Goal: Communication & Community: Answer question/provide support

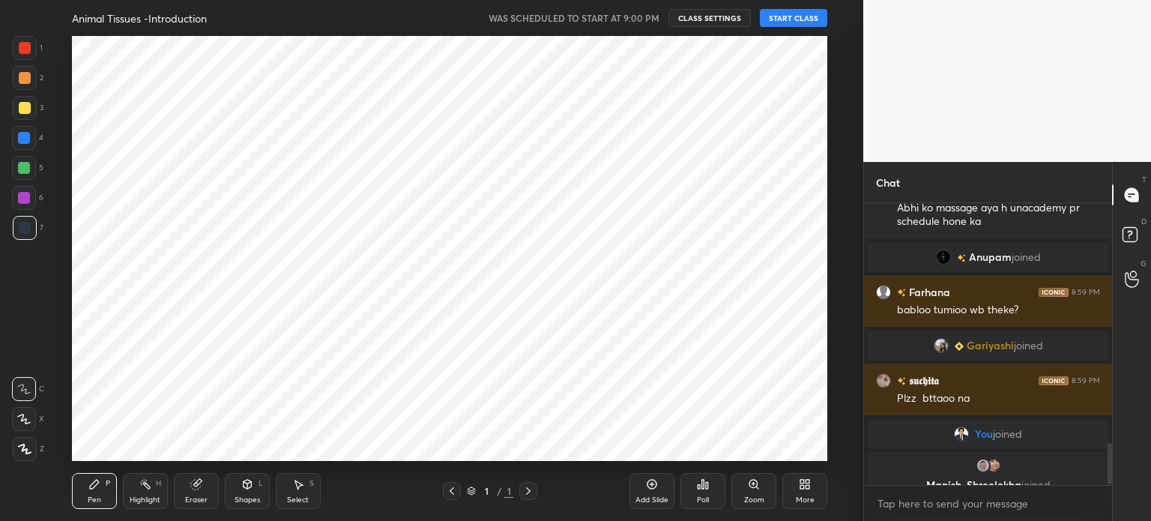
scroll to position [1621, 0]
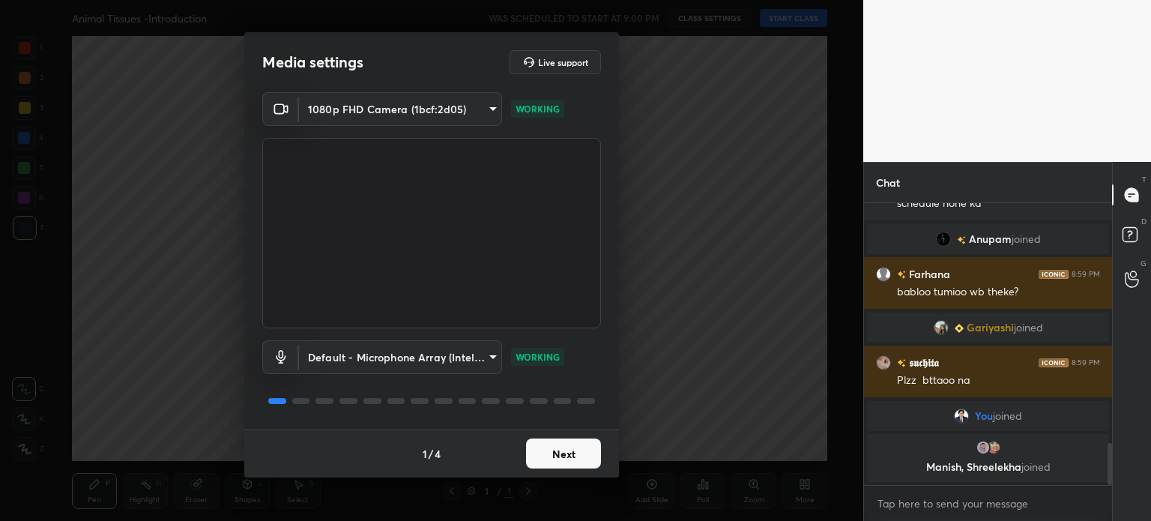
click at [566, 456] on button "Next" at bounding box center [563, 453] width 75 height 30
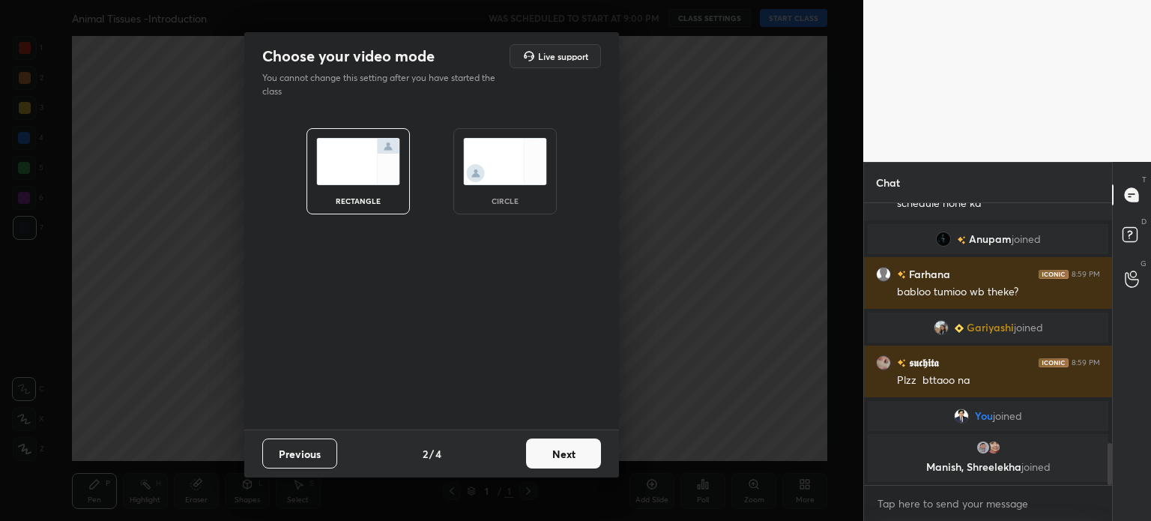
click at [566, 457] on button "Next" at bounding box center [563, 453] width 75 height 30
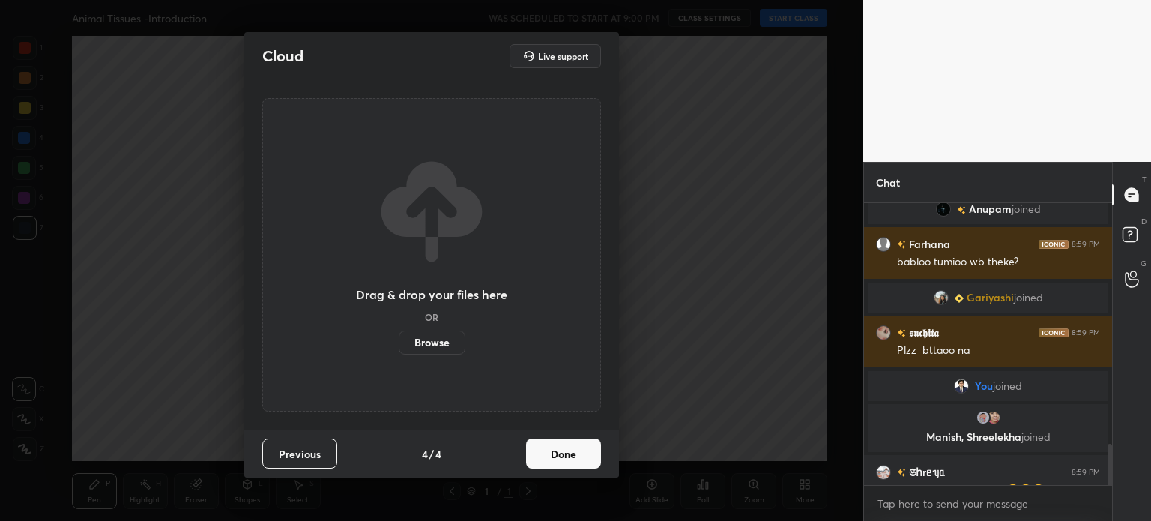
scroll to position [1643, 0]
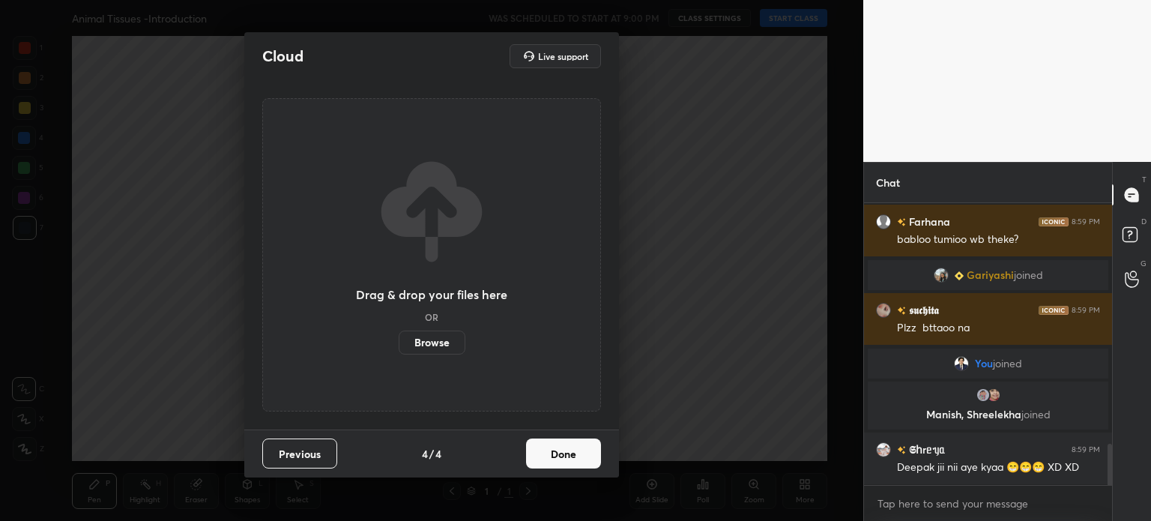
click at [566, 458] on button "Done" at bounding box center [563, 453] width 75 height 30
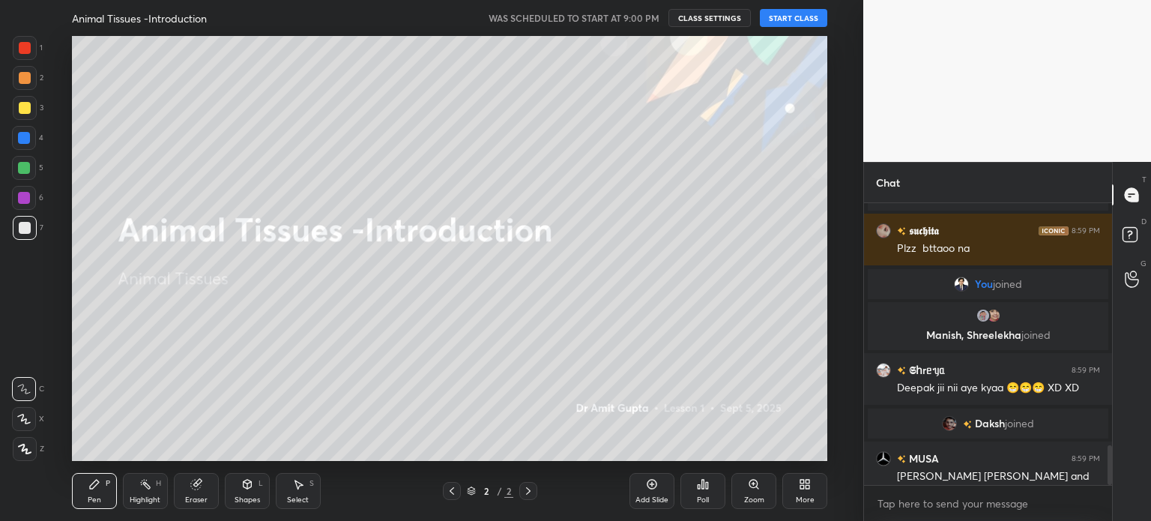
scroll to position [1702, 0]
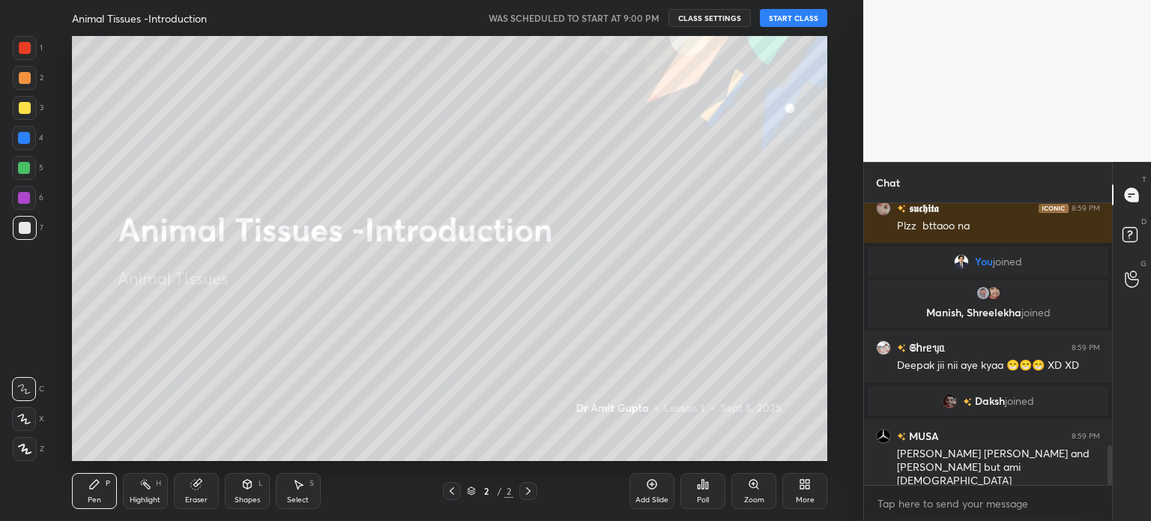
click at [805, 15] on button "START CLASS" at bounding box center [793, 18] width 67 height 18
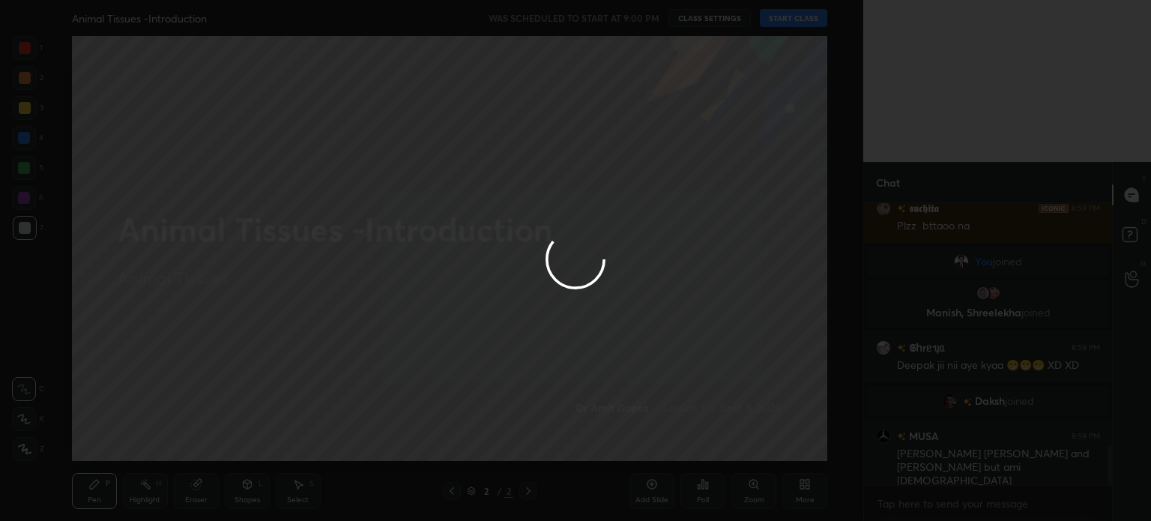
type textarea "x"
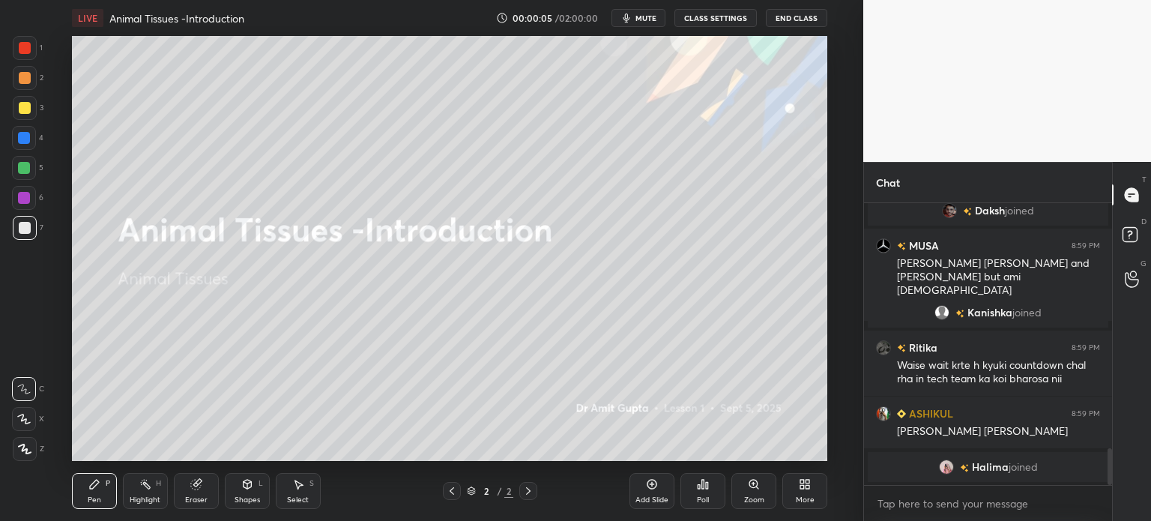
click at [647, 11] on button "mute" at bounding box center [638, 18] width 54 height 18
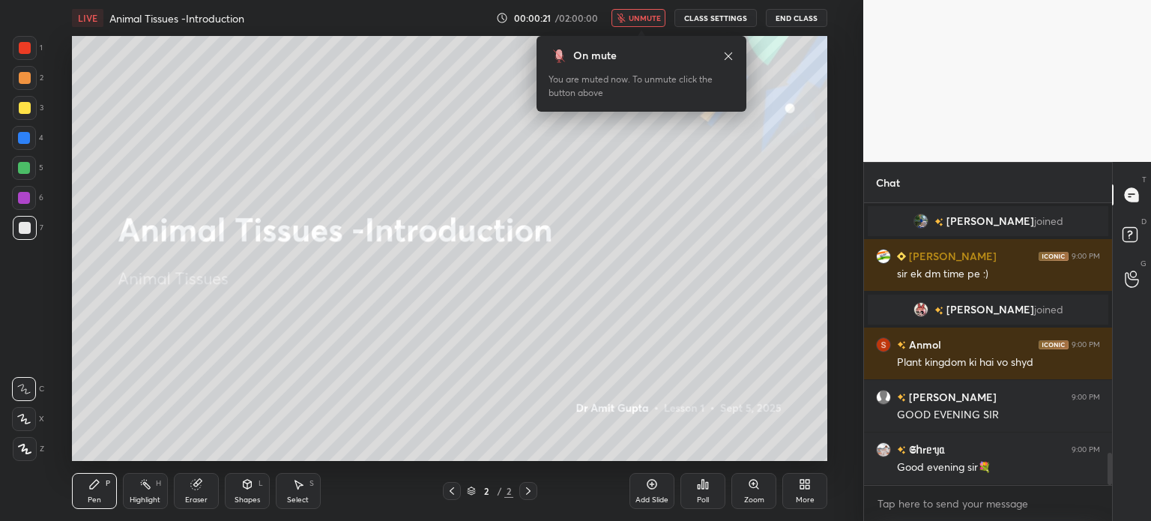
scroll to position [0, 0]
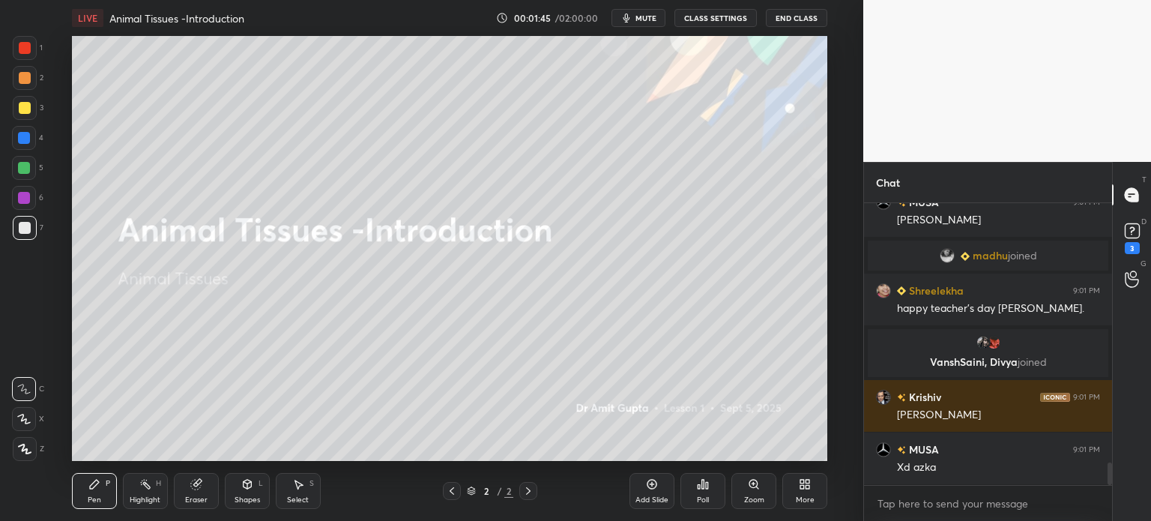
scroll to position [3296, 0]
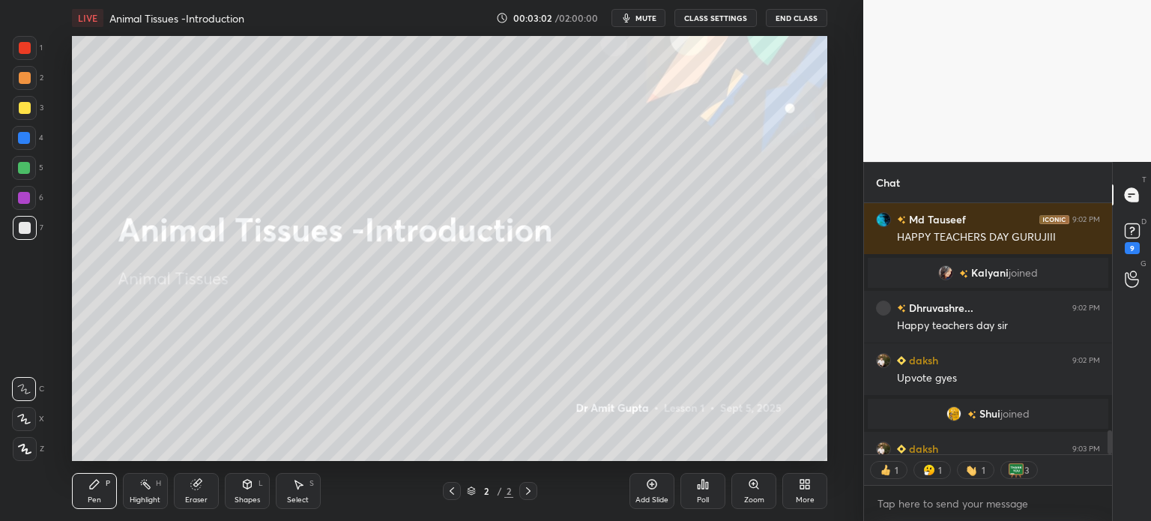
type textarea "x"
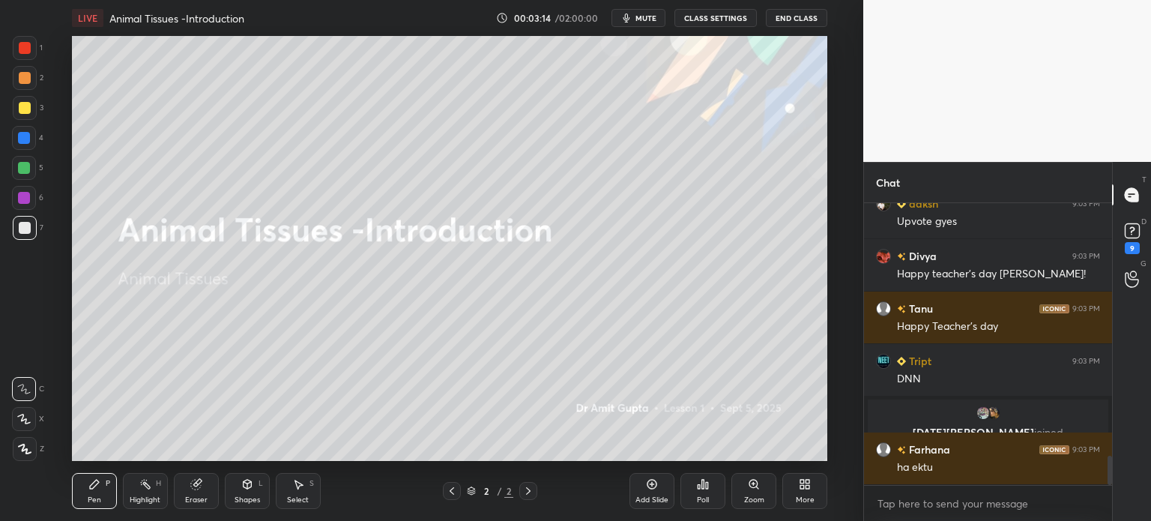
click at [651, 17] on span "mute" at bounding box center [645, 18] width 21 height 10
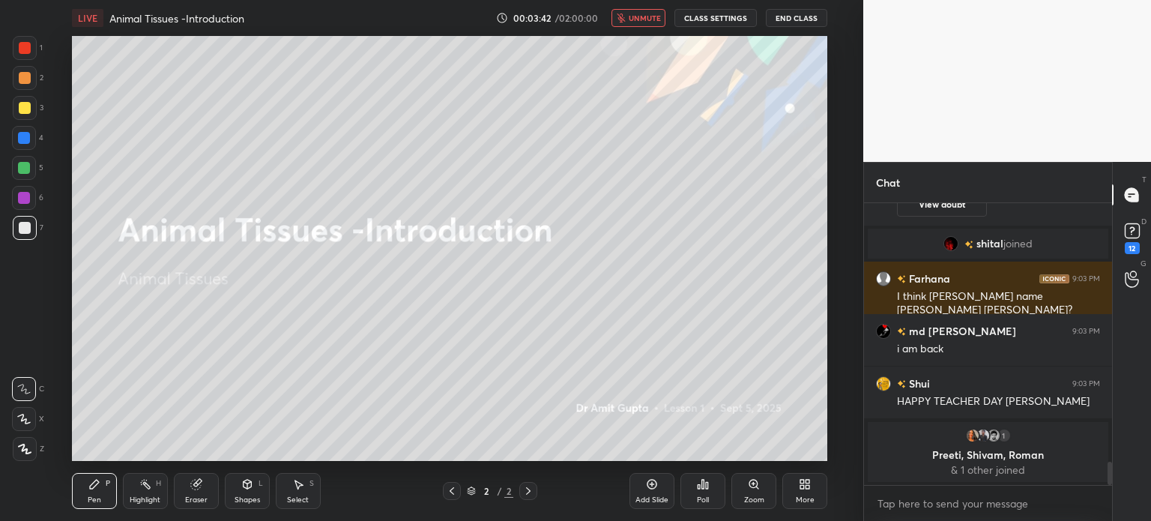
scroll to position [3140, 0]
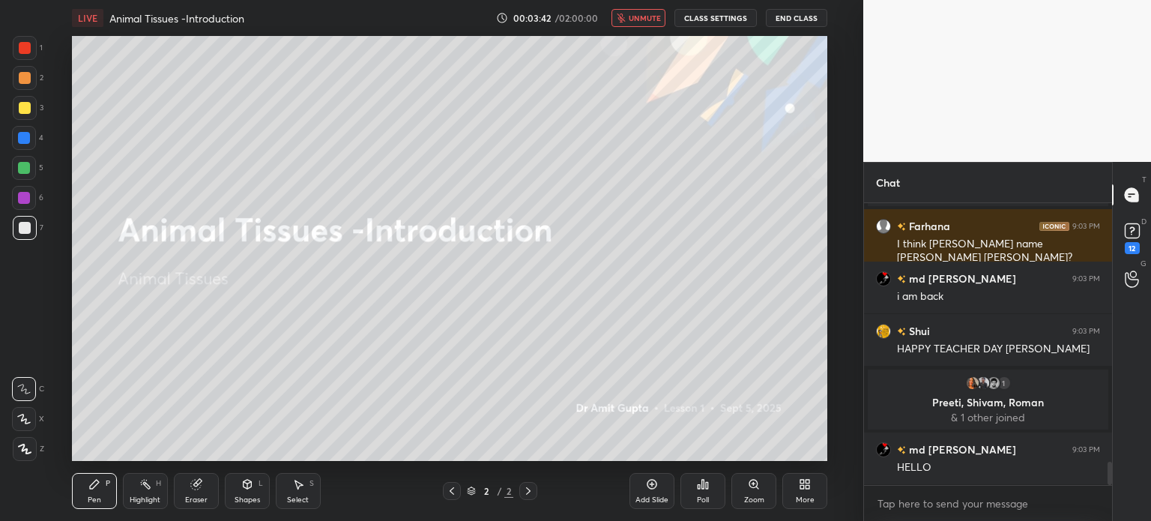
click at [653, 487] on icon at bounding box center [652, 484] width 12 height 12
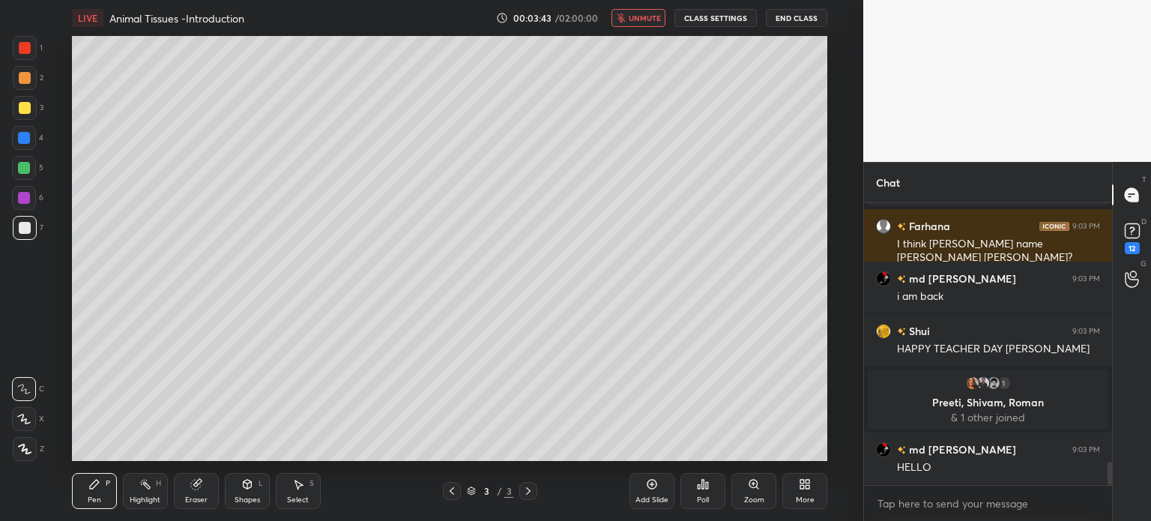
scroll to position [3176, 0]
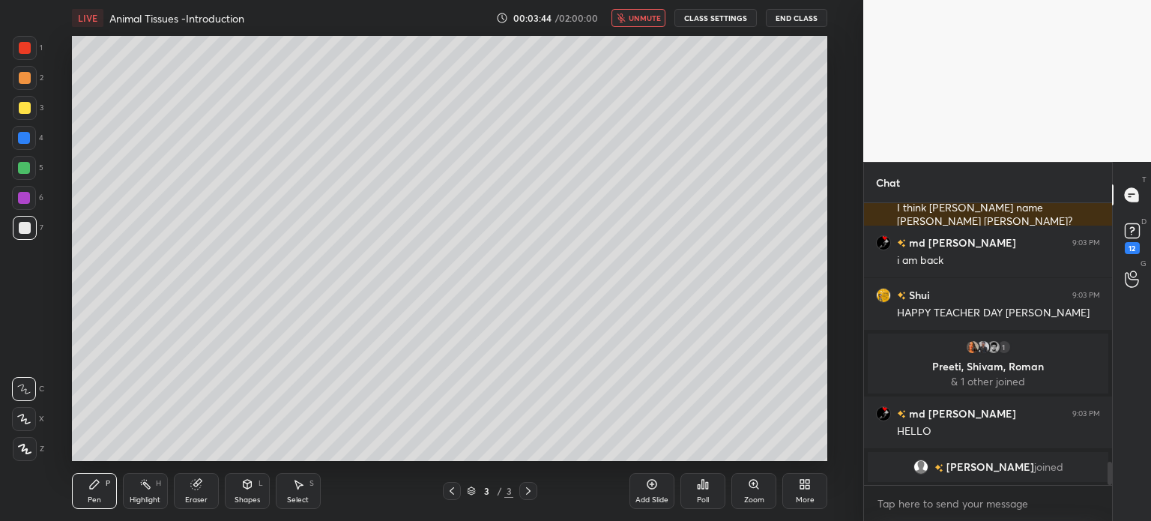
drag, startPoint x: 25, startPoint y: 224, endPoint x: 25, endPoint y: 239, distance: 15.0
click at [25, 227] on div at bounding box center [25, 228] width 12 height 12
click at [22, 426] on div at bounding box center [24, 419] width 24 height 24
drag, startPoint x: 21, startPoint y: 423, endPoint x: 22, endPoint y: 413, distance: 9.9
click at [23, 423] on div at bounding box center [24, 419] width 24 height 24
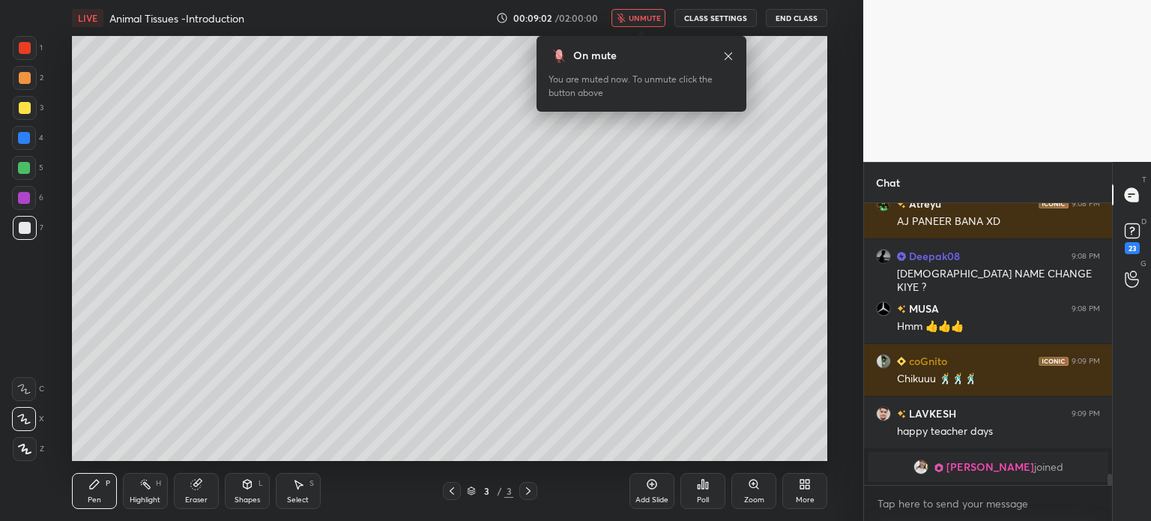
scroll to position [6719, 0]
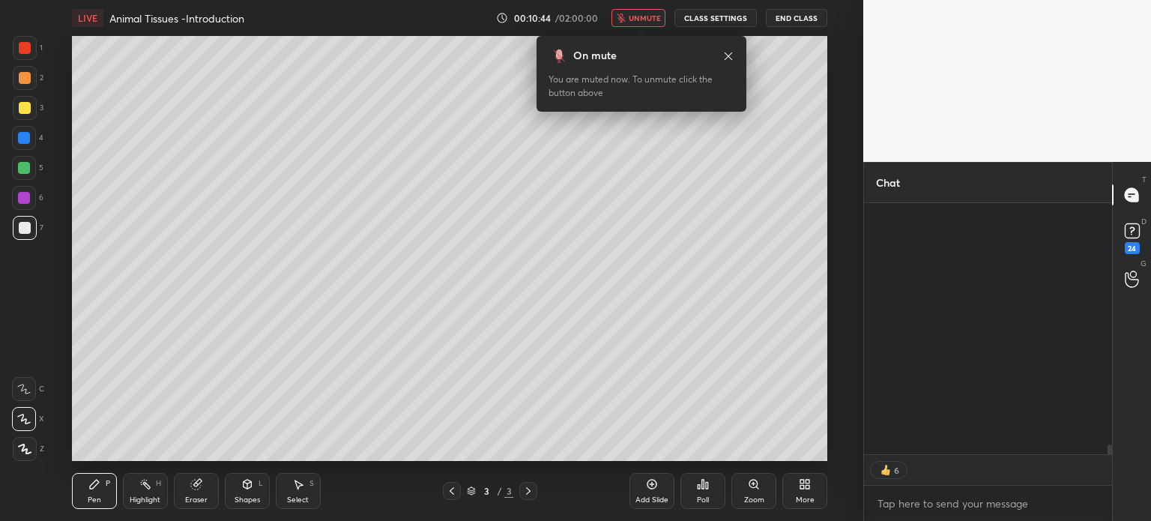
type textarea "x"
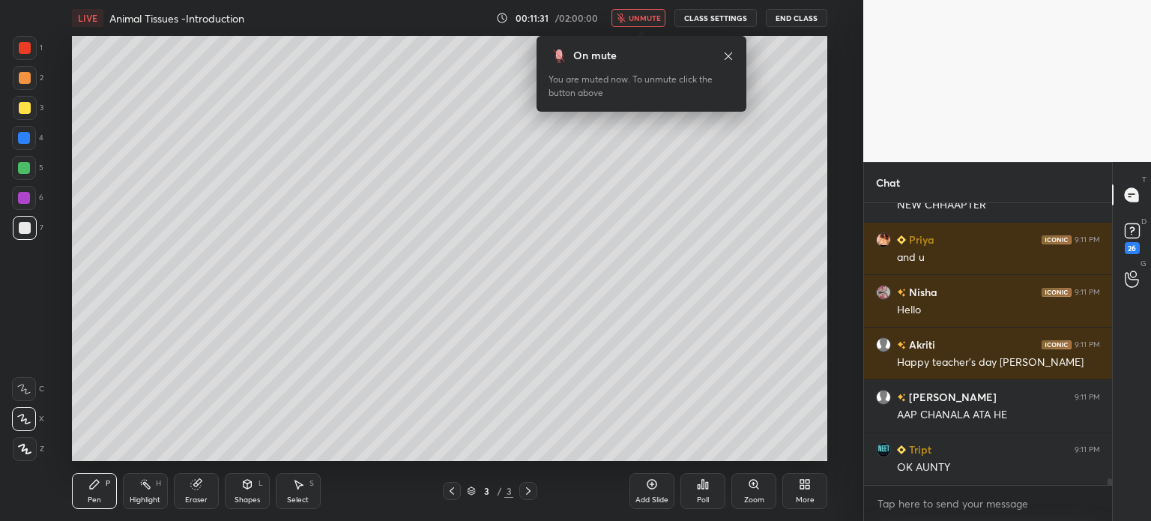
scroll to position [11820, 0]
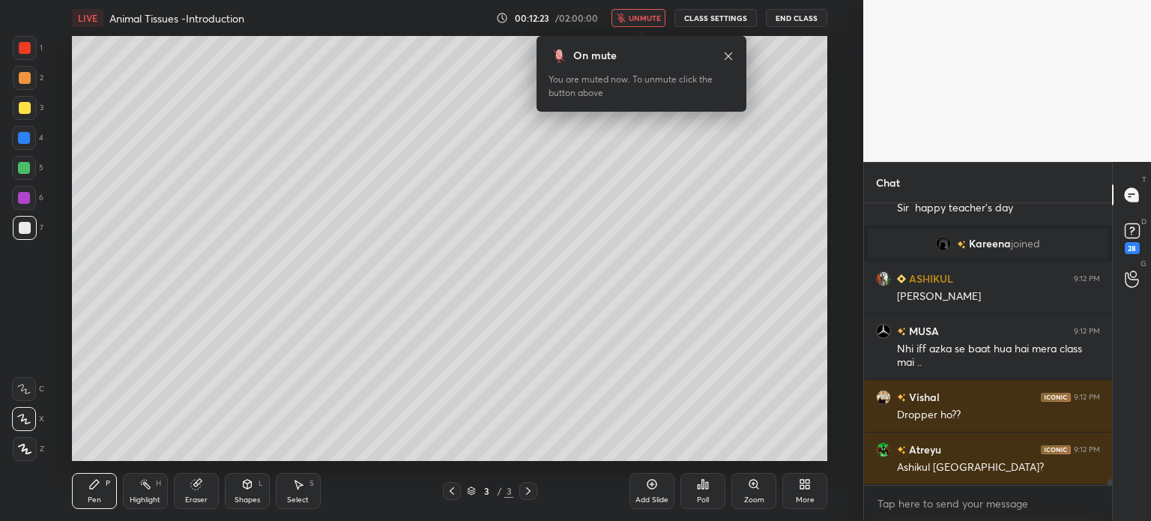
click at [655, 20] on span "unmute" at bounding box center [644, 18] width 32 height 10
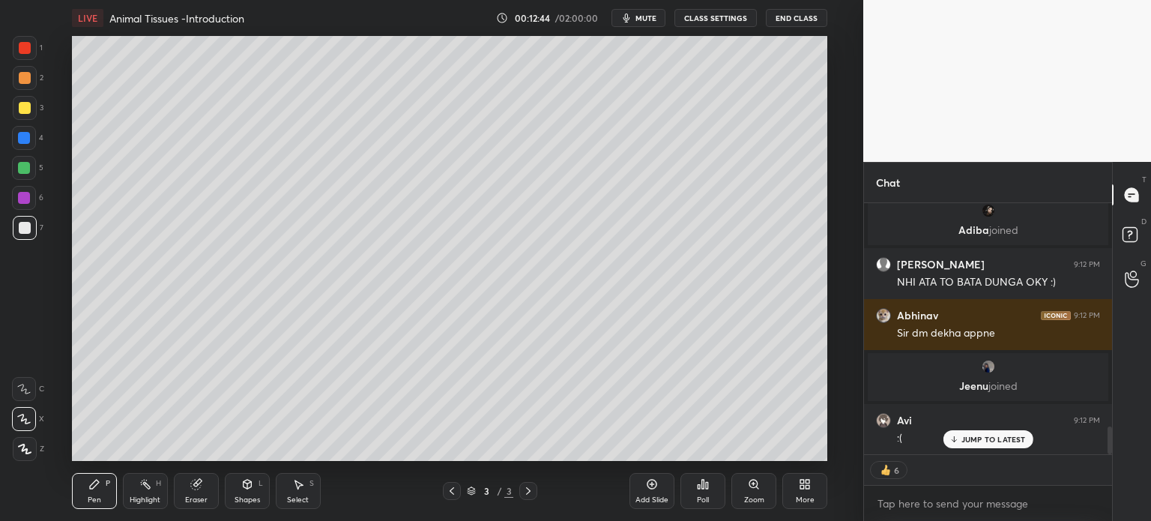
scroll to position [2103, 0]
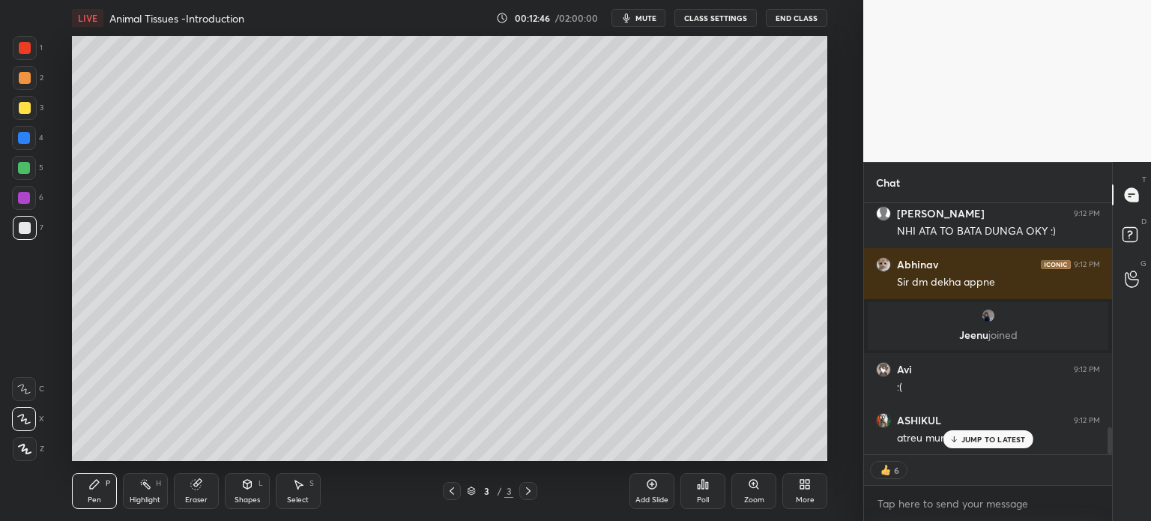
click at [452, 494] on icon at bounding box center [452, 491] width 12 height 12
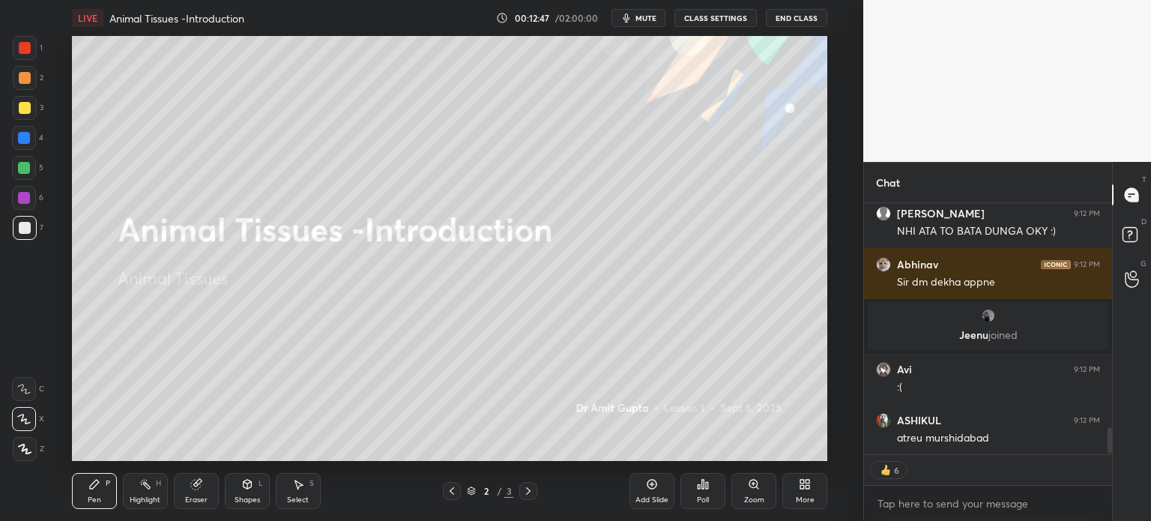
scroll to position [2154, 0]
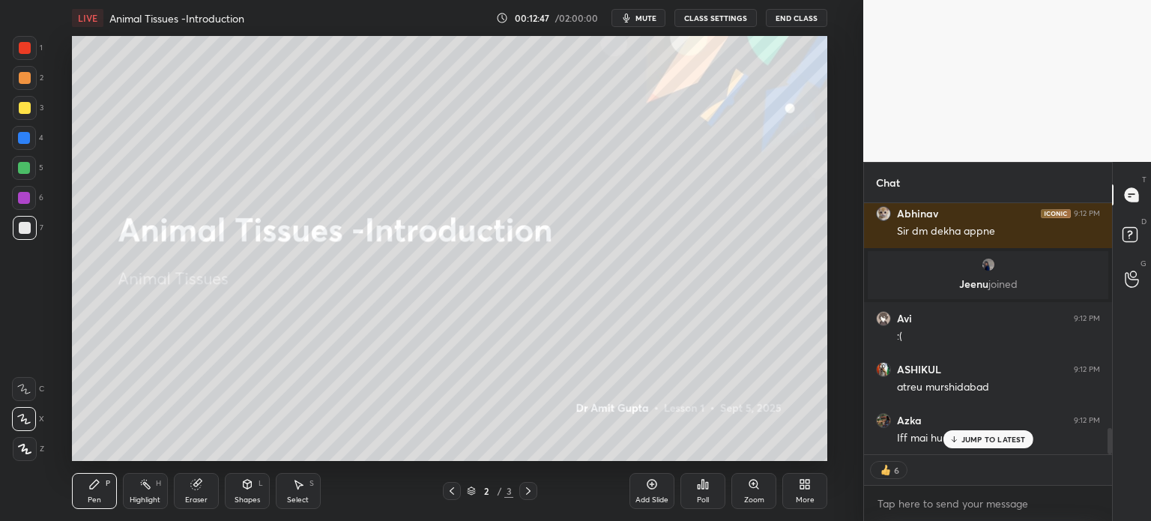
click at [652, 489] on icon at bounding box center [652, 484] width 12 height 12
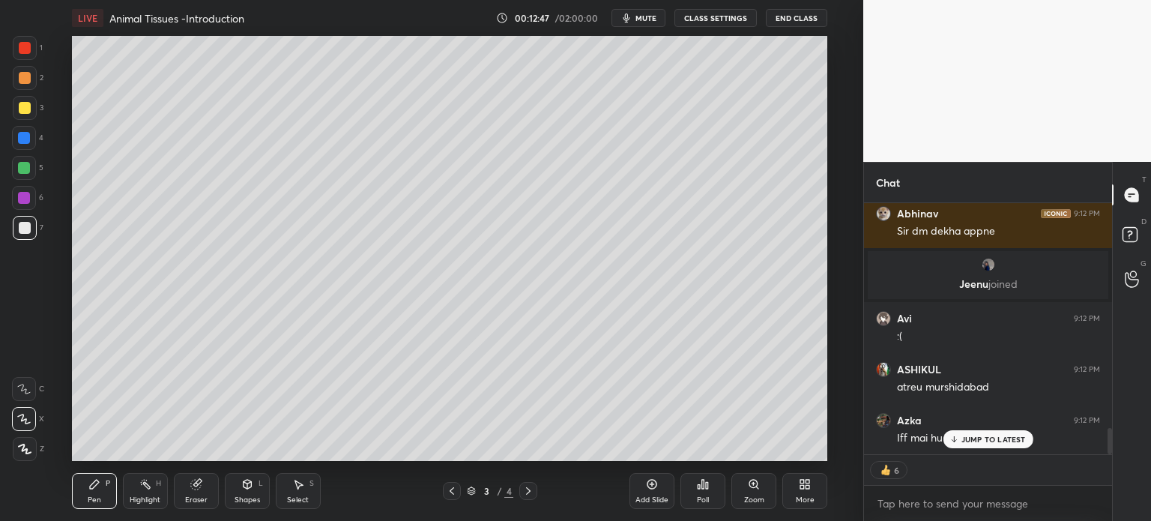
click at [653, 488] on icon at bounding box center [652, 484] width 12 height 12
click at [654, 488] on icon at bounding box center [652, 484] width 10 height 10
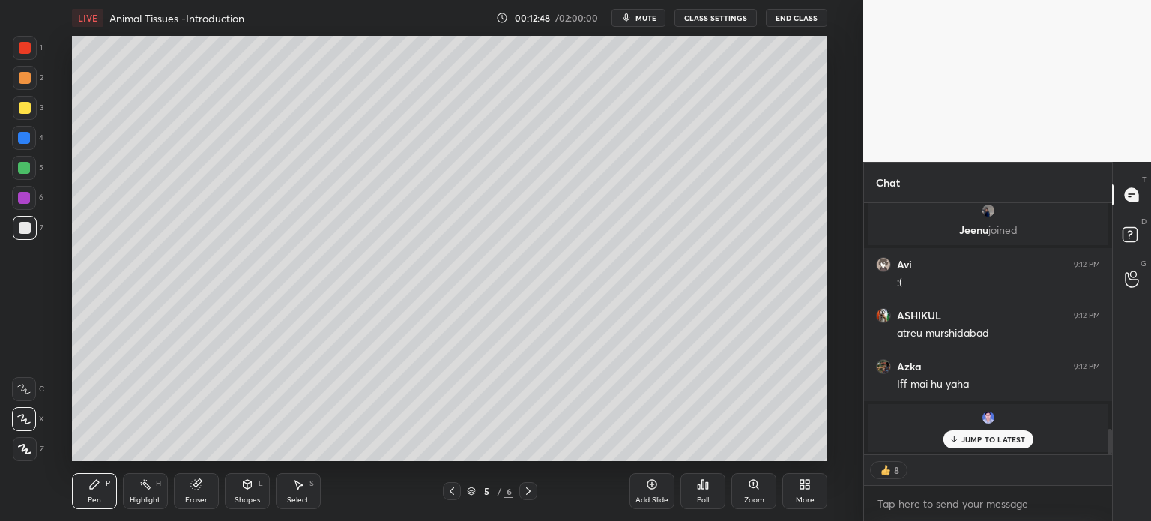
click at [449, 491] on icon at bounding box center [452, 491] width 12 height 12
click at [449, 490] on icon at bounding box center [452, 491] width 12 height 12
click at [452, 489] on icon at bounding box center [452, 491] width 12 height 12
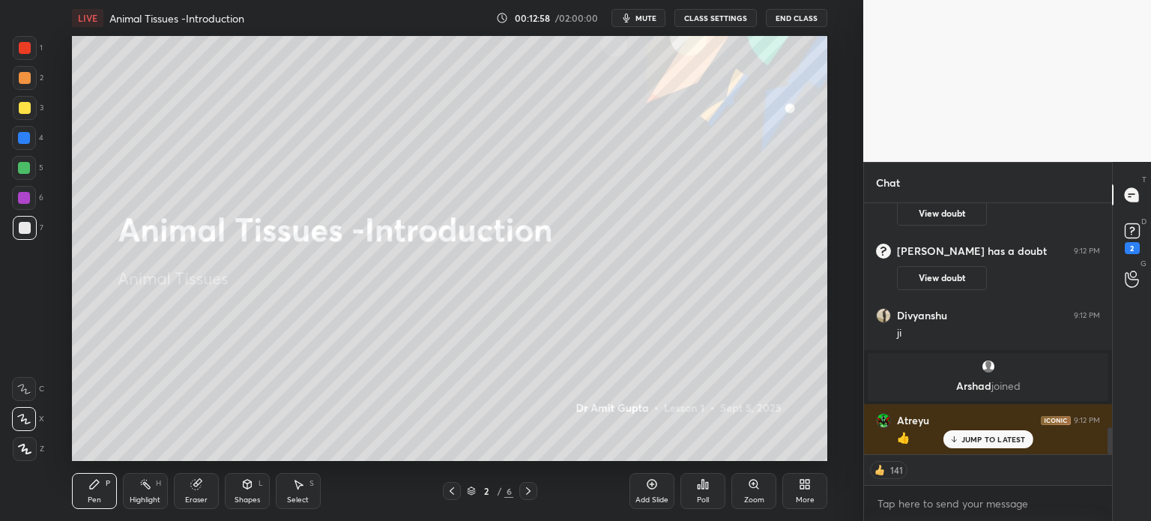
scroll to position [0, 0]
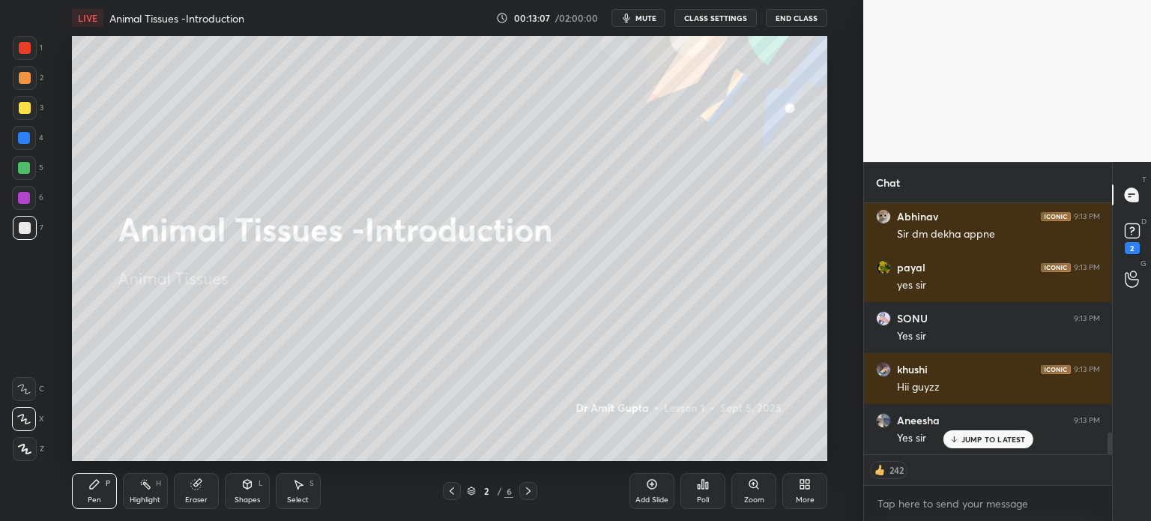
click at [524, 487] on icon at bounding box center [528, 491] width 12 height 12
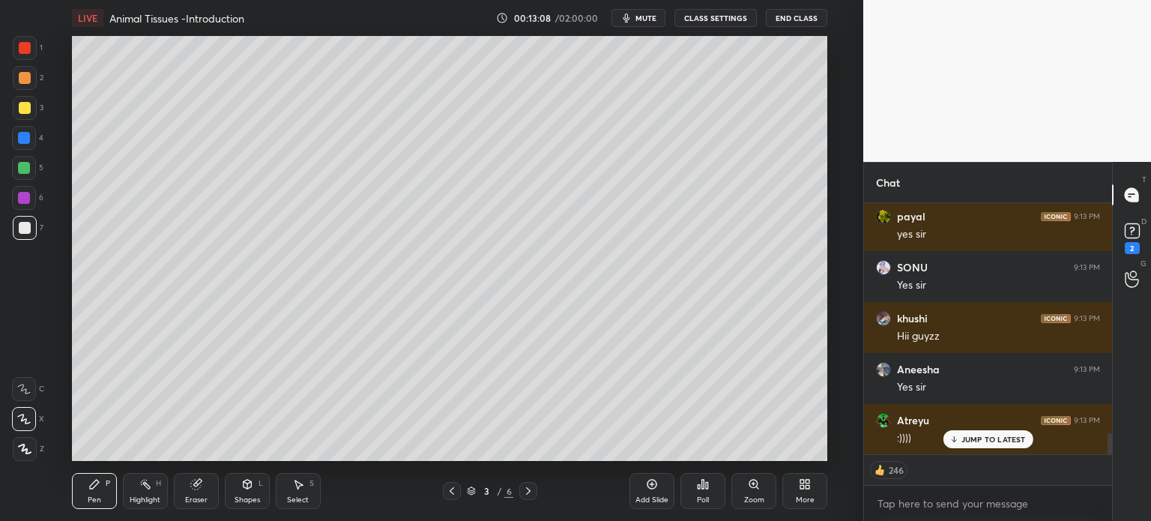
click at [449, 491] on icon at bounding box center [451, 490] width 4 height 7
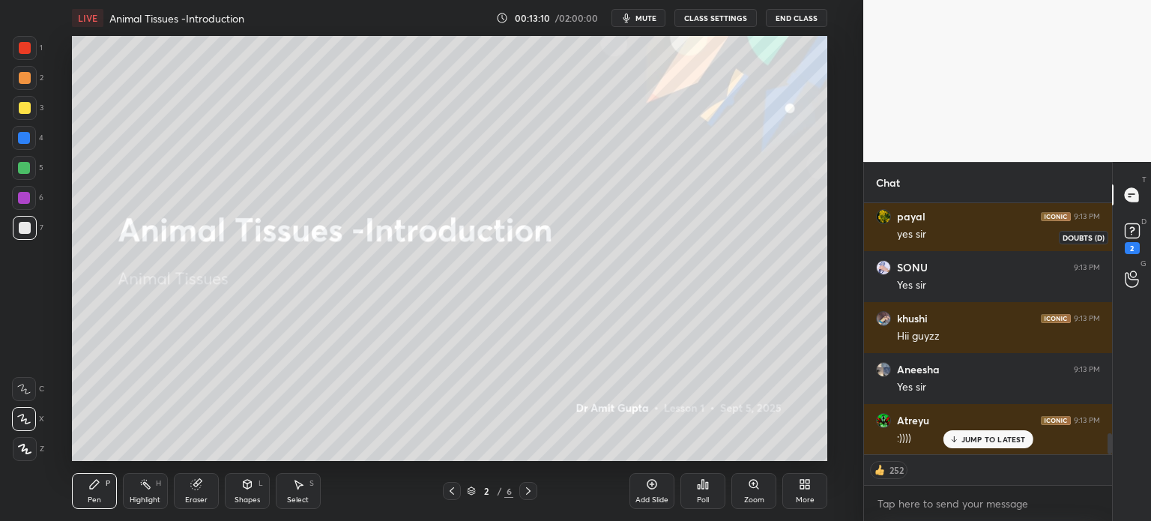
click at [1129, 228] on icon at bounding box center [1131, 230] width 5 height 6
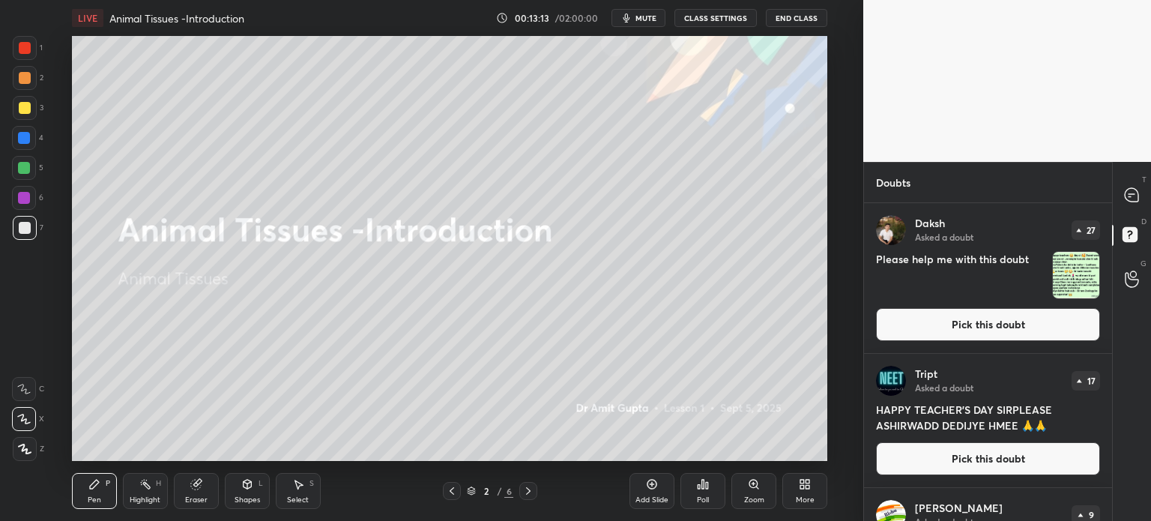
click at [525, 494] on icon at bounding box center [528, 491] width 12 height 12
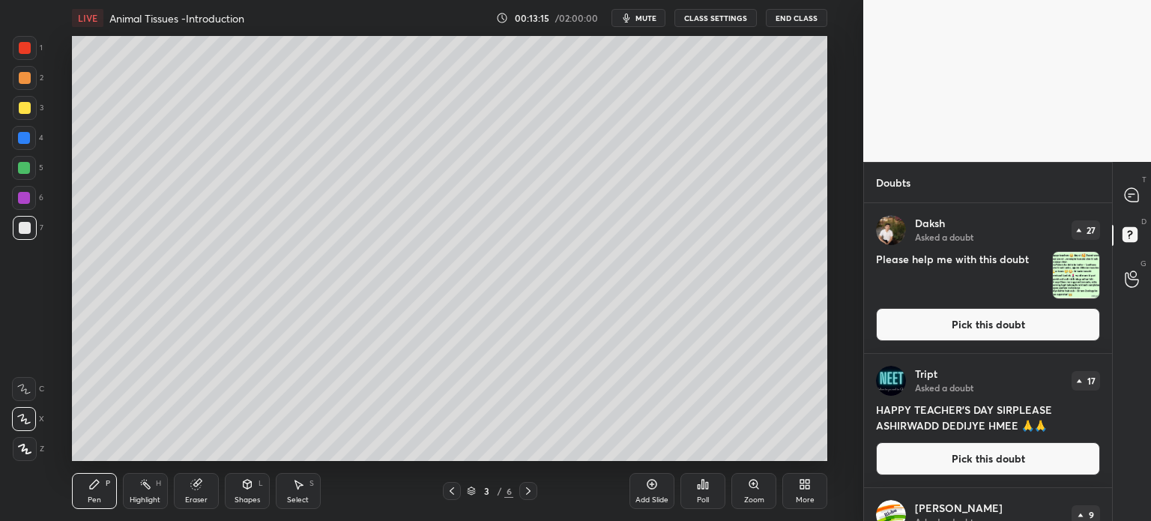
click at [529, 491] on icon at bounding box center [528, 490] width 4 height 7
click at [529, 491] on icon at bounding box center [528, 491] width 12 height 12
click at [530, 490] on icon at bounding box center [528, 490] width 4 height 7
click at [912, 323] on button "Pick this doubt" at bounding box center [988, 324] width 224 height 33
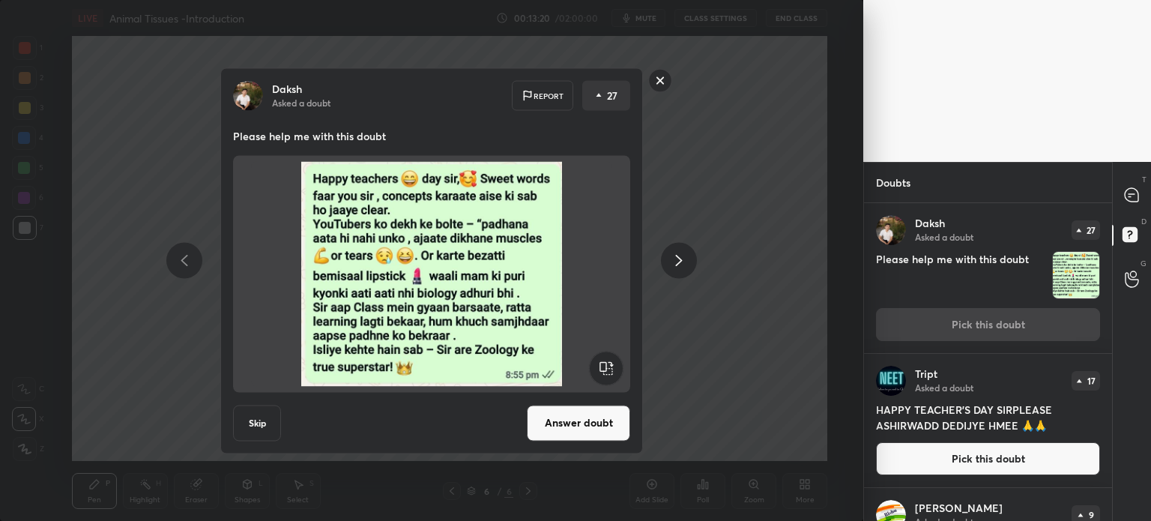
click at [584, 419] on button "Answer doubt" at bounding box center [578, 422] width 103 height 36
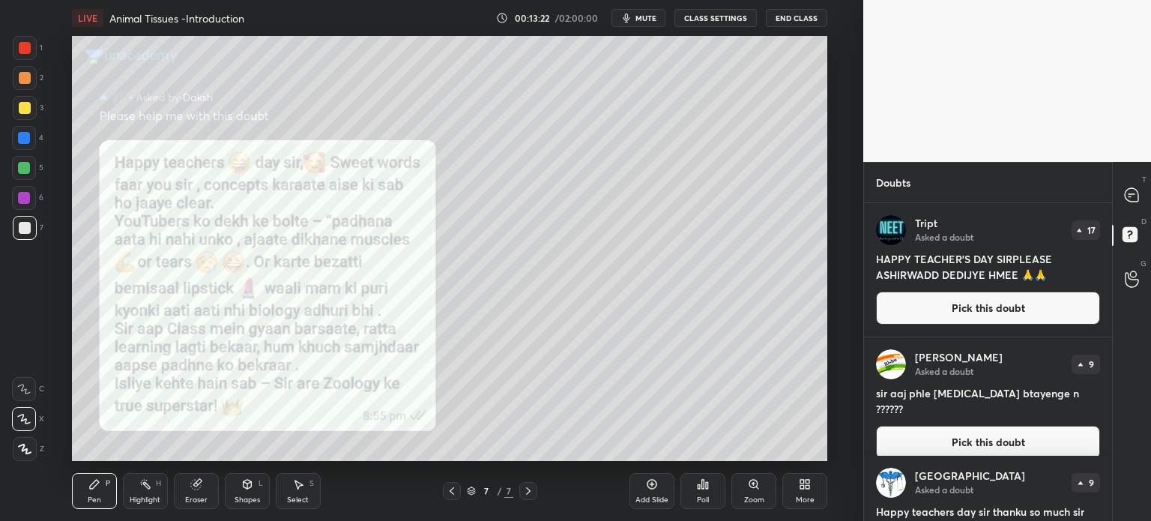
click at [957, 315] on button "Pick this doubt" at bounding box center [988, 307] width 224 height 33
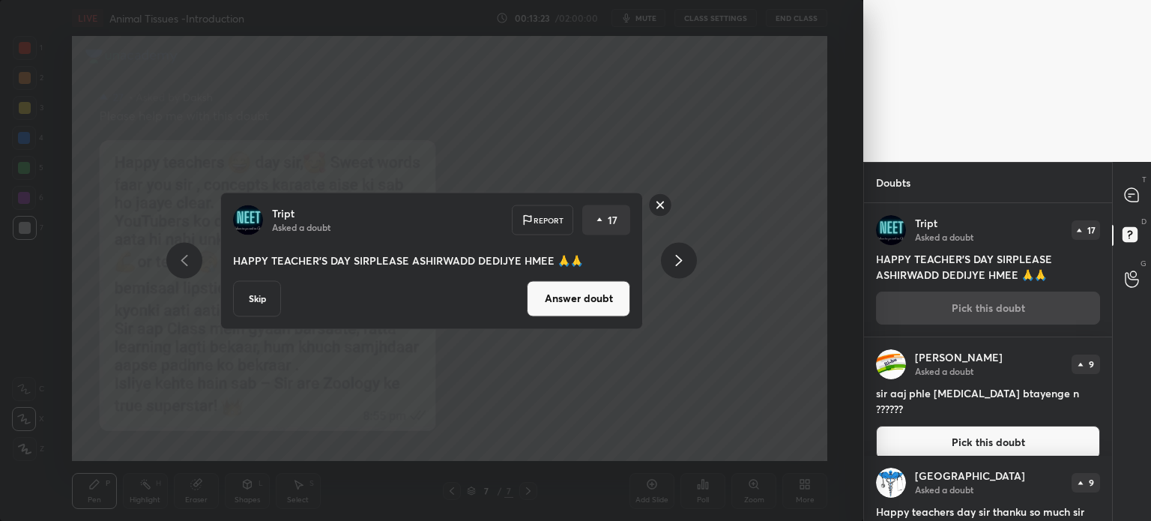
click at [606, 299] on button "Answer doubt" at bounding box center [578, 298] width 103 height 36
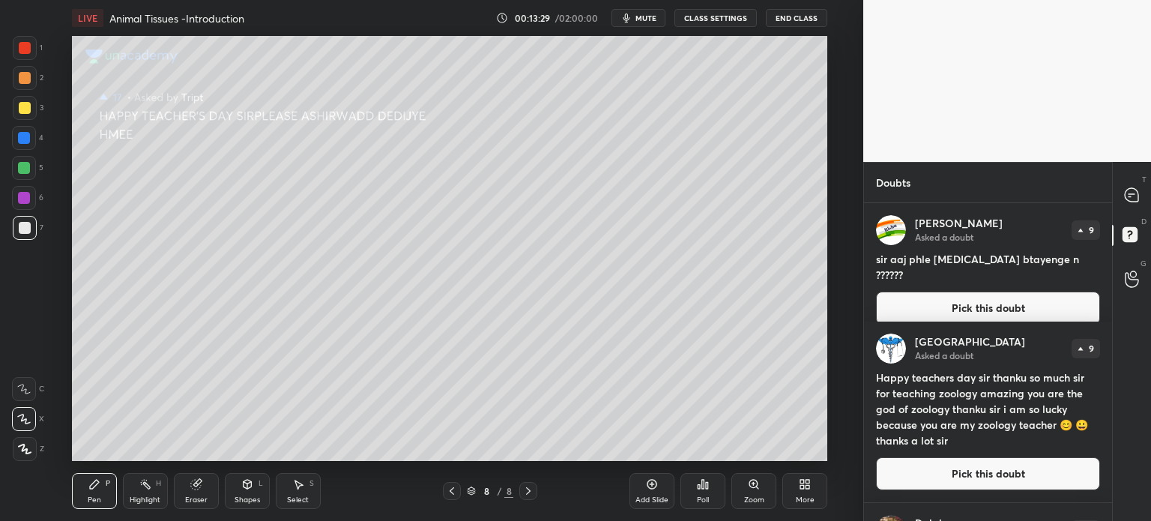
click at [450, 491] on icon at bounding box center [451, 490] width 4 height 7
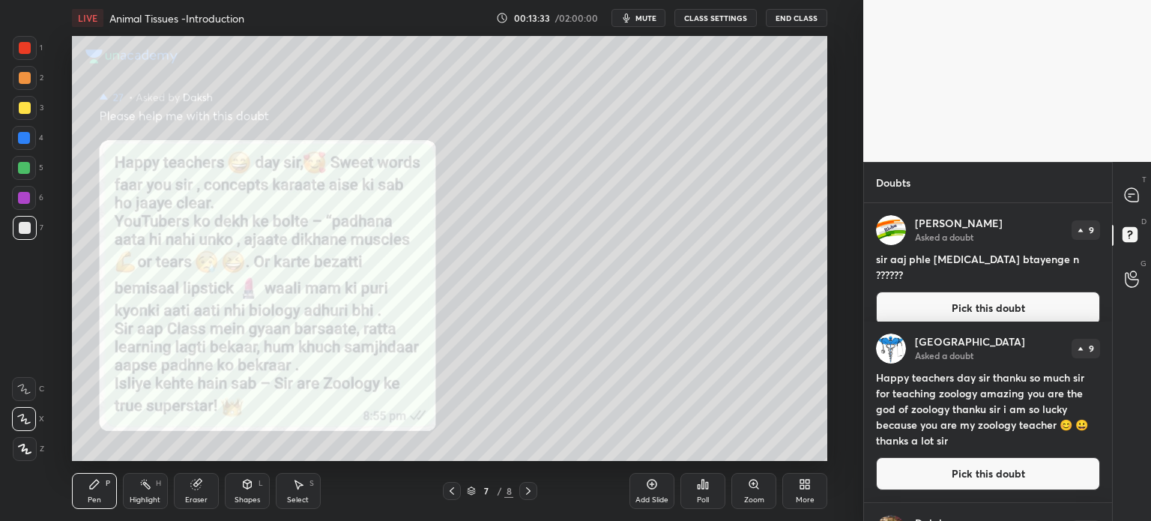
click at [528, 488] on icon at bounding box center [528, 491] width 12 height 12
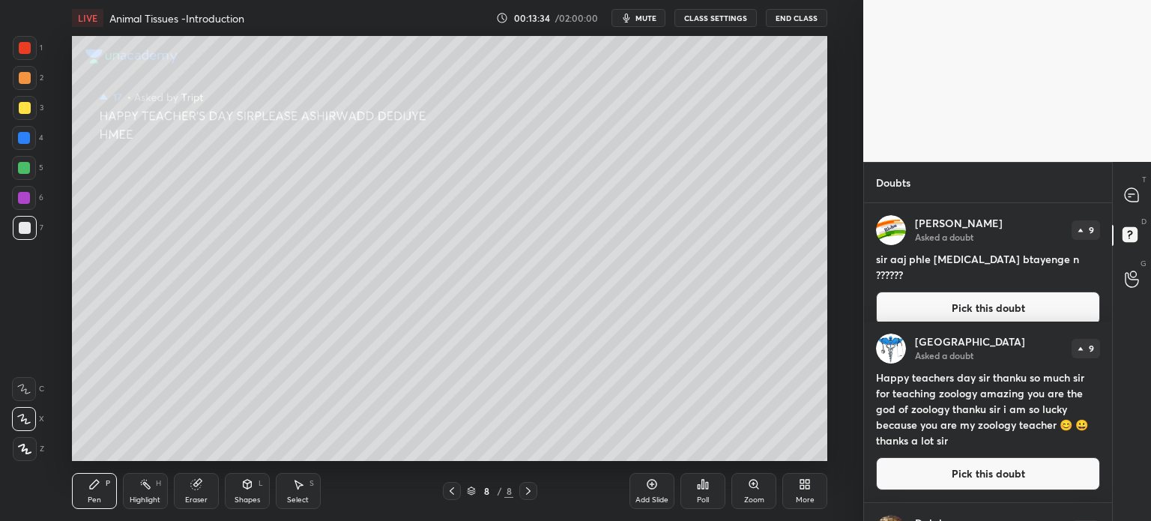
click at [449, 491] on icon at bounding box center [451, 490] width 4 height 7
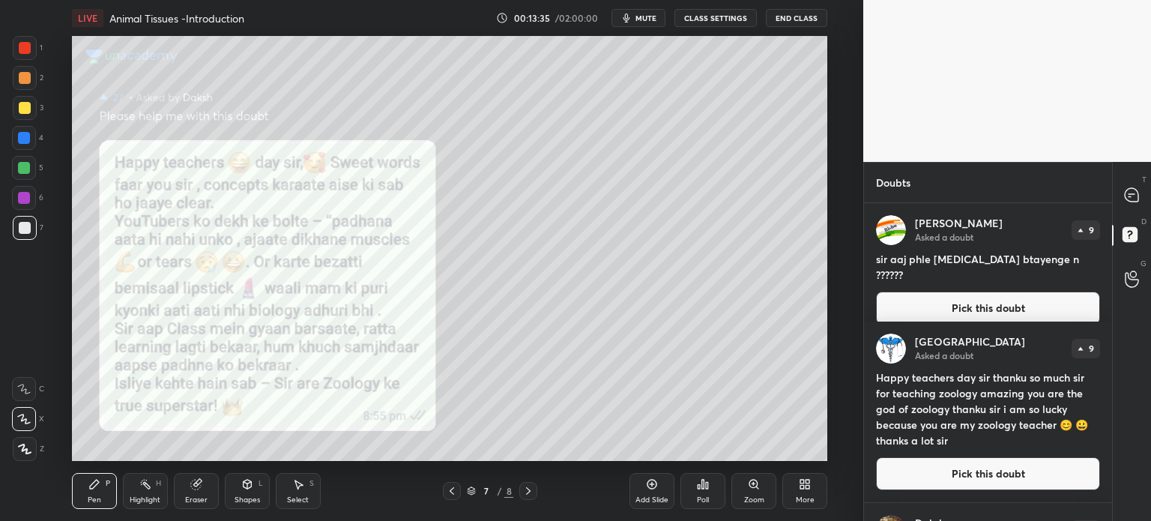
click at [526, 491] on icon at bounding box center [528, 491] width 12 height 12
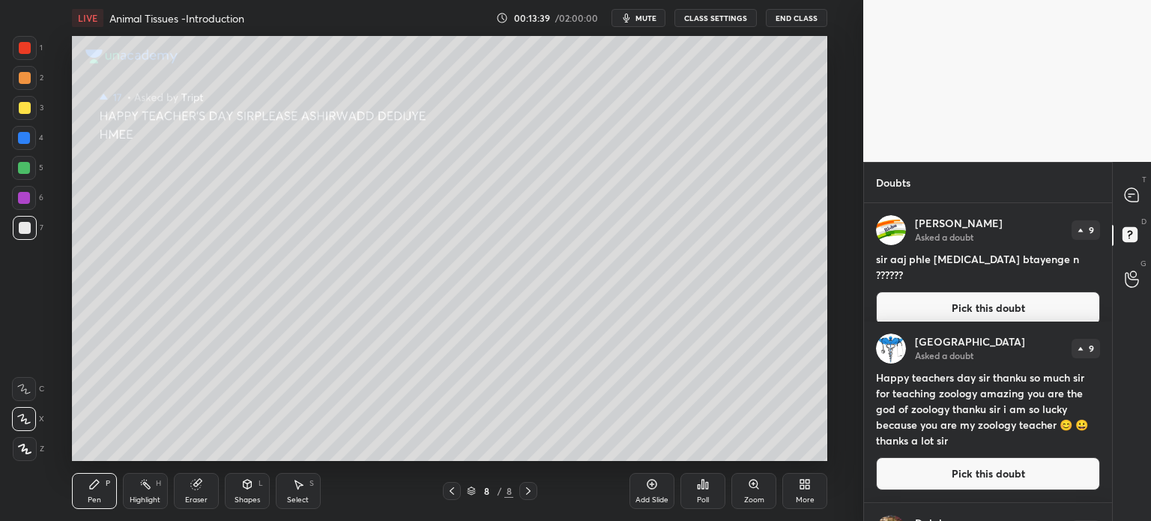
click at [946, 291] on button "Pick this doubt" at bounding box center [988, 307] width 224 height 33
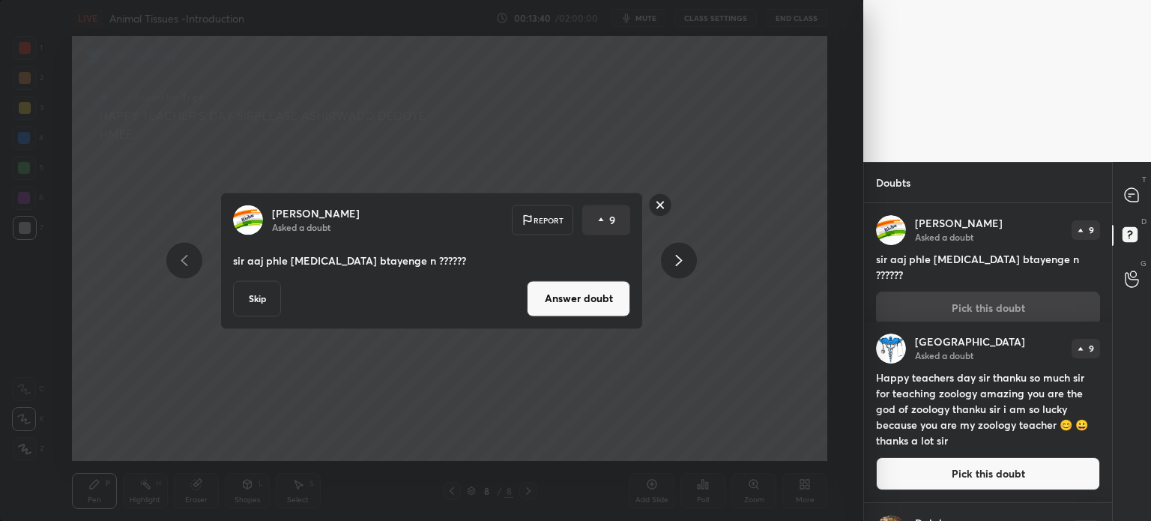
click at [602, 305] on button "Answer doubt" at bounding box center [578, 298] width 103 height 36
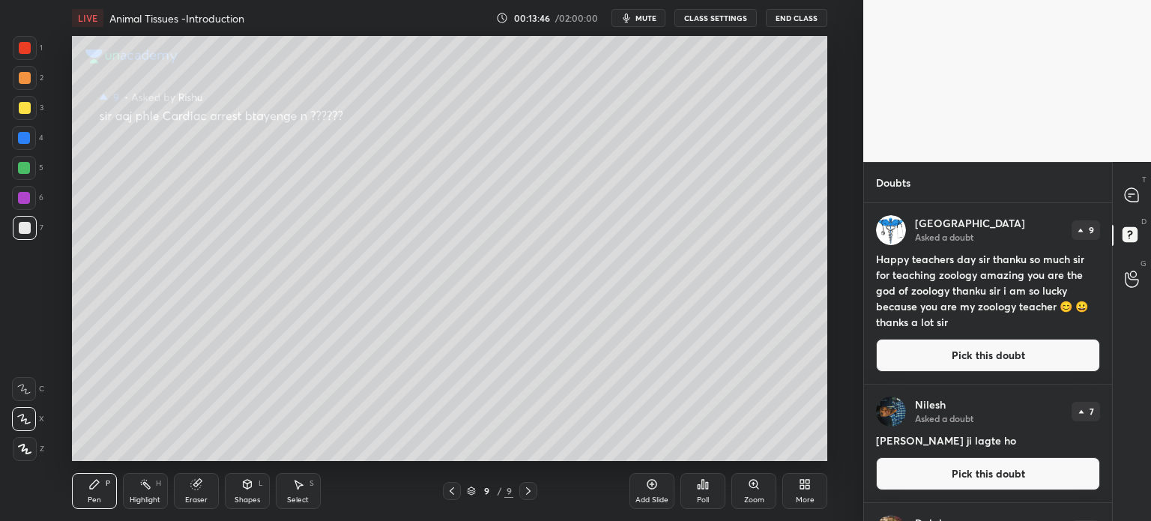
click at [980, 349] on button "Pick this doubt" at bounding box center [988, 355] width 224 height 33
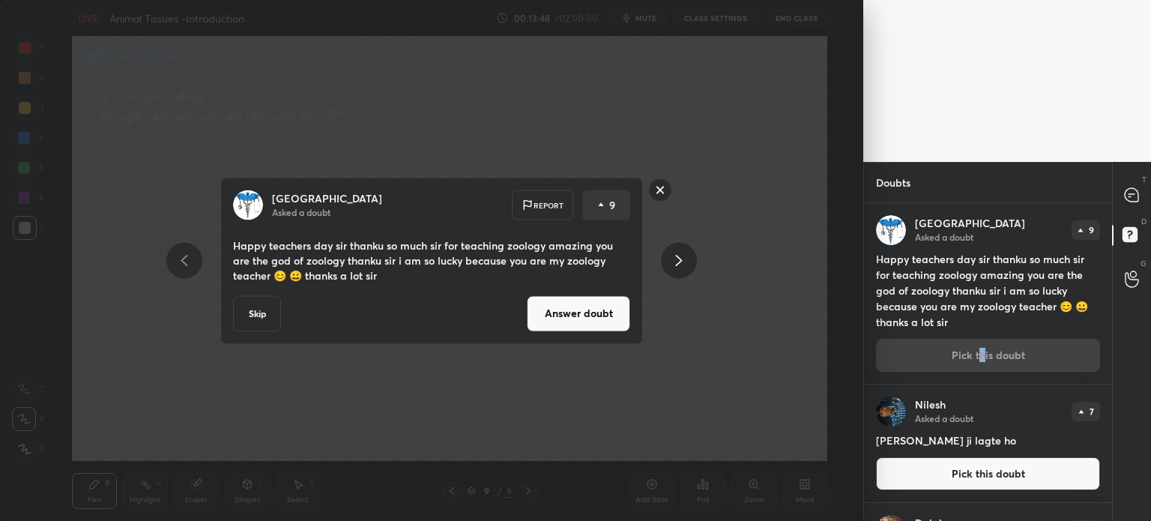
drag, startPoint x: 589, startPoint y: 309, endPoint x: 596, endPoint y: 303, distance: 9.5
click at [590, 308] on button "Answer doubt" at bounding box center [578, 313] width 103 height 36
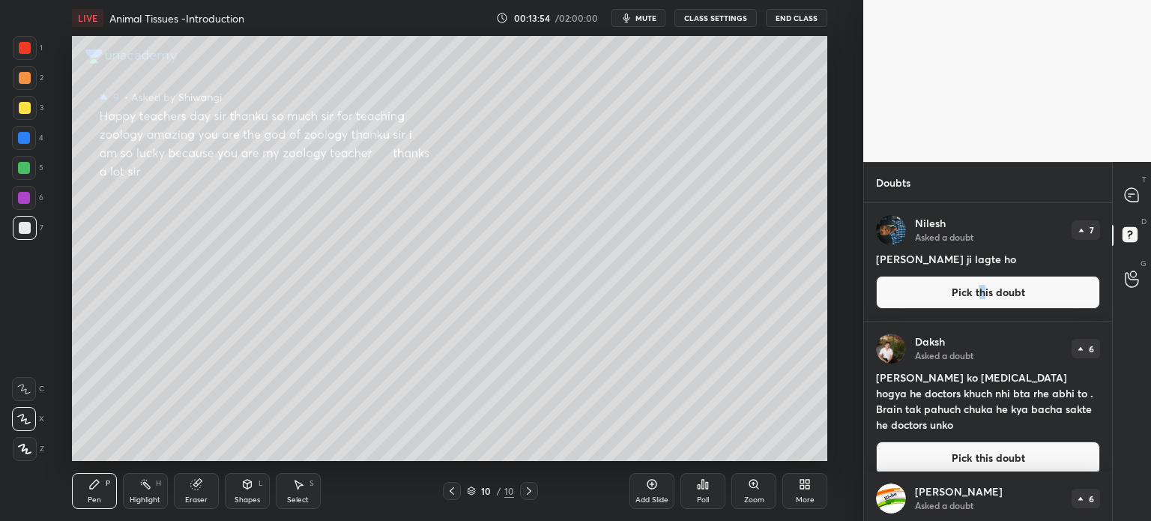
click at [929, 293] on button "Pick this doubt" at bounding box center [988, 292] width 224 height 33
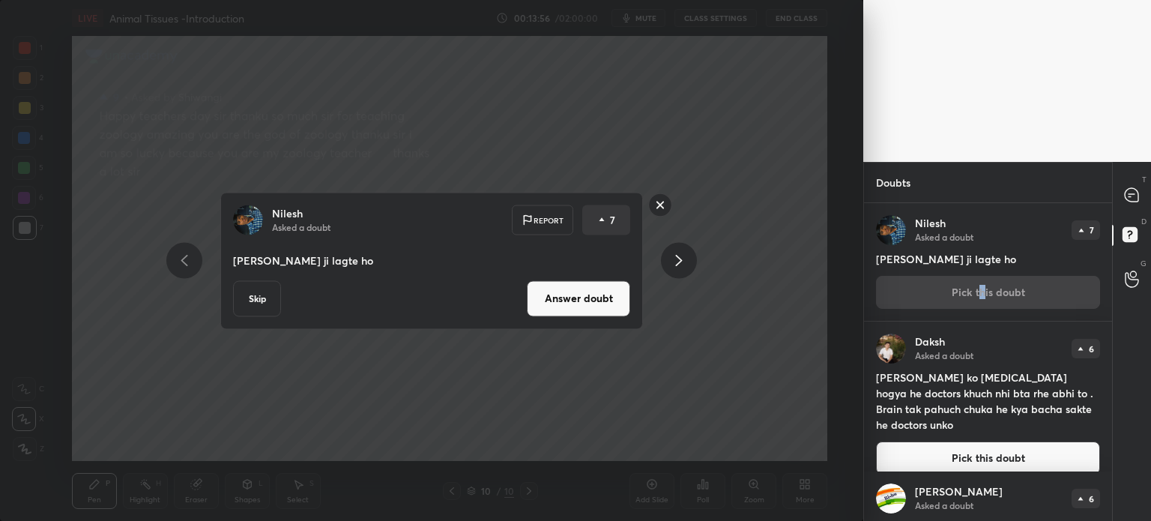
click at [608, 294] on button "Answer doubt" at bounding box center [578, 298] width 103 height 36
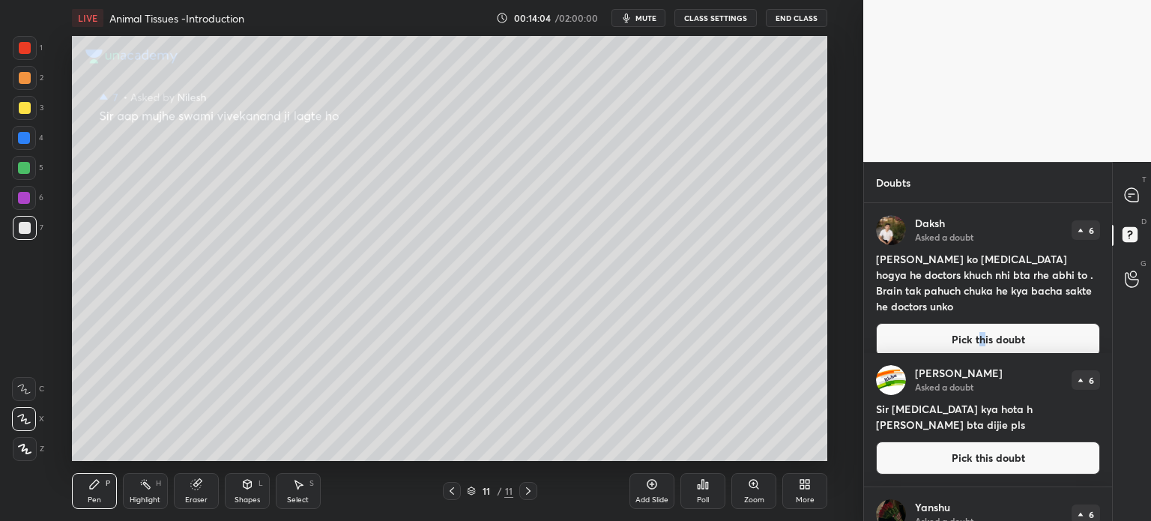
click at [974, 332] on button "Pick this doubt" at bounding box center [988, 339] width 224 height 33
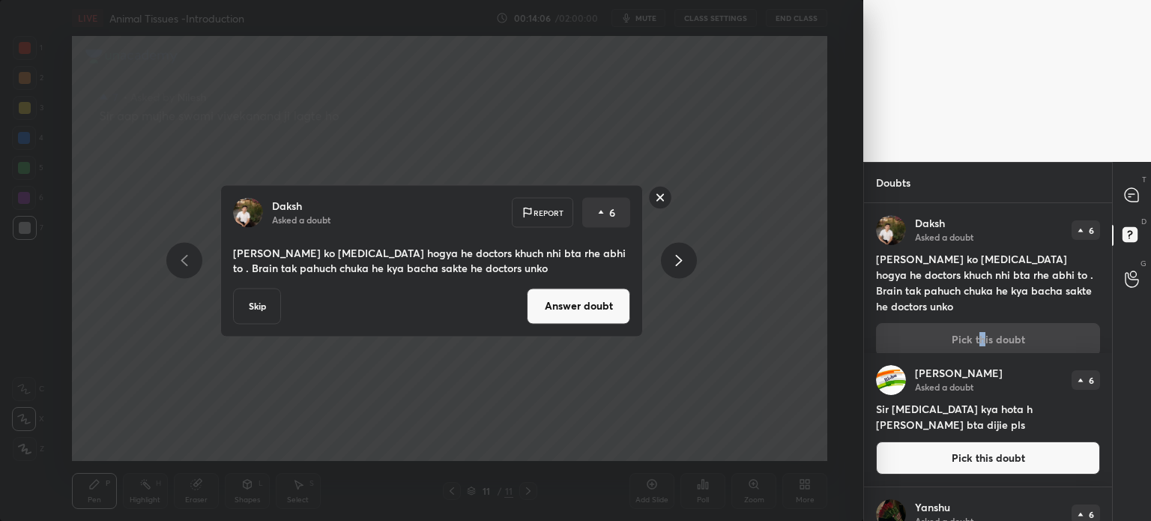
drag, startPoint x: 662, startPoint y: 192, endPoint x: 671, endPoint y: 191, distance: 9.0
click at [665, 192] on rect at bounding box center [660, 197] width 23 height 23
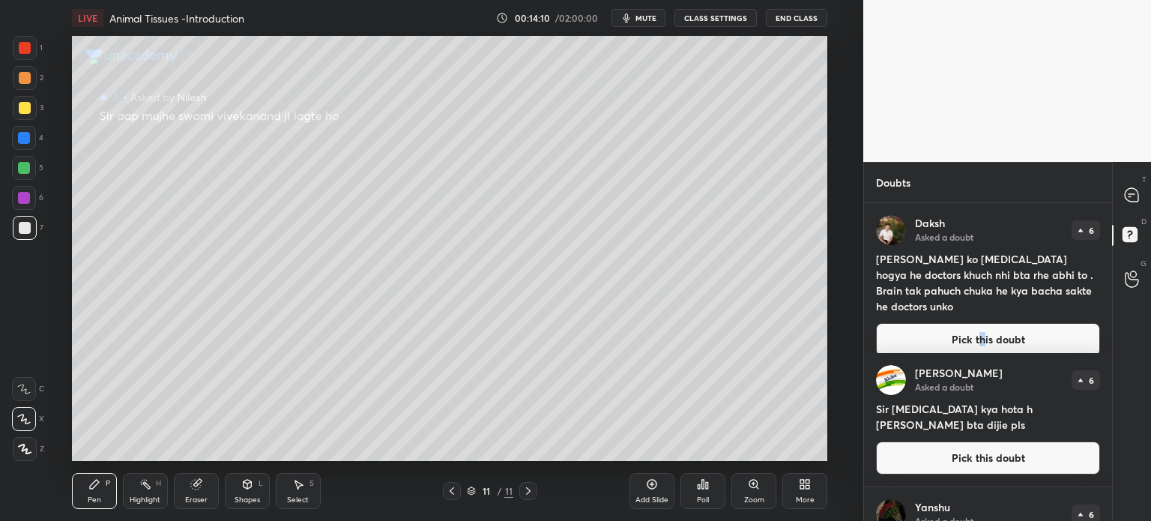
scroll to position [375, 0]
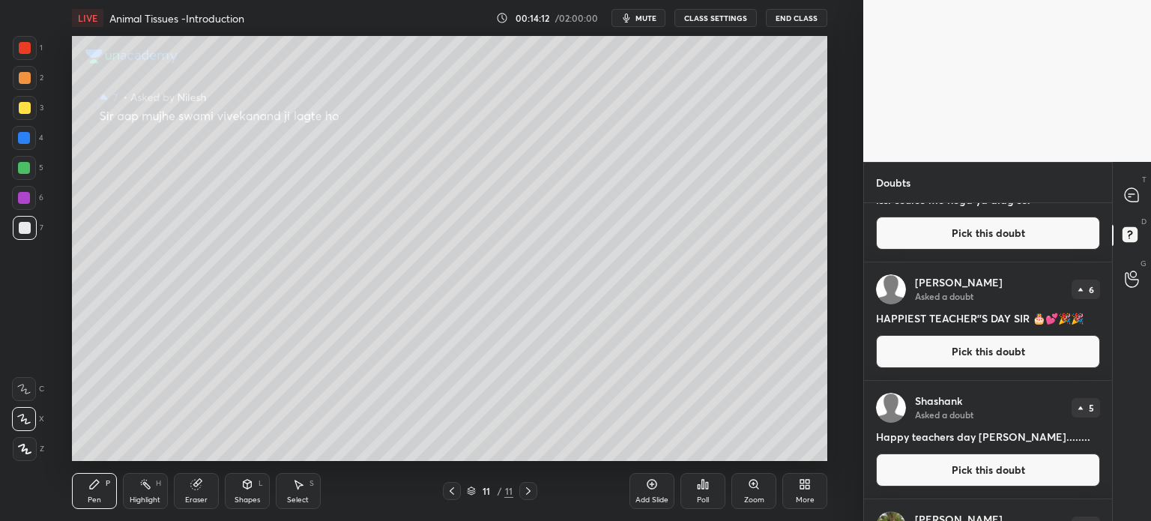
click at [903, 347] on button "Pick this doubt" at bounding box center [988, 351] width 224 height 33
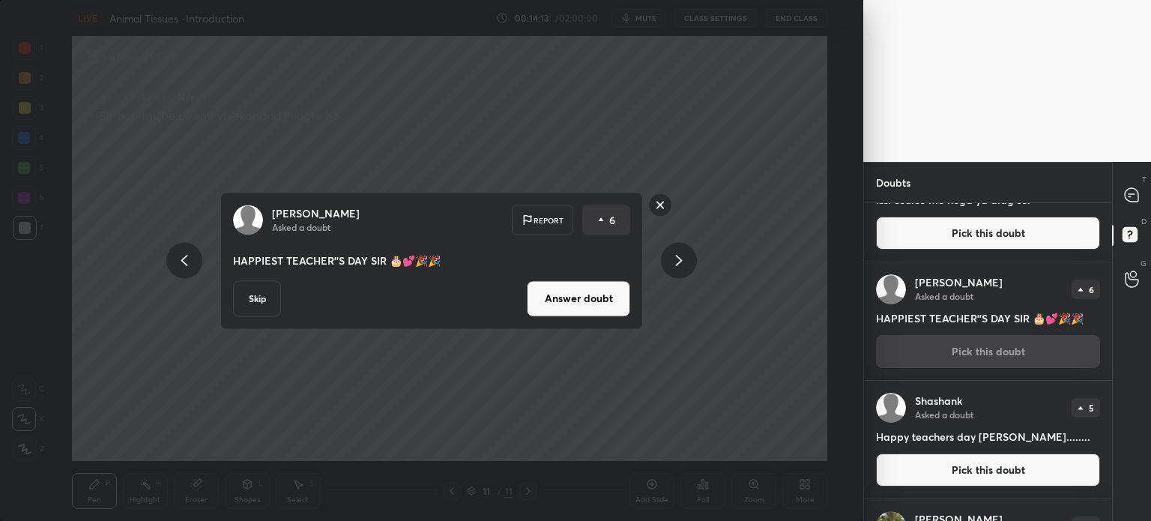
click at [554, 294] on button "Answer doubt" at bounding box center [578, 298] width 103 height 36
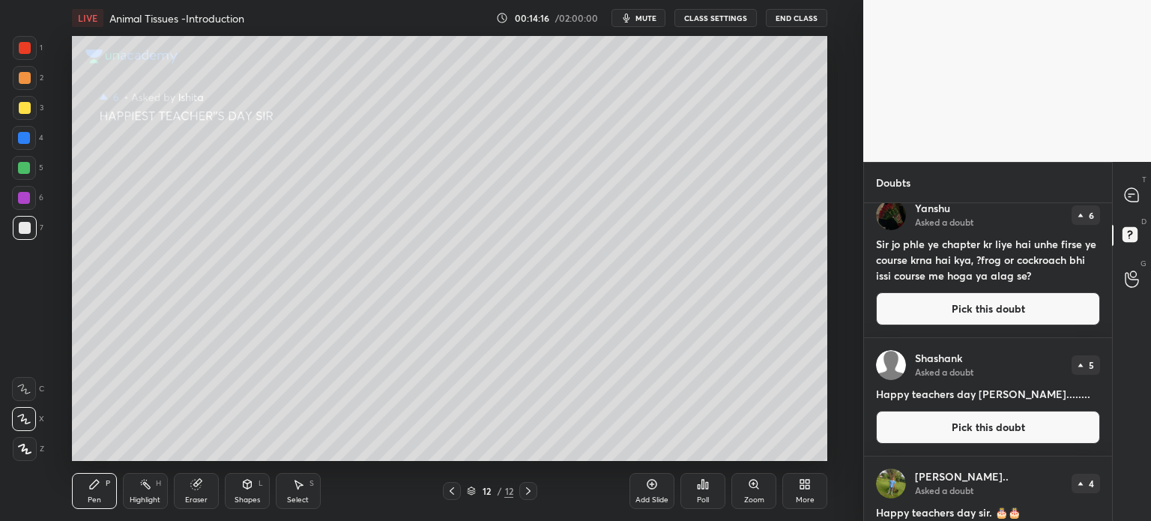
scroll to position [300, 0]
click at [944, 432] on button "Pick this doubt" at bounding box center [988, 426] width 224 height 33
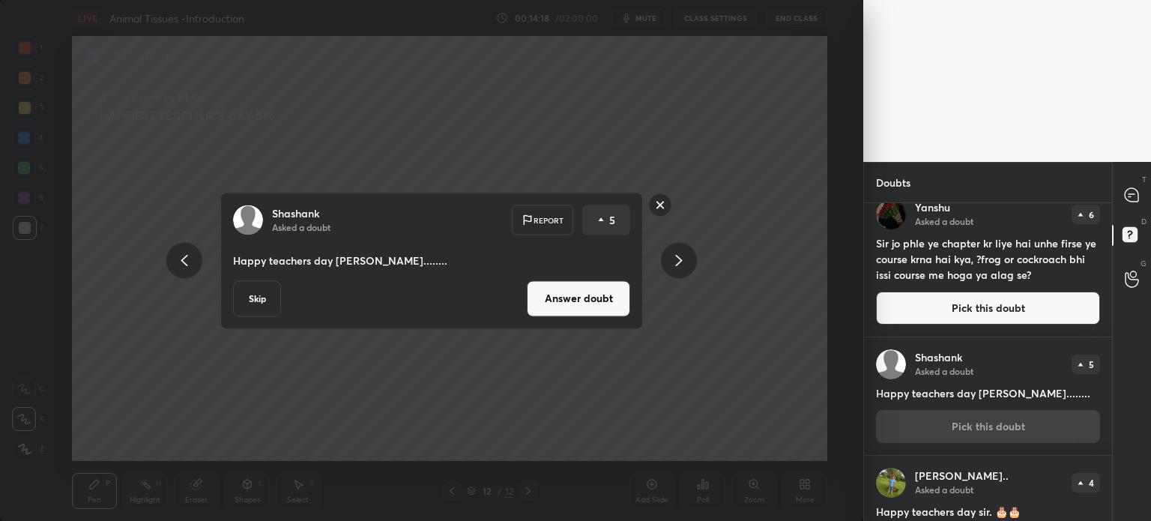
click at [557, 301] on button "Answer doubt" at bounding box center [578, 298] width 103 height 36
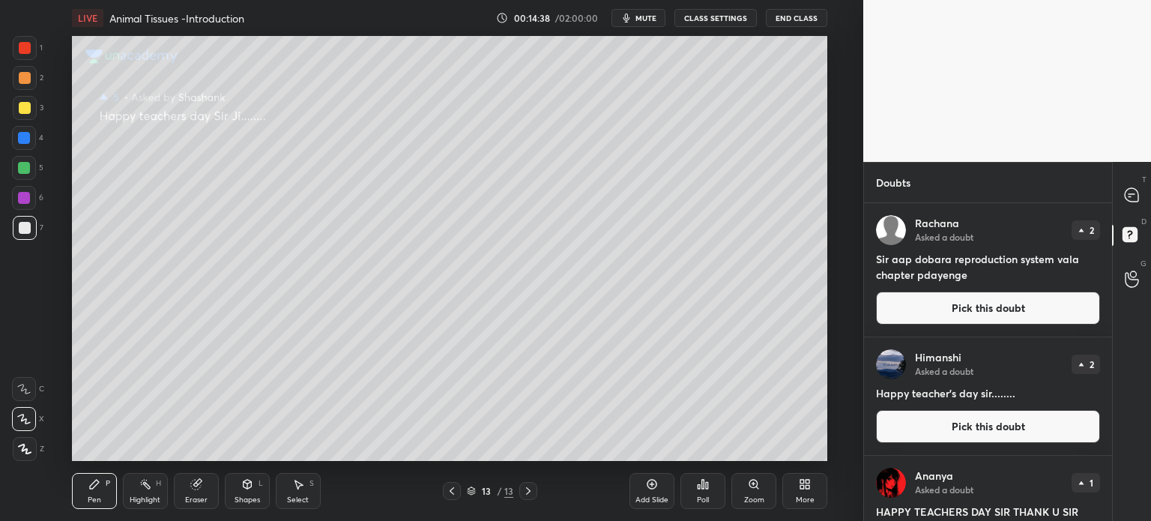
scroll to position [3799, 0]
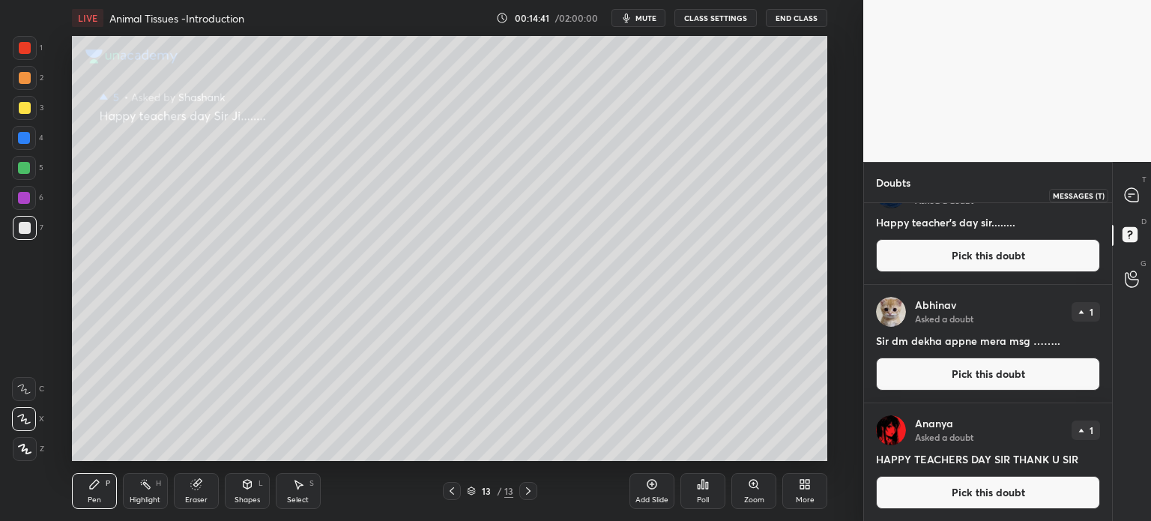
click at [1130, 191] on icon at bounding box center [1130, 194] width 13 height 13
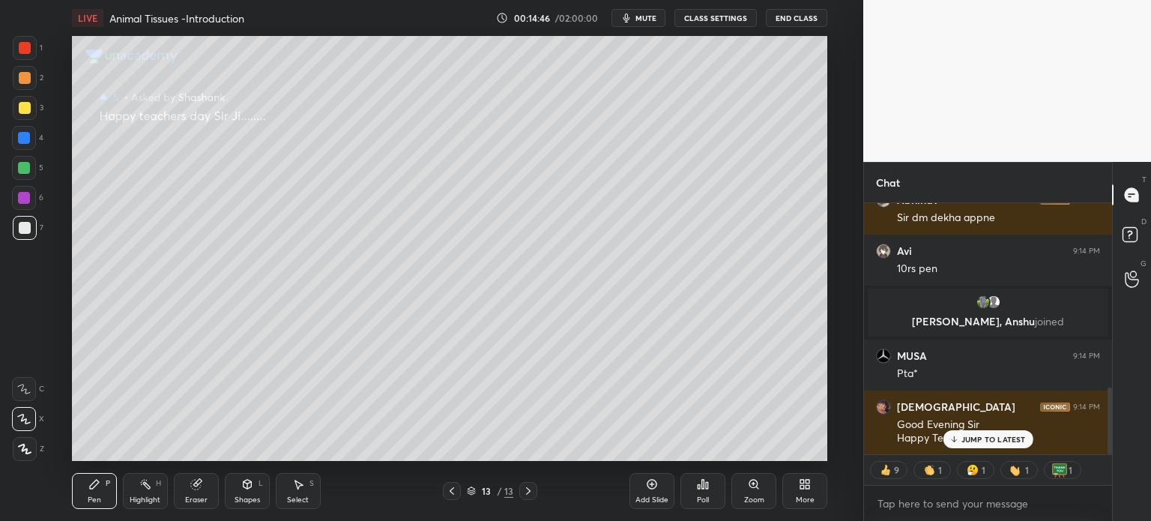
scroll to position [698, 0]
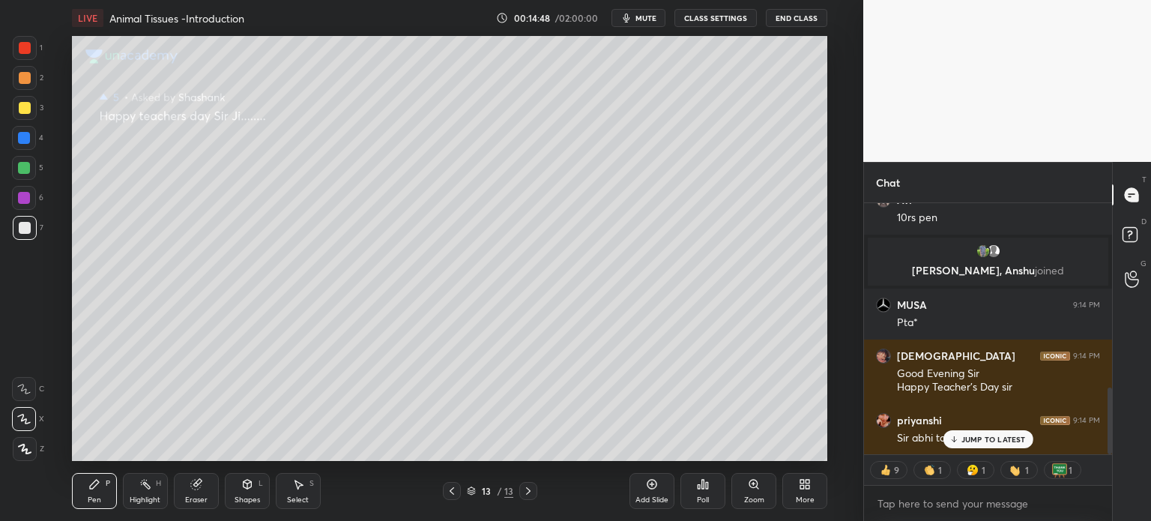
click at [995, 430] on div "JUMP TO LATEST" at bounding box center [987, 439] width 90 height 18
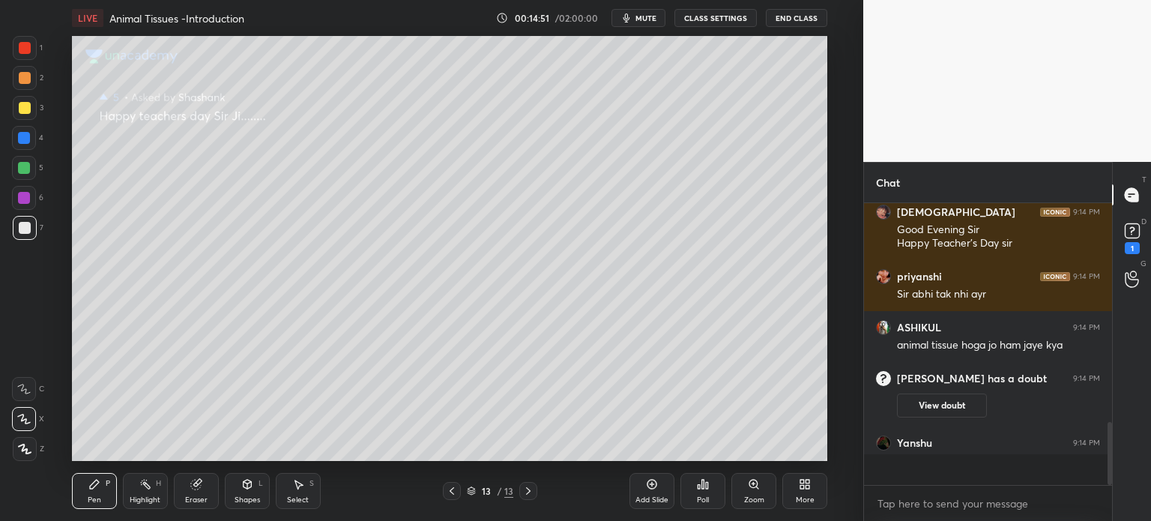
scroll to position [277, 243]
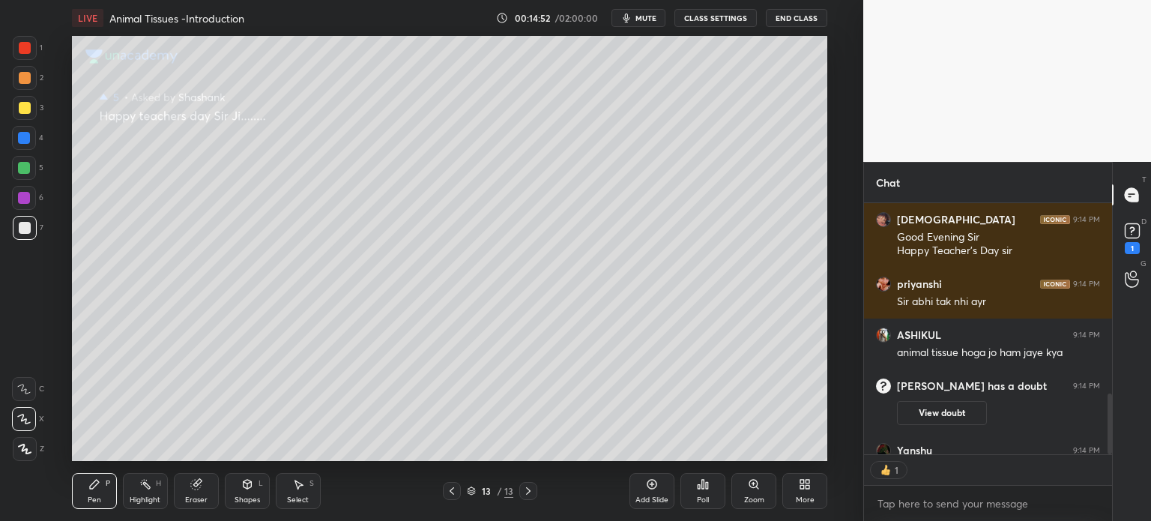
click at [449, 491] on icon at bounding box center [452, 491] width 12 height 12
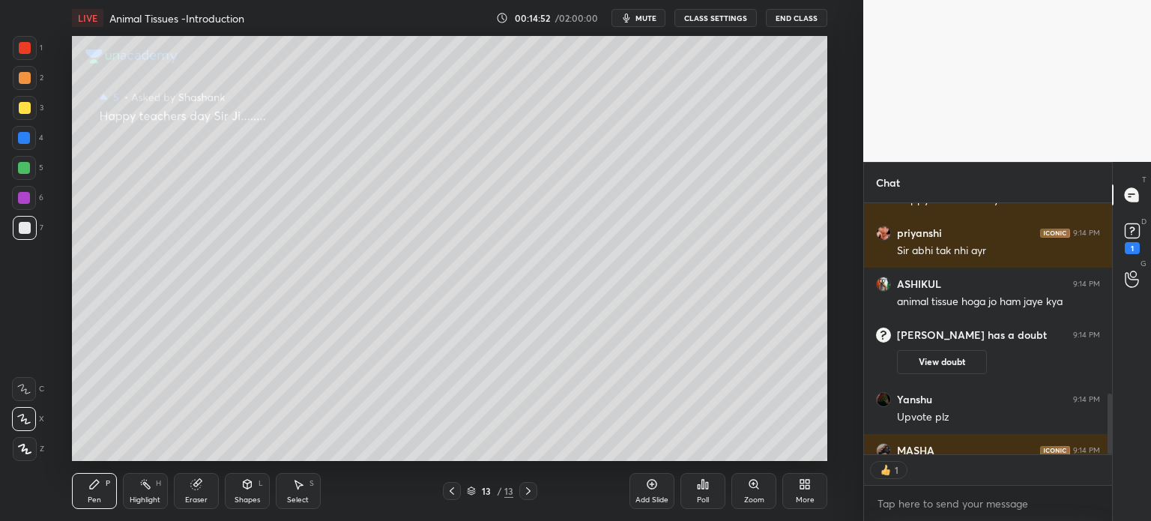
scroll to position [247, 243]
click at [450, 493] on icon at bounding box center [452, 491] width 12 height 12
click at [450, 492] on icon at bounding box center [452, 491] width 12 height 12
click at [449, 493] on icon at bounding box center [452, 491] width 12 height 12
click at [449, 494] on icon at bounding box center [452, 491] width 12 height 12
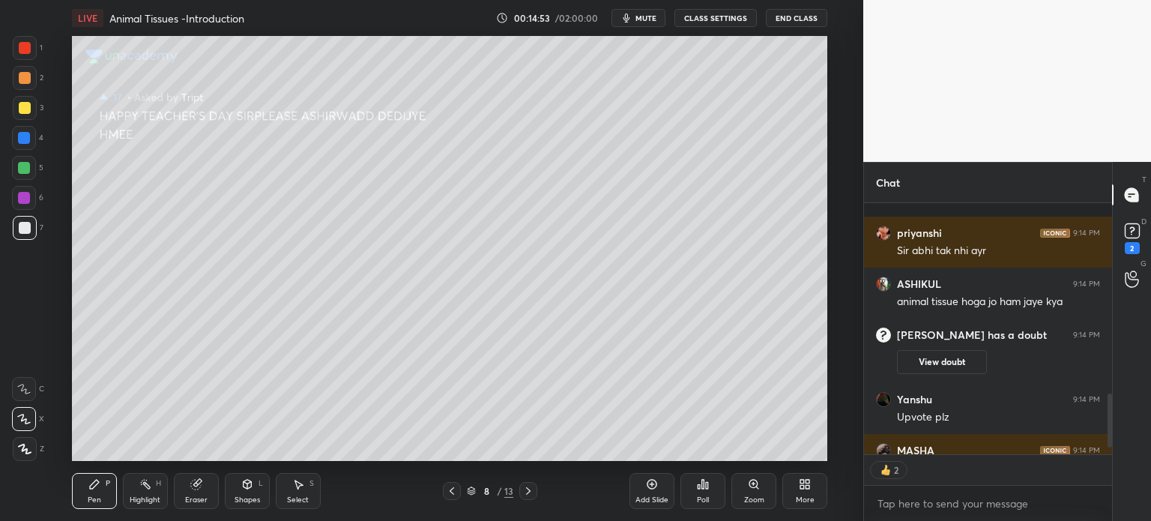
click at [449, 494] on icon at bounding box center [452, 491] width 12 height 12
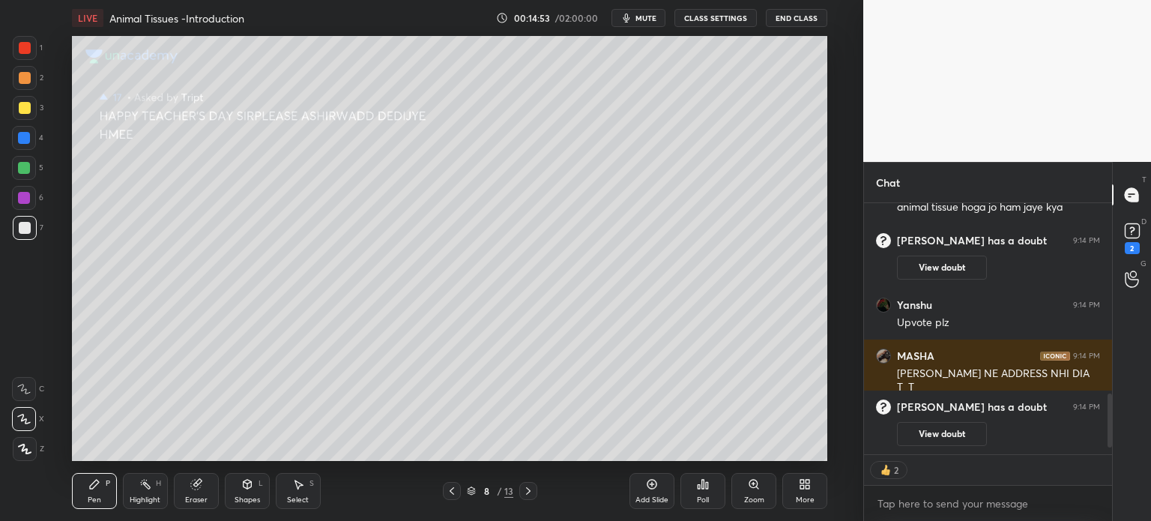
click at [449, 494] on icon at bounding box center [452, 491] width 12 height 12
click at [449, 495] on icon at bounding box center [452, 491] width 12 height 12
click at [449, 494] on icon at bounding box center [452, 491] width 12 height 12
click at [448, 495] on icon at bounding box center [452, 491] width 12 height 12
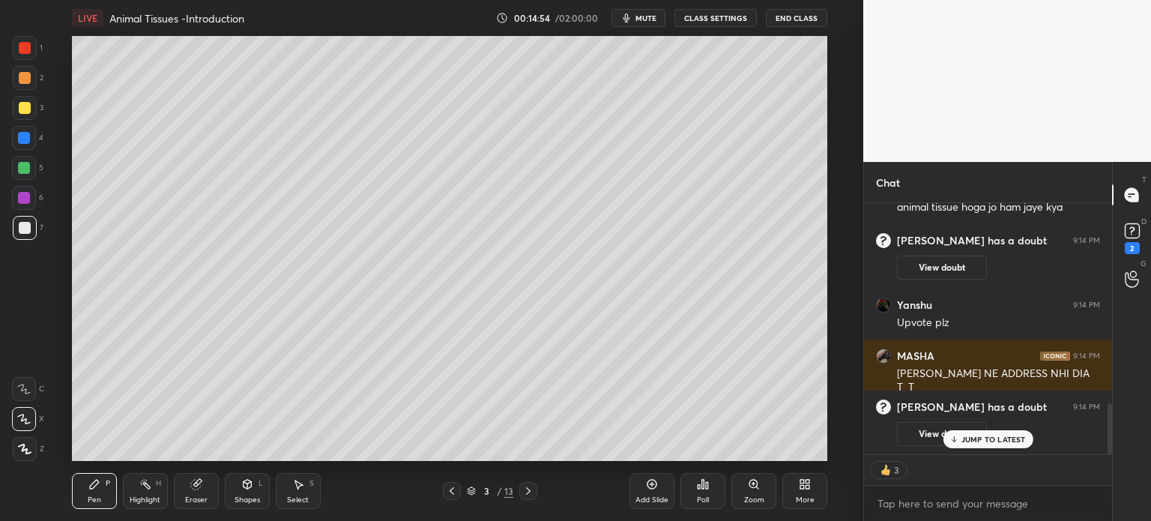
click at [448, 495] on icon at bounding box center [452, 491] width 12 height 12
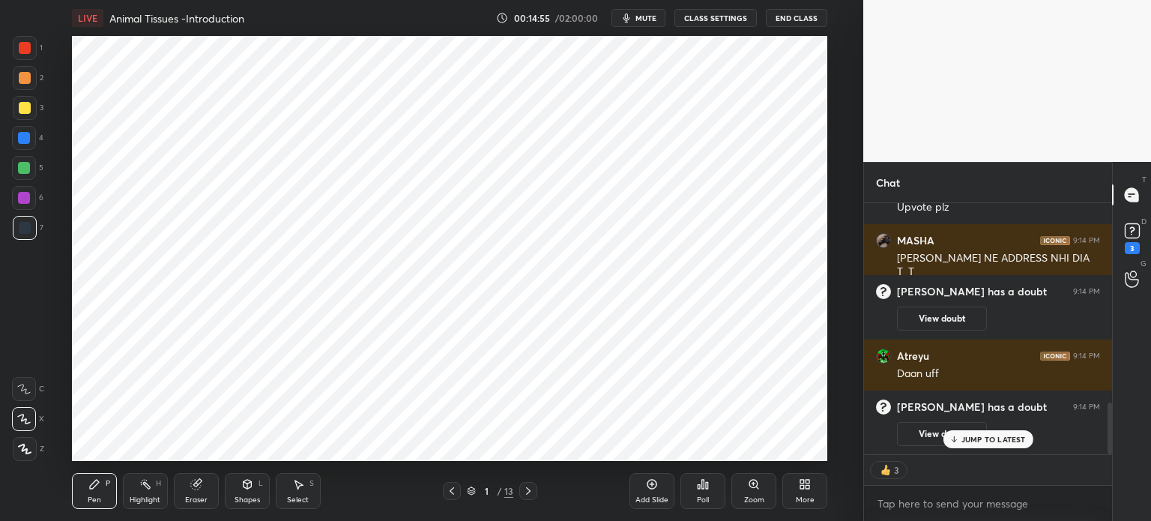
click at [528, 489] on icon at bounding box center [528, 491] width 12 height 12
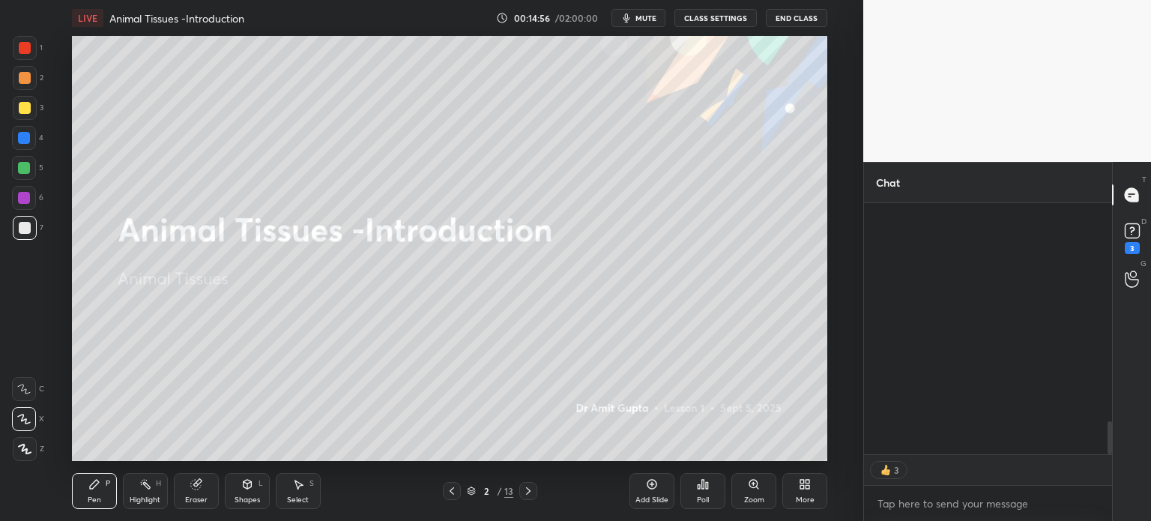
scroll to position [1675, 0]
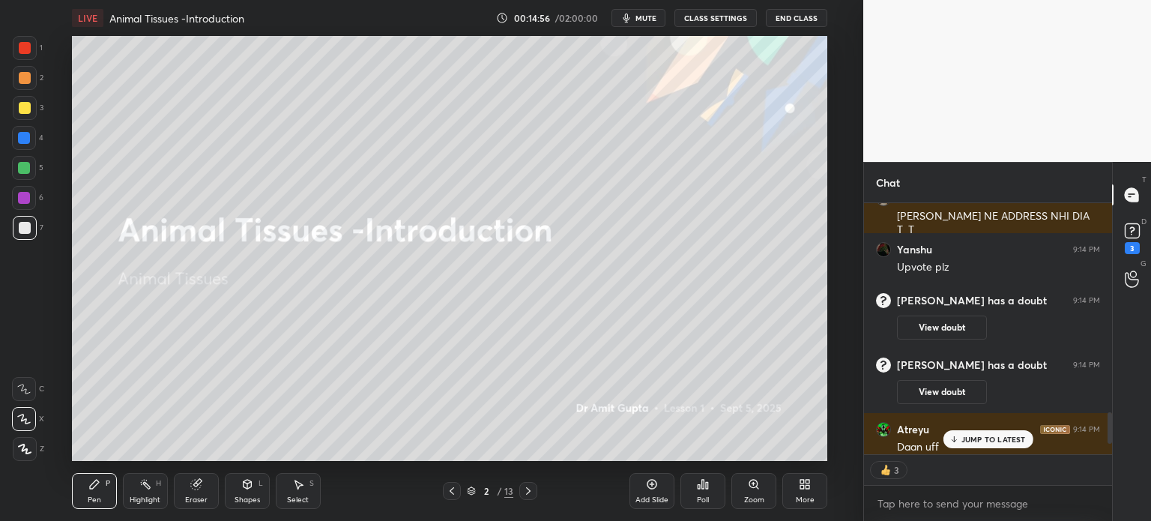
click at [252, 493] on div "Shapes L" at bounding box center [247, 491] width 45 height 36
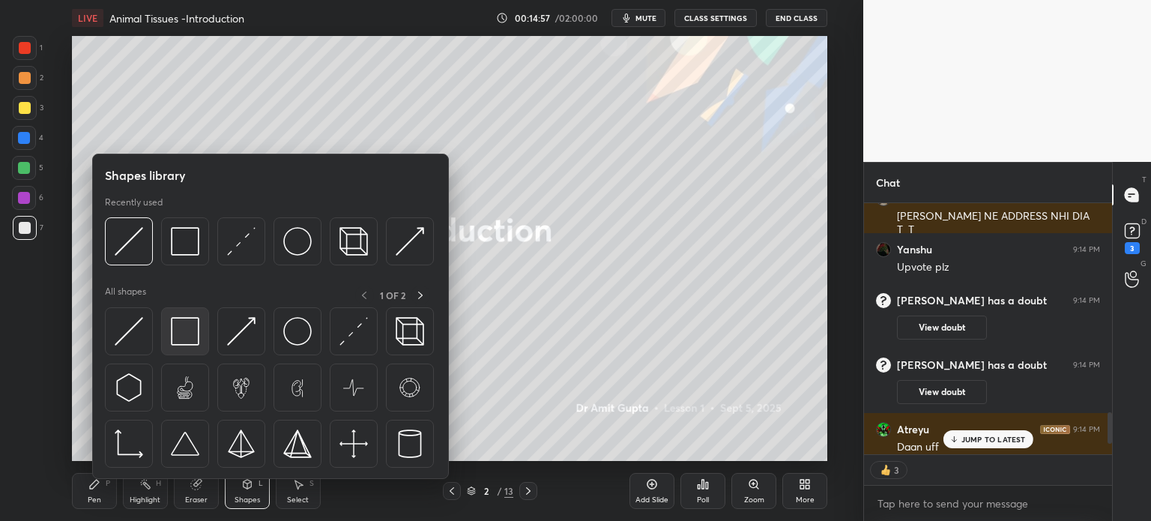
click at [180, 335] on img at bounding box center [185, 331] width 28 height 28
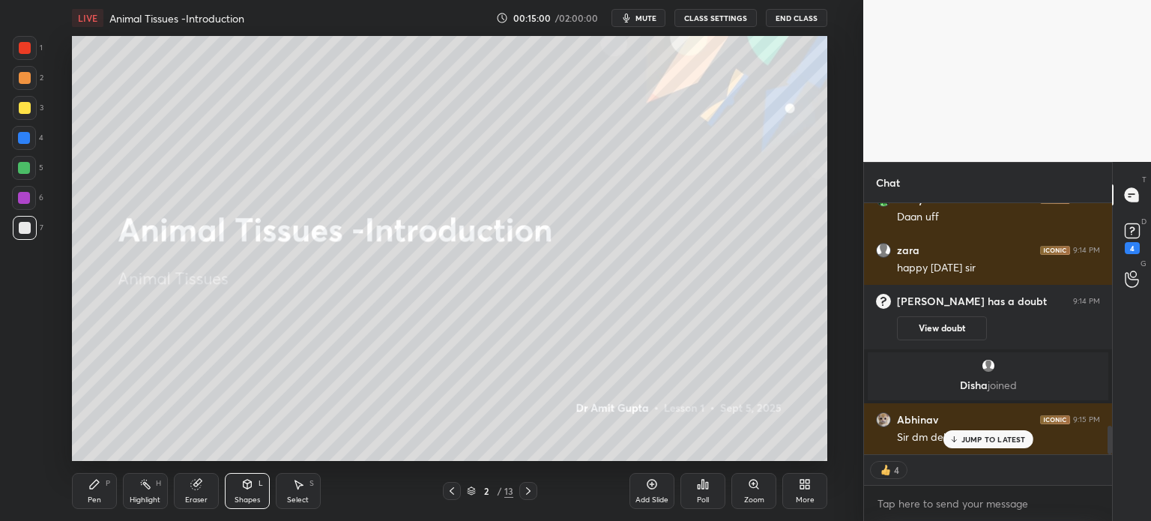
scroll to position [1968, 0]
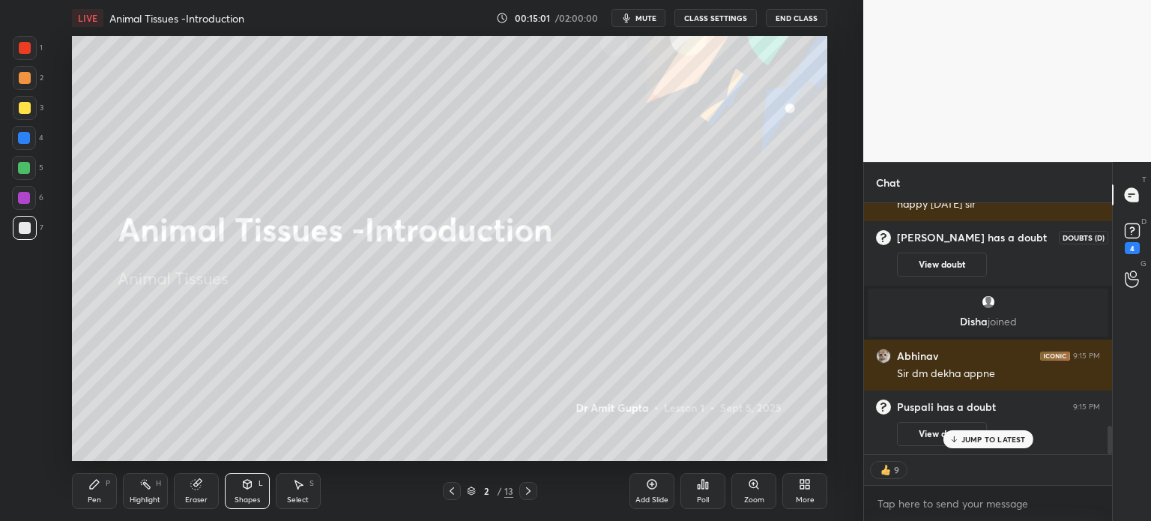
click at [1130, 231] on icon at bounding box center [1131, 230] width 5 height 6
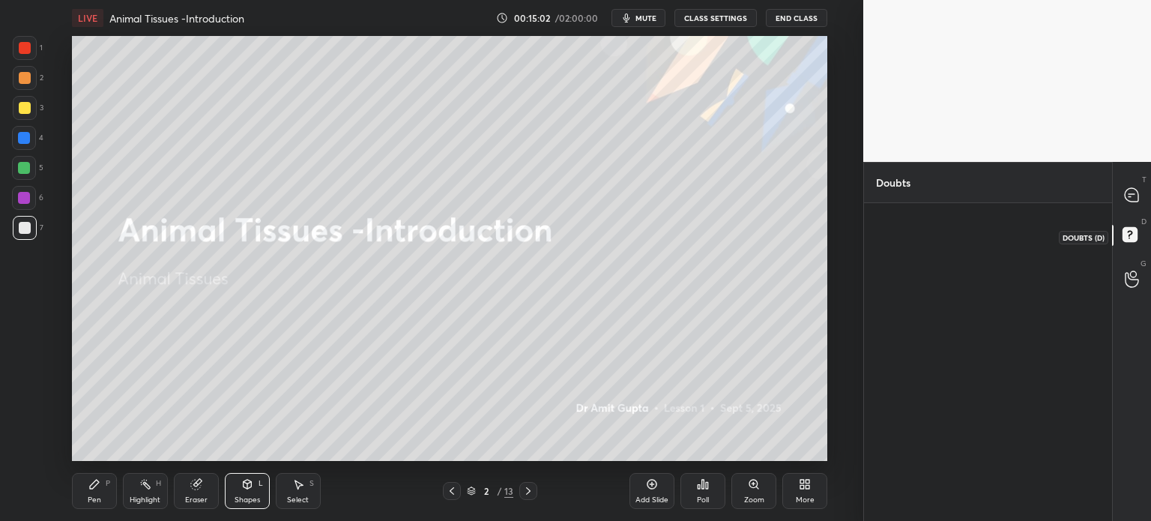
scroll to position [0, 0]
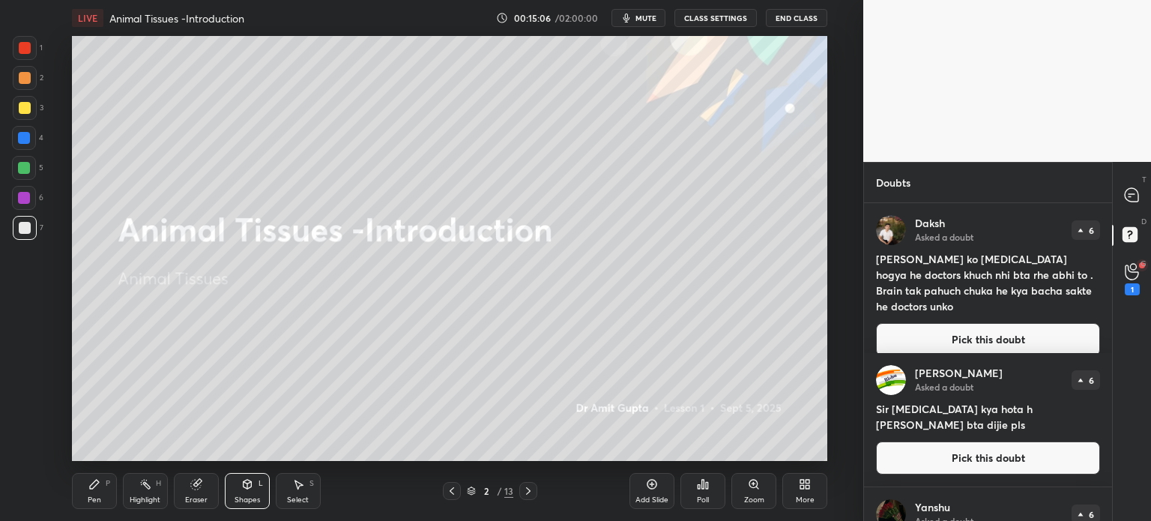
click at [722, 15] on button "CLASS SETTINGS" at bounding box center [715, 18] width 82 height 18
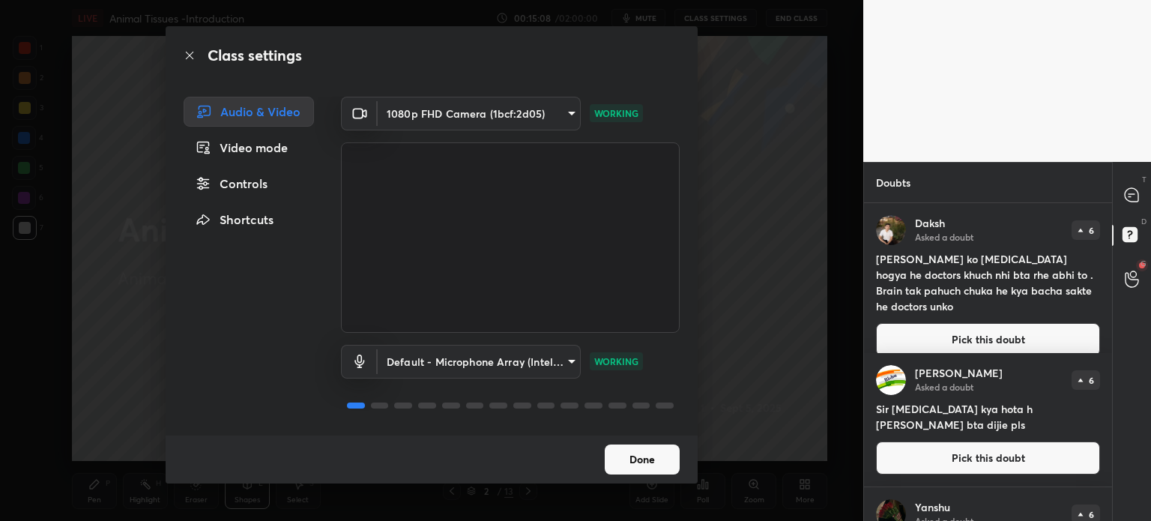
click at [261, 185] on div "Controls" at bounding box center [249, 184] width 130 height 30
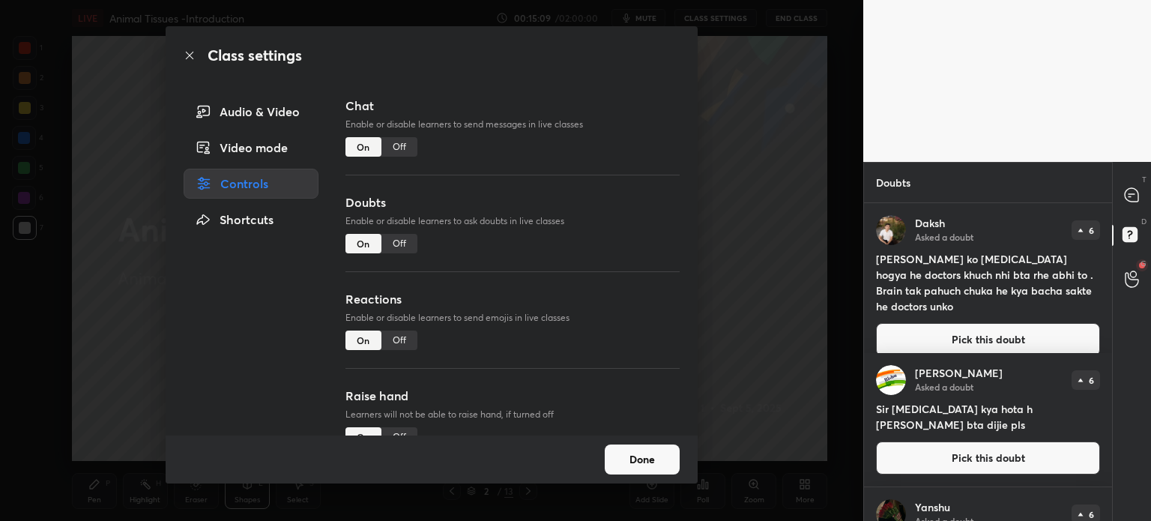
click at [400, 234] on div "Off" at bounding box center [399, 243] width 36 height 19
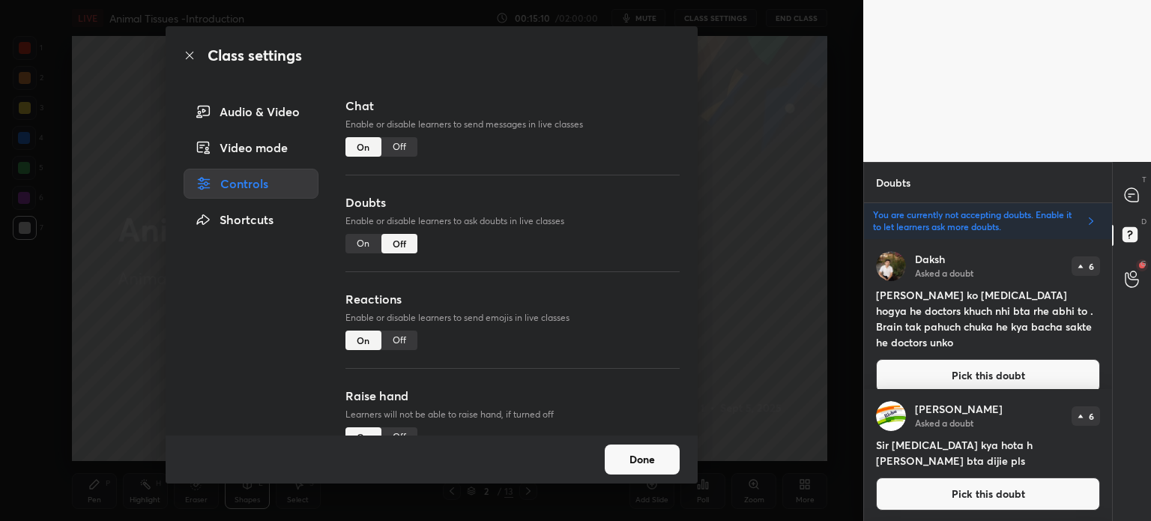
click at [406, 345] on div "Off" at bounding box center [399, 339] width 36 height 19
drag, startPoint x: 670, startPoint y: 285, endPoint x: 676, endPoint y: 303, distance: 18.2
click at [676, 303] on div "Chat Enable or disable learners to send messages in live classes On Off Doubts …" at bounding box center [512, 266] width 370 height 339
click at [679, 318] on div "Chat Enable or disable learners to send messages in live classes On Off Doubts …" at bounding box center [512, 266] width 370 height 339
click at [678, 326] on div "Chat Enable or disable learners to send messages in live classes On Off Doubts …" at bounding box center [512, 266] width 370 height 339
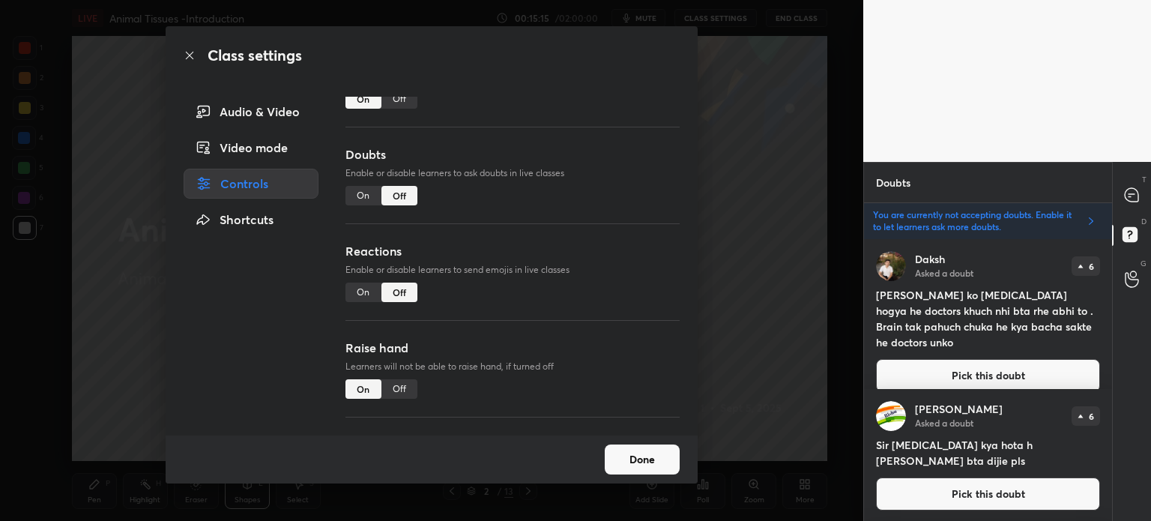
scroll to position [46, 0]
drag, startPoint x: 676, startPoint y: 322, endPoint x: 658, endPoint y: 345, distance: 28.8
click at [679, 345] on div "Chat Enable or disable learners to send messages in live classes On Off Doubts …" at bounding box center [512, 266] width 370 height 339
click at [395, 389] on div "Off" at bounding box center [399, 390] width 36 height 19
drag, startPoint x: 634, startPoint y: 455, endPoint x: 647, endPoint y: 444, distance: 17.1
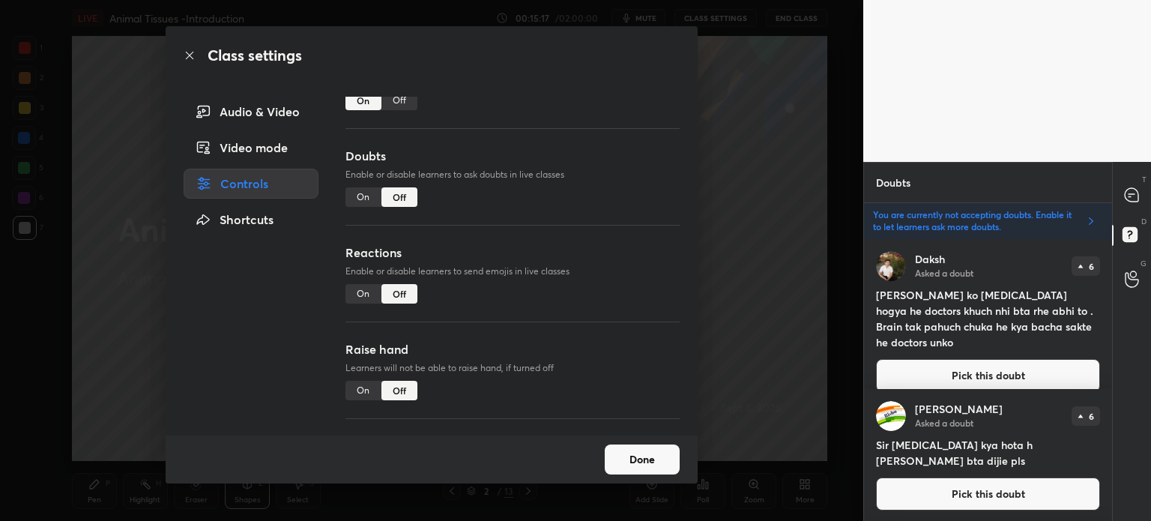
click at [634, 456] on button "Done" at bounding box center [641, 459] width 75 height 30
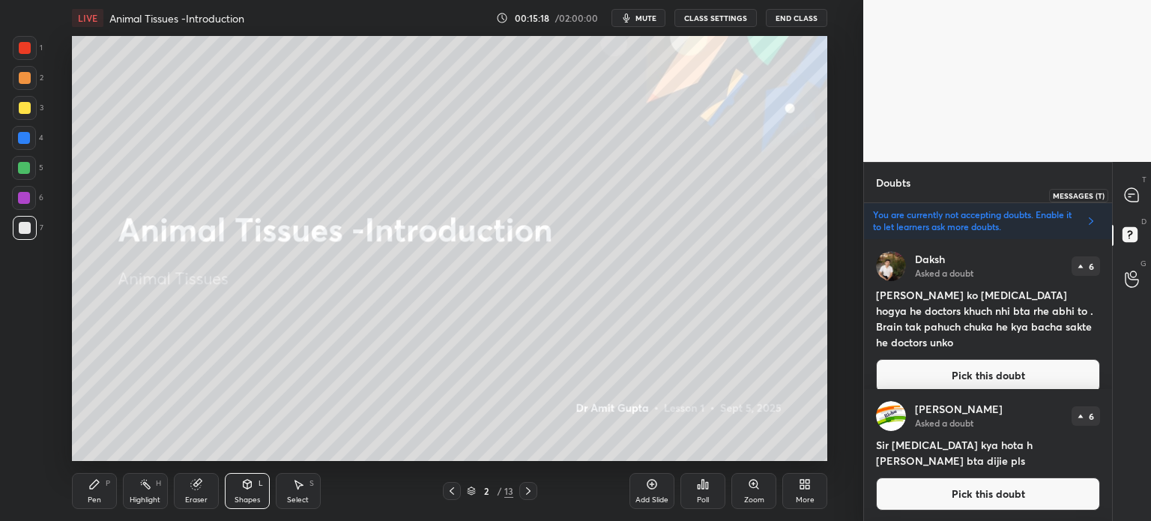
drag, startPoint x: 1126, startPoint y: 188, endPoint x: 1112, endPoint y: 197, distance: 16.2
click at [1127, 190] on icon at bounding box center [1132, 195] width 16 height 16
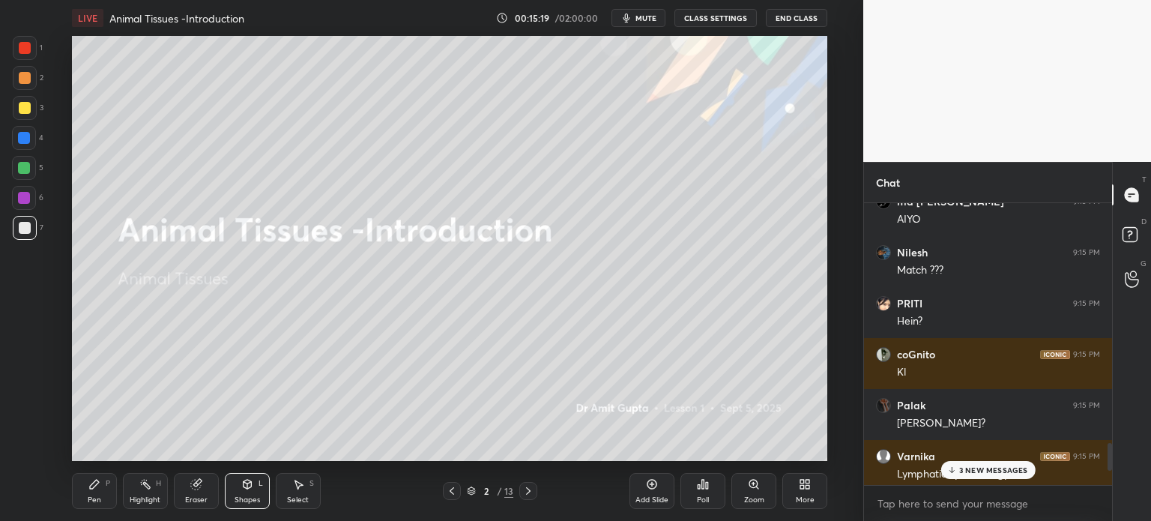
click at [990, 476] on div "3 NEW MESSAGES" at bounding box center [987, 470] width 94 height 18
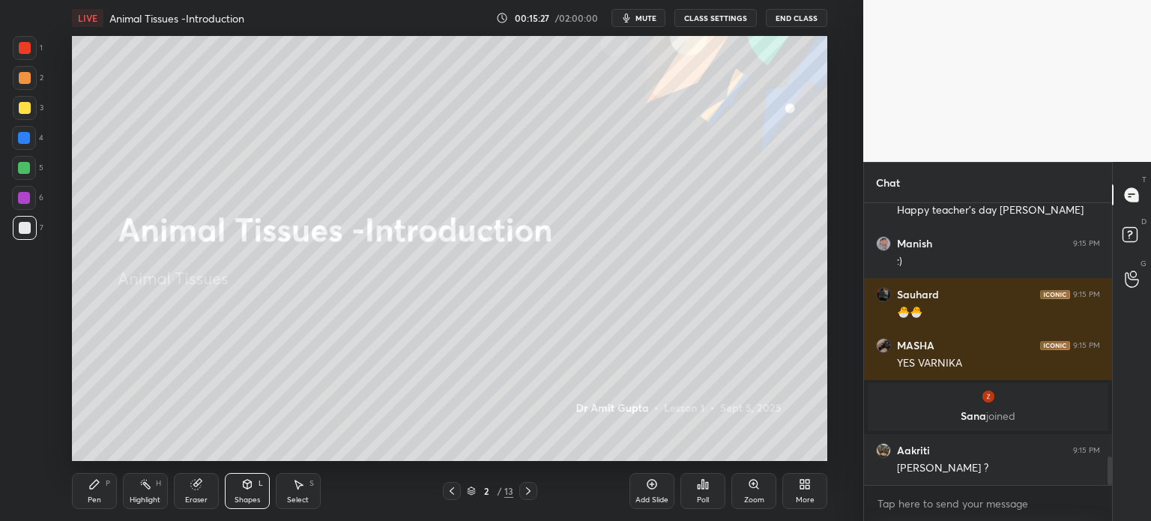
click at [530, 493] on icon at bounding box center [528, 491] width 12 height 12
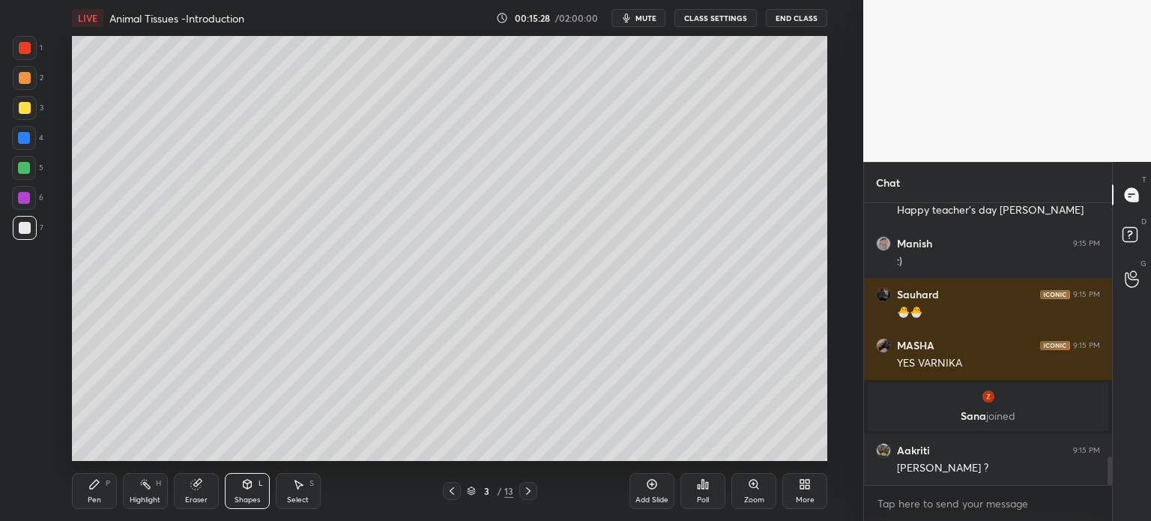
click at [528, 491] on icon at bounding box center [528, 491] width 12 height 12
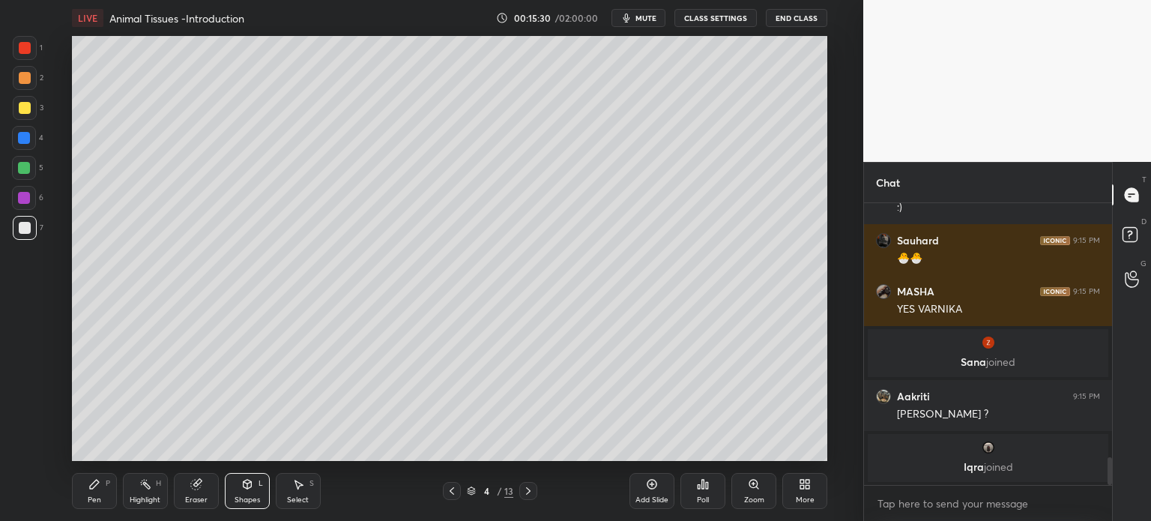
click at [22, 228] on div at bounding box center [25, 228] width 12 height 12
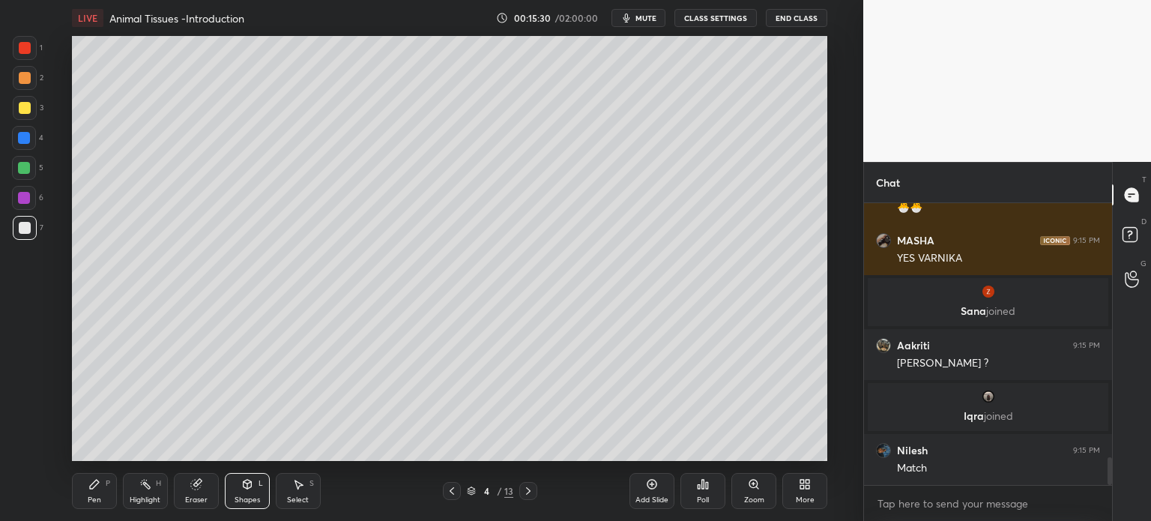
click at [95, 503] on div "Pen" at bounding box center [94, 499] width 13 height 7
click at [93, 500] on div "Pen" at bounding box center [94, 499] width 13 height 7
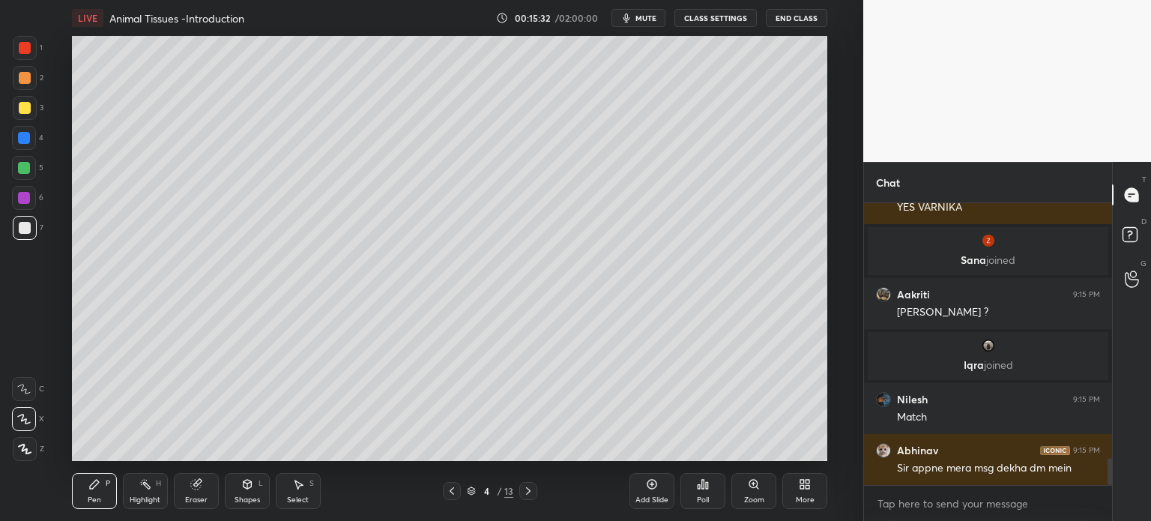
click at [529, 492] on icon at bounding box center [528, 491] width 12 height 12
click at [530, 491] on icon at bounding box center [528, 491] width 12 height 12
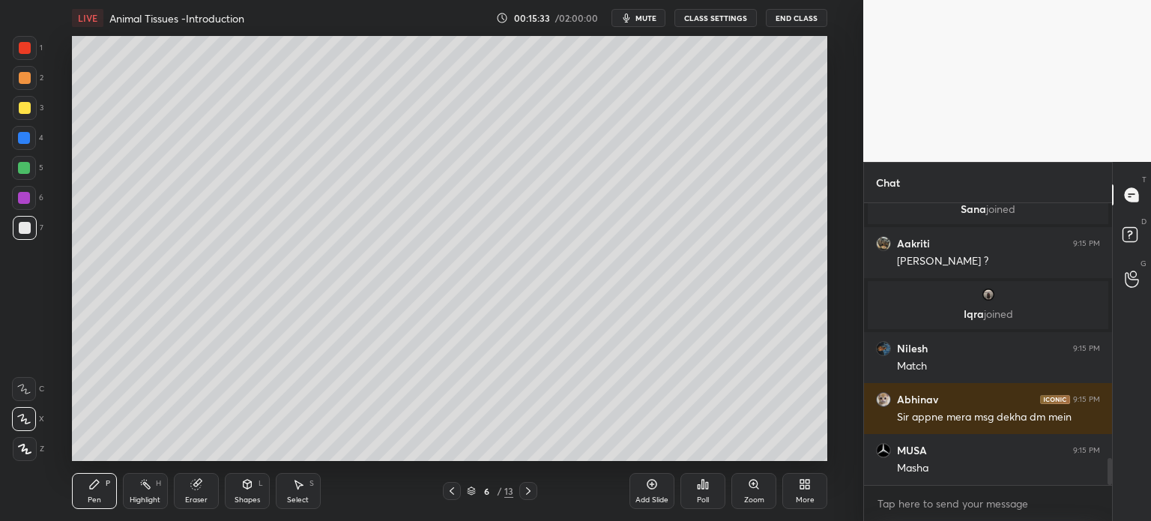
click at [528, 491] on icon at bounding box center [528, 491] width 12 height 12
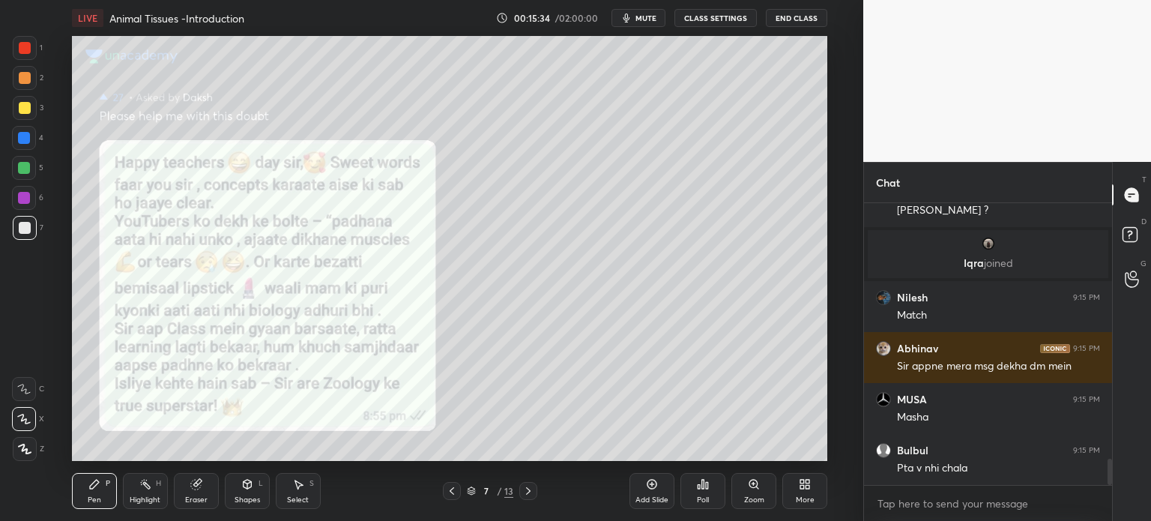
click at [451, 497] on icon at bounding box center [452, 491] width 12 height 12
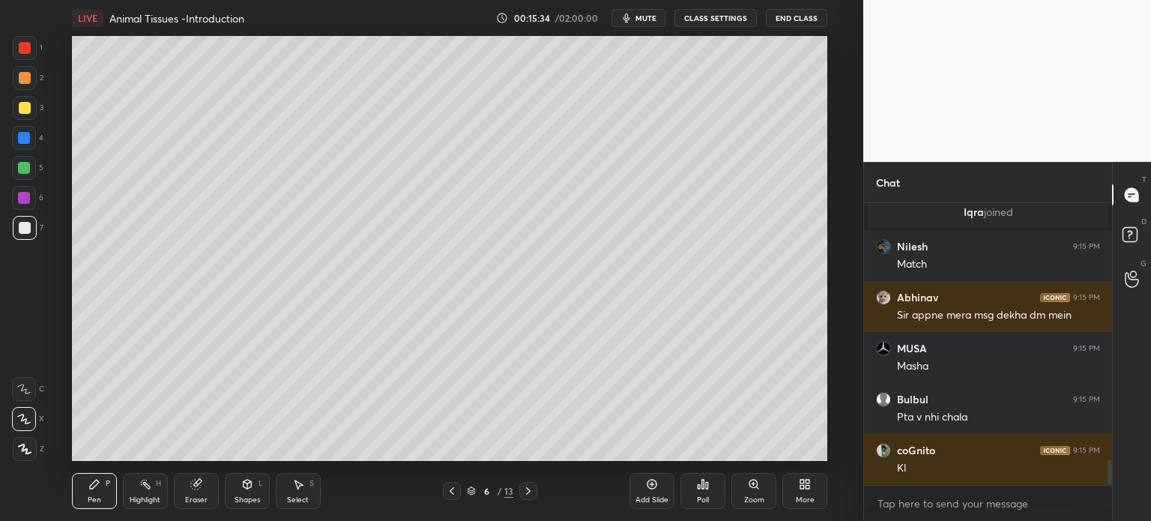
click at [455, 494] on icon at bounding box center [452, 491] width 12 height 12
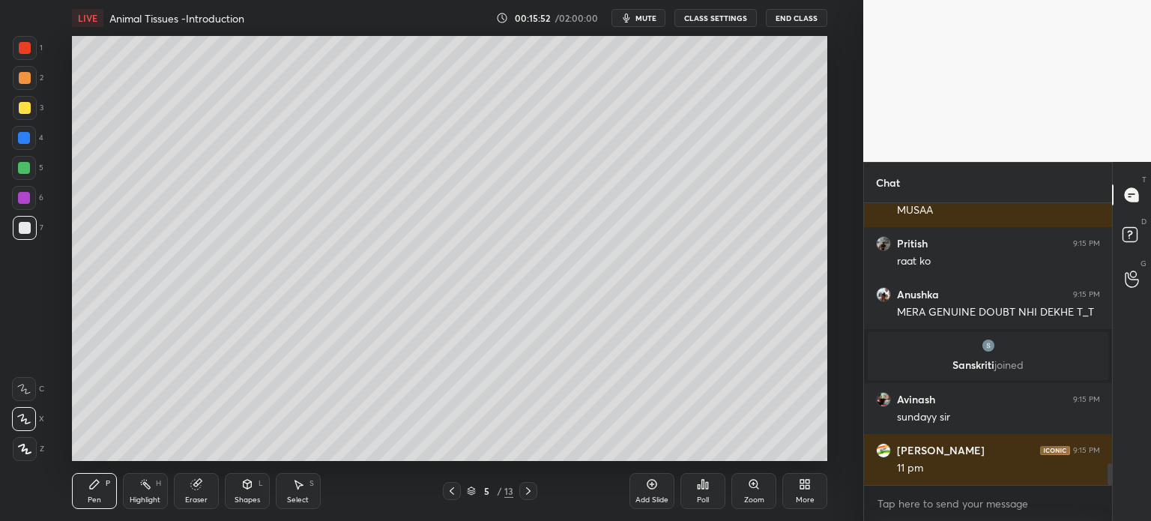
scroll to position [3375, 0]
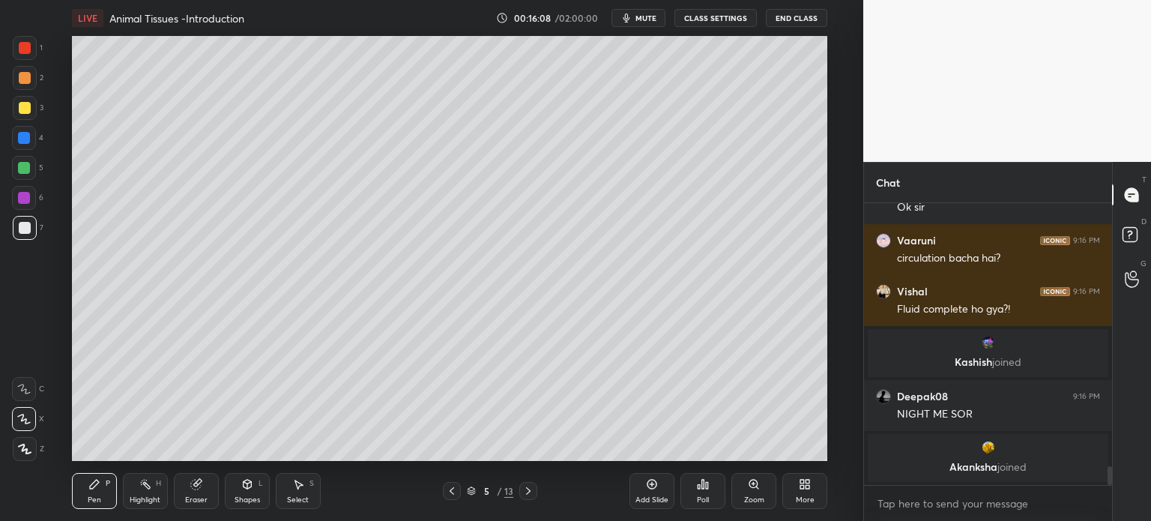
click at [452, 494] on icon at bounding box center [452, 491] width 12 height 12
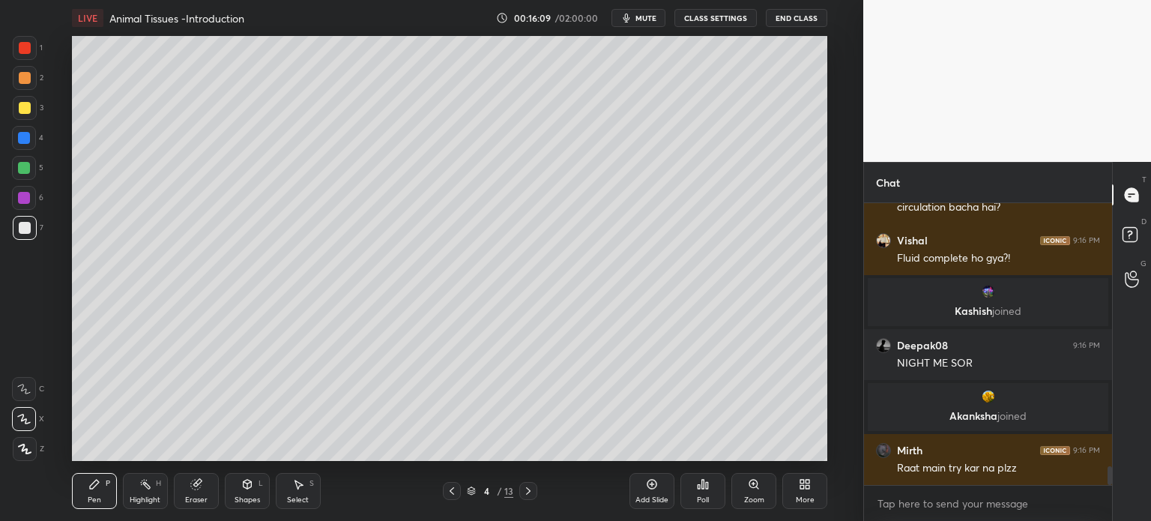
click at [449, 493] on icon at bounding box center [452, 491] width 12 height 12
click at [449, 491] on icon at bounding box center [452, 491] width 12 height 12
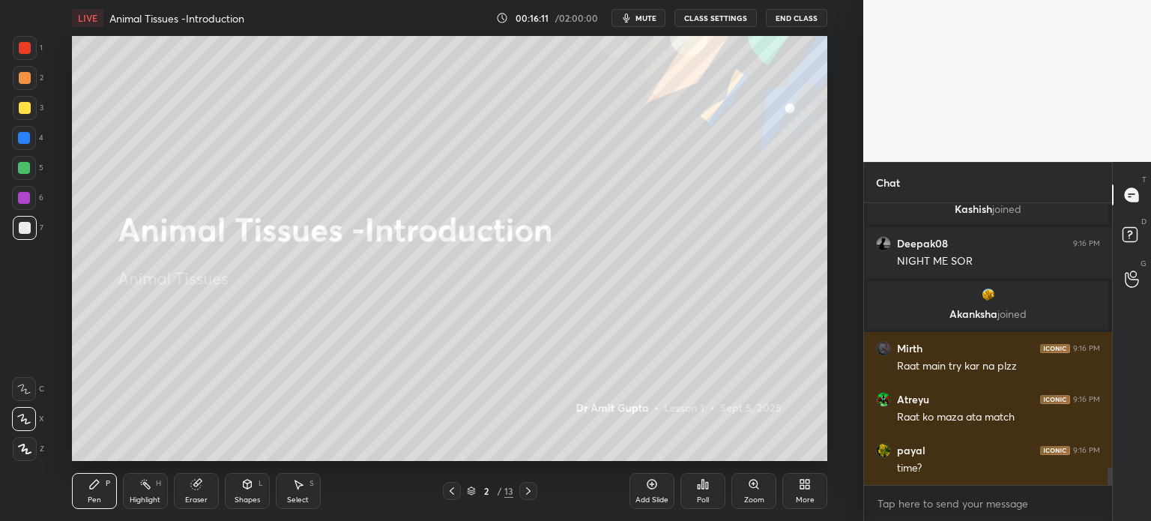
click at [525, 490] on icon at bounding box center [528, 491] width 12 height 12
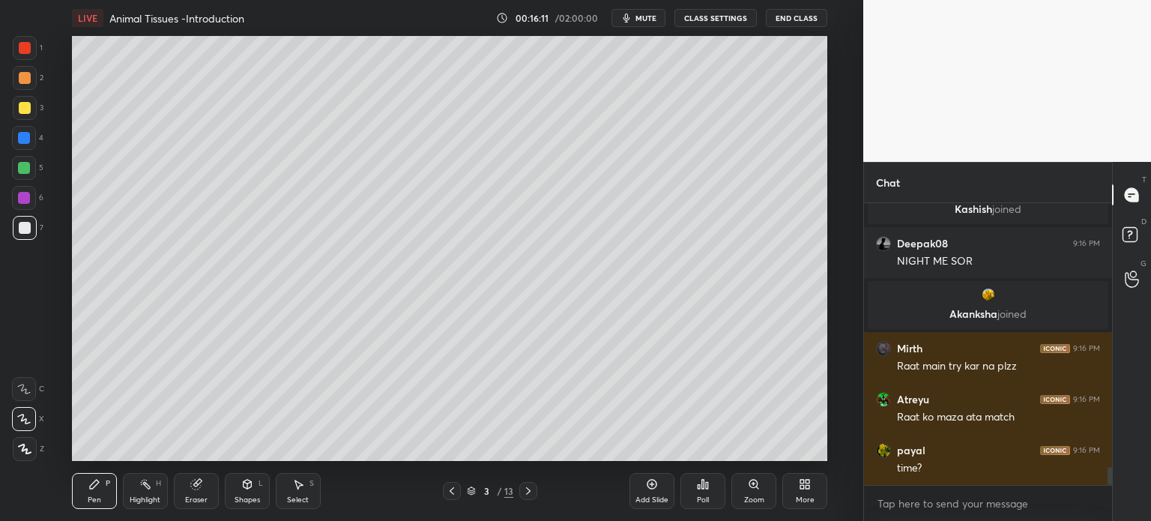
click at [526, 488] on icon at bounding box center [528, 491] width 12 height 12
click at [527, 488] on icon at bounding box center [528, 491] width 12 height 12
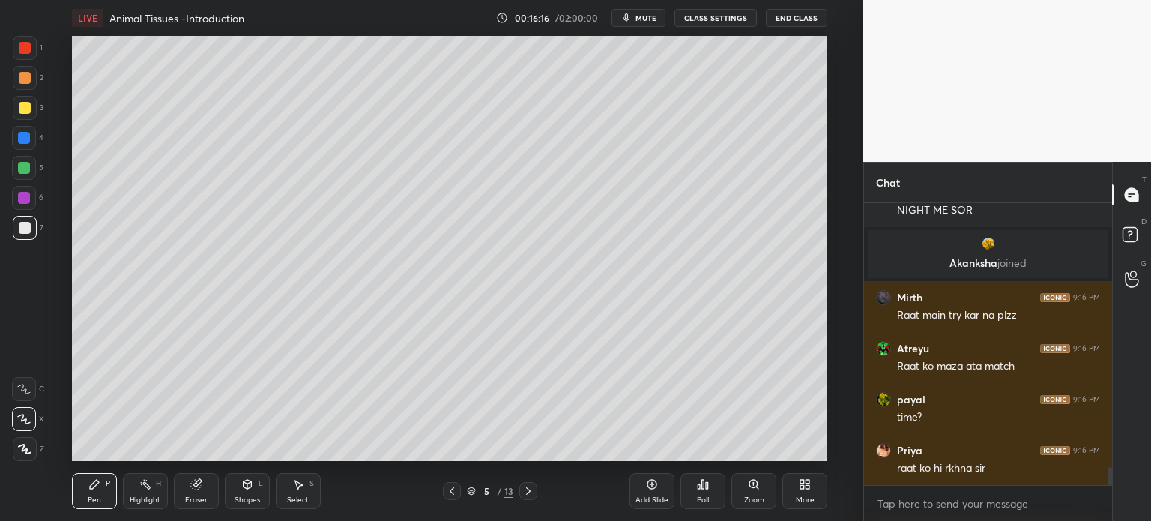
click at [450, 491] on icon at bounding box center [452, 491] width 12 height 12
click at [528, 494] on icon at bounding box center [528, 491] width 12 height 12
click at [527, 497] on div at bounding box center [528, 491] width 18 height 18
click at [449, 494] on icon at bounding box center [452, 491] width 12 height 12
click at [452, 497] on icon at bounding box center [452, 491] width 12 height 12
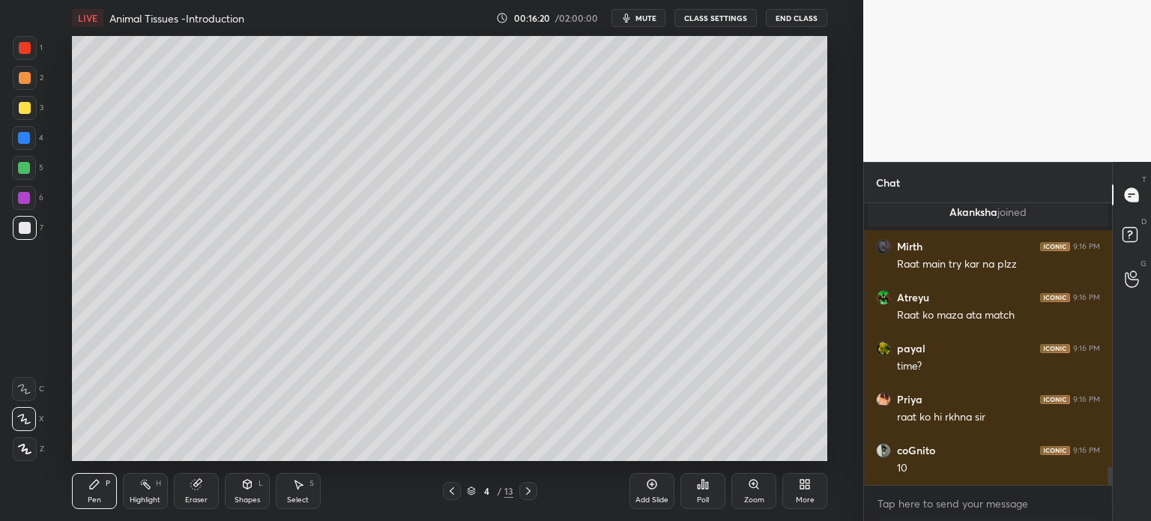
click at [651, 485] on icon at bounding box center [652, 484] width 12 height 12
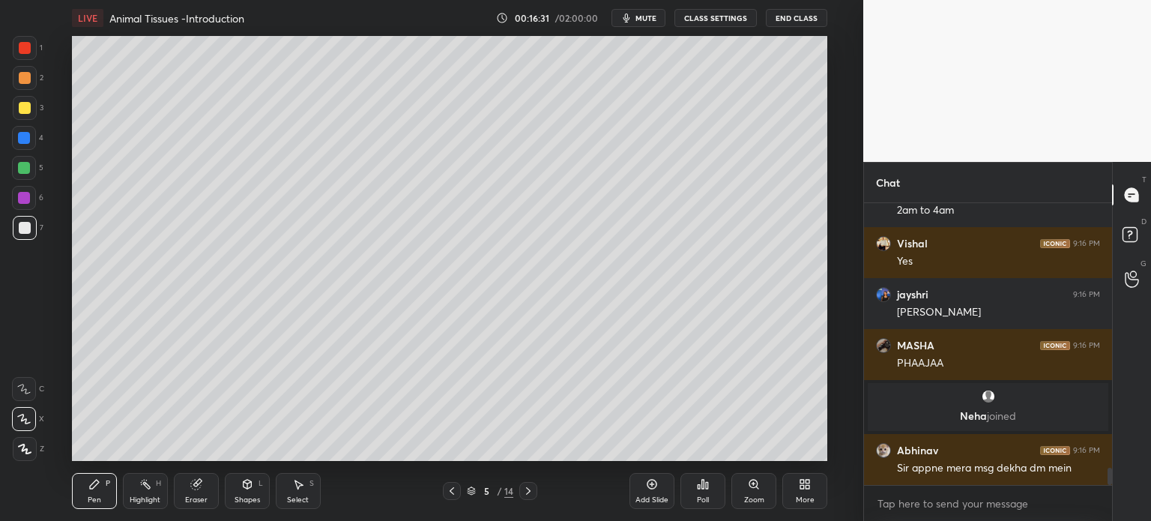
click at [249, 490] on div "Shapes L" at bounding box center [247, 491] width 45 height 36
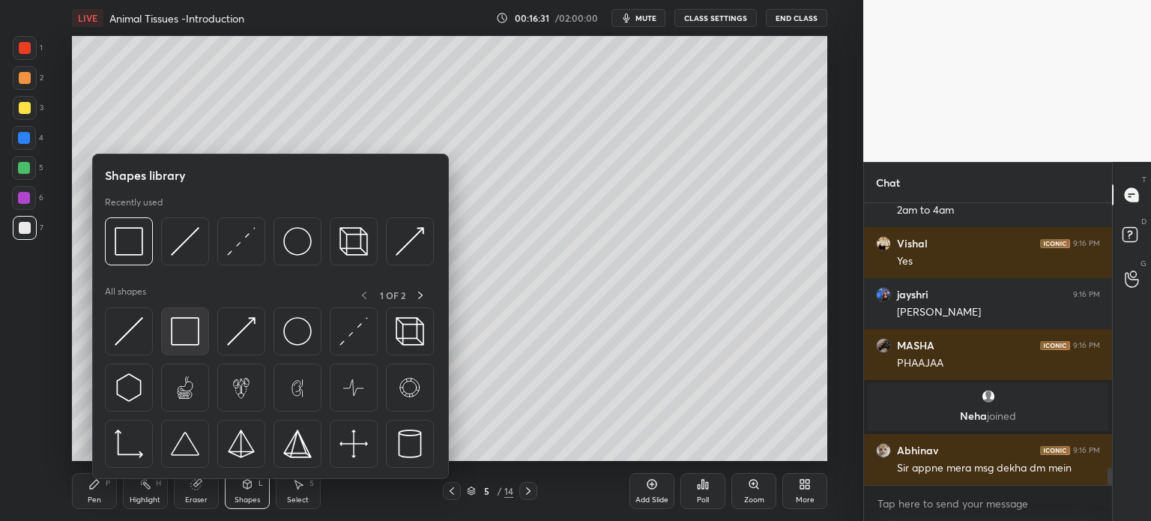
click at [193, 343] on img at bounding box center [185, 331] width 28 height 28
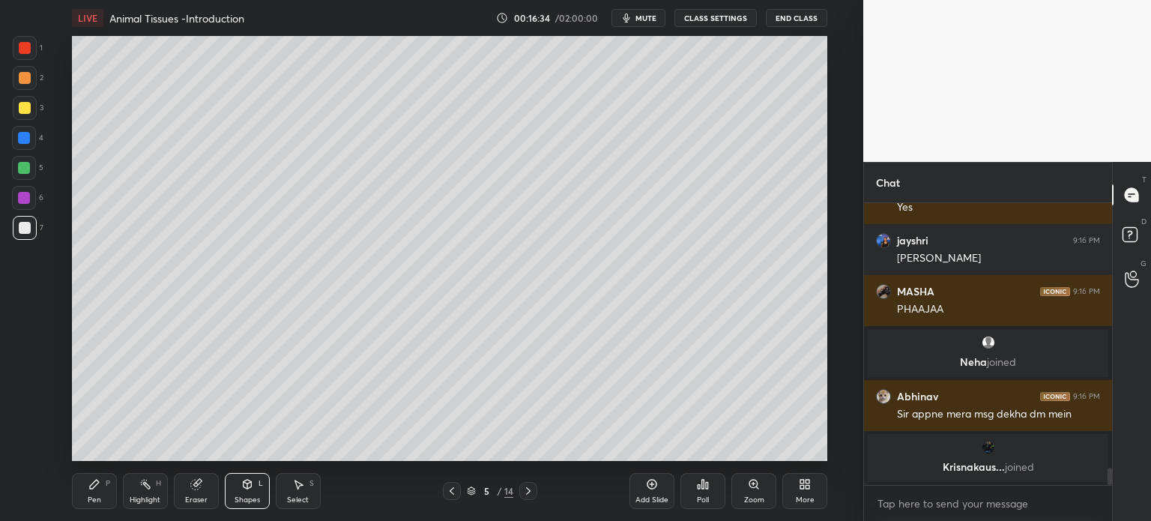
click at [103, 497] on div "Pen P" at bounding box center [94, 491] width 45 height 36
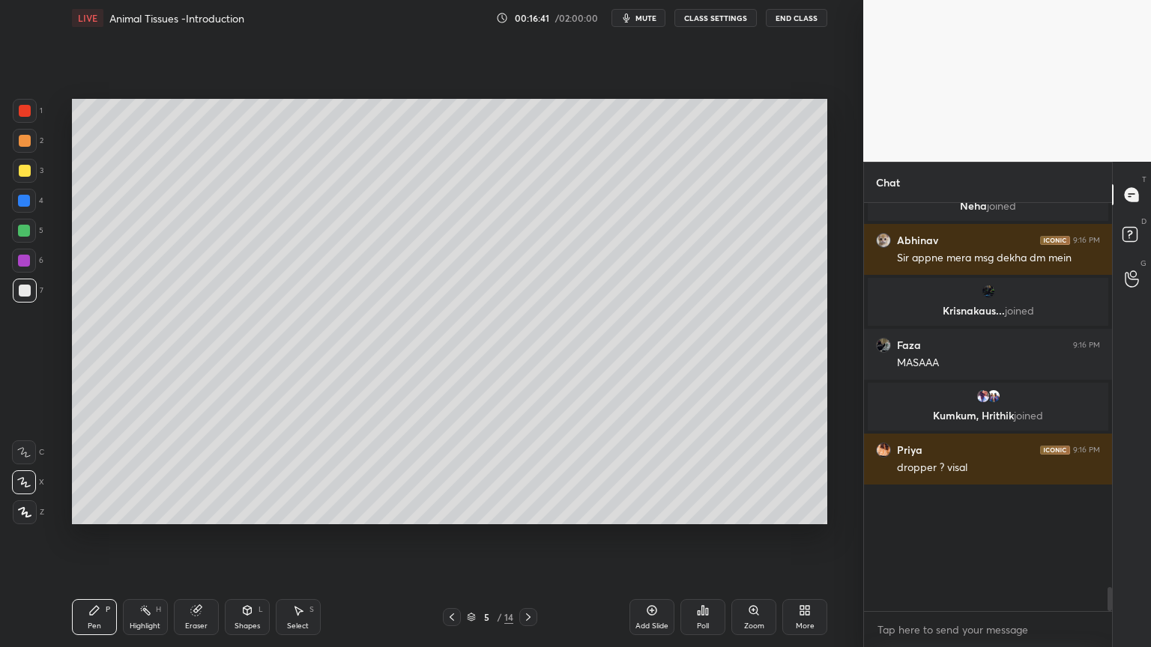
scroll to position [4, 4]
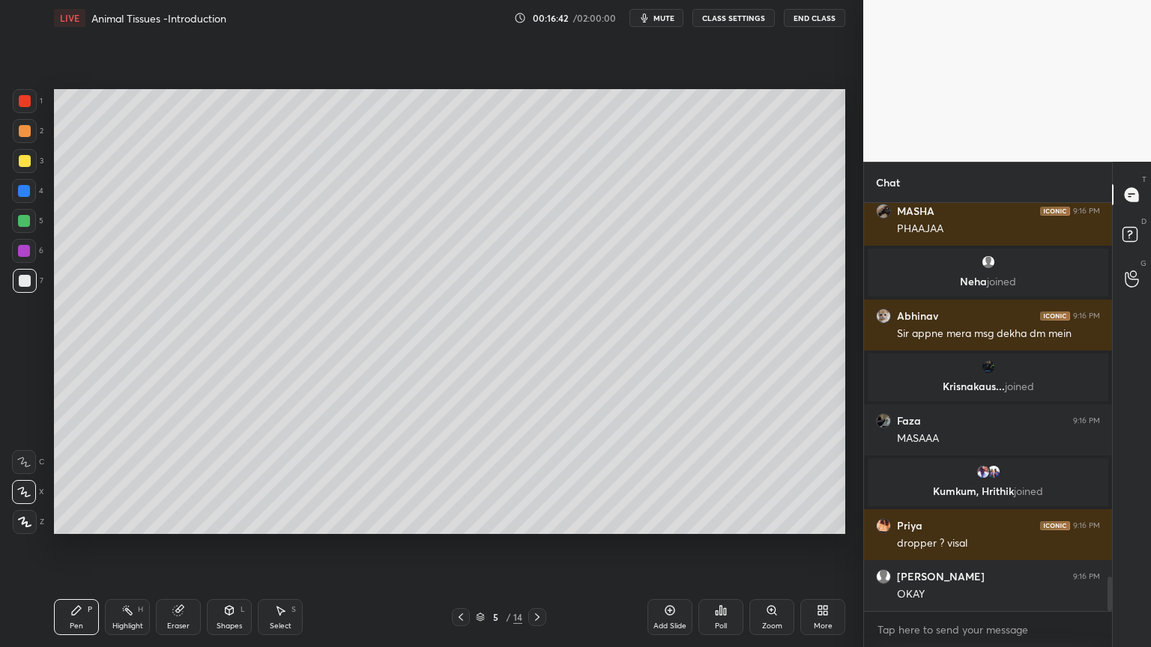
click at [231, 520] on icon at bounding box center [229, 610] width 12 height 12
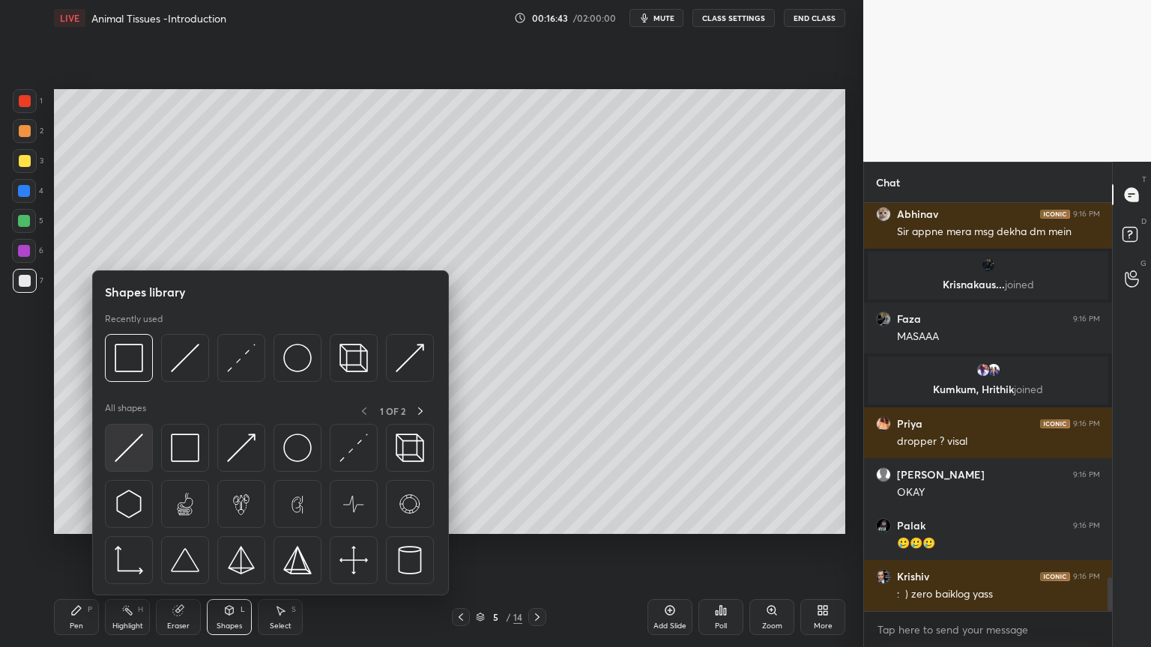
click at [141, 452] on img at bounding box center [129, 448] width 28 height 28
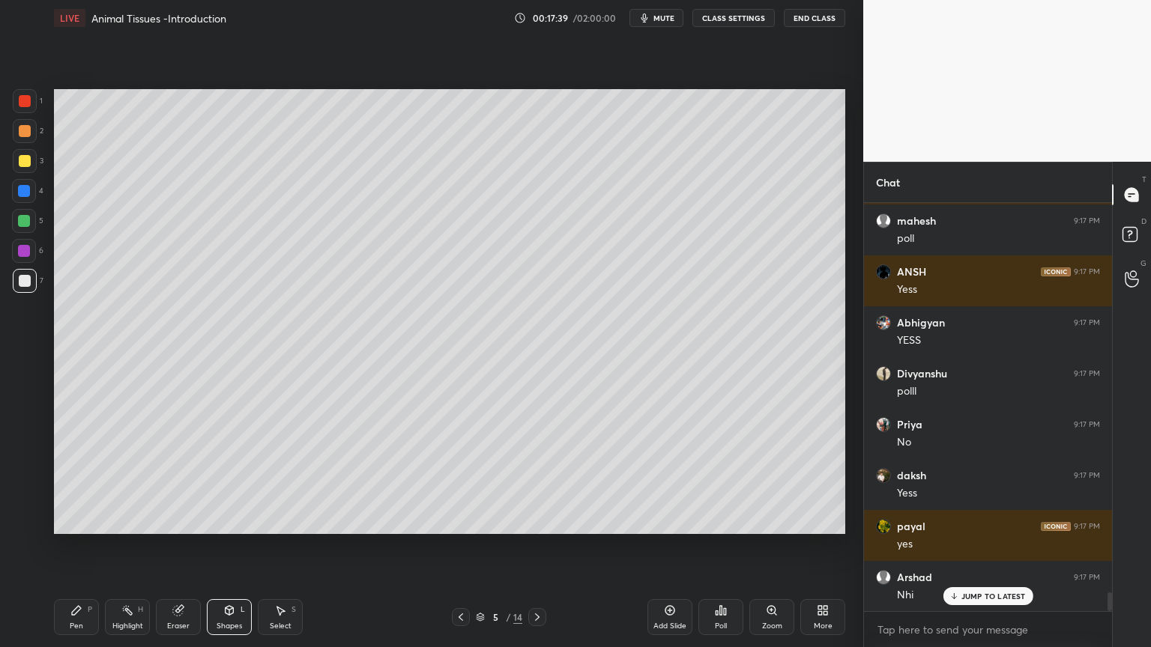
click at [537, 520] on icon at bounding box center [537, 616] width 4 height 7
click at [536, 520] on icon at bounding box center [537, 617] width 12 height 12
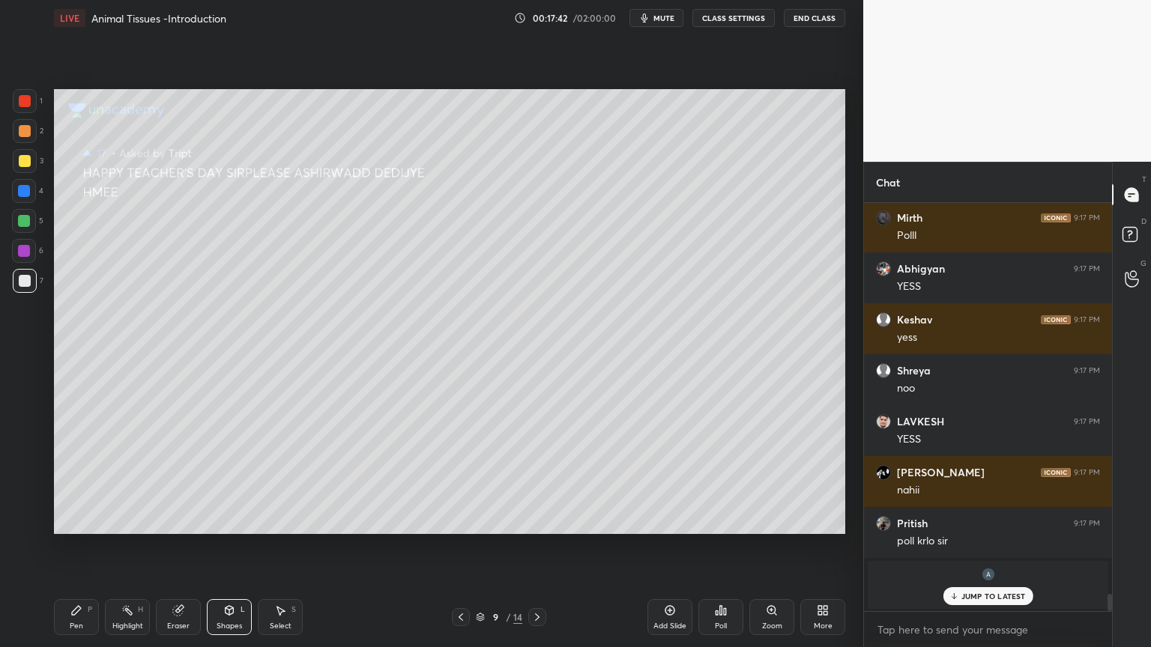
click at [668, 520] on icon at bounding box center [670, 610] width 12 height 12
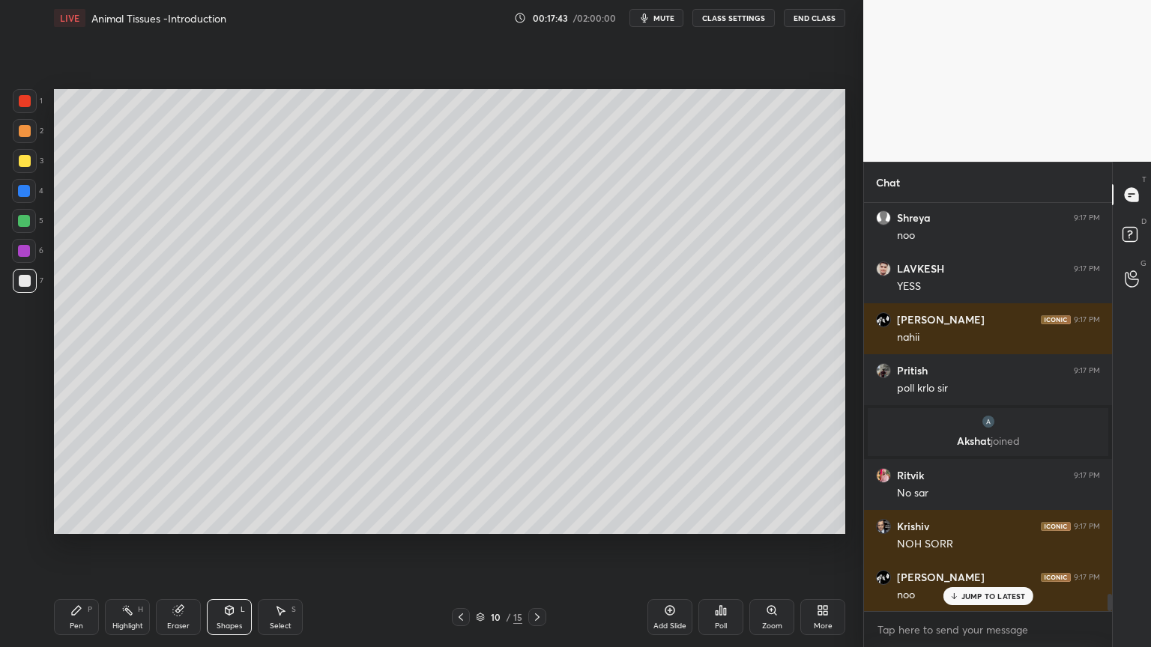
click at [27, 281] on div at bounding box center [25, 281] width 12 height 12
click at [25, 279] on div at bounding box center [25, 281] width 12 height 12
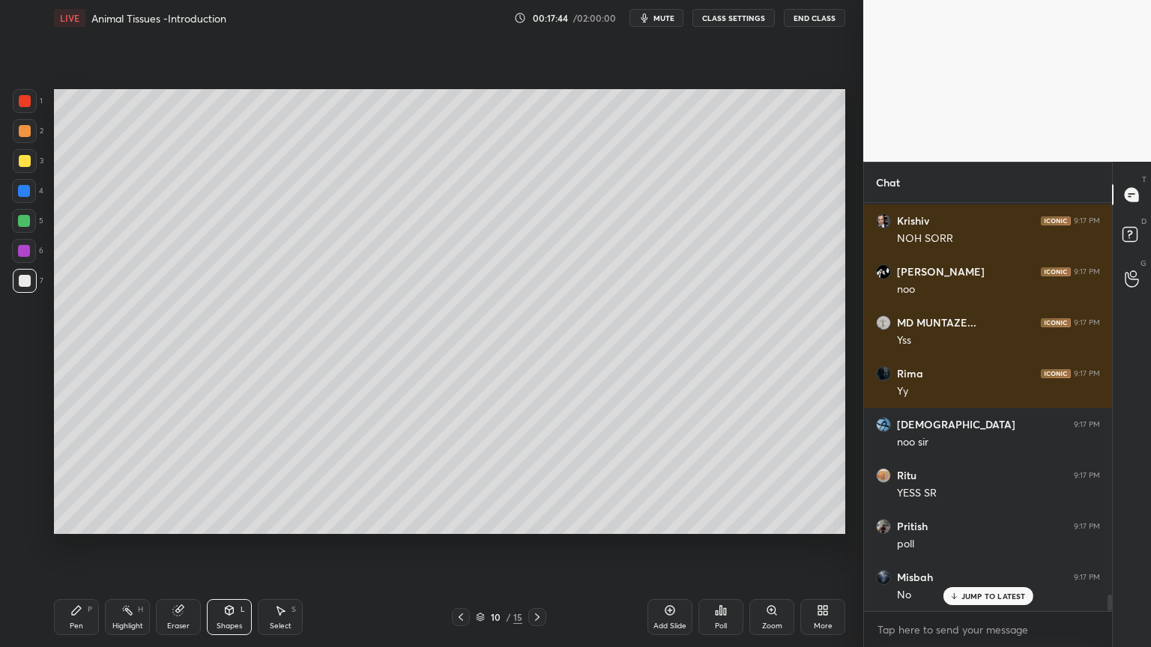
click at [83, 520] on div "Pen P" at bounding box center [76, 617] width 45 height 36
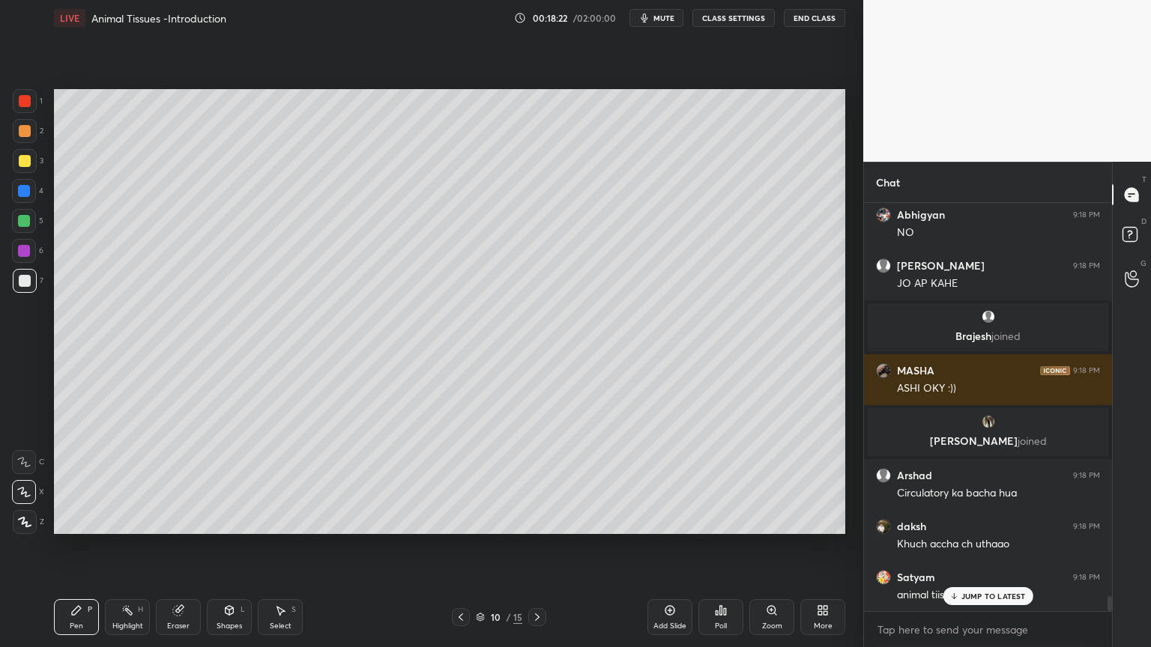
click at [28, 163] on div at bounding box center [25, 161] width 12 height 12
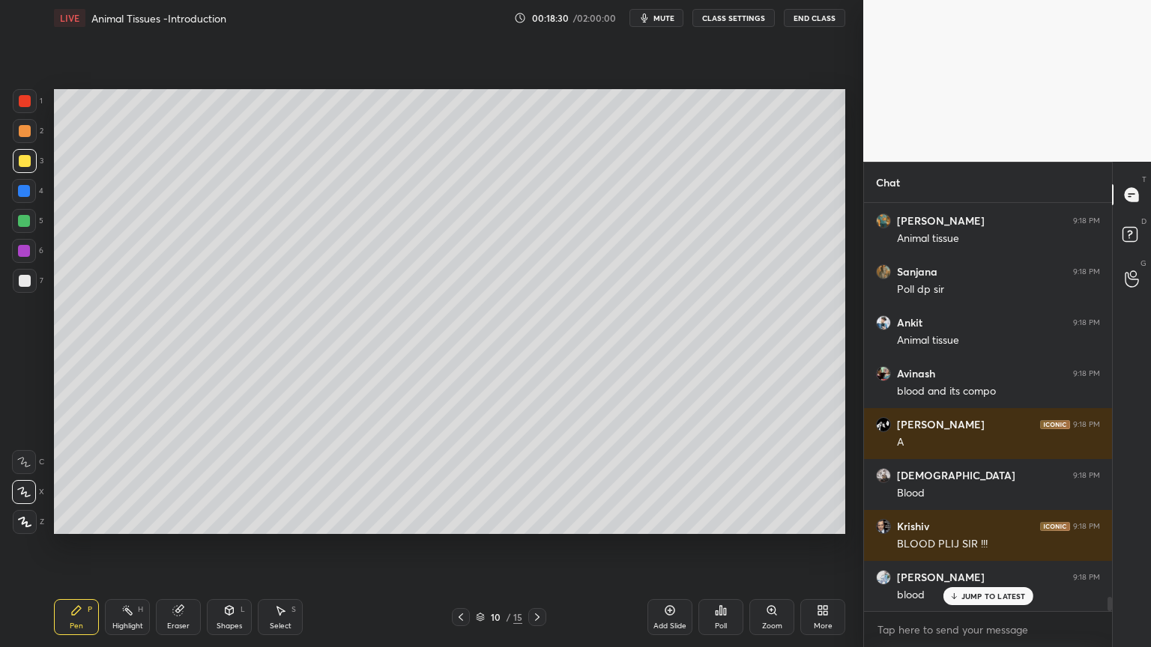
click at [722, 520] on icon at bounding box center [721, 610] width 12 height 12
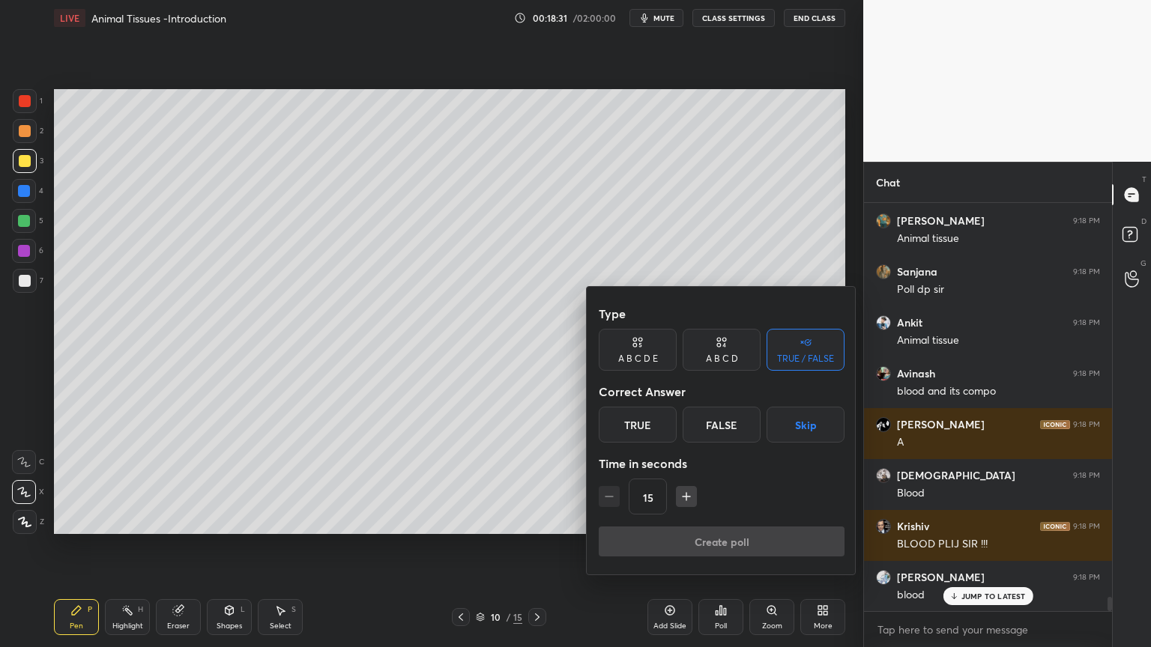
click at [726, 359] on div "A B C D" at bounding box center [722, 358] width 32 height 9
drag, startPoint x: 827, startPoint y: 423, endPoint x: 822, endPoint y: 439, distance: 16.6
click at [827, 424] on button "Skip" at bounding box center [822, 425] width 44 height 36
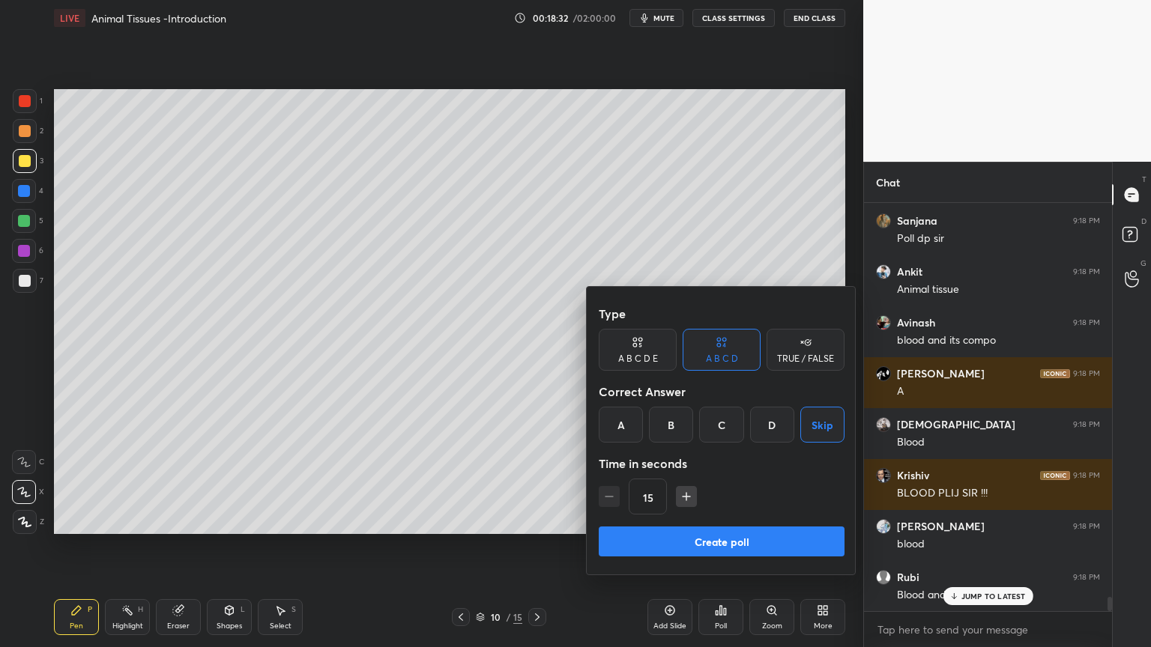
click at [766, 520] on button "Create poll" at bounding box center [721, 542] width 246 height 30
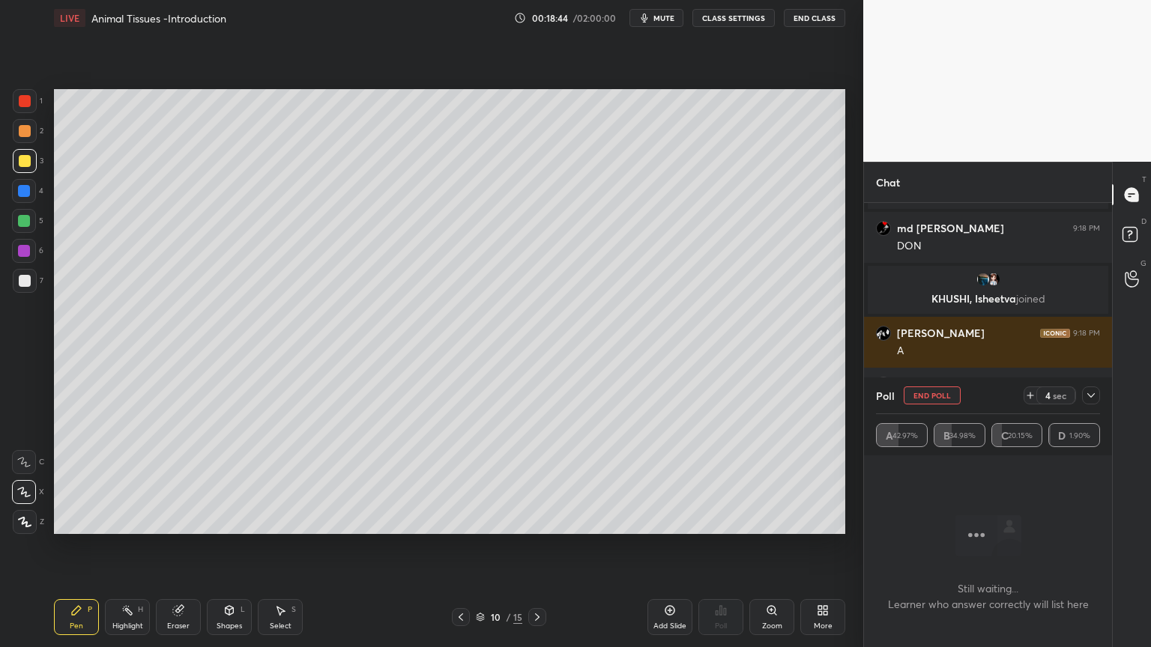
click at [30, 133] on div at bounding box center [25, 131] width 24 height 24
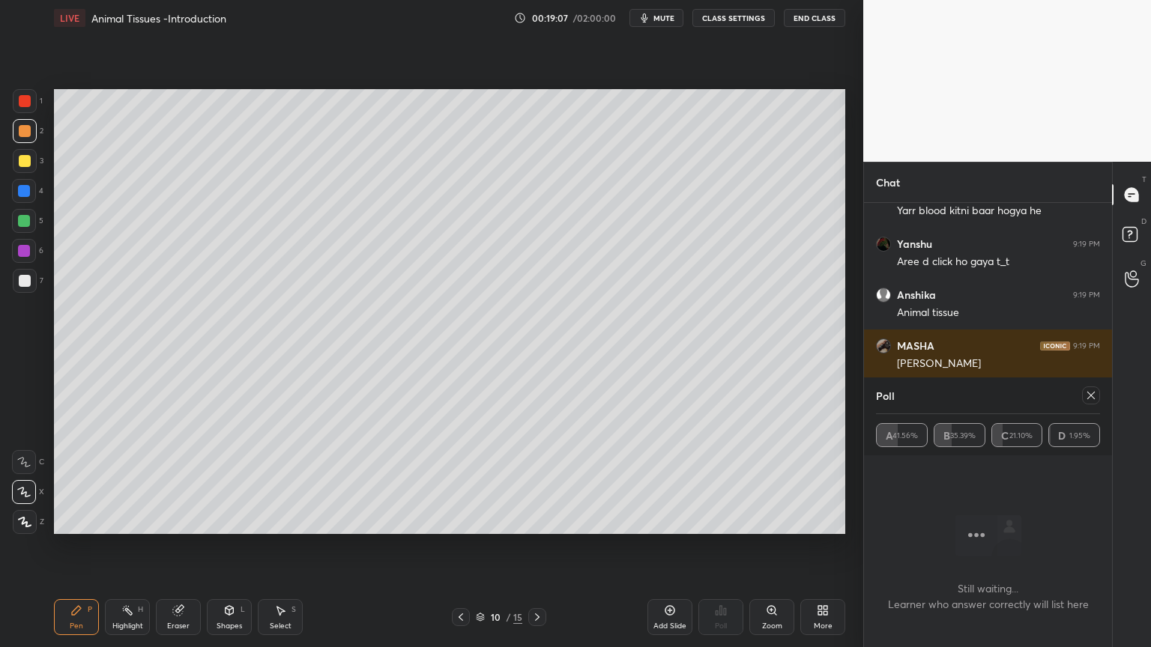
click at [1095, 392] on icon at bounding box center [1091, 395] width 12 height 12
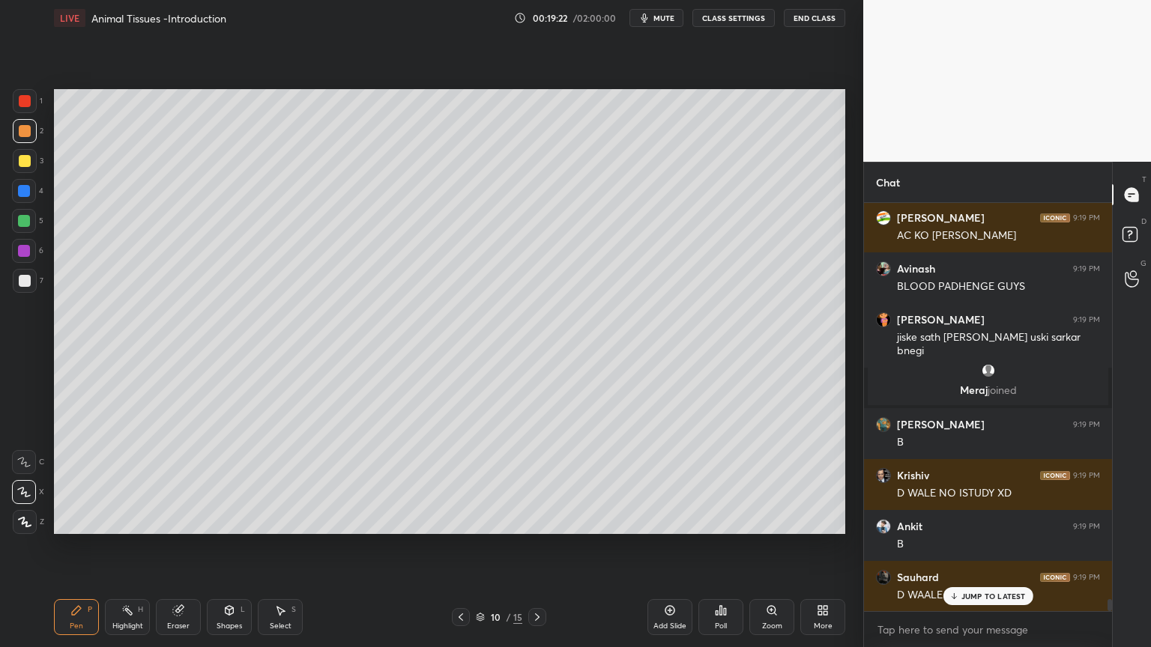
click at [27, 103] on div at bounding box center [25, 101] width 12 height 12
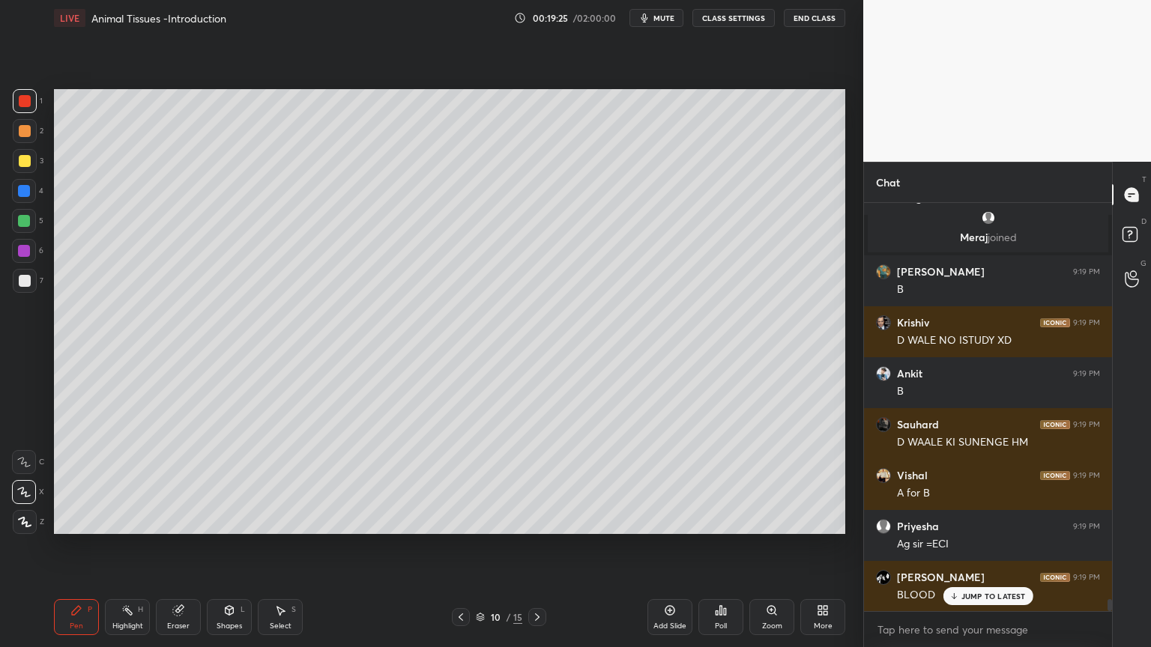
click at [42, 270] on div "7" at bounding box center [28, 281] width 31 height 24
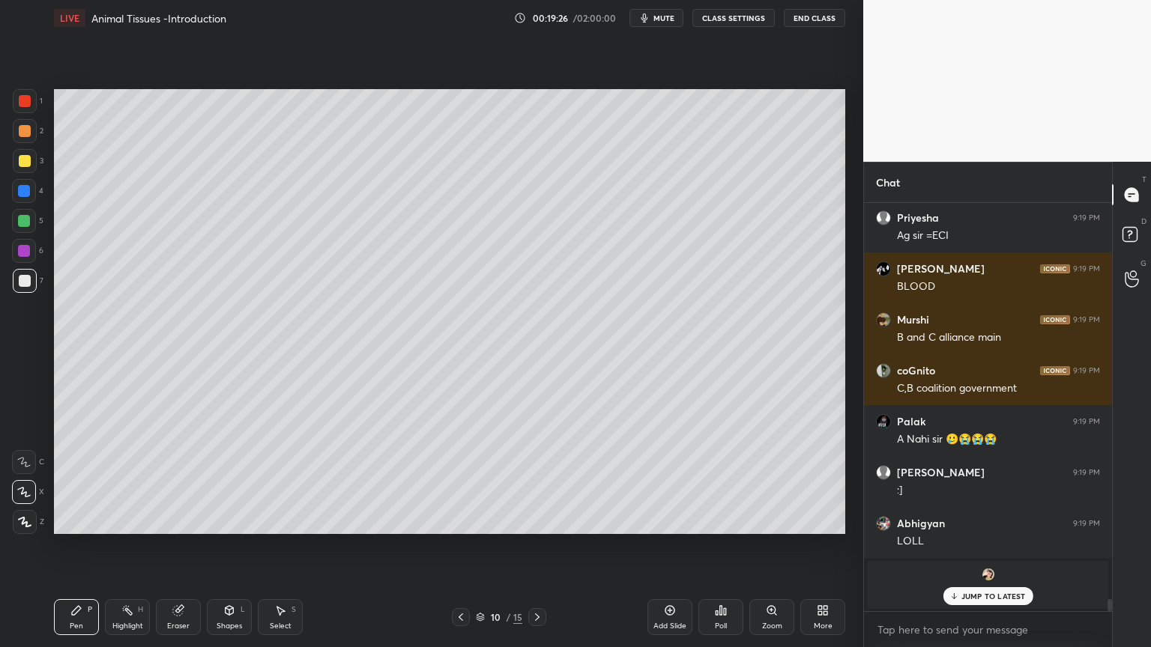
click at [721, 520] on div "Poll" at bounding box center [720, 617] width 45 height 36
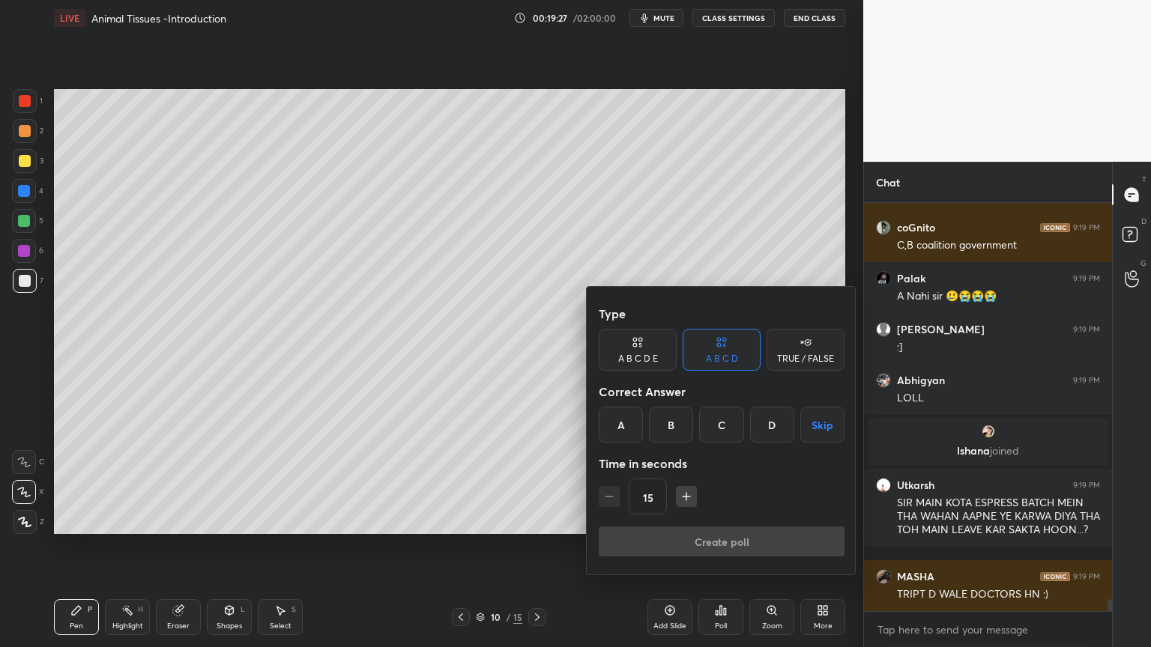
click at [819, 424] on button "Skip" at bounding box center [822, 425] width 44 height 36
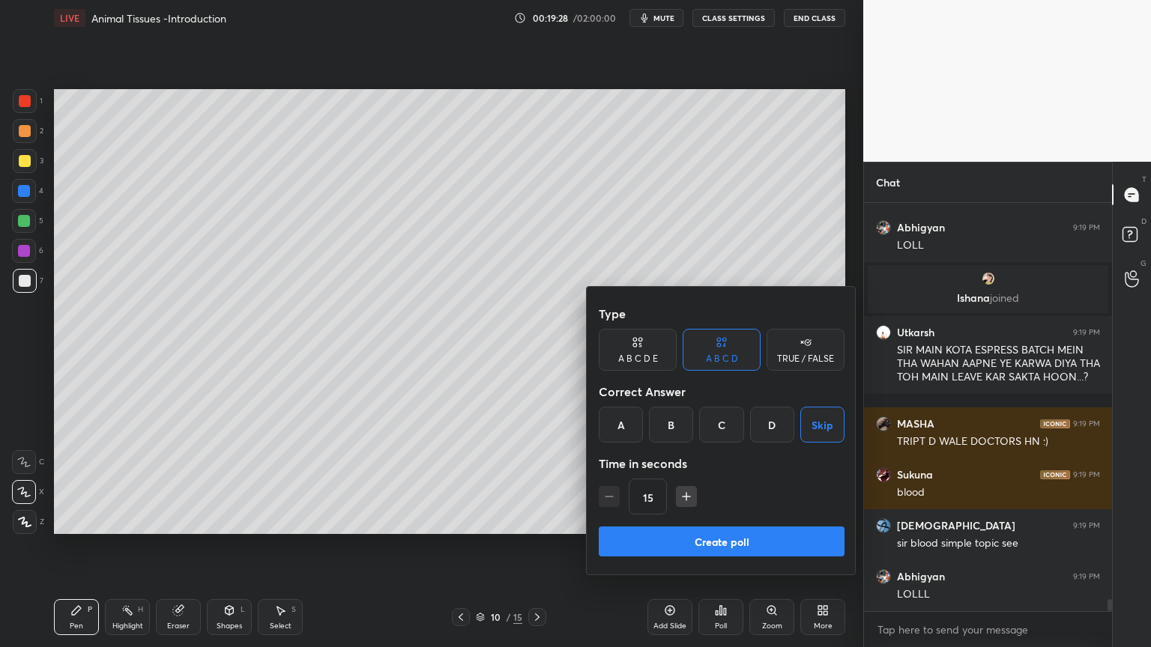
click at [770, 520] on button "Create poll" at bounding box center [721, 542] width 246 height 30
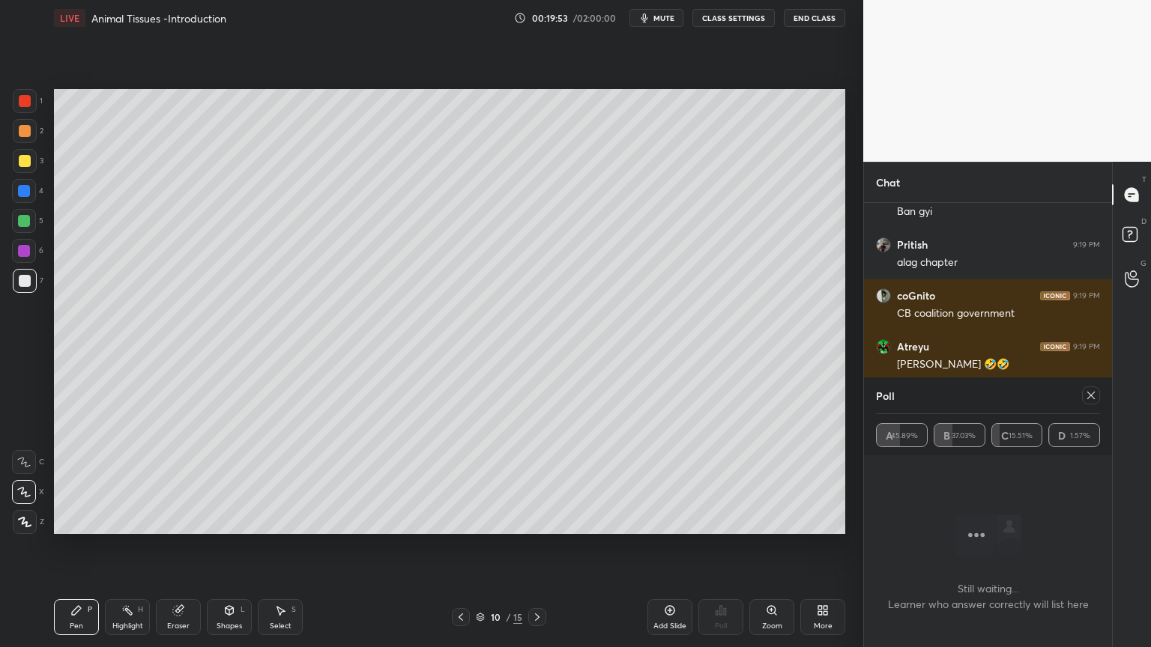
click at [1091, 394] on icon at bounding box center [1091, 395] width 12 height 12
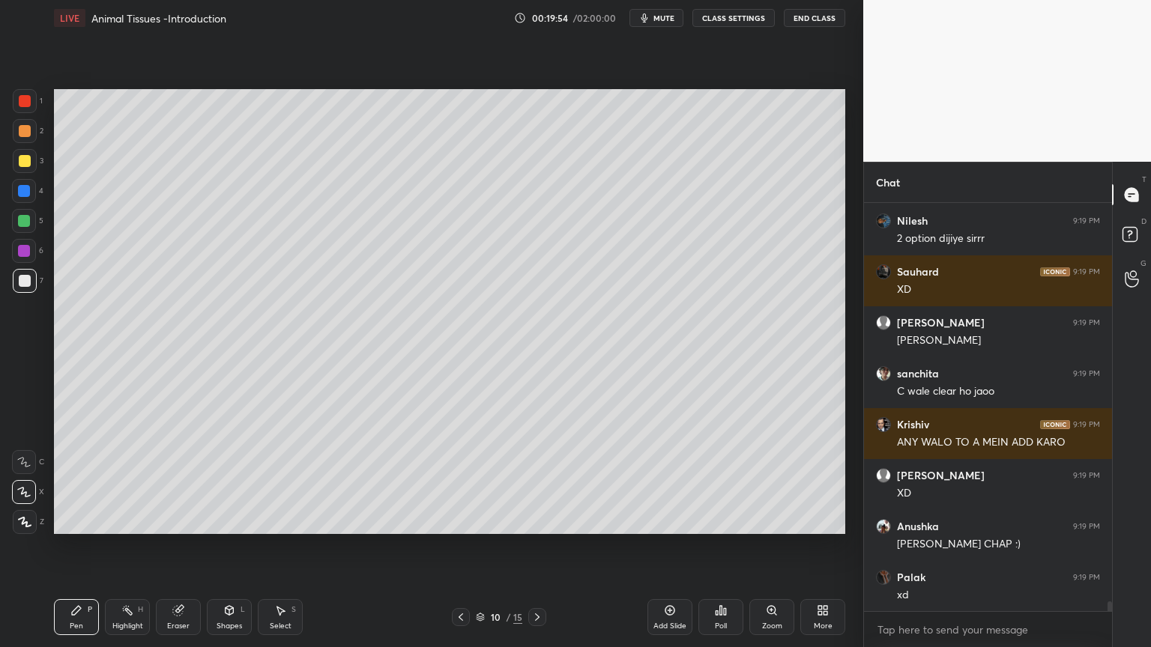
drag, startPoint x: 28, startPoint y: 135, endPoint x: 43, endPoint y: 136, distance: 15.1
click at [28, 134] on div at bounding box center [25, 131] width 12 height 12
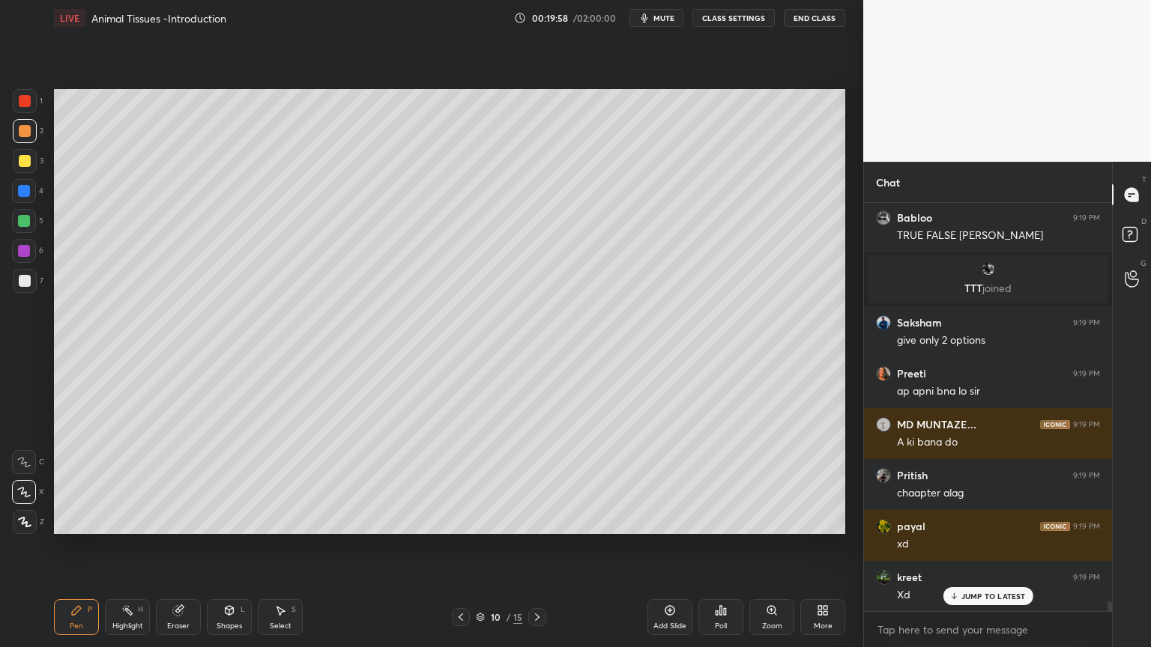
click at [23, 226] on div at bounding box center [24, 221] width 12 height 12
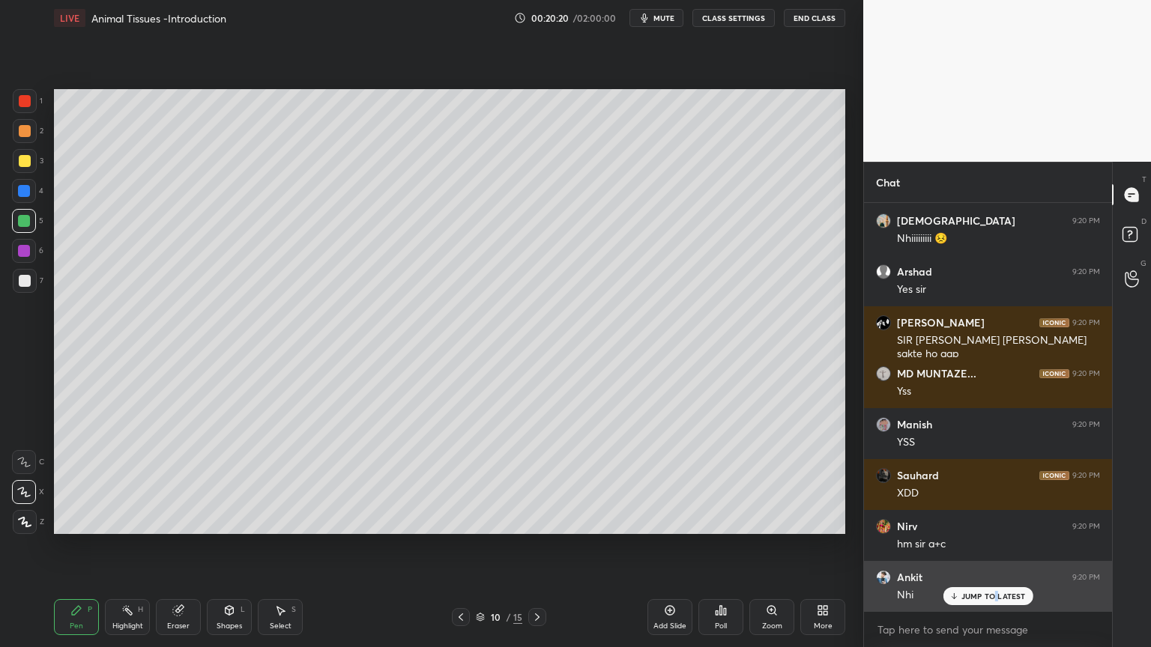
drag, startPoint x: 997, startPoint y: 594, endPoint x: 963, endPoint y: 589, distance: 34.7
click at [995, 520] on p "JUMP TO LATEST" at bounding box center [993, 596] width 64 height 9
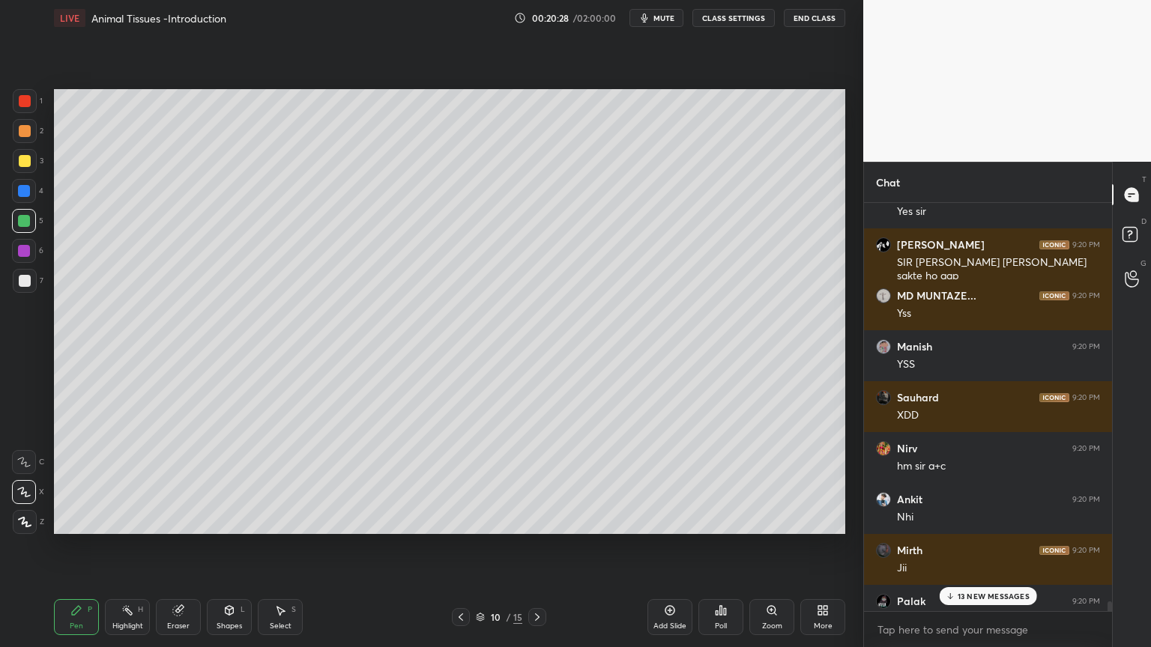
click at [463, 520] on icon at bounding box center [461, 617] width 12 height 12
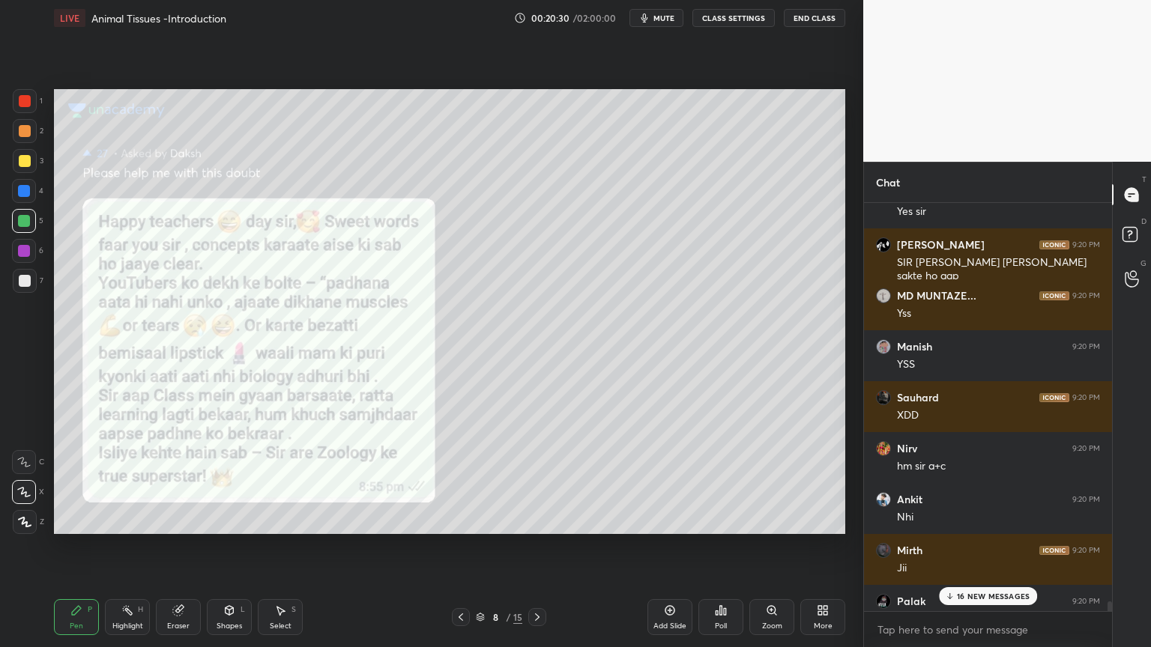
click at [463, 520] on icon at bounding box center [461, 617] width 12 height 12
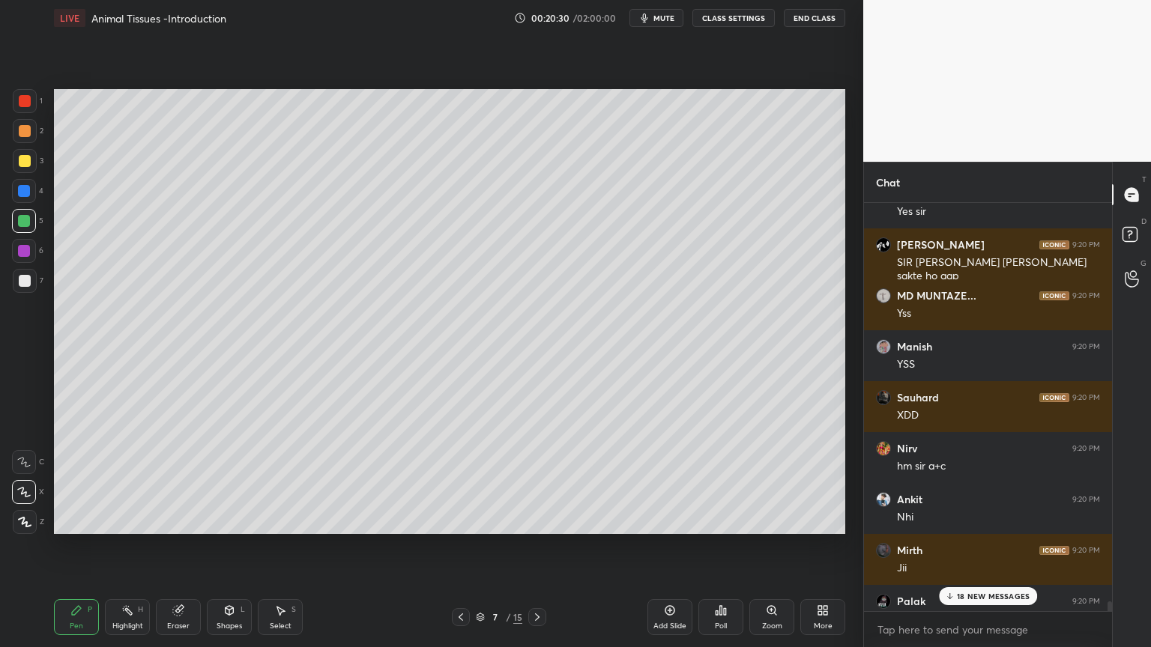
click at [463, 520] on icon at bounding box center [461, 617] width 12 height 12
click at [960, 520] on p "20 NEW MESSAGES" at bounding box center [993, 596] width 73 height 9
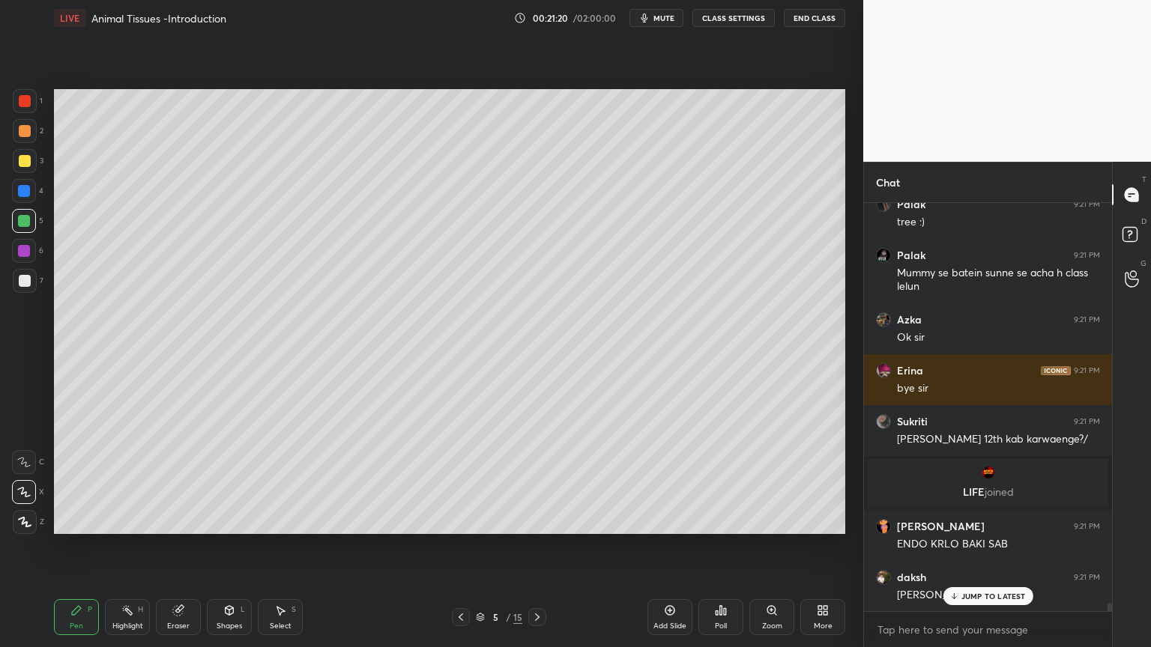
scroll to position [20727, 0]
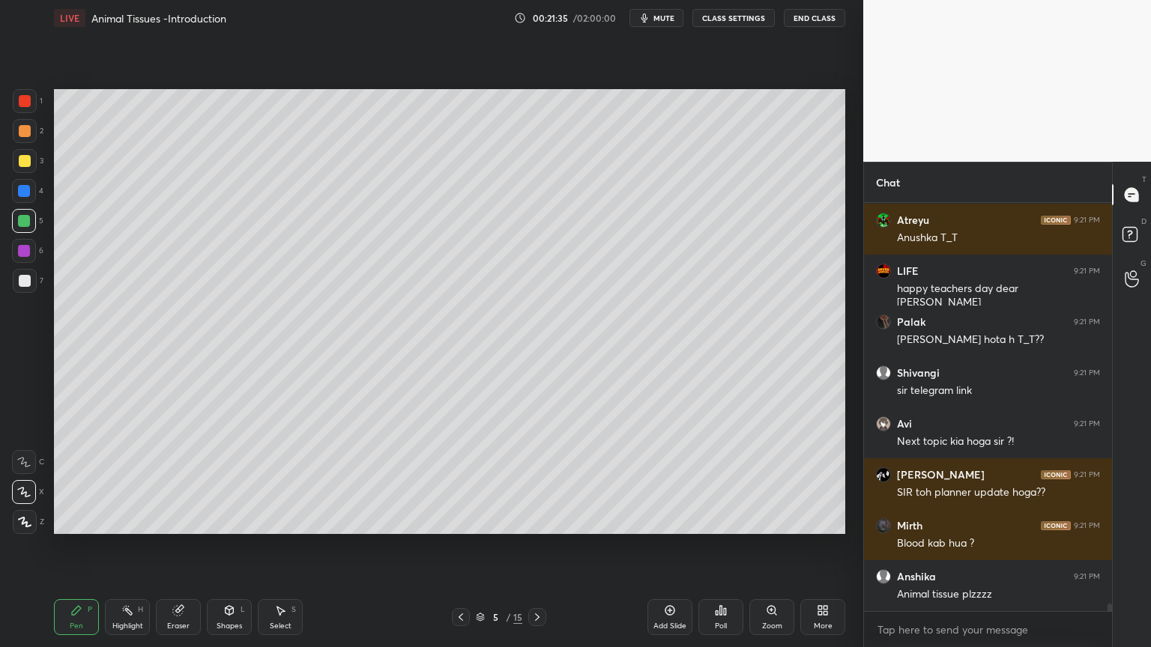
click at [464, 520] on icon at bounding box center [461, 617] width 12 height 12
click at [462, 520] on icon at bounding box center [461, 617] width 12 height 12
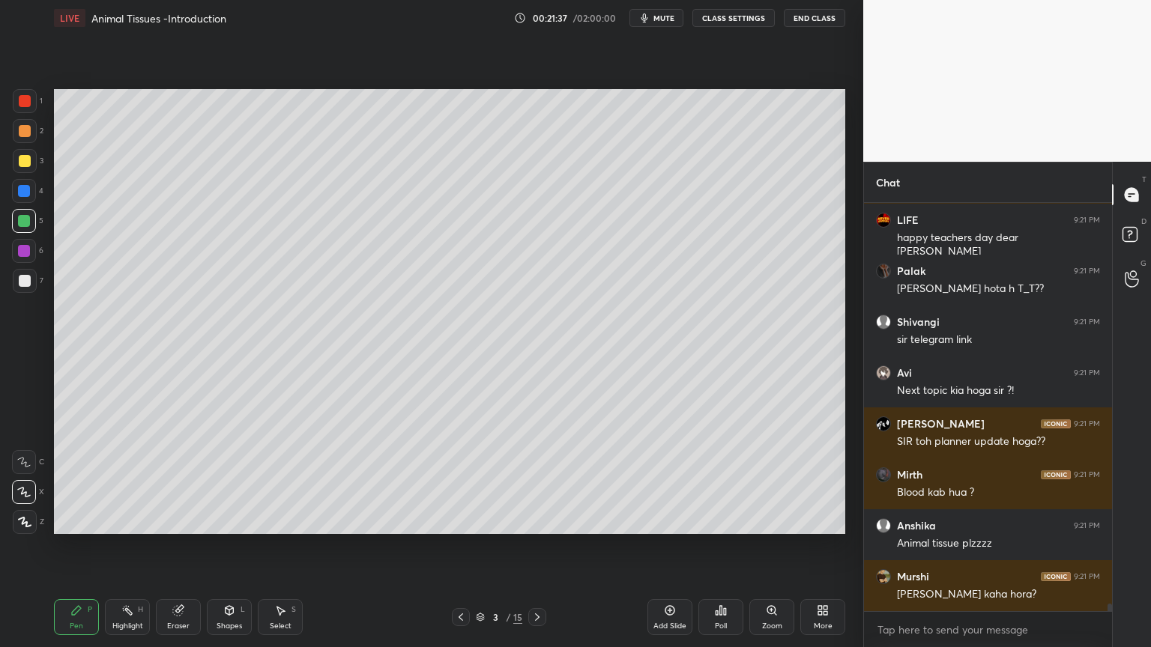
click at [539, 520] on icon at bounding box center [537, 617] width 12 height 12
click at [536, 520] on icon at bounding box center [537, 617] width 12 height 12
click at [539, 520] on icon at bounding box center [537, 617] width 12 height 12
click at [541, 520] on icon at bounding box center [537, 617] width 12 height 12
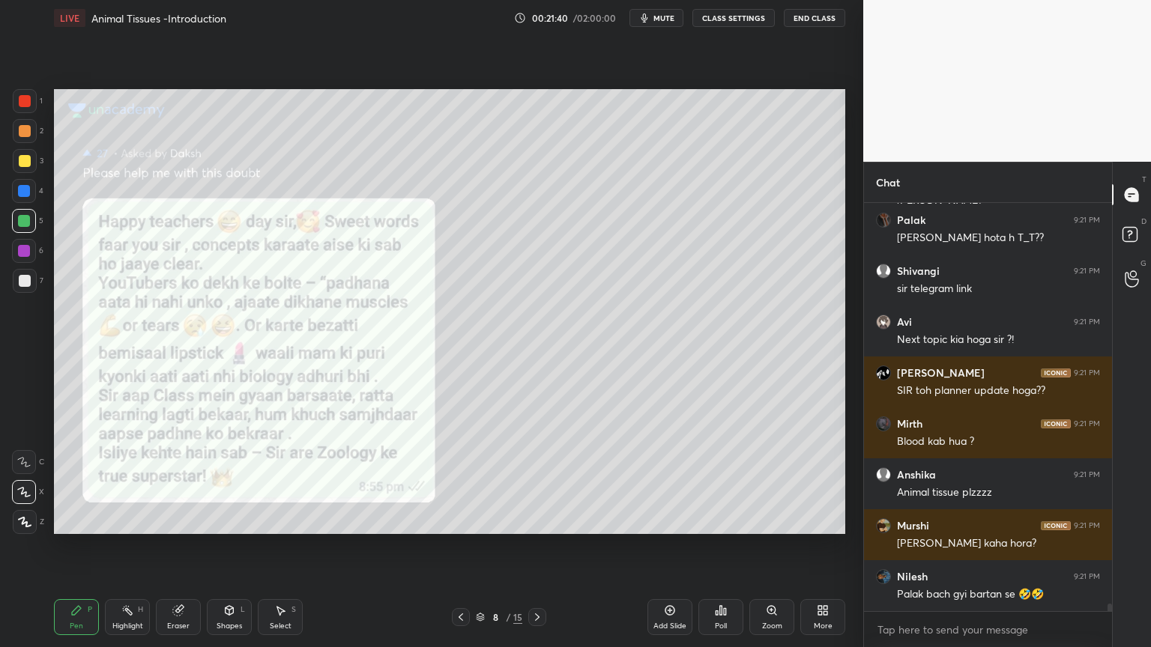
click at [541, 520] on icon at bounding box center [537, 617] width 12 height 12
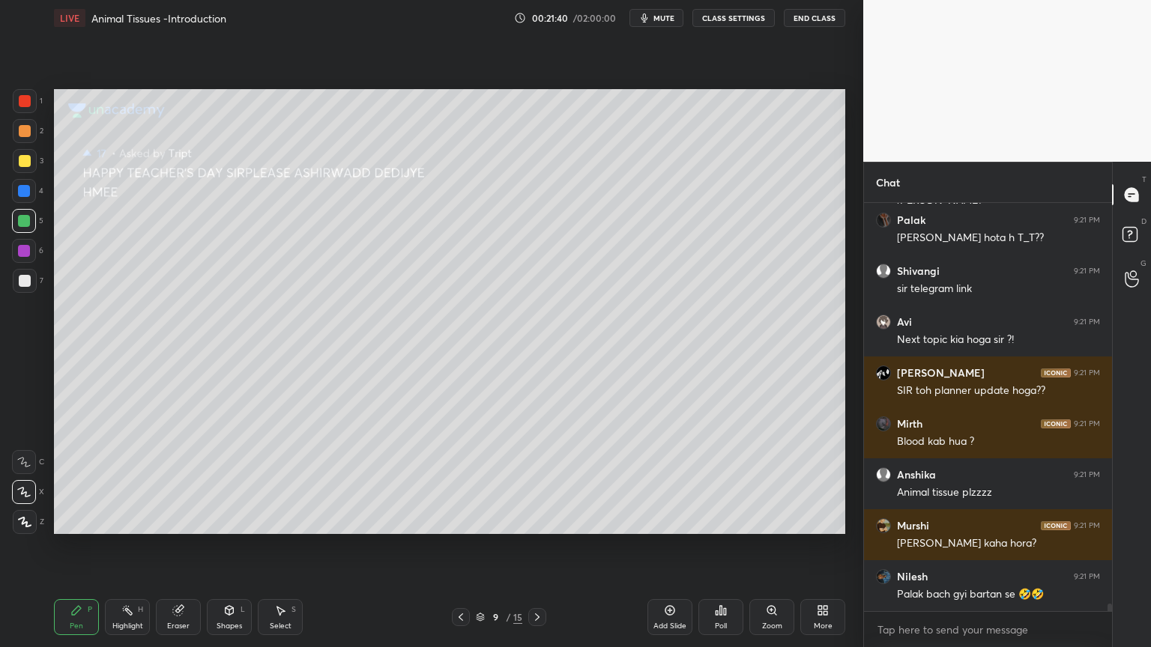
click at [542, 520] on icon at bounding box center [537, 617] width 12 height 12
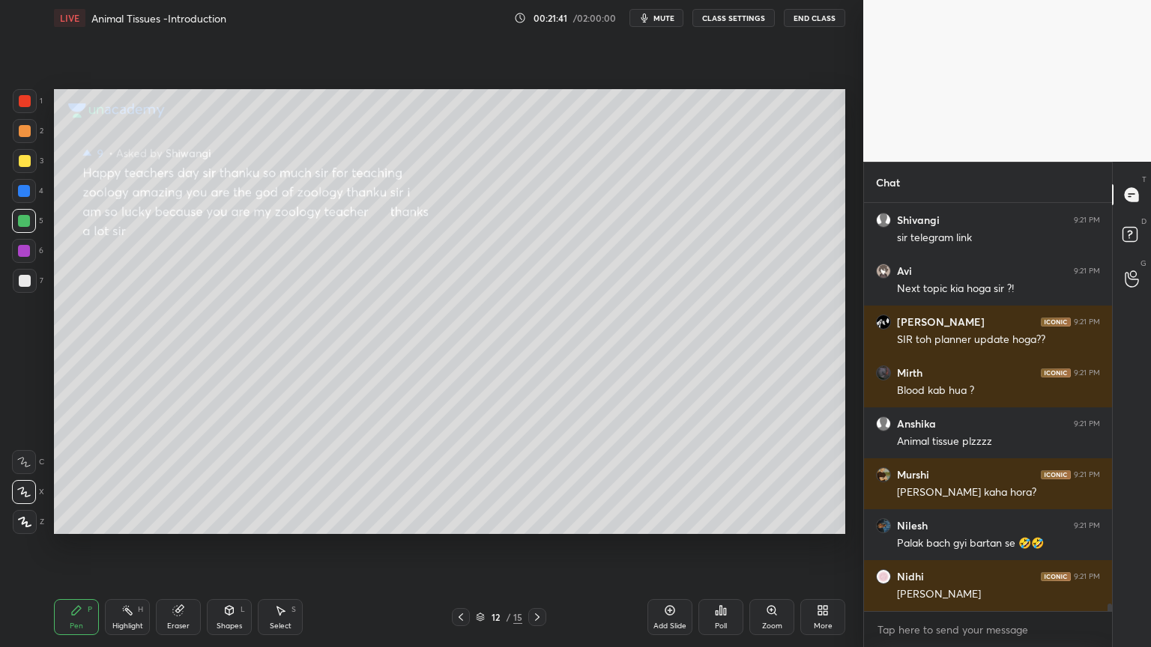
click at [541, 520] on icon at bounding box center [537, 617] width 12 height 12
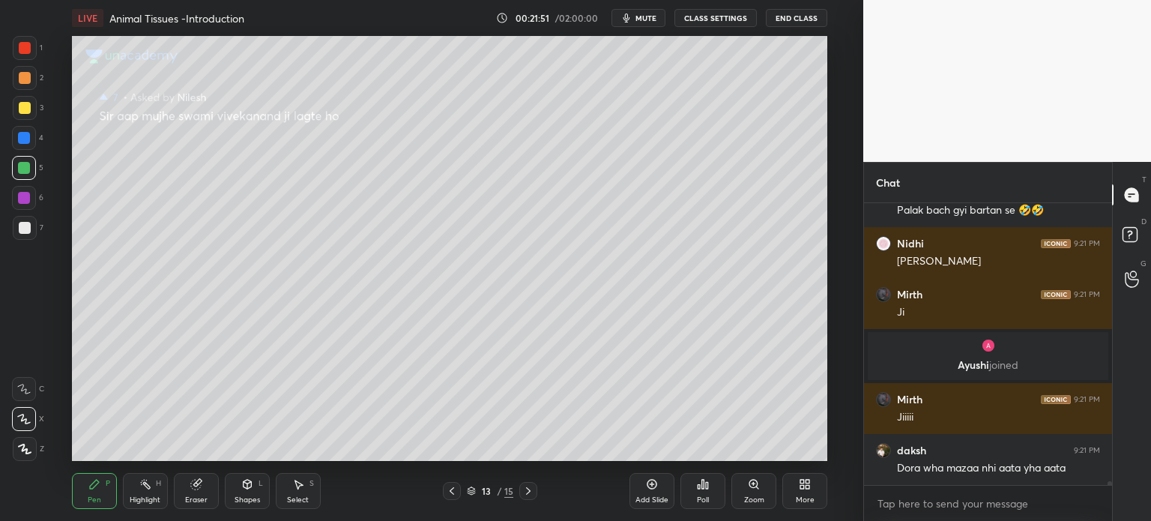
click at [449, 488] on icon at bounding box center [452, 491] width 12 height 12
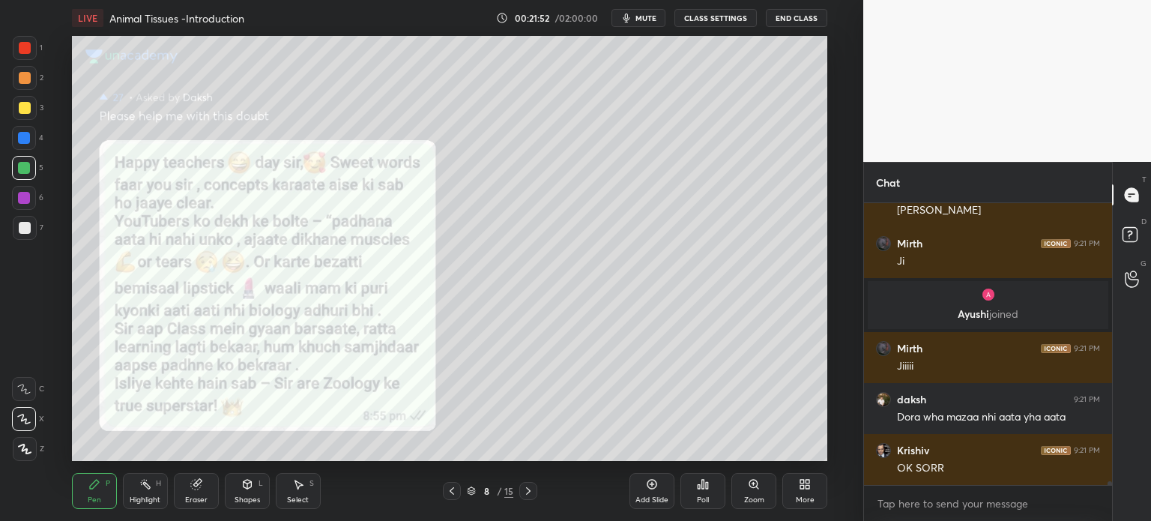
click at [449, 488] on icon at bounding box center [452, 491] width 12 height 12
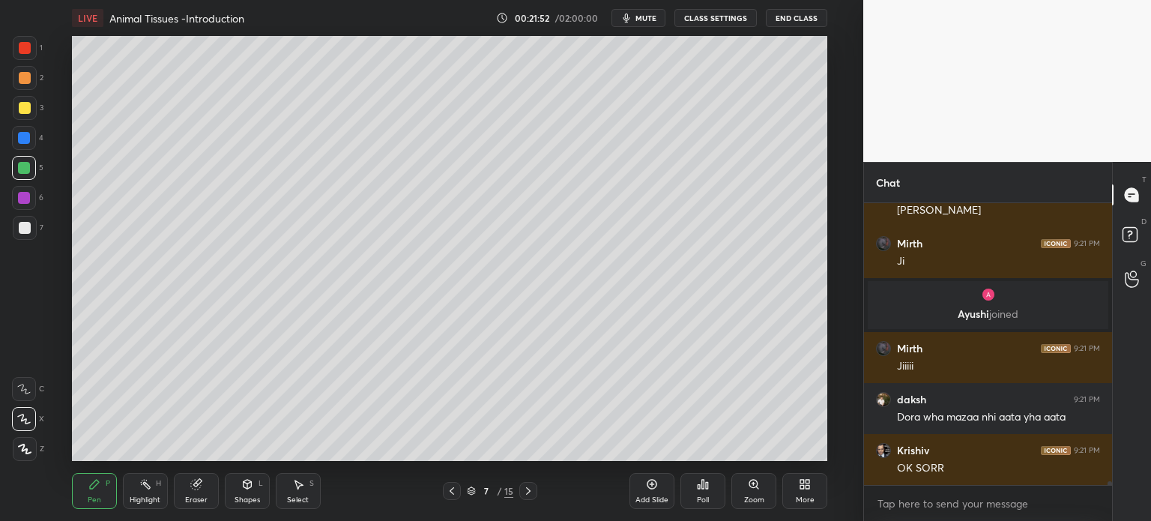
click at [449, 488] on icon at bounding box center [452, 491] width 12 height 12
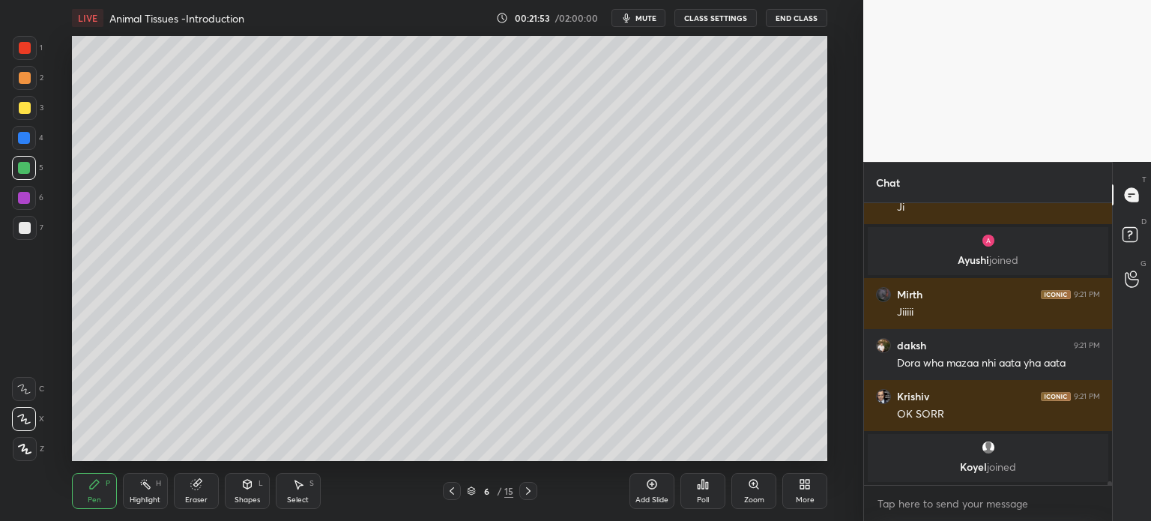
click at [449, 488] on icon at bounding box center [452, 491] width 12 height 12
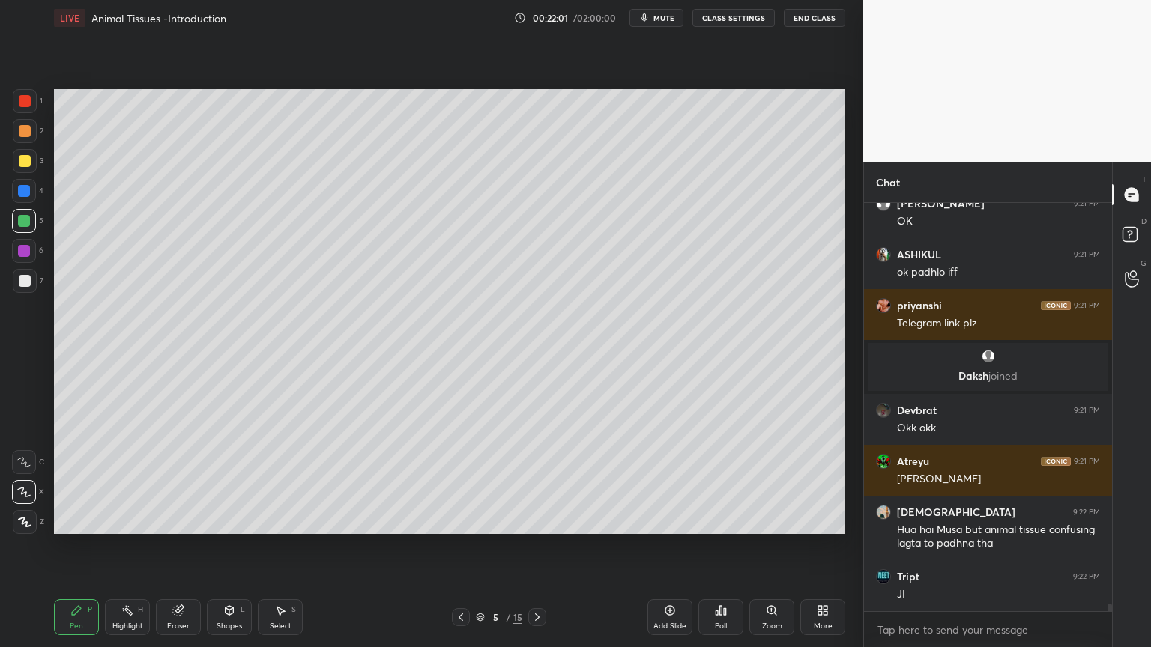
click at [27, 132] on div at bounding box center [25, 131] width 12 height 12
click at [28, 130] on div at bounding box center [25, 131] width 12 height 12
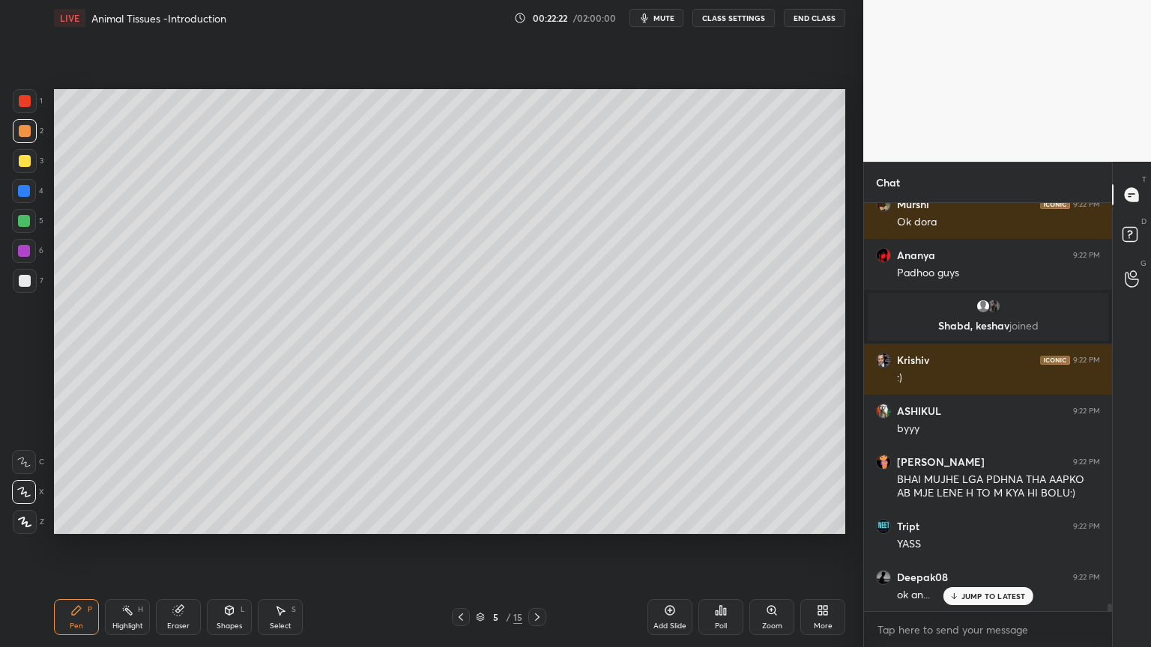
click at [13, 279] on div at bounding box center [25, 281] width 24 height 24
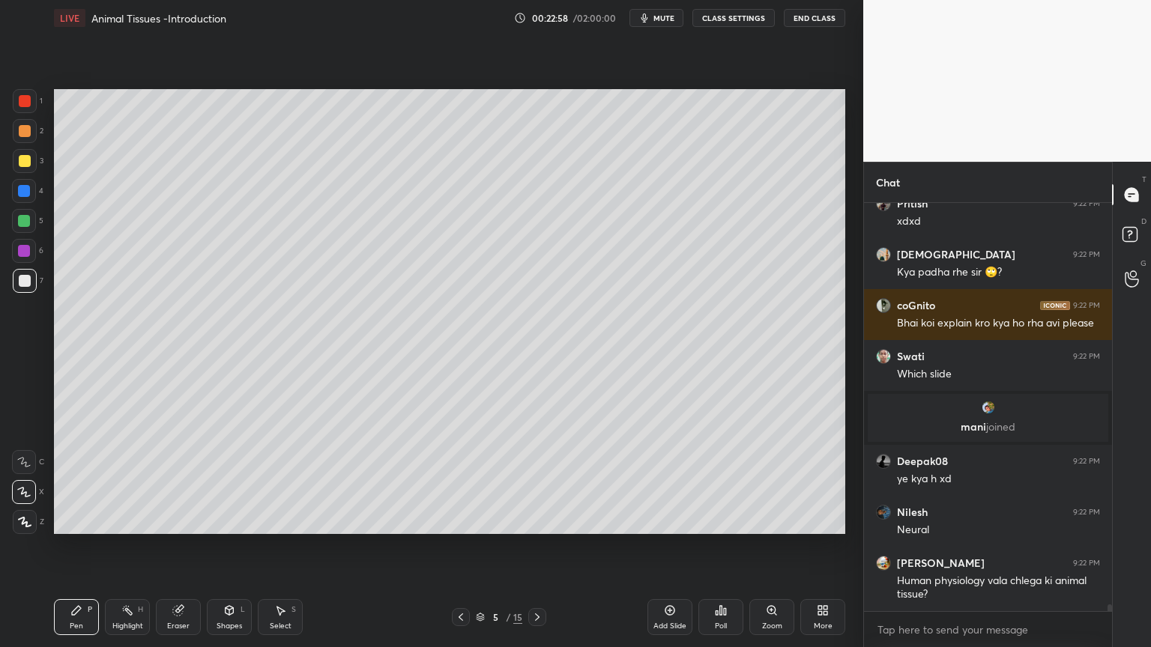
scroll to position [23681, 0]
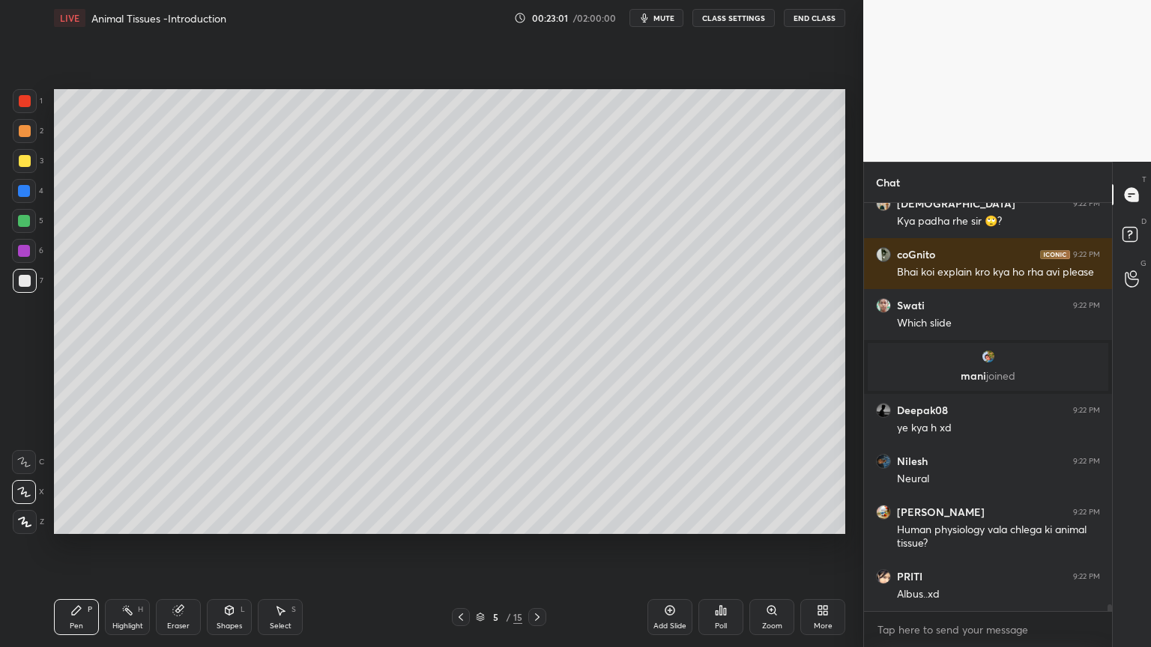
drag, startPoint x: 174, startPoint y: 626, endPoint x: 174, endPoint y: 608, distance: 18.0
click at [173, 520] on div "Eraser" at bounding box center [178, 625] width 22 height 7
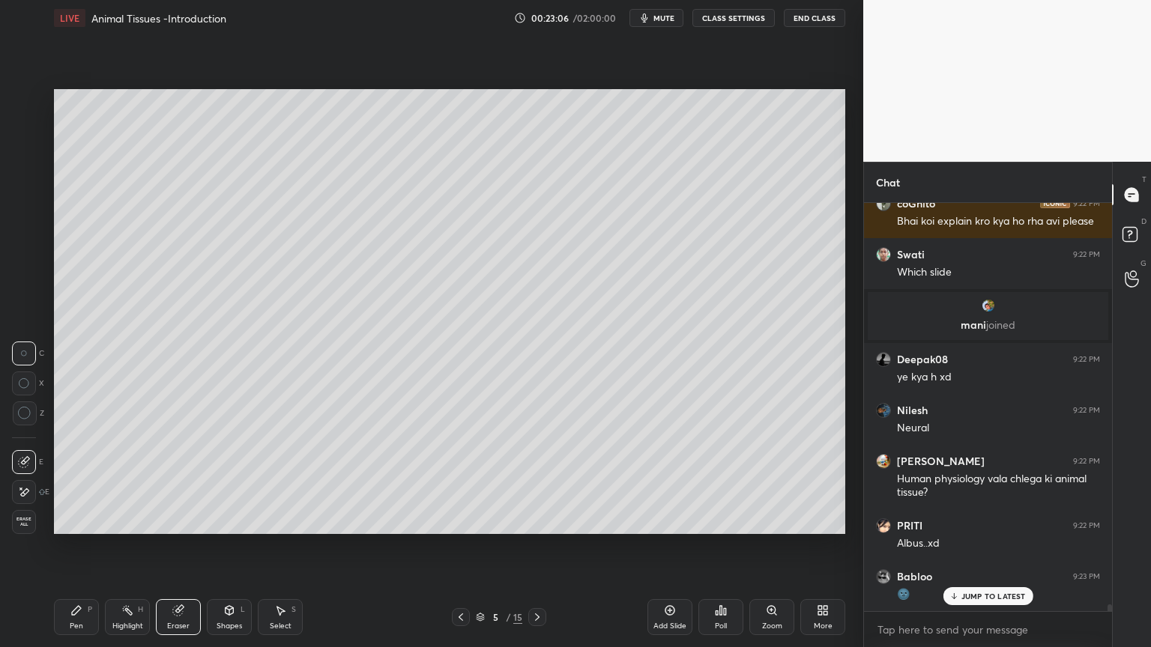
scroll to position [23795, 0]
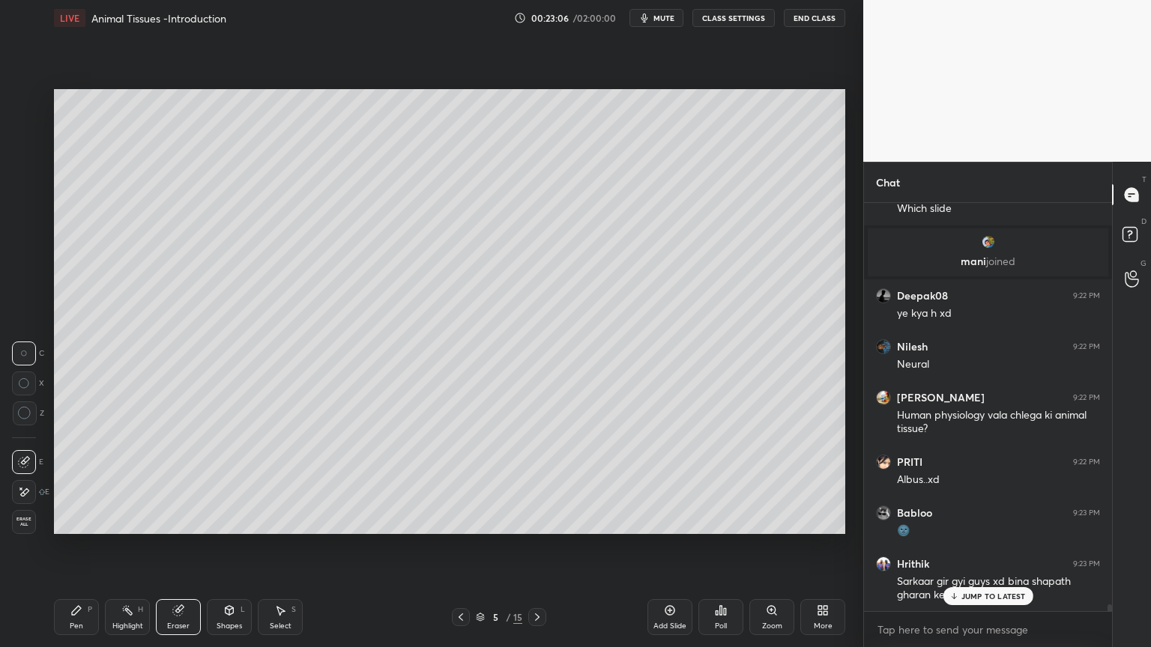
drag, startPoint x: 82, startPoint y: 619, endPoint x: 127, endPoint y: 540, distance: 91.0
click at [80, 520] on div "Pen P" at bounding box center [76, 617] width 45 height 36
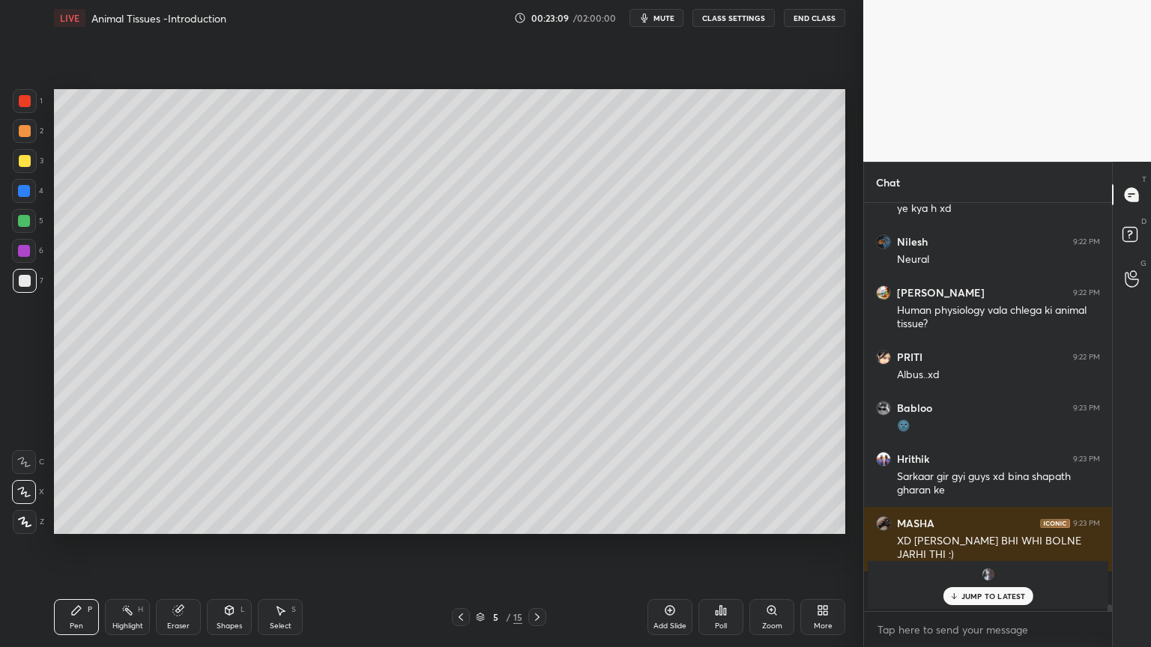
click at [228, 520] on div "Shapes" at bounding box center [228, 625] width 25 height 7
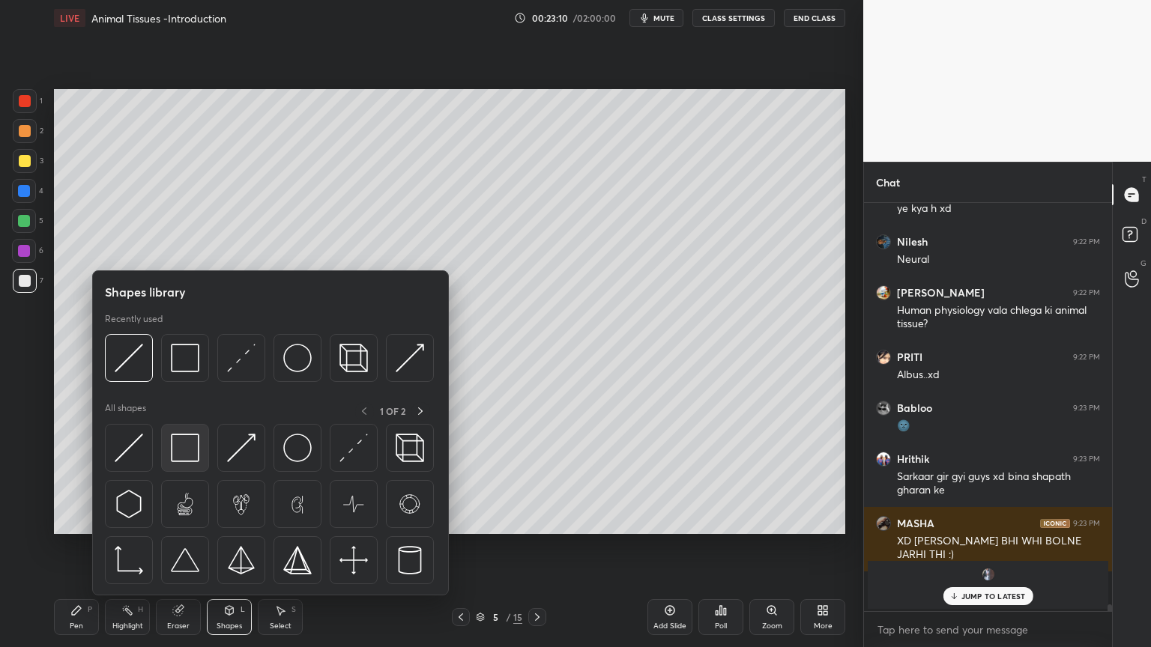
click at [187, 461] on img at bounding box center [185, 448] width 28 height 28
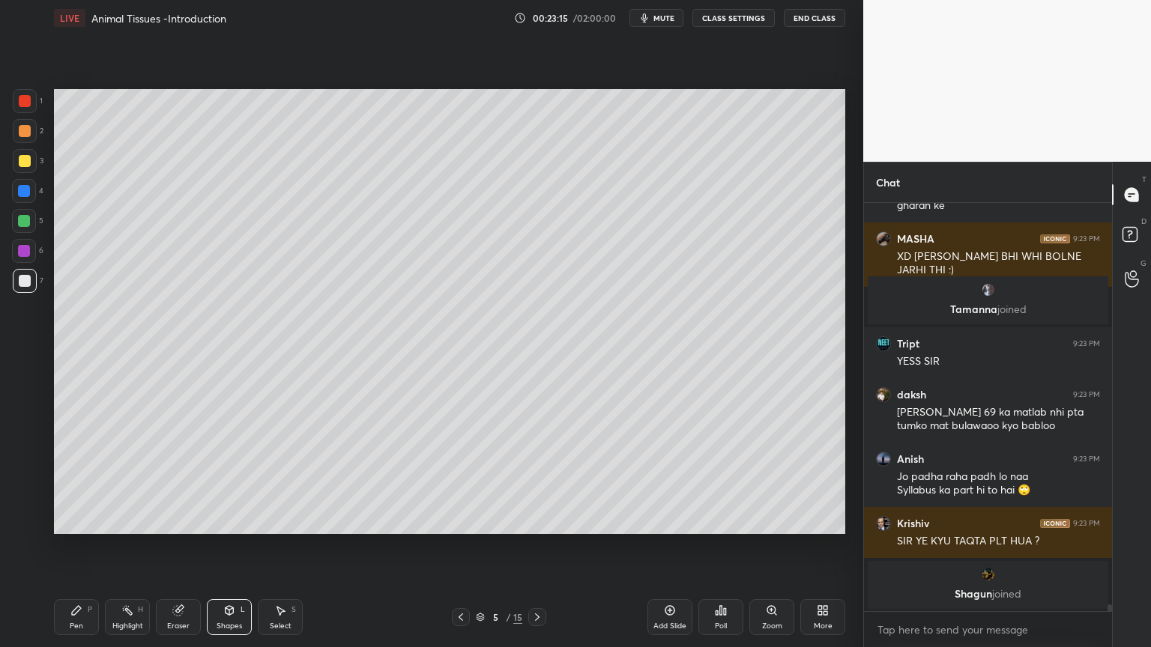
scroll to position [24236, 0]
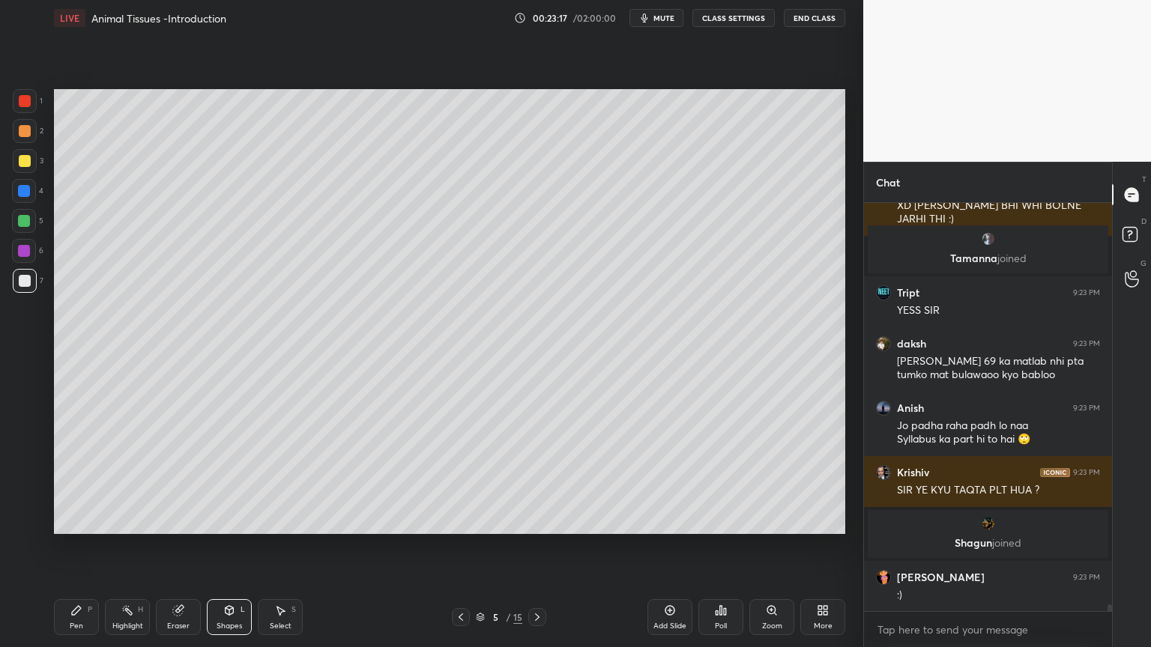
click at [663, 18] on span "mute" at bounding box center [663, 18] width 21 height 10
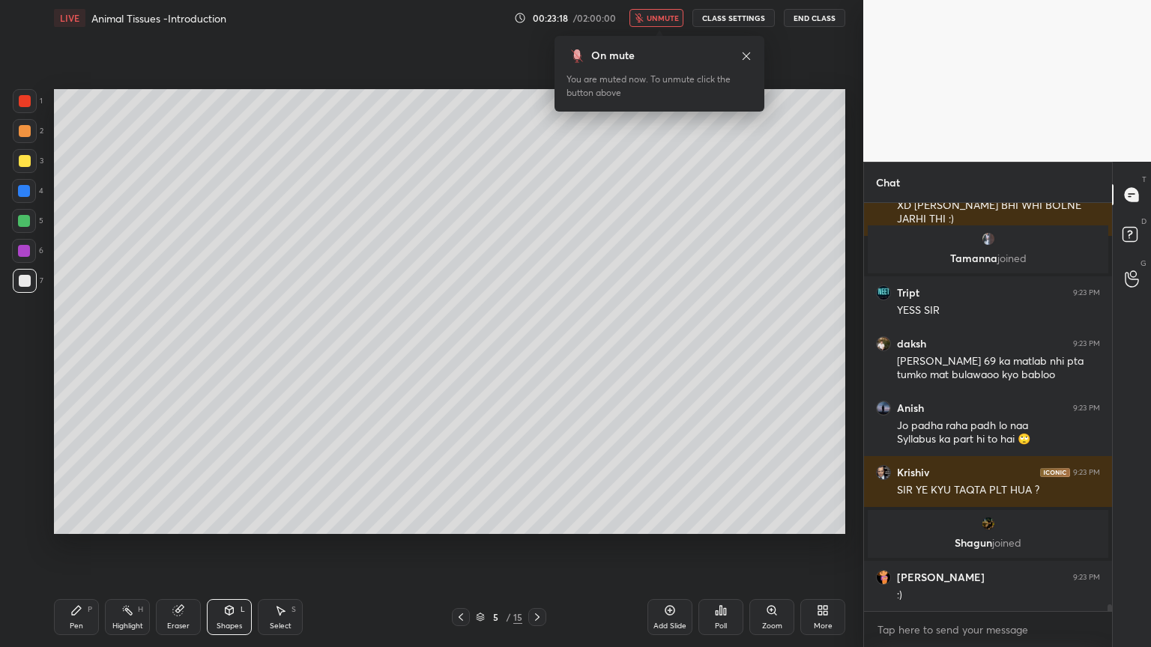
drag, startPoint x: 665, startPoint y: 18, endPoint x: 671, endPoint y: 42, distance: 24.7
click at [667, 18] on span "unmute" at bounding box center [662, 18] width 32 height 10
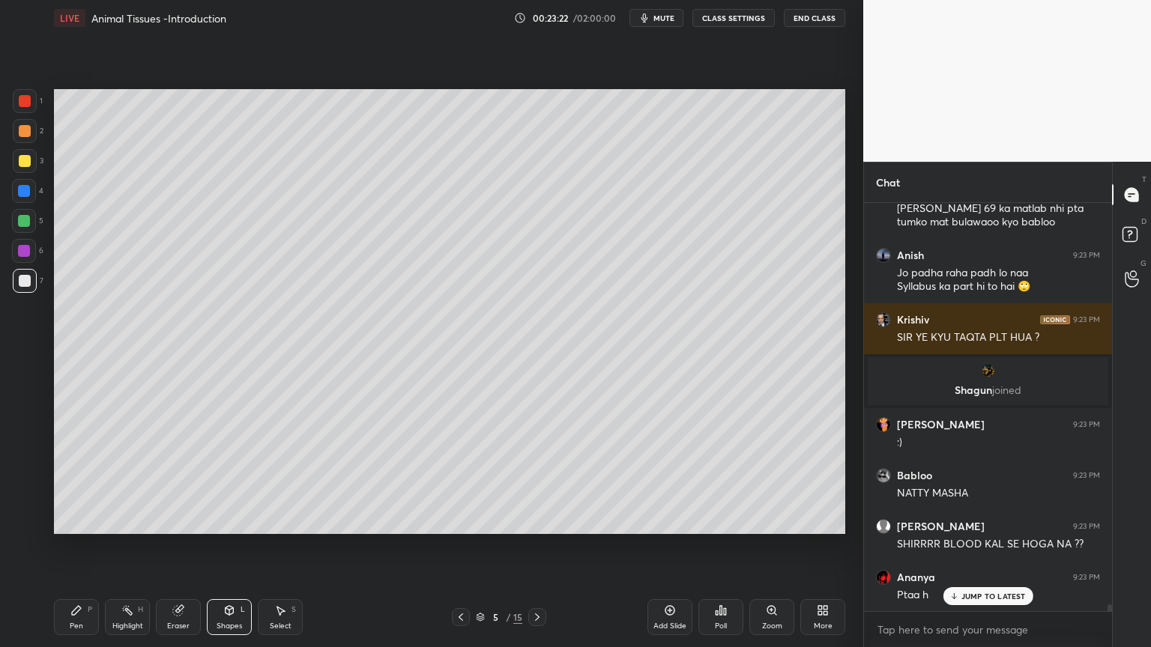
scroll to position [24440, 0]
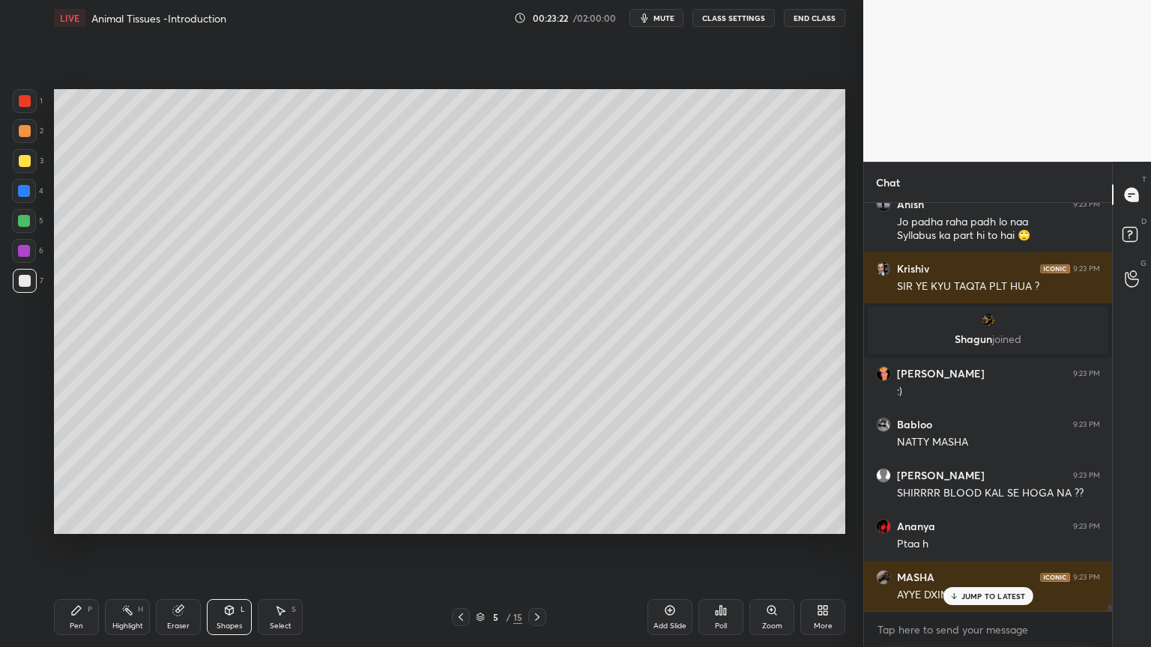
click at [33, 274] on div at bounding box center [25, 281] width 24 height 24
click at [30, 282] on div at bounding box center [25, 281] width 24 height 24
click at [233, 520] on div "Shapes" at bounding box center [228, 625] width 25 height 7
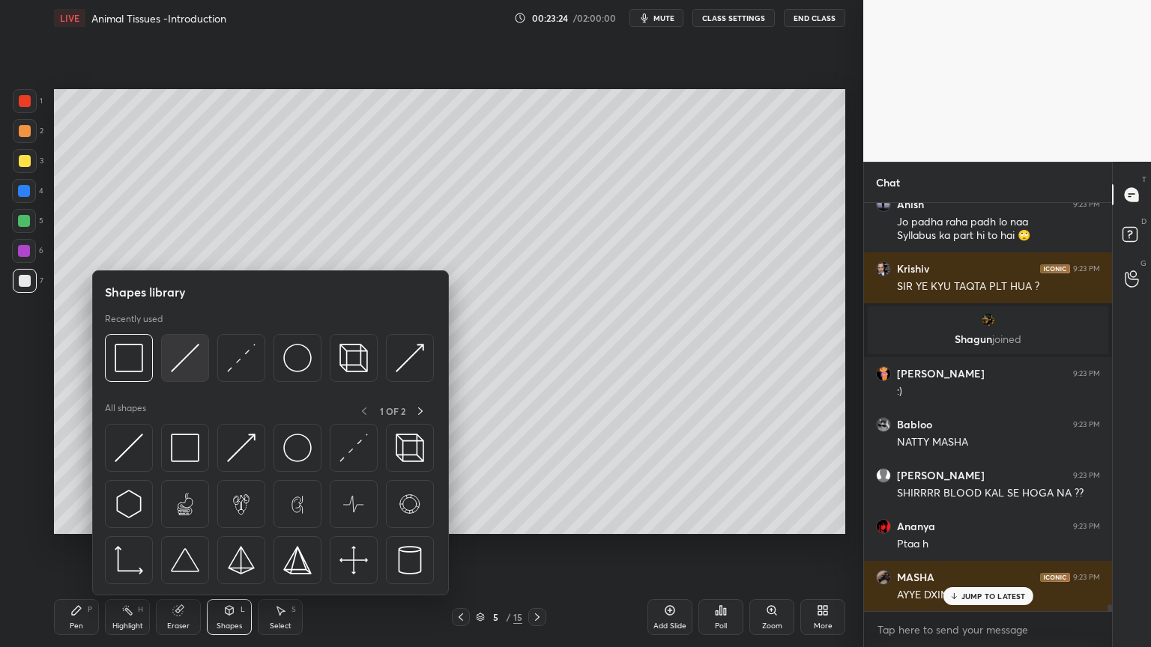
click at [181, 372] on div at bounding box center [185, 358] width 48 height 48
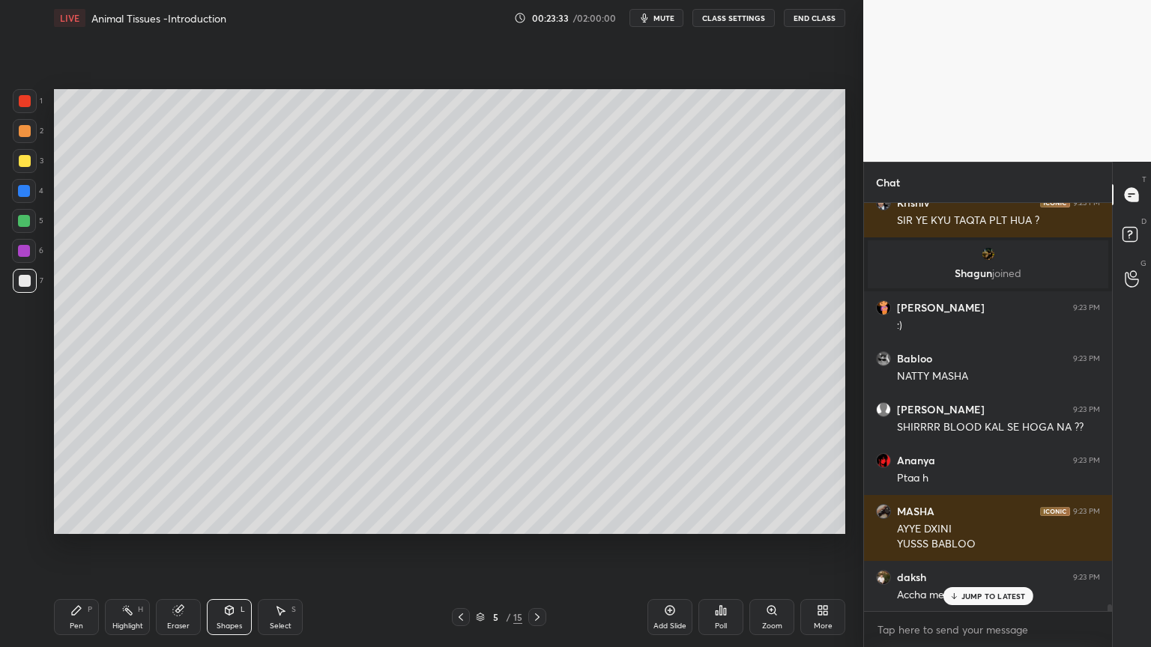
scroll to position [24559, 0]
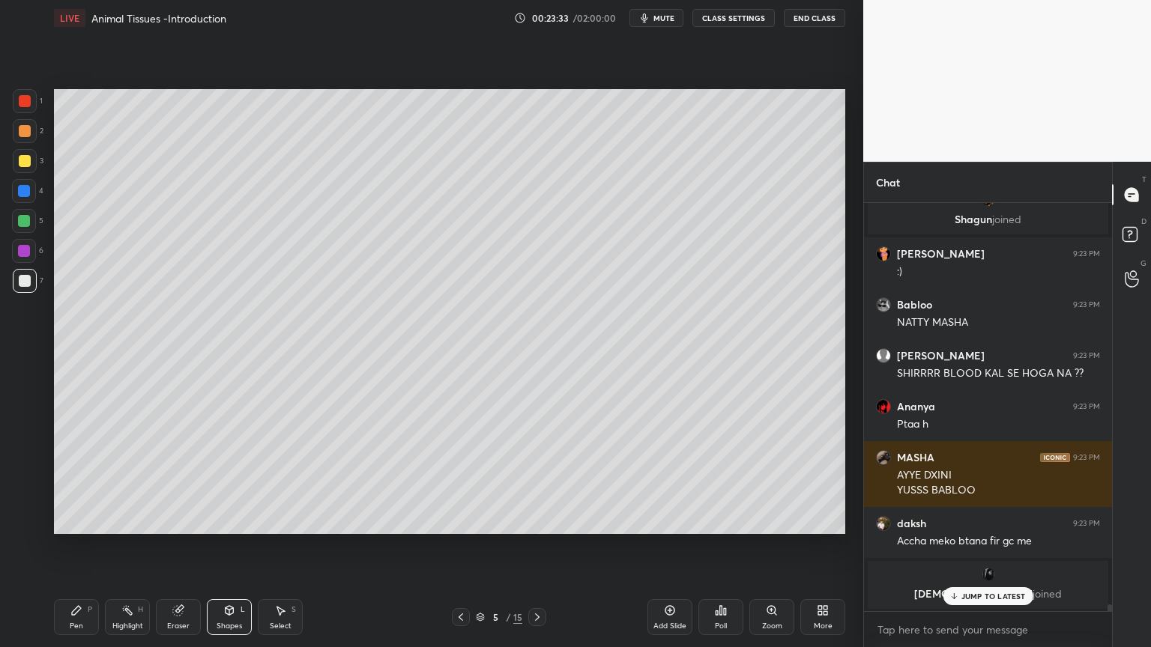
drag, startPoint x: 182, startPoint y: 625, endPoint x: 195, endPoint y: 536, distance: 90.1
click at [182, 520] on div "Eraser" at bounding box center [178, 625] width 22 height 7
click at [228, 520] on div "Shapes L" at bounding box center [229, 617] width 45 height 36
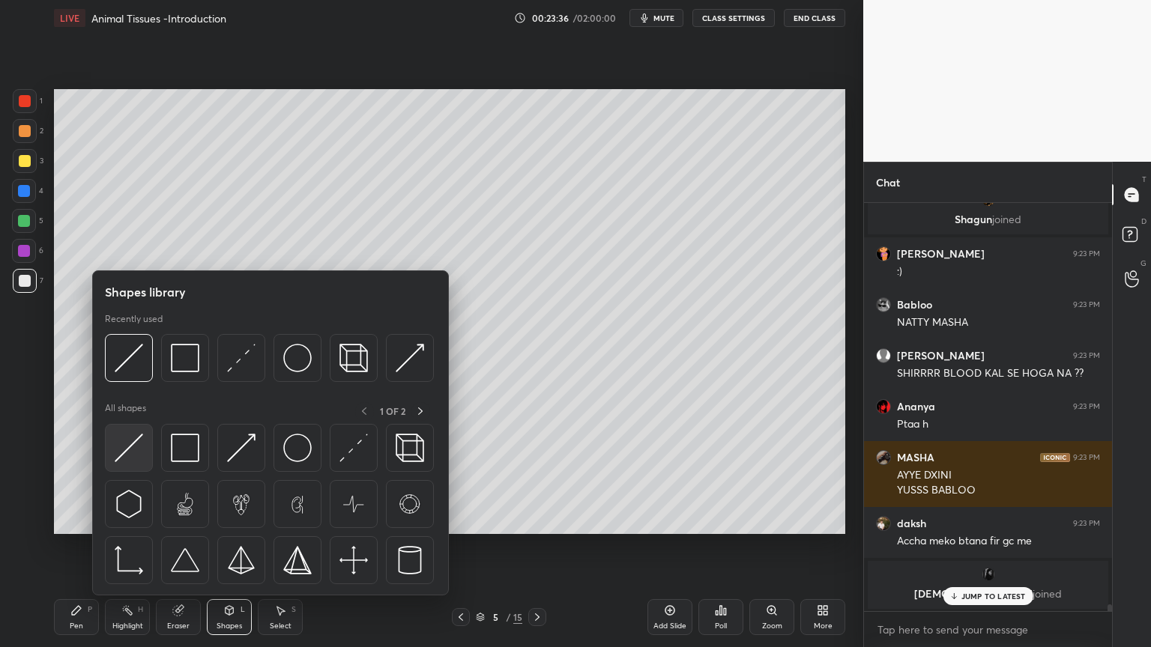
click at [139, 455] on img at bounding box center [129, 448] width 28 height 28
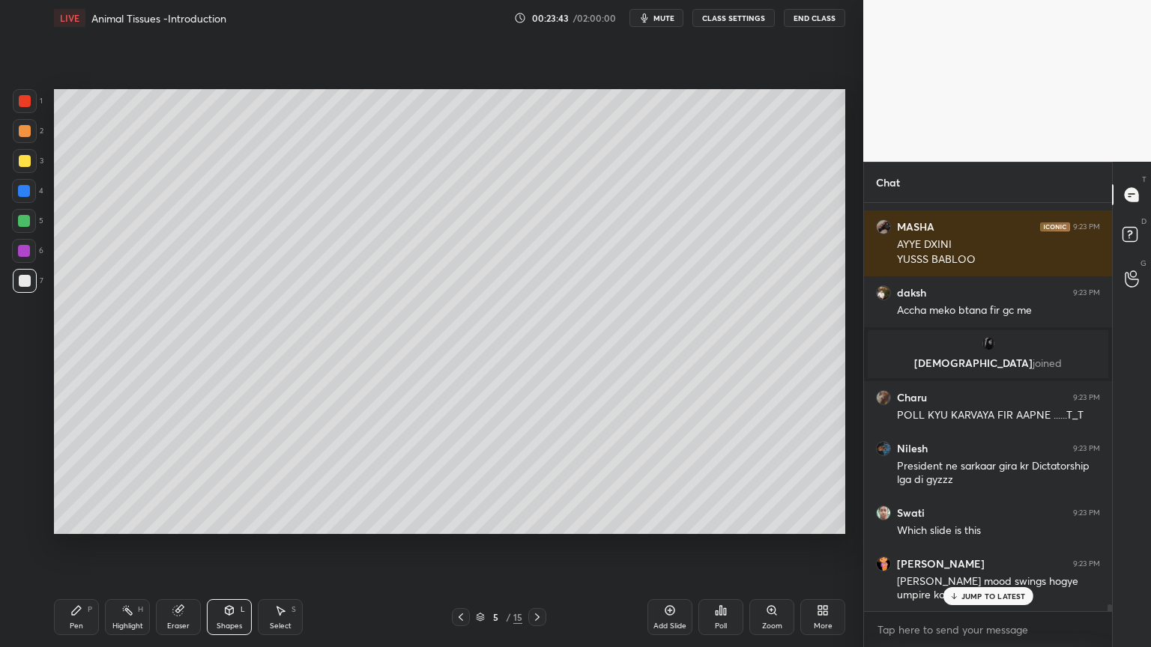
scroll to position [24841, 0]
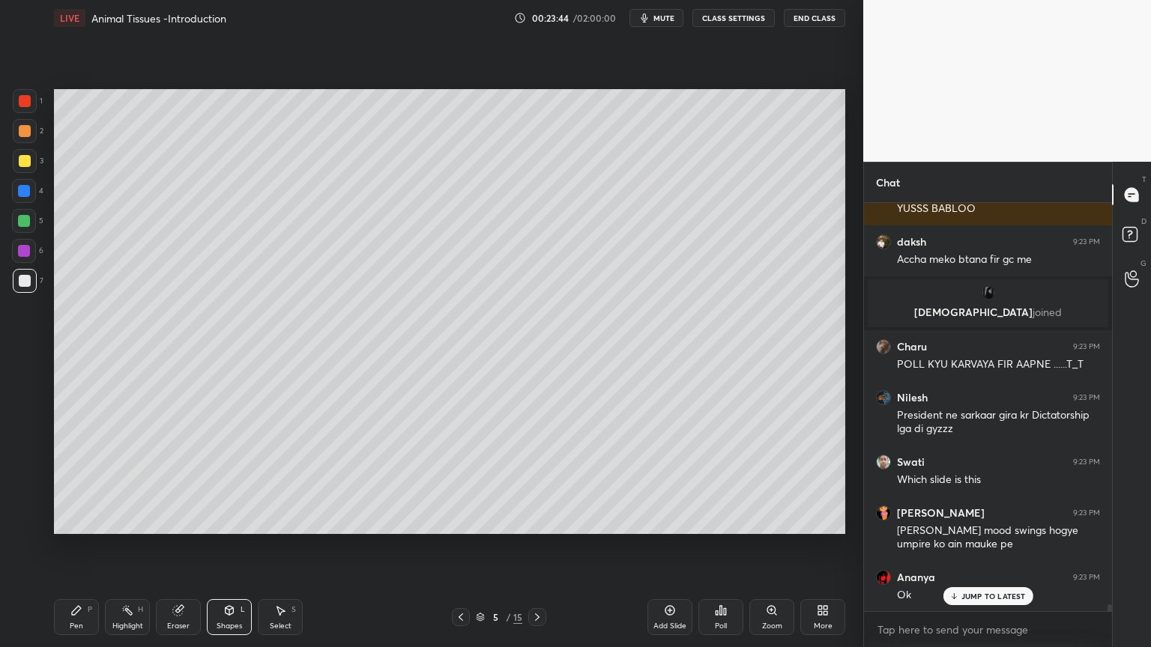
drag, startPoint x: 69, startPoint y: 619, endPoint x: 62, endPoint y: 551, distance: 69.2
click at [70, 520] on div "Pen P" at bounding box center [76, 617] width 45 height 36
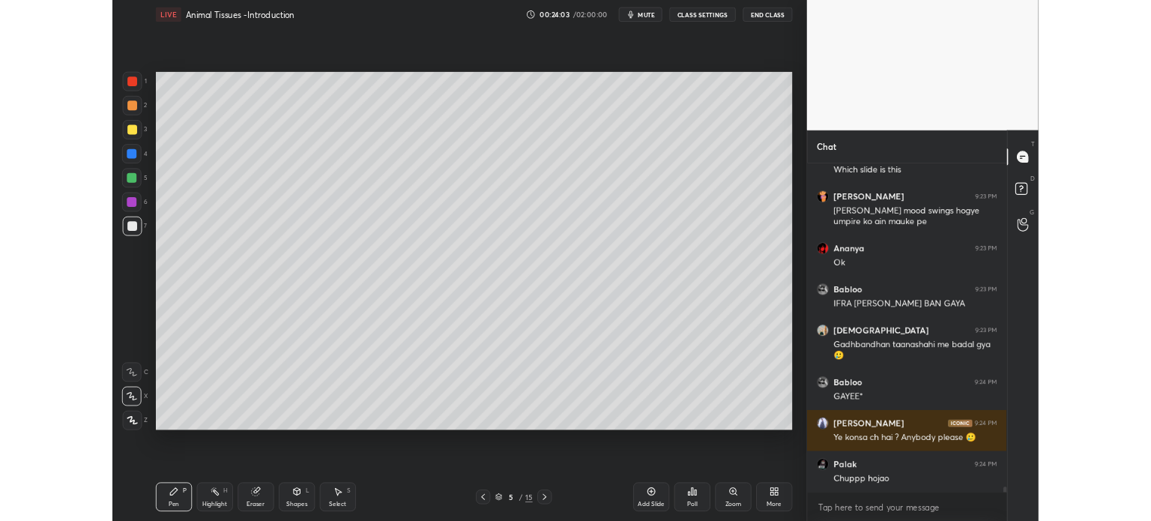
scroll to position [25161, 0]
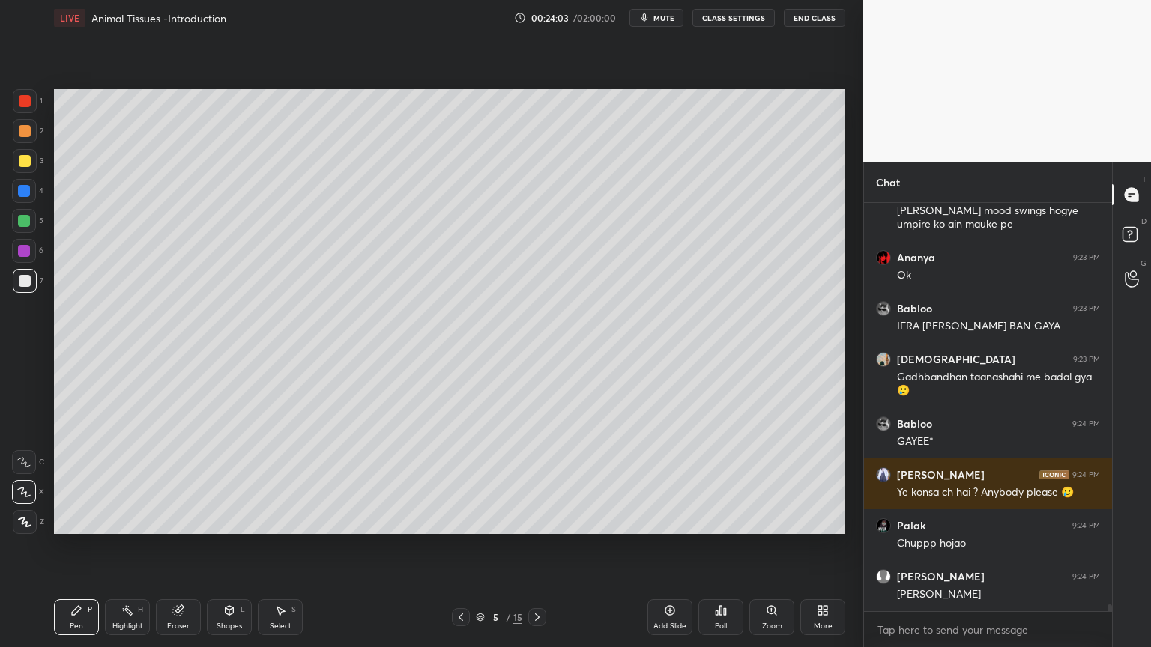
click at [826, 520] on icon at bounding box center [822, 610] width 12 height 12
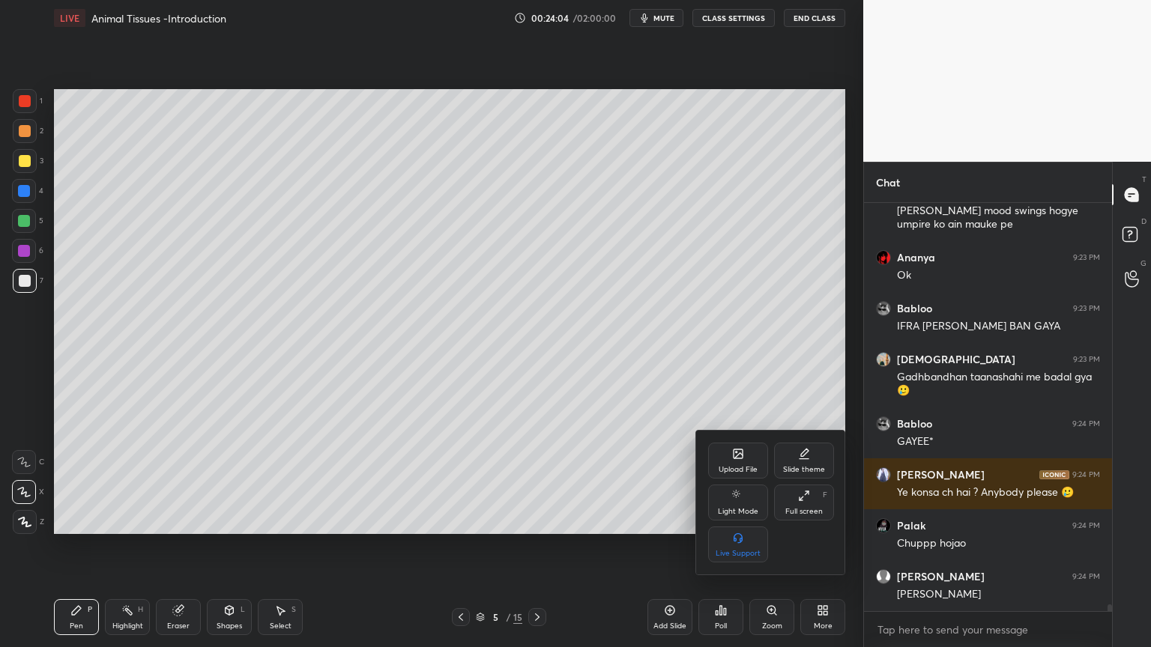
click at [734, 461] on div "Upload File" at bounding box center [738, 461] width 60 height 36
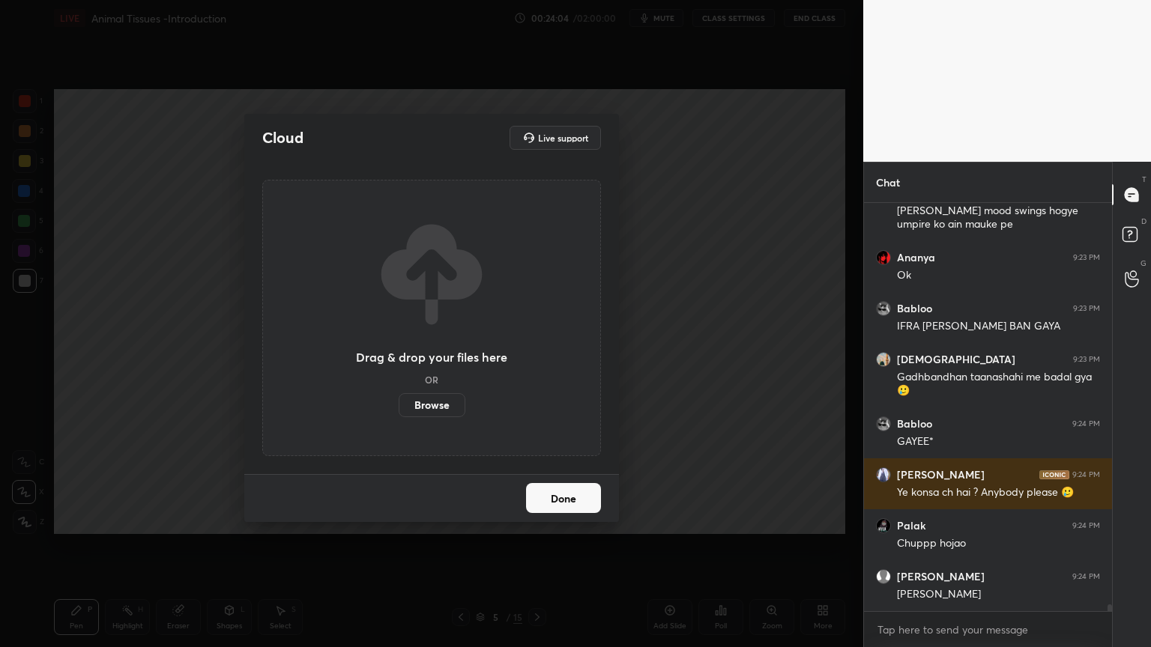
click at [437, 410] on label "Browse" at bounding box center [431, 405] width 67 height 24
click at [398, 410] on input "Browse" at bounding box center [398, 405] width 0 height 24
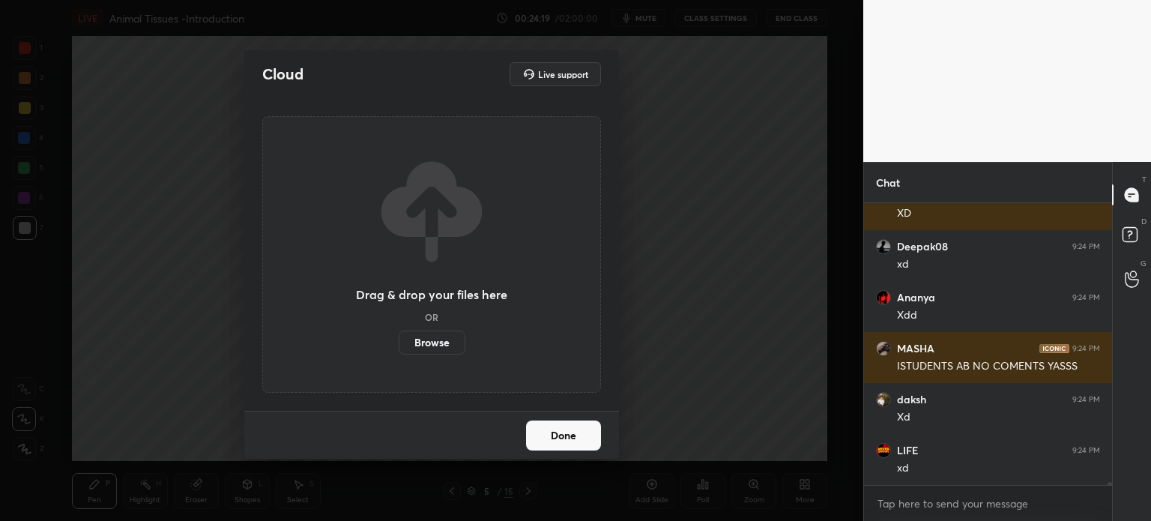
scroll to position [25090, 0]
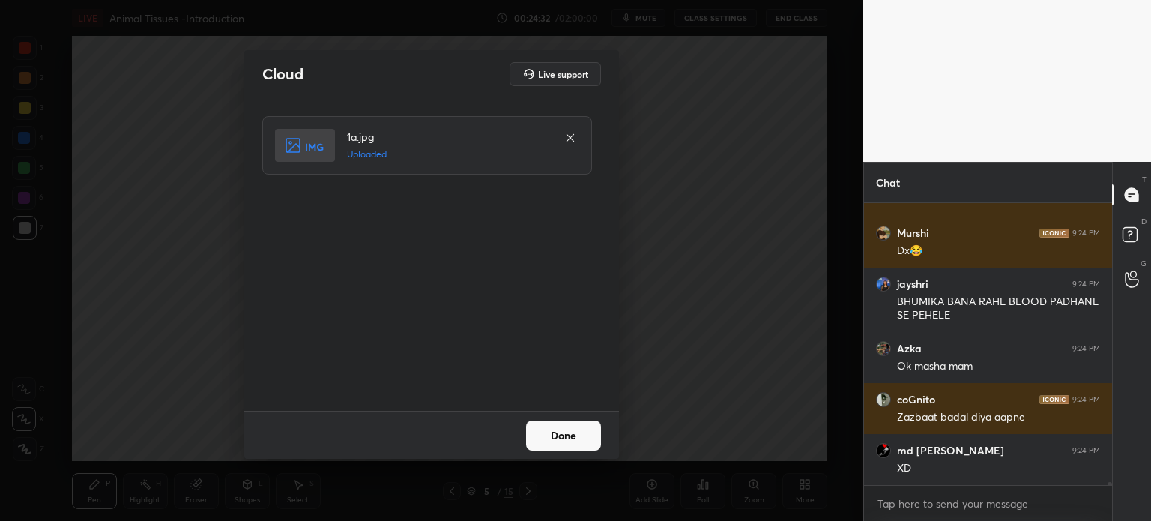
click at [570, 434] on button "Done" at bounding box center [563, 435] width 75 height 30
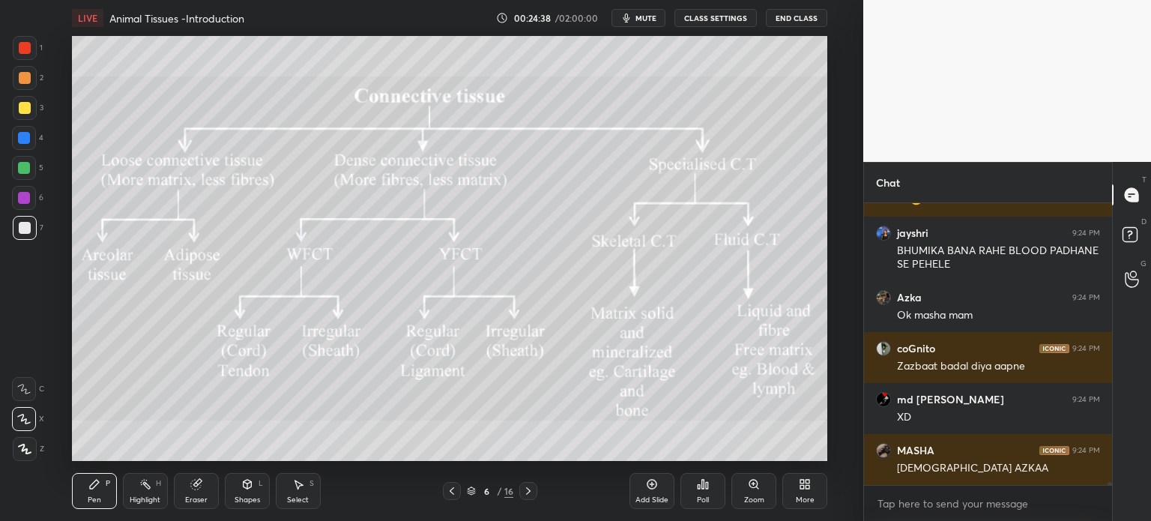
click at [450, 493] on icon at bounding box center [452, 491] width 12 height 12
click at [203, 491] on div "Eraser" at bounding box center [196, 491] width 45 height 36
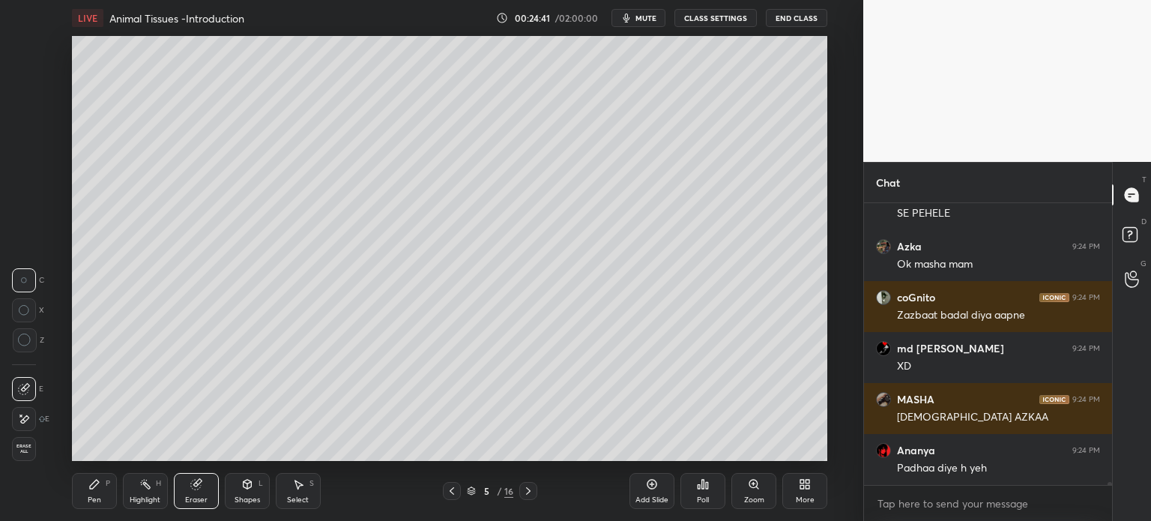
scroll to position [25677, 0]
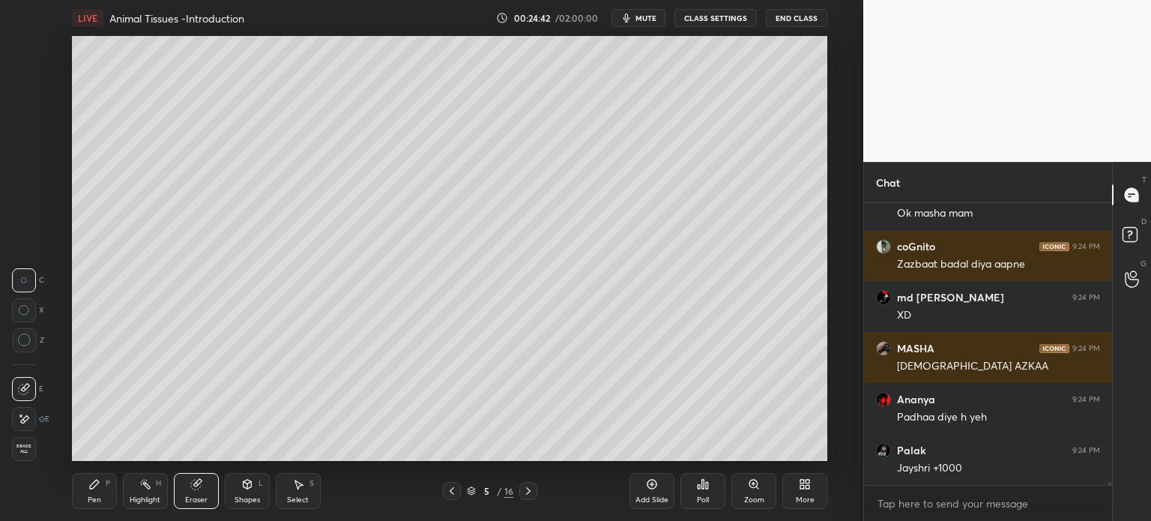
click at [102, 499] on div "Pen P" at bounding box center [94, 491] width 45 height 36
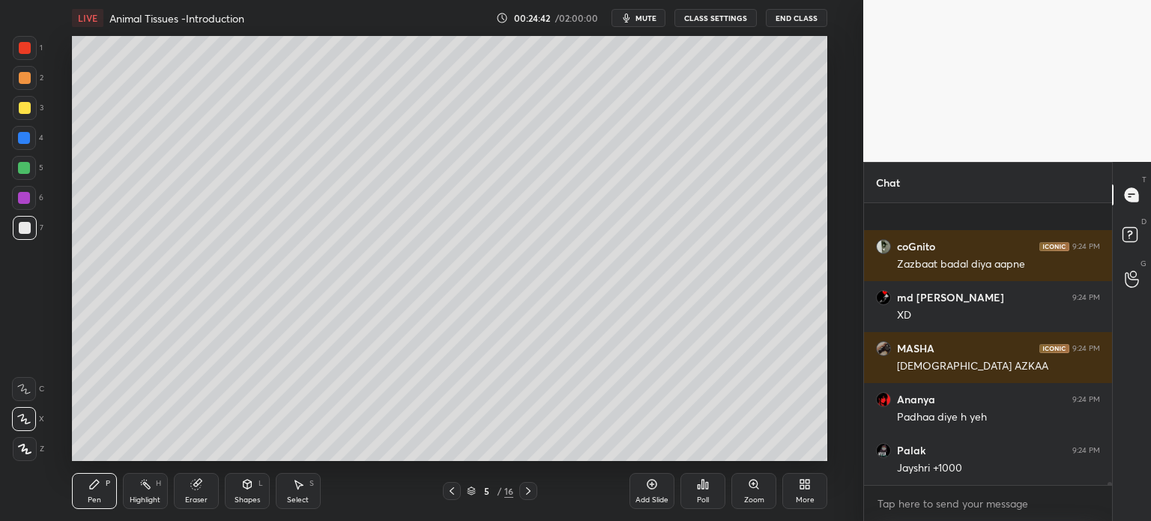
scroll to position [25779, 0]
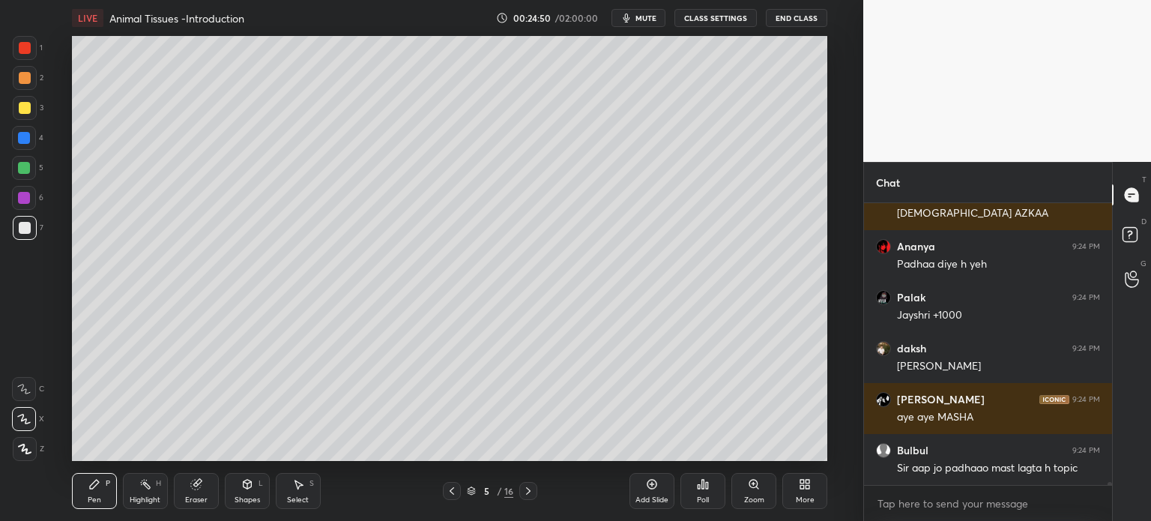
click at [201, 485] on icon at bounding box center [196, 484] width 12 height 12
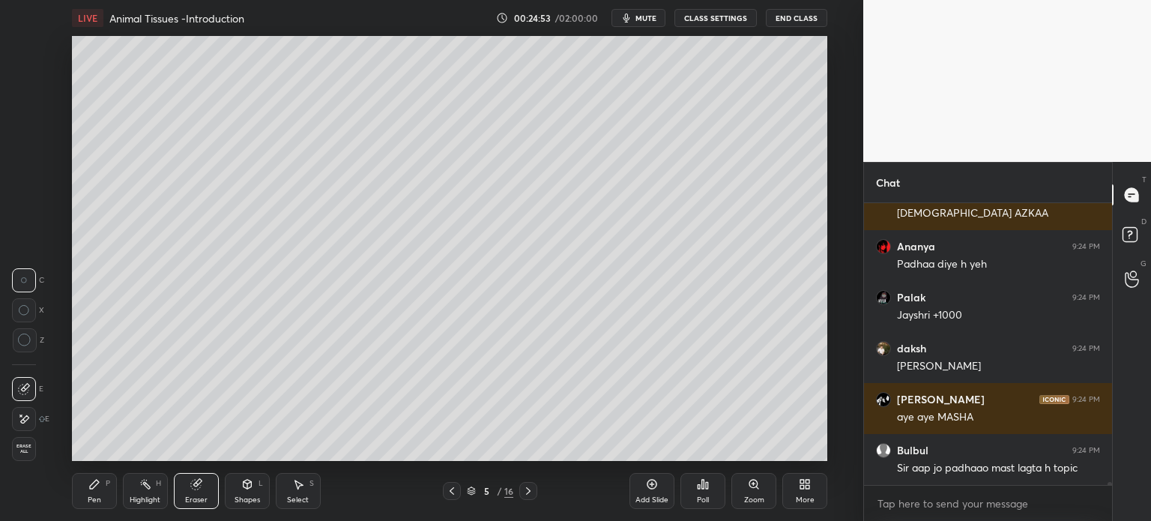
click at [527, 494] on icon at bounding box center [528, 491] width 12 height 12
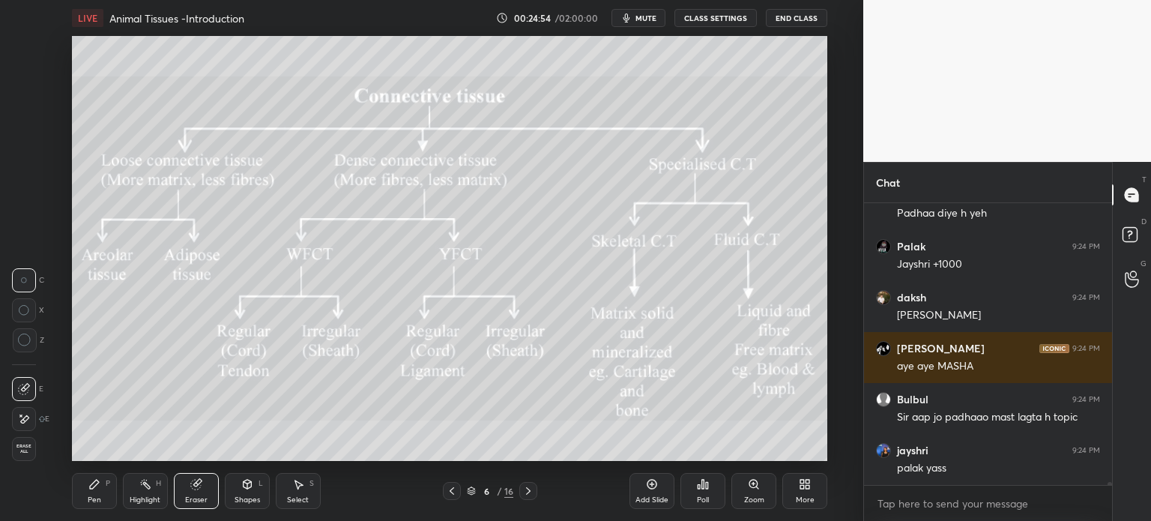
click at [448, 493] on icon at bounding box center [452, 491] width 12 height 12
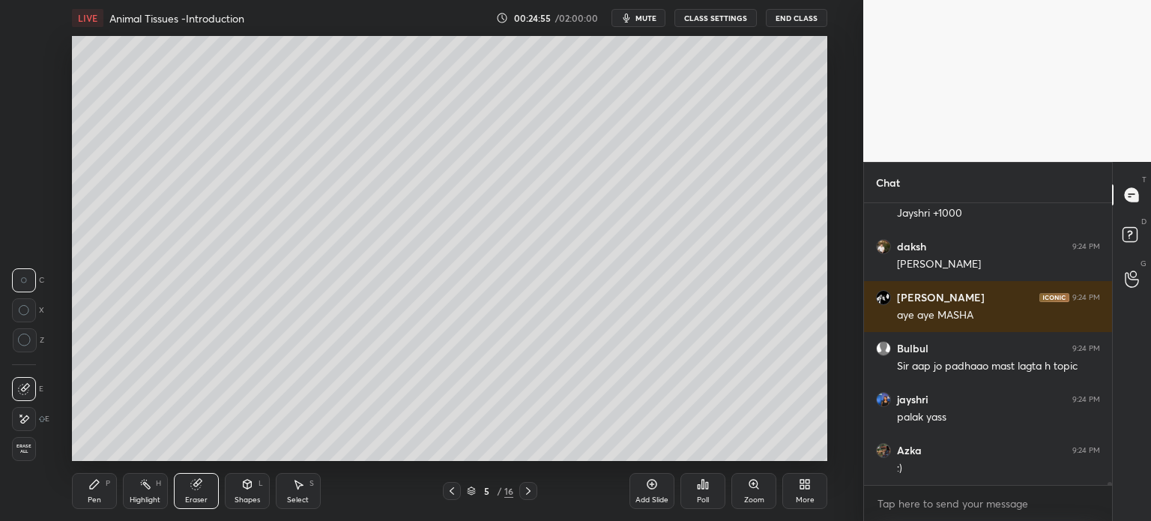
click at [246, 489] on icon at bounding box center [247, 484] width 12 height 12
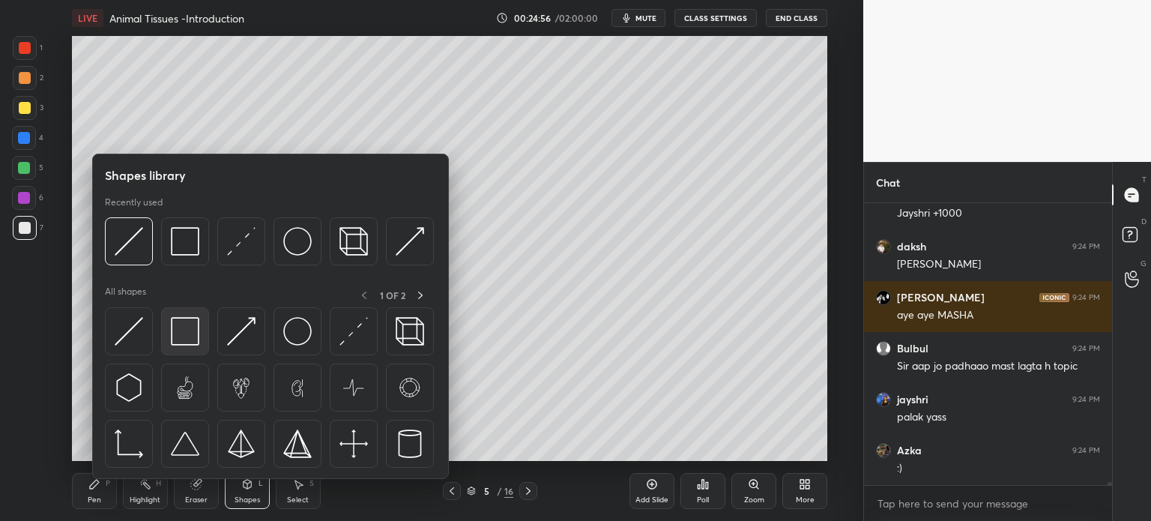
click at [183, 339] on img at bounding box center [185, 331] width 28 height 28
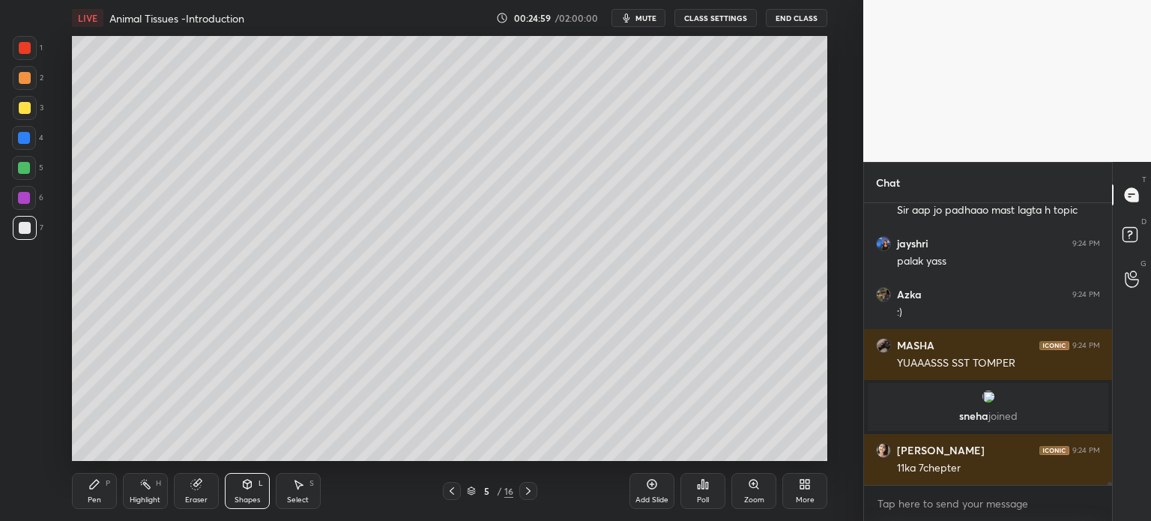
click at [241, 492] on div "Shapes L" at bounding box center [247, 491] width 45 height 36
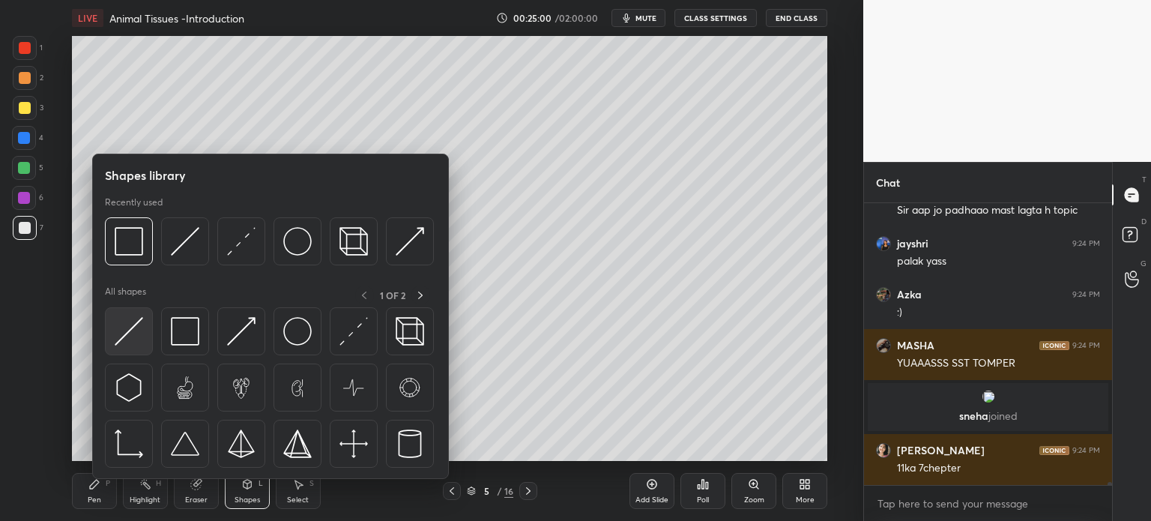
click at [142, 341] on div at bounding box center [129, 331] width 48 height 48
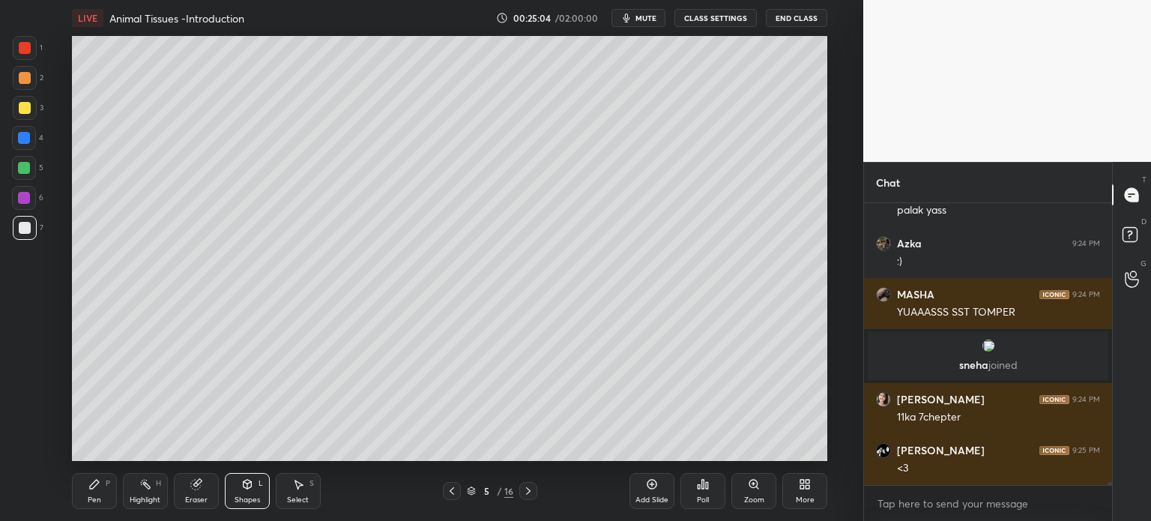
scroll to position [26189, 0]
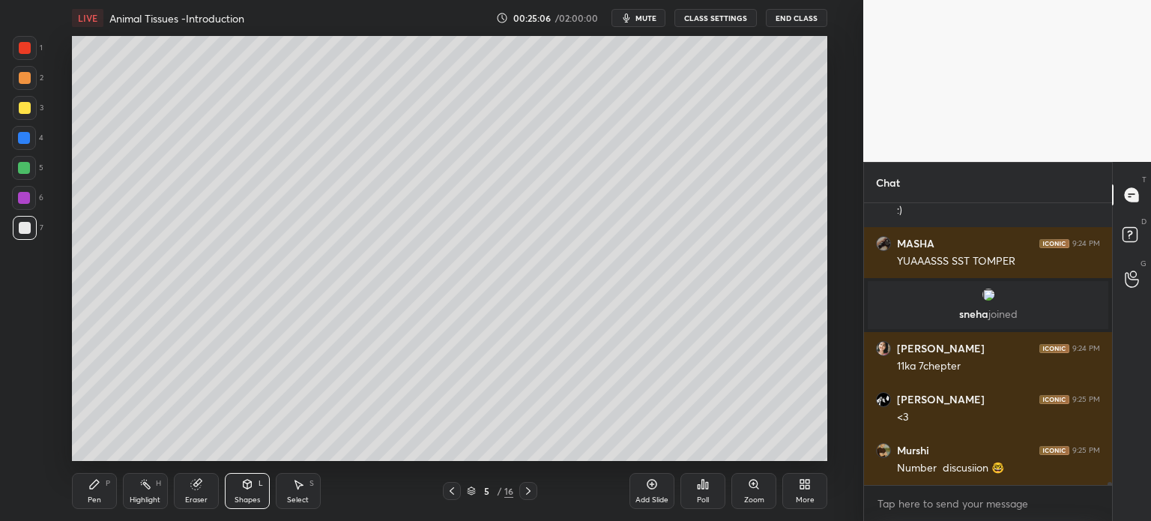
click at [91, 488] on icon at bounding box center [94, 483] width 9 height 9
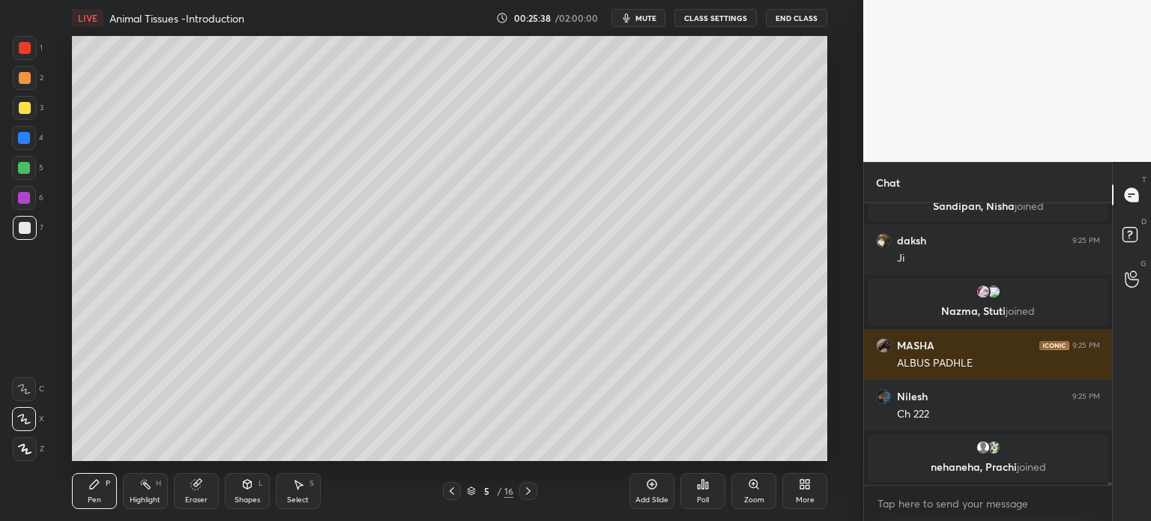
scroll to position [26080, 0]
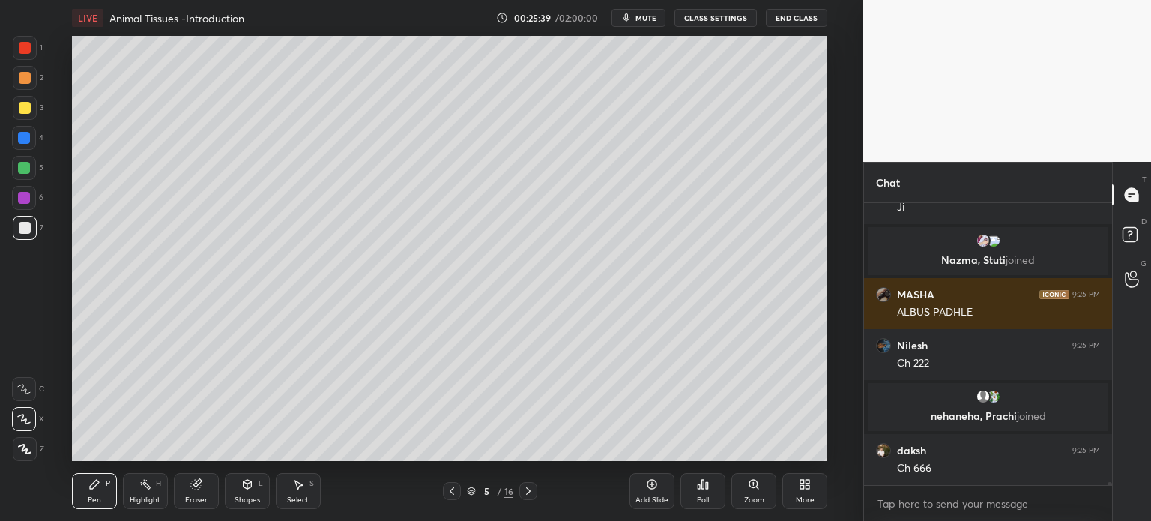
click at [528, 491] on icon at bounding box center [528, 491] width 12 height 12
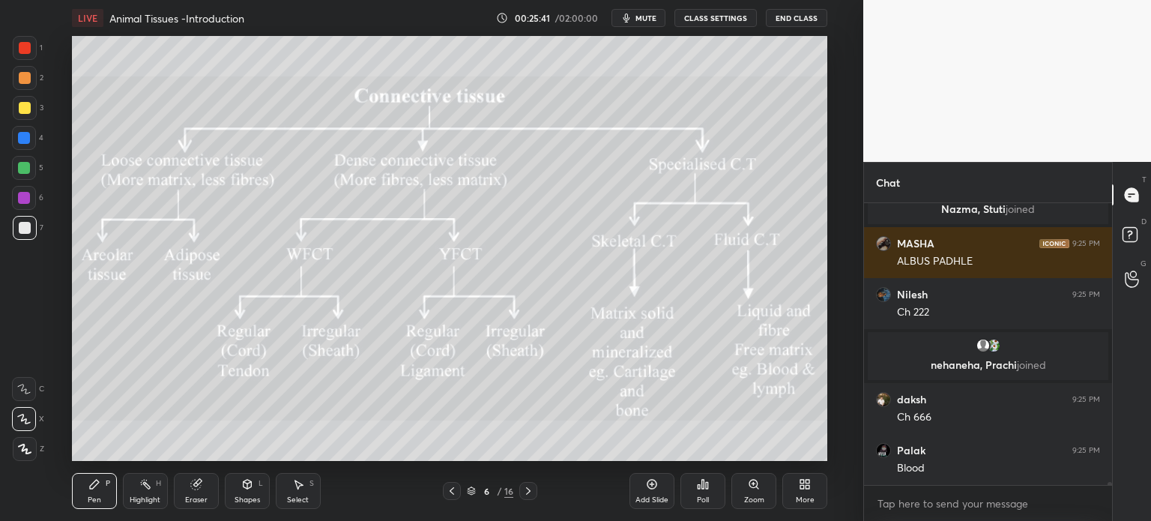
click at [450, 492] on icon at bounding box center [452, 491] width 12 height 12
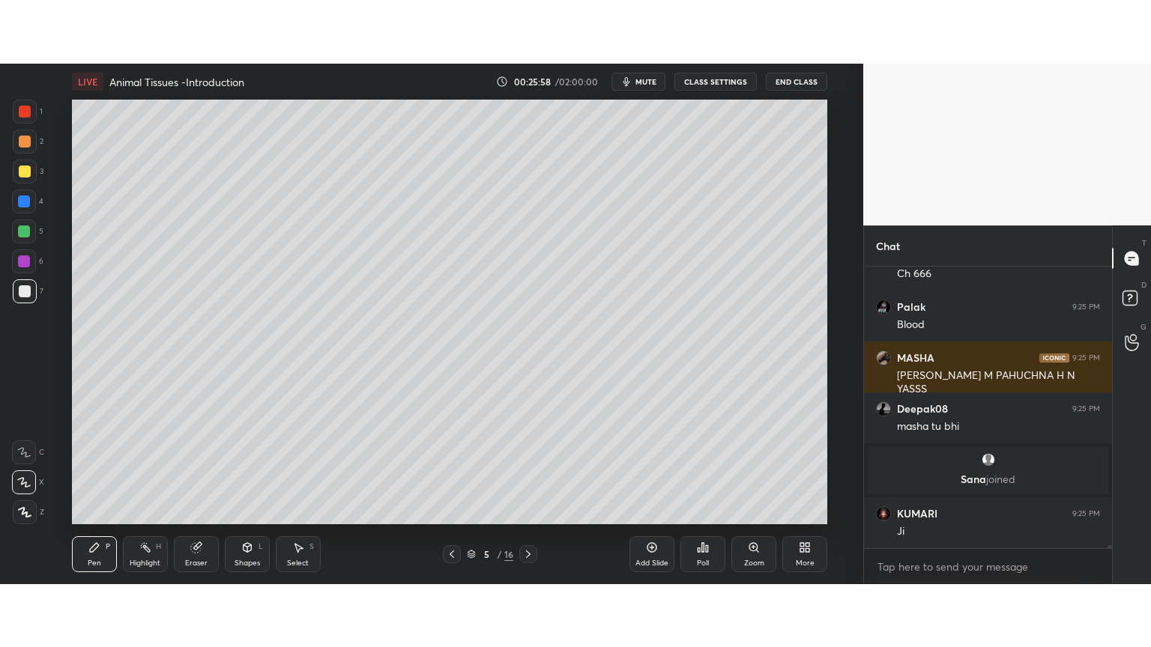
scroll to position [26332, 0]
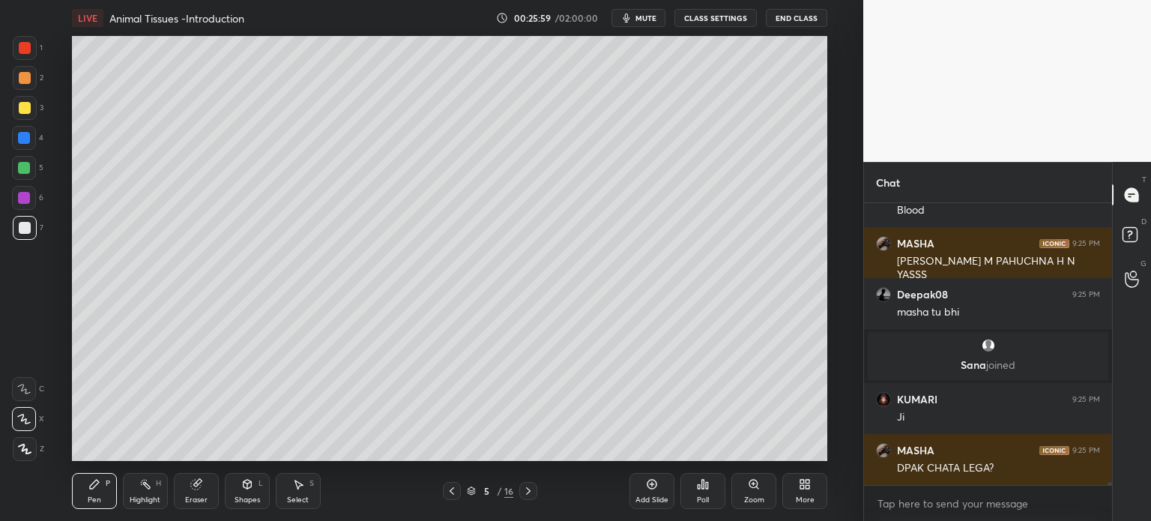
click at [19, 44] on div at bounding box center [25, 48] width 12 height 12
drag, startPoint x: 26, startPoint y: 47, endPoint x: 16, endPoint y: 60, distance: 16.0
click at [25, 49] on div at bounding box center [25, 48] width 12 height 12
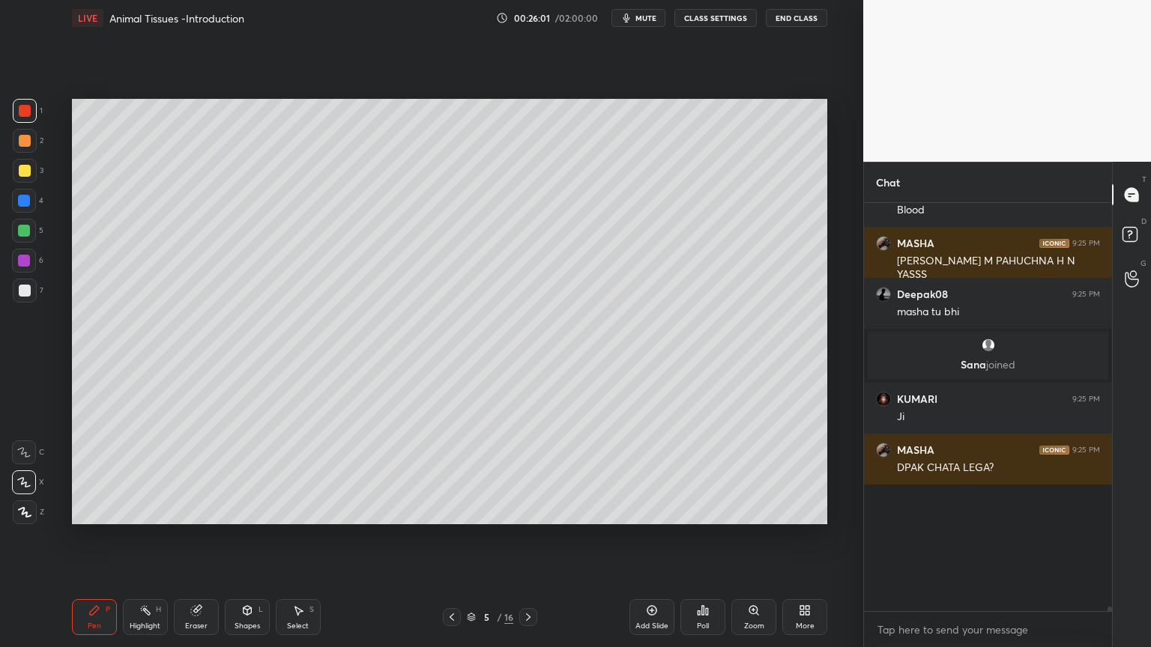
scroll to position [26205, 0]
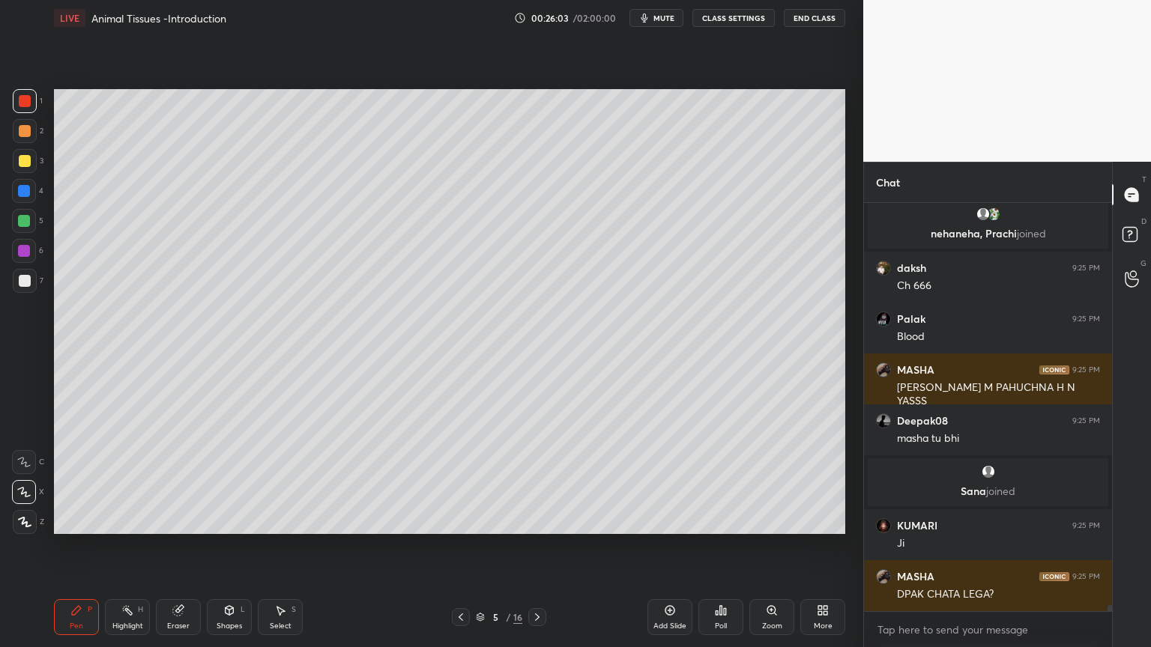
click at [235, 520] on div "Shapes L" at bounding box center [229, 617] width 45 height 36
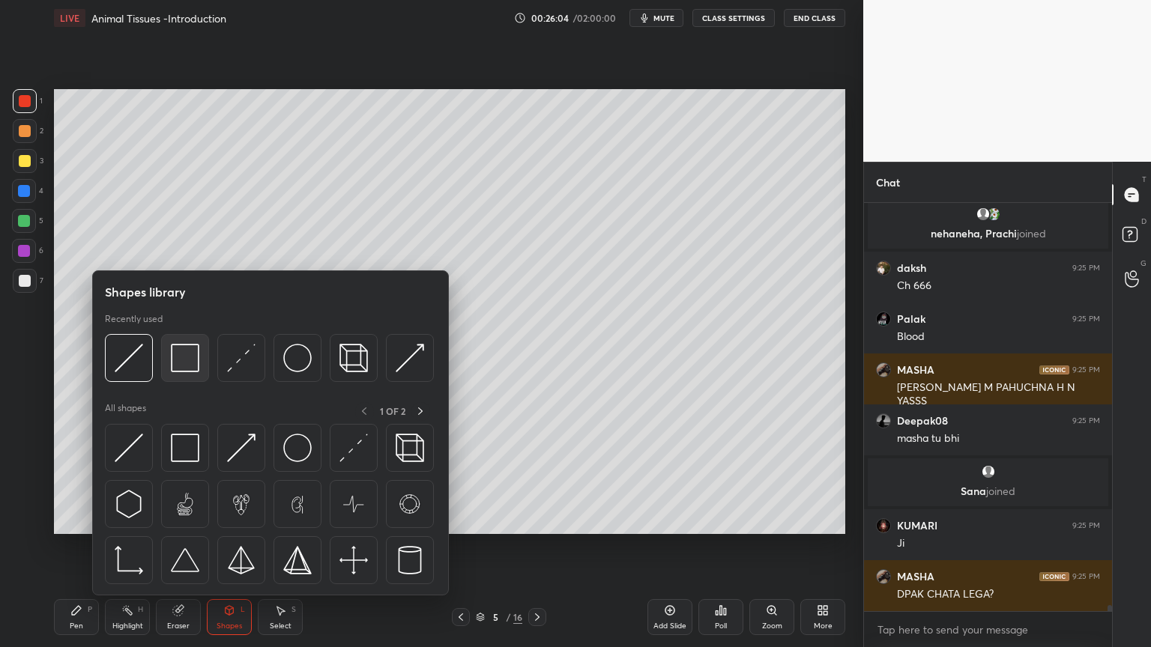
scroll to position [26255, 0]
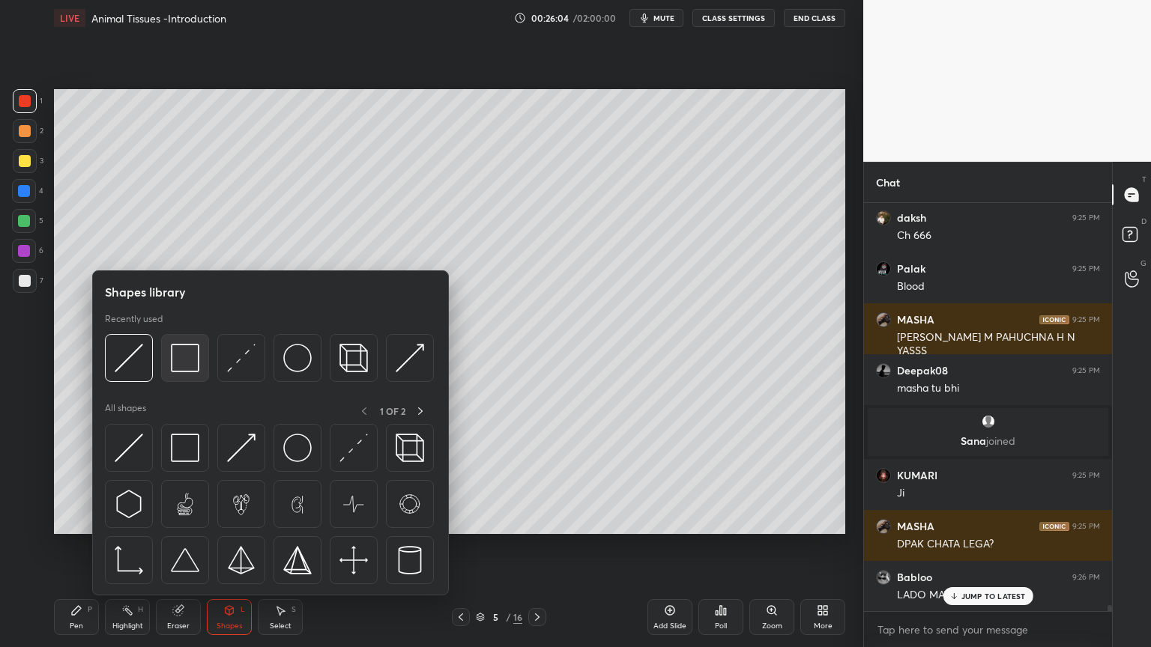
click at [183, 366] on img at bounding box center [185, 358] width 28 height 28
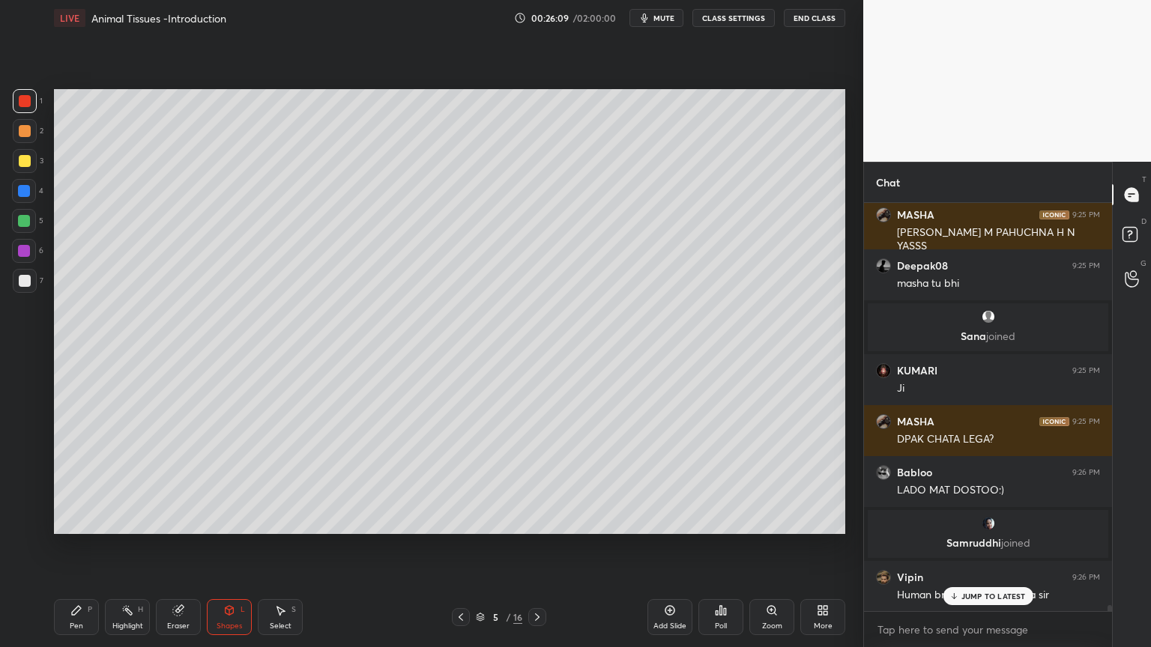
scroll to position [26411, 0]
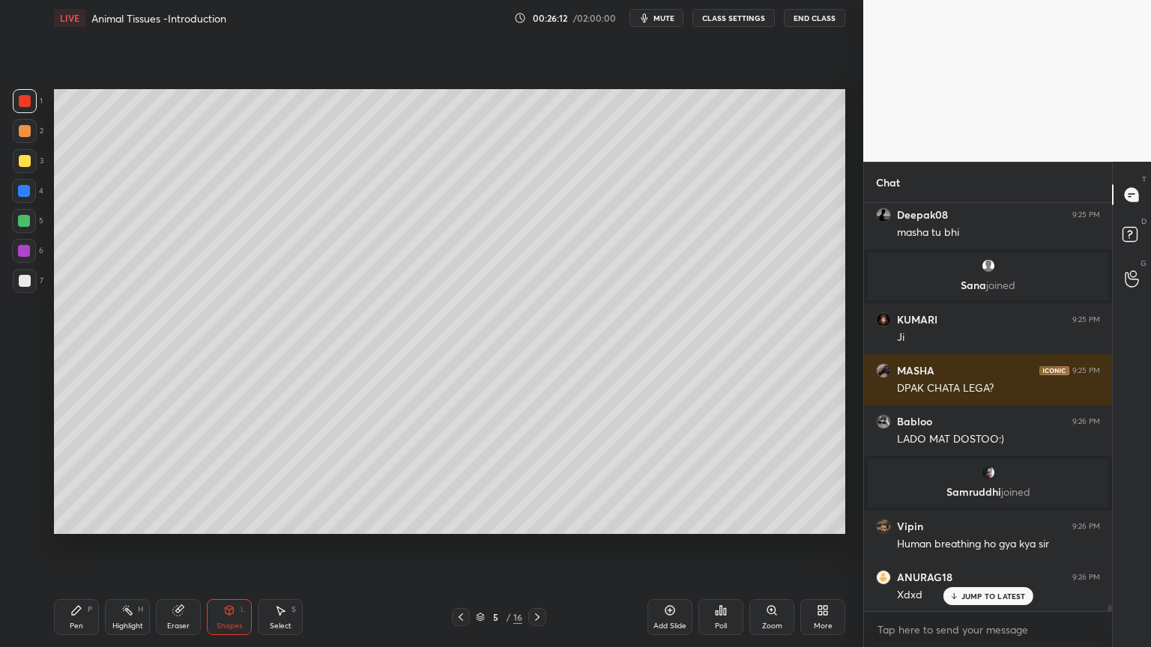
click at [33, 282] on div at bounding box center [25, 281] width 24 height 24
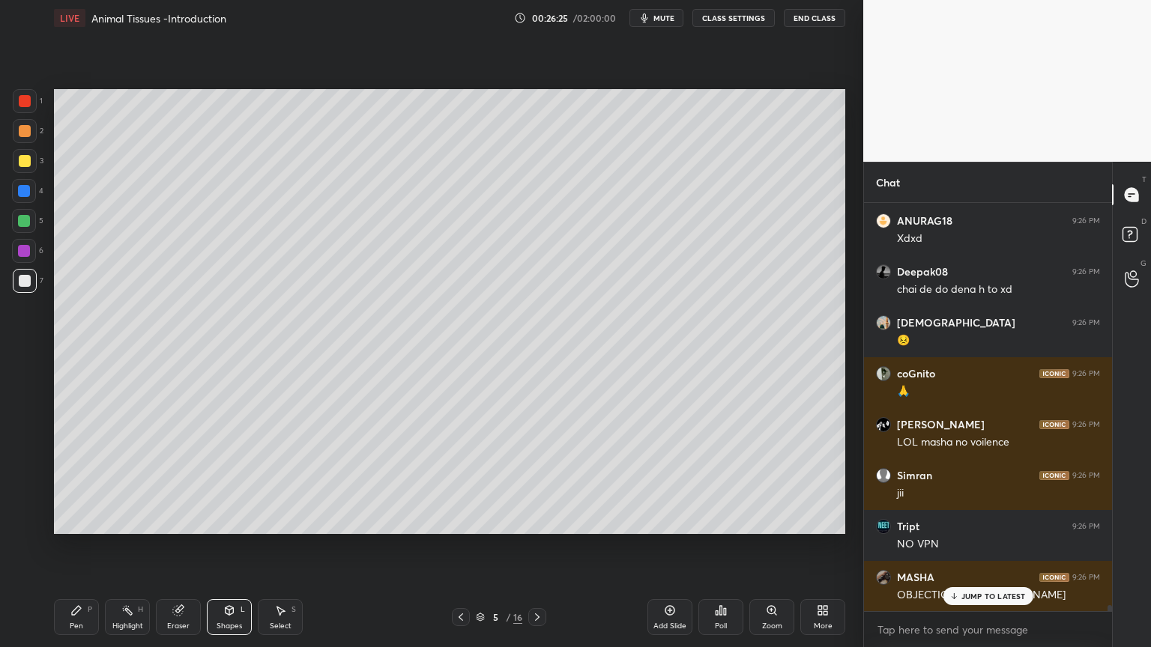
scroll to position [26822, 0]
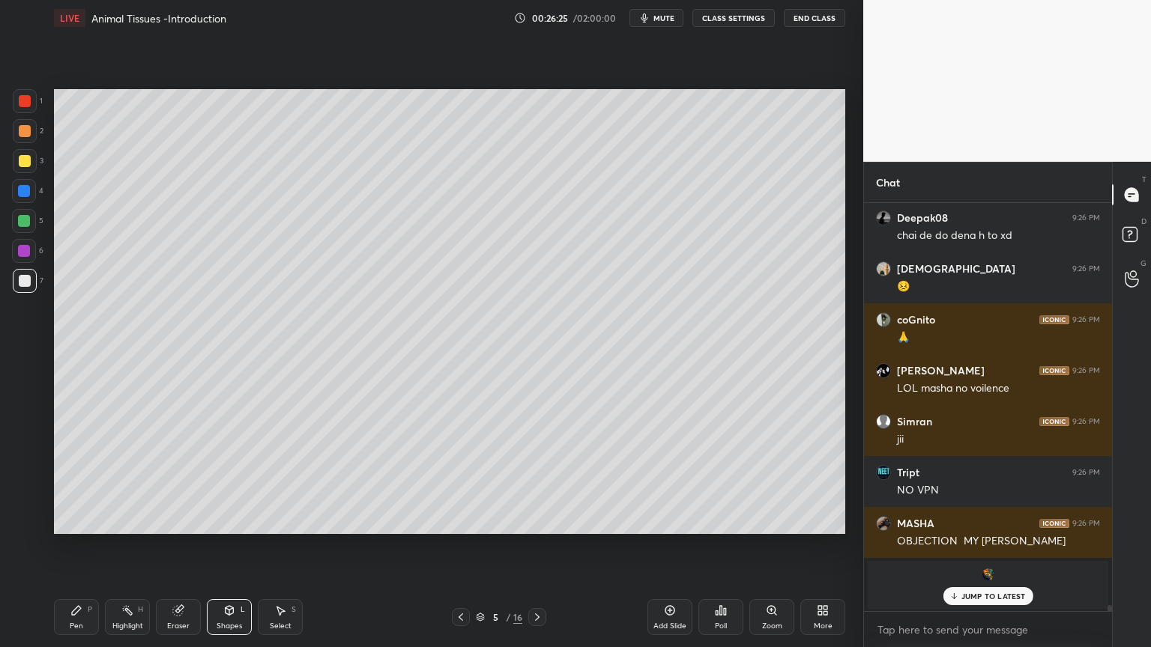
click at [28, 103] on div at bounding box center [25, 101] width 12 height 12
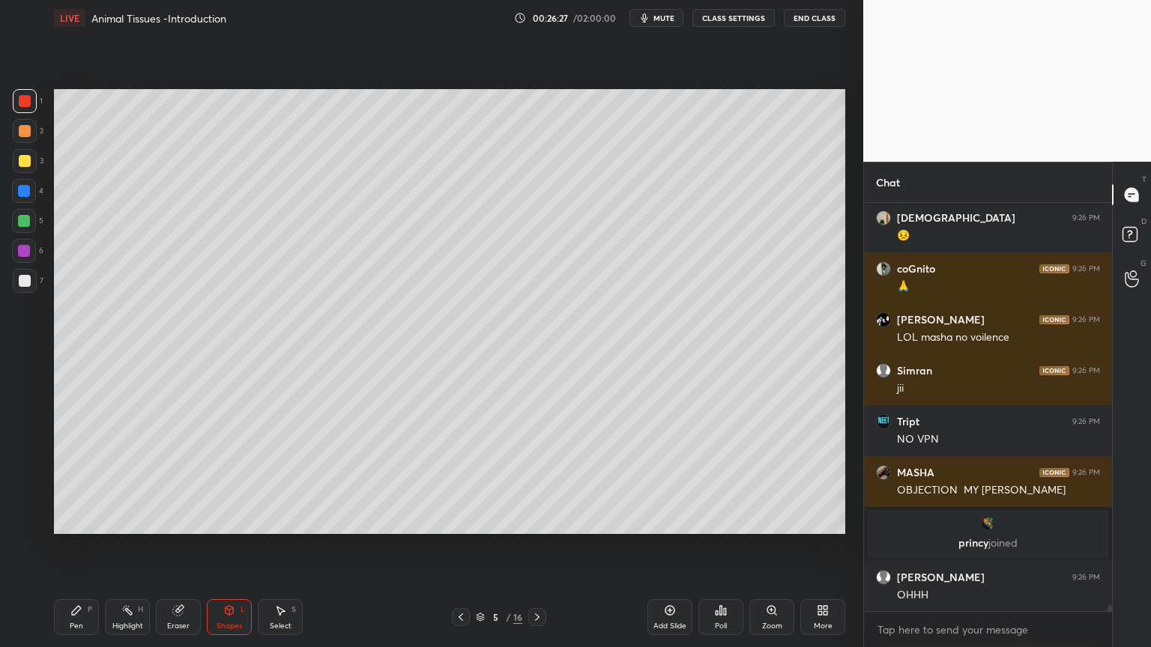
click at [28, 132] on div at bounding box center [25, 131] width 12 height 12
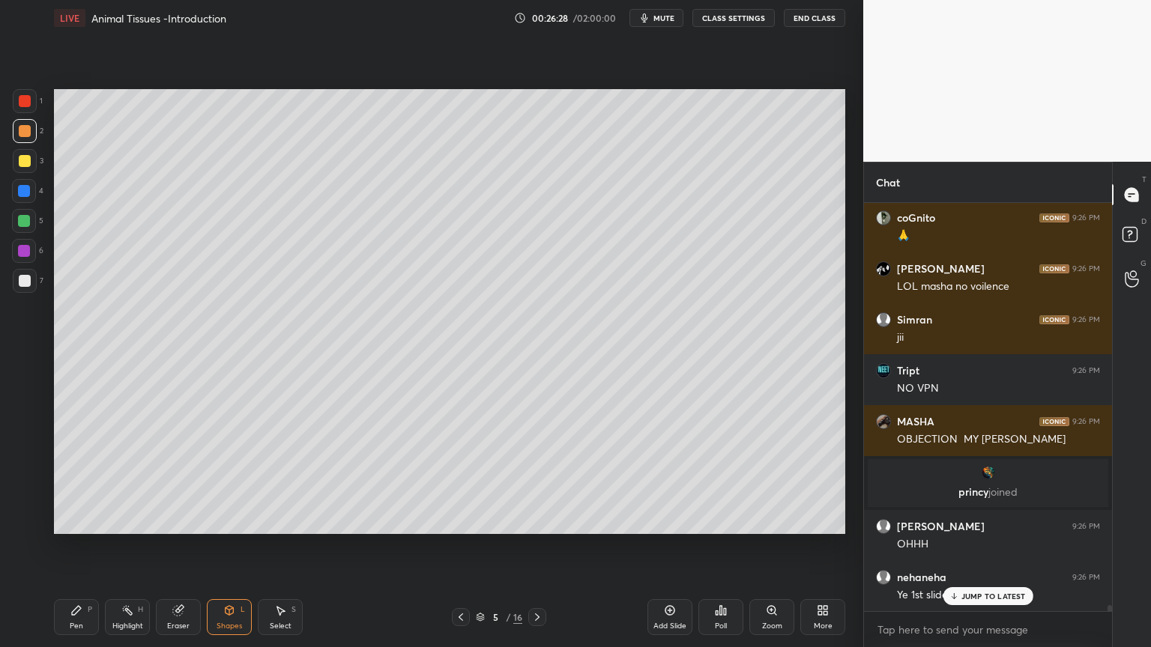
click at [231, 520] on icon at bounding box center [229, 610] width 8 height 9
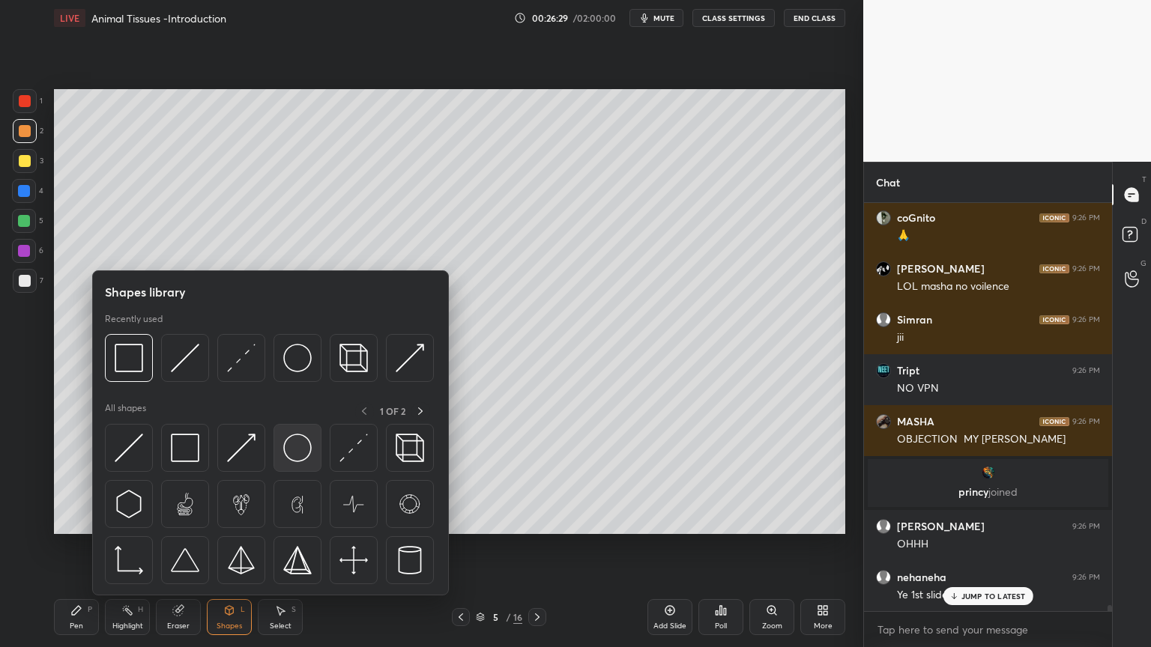
click at [299, 454] on img at bounding box center [297, 448] width 28 height 28
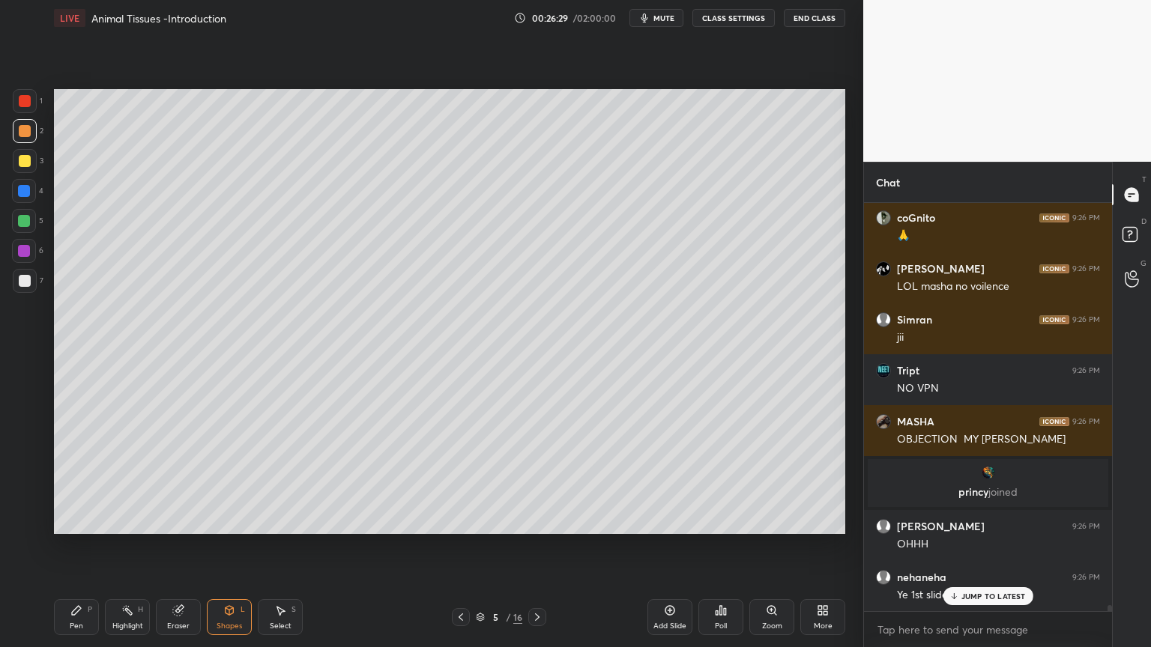
scroll to position [26974, 0]
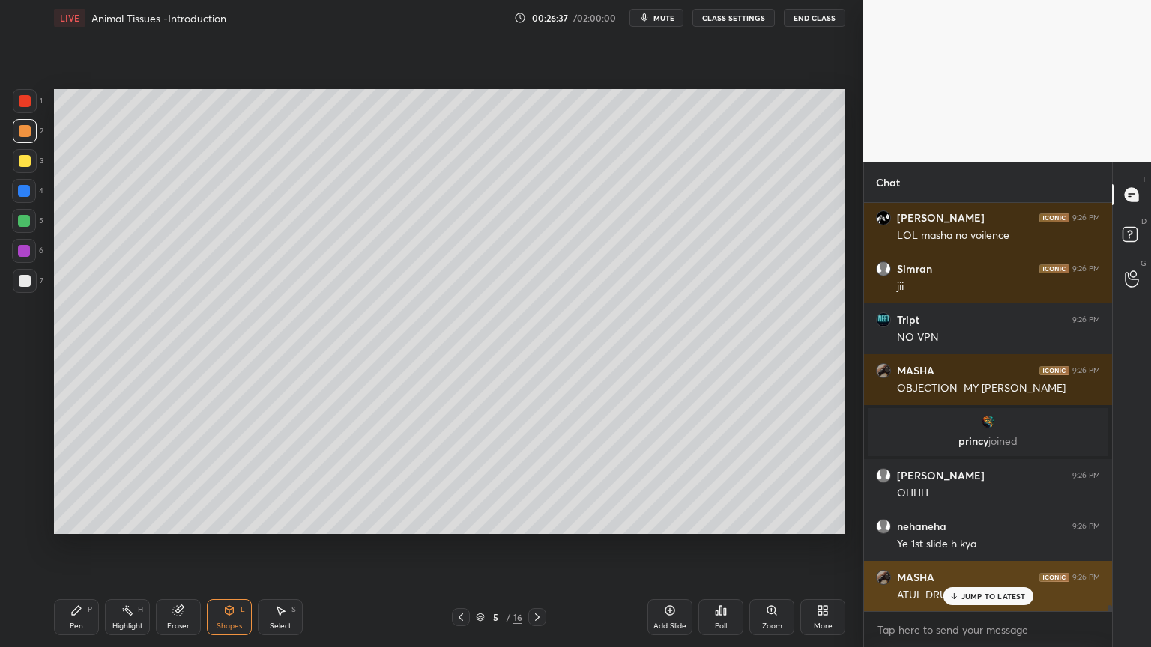
click at [1002, 520] on p "JUMP TO LATEST" at bounding box center [993, 596] width 64 height 9
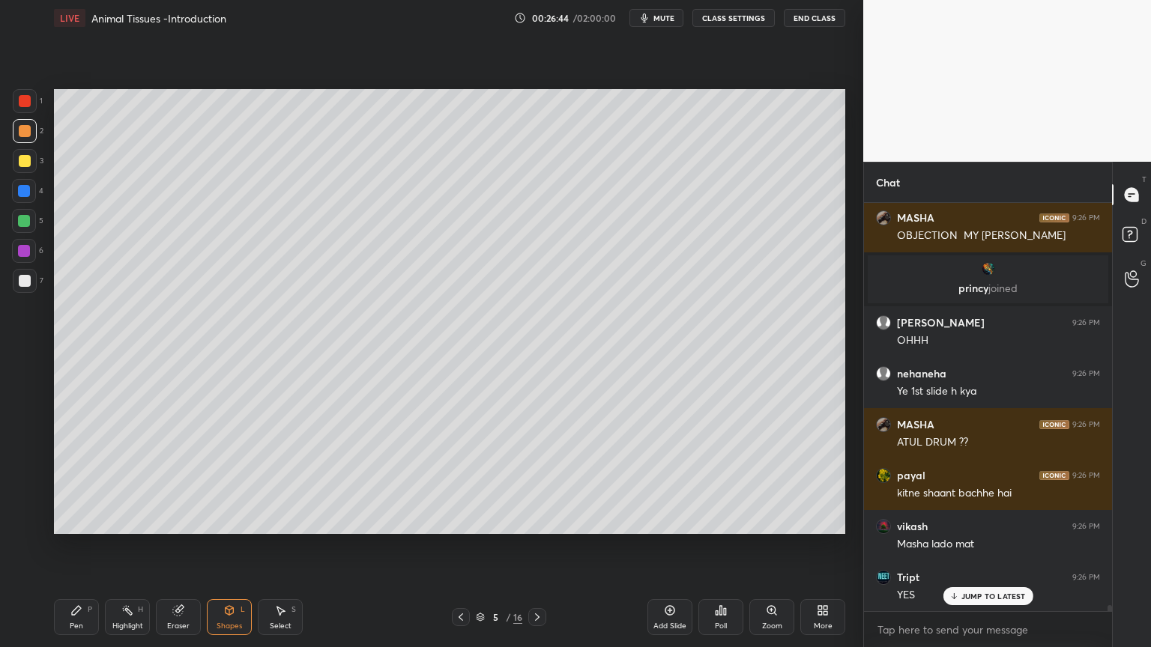
scroll to position [27178, 0]
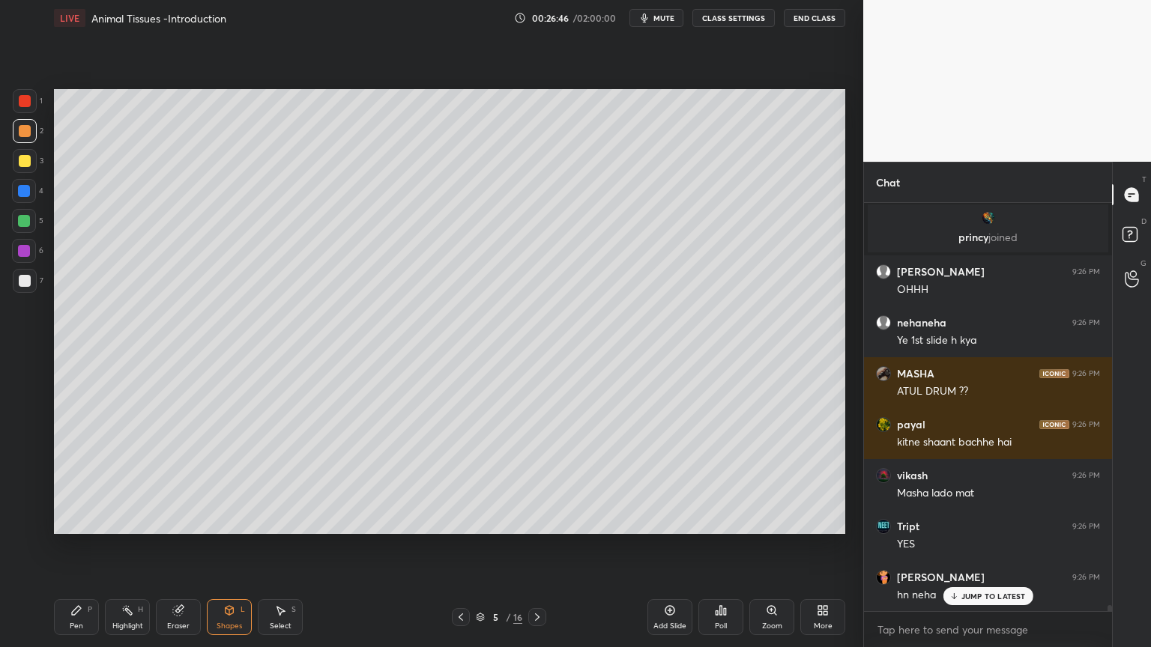
click at [32, 152] on div at bounding box center [25, 161] width 24 height 24
drag, startPoint x: 34, startPoint y: 150, endPoint x: 31, endPoint y: 157, distance: 7.8
click at [33, 153] on div at bounding box center [25, 161] width 24 height 24
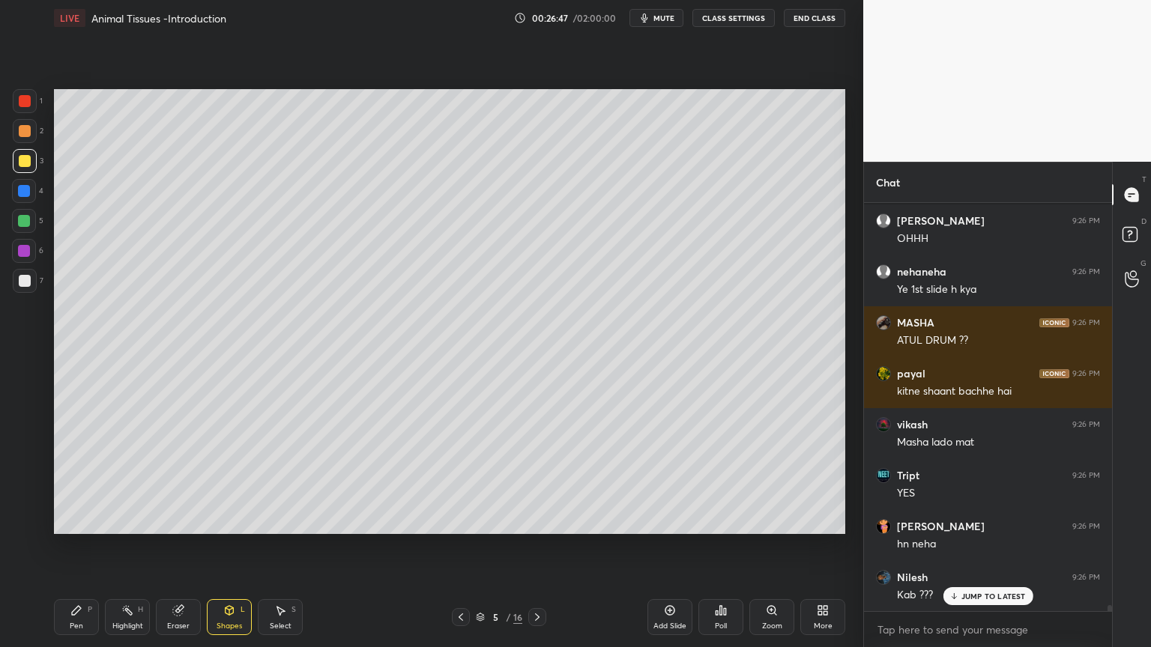
click at [81, 520] on div "Pen P" at bounding box center [76, 617] width 45 height 36
drag, startPoint x: 84, startPoint y: 605, endPoint x: 60, endPoint y: 539, distance: 70.8
click at [82, 520] on div "Pen P" at bounding box center [76, 617] width 45 height 36
click at [27, 492] on icon at bounding box center [23, 492] width 13 height 10
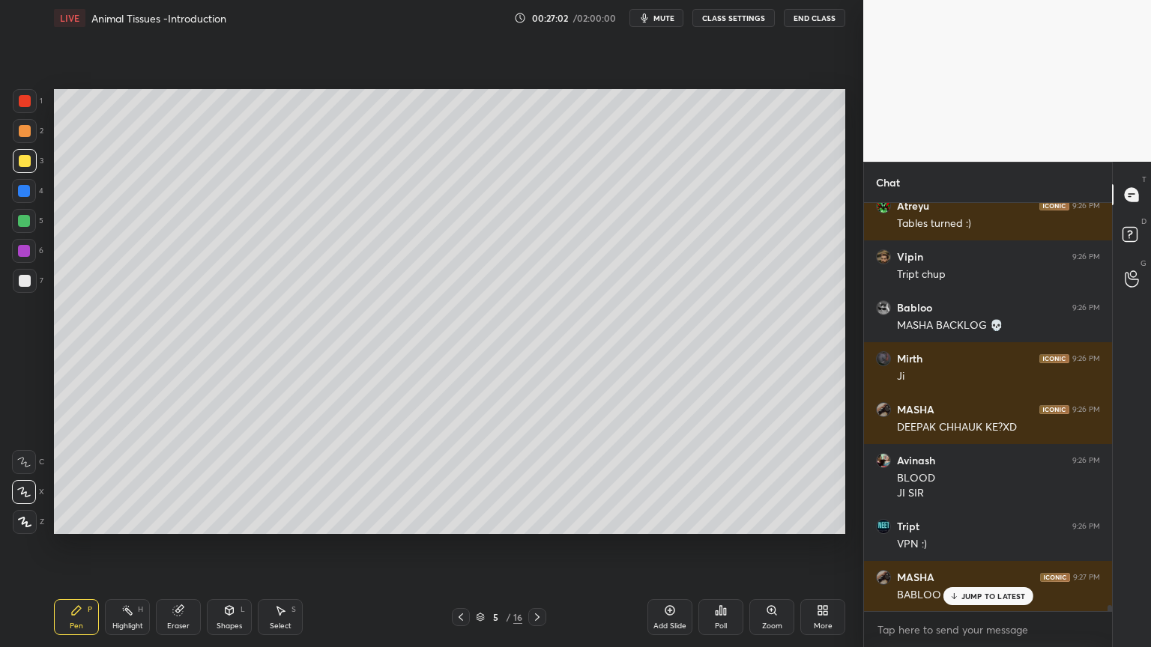
scroll to position [27804, 0]
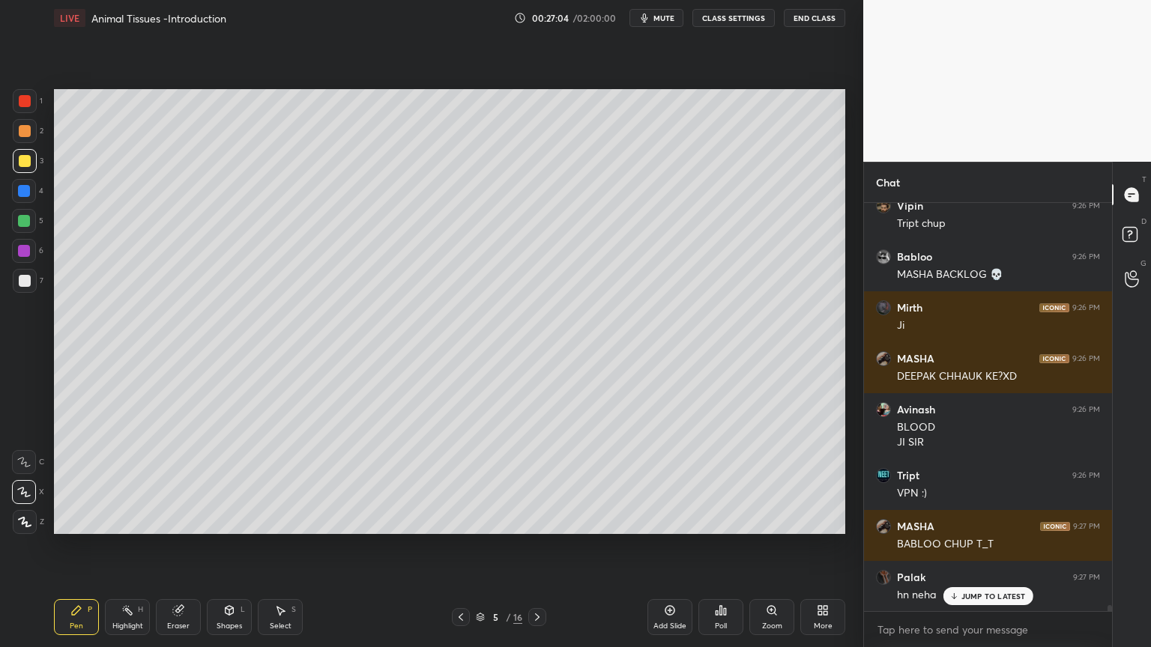
click at [138, 520] on div "Highlight H" at bounding box center [127, 617] width 45 height 36
drag, startPoint x: 138, startPoint y: 617, endPoint x: 121, endPoint y: 589, distance: 32.9
click at [135, 520] on div "Highlight H" at bounding box center [127, 617] width 45 height 36
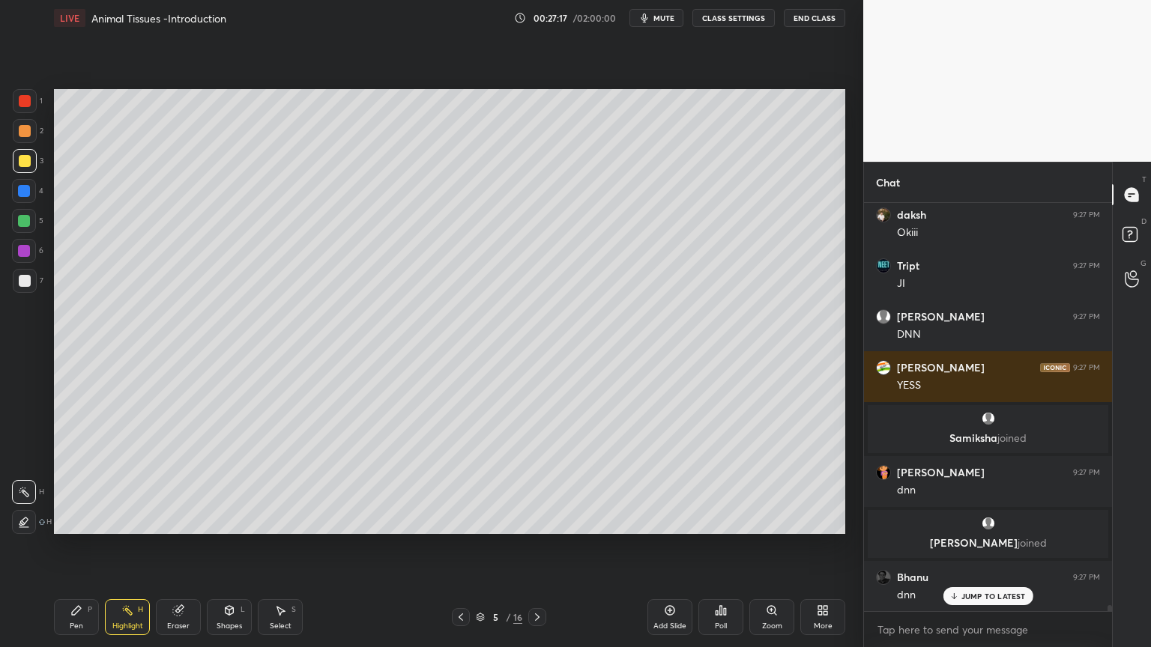
scroll to position [28526, 0]
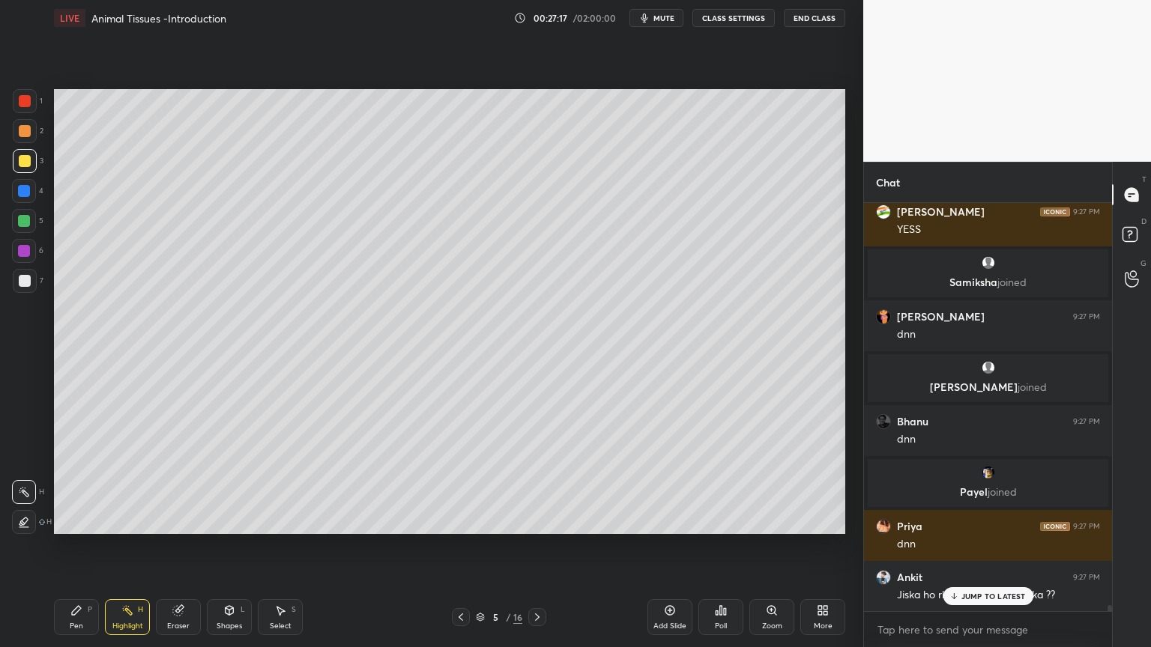
click at [724, 520] on icon at bounding box center [725, 611] width 2 height 7
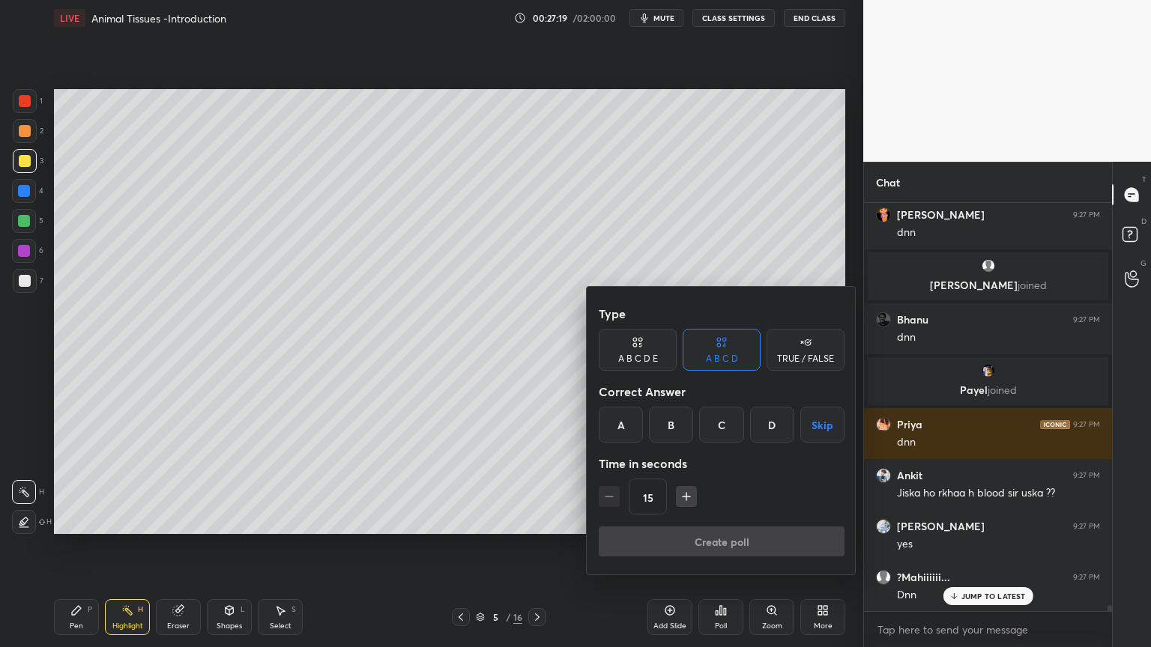
drag, startPoint x: 810, startPoint y: 348, endPoint x: 816, endPoint y: 354, distance: 8.0
click at [815, 355] on div "TRUE / FALSE" at bounding box center [805, 350] width 78 height 42
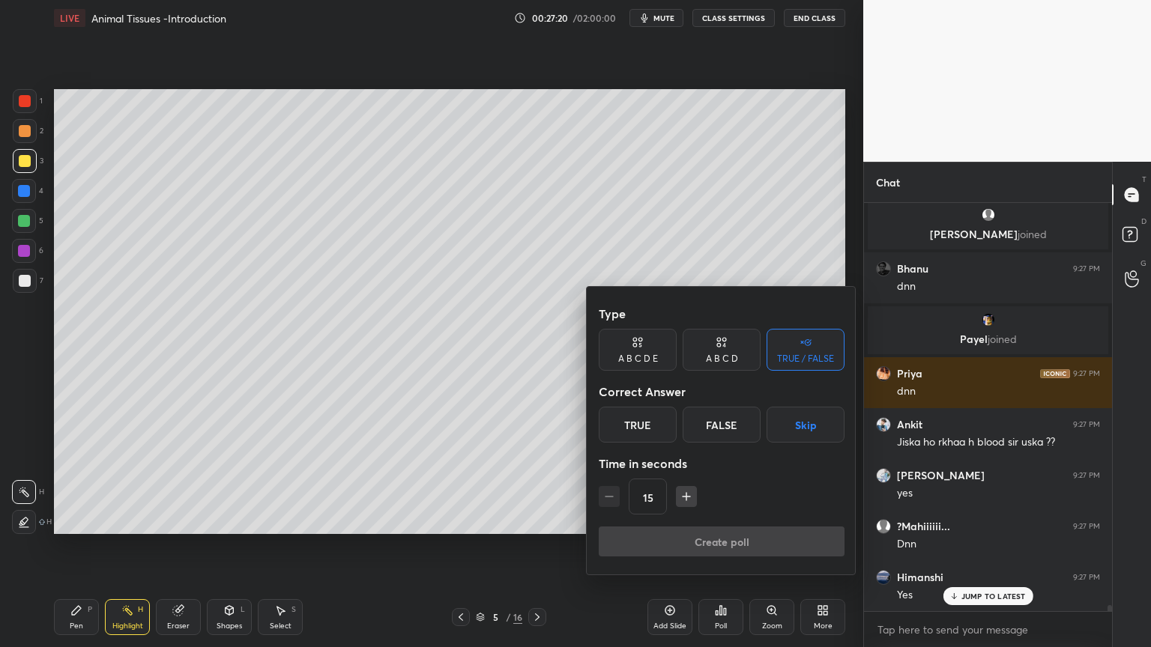
drag, startPoint x: 813, startPoint y: 425, endPoint x: 810, endPoint y: 436, distance: 10.7
click at [813, 429] on button "Skip" at bounding box center [805, 425] width 78 height 36
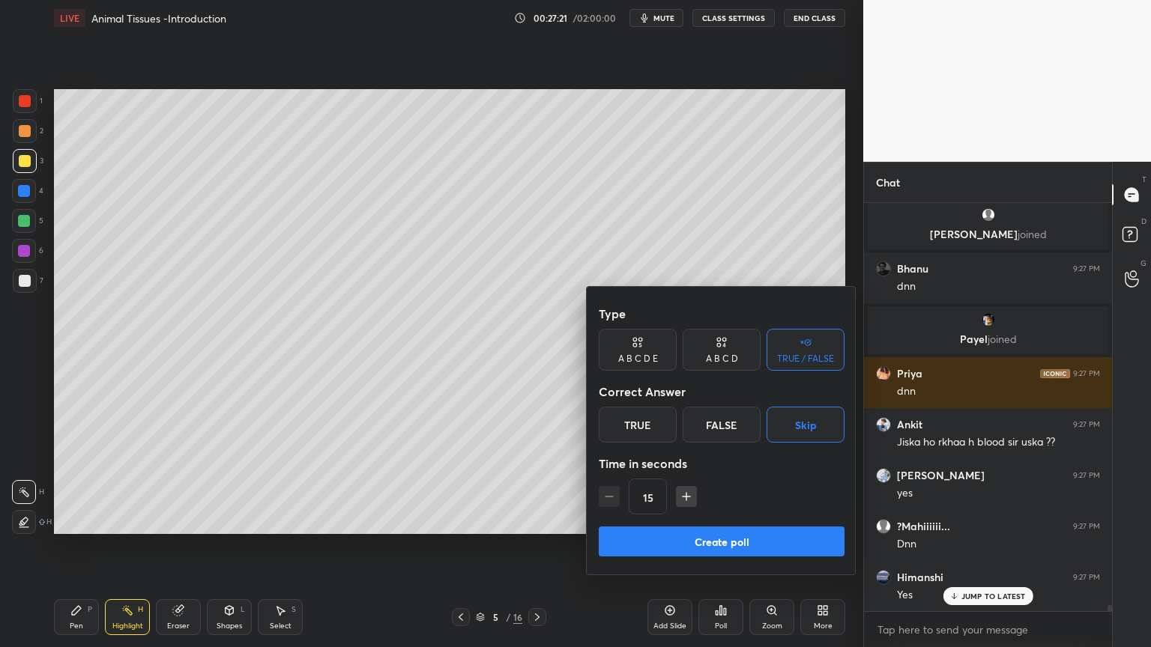
drag, startPoint x: 758, startPoint y: 542, endPoint x: 754, endPoint y: 551, distance: 9.7
click at [758, 520] on button "Create poll" at bounding box center [721, 542] width 246 height 30
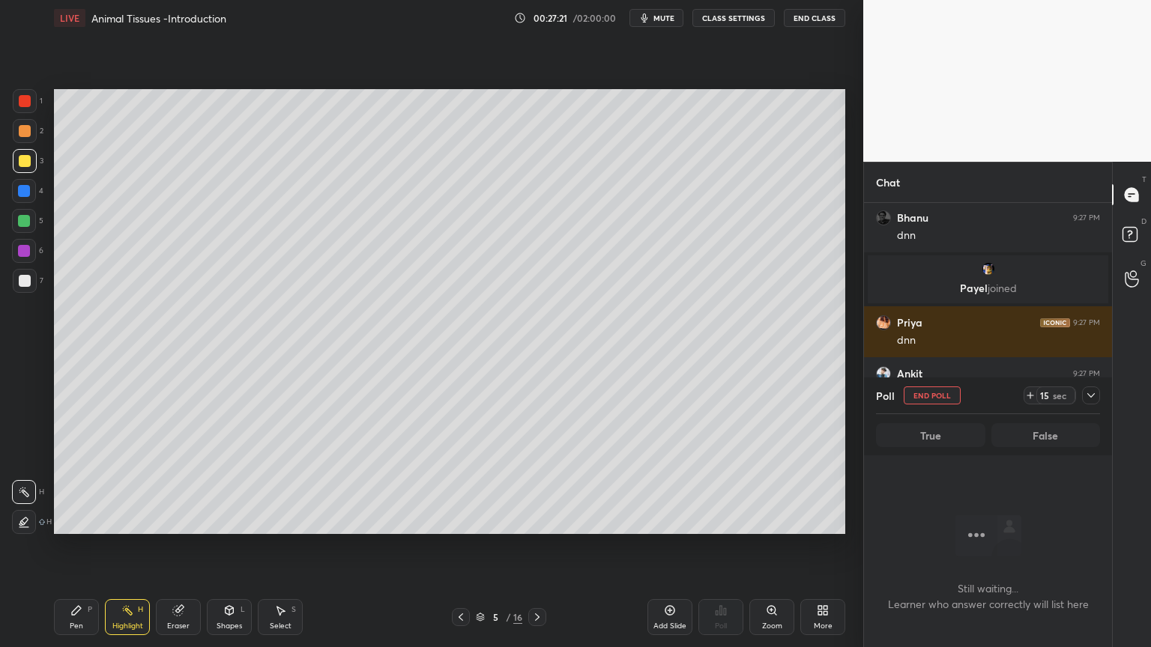
scroll to position [330, 243]
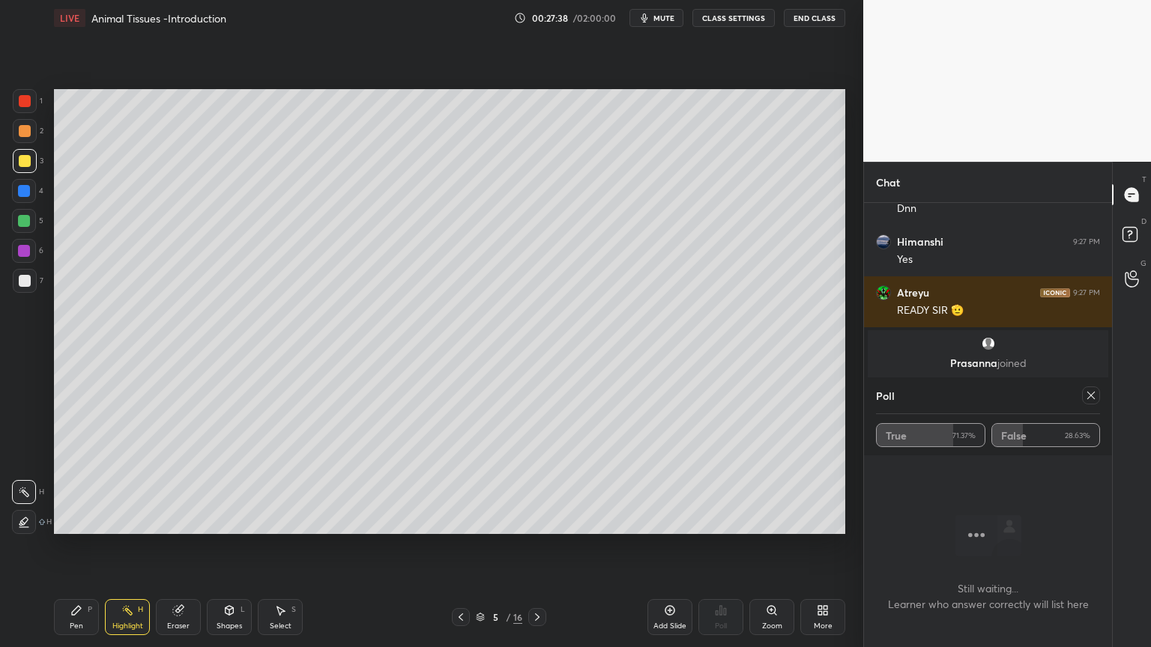
click at [1090, 398] on icon at bounding box center [1091, 395] width 12 height 12
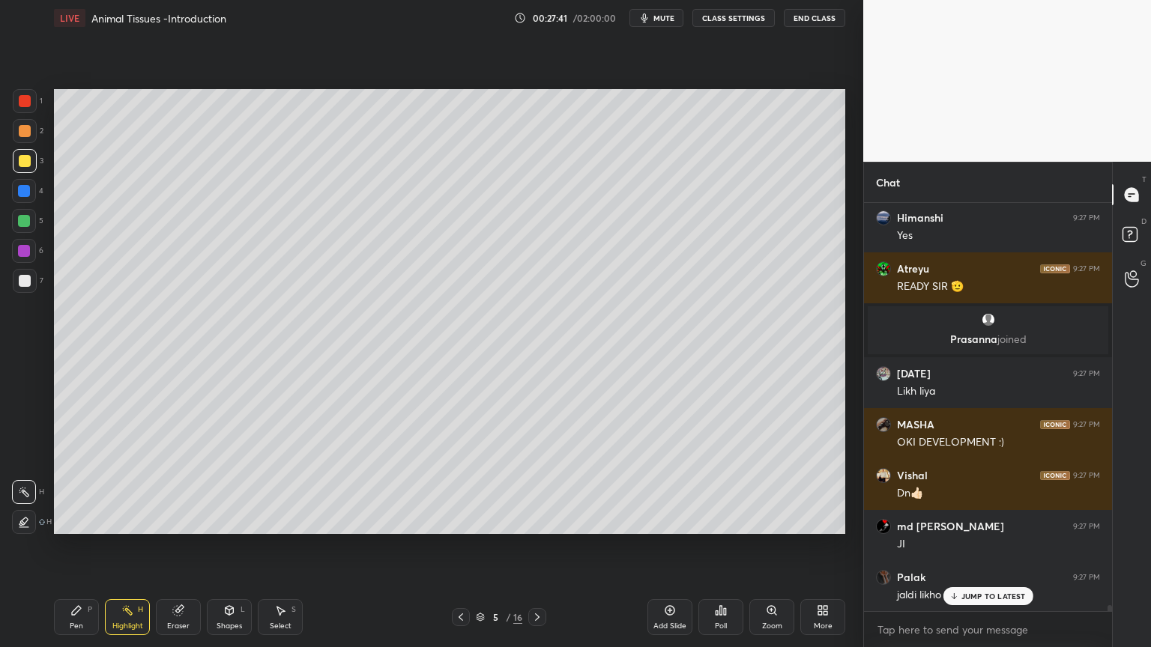
drag, startPoint x: 668, startPoint y: 14, endPoint x: 677, endPoint y: 13, distance: 9.1
click at [670, 16] on span "mute" at bounding box center [663, 18] width 21 height 10
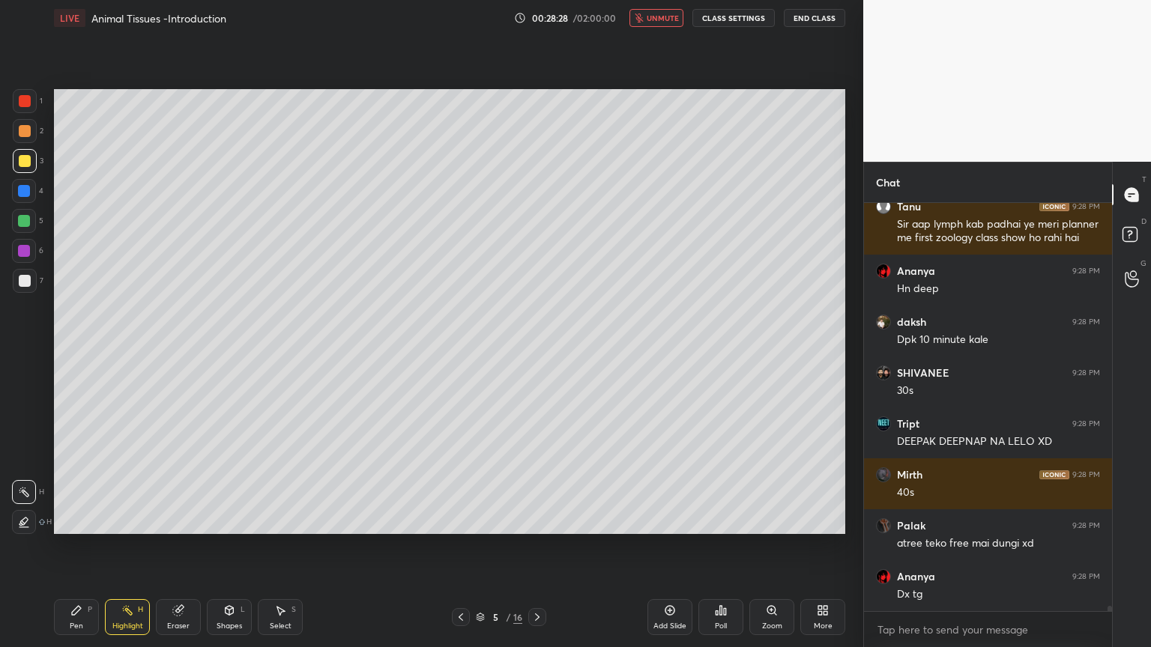
click at [673, 22] on span "unmute" at bounding box center [662, 18] width 32 height 10
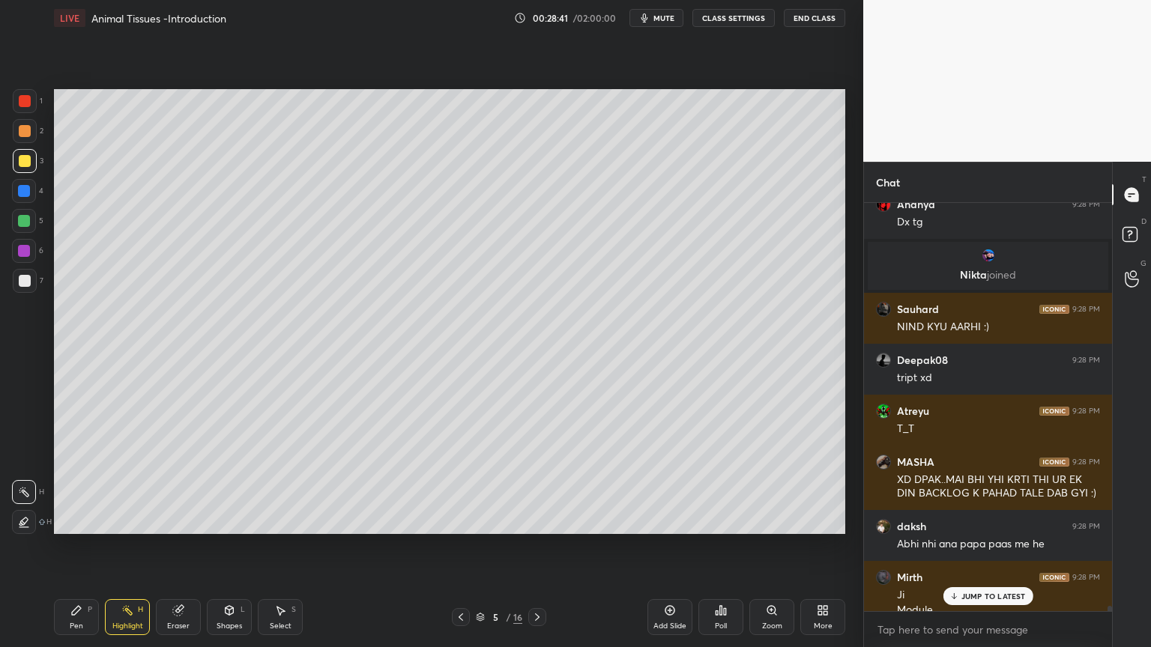
scroll to position [29467, 0]
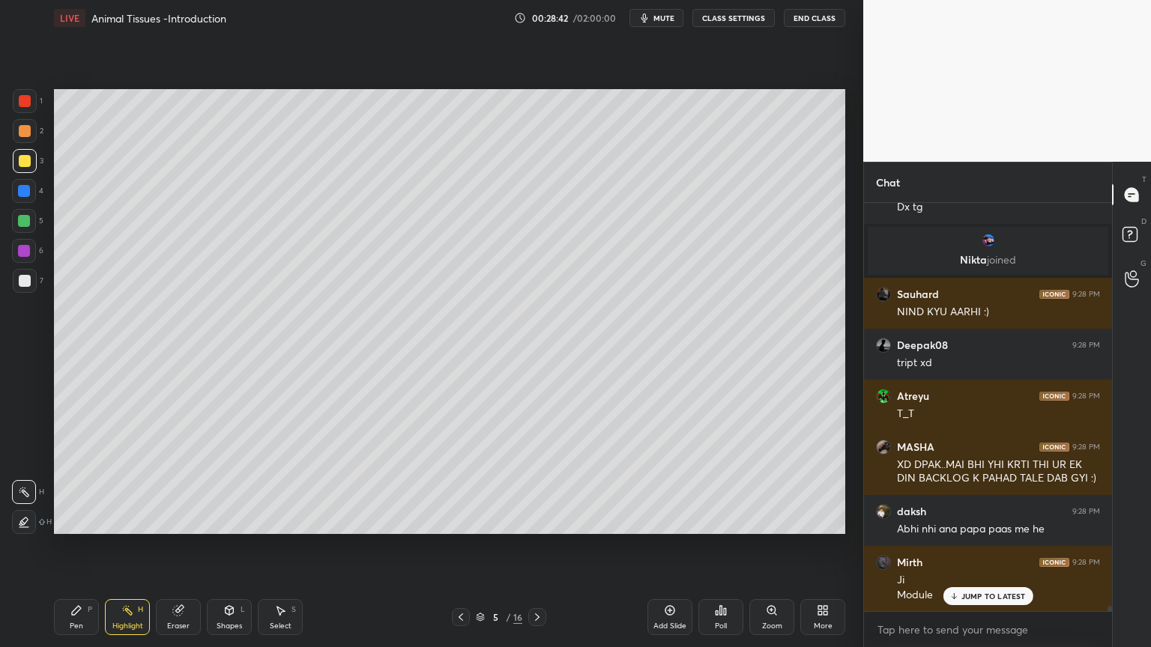
click at [821, 520] on icon at bounding box center [822, 610] width 12 height 12
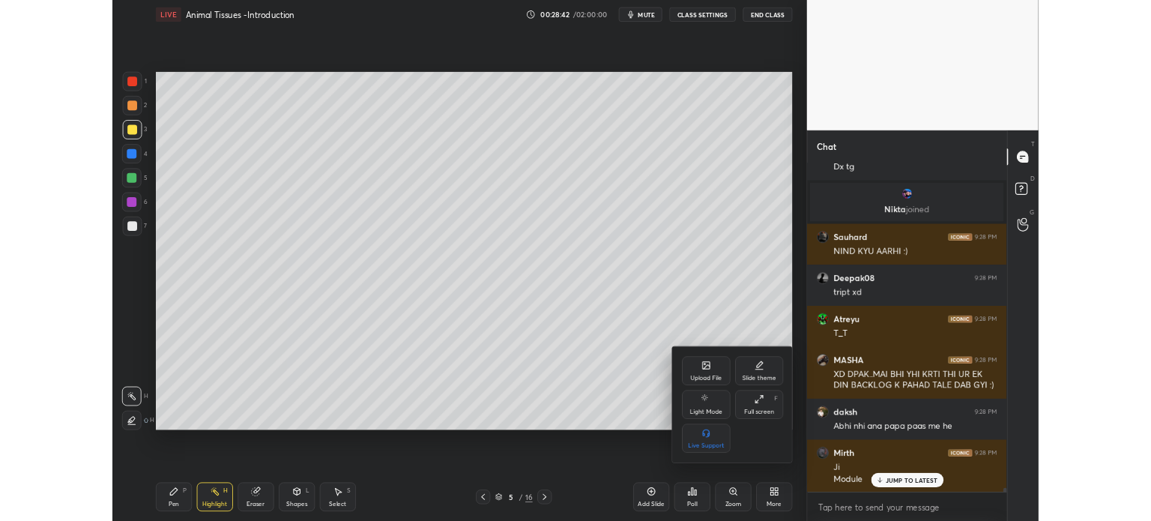
scroll to position [29572, 0]
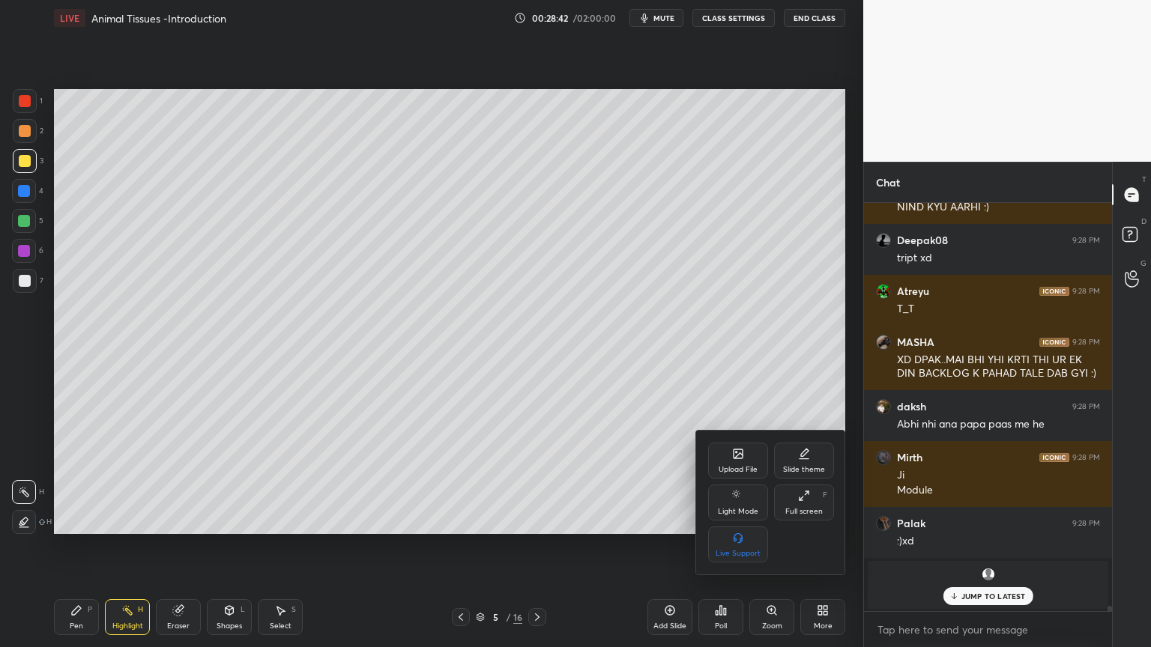
click at [740, 458] on icon at bounding box center [738, 454] width 12 height 12
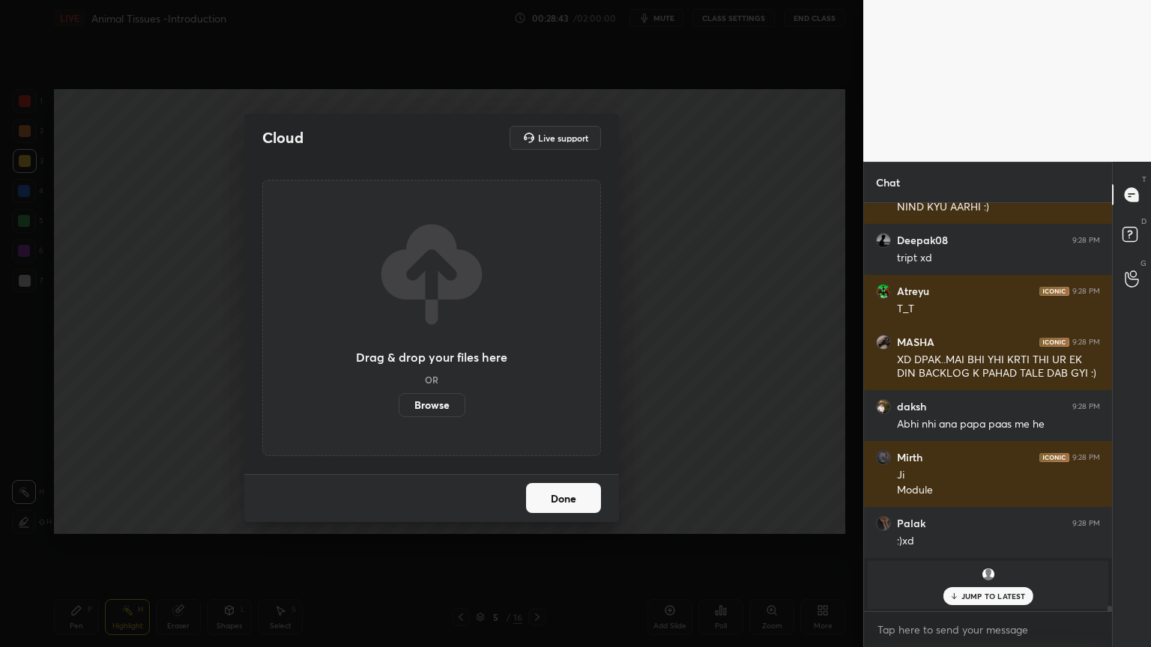
drag, startPoint x: 445, startPoint y: 403, endPoint x: 444, endPoint y: 314, distance: 89.1
click at [444, 404] on label "Browse" at bounding box center [431, 405] width 67 height 24
click at [398, 404] on input "Browse" at bounding box center [398, 405] width 0 height 24
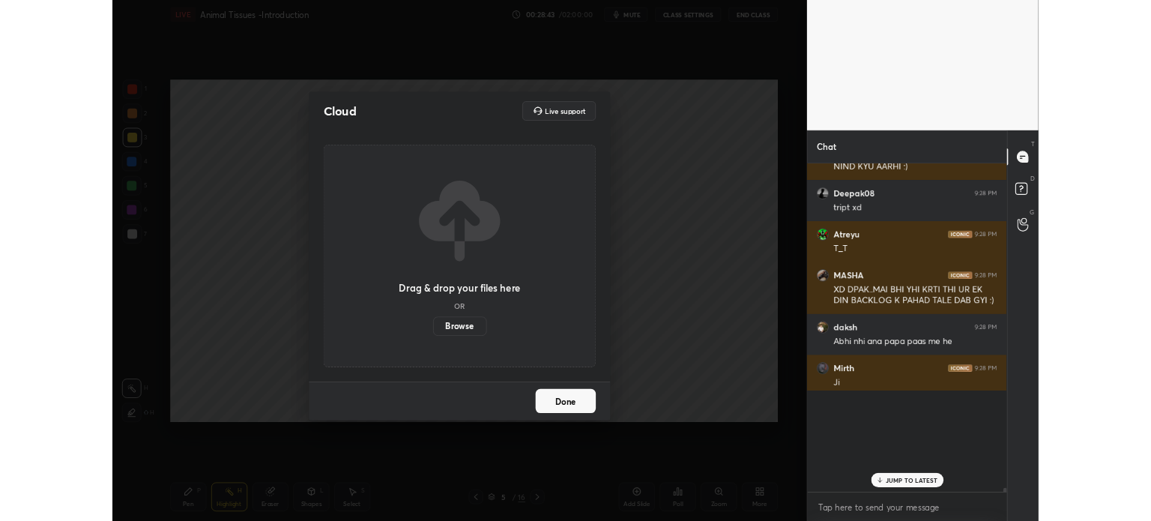
scroll to position [74478, 74101]
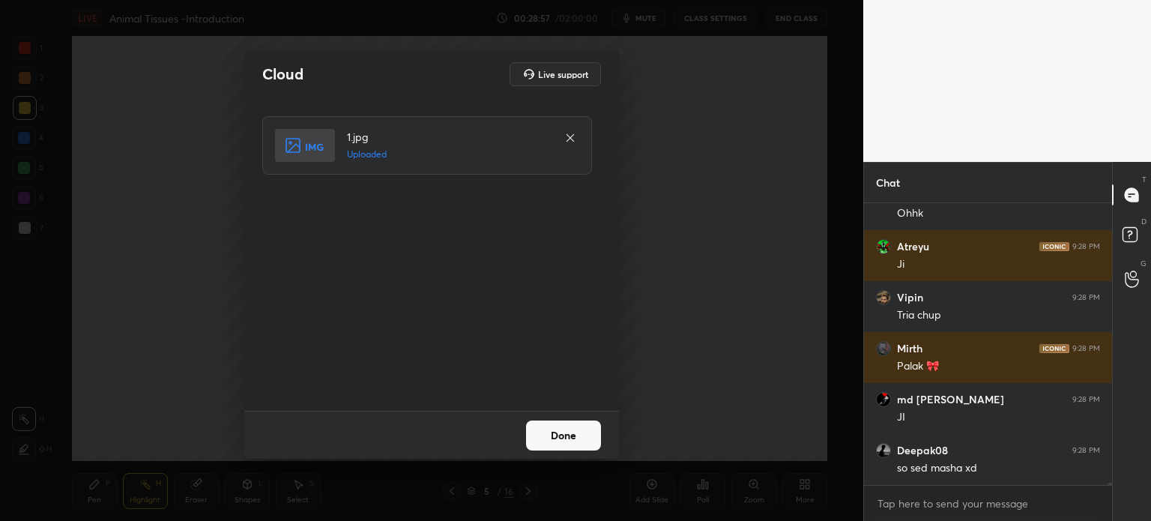
click at [563, 434] on button "Done" at bounding box center [563, 435] width 75 height 30
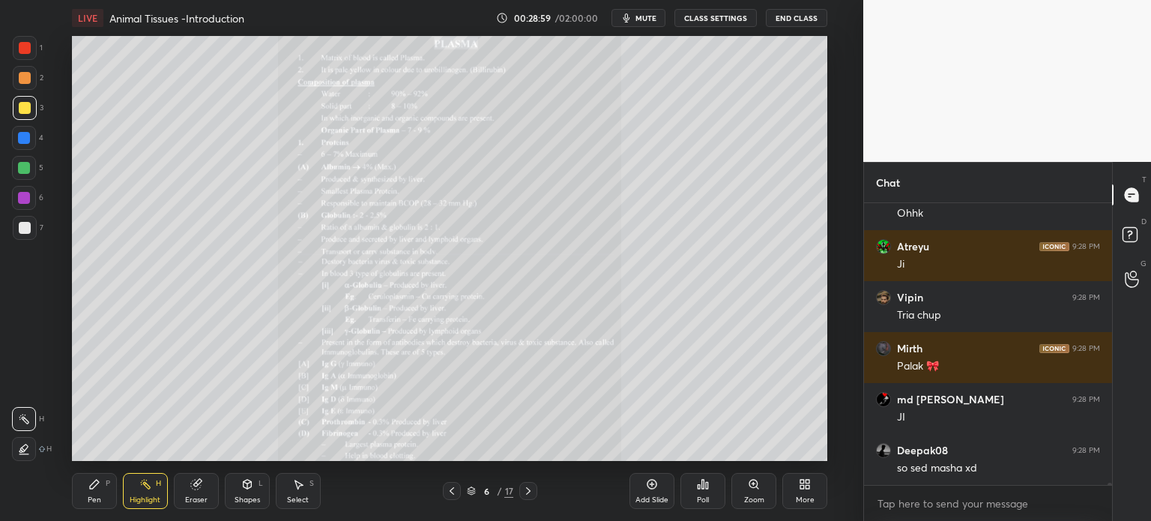
click at [807, 485] on icon at bounding box center [808, 487] width 4 height 4
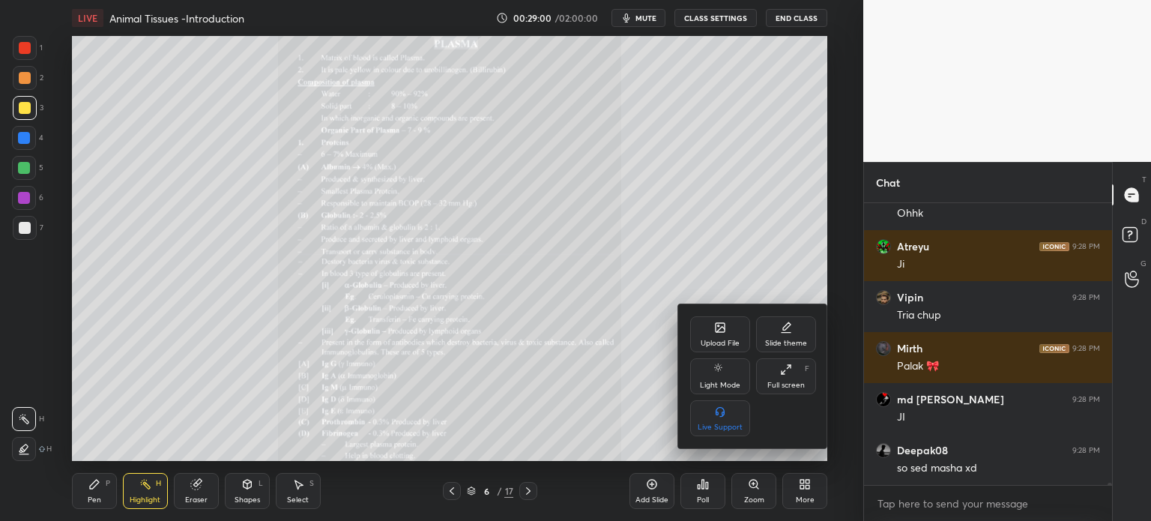
click at [732, 335] on div "Upload File" at bounding box center [720, 334] width 60 height 36
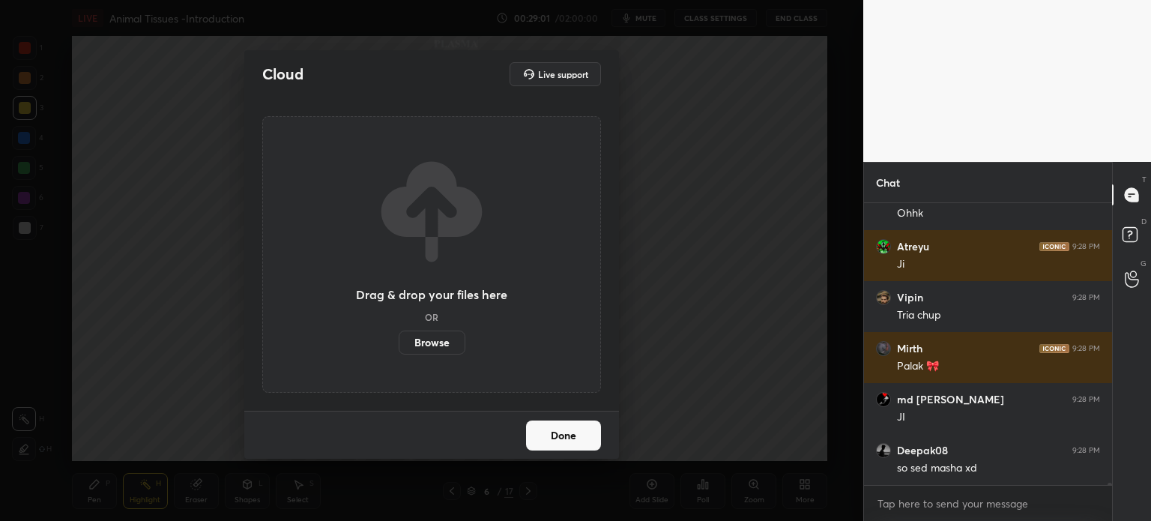
click at [448, 341] on label "Browse" at bounding box center [431, 342] width 67 height 24
click at [398, 341] on input "Browse" at bounding box center [398, 342] width 0 height 24
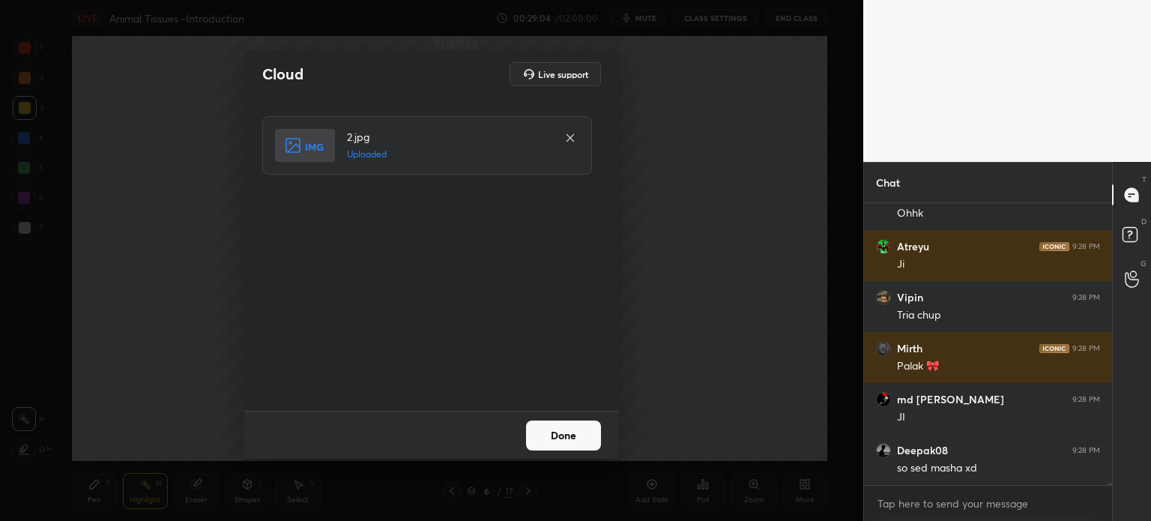
click at [577, 434] on button "Done" at bounding box center [563, 435] width 75 height 30
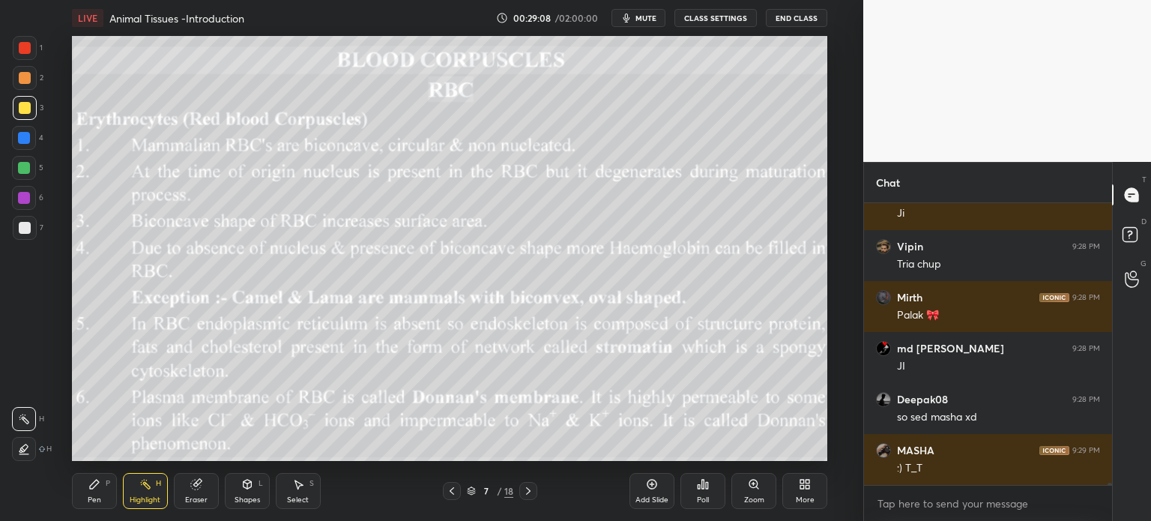
click at [803, 482] on icon at bounding box center [804, 484] width 12 height 12
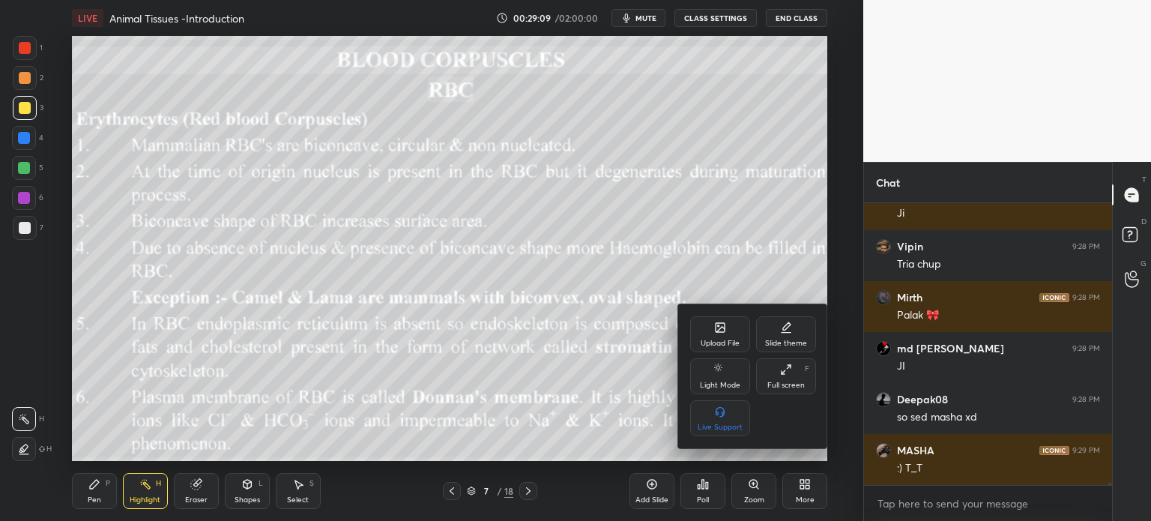
click at [721, 329] on icon at bounding box center [720, 327] width 12 height 12
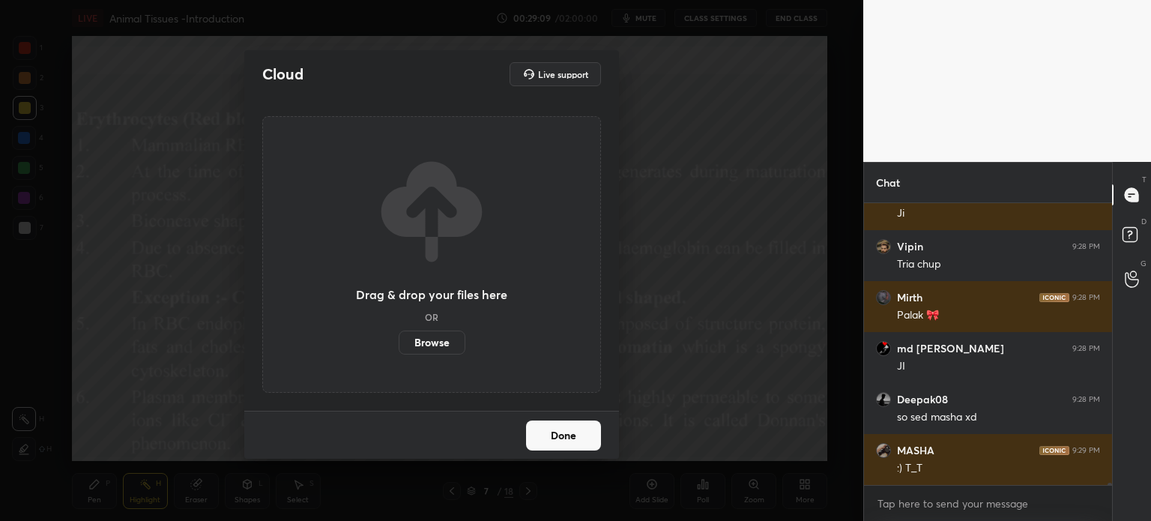
click at [437, 346] on label "Browse" at bounding box center [431, 342] width 67 height 24
click at [398, 346] on input "Browse" at bounding box center [398, 342] width 0 height 24
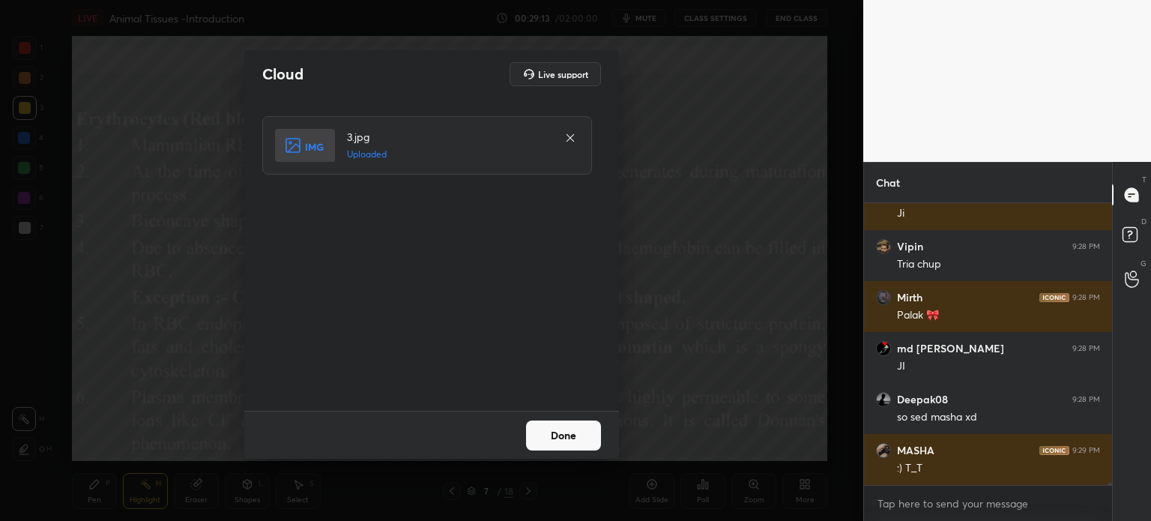
click at [572, 430] on button "Done" at bounding box center [563, 435] width 75 height 30
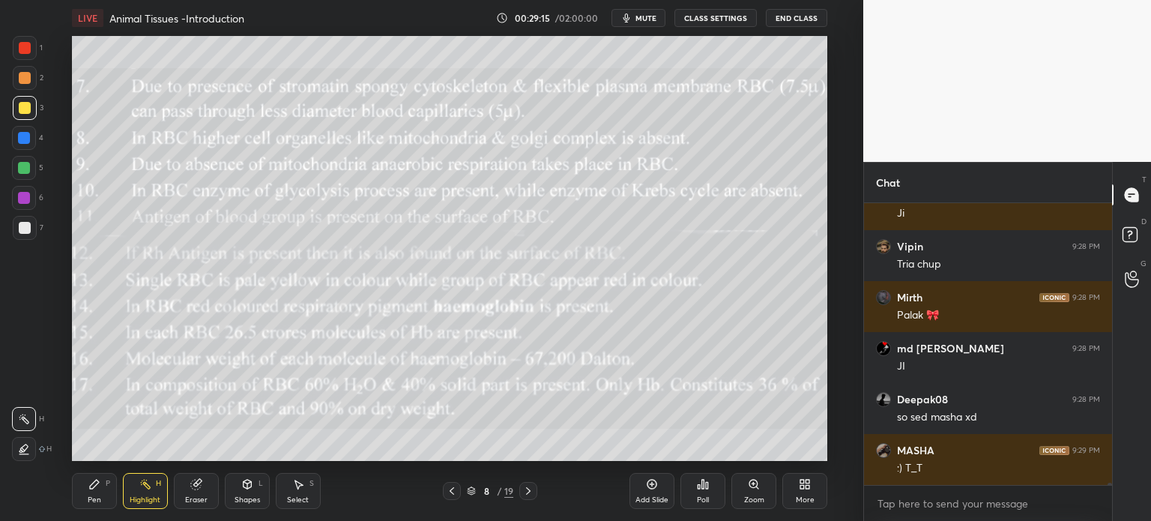
click at [806, 483] on icon at bounding box center [808, 481] width 4 height 4
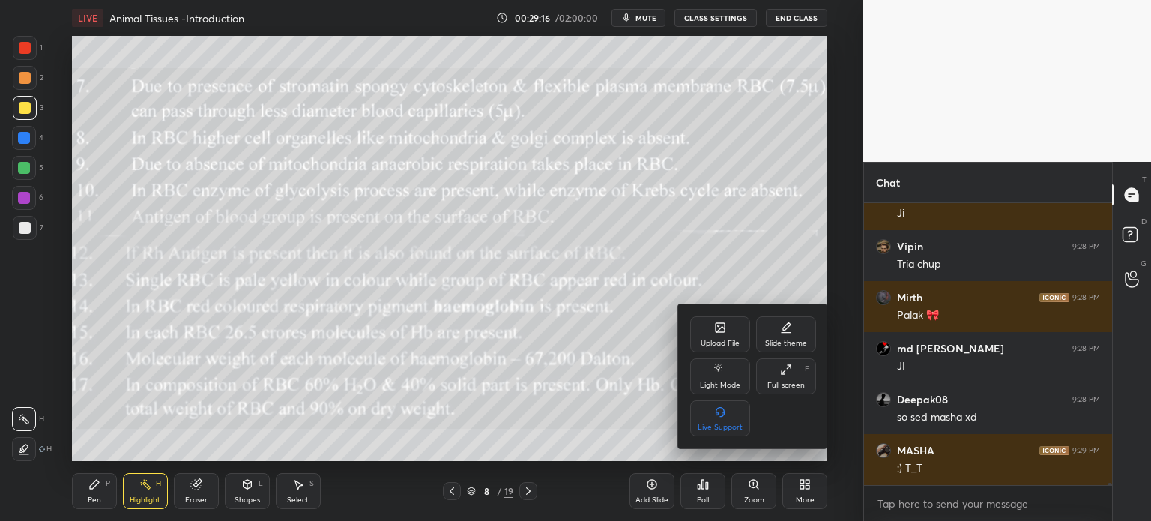
click at [725, 343] on div "Upload File" at bounding box center [719, 342] width 39 height 7
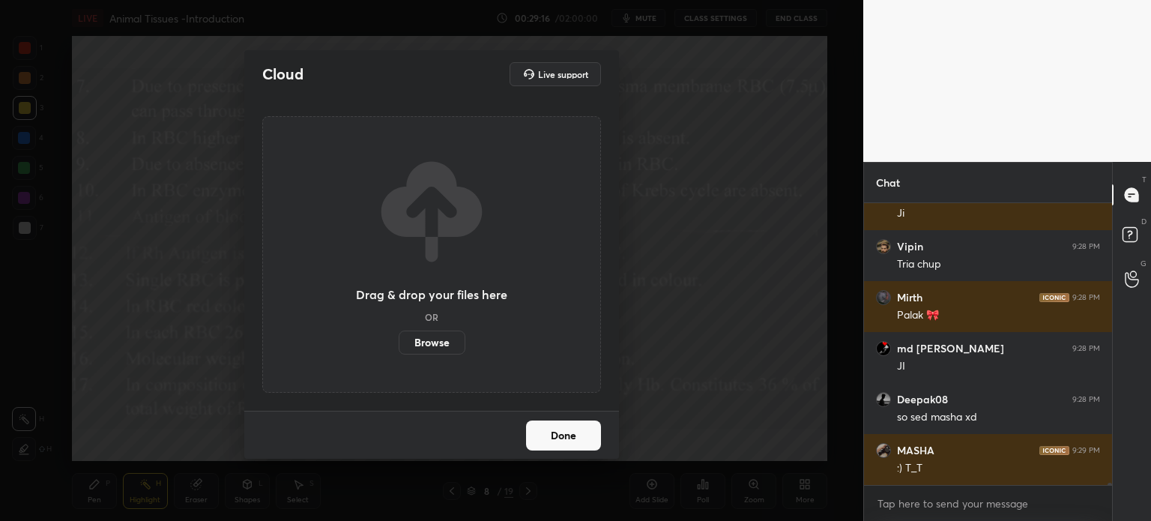
scroll to position [30107, 0]
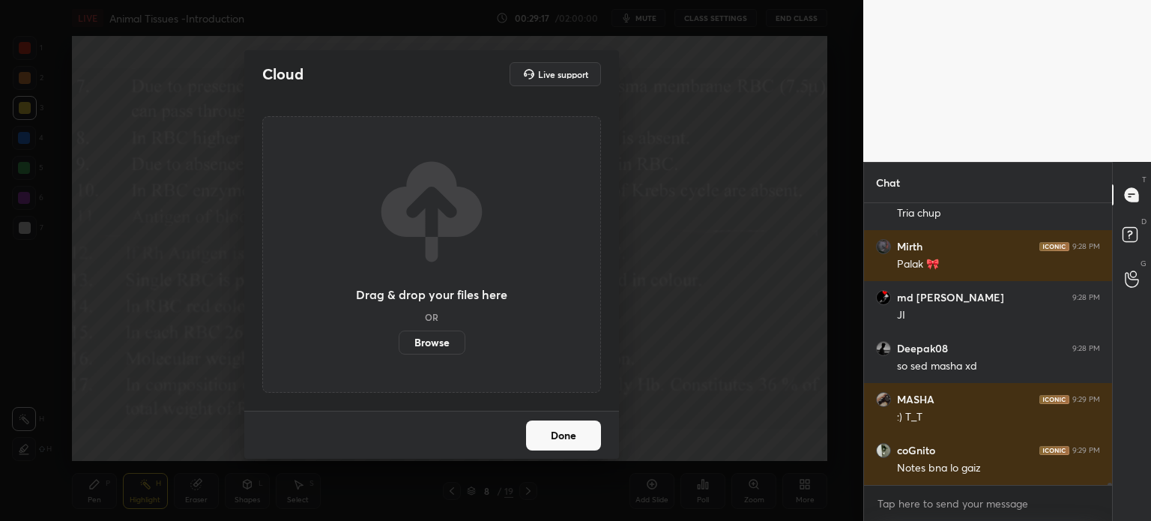
click at [443, 348] on label "Browse" at bounding box center [431, 342] width 67 height 24
click at [398, 348] on input "Browse" at bounding box center [398, 342] width 0 height 24
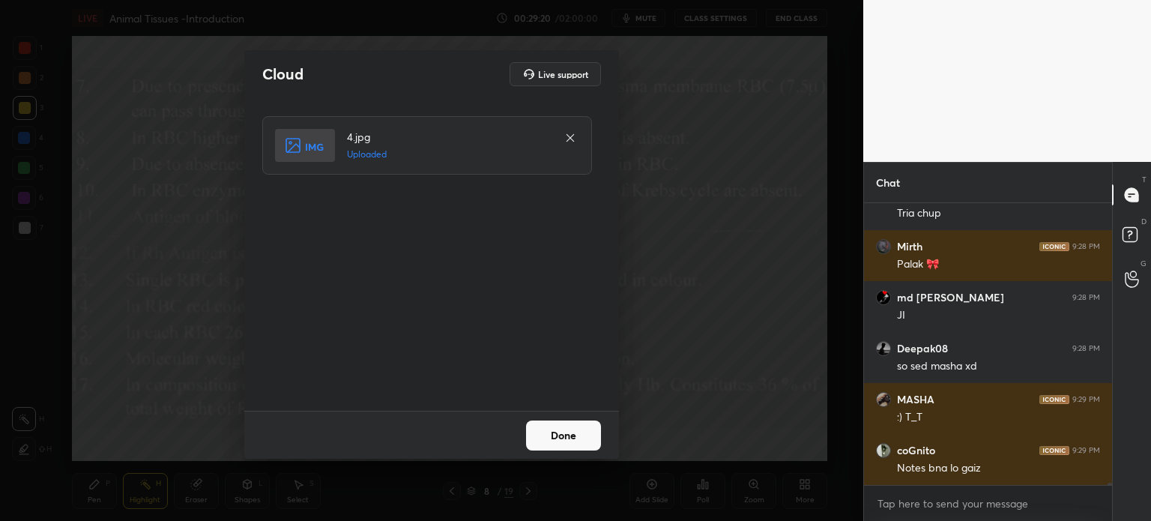
click at [572, 434] on button "Done" at bounding box center [563, 435] width 75 height 30
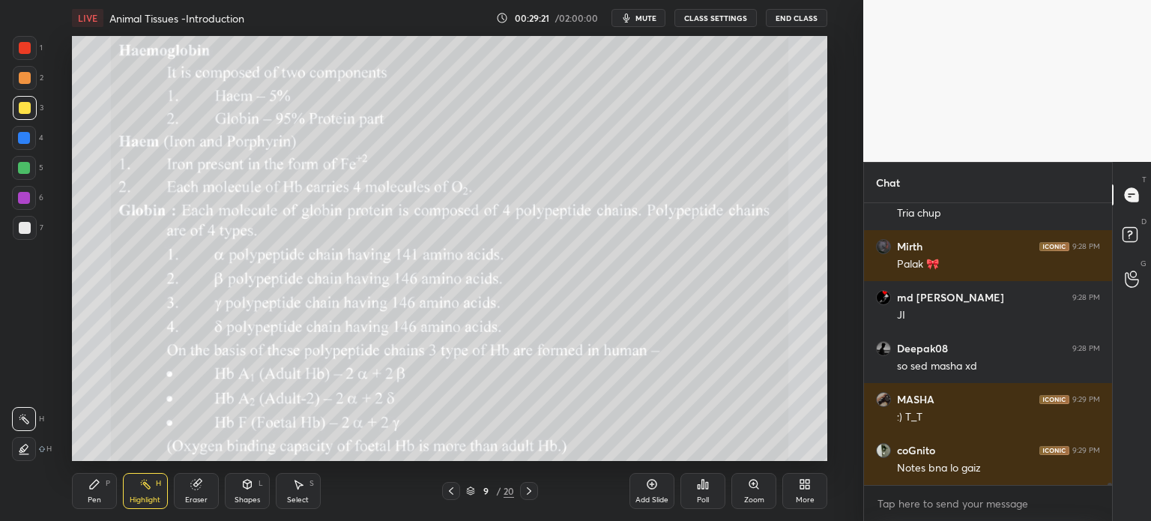
click at [809, 485] on icon at bounding box center [804, 484] width 12 height 12
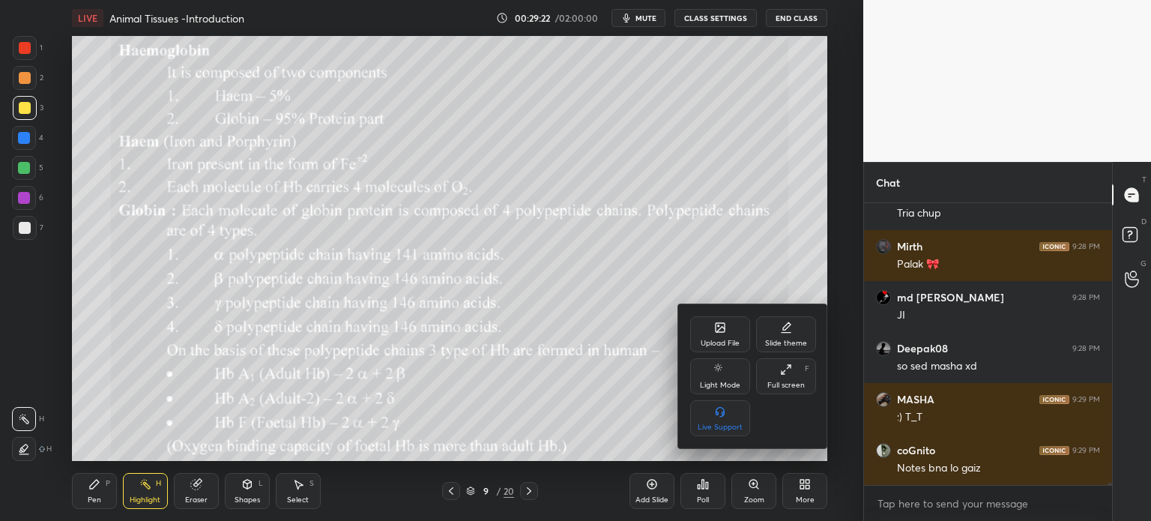
click at [712, 333] on div "Upload File" at bounding box center [720, 334] width 60 height 36
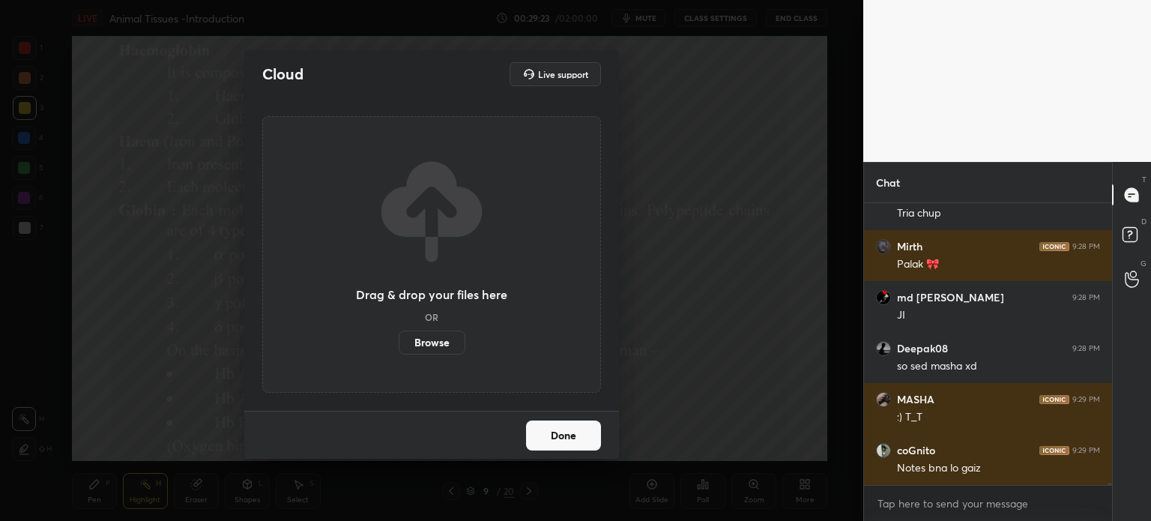
click at [441, 349] on label "Browse" at bounding box center [431, 342] width 67 height 24
click at [398, 349] on input "Browse" at bounding box center [398, 342] width 0 height 24
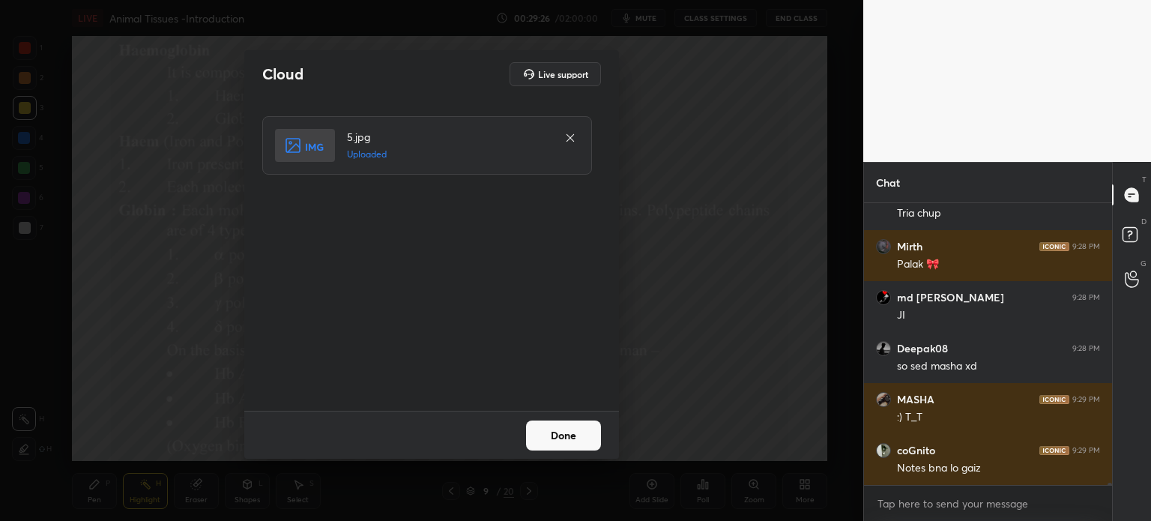
scroll to position [30158, 0]
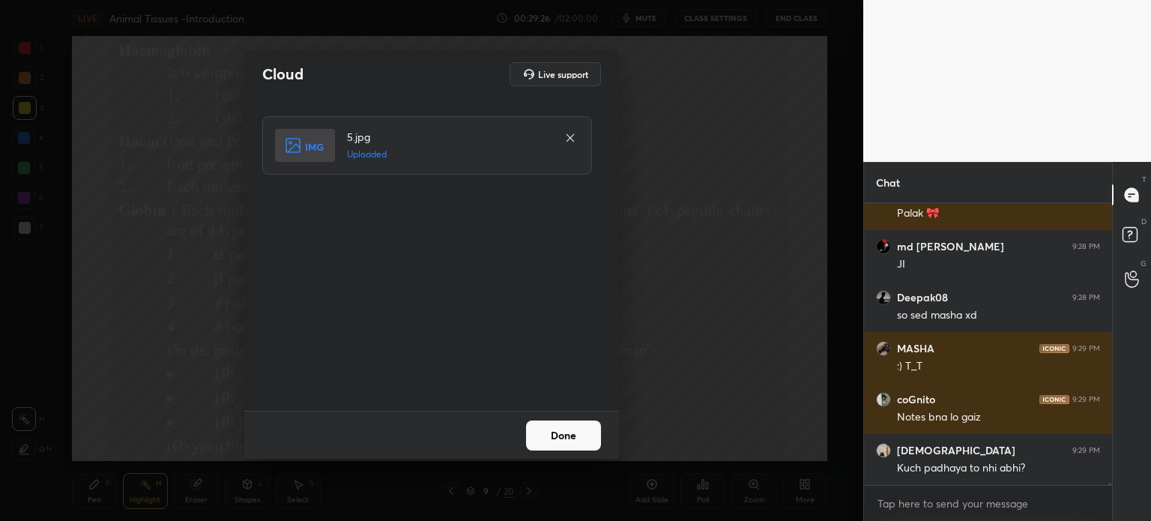
drag, startPoint x: 578, startPoint y: 440, endPoint x: 595, endPoint y: 448, distance: 19.5
click at [578, 443] on button "Done" at bounding box center [563, 435] width 75 height 30
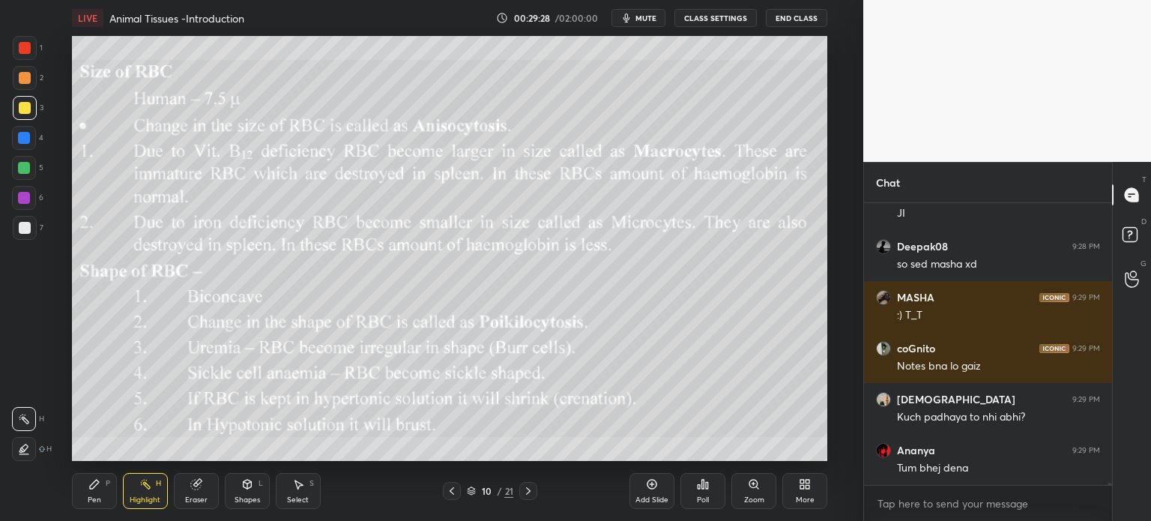
scroll to position [30260, 0]
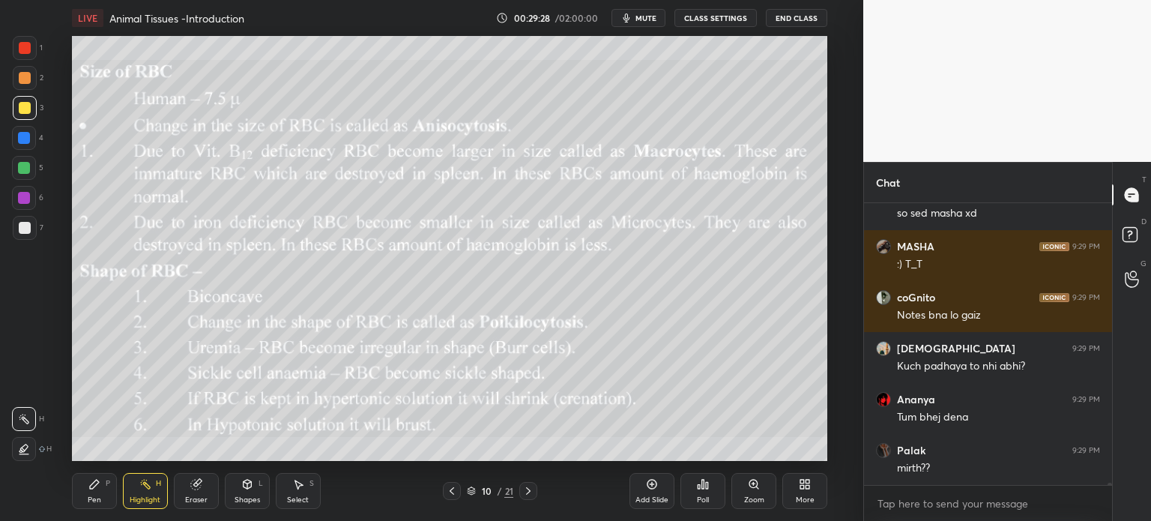
click at [800, 487] on icon at bounding box center [804, 484] width 12 height 12
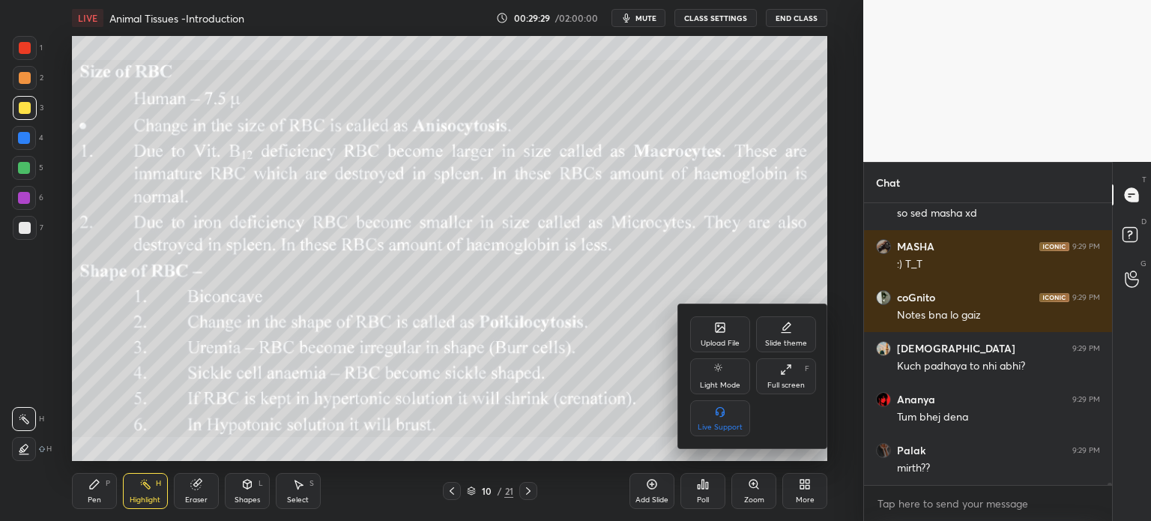
click at [719, 330] on icon at bounding box center [720, 327] width 12 height 12
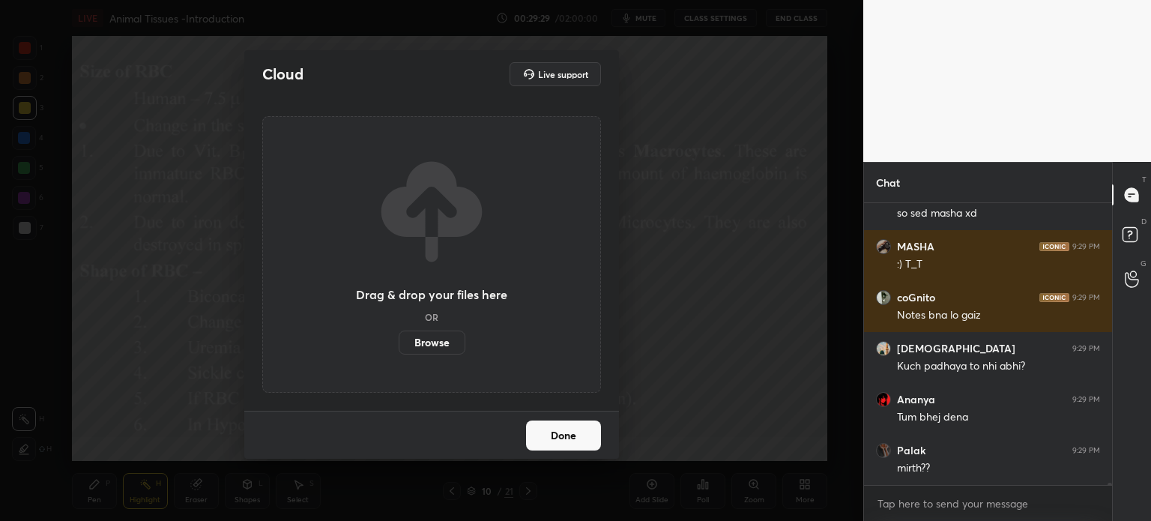
click at [437, 344] on label "Browse" at bounding box center [431, 342] width 67 height 24
click at [398, 344] on input "Browse" at bounding box center [398, 342] width 0 height 24
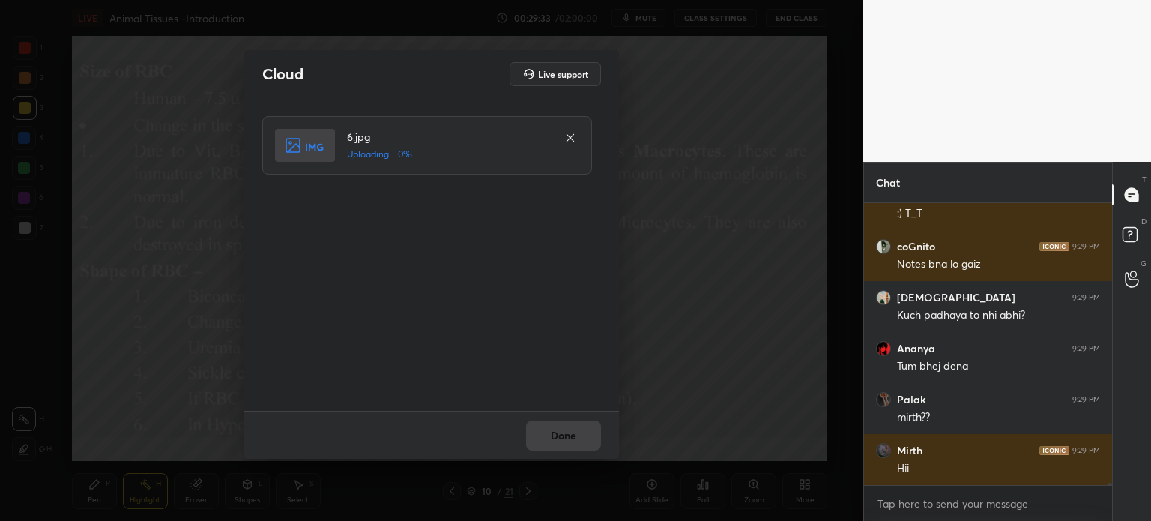
scroll to position [30412, 0]
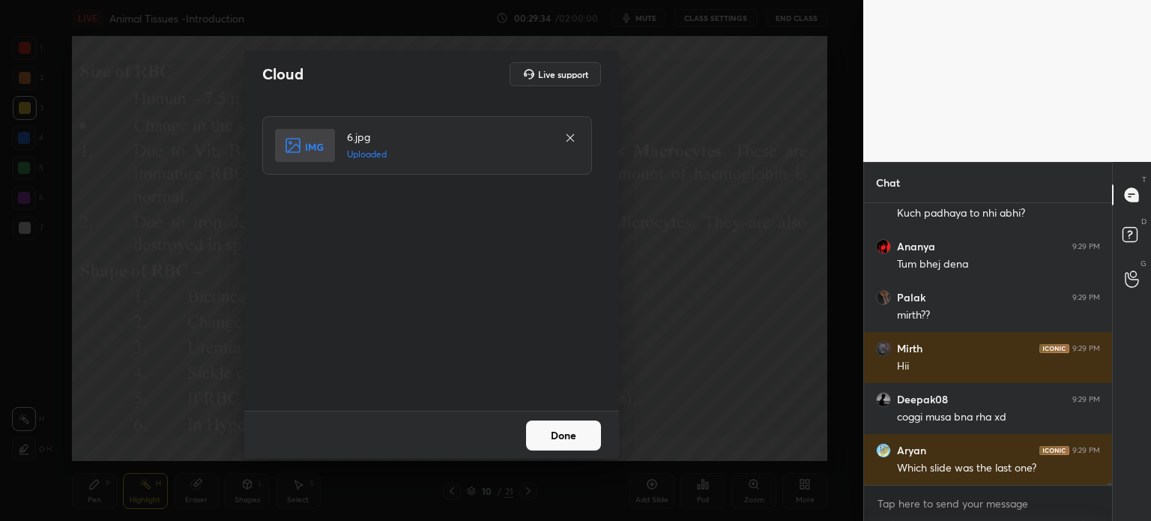
click at [585, 438] on button "Done" at bounding box center [563, 435] width 75 height 30
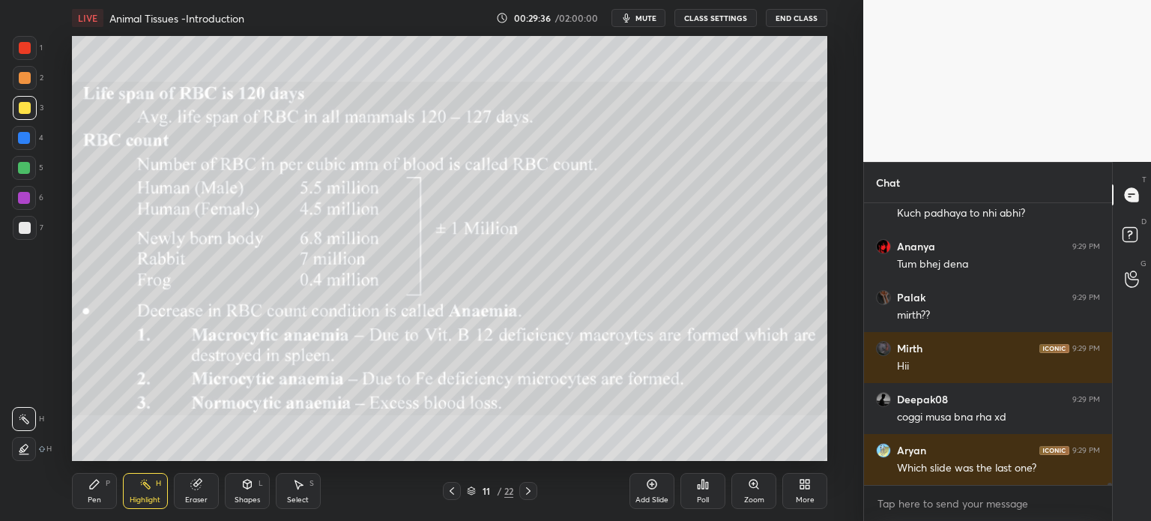
click at [798, 485] on icon at bounding box center [804, 484] width 12 height 12
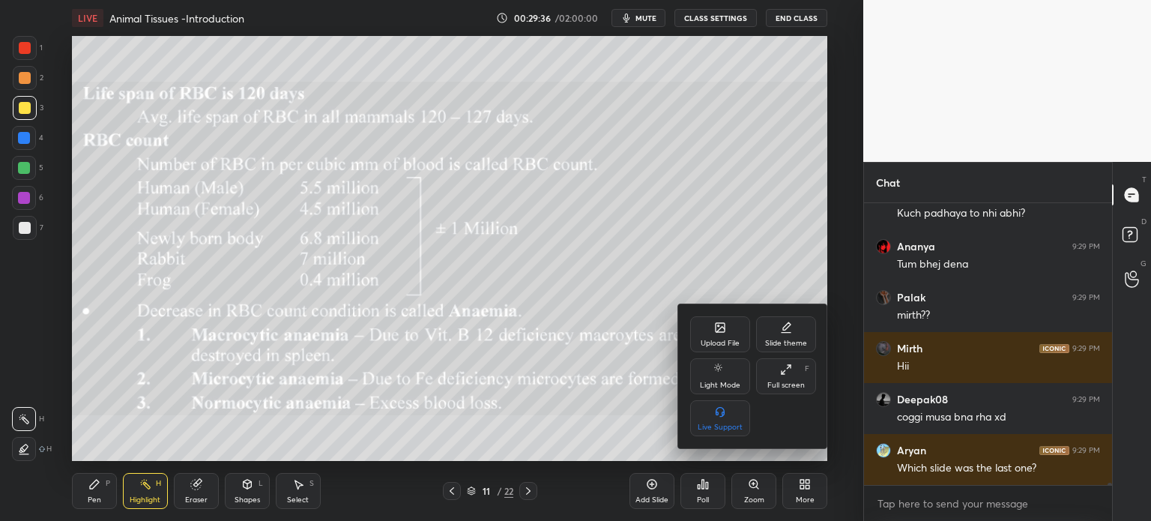
click at [718, 328] on icon at bounding box center [720, 327] width 12 height 12
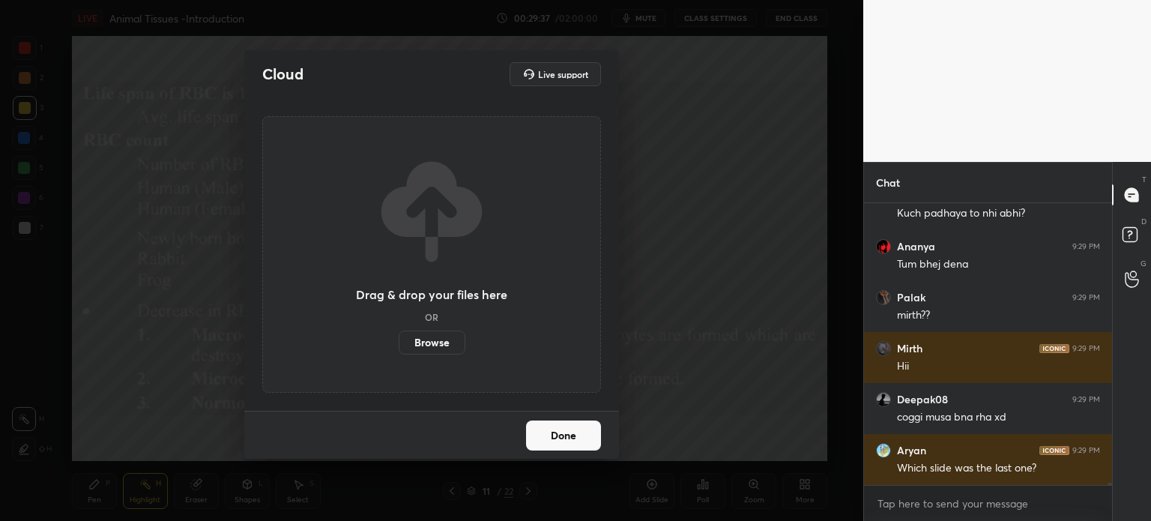
scroll to position [30463, 0]
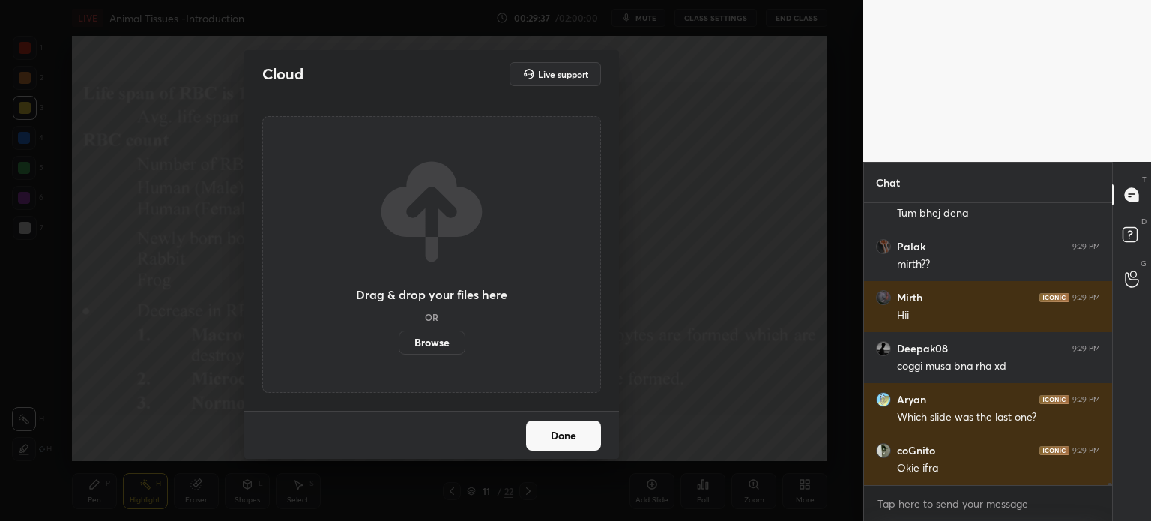
click at [446, 343] on label "Browse" at bounding box center [431, 342] width 67 height 24
click at [398, 343] on input "Browse" at bounding box center [398, 342] width 0 height 24
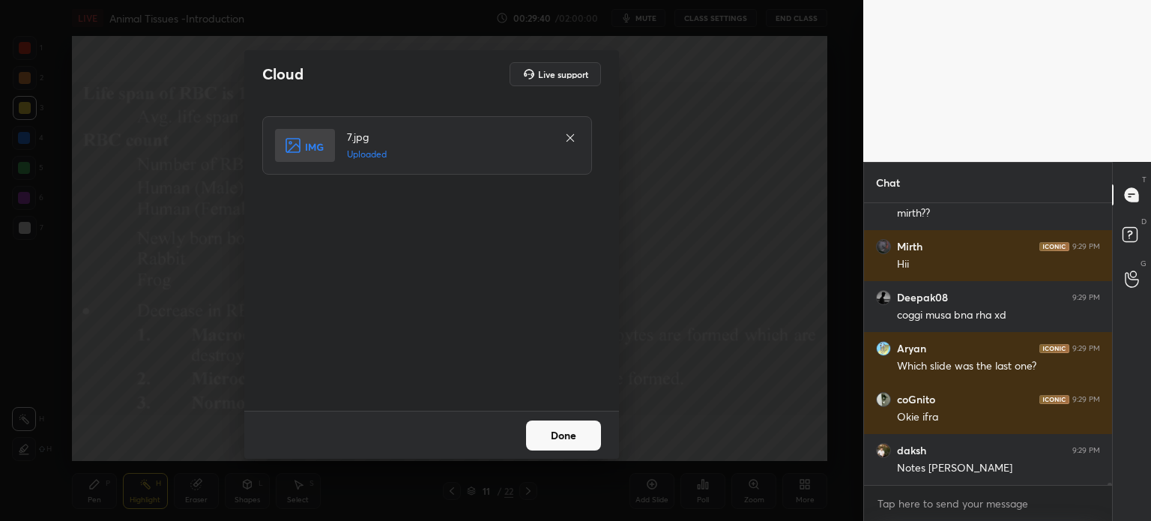
click at [578, 437] on button "Done" at bounding box center [563, 435] width 75 height 30
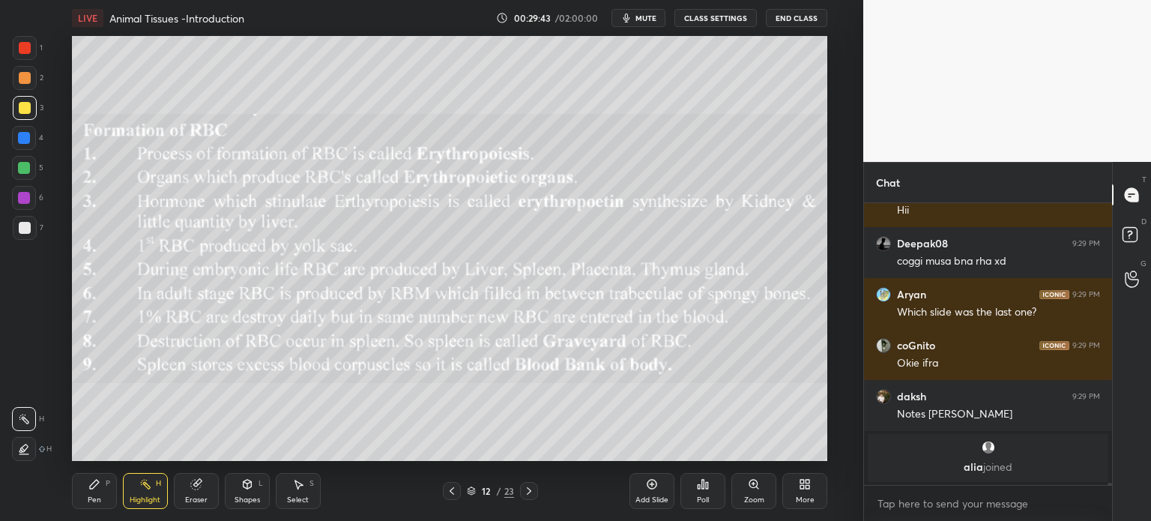
scroll to position [30218, 0]
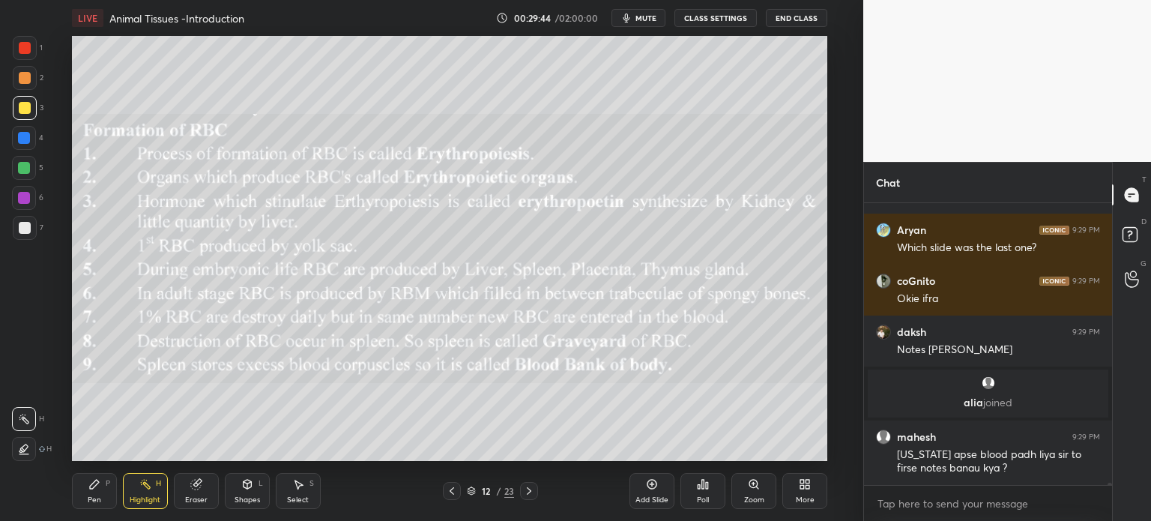
click at [803, 479] on div "More" at bounding box center [804, 491] width 45 height 36
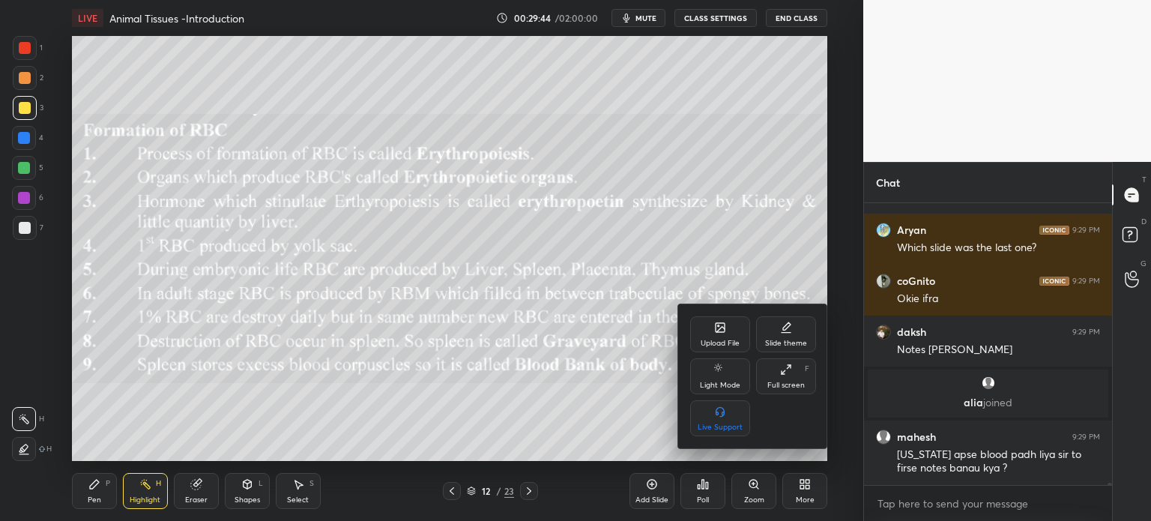
click at [717, 338] on div "Upload File" at bounding box center [720, 334] width 60 height 36
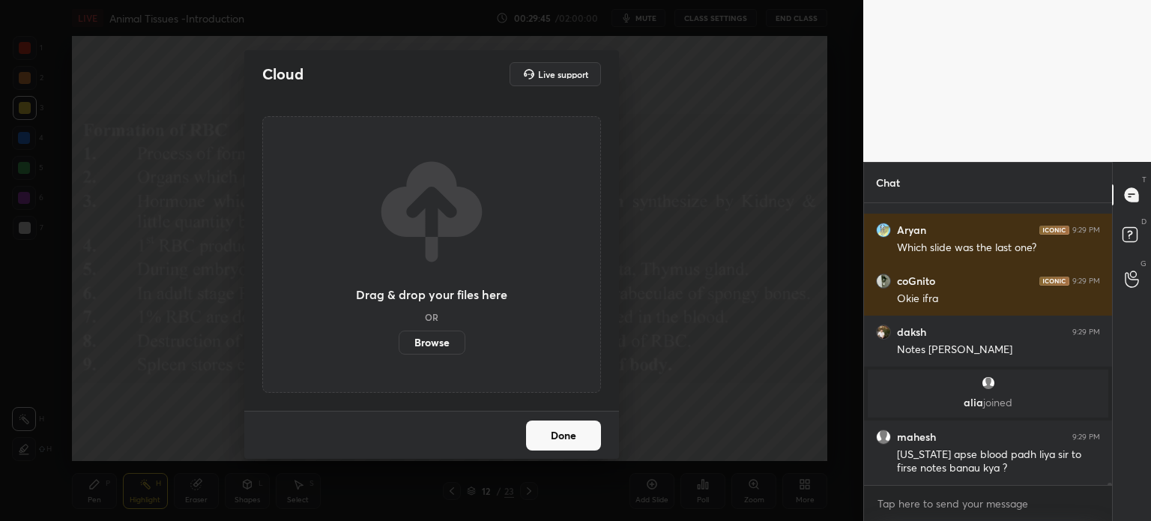
click at [443, 339] on label "Browse" at bounding box center [431, 342] width 67 height 24
click at [398, 339] on input "Browse" at bounding box center [398, 342] width 0 height 24
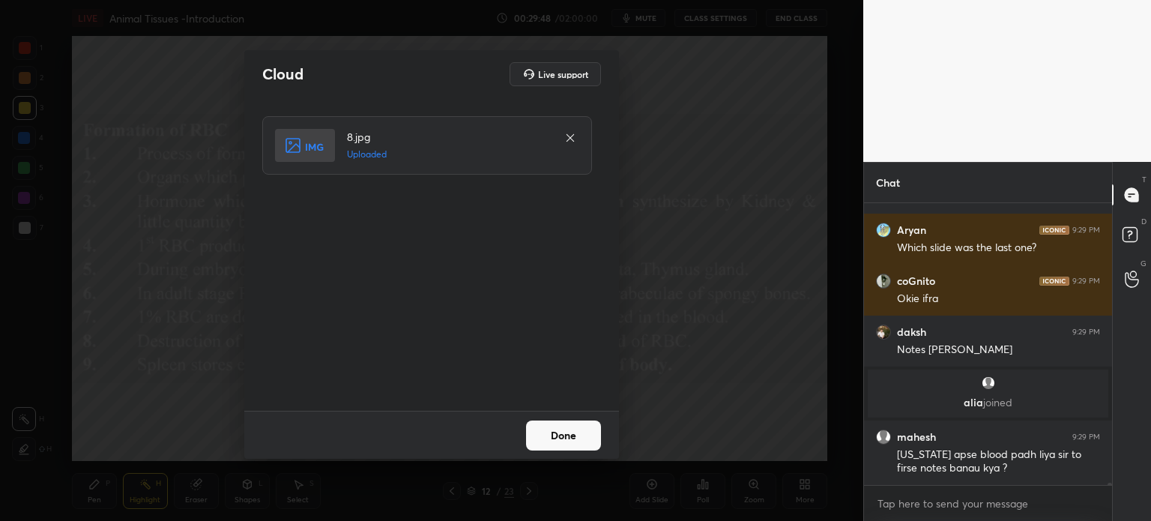
scroll to position [30269, 0]
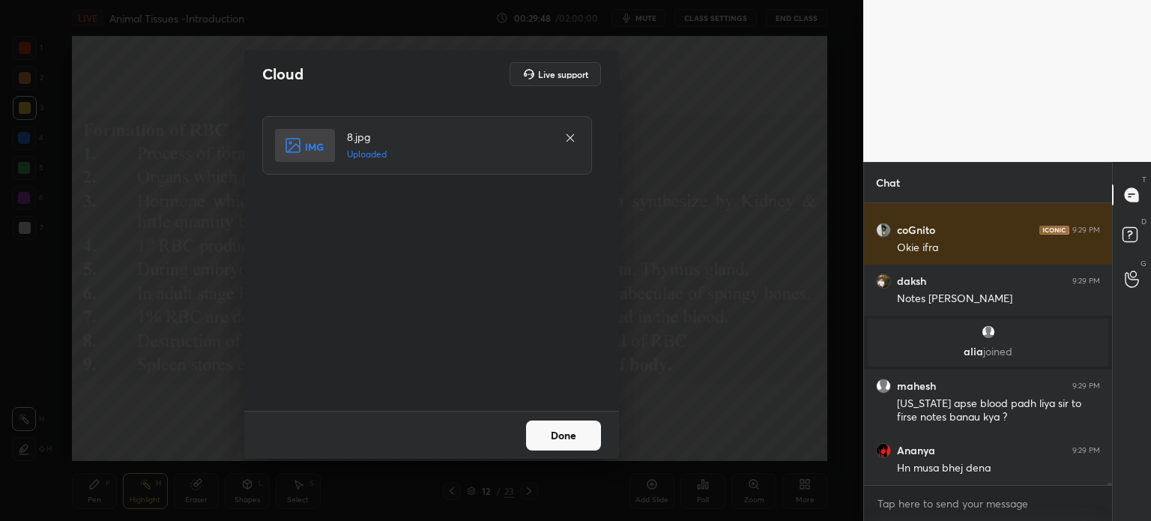
click at [569, 446] on button "Done" at bounding box center [563, 435] width 75 height 30
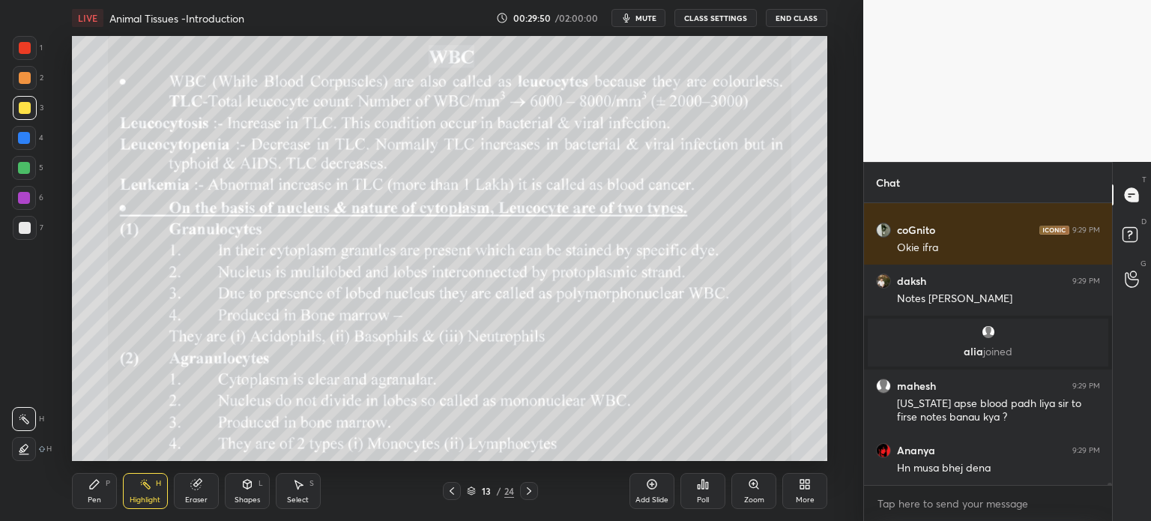
click at [453, 489] on icon at bounding box center [452, 491] width 12 height 12
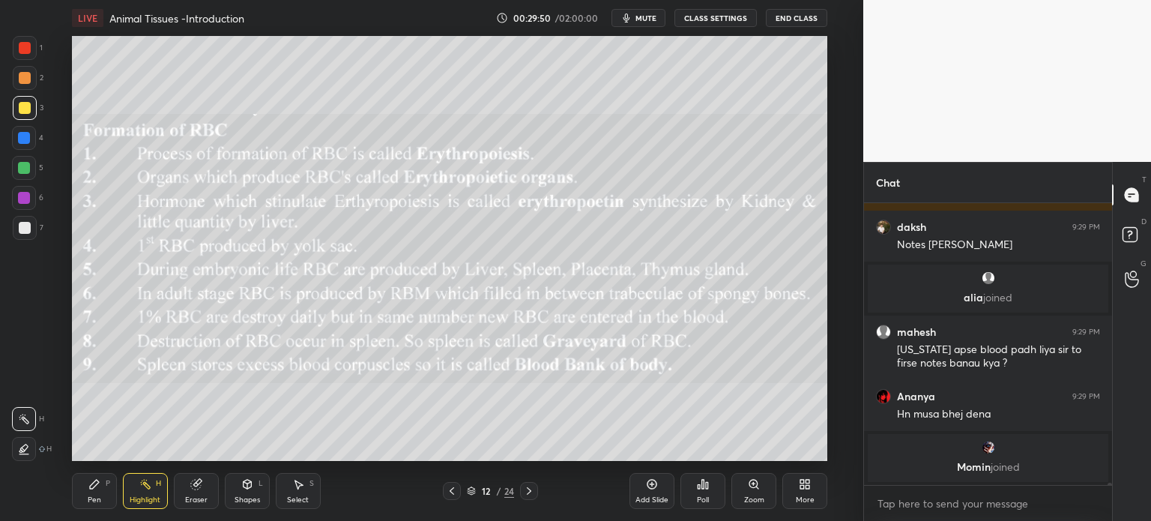
click at [453, 490] on icon at bounding box center [452, 491] width 12 height 12
click at [452, 490] on icon at bounding box center [452, 491] width 12 height 12
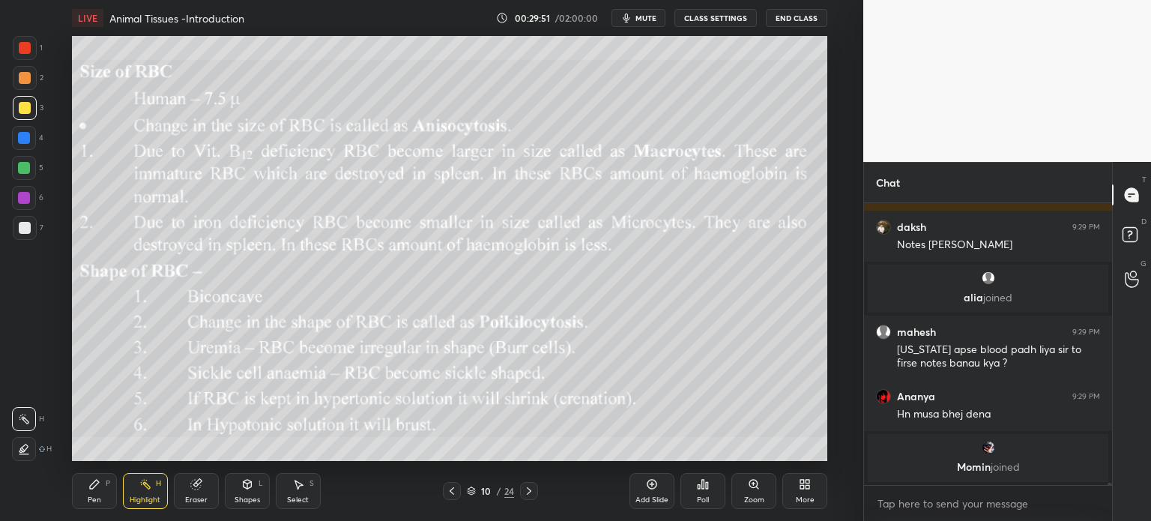
click at [452, 490] on icon at bounding box center [452, 491] width 12 height 12
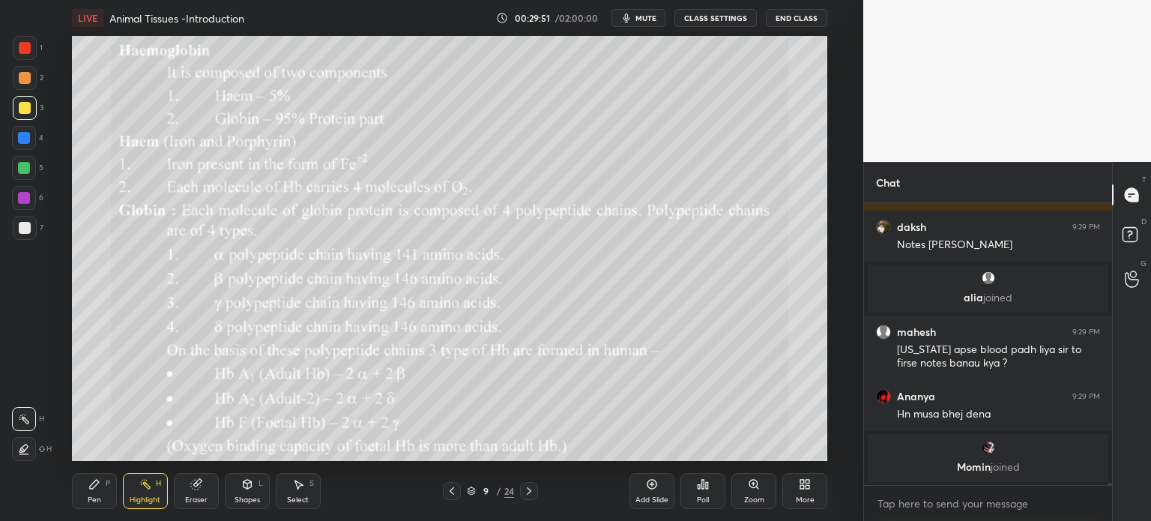
click at [452, 491] on icon at bounding box center [452, 491] width 12 height 12
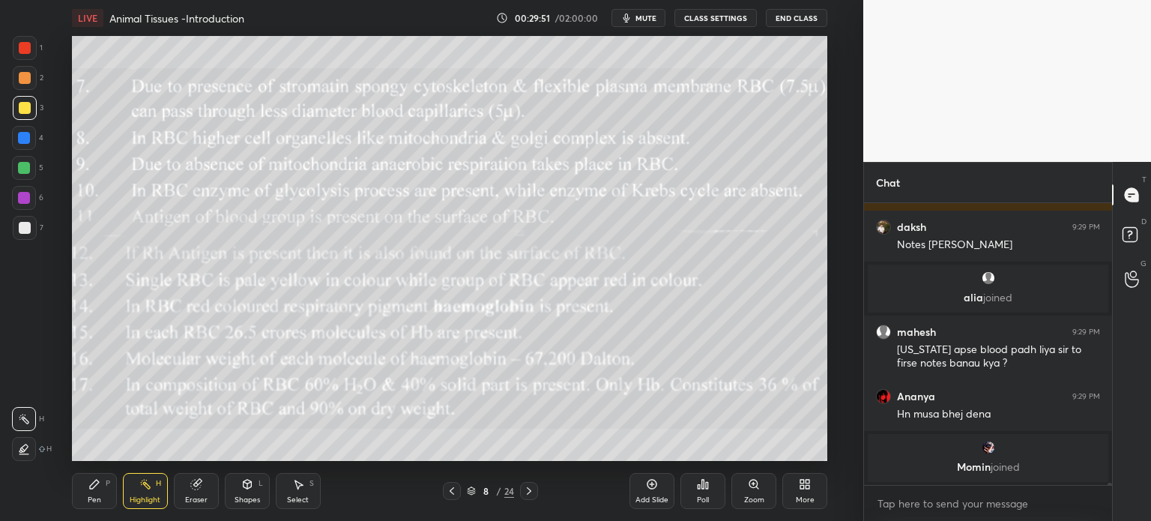
click at [452, 490] on icon at bounding box center [452, 491] width 12 height 12
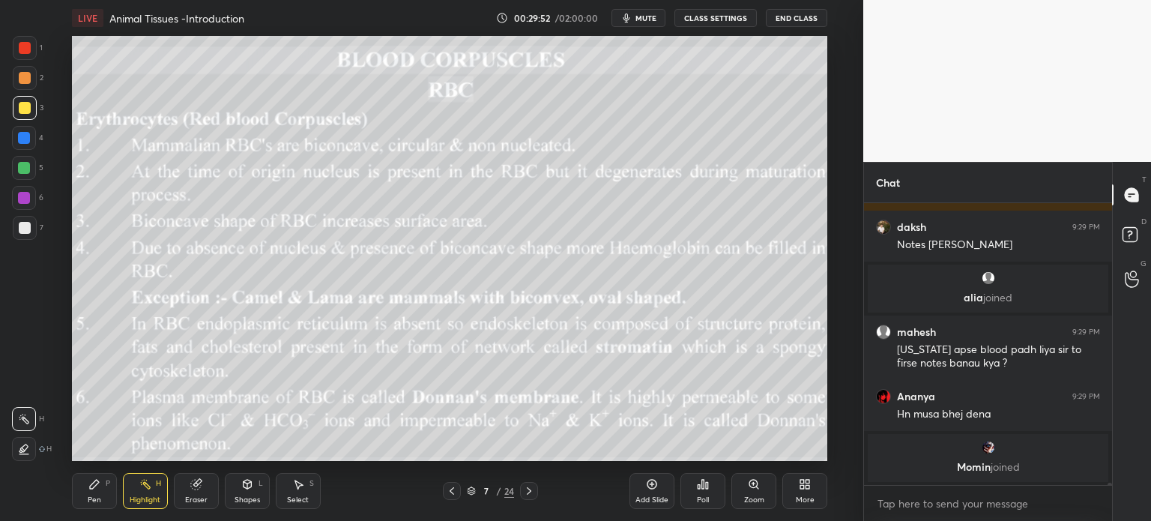
click at [450, 488] on icon at bounding box center [452, 491] width 12 height 12
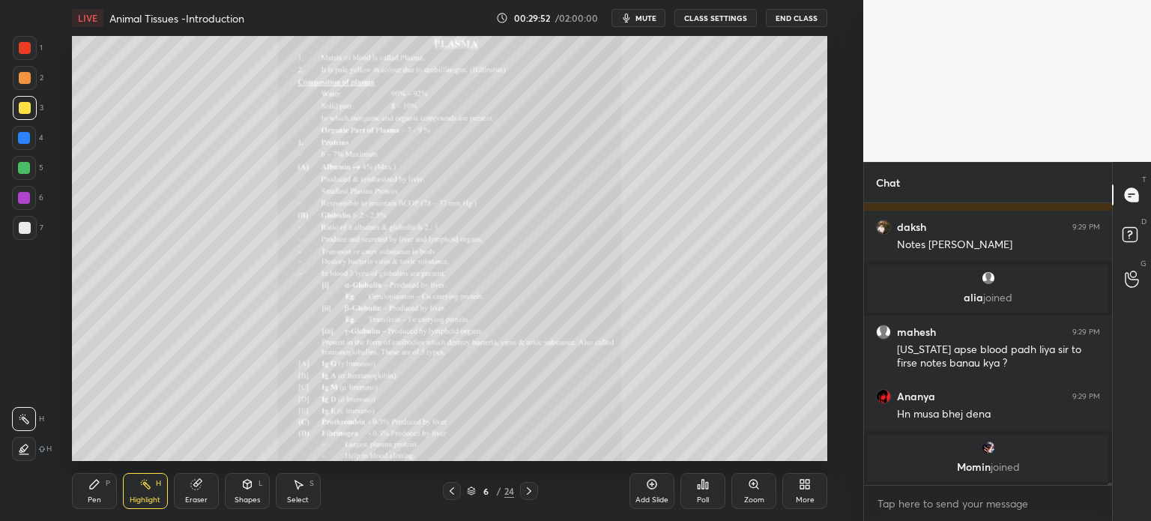
scroll to position [30317, 0]
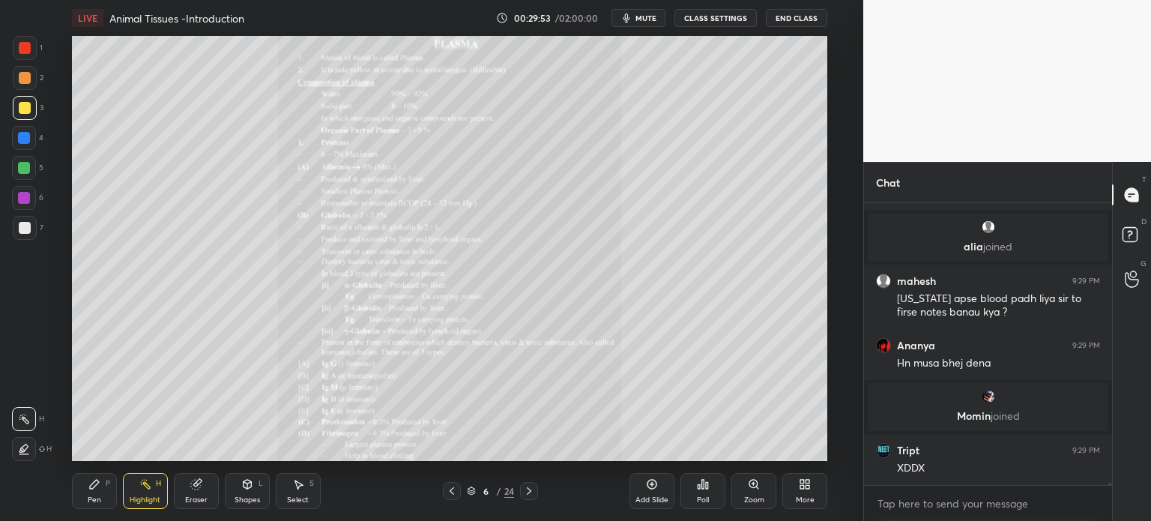
click at [449, 488] on icon at bounding box center [452, 491] width 12 height 12
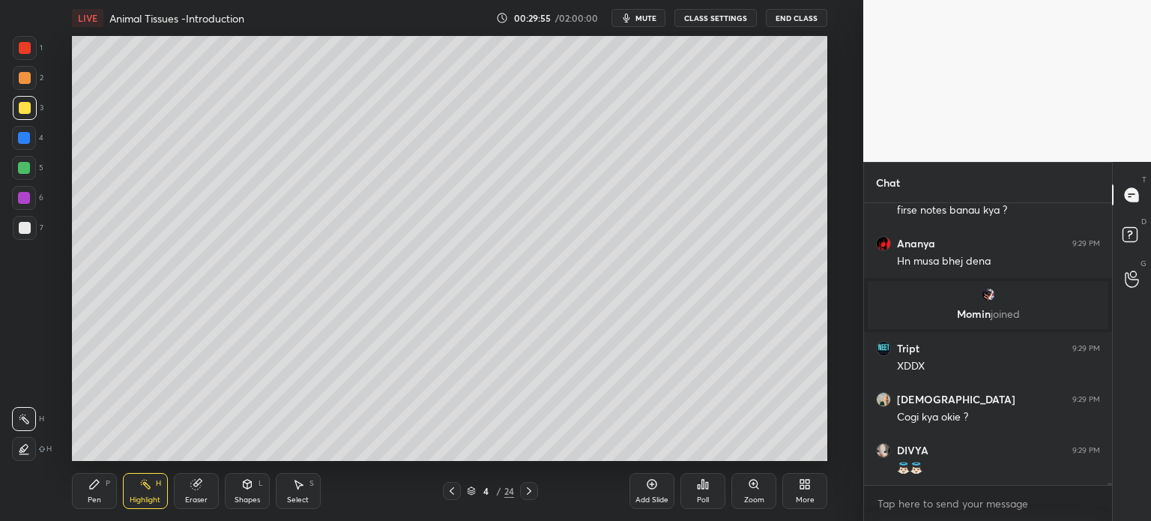
click at [524, 491] on icon at bounding box center [529, 491] width 12 height 12
click at [449, 492] on icon at bounding box center [452, 491] width 12 height 12
click at [527, 488] on icon at bounding box center [529, 491] width 12 height 12
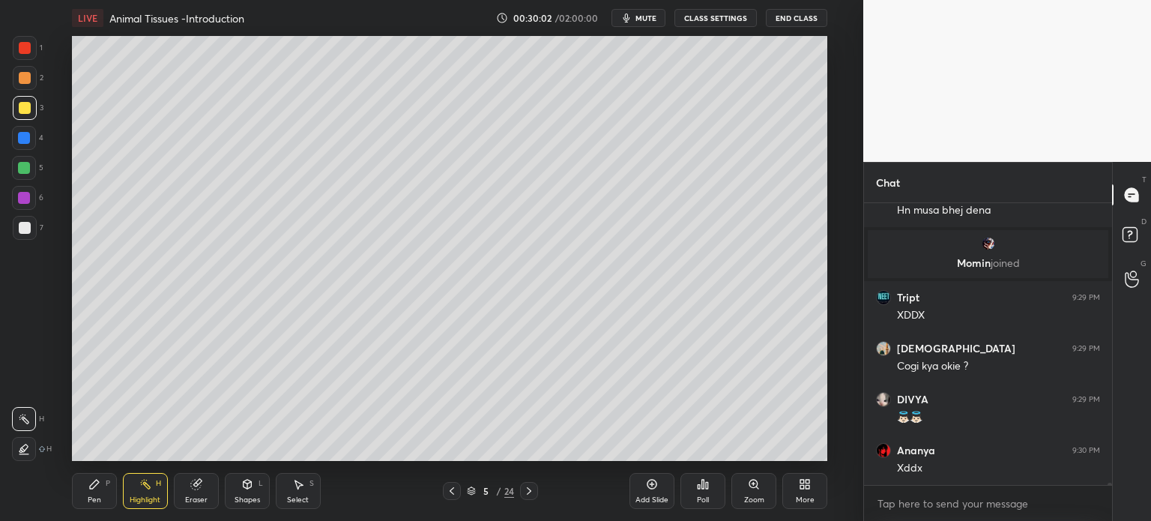
scroll to position [30520, 0]
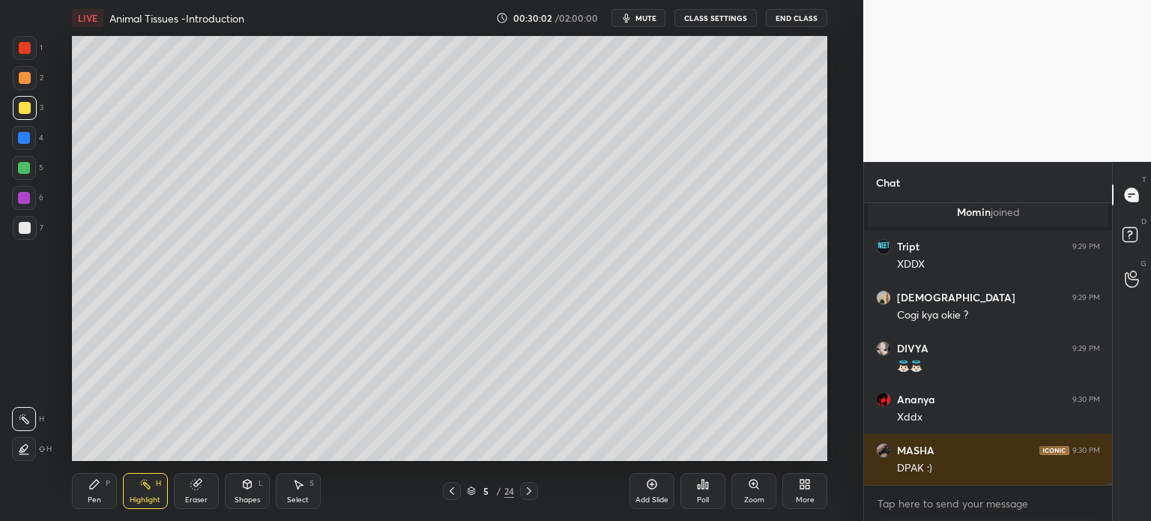
click at [528, 488] on icon at bounding box center [529, 491] width 12 height 12
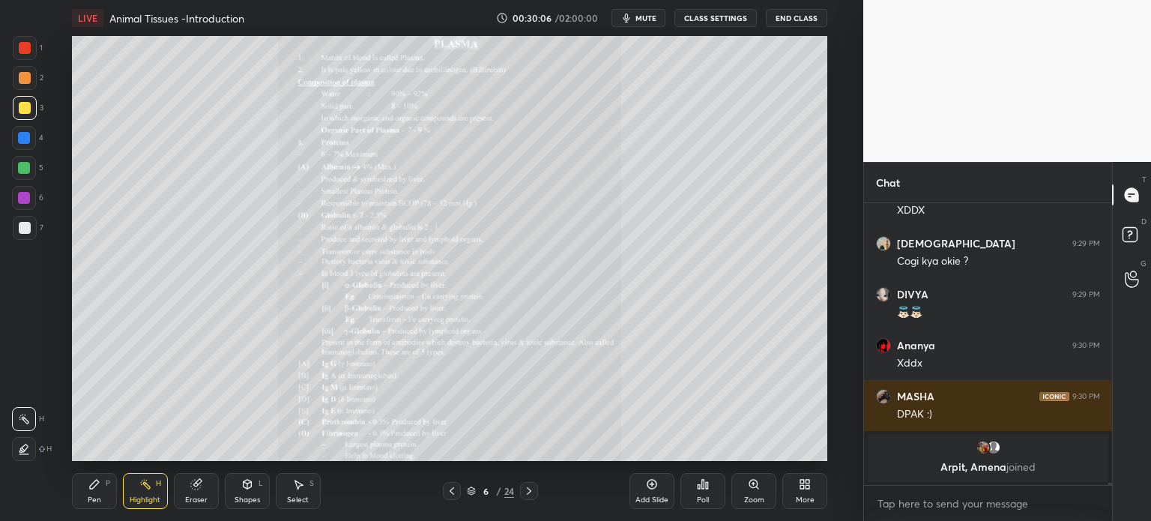
click at [450, 491] on icon at bounding box center [452, 491] width 12 height 12
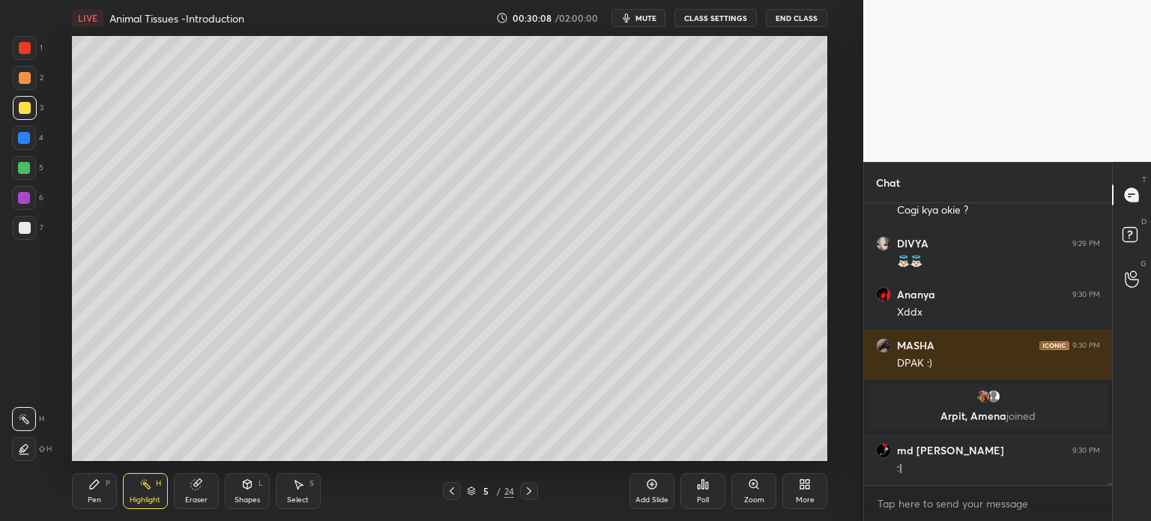
scroll to position [30609, 0]
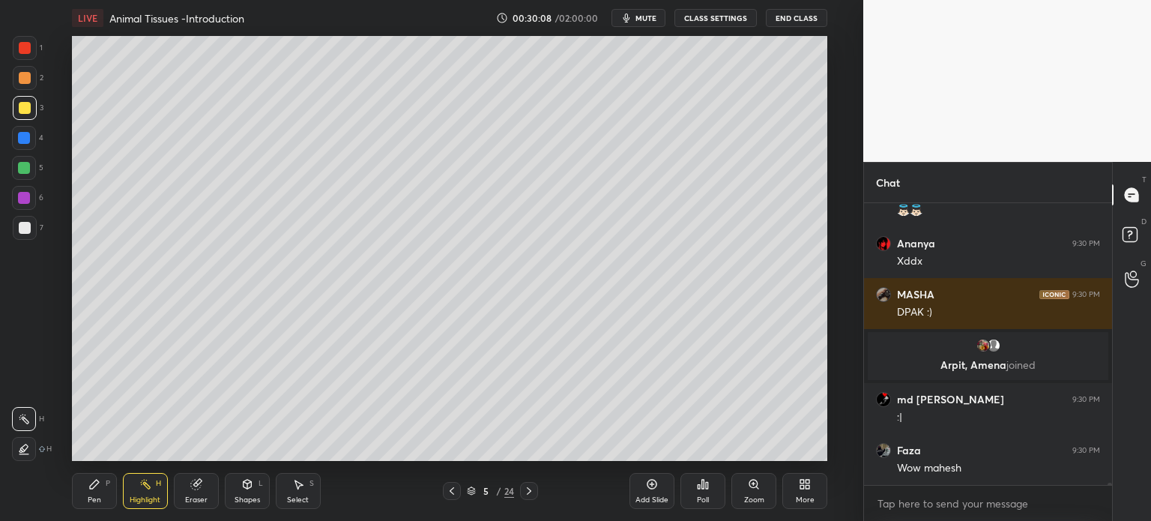
click at [651, 479] on icon at bounding box center [652, 484] width 10 height 10
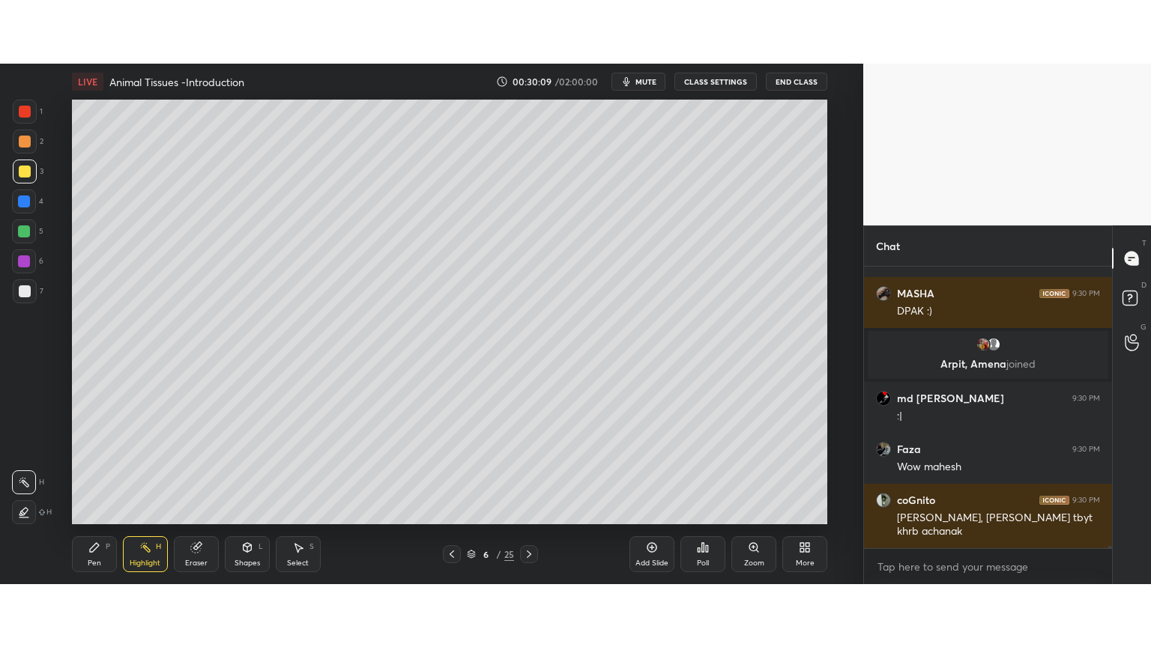
scroll to position [30546, 0]
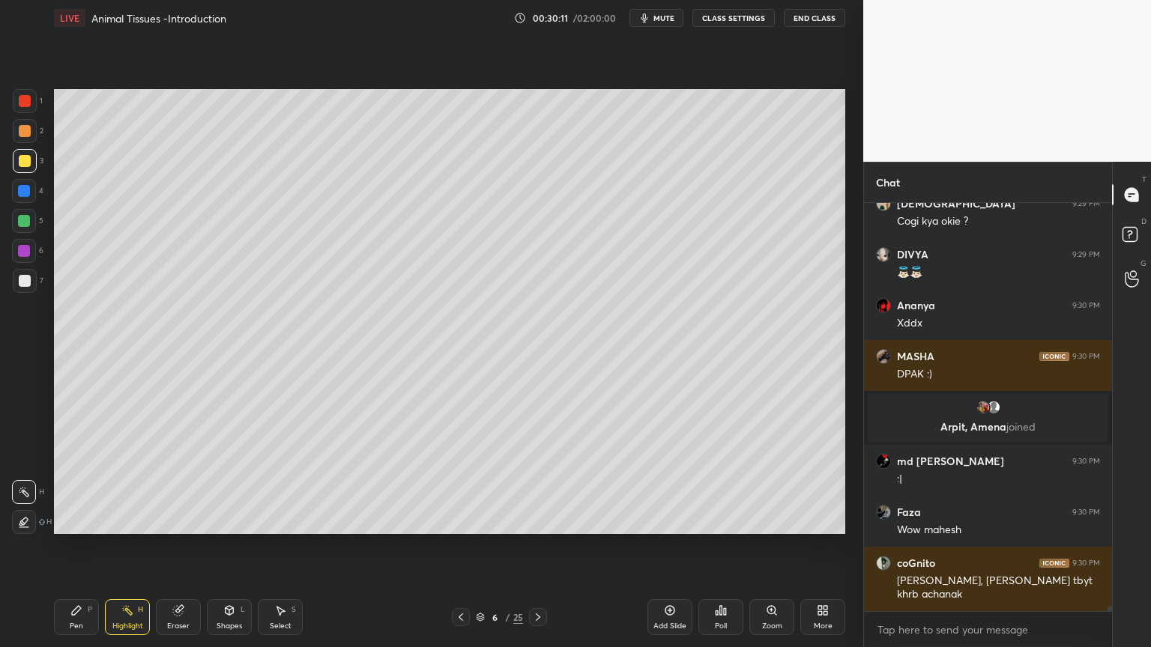
drag, startPoint x: 231, startPoint y: 610, endPoint x: 237, endPoint y: 600, distance: 11.4
click at [228, 520] on icon at bounding box center [229, 610] width 8 height 9
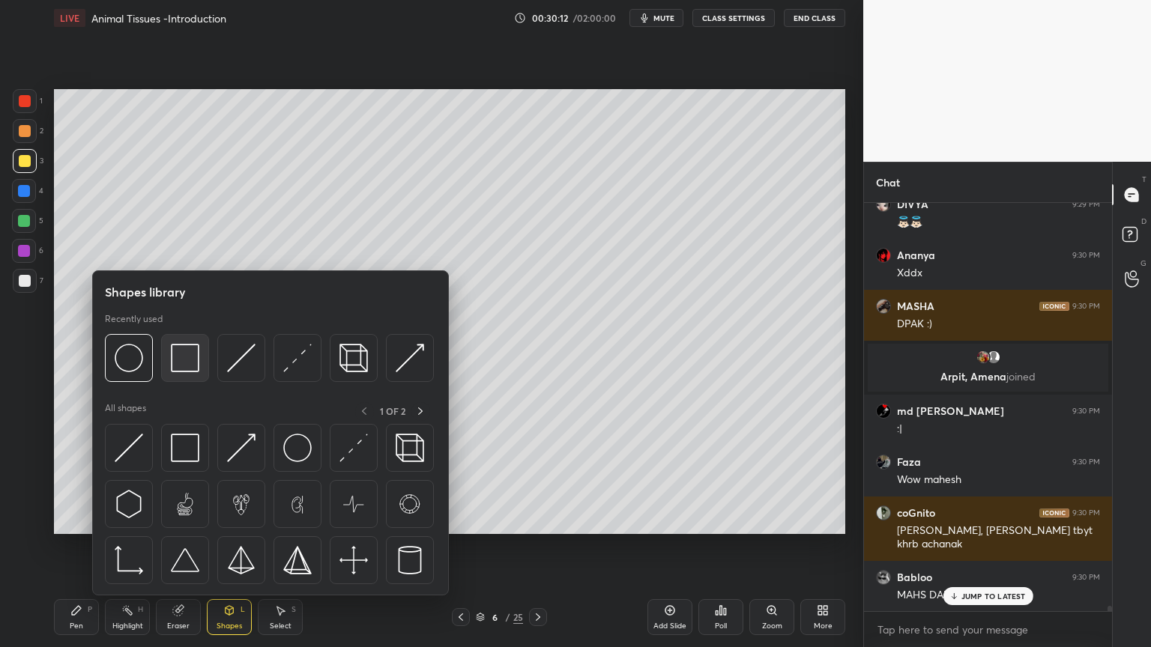
click at [186, 365] on img at bounding box center [185, 358] width 28 height 28
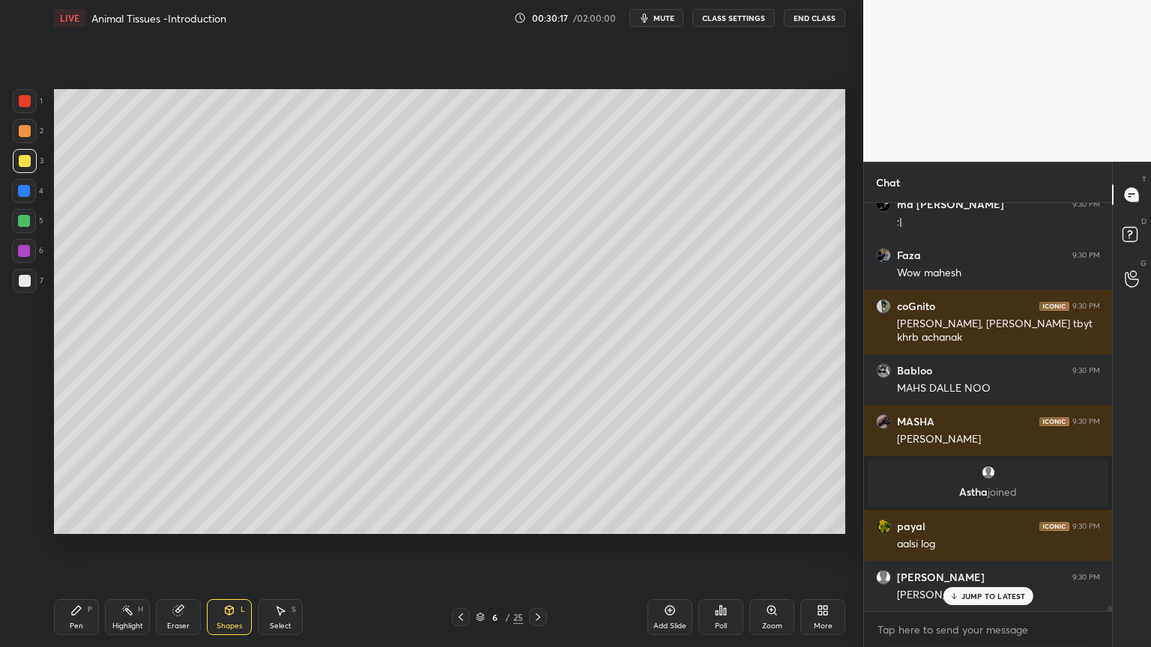
scroll to position [30854, 0]
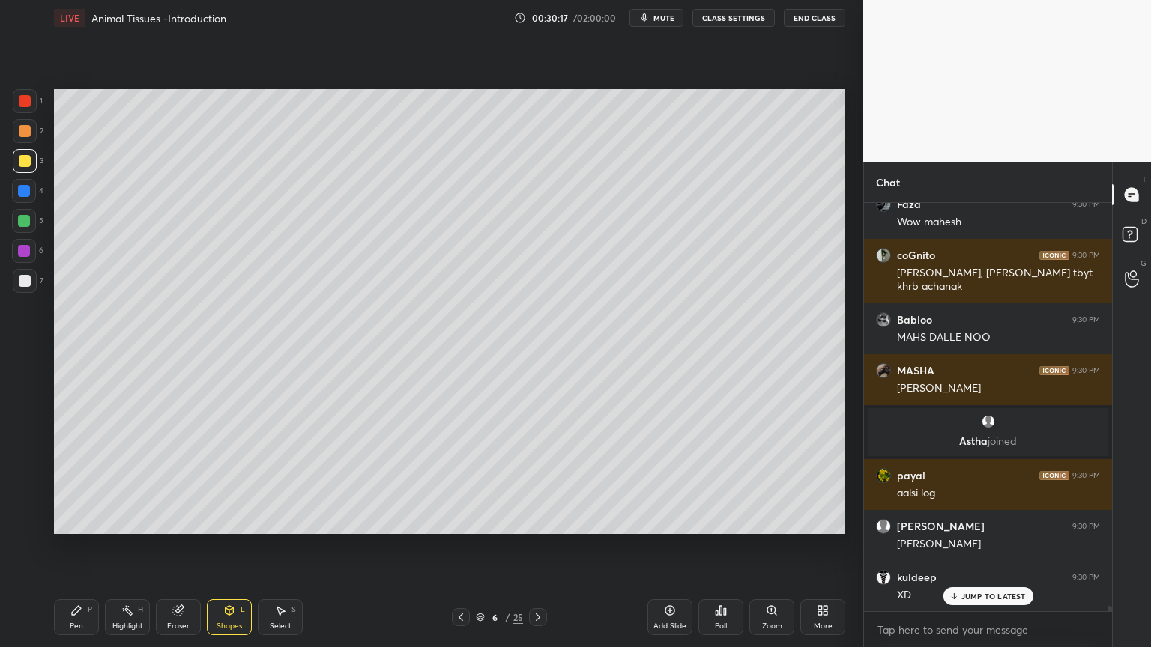
click at [343, 79] on div "Setting up your live class Poll for secs No correct answer Start poll" at bounding box center [449, 311] width 803 height 551
click at [343, 81] on div "Setting up your live class Poll for secs No correct answer Start poll" at bounding box center [449, 311] width 803 height 551
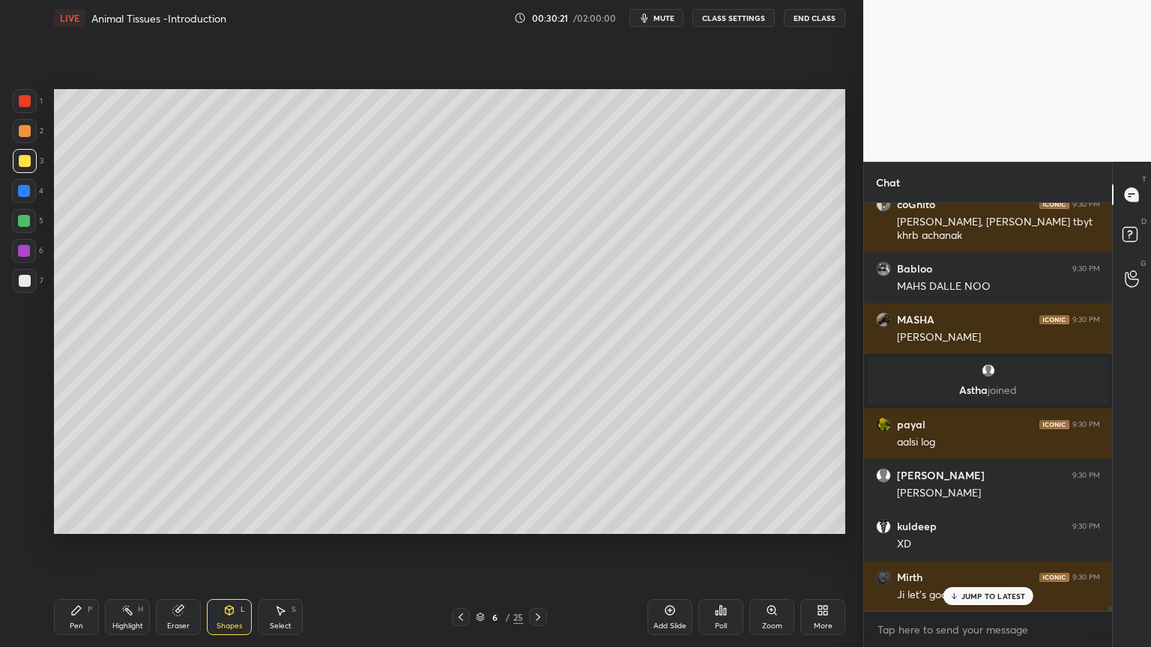
click at [28, 279] on div at bounding box center [25, 281] width 12 height 12
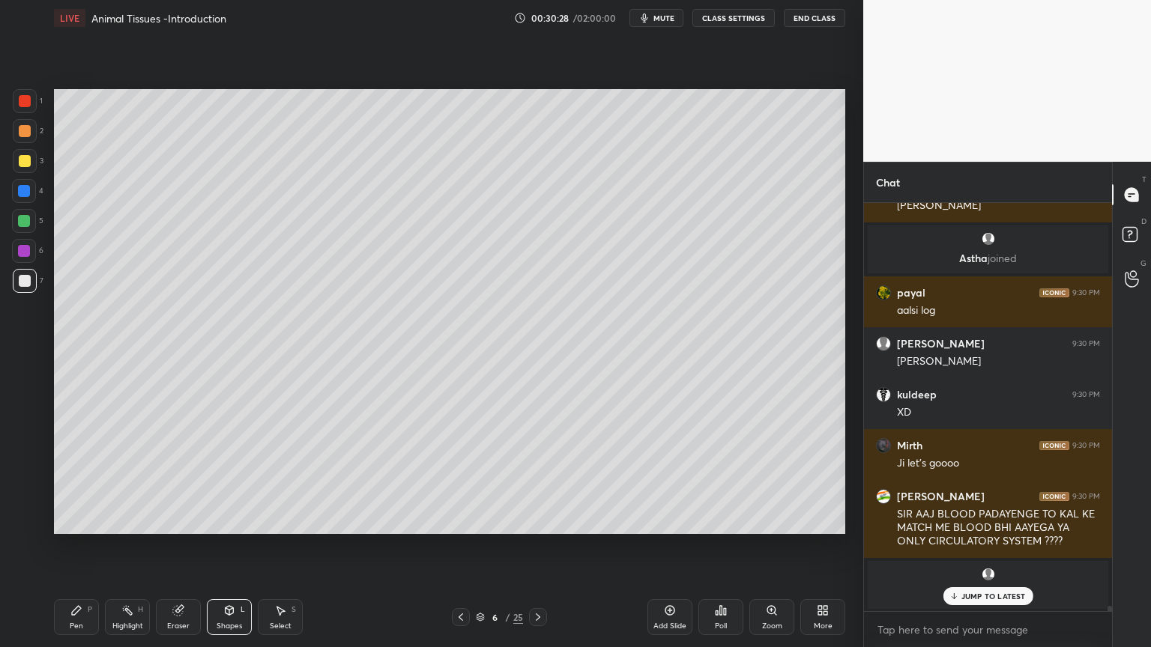
click at [79, 520] on icon at bounding box center [76, 610] width 9 height 9
click at [23, 490] on icon at bounding box center [24, 492] width 12 height 9
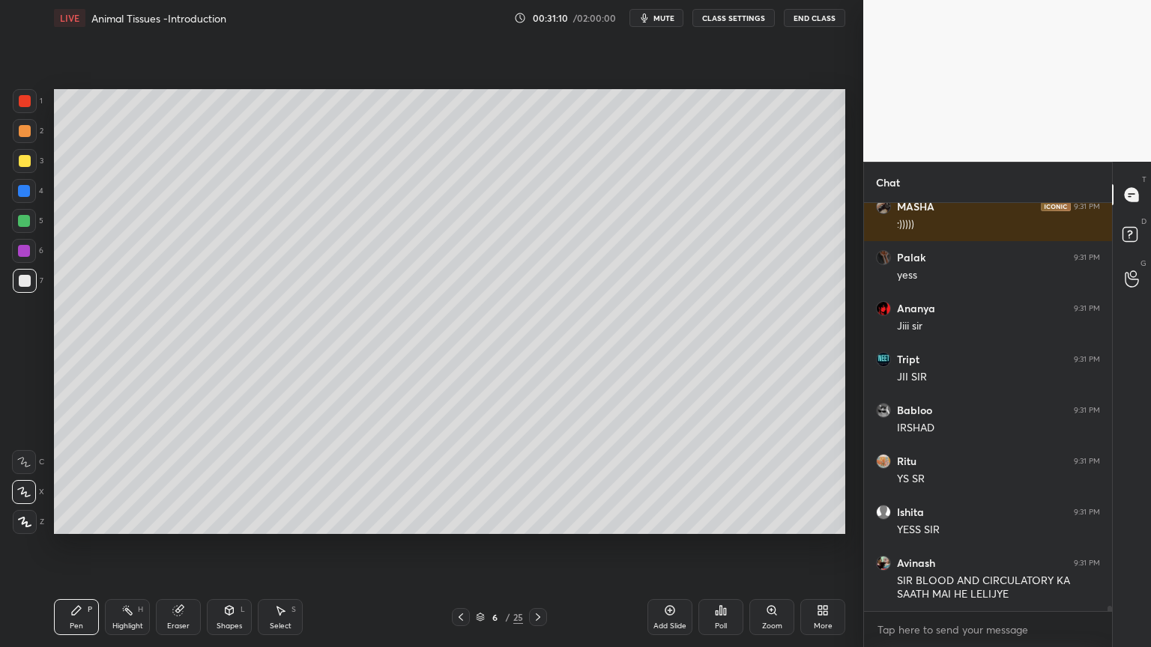
scroll to position [32492, 0]
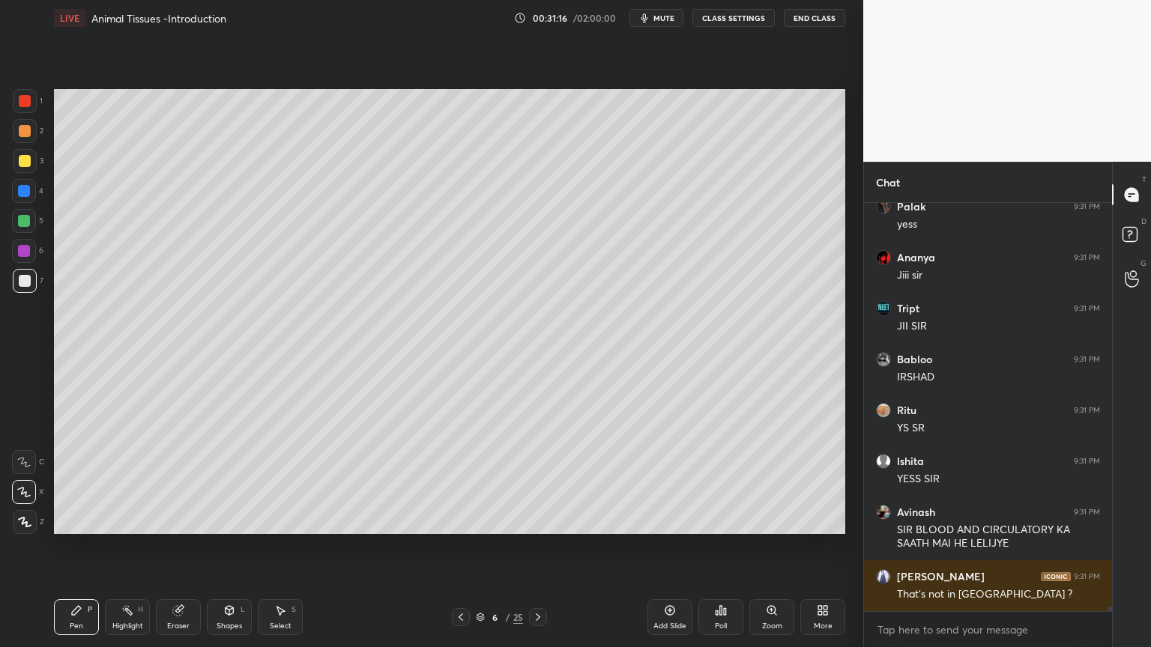
click at [463, 520] on icon at bounding box center [461, 617] width 12 height 12
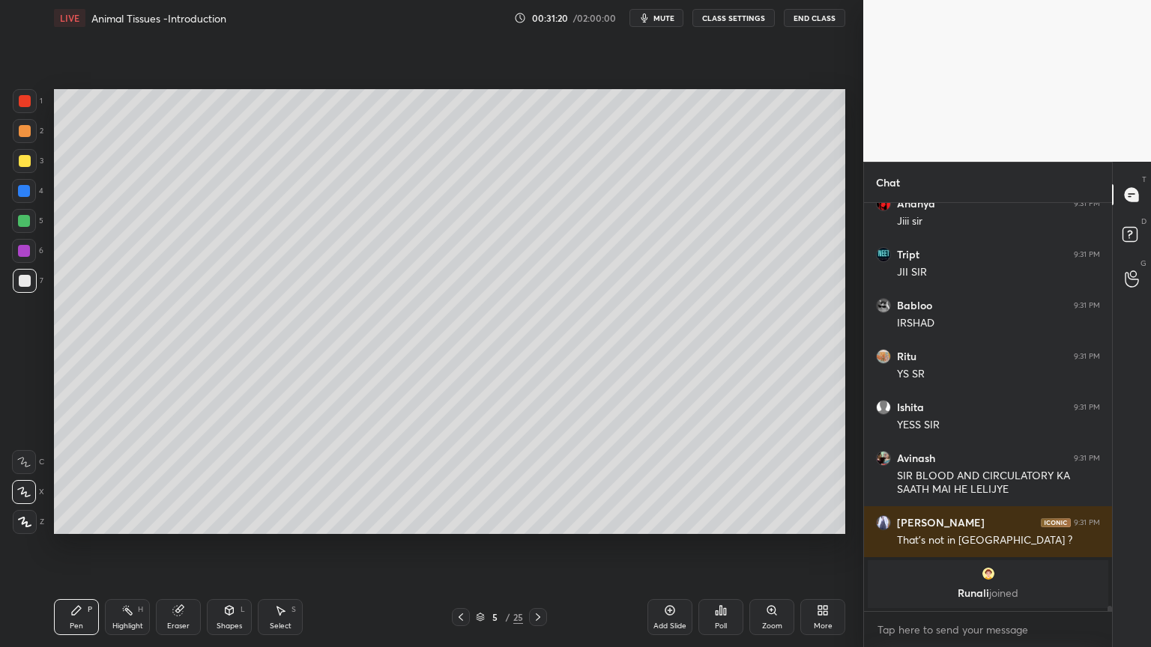
scroll to position [32002, 0]
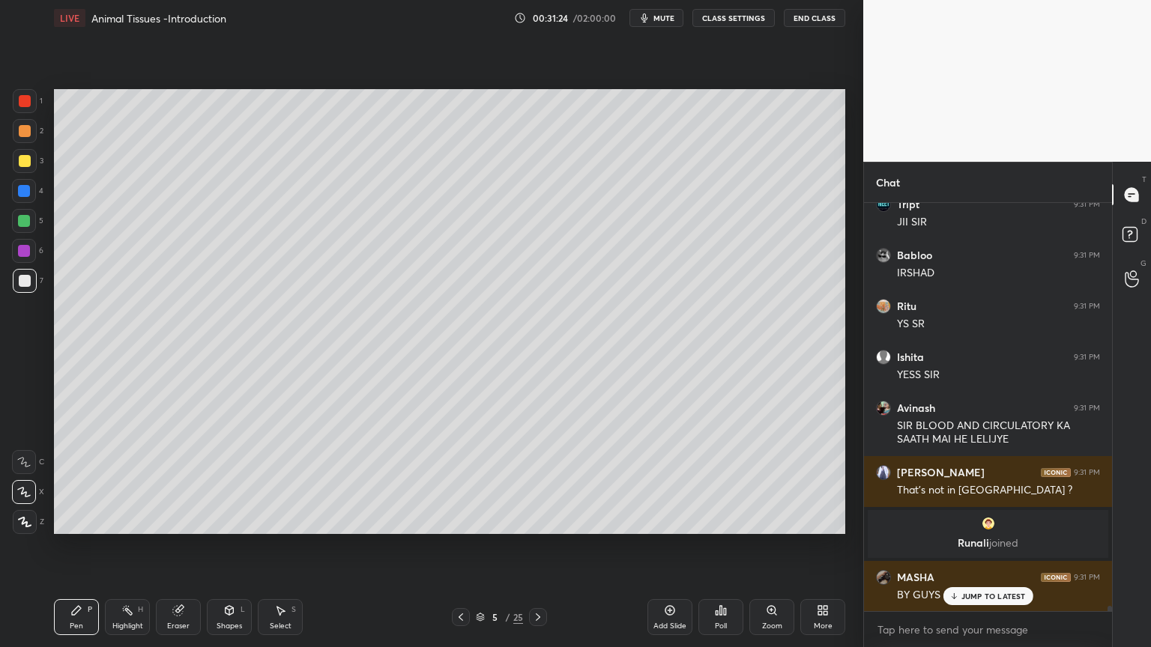
click at [539, 520] on div at bounding box center [538, 617] width 18 height 18
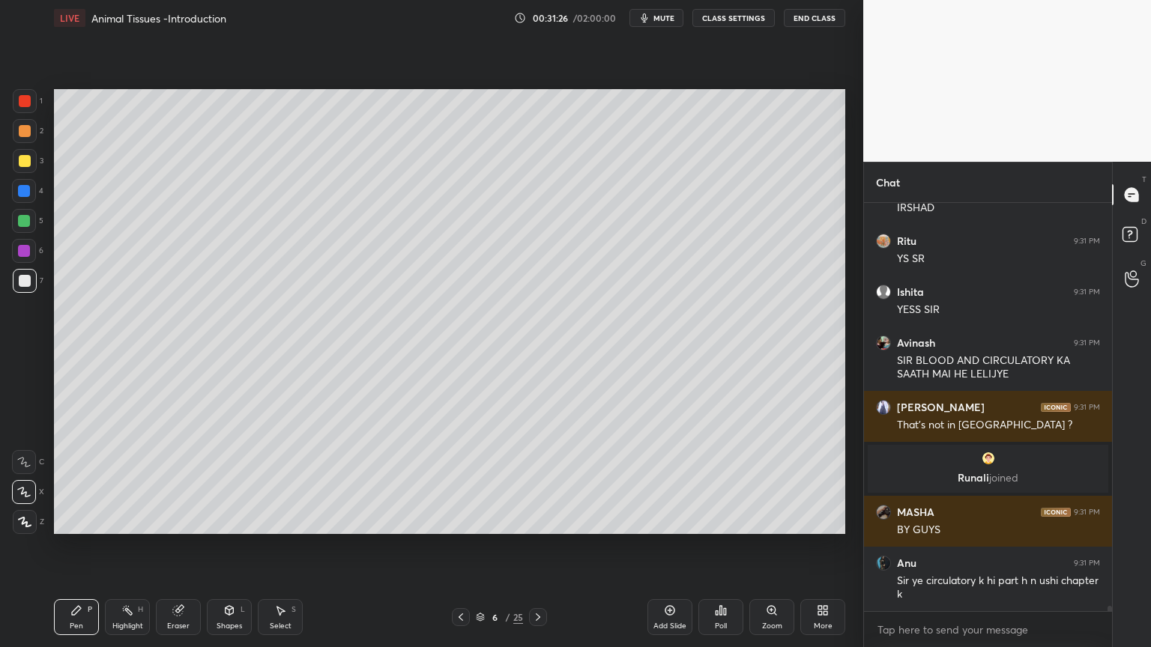
scroll to position [32121, 0]
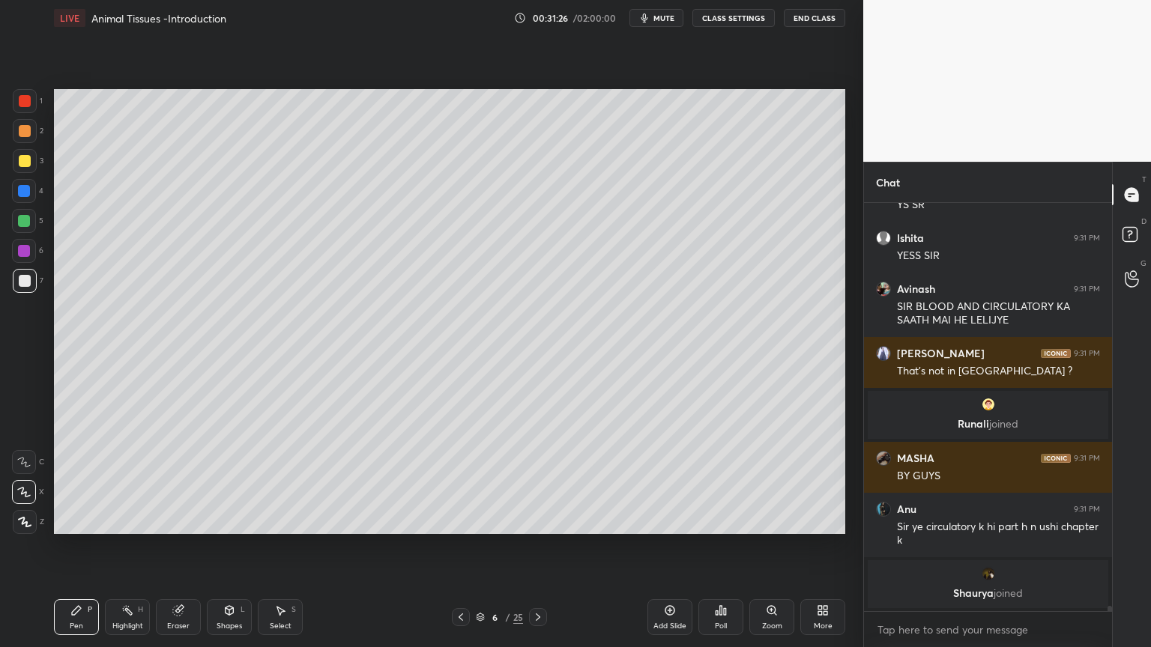
click at [28, 134] on div at bounding box center [25, 131] width 12 height 12
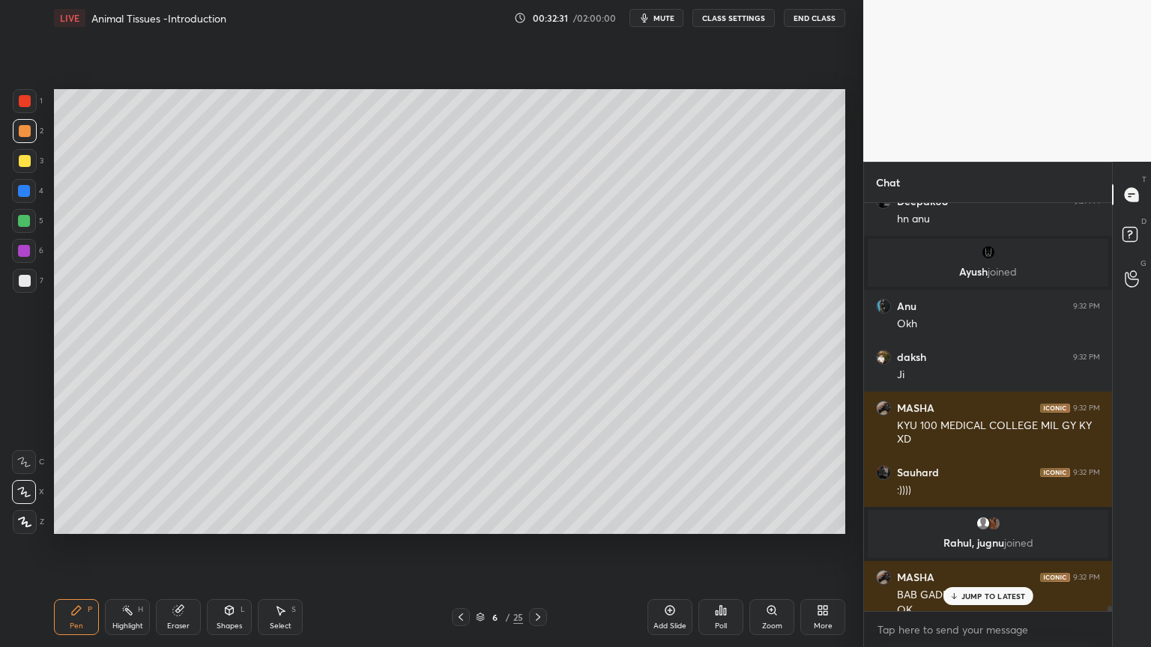
scroll to position [32691, 0]
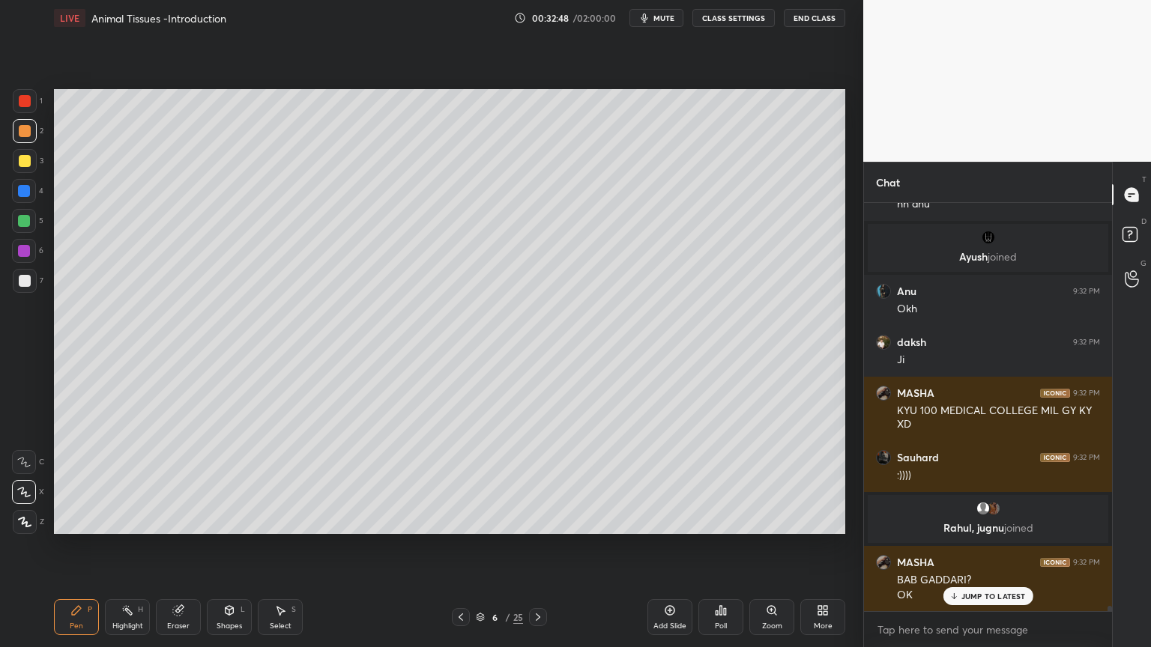
click at [27, 132] on div at bounding box center [25, 131] width 12 height 12
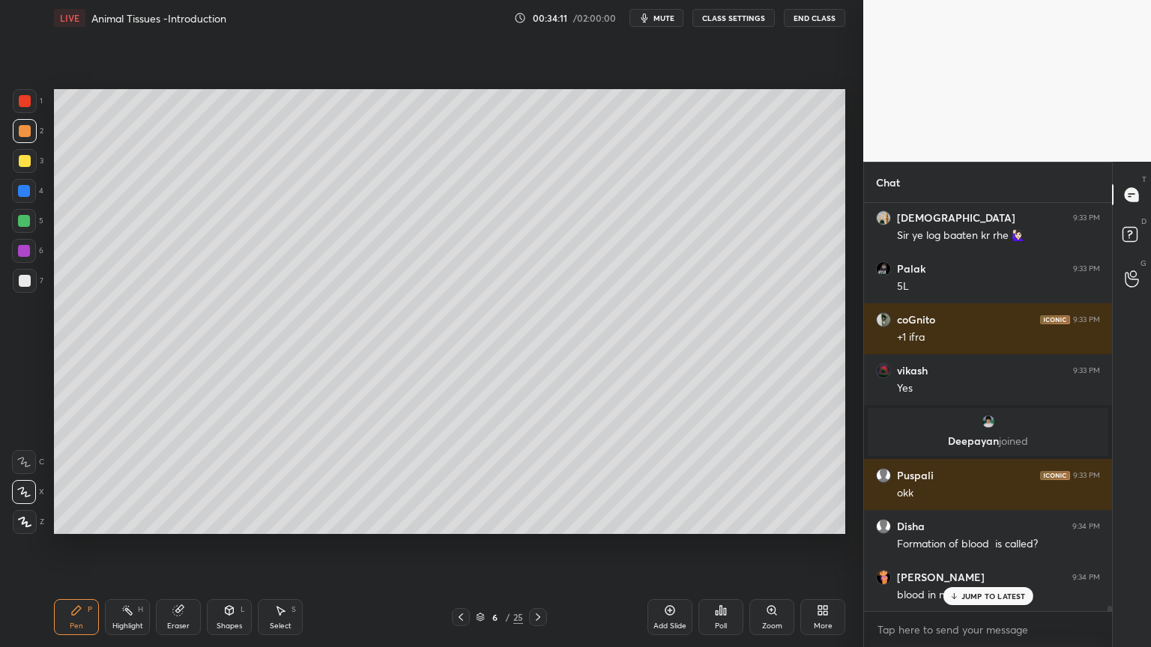
scroll to position [33257, 0]
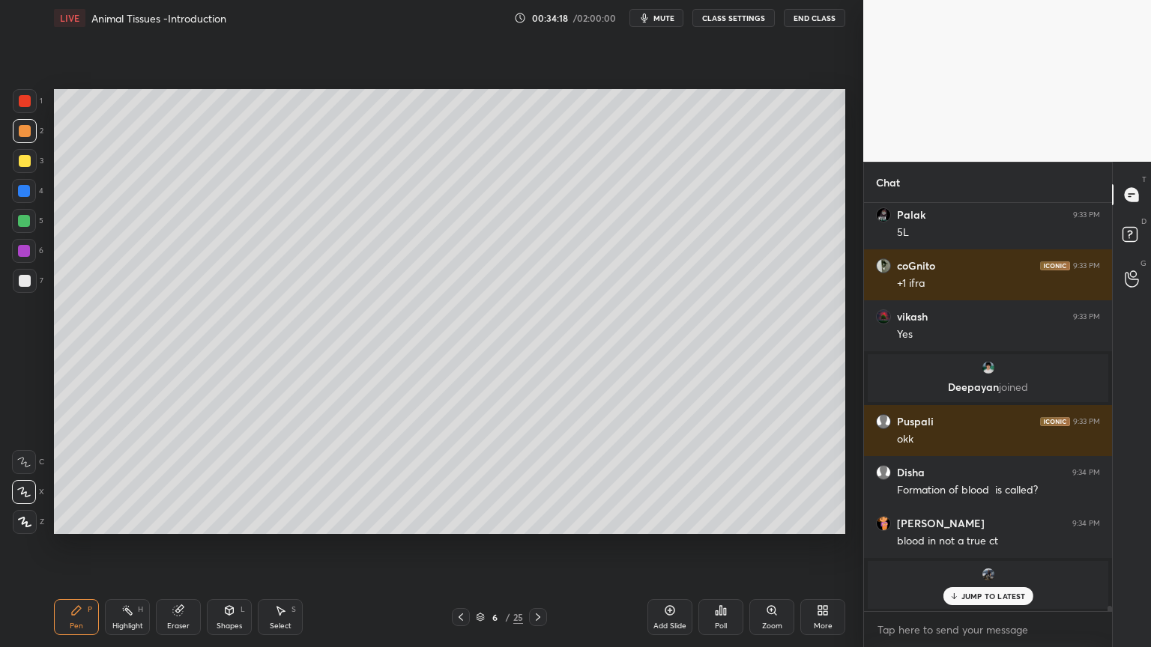
click at [228, 520] on icon at bounding box center [229, 610] width 12 height 12
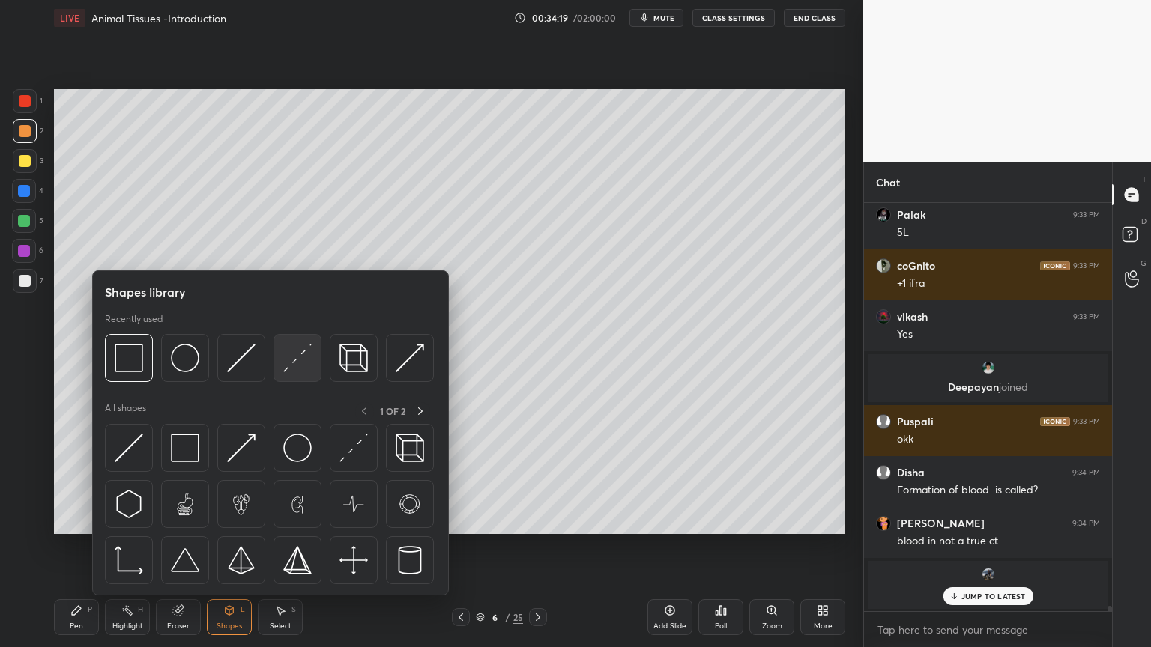
click at [300, 365] on img at bounding box center [297, 358] width 28 height 28
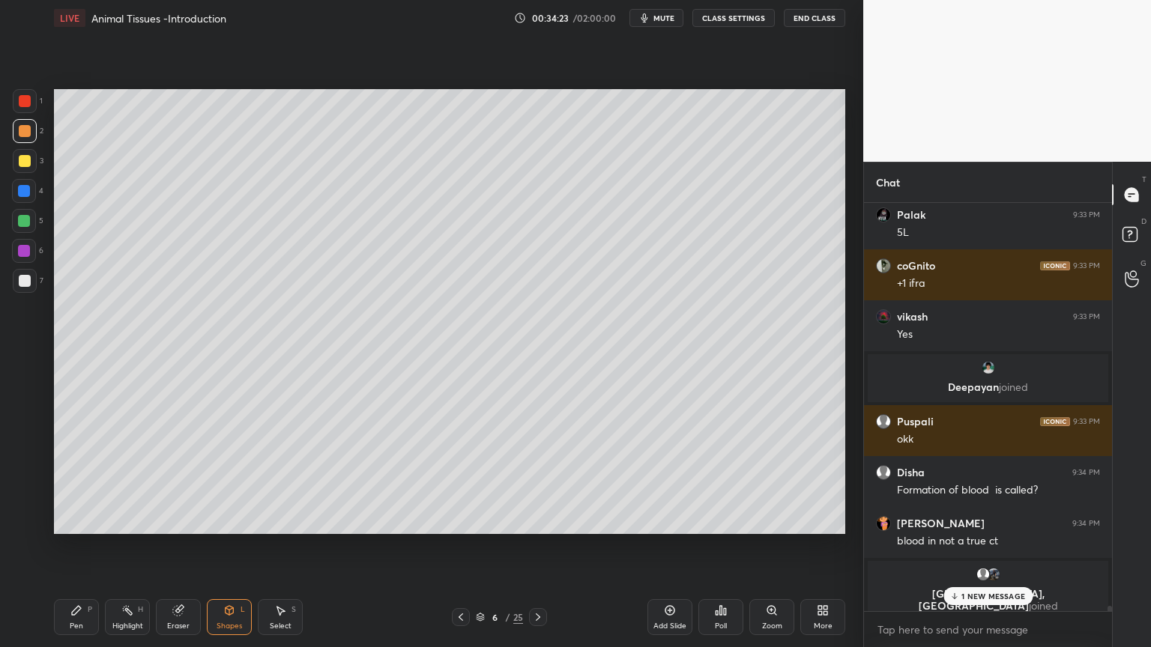
click at [970, 520] on p "1 NEW MESSAGE" at bounding box center [993, 596] width 64 height 9
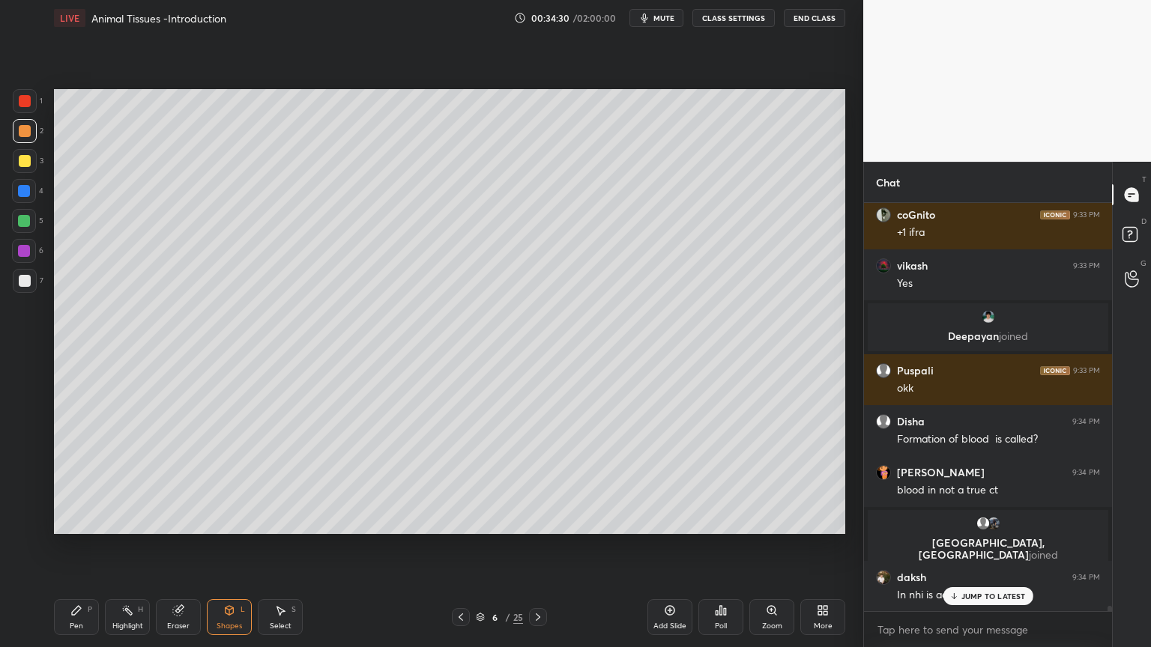
click at [27, 281] on div at bounding box center [25, 281] width 24 height 24
click at [33, 281] on div at bounding box center [25, 281] width 24 height 24
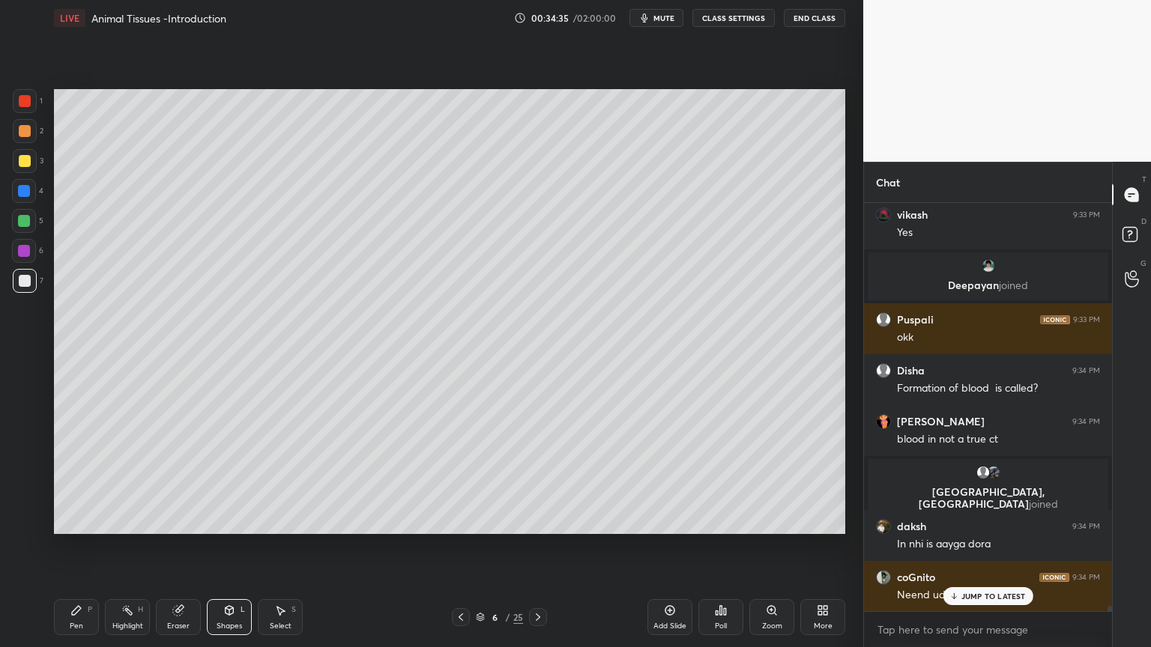
click at [27, 282] on div at bounding box center [25, 281] width 12 height 12
click at [33, 293] on div "7" at bounding box center [28, 284] width 31 height 30
click at [72, 520] on div "Pen P" at bounding box center [76, 617] width 45 height 36
click at [75, 520] on div "Pen P" at bounding box center [76, 617] width 45 height 36
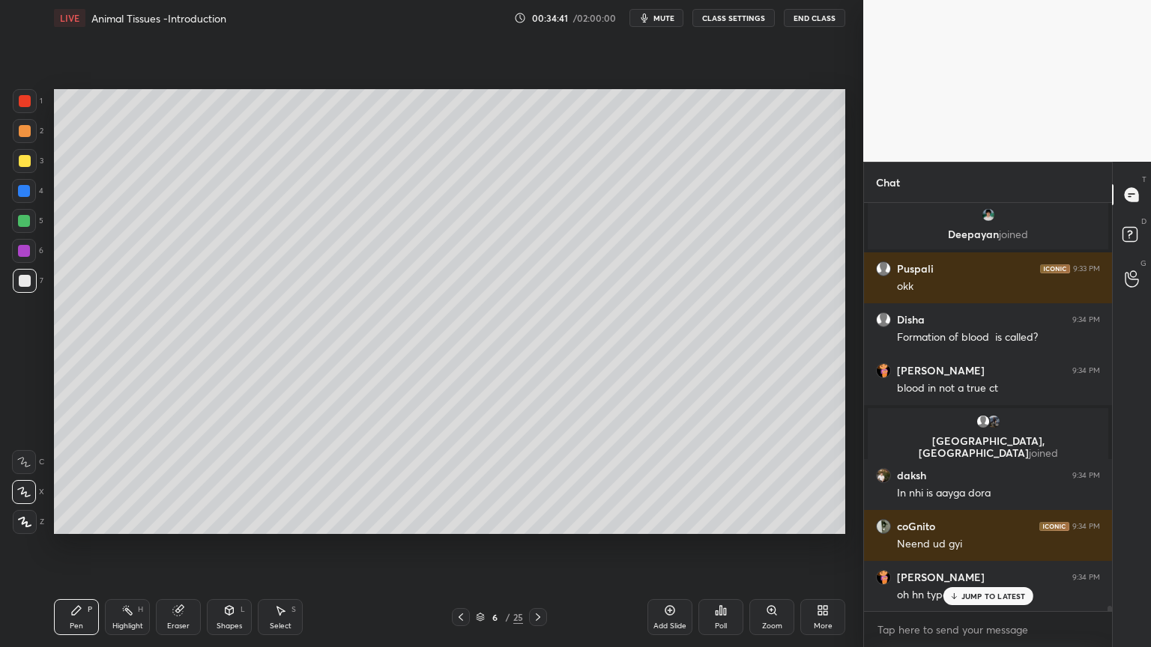
scroll to position [33461, 0]
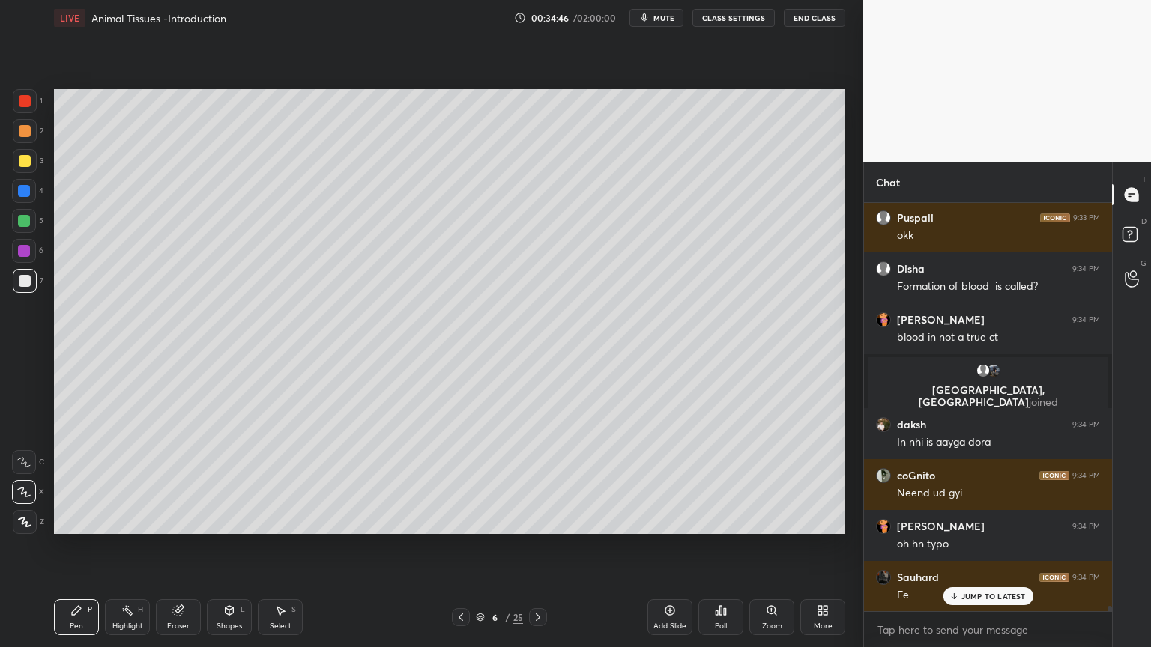
click at [28, 126] on div at bounding box center [25, 131] width 12 height 12
click at [28, 130] on div at bounding box center [25, 131] width 12 height 12
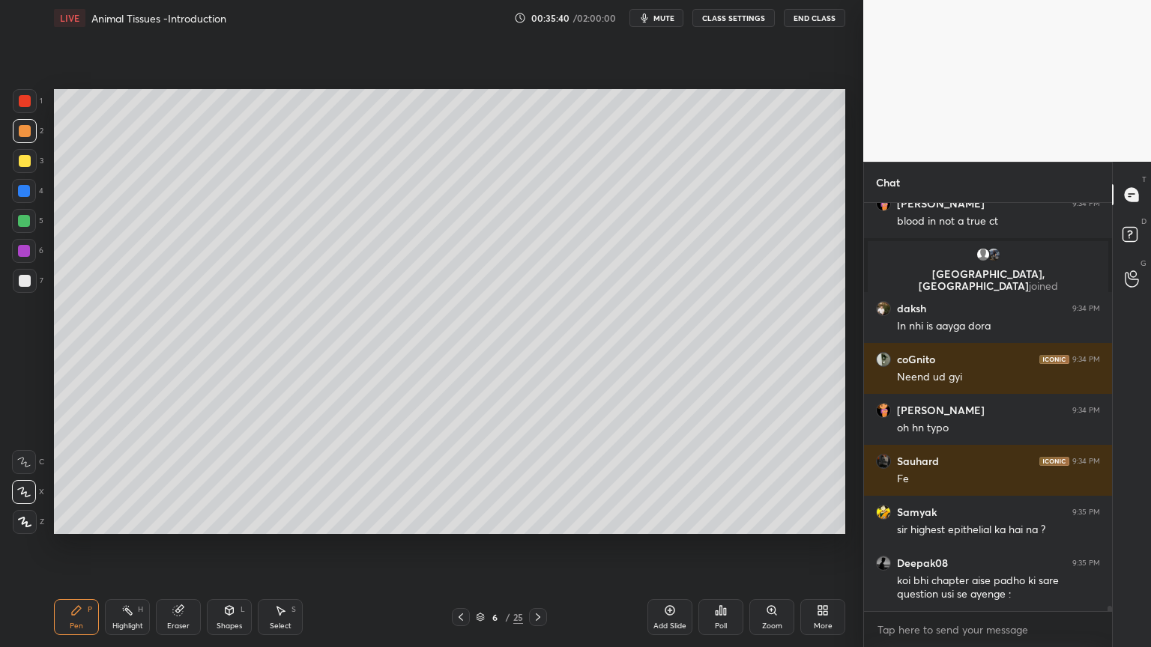
scroll to position [33628, 0]
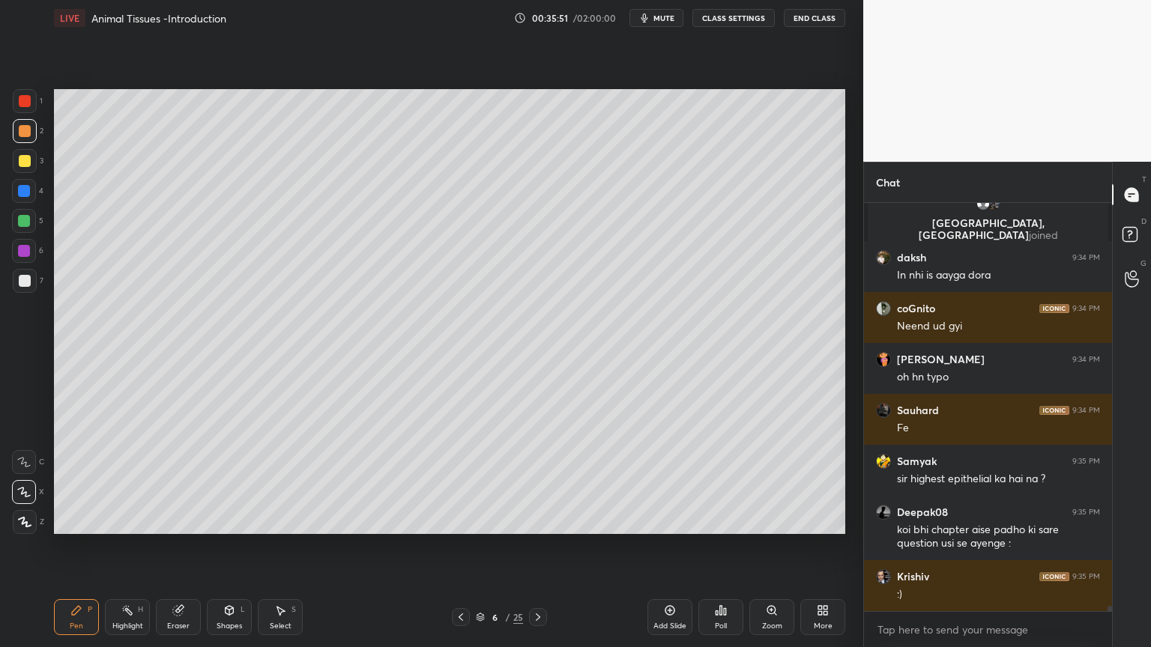
click at [24, 284] on div at bounding box center [25, 281] width 12 height 12
click at [24, 285] on div at bounding box center [25, 281] width 12 height 12
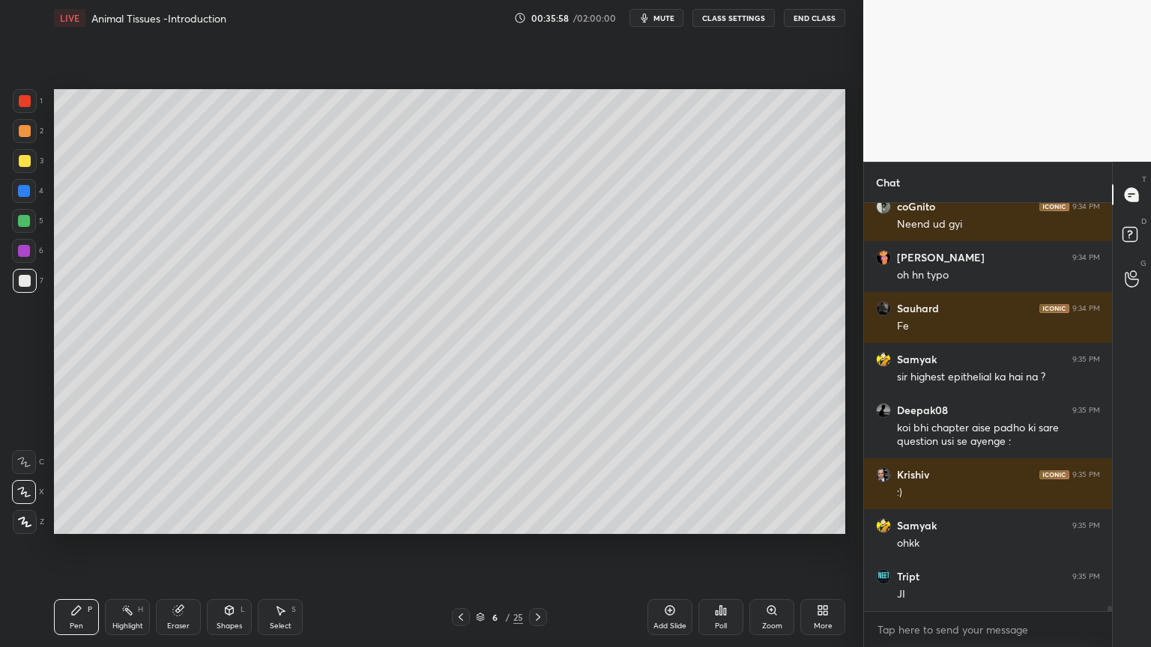
scroll to position [33781, 0]
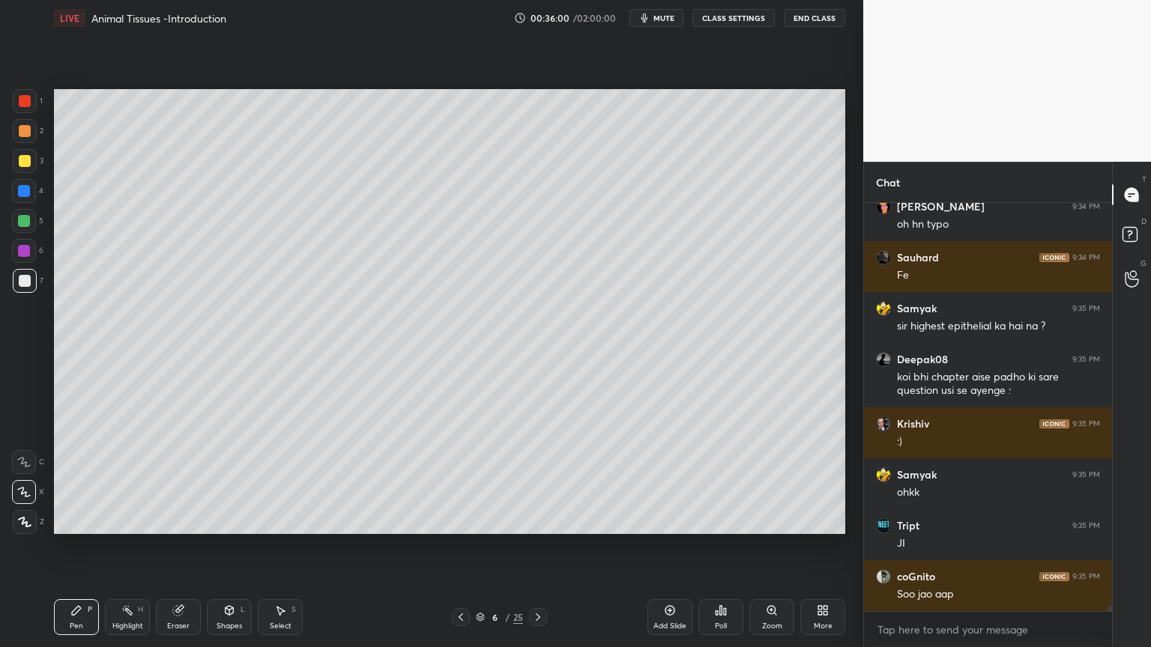
click at [229, 520] on icon at bounding box center [229, 610] width 12 height 12
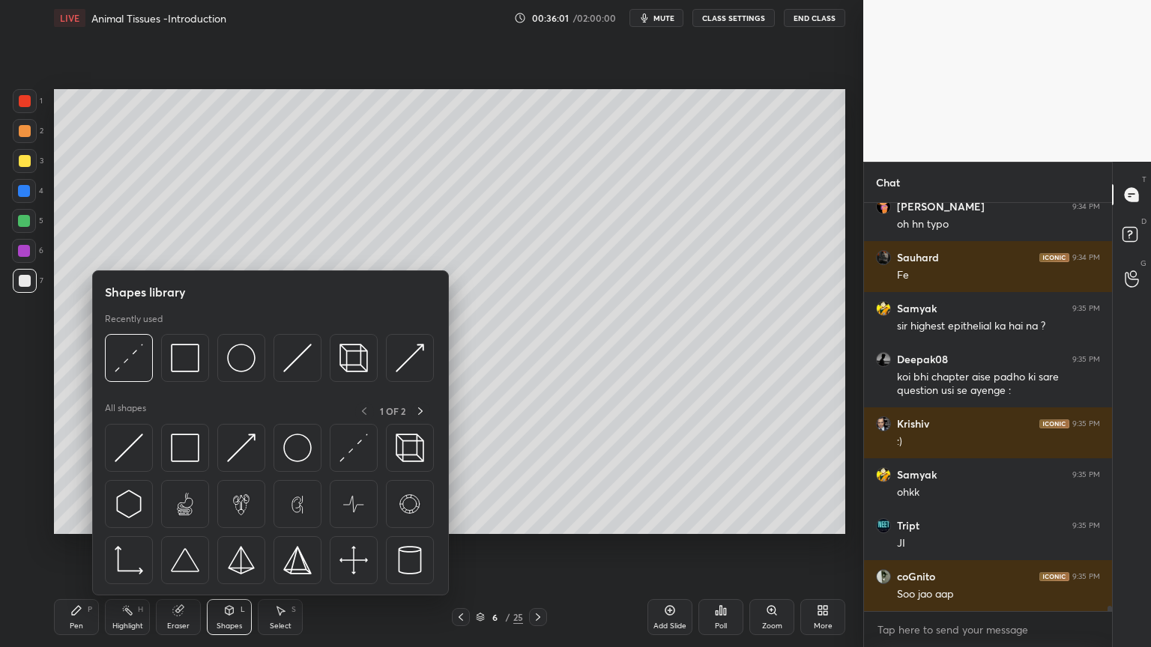
scroll to position [33845, 0]
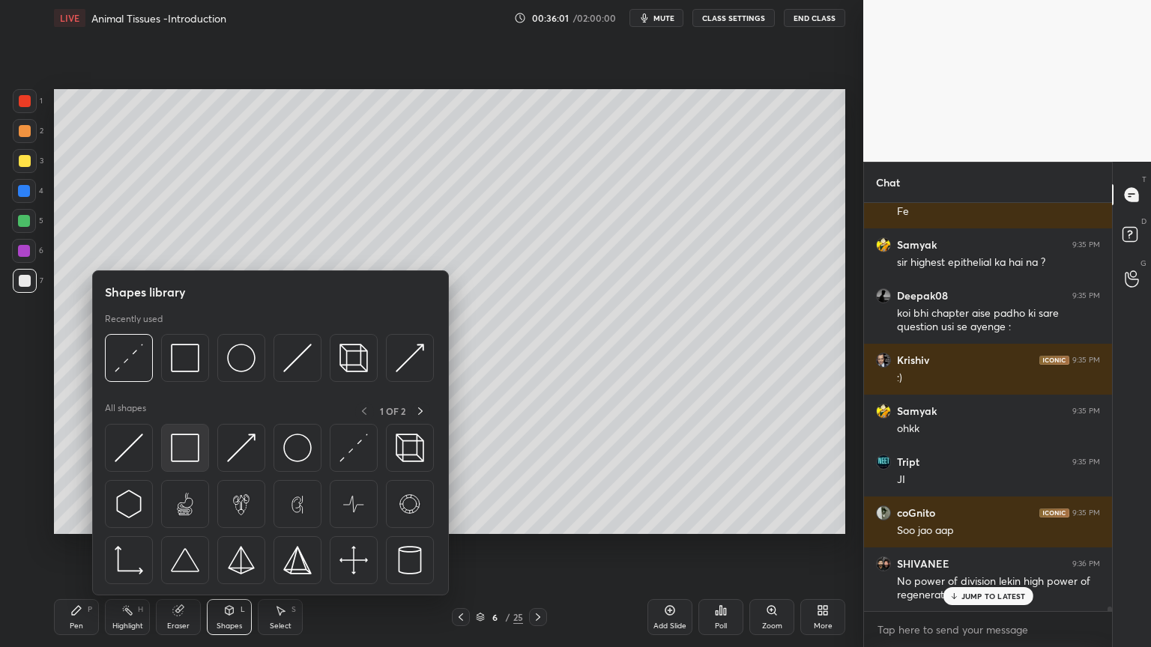
click at [194, 455] on img at bounding box center [185, 448] width 28 height 28
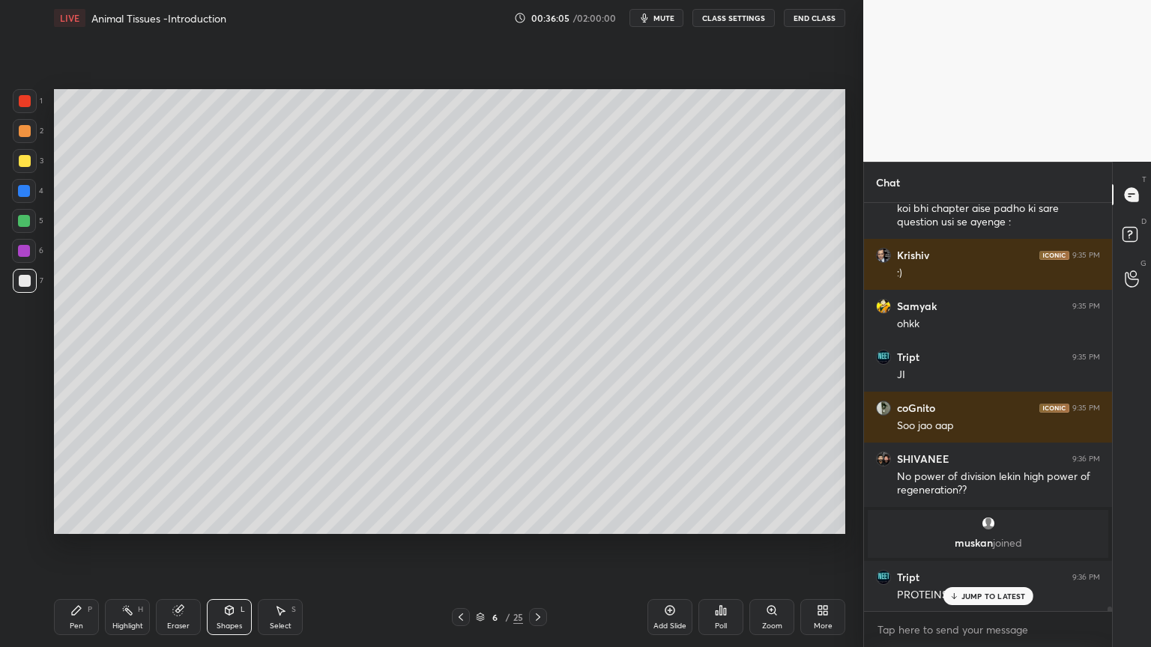
scroll to position [34000, 0]
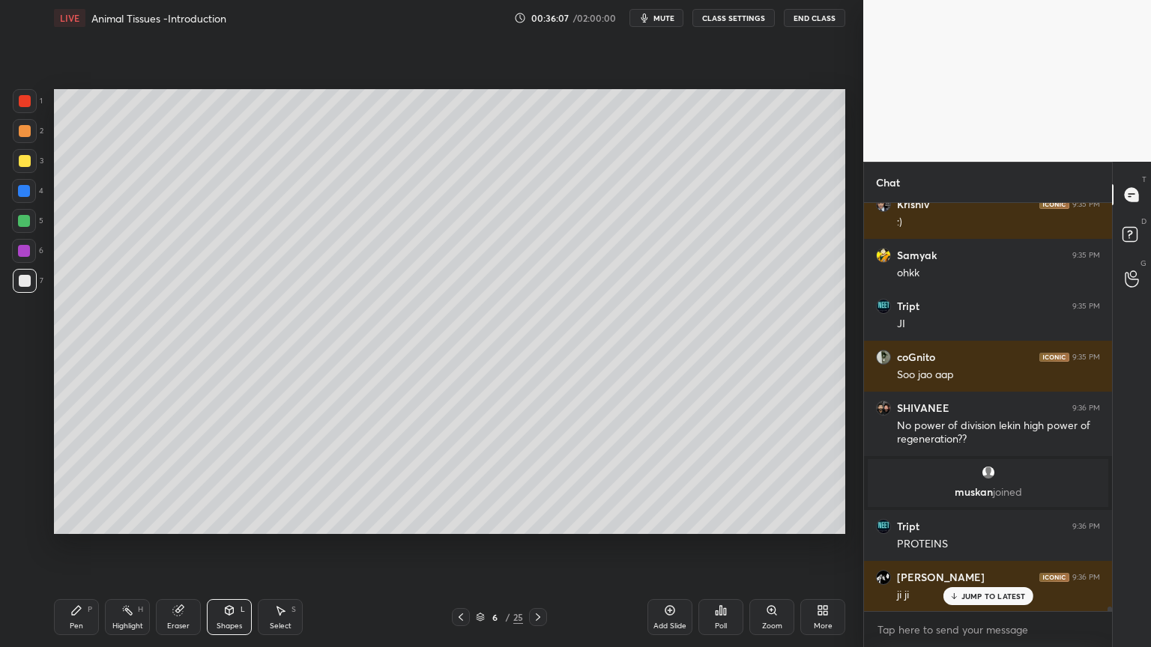
click at [76, 520] on div "Pen P" at bounding box center [76, 617] width 45 height 36
click at [84, 520] on div "Pen P" at bounding box center [76, 617] width 45 height 36
click at [240, 520] on div "Shapes L" at bounding box center [229, 617] width 45 height 36
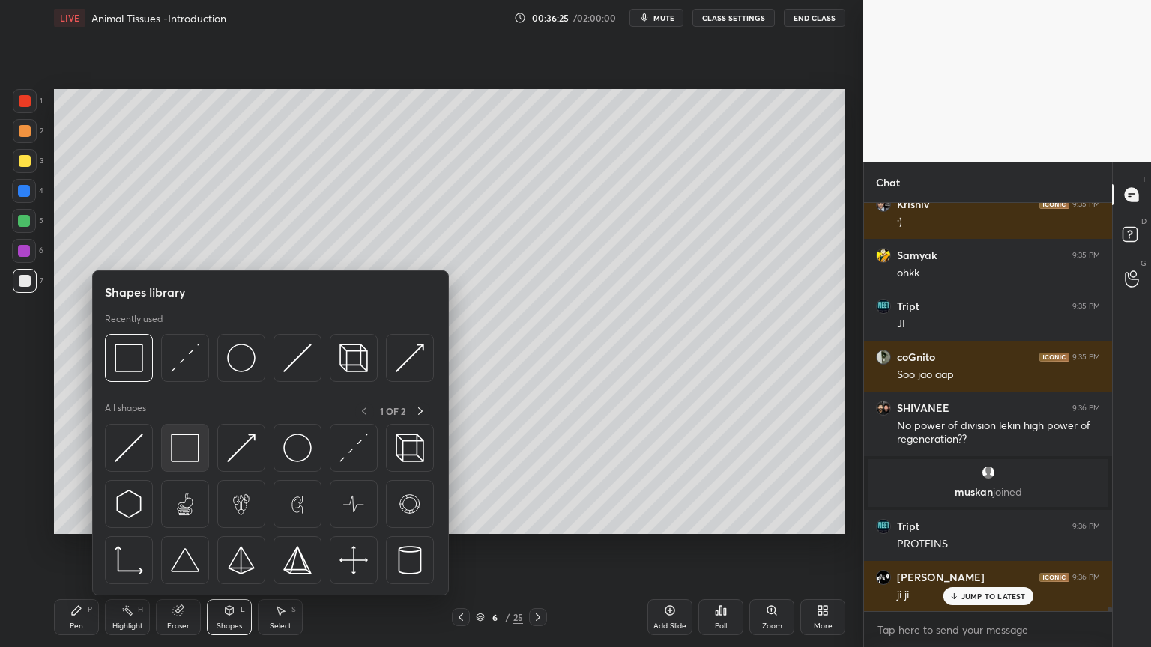
click at [196, 457] on img at bounding box center [185, 448] width 28 height 28
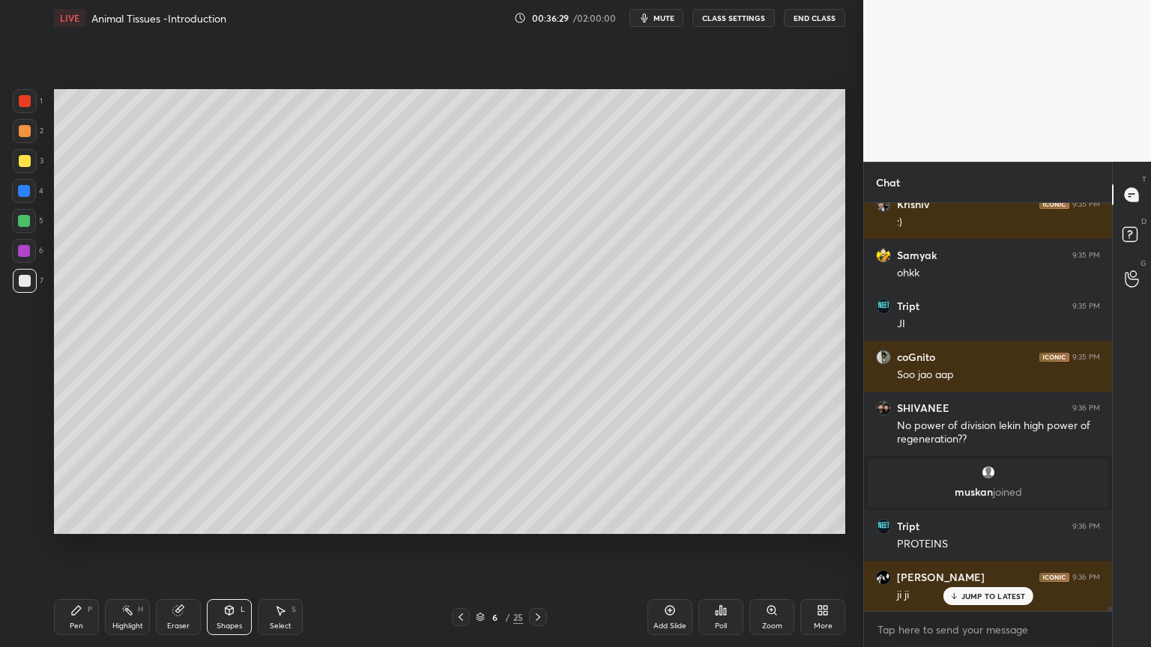
scroll to position [34054, 0]
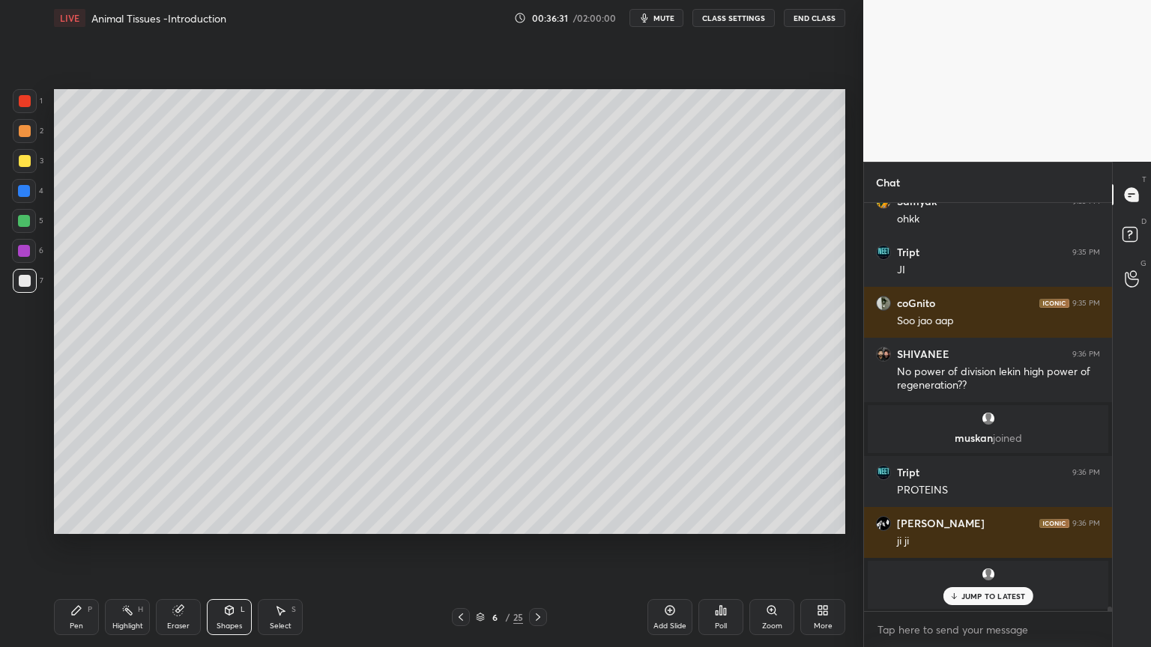
click at [78, 520] on icon at bounding box center [76, 610] width 12 height 12
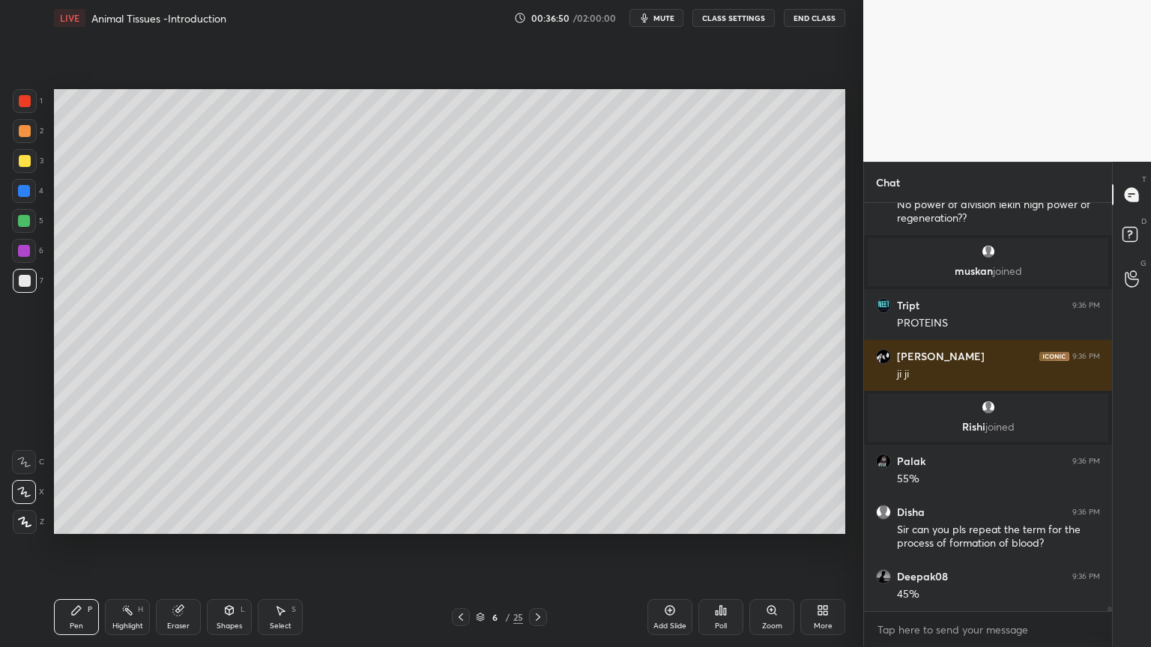
scroll to position [34299, 0]
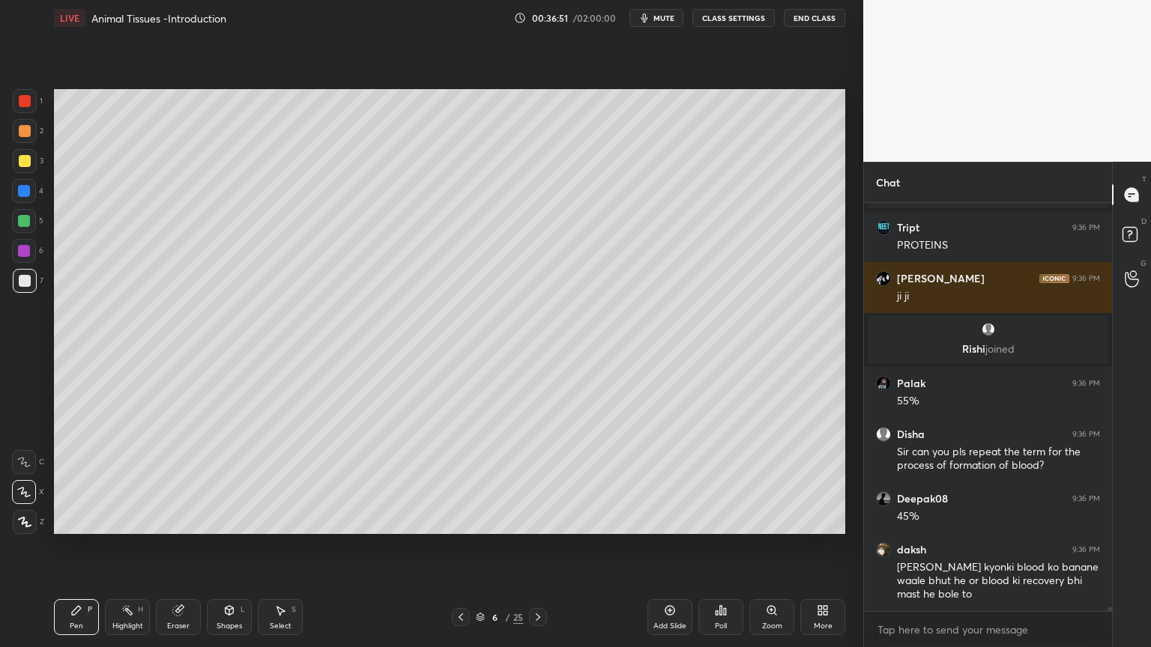
drag, startPoint x: 24, startPoint y: 166, endPoint x: 45, endPoint y: 193, distance: 34.8
click at [25, 168] on div at bounding box center [25, 161] width 24 height 24
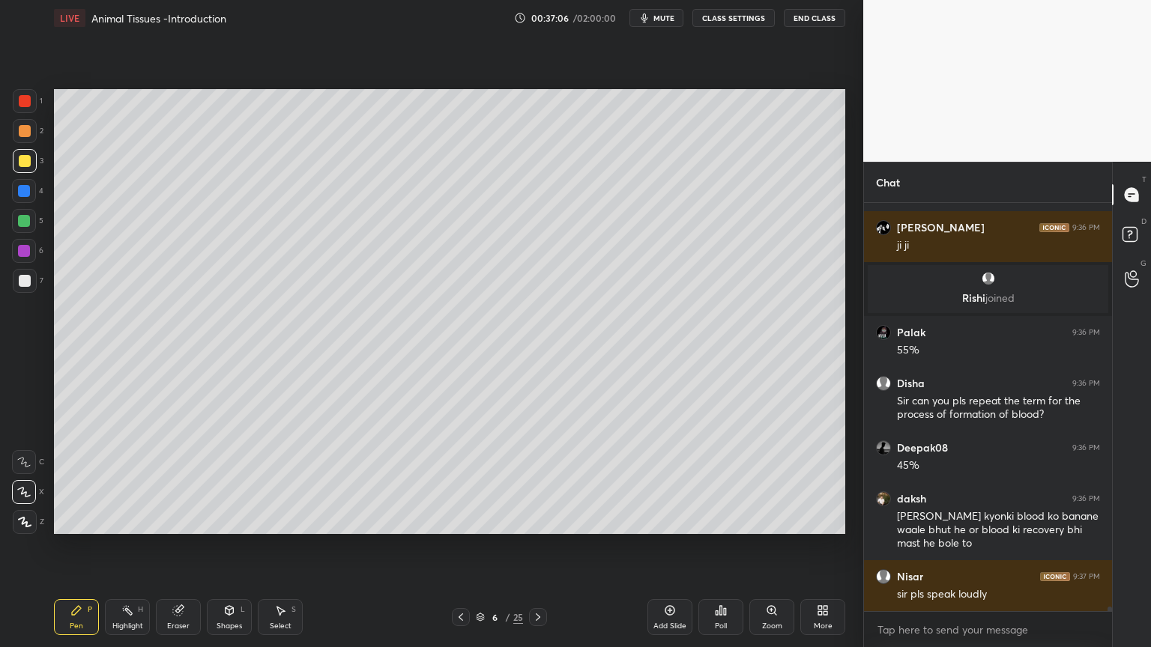
click at [24, 291] on div "7" at bounding box center [28, 284] width 31 height 30
click at [28, 284] on div at bounding box center [25, 281] width 12 height 12
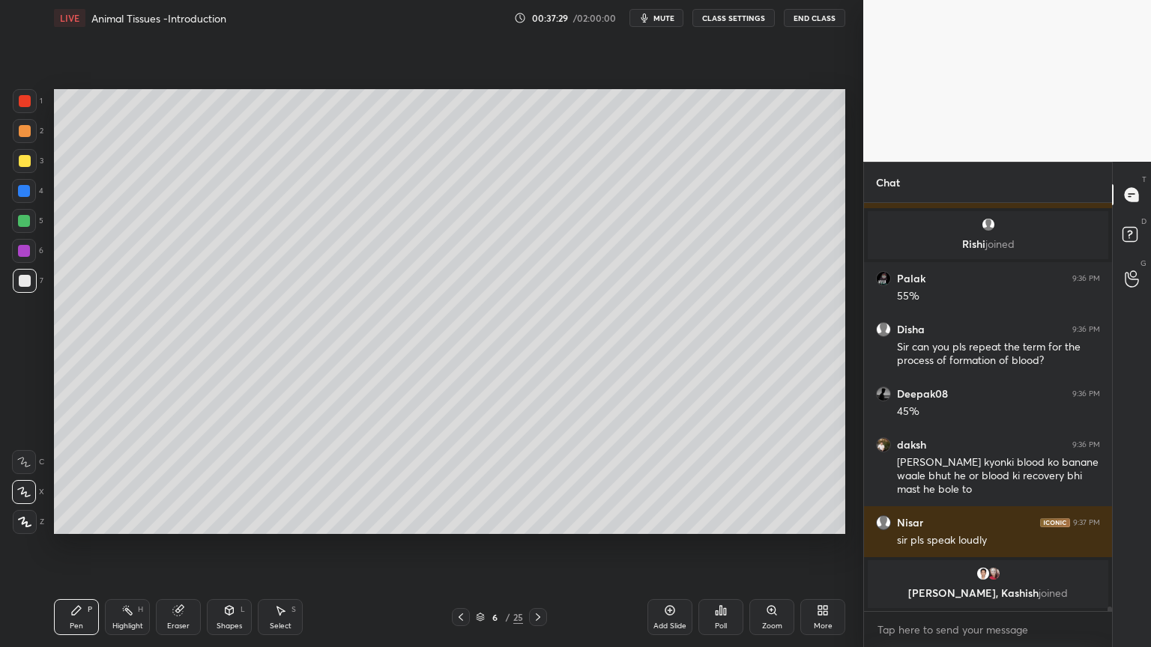
scroll to position [33892, 0]
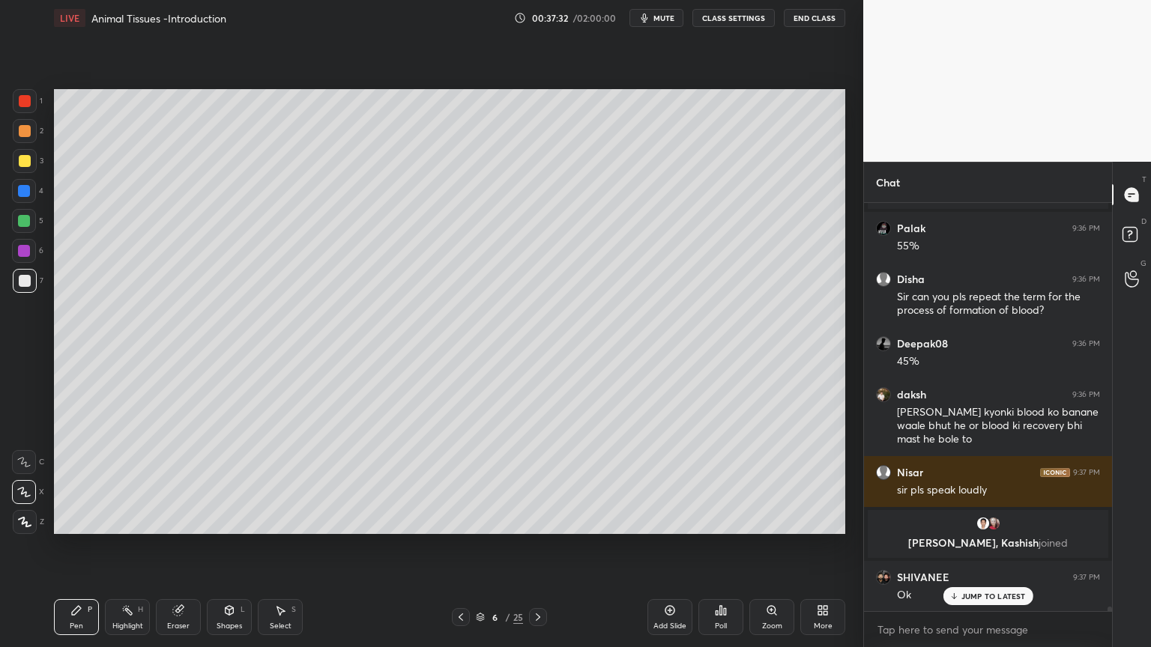
click at [19, 104] on div at bounding box center [25, 101] width 12 height 12
click at [22, 104] on div at bounding box center [25, 101] width 12 height 12
click at [24, 164] on div at bounding box center [25, 161] width 12 height 12
click at [25, 224] on div at bounding box center [24, 221] width 12 height 12
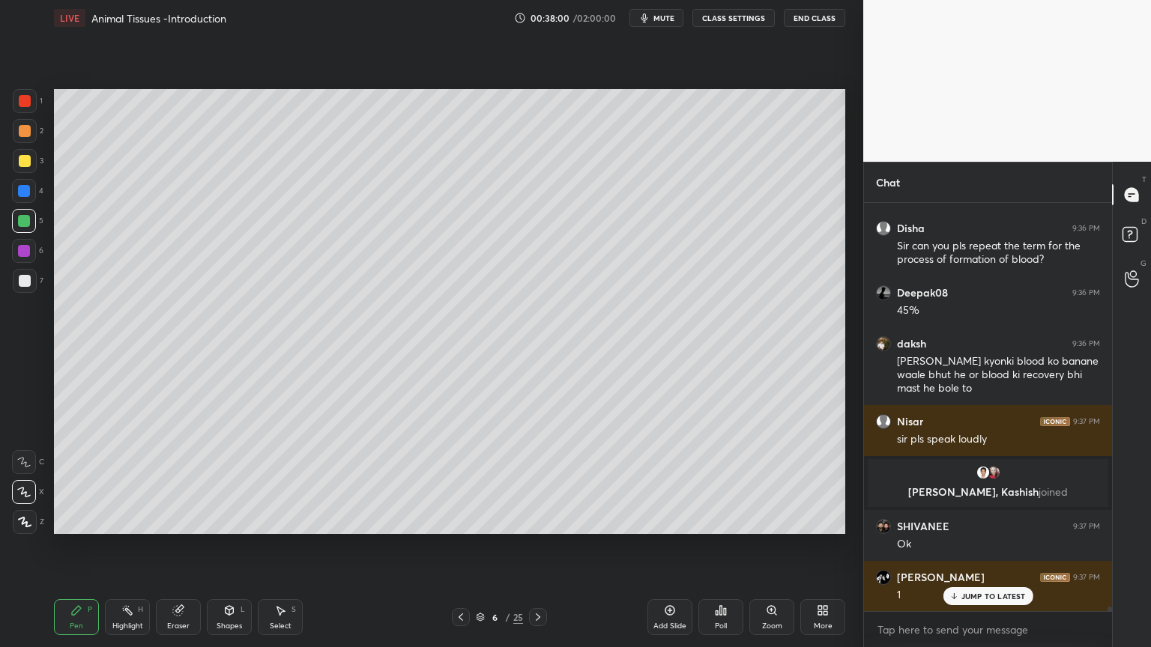
scroll to position [33994, 0]
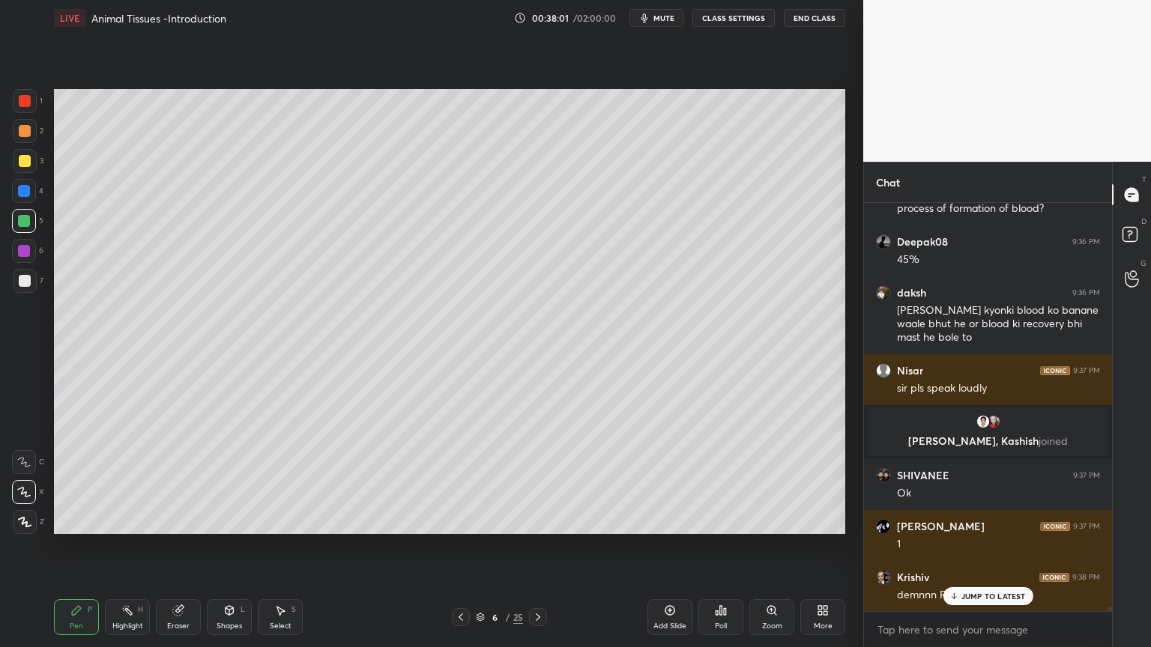
click at [231, 520] on icon at bounding box center [229, 610] width 12 height 12
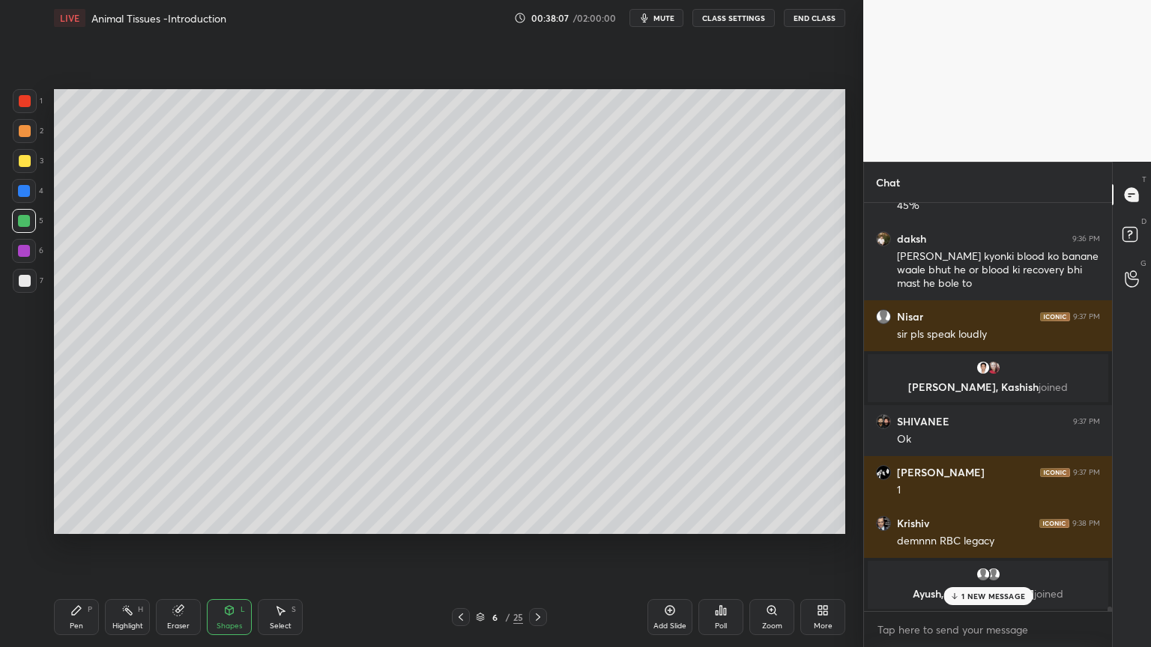
click at [132, 520] on icon at bounding box center [127, 610] width 12 height 12
drag, startPoint x: 132, startPoint y: 610, endPoint x: 142, endPoint y: 615, distance: 11.7
click at [131, 520] on icon at bounding box center [127, 610] width 12 height 12
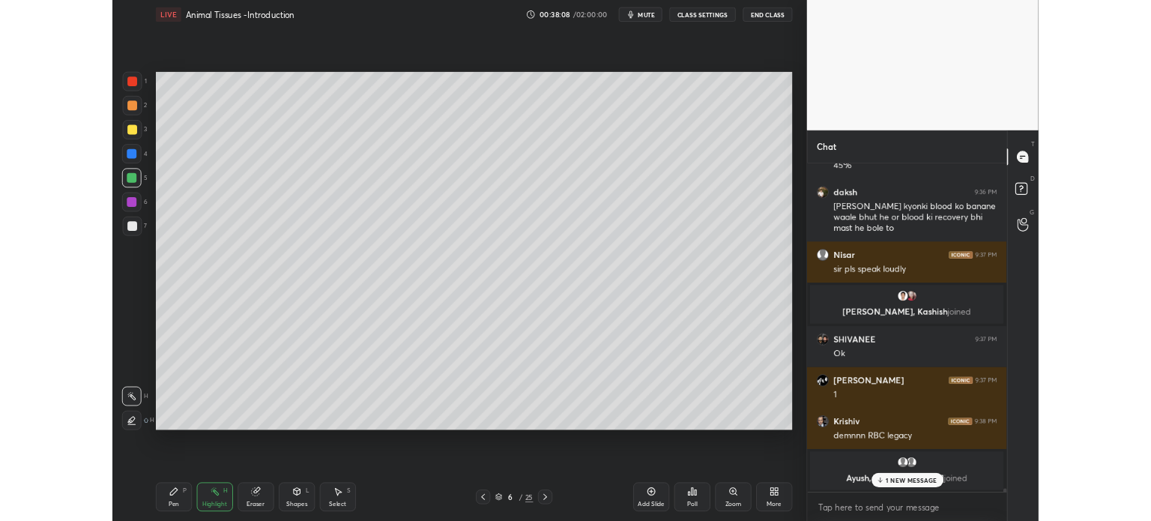
scroll to position [34099, 0]
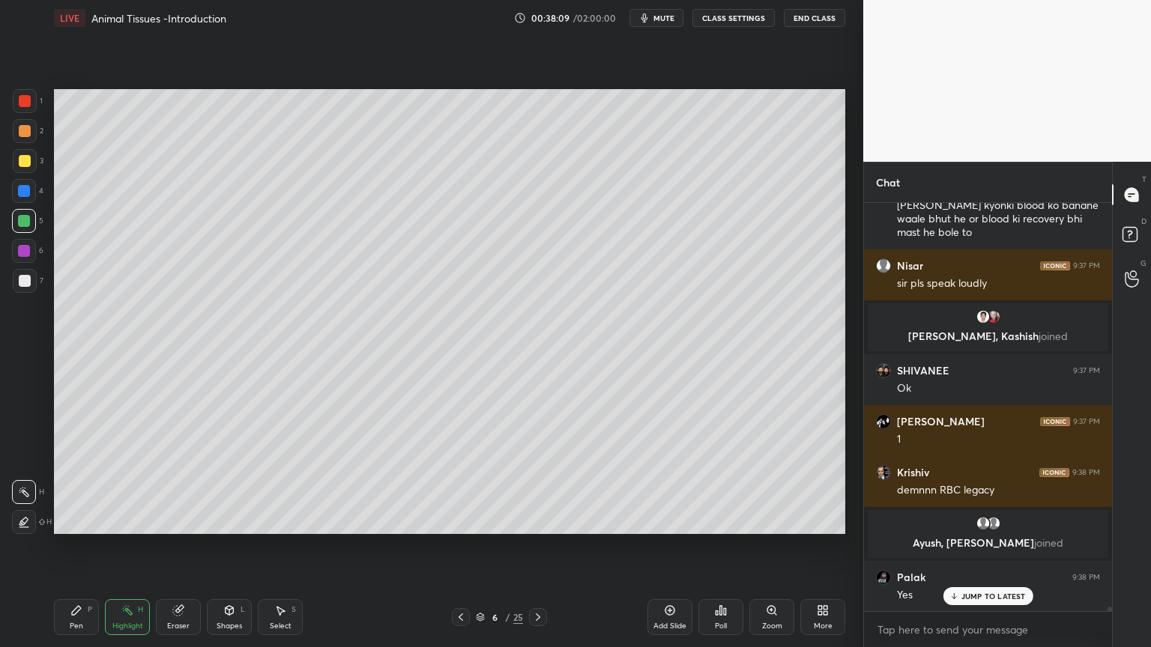
click at [972, 520] on p "JUMP TO LATEST" at bounding box center [993, 596] width 64 height 9
click at [818, 520] on icon at bounding box center [822, 610] width 12 height 12
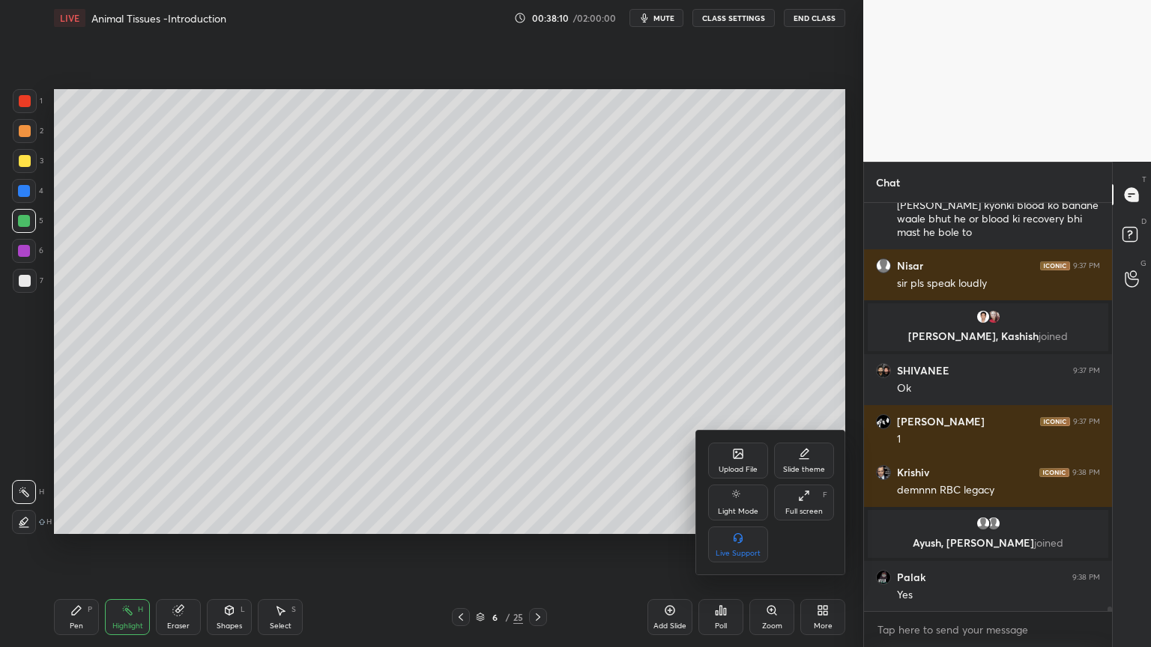
click at [746, 463] on div "Upload File" at bounding box center [738, 461] width 60 height 36
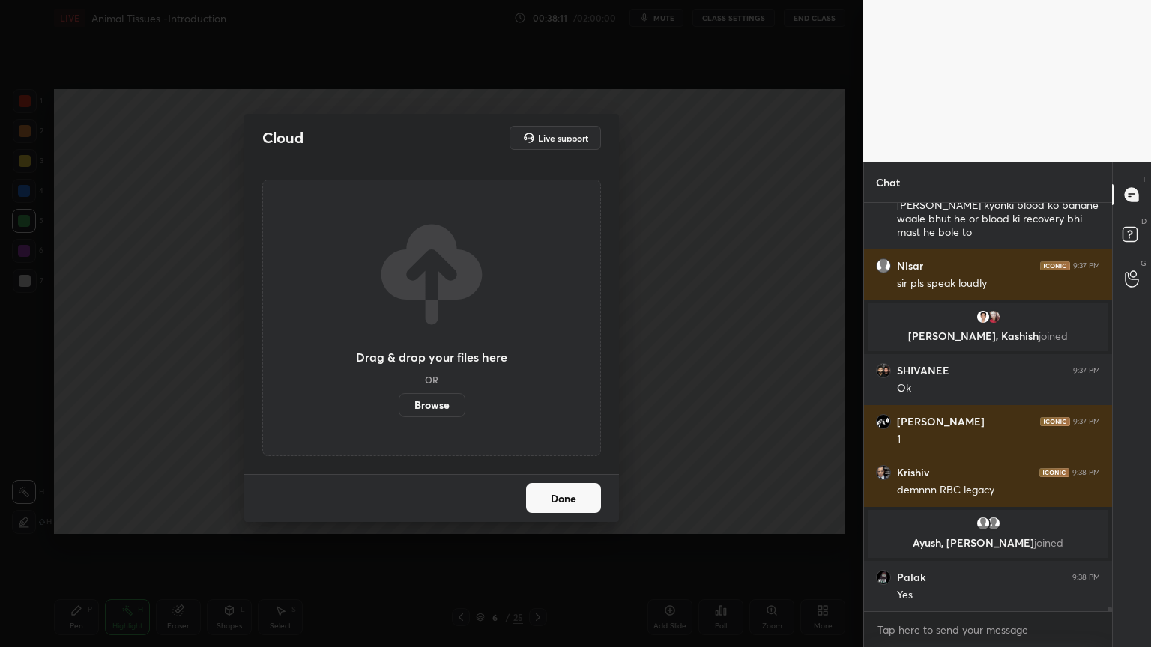
drag, startPoint x: 447, startPoint y: 401, endPoint x: 446, endPoint y: 311, distance: 89.9
click at [446, 401] on label "Browse" at bounding box center [431, 405] width 67 height 24
click at [398, 401] on input "Browse" at bounding box center [398, 405] width 0 height 24
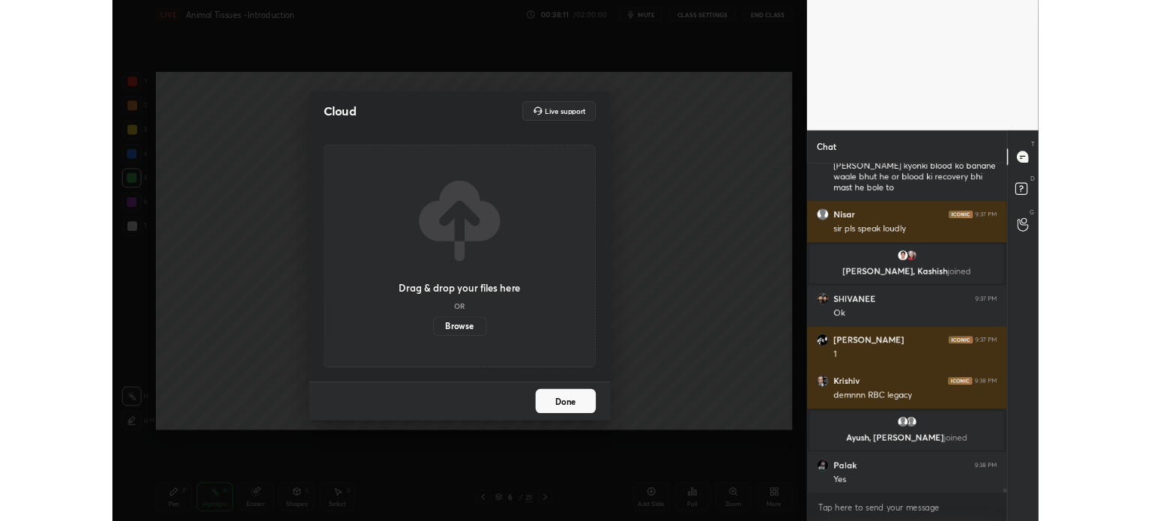
scroll to position [4, 4]
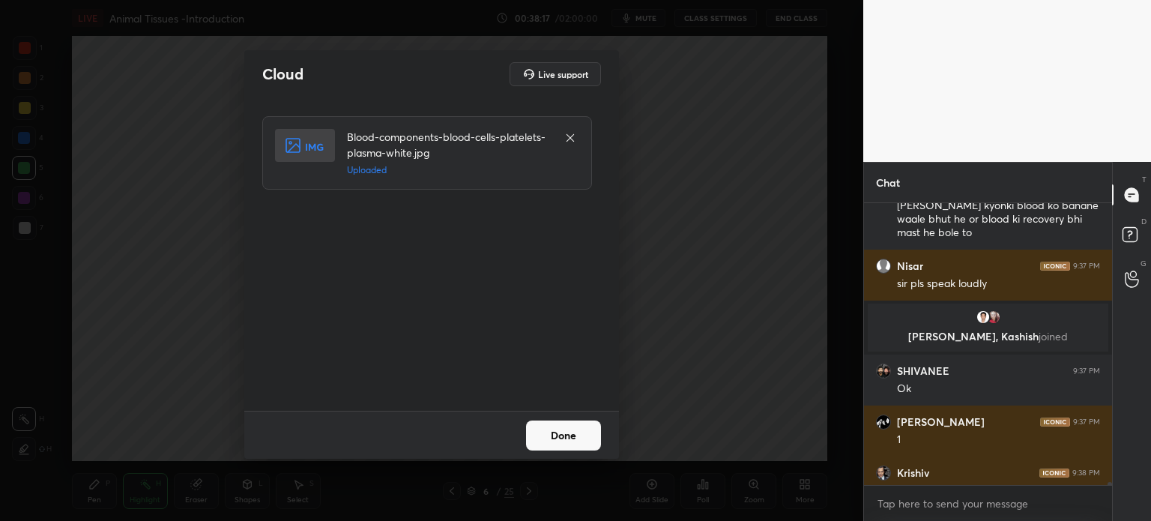
click at [578, 440] on button "Done" at bounding box center [563, 435] width 75 height 30
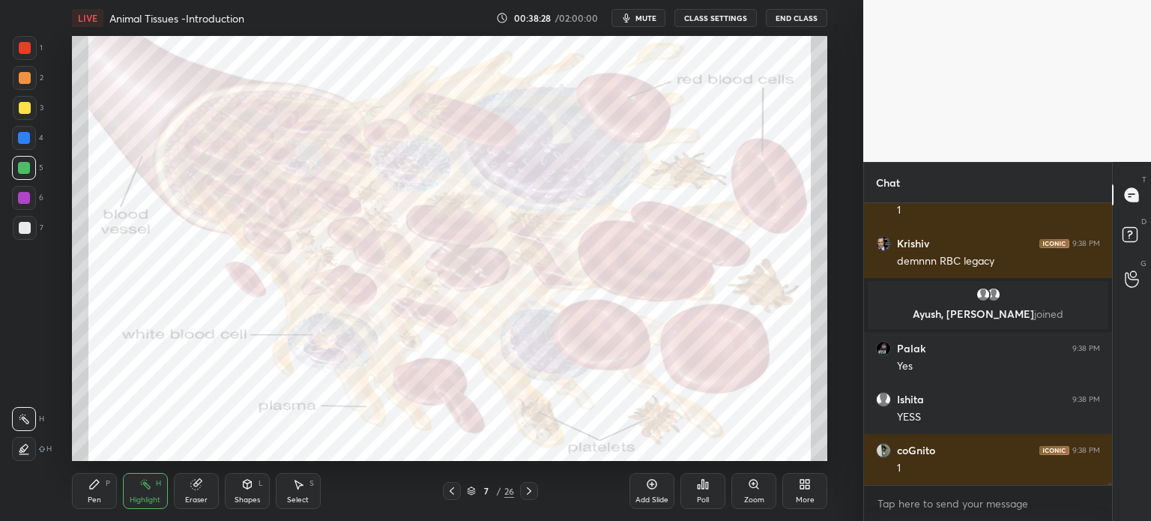
scroll to position [34379, 0]
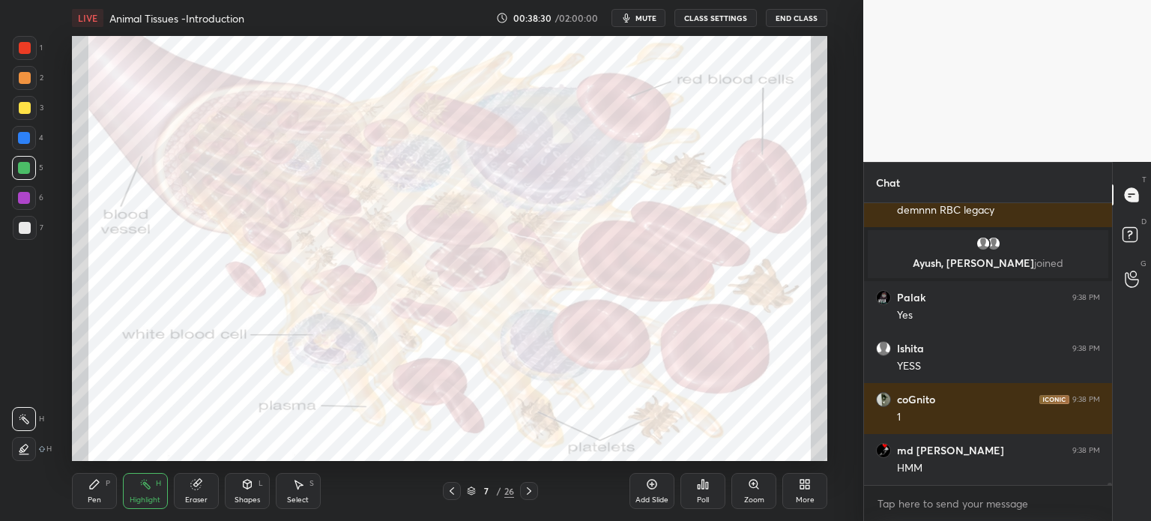
click at [99, 492] on div "Pen P" at bounding box center [94, 491] width 45 height 36
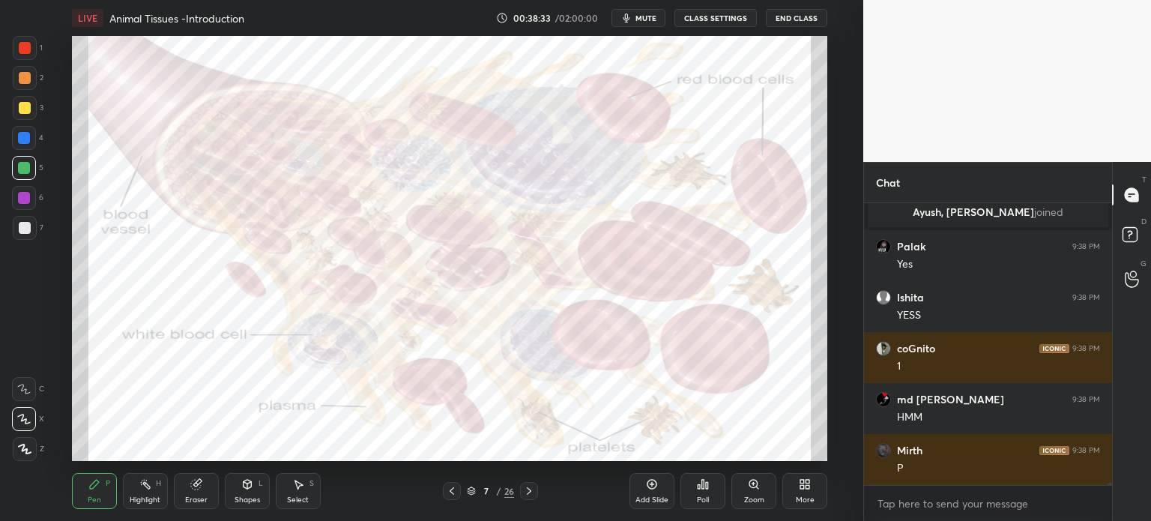
click at [27, 74] on div at bounding box center [25, 78] width 12 height 12
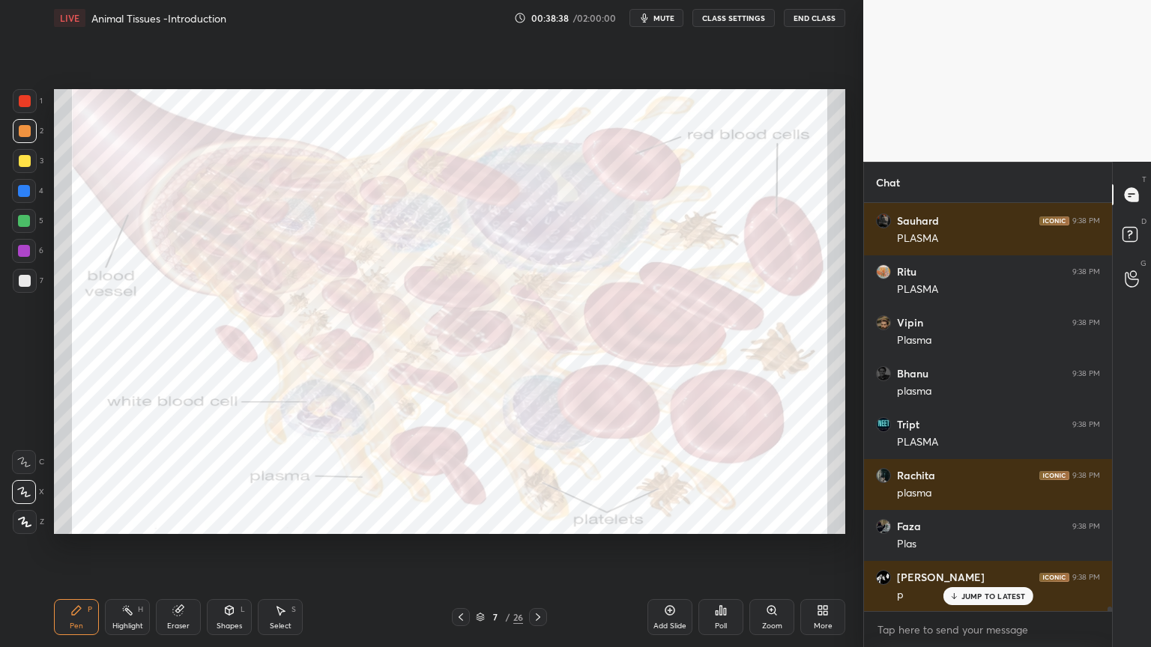
scroll to position [34863, 0]
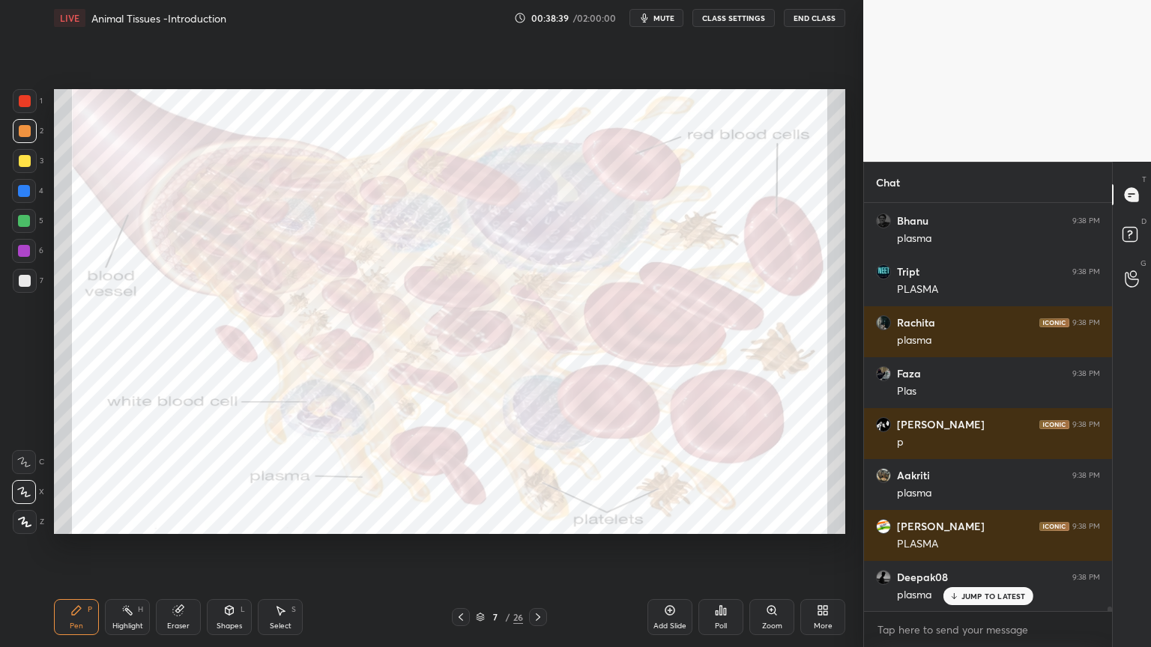
click at [233, 520] on div "Shapes L" at bounding box center [229, 617] width 45 height 36
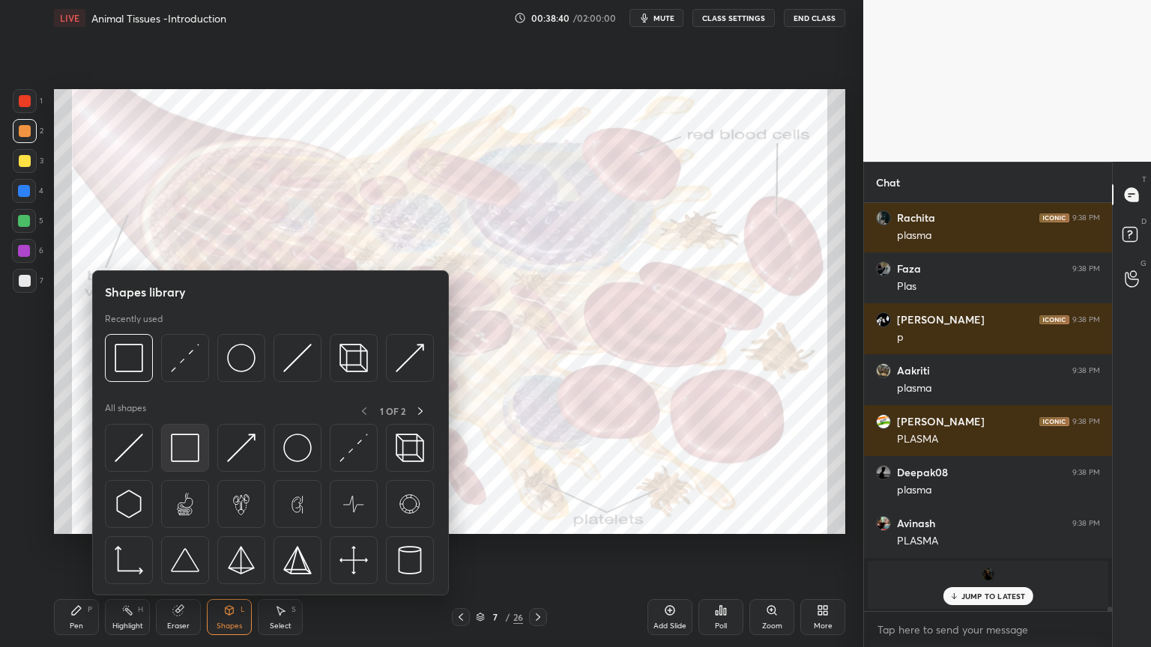
click at [187, 458] on img at bounding box center [185, 448] width 28 height 28
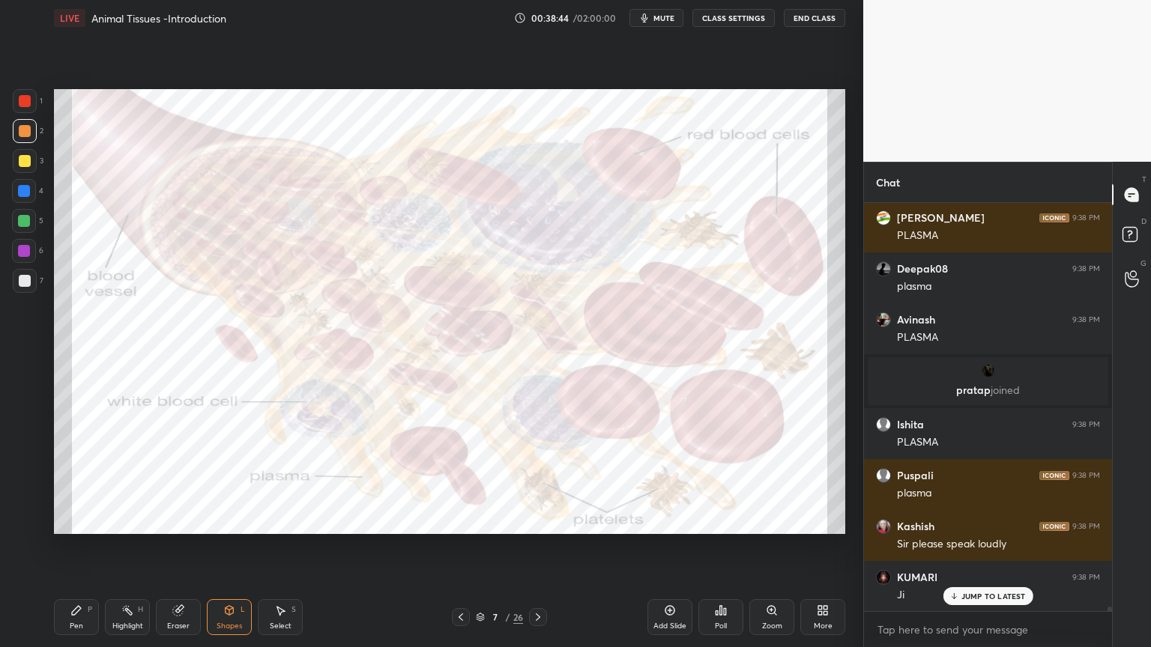
scroll to position [35223, 0]
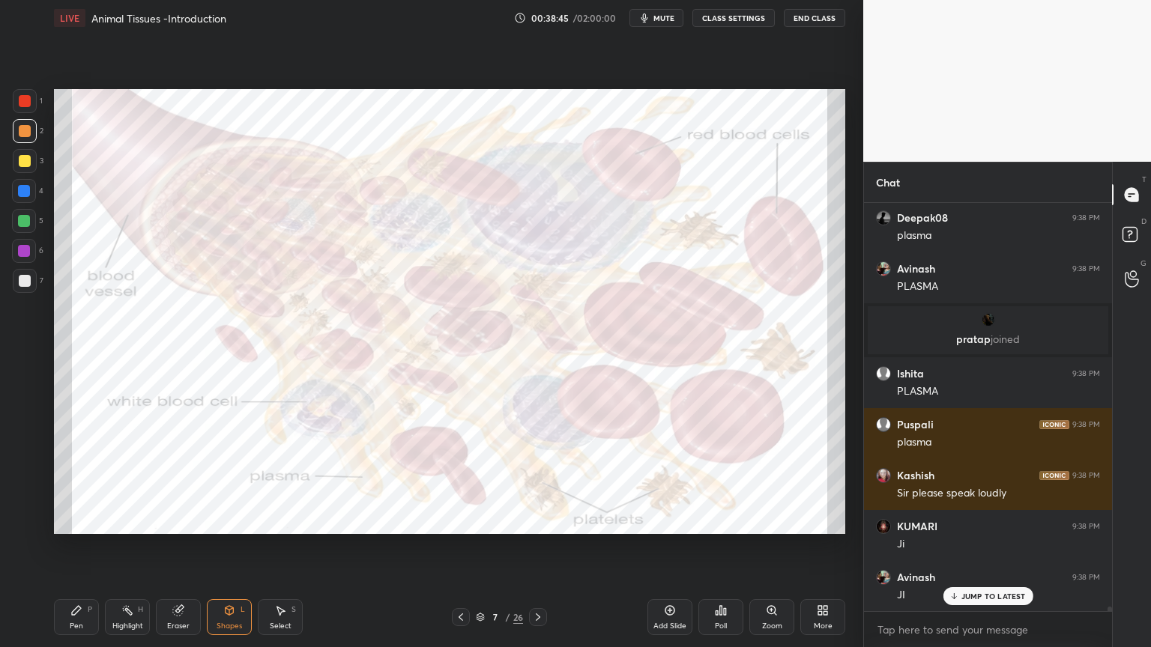
click at [28, 192] on div at bounding box center [24, 191] width 12 height 12
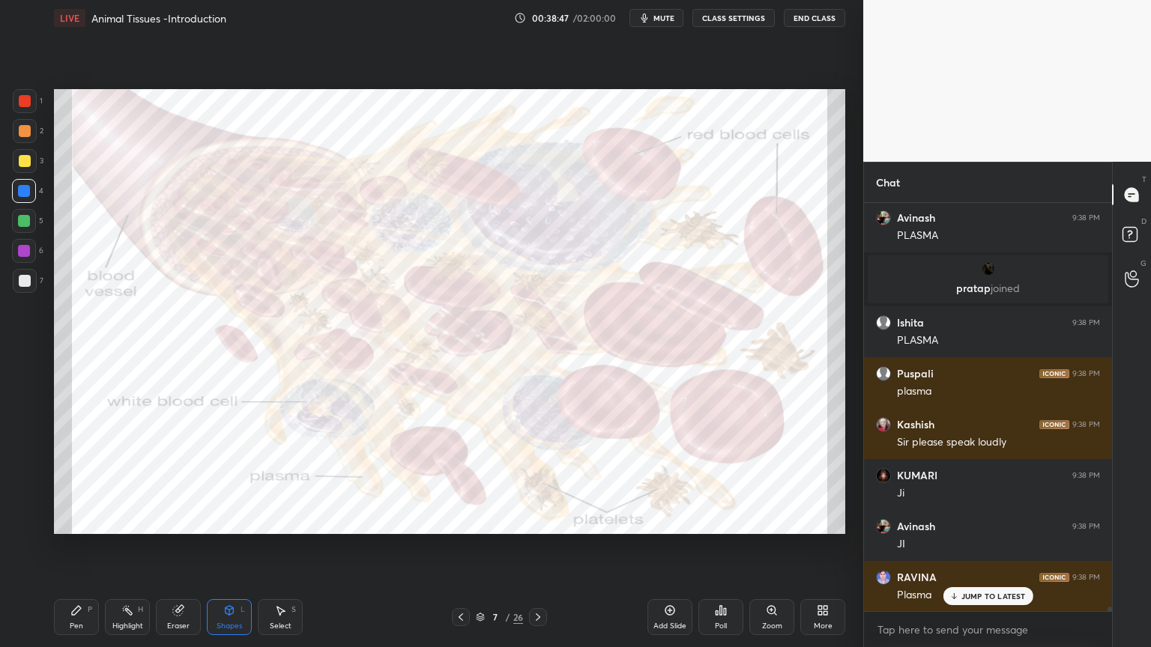
click at [25, 109] on div at bounding box center [25, 101] width 24 height 24
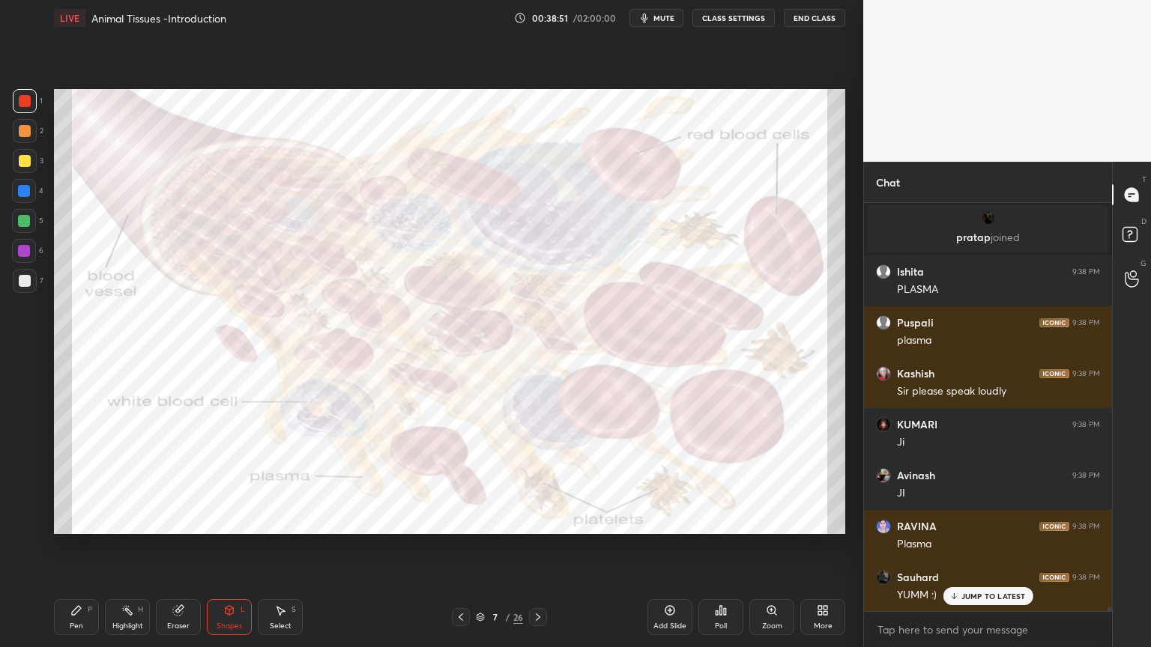
scroll to position [35376, 0]
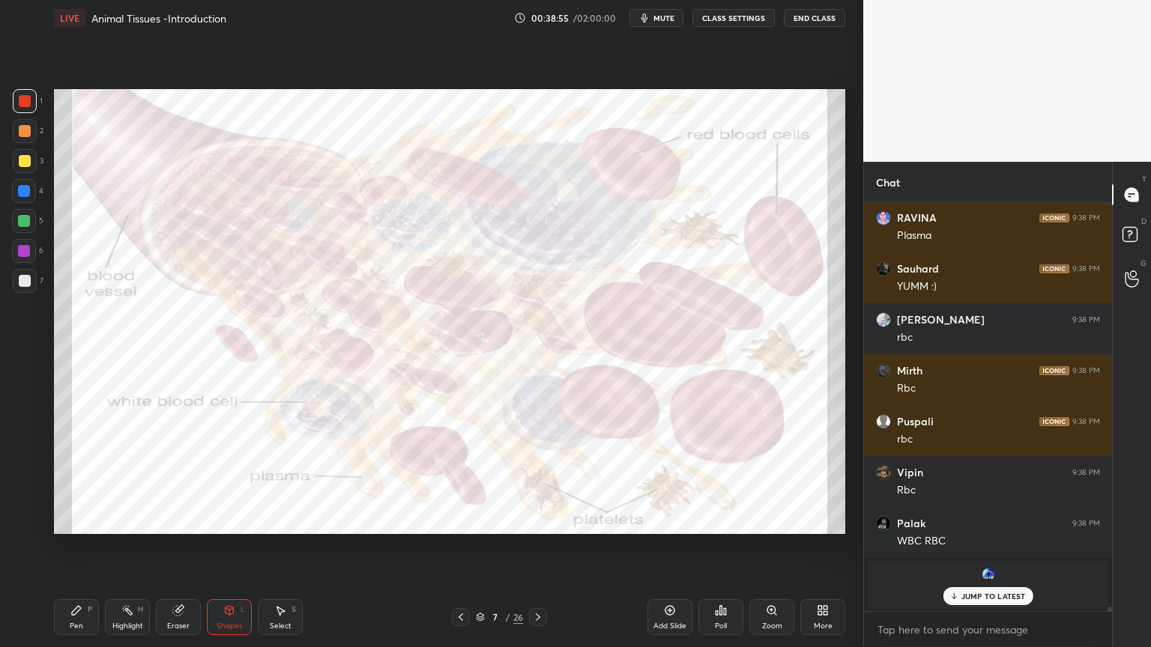
click at [22, 243] on div at bounding box center [24, 251] width 24 height 24
click at [22, 250] on div at bounding box center [24, 251] width 12 height 12
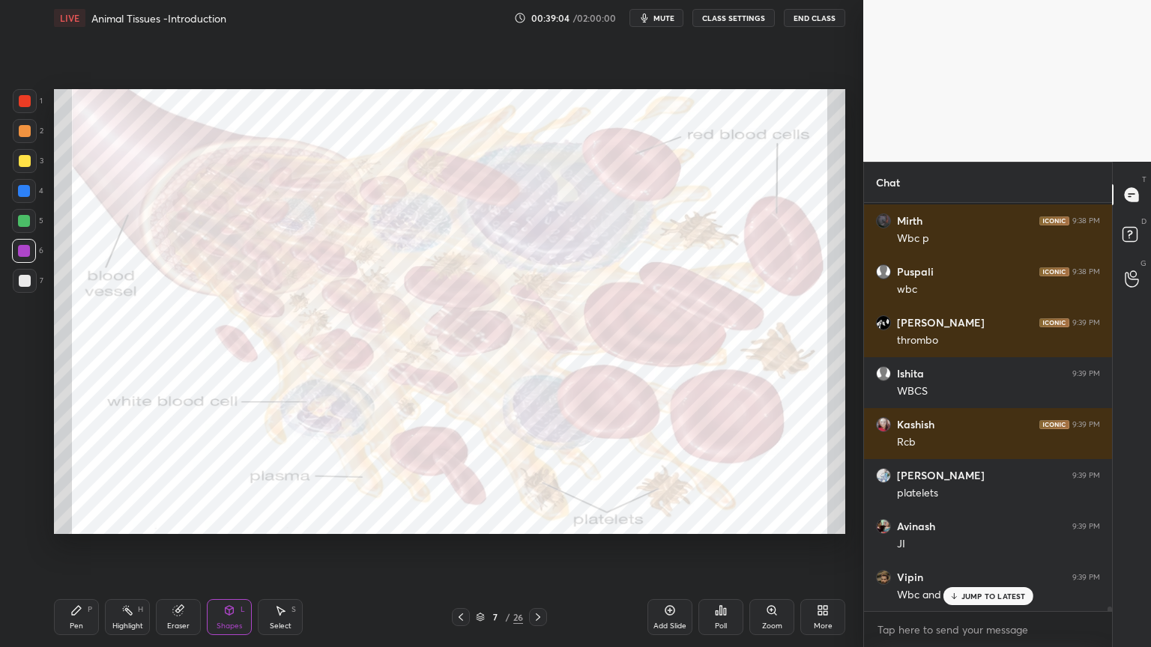
click at [821, 520] on icon at bounding box center [822, 610] width 12 height 12
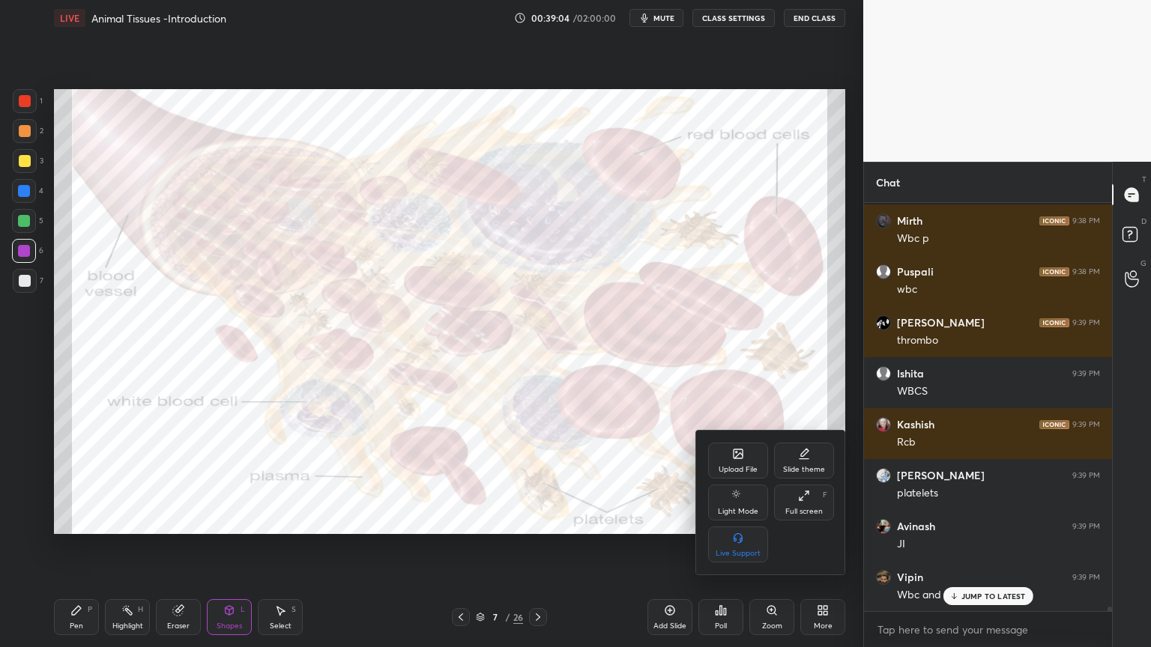
click at [742, 464] on div "Upload File" at bounding box center [738, 461] width 60 height 36
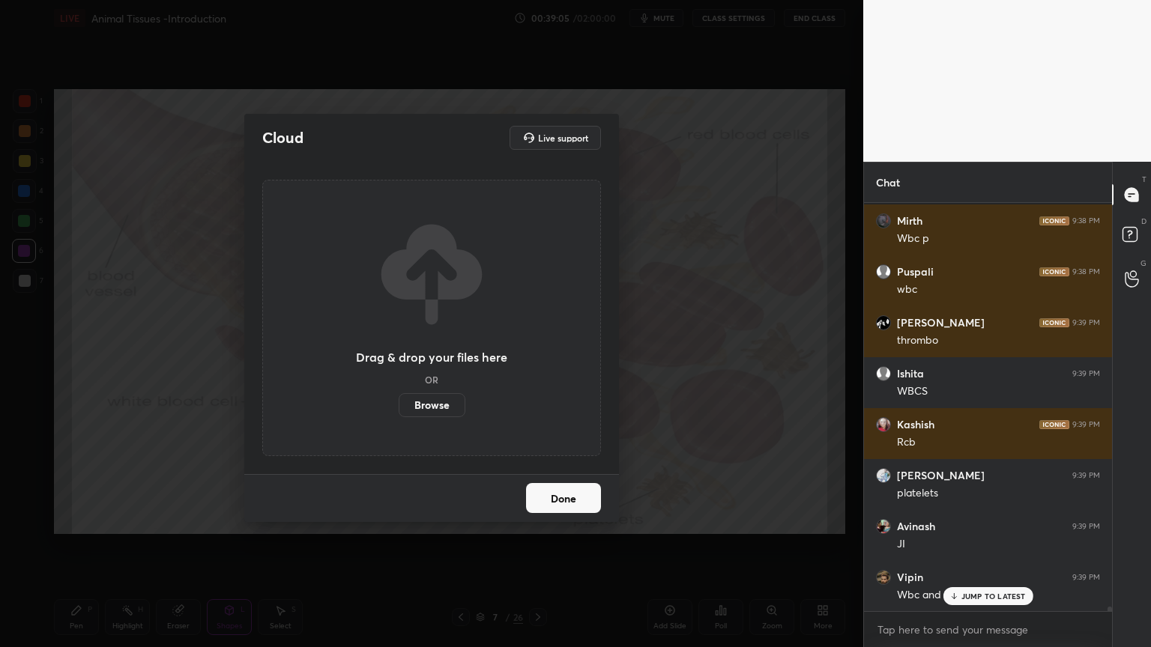
click at [440, 407] on label "Browse" at bounding box center [431, 405] width 67 height 24
click at [398, 407] on input "Browse" at bounding box center [398, 405] width 0 height 24
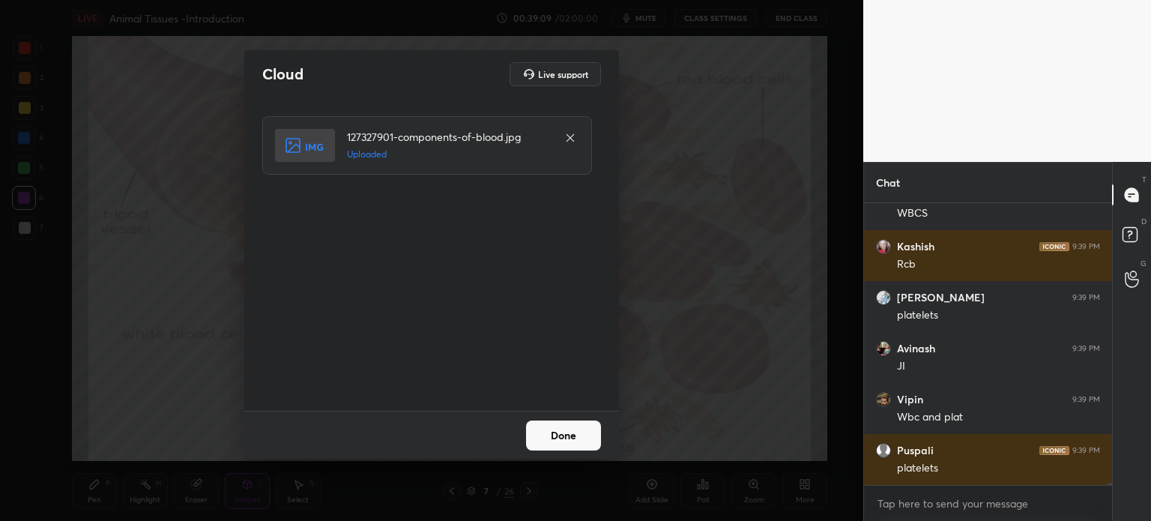
click at [559, 436] on button "Done" at bounding box center [563, 435] width 75 height 30
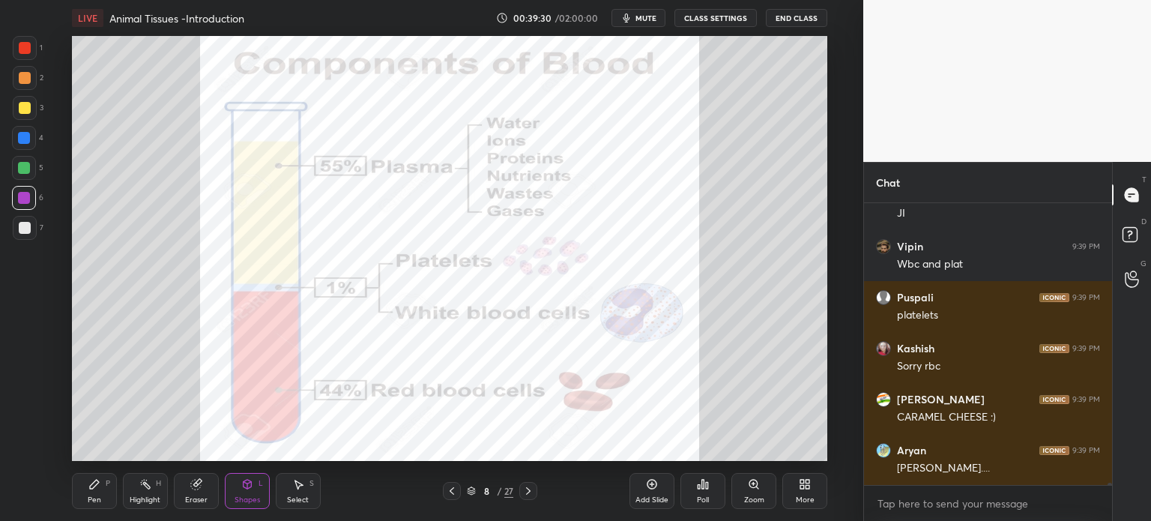
click at [24, 47] on div at bounding box center [25, 48] width 12 height 12
click at [144, 499] on div "Highlight" at bounding box center [145, 499] width 31 height 7
drag, startPoint x: 25, startPoint y: 446, endPoint x: 70, endPoint y: 436, distance: 46.1
click at [25, 447] on icon at bounding box center [24, 449] width 12 height 12
click at [22, 102] on div at bounding box center [25, 108] width 24 height 24
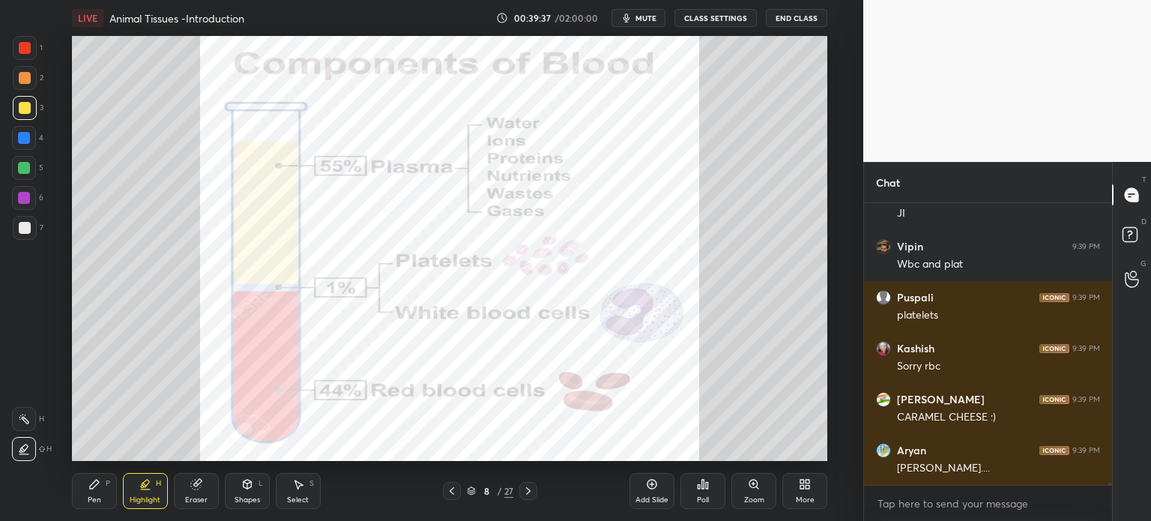
click at [27, 134] on div at bounding box center [24, 138] width 12 height 12
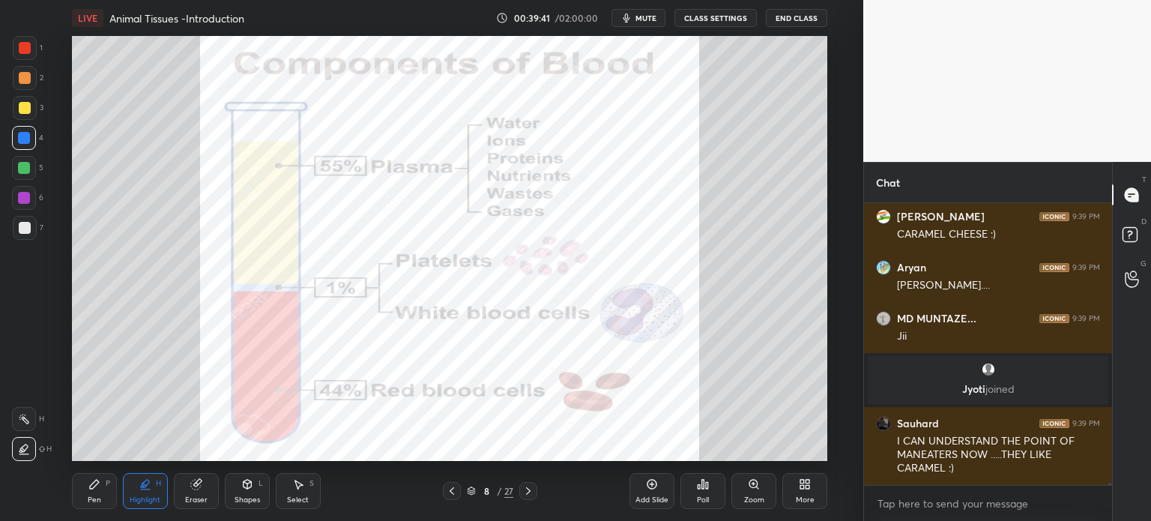
scroll to position [35811, 0]
click at [23, 112] on div at bounding box center [25, 108] width 12 height 12
click at [27, 113] on div at bounding box center [25, 108] width 12 height 12
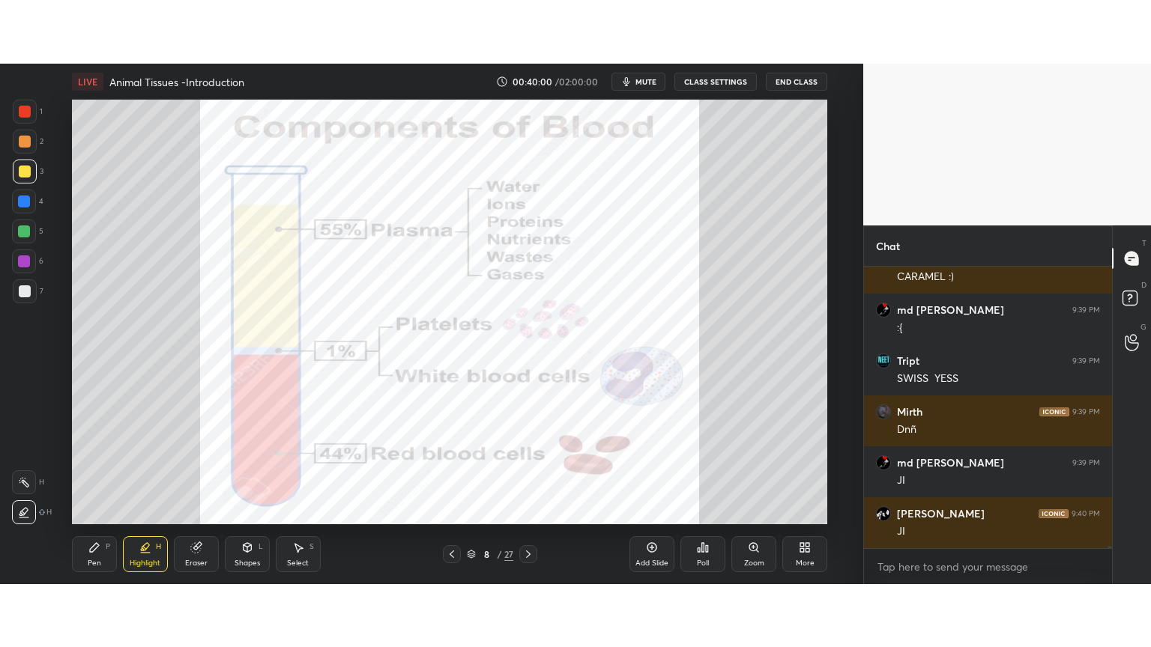
scroll to position [36168, 0]
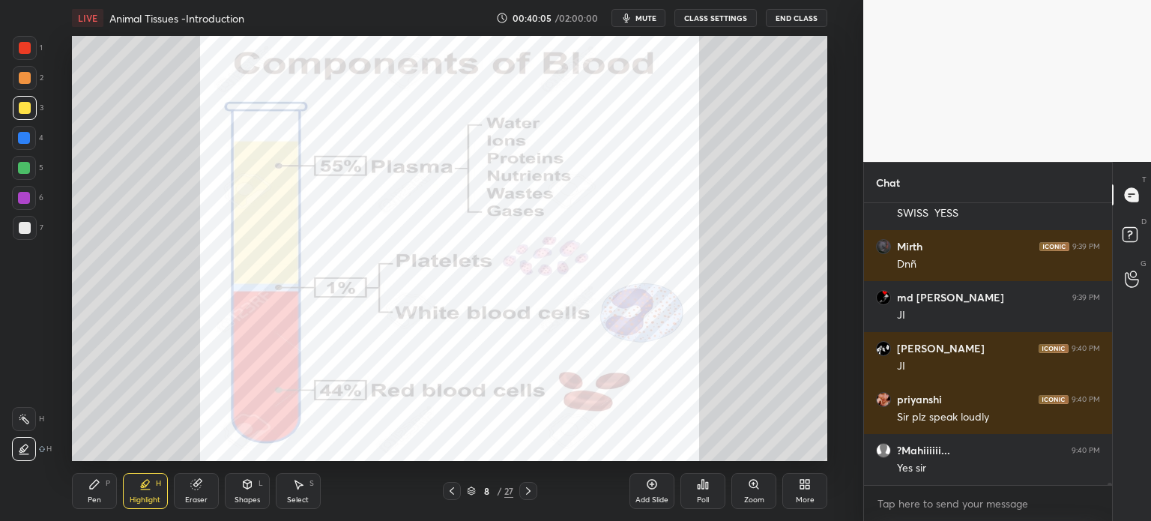
click at [452, 491] on icon at bounding box center [452, 491] width 12 height 12
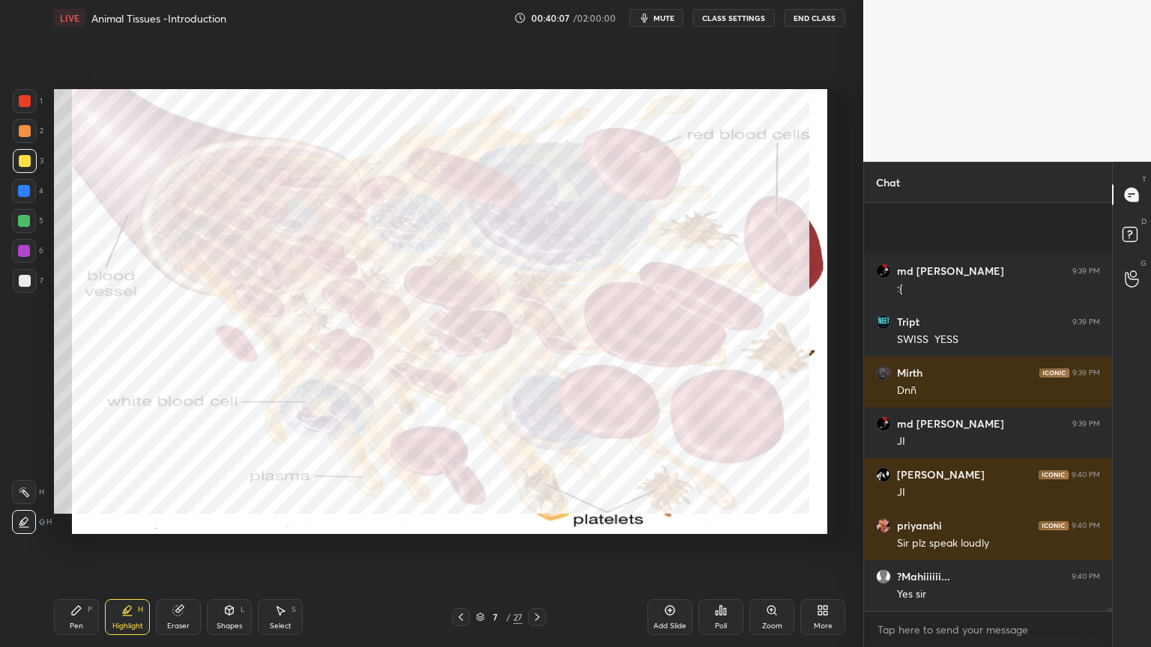
scroll to position [36041, 0]
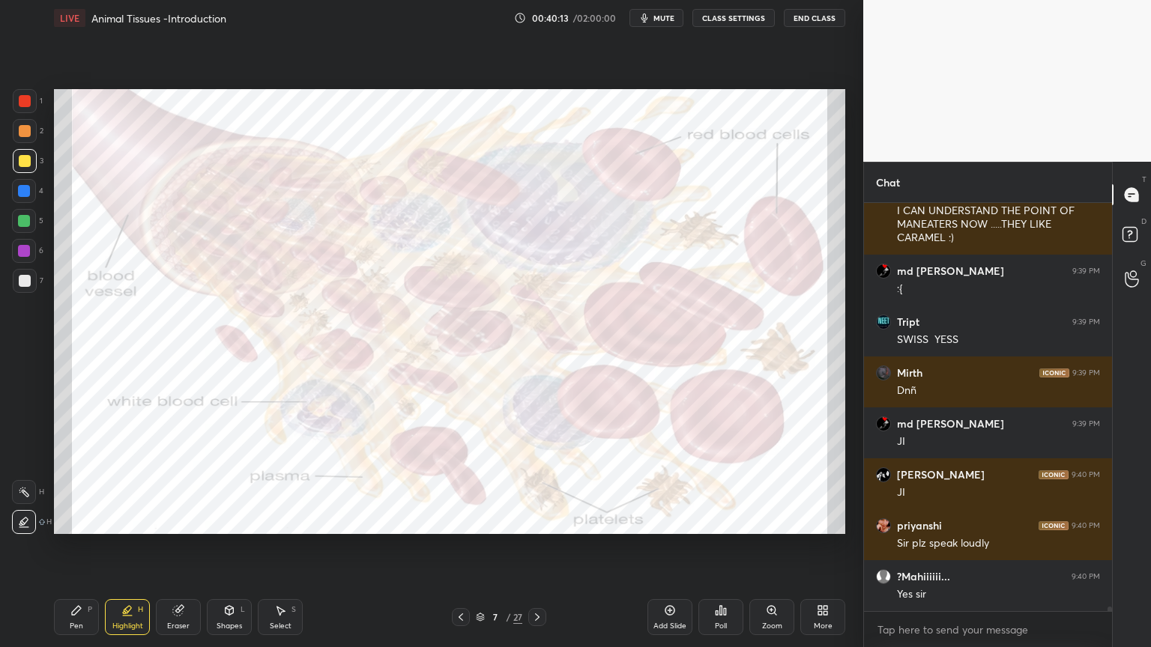
click at [538, 520] on icon at bounding box center [537, 617] width 12 height 12
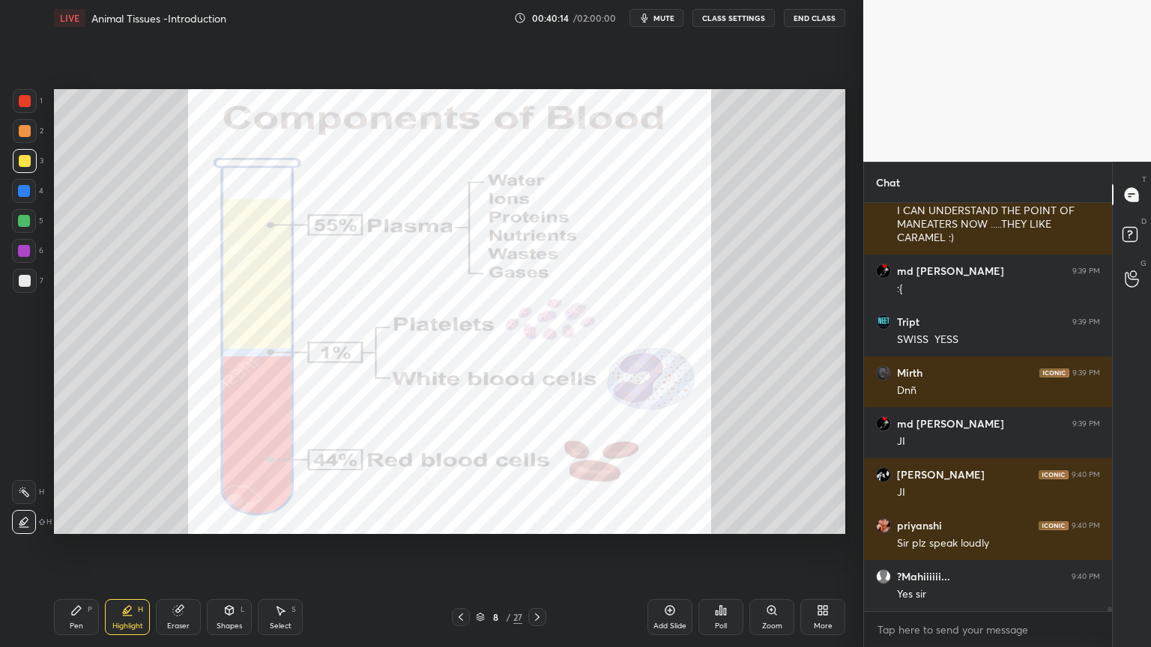
click at [463, 520] on icon at bounding box center [461, 617] width 12 height 12
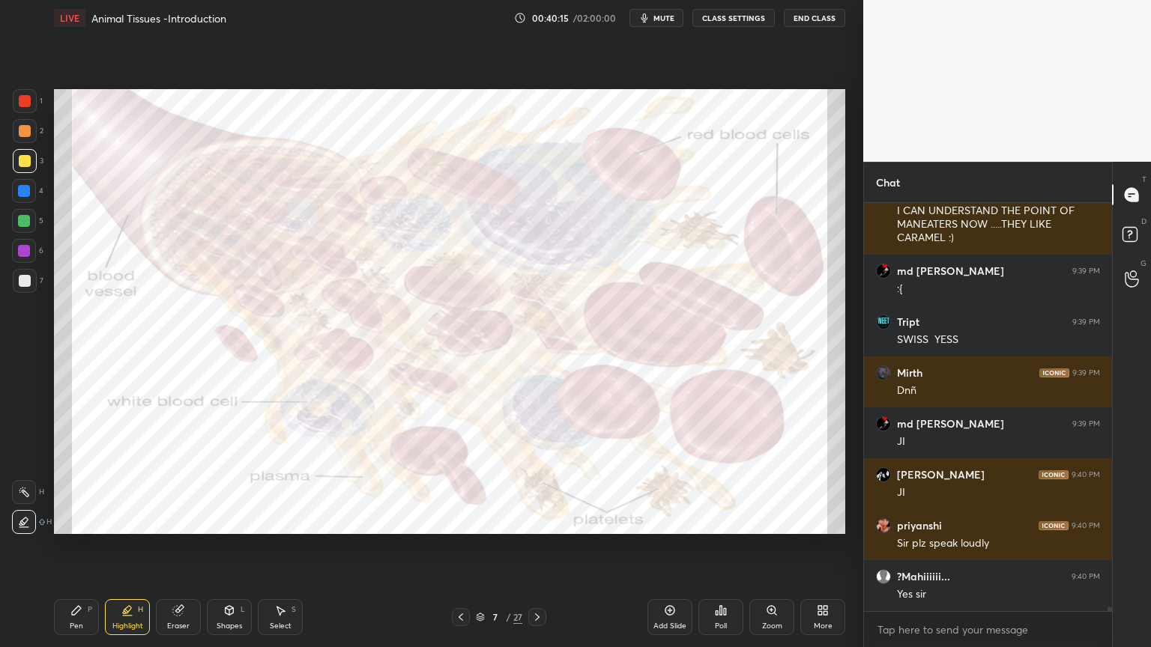
click at [461, 520] on icon at bounding box center [461, 617] width 12 height 12
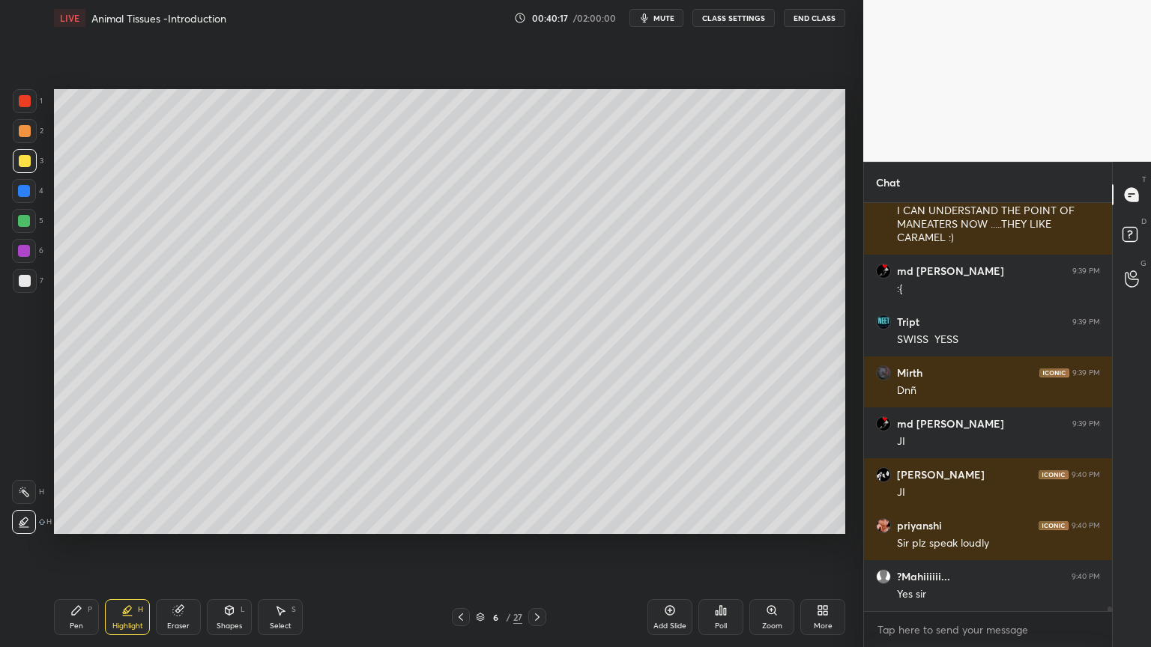
click at [180, 520] on div "Eraser" at bounding box center [178, 617] width 45 height 36
click at [121, 520] on div "Highlight H" at bounding box center [127, 617] width 45 height 36
click at [26, 493] on rect at bounding box center [25, 493] width 7 height 7
click at [25, 496] on icon at bounding box center [24, 492] width 12 height 12
click at [33, 494] on div at bounding box center [24, 492] width 24 height 24
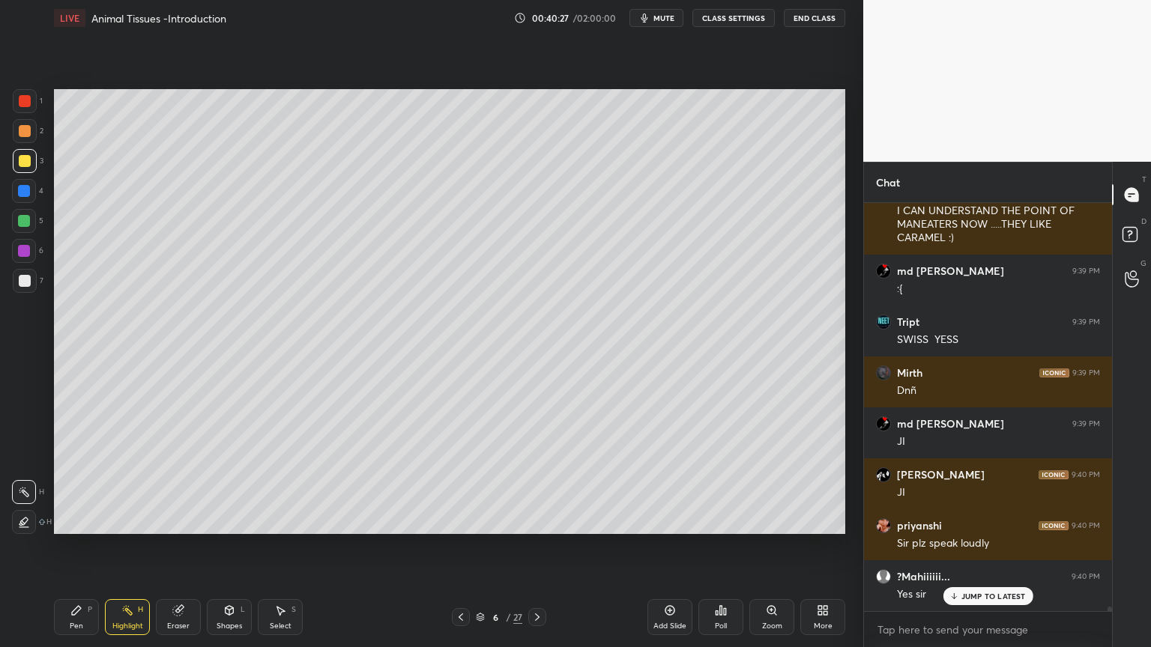
scroll to position [36095, 0]
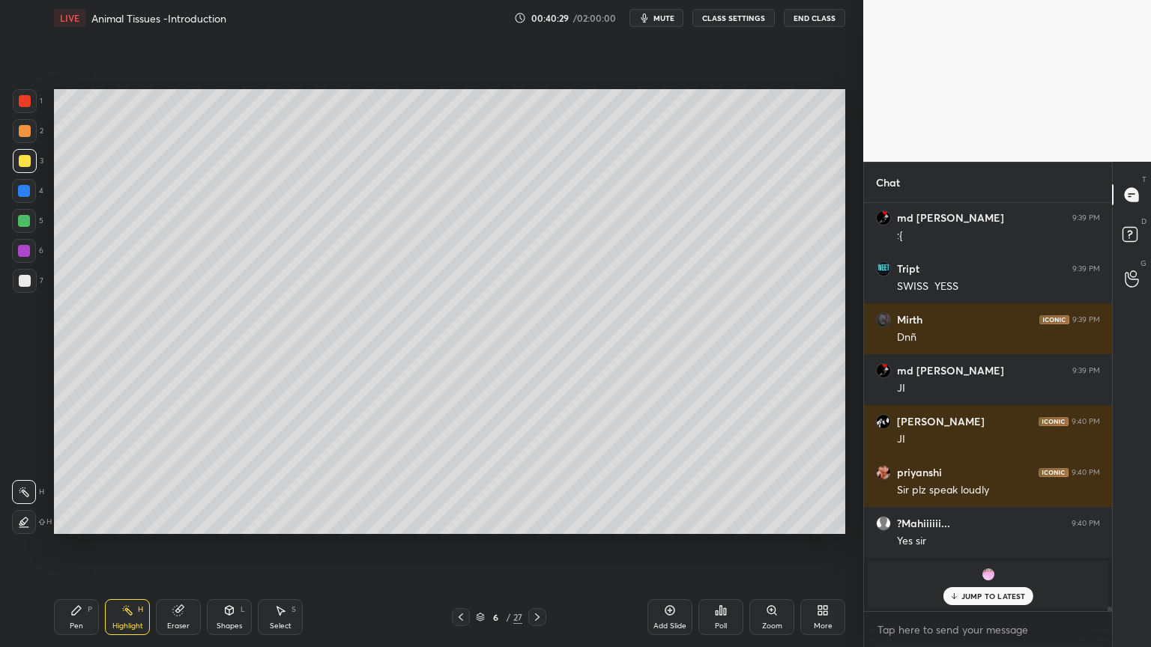
click at [717, 520] on div "Poll" at bounding box center [720, 617] width 45 height 36
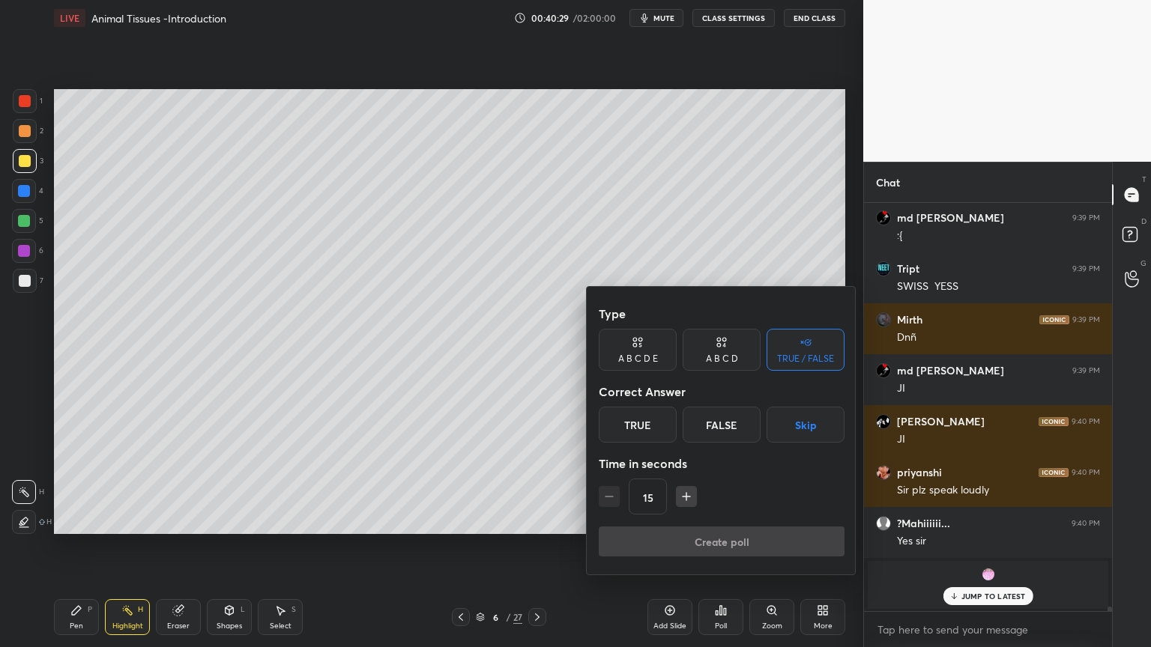
click at [803, 425] on button "Skip" at bounding box center [805, 425] width 78 height 36
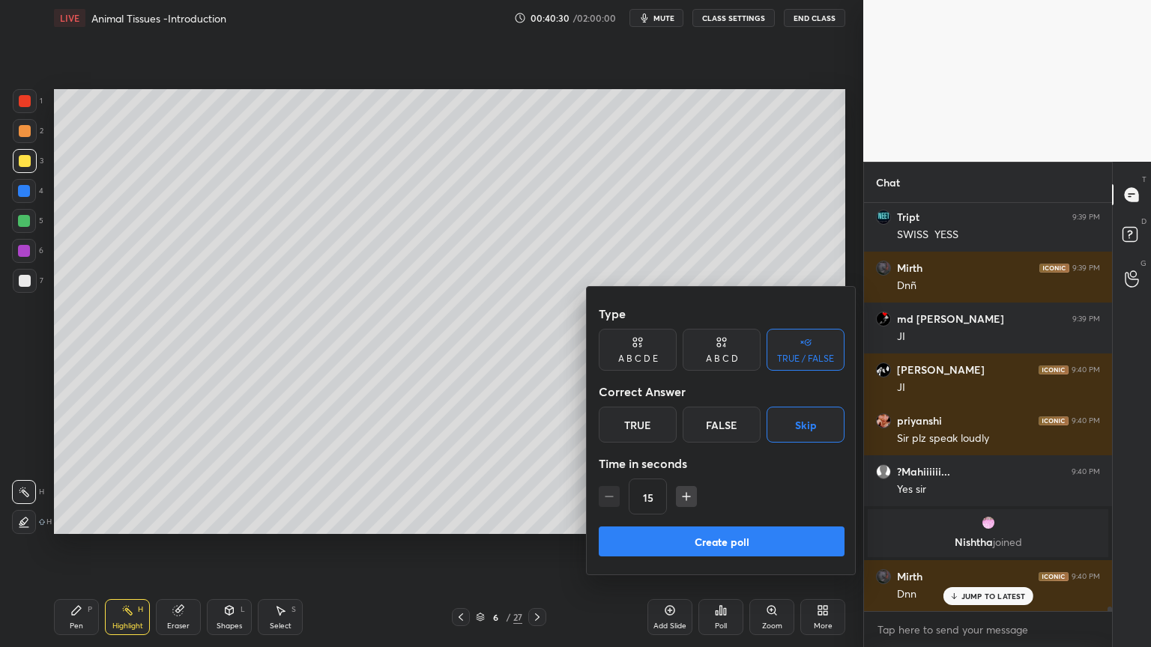
scroll to position [36035, 0]
click at [719, 520] on button "Create poll" at bounding box center [721, 542] width 246 height 30
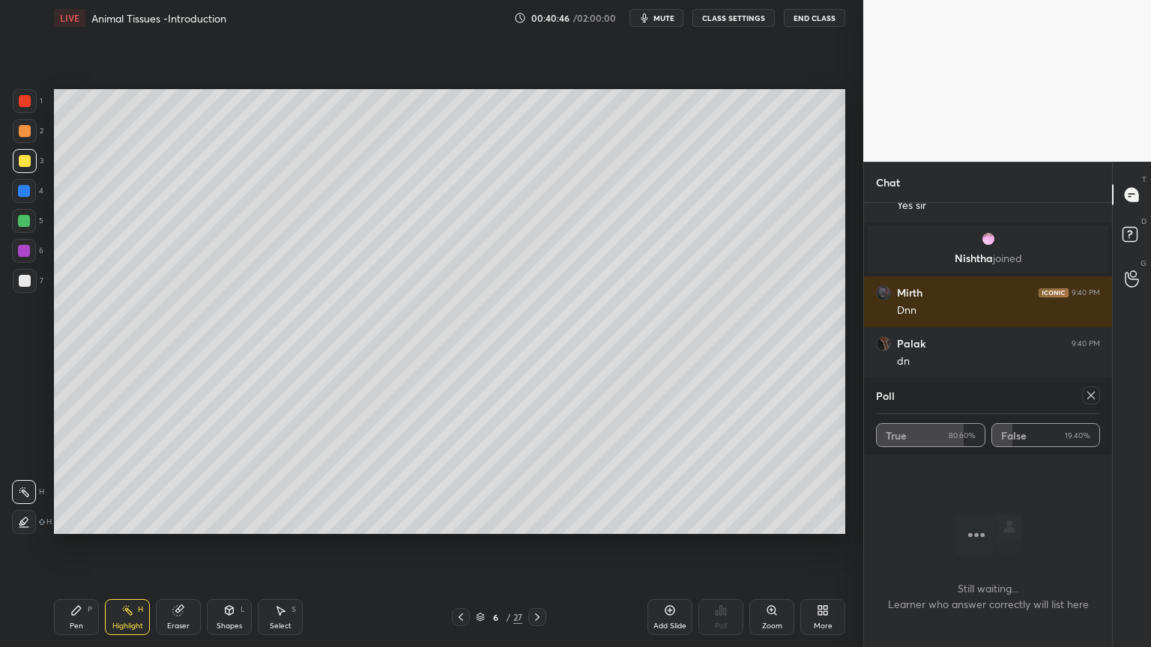
scroll to position [36370, 0]
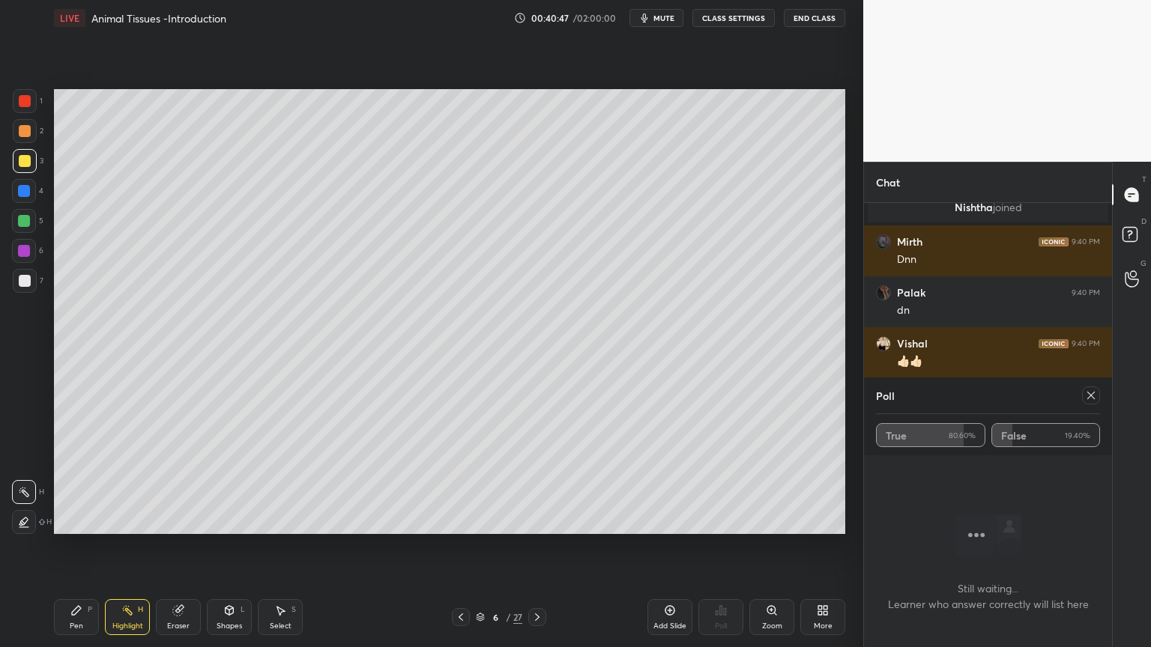
click at [1088, 392] on icon at bounding box center [1091, 395] width 12 height 12
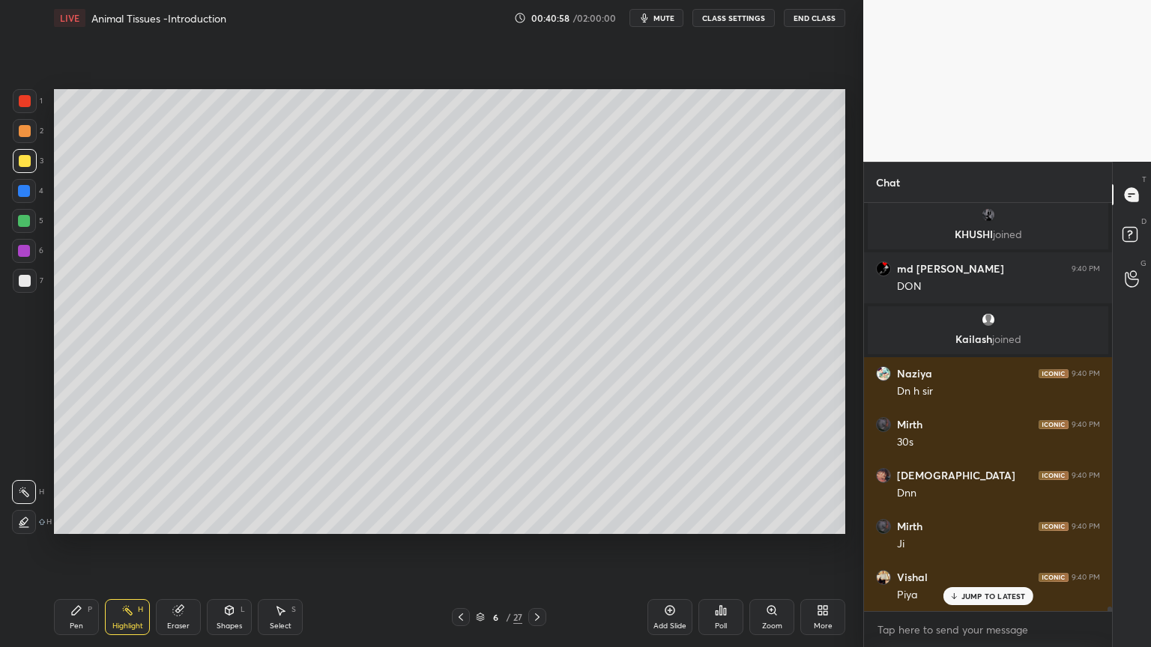
click at [536, 520] on icon at bounding box center [537, 617] width 12 height 12
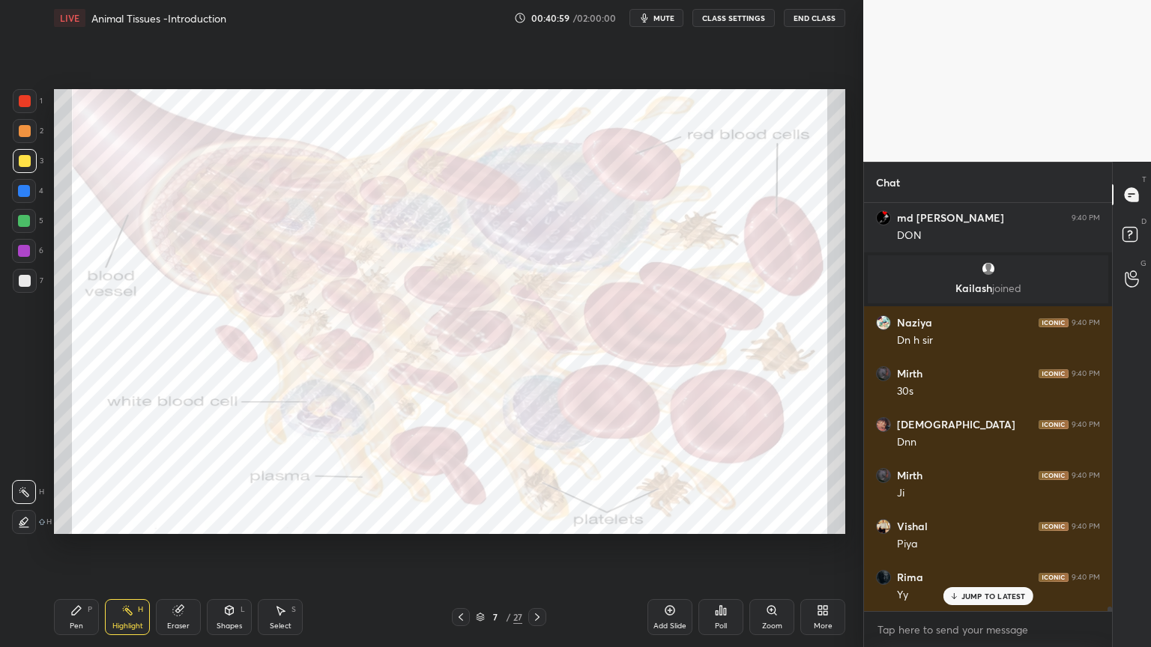
click at [539, 520] on icon at bounding box center [537, 617] width 12 height 12
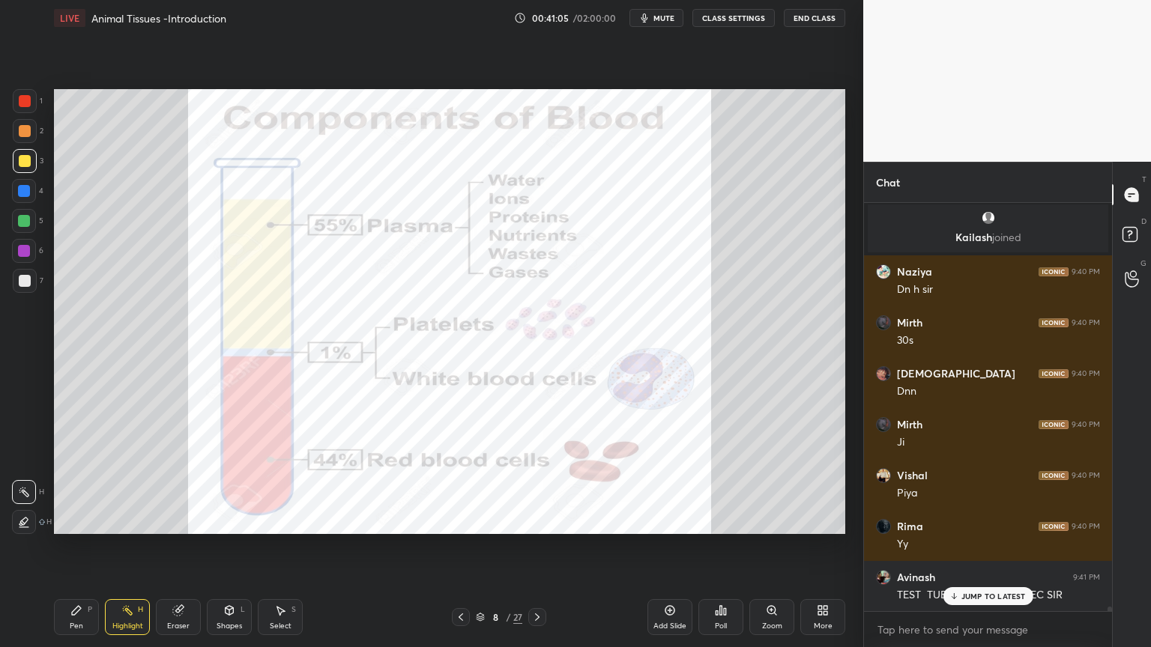
click at [538, 520] on icon at bounding box center [537, 617] width 12 height 12
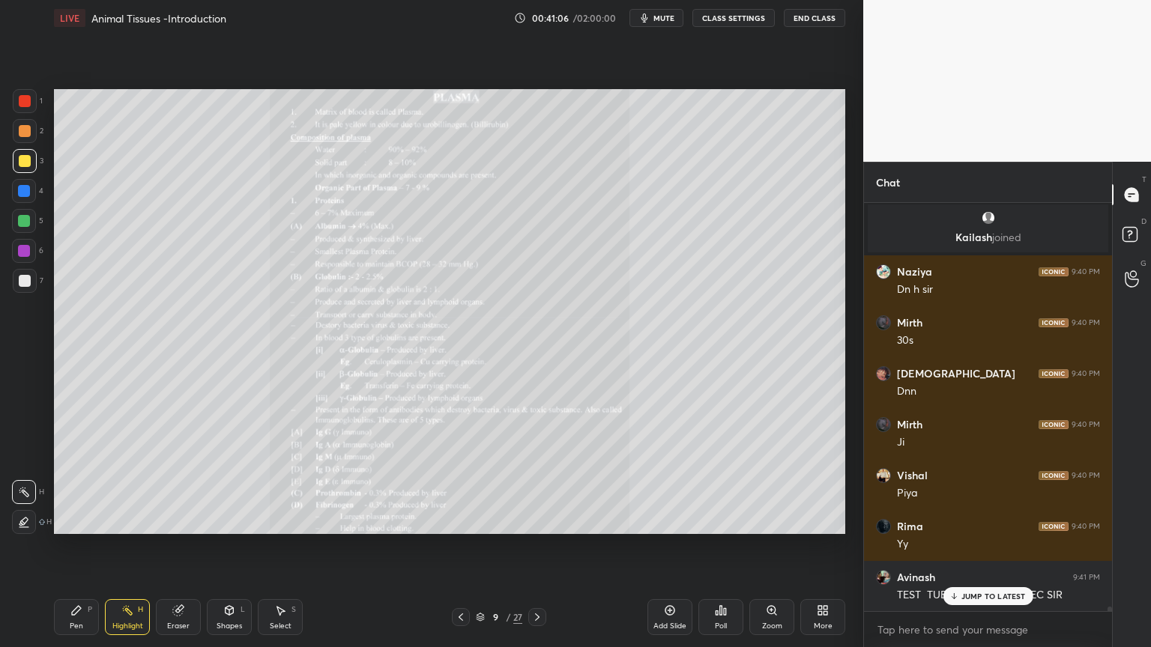
click at [458, 520] on icon at bounding box center [461, 617] width 12 height 12
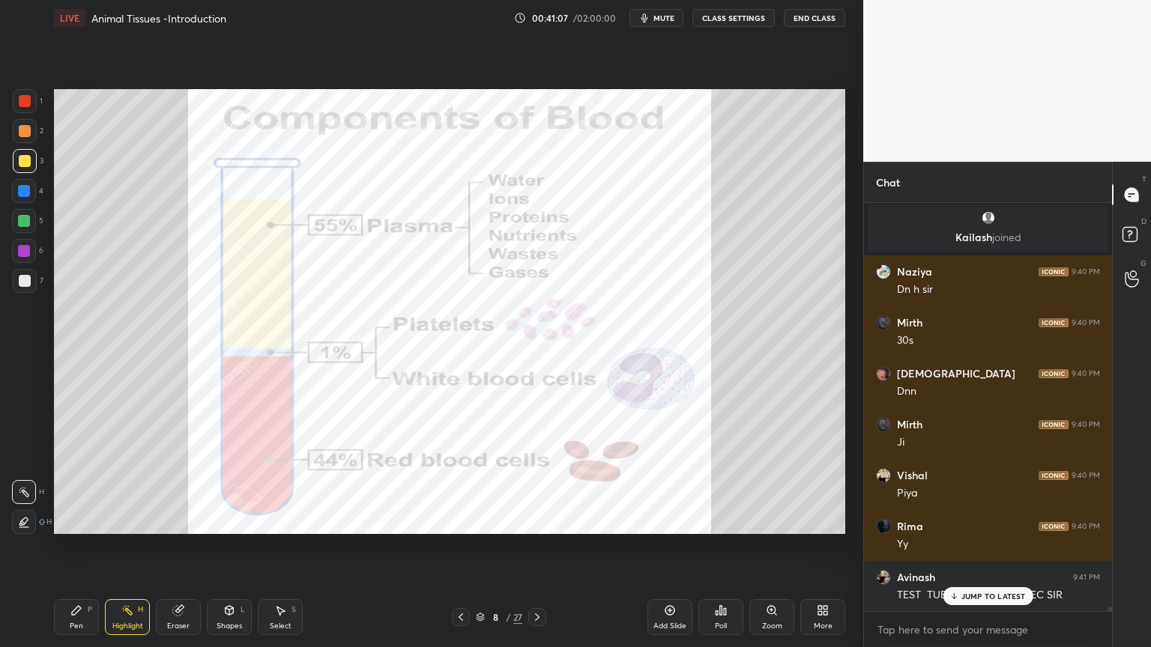
click at [668, 520] on icon at bounding box center [670, 610] width 12 height 12
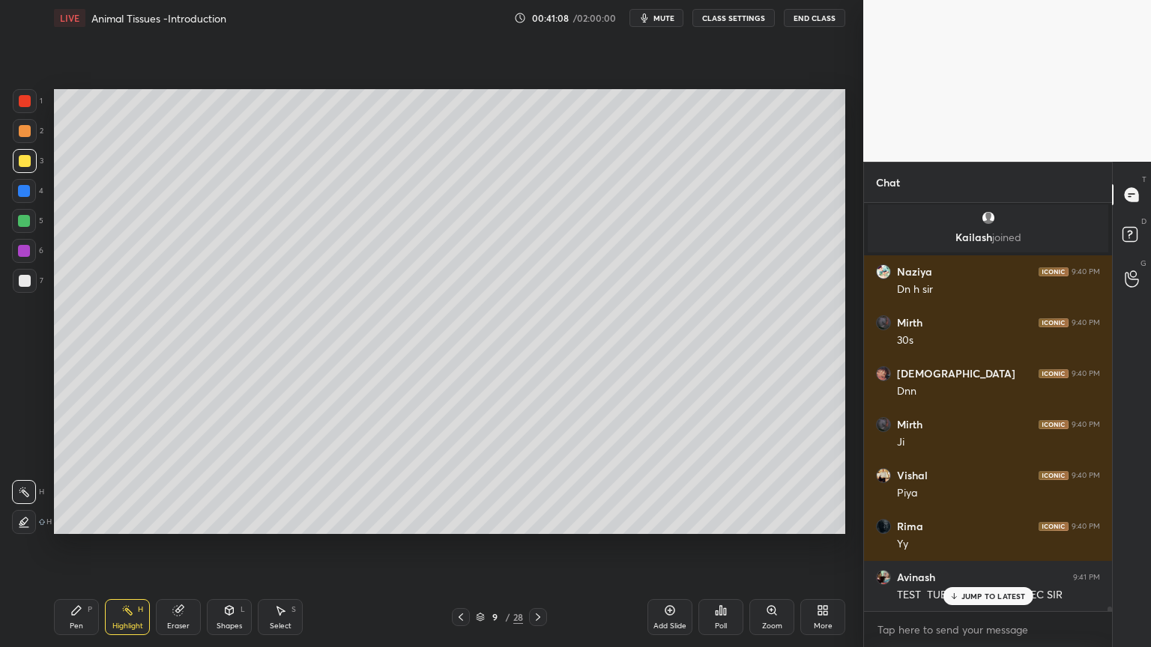
click at [27, 279] on div at bounding box center [25, 281] width 12 height 12
click at [27, 283] on div at bounding box center [25, 281] width 12 height 12
click at [228, 520] on div "Shapes L" at bounding box center [229, 617] width 45 height 36
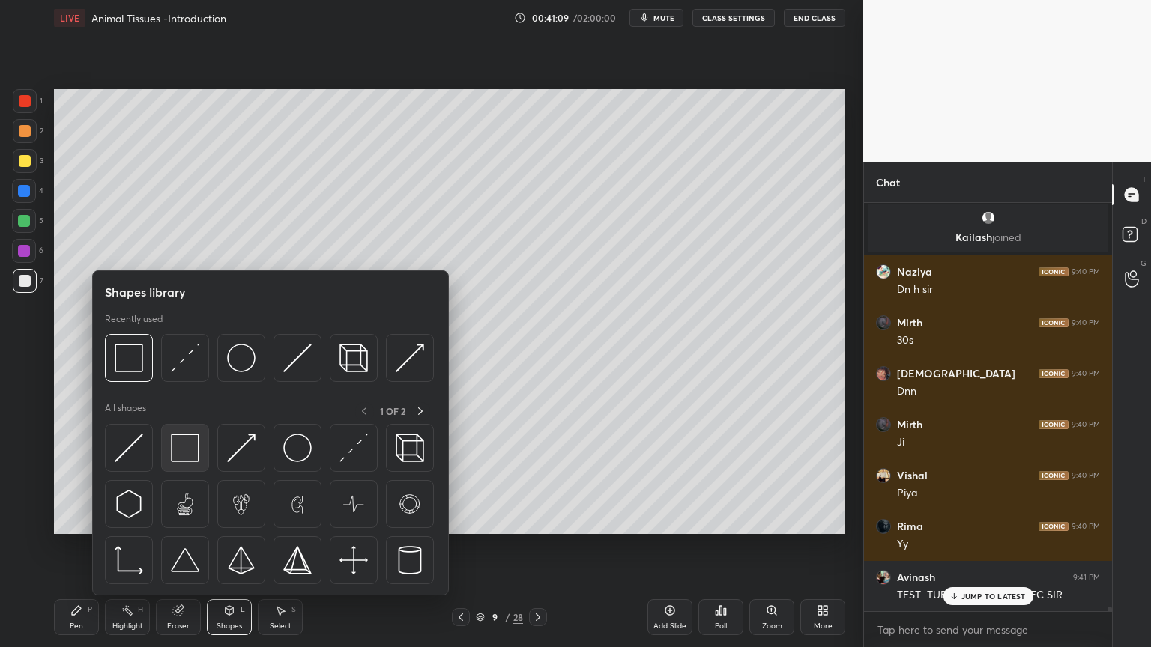
click at [196, 451] on img at bounding box center [185, 448] width 28 height 28
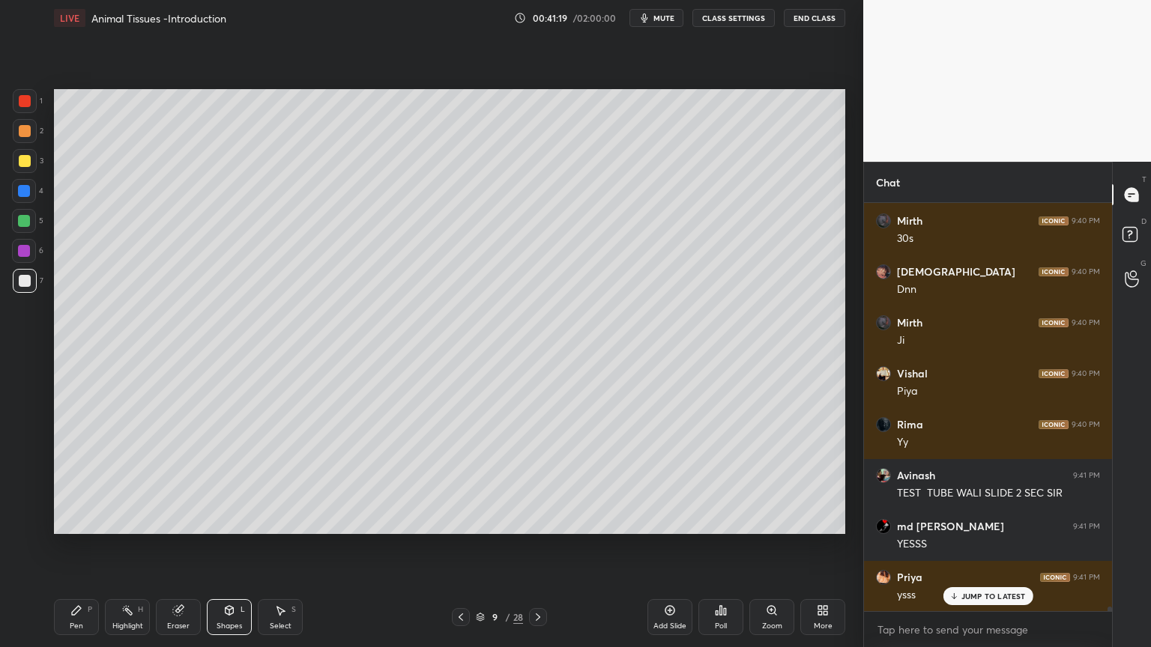
click at [81, 520] on icon at bounding box center [76, 610] width 12 height 12
drag, startPoint x: 226, startPoint y: 617, endPoint x: 221, endPoint y: 608, distance: 10.4
click at [227, 520] on div "Shapes L" at bounding box center [229, 617] width 45 height 36
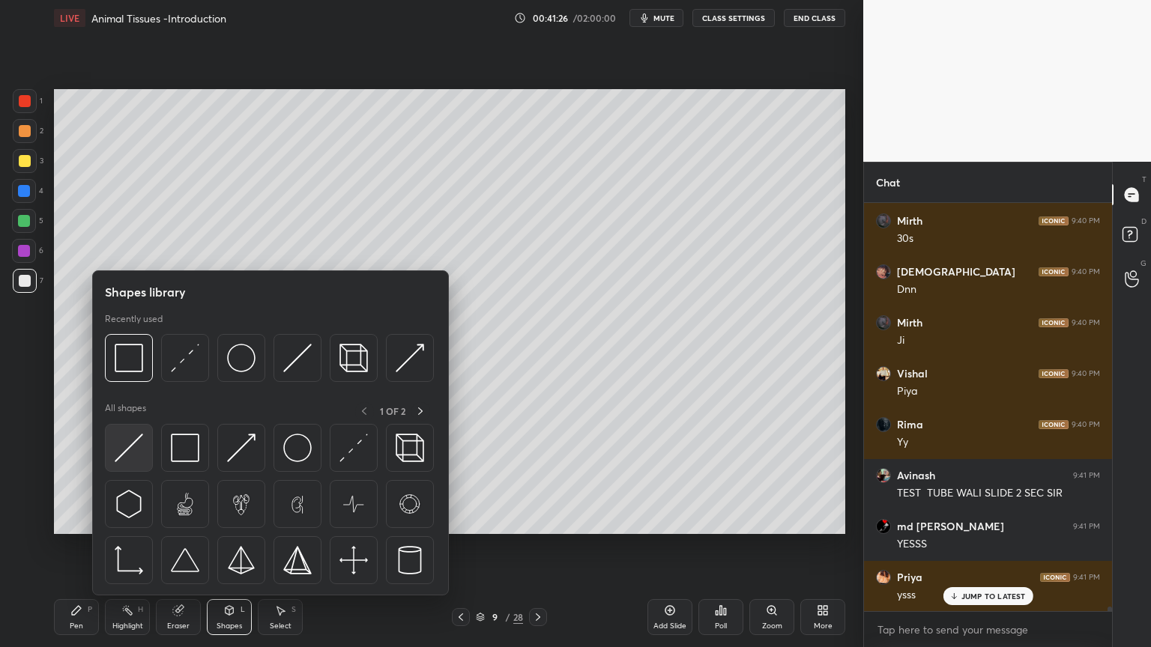
click at [137, 444] on img at bounding box center [129, 448] width 28 height 28
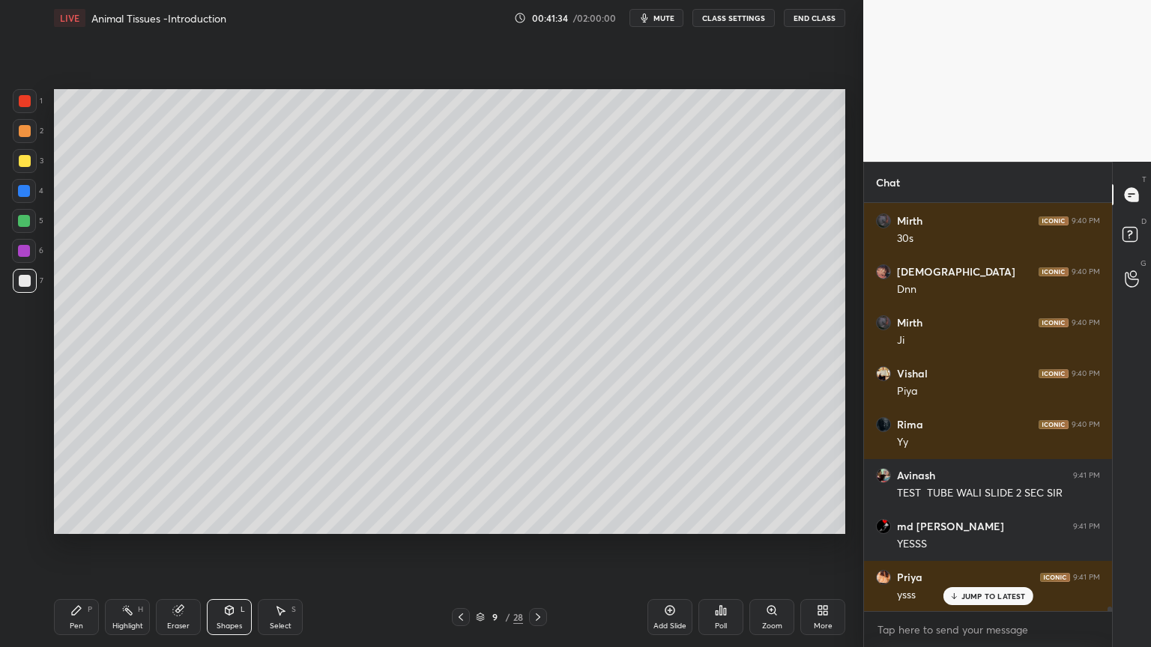
click at [80, 520] on icon at bounding box center [76, 610] width 12 height 12
drag, startPoint x: 234, startPoint y: 617, endPoint x: 222, endPoint y: 603, distance: 18.6
click at [231, 520] on div "Shapes L" at bounding box center [229, 617] width 45 height 36
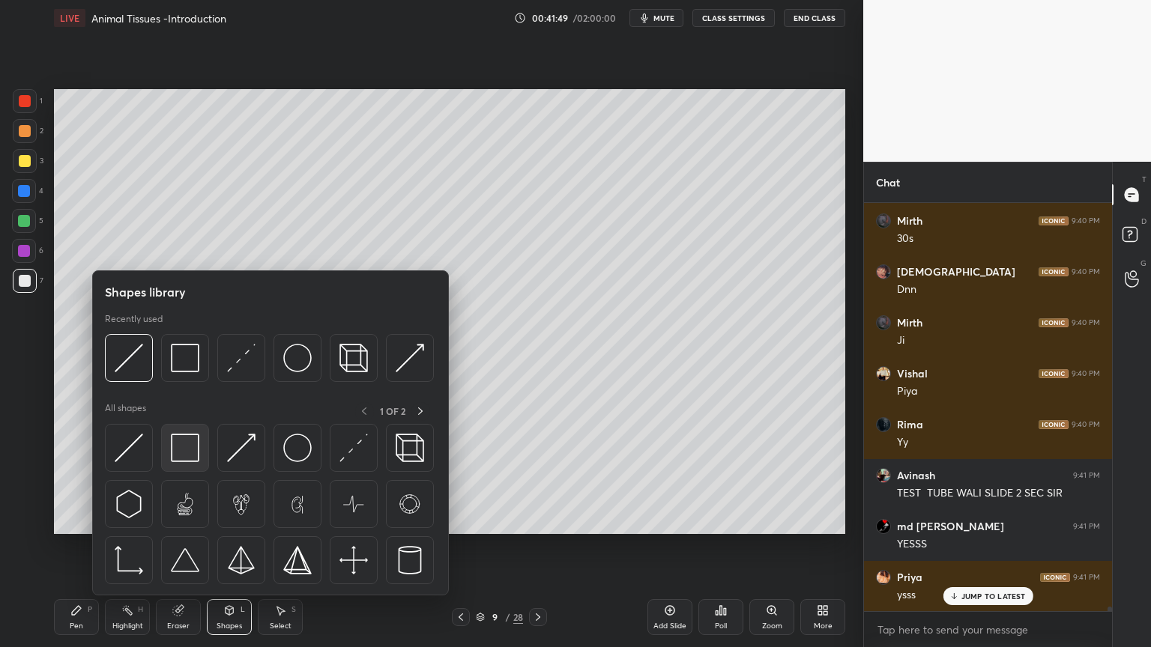
click at [192, 455] on img at bounding box center [185, 448] width 28 height 28
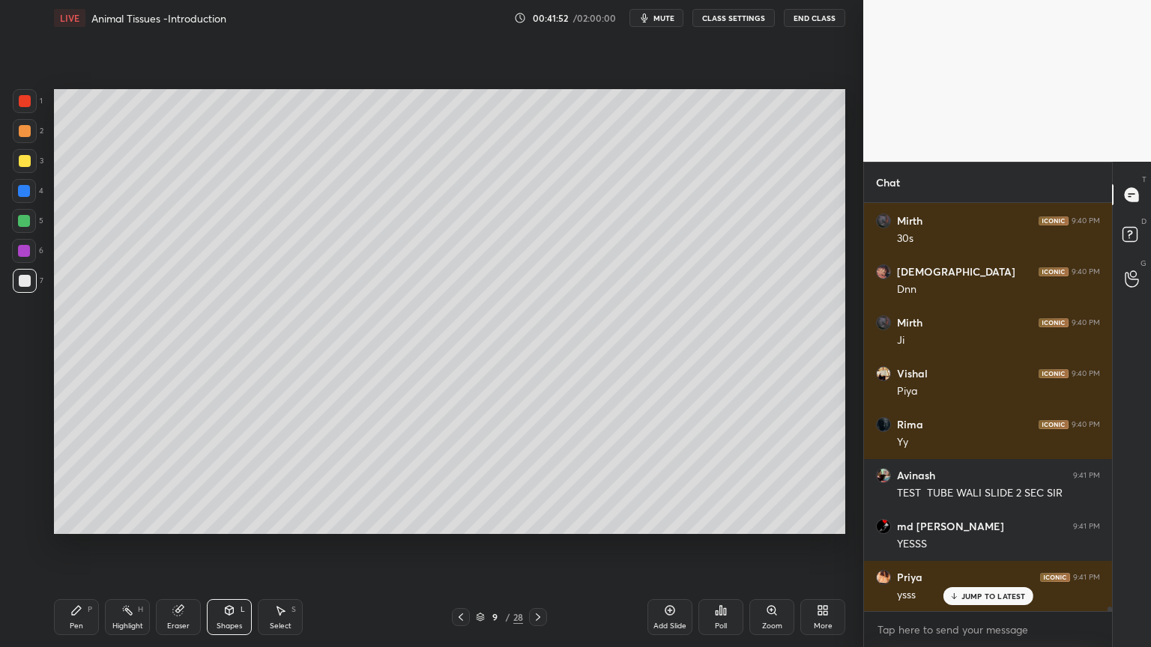
drag, startPoint x: 81, startPoint y: 611, endPoint x: 113, endPoint y: 536, distance: 82.2
click at [81, 520] on icon at bounding box center [76, 610] width 12 height 12
drag, startPoint x: 240, startPoint y: 610, endPoint x: 225, endPoint y: 595, distance: 20.1
click at [238, 520] on div "Shapes L" at bounding box center [229, 617] width 45 height 36
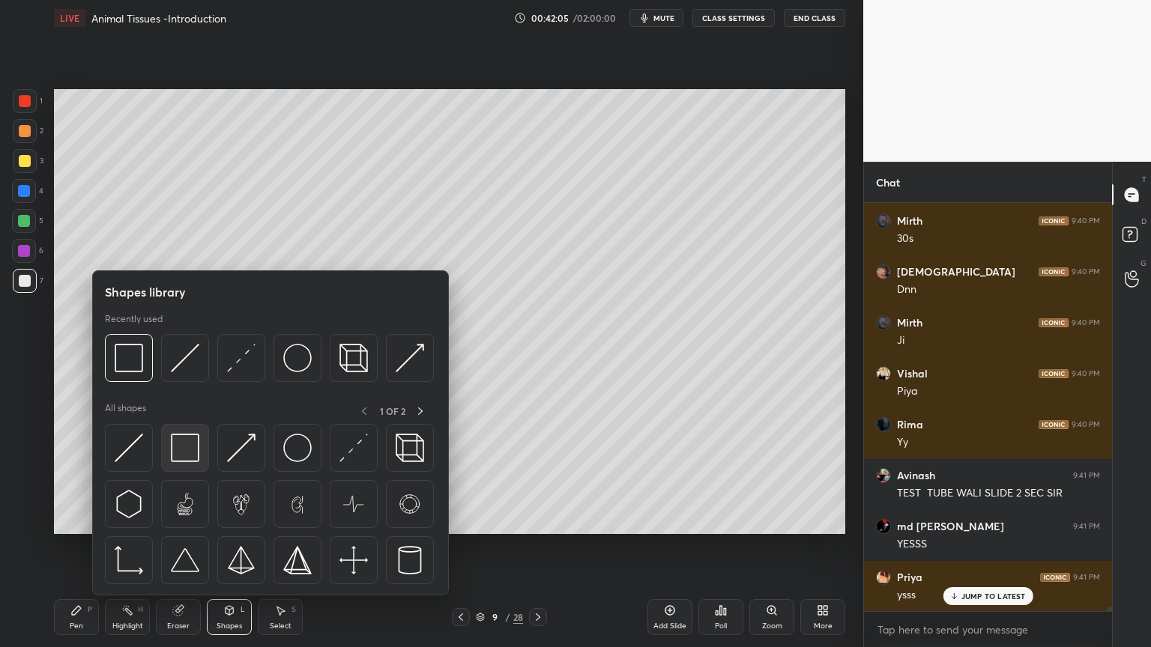
click at [198, 445] on div at bounding box center [185, 448] width 48 height 48
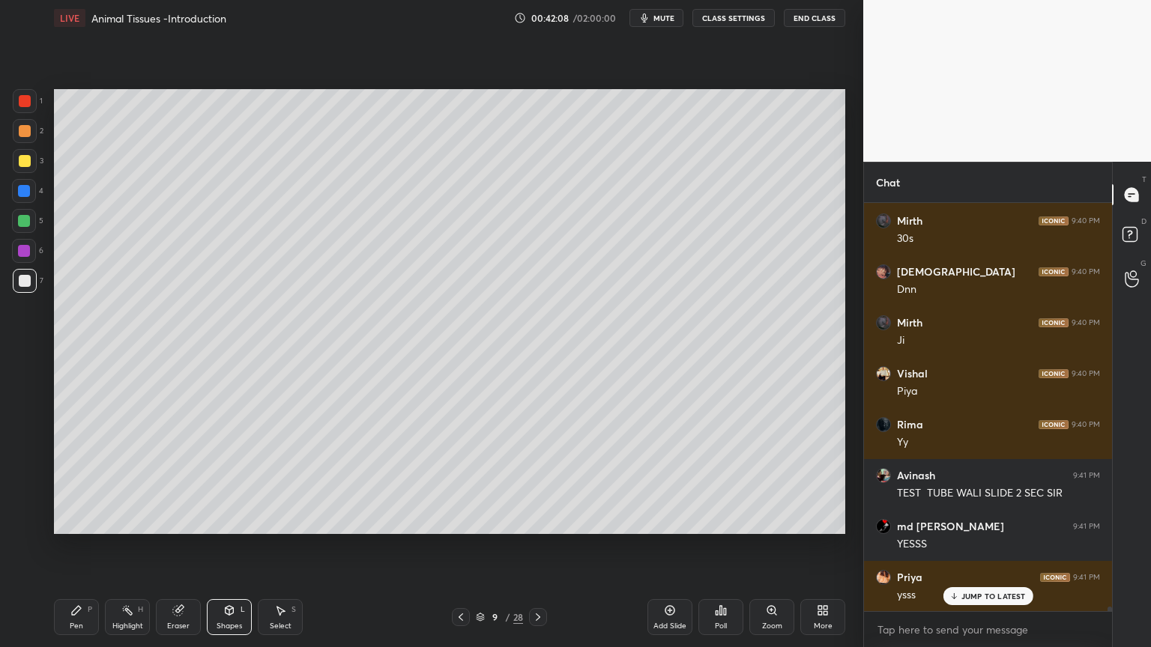
click at [81, 520] on div "Pen P" at bounding box center [76, 617] width 45 height 36
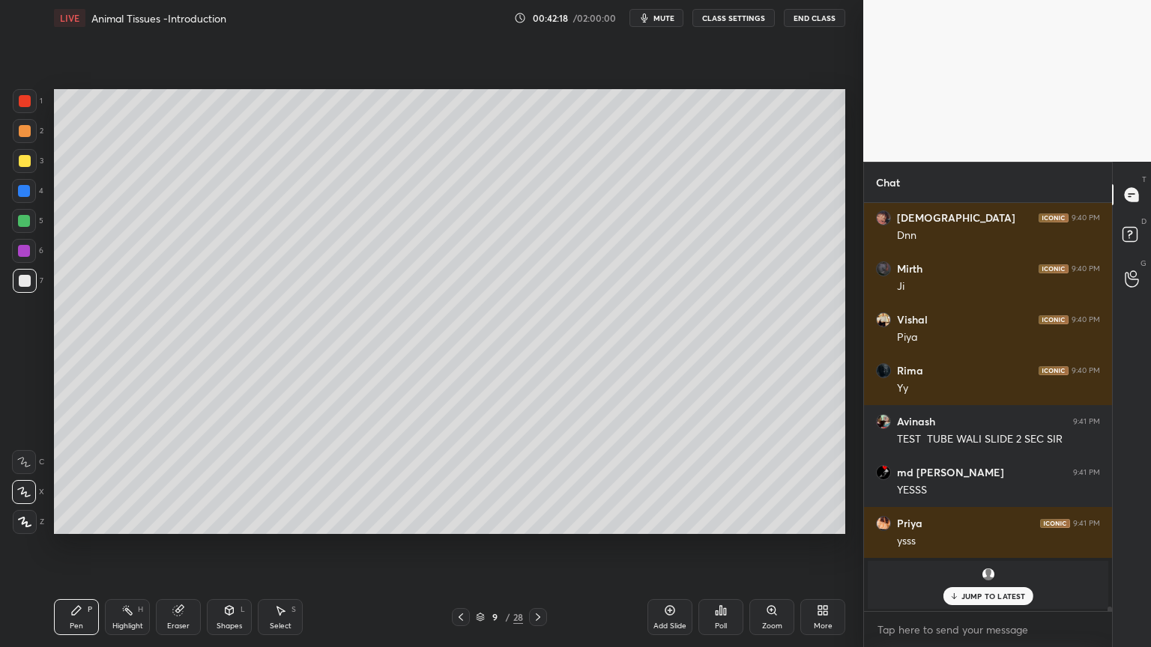
click at [231, 520] on icon at bounding box center [229, 610] width 12 height 12
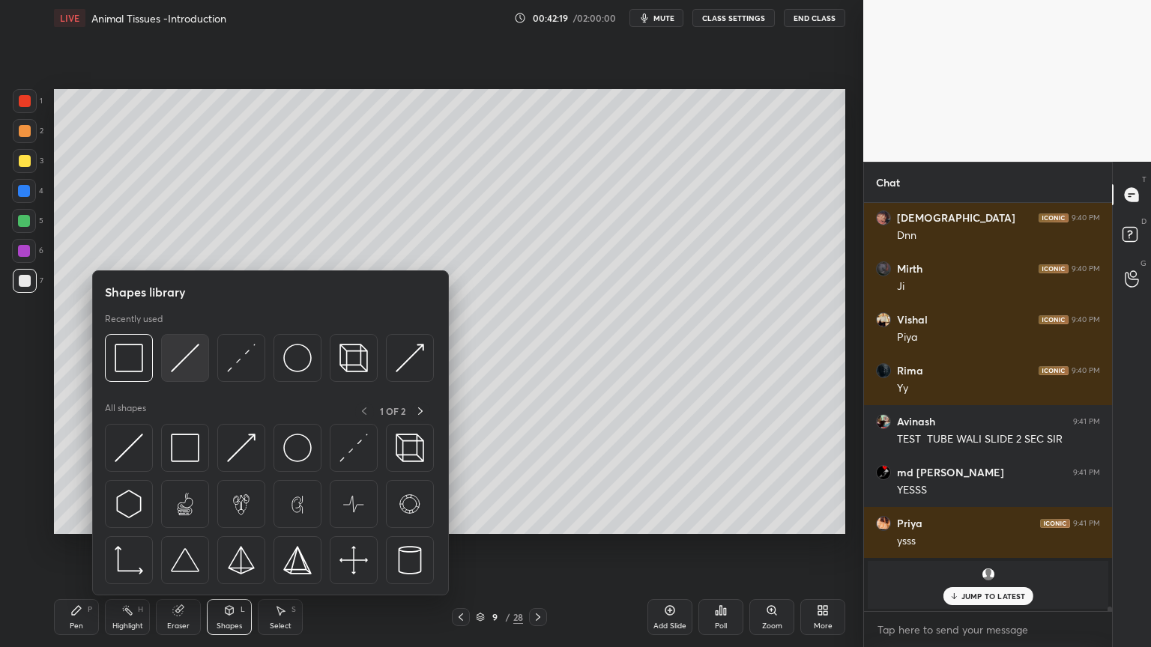
click at [182, 364] on img at bounding box center [185, 358] width 28 height 28
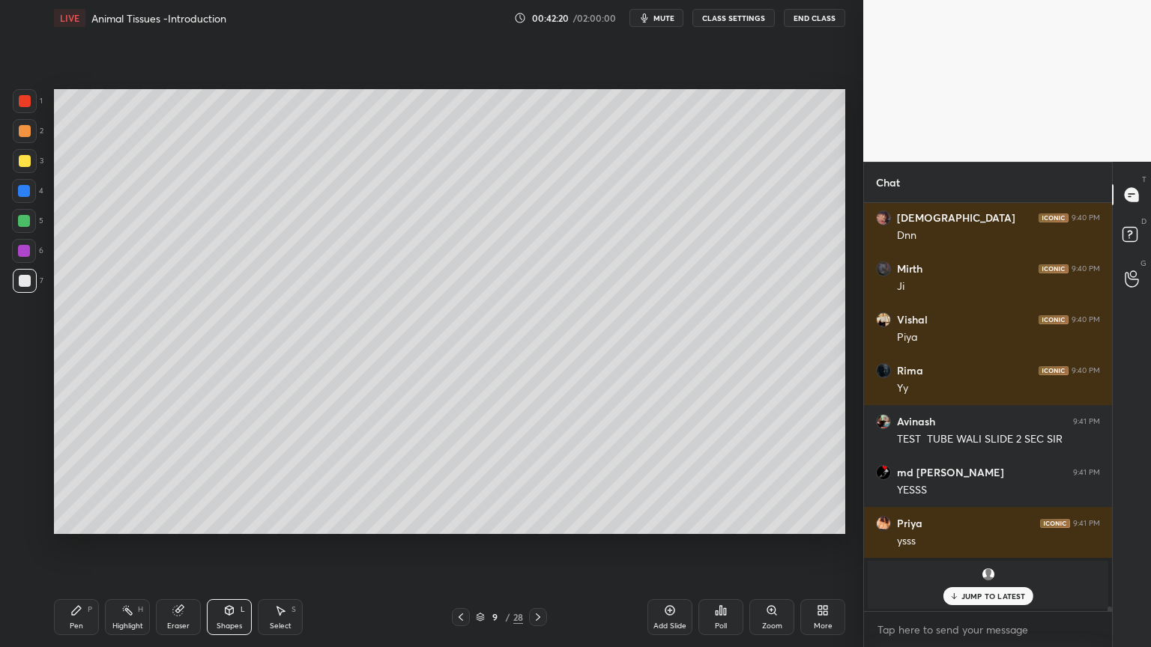
click at [29, 132] on div at bounding box center [25, 131] width 12 height 12
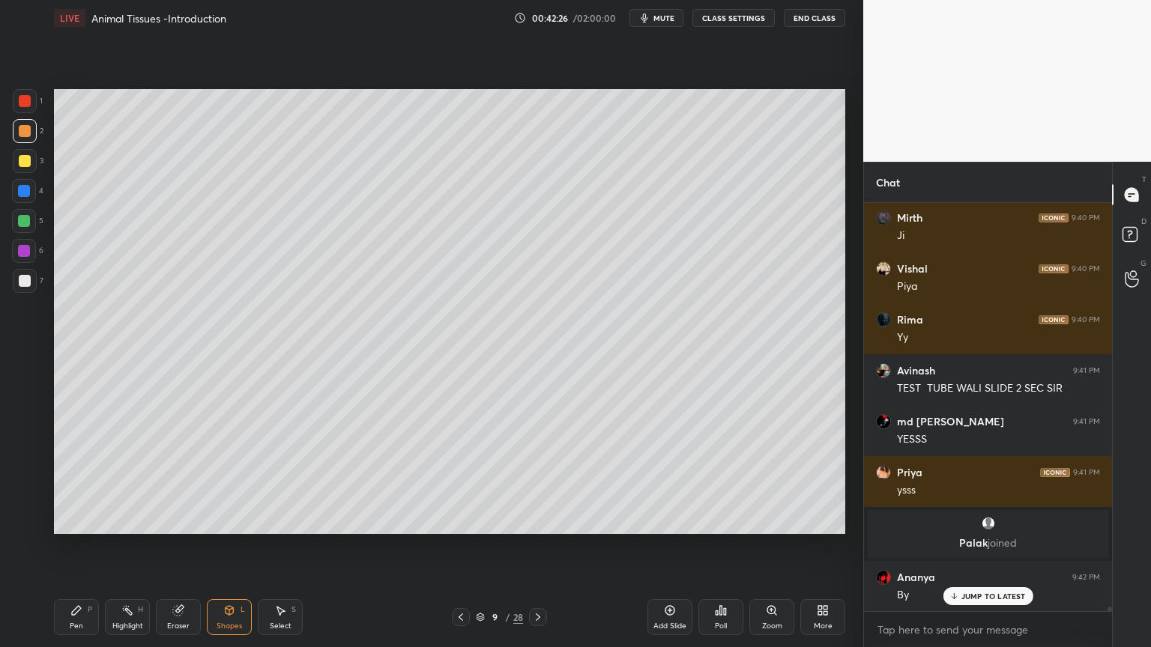
click at [88, 520] on div "P" at bounding box center [90, 609] width 4 height 7
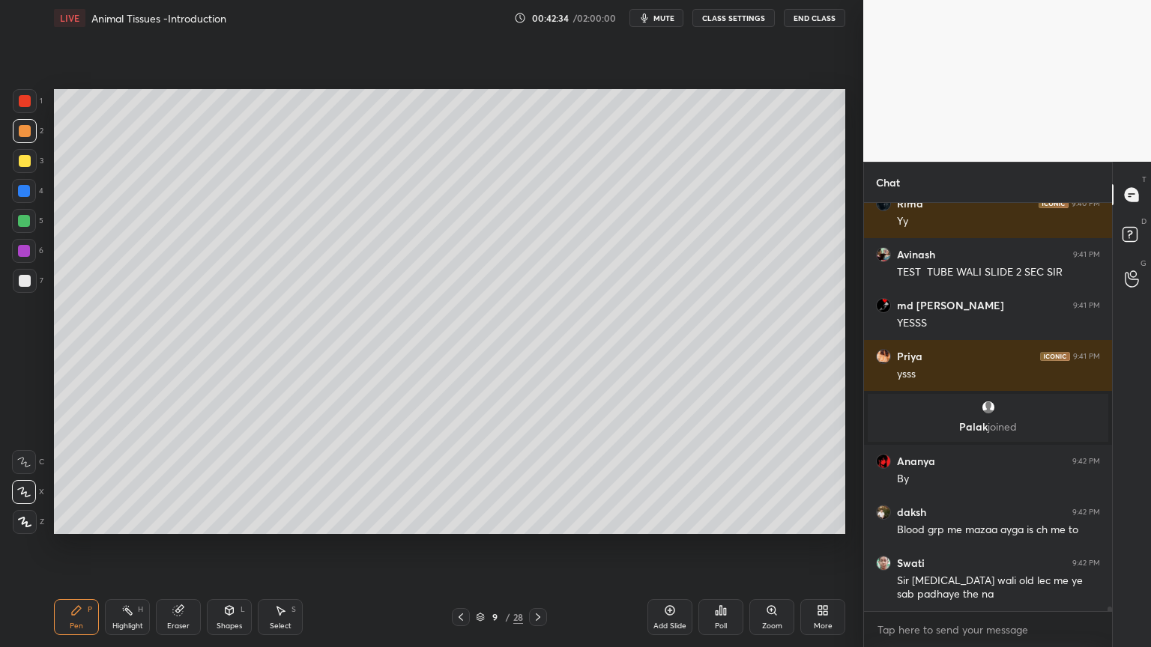
scroll to position [37125, 0]
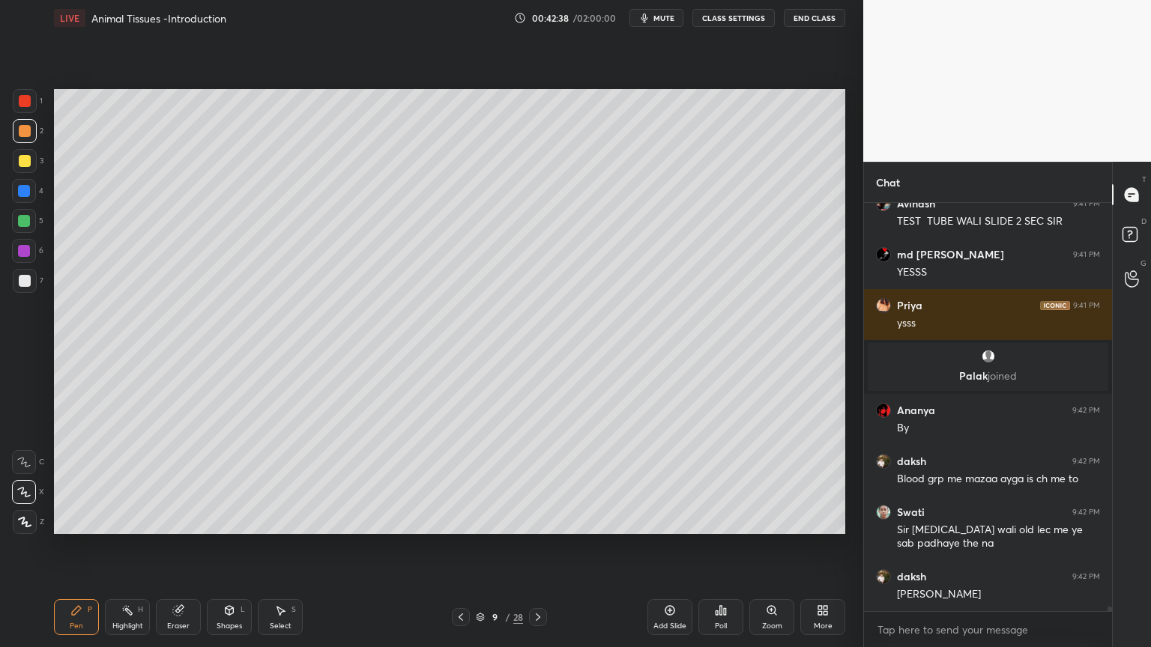
drag, startPoint x: 22, startPoint y: 190, endPoint x: 43, endPoint y: 210, distance: 29.2
click at [18, 192] on div at bounding box center [24, 191] width 12 height 12
click at [25, 132] on div at bounding box center [25, 131] width 12 height 12
click at [22, 282] on div at bounding box center [25, 281] width 12 height 12
click at [28, 282] on div at bounding box center [25, 281] width 12 height 12
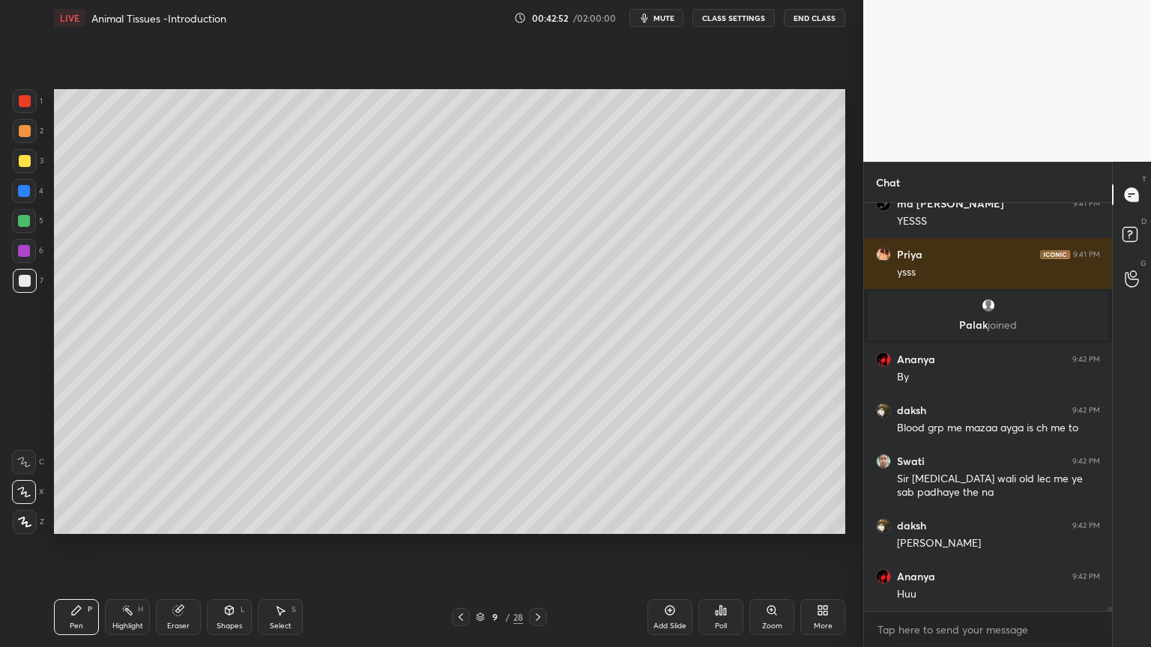
scroll to position [37005, 0]
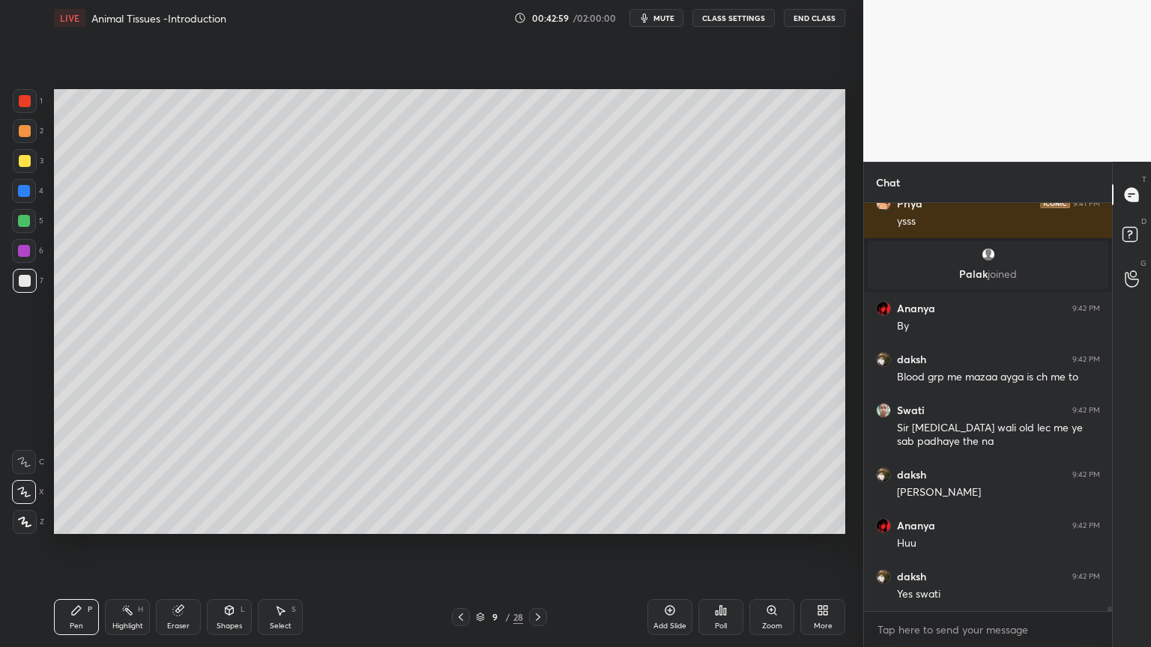
click at [234, 520] on div "Shapes L" at bounding box center [229, 617] width 45 height 36
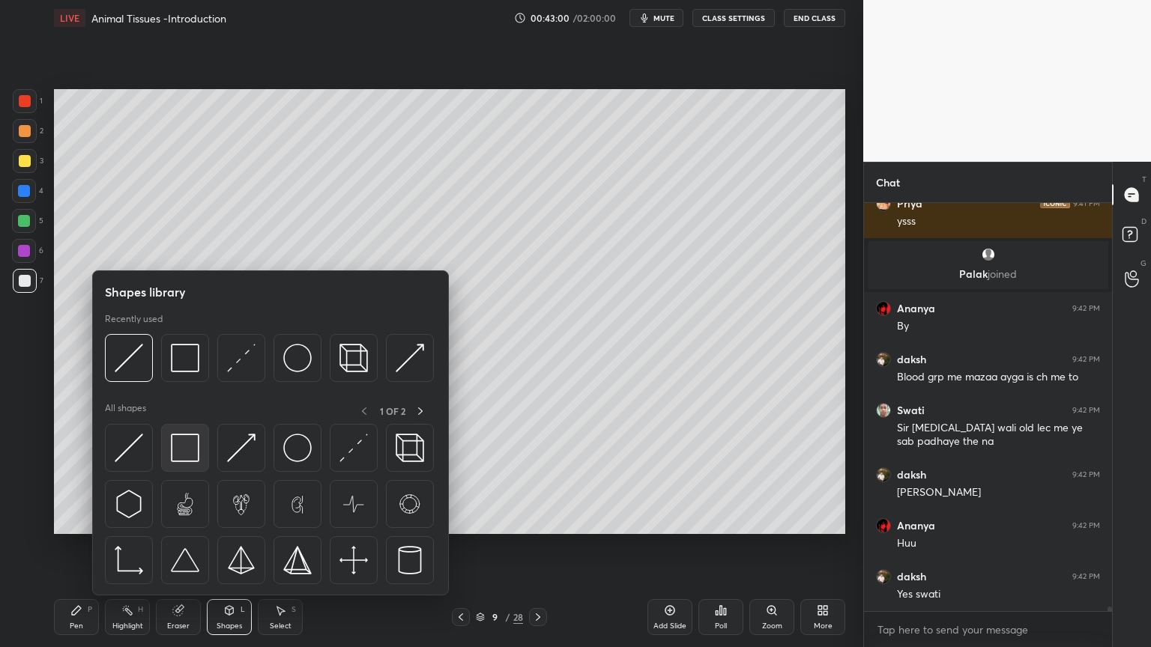
click at [187, 452] on img at bounding box center [185, 448] width 28 height 28
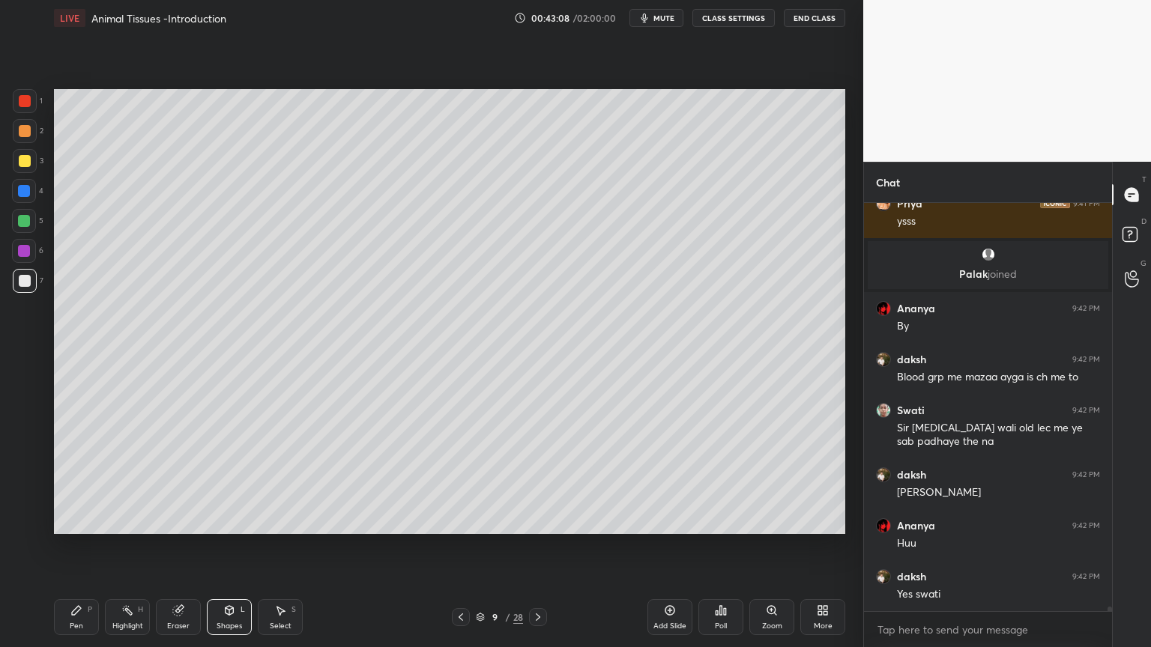
scroll to position [37011, 0]
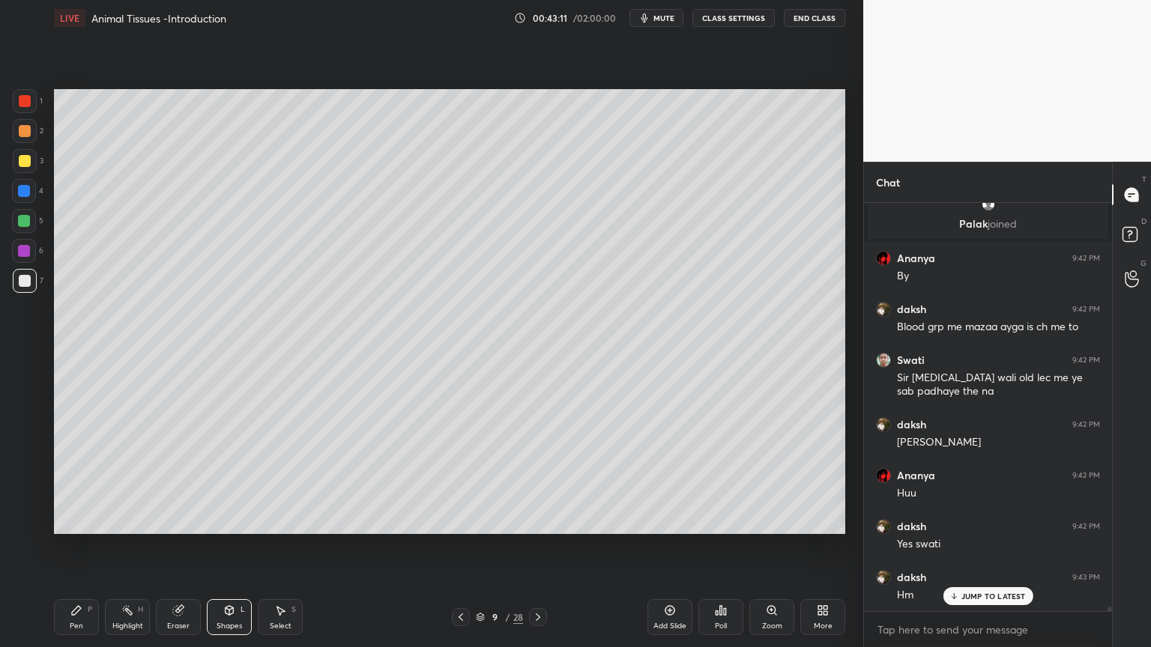
click at [671, 17] on span "mute" at bounding box center [663, 18] width 21 height 10
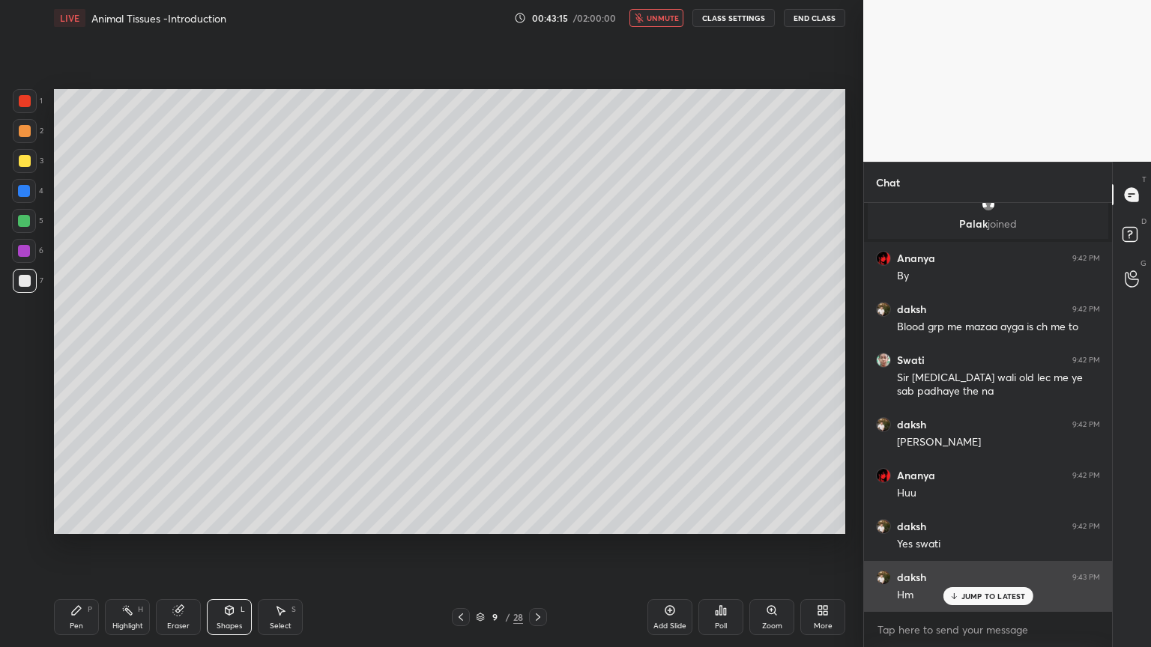
click at [994, 520] on p "JUMP TO LATEST" at bounding box center [993, 596] width 64 height 9
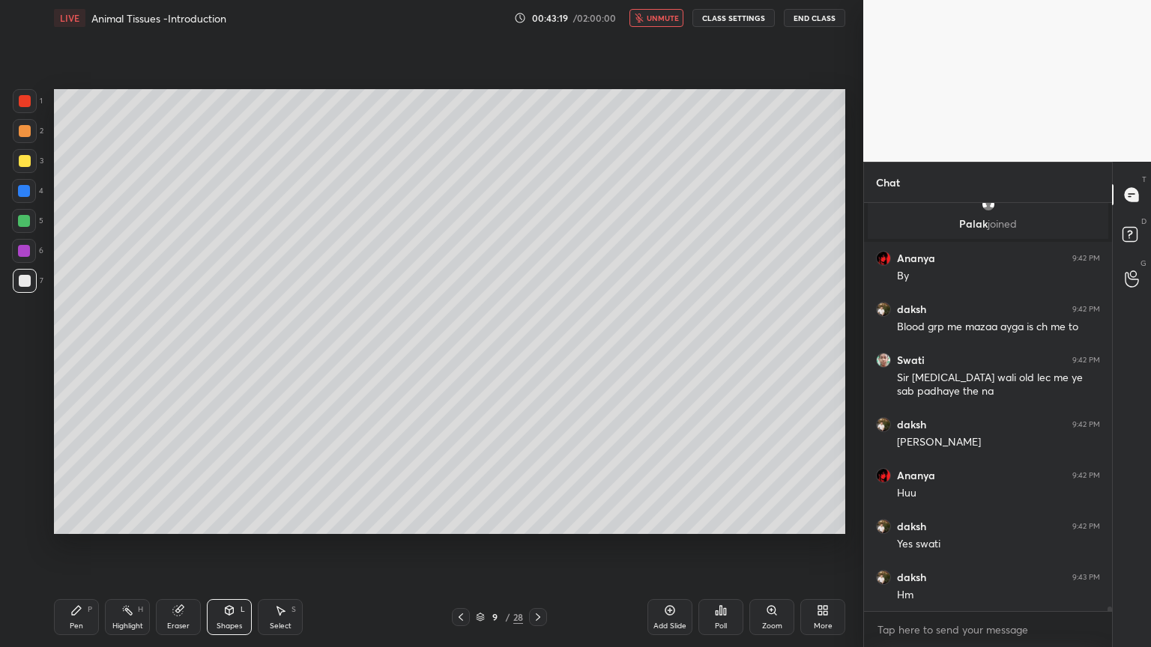
click at [670, 18] on span "unmute" at bounding box center [662, 18] width 32 height 10
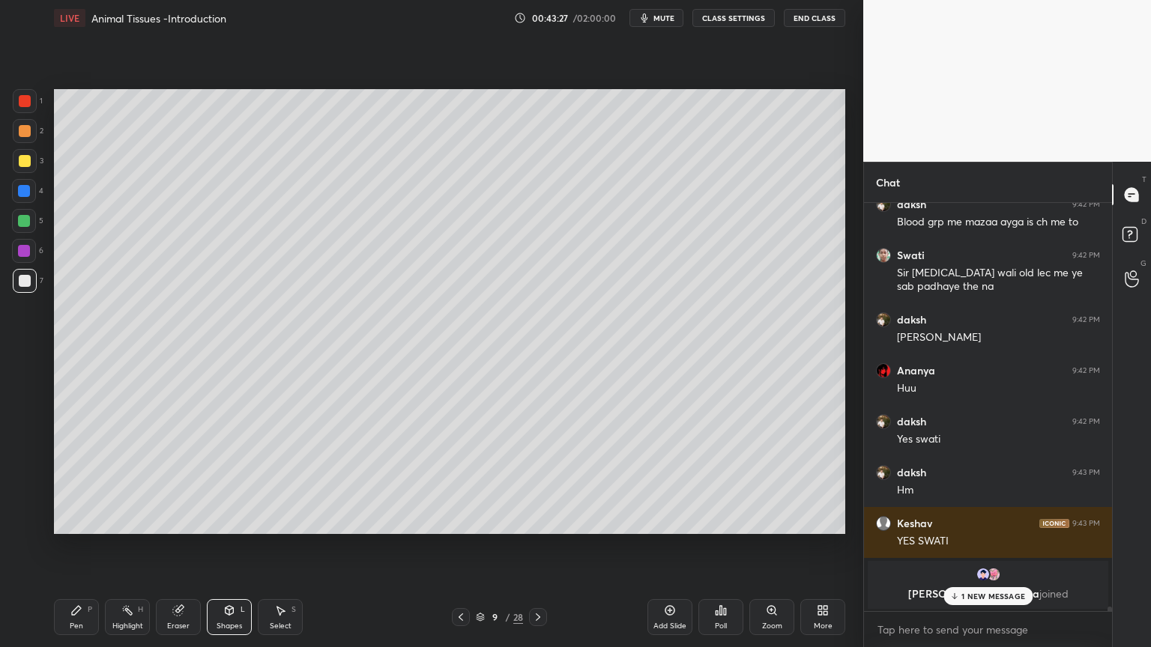
scroll to position [37167, 0]
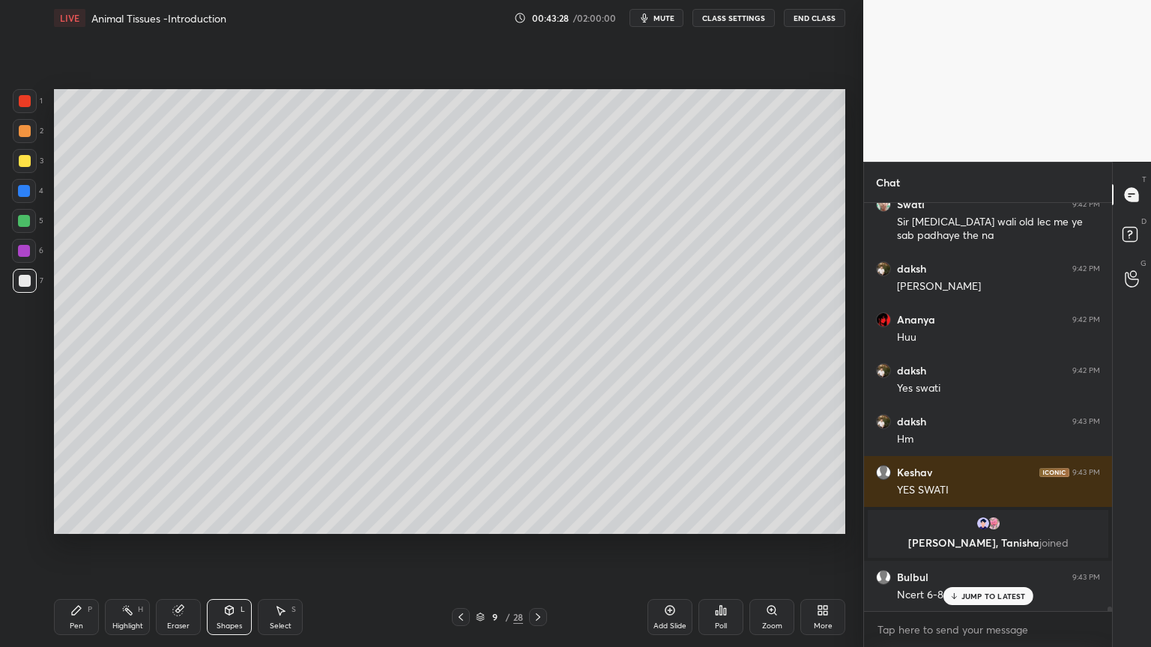
click at [25, 281] on div at bounding box center [25, 281] width 24 height 24
click at [27, 222] on div at bounding box center [24, 221] width 12 height 12
click at [237, 520] on div "Shapes" at bounding box center [228, 625] width 25 height 7
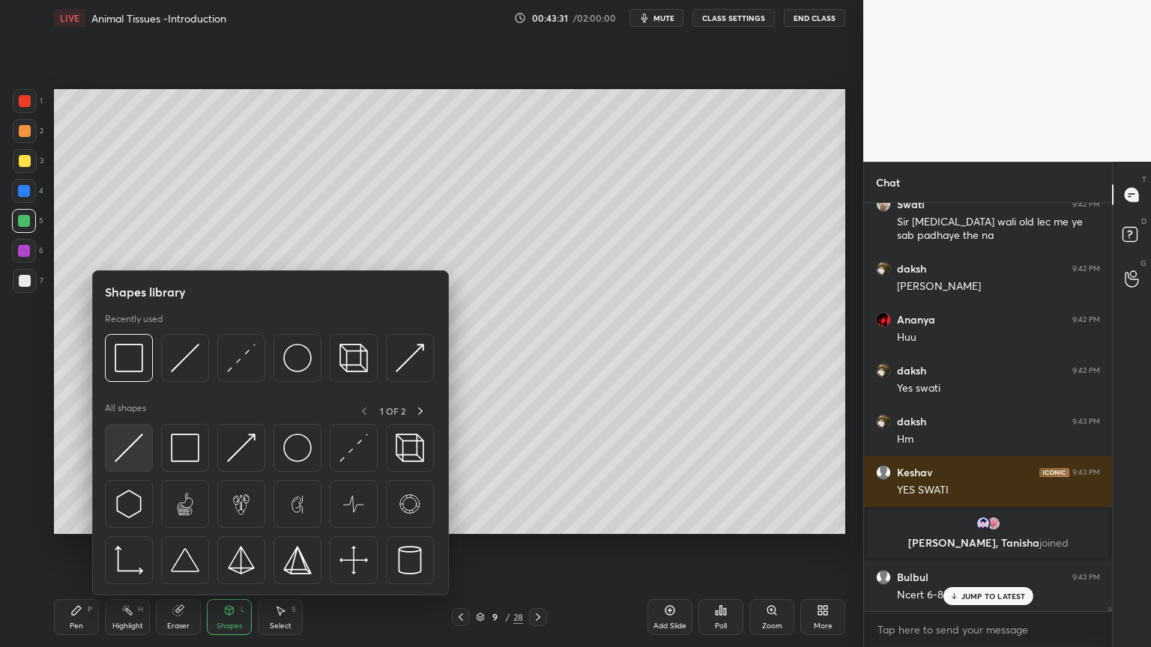
click at [130, 449] on img at bounding box center [129, 448] width 28 height 28
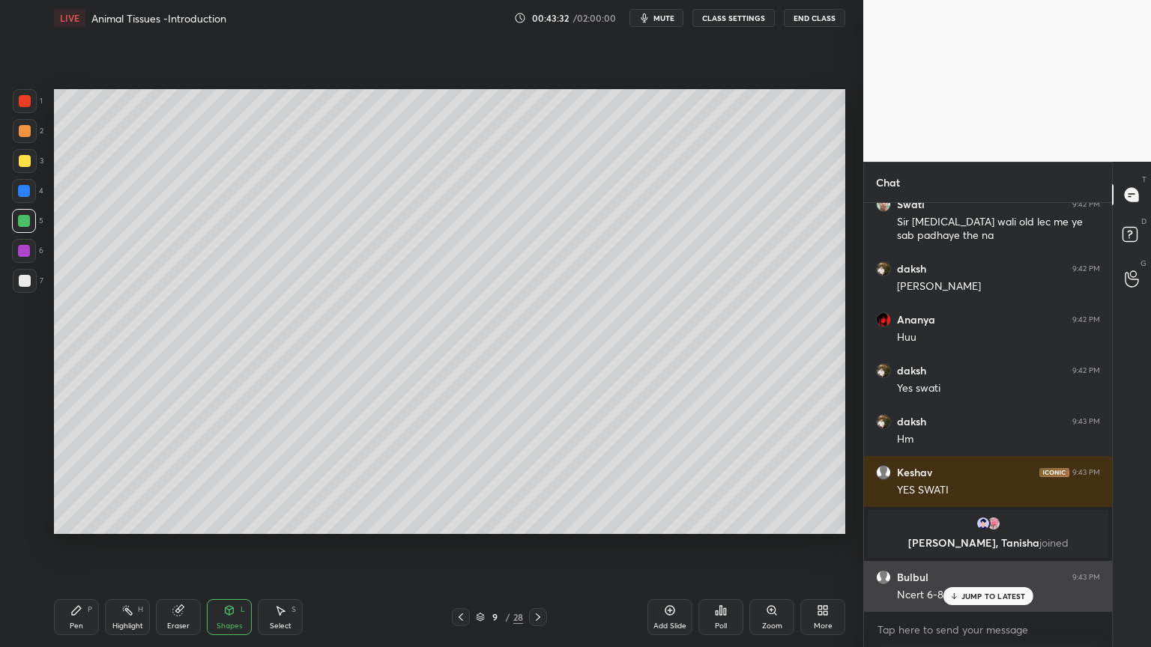
click at [983, 520] on p "JUMP TO LATEST" at bounding box center [993, 596] width 64 height 9
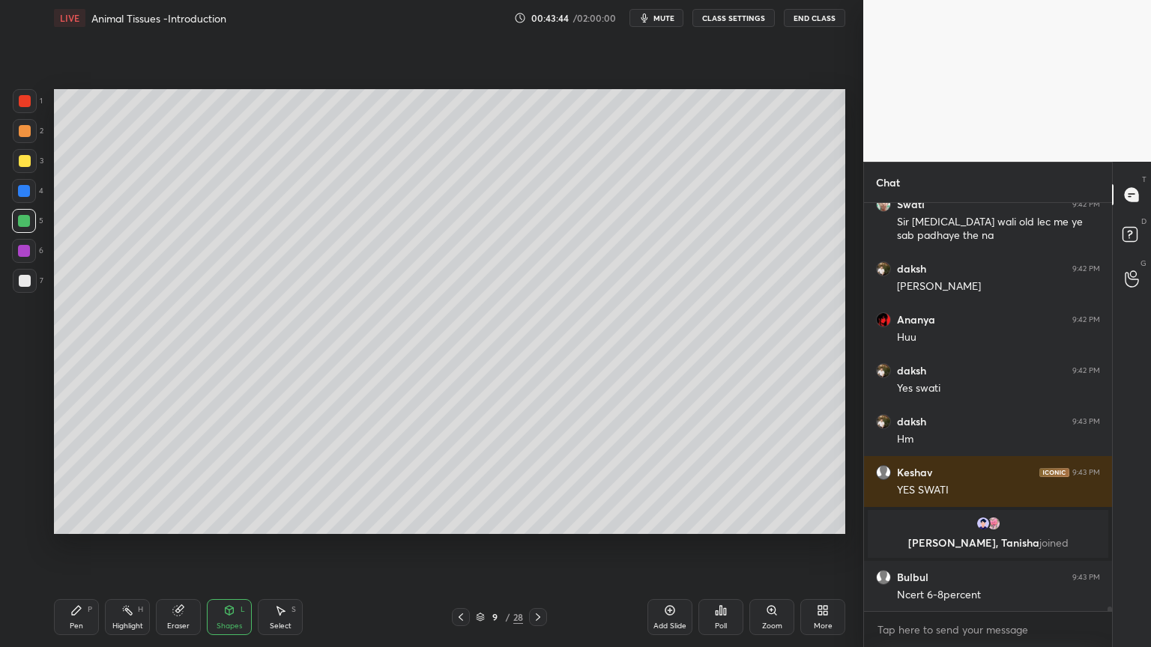
click at [180, 520] on icon at bounding box center [178, 611] width 10 height 10
drag, startPoint x: 81, startPoint y: 620, endPoint x: 67, endPoint y: 610, distance: 17.7
click at [79, 520] on div "Pen P" at bounding box center [76, 617] width 45 height 36
click at [25, 133] on div at bounding box center [25, 131] width 12 height 12
drag, startPoint x: 189, startPoint y: 615, endPoint x: 196, endPoint y: 557, distance: 58.2
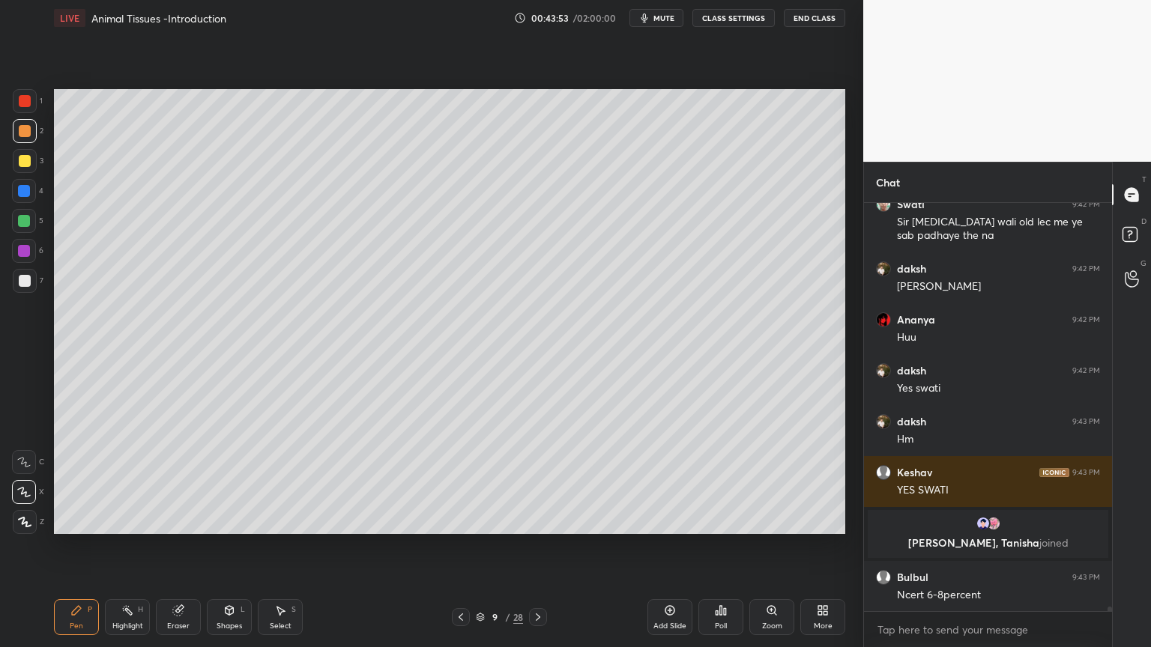
click at [189, 520] on div "Eraser" at bounding box center [178, 617] width 45 height 36
click at [78, 520] on icon at bounding box center [76, 610] width 12 height 12
click at [78, 520] on icon at bounding box center [76, 610] width 9 height 9
click at [24, 229] on div at bounding box center [24, 221] width 24 height 24
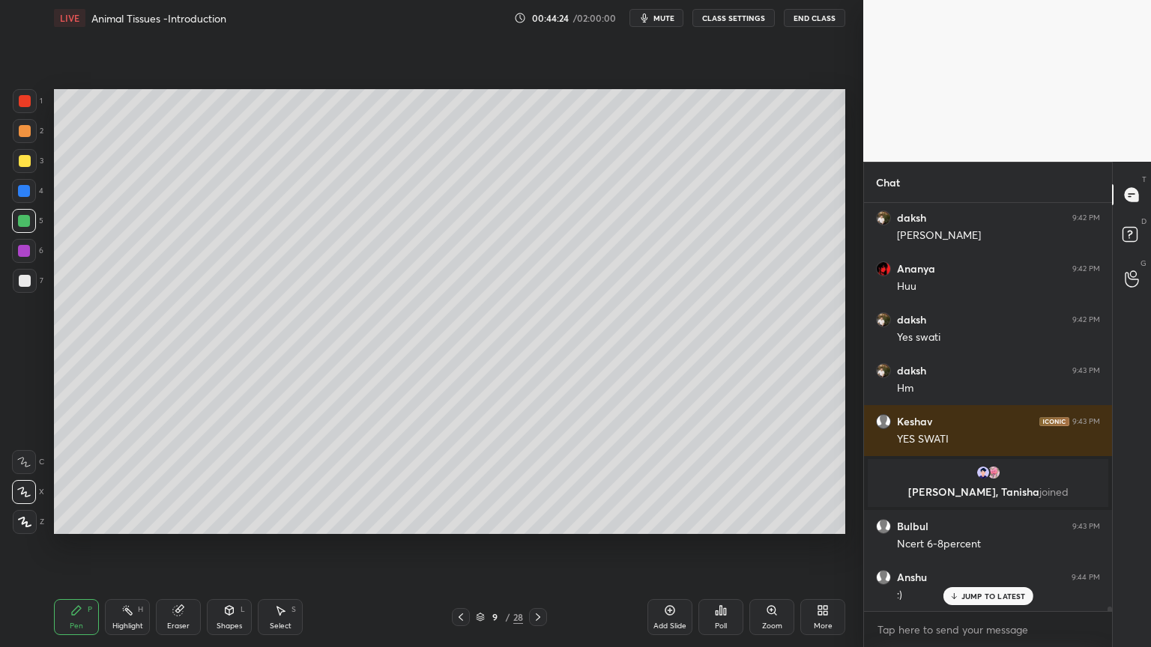
click at [241, 520] on div "Shapes L" at bounding box center [229, 617] width 45 height 36
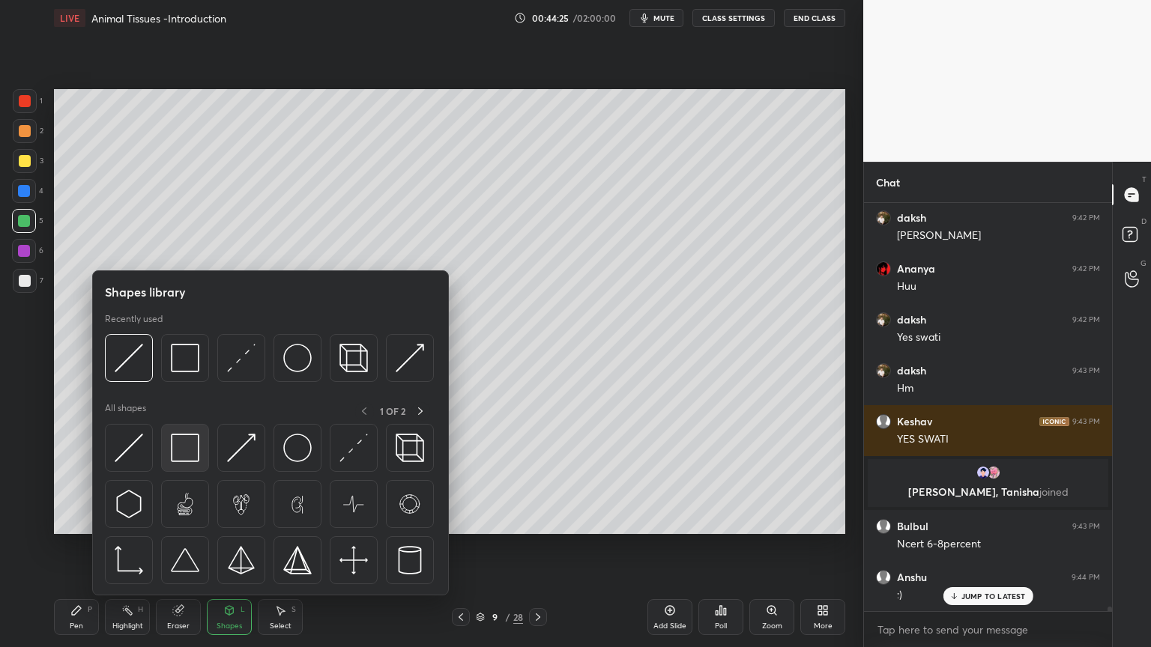
click at [195, 452] on img at bounding box center [185, 448] width 28 height 28
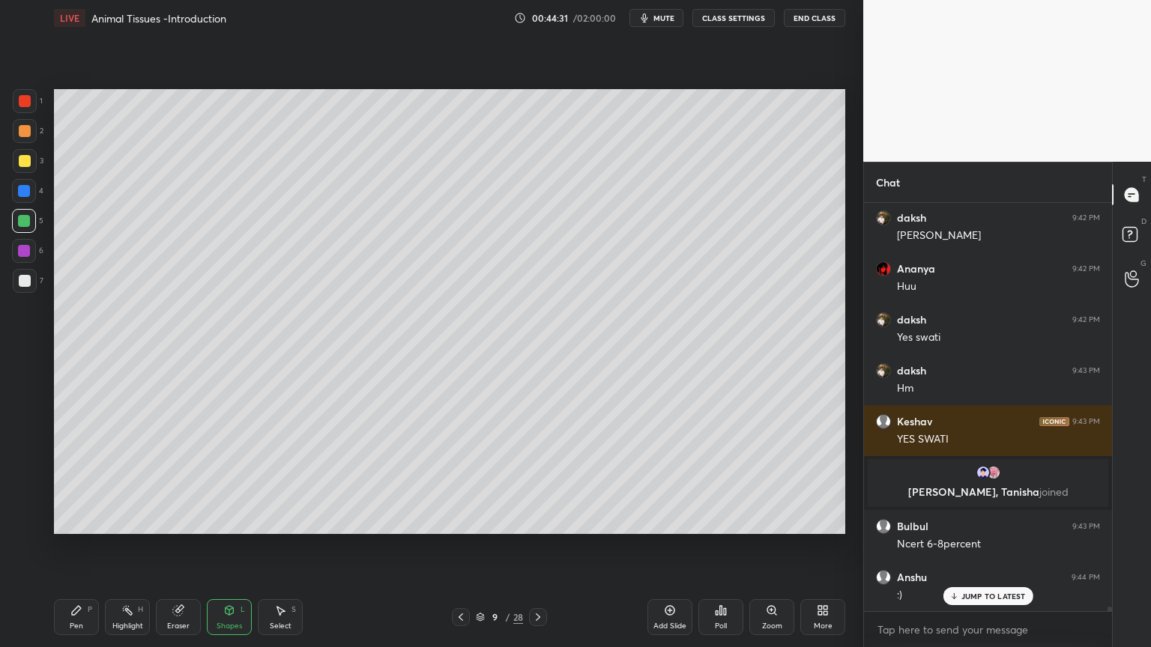
click at [79, 520] on div "Pen P" at bounding box center [76, 617] width 45 height 36
click at [77, 520] on icon at bounding box center [76, 610] width 12 height 12
click at [31, 488] on div at bounding box center [24, 492] width 24 height 24
click at [28, 494] on div at bounding box center [24, 492] width 24 height 24
drag, startPoint x: 228, startPoint y: 617, endPoint x: 219, endPoint y: 596, distance: 22.8
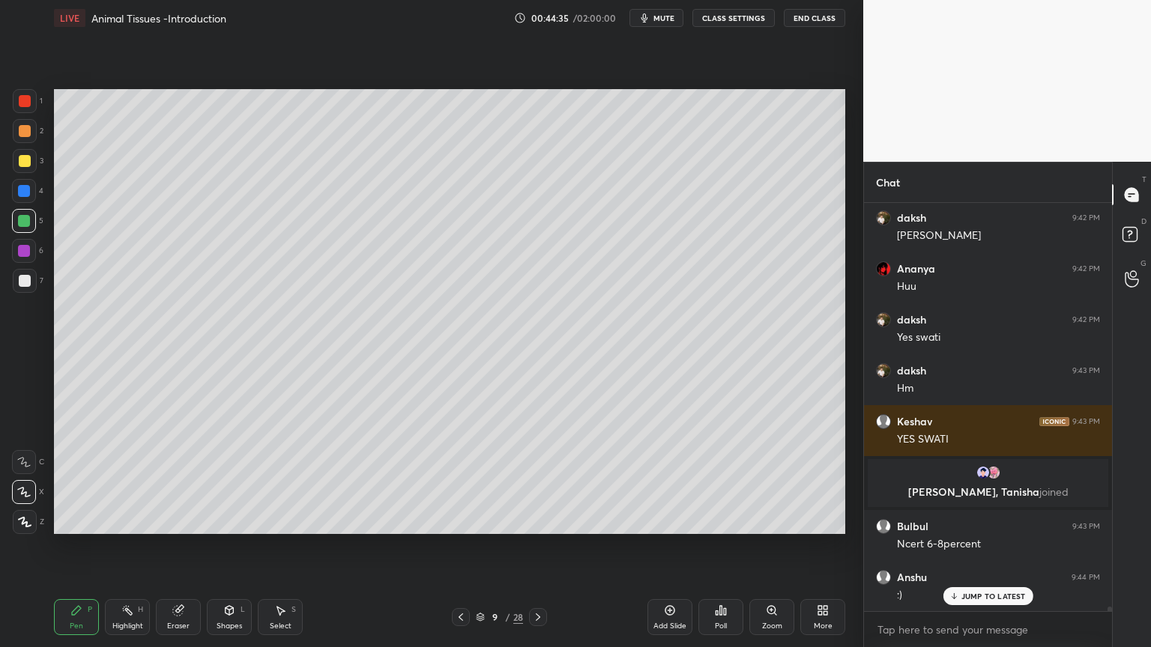
click at [227, 520] on div "Shapes L" at bounding box center [229, 617] width 45 height 36
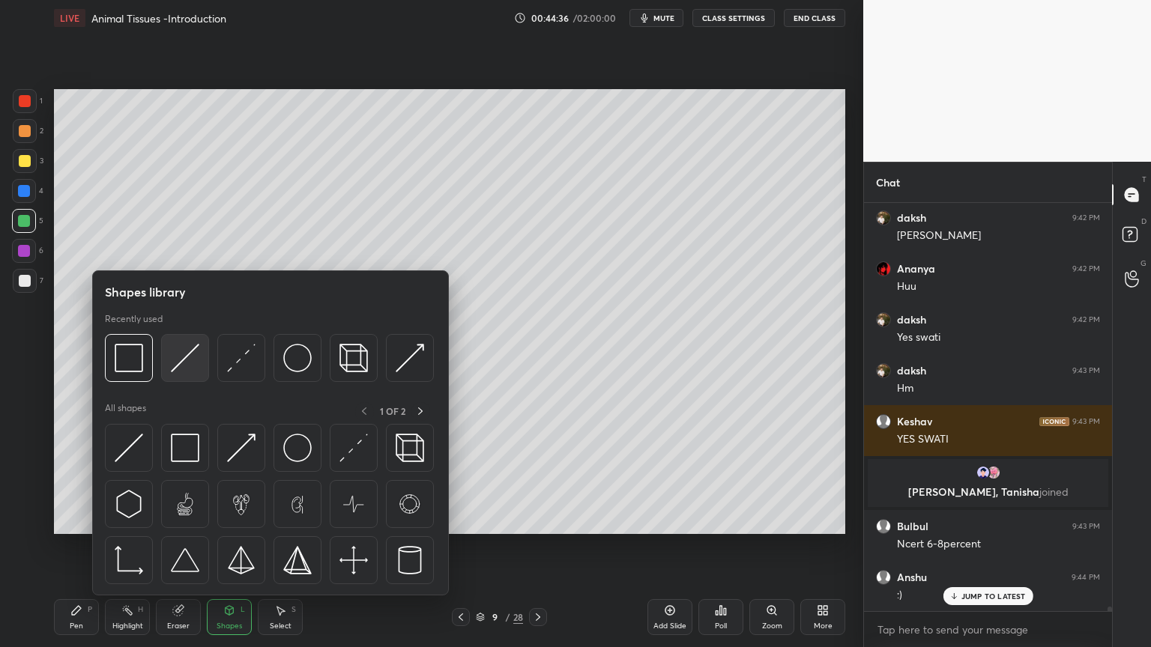
click at [180, 367] on img at bounding box center [185, 358] width 28 height 28
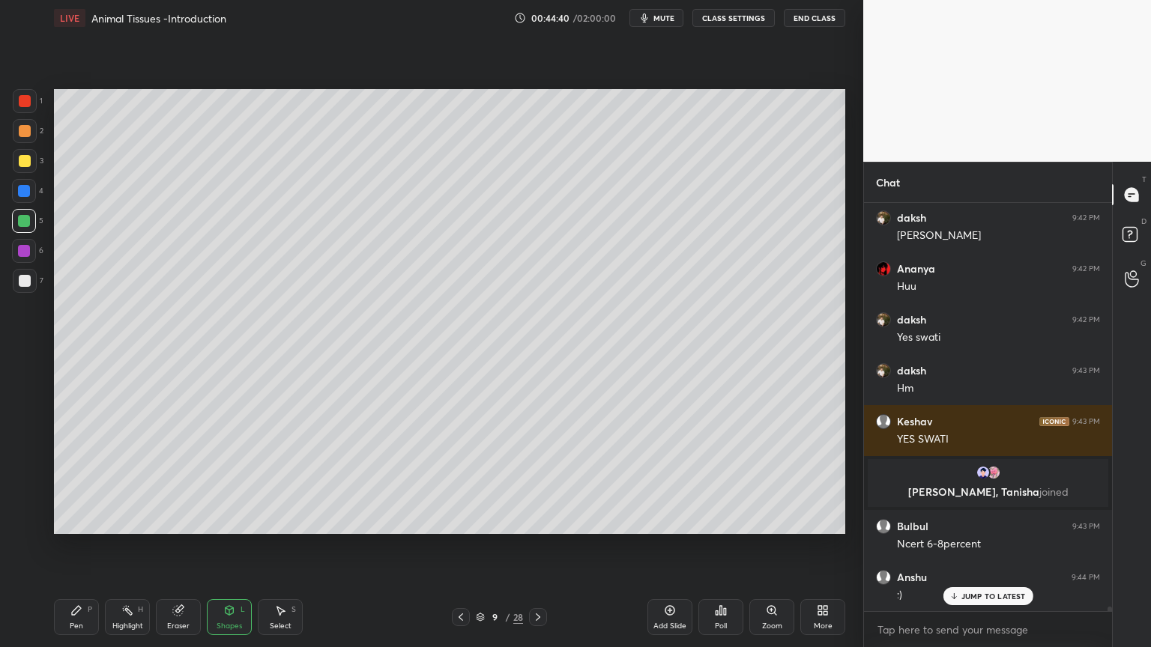
click at [27, 159] on div at bounding box center [25, 161] width 24 height 24
click at [89, 520] on div "Pen P" at bounding box center [76, 617] width 45 height 36
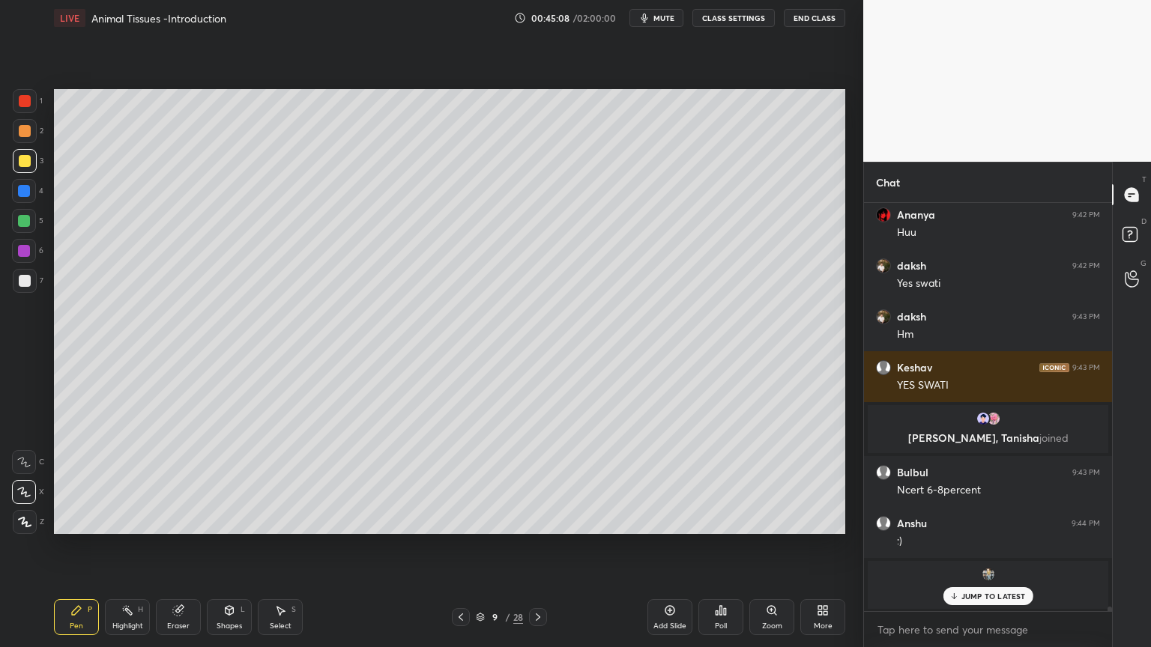
click at [461, 520] on icon at bounding box center [461, 617] width 12 height 12
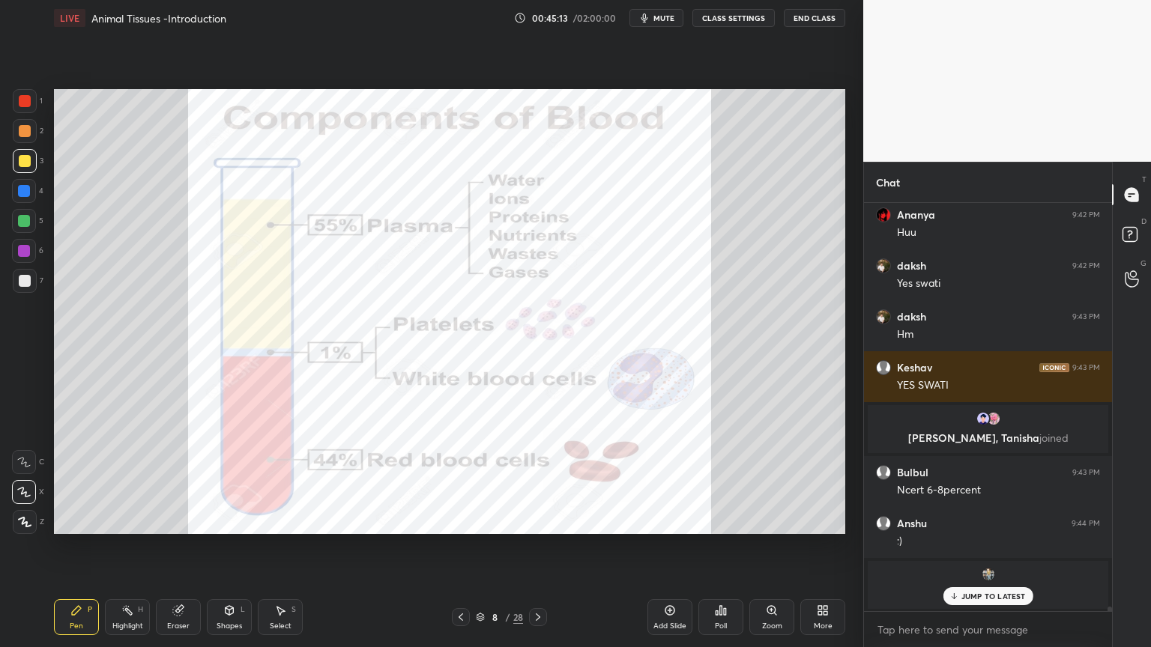
scroll to position [37323, 0]
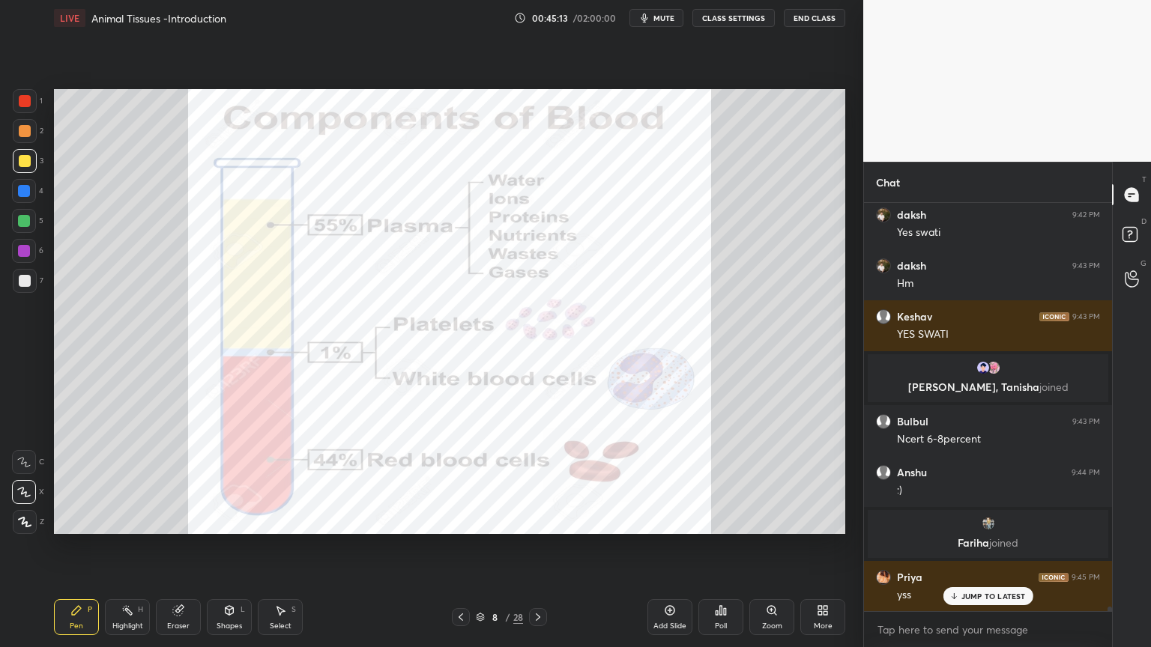
click at [539, 520] on icon at bounding box center [538, 617] width 12 height 12
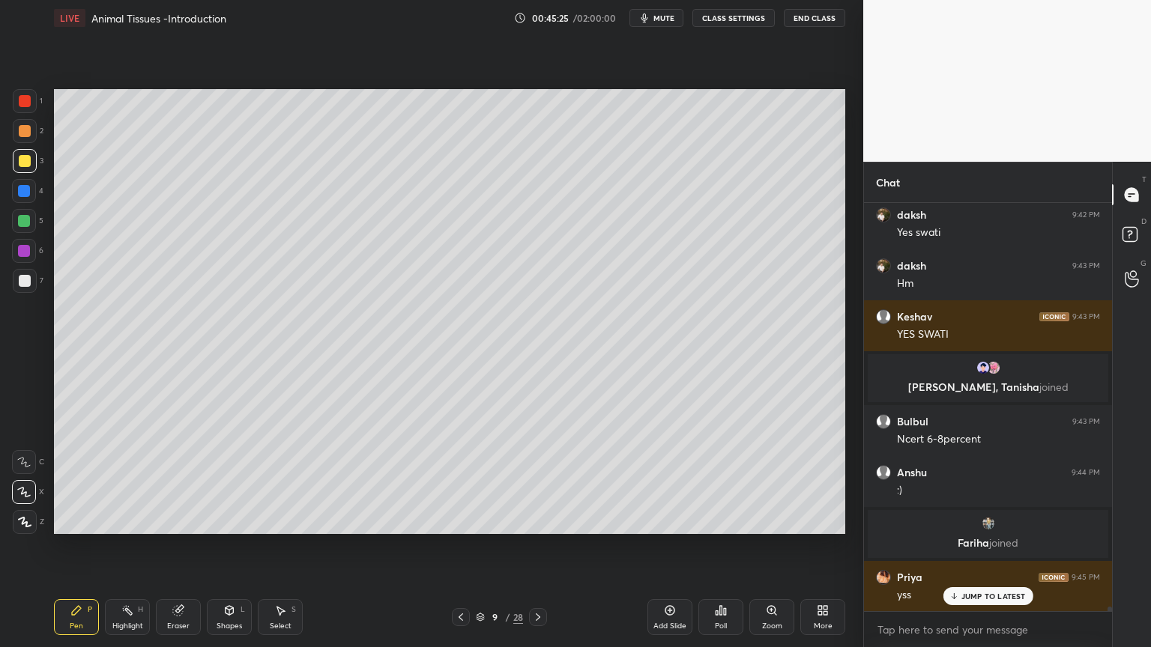
scroll to position [37377, 0]
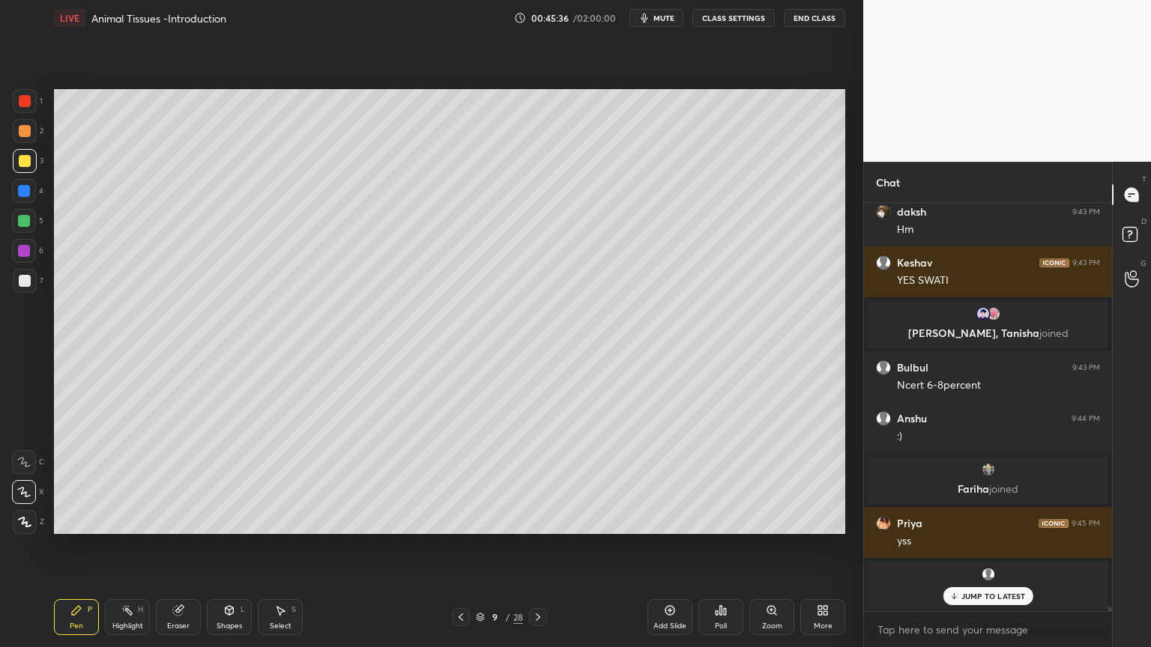
click at [24, 163] on div at bounding box center [25, 161] width 12 height 12
click at [25, 130] on div at bounding box center [25, 131] width 12 height 12
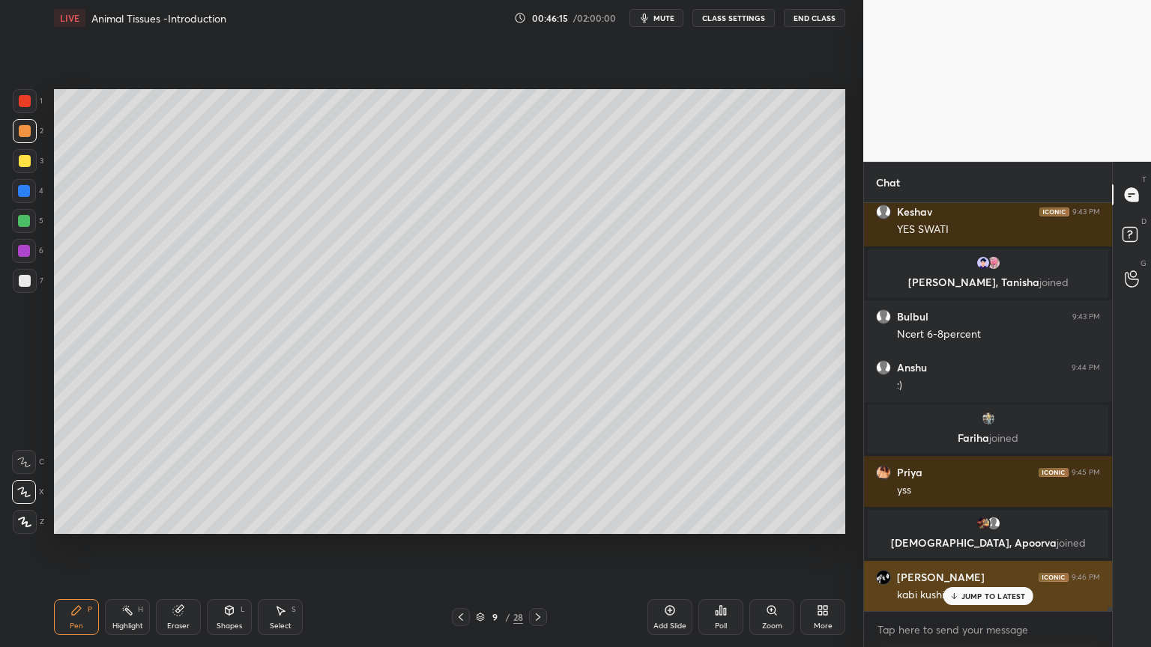
drag, startPoint x: 990, startPoint y: 593, endPoint x: 975, endPoint y: 599, distance: 16.1
click at [983, 520] on p "JUMP TO LATEST" at bounding box center [993, 596] width 64 height 9
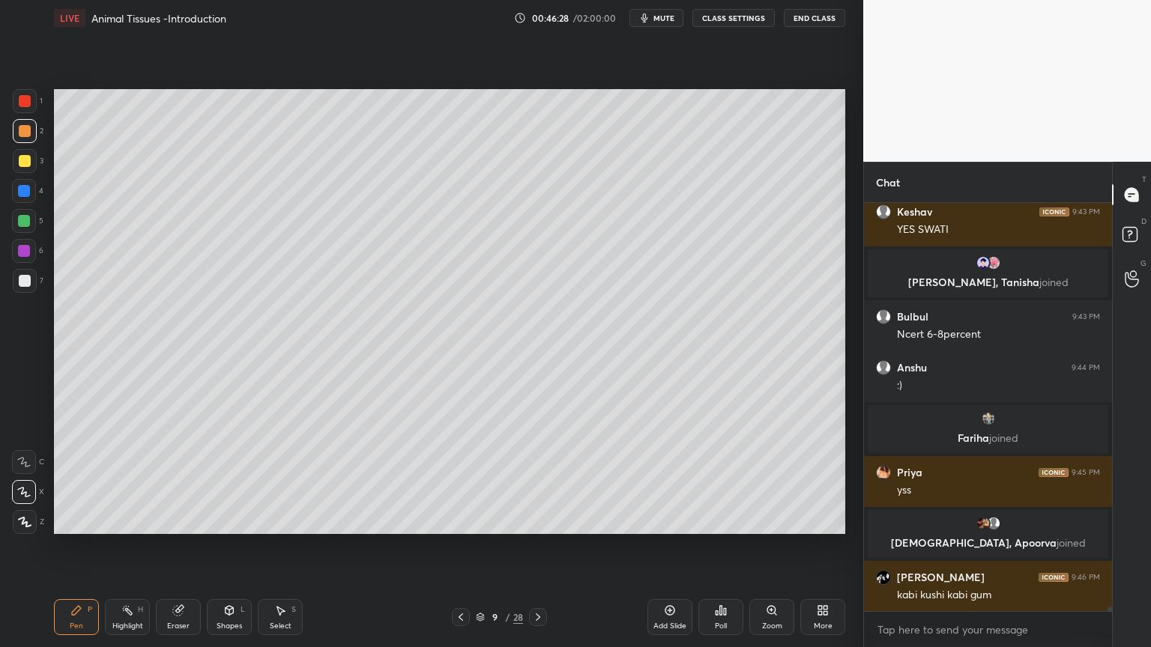
drag, startPoint x: 25, startPoint y: 216, endPoint x: 30, endPoint y: 222, distance: 8.0
click at [24, 216] on div at bounding box center [24, 221] width 12 height 12
click at [27, 138] on div at bounding box center [25, 131] width 24 height 24
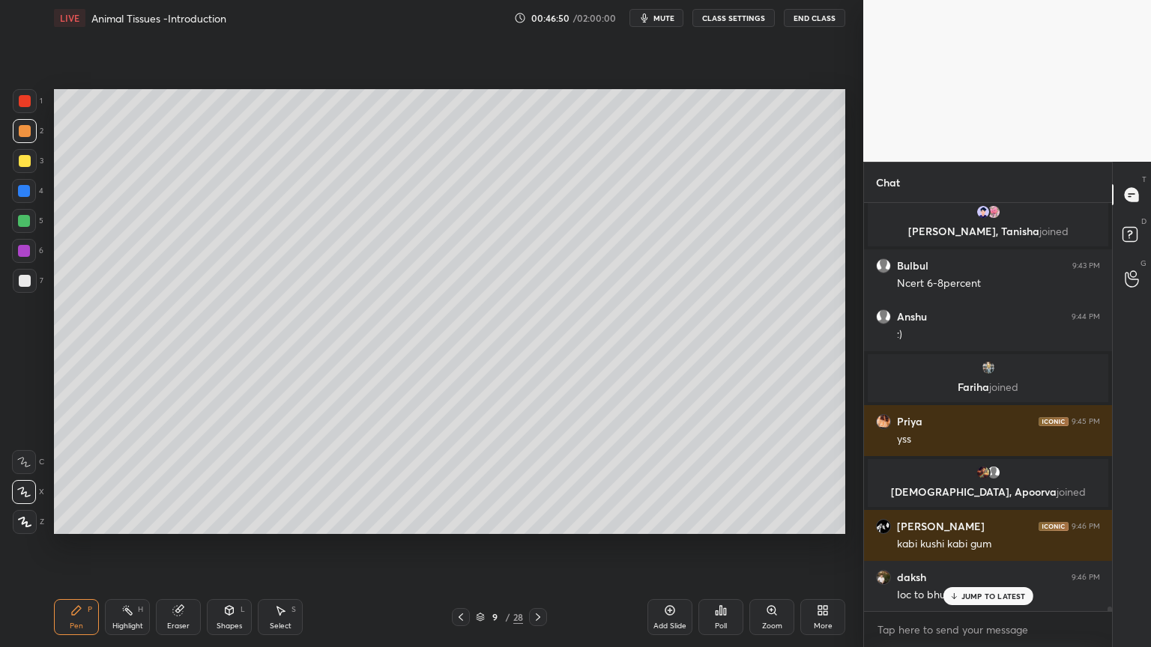
drag, startPoint x: 26, startPoint y: 154, endPoint x: 49, endPoint y: 165, distance: 24.8
click at [28, 157] on div at bounding box center [25, 161] width 12 height 12
click at [237, 520] on div "Shapes L" at bounding box center [229, 617] width 45 height 36
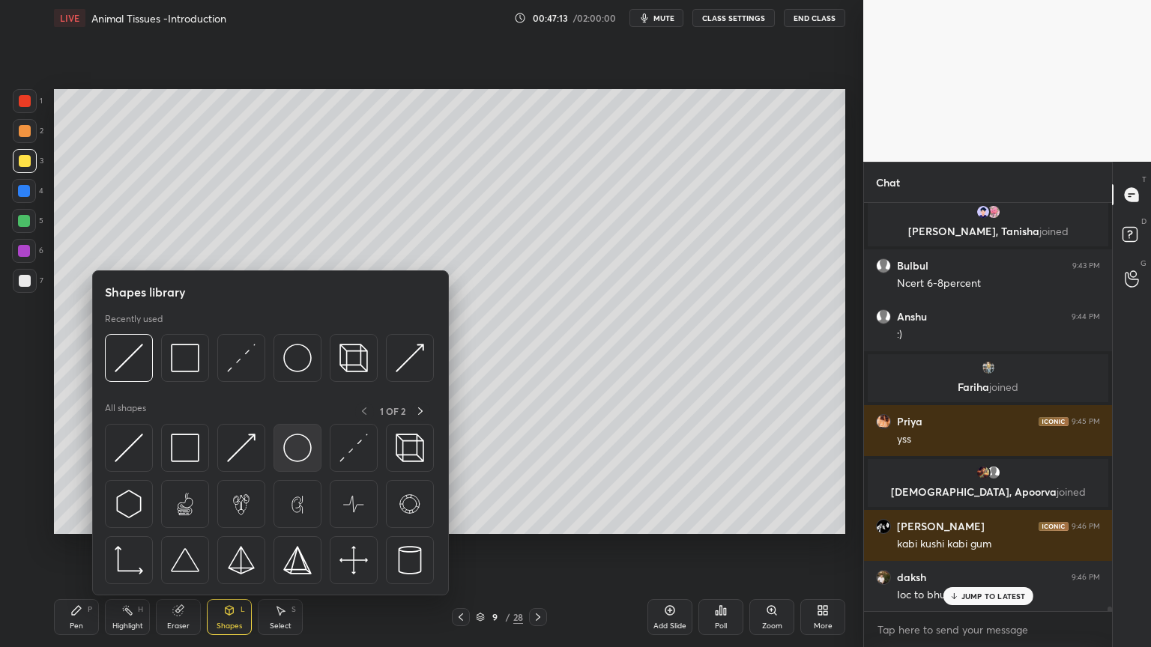
click at [302, 456] on img at bounding box center [297, 448] width 28 height 28
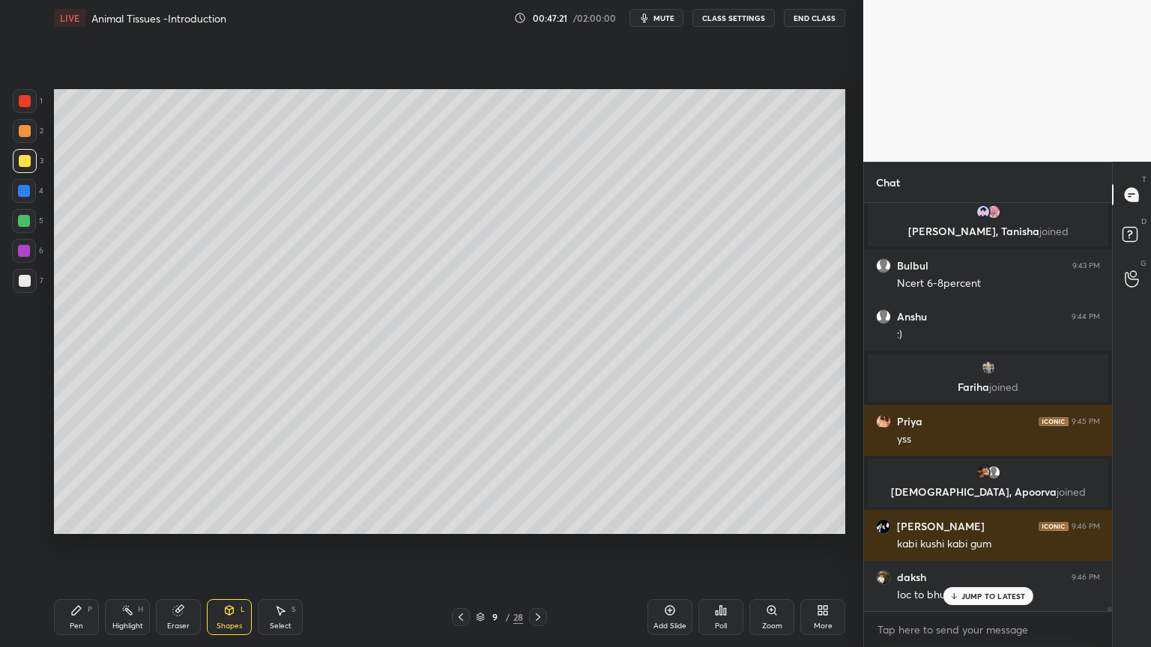
click at [28, 157] on div at bounding box center [25, 161] width 12 height 12
drag, startPoint x: 243, startPoint y: 614, endPoint x: 232, endPoint y: 611, distance: 10.9
click at [240, 520] on div "Shapes L" at bounding box center [229, 617] width 45 height 36
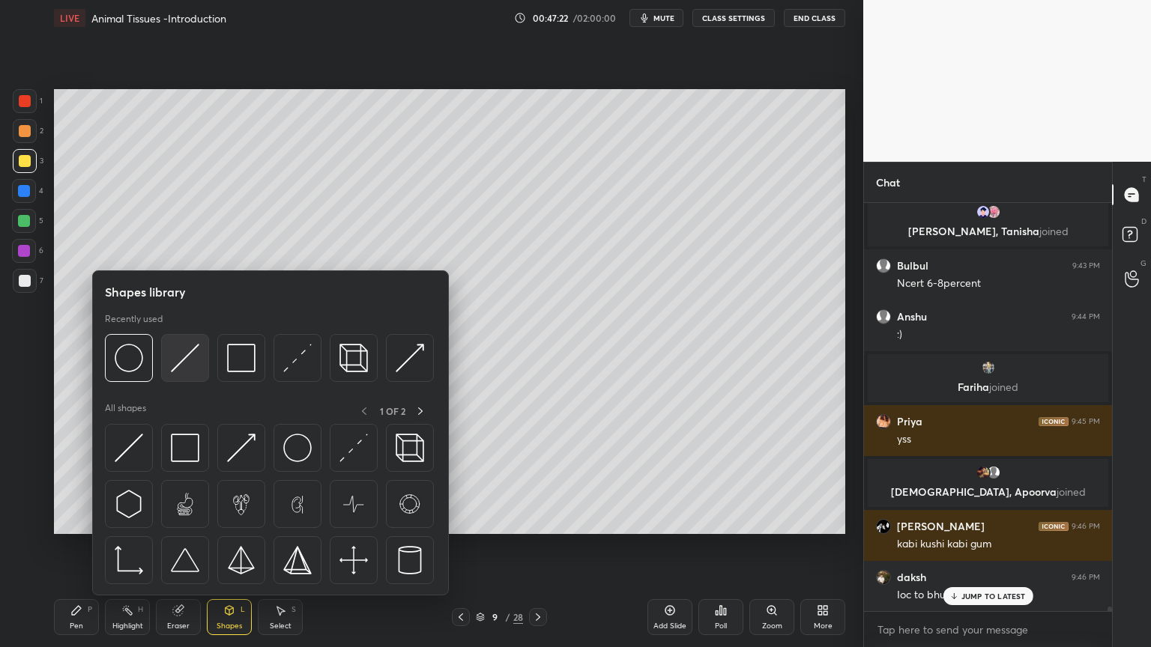
click at [186, 360] on img at bounding box center [185, 358] width 28 height 28
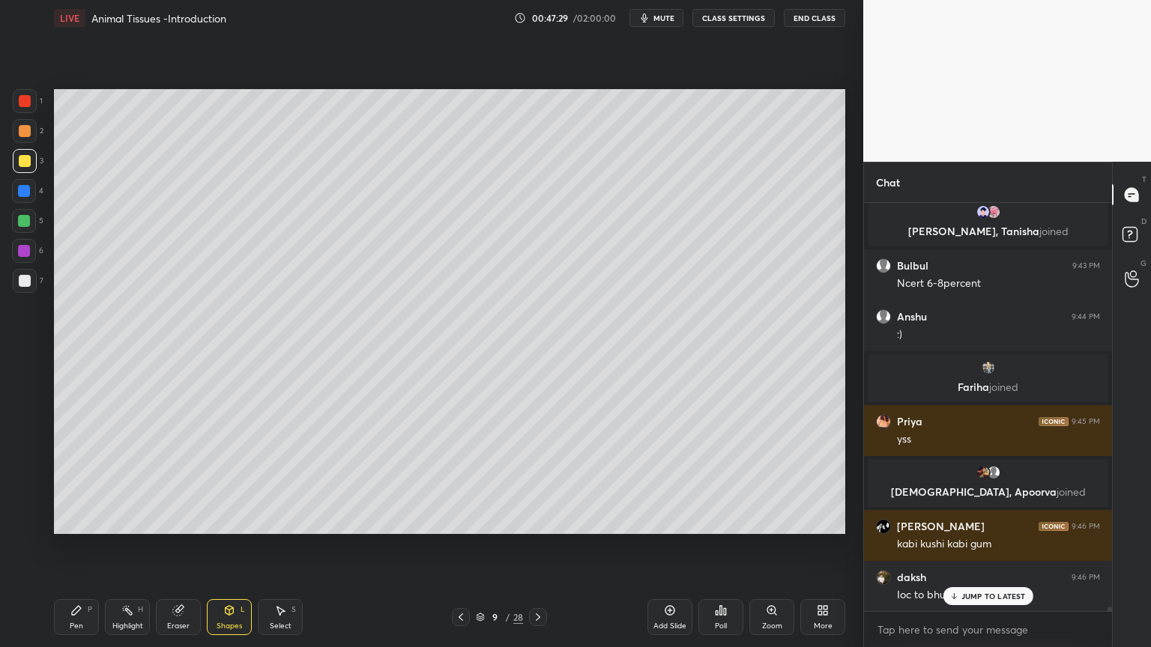
click at [70, 520] on div "Pen" at bounding box center [76, 625] width 13 height 7
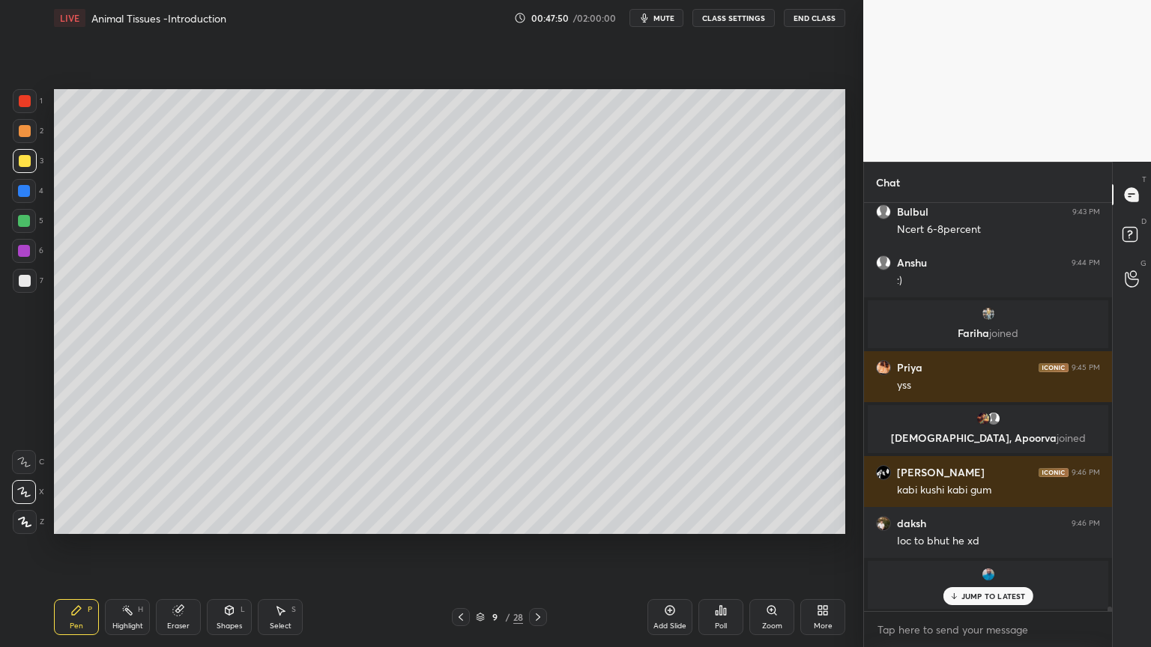
scroll to position [37584, 0]
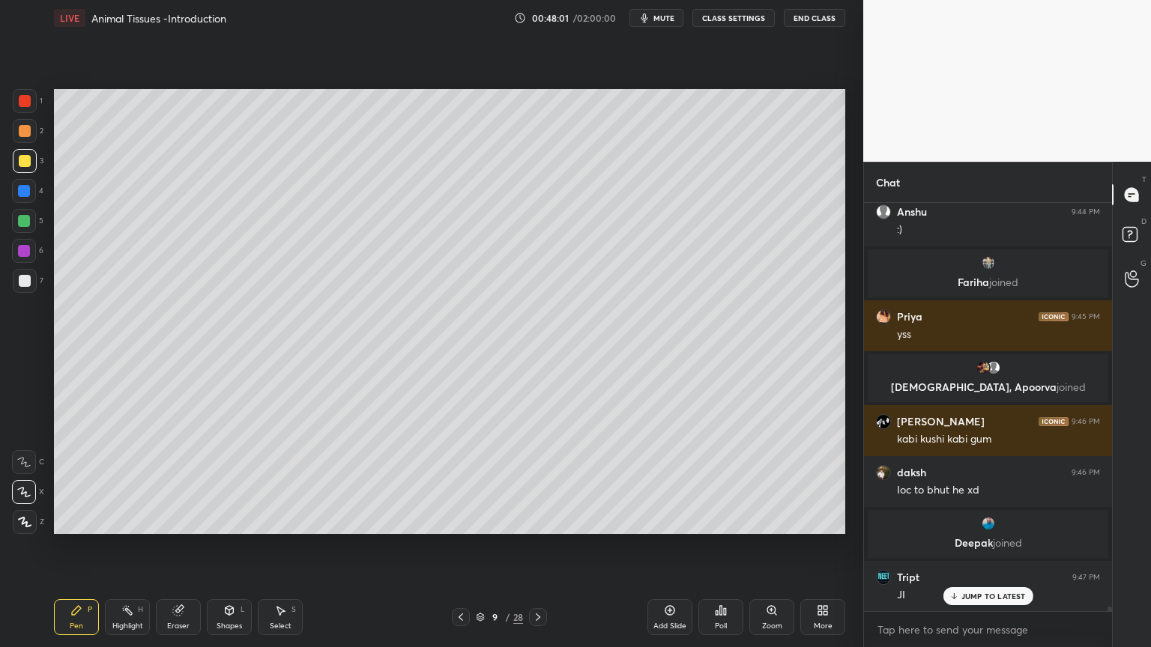
click at [229, 520] on icon at bounding box center [229, 612] width 0 height 5
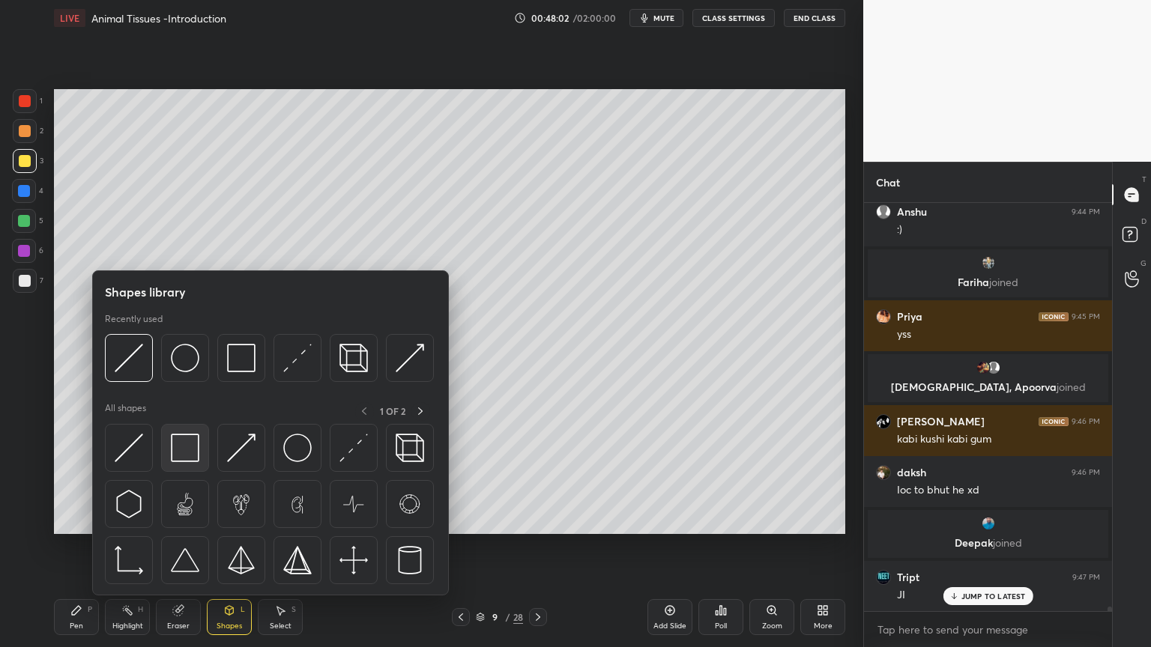
click at [186, 453] on img at bounding box center [185, 448] width 28 height 28
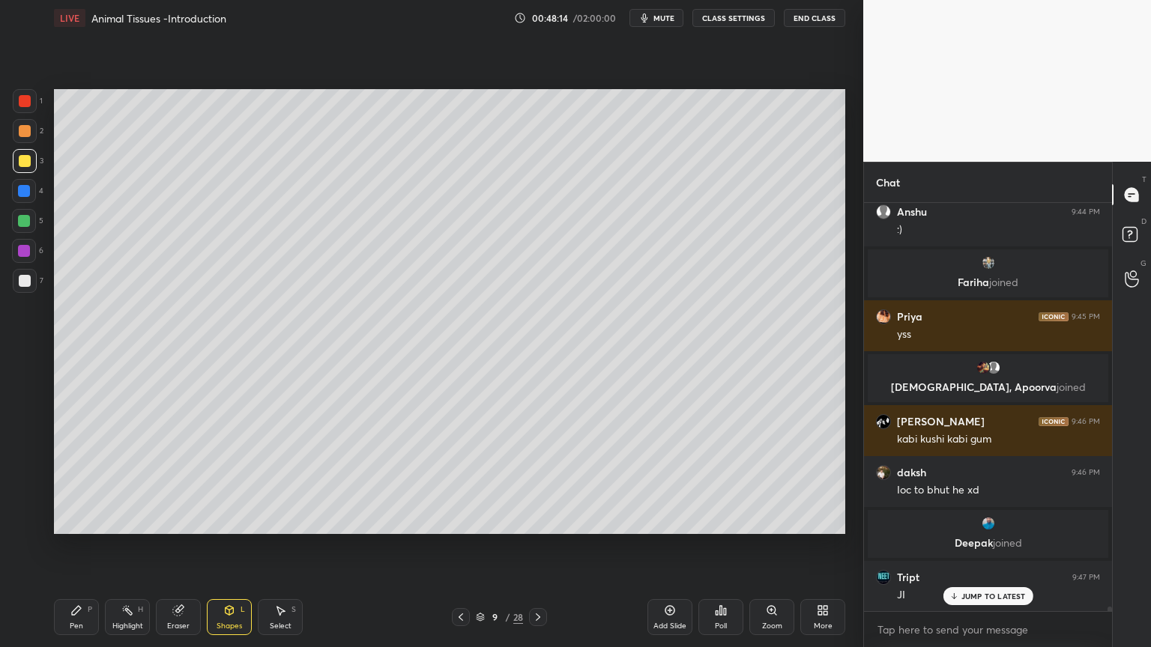
click at [80, 520] on div "Pen P" at bounding box center [76, 617] width 45 height 36
click at [24, 249] on div at bounding box center [24, 251] width 12 height 12
drag, startPoint x: 24, startPoint y: 249, endPoint x: 39, endPoint y: 255, distance: 16.4
click at [22, 249] on div at bounding box center [24, 251] width 12 height 12
click at [25, 222] on div at bounding box center [24, 221] width 12 height 12
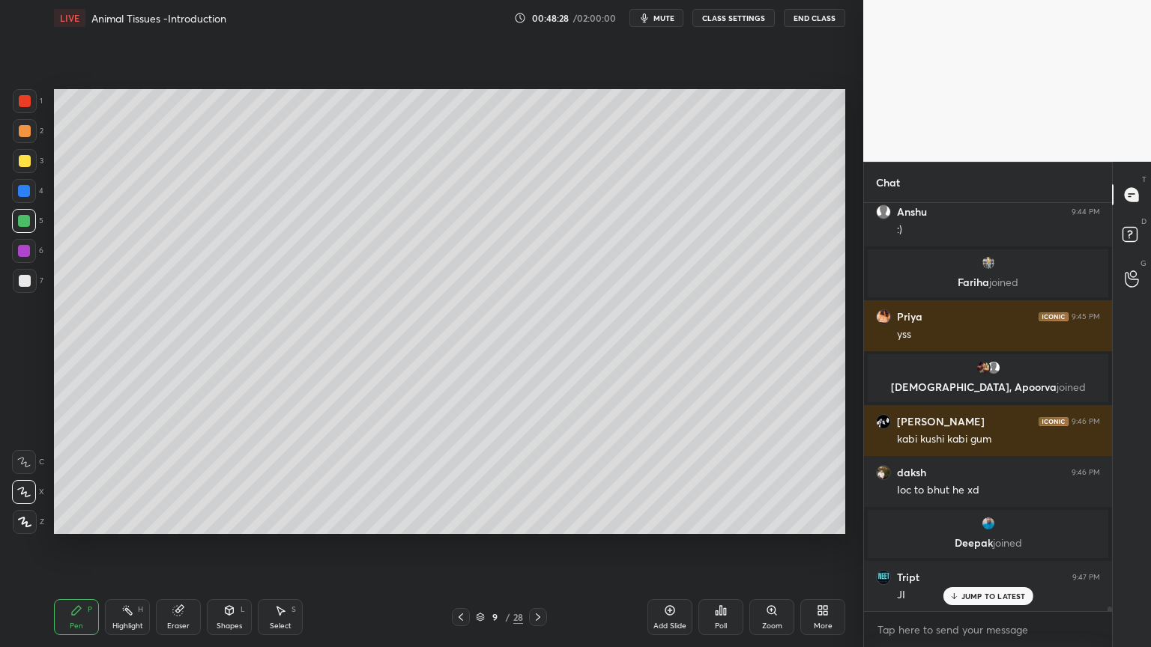
click at [26, 221] on div at bounding box center [24, 221] width 12 height 12
click at [28, 127] on div at bounding box center [25, 131] width 12 height 12
click at [27, 130] on div at bounding box center [25, 131] width 12 height 12
click at [28, 163] on div at bounding box center [25, 161] width 12 height 12
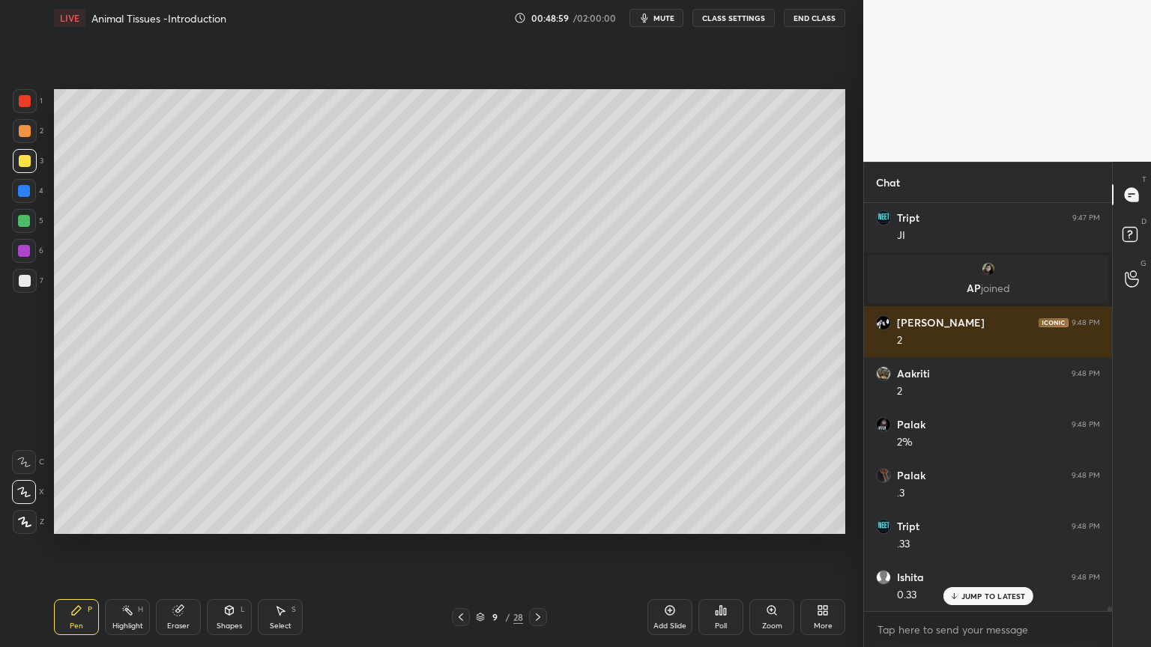
scroll to position [37994, 0]
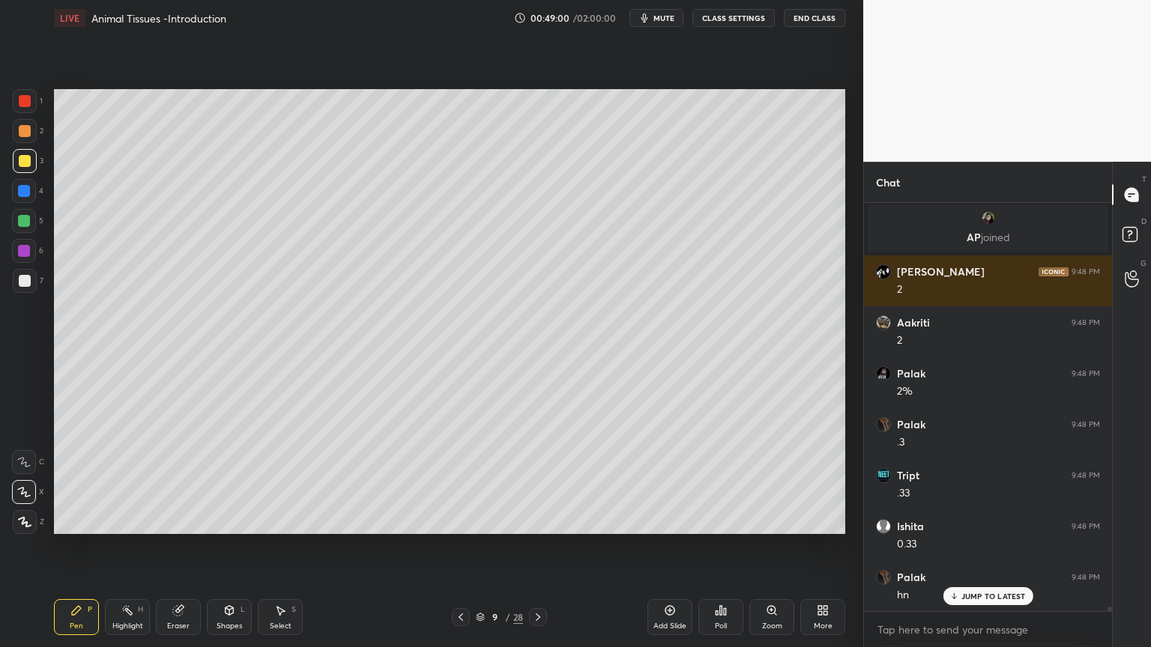
click at [183, 520] on div "Eraser" at bounding box center [178, 617] width 45 height 36
drag, startPoint x: 79, startPoint y: 609, endPoint x: 85, endPoint y: 553, distance: 56.5
click at [79, 520] on icon at bounding box center [76, 610] width 12 height 12
click at [19, 227] on div at bounding box center [24, 221] width 24 height 24
click at [21, 231] on div at bounding box center [24, 221] width 24 height 24
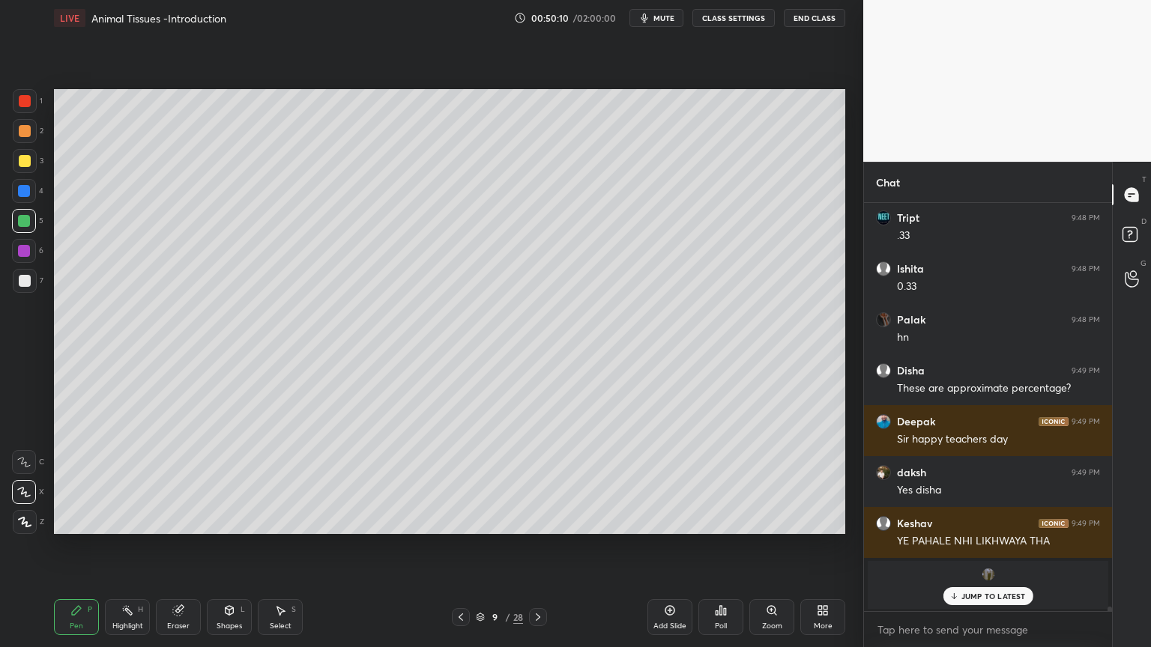
scroll to position [38303, 0]
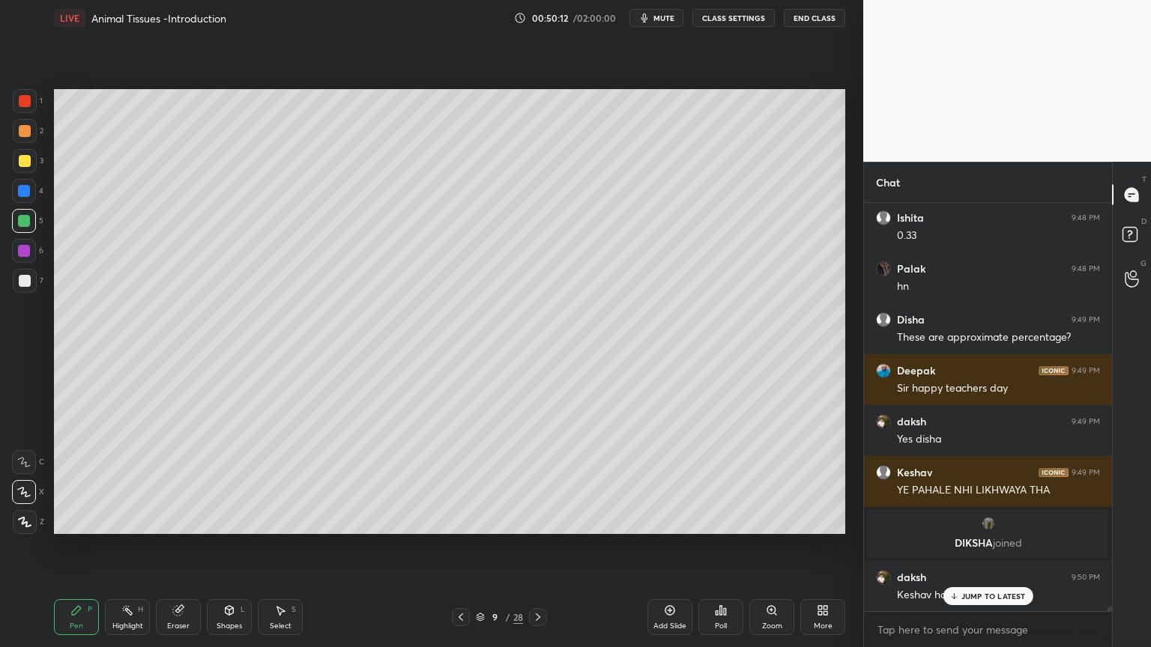
drag, startPoint x: 225, startPoint y: 619, endPoint x: 225, endPoint y: 610, distance: 9.0
click at [225, 520] on div "Shapes L" at bounding box center [229, 617] width 45 height 36
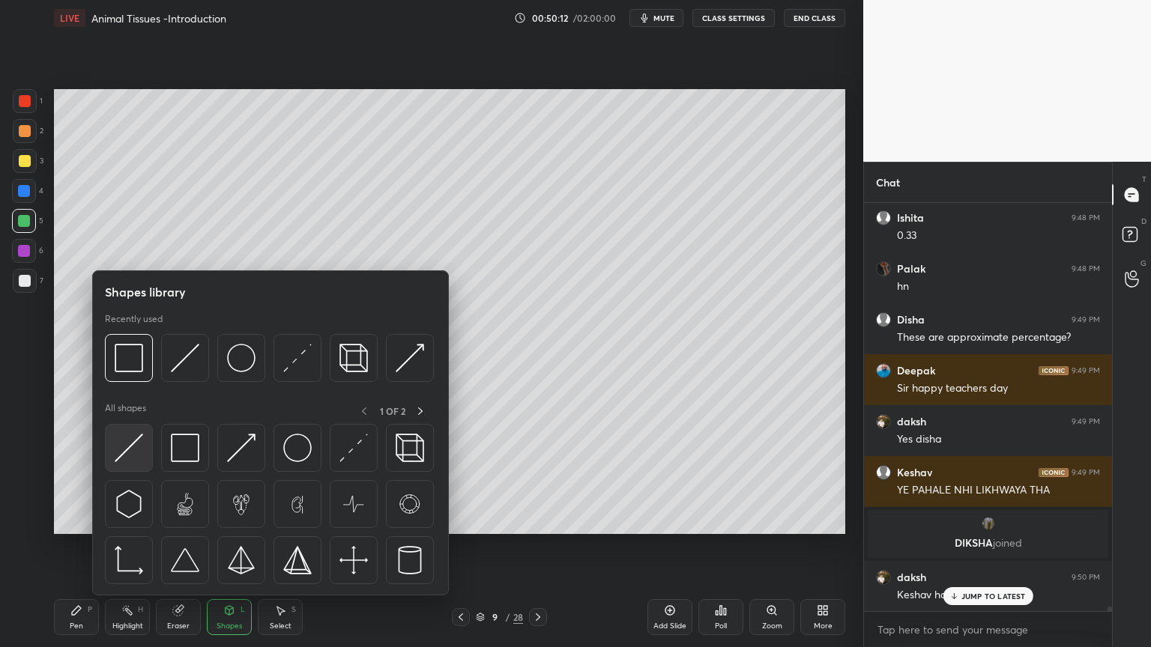
click at [133, 453] on img at bounding box center [129, 448] width 28 height 28
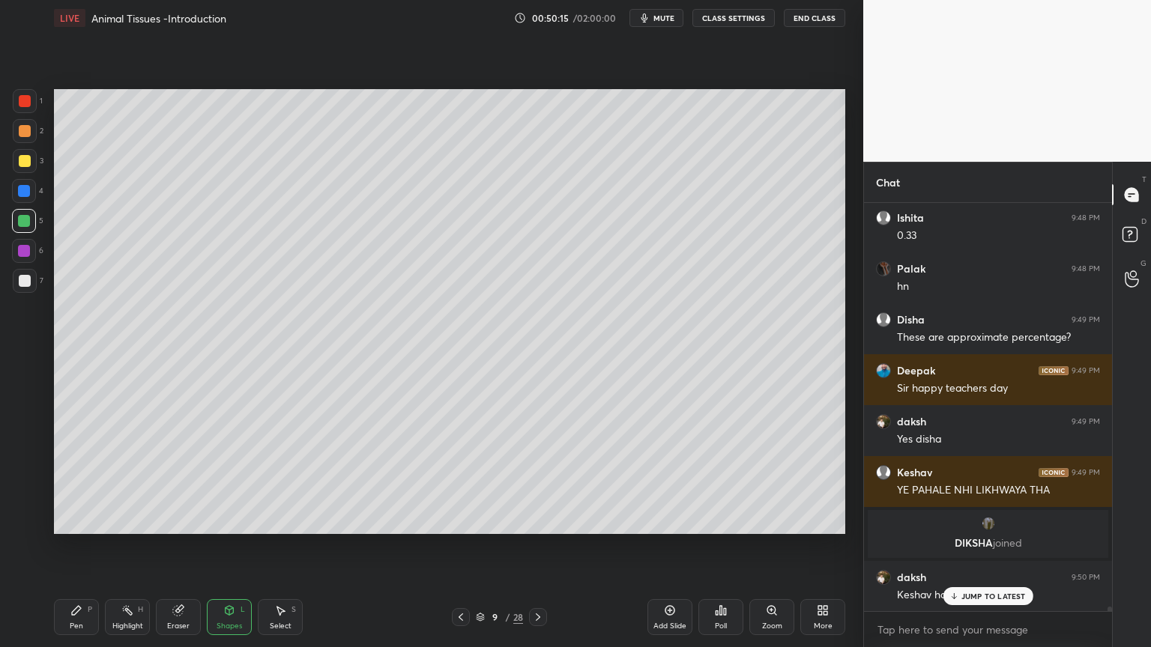
click at [79, 520] on div "Pen P" at bounding box center [76, 617] width 45 height 36
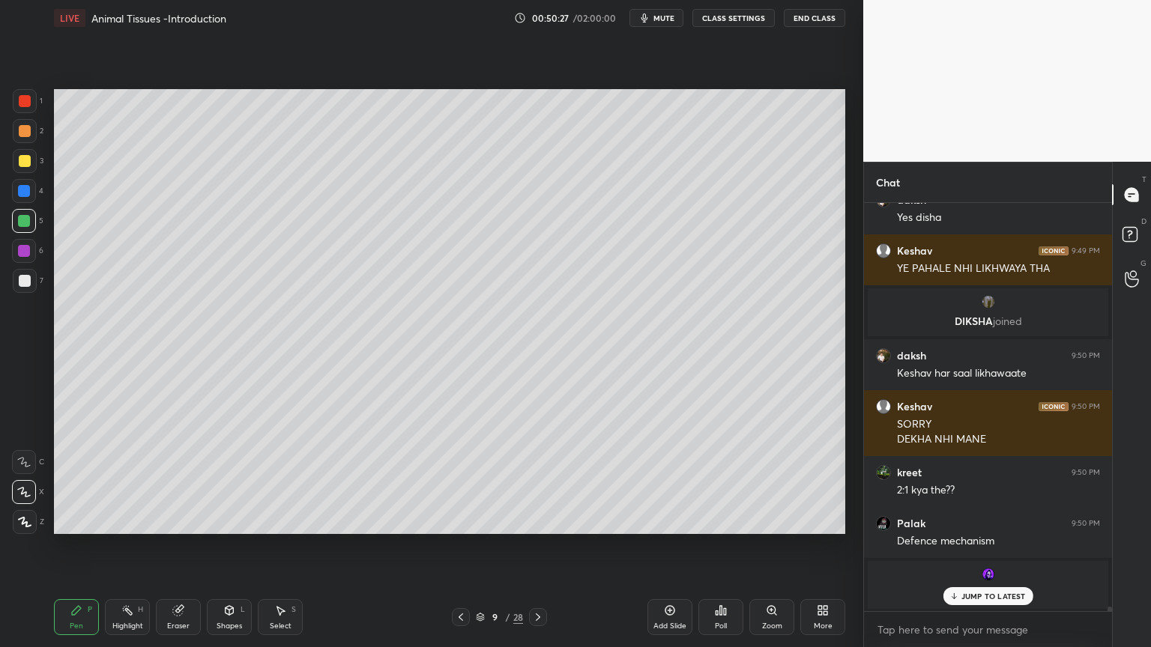
scroll to position [38575, 0]
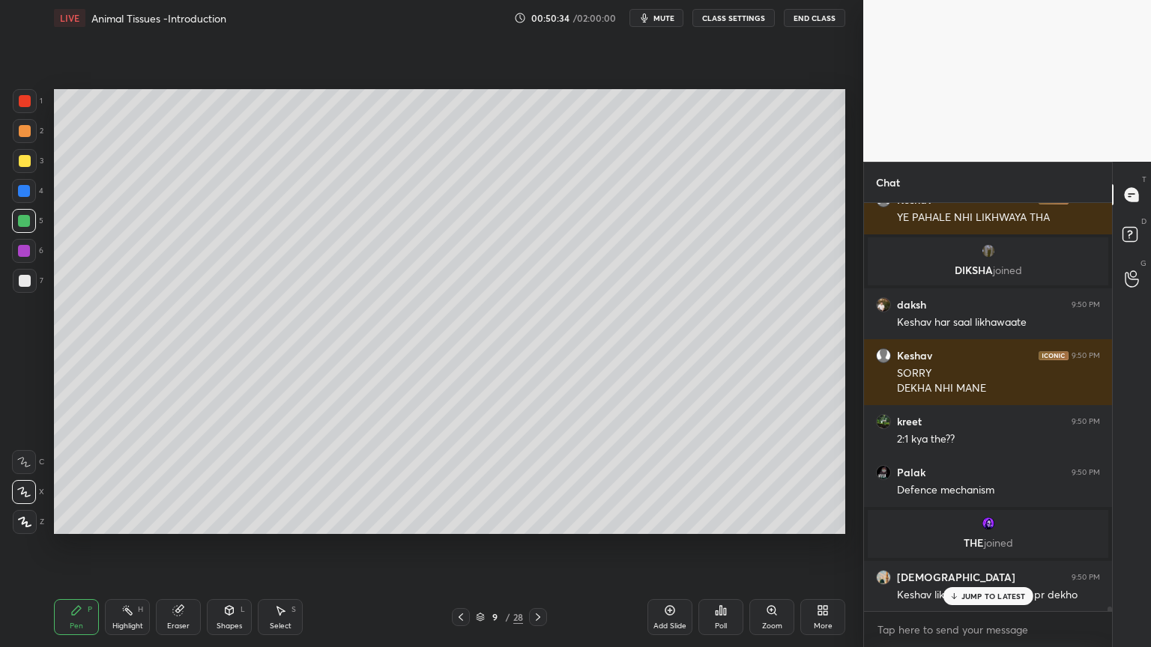
click at [175, 520] on div "Eraser" at bounding box center [178, 617] width 45 height 36
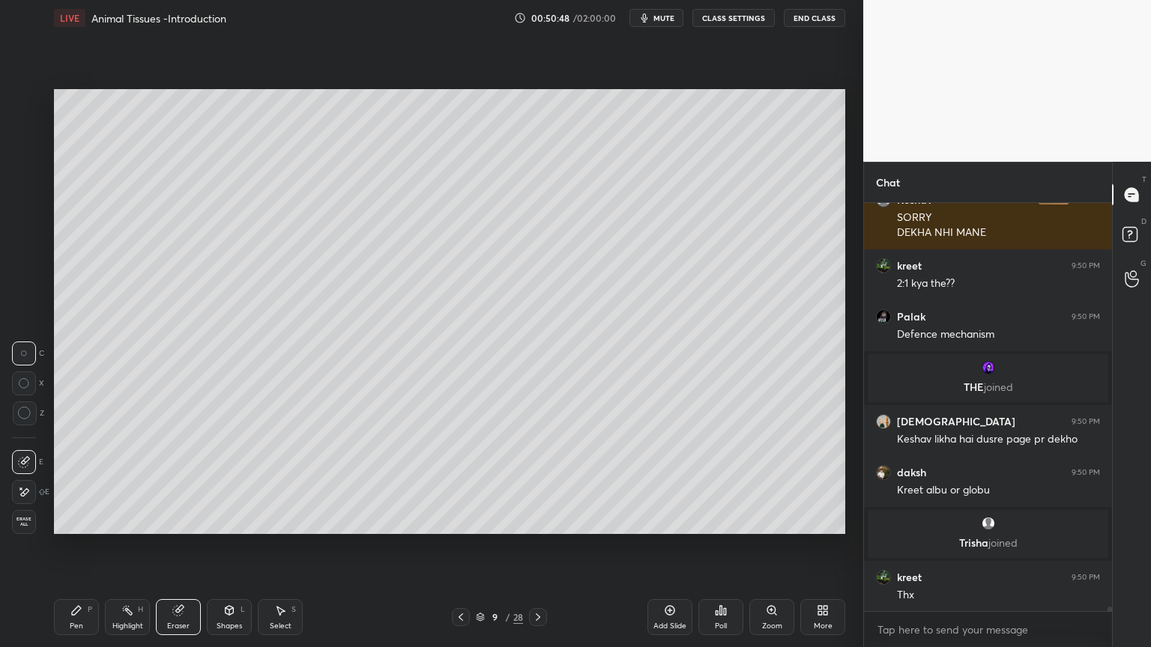
scroll to position [38782, 0]
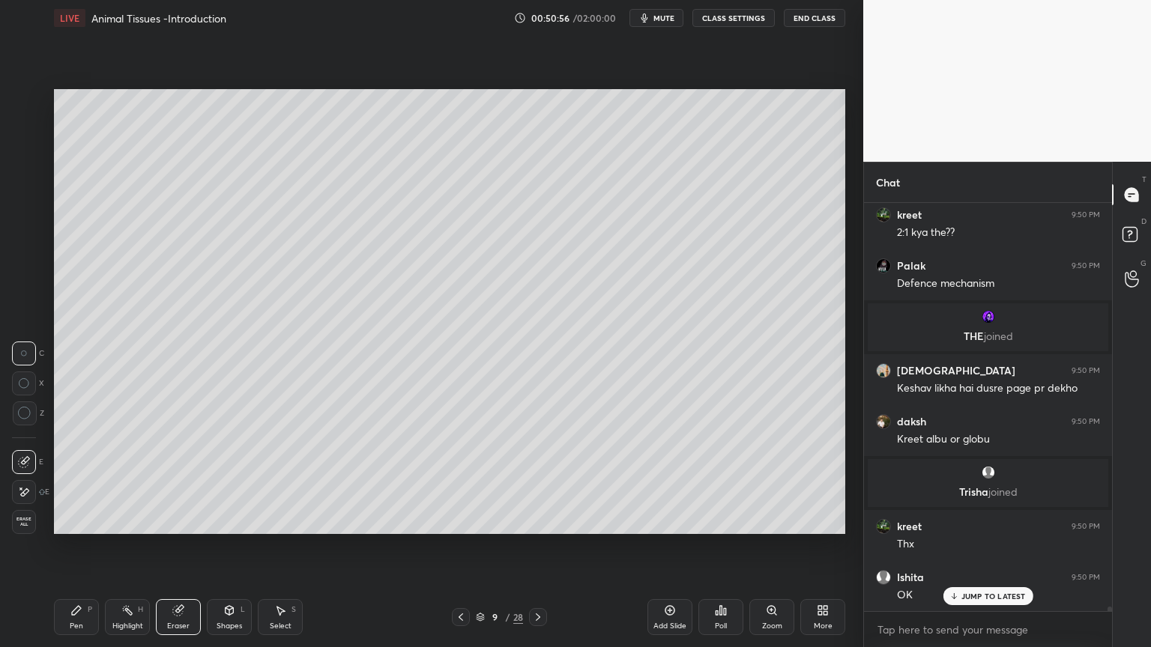
click at [127, 520] on div "Highlight" at bounding box center [127, 625] width 31 height 7
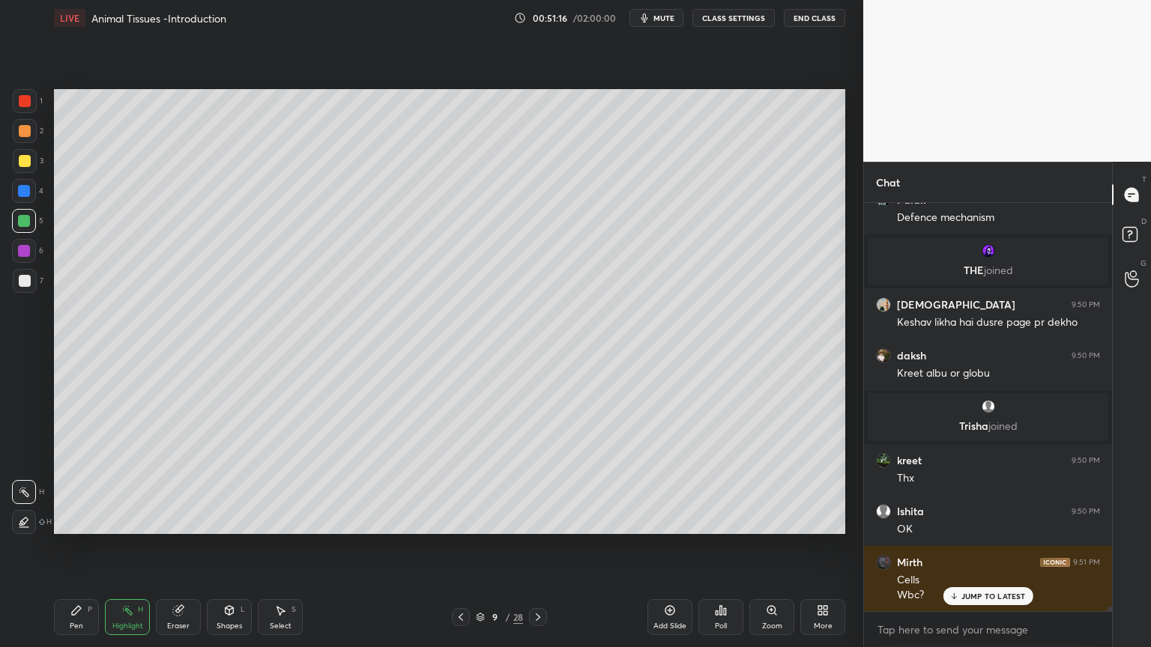
scroll to position [38902, 0]
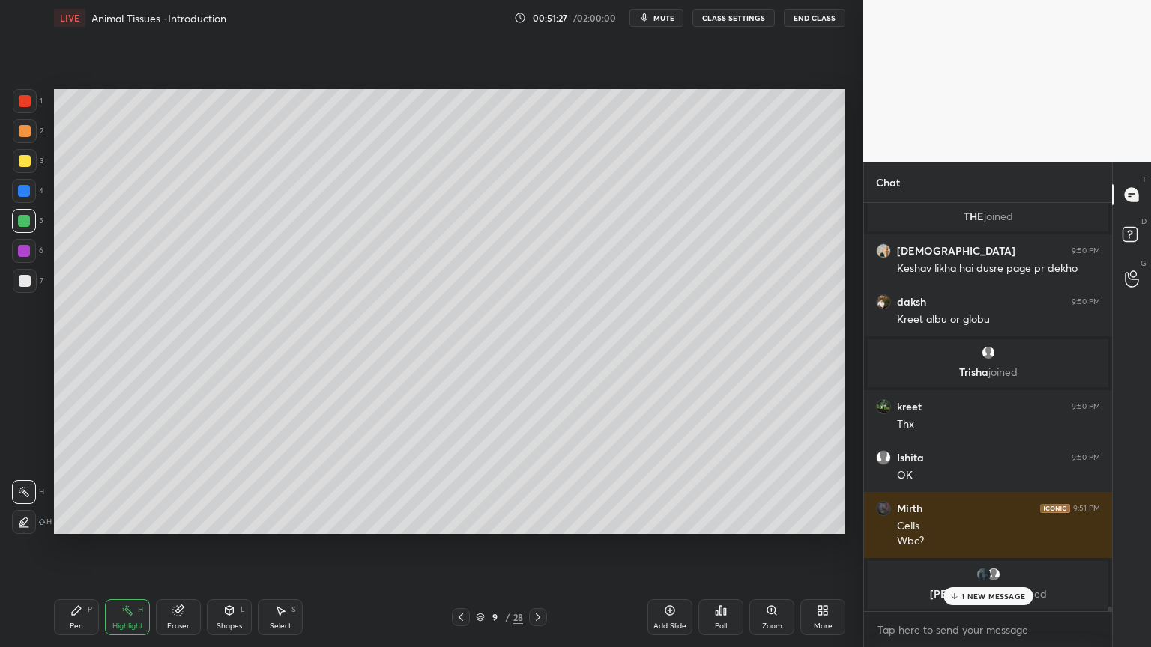
drag, startPoint x: 23, startPoint y: 162, endPoint x: 24, endPoint y: 169, distance: 7.5
click at [25, 162] on div at bounding box center [25, 161] width 12 height 12
click at [65, 520] on div "Pen P" at bounding box center [76, 617] width 45 height 36
click at [74, 520] on div "Pen P" at bounding box center [76, 617] width 45 height 36
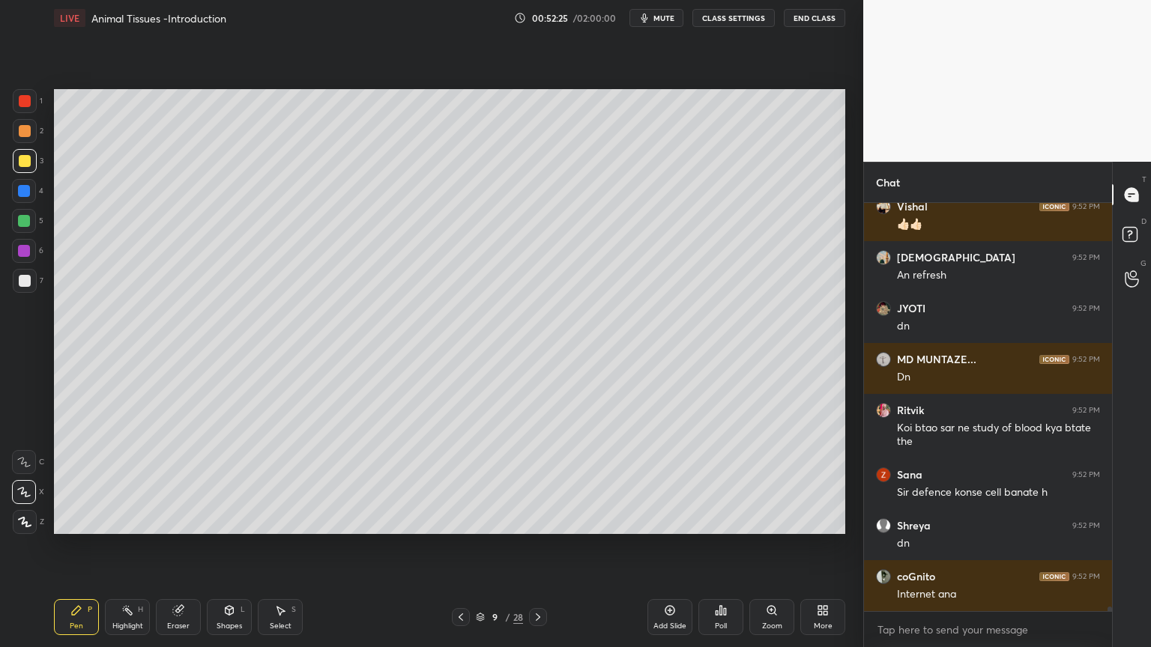
scroll to position [39518, 0]
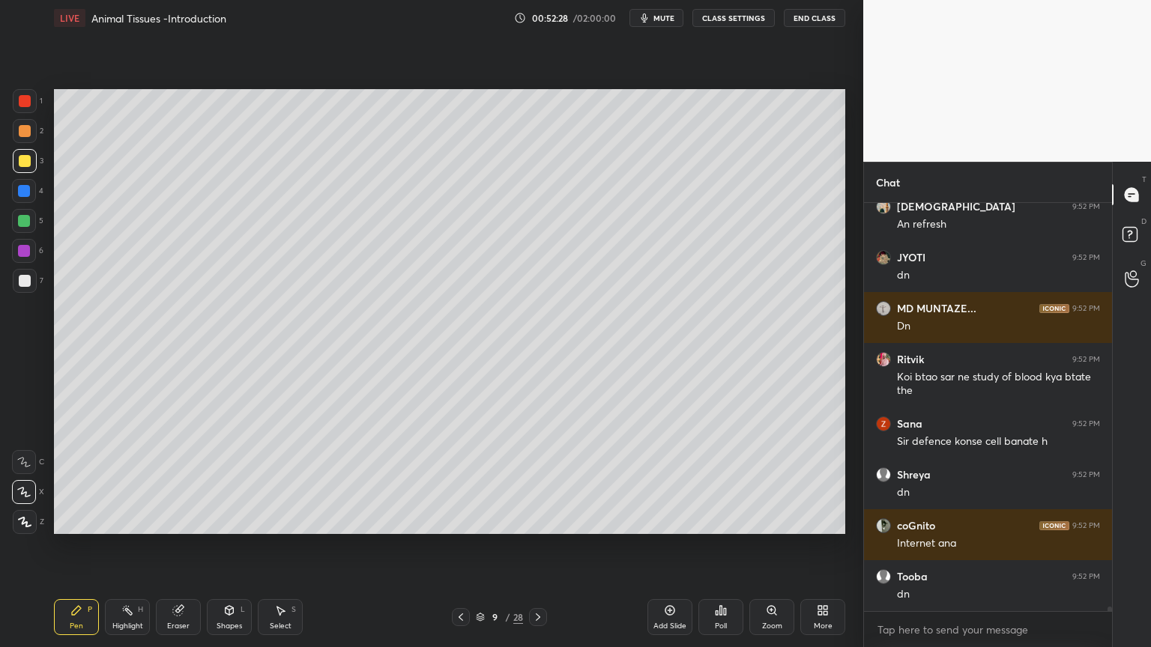
click at [713, 520] on div "Poll" at bounding box center [720, 617] width 45 height 36
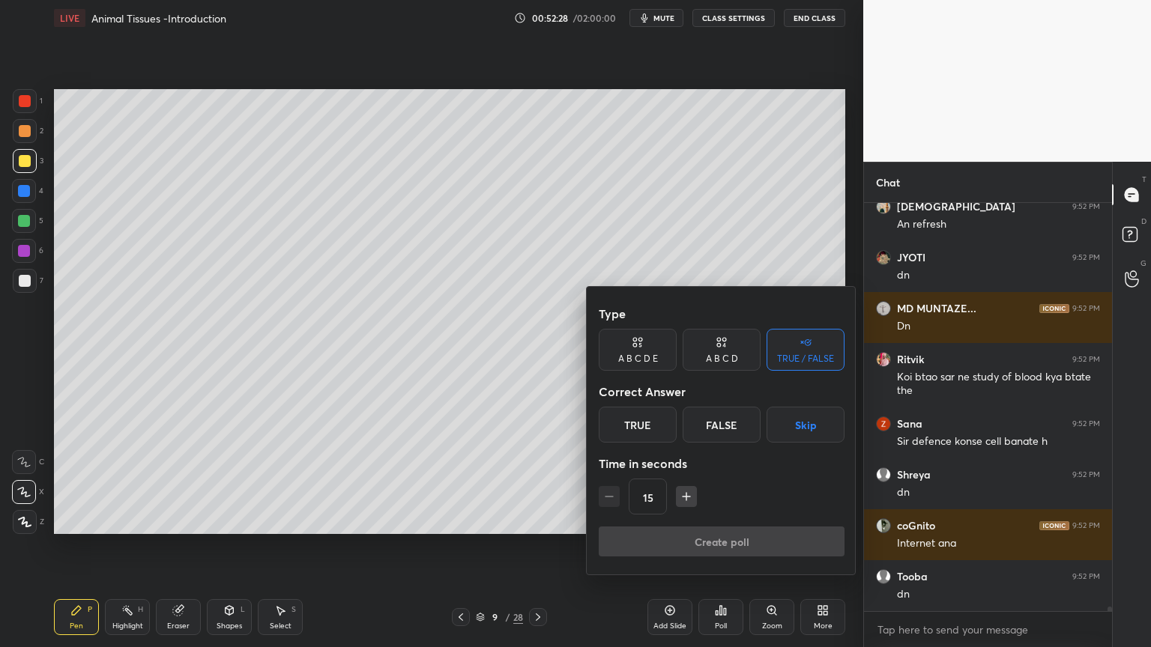
click at [714, 520] on div at bounding box center [575, 323] width 1151 height 647
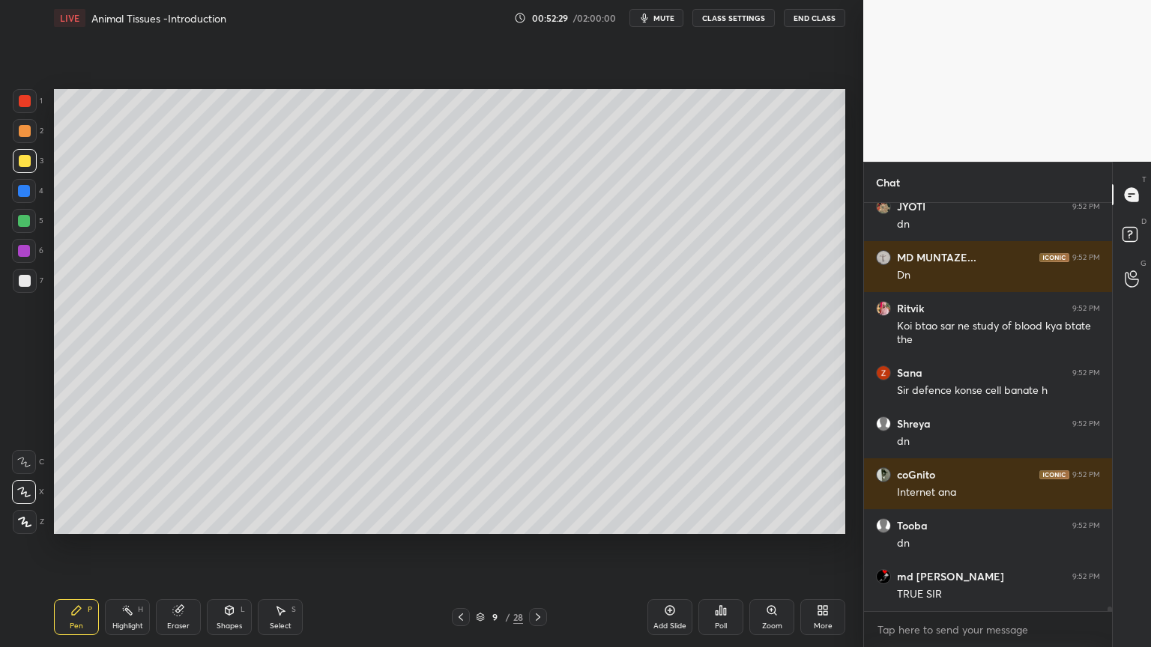
click at [713, 520] on div "Poll" at bounding box center [720, 617] width 45 height 36
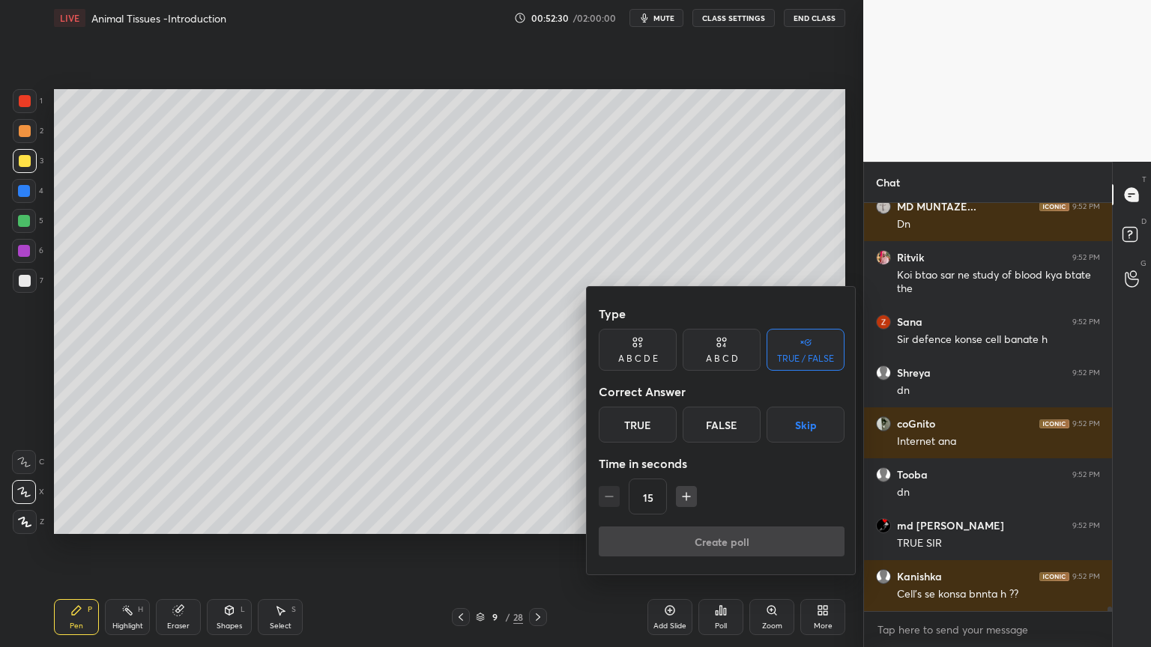
click at [804, 425] on button "Skip" at bounding box center [805, 425] width 78 height 36
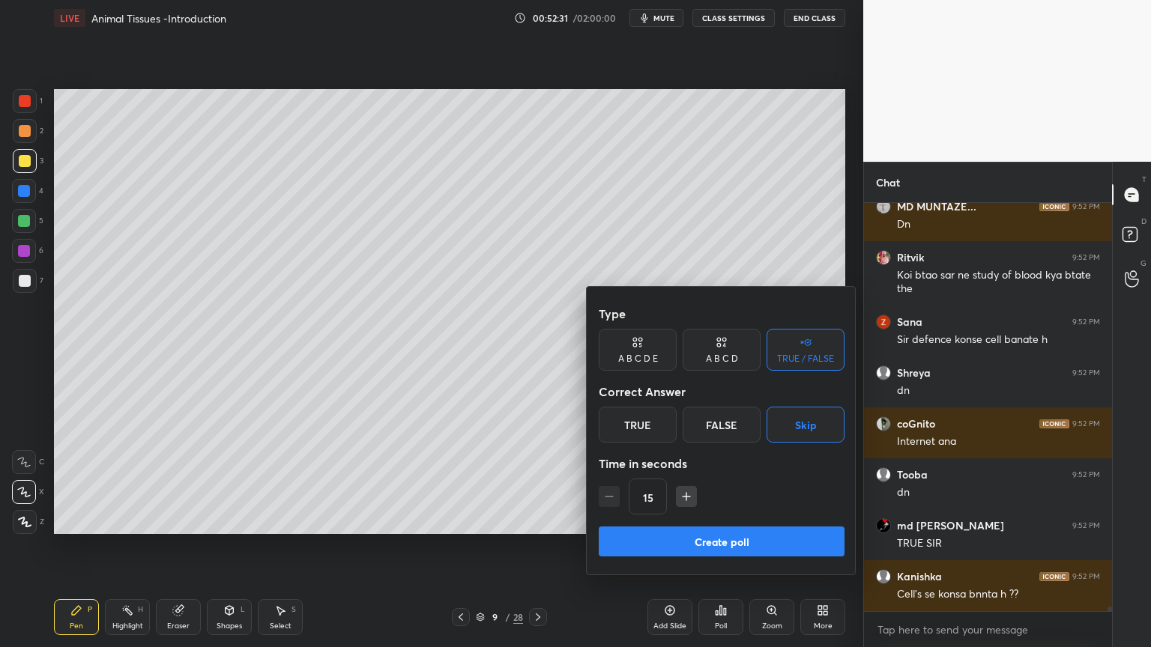
click at [744, 520] on button "Create poll" at bounding box center [721, 542] width 246 height 30
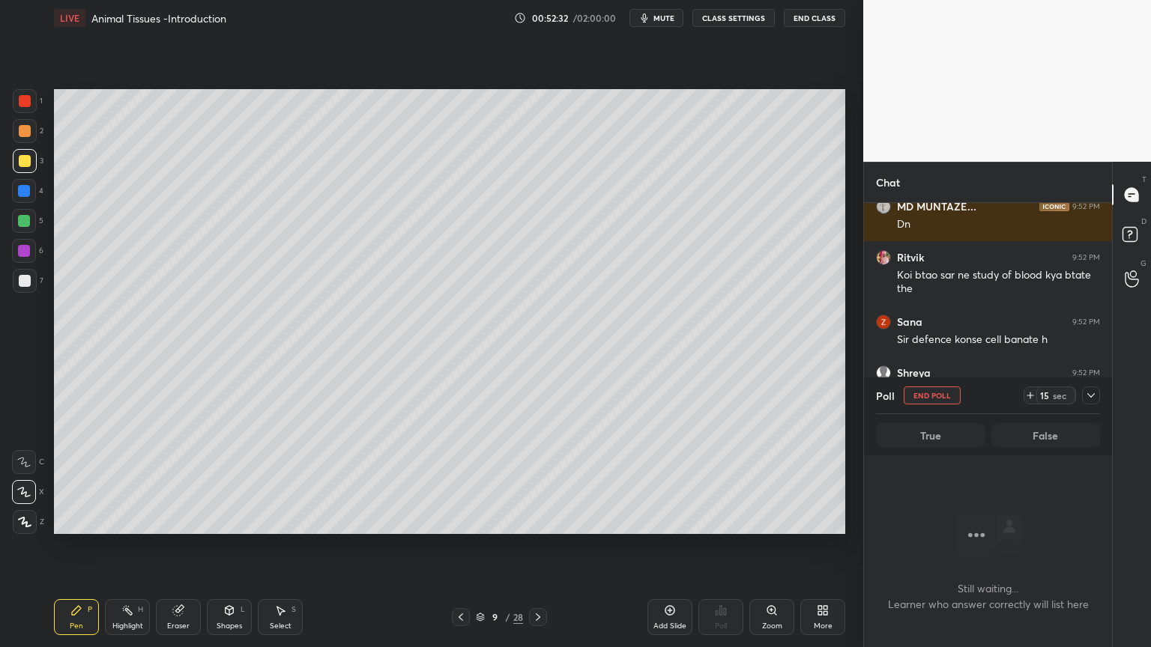
scroll to position [4, 4]
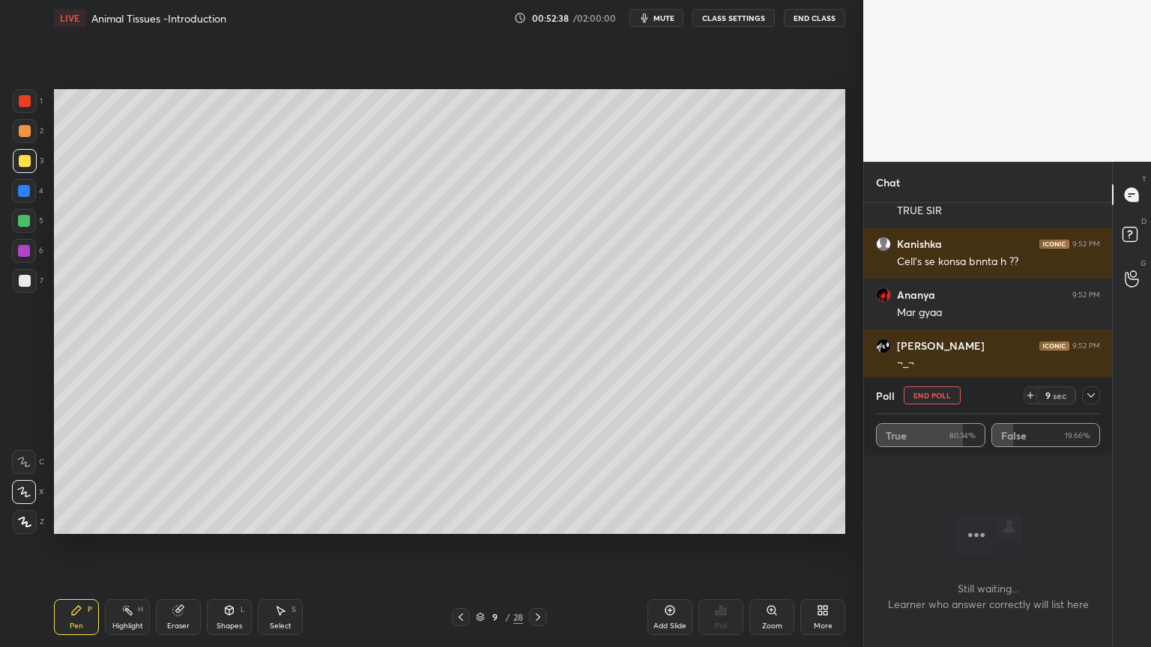
click at [940, 395] on button "End Poll" at bounding box center [931, 396] width 57 height 18
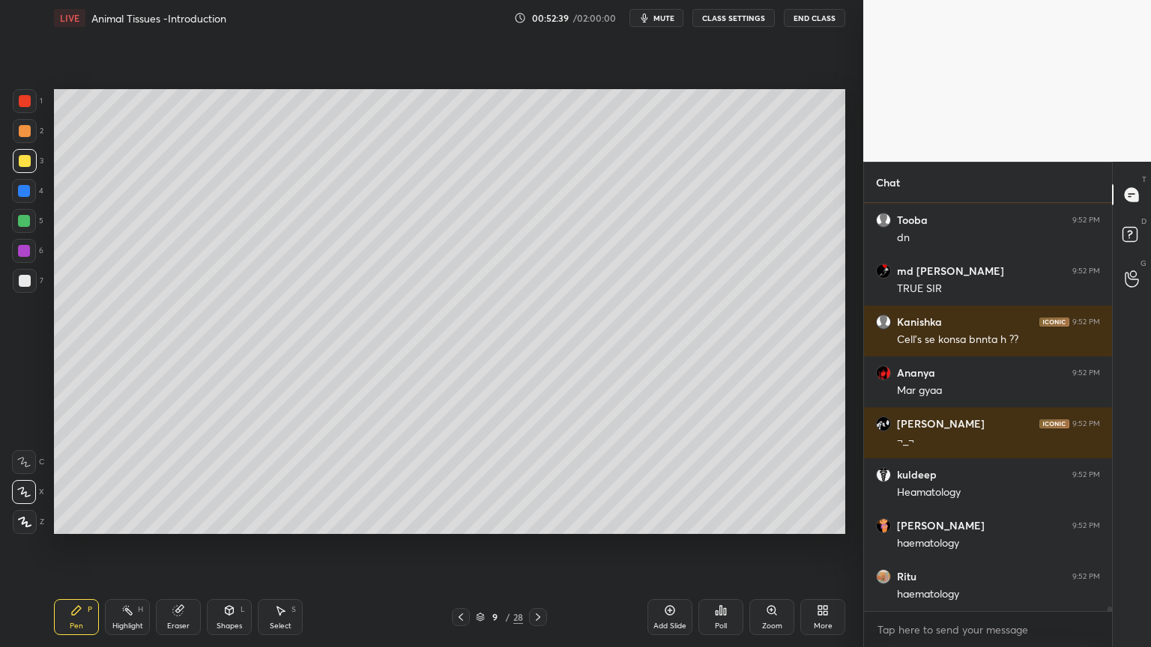
drag, startPoint x: 667, startPoint y: 18, endPoint x: 659, endPoint y: 30, distance: 14.5
click at [667, 17] on span "mute" at bounding box center [663, 18] width 21 height 10
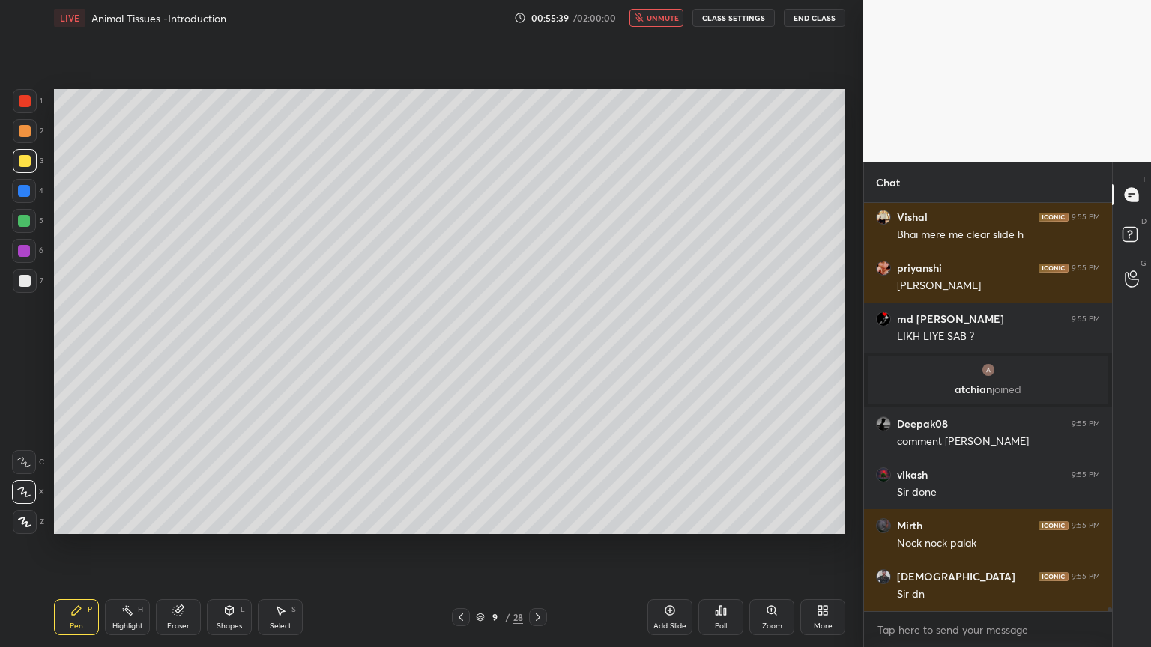
scroll to position [43159, 0]
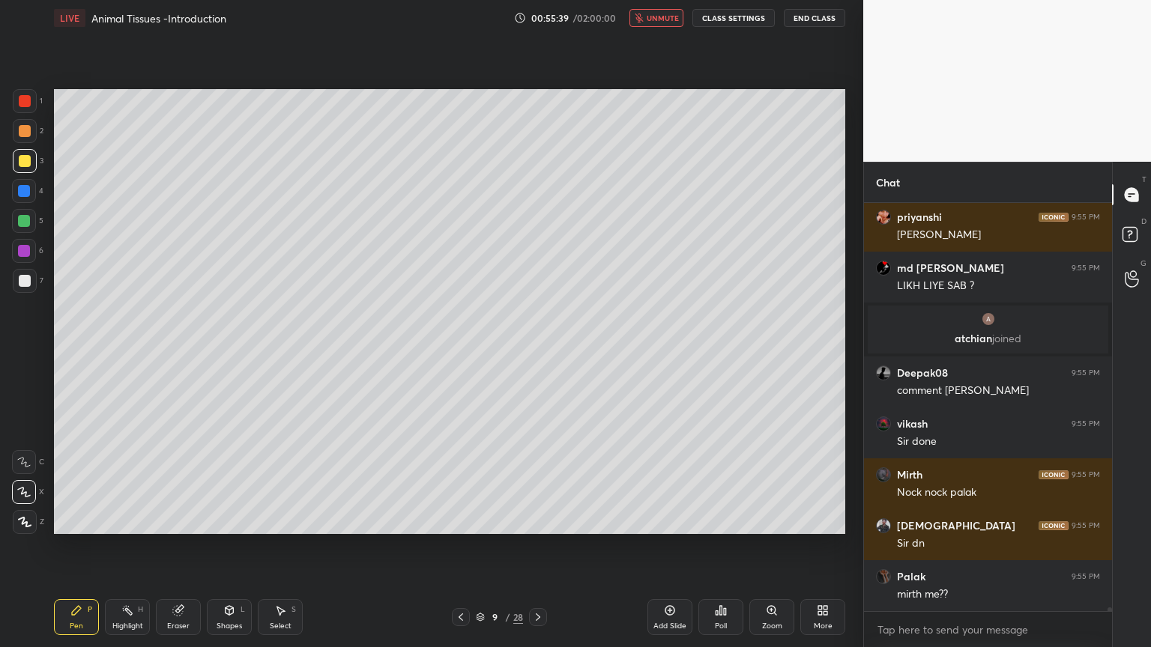
click at [677, 19] on span "unmute" at bounding box center [662, 18] width 32 height 10
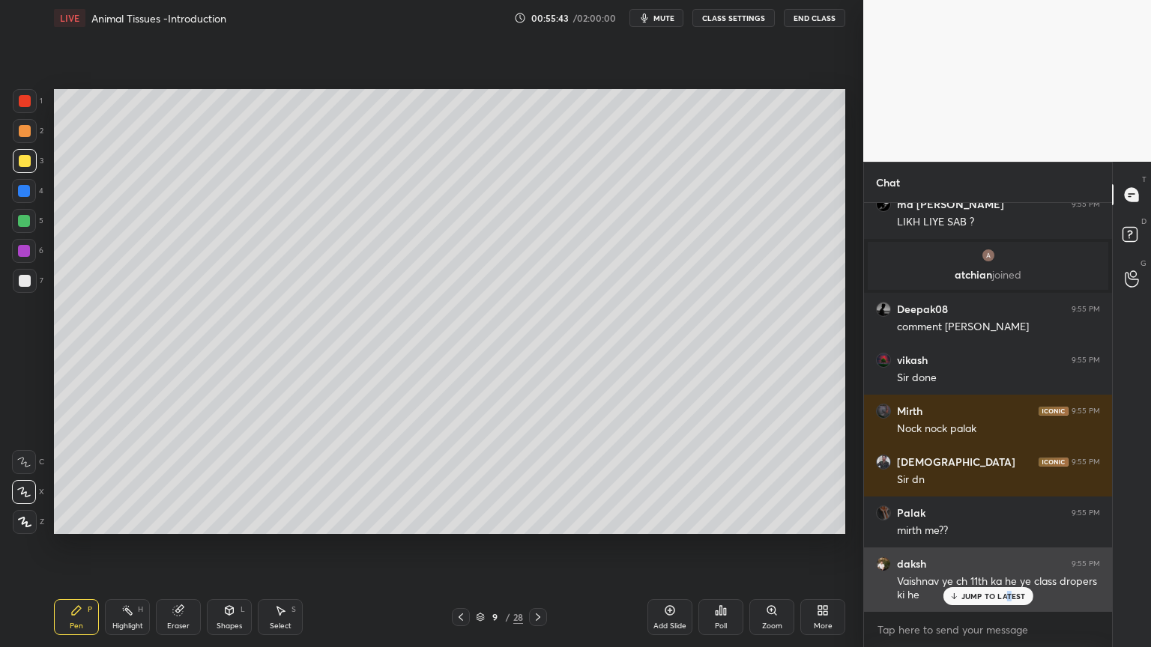
click at [1007, 520] on p "JUMP TO LATEST" at bounding box center [993, 596] width 64 height 9
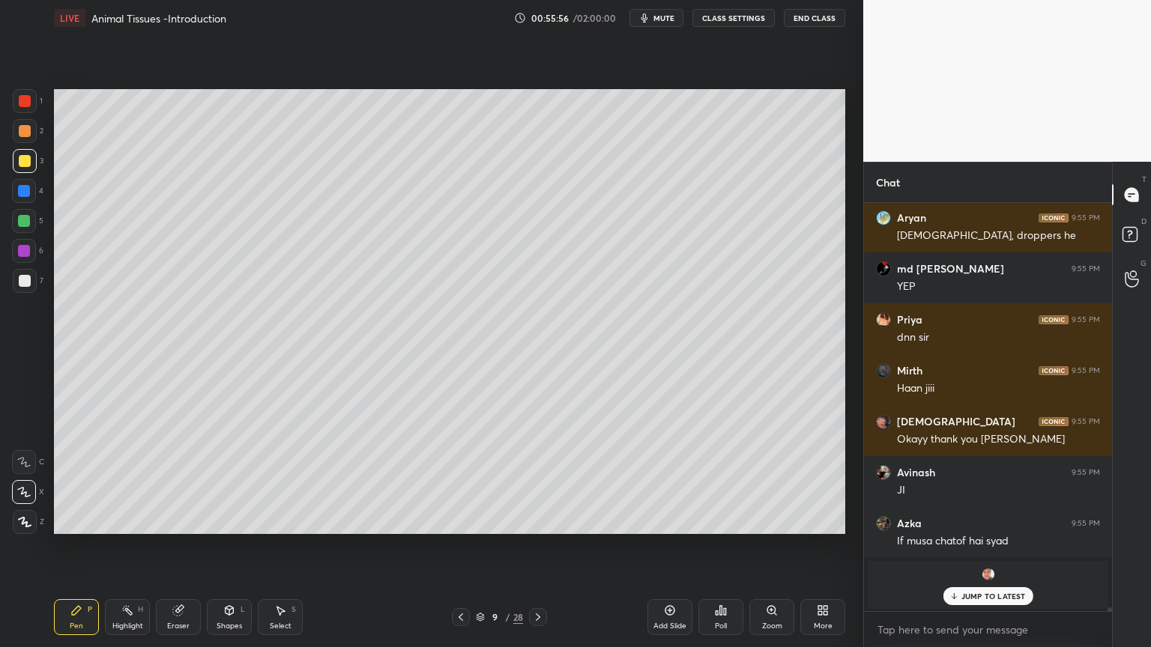
scroll to position [43735, 0]
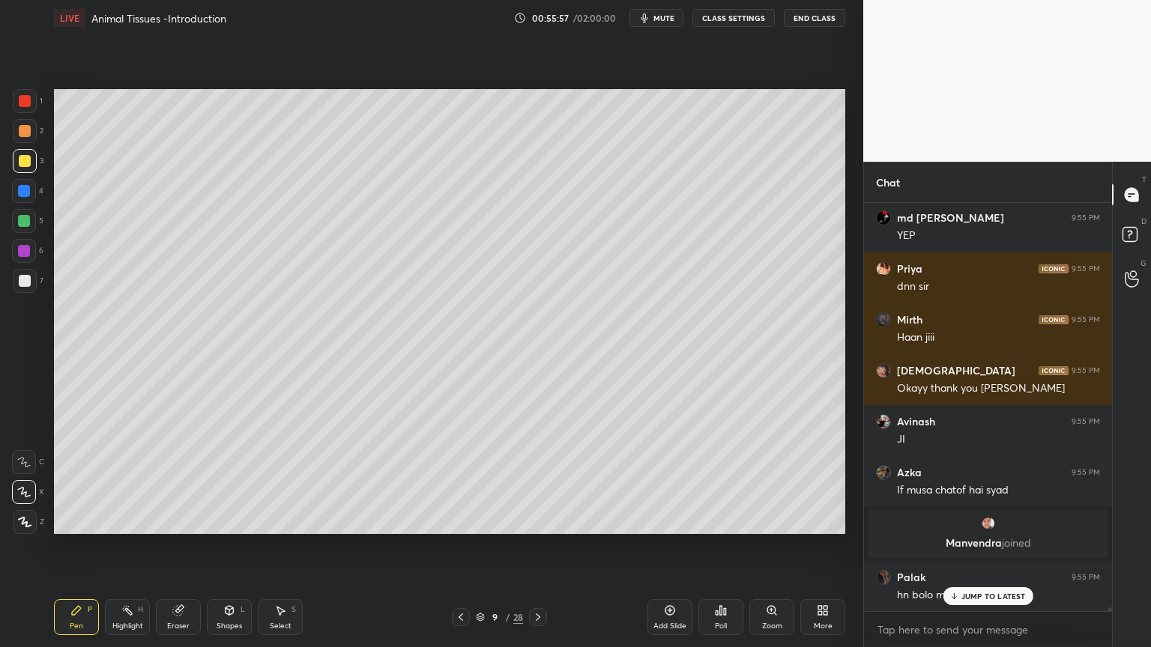
click at [536, 520] on icon at bounding box center [538, 616] width 4 height 7
click at [536, 520] on icon at bounding box center [538, 617] width 12 height 12
click at [455, 520] on icon at bounding box center [461, 617] width 12 height 12
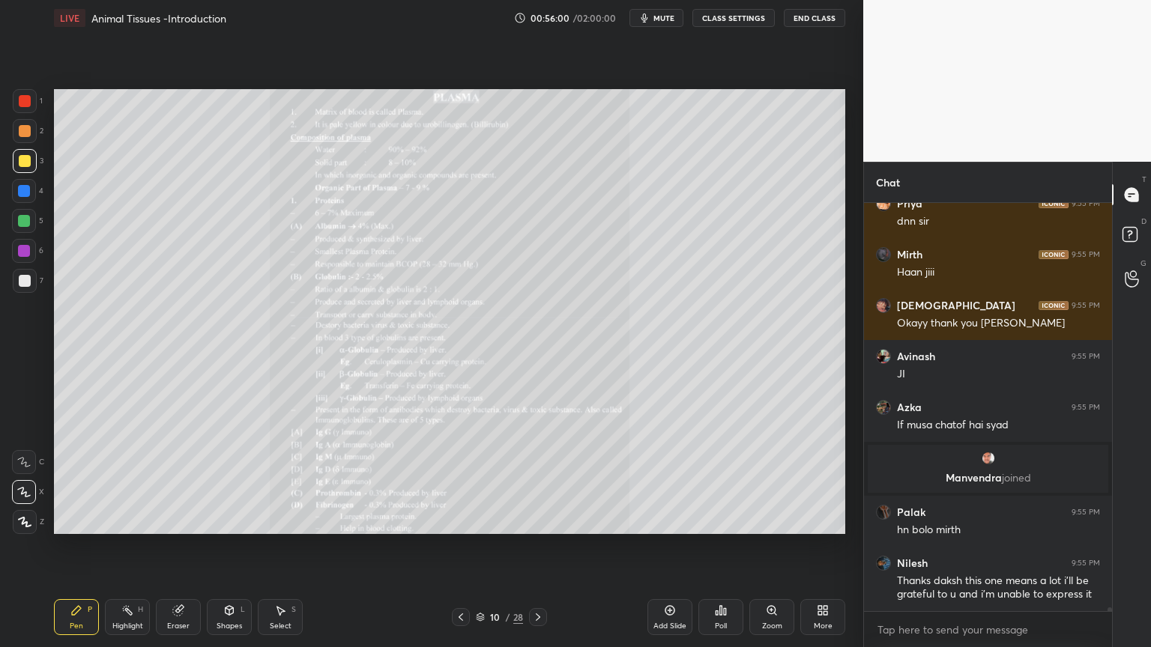
click at [663, 15] on span "mute" at bounding box center [663, 18] width 21 height 10
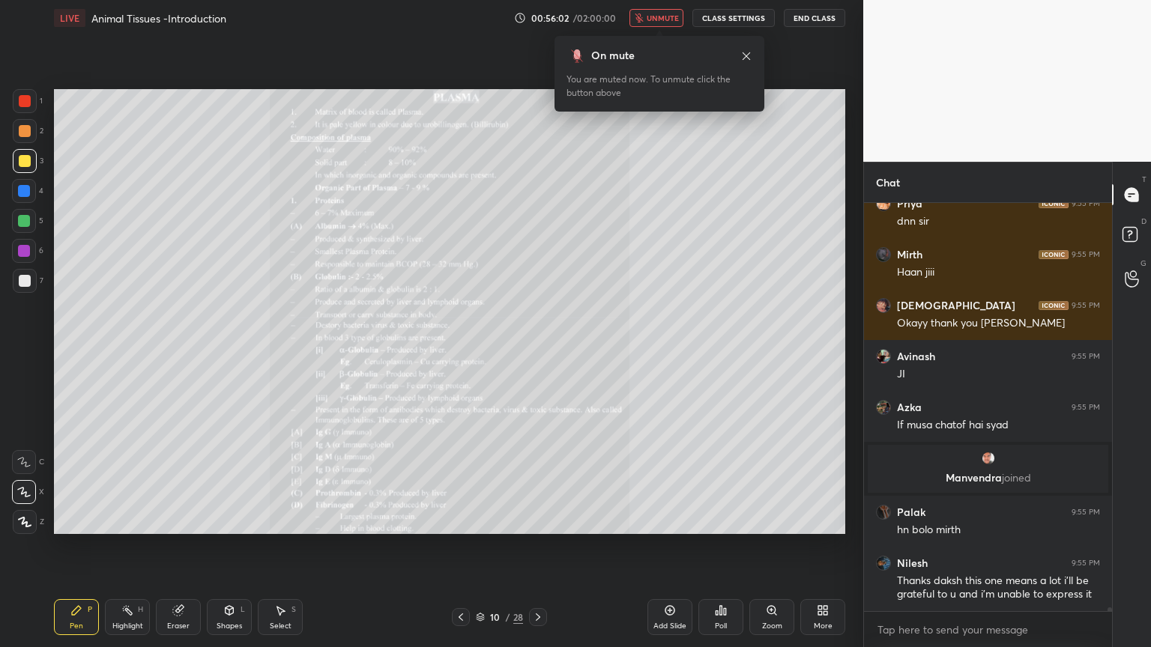
drag, startPoint x: 661, startPoint y: 13, endPoint x: 676, endPoint y: 58, distance: 47.4
click at [661, 13] on span "unmute" at bounding box center [662, 18] width 32 height 10
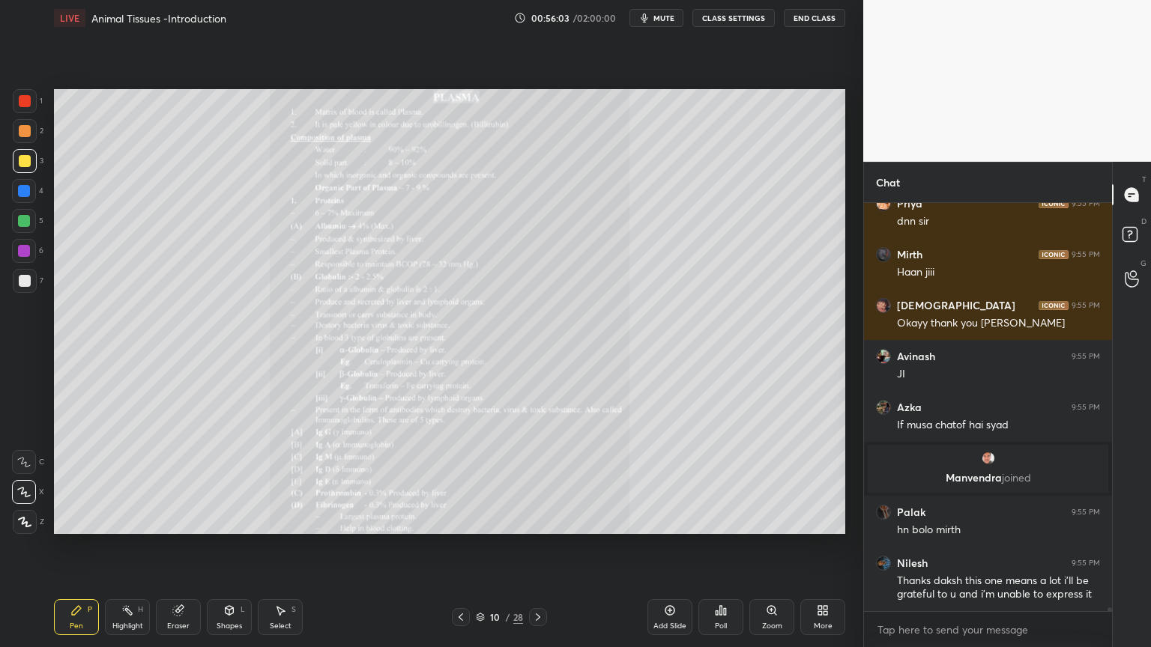
click at [769, 520] on icon at bounding box center [772, 610] width 12 height 12
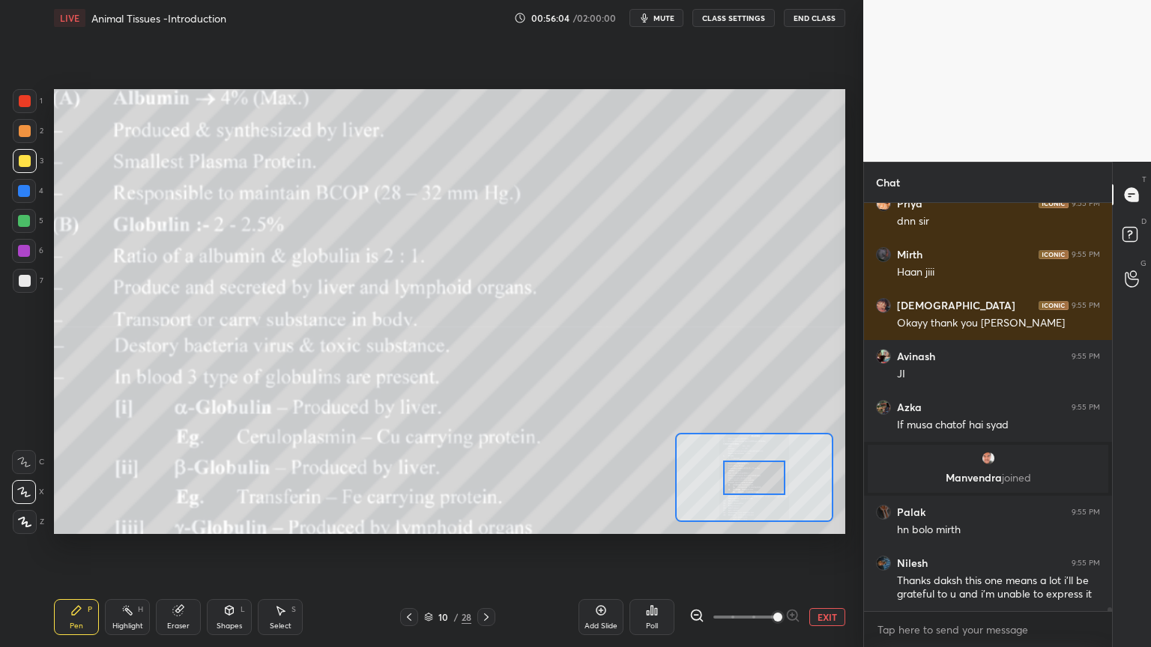
click at [773, 520] on span at bounding box center [777, 617] width 9 height 9
click at [775, 520] on span at bounding box center [777, 617] width 9 height 9
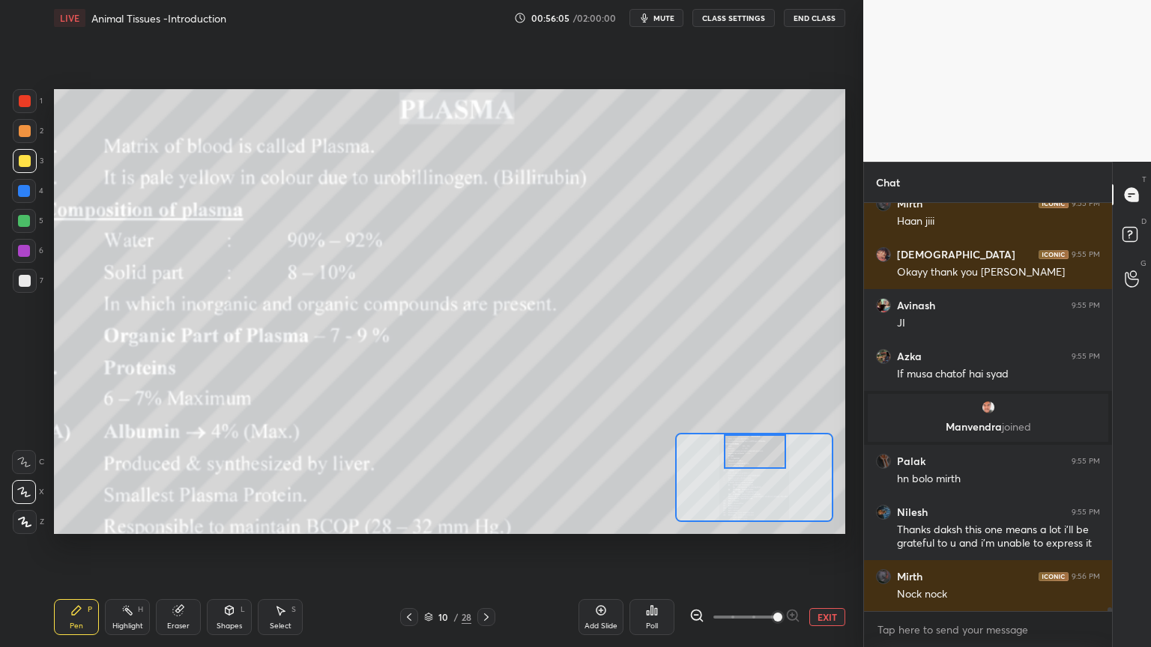
drag, startPoint x: 763, startPoint y: 473, endPoint x: 763, endPoint y: 443, distance: 30.0
click at [763, 443] on div at bounding box center [755, 451] width 62 height 34
click at [768, 446] on div at bounding box center [754, 477] width 158 height 89
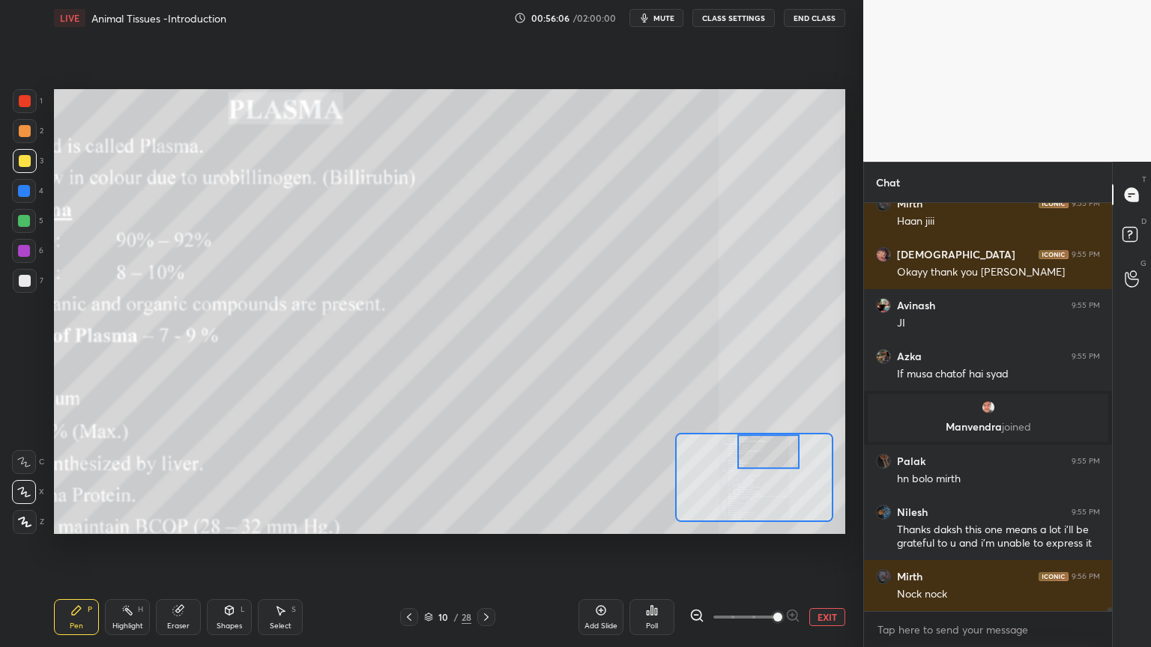
scroll to position [43902, 0]
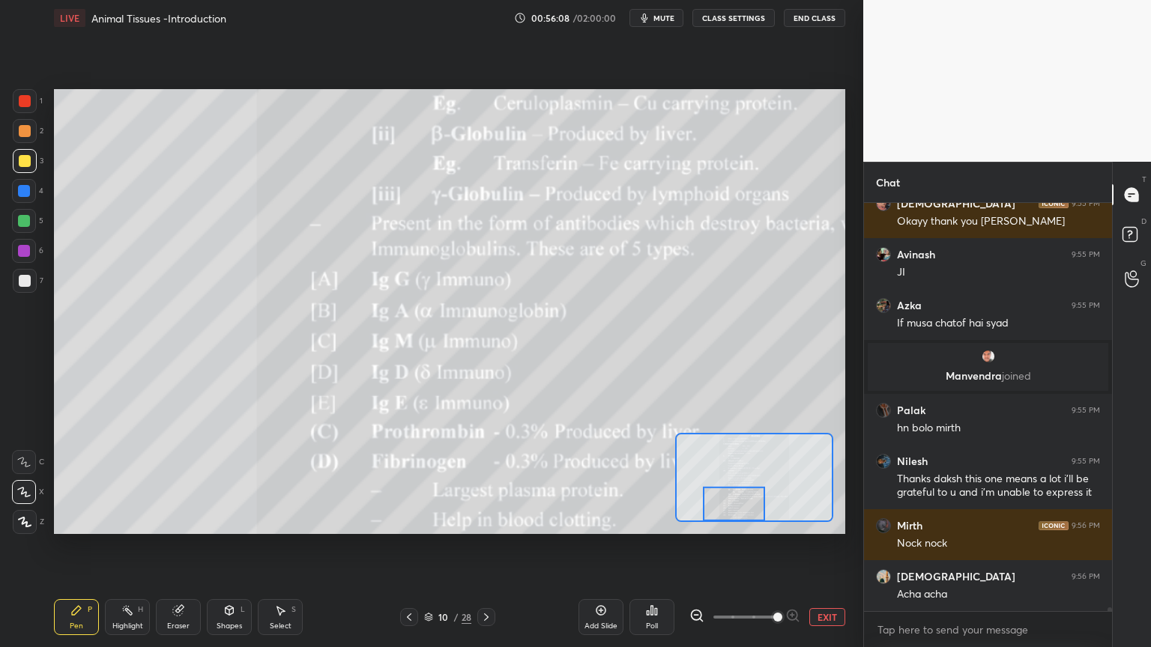
click at [739, 520] on div "Setting up your live class Poll for secs No correct answer Start poll" at bounding box center [449, 311] width 791 height 445
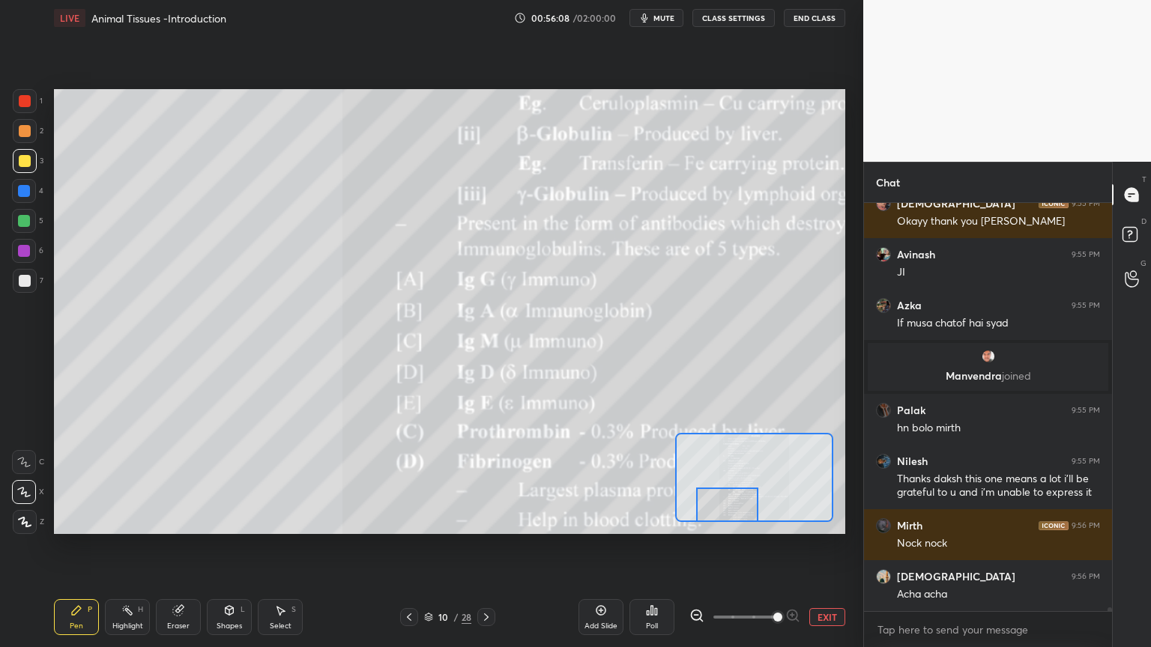
click at [730, 520] on div "Setting up your live class Poll for secs No correct answer Start poll" at bounding box center [449, 311] width 791 height 445
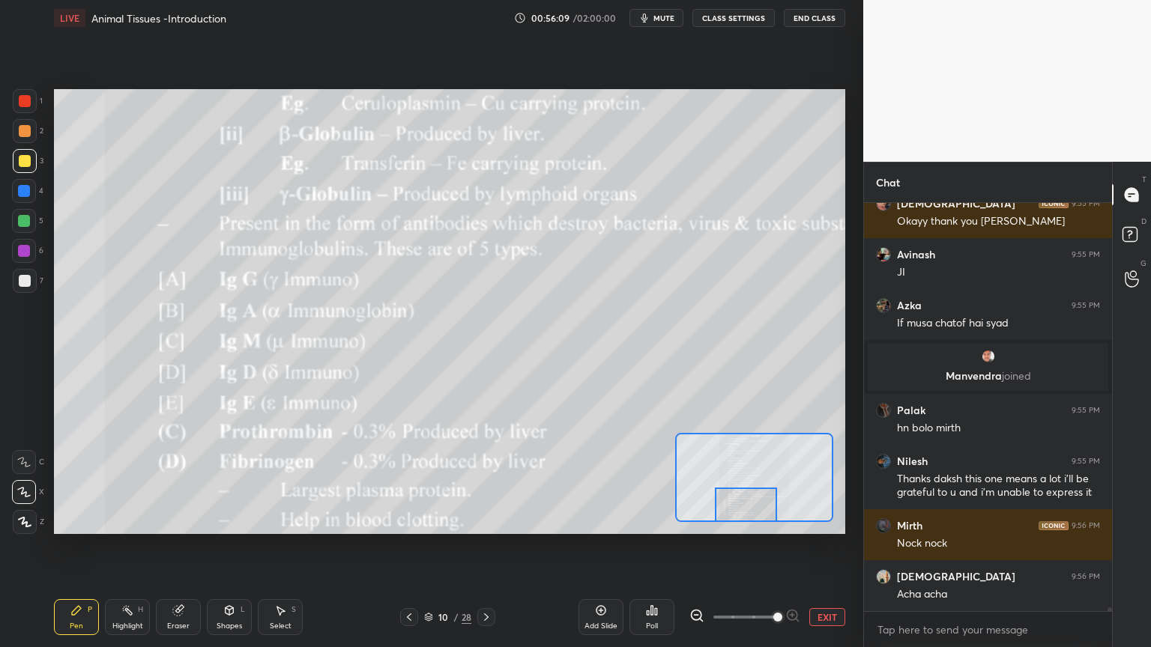
click at [758, 520] on div "Setting up your live class Poll for secs No correct answer Start poll" at bounding box center [449, 311] width 791 height 445
click at [819, 520] on button "EXIT" at bounding box center [827, 617] width 36 height 18
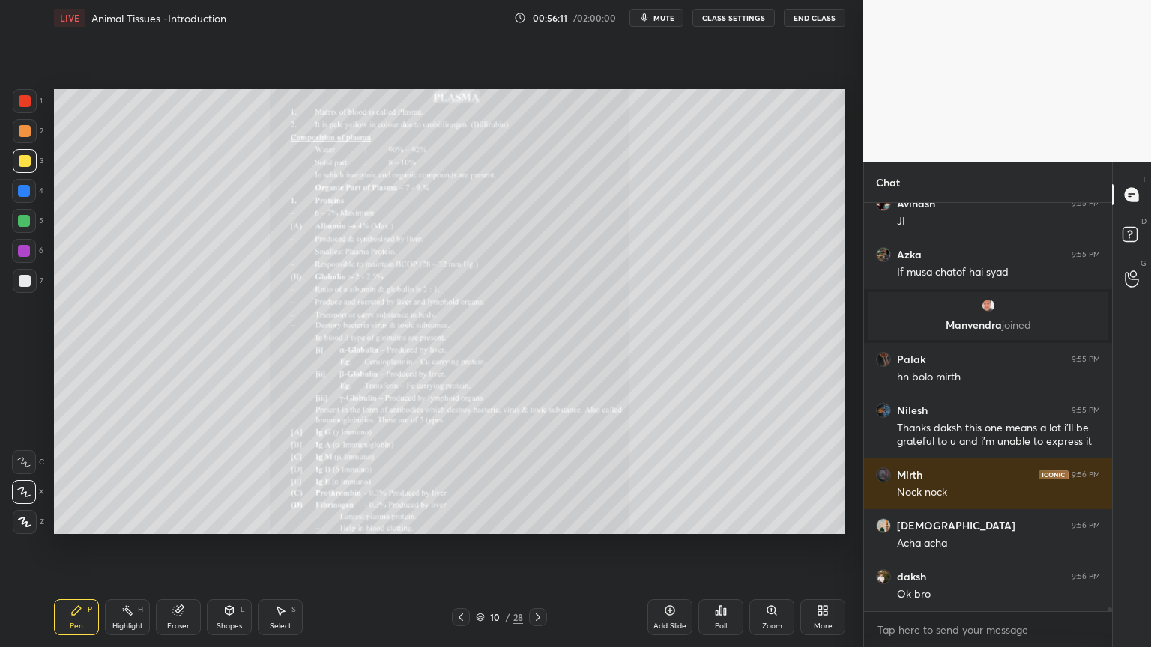
scroll to position [44007, 0]
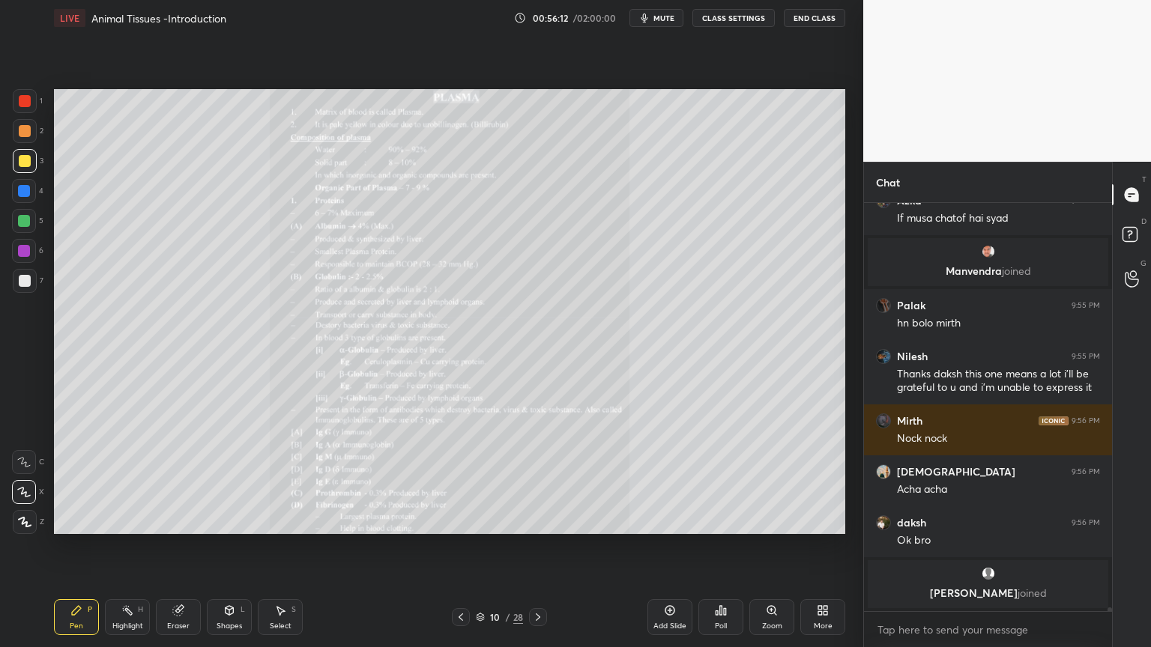
click at [455, 520] on icon at bounding box center [461, 617] width 12 height 12
click at [136, 520] on div "Highlight H" at bounding box center [127, 617] width 45 height 36
click at [539, 520] on icon at bounding box center [538, 617] width 12 height 12
click at [458, 520] on icon at bounding box center [461, 617] width 12 height 12
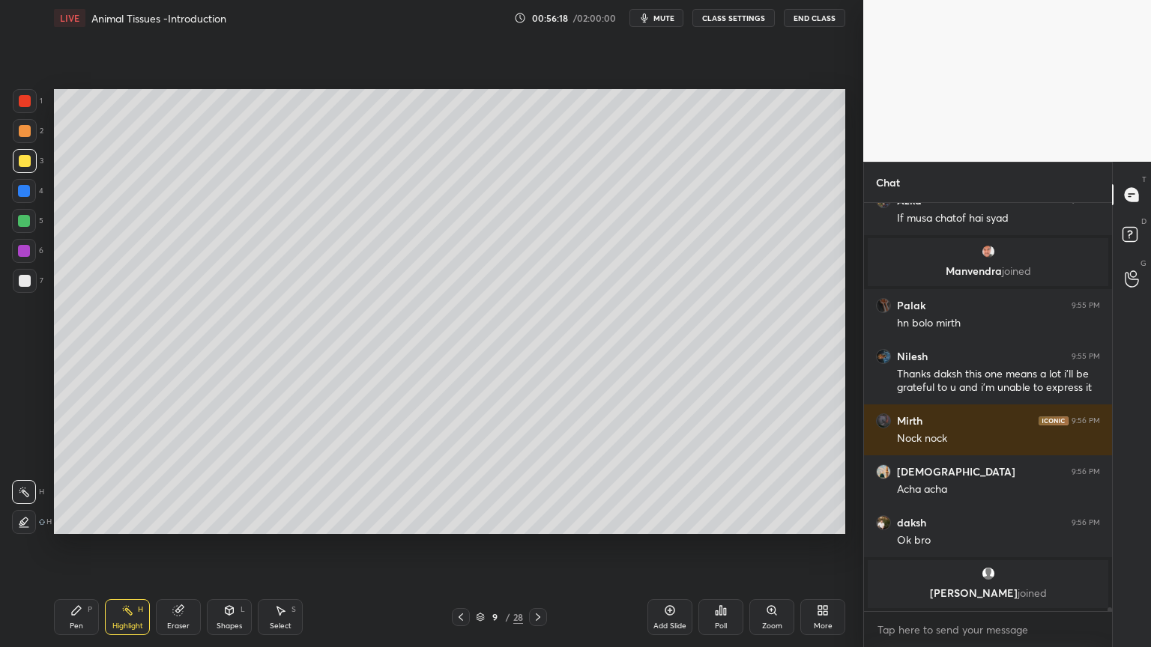
click at [668, 520] on icon at bounding box center [669, 610] width 4 height 4
click at [25, 282] on div at bounding box center [25, 281] width 12 height 12
click at [27, 282] on div at bounding box center [25, 281] width 12 height 12
click at [225, 520] on icon at bounding box center [229, 610] width 12 height 12
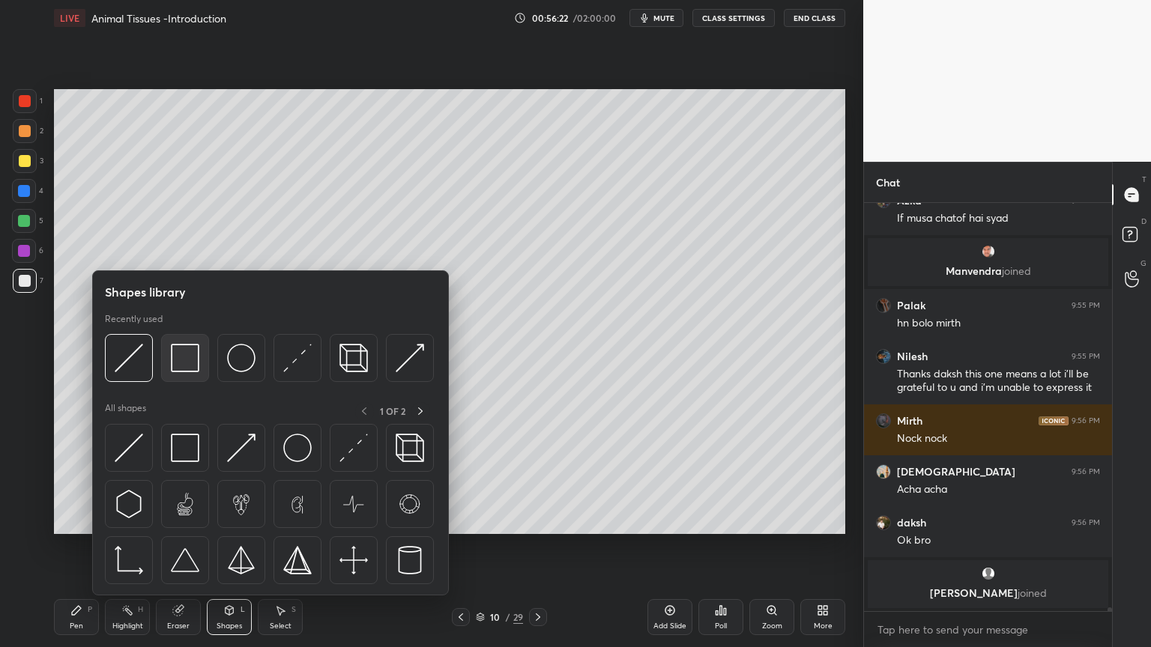
scroll to position [43165, 0]
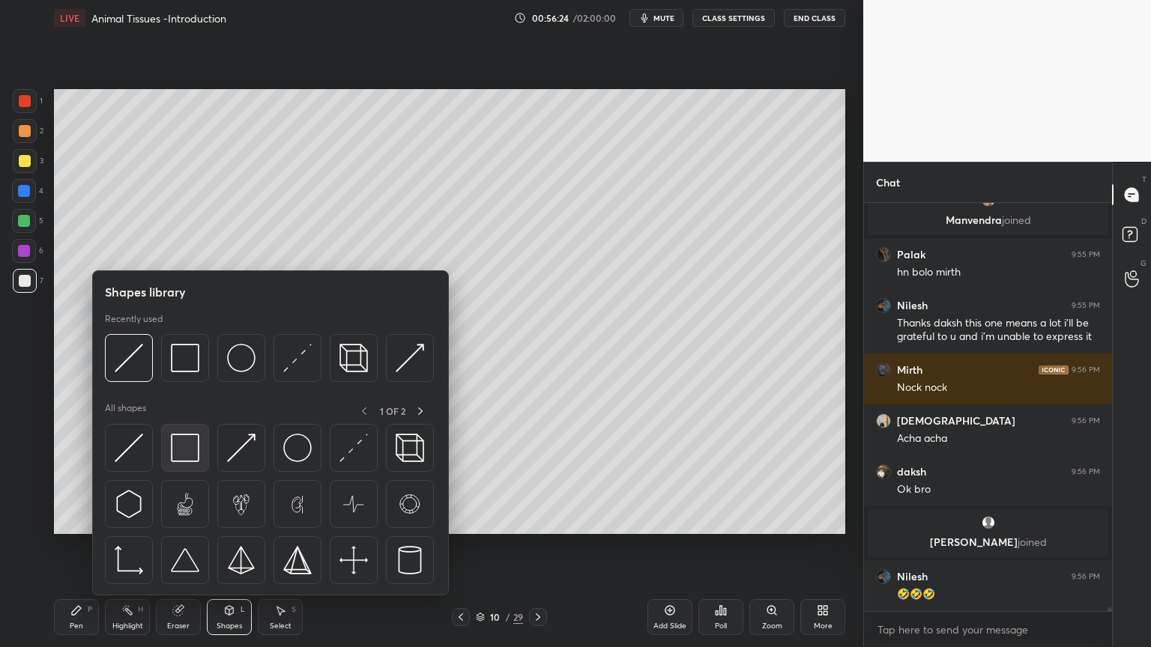
click at [186, 452] on img at bounding box center [185, 448] width 28 height 28
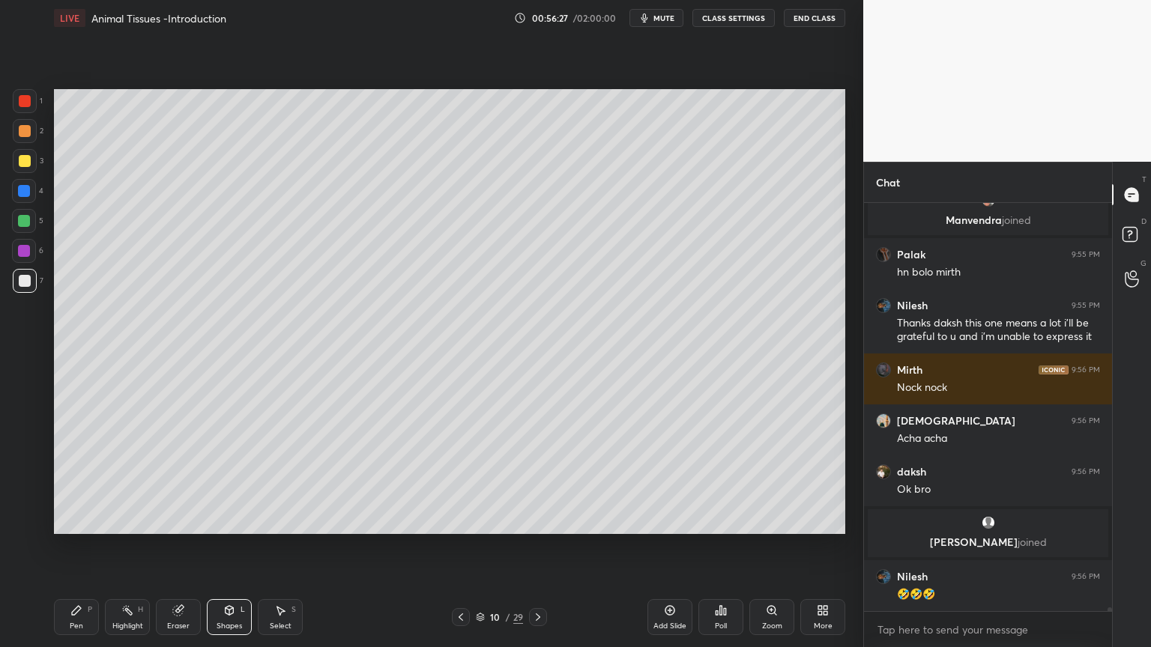
scroll to position [43216, 0]
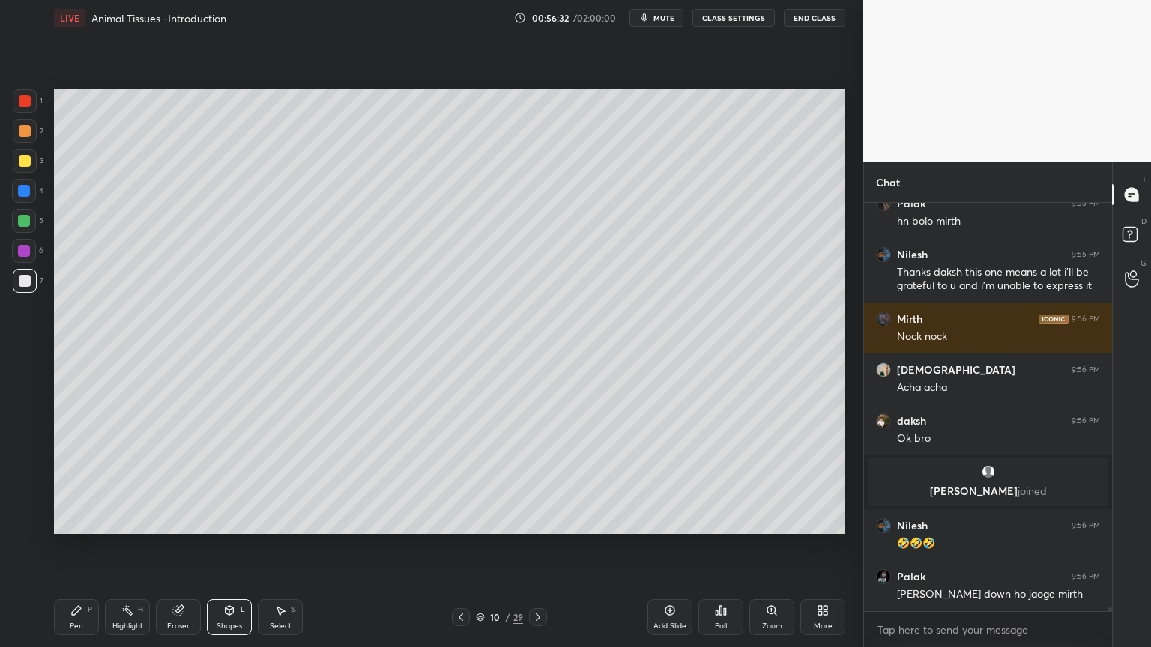
click at [74, 520] on icon at bounding box center [76, 610] width 9 height 9
click at [84, 520] on div "Pen P" at bounding box center [76, 617] width 45 height 36
drag, startPoint x: 84, startPoint y: 608, endPoint x: 83, endPoint y: 599, distance: 9.0
click at [84, 520] on div "Pen P" at bounding box center [76, 617] width 45 height 36
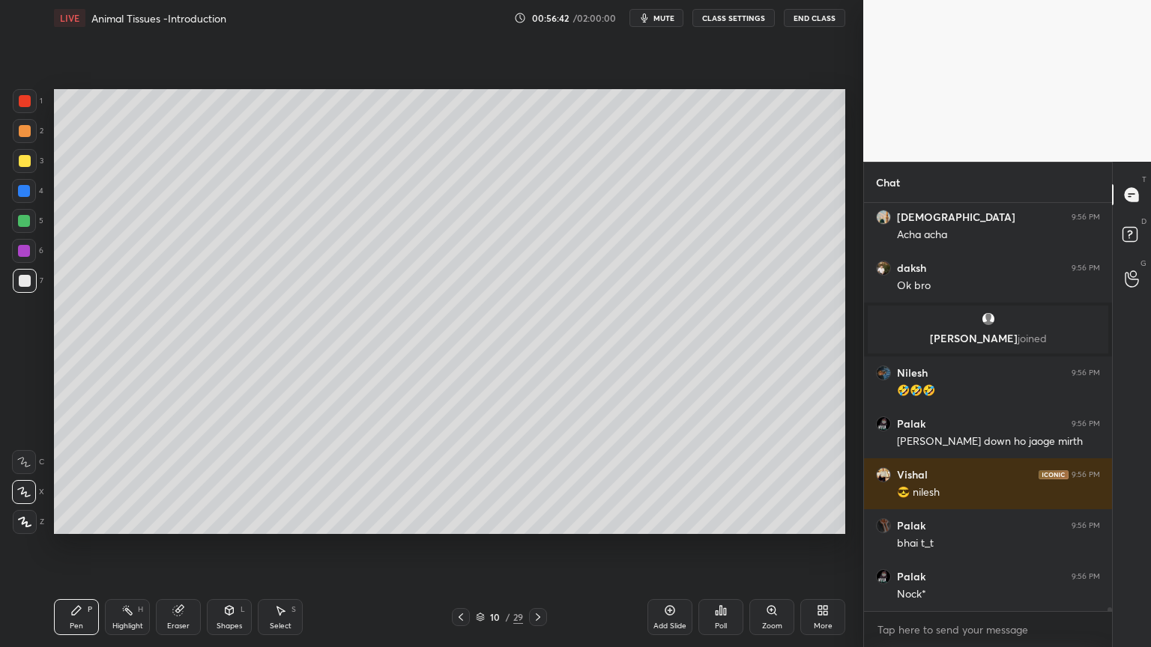
scroll to position [43419, 0]
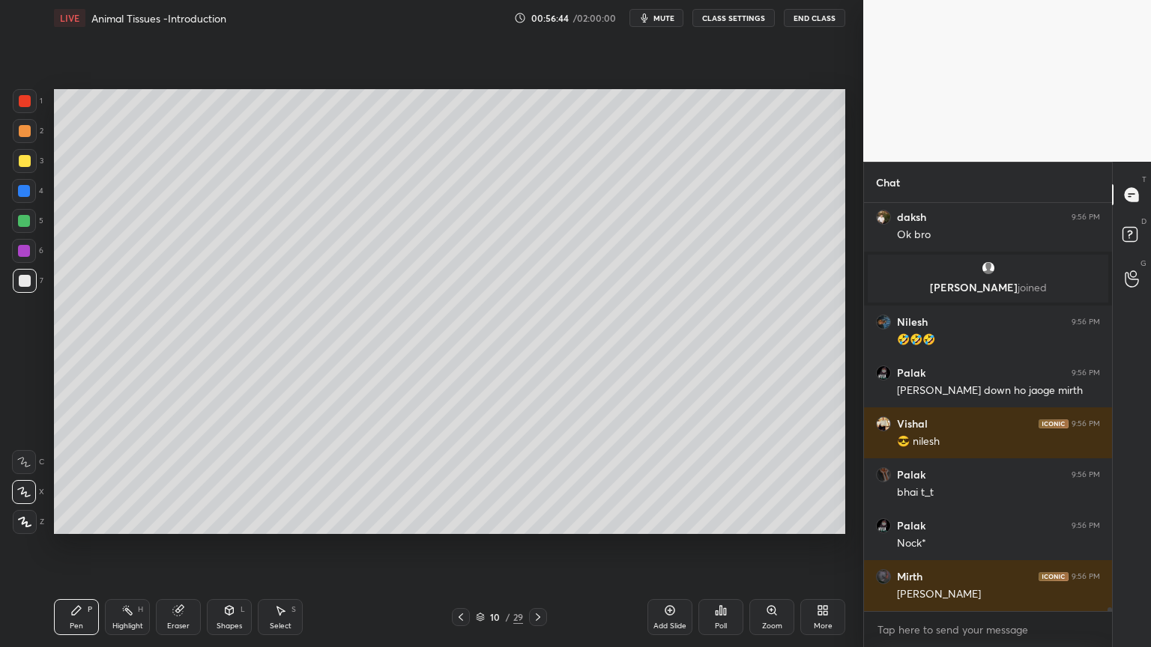
click at [226, 520] on icon at bounding box center [229, 610] width 12 height 12
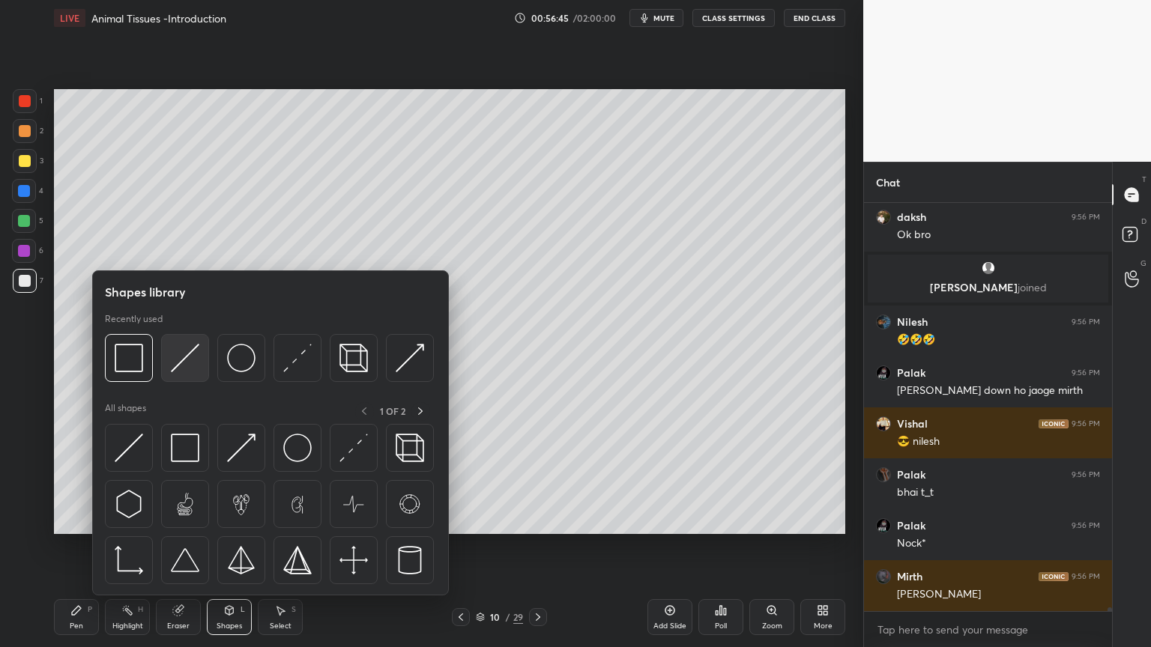
scroll to position [43483, 0]
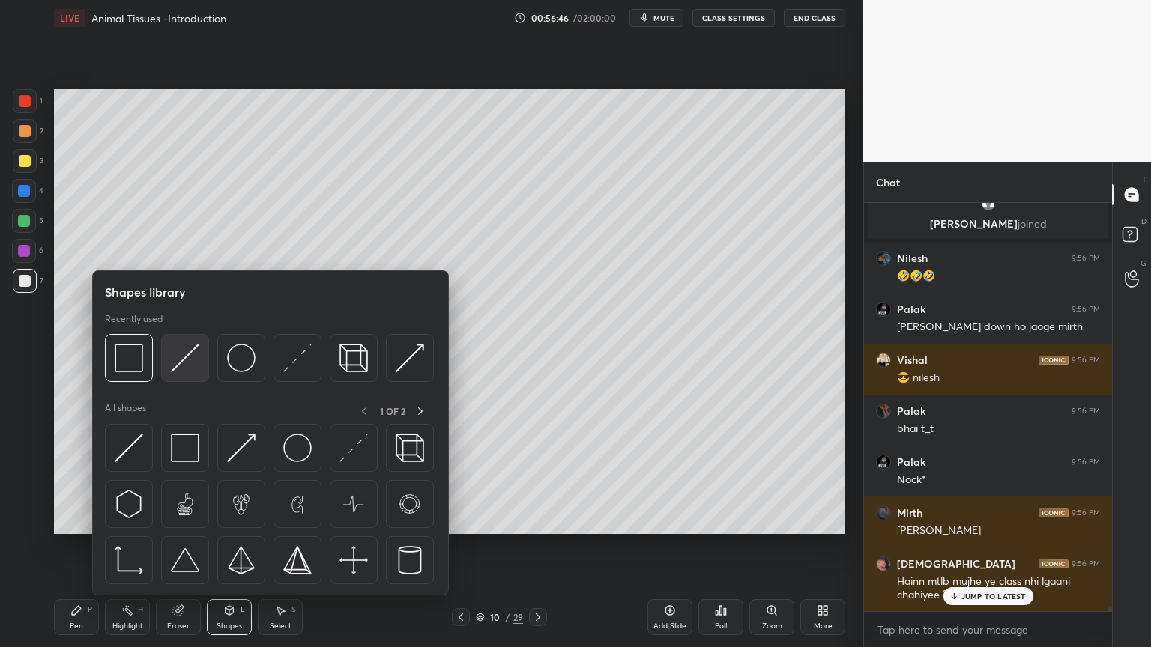
click at [193, 365] on img at bounding box center [185, 358] width 28 height 28
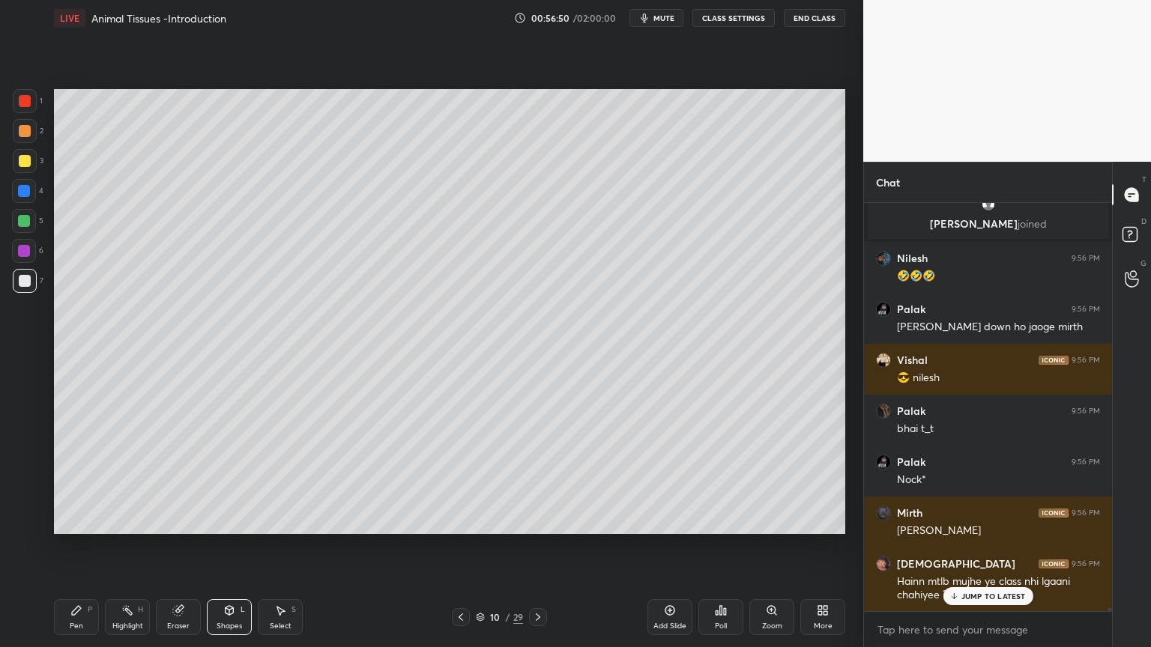
click at [75, 520] on div "Pen P" at bounding box center [76, 617] width 45 height 36
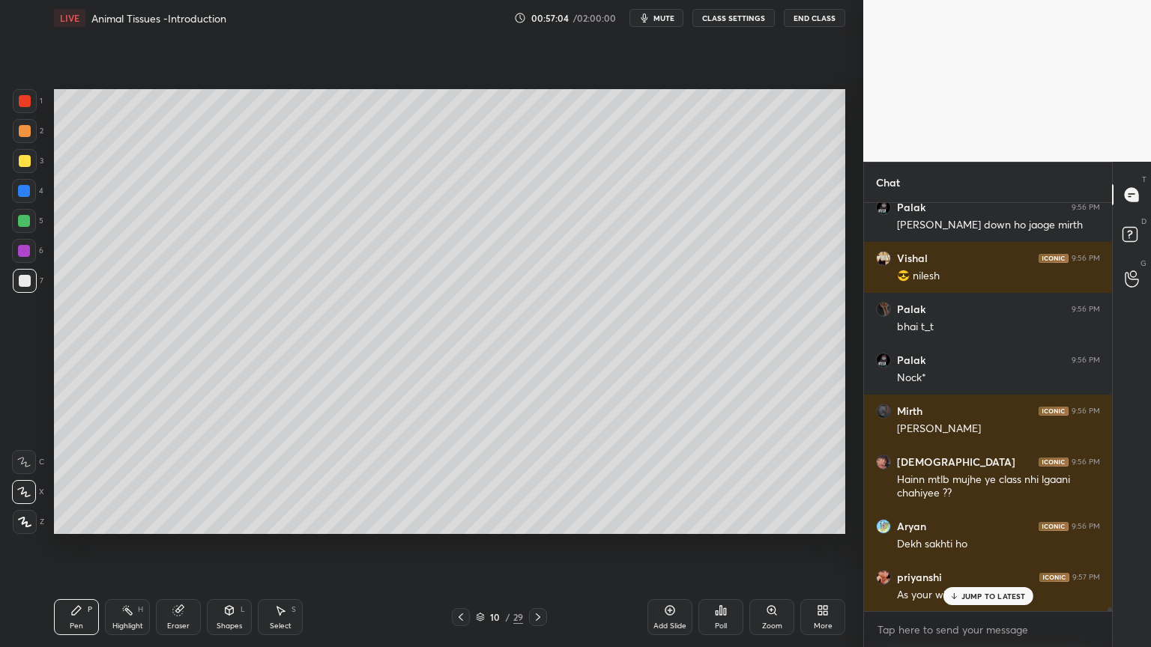
scroll to position [43636, 0]
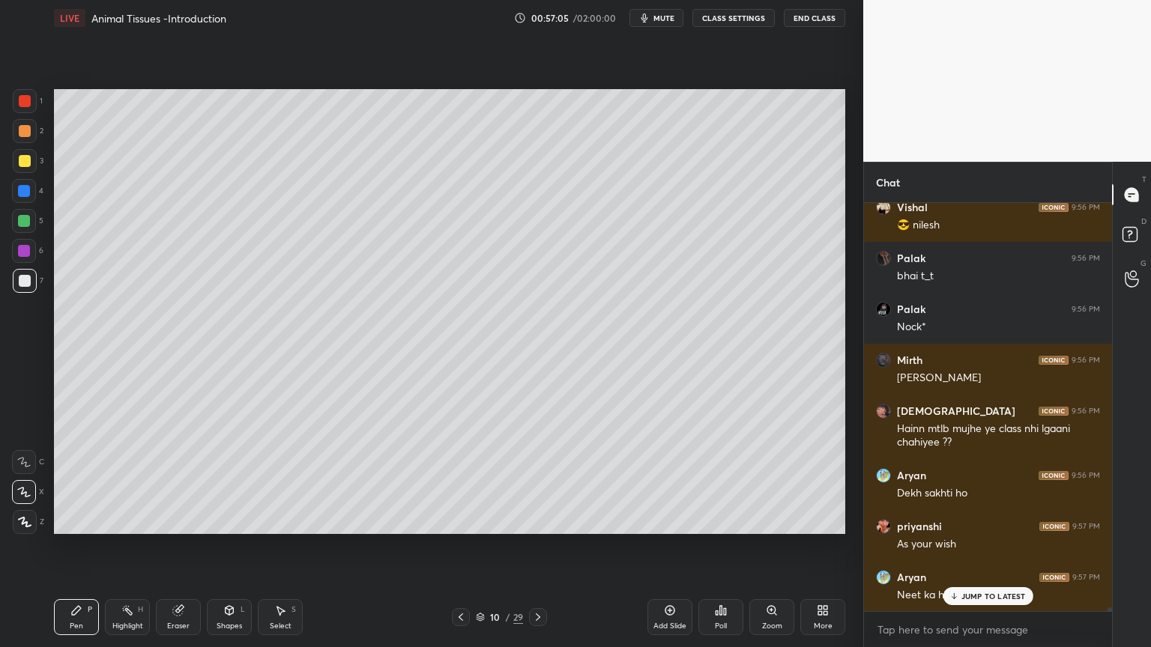
click at [231, 520] on div "Shapes L" at bounding box center [229, 617] width 45 height 36
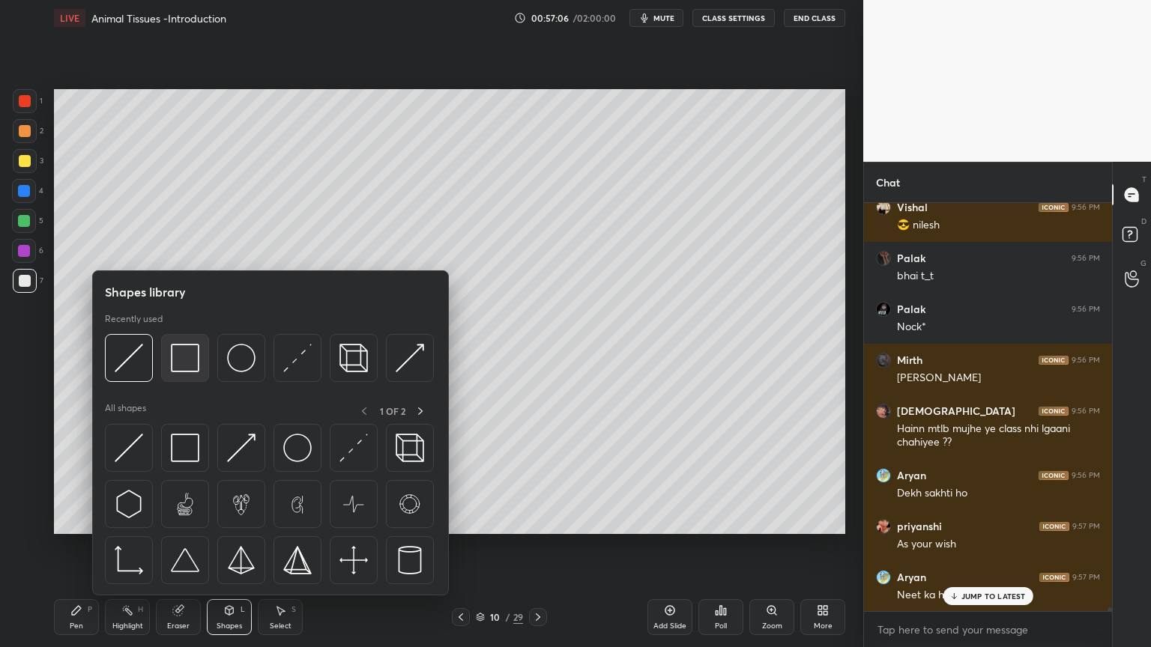
click at [194, 365] on img at bounding box center [185, 358] width 28 height 28
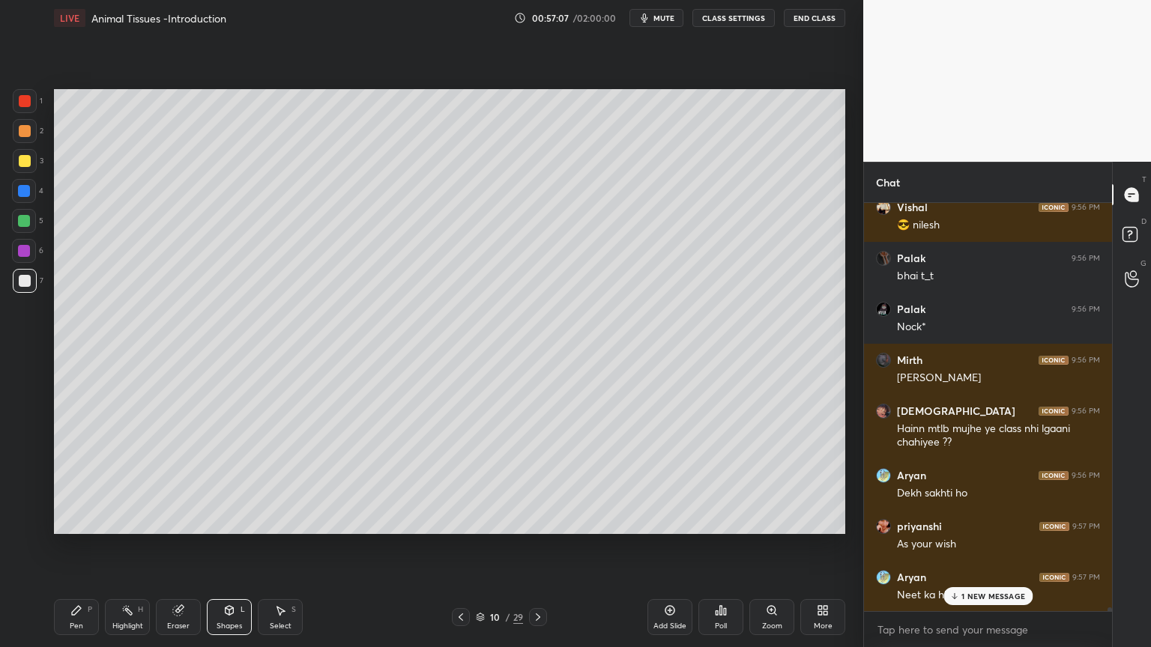
scroll to position [43687, 0]
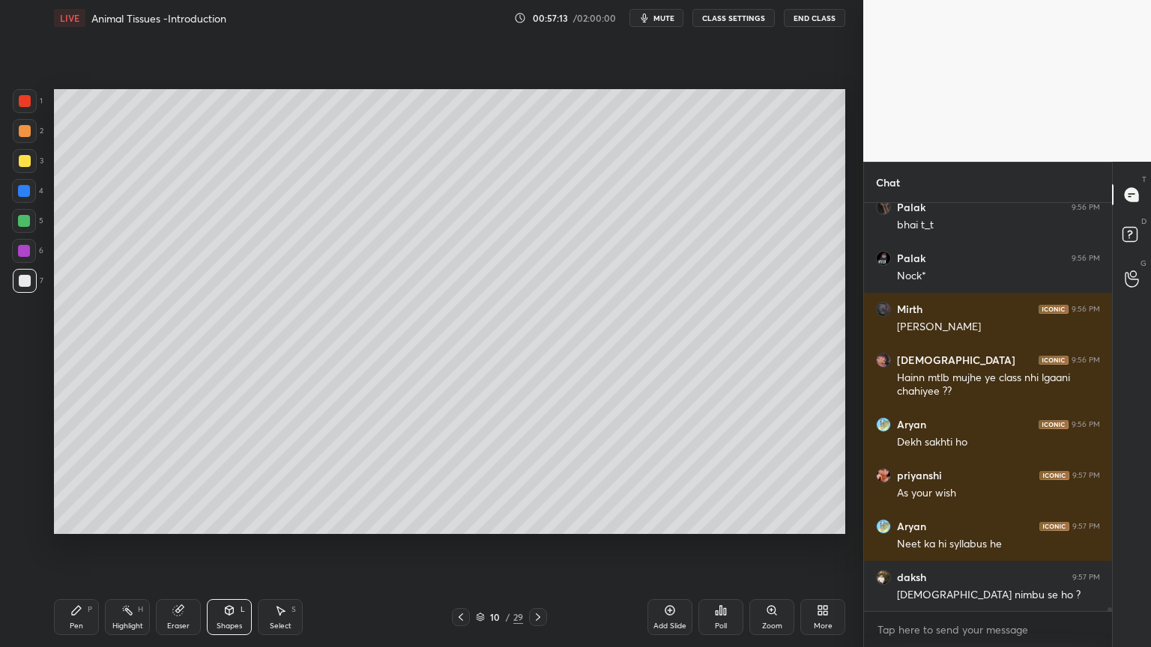
click at [25, 284] on div at bounding box center [25, 281] width 12 height 12
click at [24, 288] on div at bounding box center [25, 281] width 24 height 24
drag, startPoint x: 77, startPoint y: 617, endPoint x: 70, endPoint y: 606, distance: 13.1
click at [76, 520] on div "Pen P" at bounding box center [76, 617] width 45 height 36
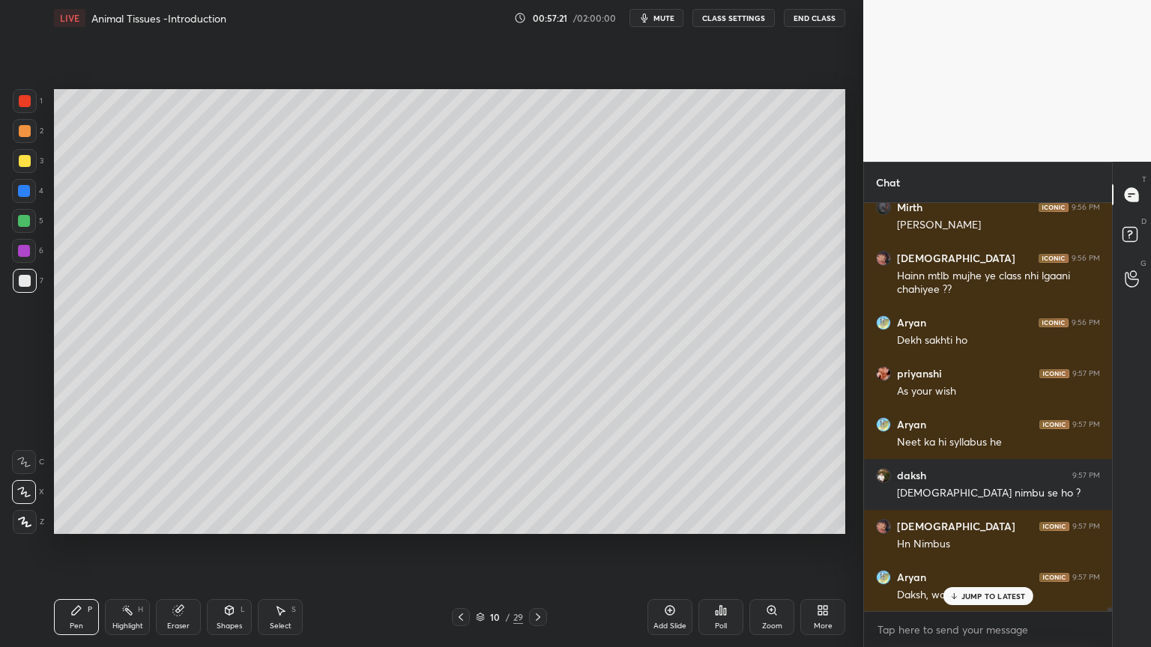
scroll to position [43840, 0]
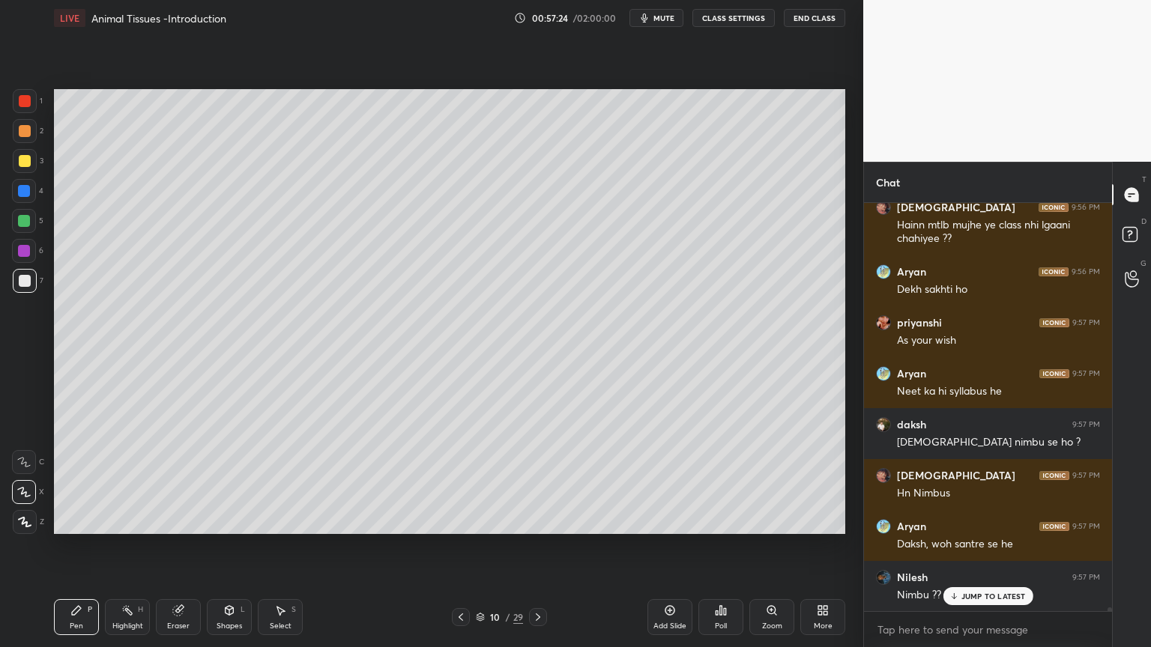
click at [232, 520] on div "Shapes L" at bounding box center [229, 617] width 45 height 36
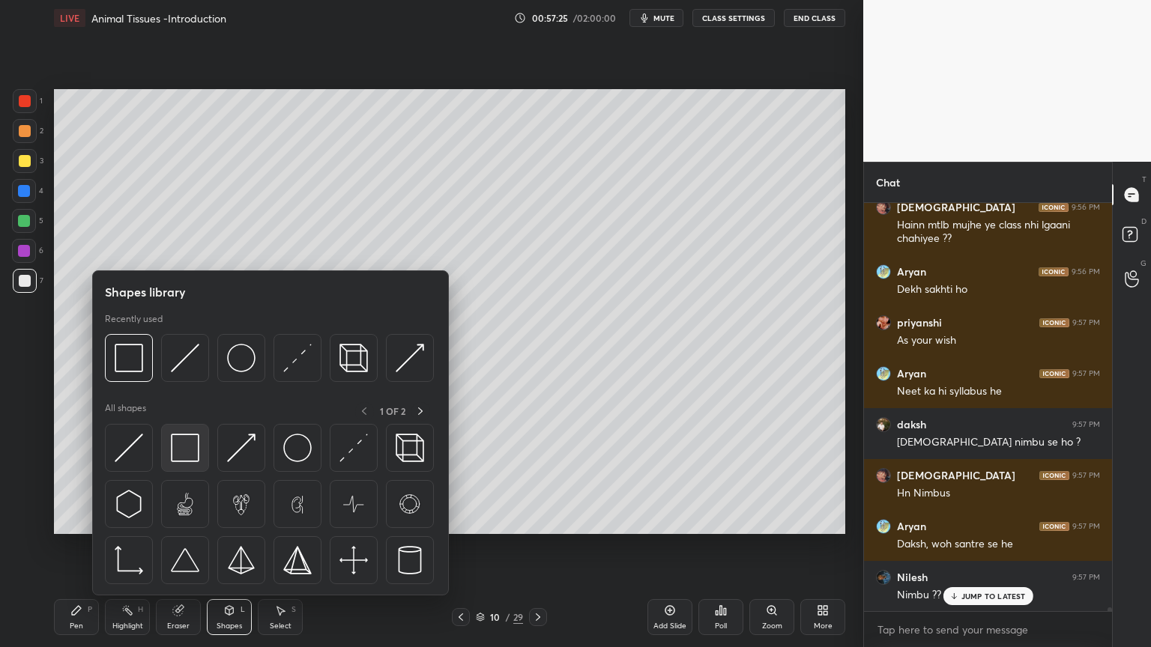
click at [190, 454] on img at bounding box center [185, 448] width 28 height 28
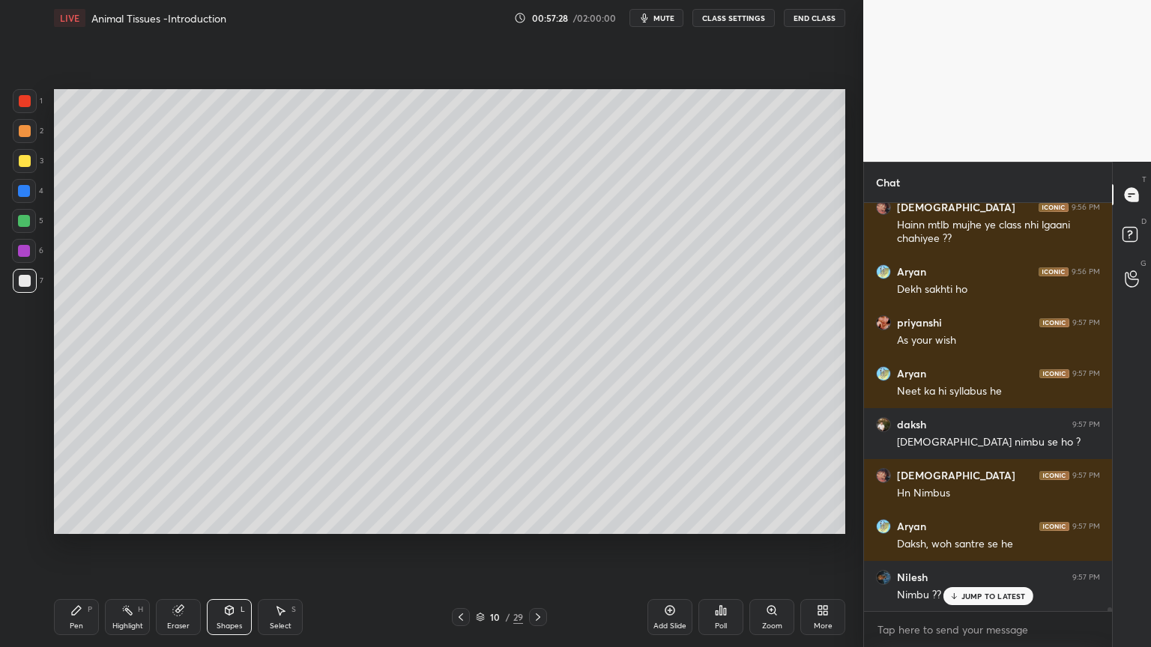
click at [24, 101] on div at bounding box center [25, 101] width 12 height 12
click at [30, 105] on div at bounding box center [25, 101] width 12 height 12
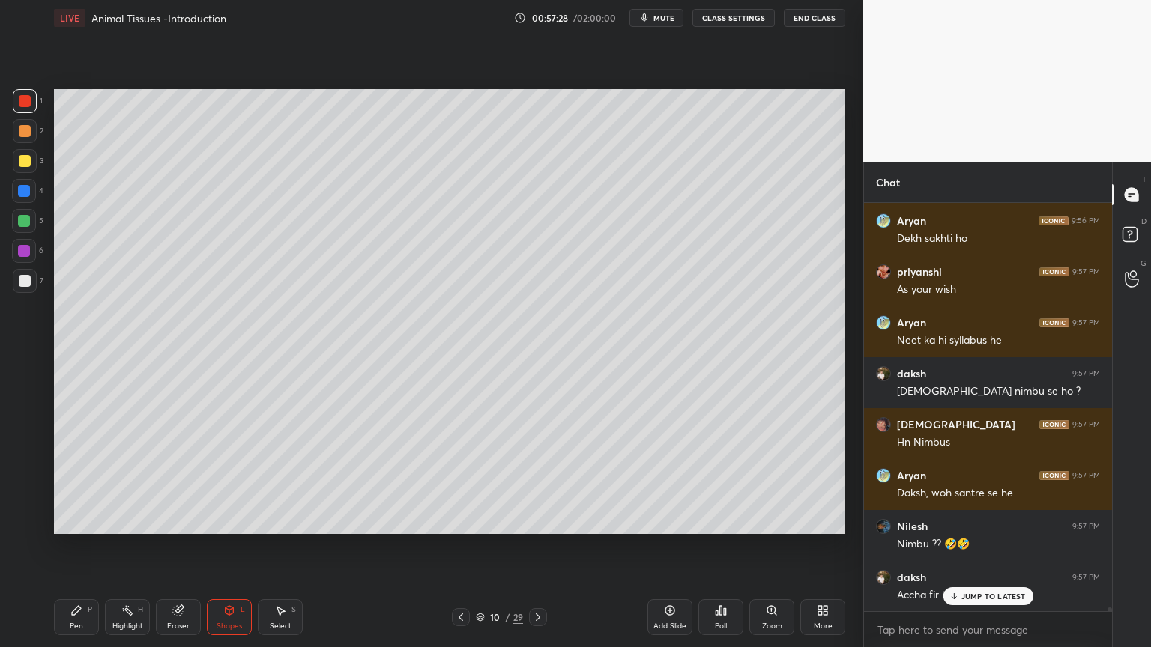
click at [74, 520] on div "Pen P" at bounding box center [76, 617] width 45 height 36
click at [76, 520] on div "Pen P" at bounding box center [76, 617] width 45 height 36
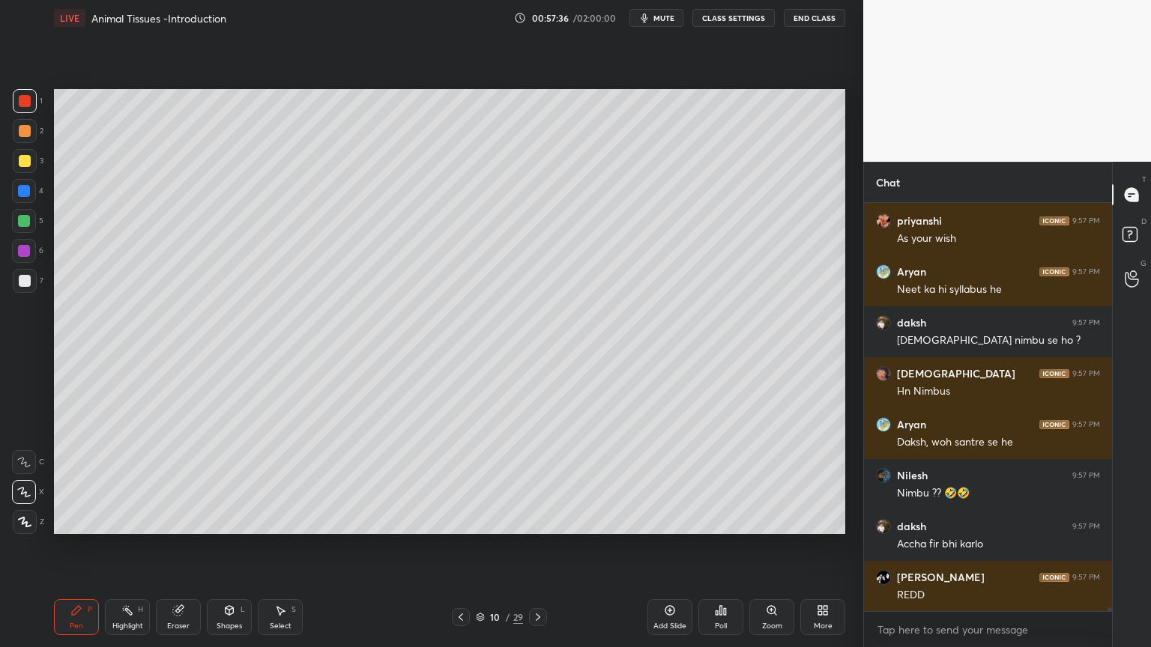
scroll to position [43992, 0]
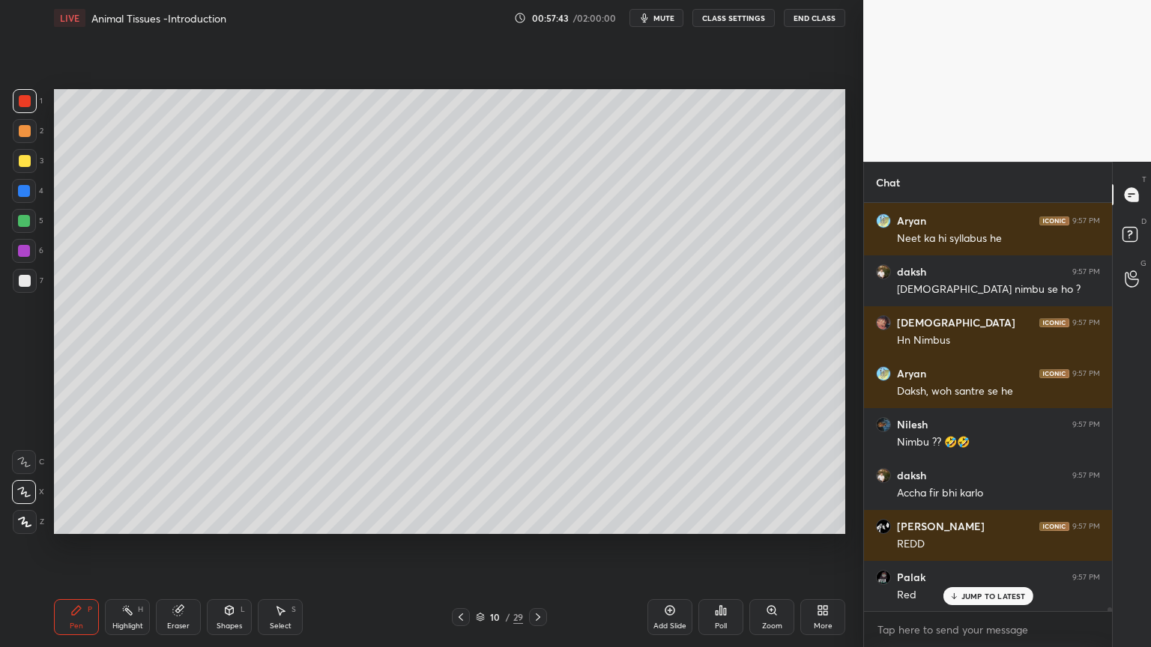
click at [26, 161] on div at bounding box center [25, 161] width 12 height 12
drag, startPoint x: 24, startPoint y: 99, endPoint x: 31, endPoint y: 108, distance: 11.2
click at [24, 100] on div at bounding box center [25, 101] width 12 height 12
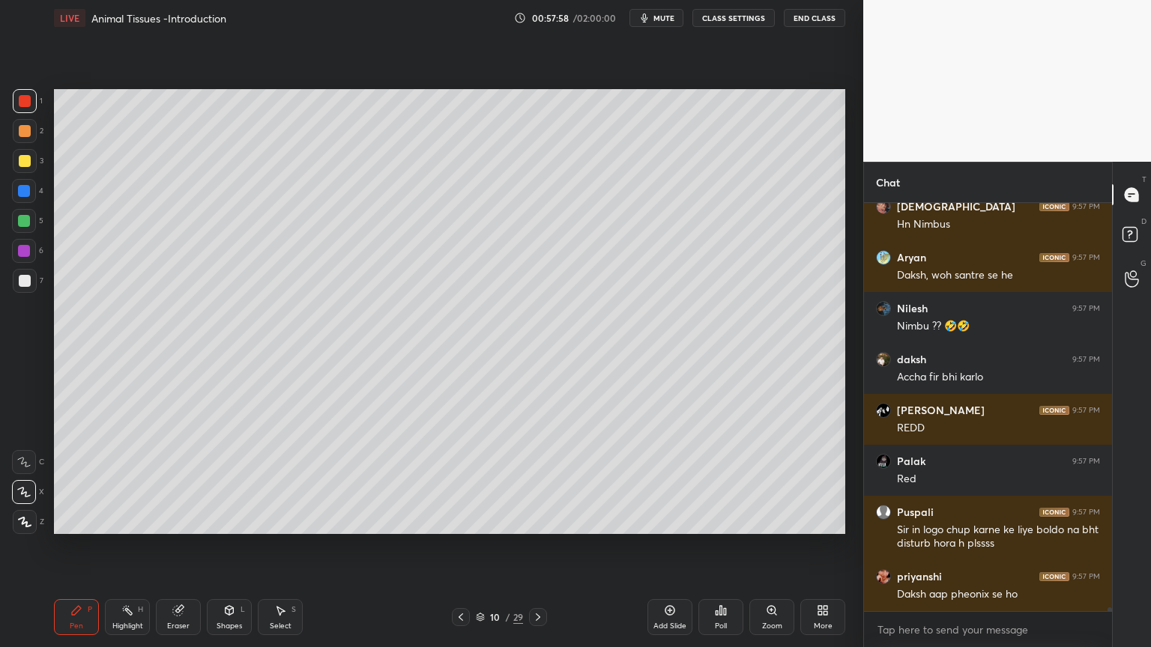
scroll to position [44160, 0]
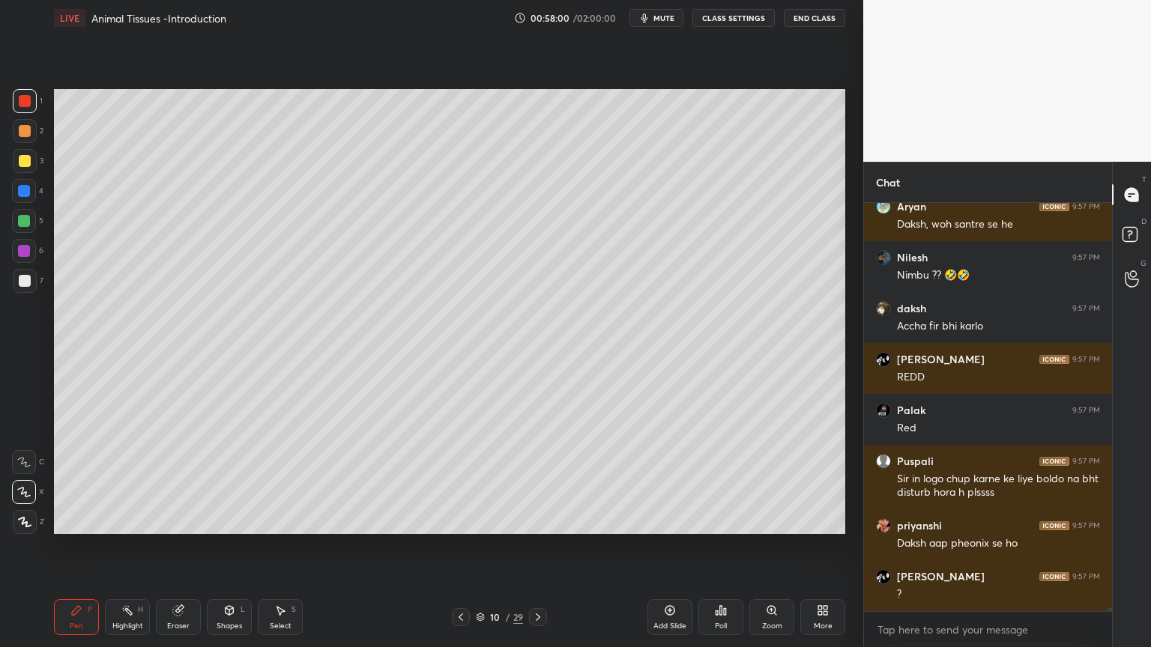
click at [22, 285] on div at bounding box center [25, 281] width 12 height 12
click at [28, 281] on div at bounding box center [25, 281] width 12 height 12
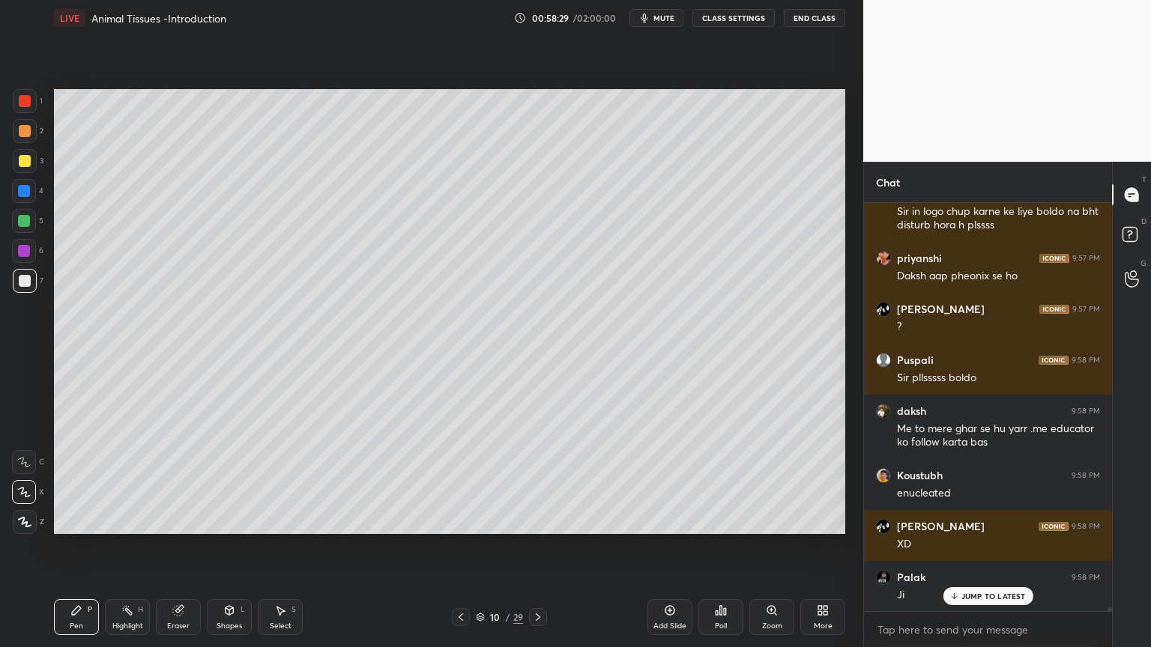
scroll to position [44478, 0]
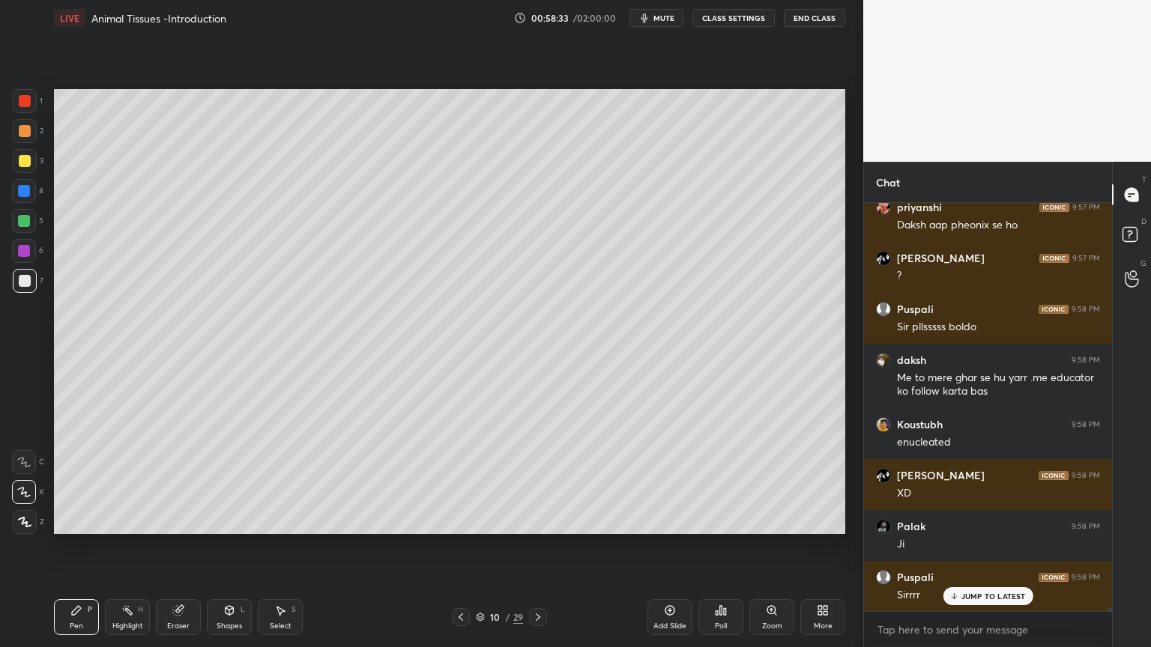
drag, startPoint x: 229, startPoint y: 620, endPoint x: 222, endPoint y: 599, distance: 22.3
click at [228, 520] on div "Shapes L" at bounding box center [229, 617] width 45 height 36
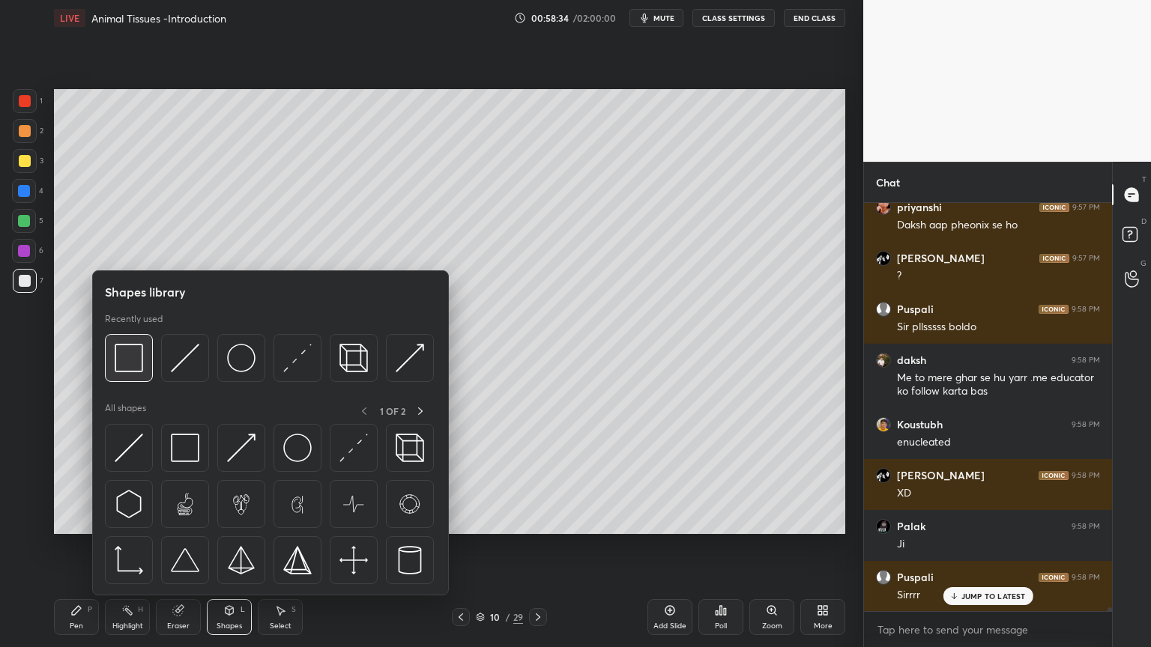
click at [126, 369] on img at bounding box center [129, 358] width 28 height 28
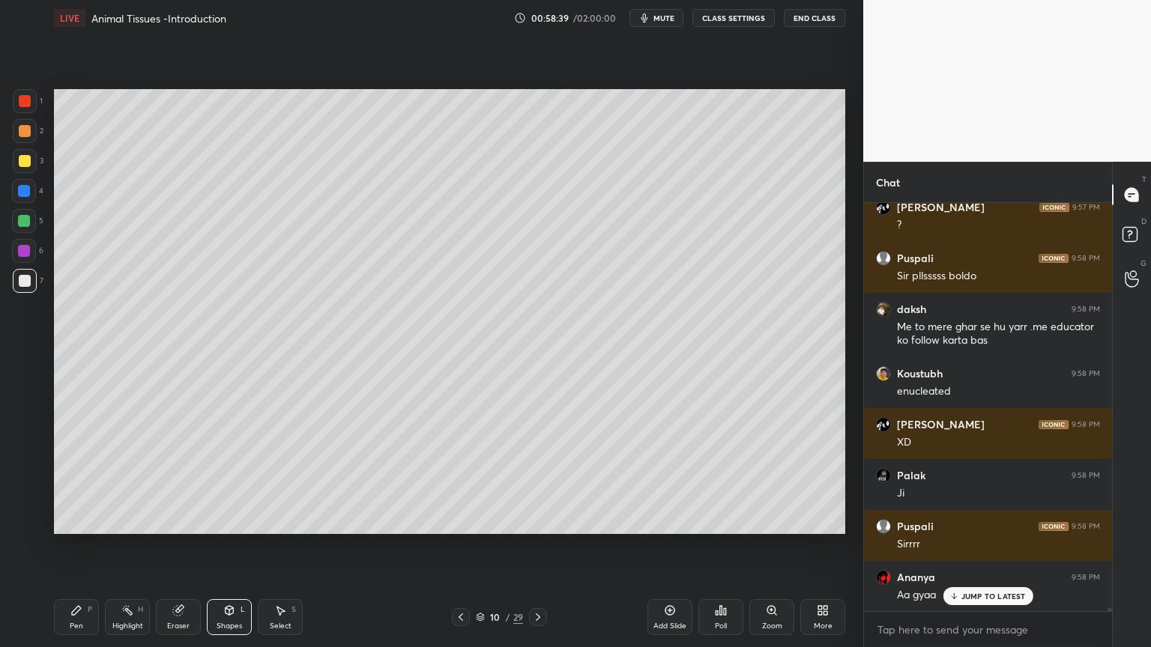
scroll to position [44580, 0]
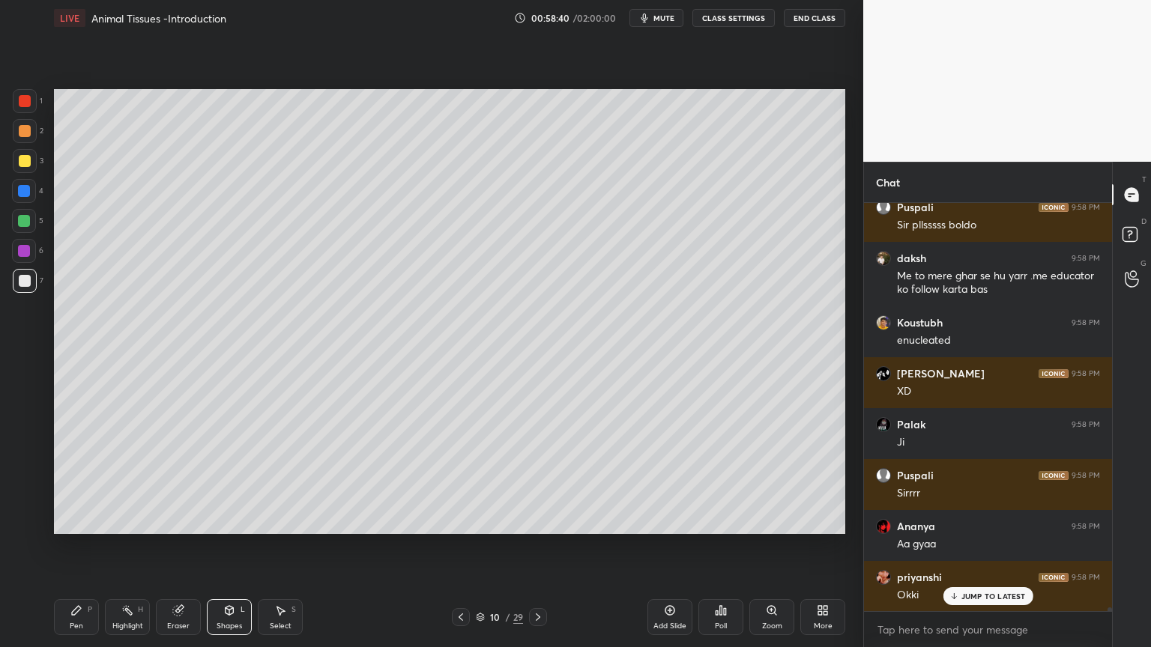
click at [24, 276] on div at bounding box center [25, 281] width 12 height 12
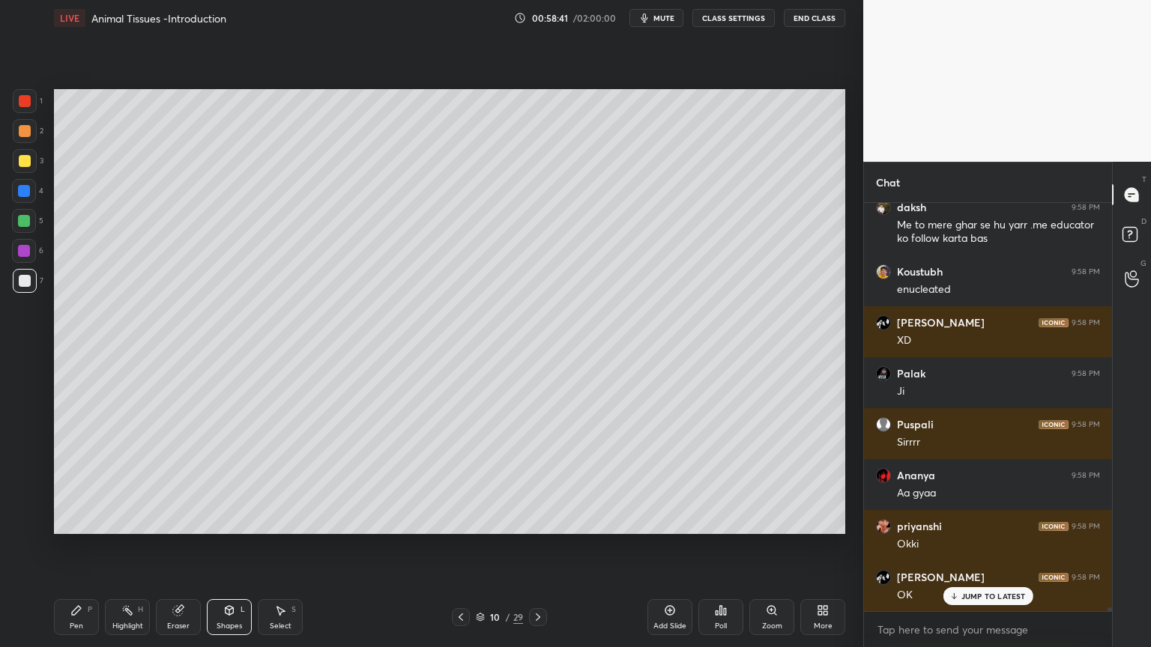
click at [31, 128] on div at bounding box center [25, 131] width 24 height 24
click at [28, 131] on div at bounding box center [25, 131] width 24 height 24
click at [85, 520] on div "Pen P" at bounding box center [76, 617] width 45 height 36
click at [87, 520] on div "Pen P" at bounding box center [76, 617] width 45 height 36
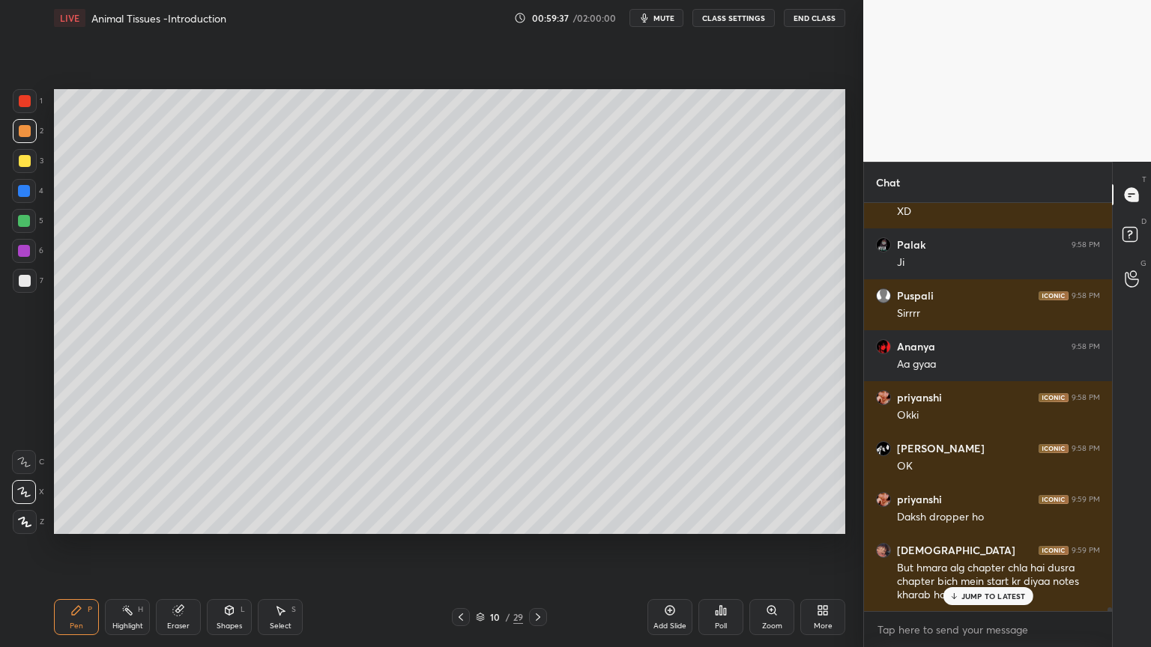
scroll to position [44810, 0]
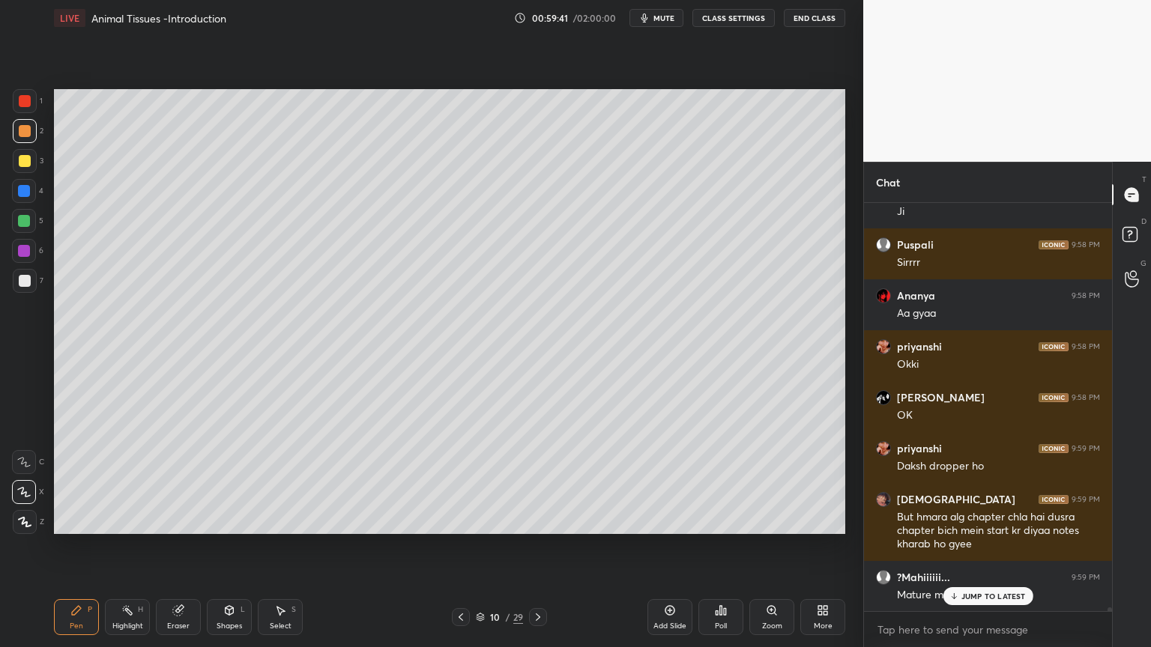
click at [986, 520] on p "JUMP TO LATEST" at bounding box center [993, 596] width 64 height 9
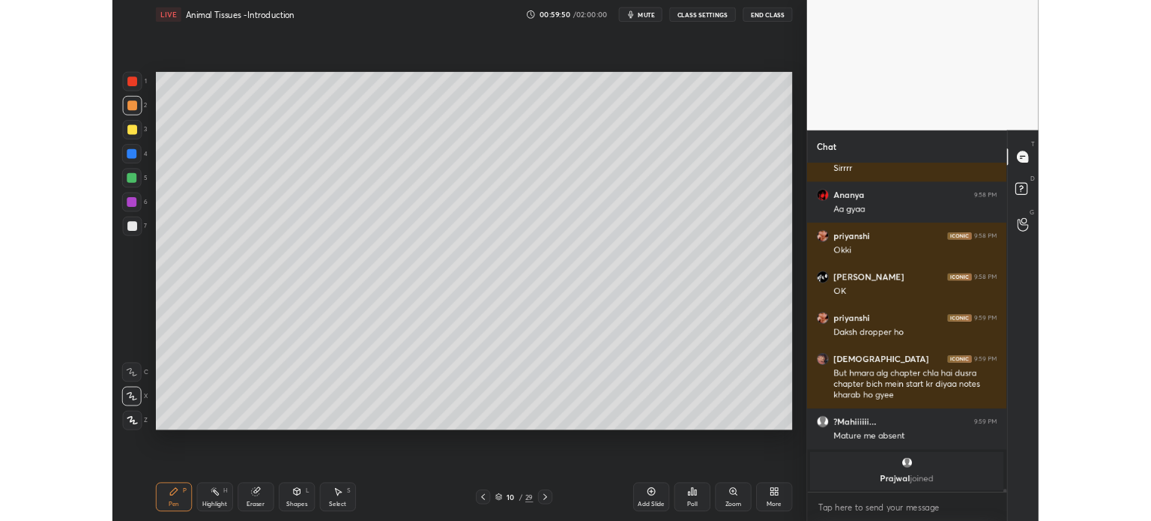
scroll to position [44915, 0]
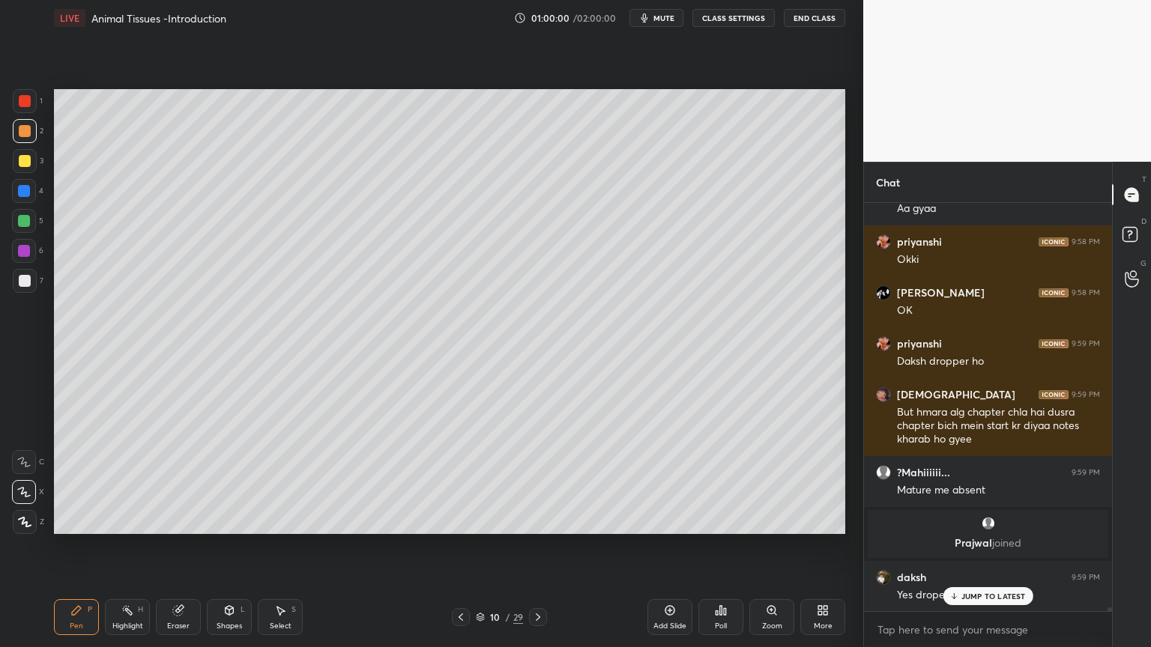
click at [820, 520] on icon at bounding box center [822, 610] width 12 height 12
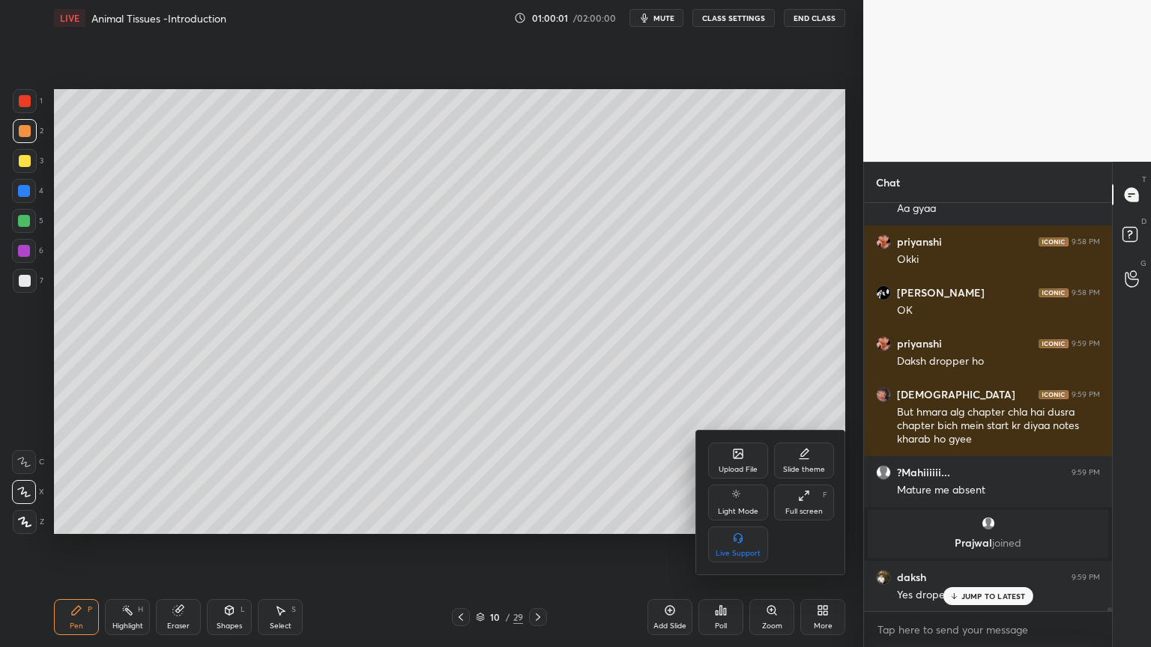
click at [748, 460] on div "Upload File" at bounding box center [738, 461] width 60 height 36
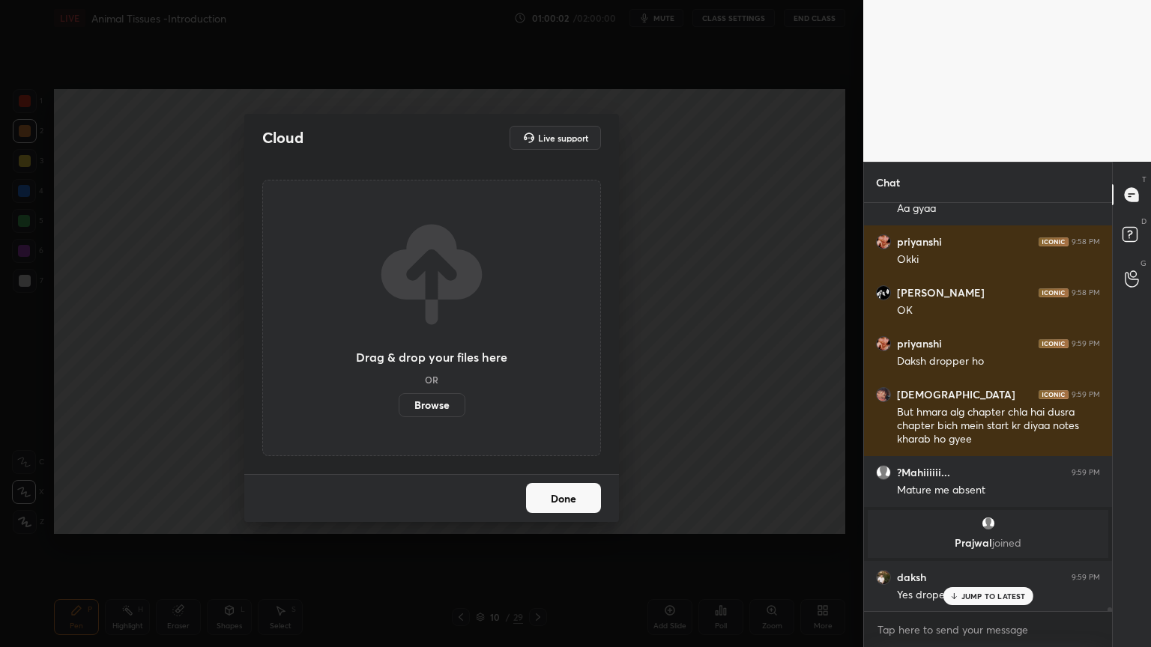
click at [445, 409] on label "Browse" at bounding box center [431, 405] width 67 height 24
click at [398, 409] on input "Browse" at bounding box center [398, 405] width 0 height 24
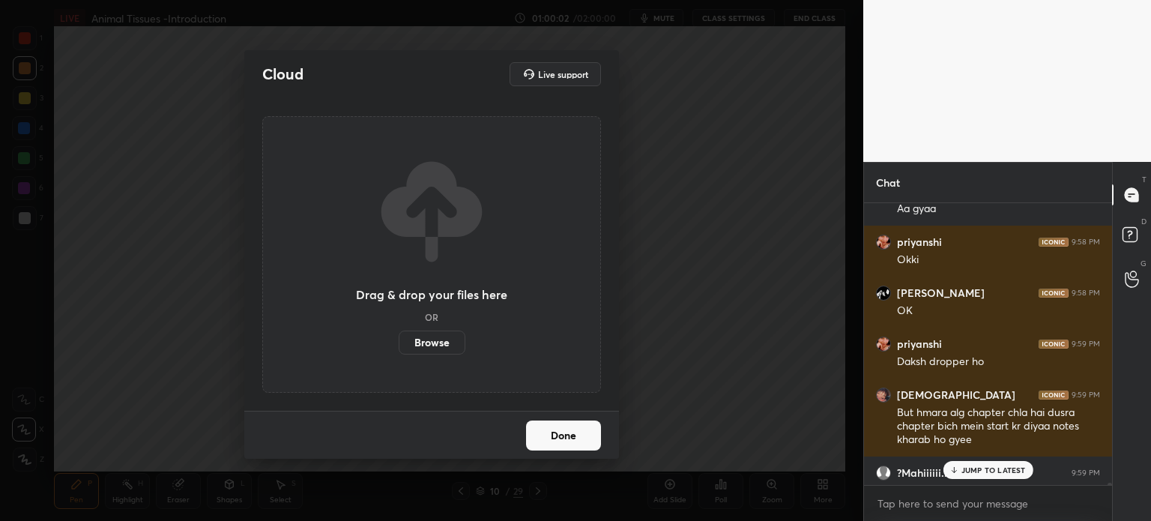
scroll to position [4, 4]
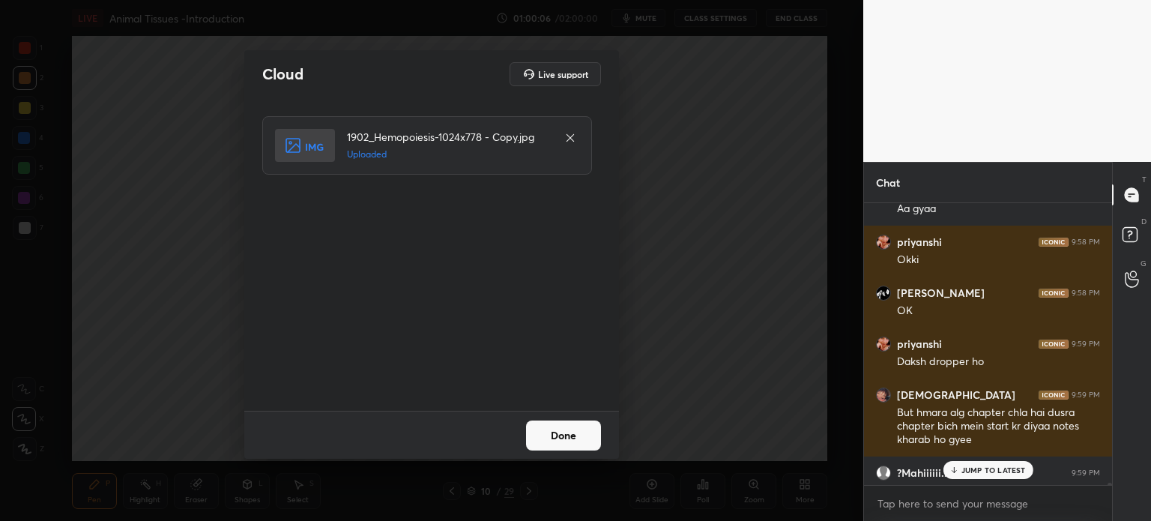
drag, startPoint x: 569, startPoint y: 428, endPoint x: 577, endPoint y: 433, distance: 9.1
click at [570, 428] on button "Done" at bounding box center [563, 435] width 75 height 30
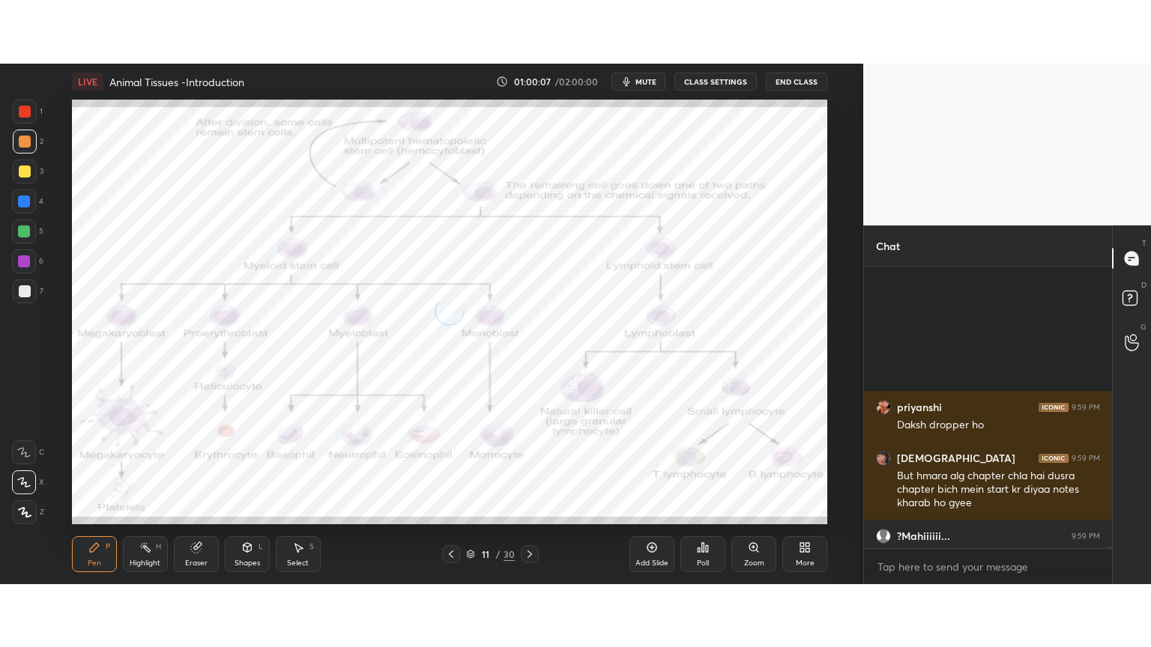
scroll to position [45094, 0]
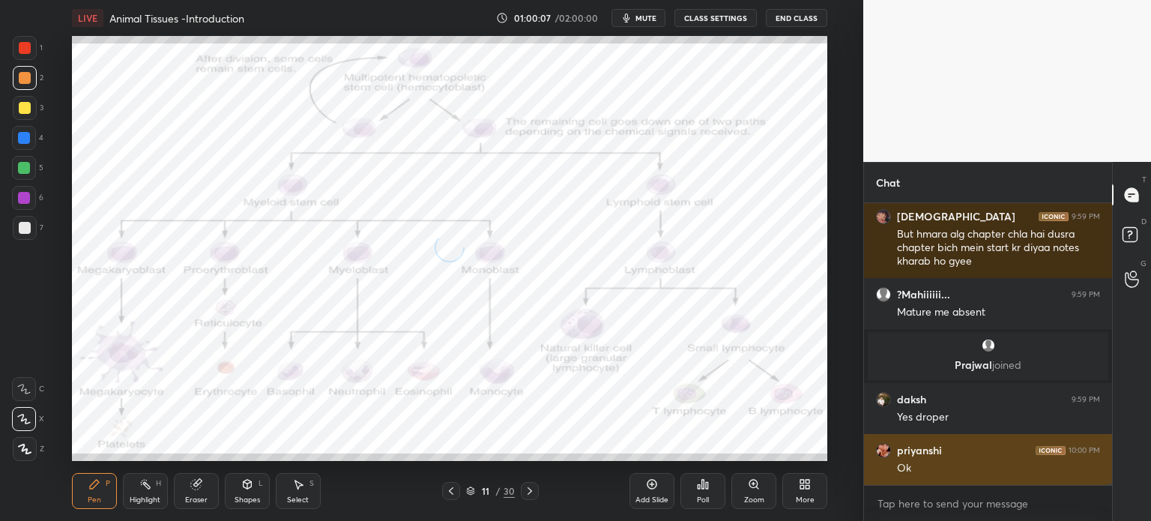
click at [970, 474] on div "Ok" at bounding box center [998, 468] width 203 height 15
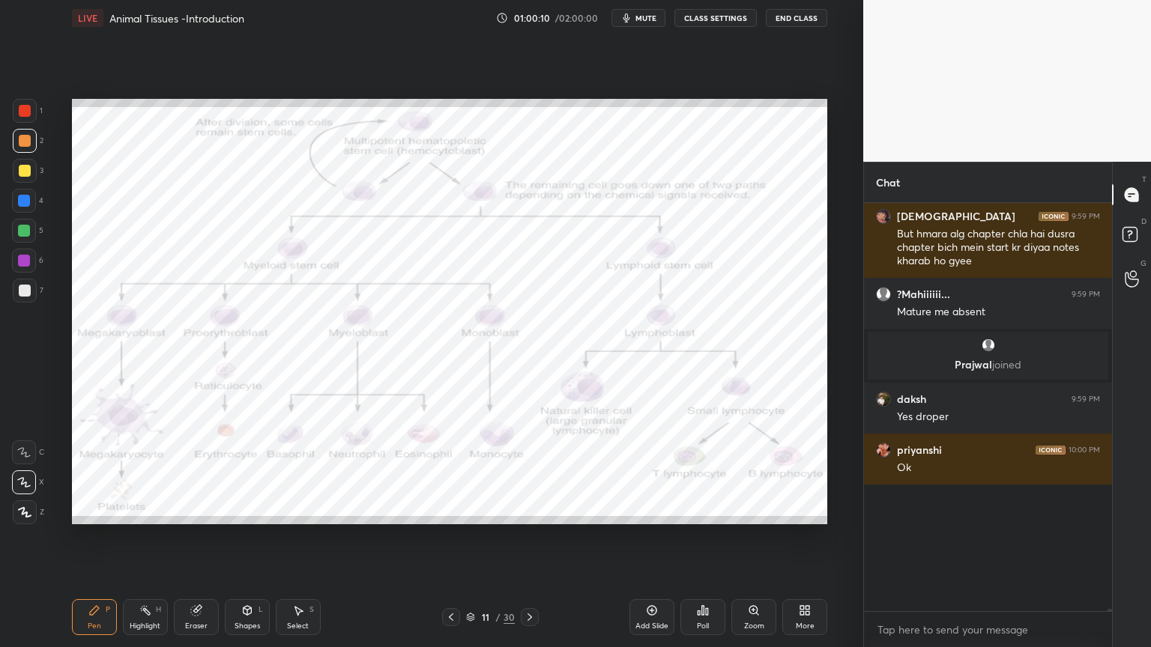
scroll to position [44967, 0]
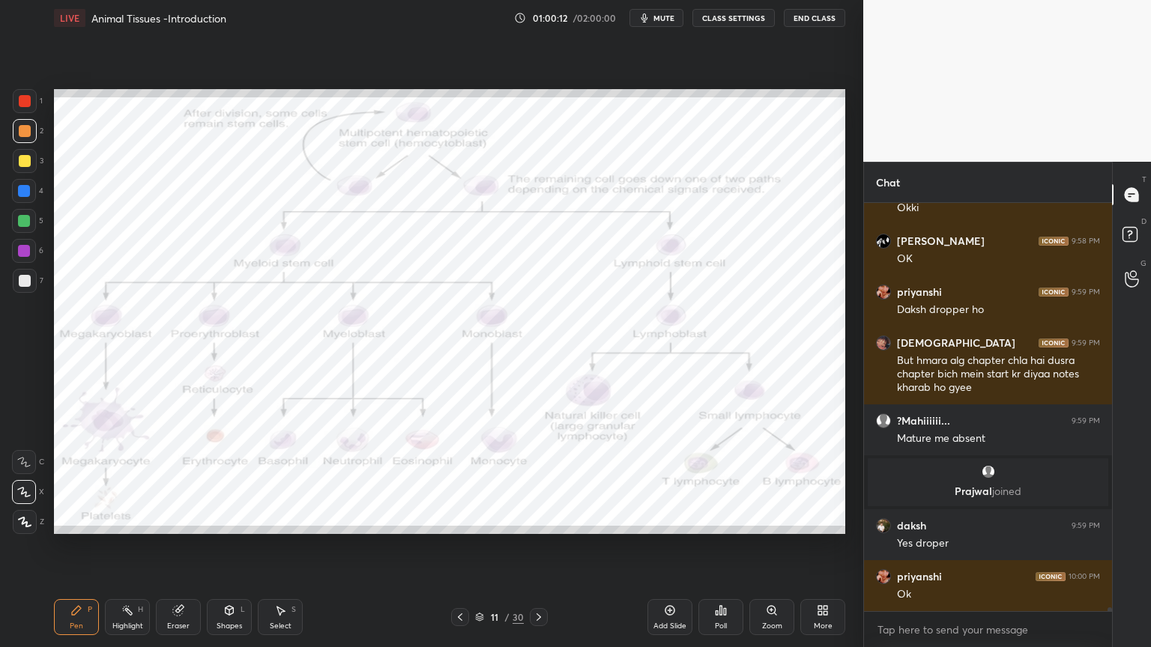
click at [460, 520] on icon at bounding box center [460, 617] width 12 height 12
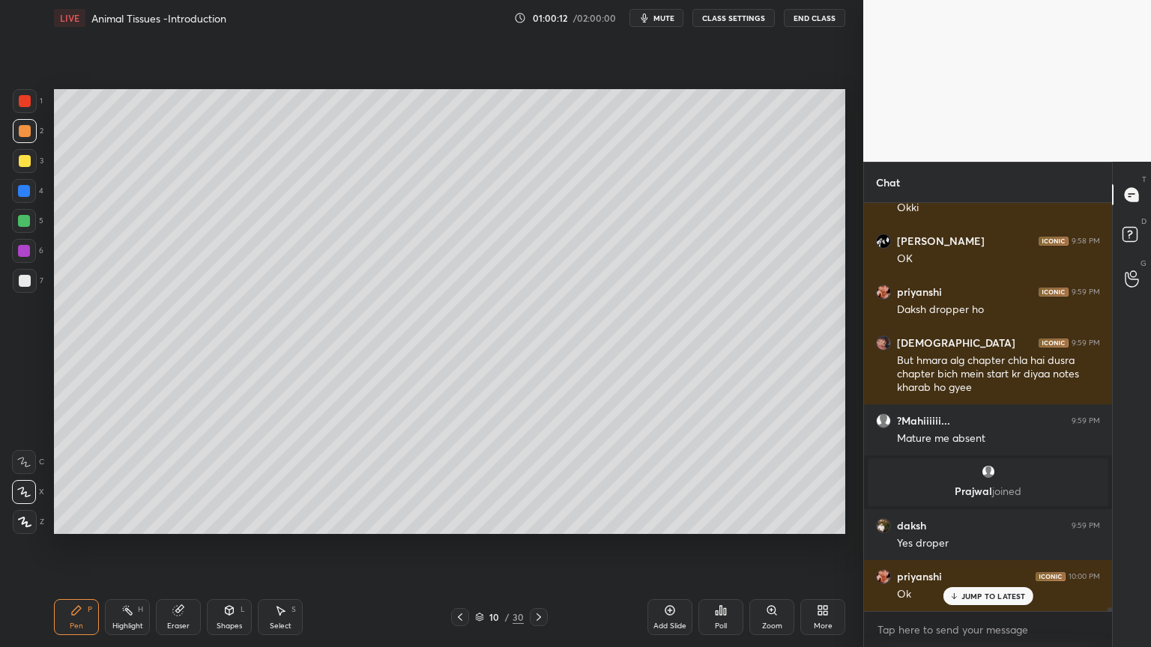
scroll to position [45017, 0]
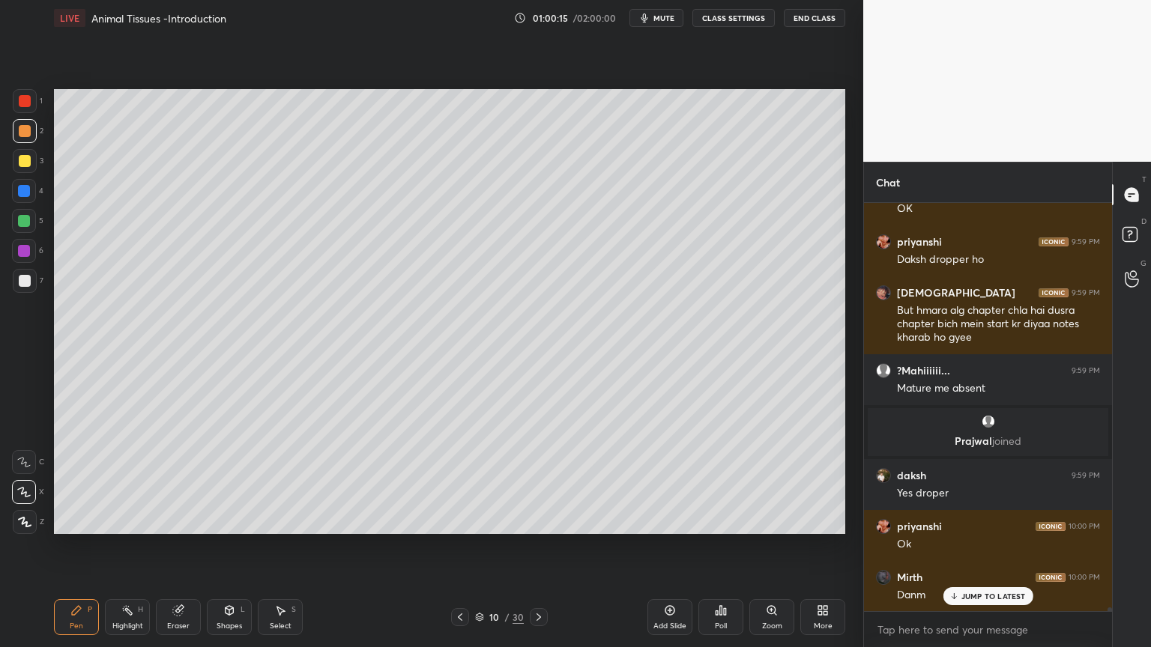
click at [22, 168] on div at bounding box center [25, 161] width 24 height 24
drag, startPoint x: 27, startPoint y: 163, endPoint x: 45, endPoint y: 156, distance: 19.2
click at [24, 164] on div at bounding box center [25, 161] width 12 height 12
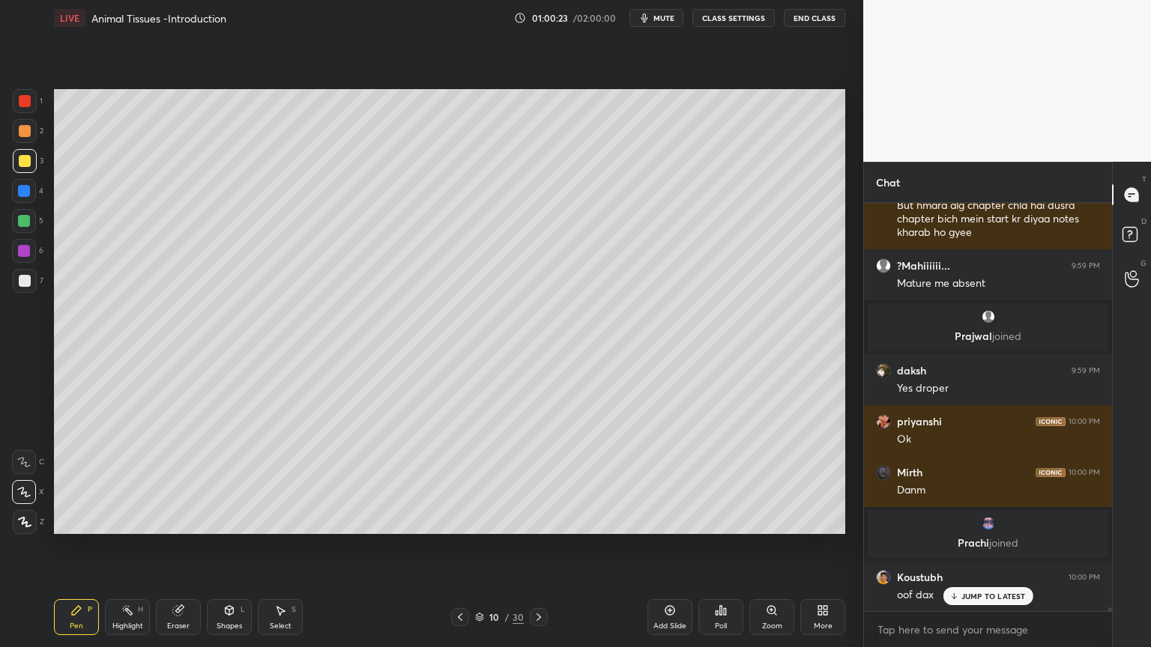
scroll to position [45176, 0]
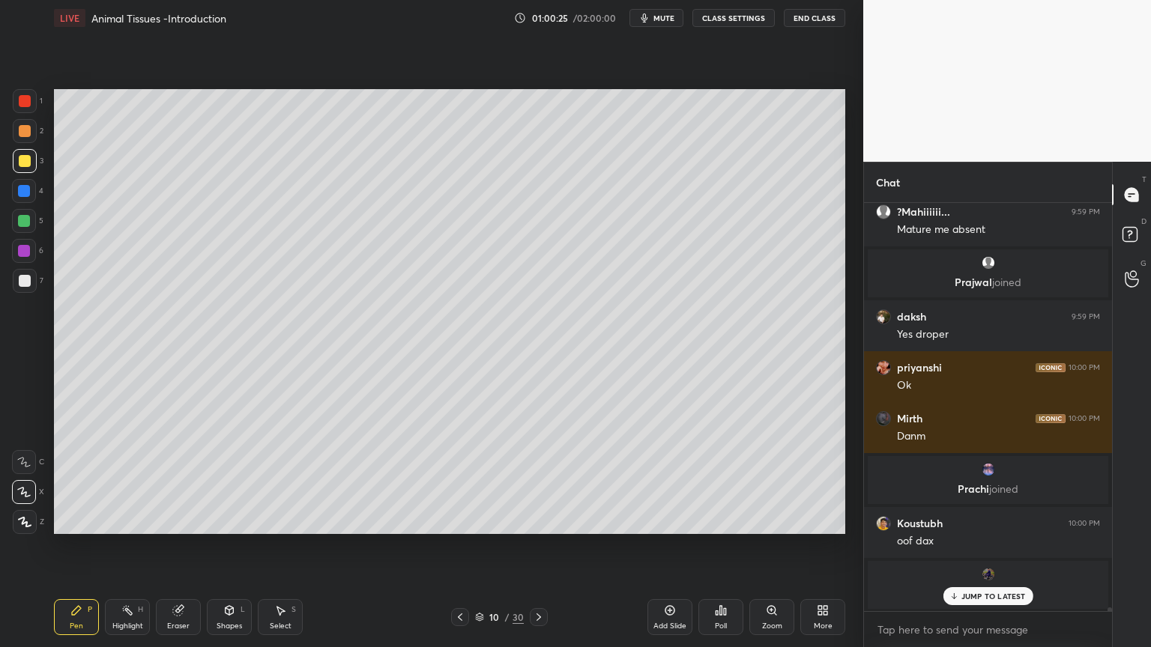
click at [231, 520] on div "Shapes" at bounding box center [228, 625] width 25 height 7
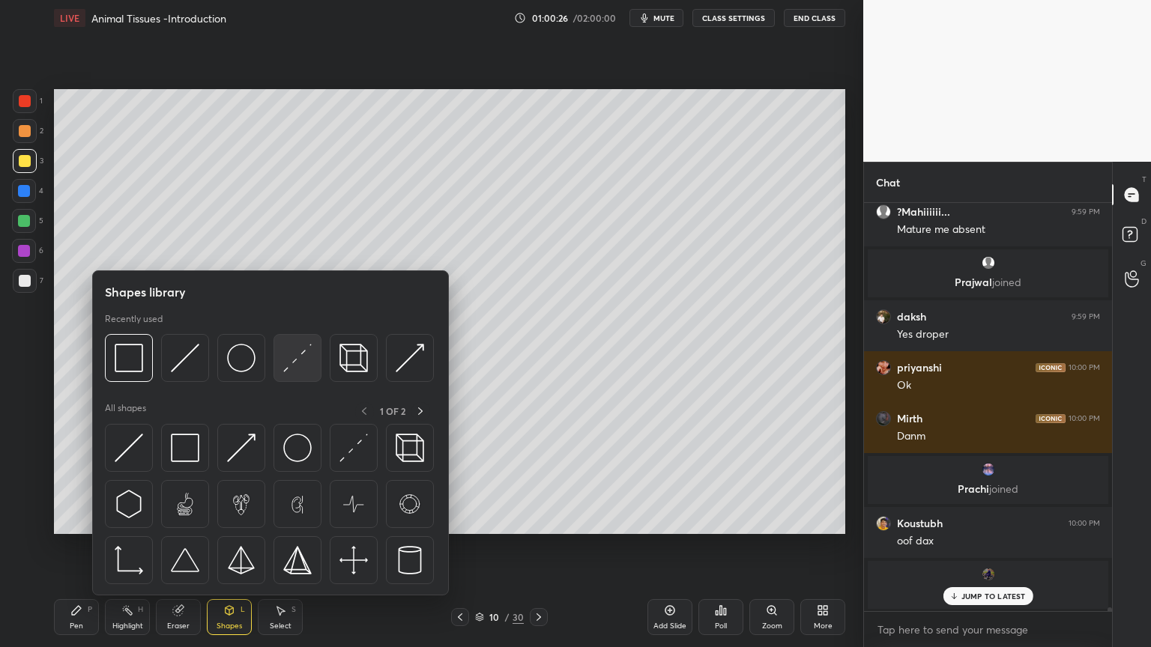
click at [291, 369] on img at bounding box center [297, 358] width 28 height 28
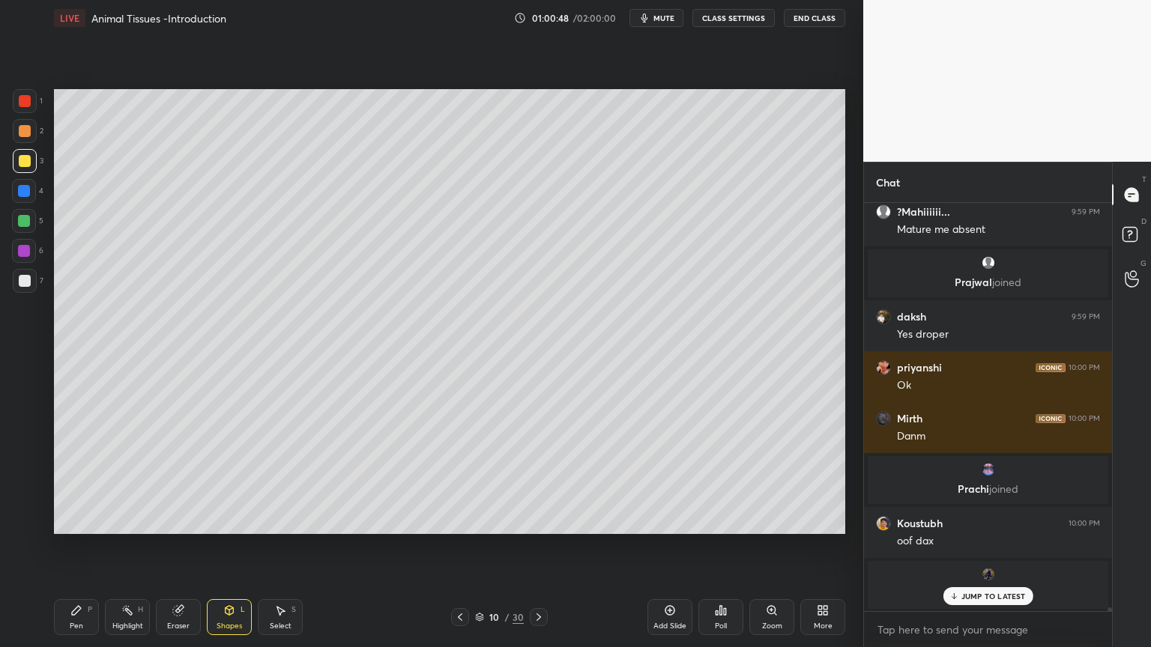
scroll to position [45227, 0]
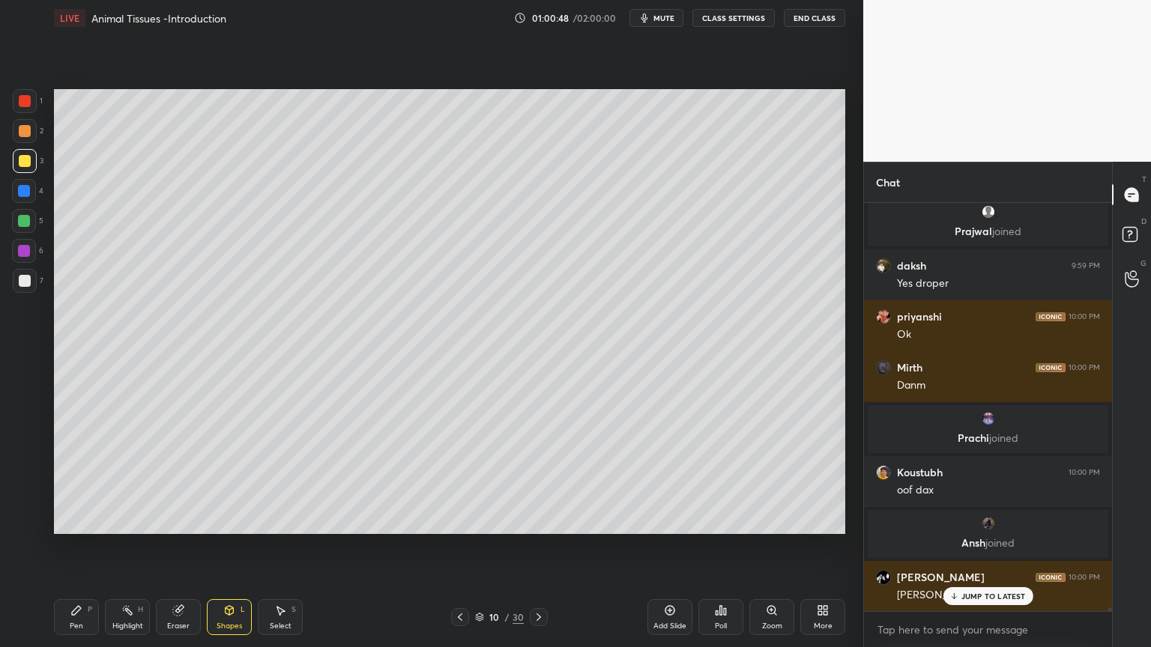
click at [22, 285] on div at bounding box center [25, 281] width 12 height 12
click at [21, 258] on div at bounding box center [24, 251] width 24 height 24
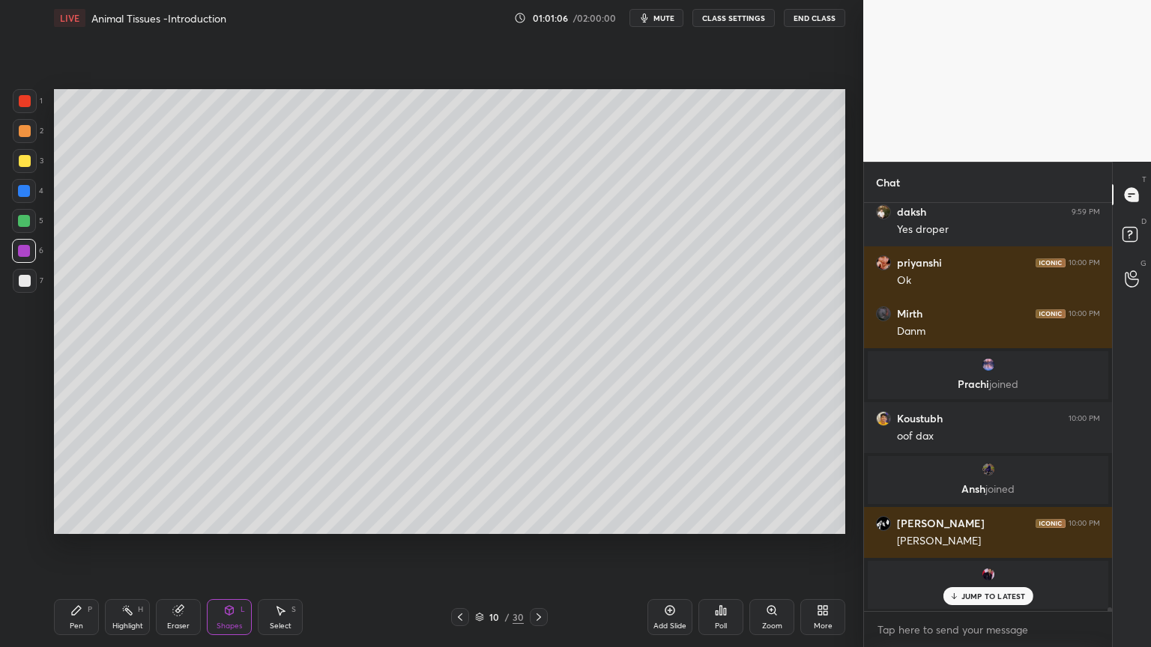
click at [126, 520] on div "Highlight" at bounding box center [127, 625] width 31 height 7
click at [722, 520] on div "Poll" at bounding box center [720, 617] width 45 height 36
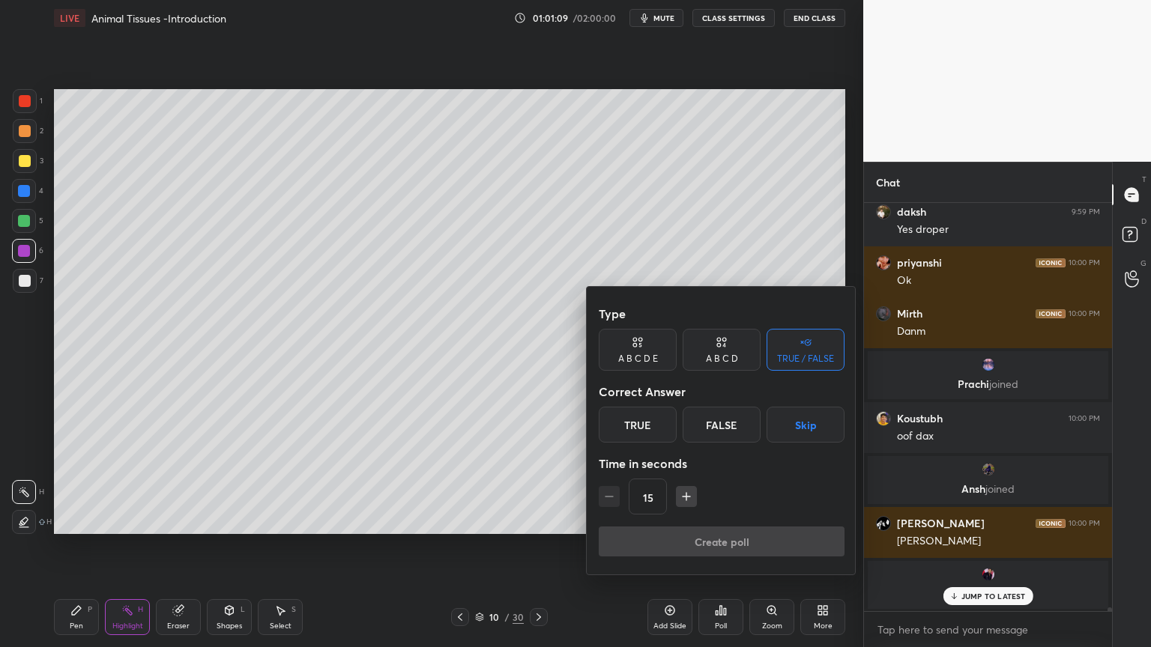
click at [812, 428] on button "Skip" at bounding box center [805, 425] width 78 height 36
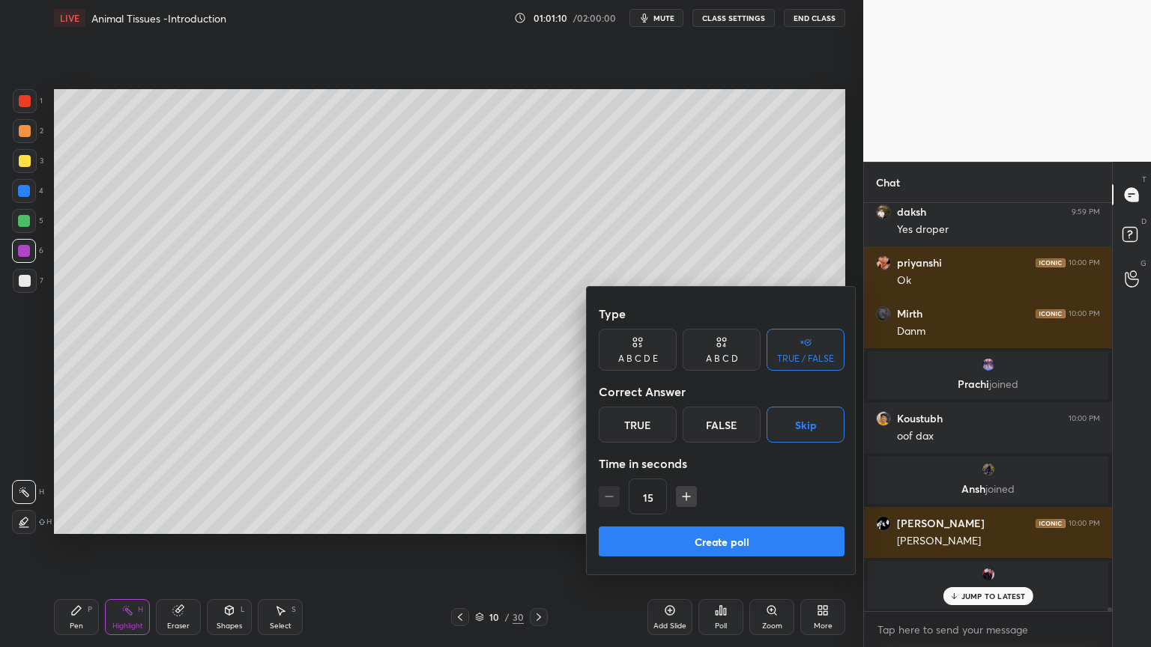
click at [766, 520] on button "Create poll" at bounding box center [721, 542] width 246 height 30
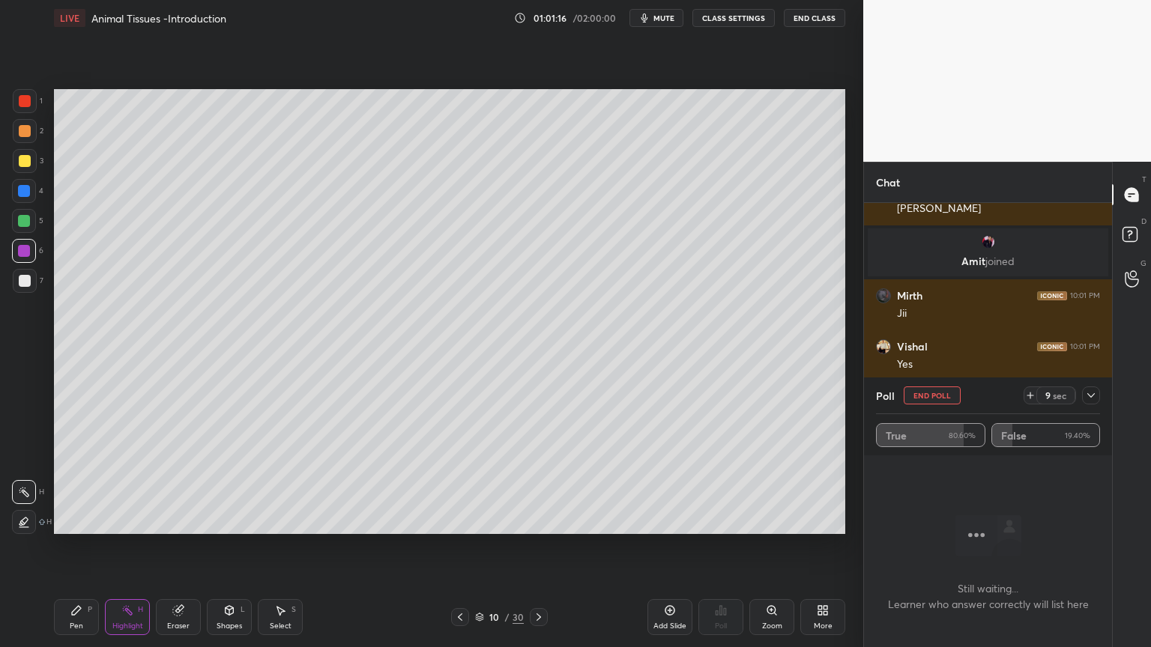
scroll to position [45664, 0]
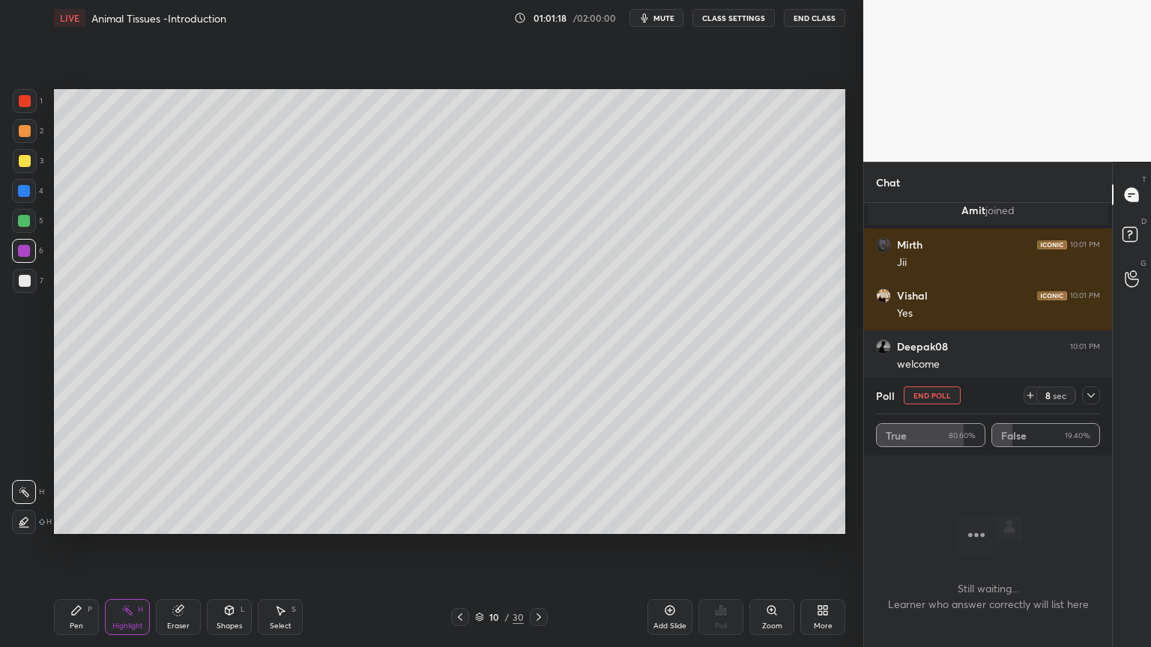
click at [944, 396] on button "End Poll" at bounding box center [931, 396] width 57 height 18
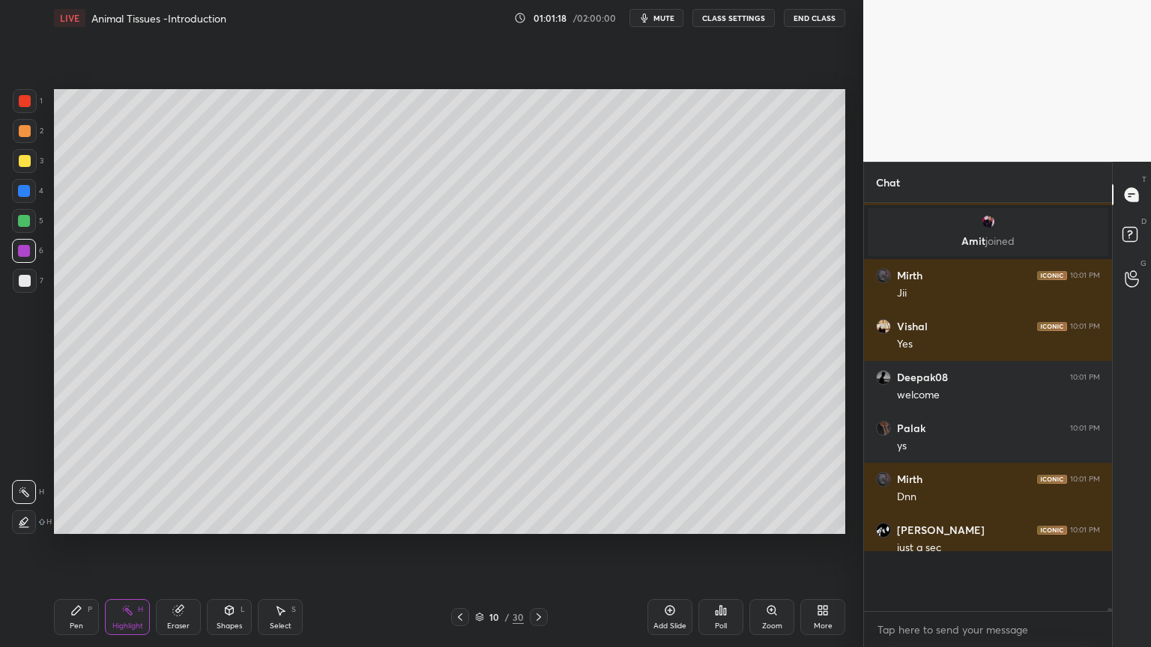
scroll to position [4, 4]
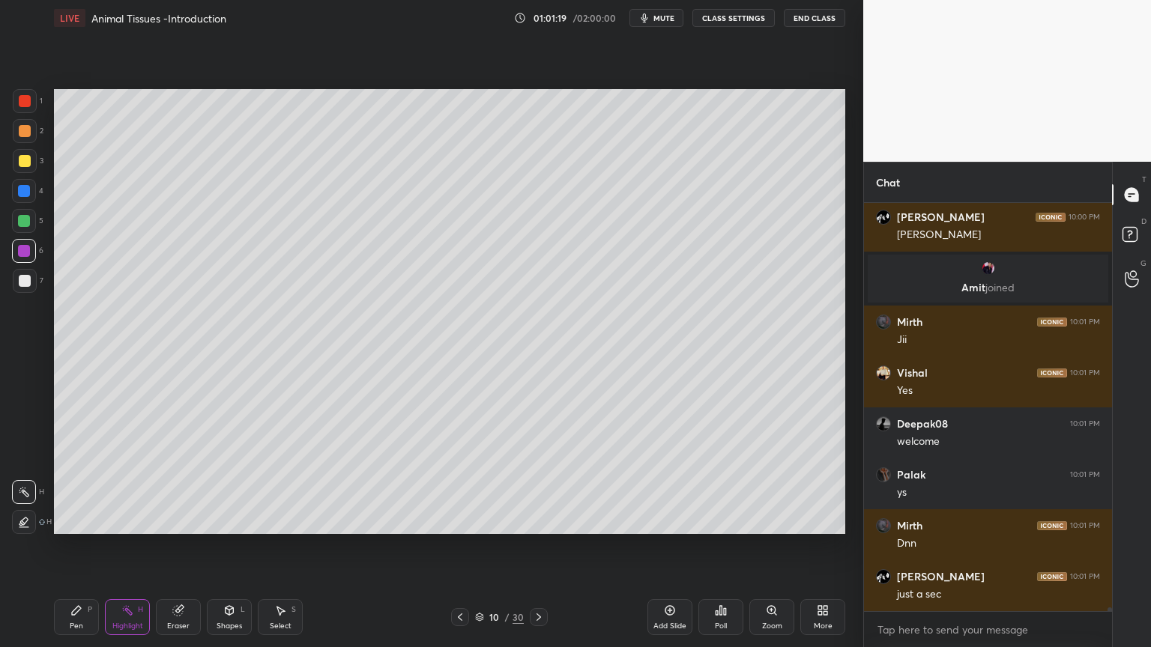
click at [665, 520] on icon at bounding box center [670, 611] width 10 height 10
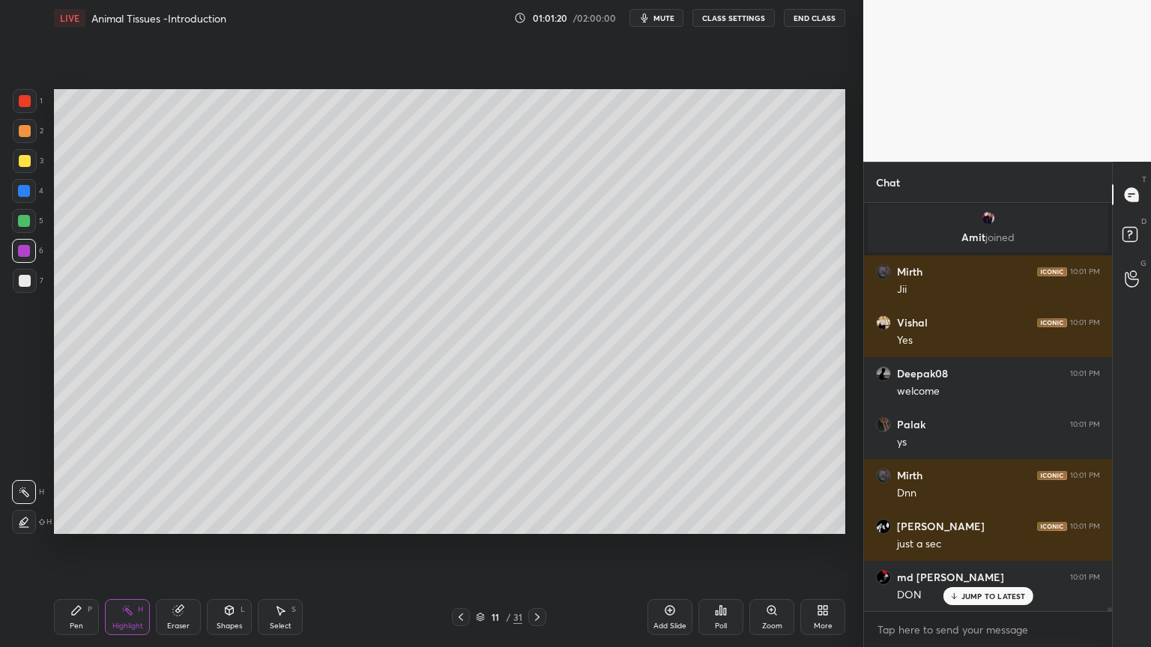
click at [27, 283] on div at bounding box center [25, 281] width 12 height 12
click at [23, 282] on div at bounding box center [25, 281] width 12 height 12
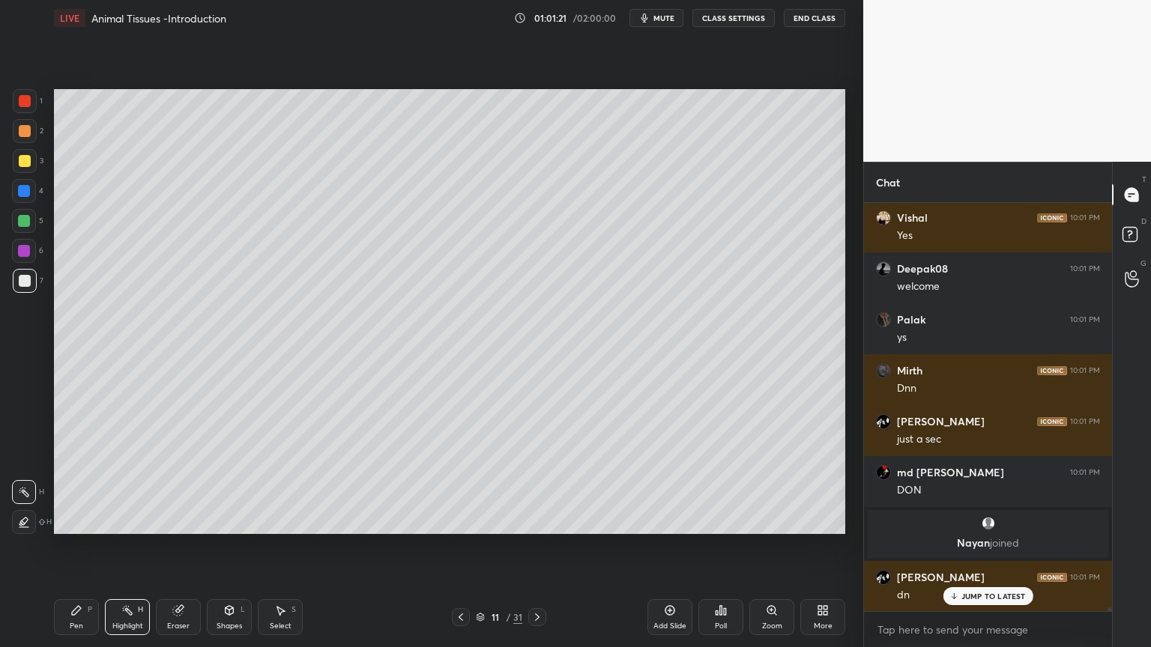
drag, startPoint x: 76, startPoint y: 619, endPoint x: 69, endPoint y: 604, distance: 17.1
click at [75, 520] on div "Pen P" at bounding box center [76, 617] width 45 height 36
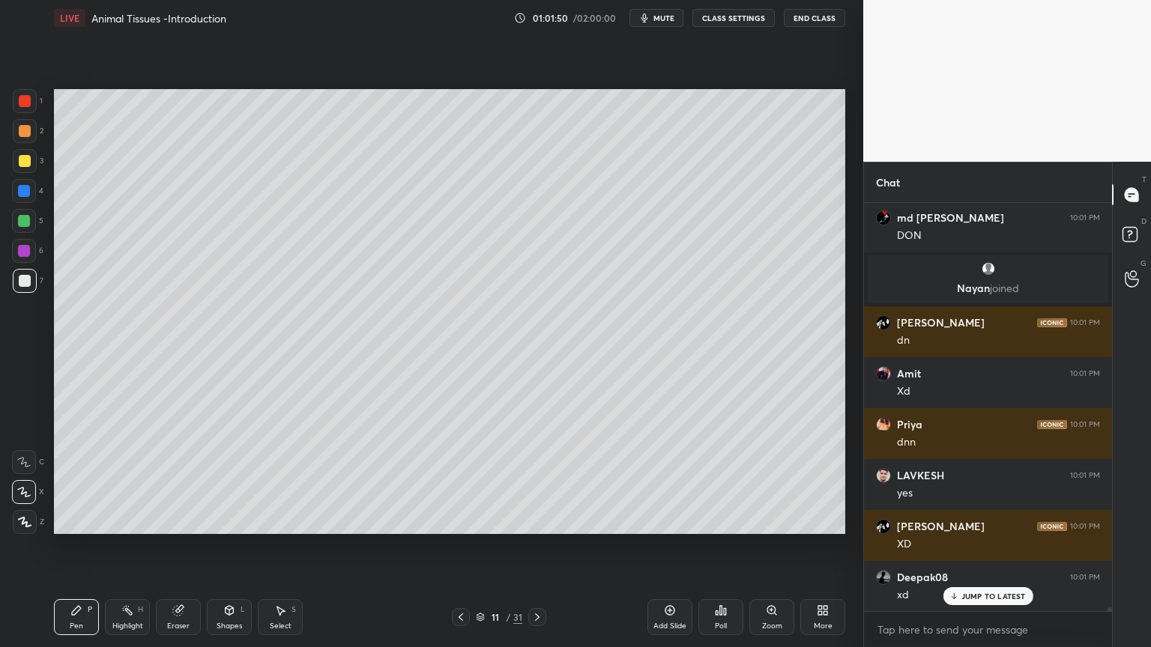
click at [27, 194] on div at bounding box center [24, 191] width 12 height 12
drag, startPoint x: 22, startPoint y: 279, endPoint x: 29, endPoint y: 273, distance: 9.5
click at [25, 279] on div at bounding box center [25, 281] width 12 height 12
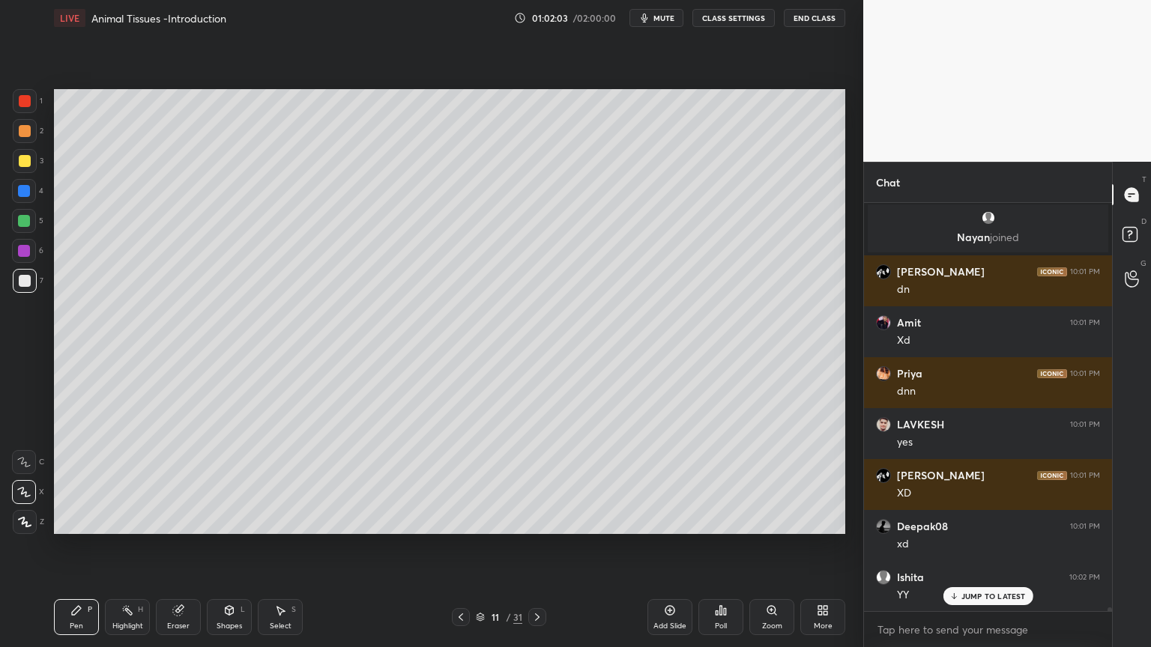
click at [28, 138] on div at bounding box center [25, 131] width 24 height 24
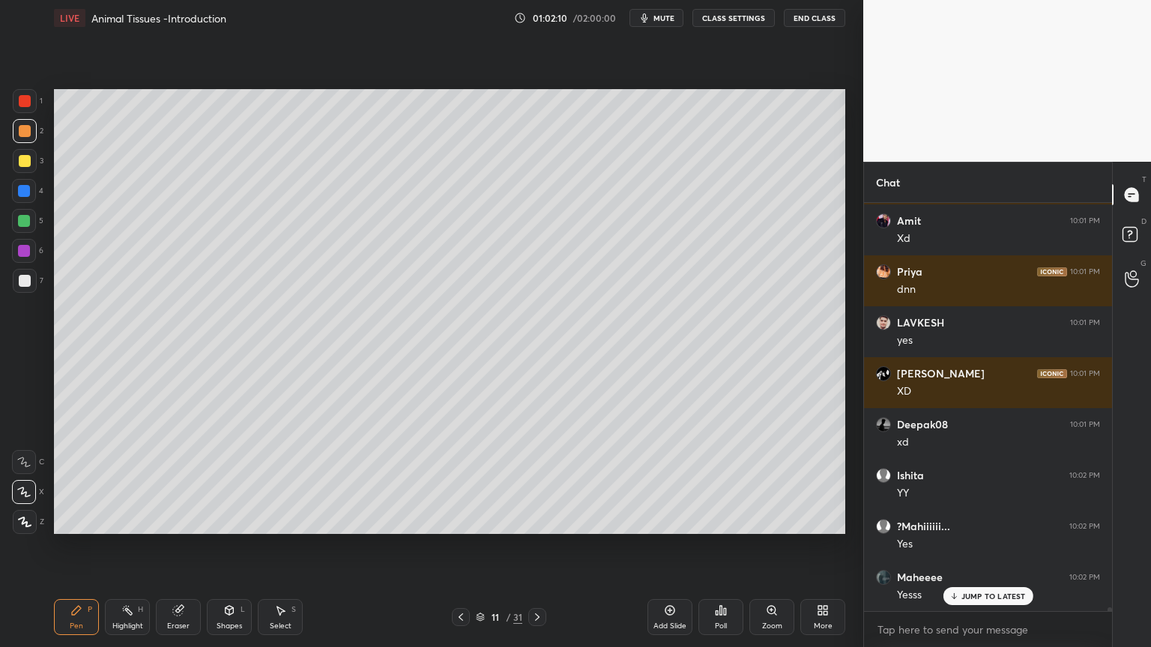
click at [24, 282] on div at bounding box center [25, 281] width 12 height 12
click at [23, 103] on div at bounding box center [25, 101] width 12 height 12
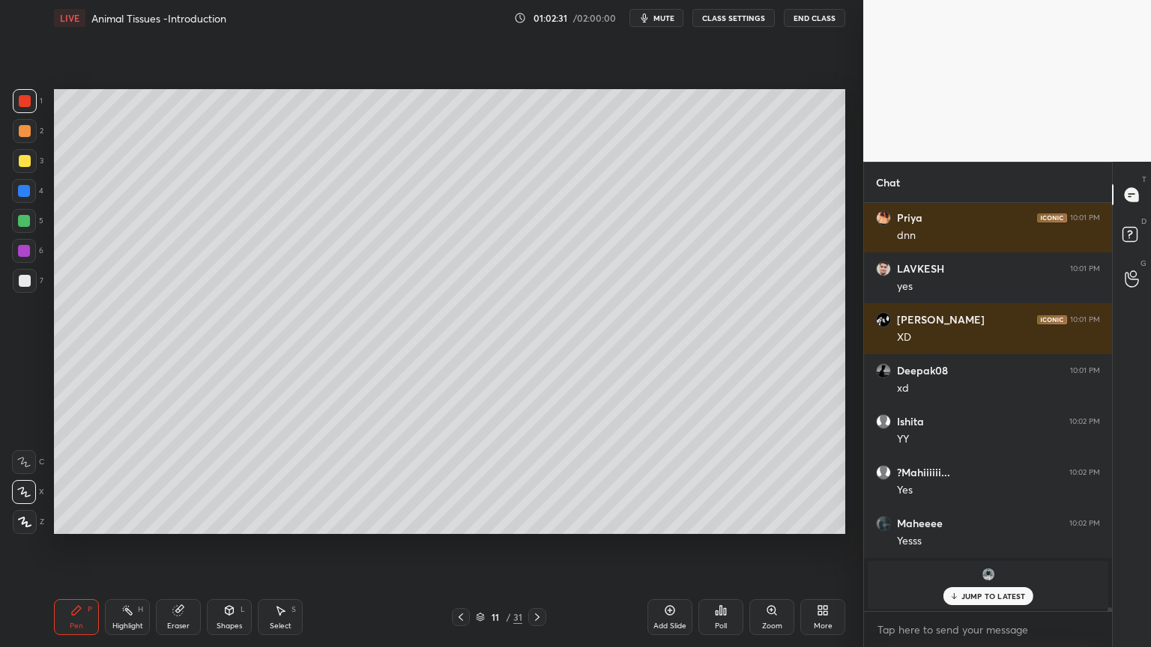
drag, startPoint x: 27, startPoint y: 279, endPoint x: 44, endPoint y: 291, distance: 21.4
click at [27, 281] on div at bounding box center [25, 281] width 12 height 12
drag, startPoint x: 25, startPoint y: 466, endPoint x: 51, endPoint y: 490, distance: 35.5
click at [23, 467] on div at bounding box center [24, 462] width 24 height 24
drag, startPoint x: 231, startPoint y: 621, endPoint x: 226, endPoint y: 614, distance: 8.1
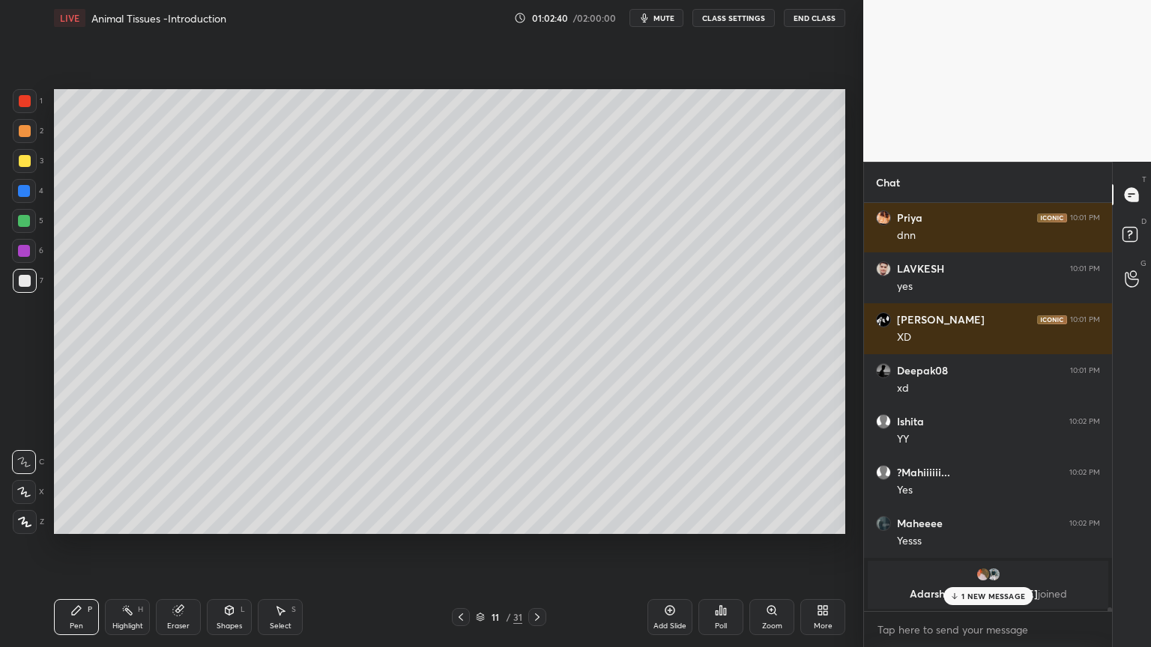
click at [230, 520] on div "Shapes L" at bounding box center [229, 617] width 45 height 36
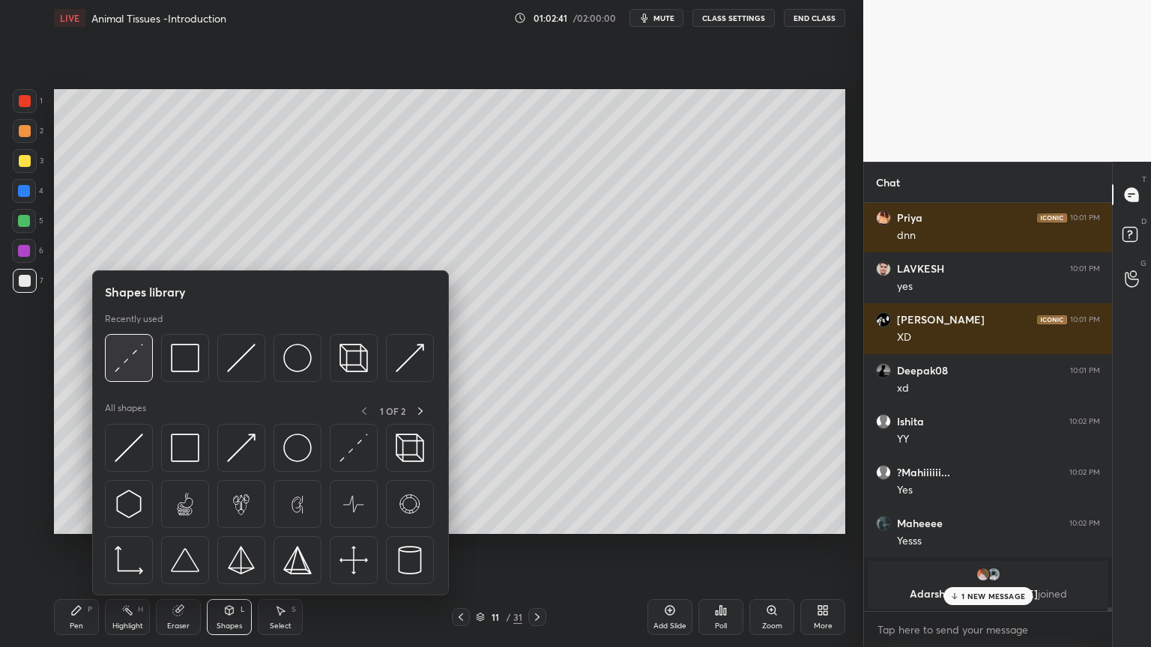
click at [133, 372] on div at bounding box center [129, 358] width 48 height 48
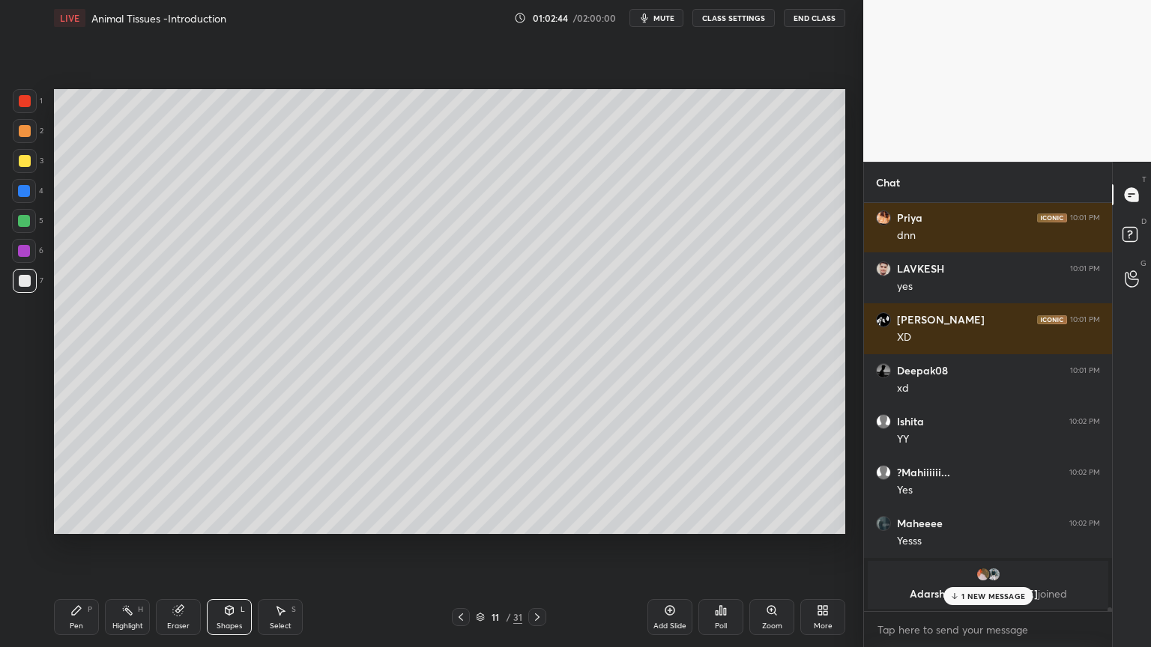
drag, startPoint x: 74, startPoint y: 618, endPoint x: 81, endPoint y: 611, distance: 9.5
click at [77, 520] on div "Pen P" at bounding box center [76, 617] width 45 height 36
drag, startPoint x: 21, startPoint y: 106, endPoint x: 33, endPoint y: 104, distance: 12.1
click at [31, 102] on div at bounding box center [25, 101] width 24 height 24
click at [31, 520] on div at bounding box center [25, 522] width 24 height 24
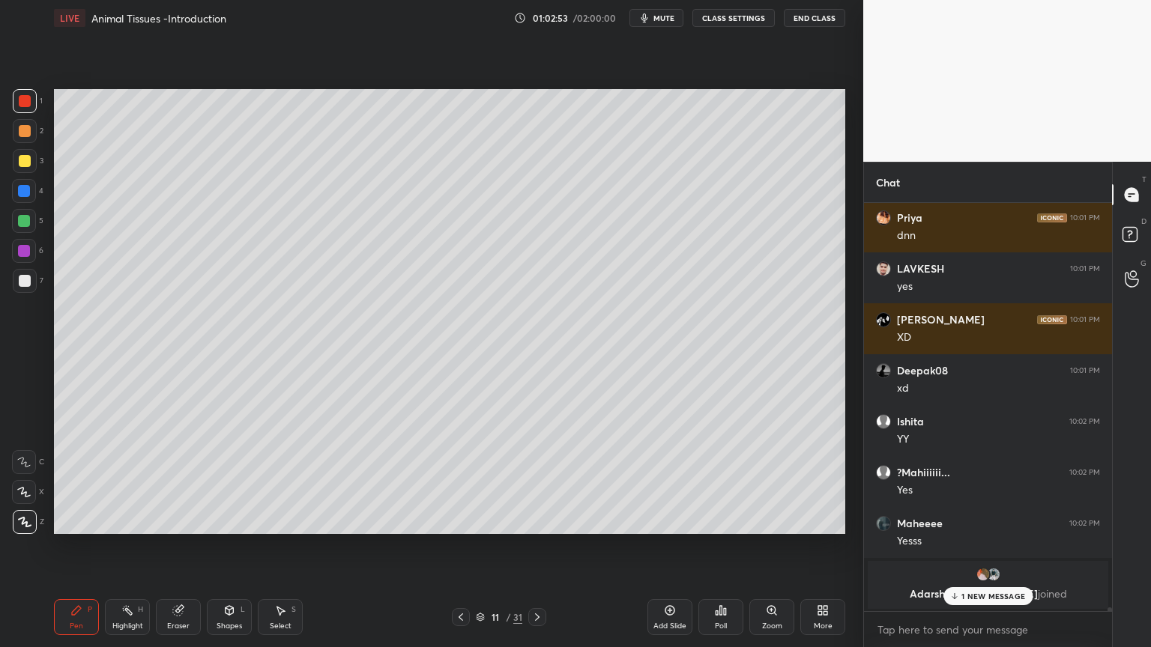
click at [33, 520] on div at bounding box center [25, 522] width 24 height 24
drag, startPoint x: 225, startPoint y: 614, endPoint x: 219, endPoint y: 601, distance: 14.1
click at [225, 520] on div "Shapes L" at bounding box center [229, 617] width 45 height 36
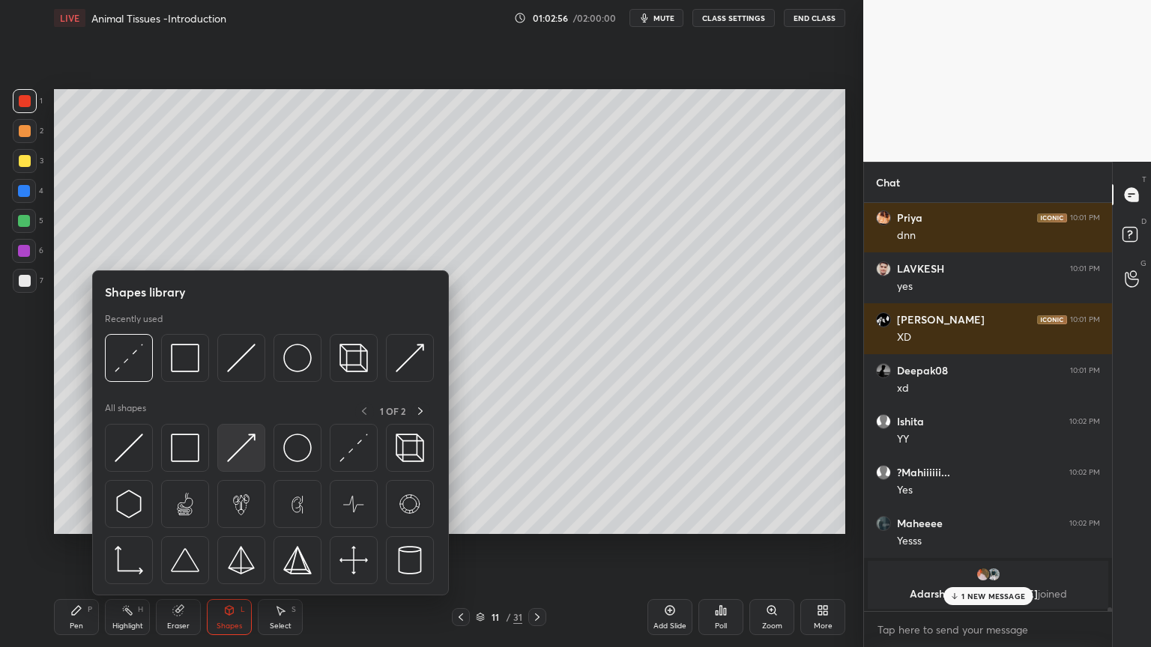
click at [249, 453] on img at bounding box center [241, 448] width 28 height 28
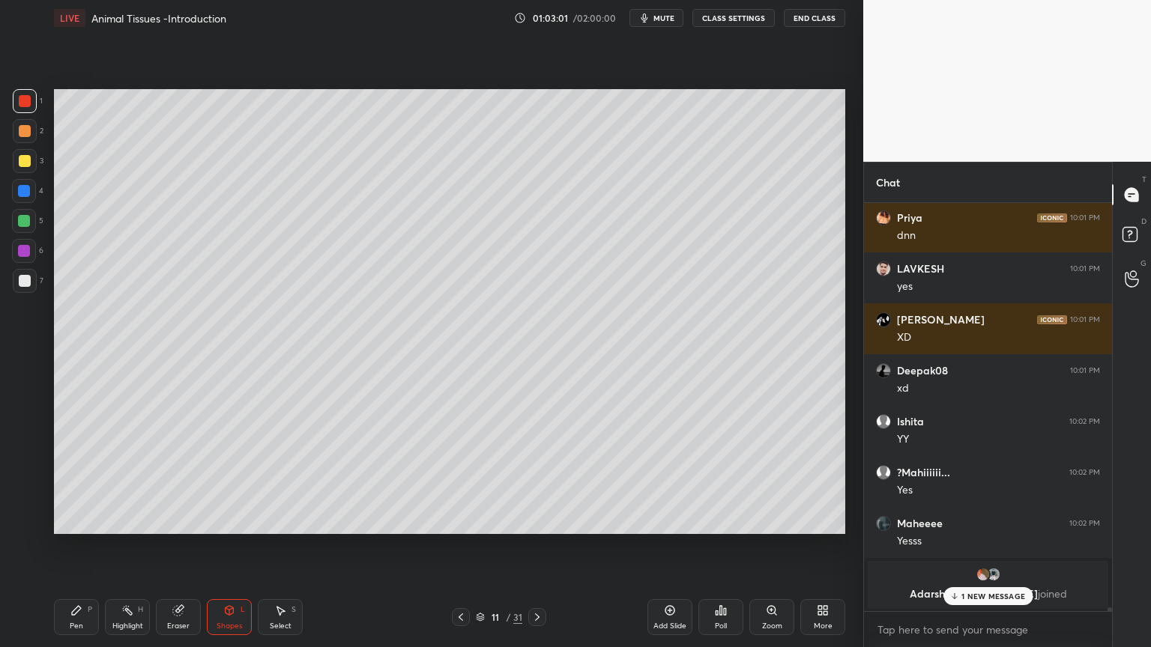
click at [28, 282] on div at bounding box center [25, 281] width 12 height 12
click at [78, 520] on icon at bounding box center [76, 610] width 9 height 9
click at [24, 160] on div at bounding box center [25, 161] width 24 height 24
click at [25, 488] on div at bounding box center [24, 492] width 24 height 24
click at [25, 276] on div at bounding box center [25, 281] width 12 height 12
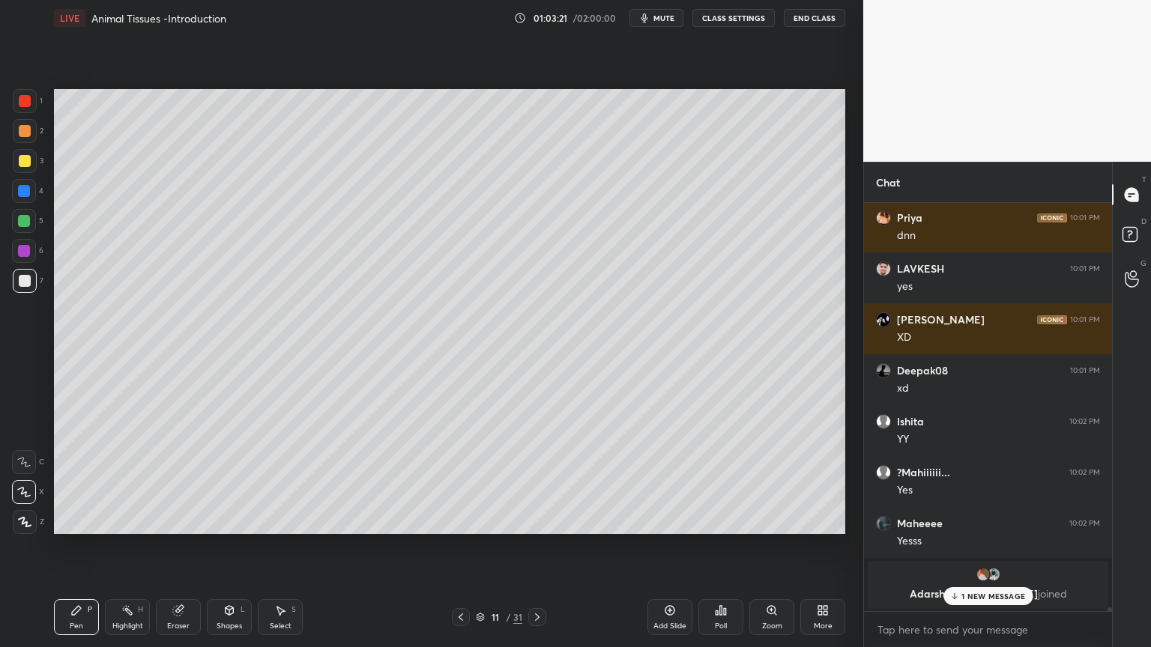
click at [25, 102] on div at bounding box center [25, 101] width 12 height 12
drag, startPoint x: 20, startPoint y: 279, endPoint x: 51, endPoint y: 286, distance: 31.6
click at [25, 282] on div at bounding box center [25, 281] width 12 height 12
click at [22, 287] on div at bounding box center [25, 281] width 24 height 24
click at [231, 520] on icon at bounding box center [229, 610] width 8 height 9
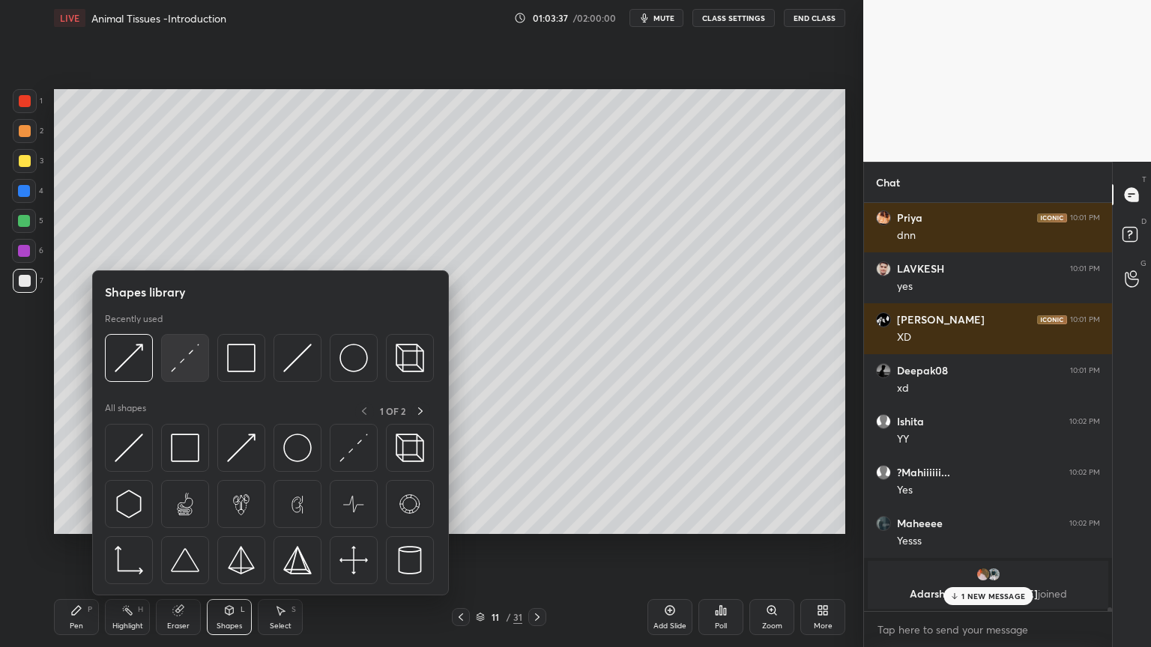
click at [180, 364] on img at bounding box center [185, 358] width 28 height 28
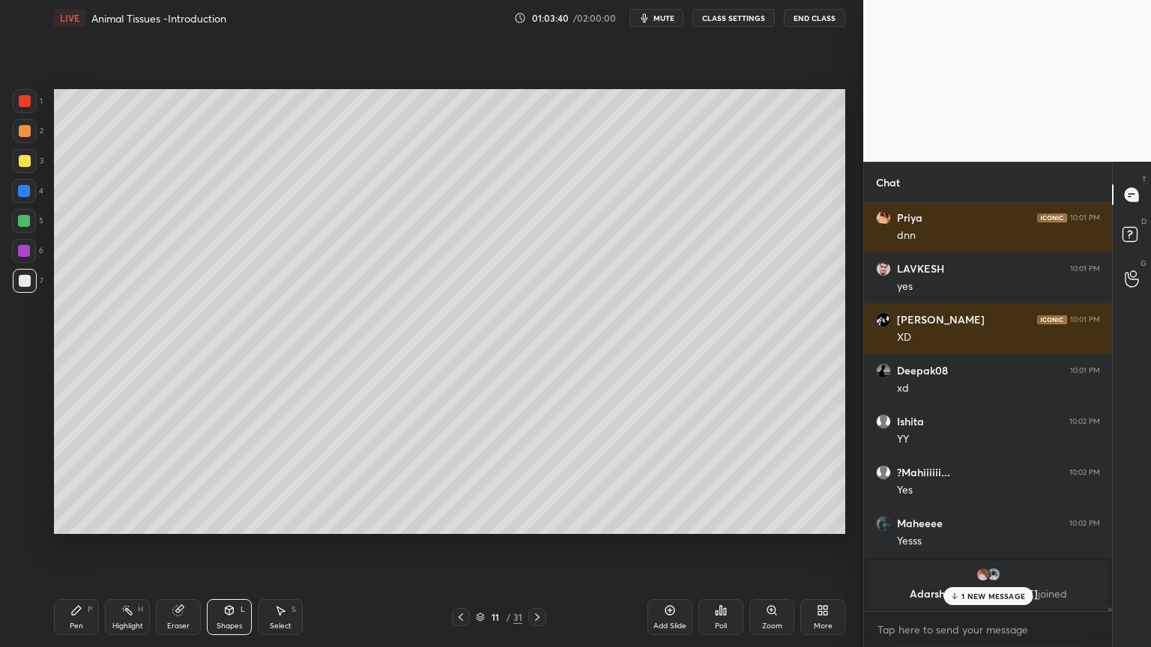
click at [83, 520] on div "Pen P" at bounding box center [76, 617] width 45 height 36
click at [28, 106] on div at bounding box center [25, 101] width 12 height 12
click at [26, 282] on div at bounding box center [25, 281] width 12 height 12
click at [30, 127] on div at bounding box center [25, 131] width 24 height 24
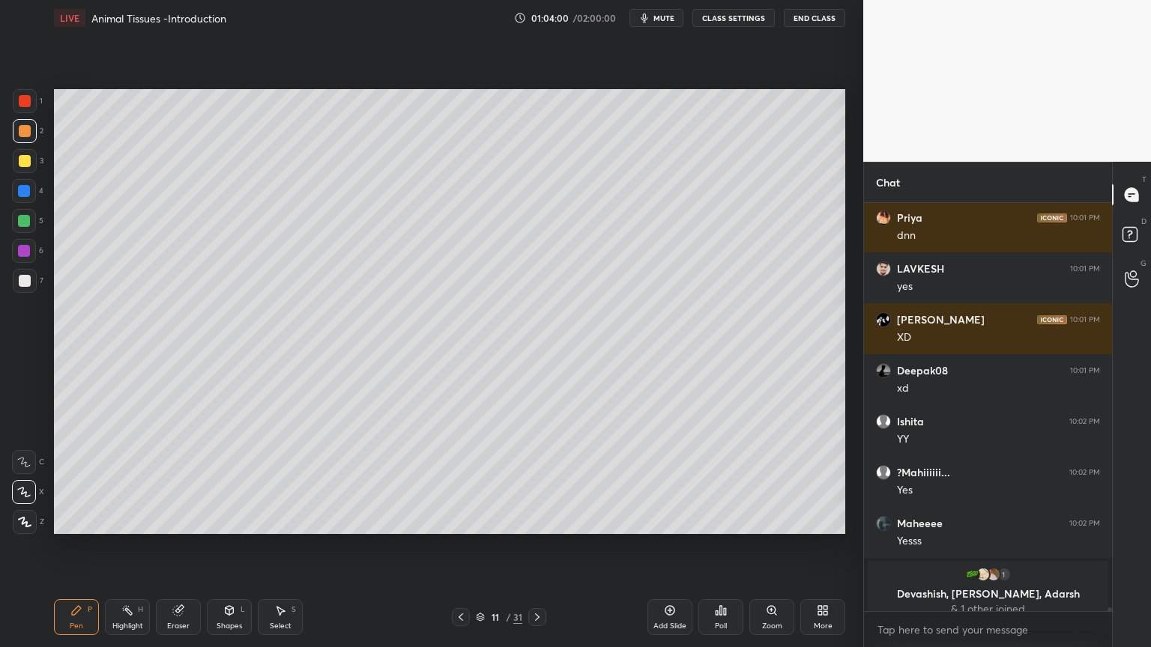
click at [25, 104] on div at bounding box center [25, 101] width 12 height 12
click at [22, 282] on div at bounding box center [25, 281] width 12 height 12
click at [27, 165] on div at bounding box center [25, 161] width 12 height 12
drag, startPoint x: 22, startPoint y: 276, endPoint x: 30, endPoint y: 285, distance: 11.7
click at [24, 280] on div at bounding box center [25, 281] width 12 height 12
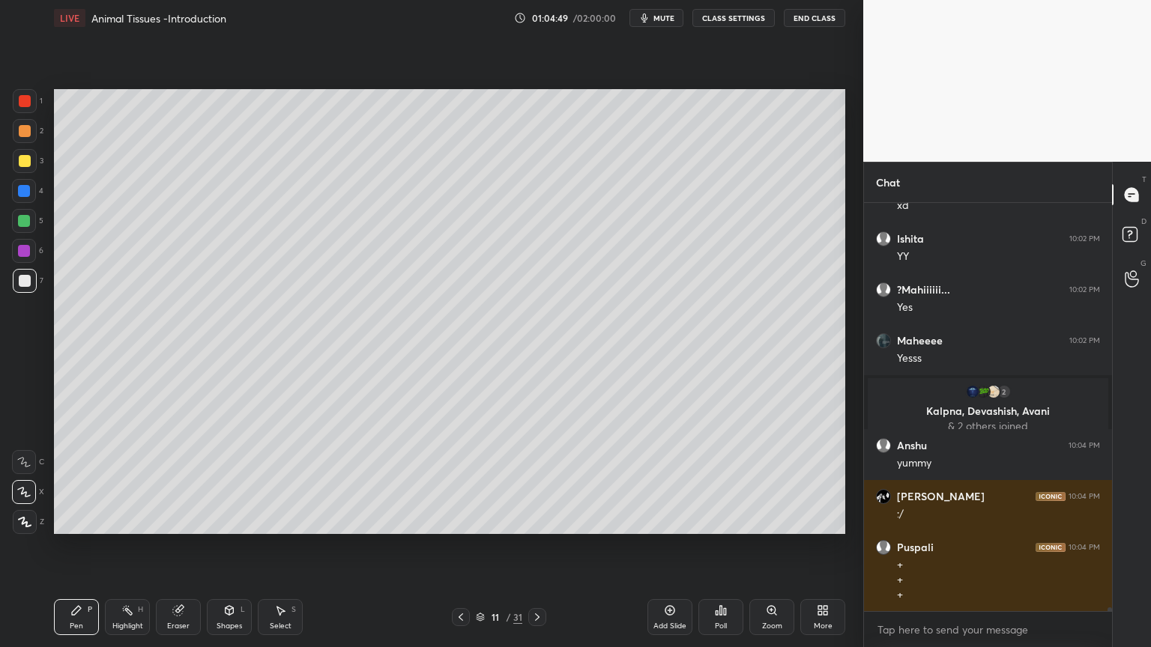
scroll to position [46452, 0]
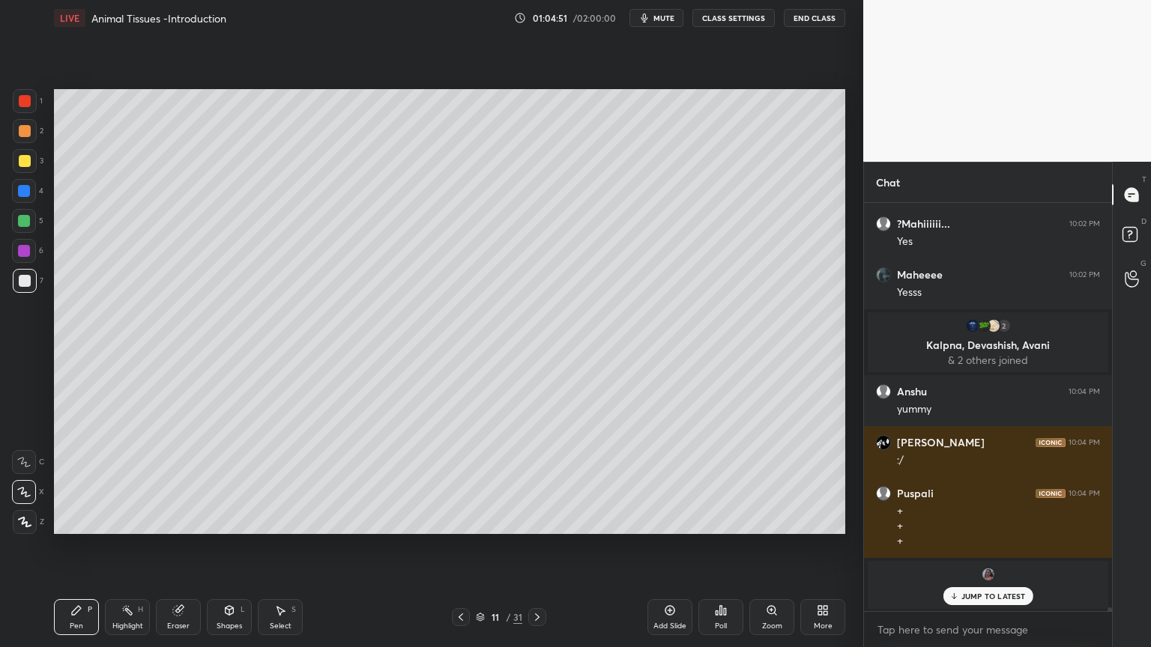
drag, startPoint x: 20, startPoint y: 109, endPoint x: 27, endPoint y: 114, distance: 8.5
click at [21, 109] on div at bounding box center [25, 101] width 24 height 24
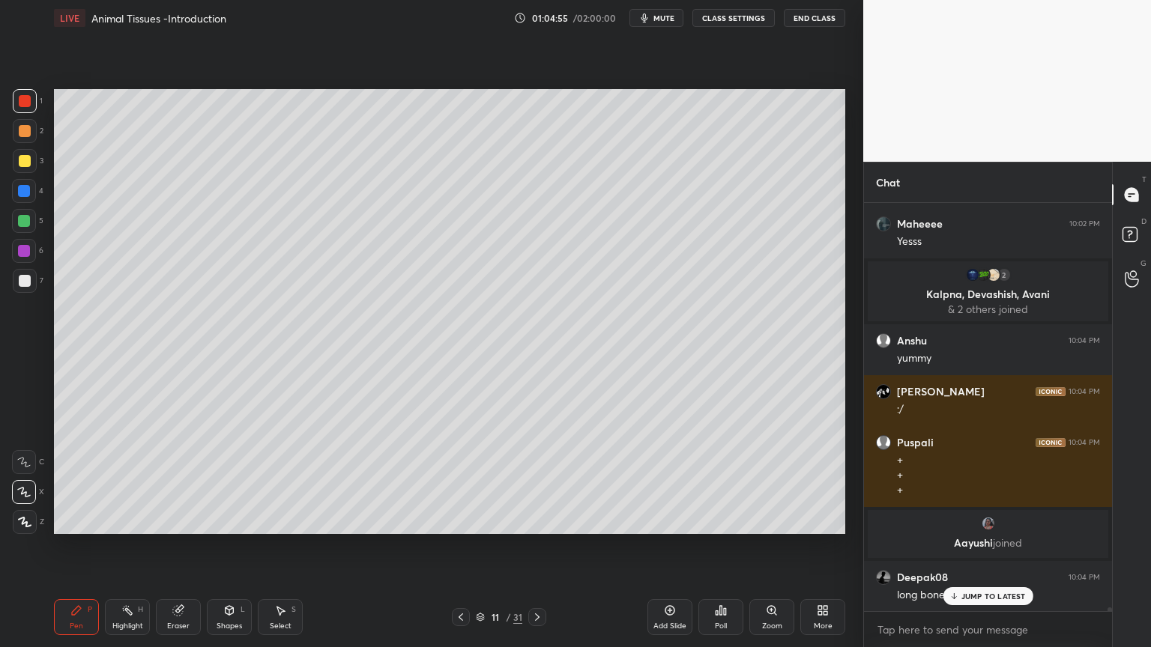
drag, startPoint x: 28, startPoint y: 494, endPoint x: 13, endPoint y: 392, distance: 102.3
click at [27, 491] on icon at bounding box center [23, 492] width 13 height 10
drag, startPoint x: 27, startPoint y: 282, endPoint x: 39, endPoint y: 292, distance: 15.9
click at [27, 283] on div at bounding box center [25, 281] width 12 height 12
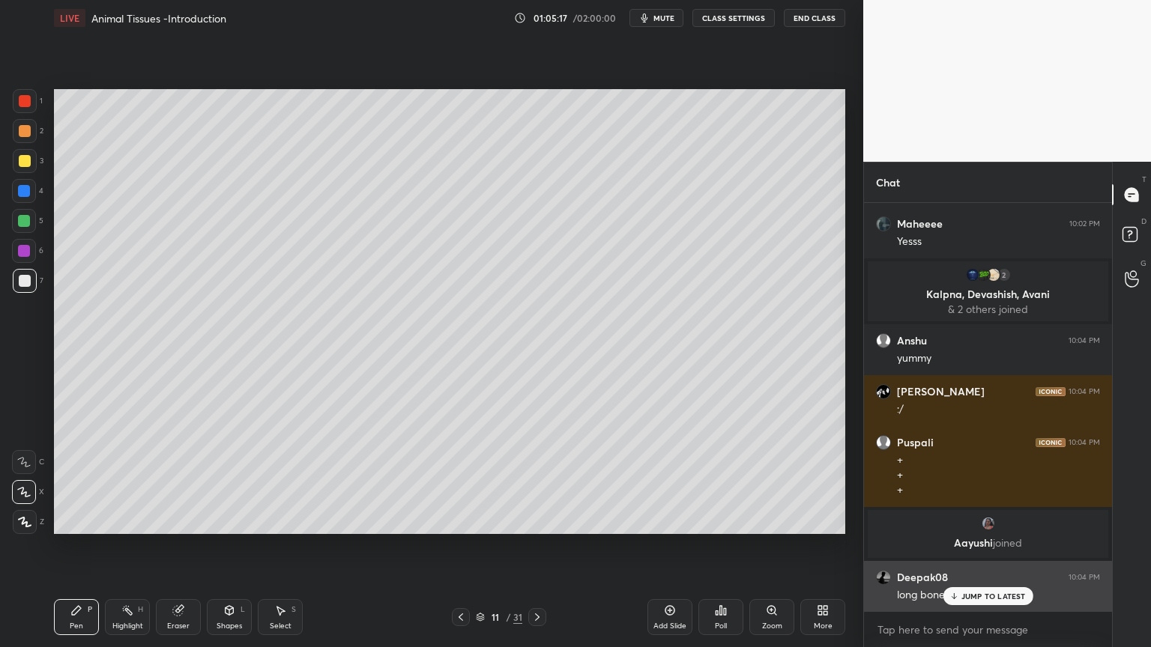
drag, startPoint x: 965, startPoint y: 593, endPoint x: 955, endPoint y: 593, distance: 9.7
click at [968, 520] on p "JUMP TO LATEST" at bounding box center [993, 596] width 64 height 9
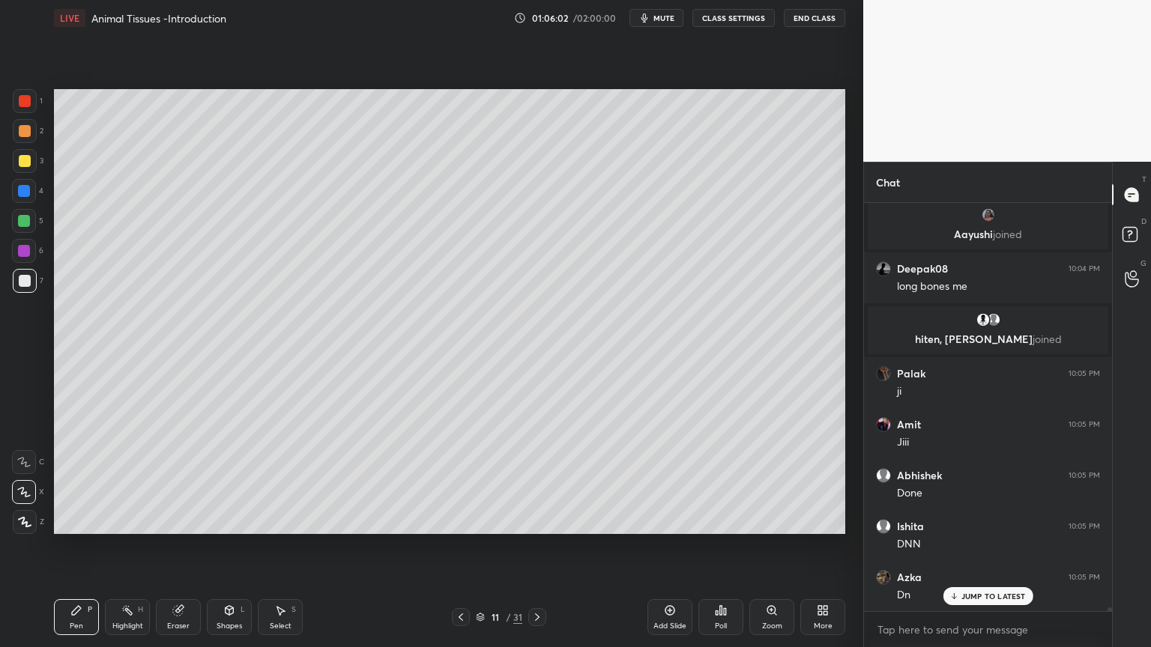
scroll to position [45850, 0]
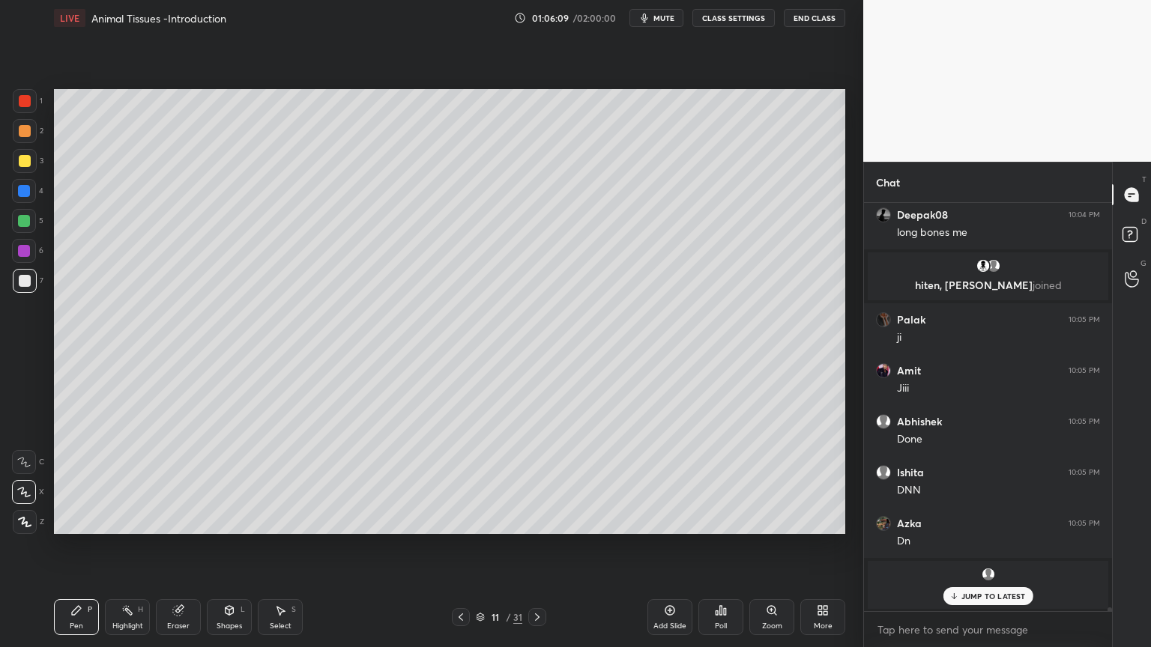
click at [234, 520] on div "Shapes L" at bounding box center [229, 617] width 45 height 36
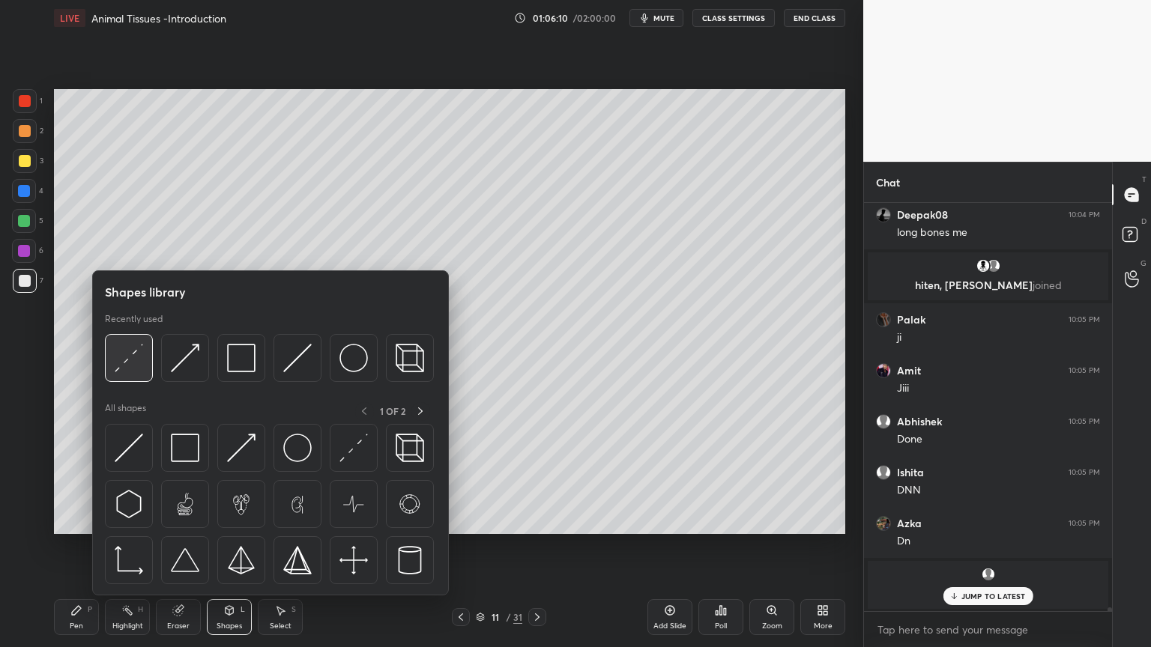
click at [151, 360] on div at bounding box center [129, 358] width 48 height 48
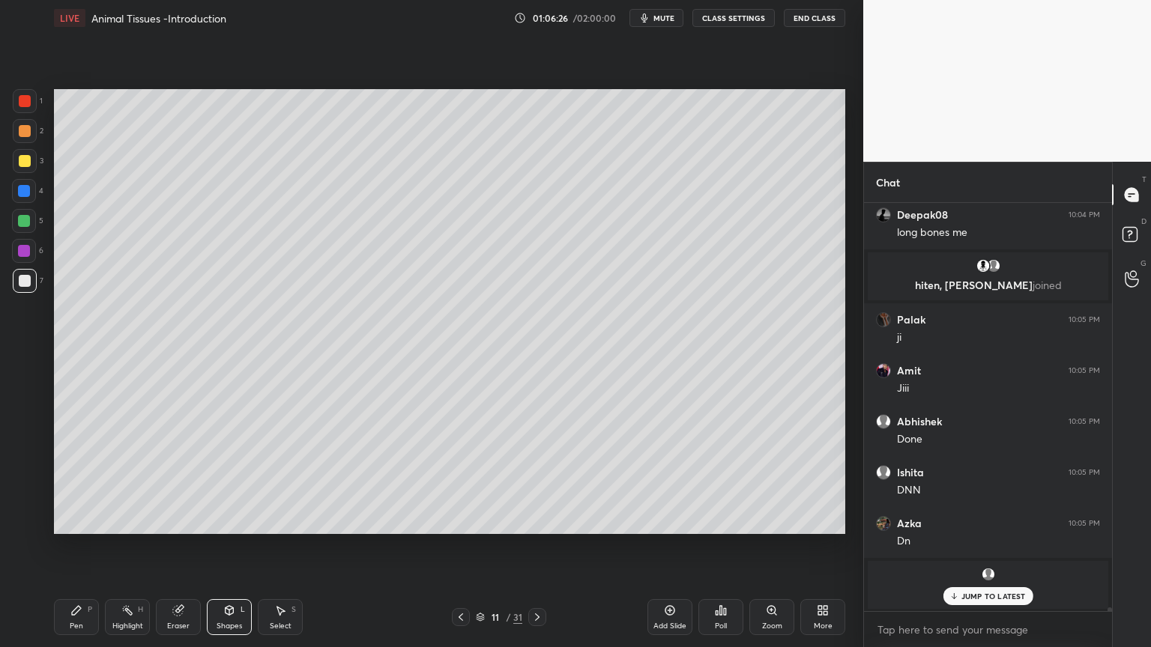
scroll to position [45901, 0]
drag, startPoint x: 67, startPoint y: 606, endPoint x: 77, endPoint y: 610, distance: 11.1
click at [71, 520] on div "Pen P" at bounding box center [76, 617] width 45 height 36
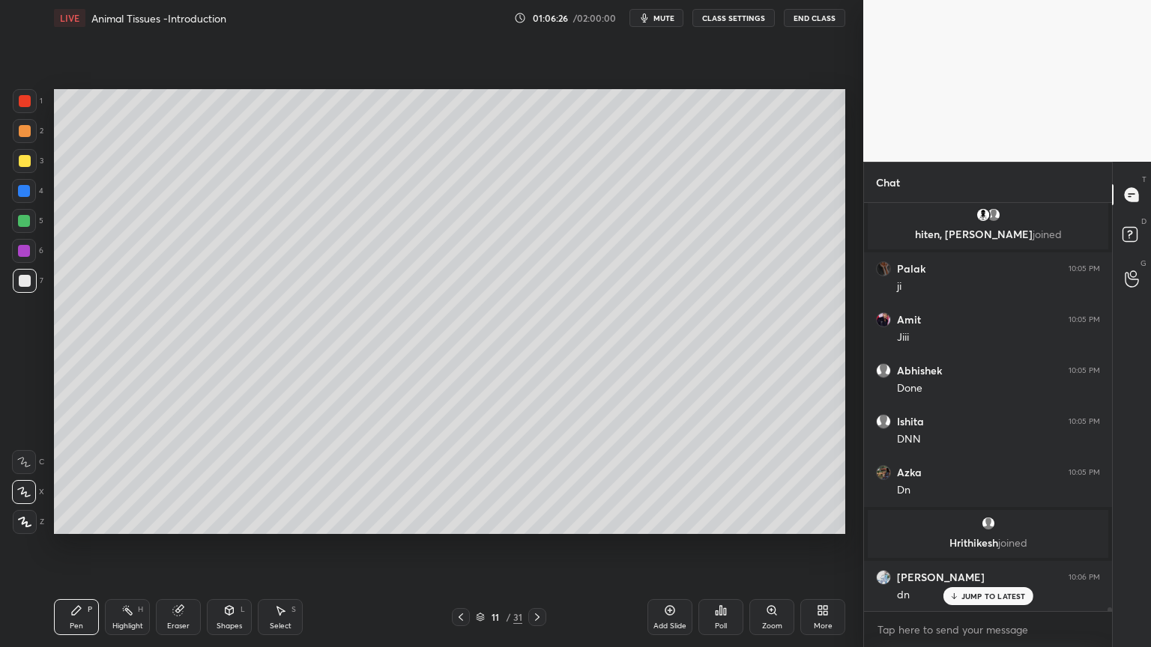
click at [78, 520] on div "Pen P" at bounding box center [76, 617] width 45 height 36
click at [659, 17] on button "mute" at bounding box center [656, 18] width 54 height 18
click at [30, 160] on div at bounding box center [25, 161] width 24 height 24
click at [30, 520] on div at bounding box center [25, 522] width 24 height 24
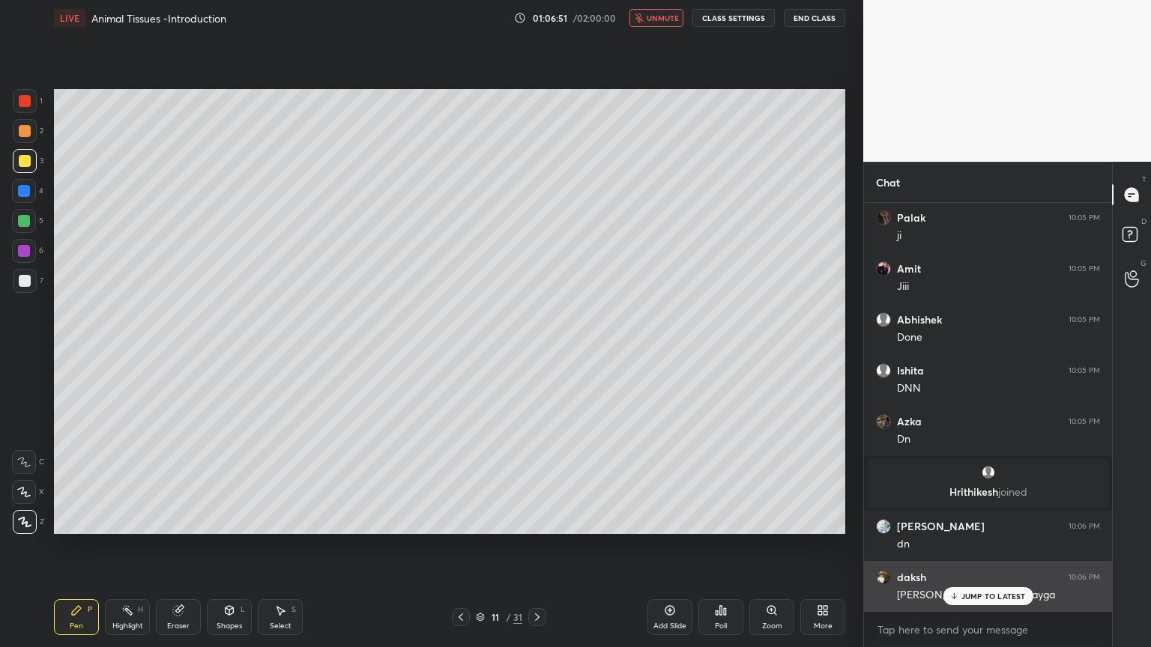
click at [968, 520] on p "JUMP TO LATEST" at bounding box center [993, 596] width 64 height 9
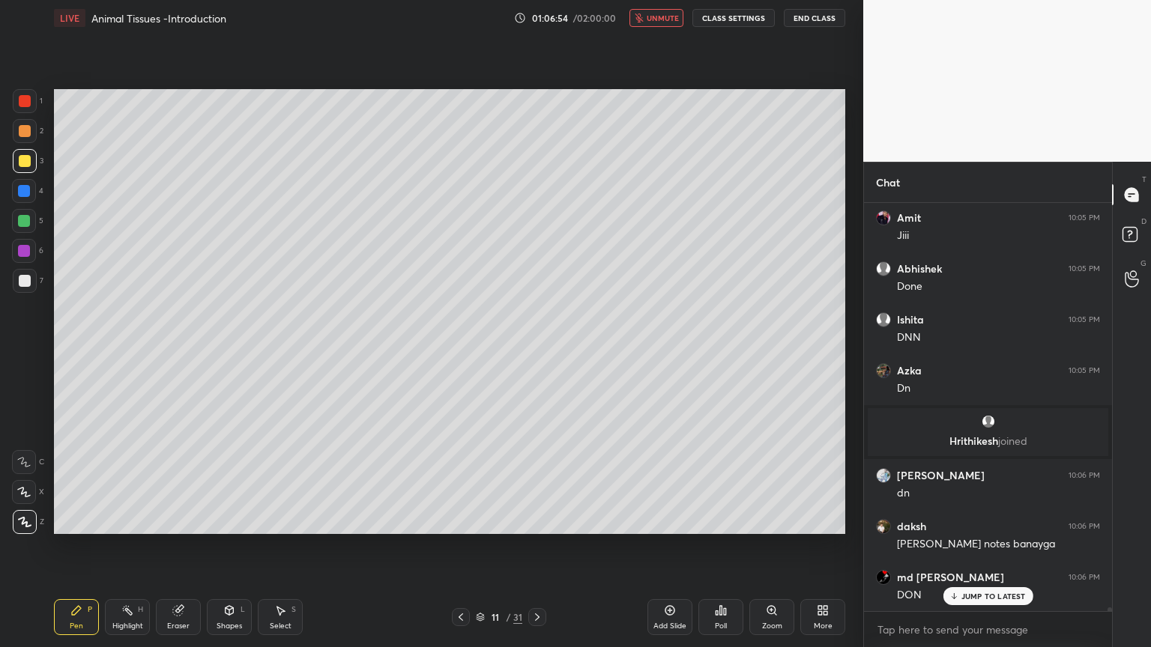
scroll to position [46054, 0]
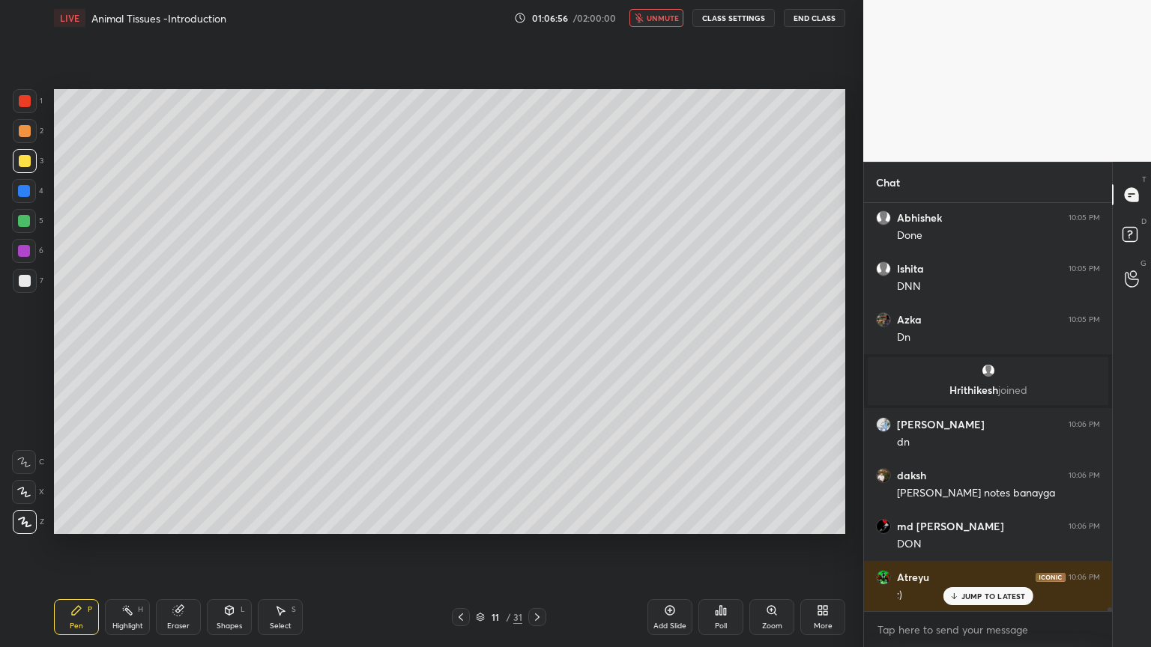
click at [674, 16] on span "unmute" at bounding box center [662, 18] width 32 height 10
click at [721, 520] on icon at bounding box center [721, 610] width 12 height 12
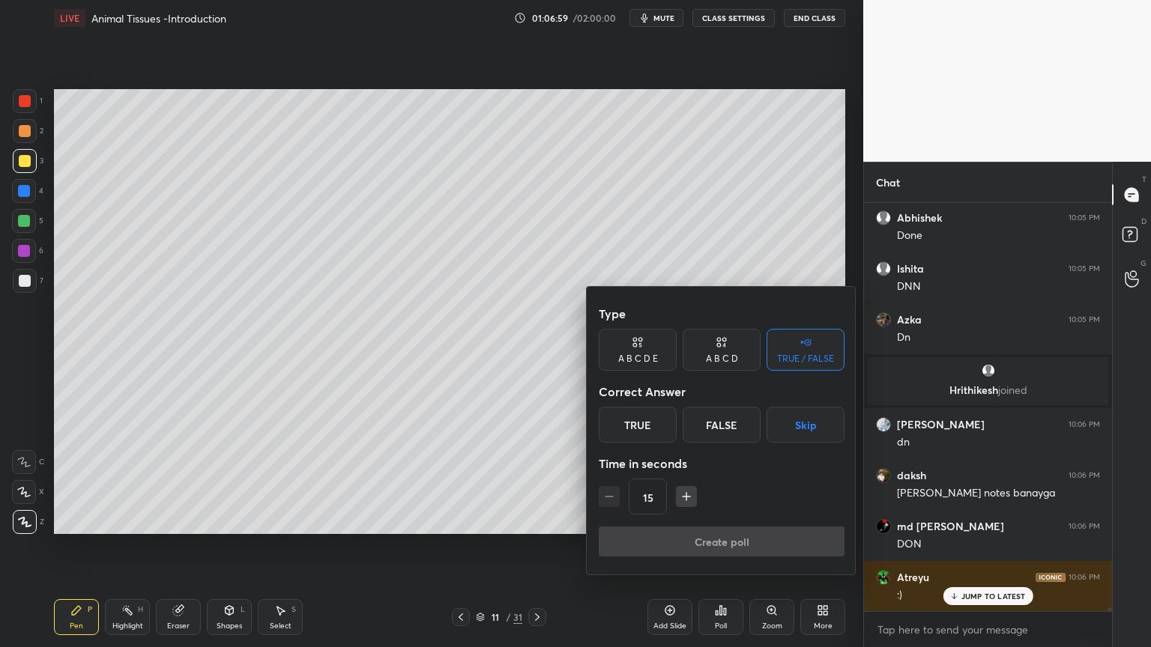
drag, startPoint x: 812, startPoint y: 425, endPoint x: 804, endPoint y: 437, distance: 15.2
click at [810, 425] on button "Skip" at bounding box center [805, 425] width 78 height 36
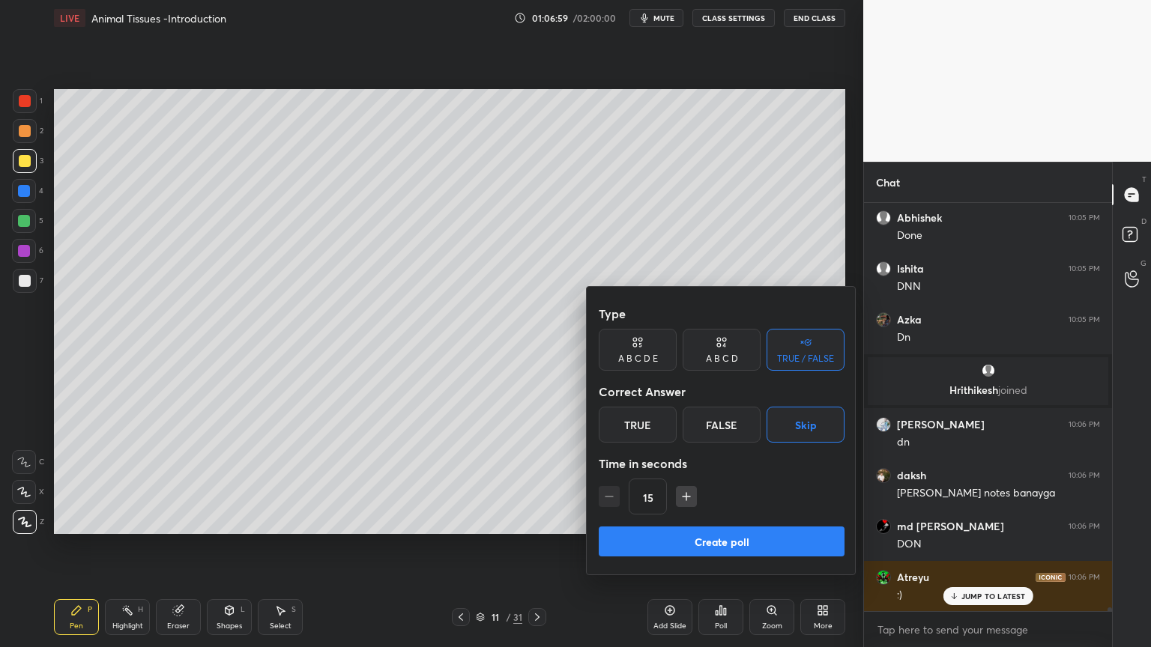
click at [757, 520] on button "Create poll" at bounding box center [721, 542] width 246 height 30
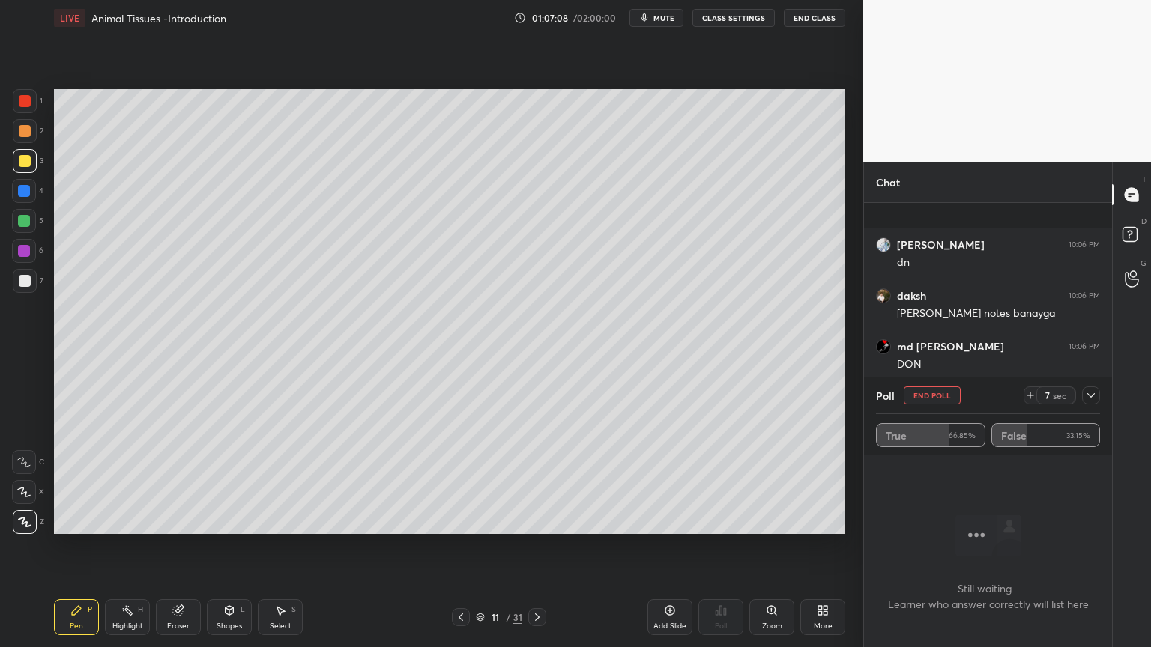
scroll to position [46326, 0]
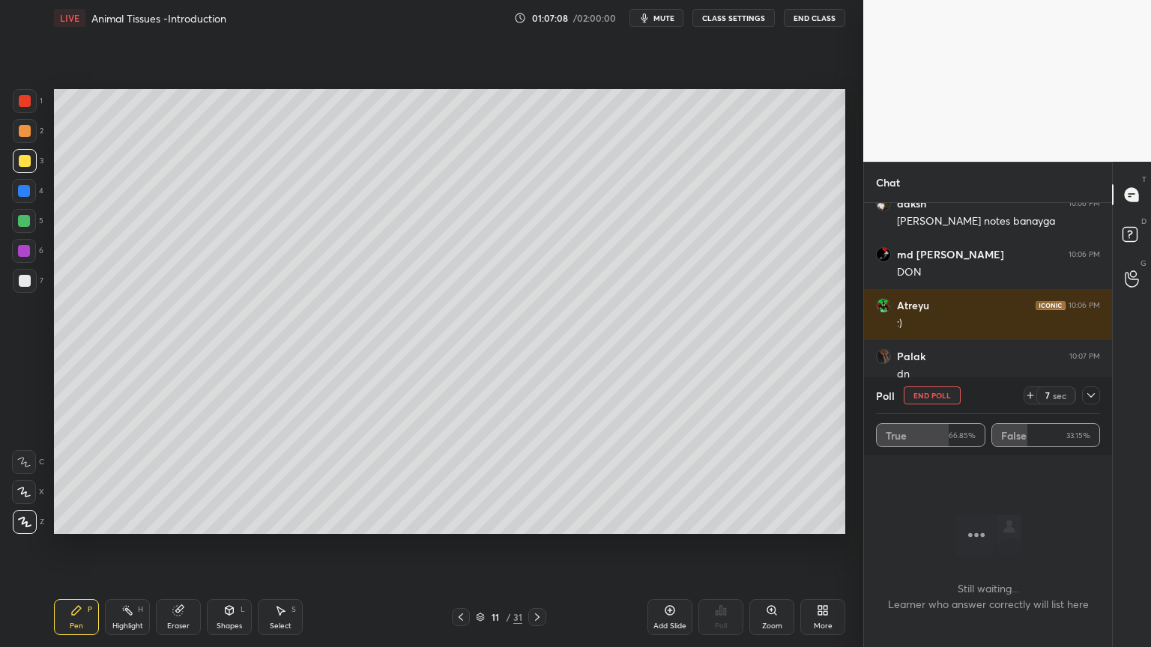
click at [28, 282] on div at bounding box center [25, 281] width 12 height 12
click at [27, 493] on icon at bounding box center [23, 492] width 13 height 10
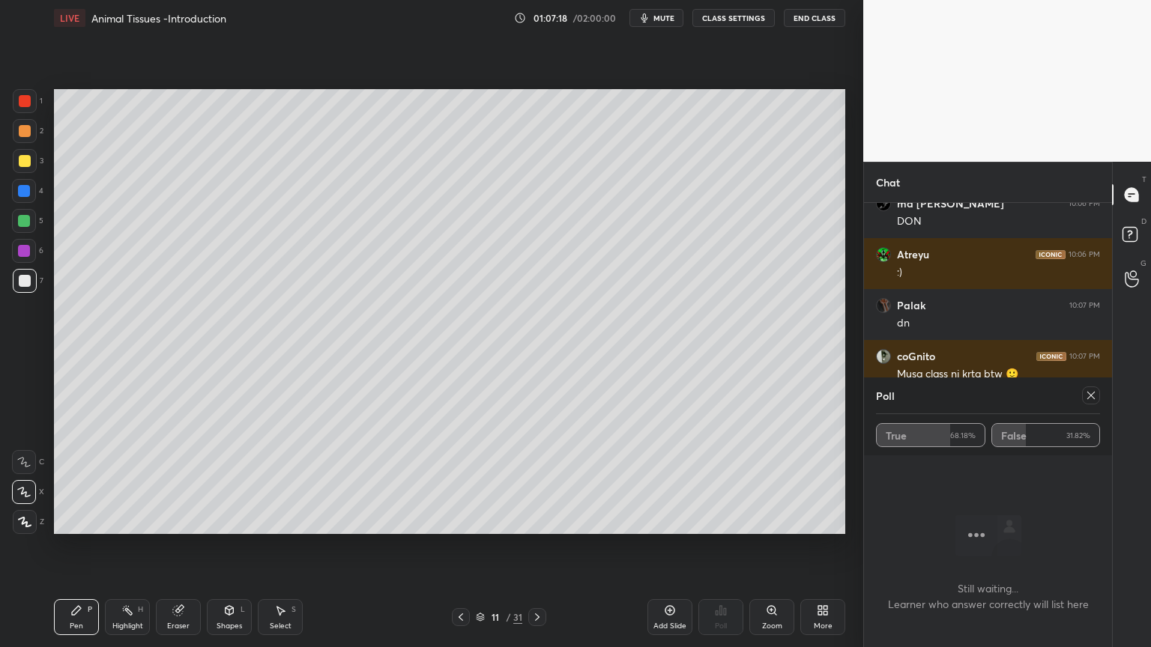
click at [1091, 392] on icon at bounding box center [1091, 395] width 12 height 12
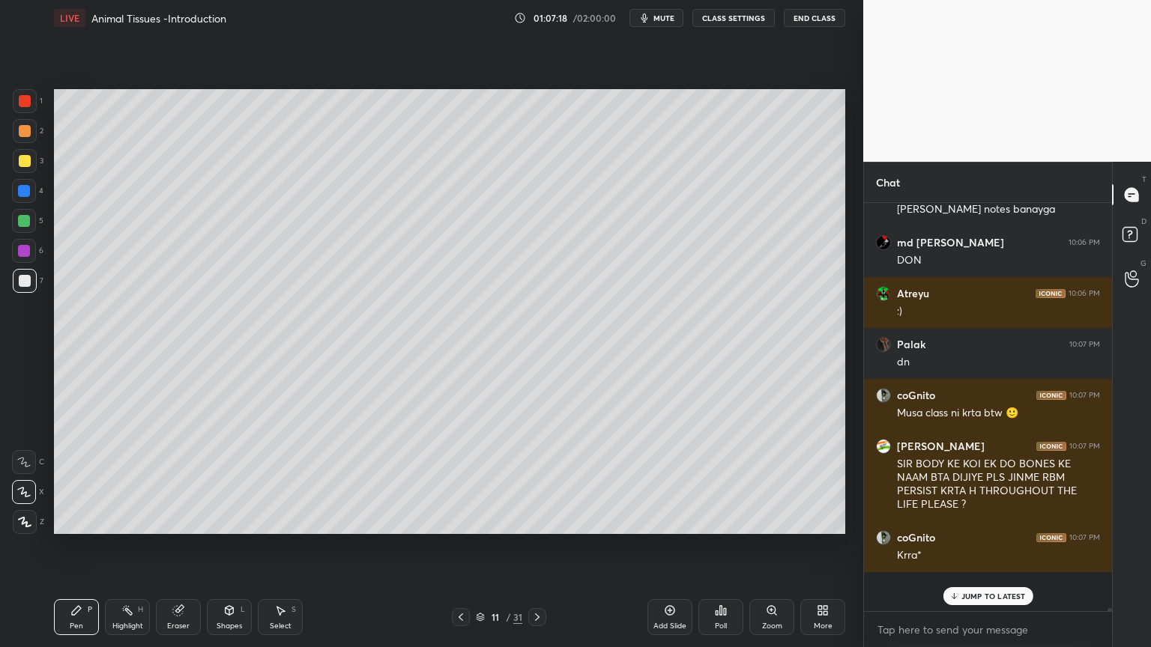
scroll to position [4, 4]
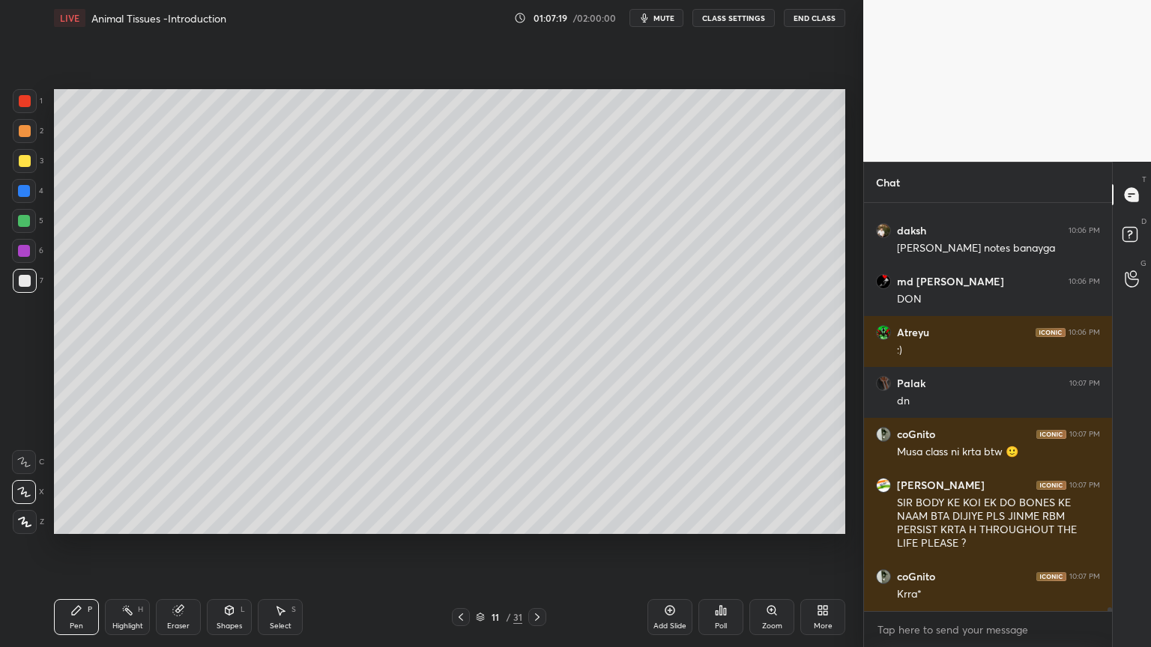
click at [675, 18] on button "mute" at bounding box center [656, 18] width 54 height 18
click at [677, 21] on span "unmute" at bounding box center [662, 18] width 32 height 10
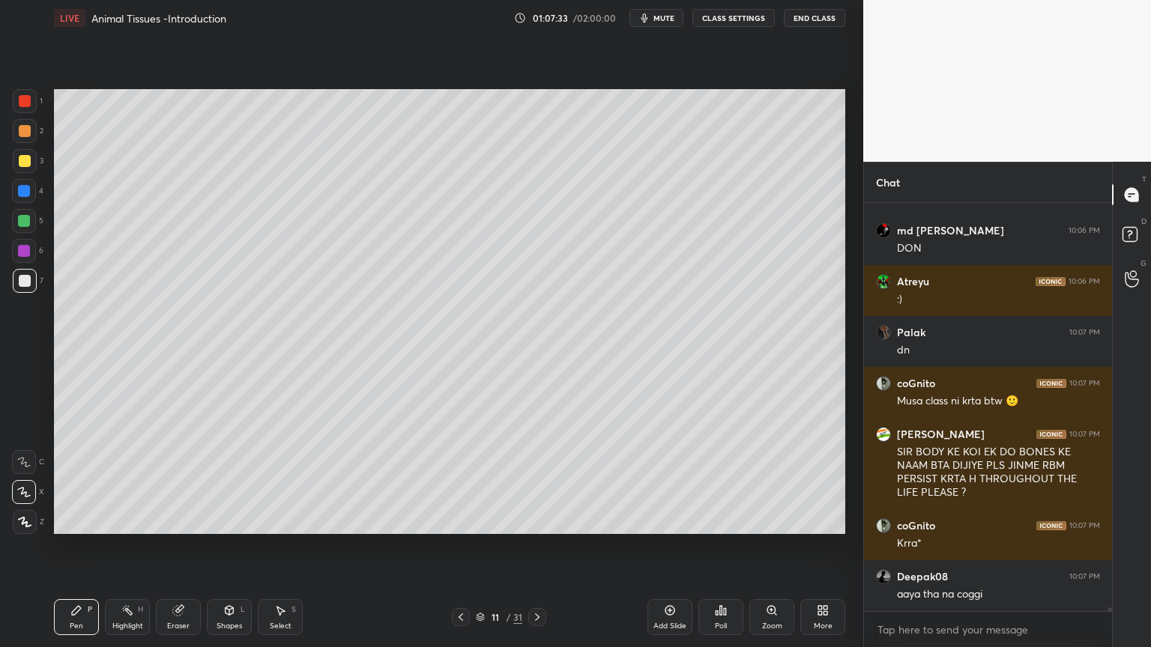
scroll to position [46401, 0]
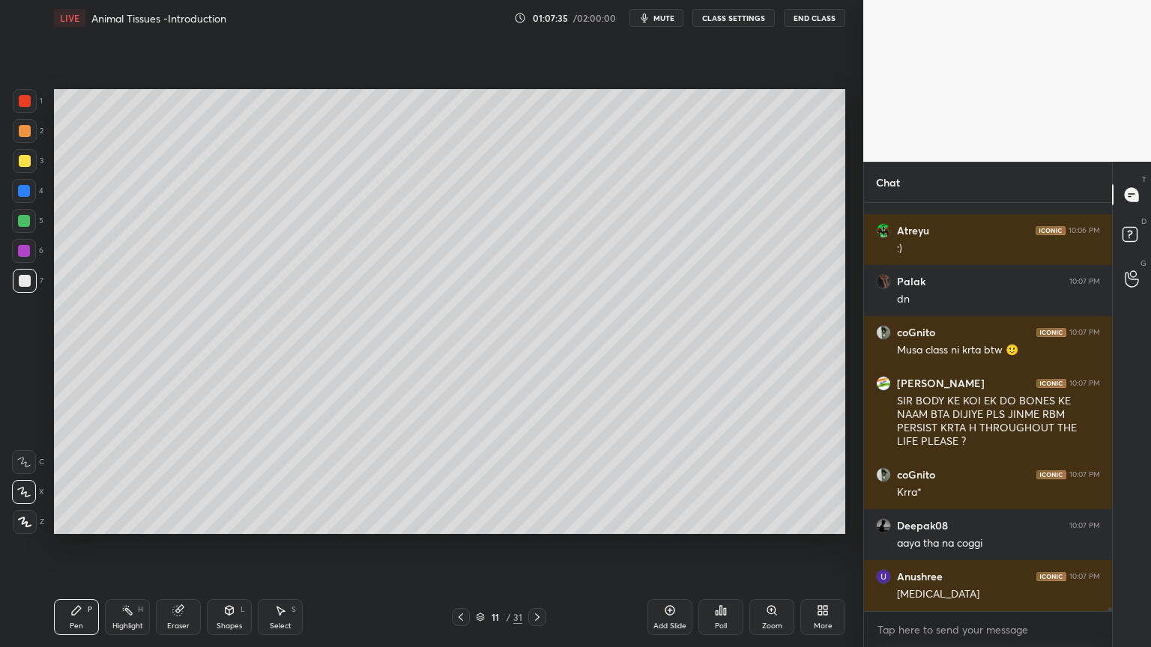
click at [24, 131] on div at bounding box center [25, 131] width 12 height 12
click at [23, 135] on div at bounding box center [25, 131] width 12 height 12
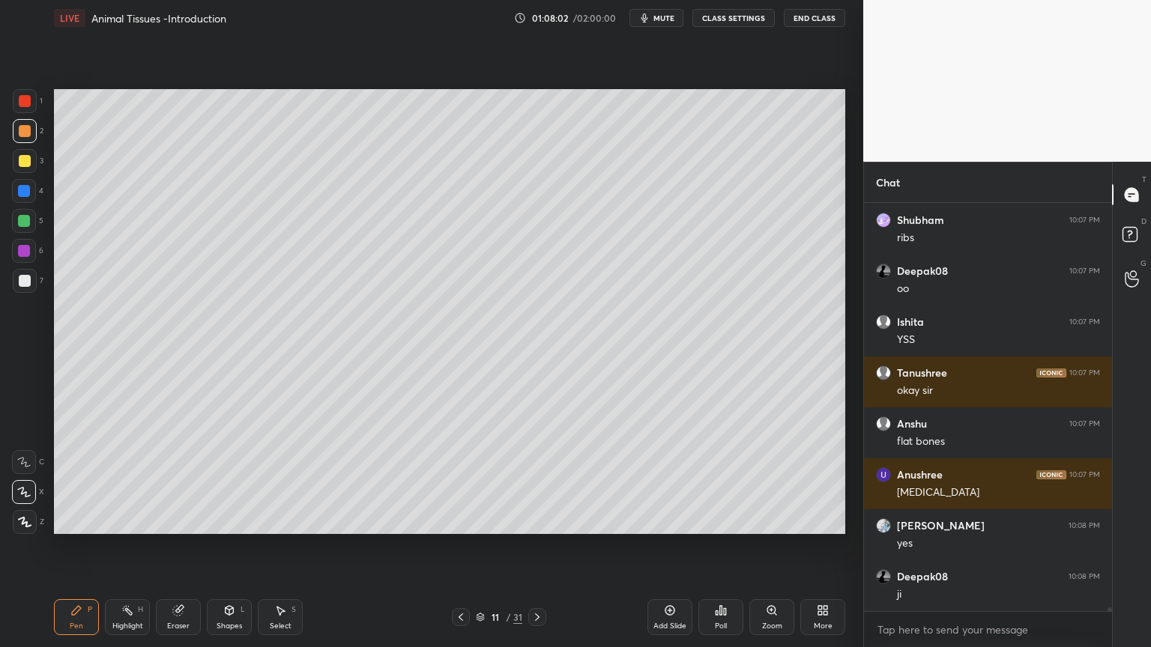
scroll to position [47267, 0]
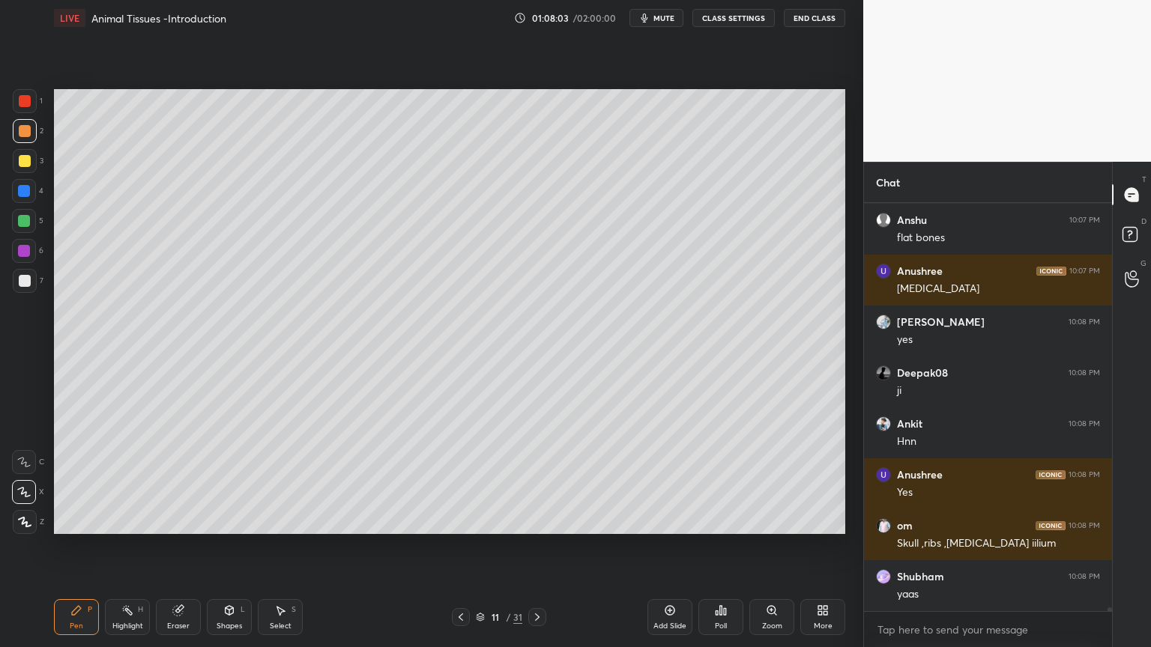
click at [189, 520] on div "Eraser" at bounding box center [178, 617] width 45 height 36
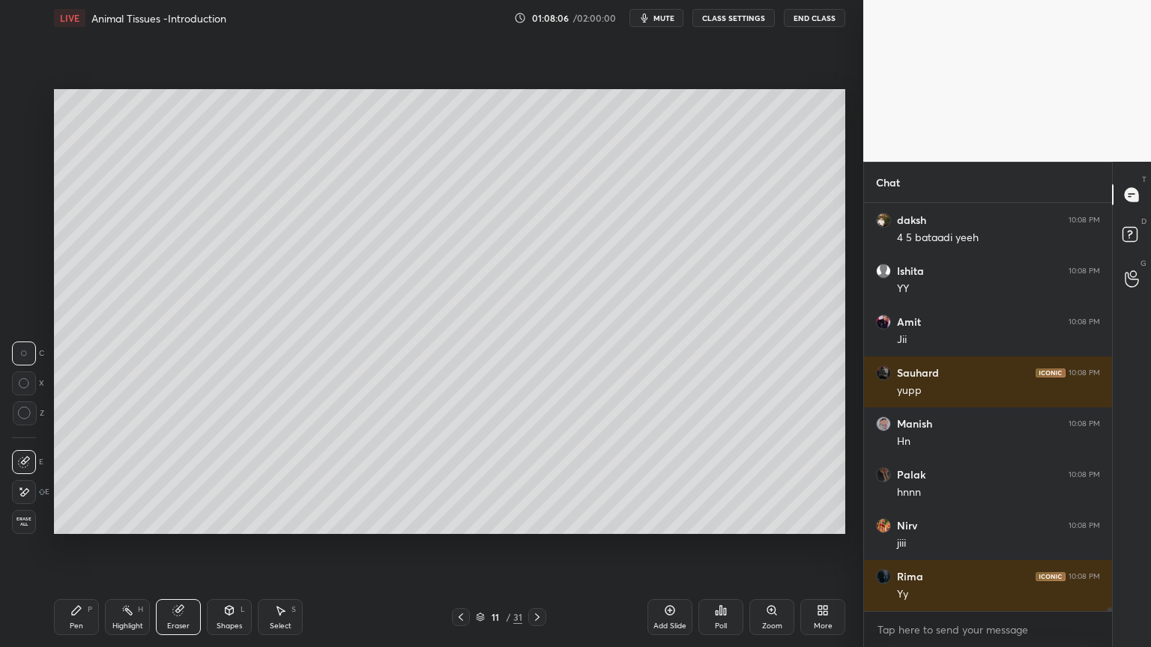
scroll to position [47827, 0]
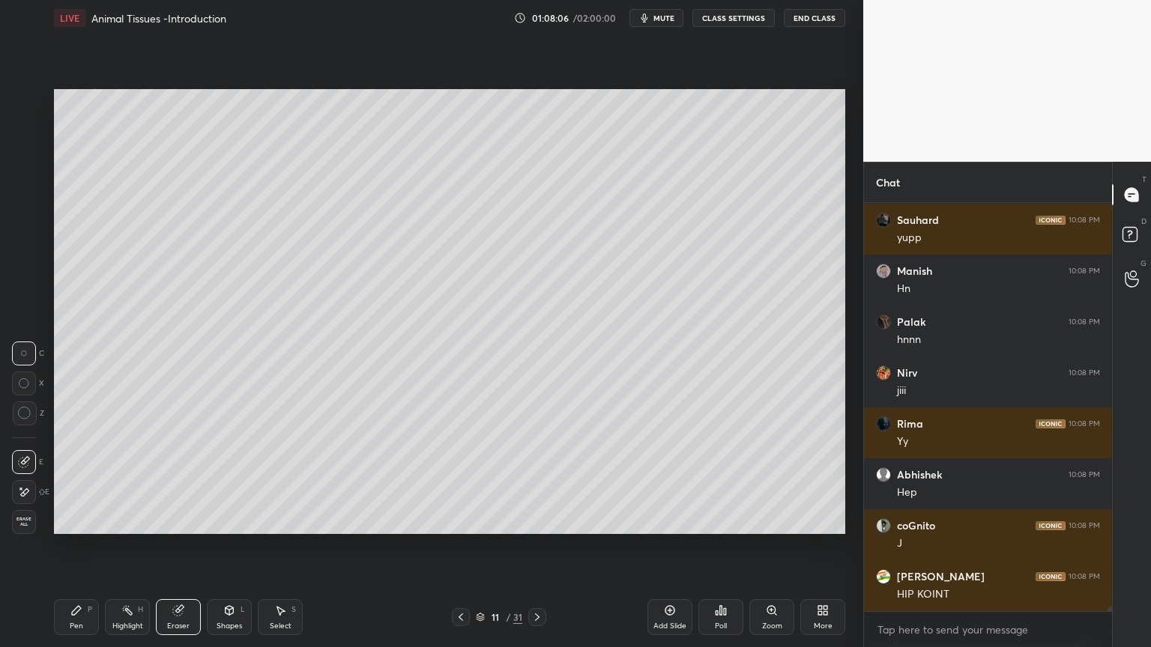
click at [77, 520] on div "Pen P" at bounding box center [76, 617] width 45 height 36
click at [80, 520] on icon at bounding box center [76, 610] width 12 height 12
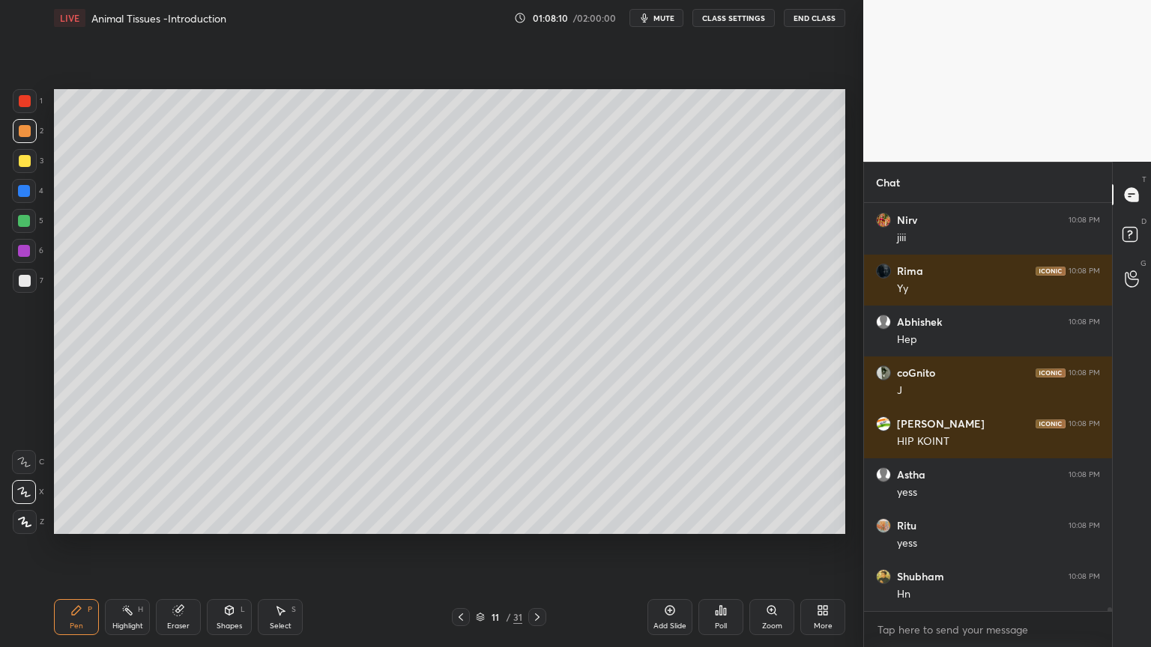
scroll to position [48031, 0]
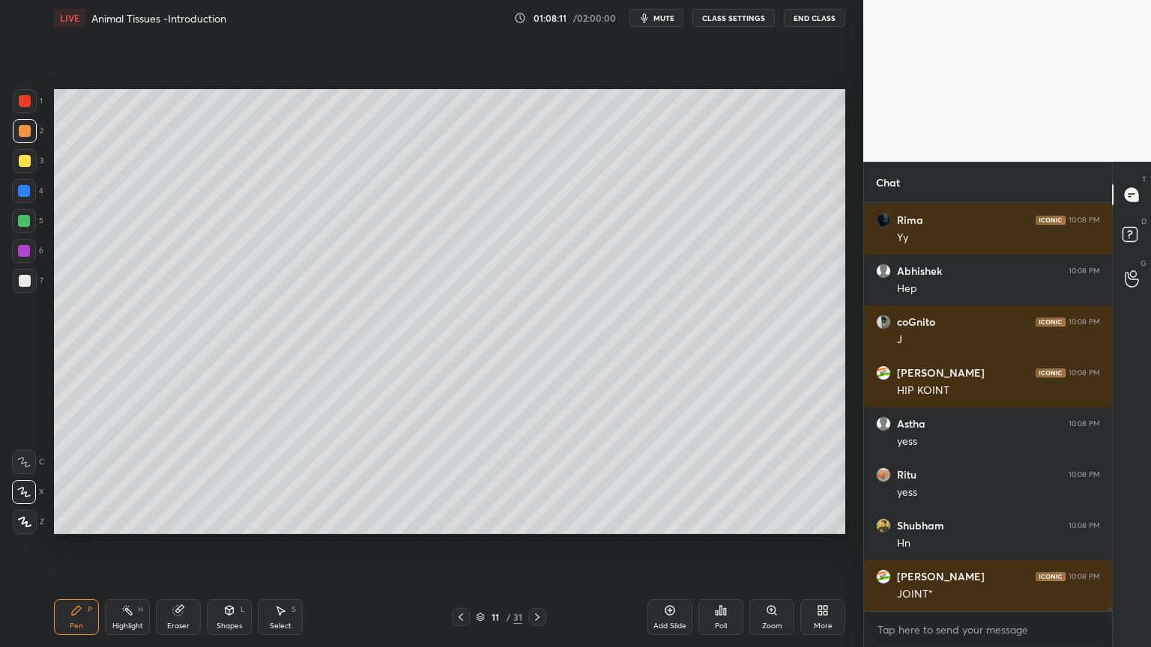
click at [19, 492] on icon at bounding box center [23, 492] width 13 height 10
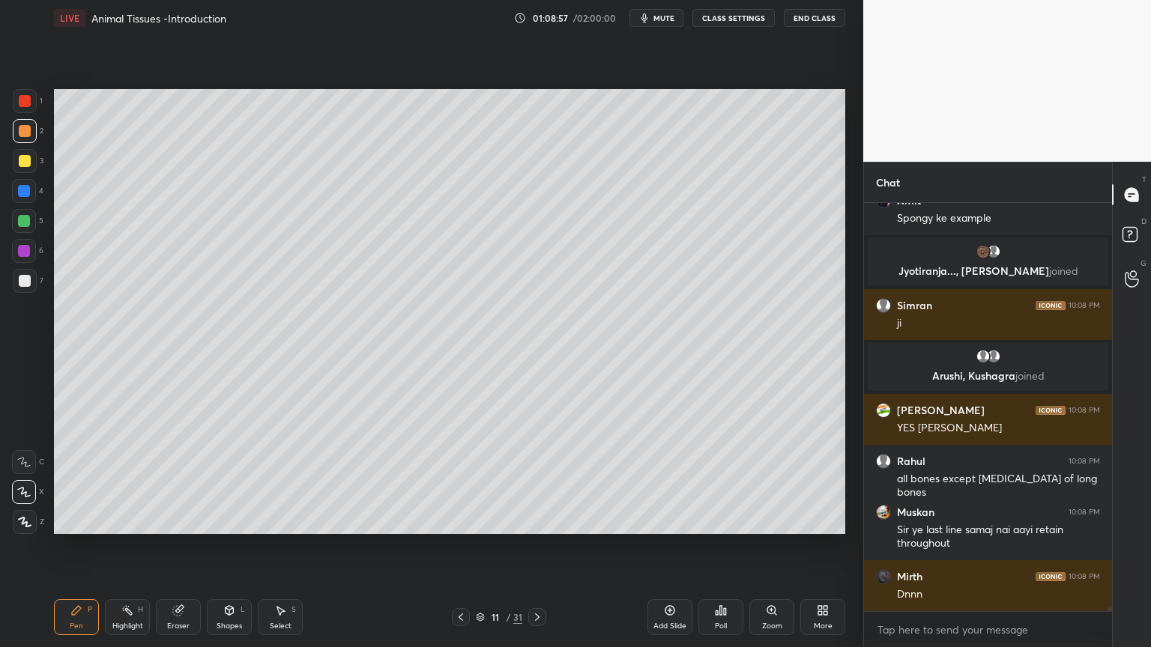
scroll to position [47950, 0]
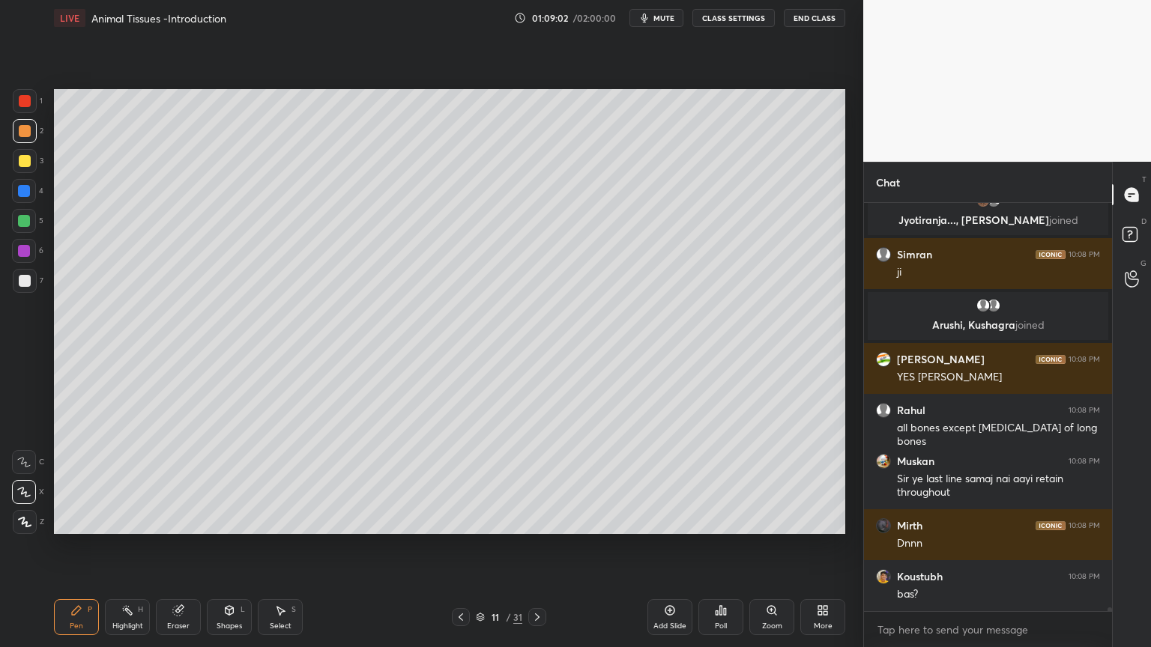
drag, startPoint x: 226, startPoint y: 610, endPoint x: 220, endPoint y: 595, distance: 15.4
click at [224, 520] on icon at bounding box center [229, 610] width 12 height 12
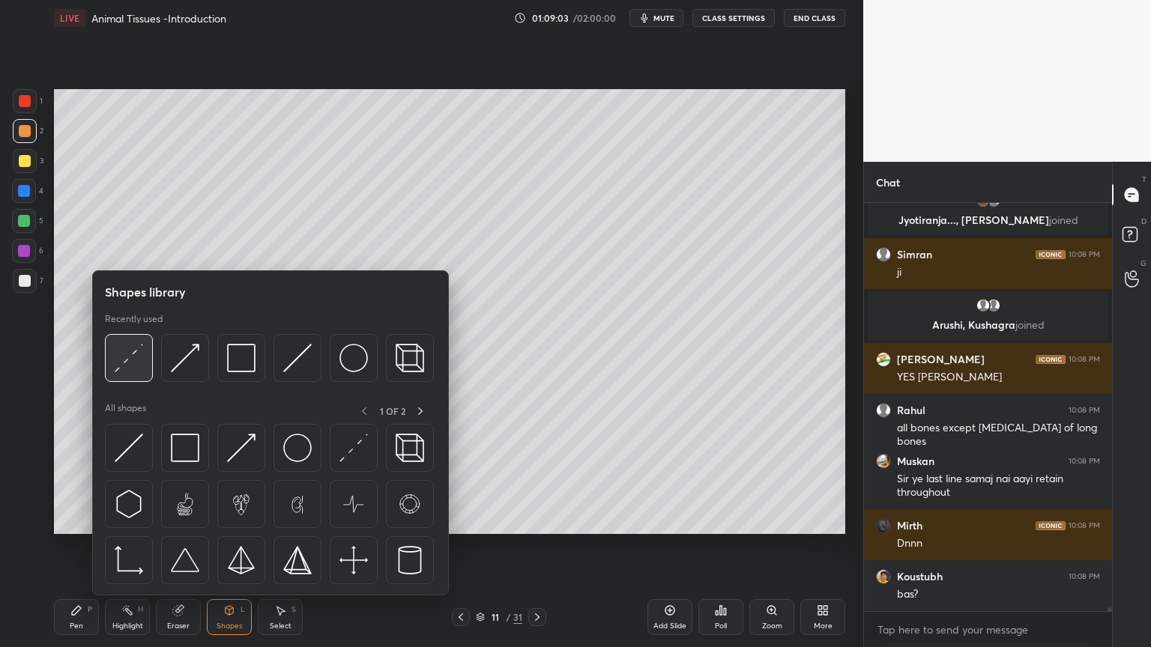
click at [130, 375] on div at bounding box center [129, 358] width 48 height 48
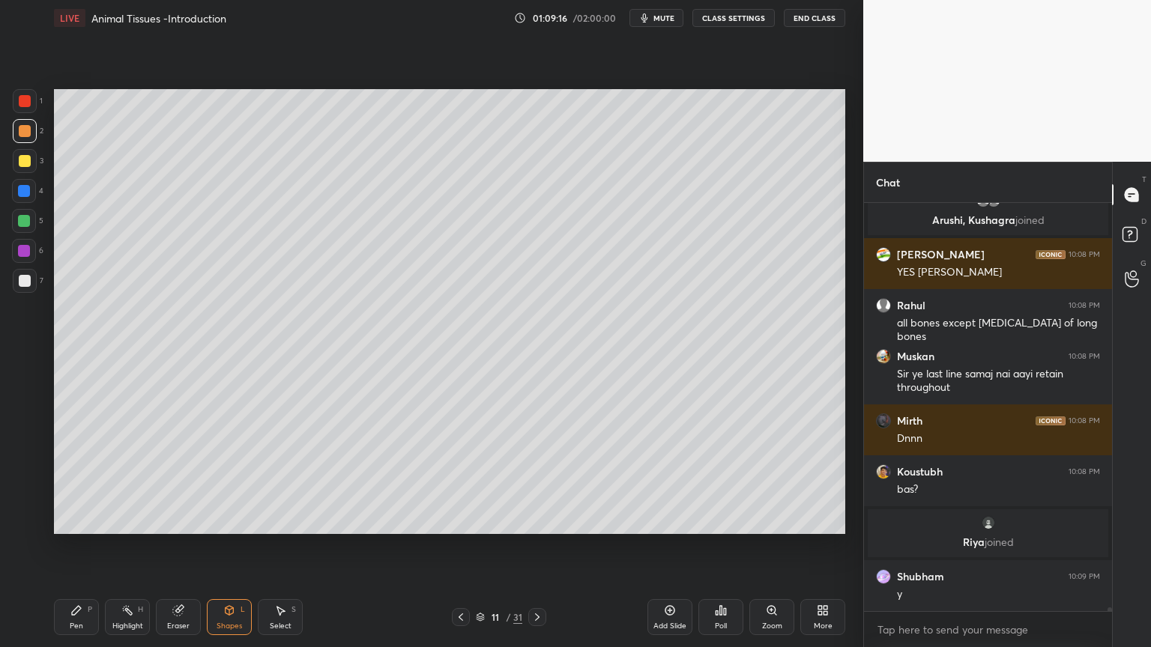
scroll to position [47956, 0]
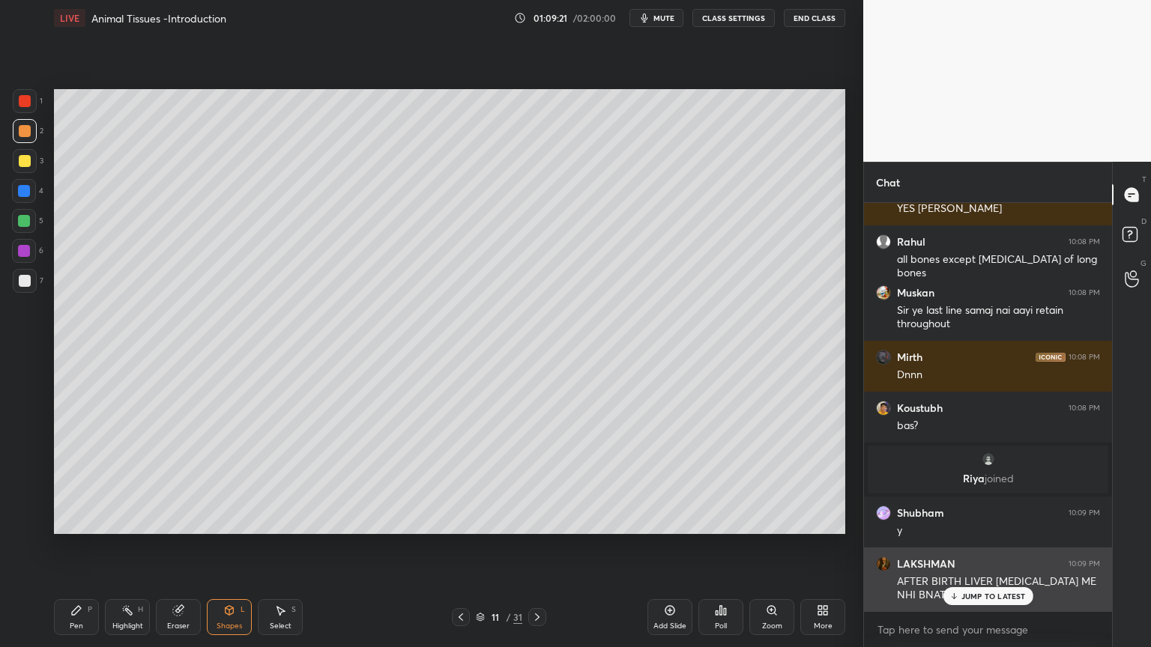
click at [972, 520] on p "JUMP TO LATEST" at bounding box center [993, 596] width 64 height 9
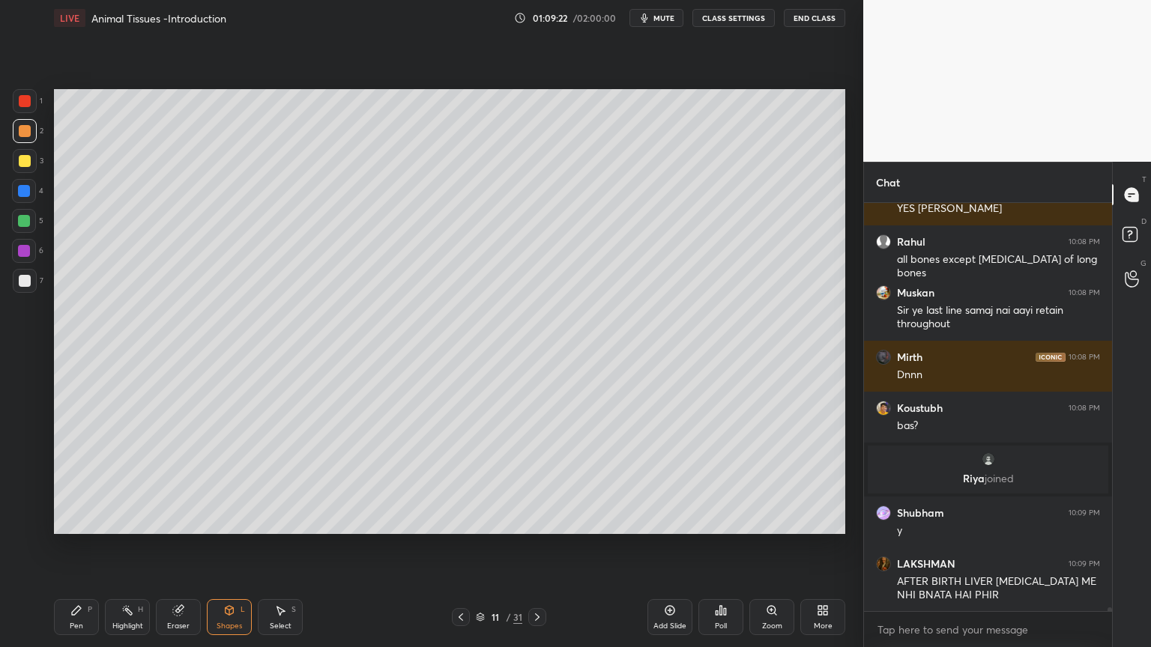
click at [132, 520] on div "Highlight H" at bounding box center [127, 617] width 45 height 36
drag, startPoint x: 135, startPoint y: 609, endPoint x: 162, endPoint y: 601, distance: 28.0
click at [133, 520] on div "Highlight H" at bounding box center [127, 617] width 45 height 36
click at [712, 520] on div "Poll" at bounding box center [720, 617] width 45 height 36
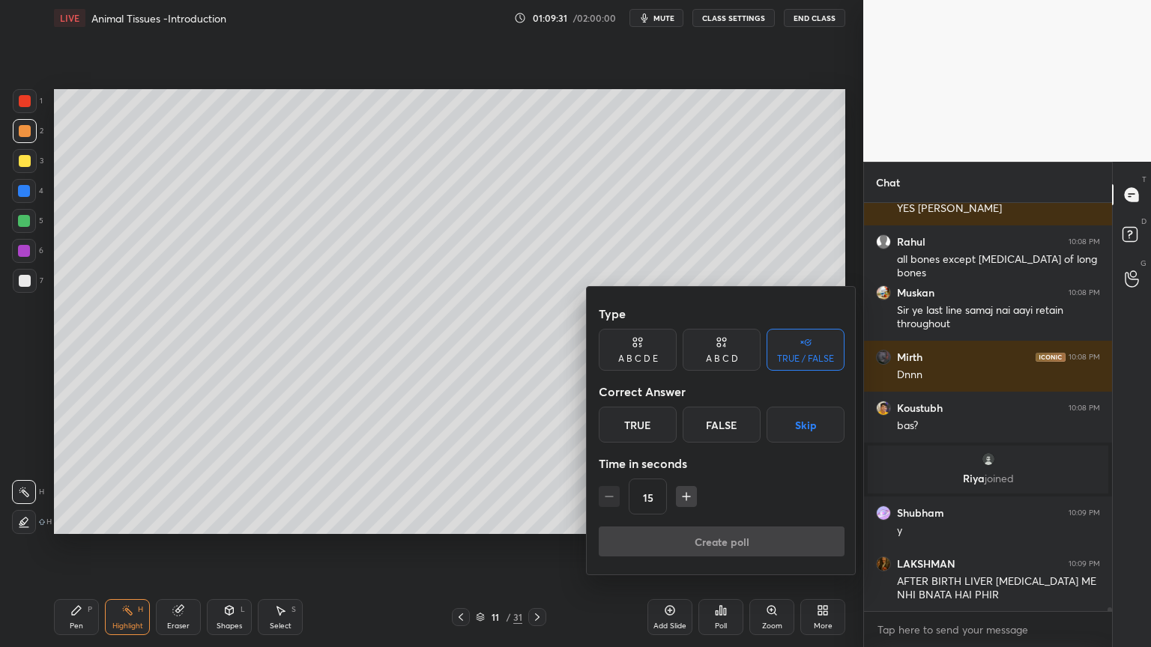
click at [804, 426] on button "Skip" at bounding box center [805, 425] width 78 height 36
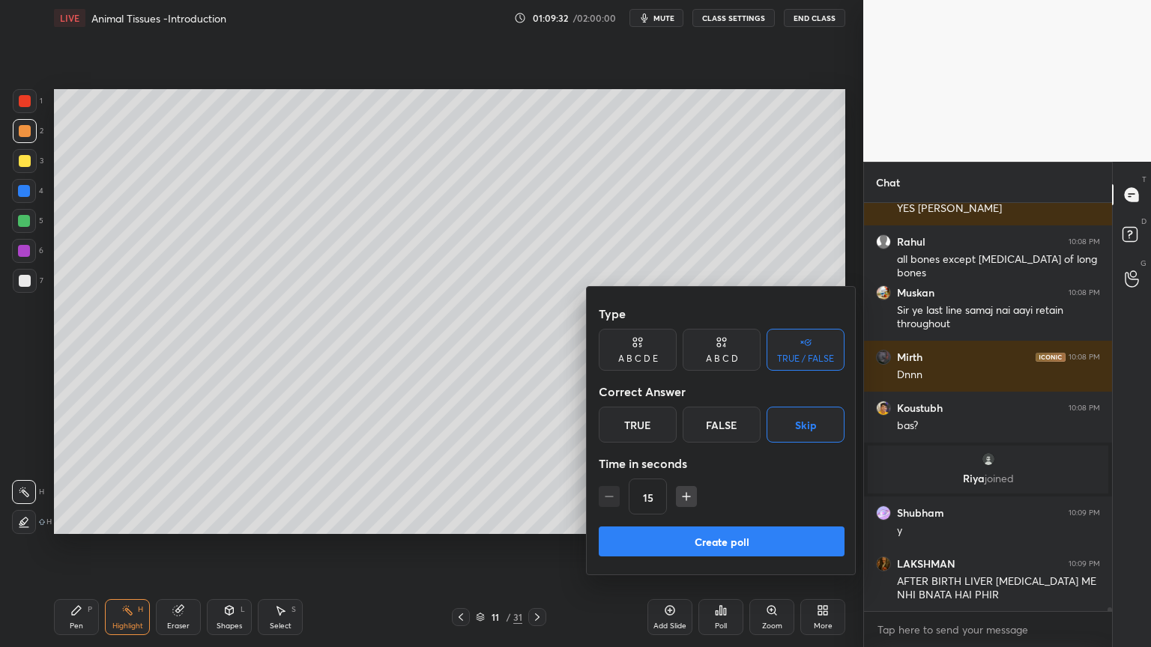
drag, startPoint x: 739, startPoint y: 542, endPoint x: 733, endPoint y: 554, distance: 13.4
click at [739, 520] on button "Create poll" at bounding box center [721, 542] width 246 height 30
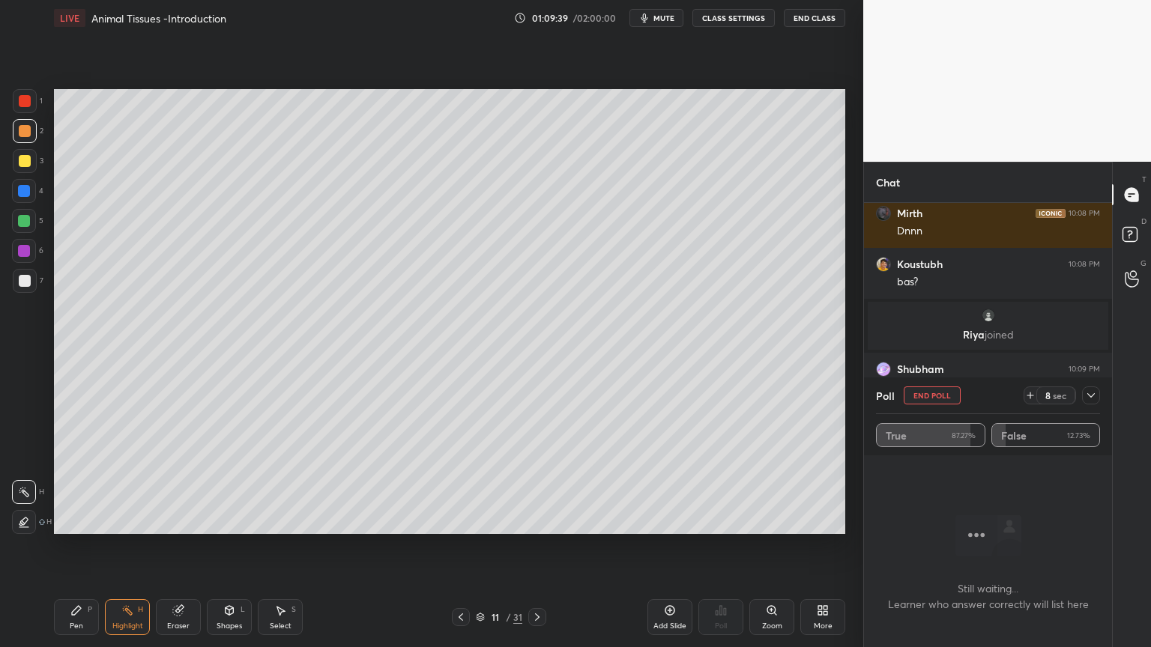
scroll to position [48151, 0]
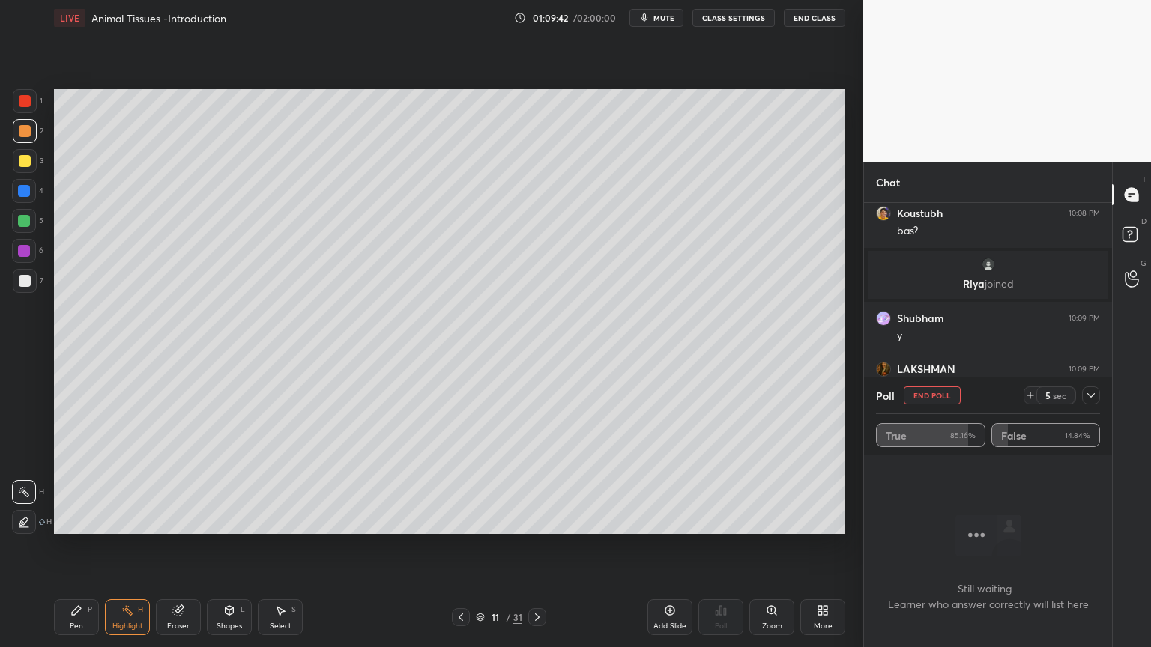
click at [934, 393] on button "End Poll" at bounding box center [931, 396] width 57 height 18
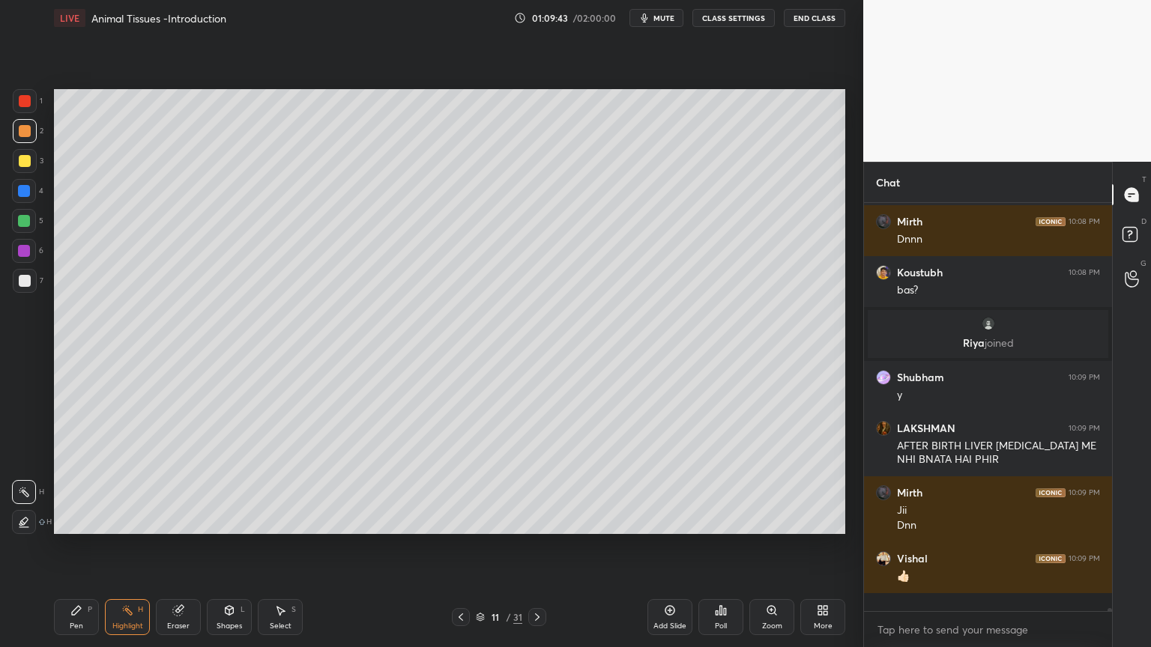
scroll to position [48081, 0]
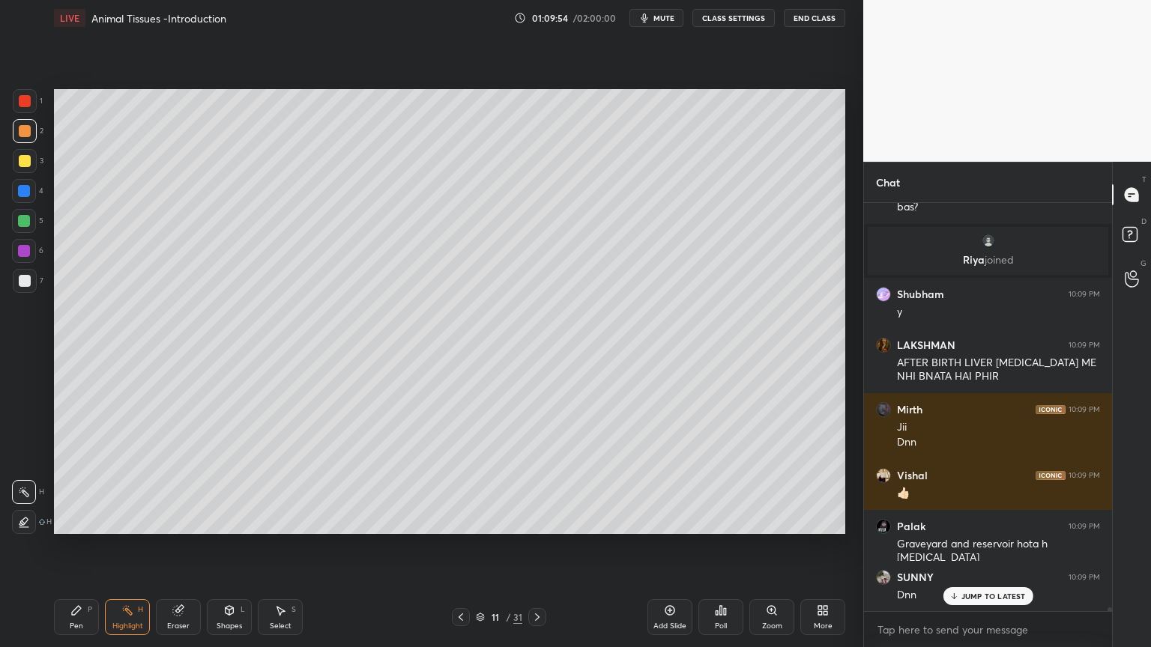
click at [457, 520] on icon at bounding box center [461, 617] width 12 height 12
click at [536, 520] on icon at bounding box center [537, 617] width 12 height 12
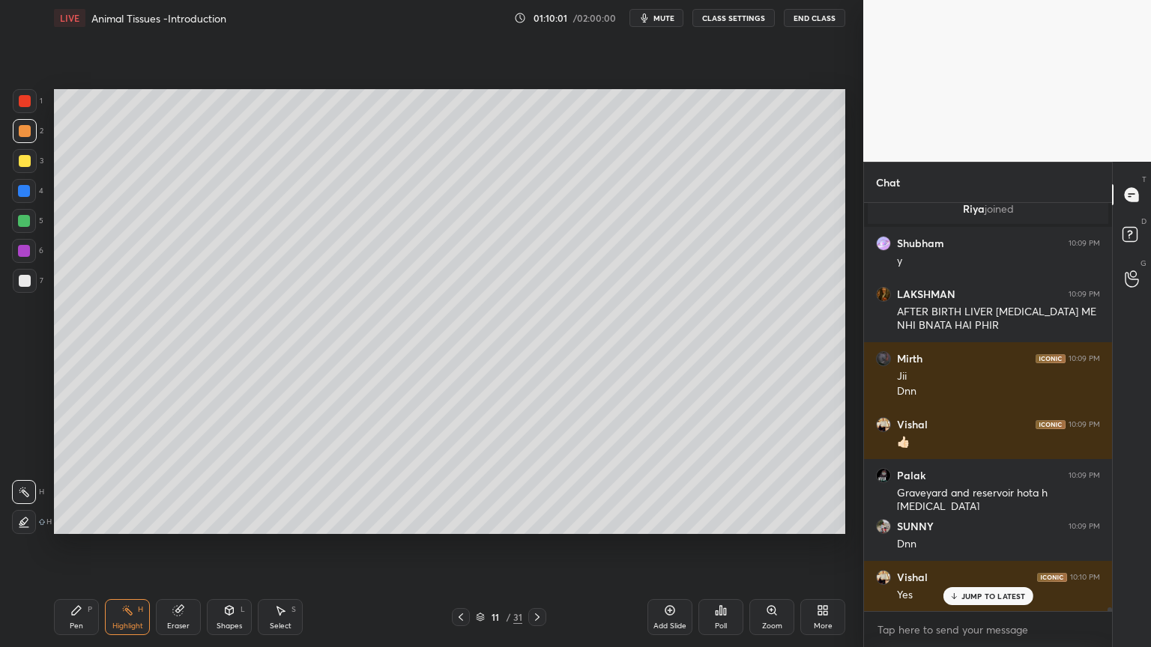
click at [460, 520] on icon at bounding box center [461, 617] width 12 height 12
click at [667, 520] on icon at bounding box center [670, 610] width 12 height 12
click at [25, 285] on div at bounding box center [25, 281] width 12 height 12
click at [27, 285] on div at bounding box center [25, 281] width 12 height 12
click at [72, 520] on icon at bounding box center [76, 610] width 12 height 12
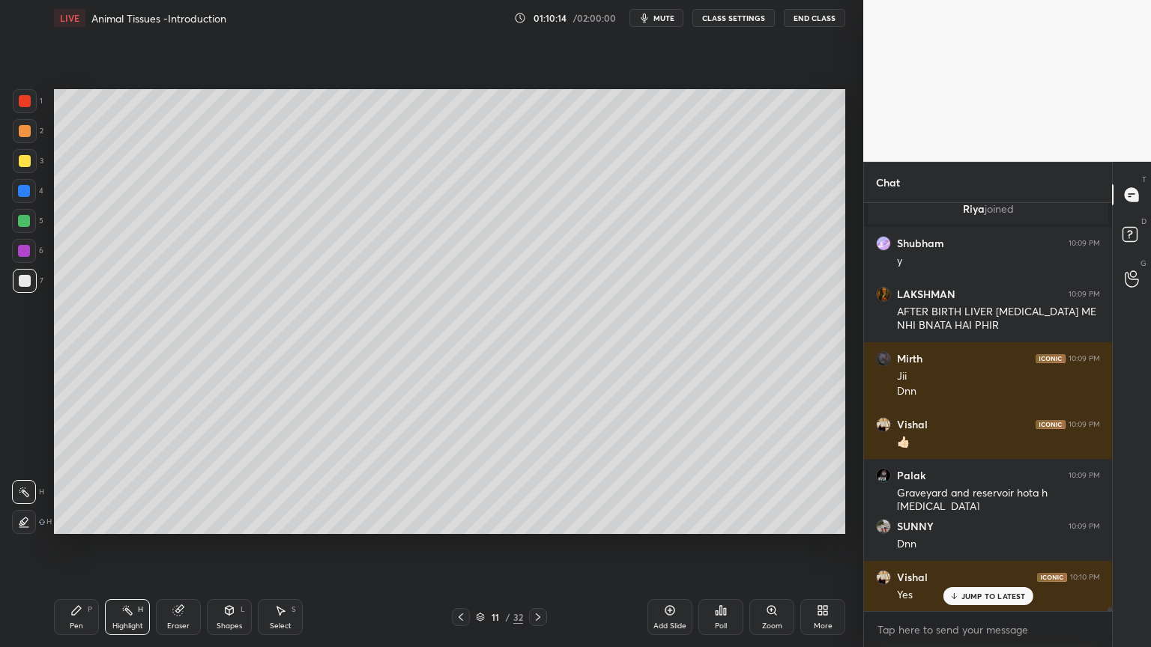
click at [73, 520] on icon at bounding box center [76, 610] width 12 height 12
drag, startPoint x: 20, startPoint y: 483, endPoint x: 17, endPoint y: 492, distance: 9.5
click at [20, 488] on div at bounding box center [24, 492] width 24 height 24
drag, startPoint x: 27, startPoint y: 491, endPoint x: 43, endPoint y: 416, distance: 76.5
click at [27, 491] on icon at bounding box center [23, 492] width 13 height 10
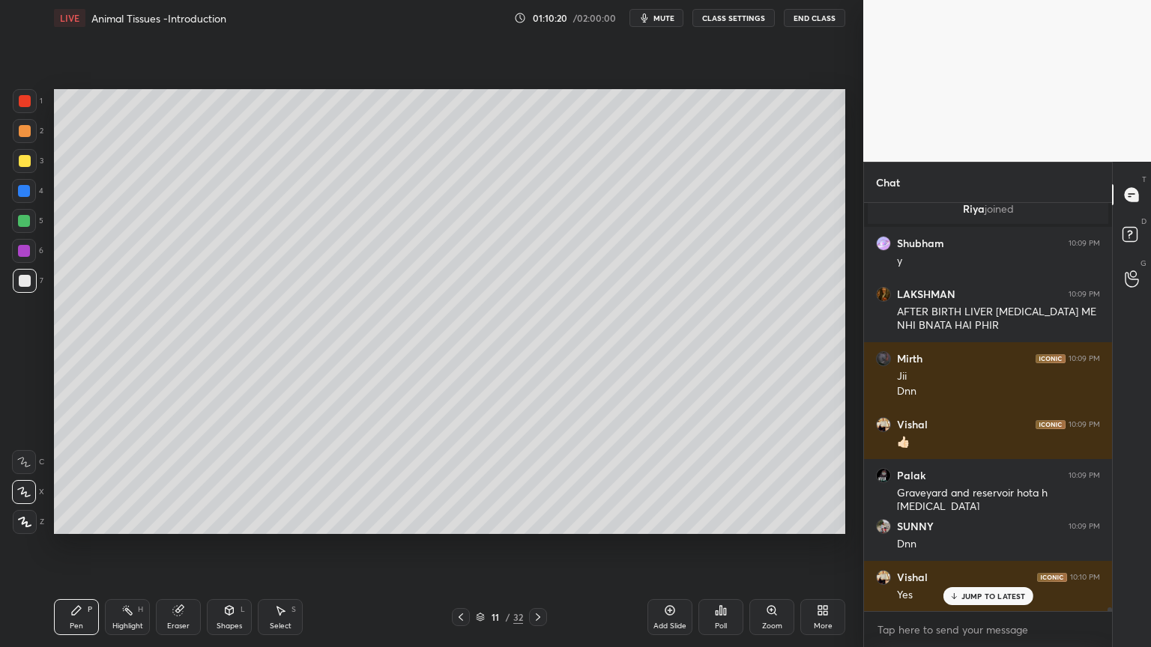
click at [446, 110] on div "Setting up your live class Poll for secs No correct answer Start poll" at bounding box center [449, 311] width 803 height 551
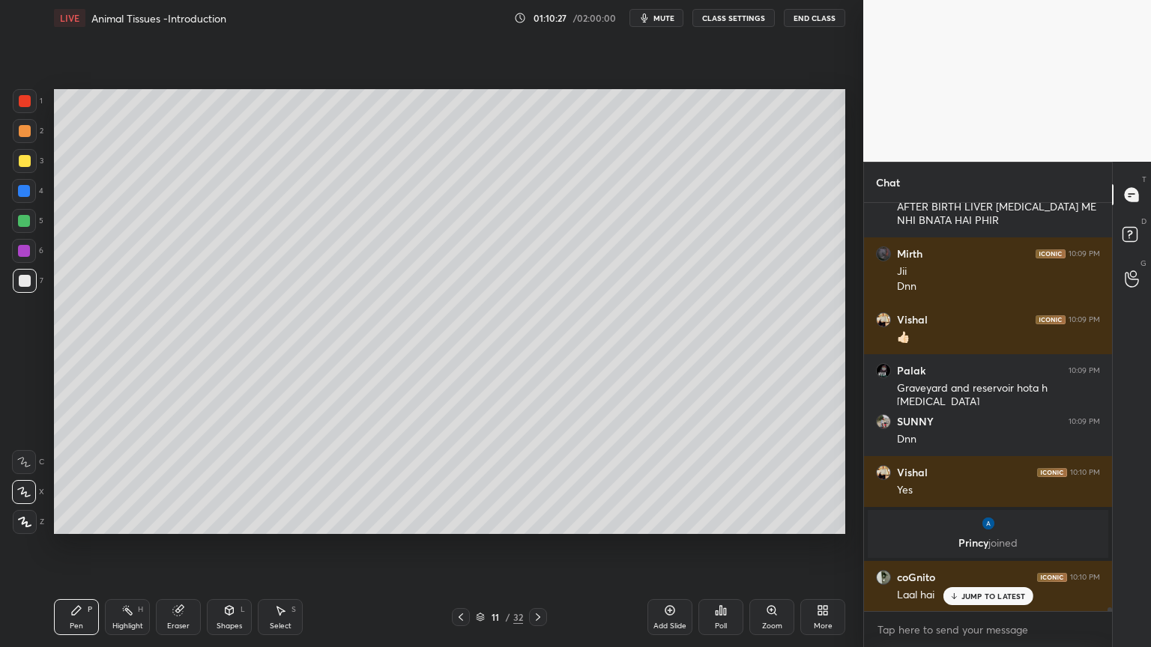
click at [228, 520] on icon at bounding box center [229, 610] width 8 height 9
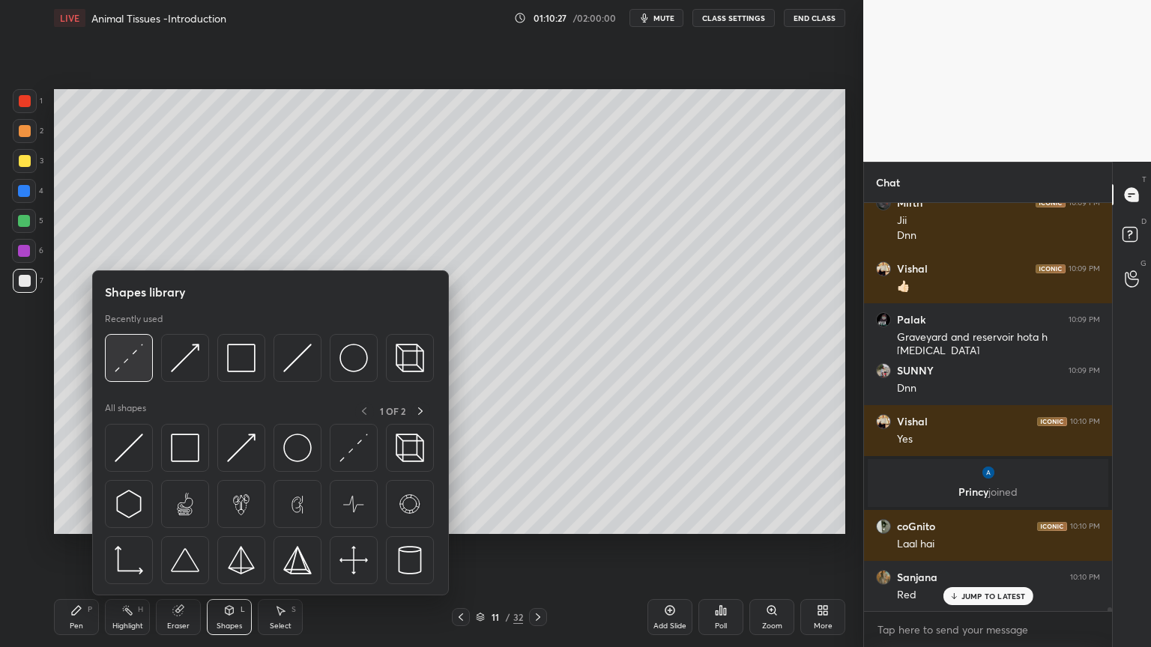
click at [141, 363] on img at bounding box center [129, 358] width 28 height 28
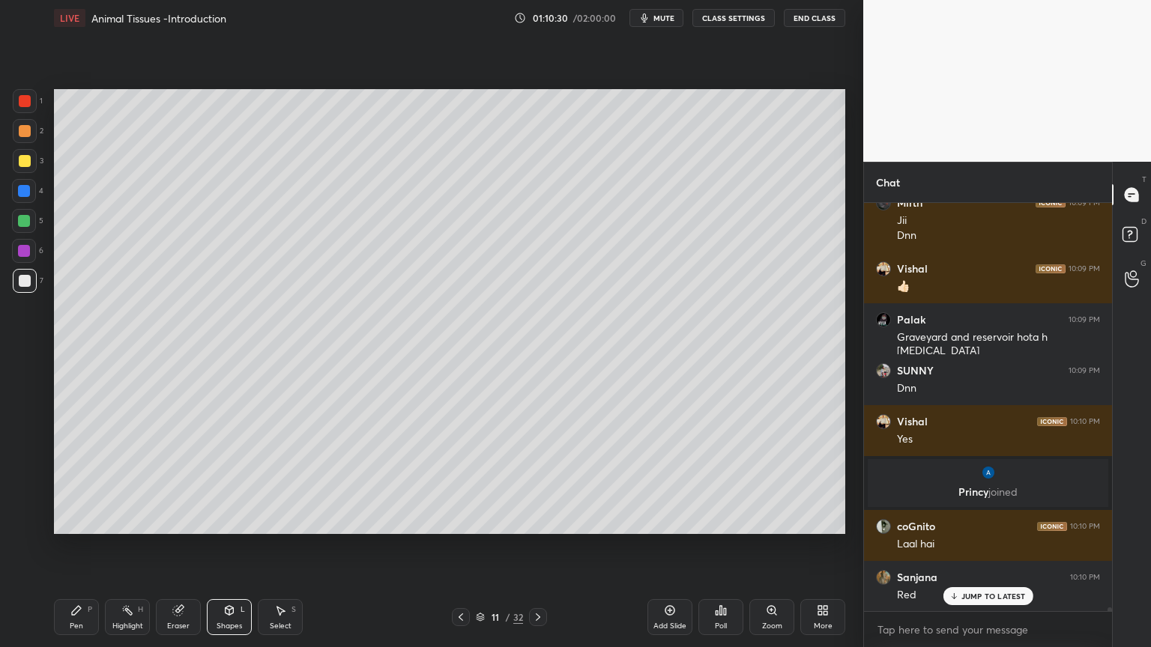
click at [24, 165] on div at bounding box center [25, 161] width 12 height 12
click at [24, 162] on div at bounding box center [25, 161] width 12 height 12
click at [75, 520] on icon at bounding box center [76, 610] width 9 height 9
drag, startPoint x: 30, startPoint y: 488, endPoint x: 27, endPoint y: 456, distance: 32.3
click at [29, 491] on icon at bounding box center [23, 492] width 13 height 10
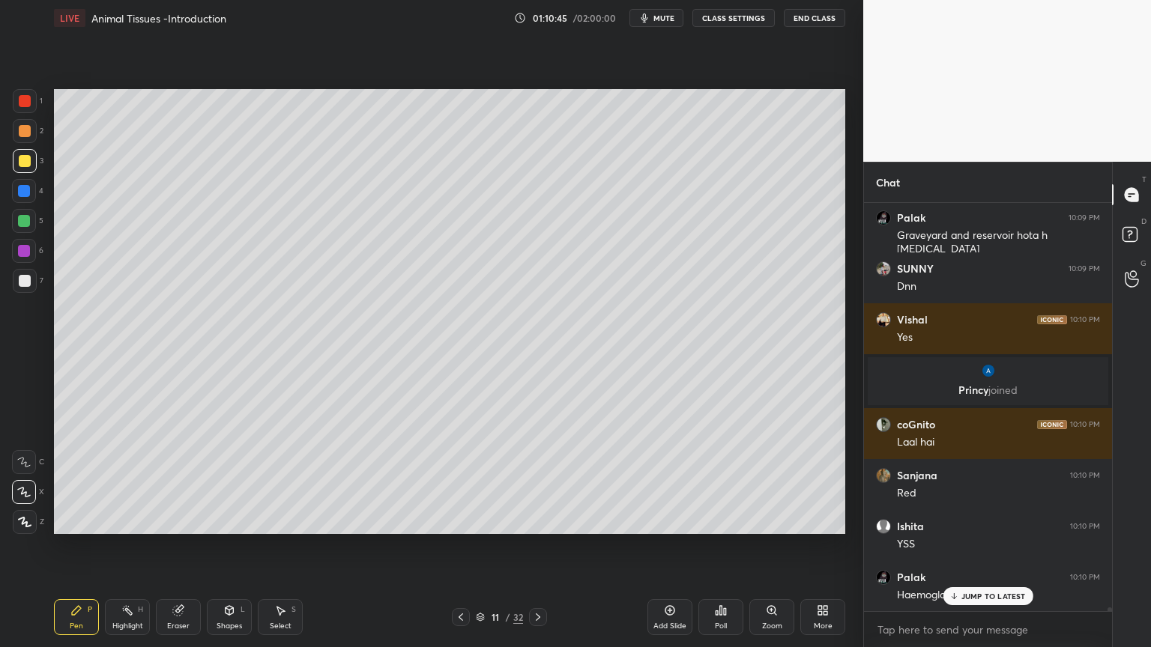
scroll to position [48535, 0]
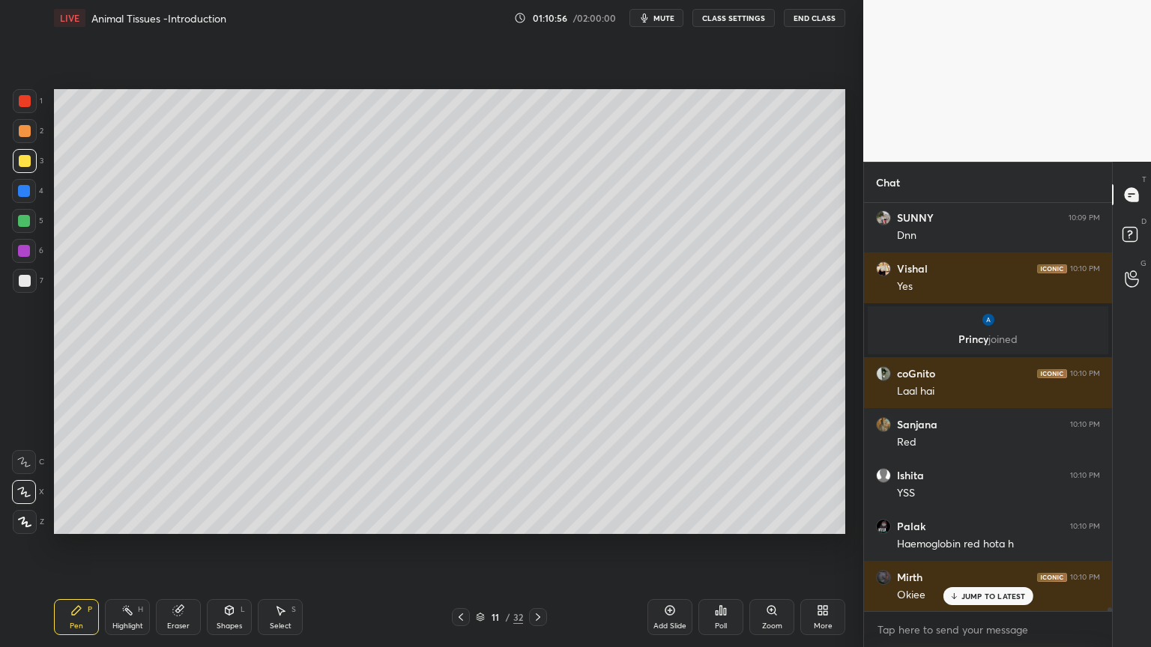
click at [25, 101] on div at bounding box center [25, 101] width 12 height 12
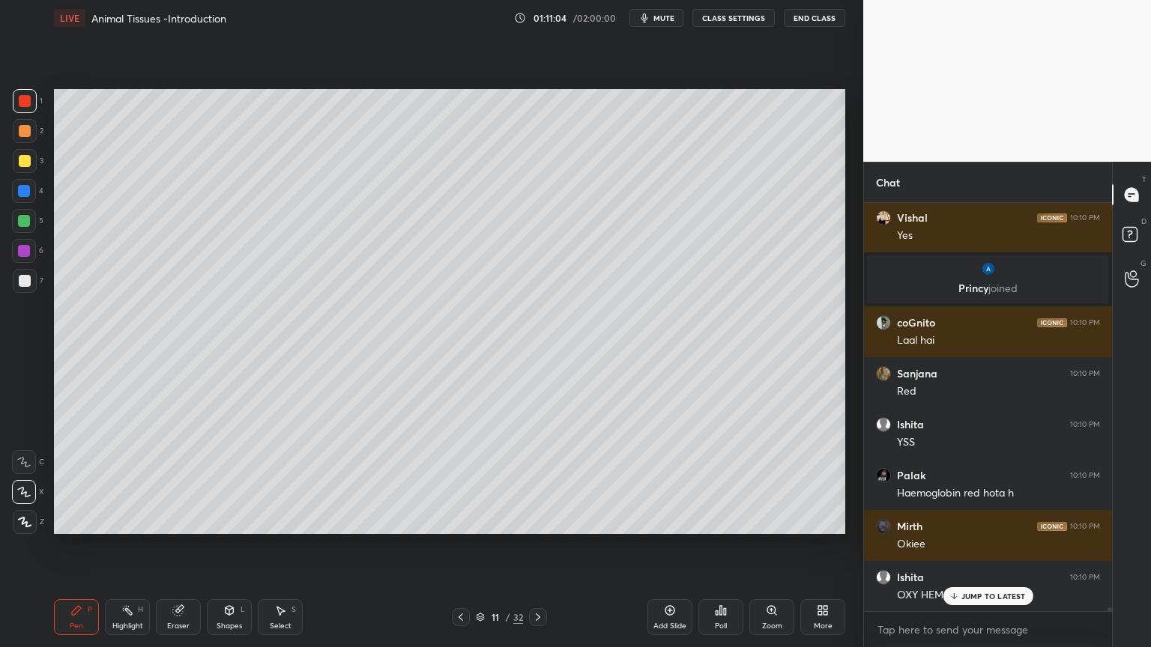
click at [28, 127] on div at bounding box center [25, 131] width 12 height 12
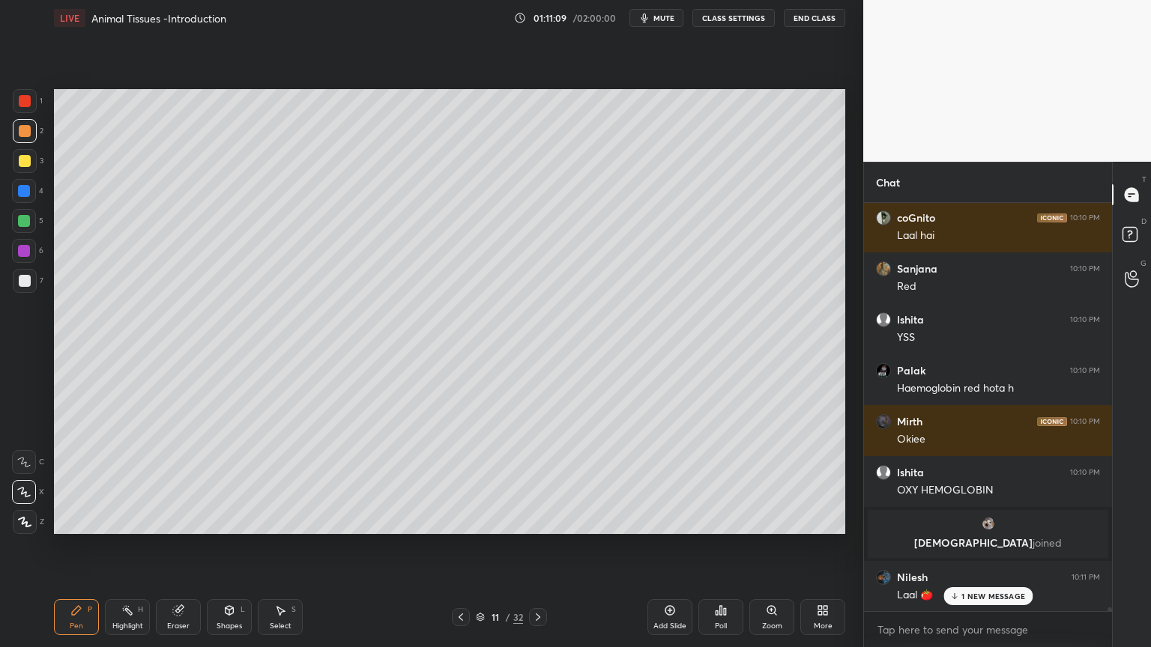
scroll to position [48741, 0]
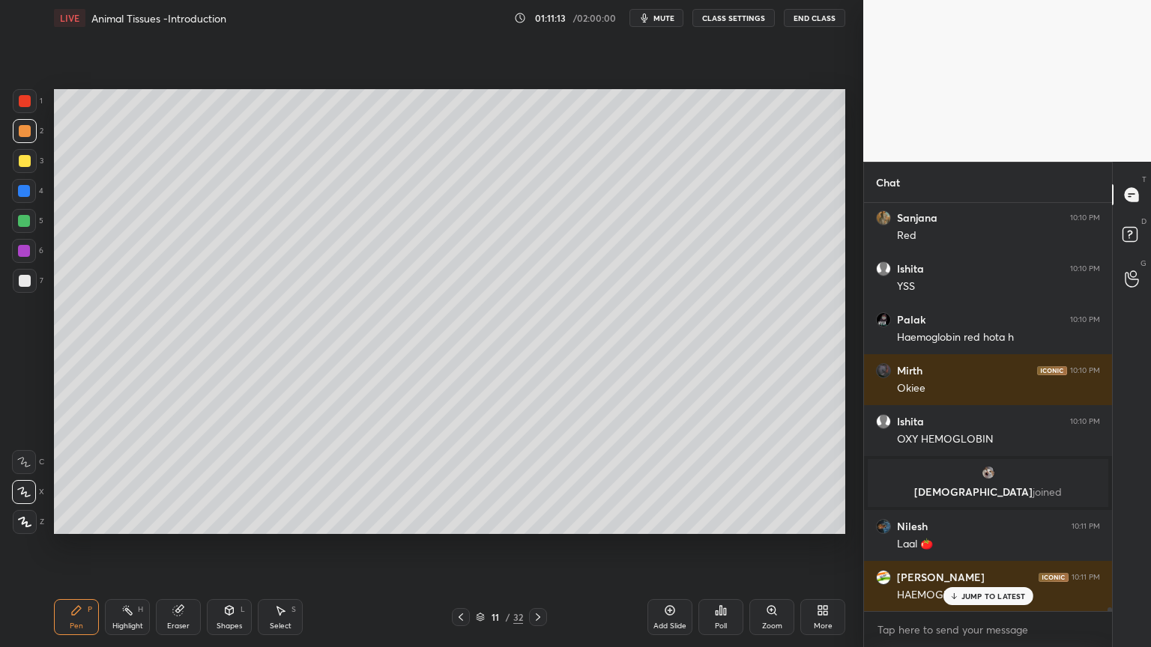
click at [24, 281] on div at bounding box center [25, 281] width 12 height 12
drag, startPoint x: 27, startPoint y: 100, endPoint x: 46, endPoint y: 113, distance: 22.6
click at [27, 101] on div at bounding box center [25, 101] width 12 height 12
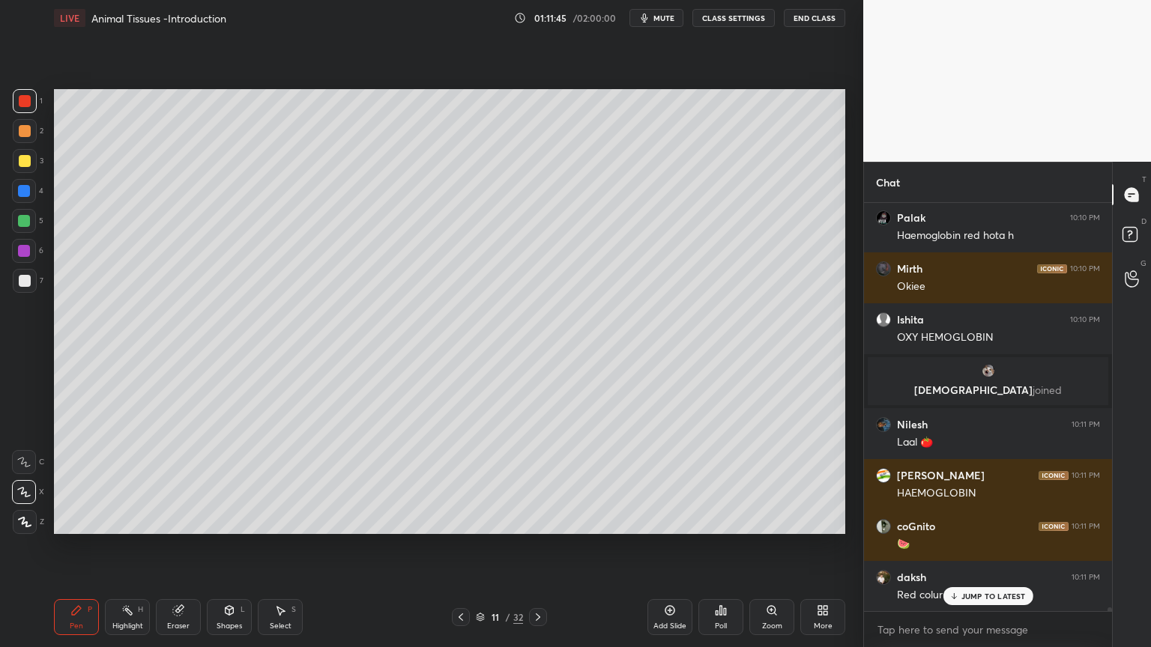
scroll to position [48894, 0]
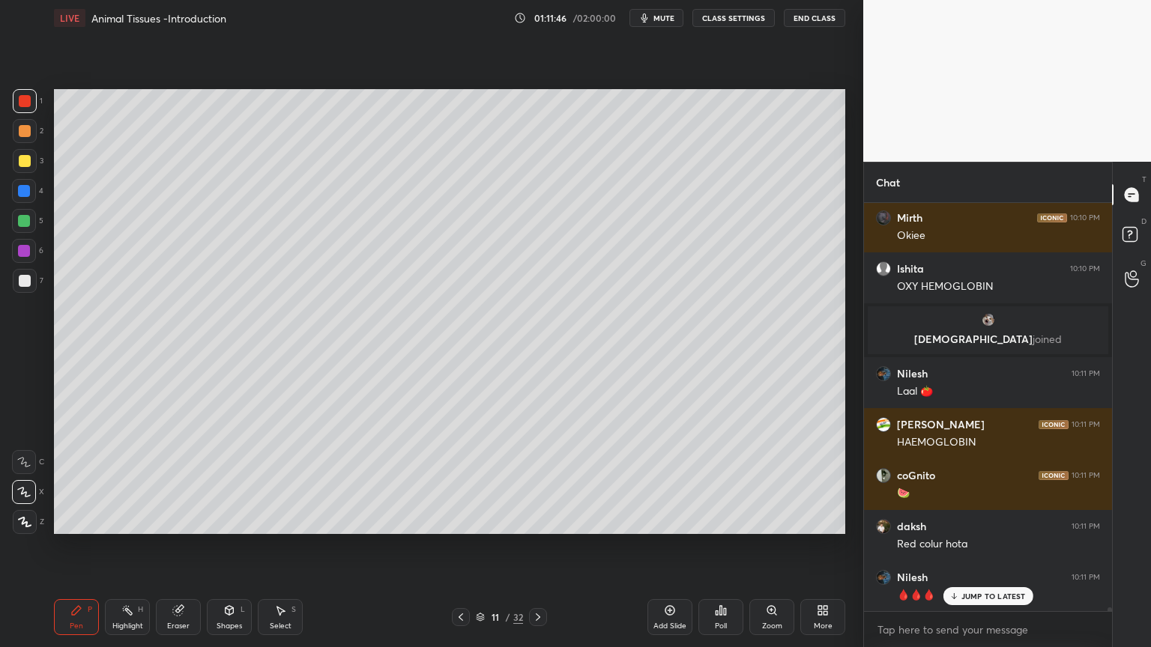
click at [26, 279] on div at bounding box center [25, 281] width 12 height 12
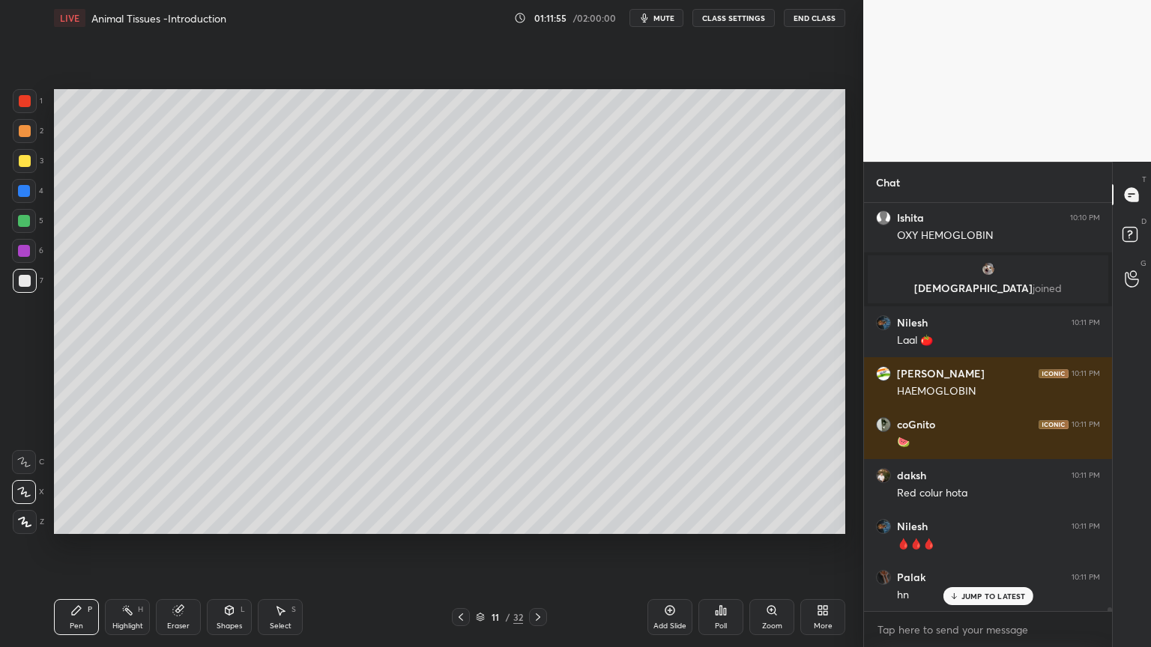
click at [21, 103] on div at bounding box center [25, 101] width 12 height 12
click at [24, 108] on div at bounding box center [25, 101] width 24 height 24
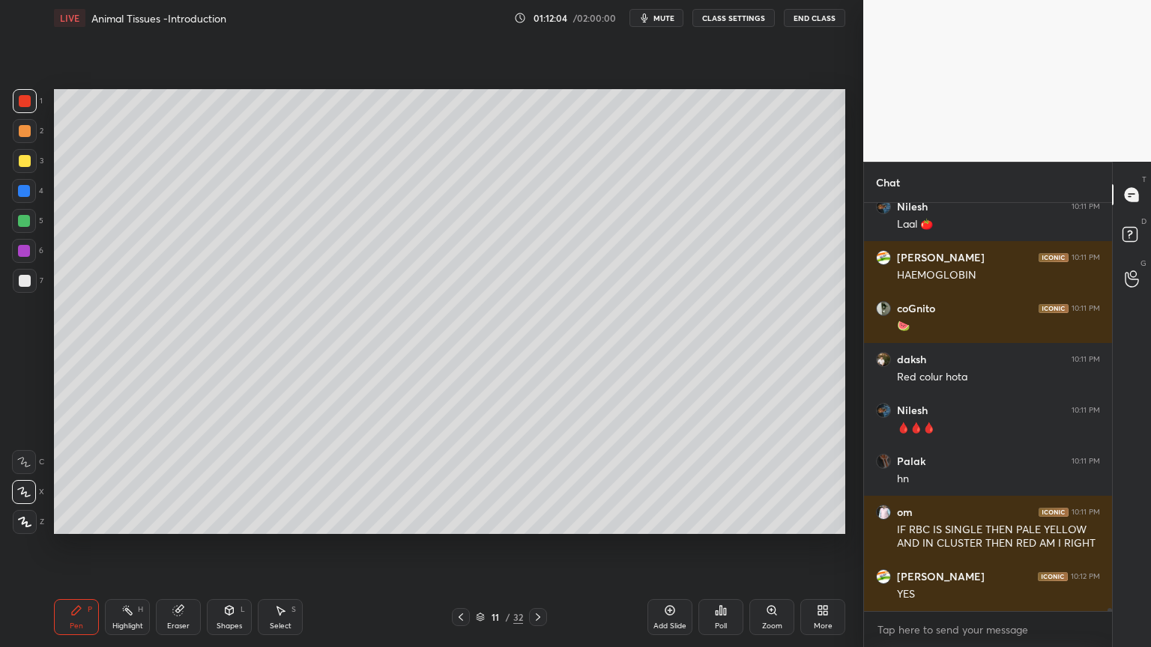
scroll to position [49112, 0]
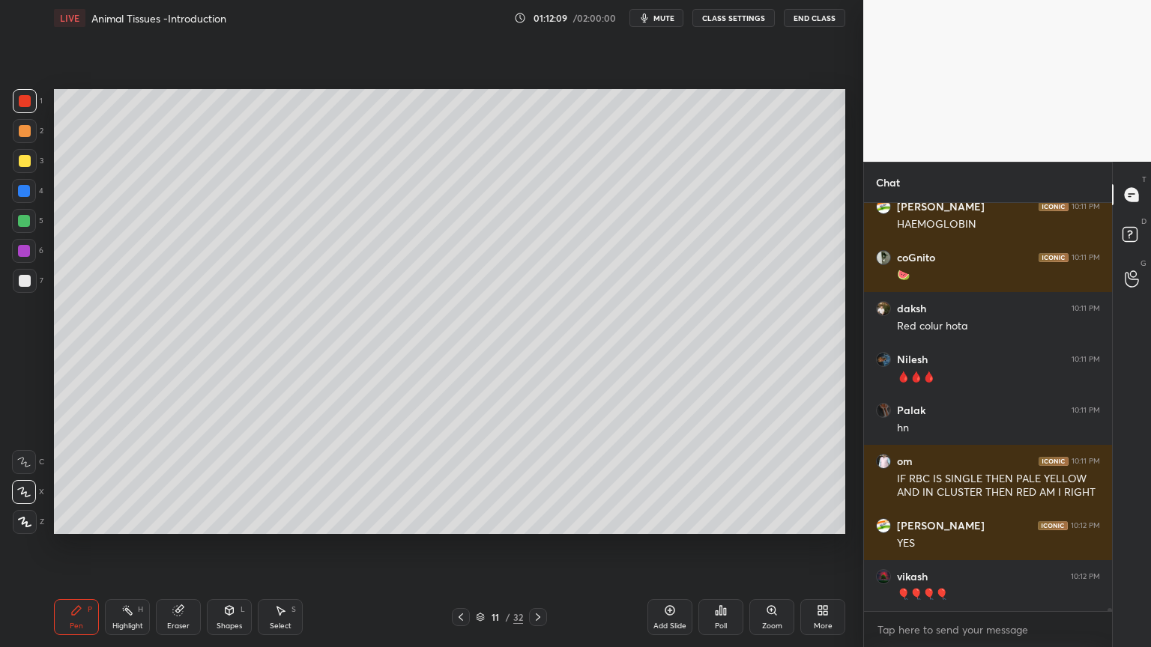
click at [26, 195] on div at bounding box center [24, 191] width 12 height 12
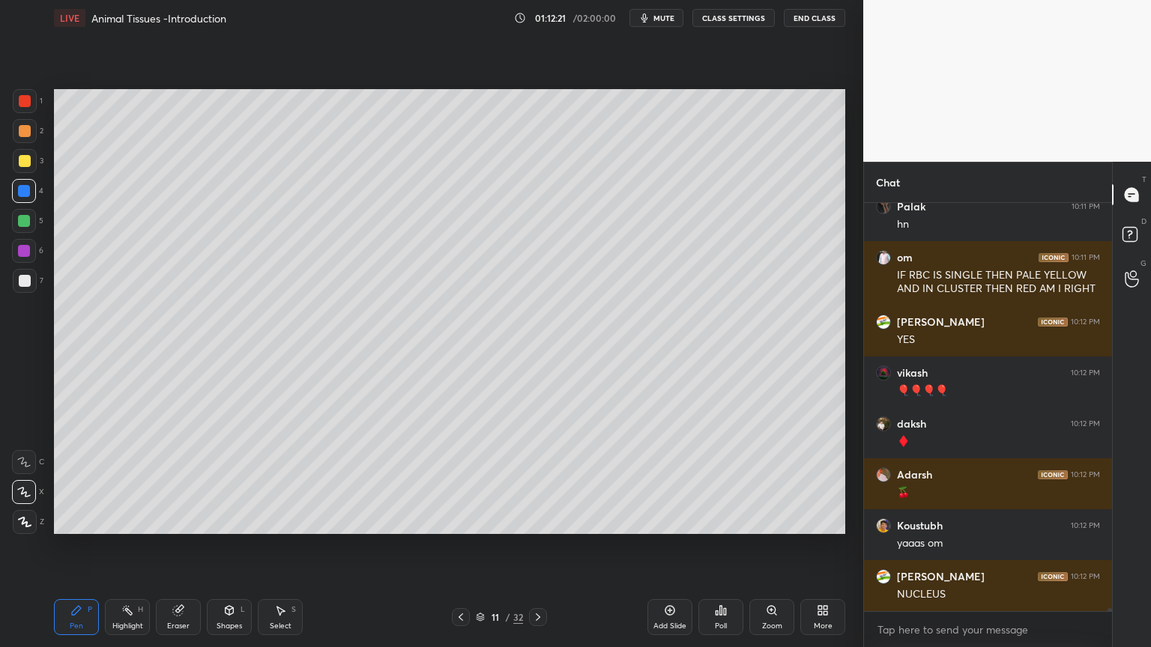
scroll to position [49367, 0]
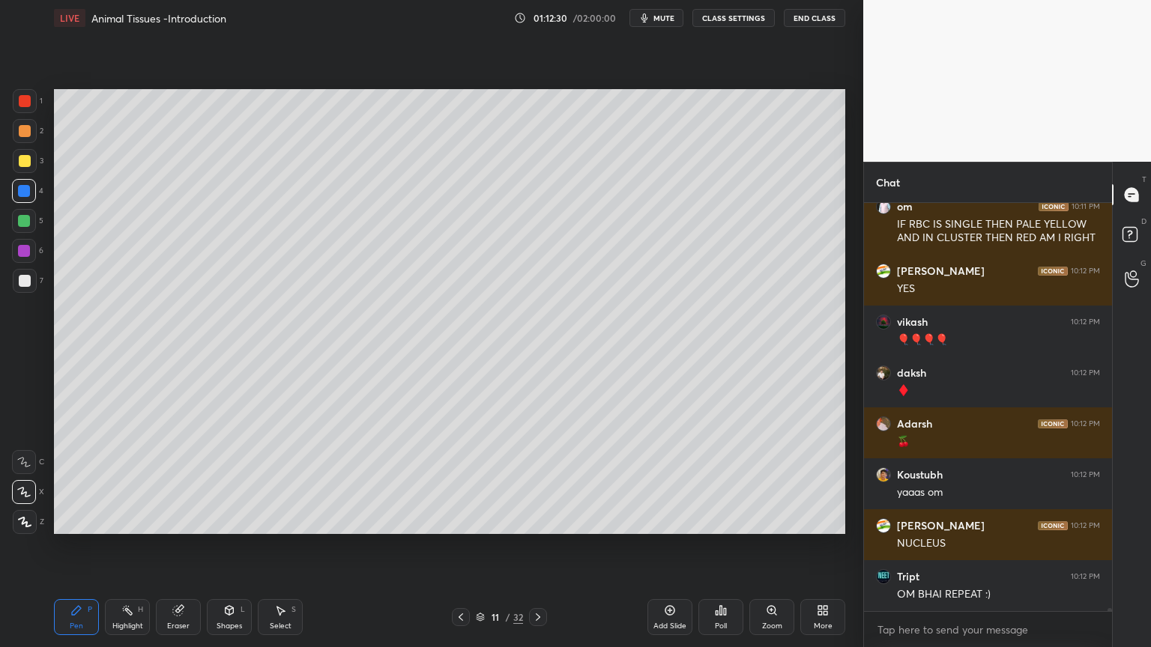
drag, startPoint x: 27, startPoint y: 105, endPoint x: 42, endPoint y: 121, distance: 22.3
click at [28, 109] on div at bounding box center [25, 101] width 24 height 24
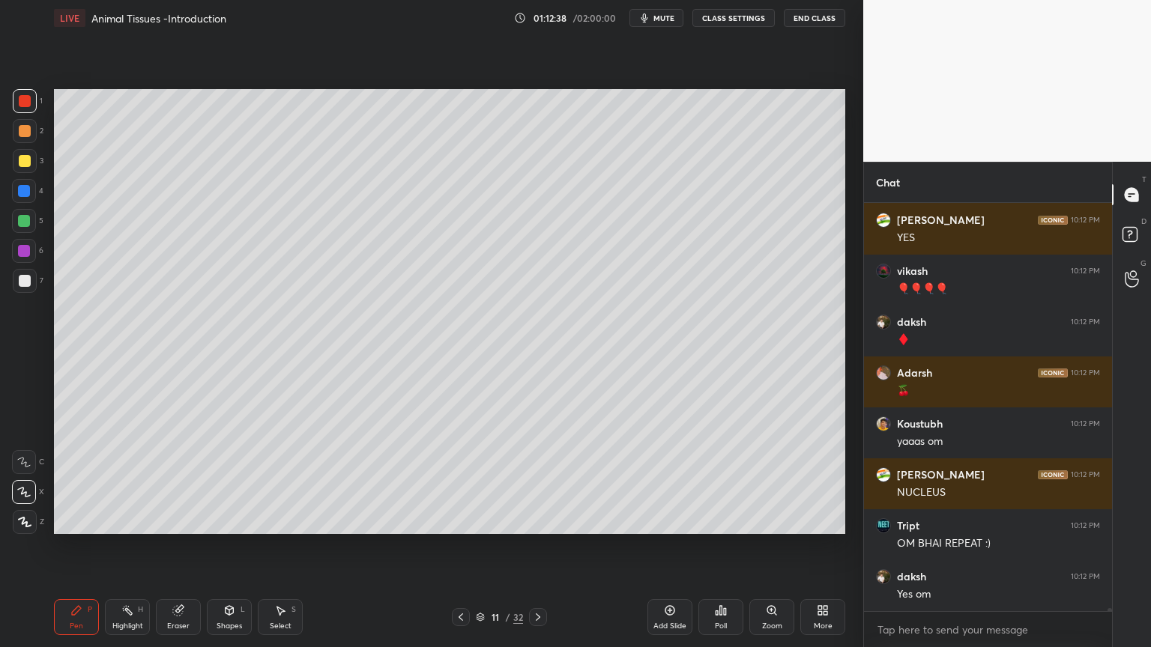
scroll to position [49469, 0]
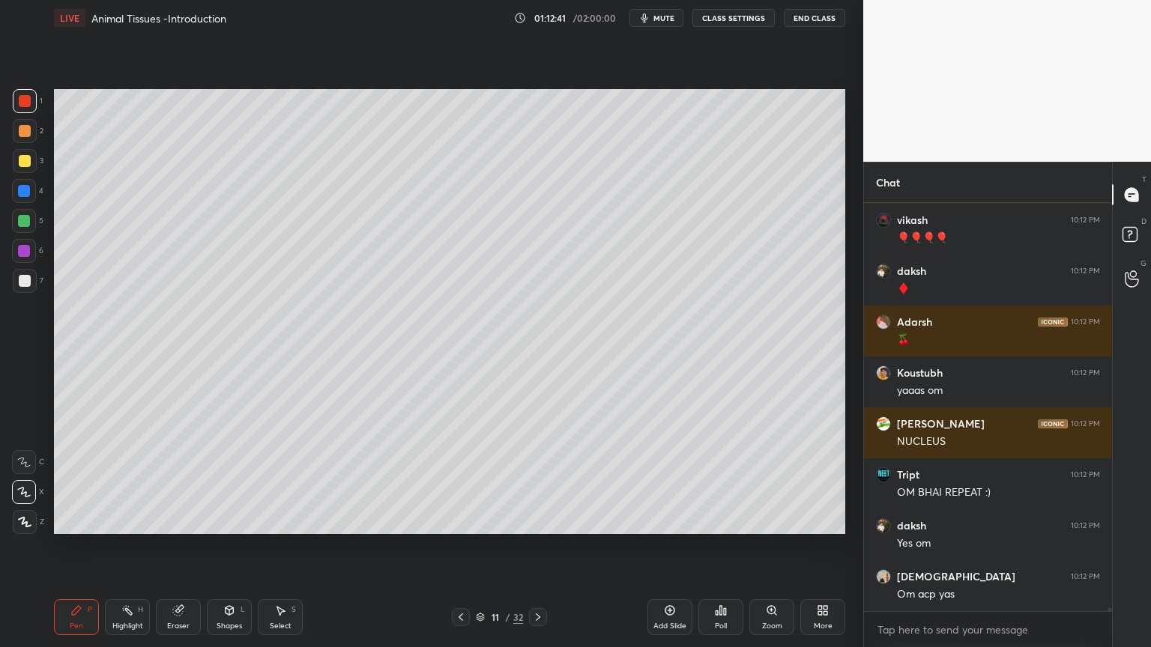
click at [30, 273] on div at bounding box center [25, 281] width 24 height 24
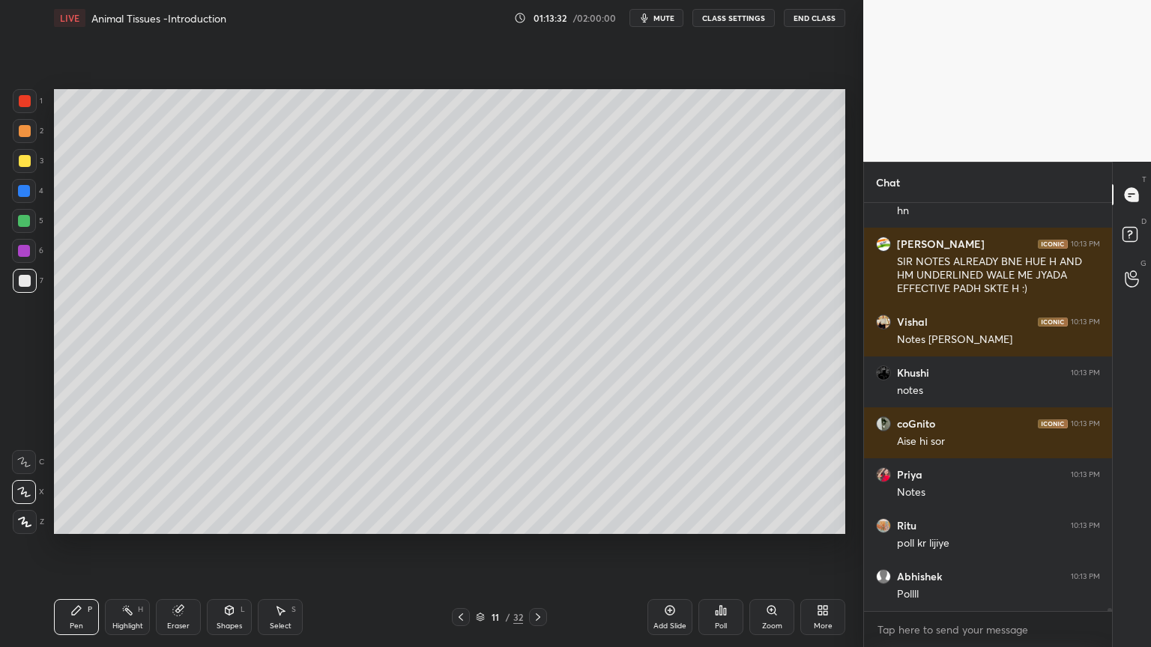
scroll to position [54640, 0]
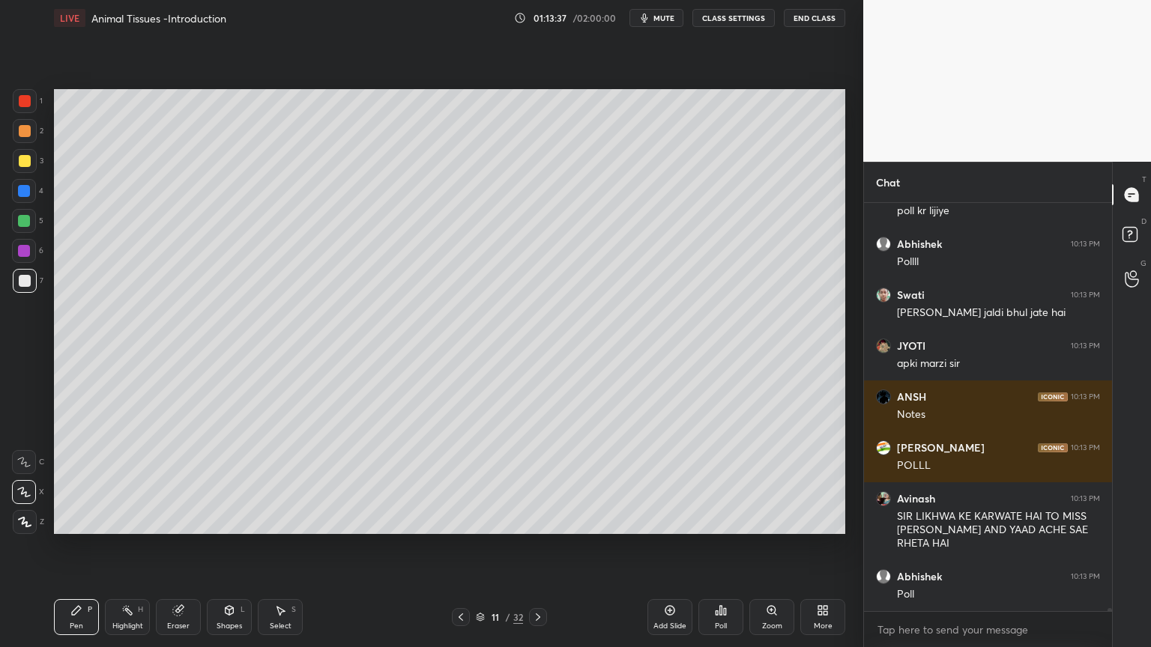
click at [27, 282] on div at bounding box center [25, 281] width 12 height 12
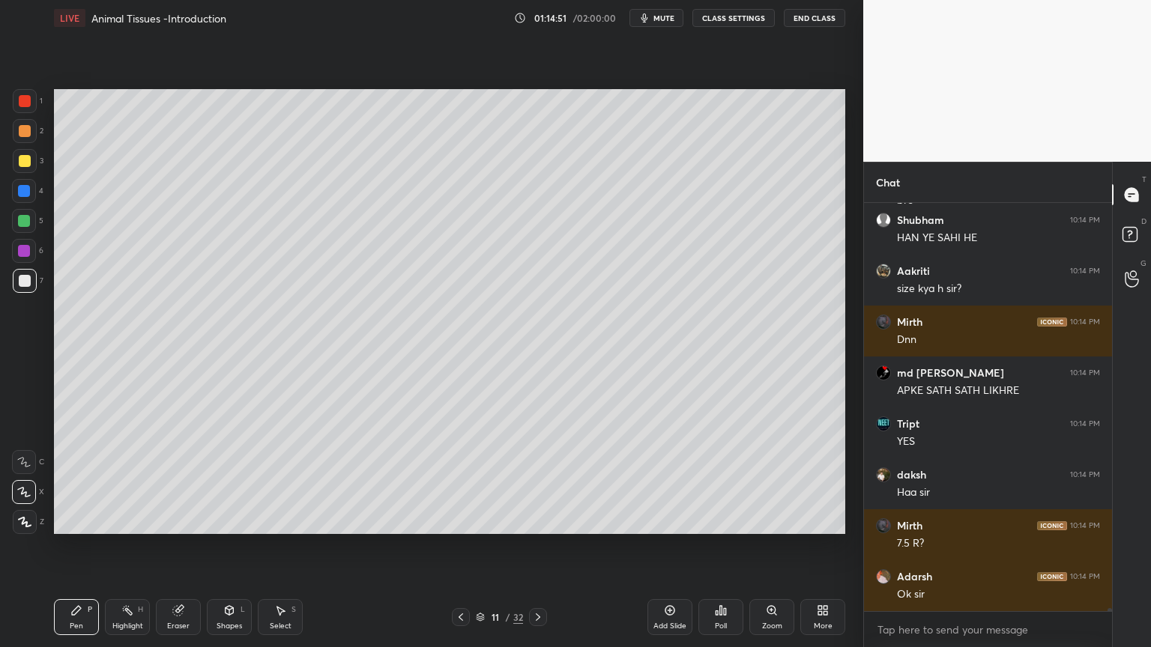
scroll to position [56402, 0]
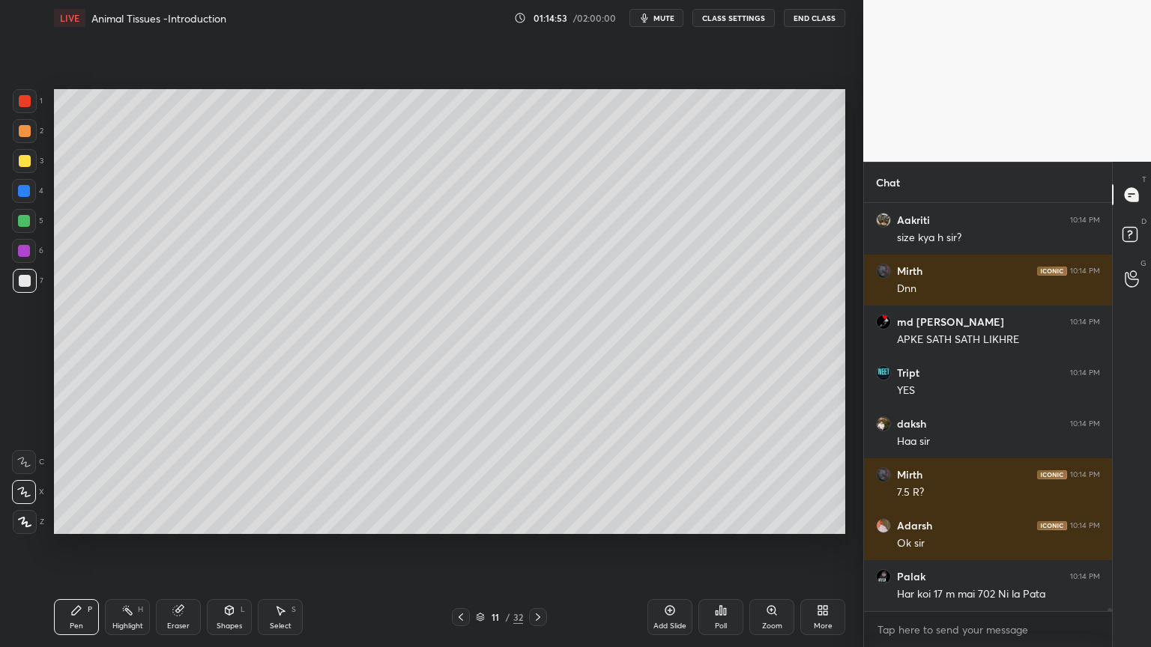
click at [25, 283] on div at bounding box center [25, 281] width 12 height 12
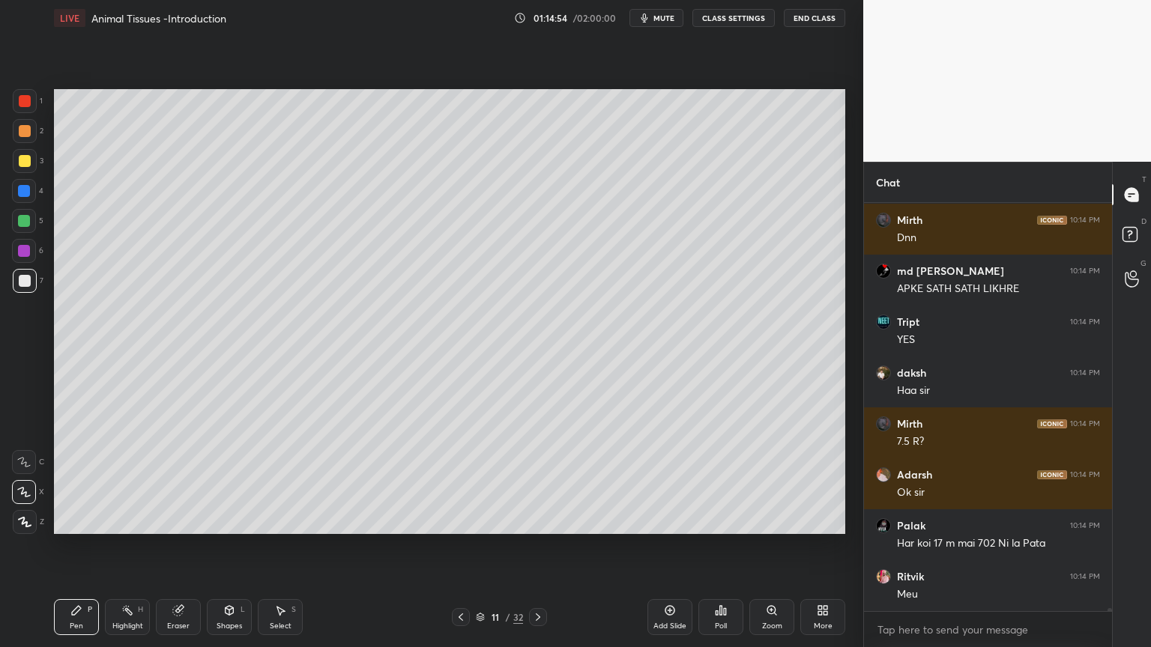
drag, startPoint x: 221, startPoint y: 615, endPoint x: 209, endPoint y: 601, distance: 18.0
click at [219, 520] on div "Shapes L" at bounding box center [229, 617] width 45 height 36
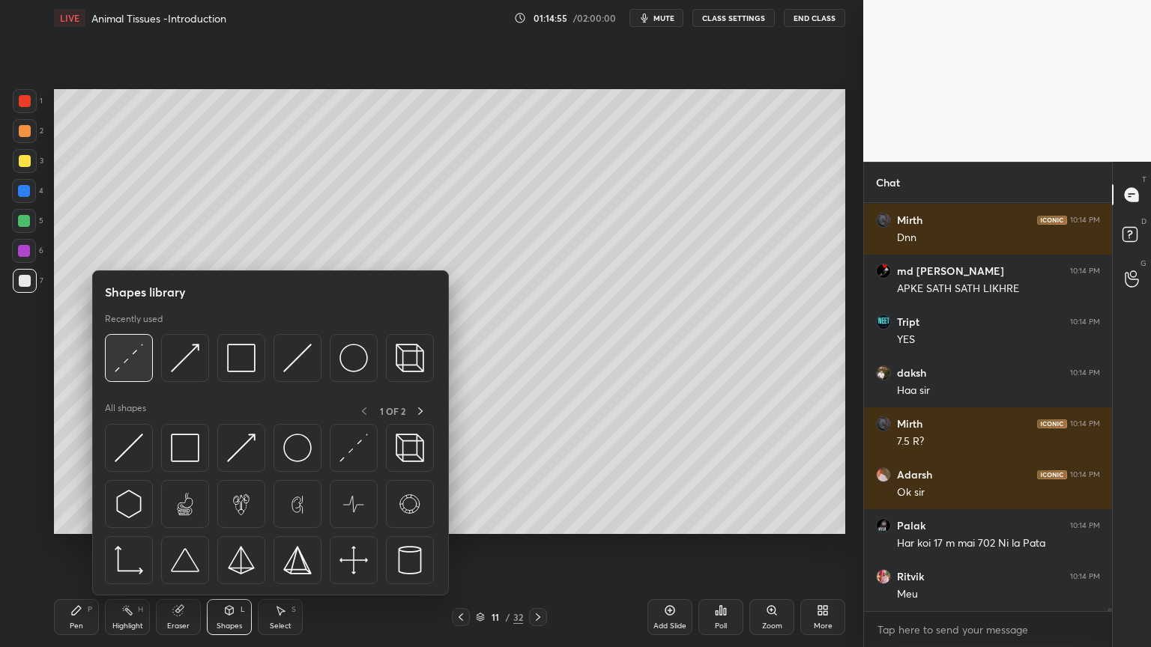
click at [130, 371] on img at bounding box center [129, 358] width 28 height 28
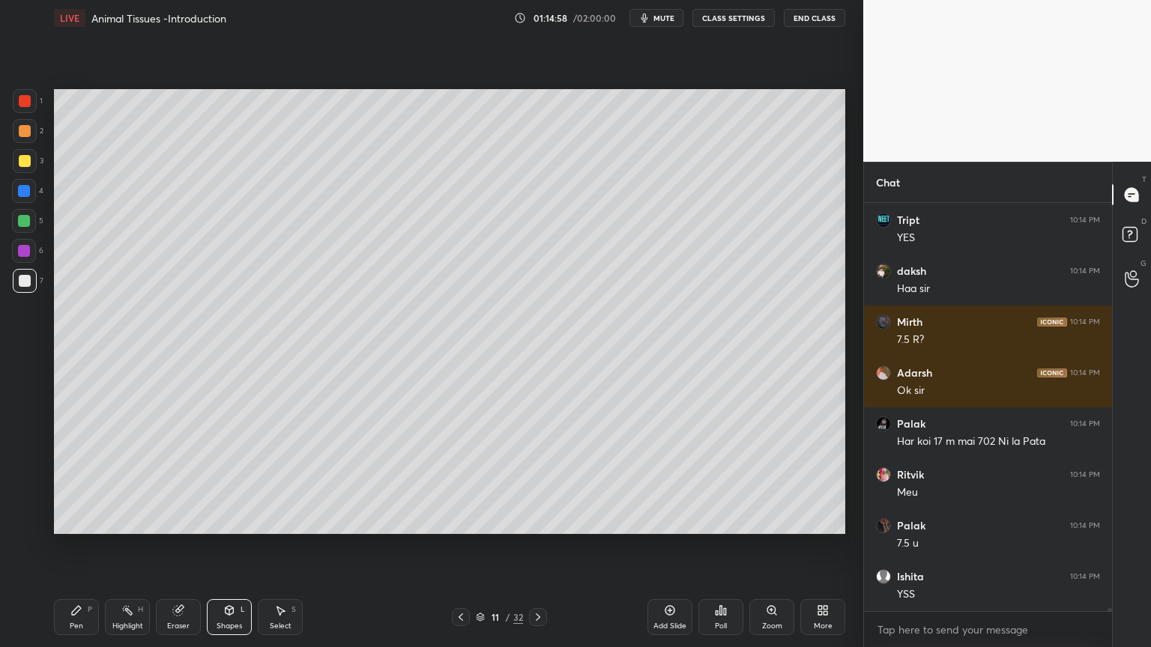
scroll to position [56606, 0]
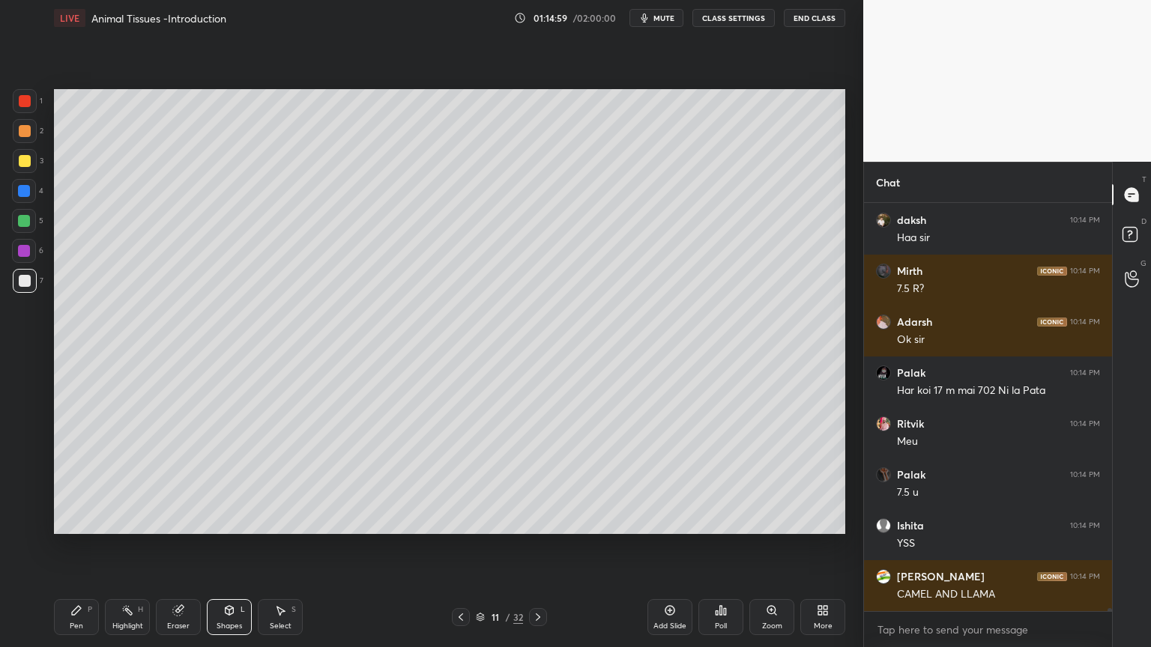
drag, startPoint x: 63, startPoint y: 615, endPoint x: 108, endPoint y: 535, distance: 91.9
click at [70, 520] on div "Pen P" at bounding box center [76, 617] width 45 height 36
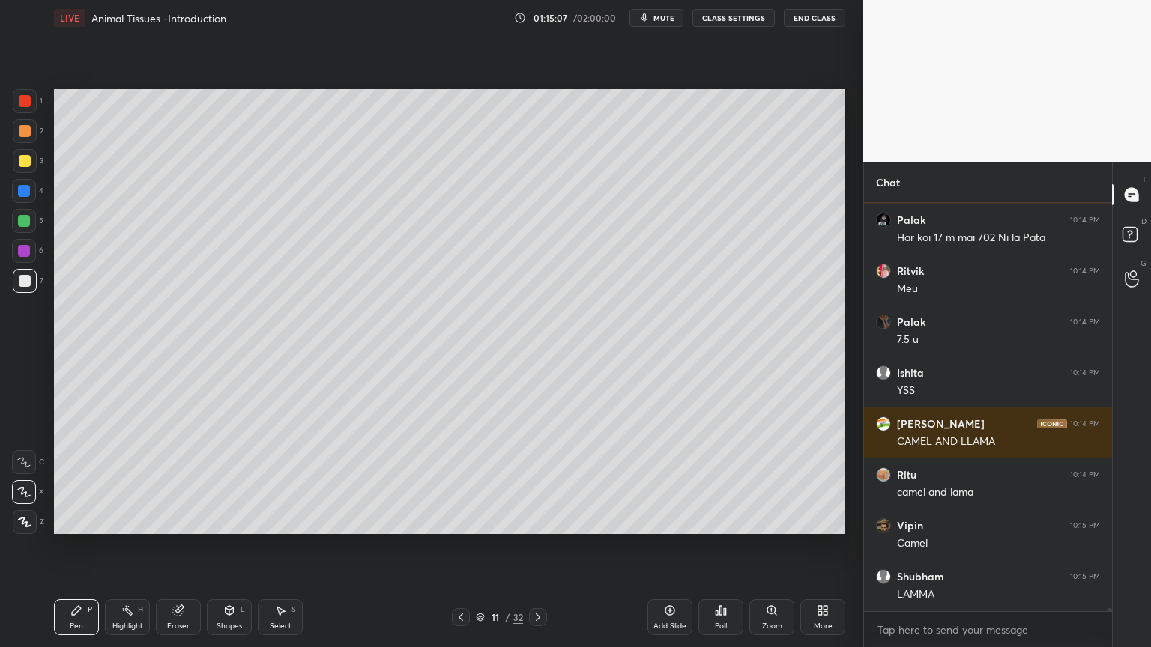
scroll to position [56809, 0]
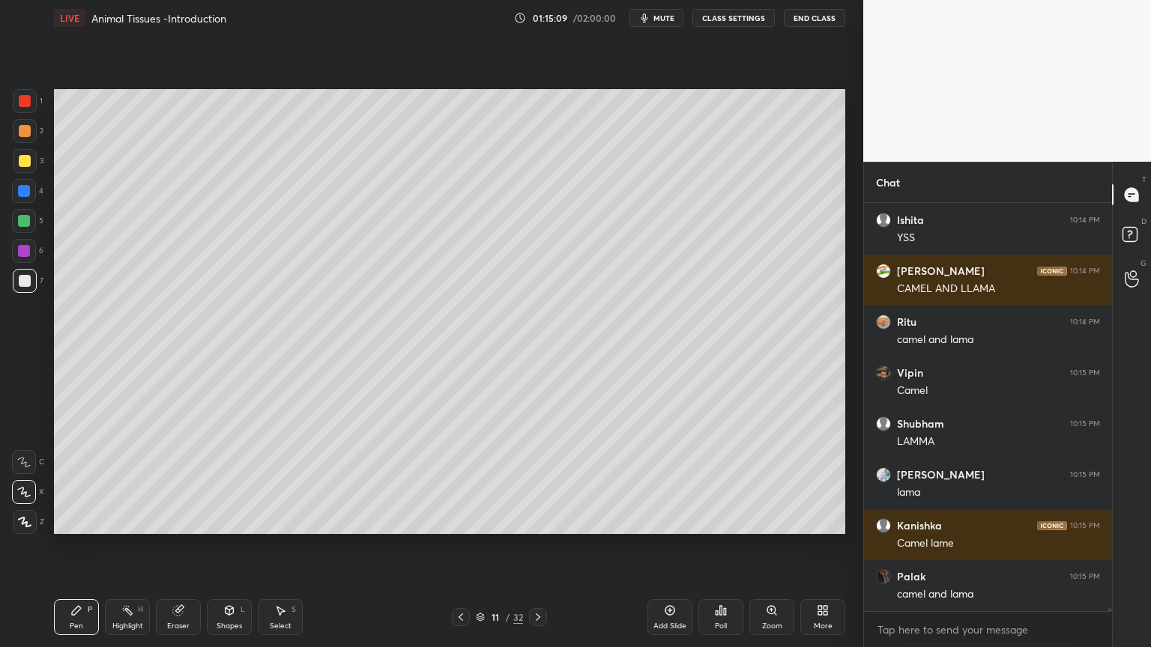
click at [26, 222] on div at bounding box center [24, 221] width 12 height 12
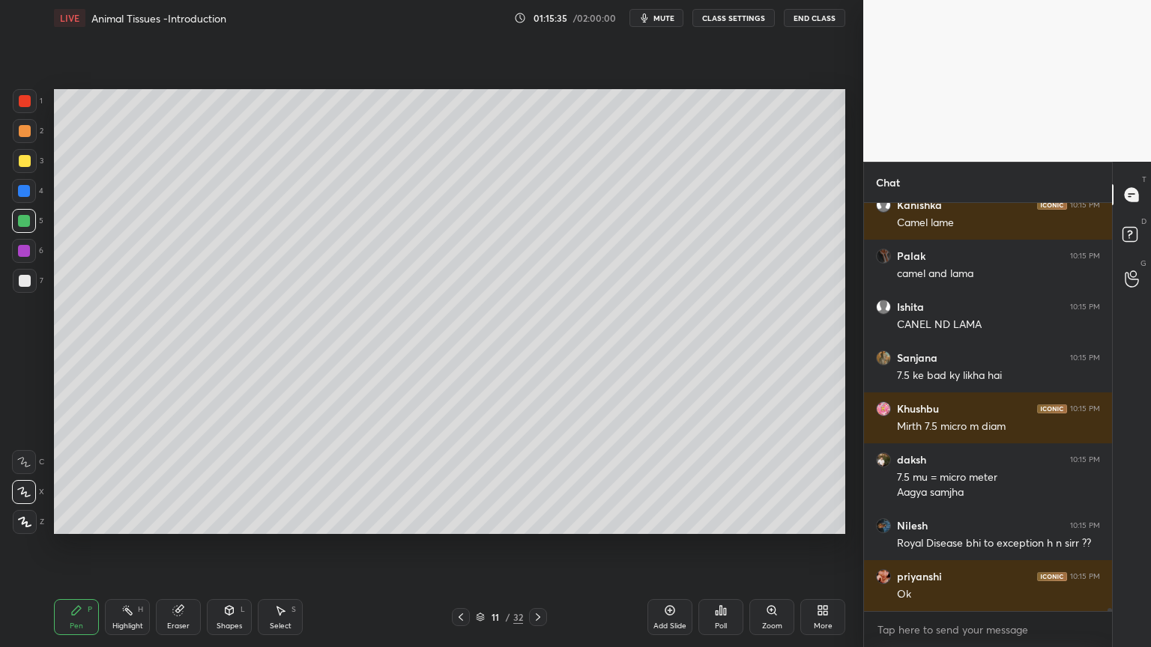
scroll to position [57283, 0]
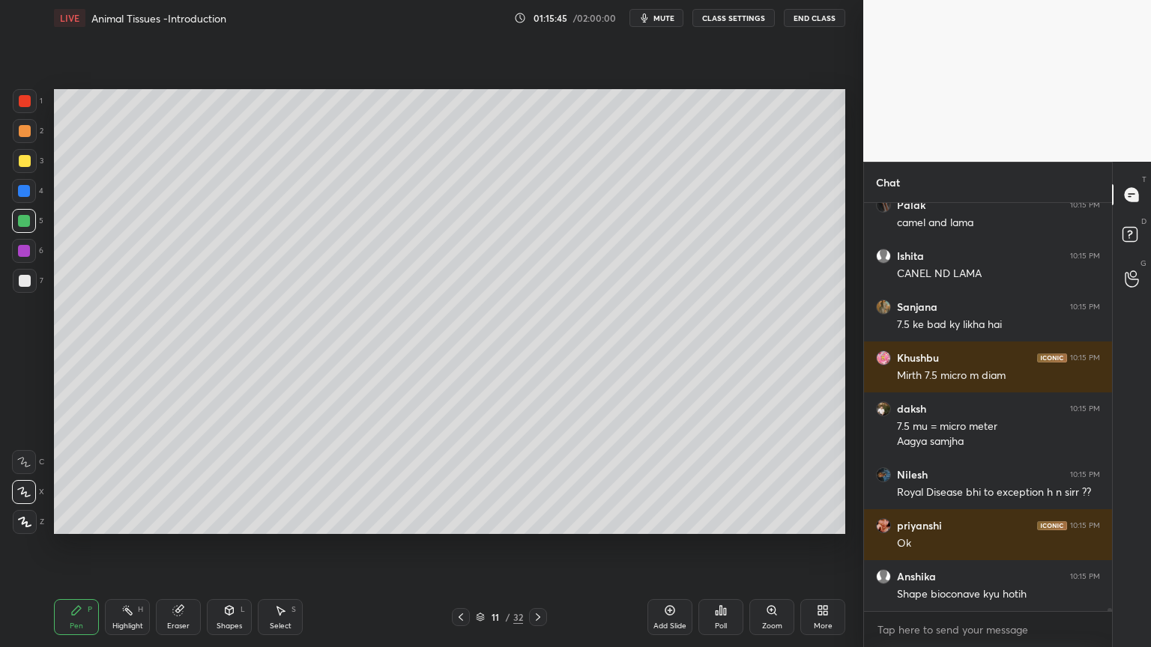
click at [25, 285] on div at bounding box center [25, 281] width 12 height 12
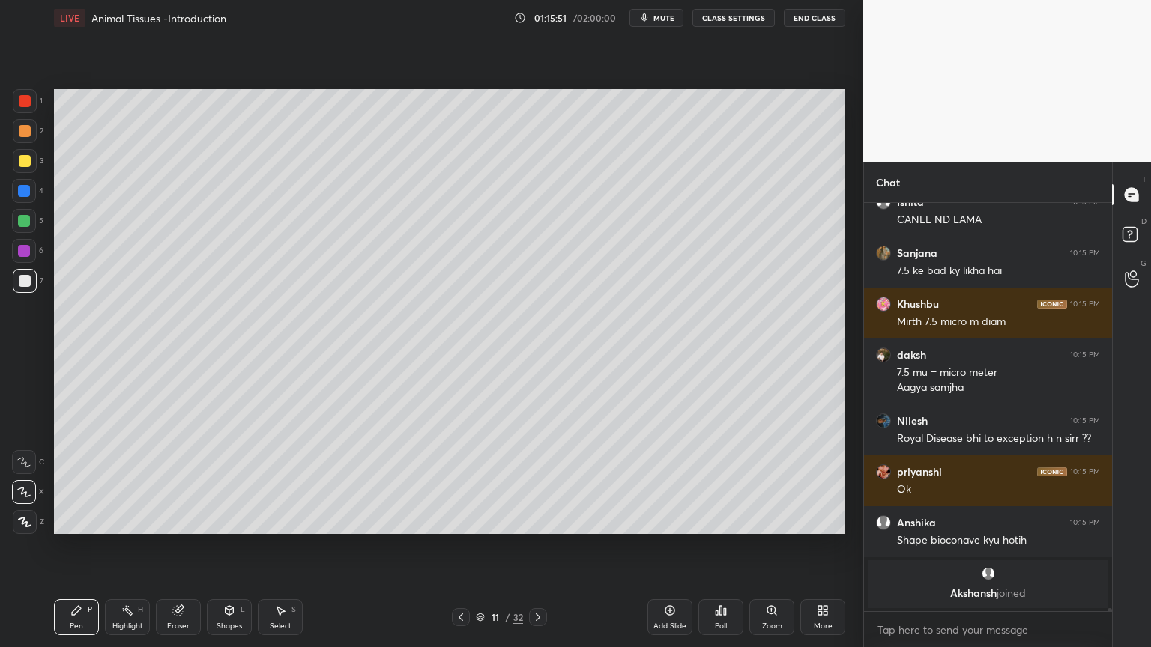
click at [22, 132] on div at bounding box center [25, 131] width 24 height 24
drag, startPoint x: 24, startPoint y: 133, endPoint x: 32, endPoint y: 172, distance: 39.1
click at [23, 137] on div at bounding box center [25, 131] width 24 height 24
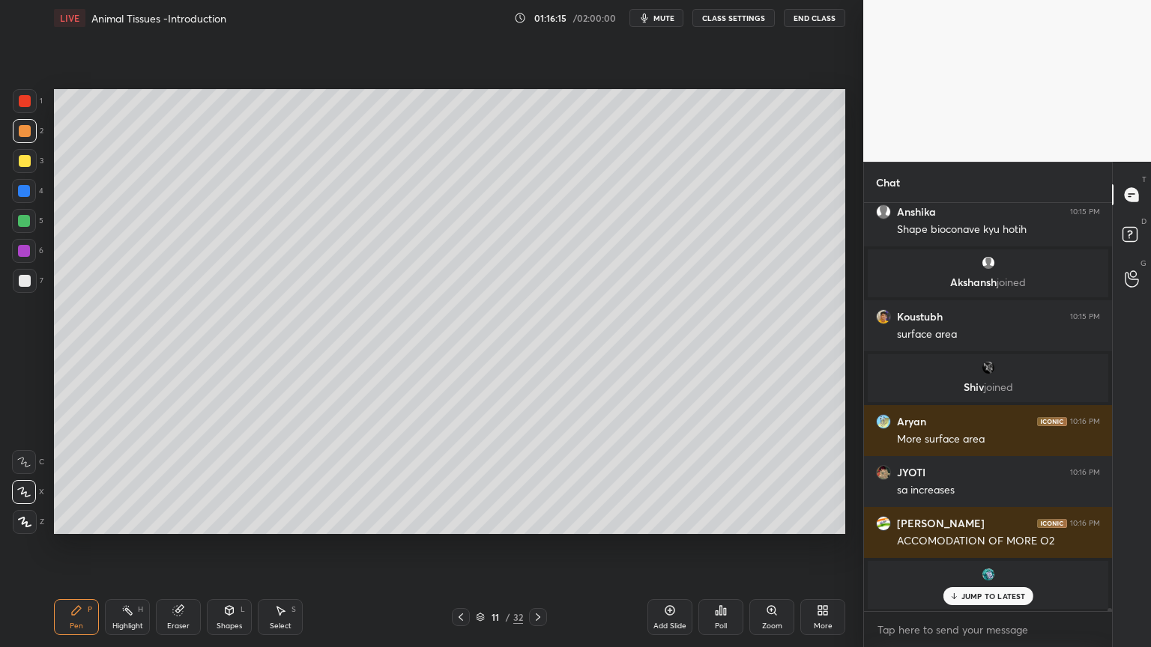
scroll to position [54979, 0]
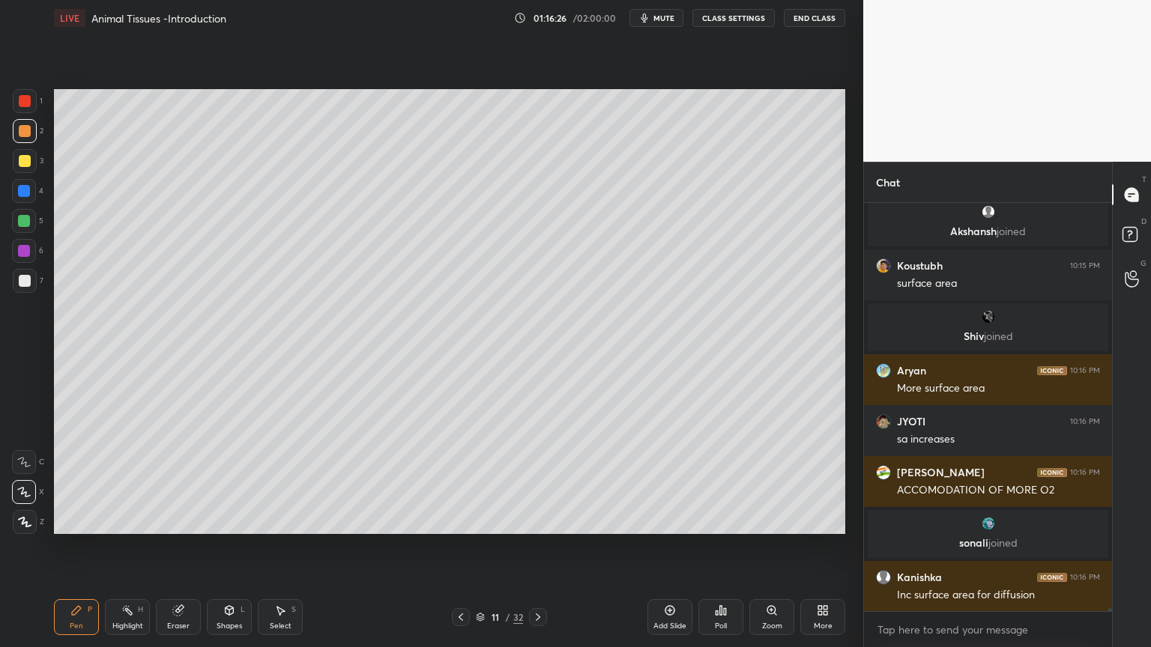
click at [28, 130] on div at bounding box center [25, 131] width 12 height 12
click at [22, 283] on div at bounding box center [25, 281] width 12 height 12
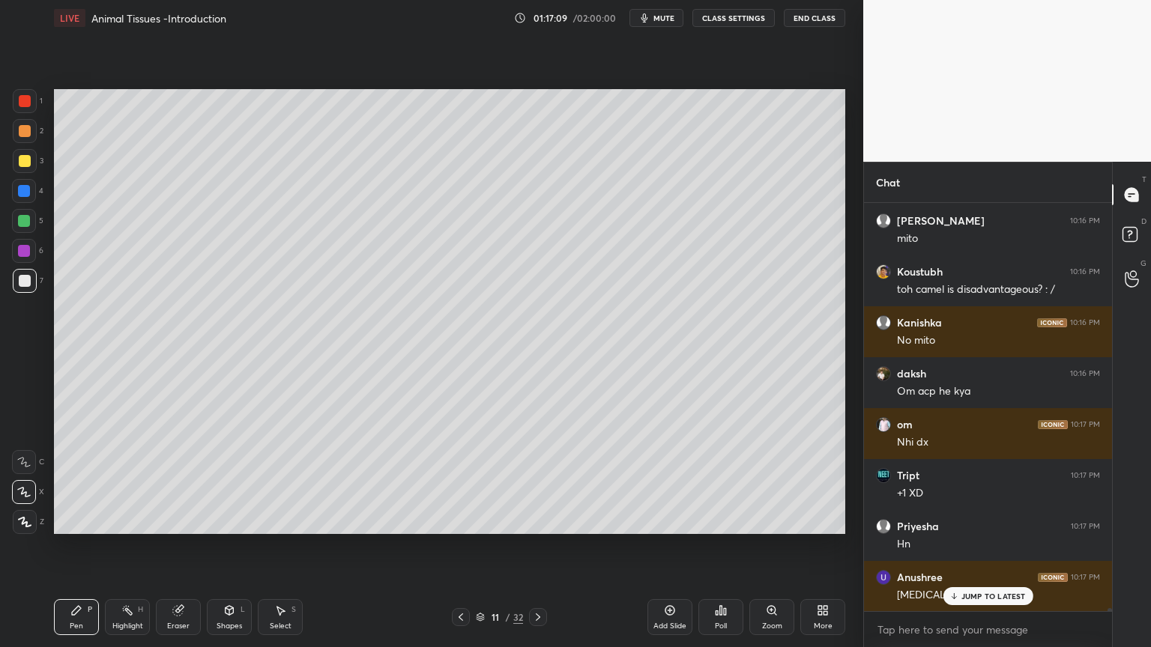
scroll to position [55719, 0]
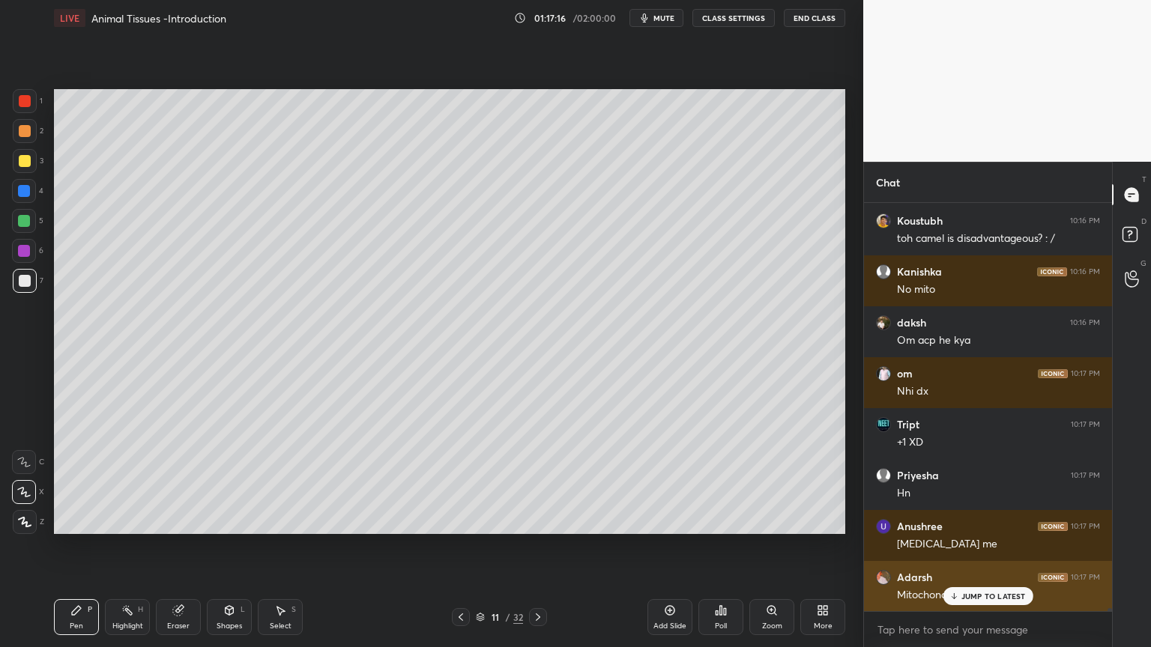
drag, startPoint x: 995, startPoint y: 595, endPoint x: 987, endPoint y: 598, distance: 8.8
click at [995, 520] on p "JUMP TO LATEST" at bounding box center [993, 596] width 64 height 9
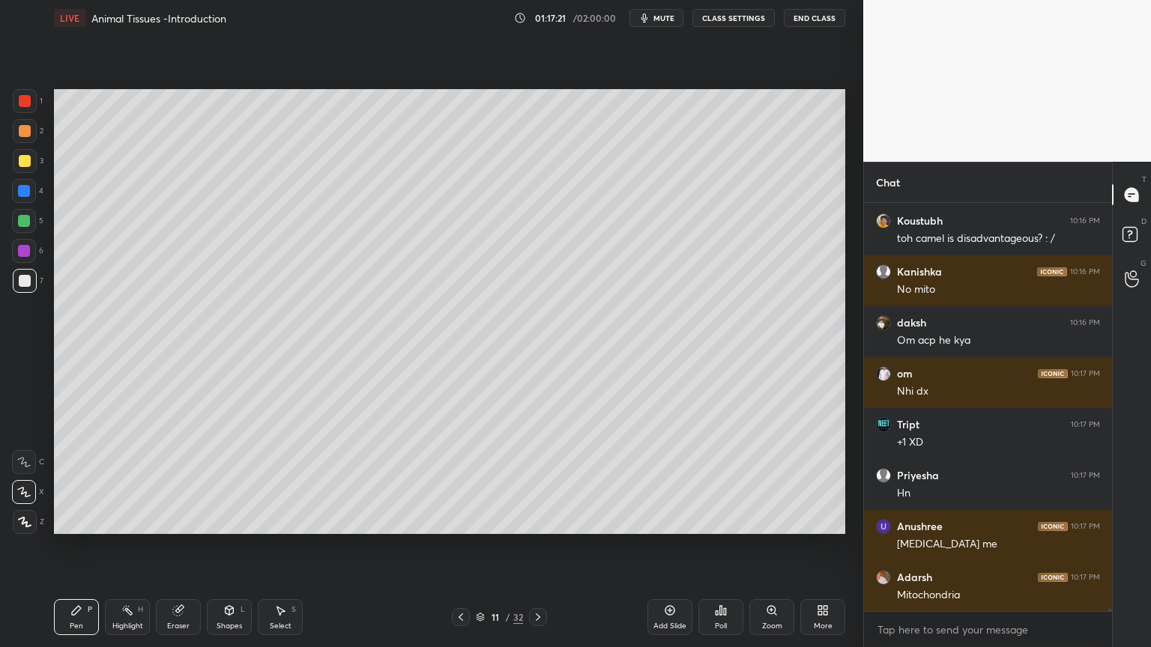
scroll to position [55770, 0]
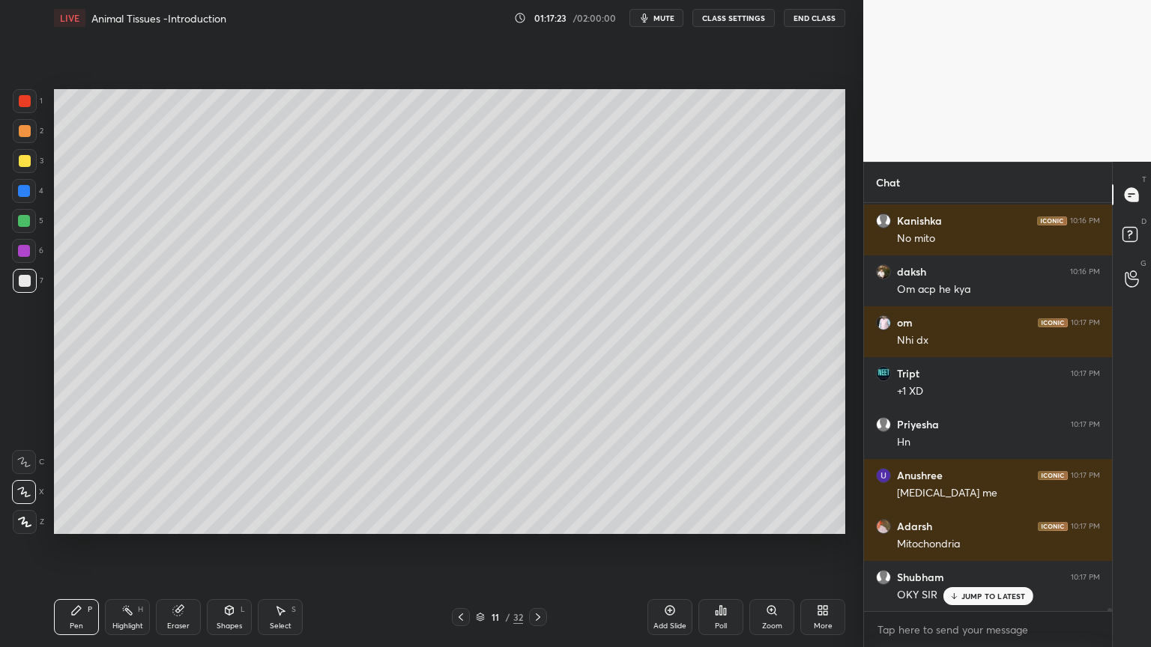
drag, startPoint x: 25, startPoint y: 160, endPoint x: 28, endPoint y: 170, distance: 10.9
click at [19, 163] on div at bounding box center [25, 161] width 12 height 12
click at [201, 520] on div "Setting up your live class Poll for secs No correct answer Start poll" at bounding box center [449, 311] width 803 height 551
click at [322, 520] on div "Setting up your live class Poll for secs No correct answer Start poll" at bounding box center [449, 311] width 803 height 551
click at [979, 520] on p "JUMP TO LATEST" at bounding box center [993, 596] width 64 height 9
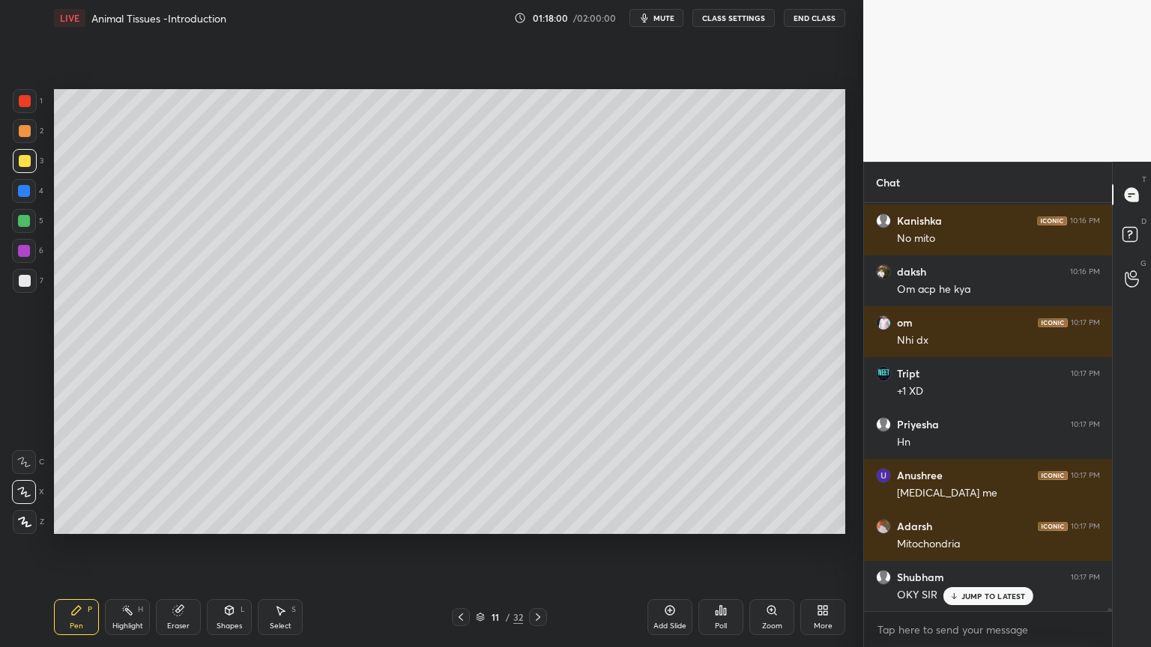
scroll to position [55824, 0]
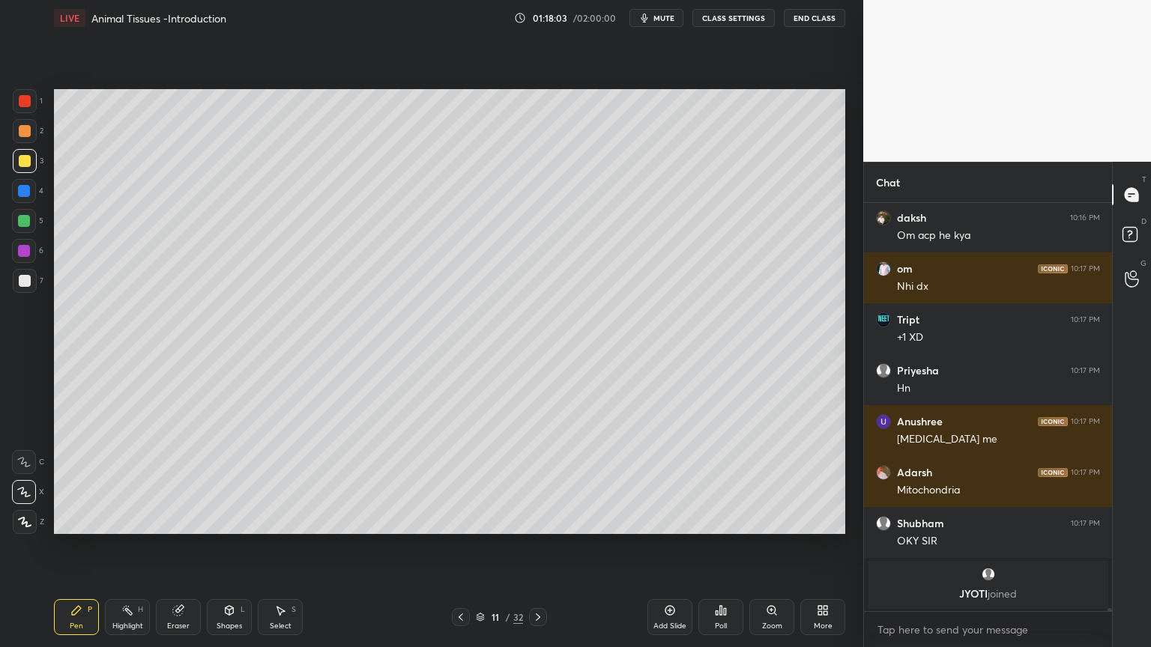
drag, startPoint x: 669, startPoint y: 16, endPoint x: 680, endPoint y: 21, distance: 12.1
click at [672, 18] on span "mute" at bounding box center [663, 18] width 21 height 10
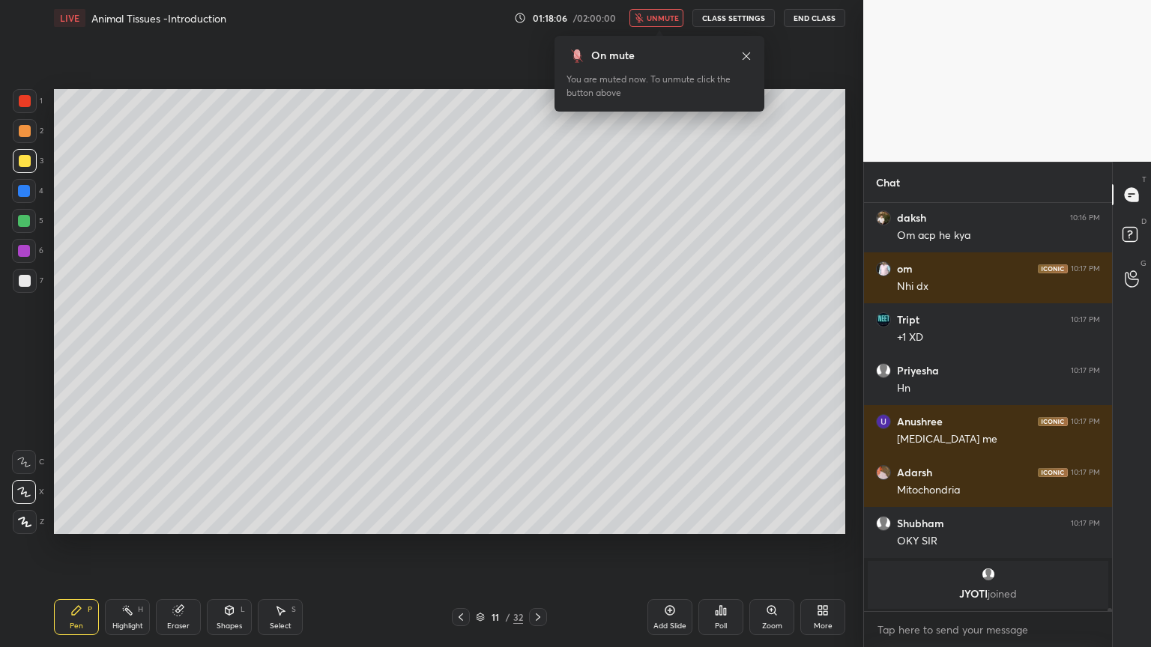
drag, startPoint x: 670, startPoint y: 18, endPoint x: 660, endPoint y: 30, distance: 15.4
click at [670, 19] on span "unmute" at bounding box center [662, 18] width 32 height 10
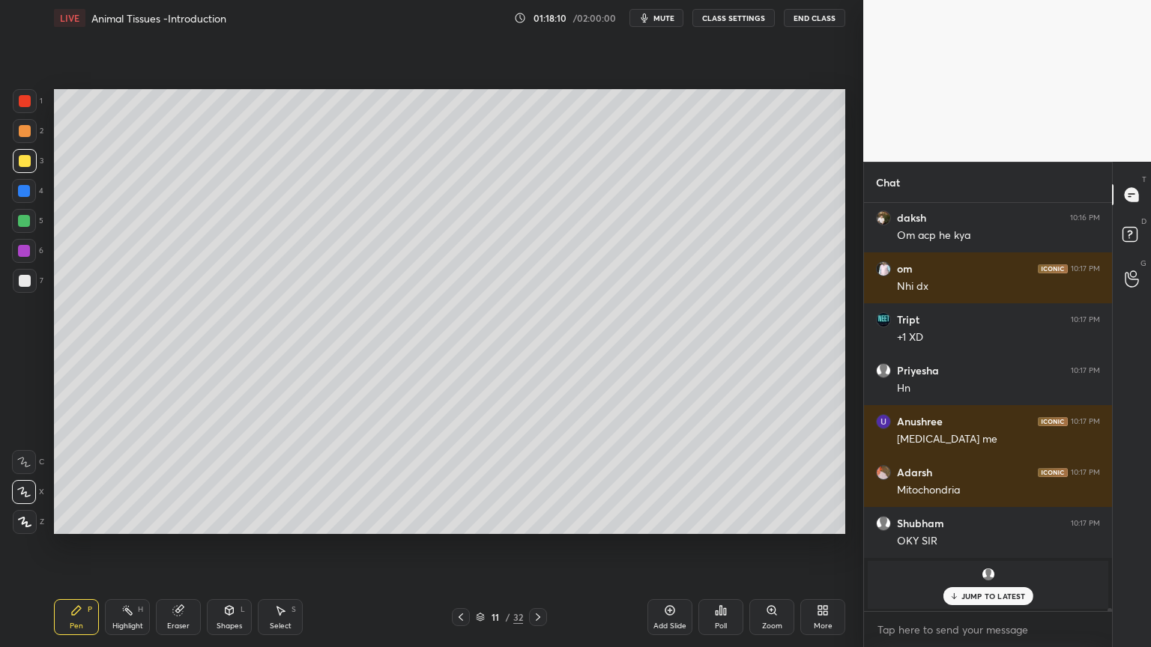
scroll to position [55875, 0]
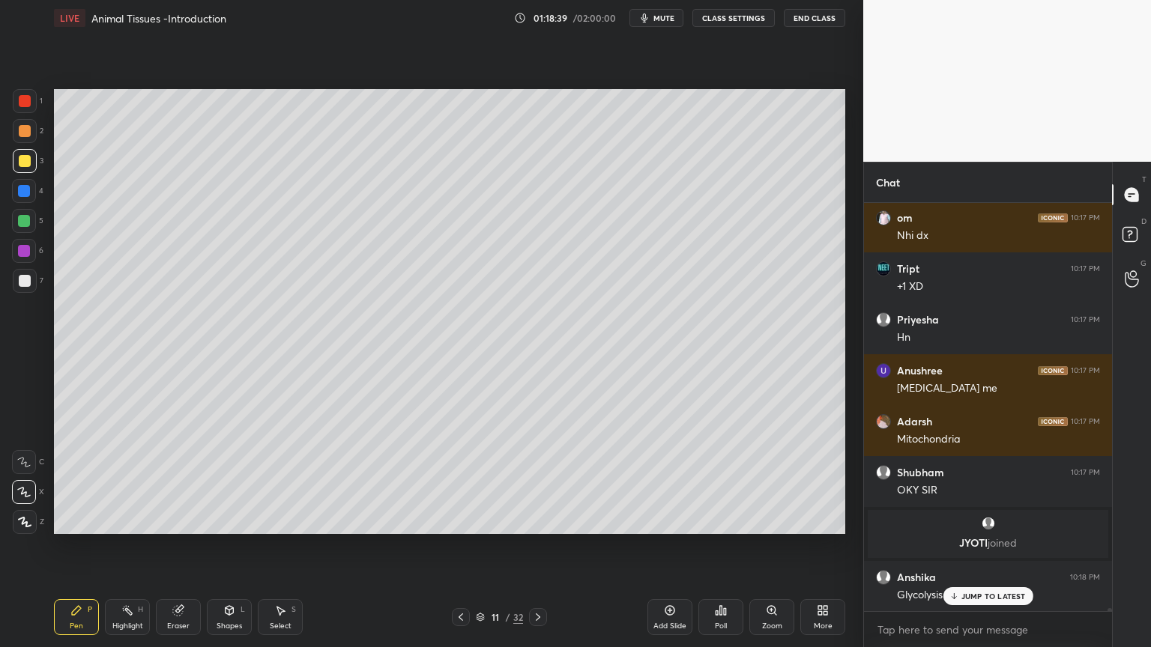
click at [539, 520] on icon at bounding box center [538, 617] width 12 height 12
click at [536, 520] on icon at bounding box center [538, 617] width 12 height 12
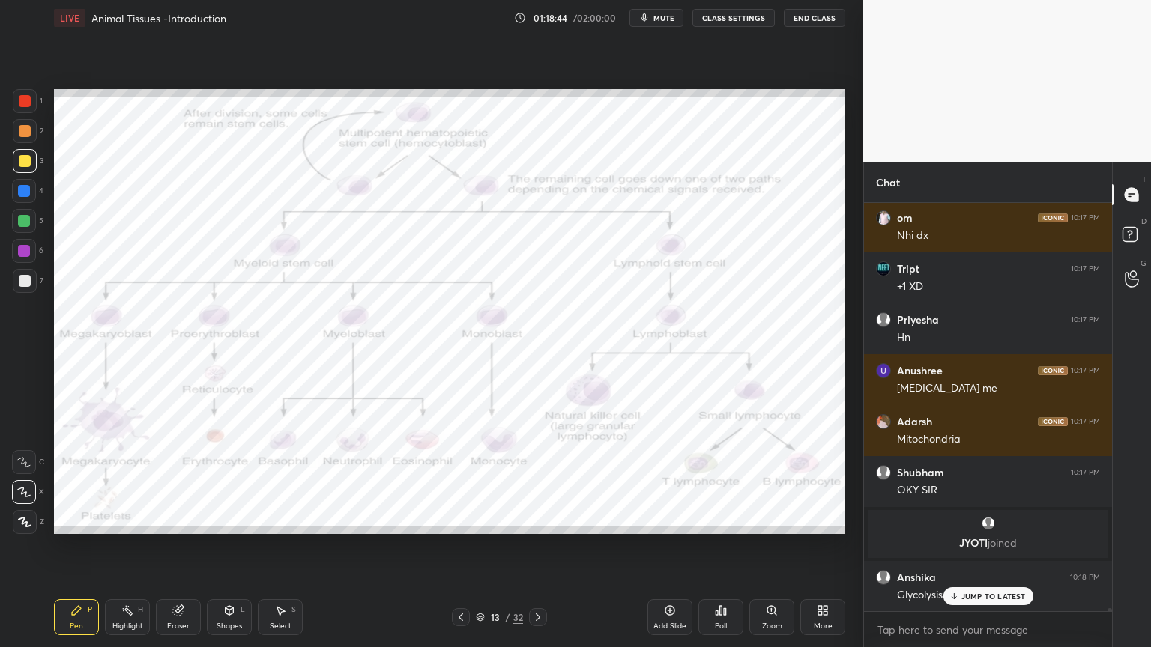
click at [231, 520] on icon at bounding box center [229, 610] width 12 height 12
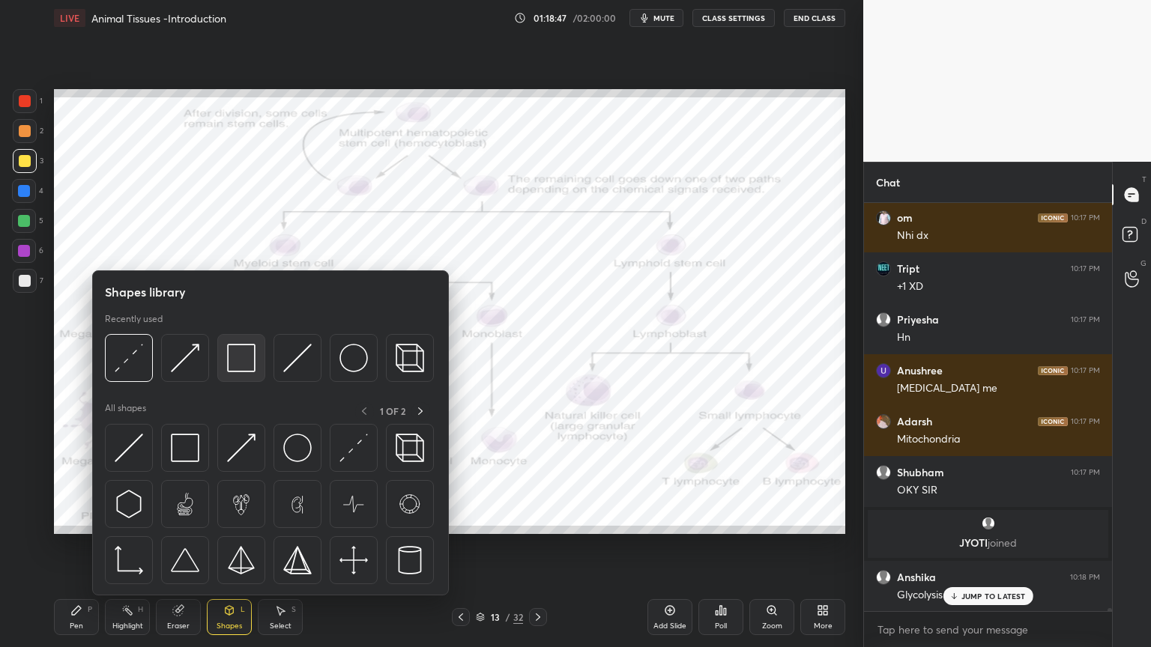
click at [243, 366] on img at bounding box center [241, 358] width 28 height 28
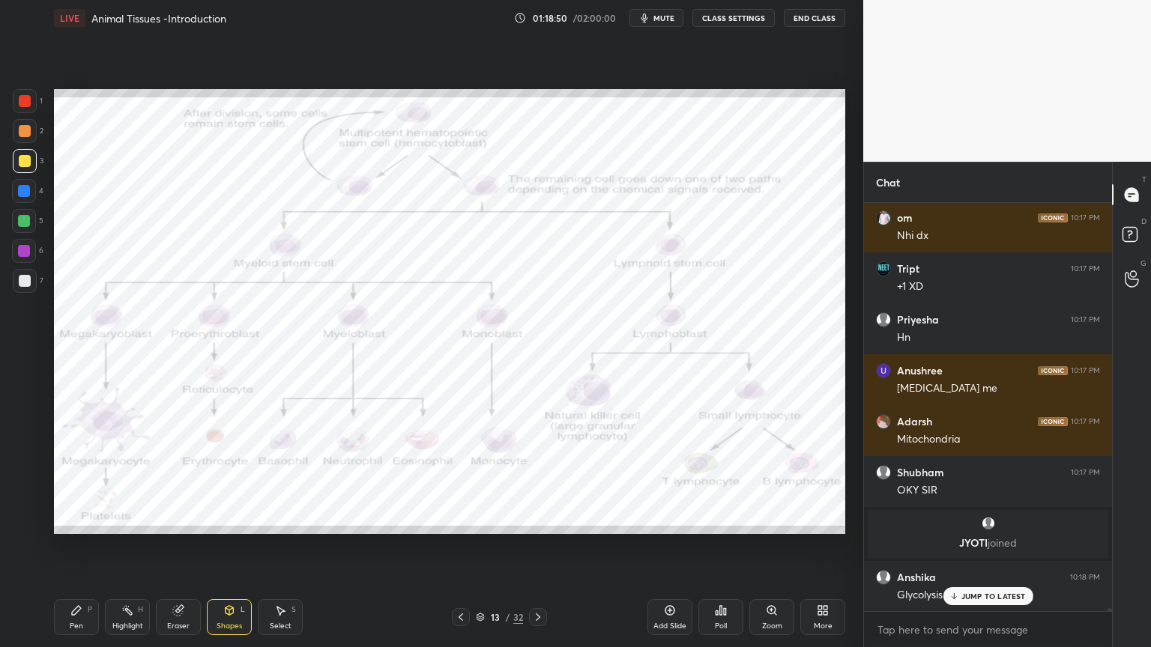
click at [16, 103] on div at bounding box center [25, 101] width 24 height 24
click at [18, 106] on div at bounding box center [25, 101] width 24 height 24
drag, startPoint x: 129, startPoint y: 615, endPoint x: 129, endPoint y: 593, distance: 21.7
click at [127, 520] on div "Highlight H" at bounding box center [127, 617] width 45 height 36
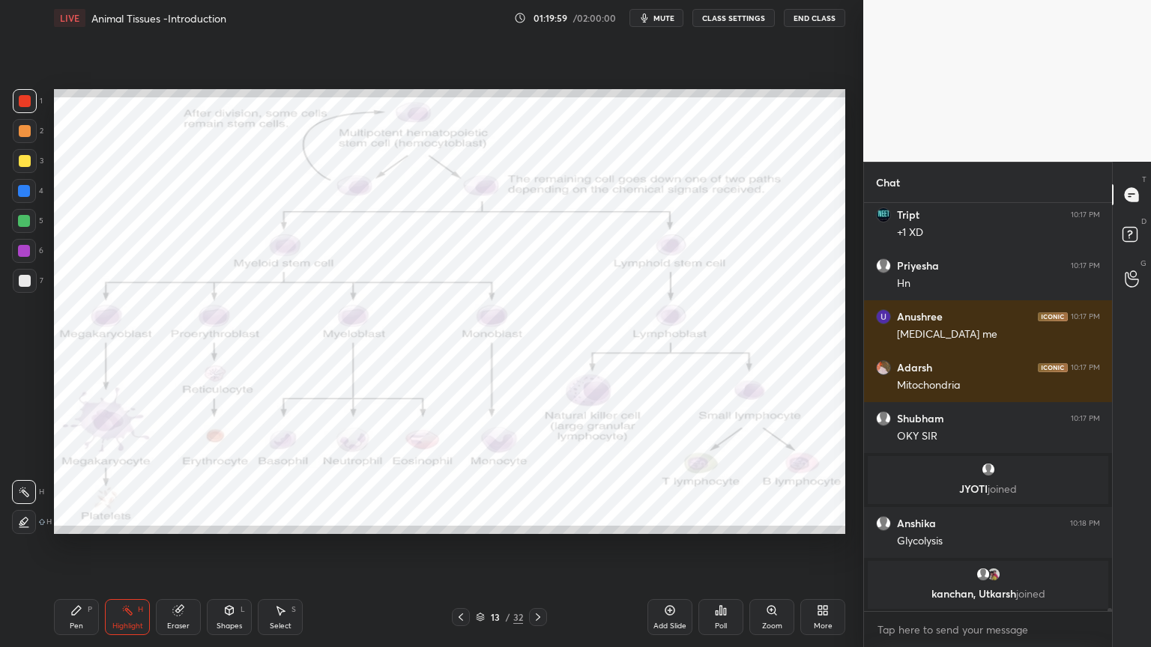
scroll to position [55994, 0]
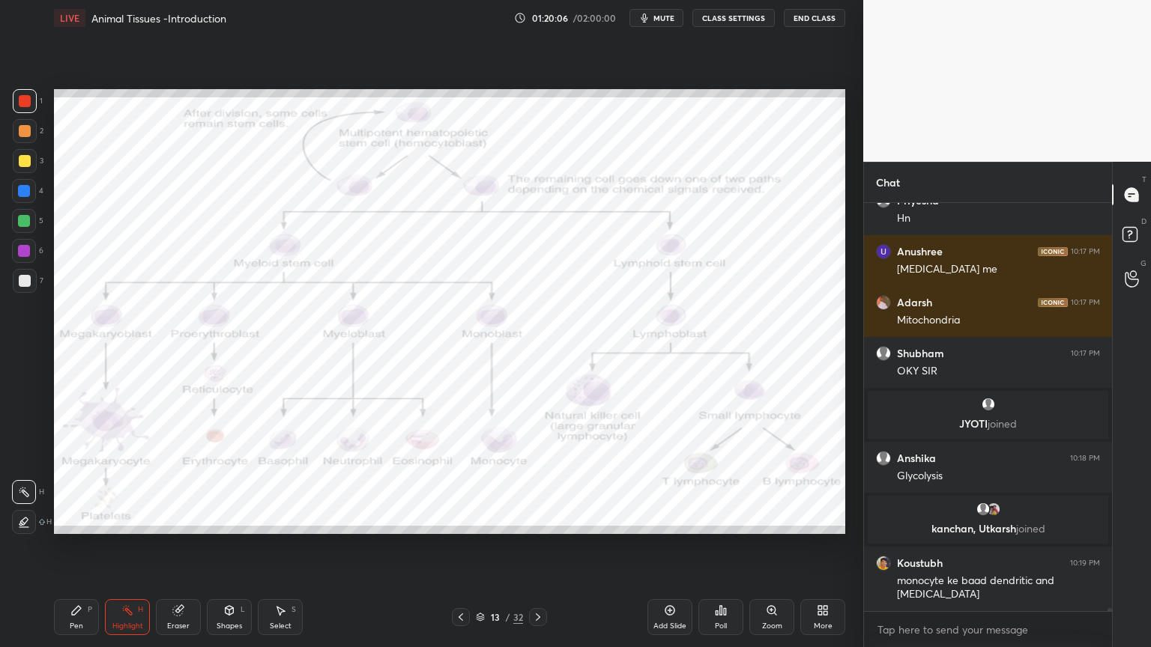
click at [458, 520] on icon at bounding box center [461, 617] width 12 height 12
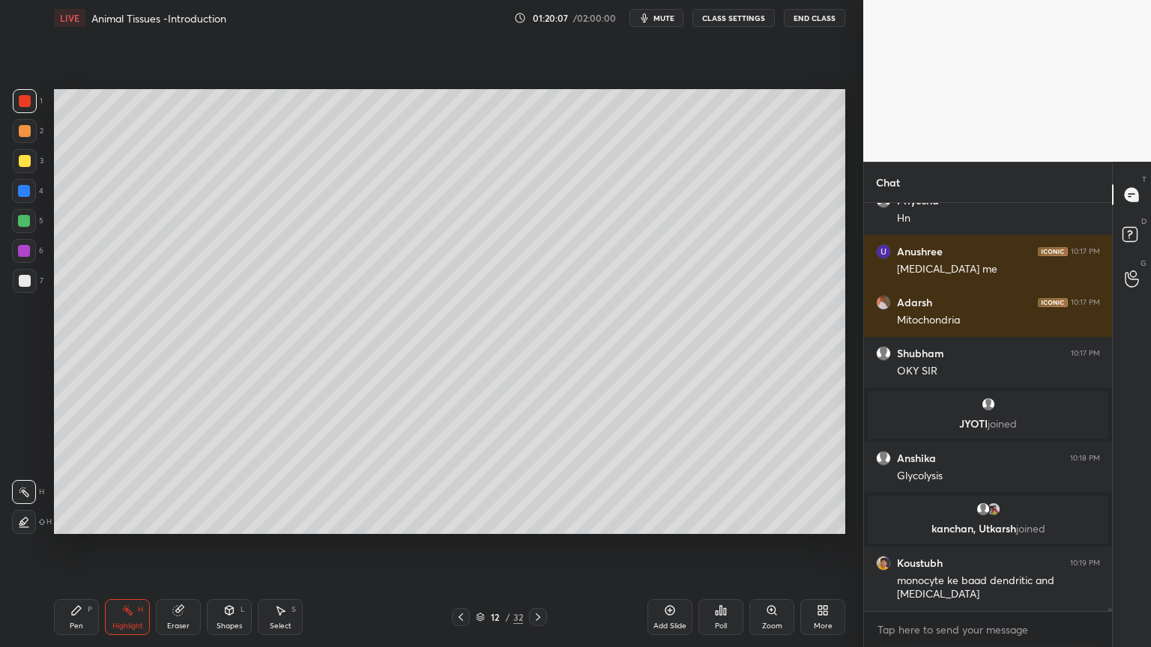
click at [456, 520] on div at bounding box center [461, 617] width 18 height 18
click at [724, 520] on div "Poll" at bounding box center [720, 617] width 45 height 36
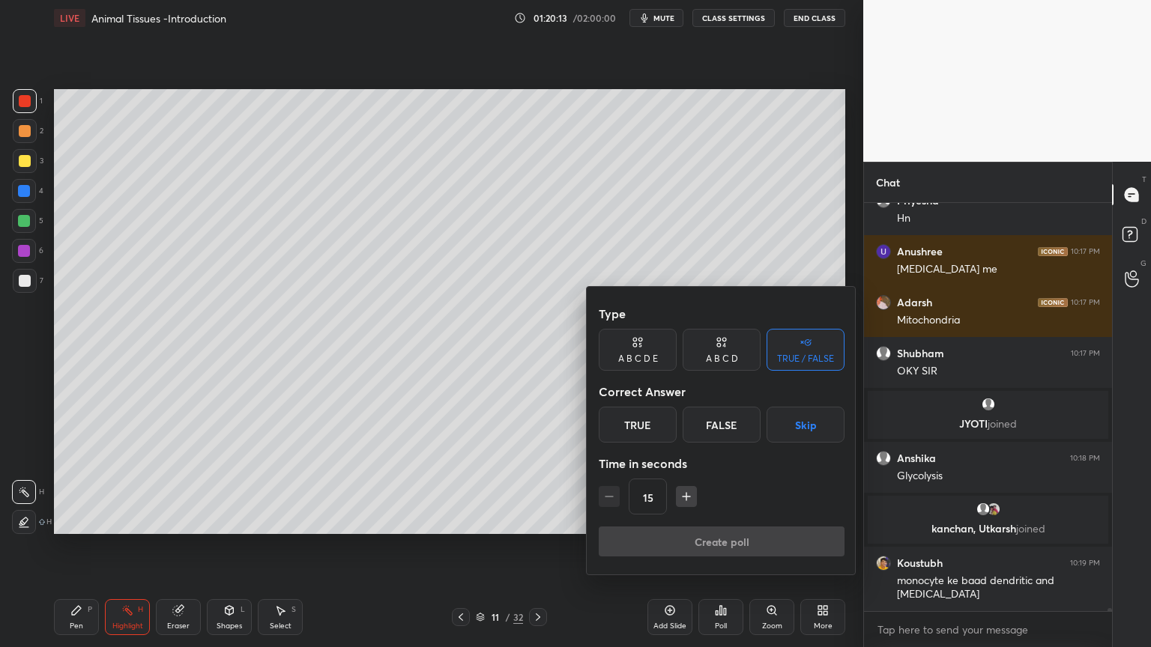
click at [809, 427] on button "Skip" at bounding box center [805, 425] width 78 height 36
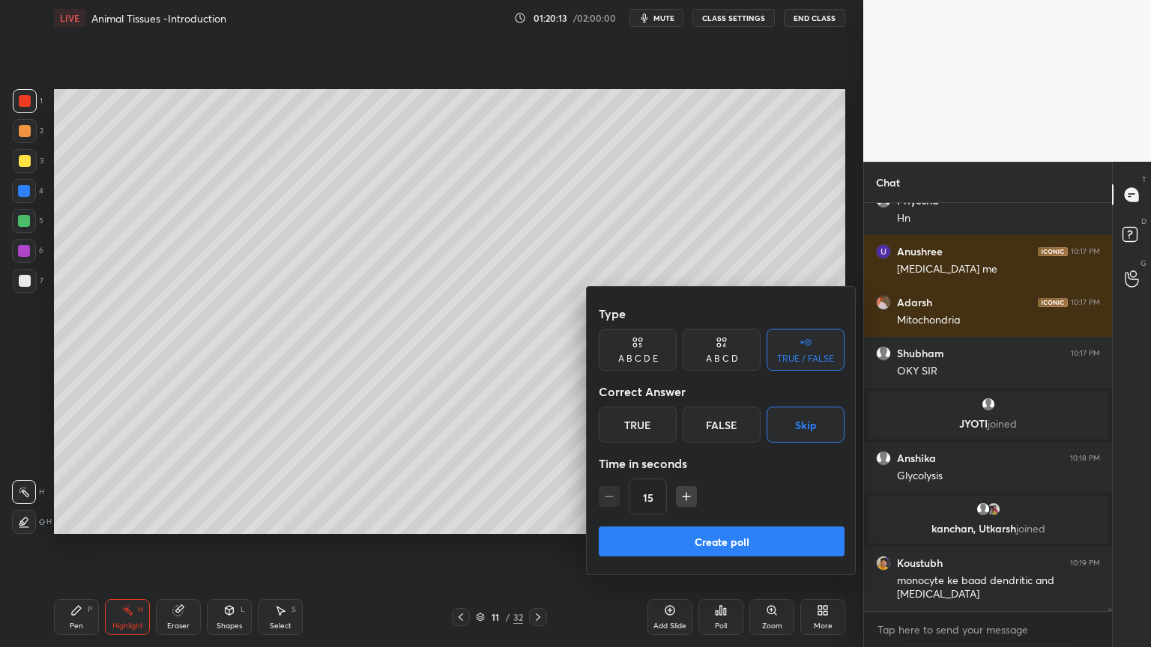
drag, startPoint x: 747, startPoint y: 554, endPoint x: 739, endPoint y: 543, distance: 13.3
click at [745, 520] on button "Create poll" at bounding box center [721, 542] width 246 height 30
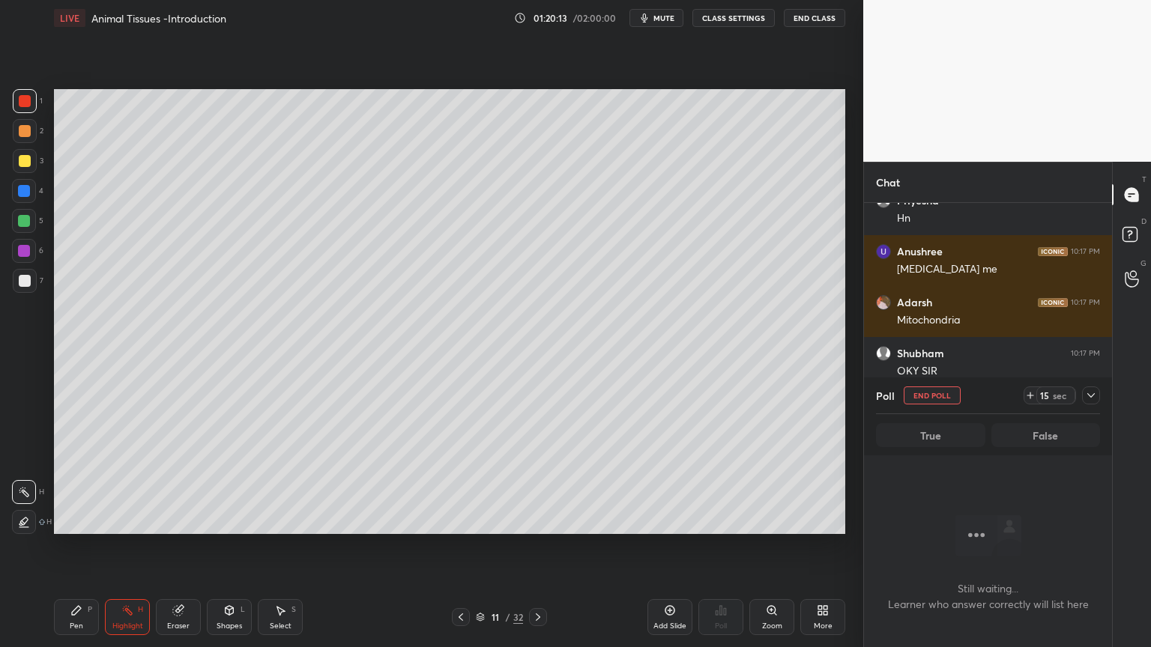
scroll to position [362, 243]
click at [661, 22] on span "mute" at bounding box center [663, 18] width 21 height 10
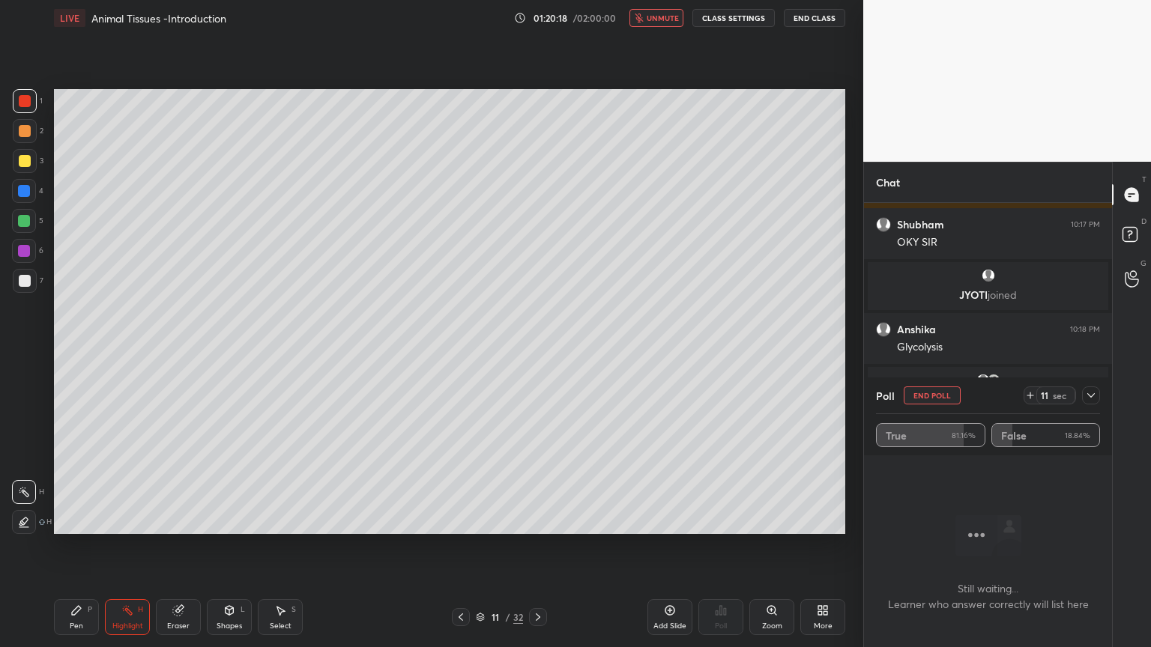
click at [673, 13] on span "unmute" at bounding box center [662, 18] width 32 height 10
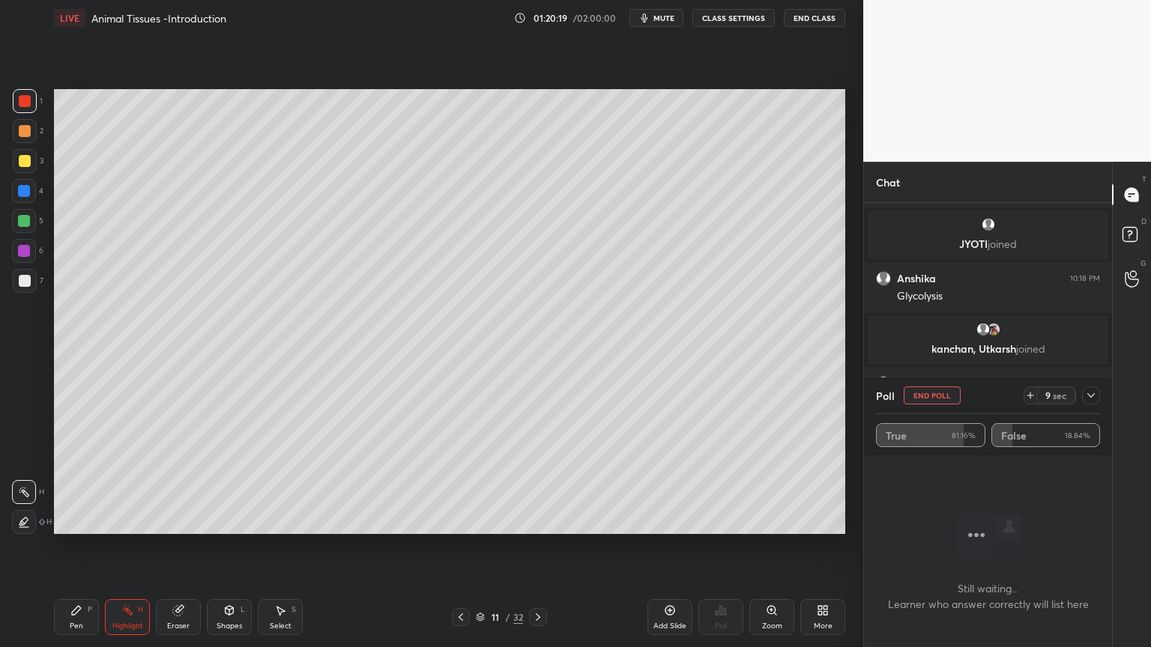
scroll to position [56225, 0]
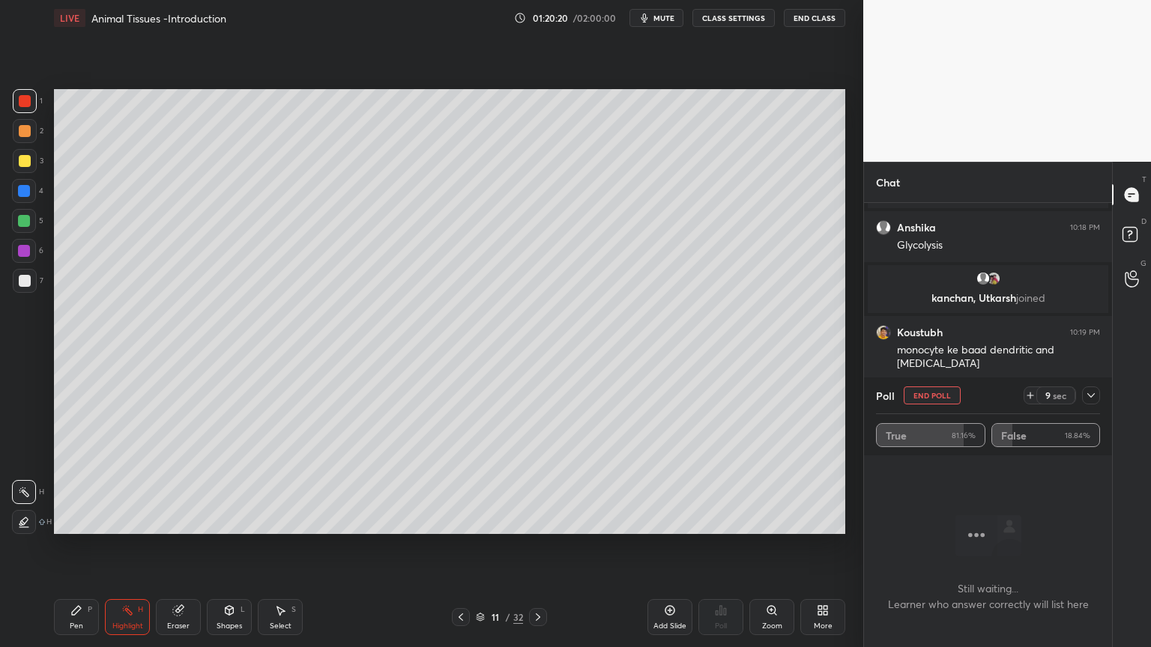
click at [940, 395] on button "End Poll" at bounding box center [931, 396] width 57 height 18
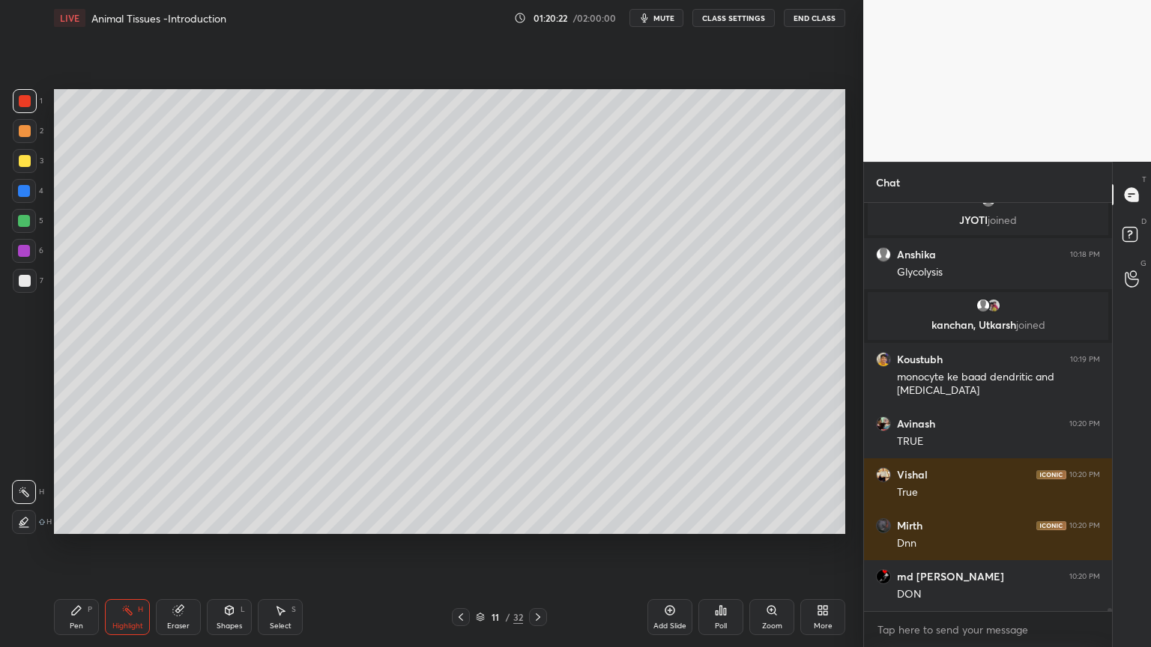
scroll to position [56249, 0]
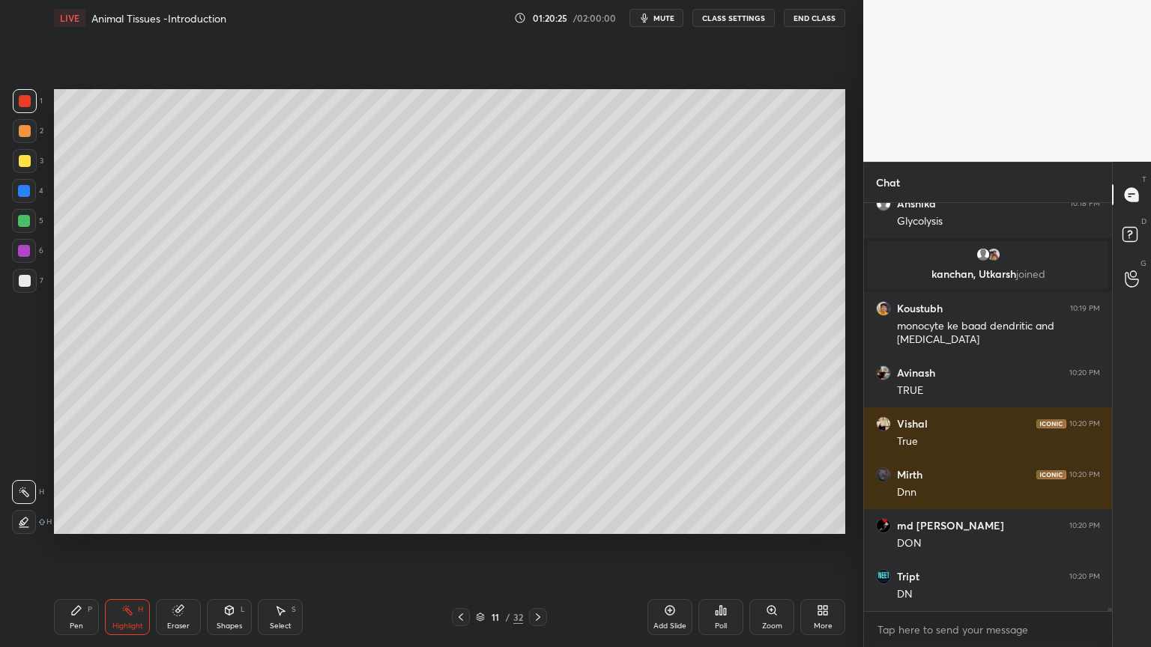
click at [461, 520] on icon at bounding box center [461, 617] width 12 height 12
click at [538, 520] on icon at bounding box center [538, 617] width 12 height 12
click at [536, 520] on icon at bounding box center [538, 617] width 12 height 12
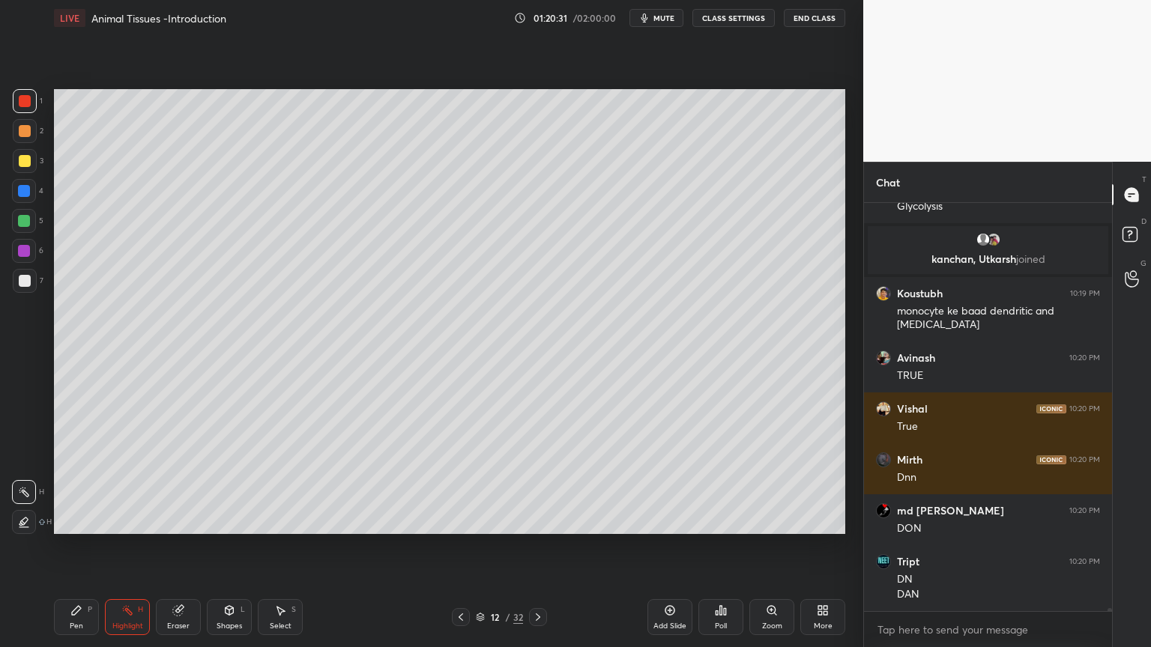
click at [453, 520] on div at bounding box center [461, 617] width 18 height 18
click at [458, 520] on icon at bounding box center [461, 617] width 12 height 12
click at [536, 520] on icon at bounding box center [538, 617] width 12 height 12
click at [676, 520] on div "Add Slide" at bounding box center [669, 617] width 45 height 36
click at [75, 520] on icon at bounding box center [76, 610] width 12 height 12
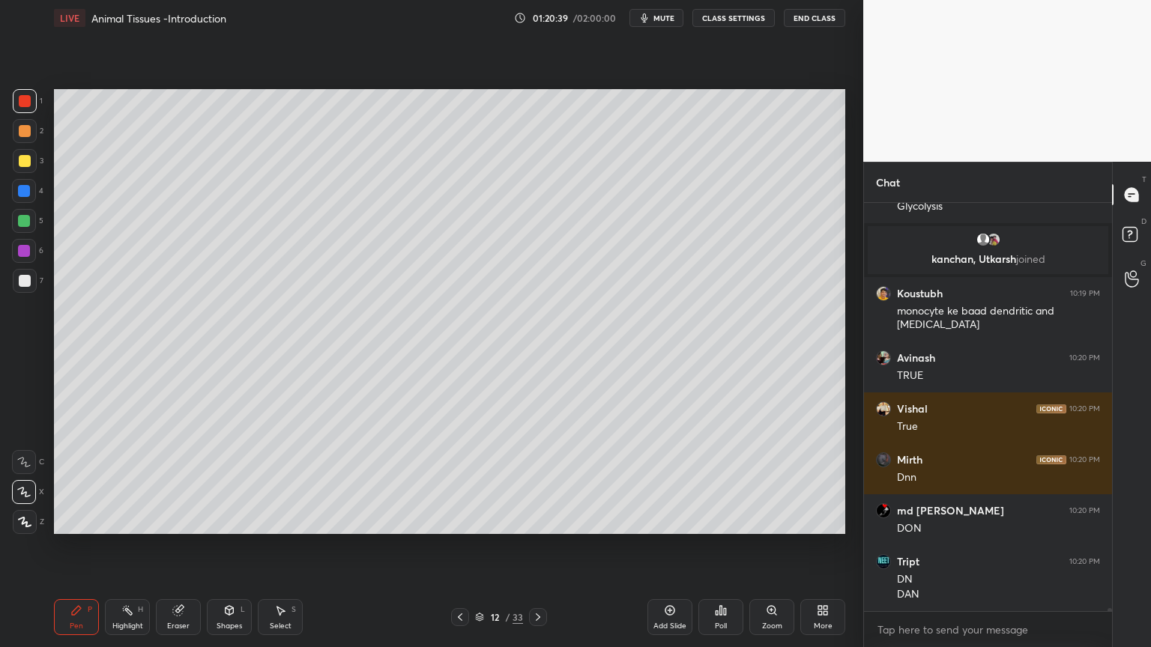
drag, startPoint x: 79, startPoint y: 606, endPoint x: 34, endPoint y: 512, distance: 104.2
click at [74, 520] on icon at bounding box center [76, 610] width 9 height 9
click at [24, 96] on div at bounding box center [25, 101] width 24 height 24
drag, startPoint x: 25, startPoint y: 97, endPoint x: 46, endPoint y: 96, distance: 21.8
click at [25, 101] on div at bounding box center [25, 101] width 12 height 12
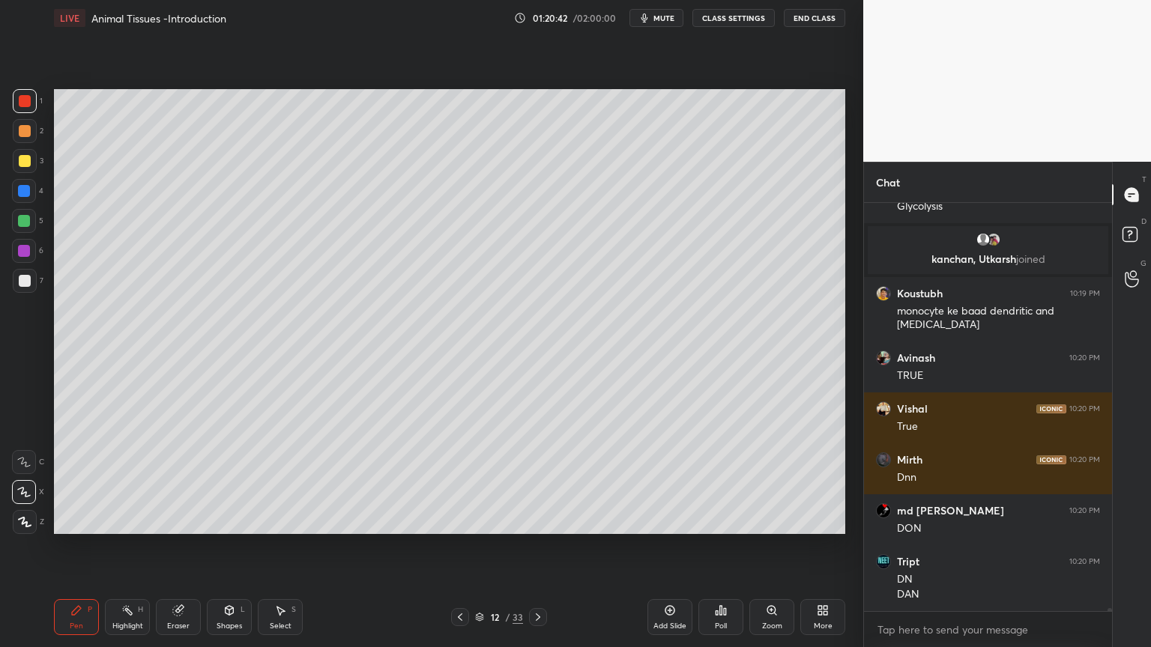
scroll to position [56328, 0]
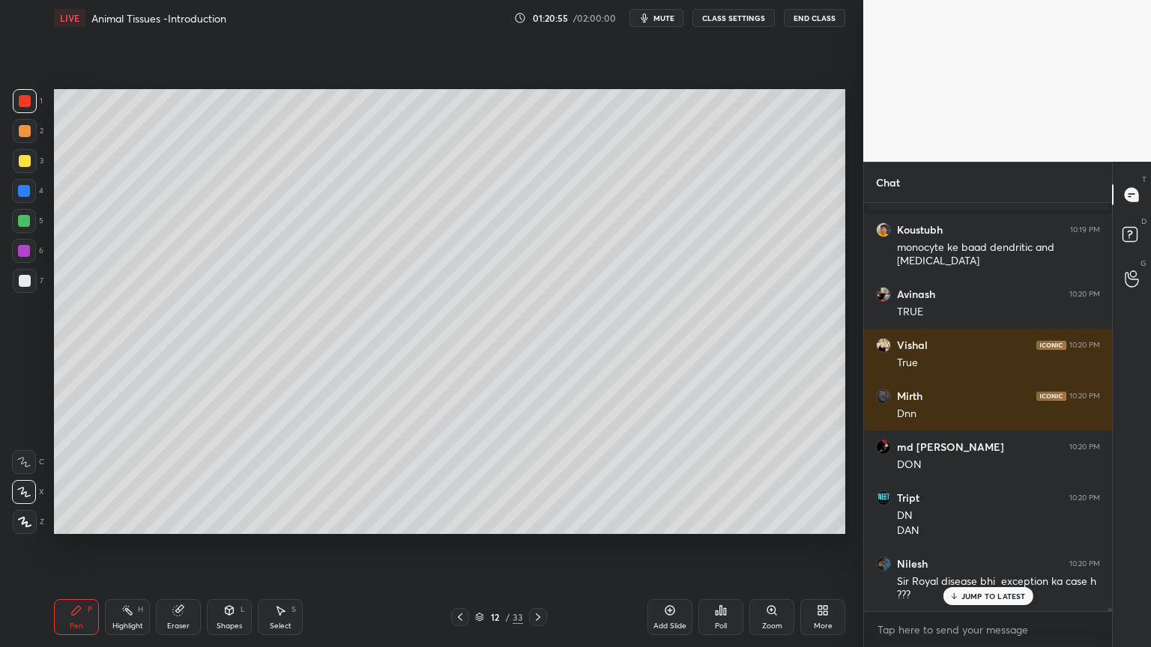
click at [23, 162] on div at bounding box center [25, 161] width 12 height 12
click at [27, 103] on div at bounding box center [25, 101] width 12 height 12
drag, startPoint x: 23, startPoint y: 163, endPoint x: 43, endPoint y: 162, distance: 20.2
click at [25, 163] on div at bounding box center [25, 161] width 12 height 12
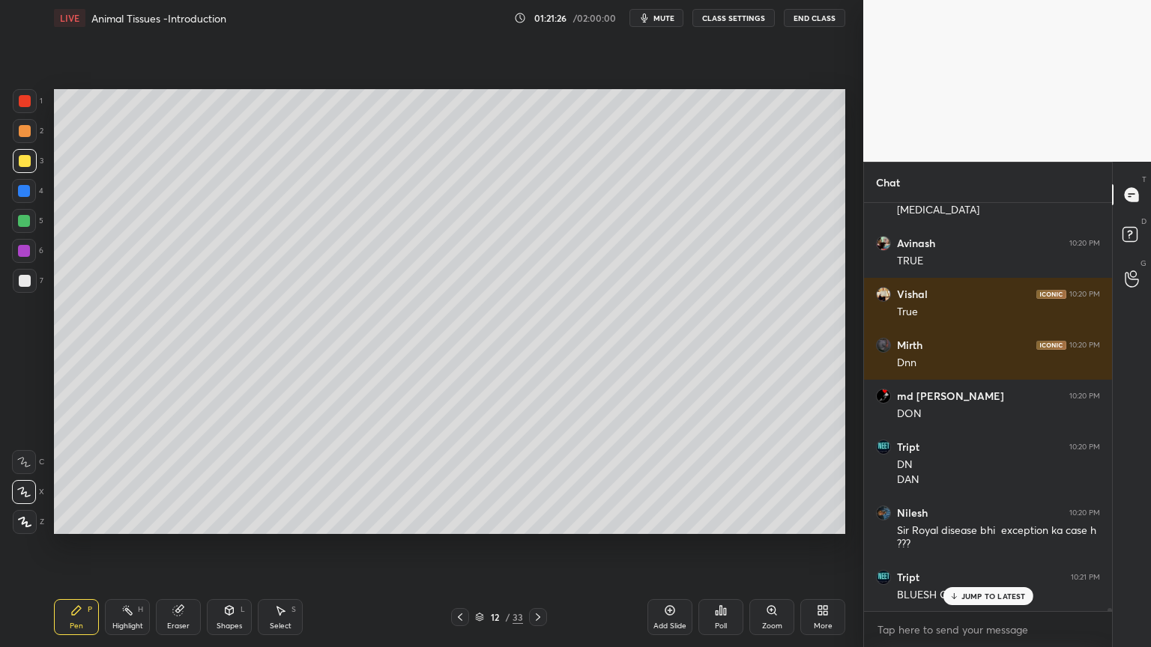
click at [27, 100] on div at bounding box center [25, 101] width 12 height 12
click at [25, 103] on div at bounding box center [25, 101] width 12 height 12
click at [27, 164] on div at bounding box center [25, 161] width 12 height 12
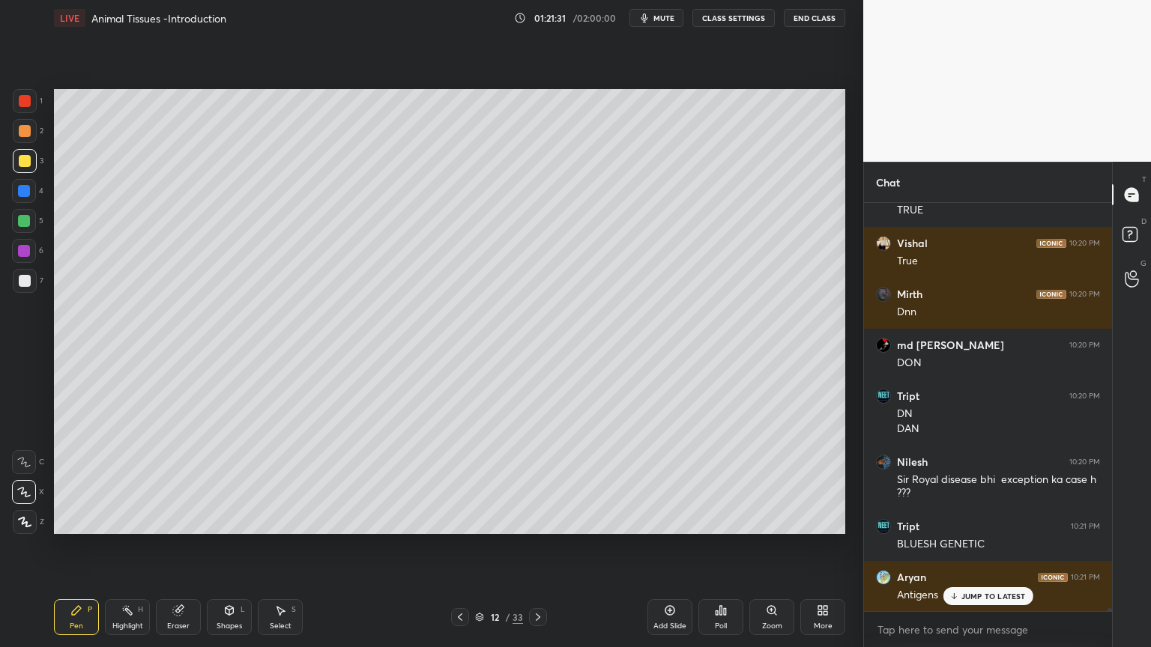
drag, startPoint x: 27, startPoint y: 219, endPoint x: 45, endPoint y: 217, distance: 18.0
click at [26, 219] on div at bounding box center [24, 221] width 12 height 12
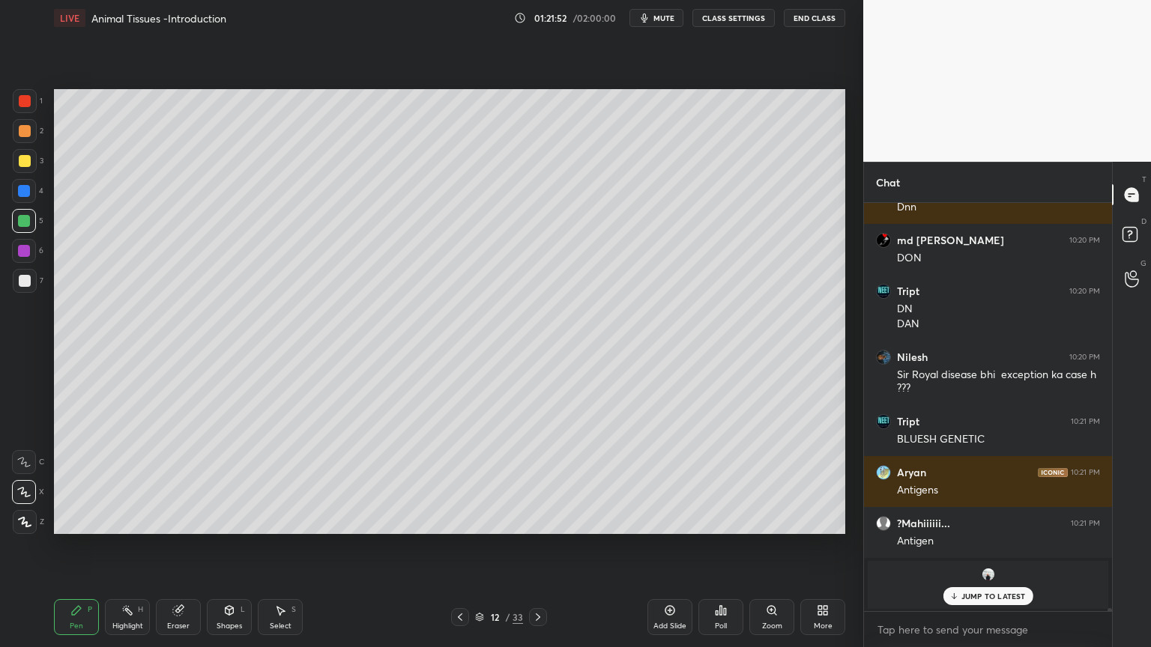
scroll to position [56585, 0]
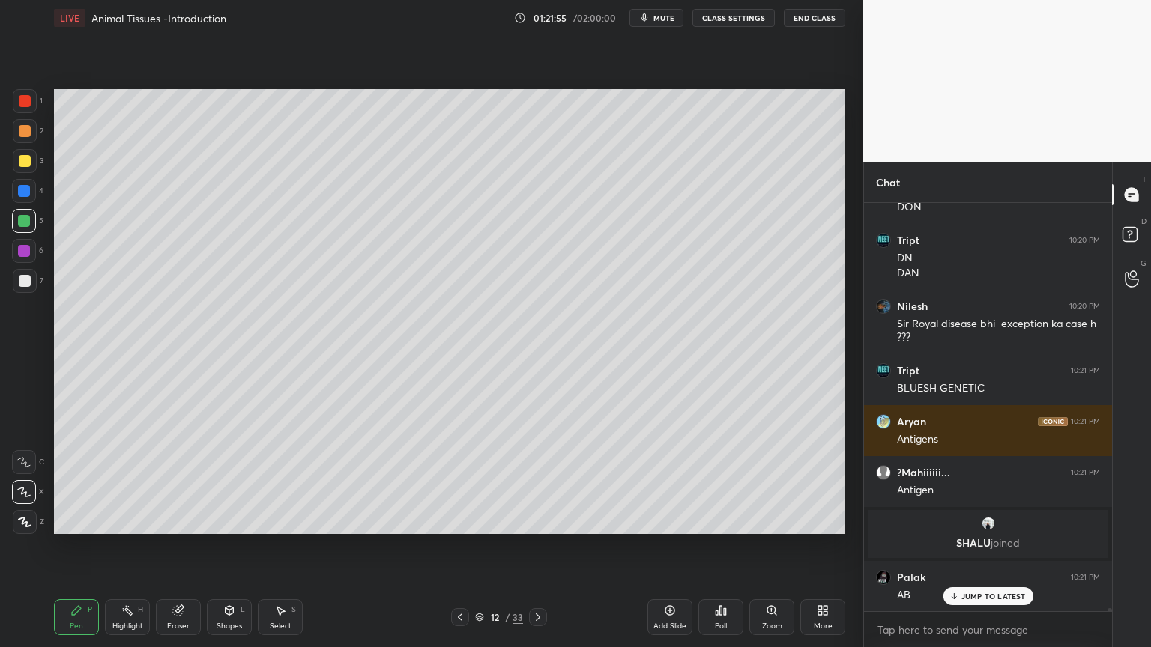
drag, startPoint x: 35, startPoint y: 280, endPoint x: 51, endPoint y: 275, distance: 16.6
click at [37, 281] on div "7" at bounding box center [28, 281] width 31 height 24
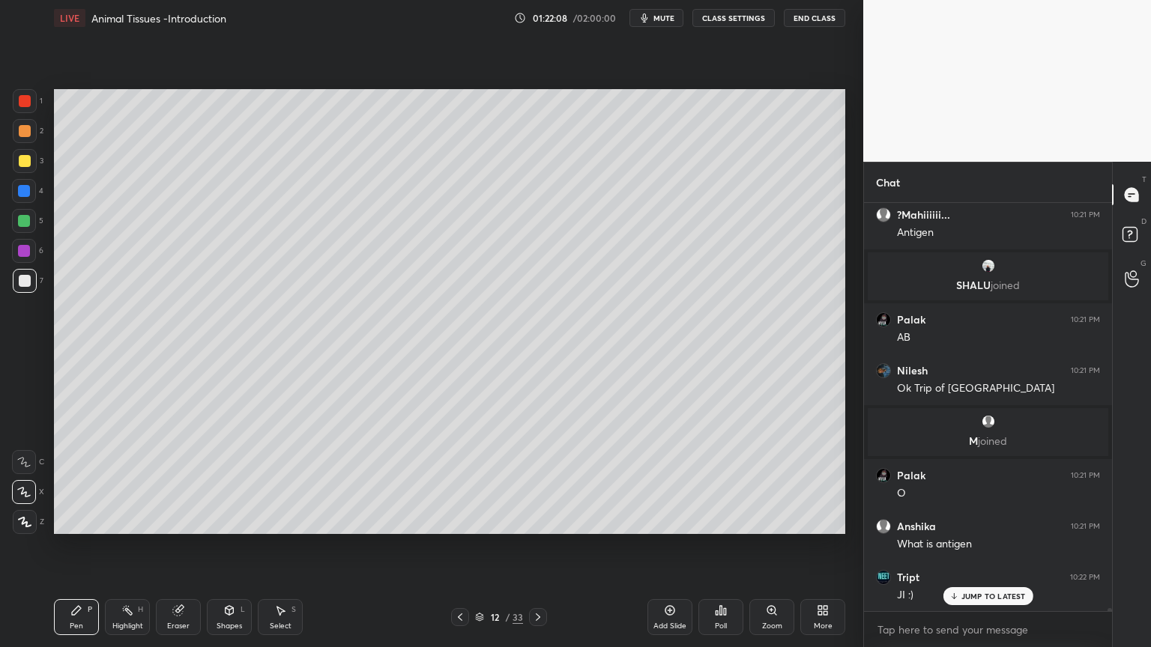
scroll to position [56894, 0]
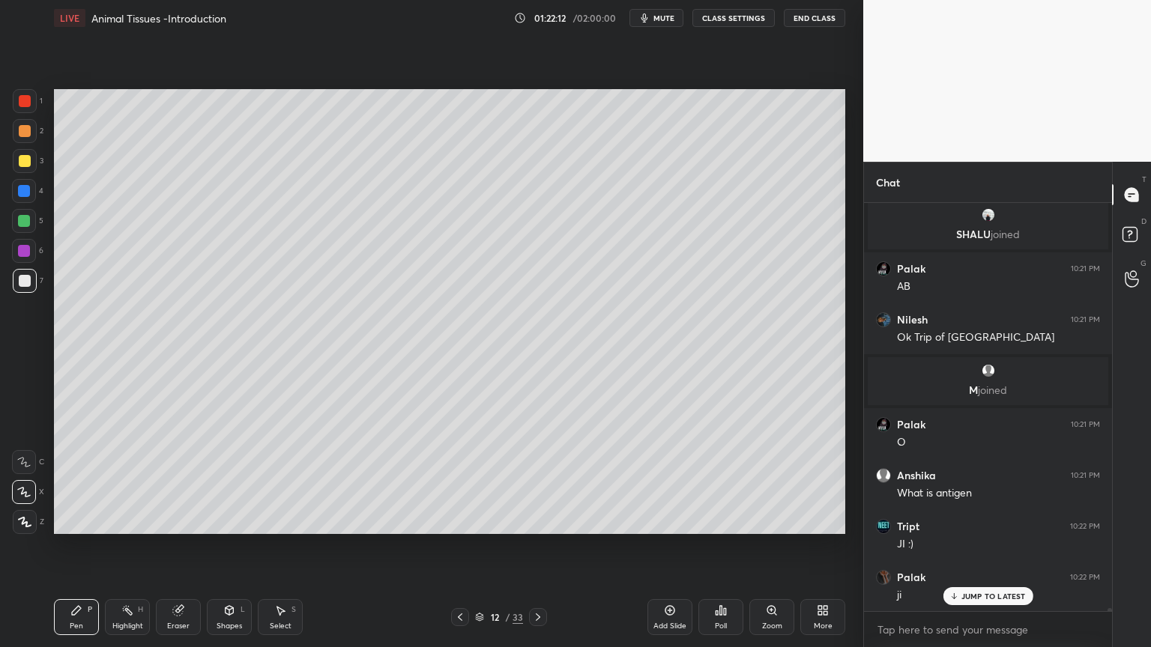
click at [29, 226] on div at bounding box center [24, 221] width 24 height 24
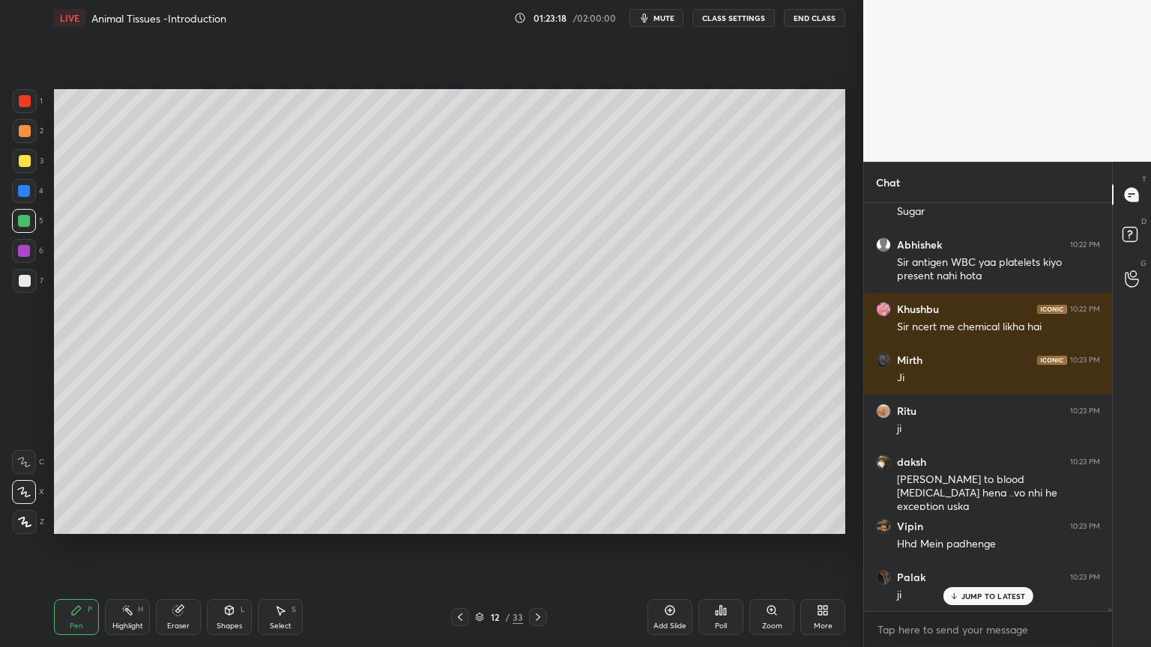
scroll to position [57379, 0]
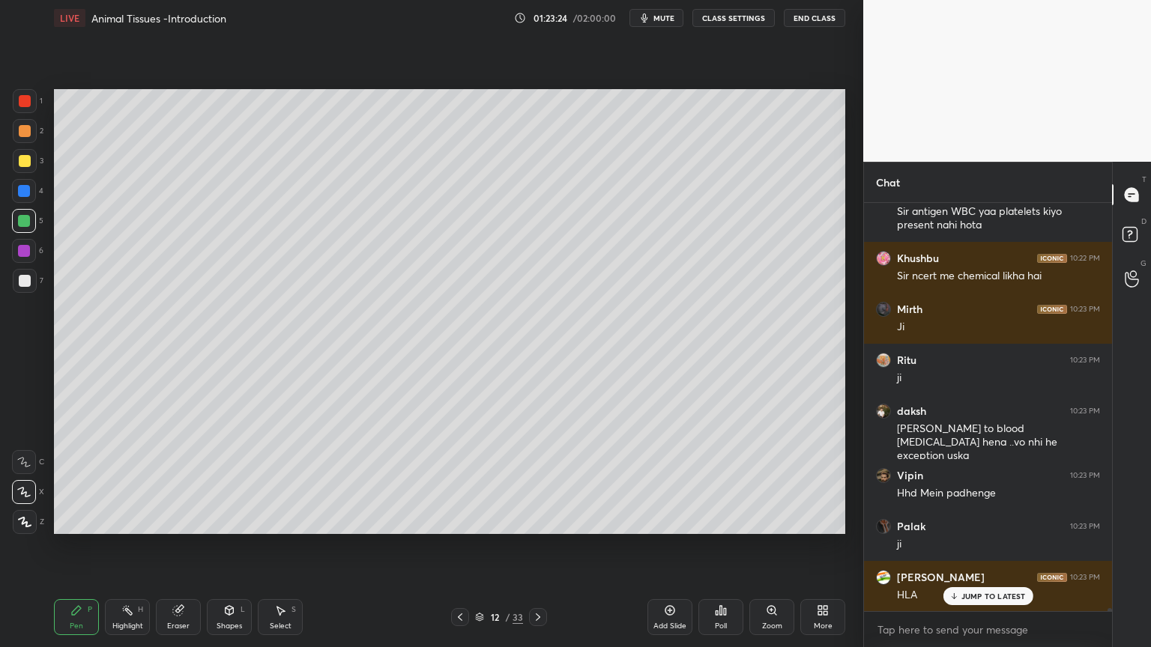
drag, startPoint x: 286, startPoint y: 614, endPoint x: 279, endPoint y: 572, distance: 42.6
click at [288, 520] on div "Select S" at bounding box center [280, 617] width 45 height 36
click at [177, 520] on div "Eraser" at bounding box center [178, 617] width 45 height 36
drag, startPoint x: 67, startPoint y: 616, endPoint x: 69, endPoint y: 581, distance: 36.0
click at [67, 520] on div "Pen P" at bounding box center [76, 617] width 45 height 36
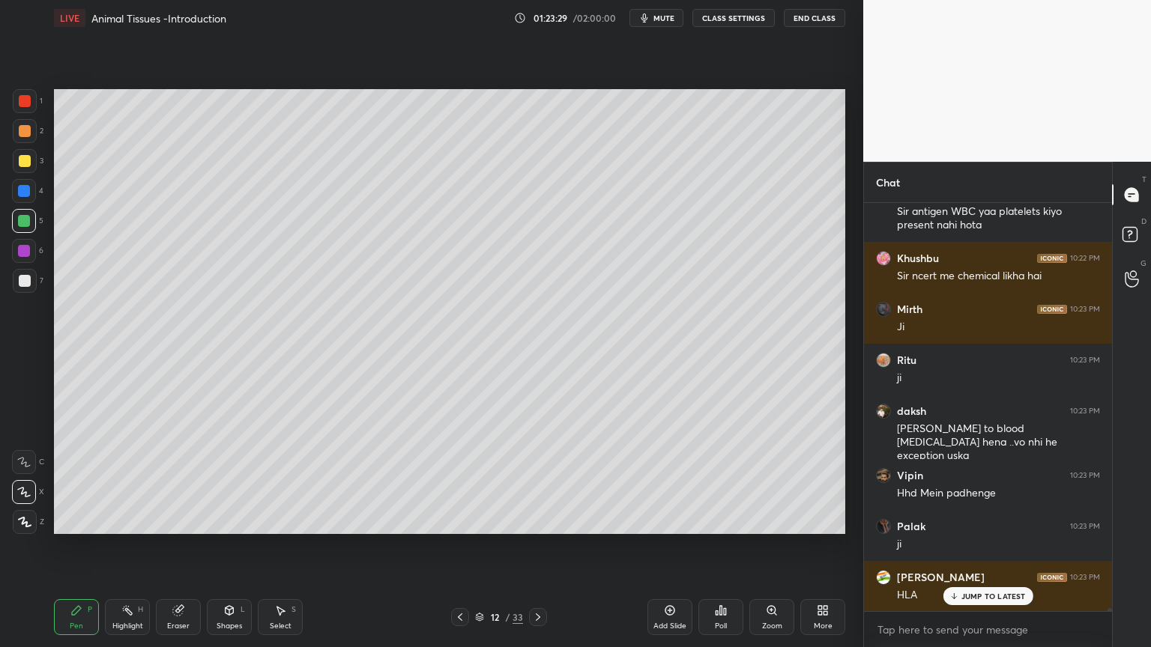
drag, startPoint x: 26, startPoint y: 96, endPoint x: 50, endPoint y: 103, distance: 24.9
click at [24, 103] on div at bounding box center [25, 101] width 12 height 12
drag, startPoint x: 26, startPoint y: 159, endPoint x: 43, endPoint y: 156, distance: 16.7
click at [25, 161] on div at bounding box center [25, 161] width 12 height 12
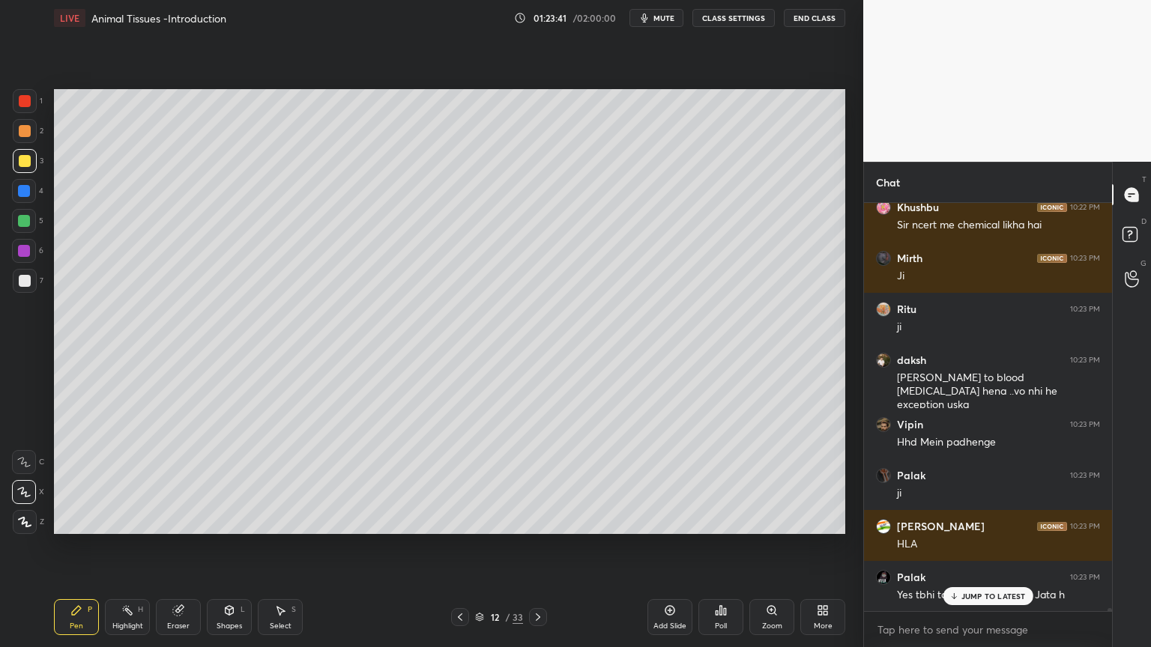
drag, startPoint x: 992, startPoint y: 591, endPoint x: 980, endPoint y: 595, distance: 12.8
click at [992, 520] on p "JUMP TO LATEST" at bounding box center [993, 596] width 64 height 9
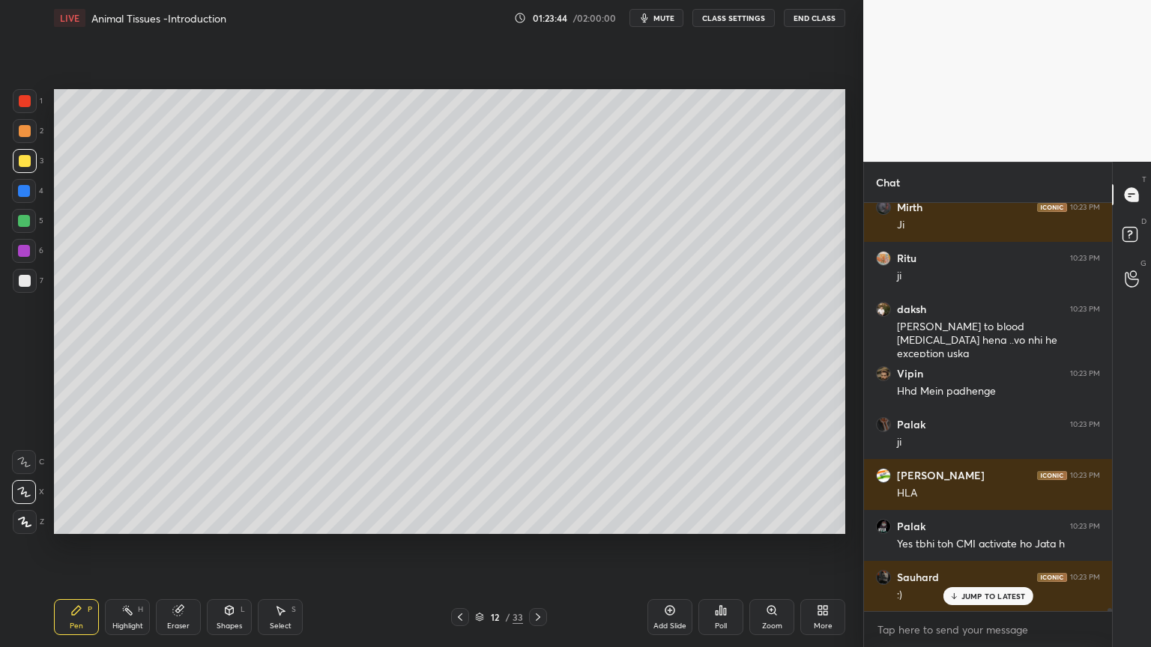
scroll to position [57532, 0]
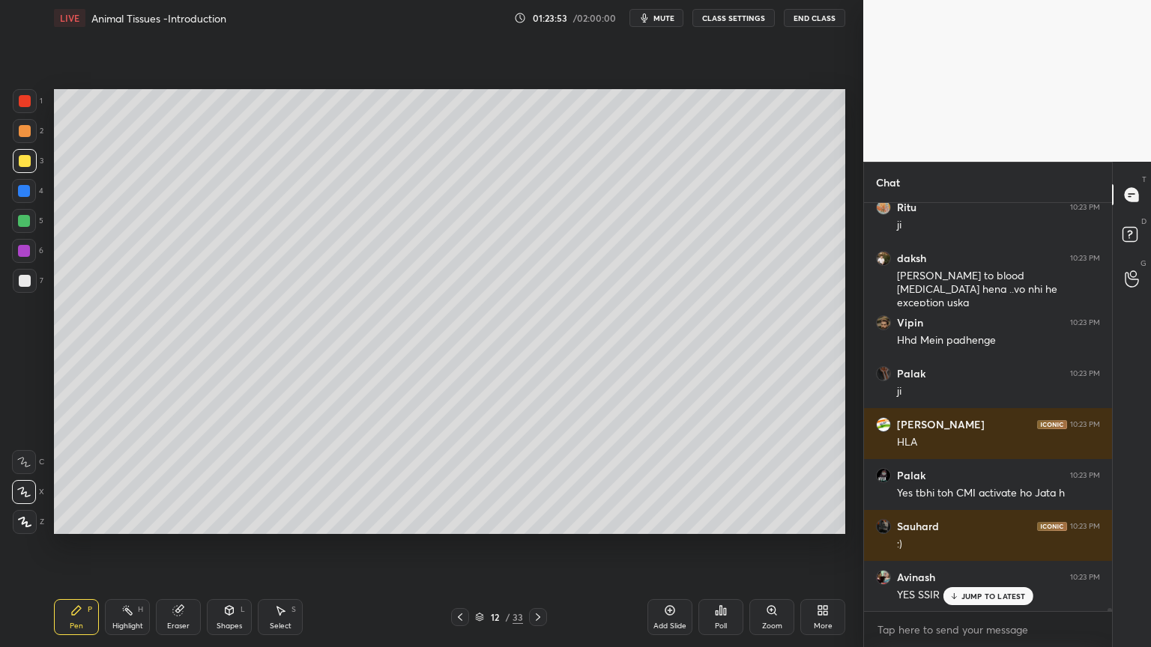
click at [24, 279] on div at bounding box center [25, 281] width 12 height 12
click at [27, 283] on div at bounding box center [25, 281] width 12 height 12
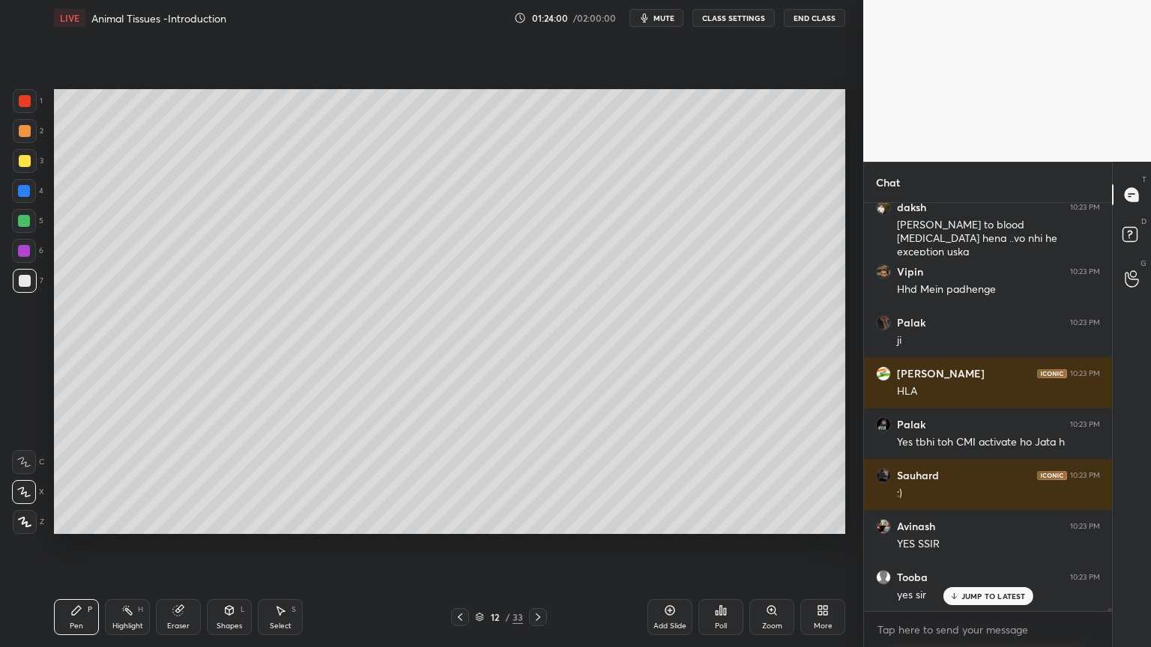
click at [26, 222] on div at bounding box center [24, 221] width 12 height 12
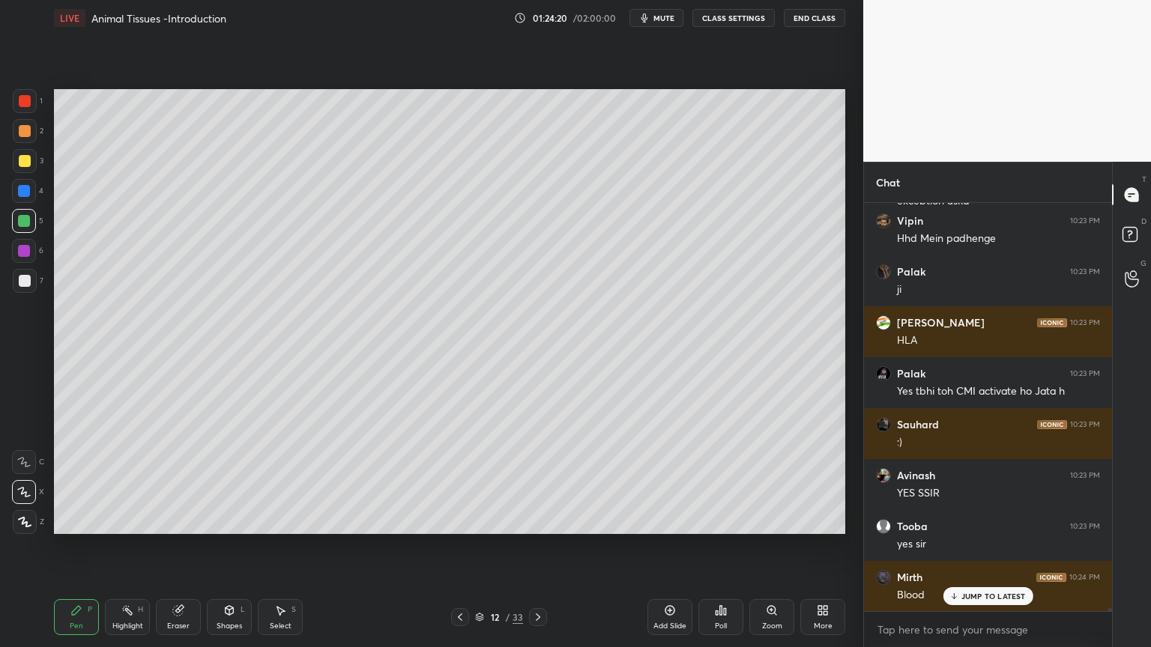
click at [22, 281] on div at bounding box center [25, 281] width 12 height 12
click at [23, 280] on div at bounding box center [25, 281] width 12 height 12
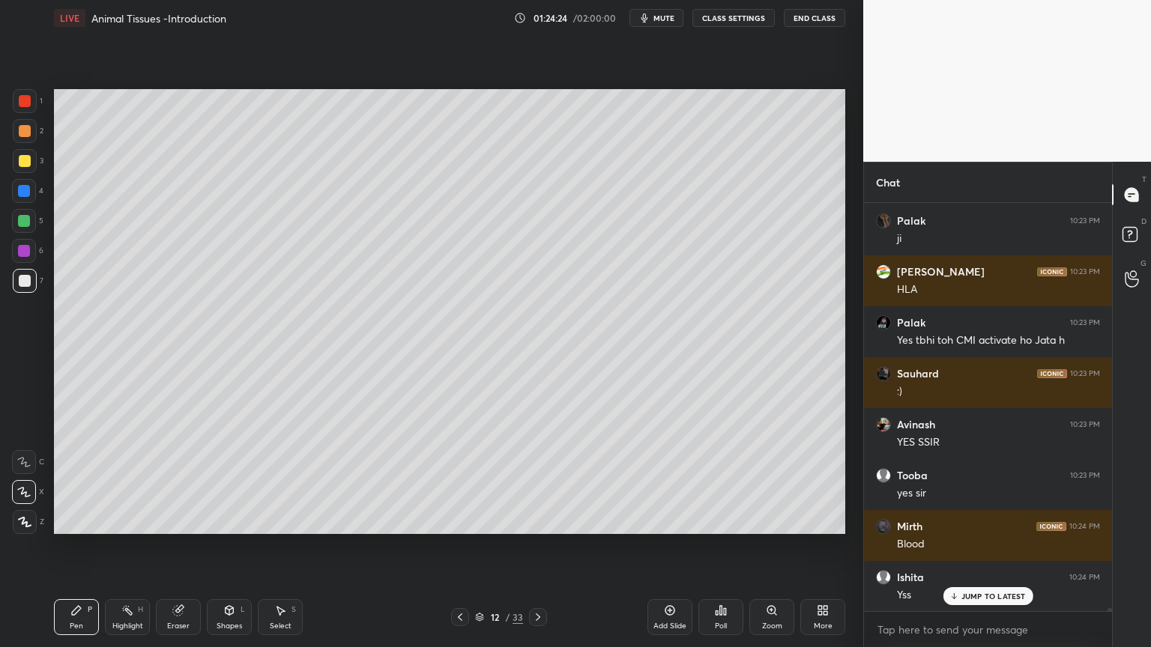
scroll to position [57736, 0]
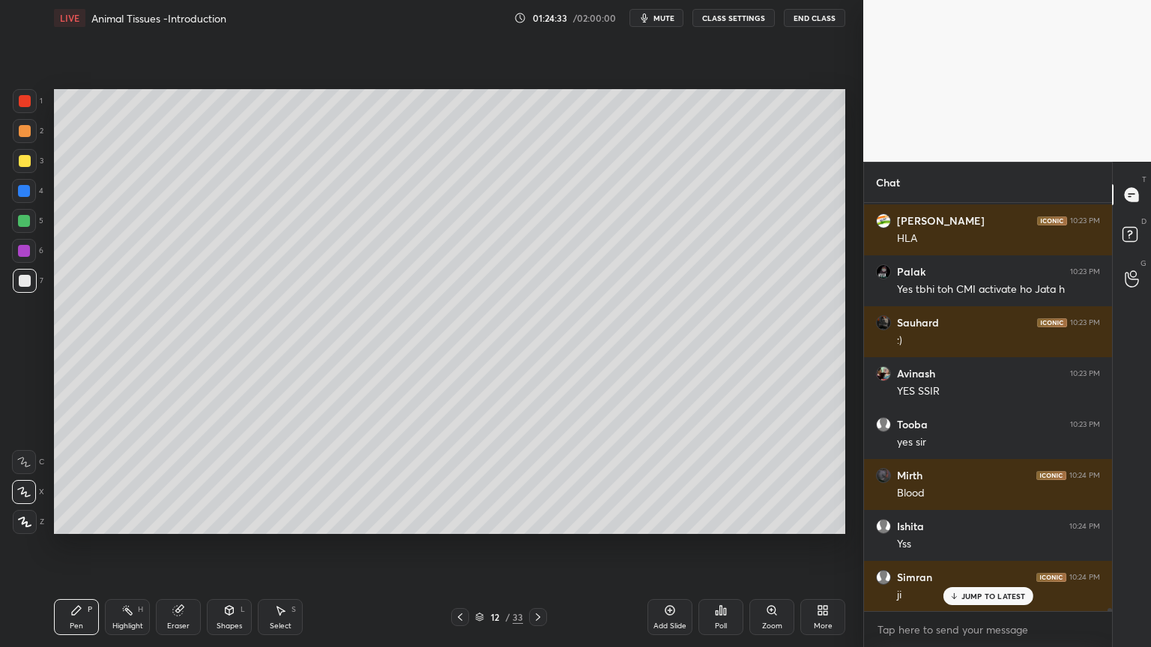
click at [28, 279] on div at bounding box center [25, 281] width 12 height 12
click at [538, 520] on icon at bounding box center [538, 617] width 12 height 12
click at [539, 520] on icon at bounding box center [538, 617] width 12 height 12
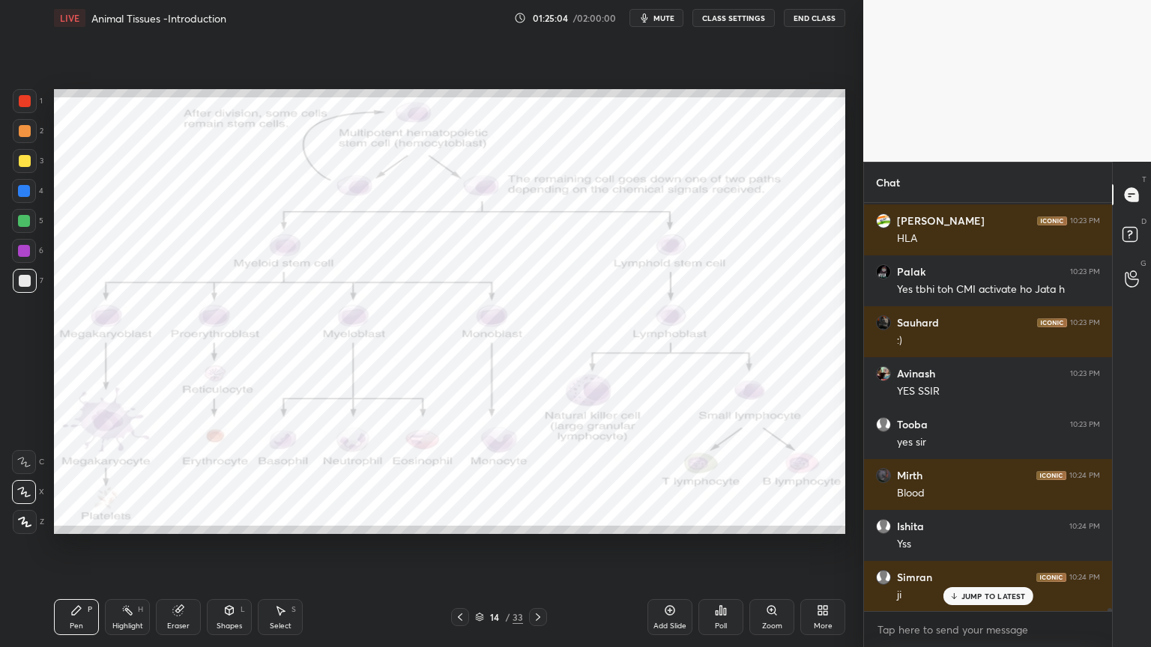
click at [539, 520] on div at bounding box center [538, 617] width 18 height 18
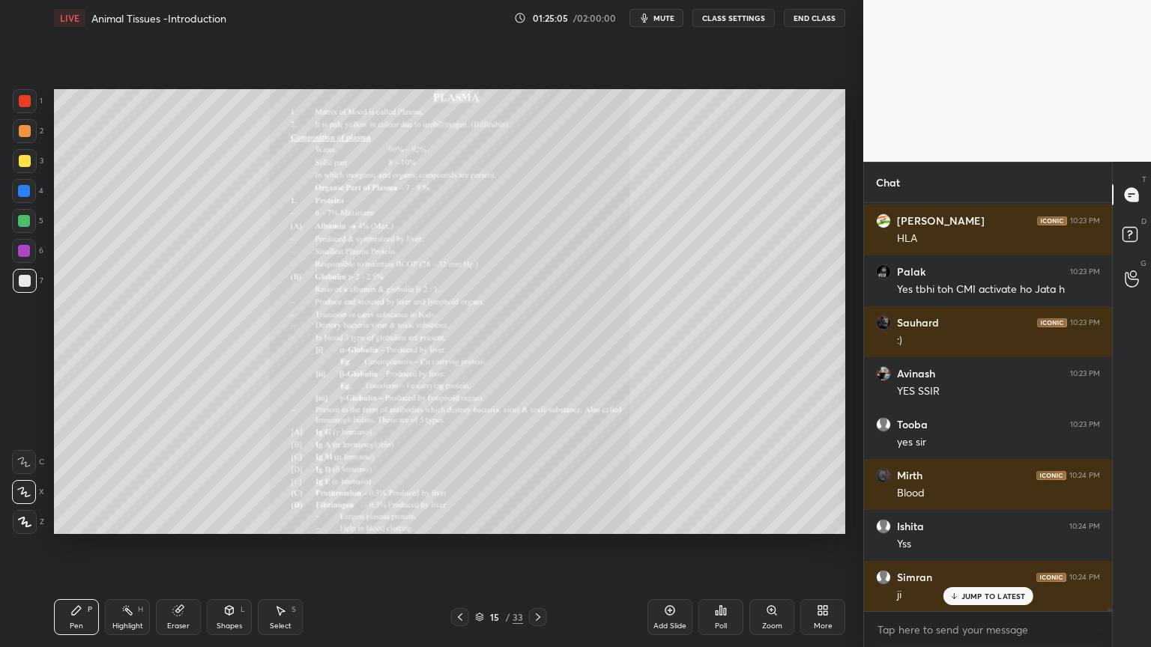
click at [534, 520] on div "Pen P Highlight H Eraser Shapes L Select S 15 / 33 Add Slide Poll Zoom More" at bounding box center [449, 617] width 791 height 60
click at [536, 520] on icon at bounding box center [538, 617] width 12 height 12
click at [535, 520] on icon at bounding box center [538, 617] width 12 height 12
click at [458, 520] on icon at bounding box center [460, 617] width 12 height 12
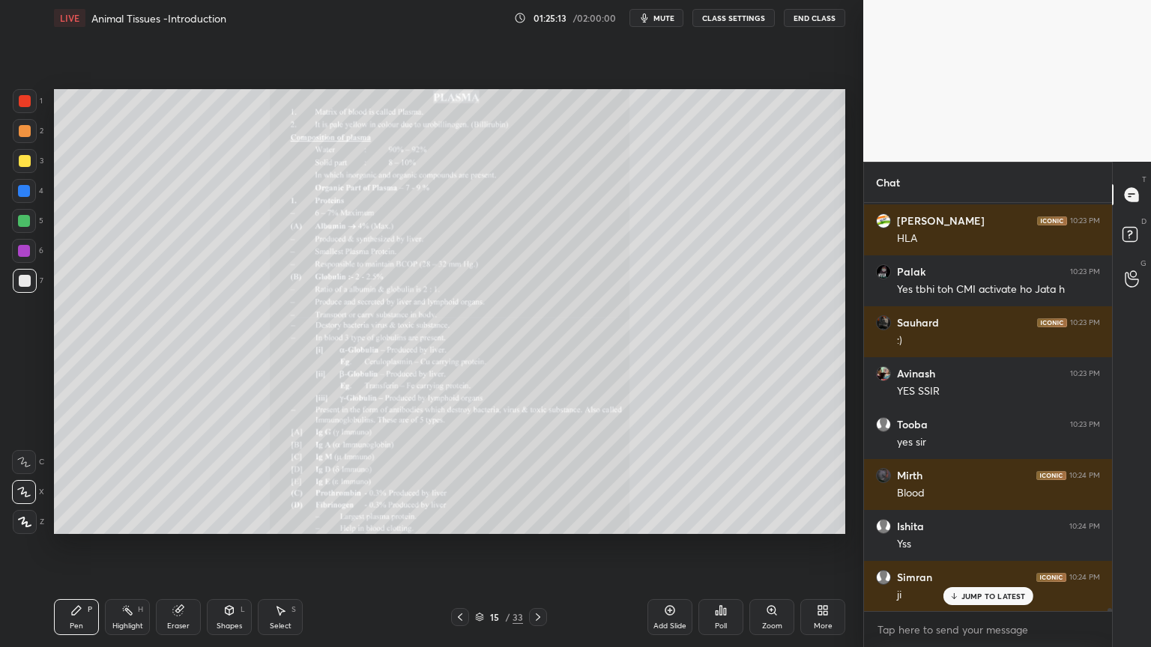
click at [459, 520] on icon at bounding box center [460, 617] width 12 height 12
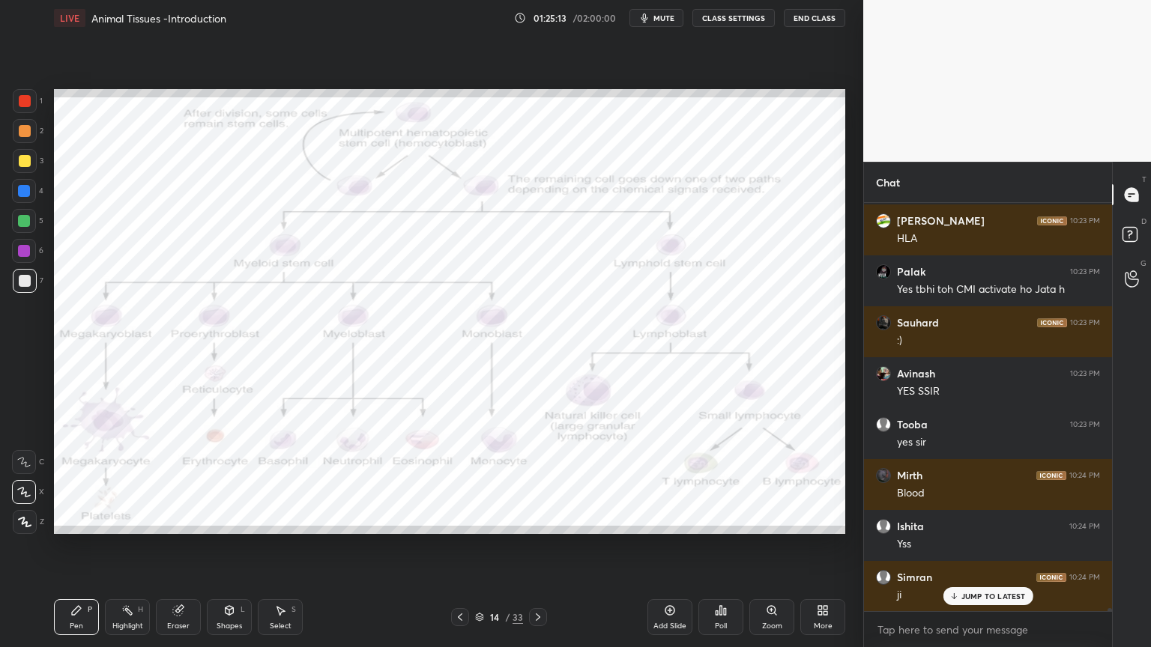
click at [459, 520] on icon at bounding box center [460, 617] width 12 height 12
click at [463, 520] on icon at bounding box center [460, 617] width 12 height 12
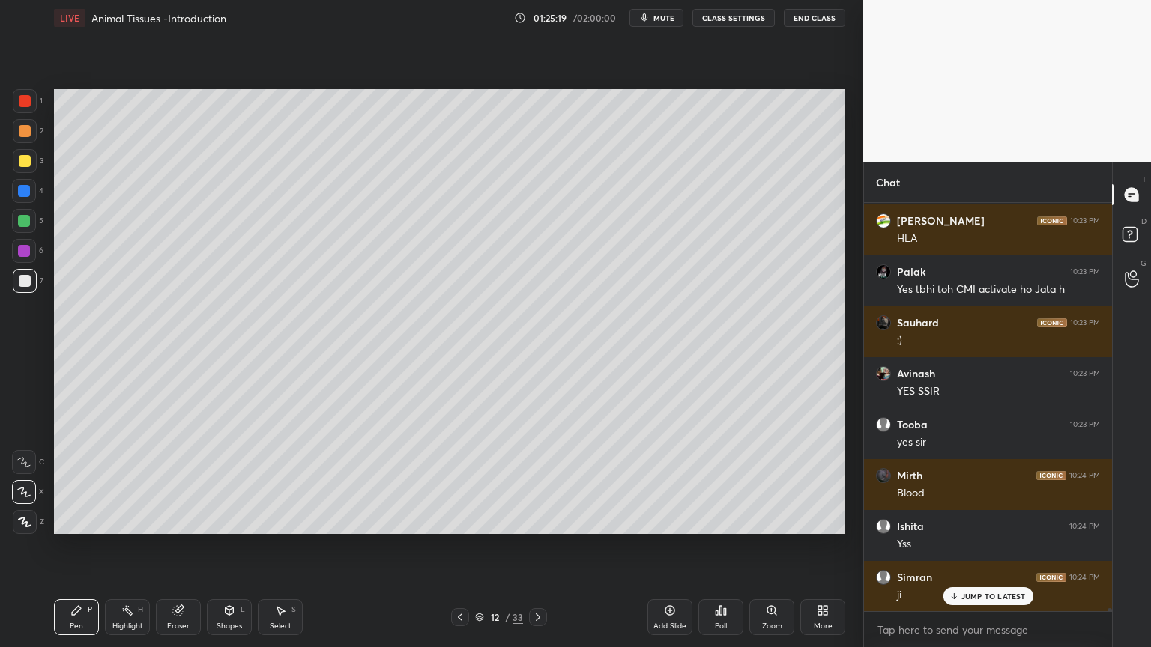
drag, startPoint x: 24, startPoint y: 192, endPoint x: 45, endPoint y: 204, distance: 24.5
click at [23, 192] on div at bounding box center [24, 191] width 12 height 12
drag, startPoint x: 27, startPoint y: 279, endPoint x: 40, endPoint y: 285, distance: 14.8
click at [26, 285] on div at bounding box center [25, 281] width 12 height 12
drag, startPoint x: 27, startPoint y: 193, endPoint x: 30, endPoint y: 201, distance: 8.8
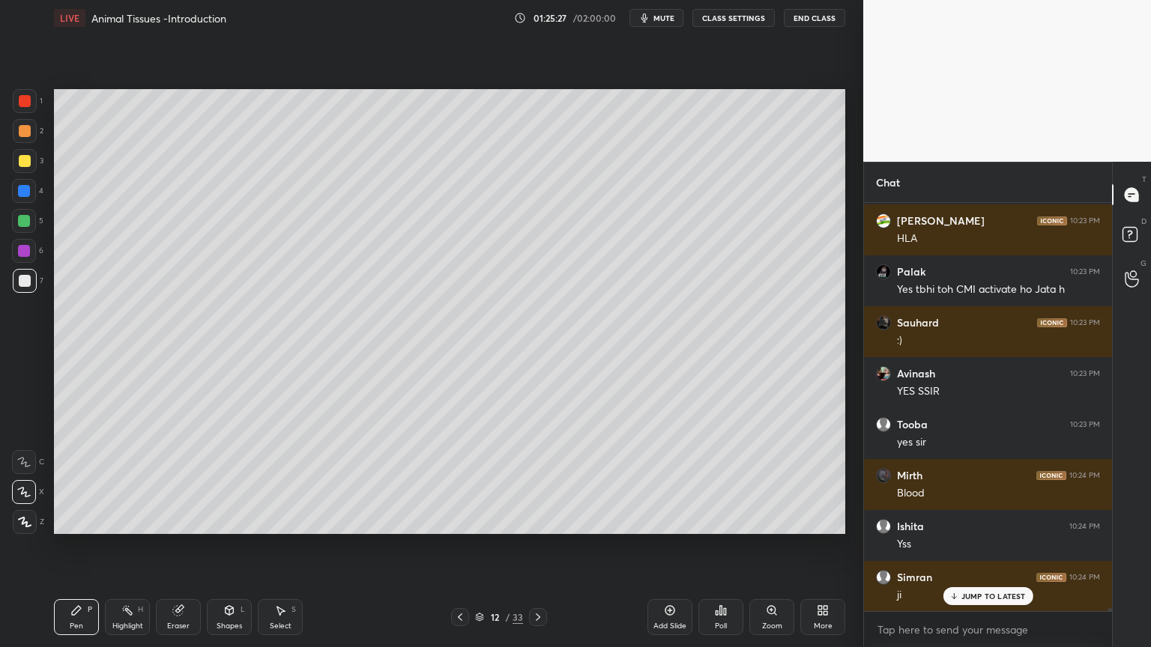
click at [26, 195] on div at bounding box center [24, 191] width 12 height 12
click at [24, 279] on div at bounding box center [25, 281] width 12 height 12
drag, startPoint x: 27, startPoint y: 285, endPoint x: 51, endPoint y: 286, distance: 24.0
click at [28, 285] on div at bounding box center [25, 281] width 12 height 12
drag, startPoint x: 21, startPoint y: 139, endPoint x: 24, endPoint y: 130, distance: 9.5
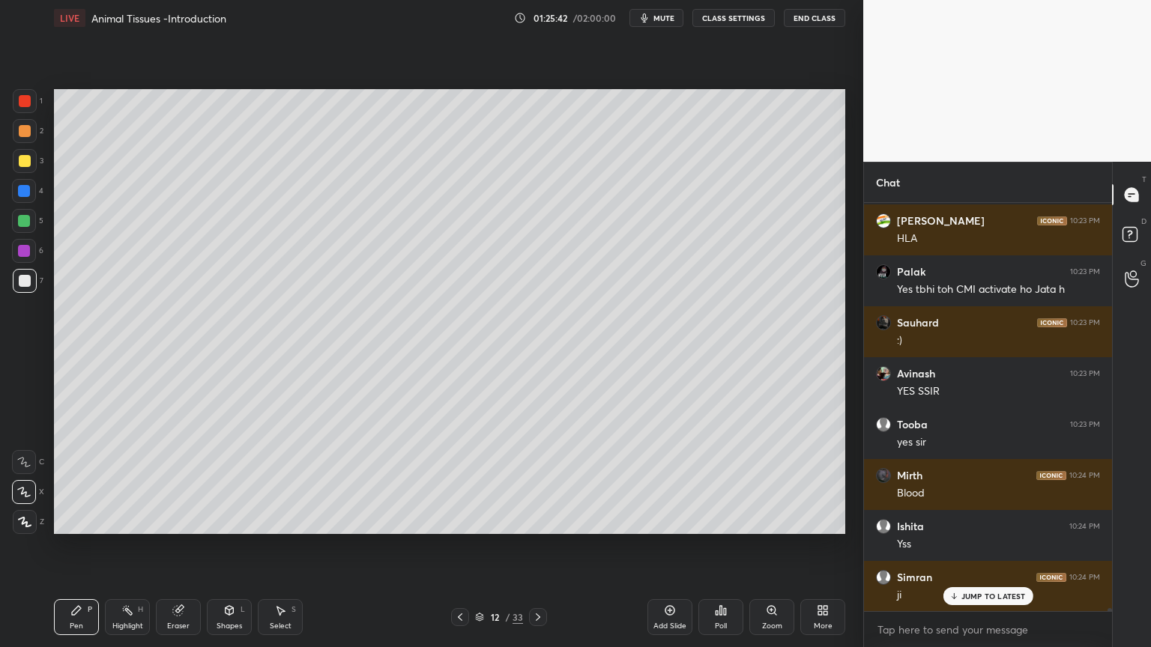
click at [22, 130] on div "2" at bounding box center [28, 134] width 31 height 30
drag, startPoint x: 24, startPoint y: 131, endPoint x: 33, endPoint y: 147, distance: 18.1
click at [27, 139] on div at bounding box center [25, 131] width 24 height 24
click at [28, 281] on div at bounding box center [25, 281] width 12 height 12
click at [23, 251] on div at bounding box center [24, 251] width 12 height 12
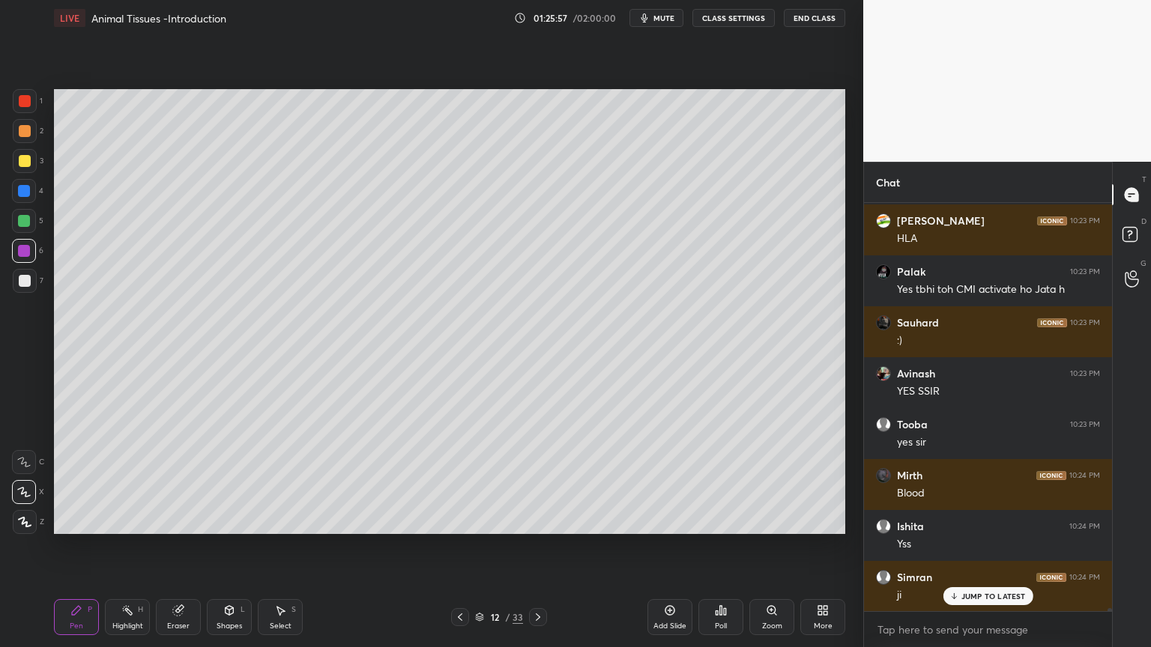
click at [24, 256] on div at bounding box center [24, 251] width 12 height 12
drag, startPoint x: 26, startPoint y: 220, endPoint x: 50, endPoint y: 223, distance: 24.2
click at [25, 220] on div at bounding box center [24, 221] width 12 height 12
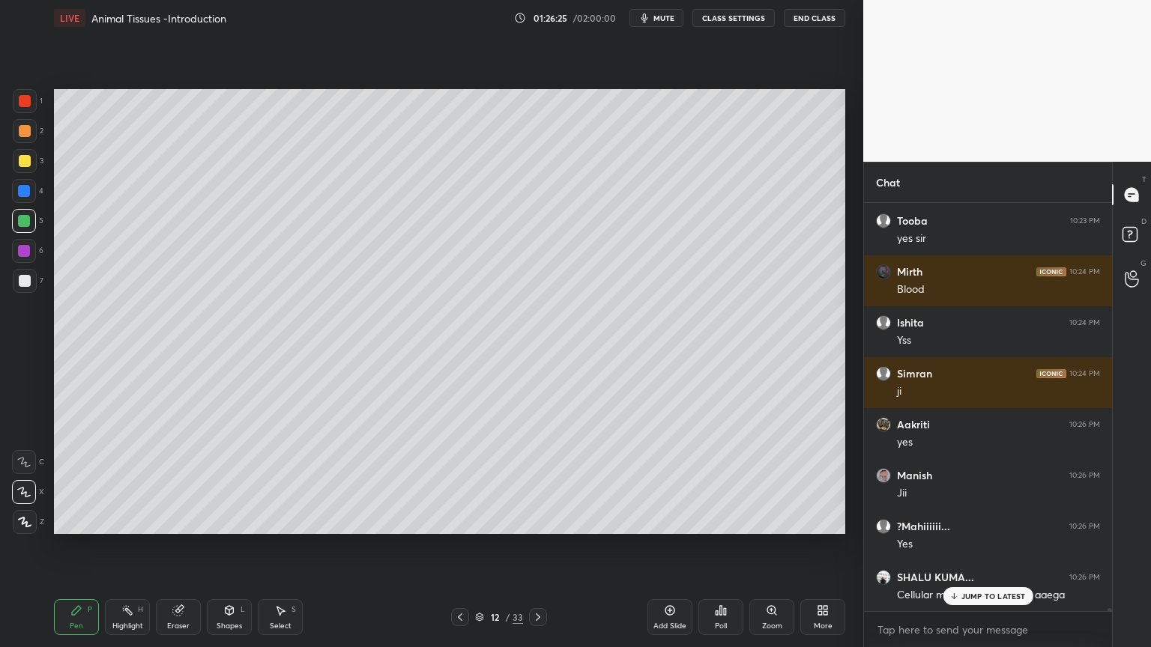
scroll to position [57990, 0]
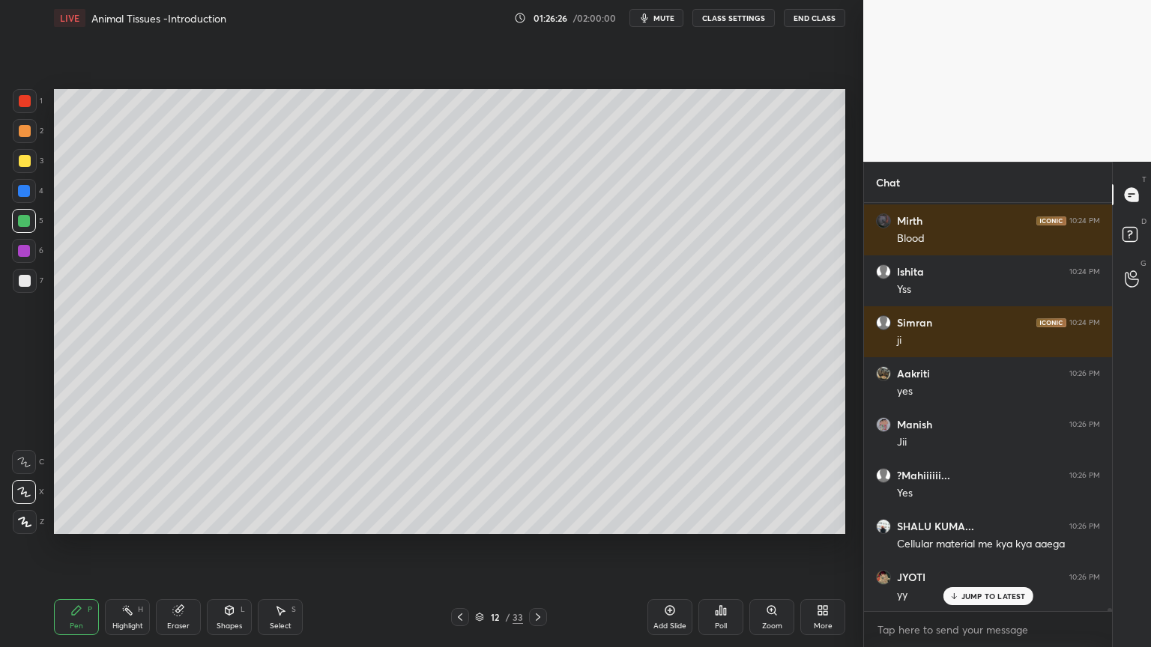
click at [30, 102] on div at bounding box center [25, 101] width 12 height 12
click at [30, 100] on div at bounding box center [25, 101] width 12 height 12
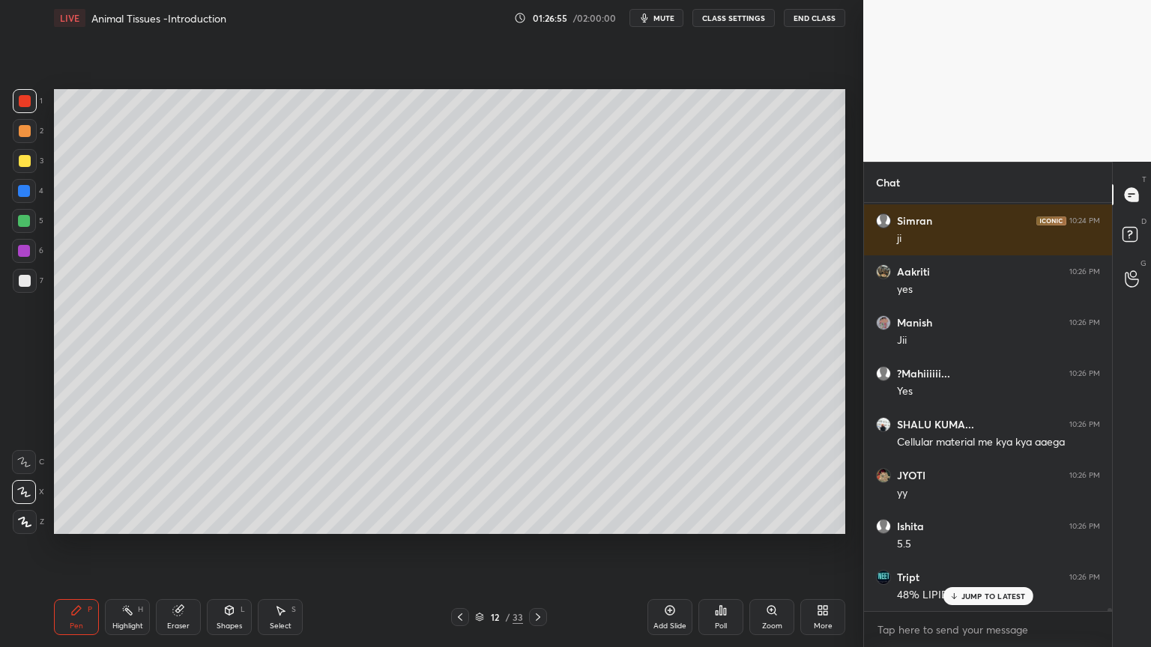
scroll to position [58143, 0]
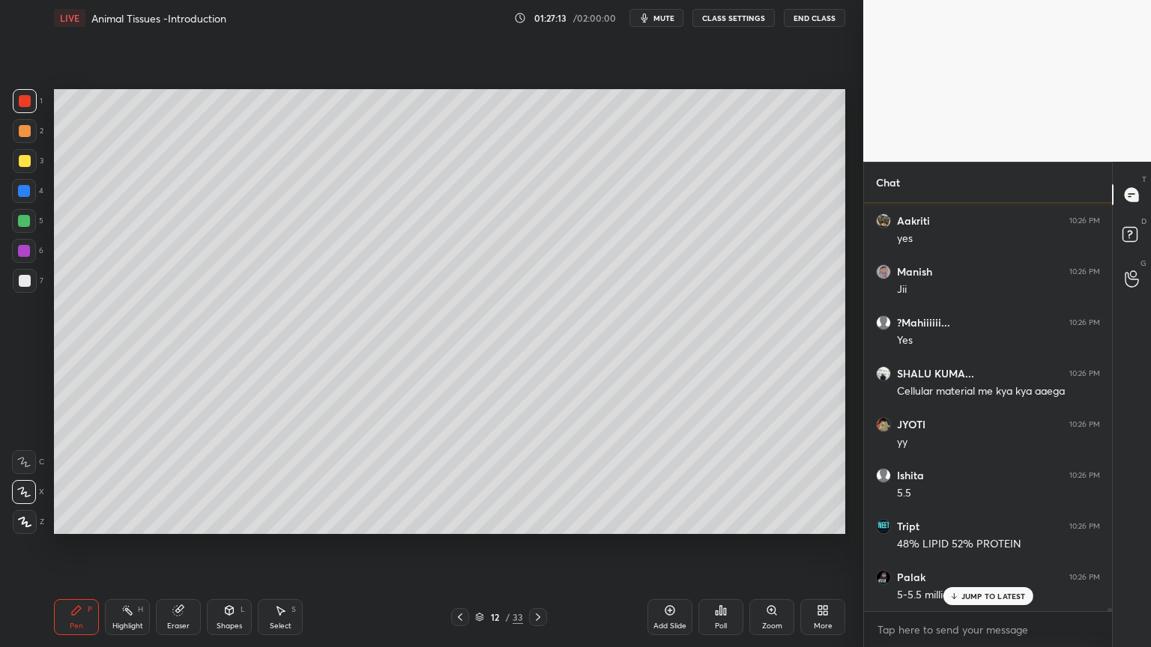
drag, startPoint x: 673, startPoint y: 19, endPoint x: 681, endPoint y: 21, distance: 7.8
click at [674, 20] on span "mute" at bounding box center [663, 18] width 21 height 10
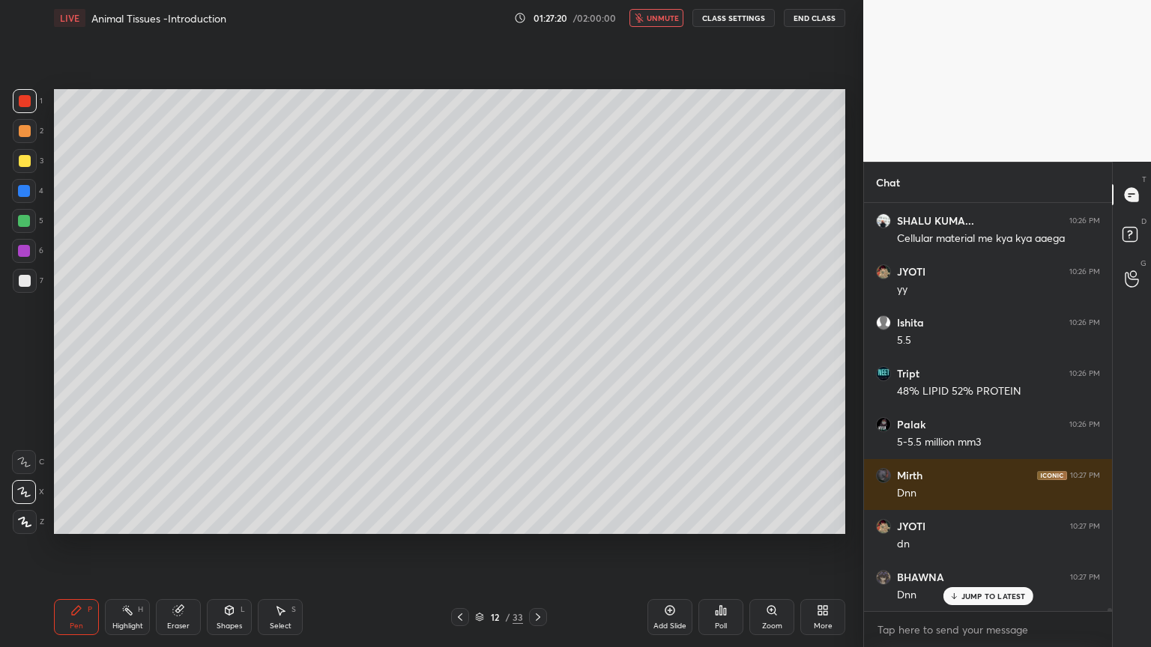
scroll to position [58449, 0]
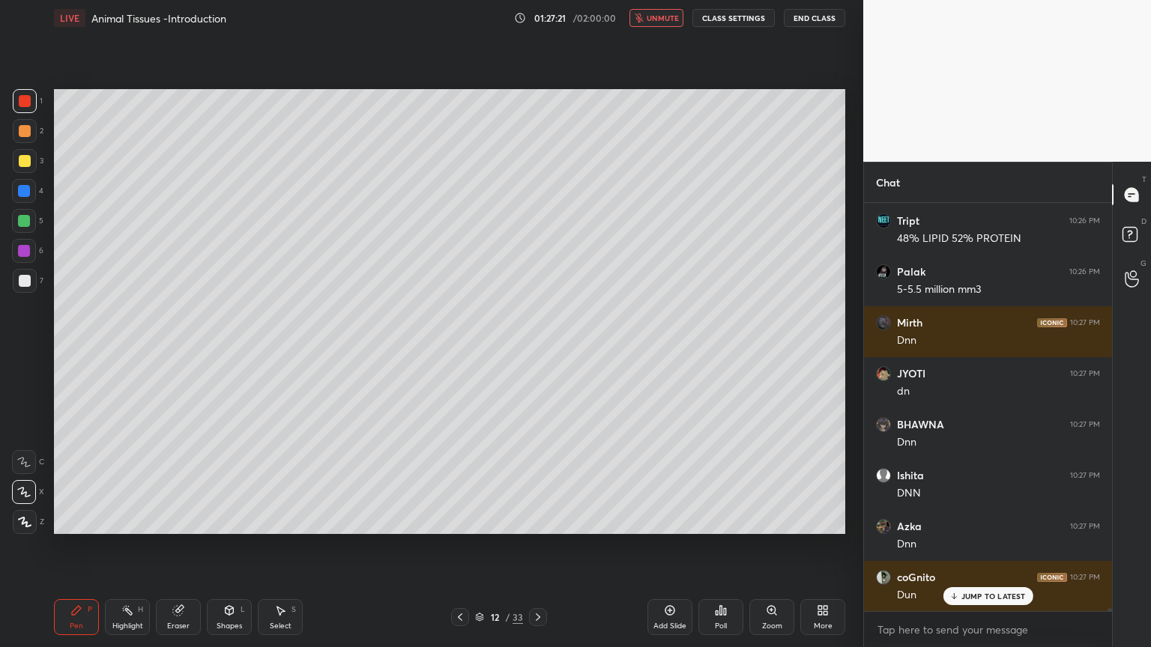
click at [679, 21] on span "unmute" at bounding box center [662, 18] width 32 height 10
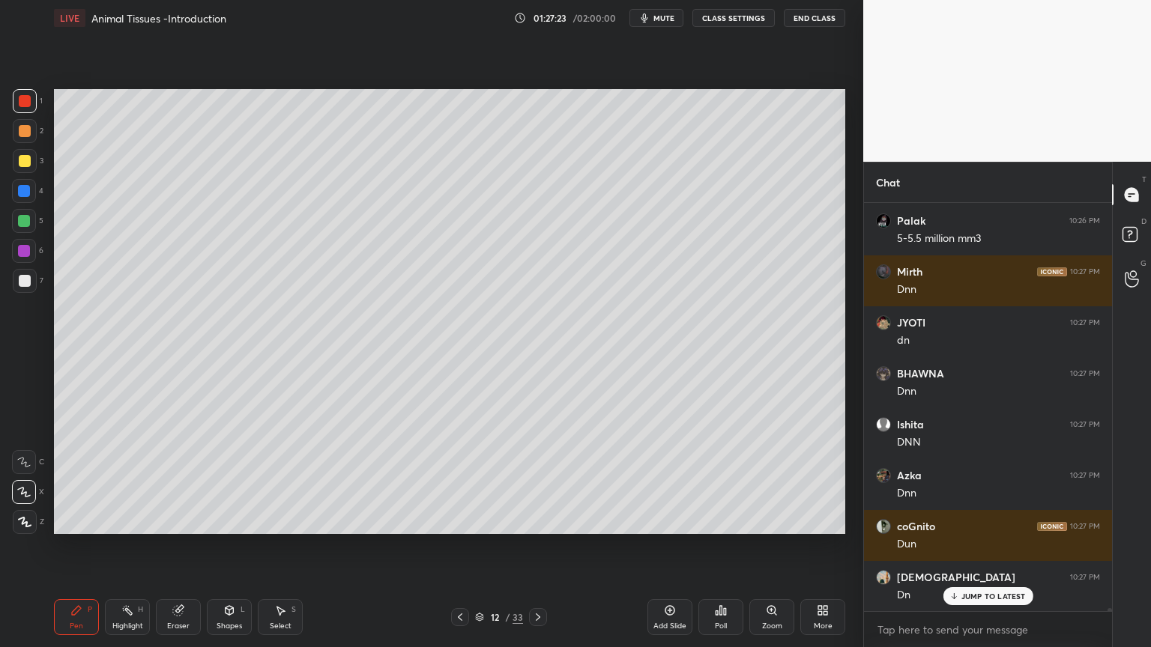
drag, startPoint x: 27, startPoint y: 132, endPoint x: 51, endPoint y: 151, distance: 30.4
click at [27, 133] on div at bounding box center [25, 131] width 12 height 12
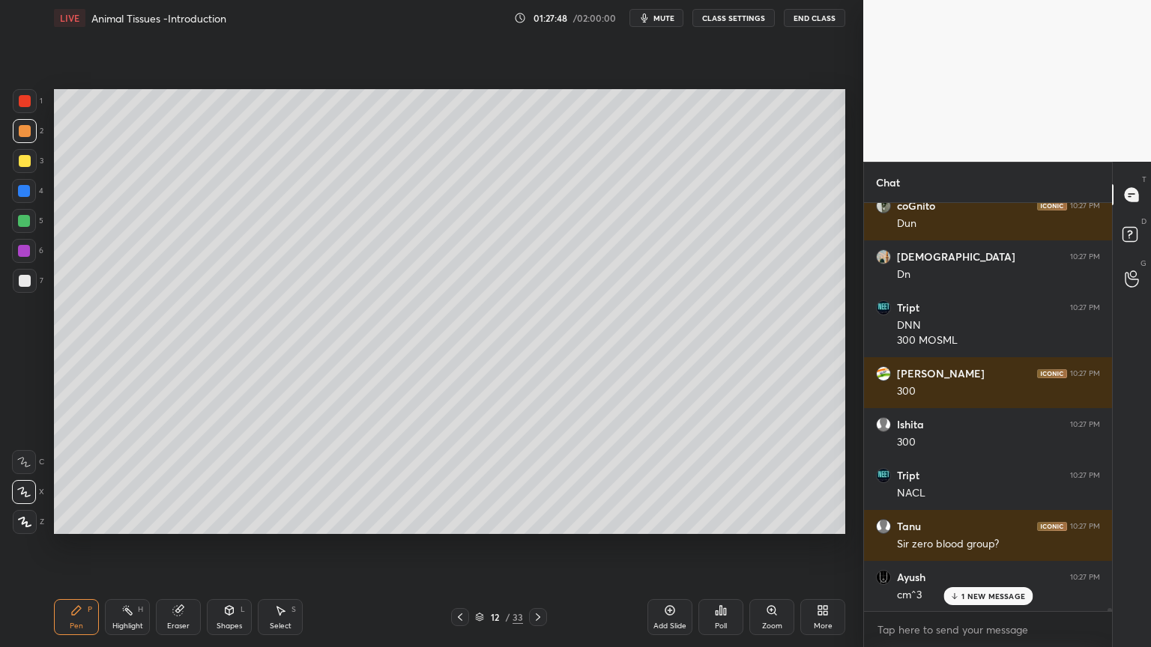
scroll to position [58871, 0]
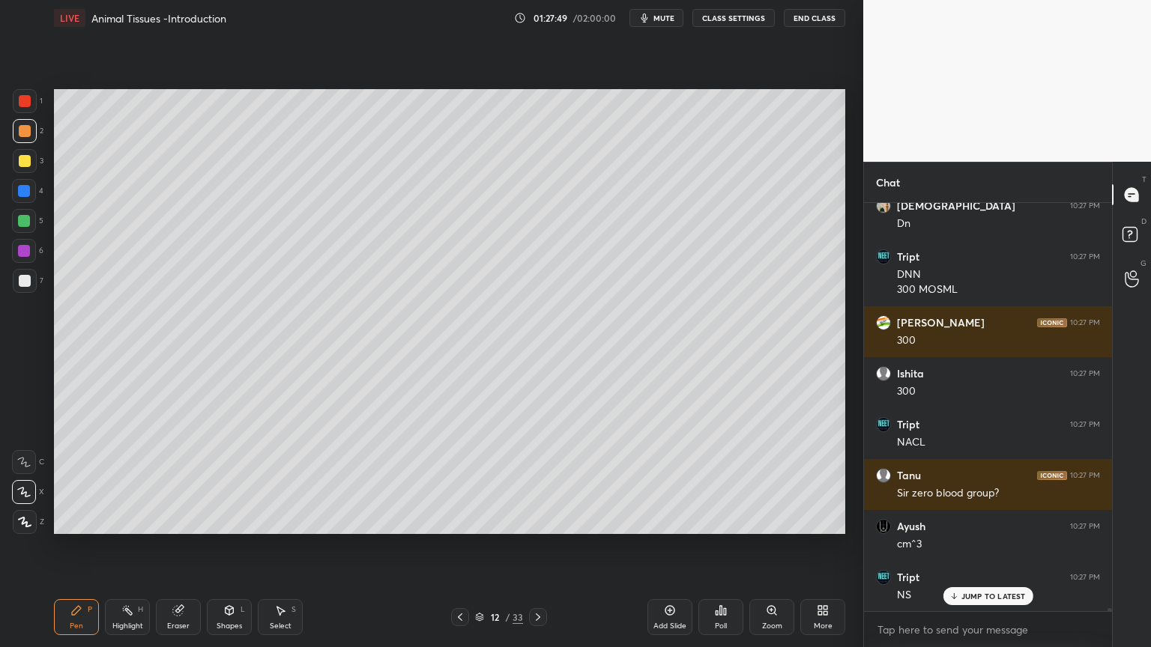
click at [130, 520] on icon at bounding box center [127, 610] width 12 height 12
drag, startPoint x: 129, startPoint y: 615, endPoint x: 202, endPoint y: 598, distance: 75.2
click at [129, 520] on icon at bounding box center [127, 610] width 12 height 12
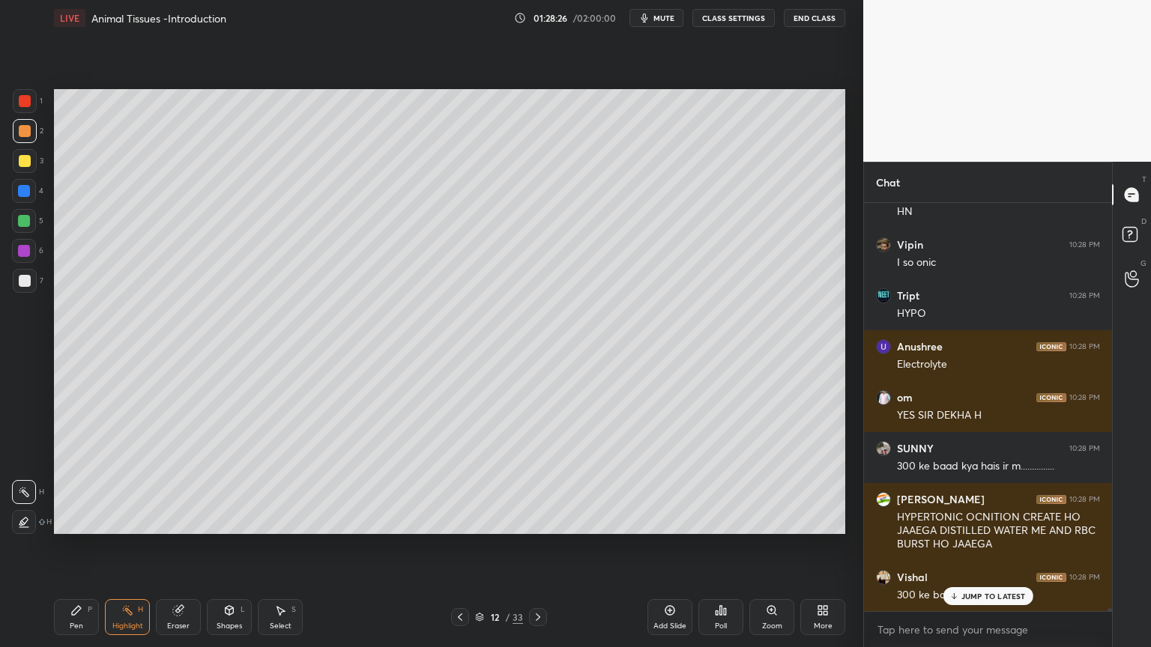
scroll to position [59510, 0]
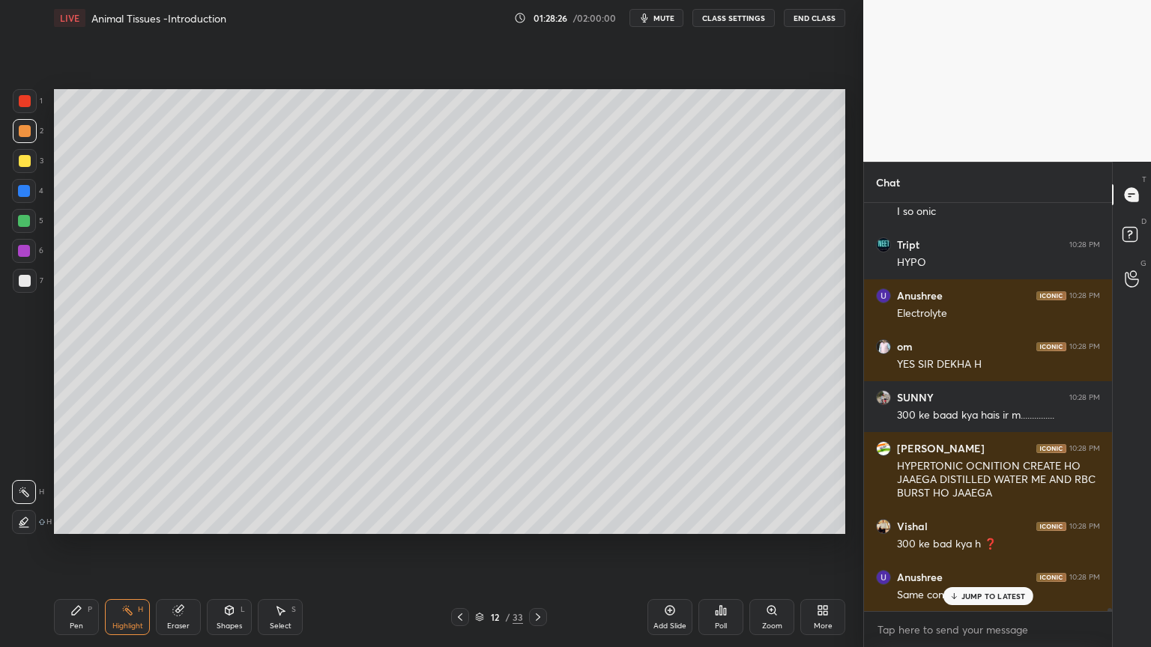
click at [227, 520] on div "Shapes L" at bounding box center [229, 617] width 45 height 36
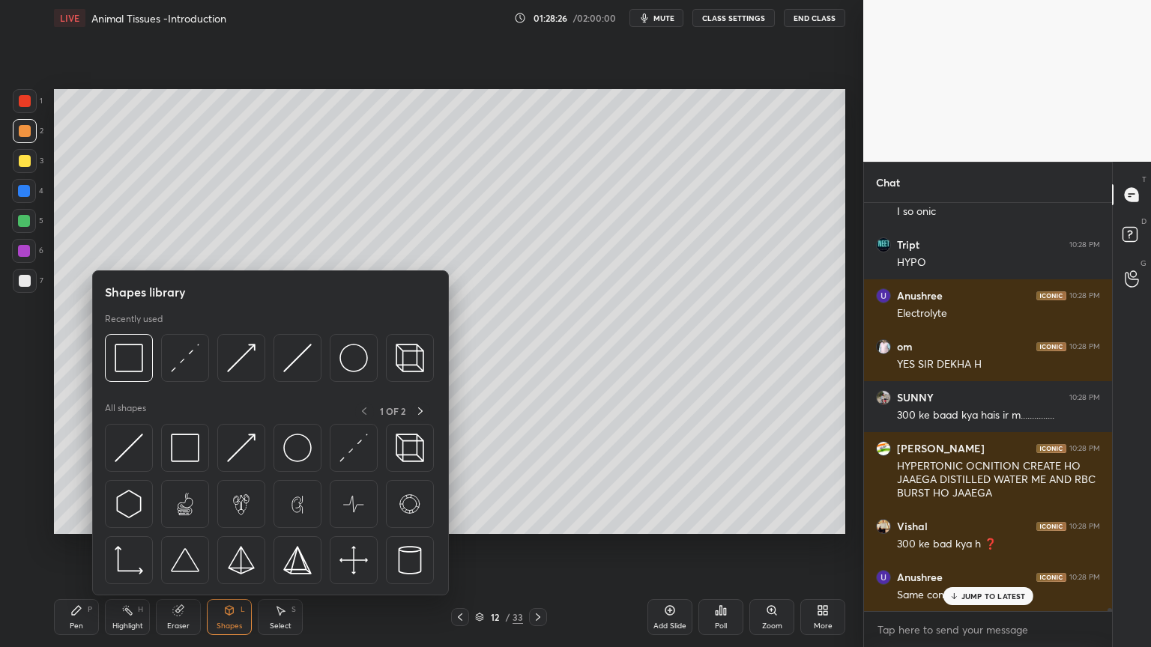
click at [181, 520] on div "Eraser" at bounding box center [178, 617] width 45 height 36
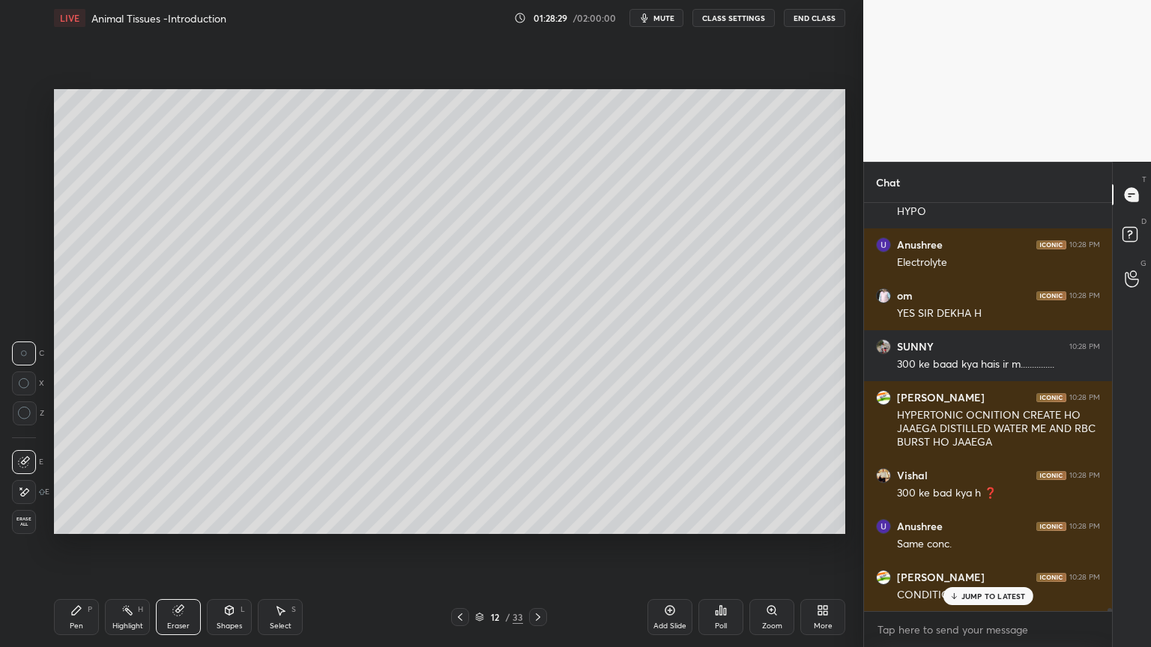
scroll to position [59611, 0]
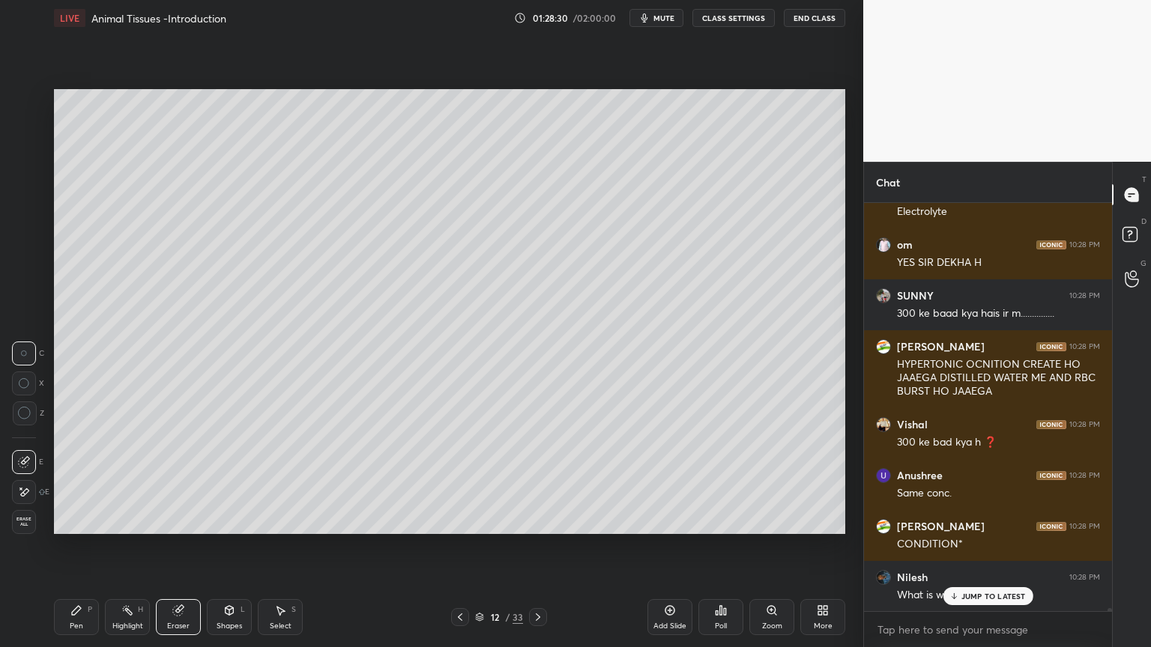
click at [70, 520] on icon at bounding box center [76, 610] width 12 height 12
click at [19, 136] on div at bounding box center [25, 131] width 12 height 12
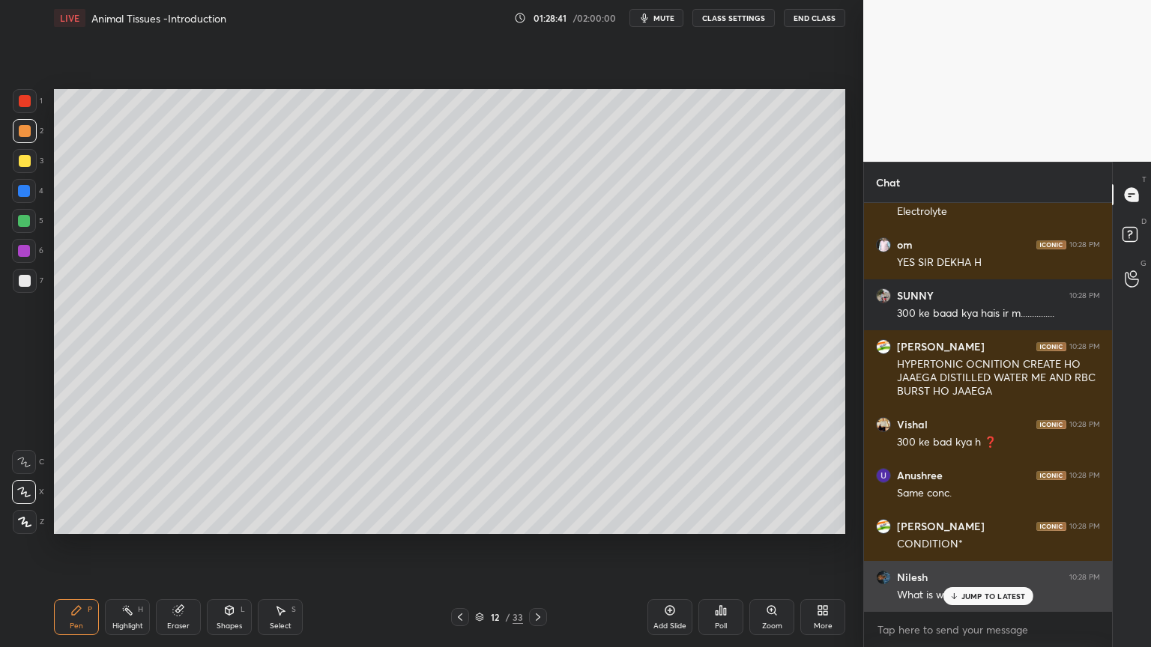
click at [987, 520] on p "JUMP TO LATEST" at bounding box center [993, 596] width 64 height 9
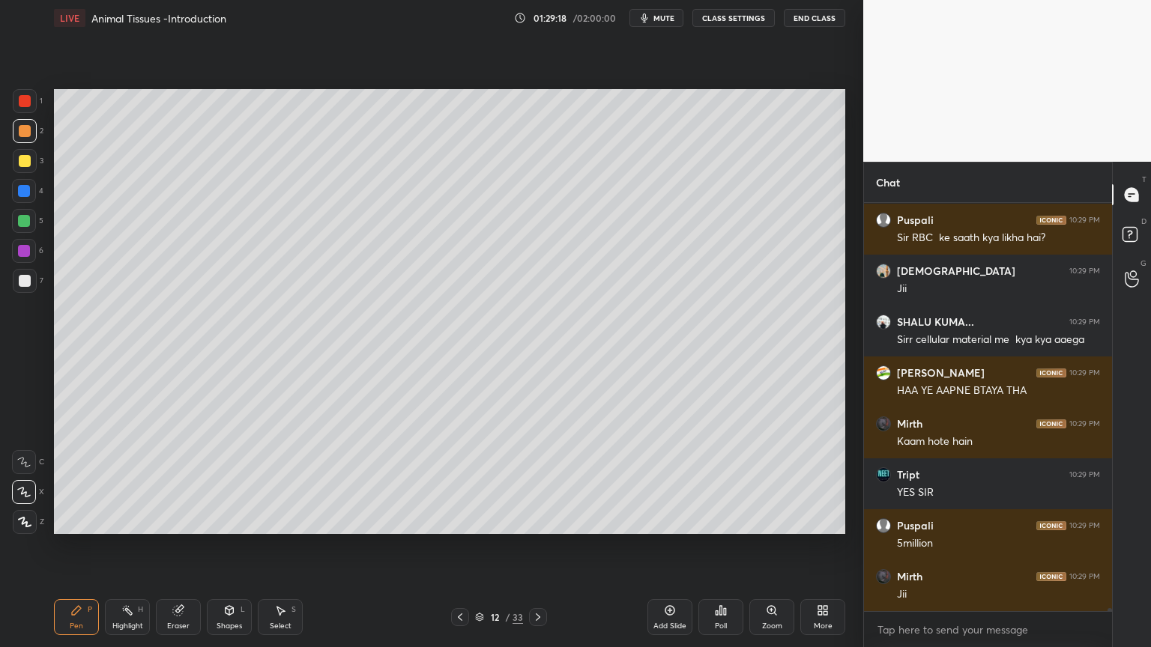
scroll to position [60237, 0]
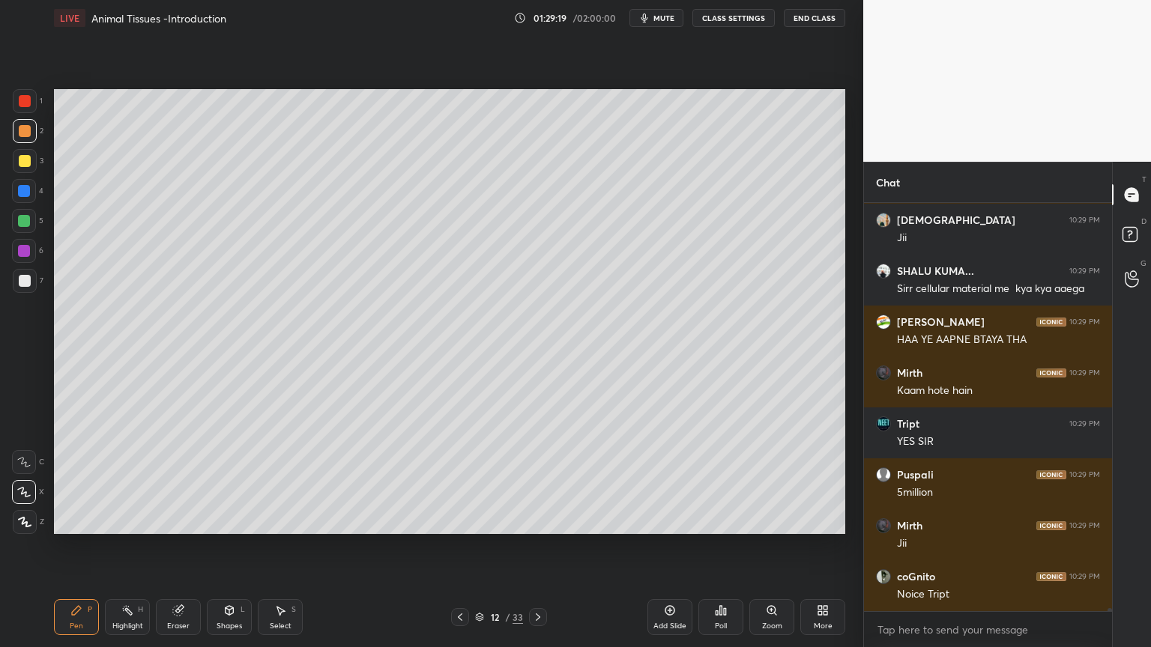
click at [30, 159] on div at bounding box center [25, 161] width 24 height 24
click at [25, 162] on div at bounding box center [25, 161] width 24 height 24
click at [27, 520] on icon at bounding box center [24, 522] width 13 height 10
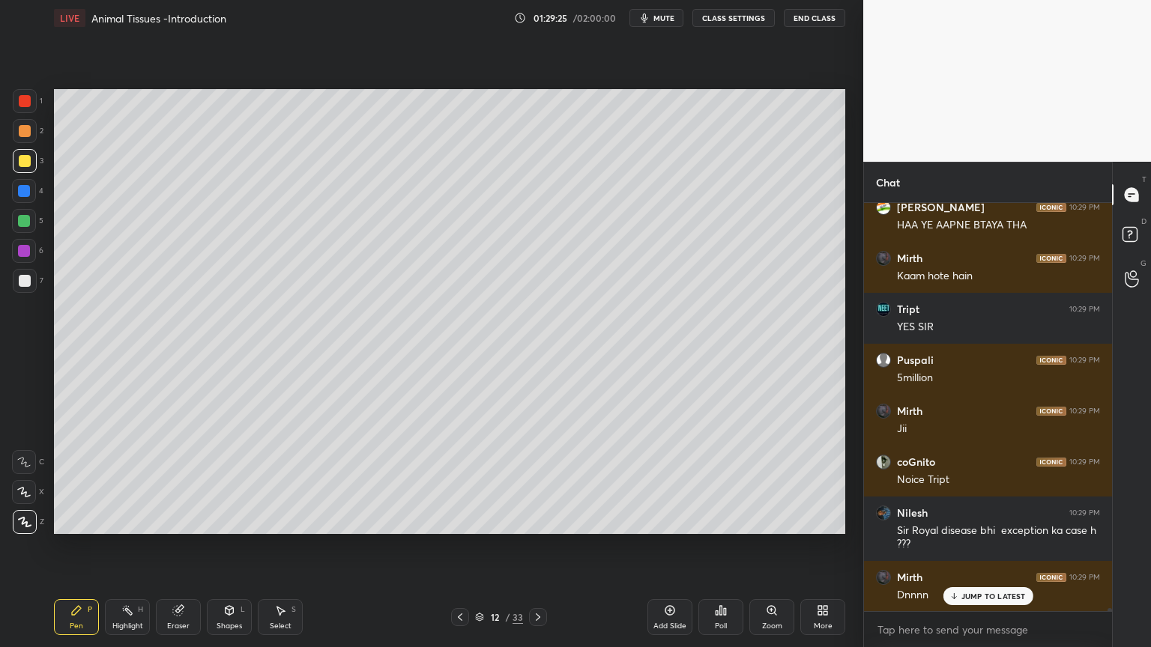
scroll to position [60402, 0]
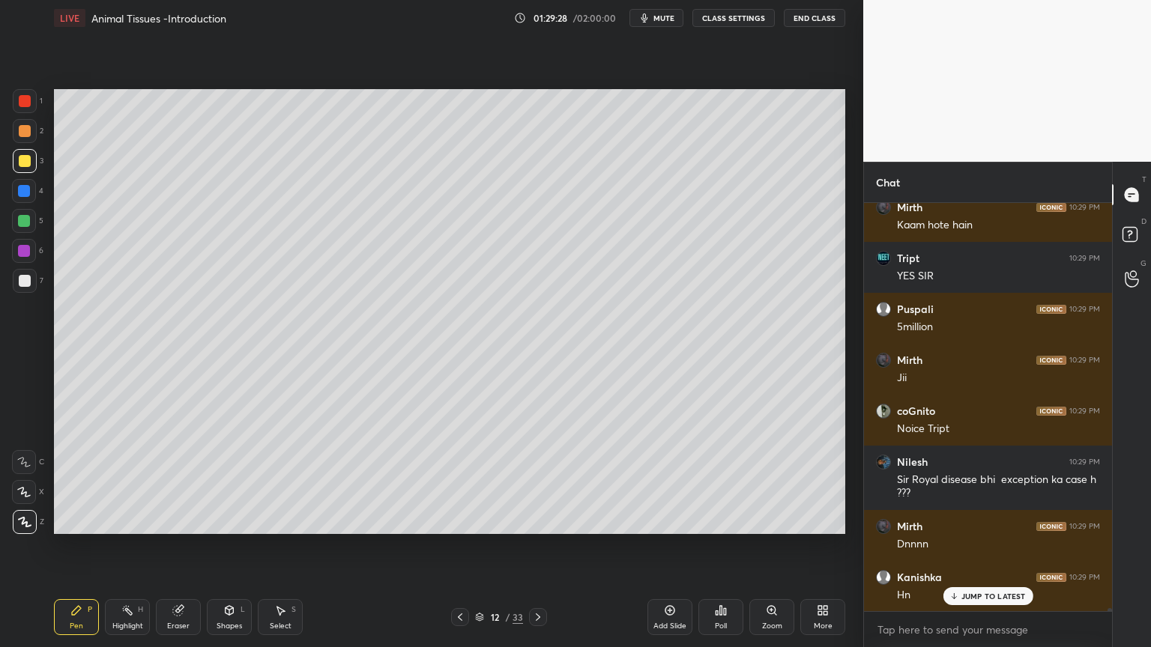
click at [25, 497] on div at bounding box center [24, 492] width 24 height 24
drag, startPoint x: 25, startPoint y: 497, endPoint x: 42, endPoint y: 497, distance: 16.5
click at [25, 496] on div at bounding box center [24, 492] width 24 height 24
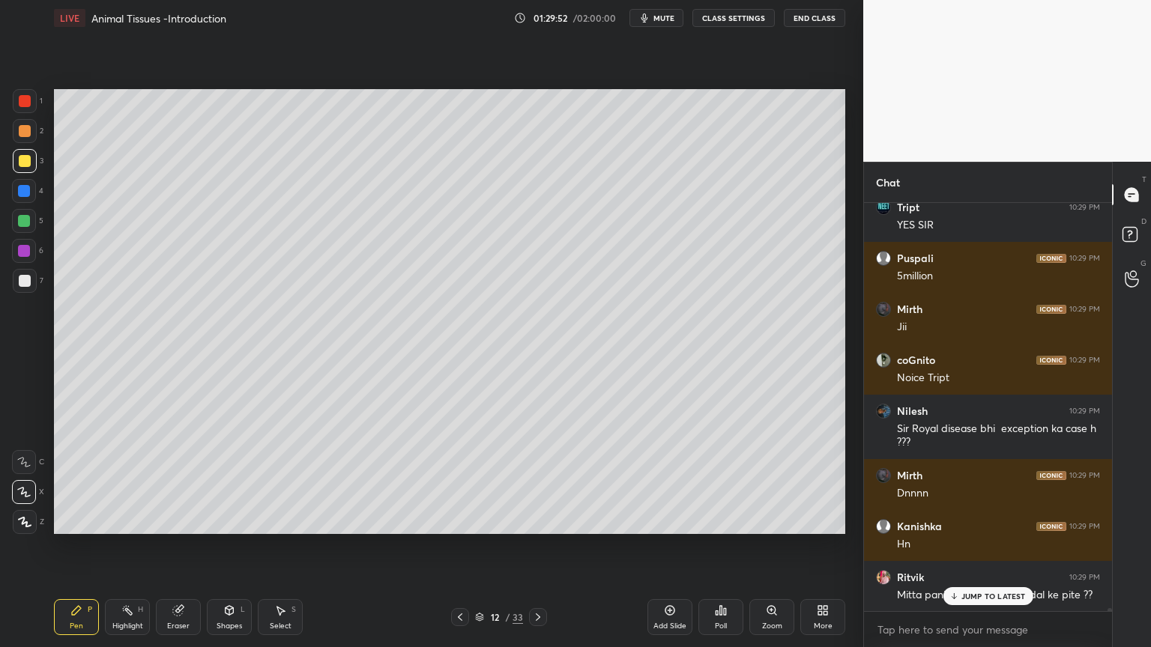
click at [980, 520] on p "JUMP TO LATEST" at bounding box center [993, 596] width 64 height 9
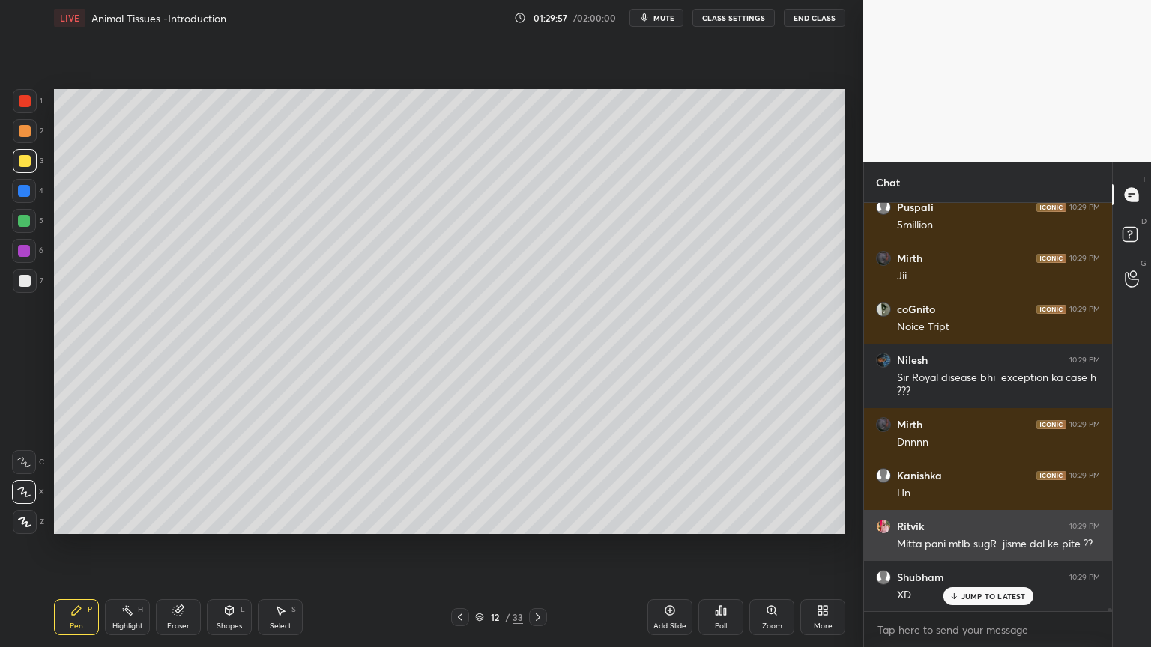
scroll to position [60555, 0]
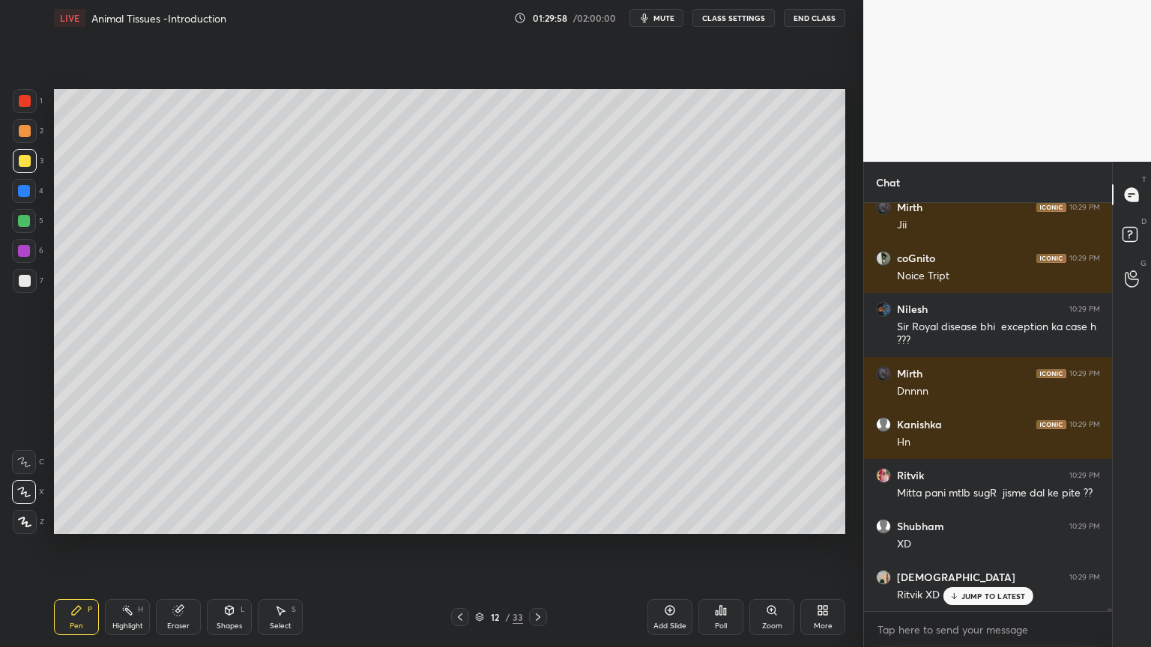
click at [184, 520] on div "Eraser" at bounding box center [178, 617] width 45 height 36
click at [82, 520] on div "Pen P" at bounding box center [76, 617] width 45 height 36
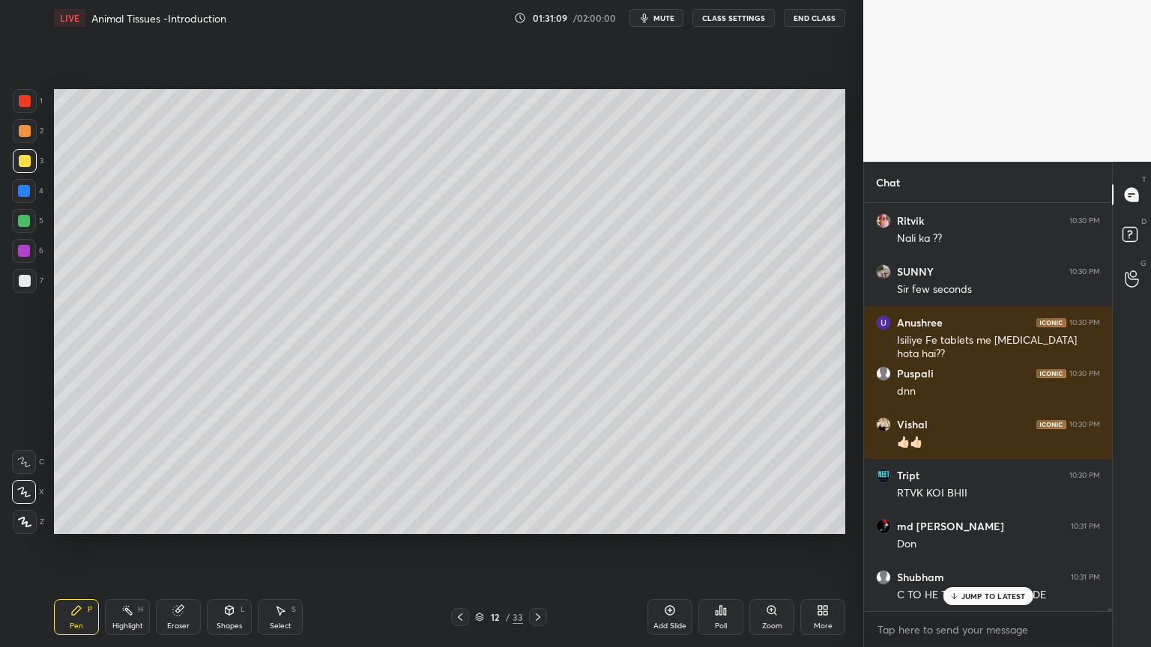
scroll to position [61805, 0]
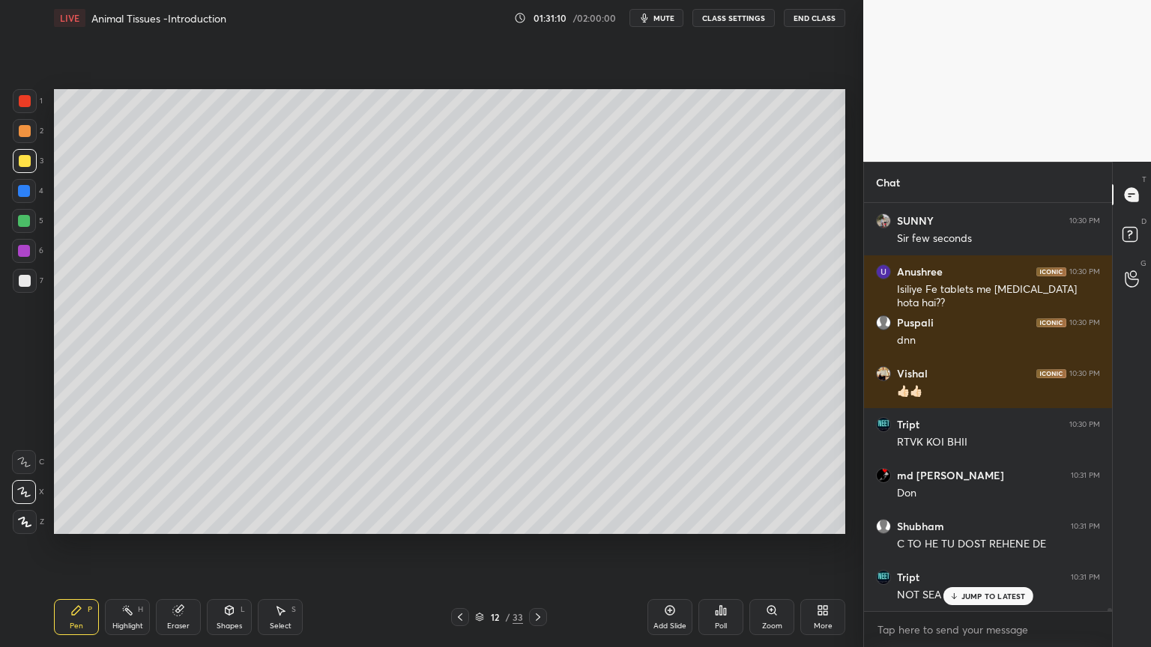
click at [25, 220] on div at bounding box center [24, 221] width 12 height 12
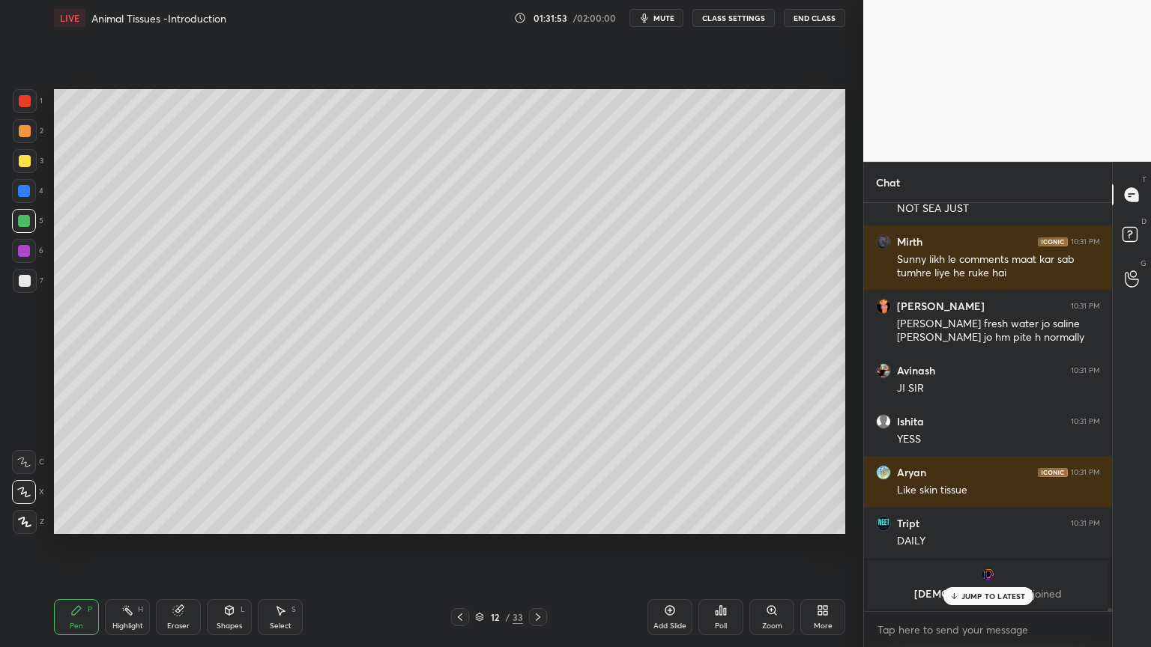
scroll to position [62242, 0]
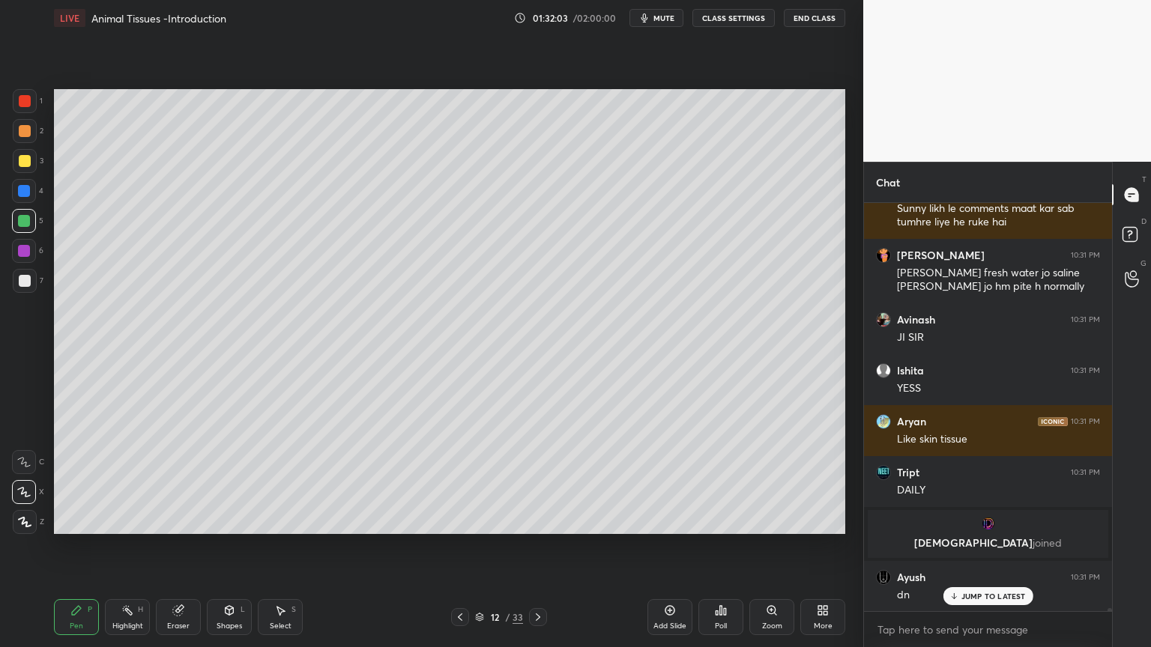
drag, startPoint x: 24, startPoint y: 249, endPoint x: 28, endPoint y: 294, distance: 45.2
click at [24, 249] on div at bounding box center [24, 251] width 12 height 12
drag, startPoint x: 234, startPoint y: 615, endPoint x: 230, endPoint y: 600, distance: 15.4
click at [232, 520] on div "Shapes L" at bounding box center [229, 617] width 45 height 36
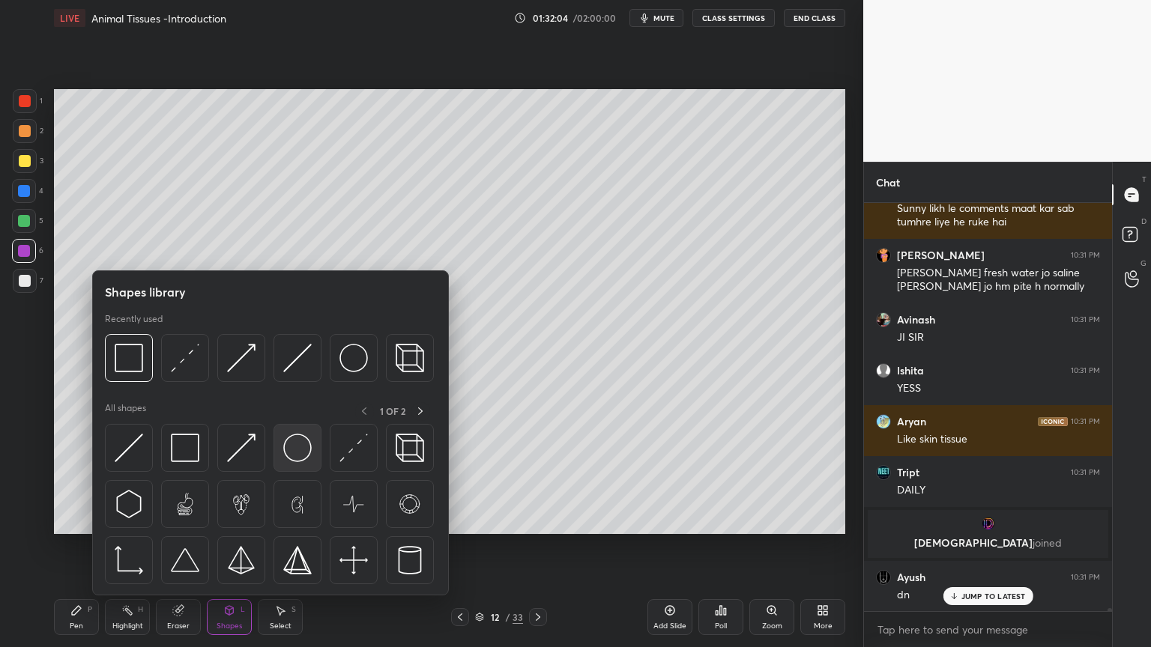
click at [298, 454] on img at bounding box center [297, 448] width 28 height 28
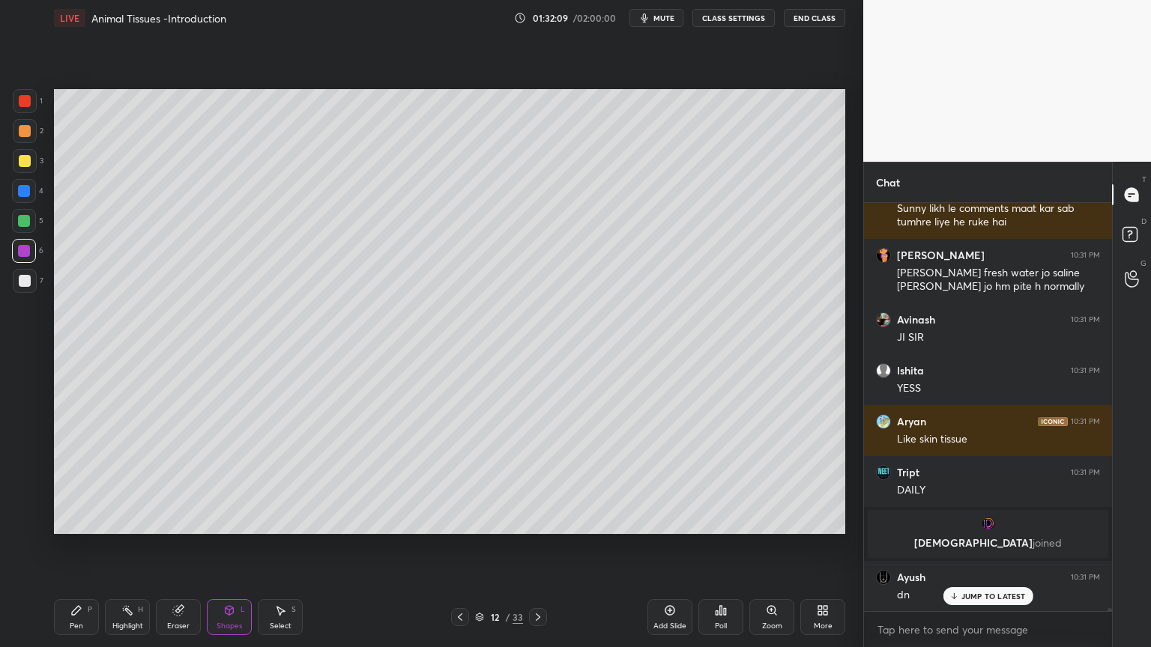
click at [24, 130] on div at bounding box center [25, 131] width 12 height 12
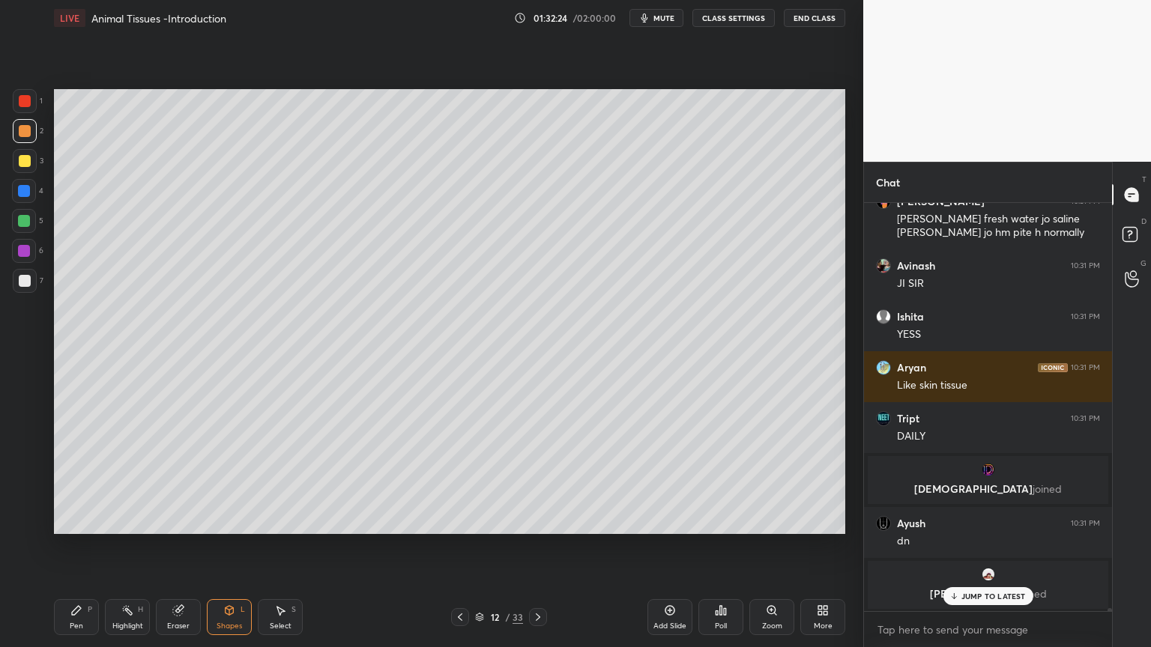
click at [724, 520] on div "Poll" at bounding box center [720, 617] width 45 height 36
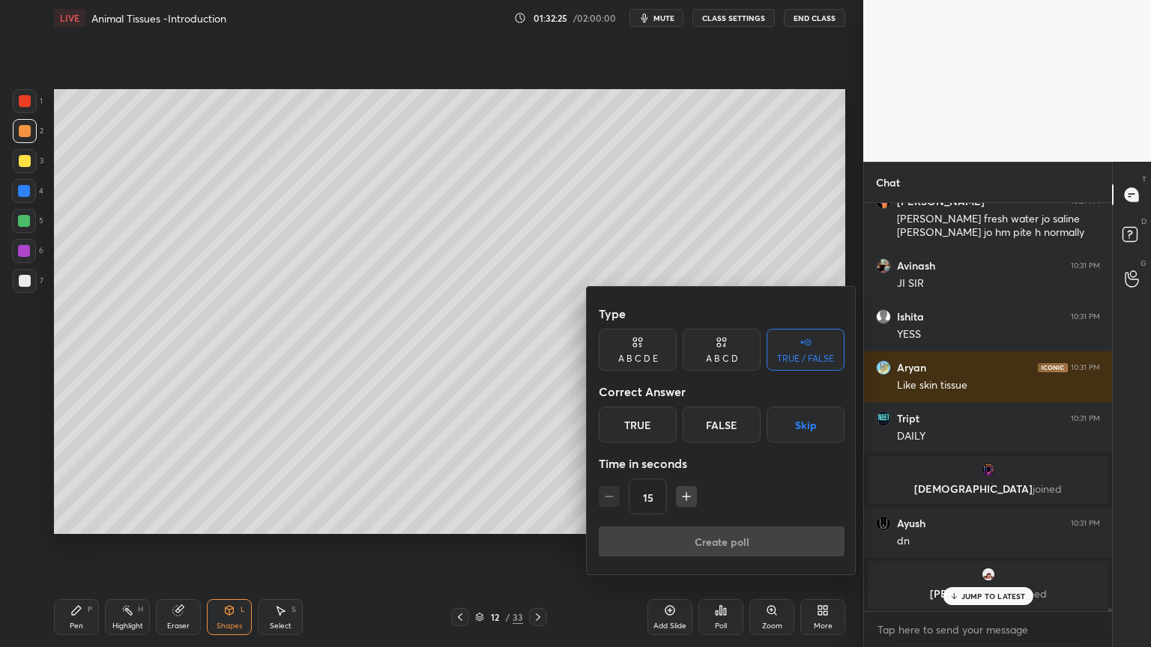
click at [805, 429] on button "Skip" at bounding box center [805, 425] width 78 height 36
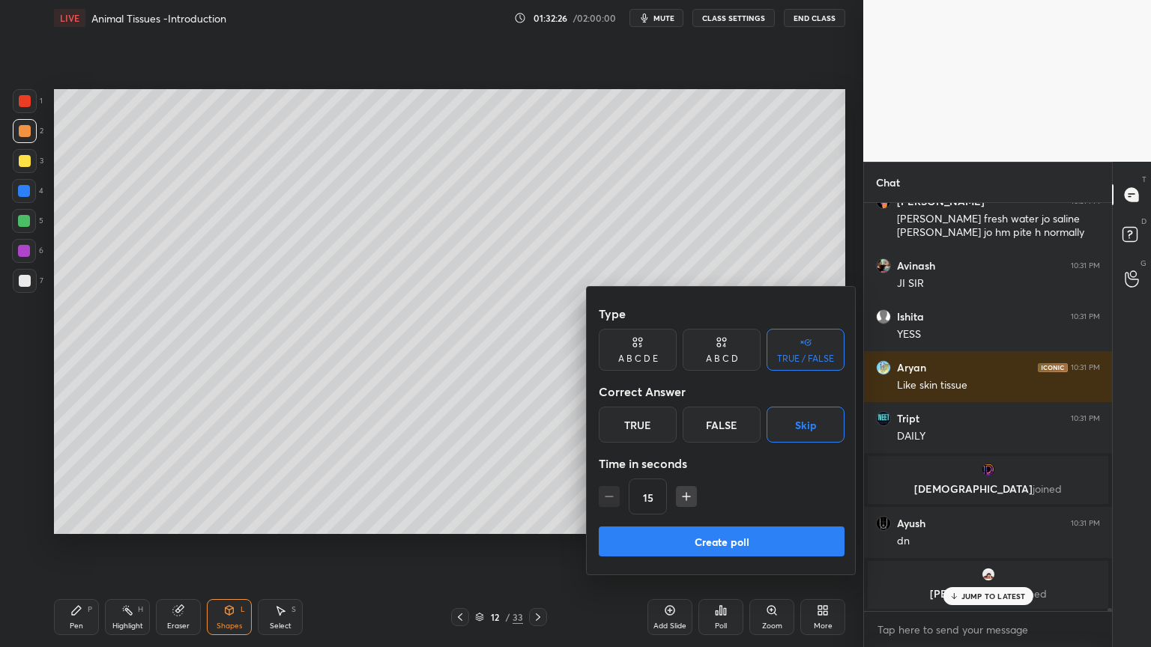
click at [754, 520] on button "Create poll" at bounding box center [721, 542] width 246 height 30
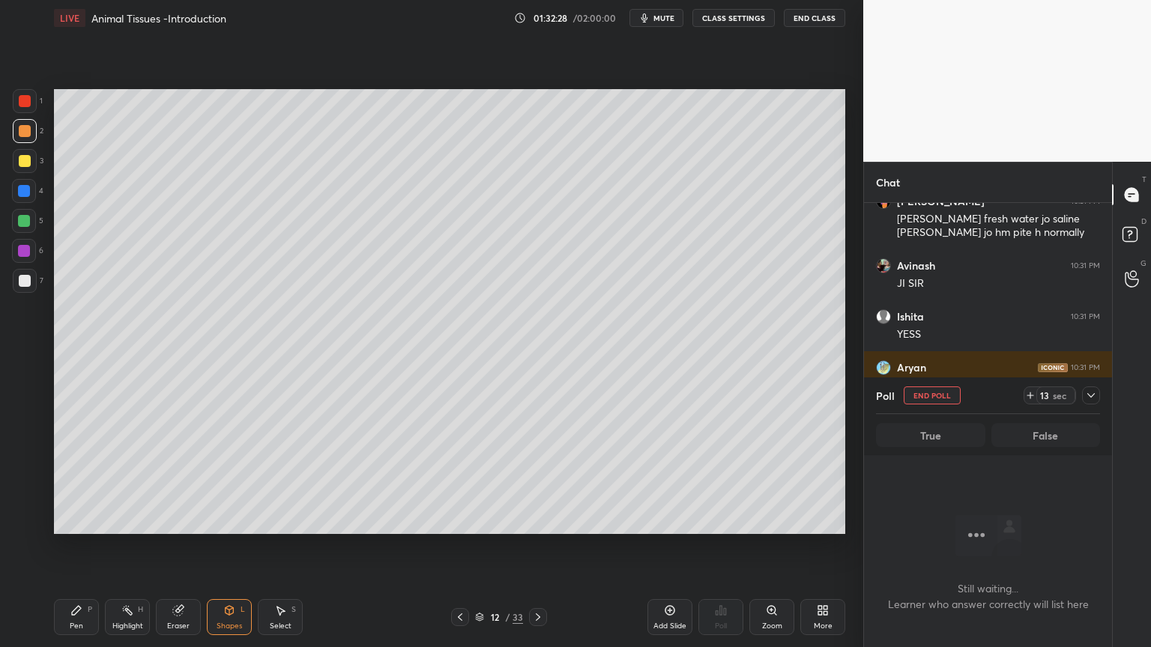
scroll to position [62425, 0]
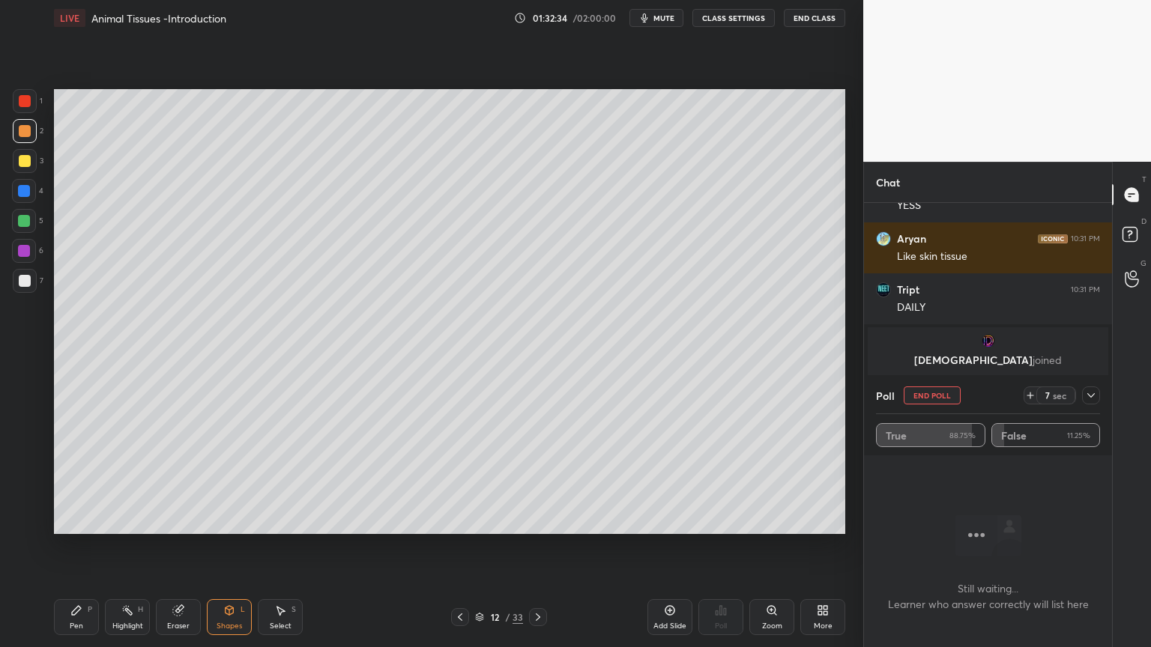
click at [949, 395] on button "End Poll" at bounding box center [931, 396] width 57 height 18
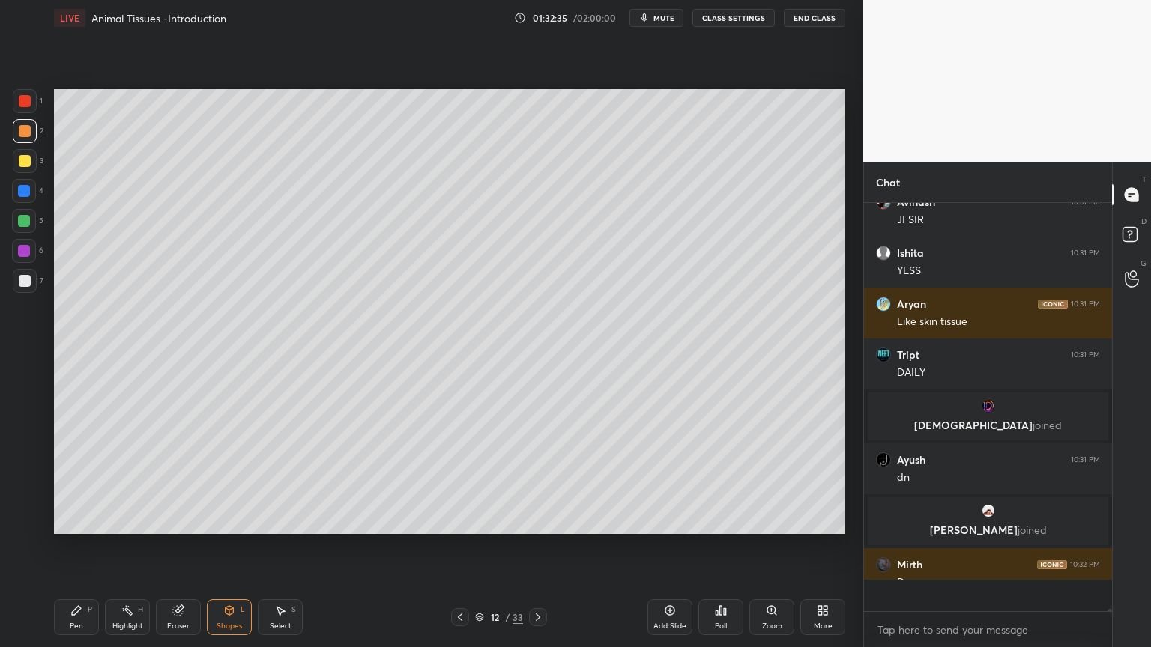
scroll to position [4, 4]
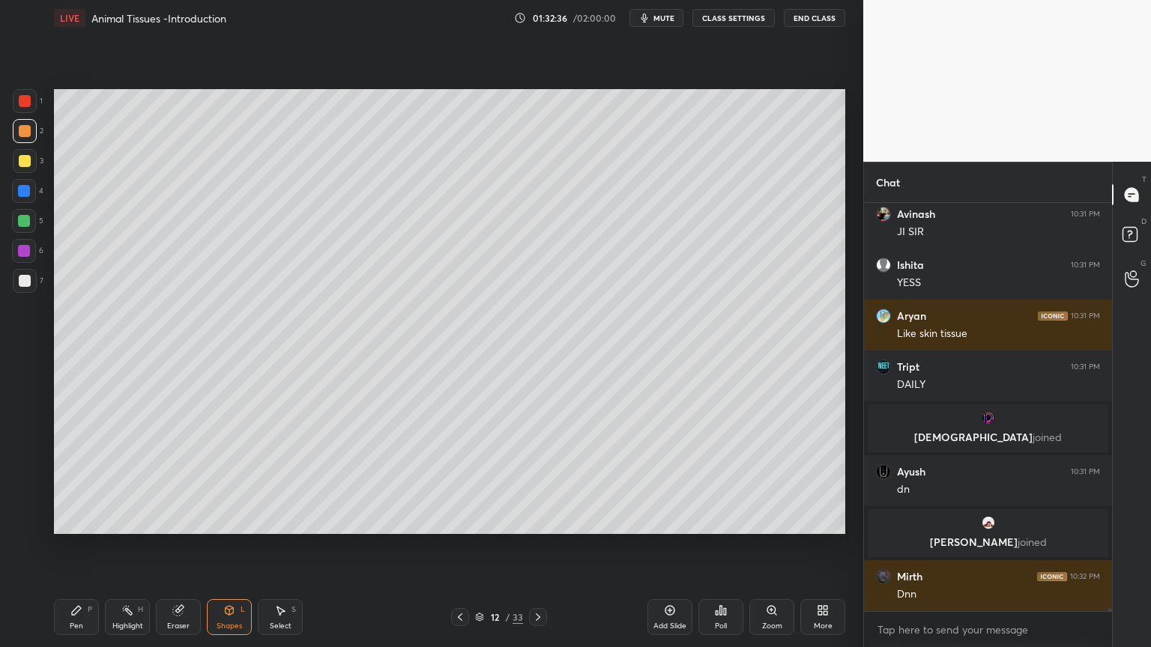
click at [670, 520] on icon at bounding box center [669, 610] width 4 height 4
click at [24, 282] on div at bounding box center [25, 281] width 12 height 12
click at [24, 284] on div at bounding box center [25, 281] width 12 height 12
click at [76, 520] on div "Pen P" at bounding box center [76, 617] width 45 height 36
click at [233, 520] on icon at bounding box center [229, 610] width 8 height 9
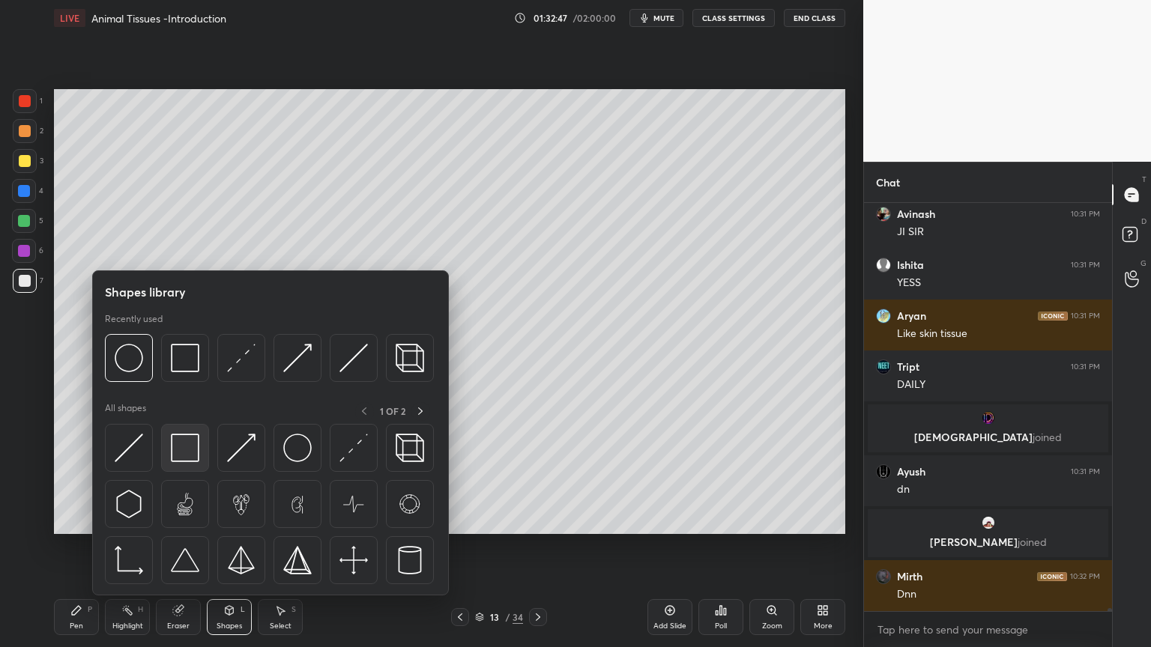
click at [189, 458] on img at bounding box center [185, 448] width 28 height 28
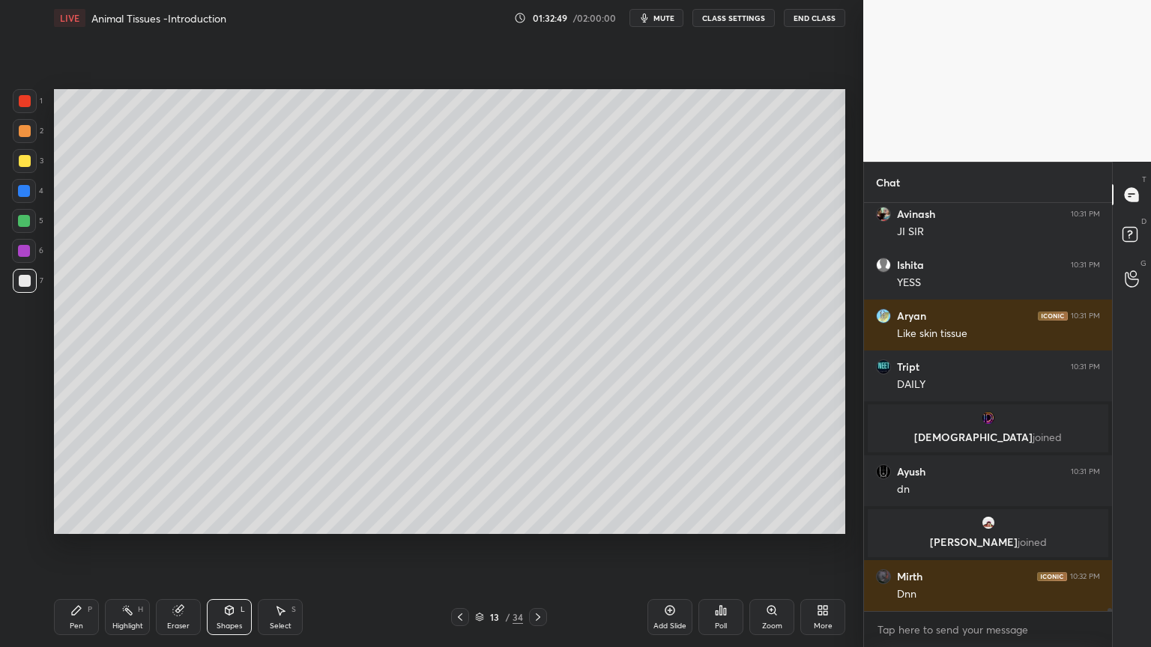
drag, startPoint x: 84, startPoint y: 611, endPoint x: 81, endPoint y: 552, distance: 59.2
click at [83, 520] on div "Pen P" at bounding box center [76, 617] width 45 height 36
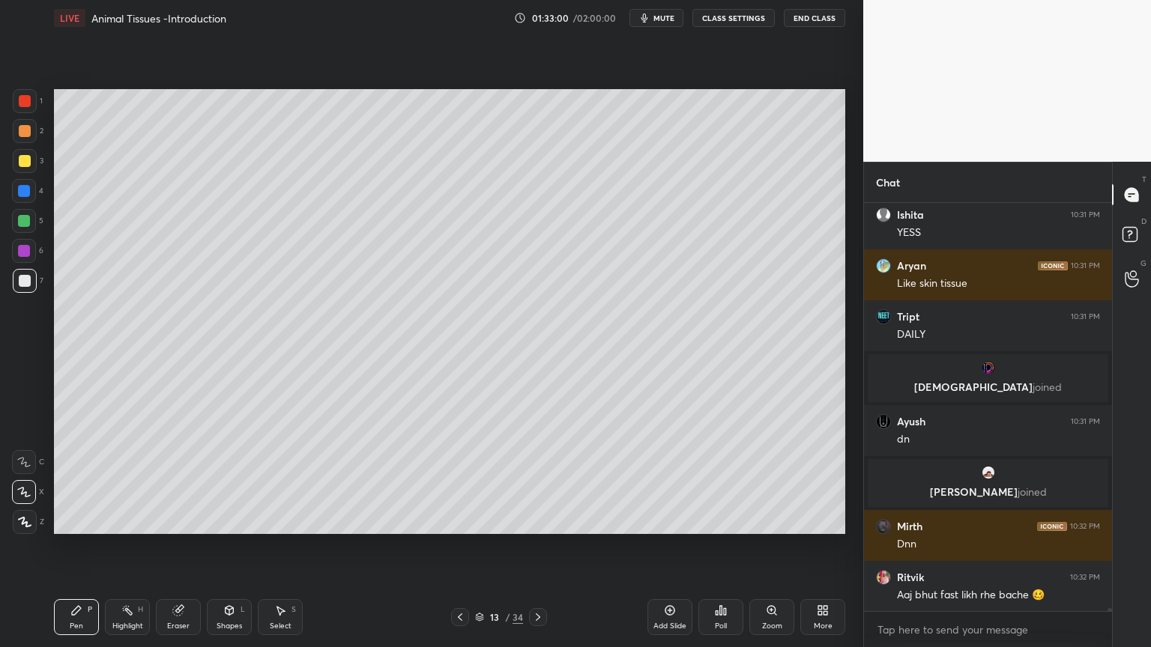
scroll to position [62449, 0]
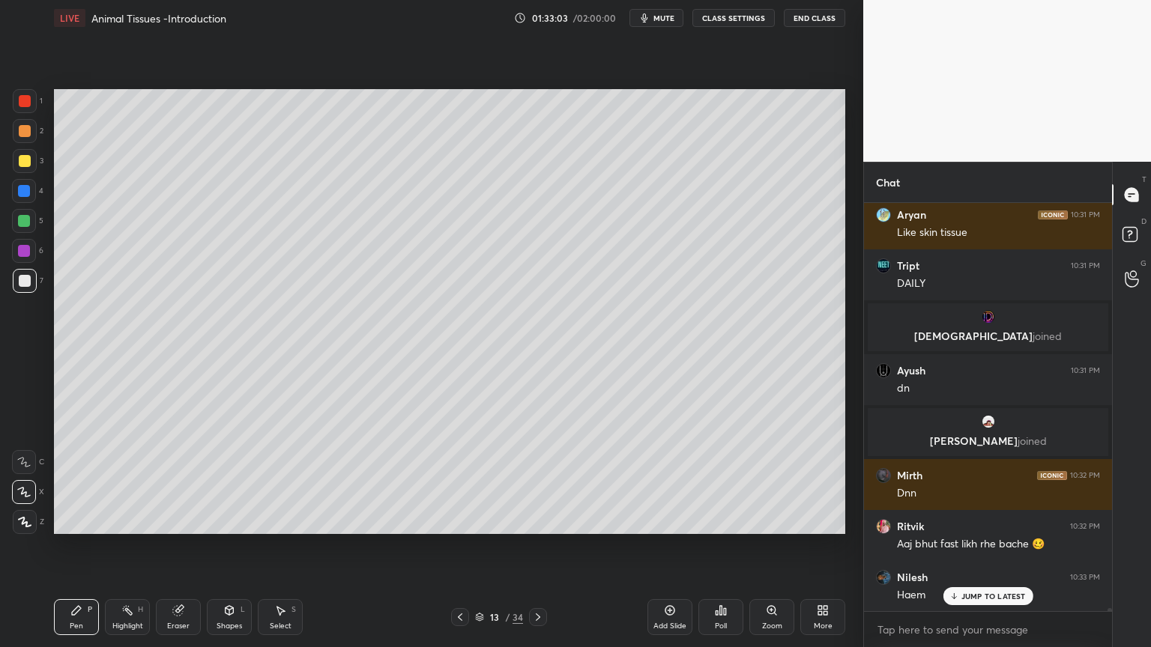
click at [24, 163] on div at bounding box center [25, 161] width 12 height 12
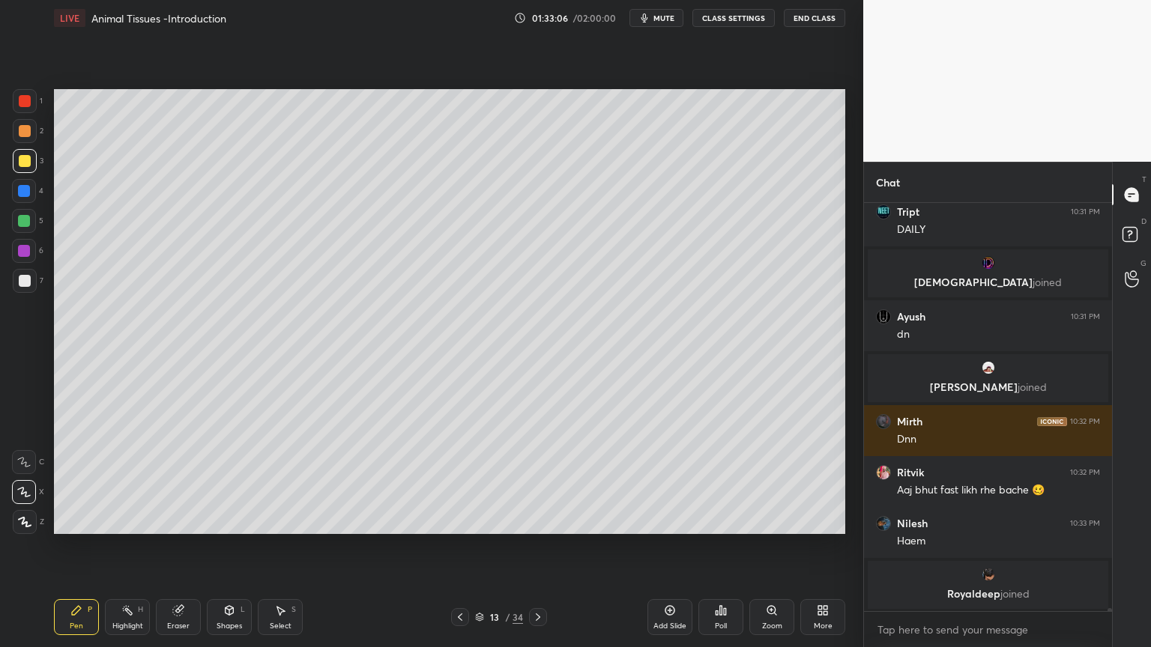
scroll to position [62554, 0]
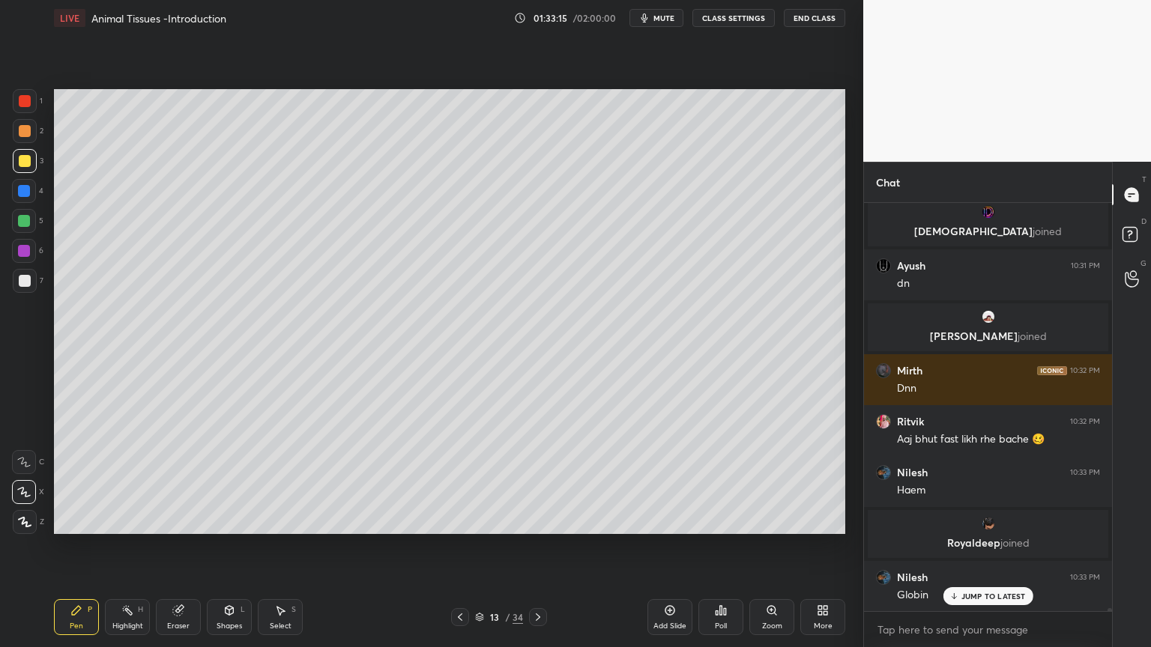
drag, startPoint x: 25, startPoint y: 187, endPoint x: 49, endPoint y: 186, distance: 24.7
click at [25, 188] on div at bounding box center [24, 191] width 12 height 12
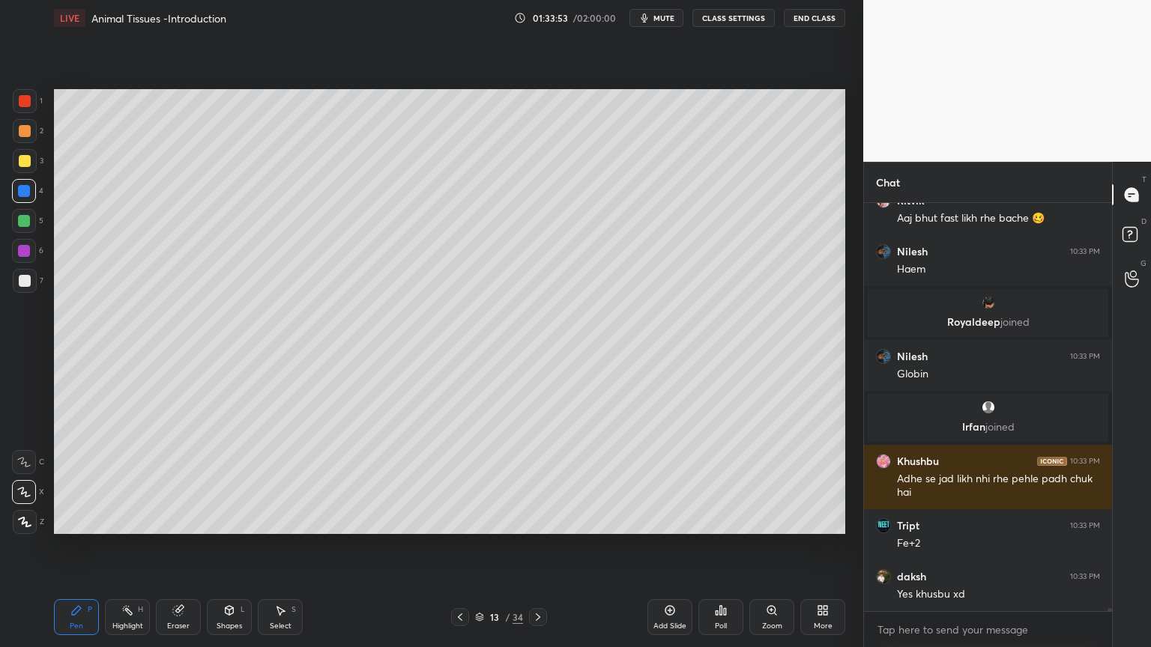
scroll to position [62829, 0]
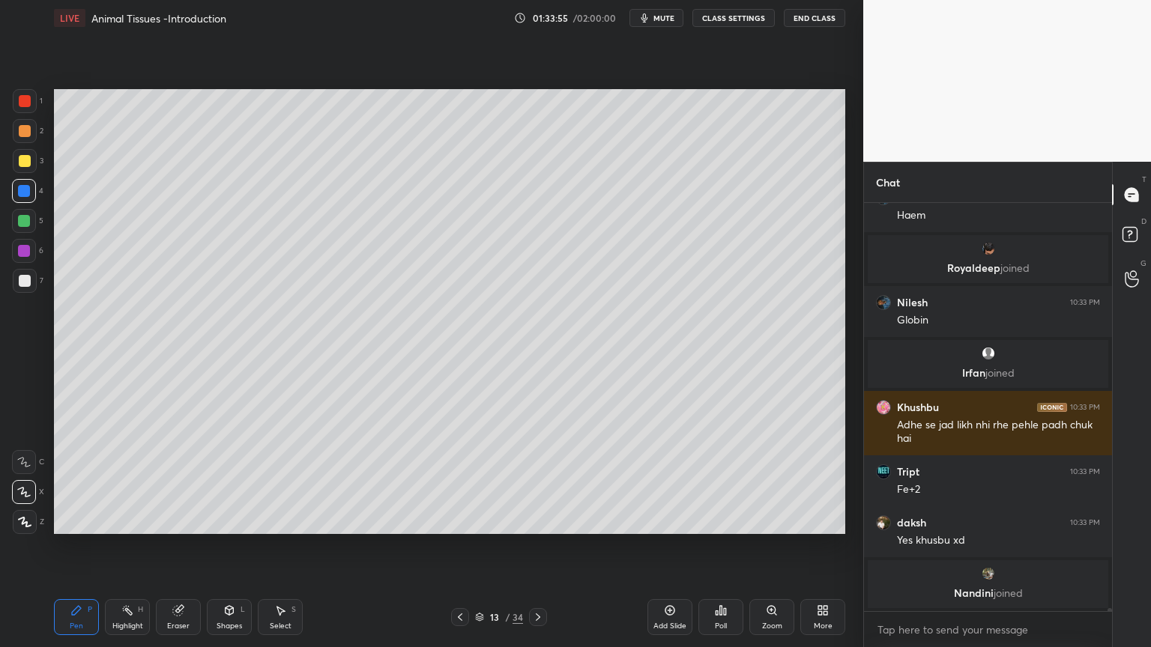
click at [25, 280] on div at bounding box center [25, 281] width 12 height 12
click at [27, 101] on div at bounding box center [25, 101] width 12 height 12
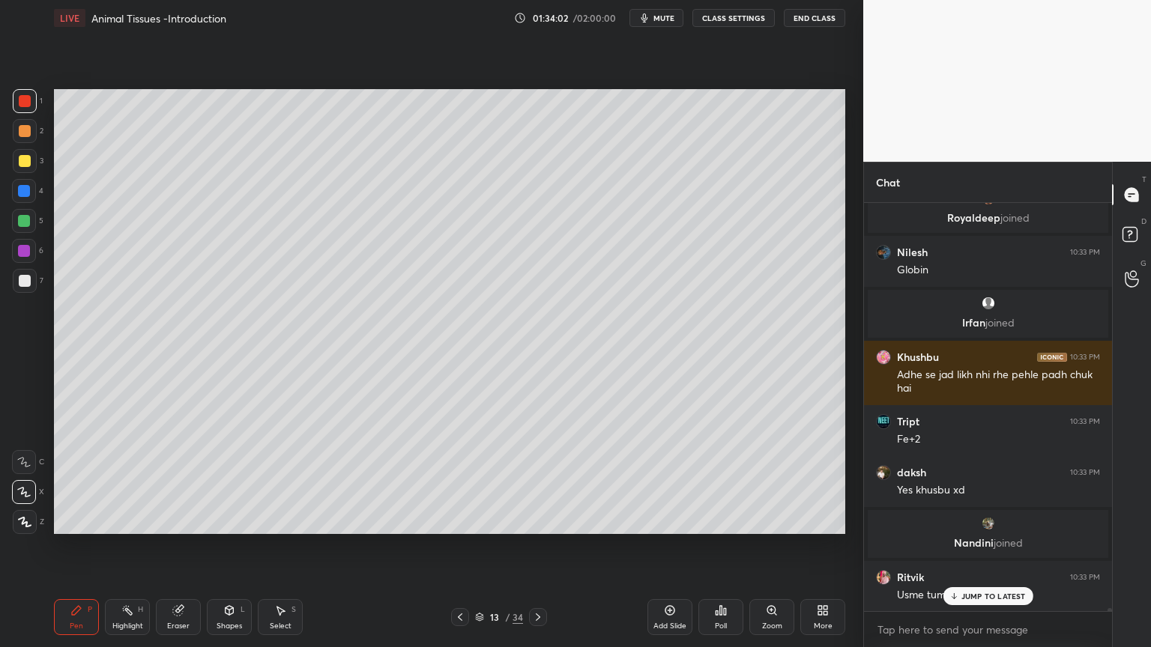
click at [31, 489] on div at bounding box center [24, 492] width 24 height 24
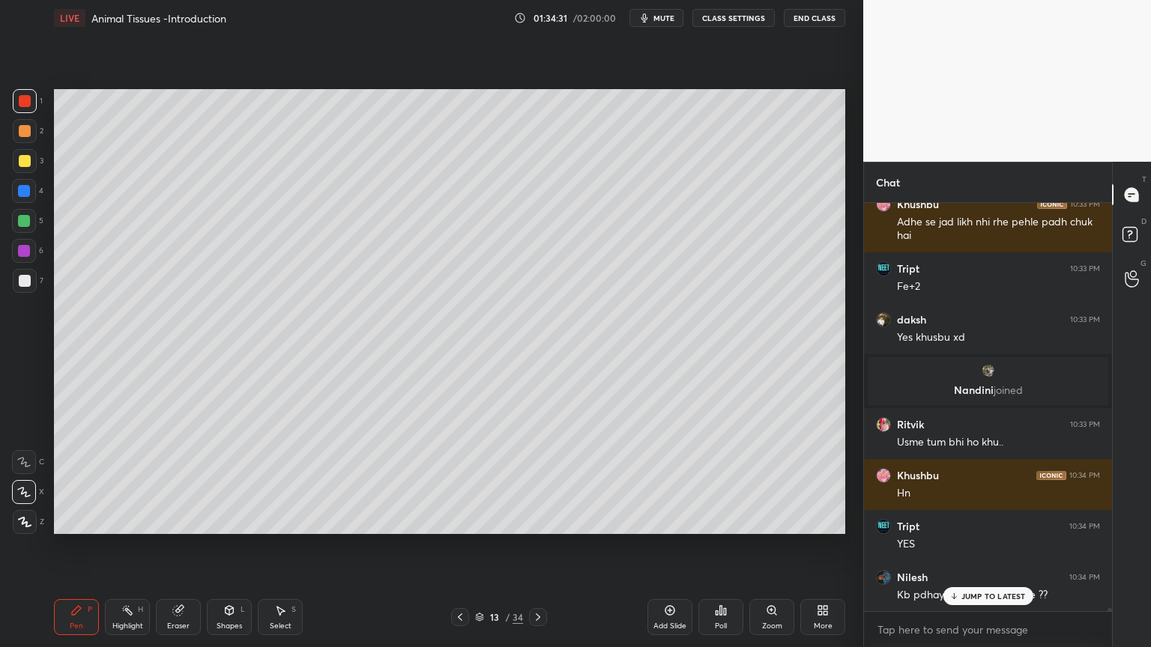
scroll to position [60819, 0]
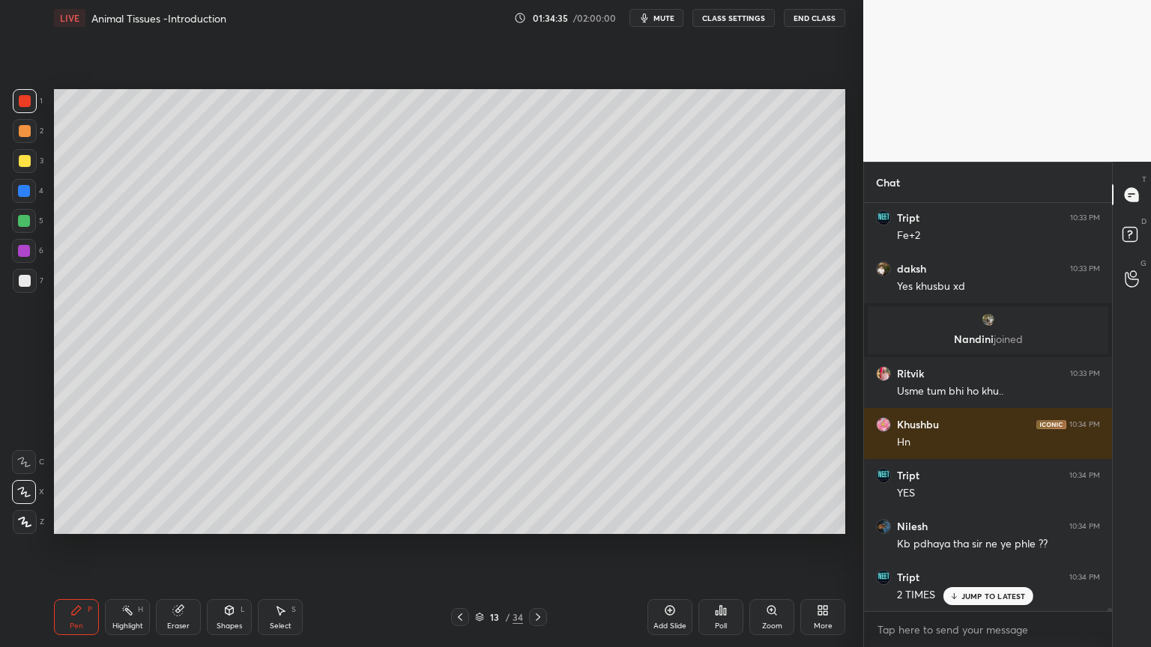
click at [24, 219] on div at bounding box center [24, 221] width 12 height 12
click at [26, 221] on div at bounding box center [24, 221] width 12 height 12
click at [24, 129] on div at bounding box center [25, 131] width 12 height 12
drag, startPoint x: 26, startPoint y: 104, endPoint x: 27, endPoint y: 128, distance: 24.0
click at [27, 108] on div at bounding box center [25, 101] width 24 height 24
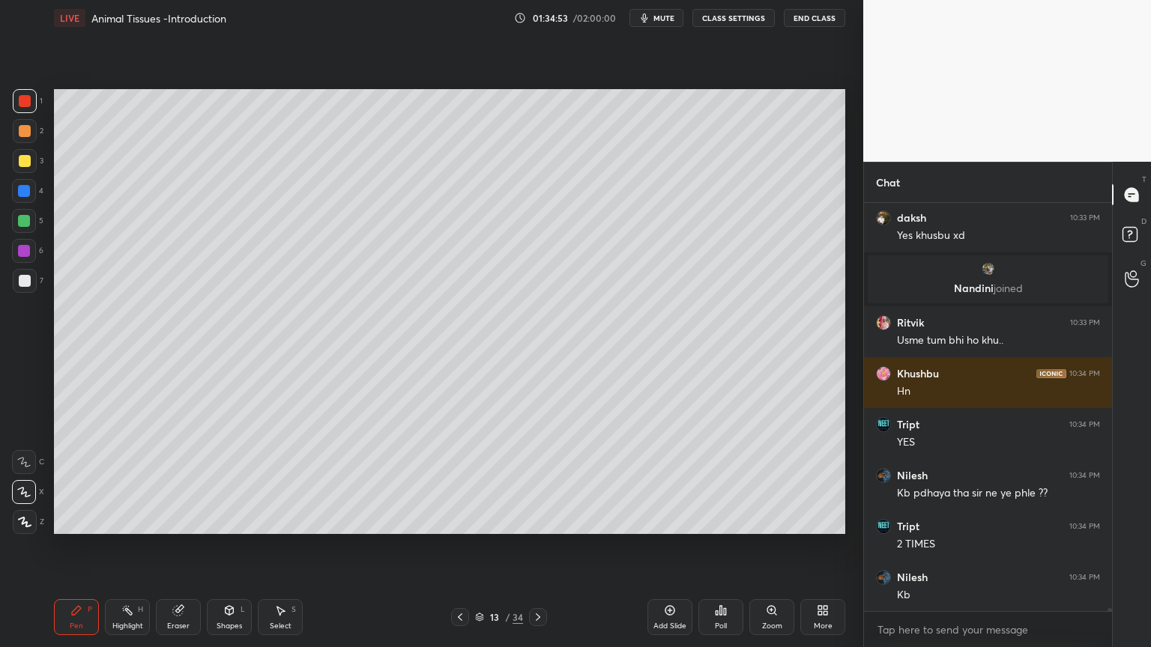
scroll to position [60935, 0]
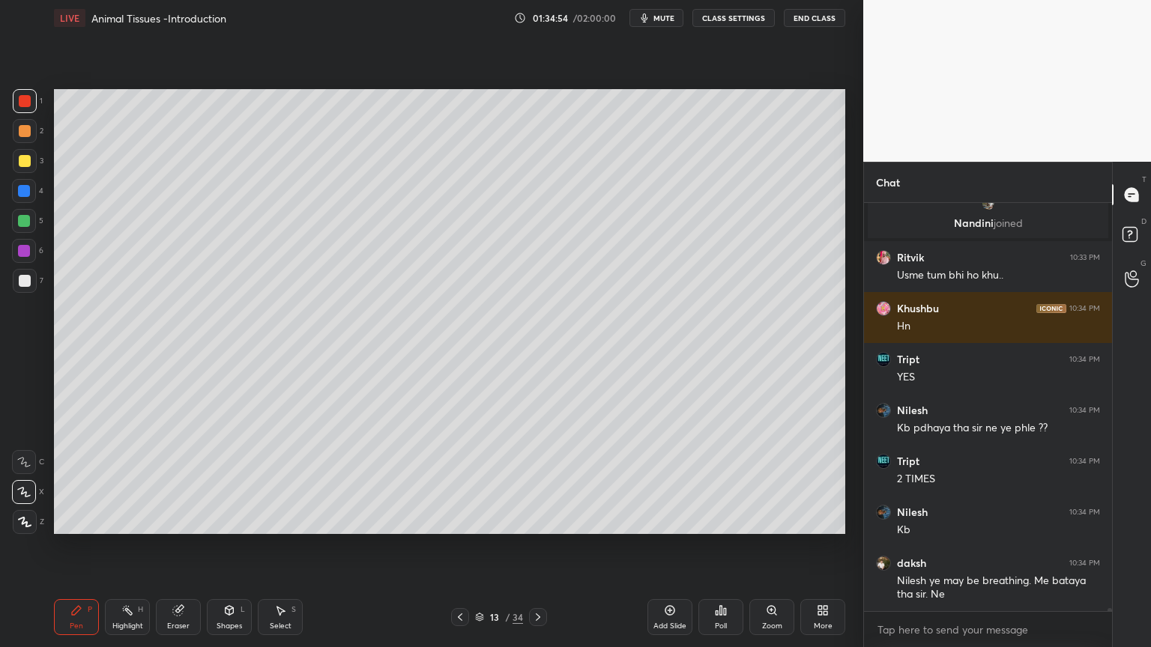
click at [22, 136] on div at bounding box center [25, 131] width 12 height 12
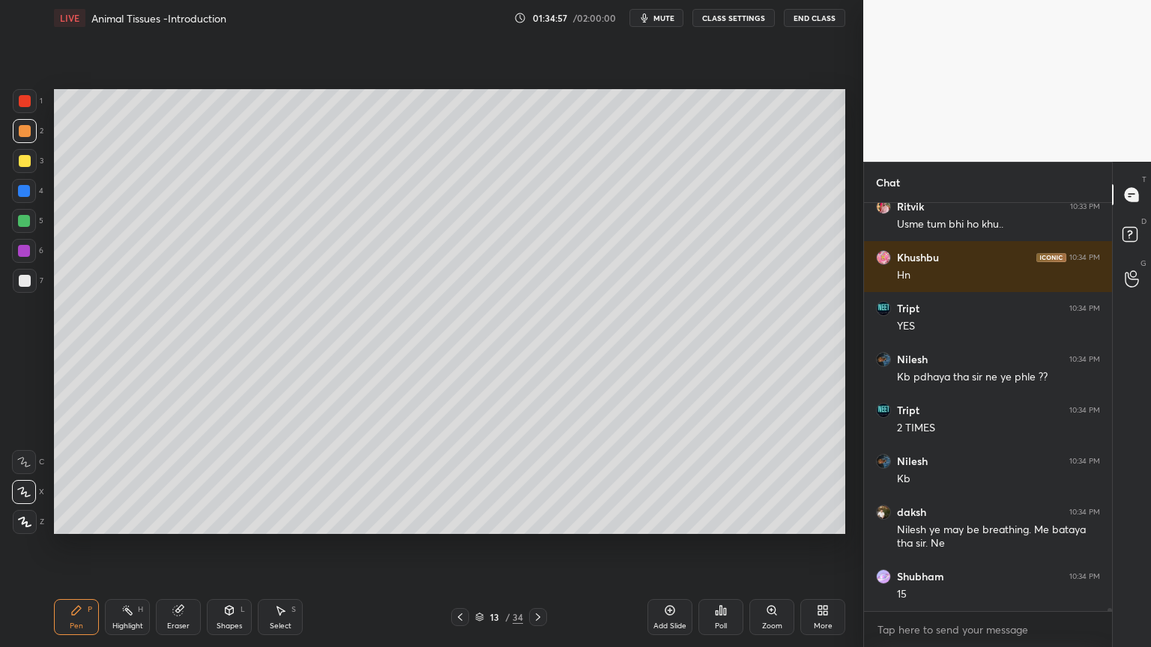
scroll to position [61037, 0]
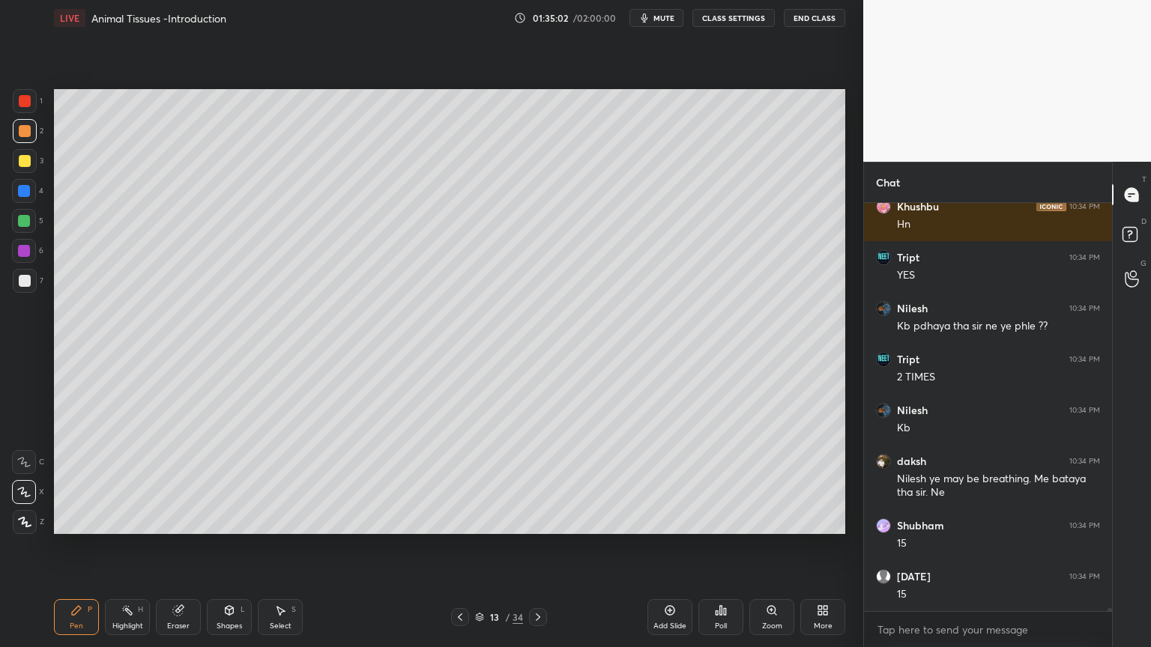
click at [27, 222] on div at bounding box center [24, 221] width 12 height 12
drag, startPoint x: 23, startPoint y: 132, endPoint x: 24, endPoint y: 156, distance: 24.0
click at [23, 133] on div at bounding box center [25, 131] width 12 height 12
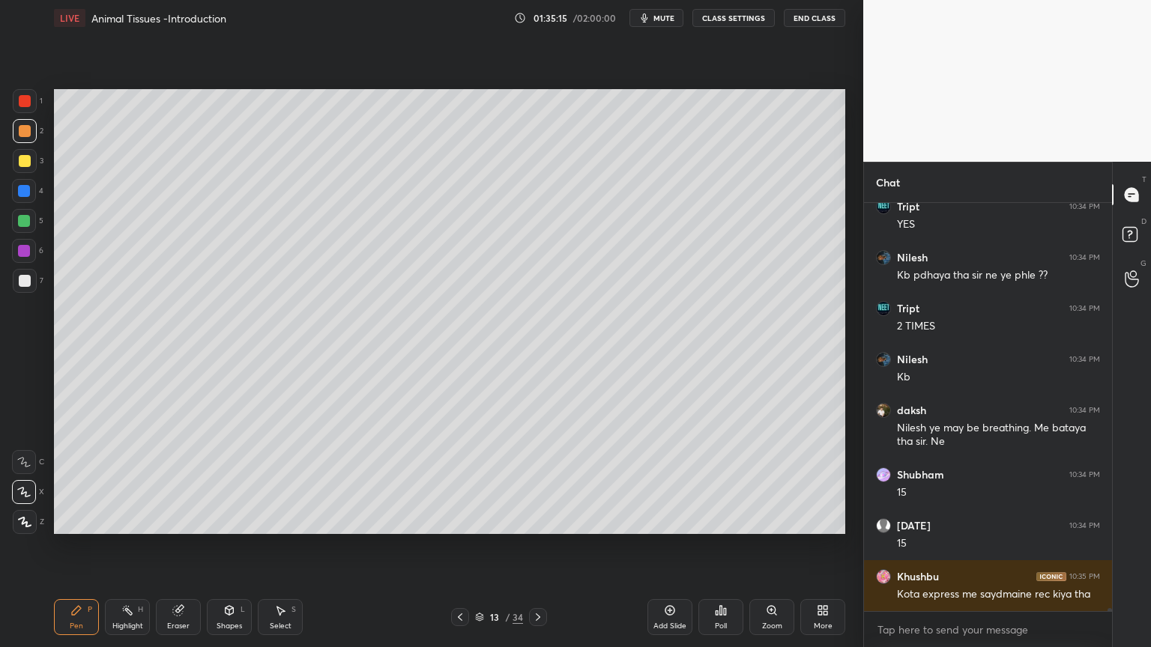
click at [24, 225] on div at bounding box center [24, 221] width 12 height 12
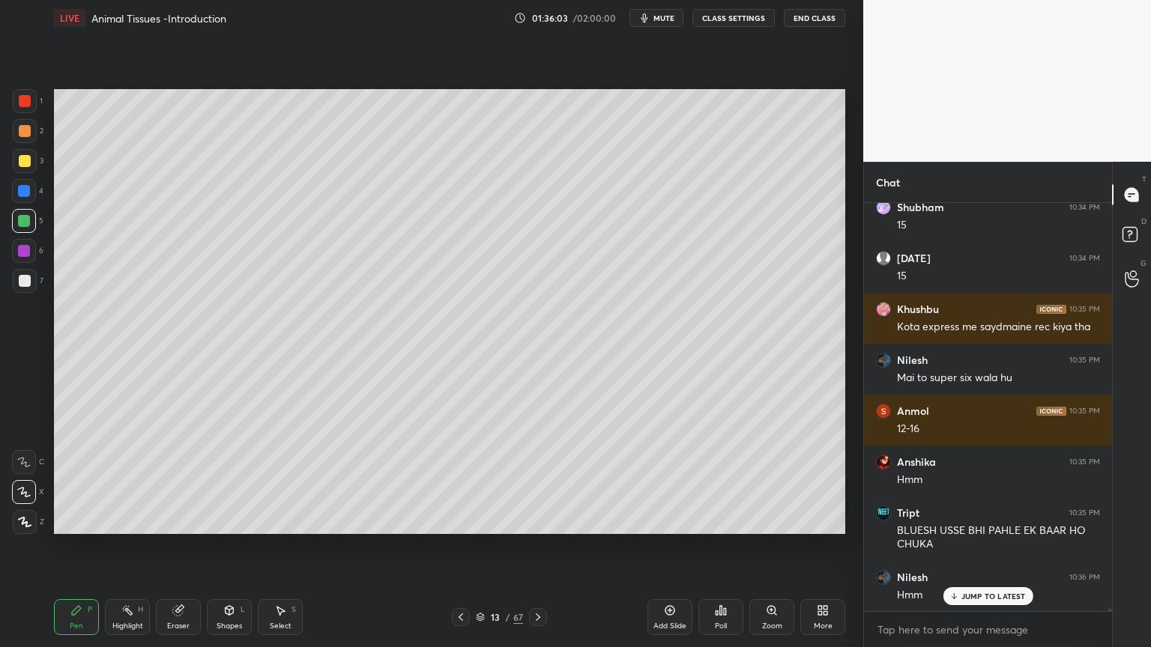
scroll to position [61406, 0]
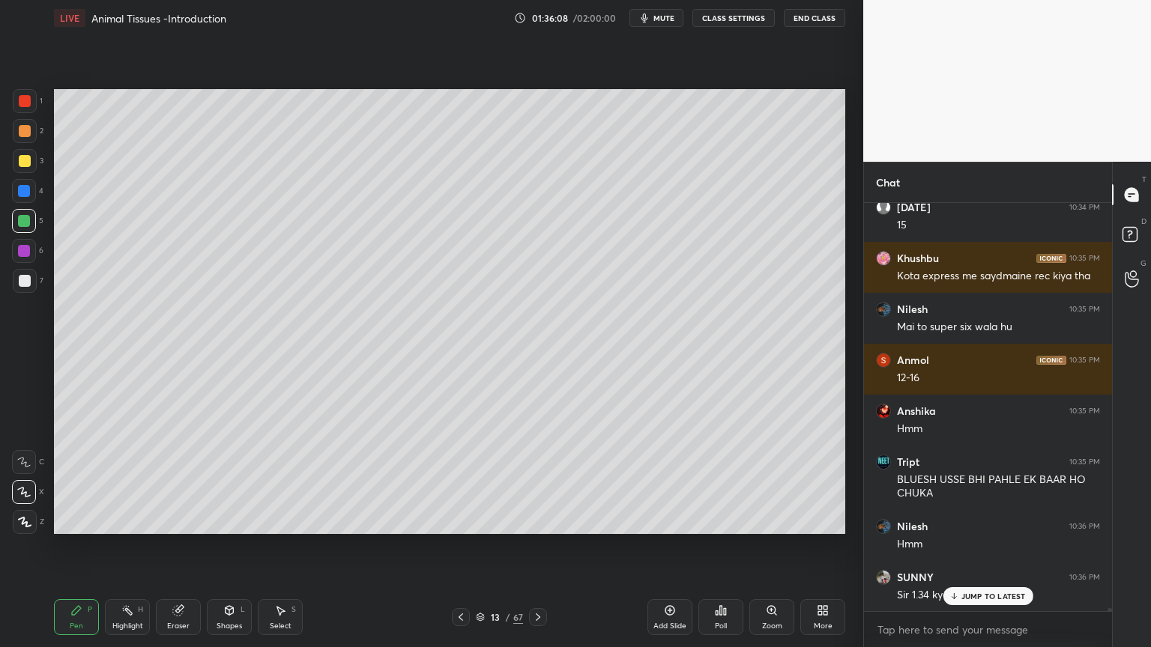
click at [28, 279] on div at bounding box center [25, 281] width 12 height 12
drag, startPoint x: 230, startPoint y: 614, endPoint x: 223, endPoint y: 595, distance: 19.9
click at [229, 520] on icon at bounding box center [229, 610] width 12 height 12
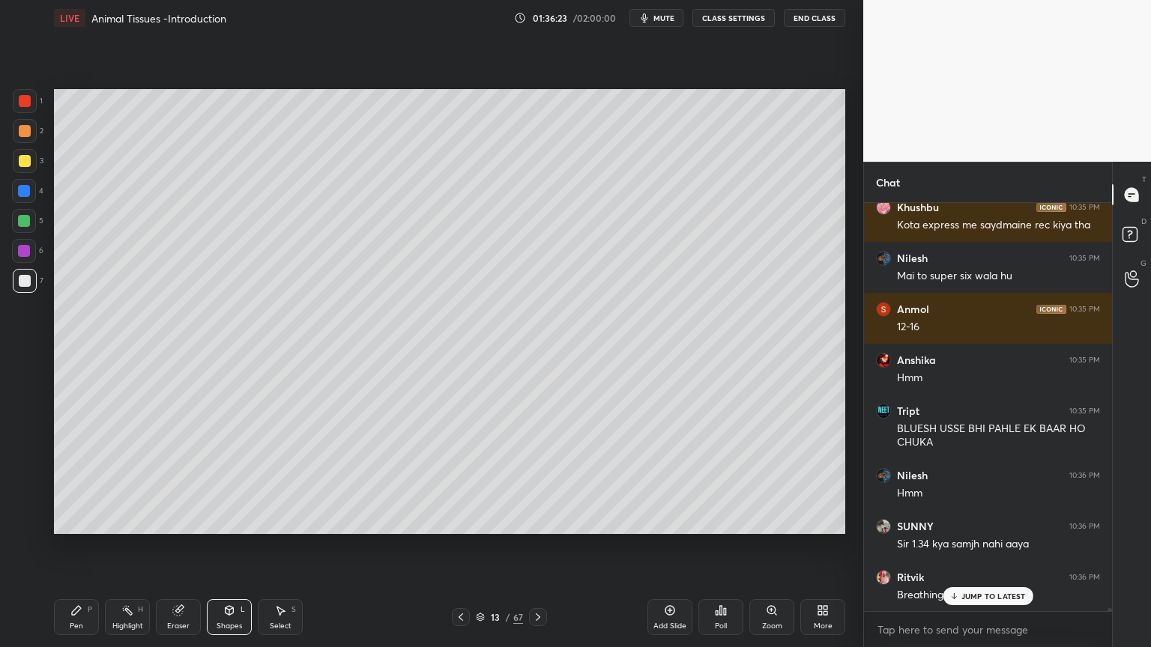
click at [669, 15] on span "mute" at bounding box center [663, 18] width 21 height 10
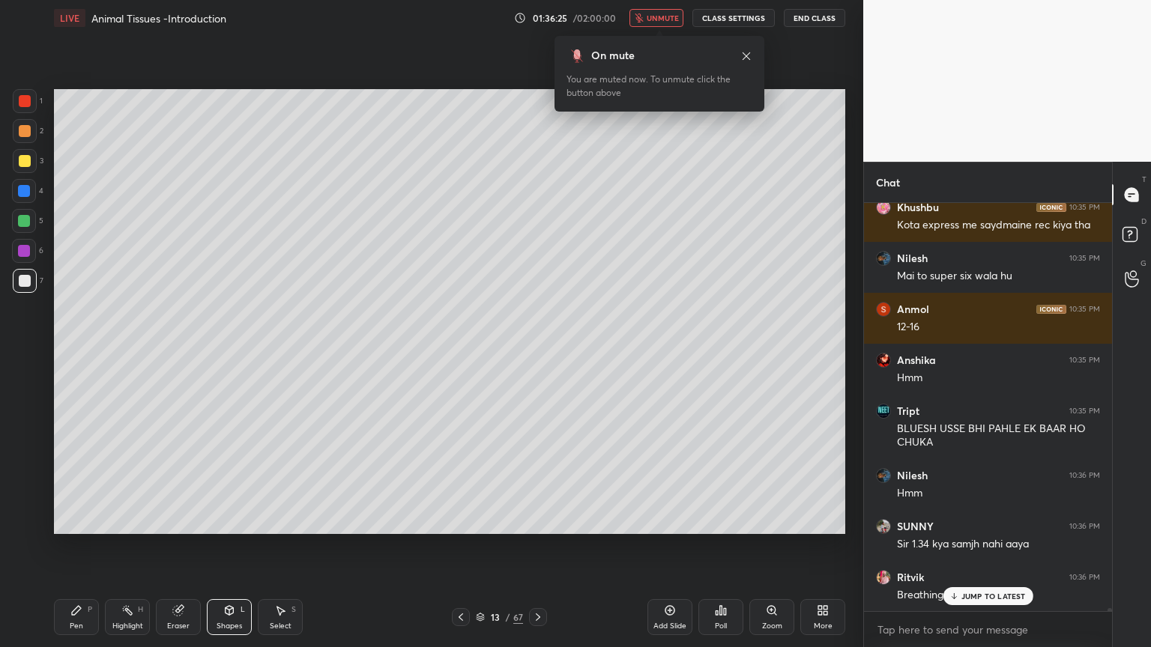
click at [668, 16] on span "unmute" at bounding box center [662, 18] width 32 height 10
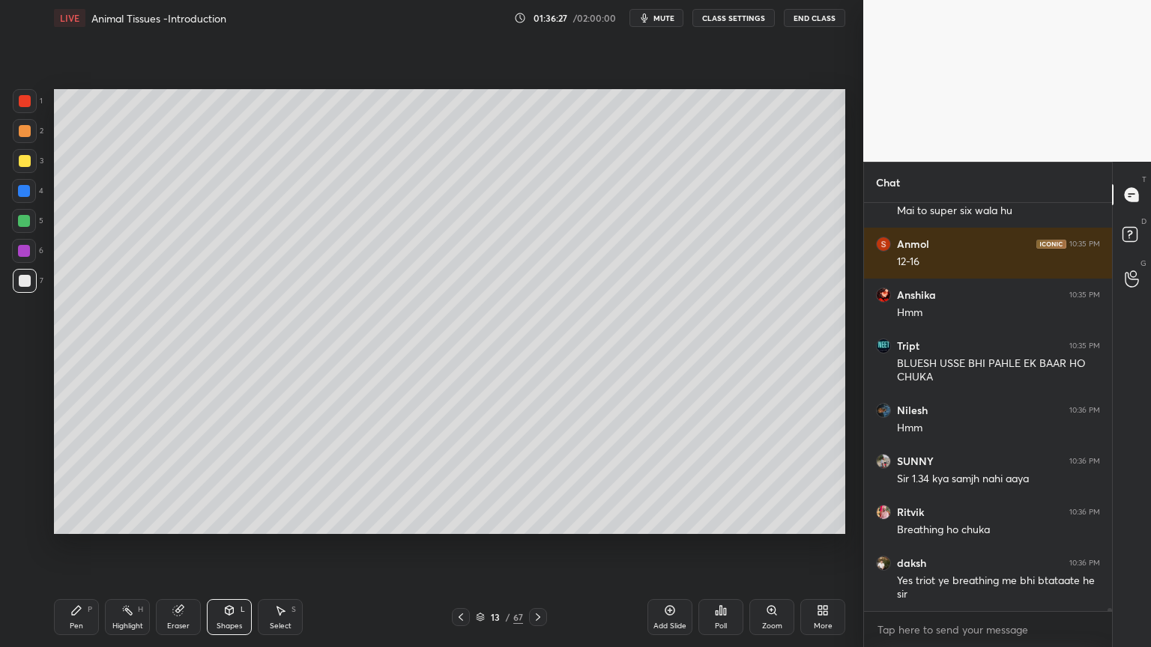
scroll to position [61573, 0]
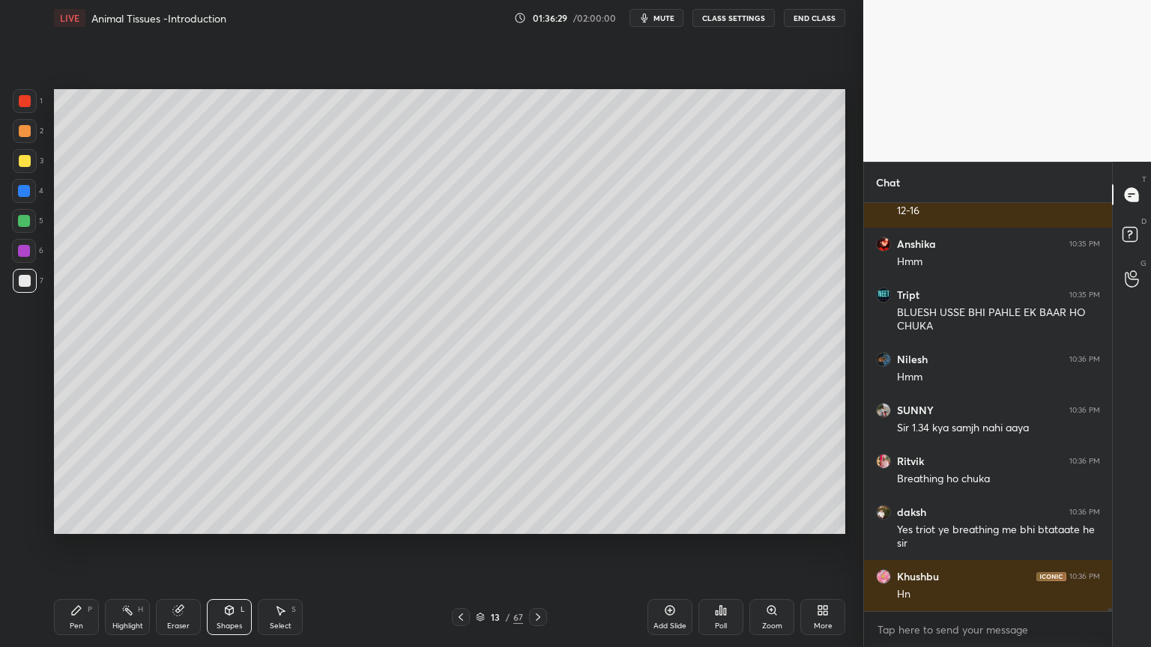
drag, startPoint x: 77, startPoint y: 620, endPoint x: 51, endPoint y: 497, distance: 125.6
click at [74, 520] on div "Pen P" at bounding box center [76, 617] width 45 height 36
click at [25, 160] on div at bounding box center [25, 161] width 12 height 12
drag, startPoint x: 27, startPoint y: 221, endPoint x: 29, endPoint y: 228, distance: 7.8
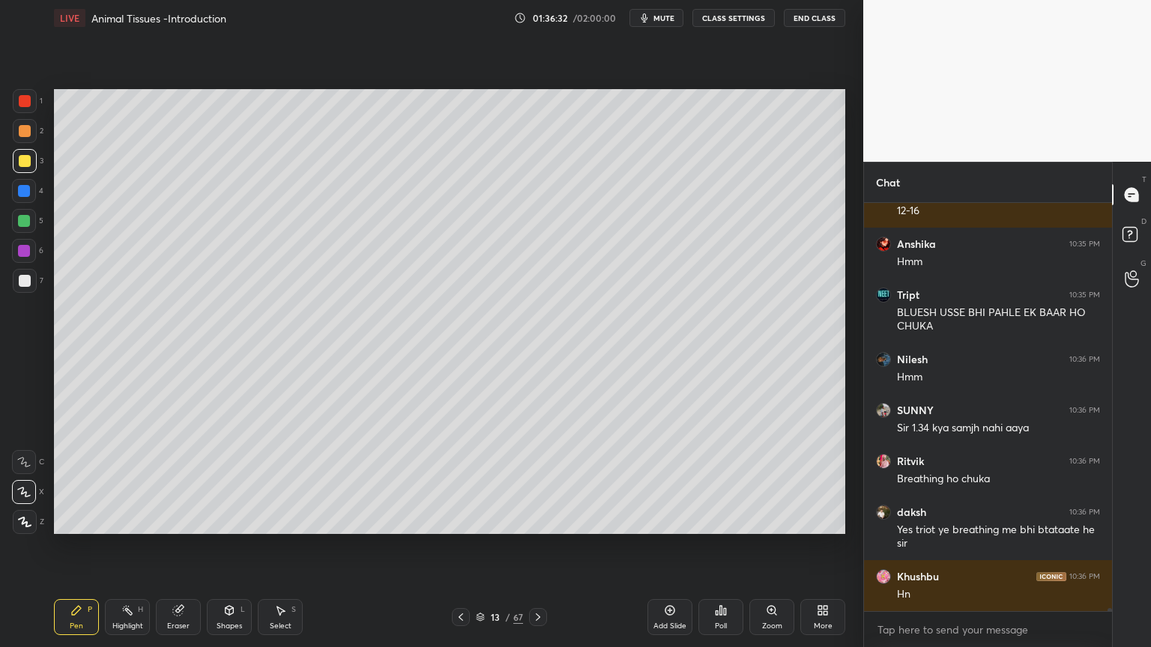
click at [26, 224] on div at bounding box center [24, 221] width 12 height 12
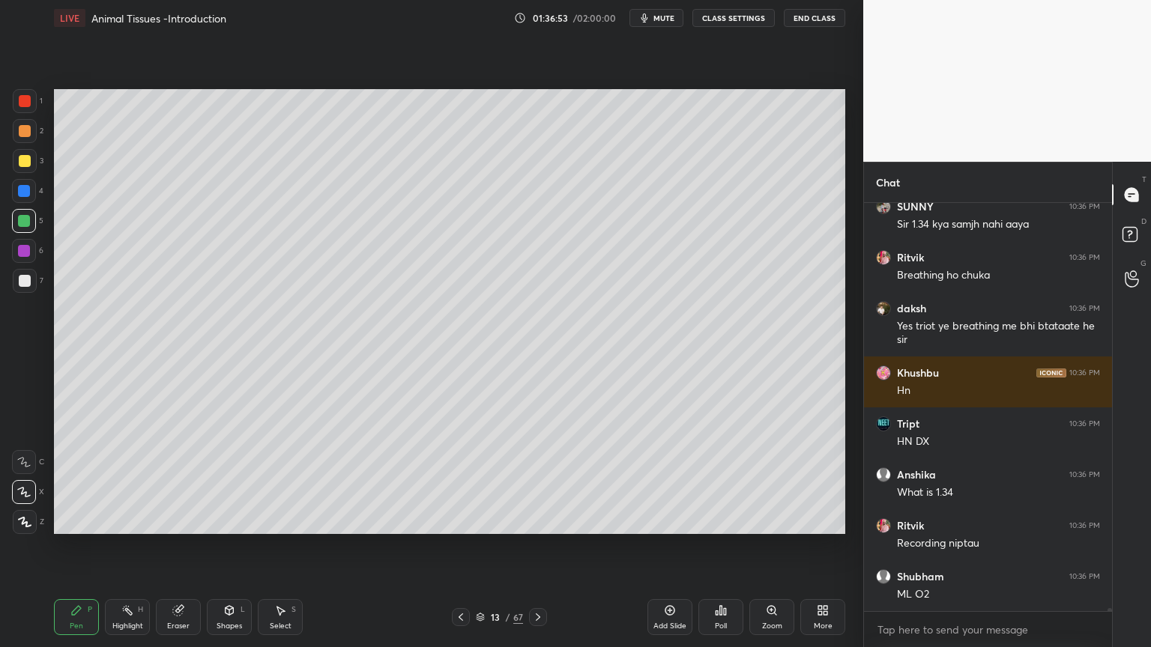
scroll to position [61828, 0]
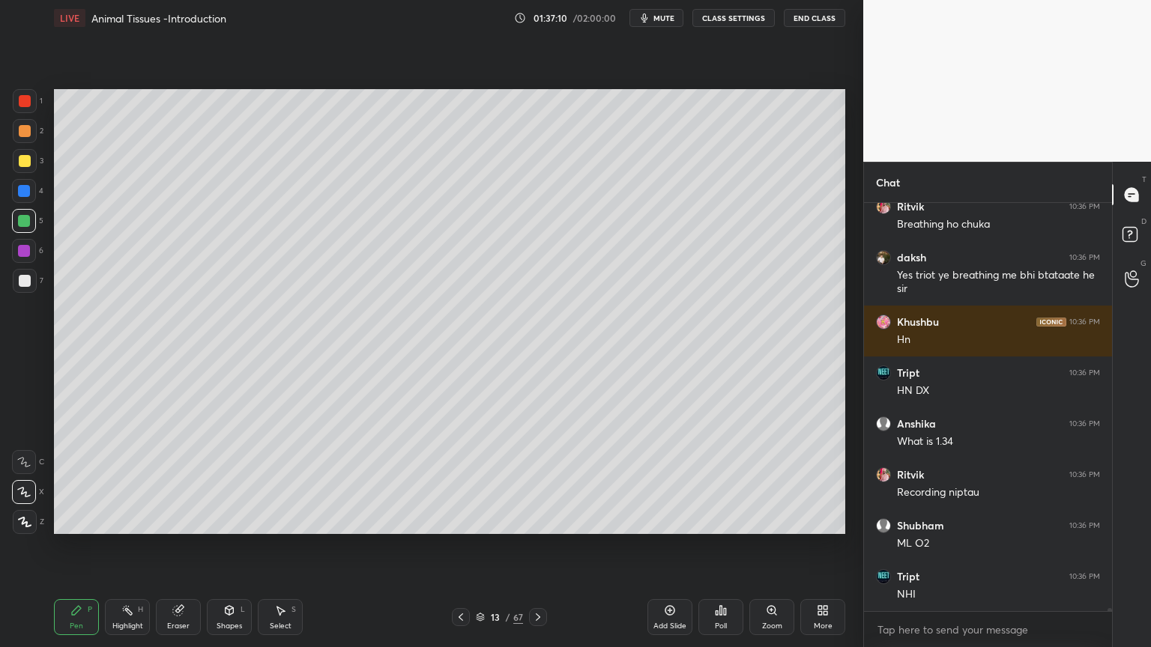
click at [25, 155] on div at bounding box center [25, 161] width 12 height 12
click at [23, 134] on div at bounding box center [25, 131] width 12 height 12
click at [25, 133] on div at bounding box center [25, 131] width 12 height 12
click at [25, 134] on div at bounding box center [25, 131] width 12 height 12
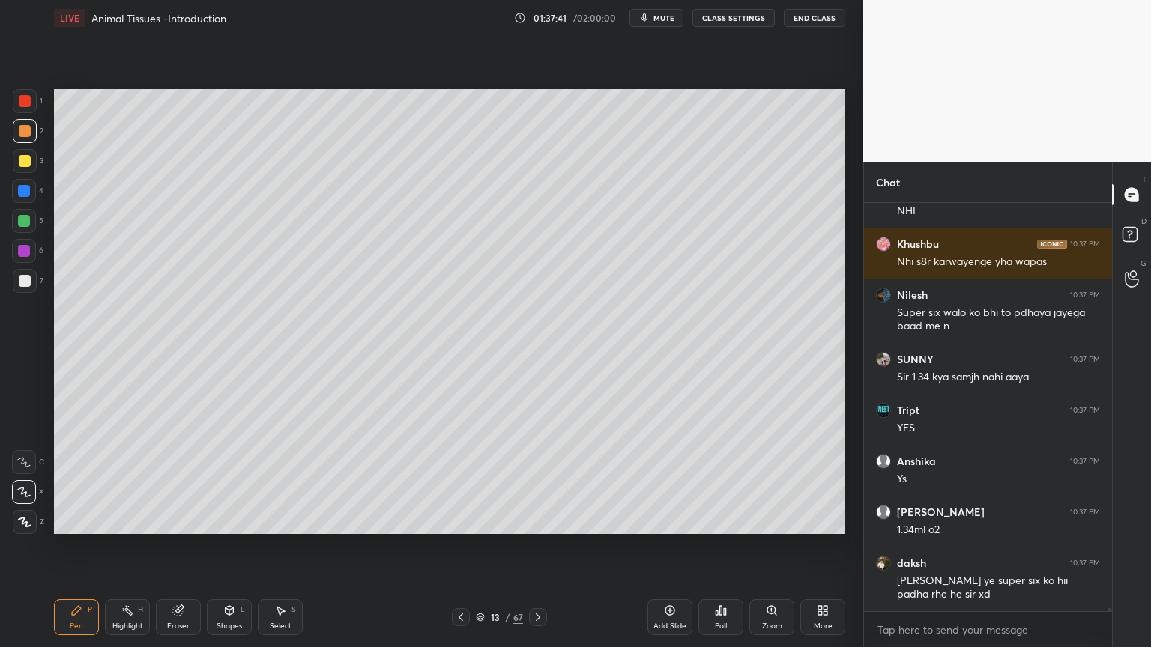
scroll to position [62262, 0]
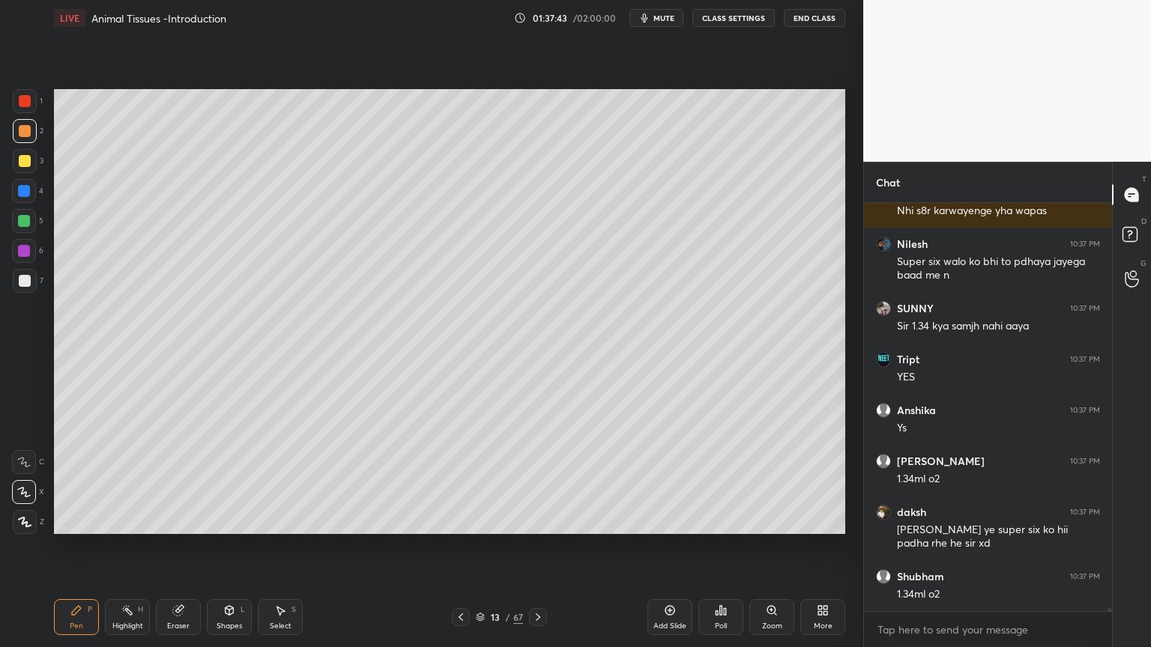
click at [27, 195] on div at bounding box center [24, 191] width 12 height 12
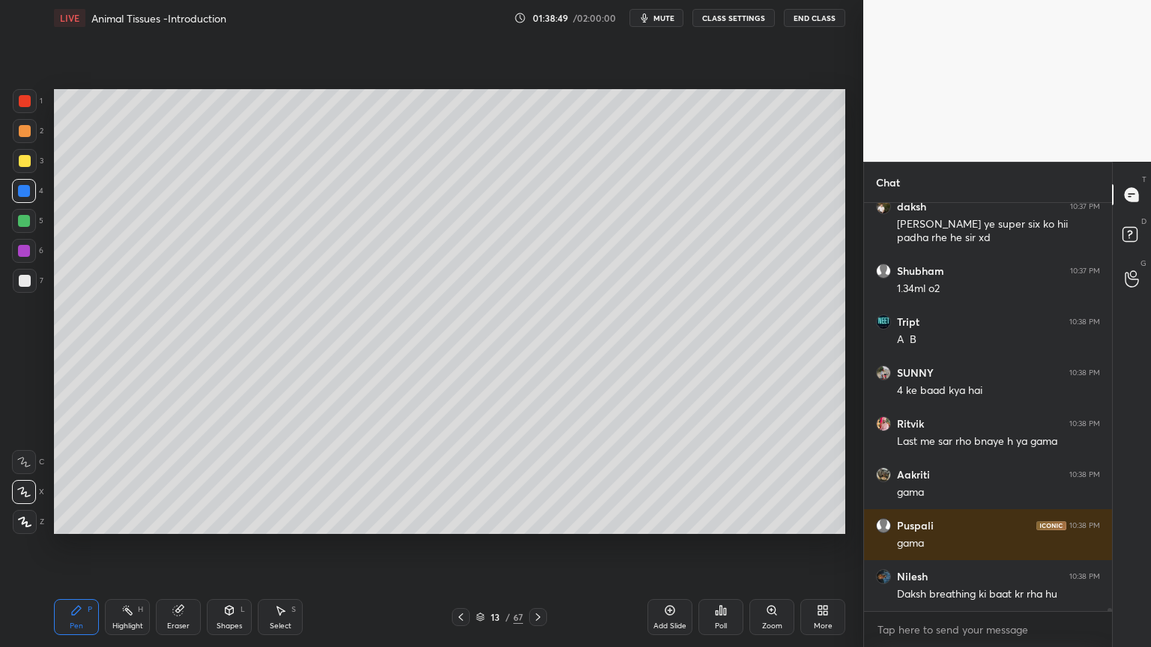
scroll to position [62619, 0]
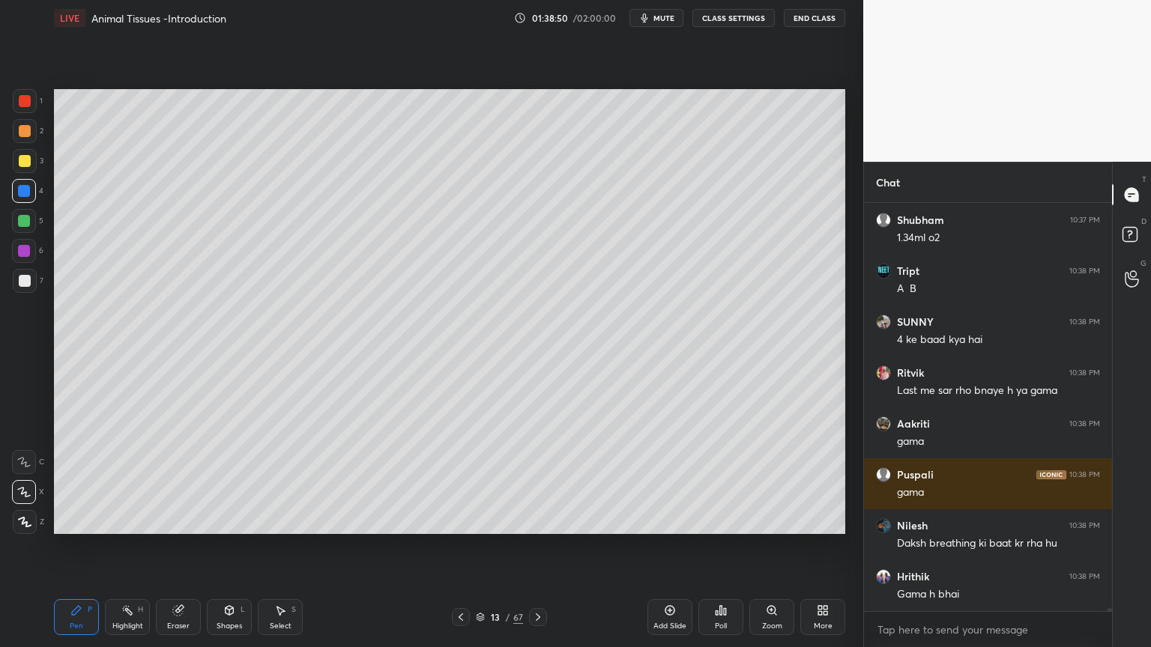
click at [726, 520] on div "Poll" at bounding box center [720, 617] width 45 height 36
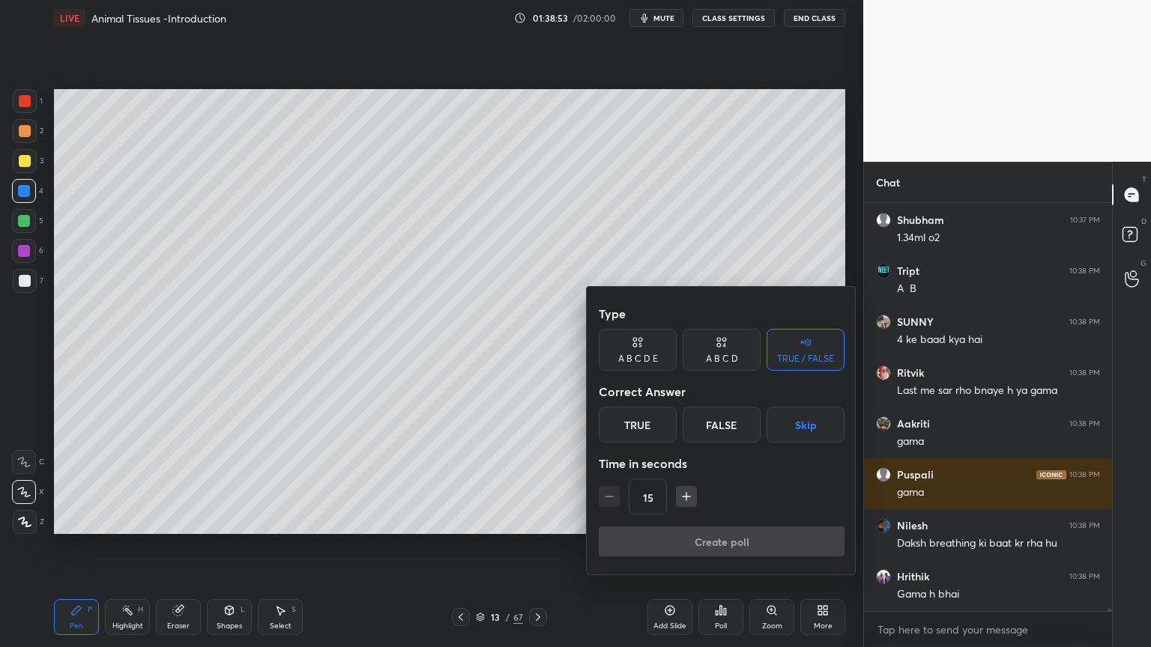
click at [804, 431] on button "Skip" at bounding box center [805, 425] width 78 height 36
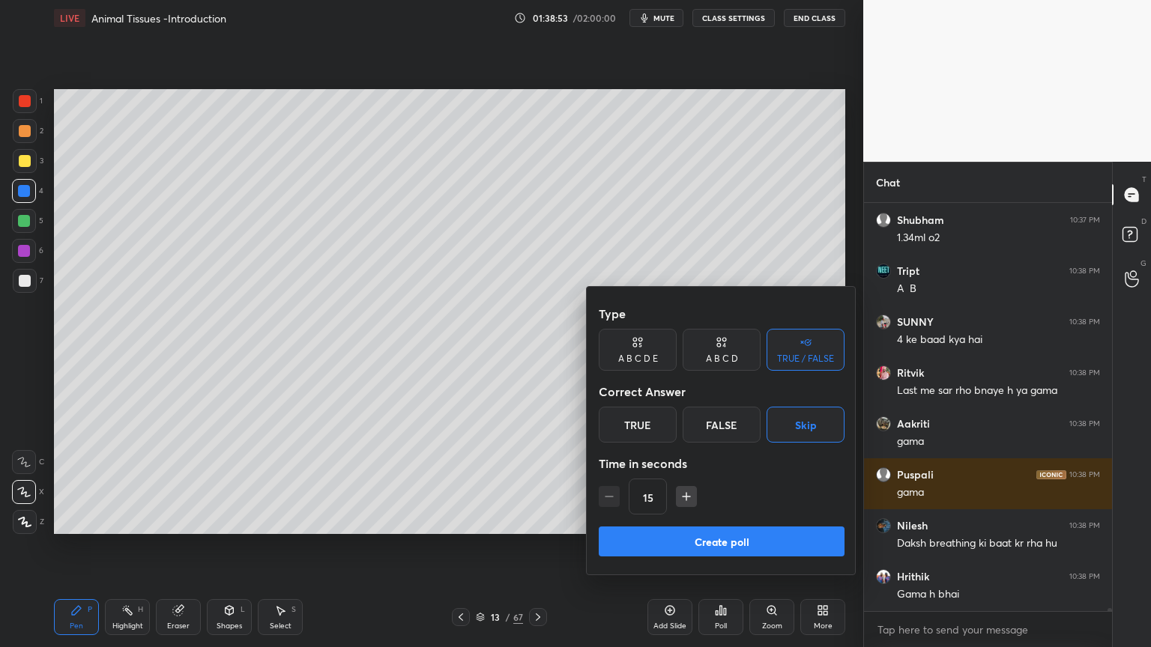
click at [754, 520] on button "Create poll" at bounding box center [721, 542] width 246 height 30
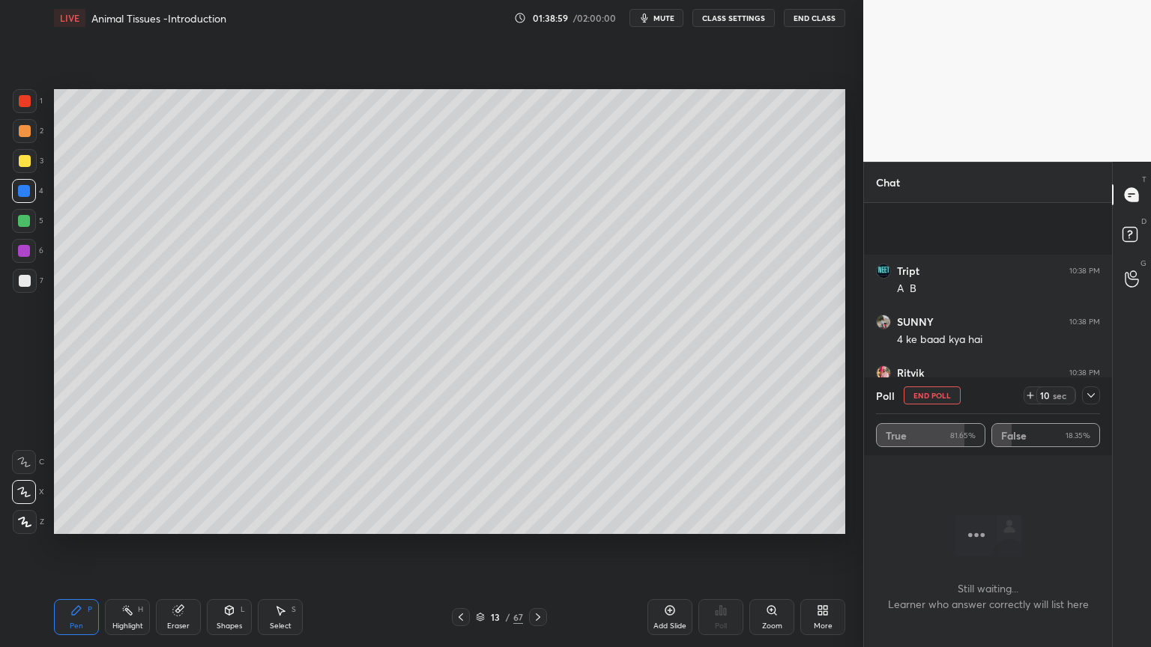
scroll to position [62748, 0]
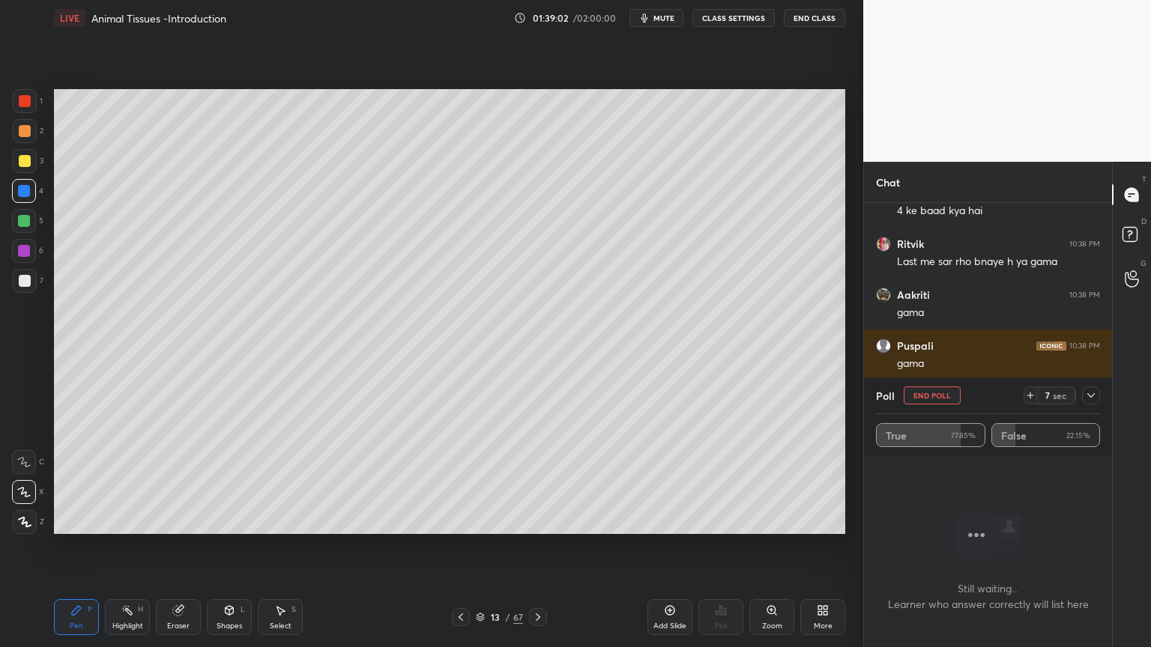
click at [950, 398] on button "End Poll" at bounding box center [931, 396] width 57 height 18
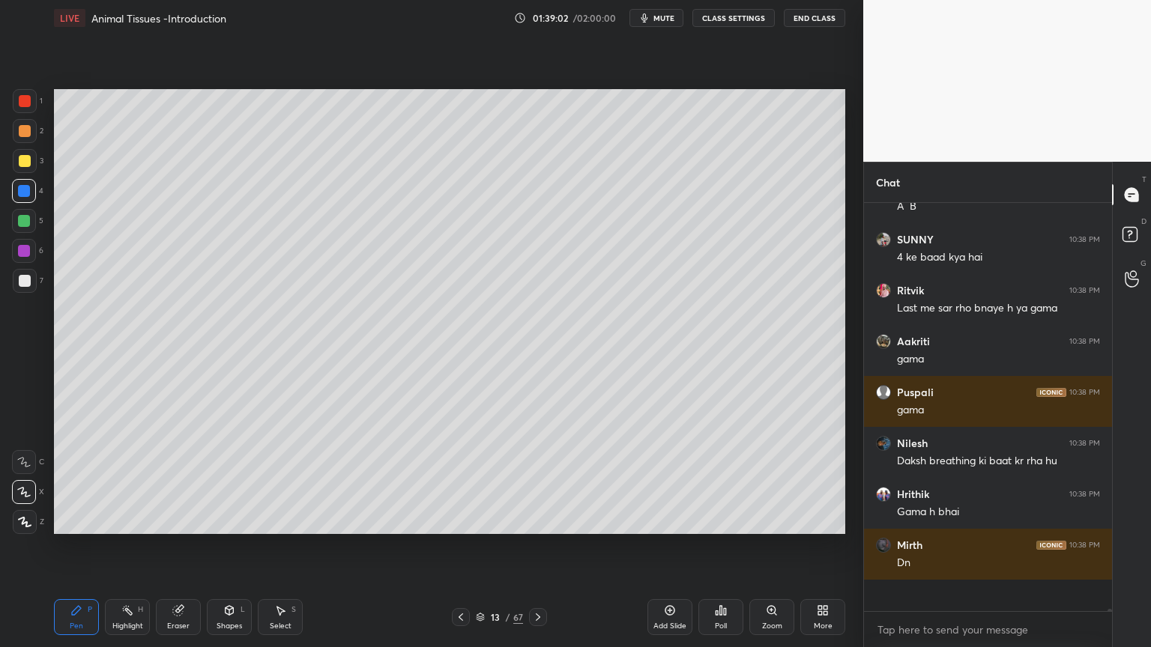
scroll to position [5, 4]
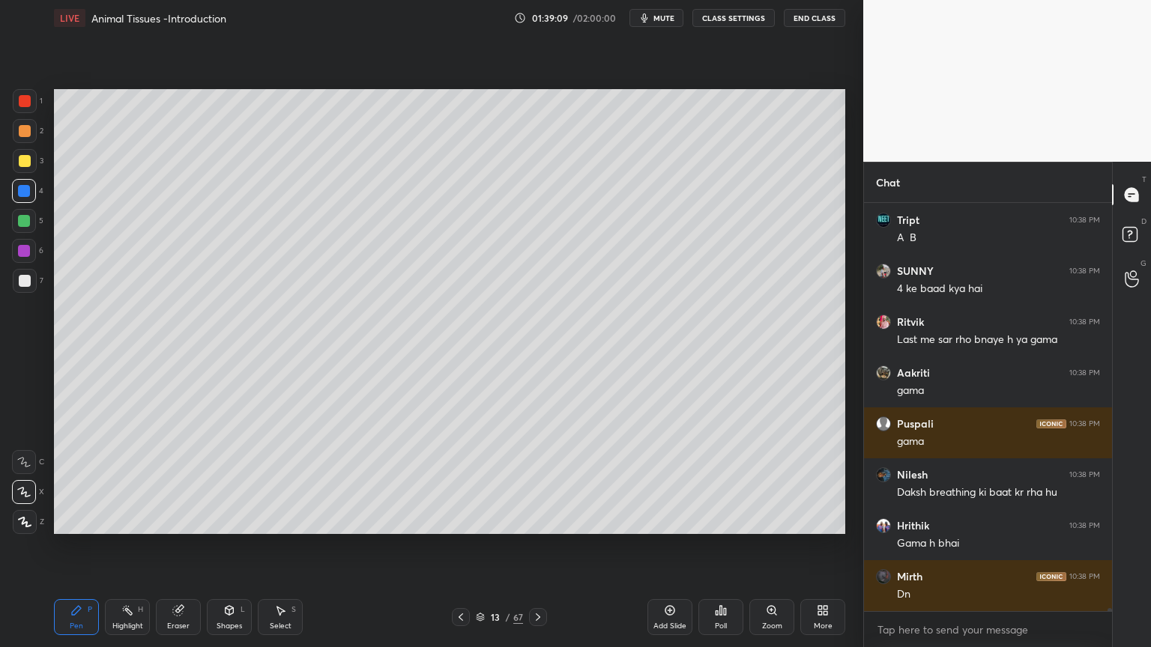
click at [183, 520] on div "Eraser" at bounding box center [178, 617] width 45 height 36
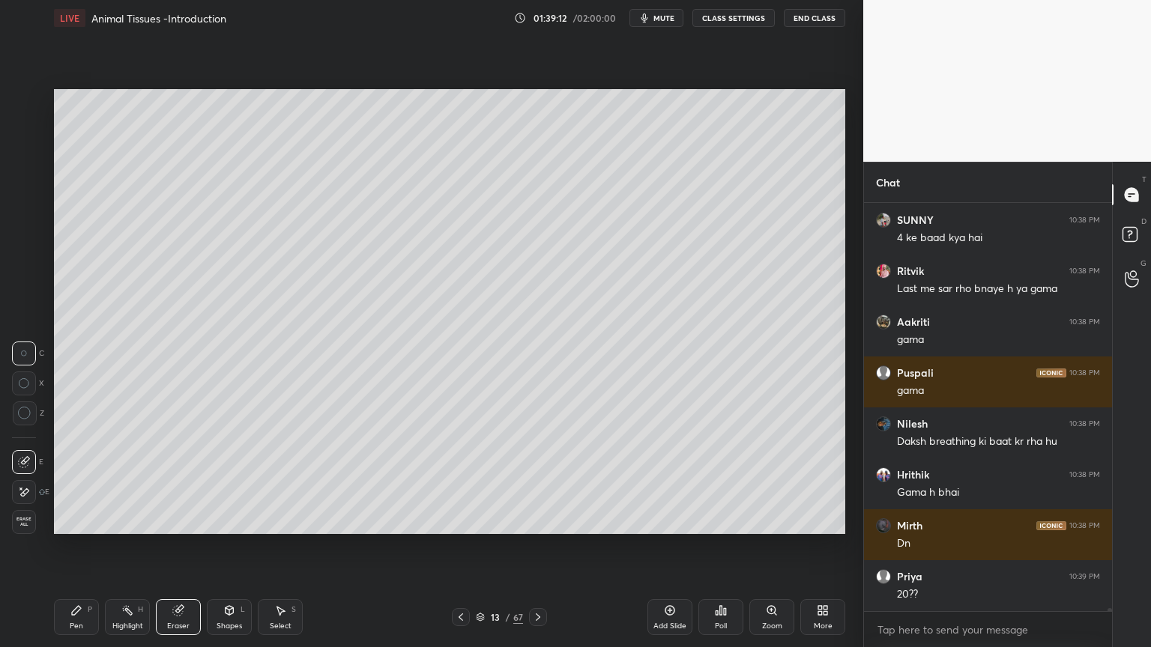
drag, startPoint x: 77, startPoint y: 619, endPoint x: 59, endPoint y: 586, distance: 37.5
click at [76, 520] on div "Pen P" at bounding box center [76, 617] width 45 height 36
click at [28, 101] on div at bounding box center [25, 101] width 24 height 24
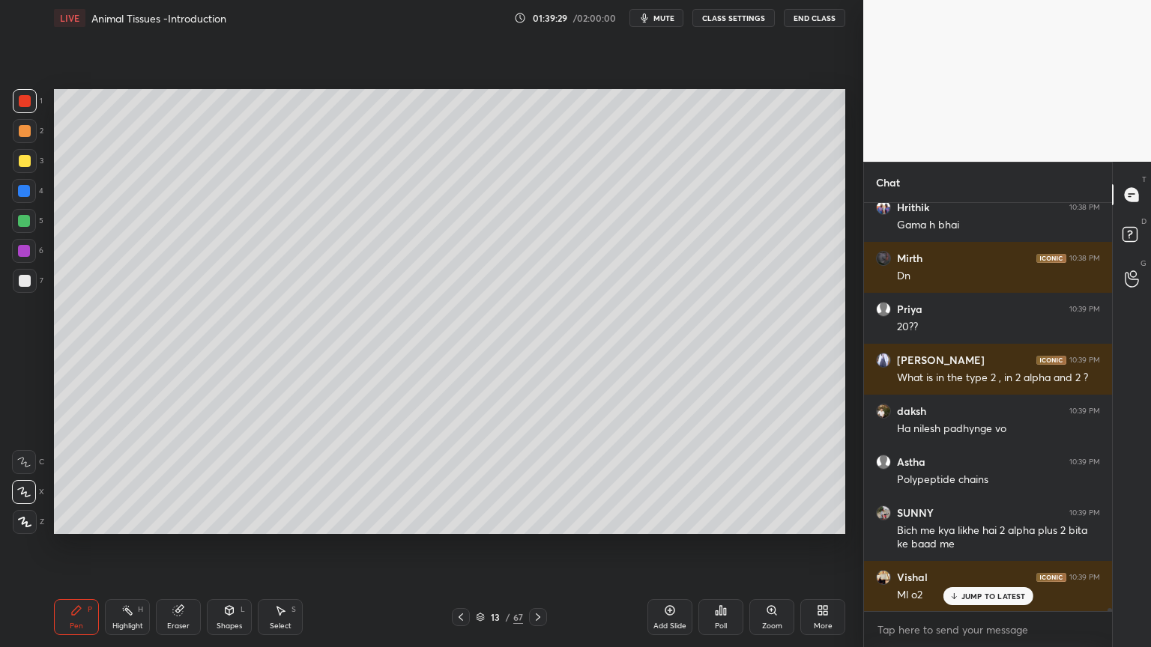
drag, startPoint x: 28, startPoint y: 192, endPoint x: 50, endPoint y: 196, distance: 22.9
click at [29, 192] on div at bounding box center [24, 191] width 12 height 12
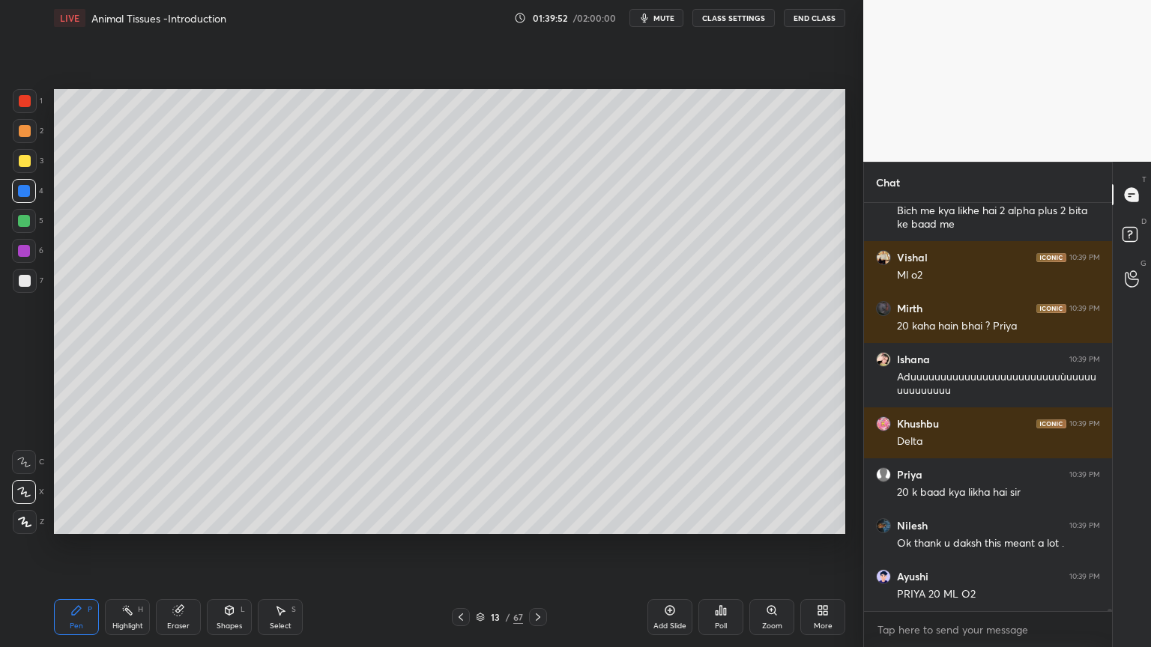
drag, startPoint x: 187, startPoint y: 620, endPoint x: 203, endPoint y: 604, distance: 22.2
click at [189, 520] on div "Eraser" at bounding box center [178, 617] width 45 height 36
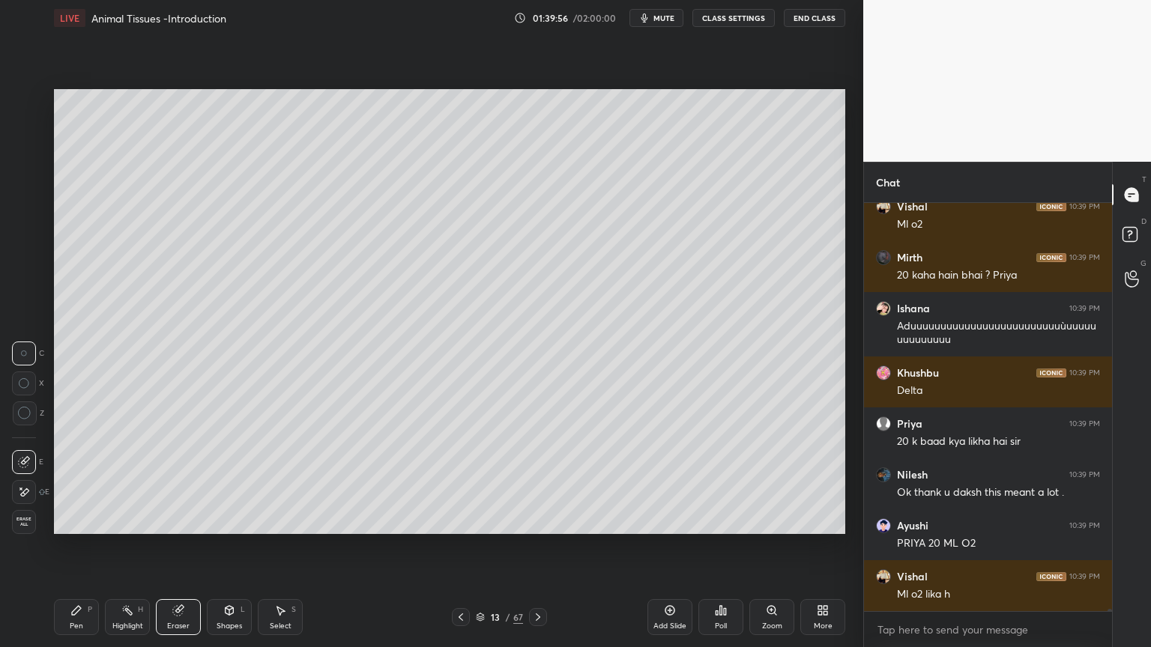
drag, startPoint x: 84, startPoint y: 611, endPoint x: 67, endPoint y: 551, distance: 62.9
click at [82, 520] on div "Pen P" at bounding box center [76, 617] width 45 height 36
click at [25, 222] on div at bounding box center [24, 221] width 12 height 12
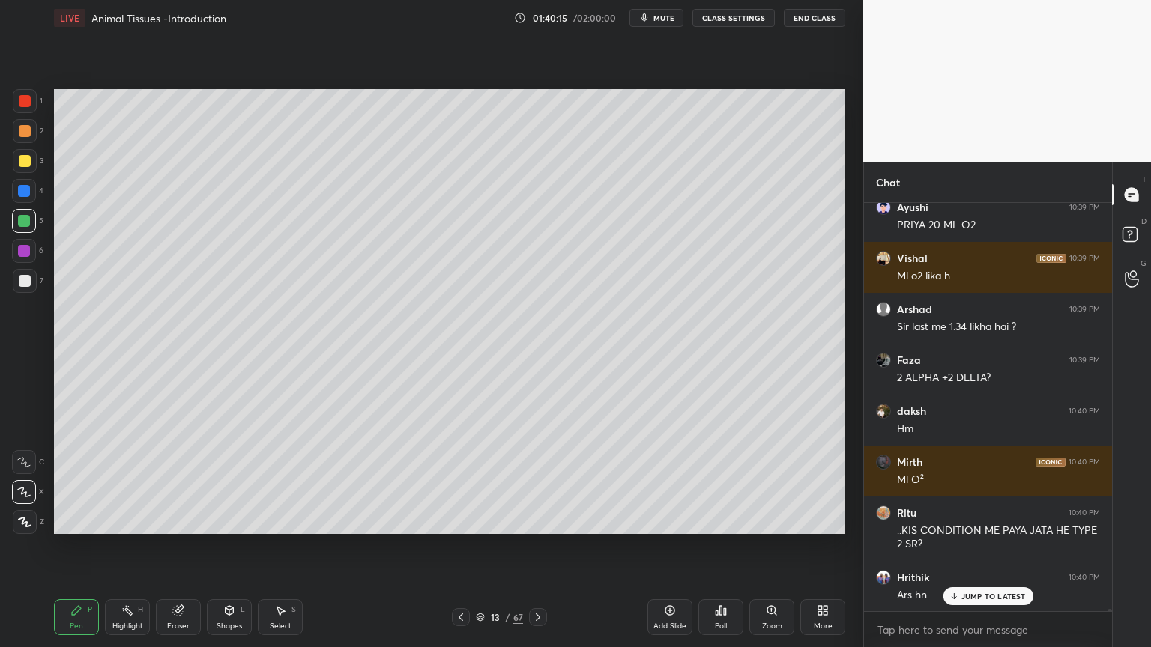
scroll to position [63728, 0]
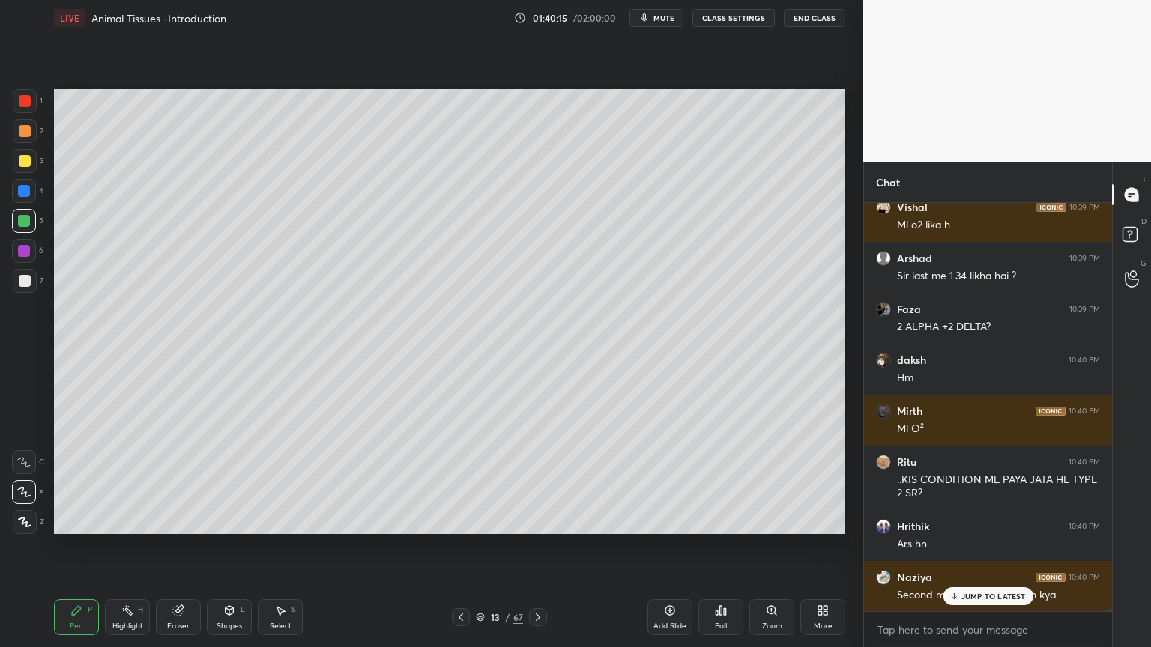
click at [461, 520] on icon at bounding box center [461, 617] width 12 height 12
click at [460, 520] on icon at bounding box center [461, 617] width 12 height 12
click at [462, 520] on icon at bounding box center [461, 617] width 12 height 12
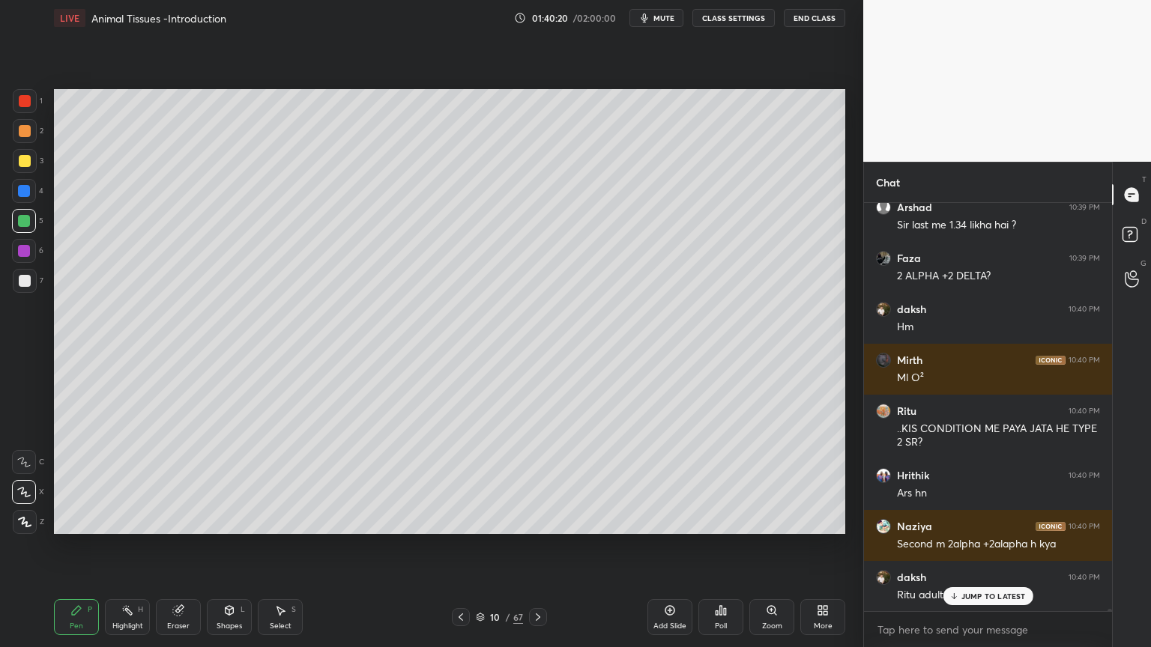
click at [539, 520] on icon at bounding box center [538, 617] width 12 height 12
click at [538, 520] on icon at bounding box center [538, 617] width 12 height 12
click at [537, 520] on icon at bounding box center [538, 617] width 12 height 12
click at [536, 520] on icon at bounding box center [538, 617] width 12 height 12
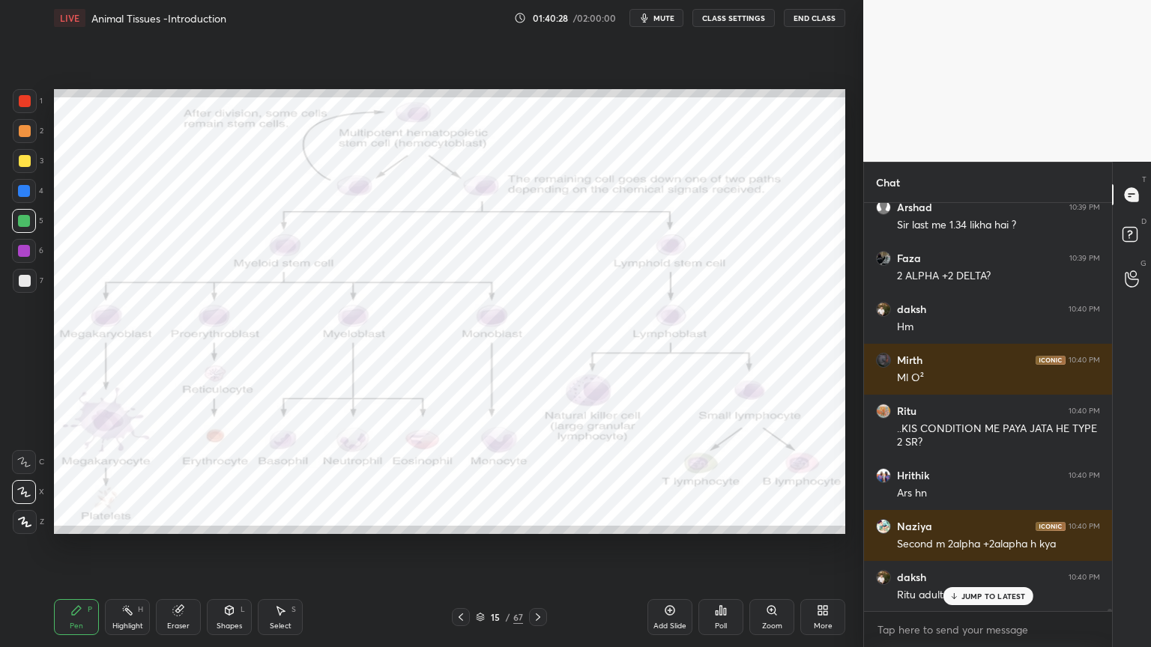
click at [462, 520] on icon at bounding box center [461, 617] width 12 height 12
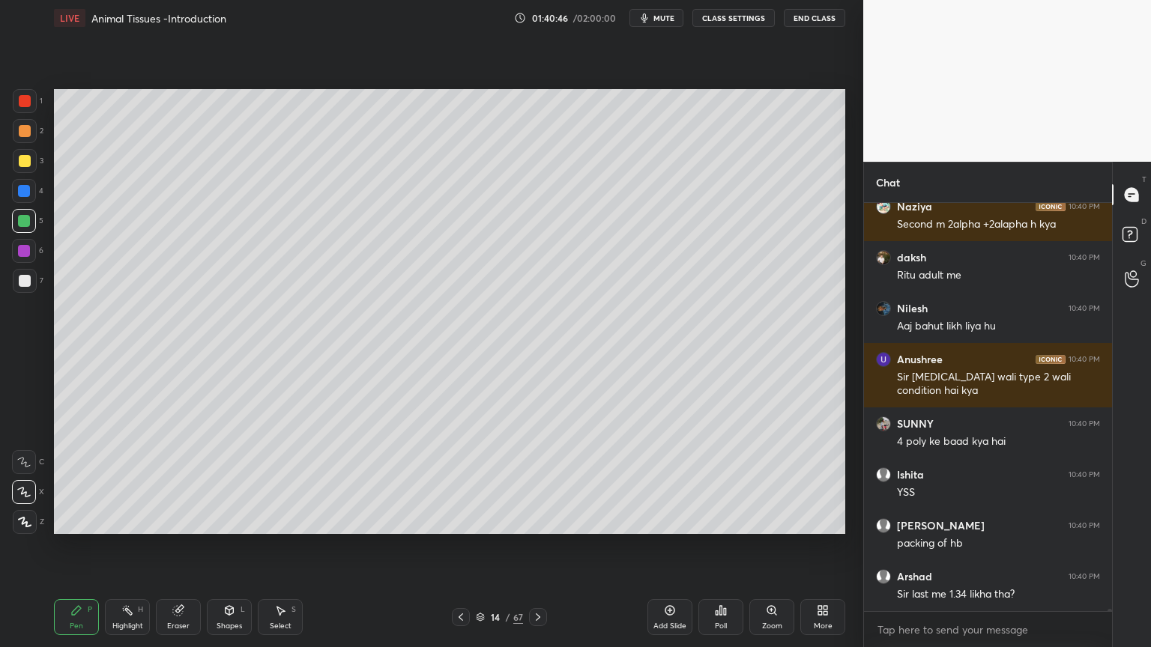
scroll to position [64150, 0]
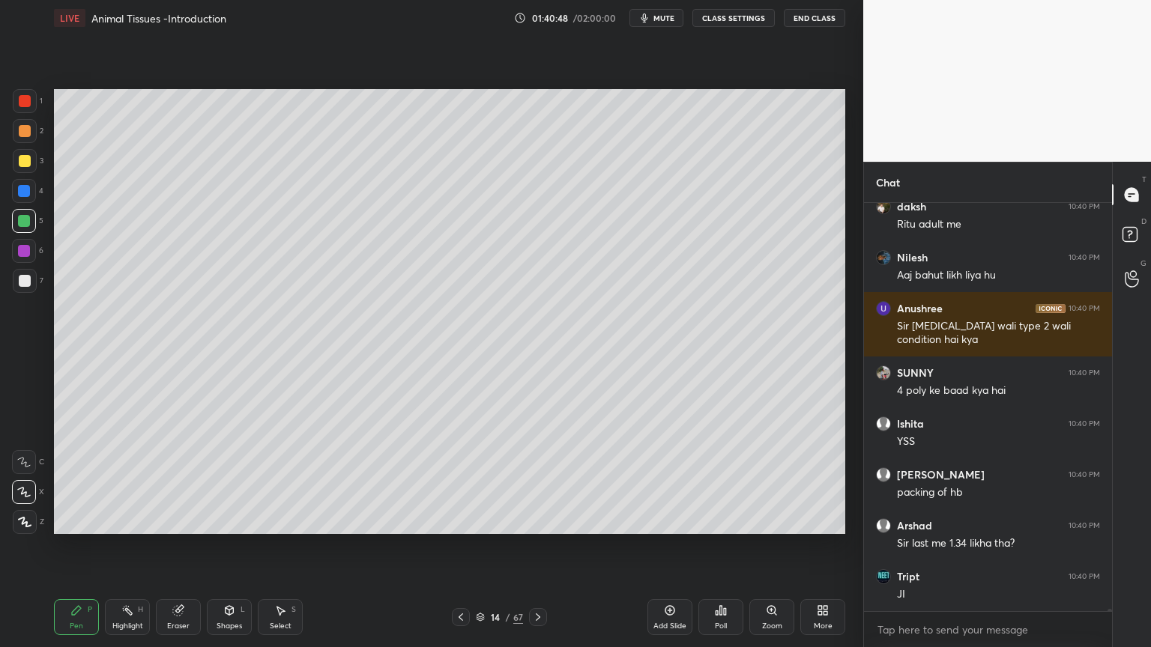
click at [540, 520] on div at bounding box center [538, 617] width 18 height 18
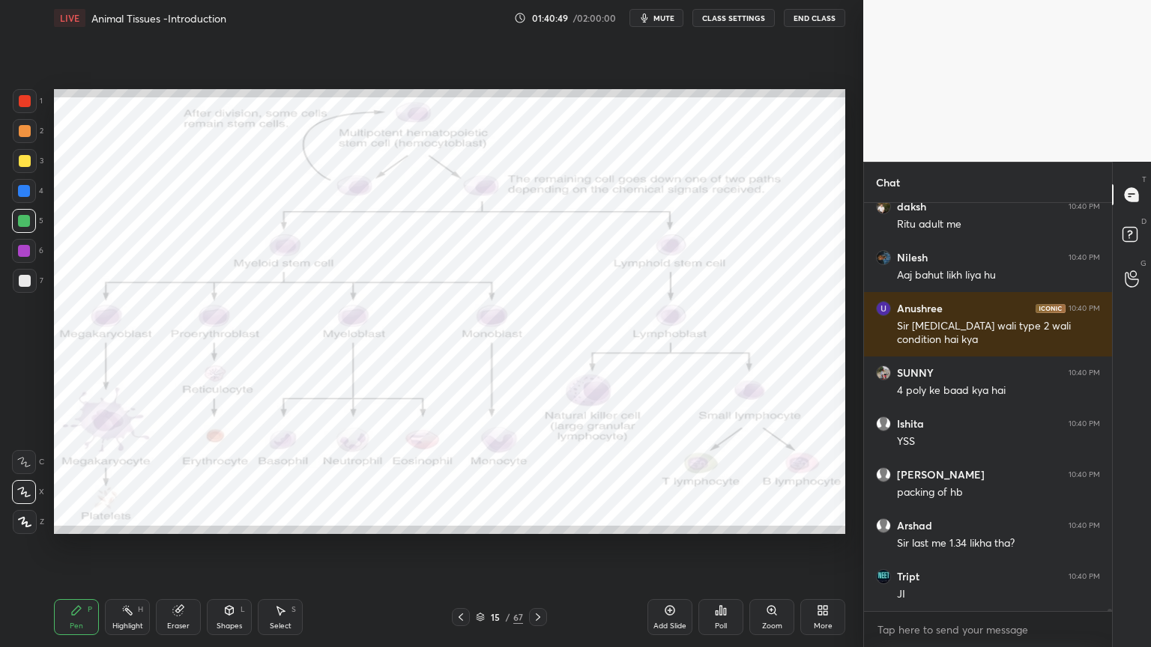
click at [460, 520] on icon at bounding box center [460, 616] width 4 height 7
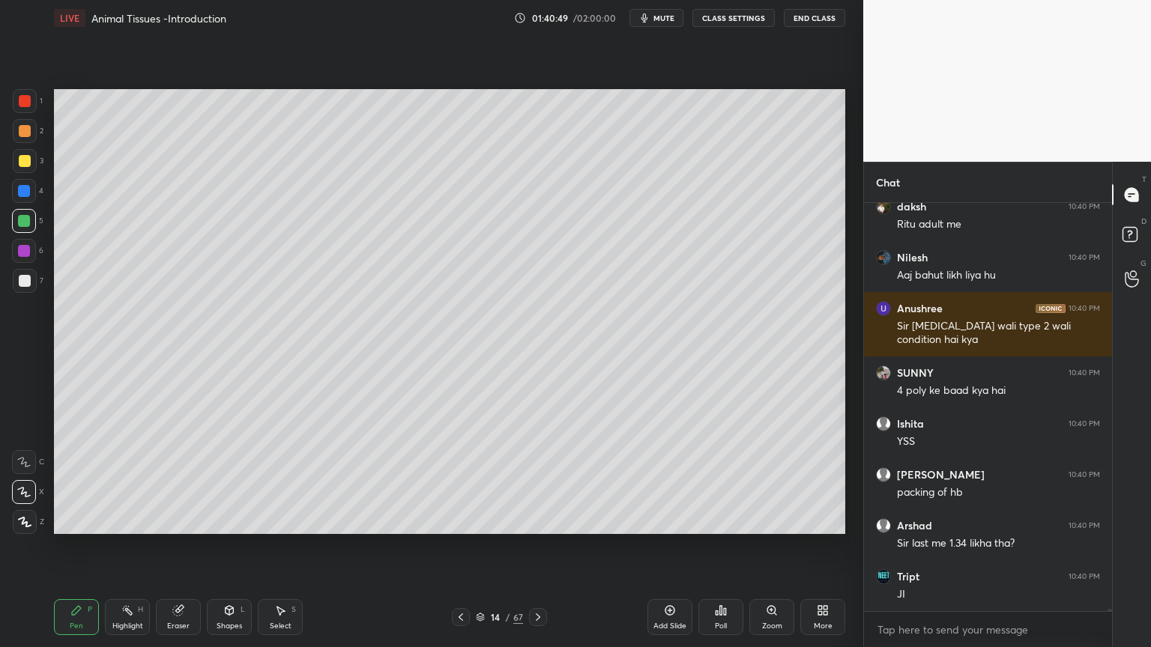
click at [460, 520] on icon at bounding box center [460, 616] width 4 height 7
click at [460, 520] on icon at bounding box center [461, 617] width 12 height 12
click at [533, 520] on icon at bounding box center [538, 617] width 12 height 12
click at [538, 520] on icon at bounding box center [538, 616] width 4 height 7
click at [539, 520] on icon at bounding box center [538, 616] width 4 height 7
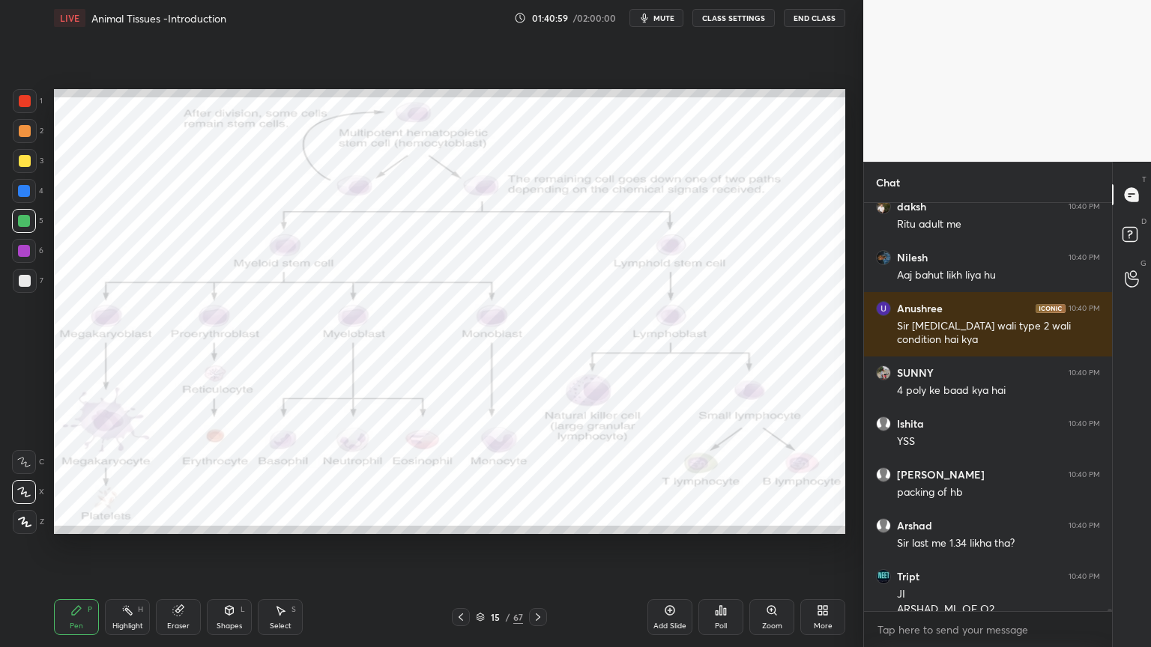
scroll to position [64165, 0]
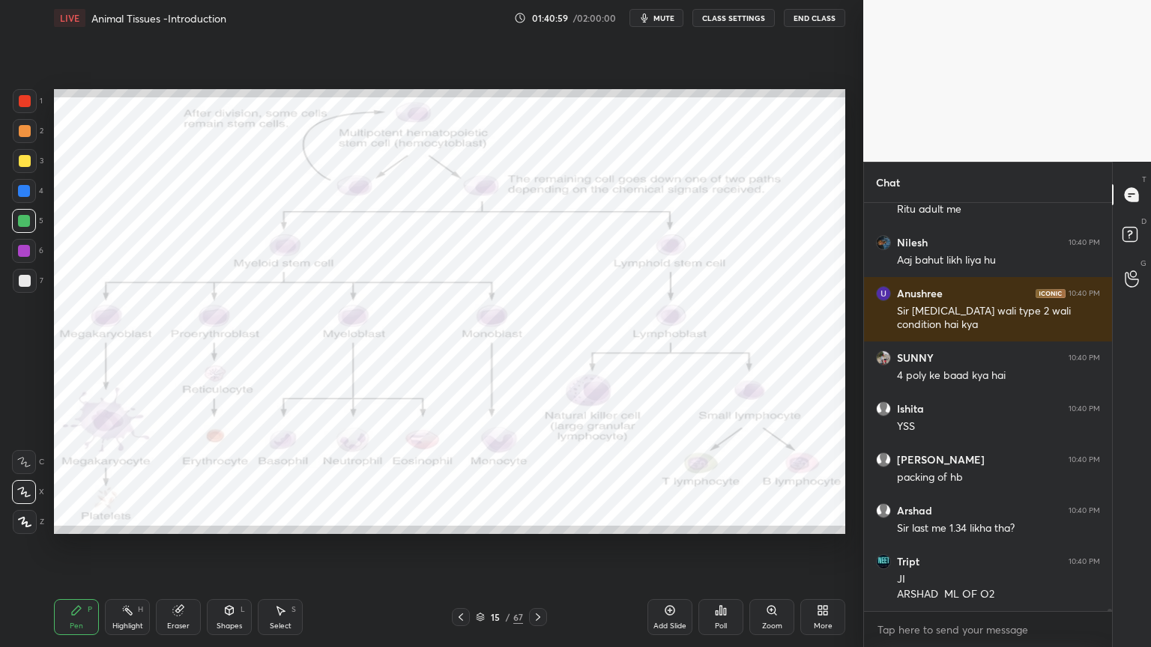
click at [539, 520] on icon at bounding box center [538, 616] width 4 height 7
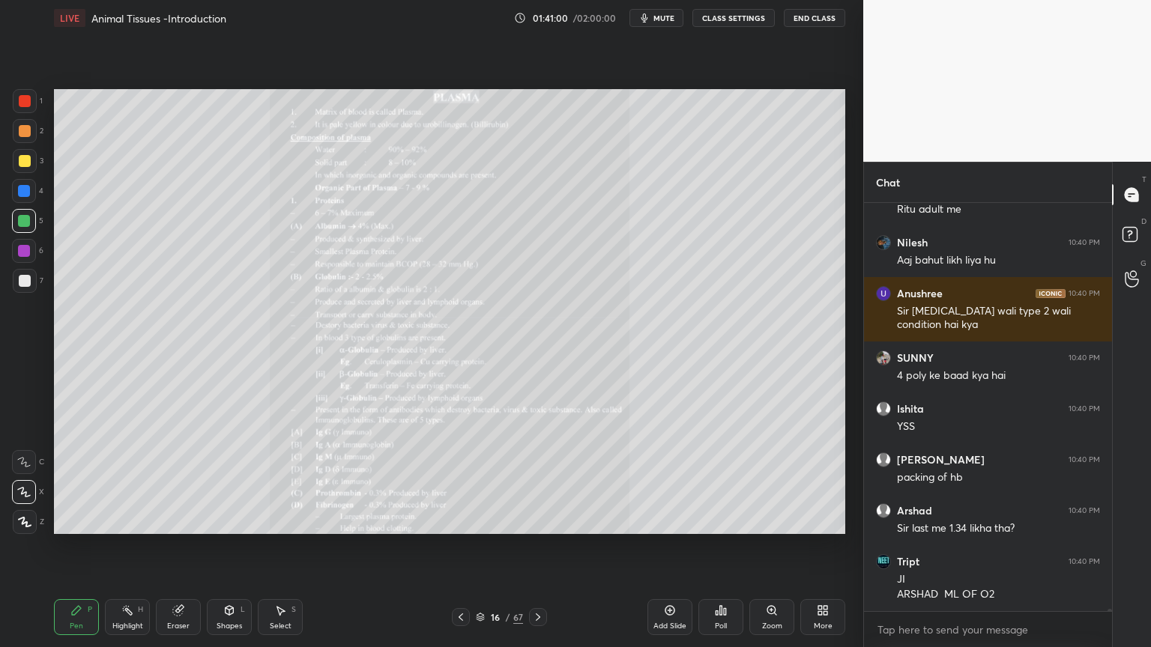
click at [538, 520] on icon at bounding box center [538, 617] width 12 height 12
click at [537, 520] on icon at bounding box center [538, 617] width 12 height 12
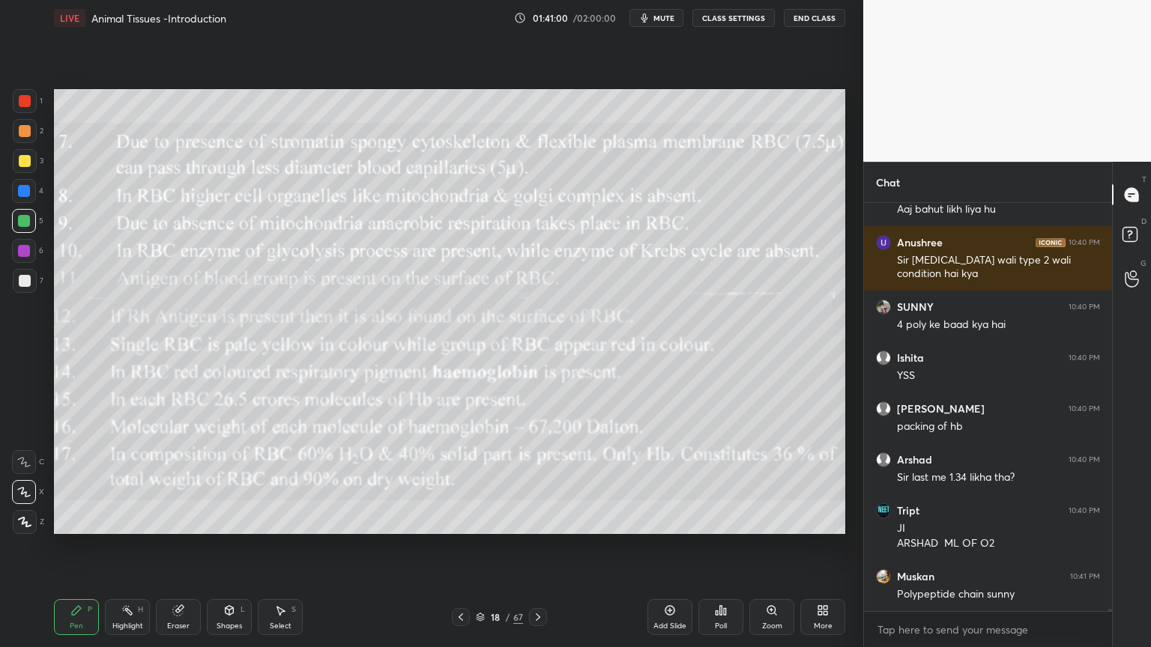
click at [538, 520] on icon at bounding box center [538, 617] width 12 height 12
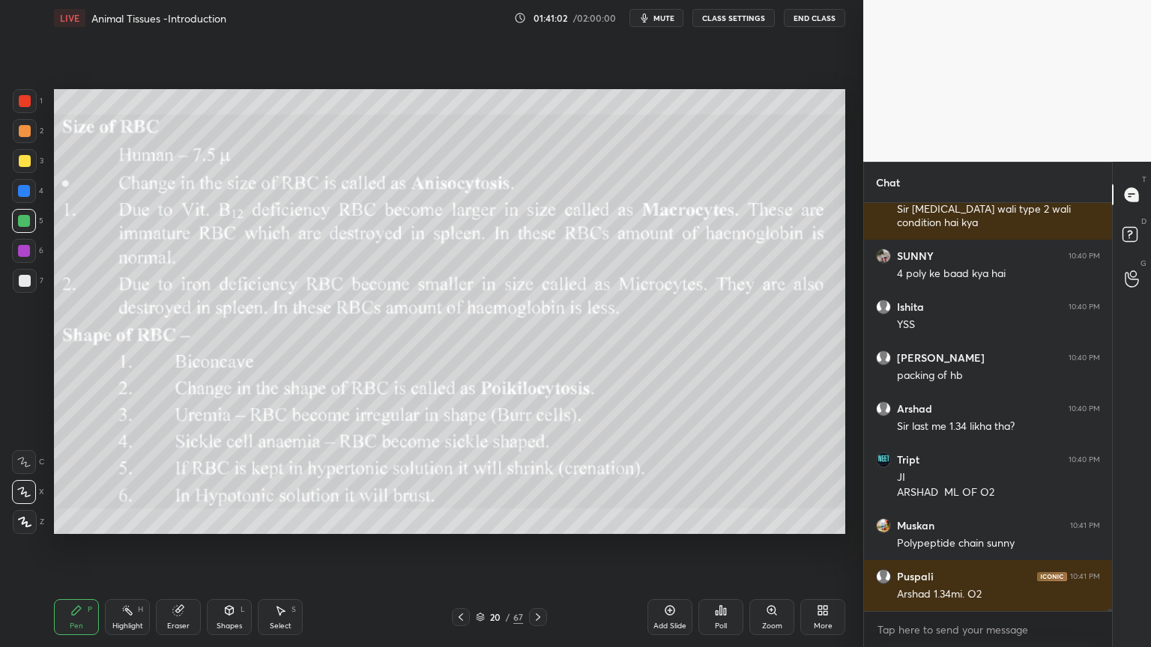
scroll to position [64318, 0]
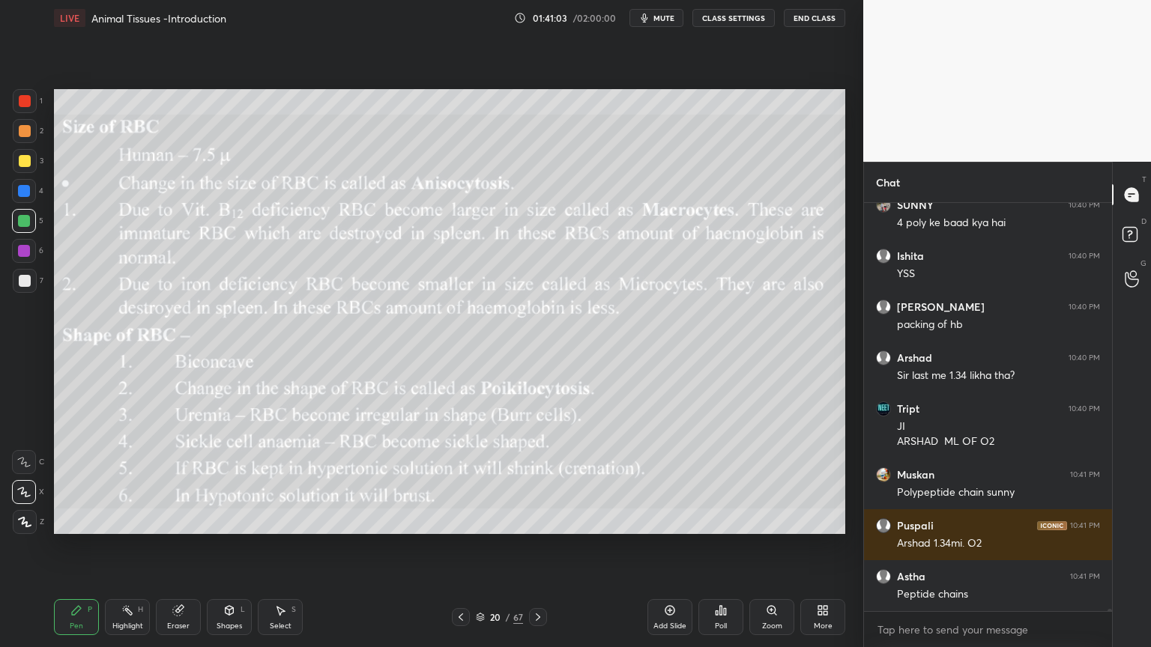
click at [536, 520] on icon at bounding box center [538, 617] width 12 height 12
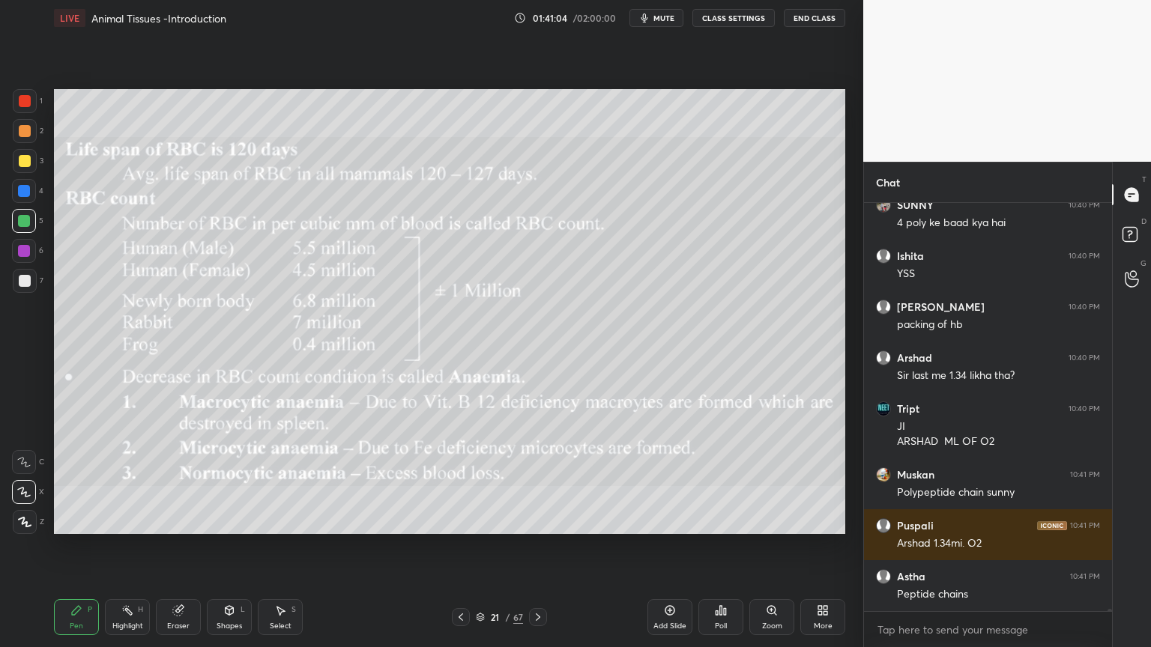
scroll to position [64369, 0]
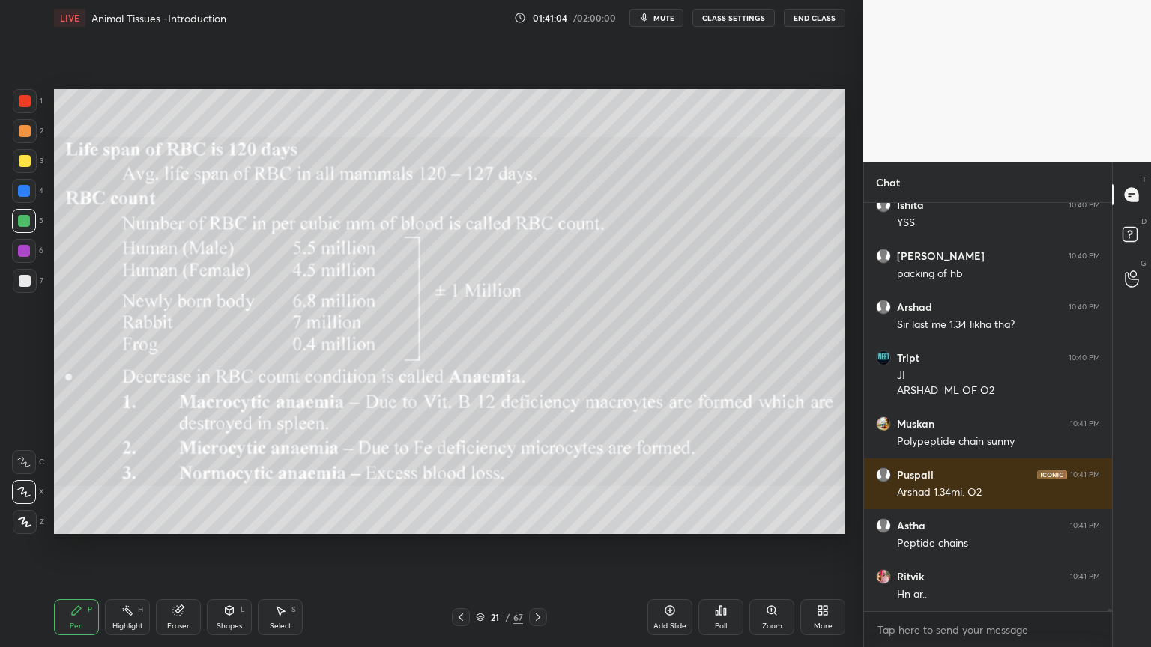
click at [535, 520] on icon at bounding box center [538, 617] width 12 height 12
click at [461, 520] on div at bounding box center [461, 617] width 18 height 18
click at [461, 520] on icon at bounding box center [461, 617] width 12 height 12
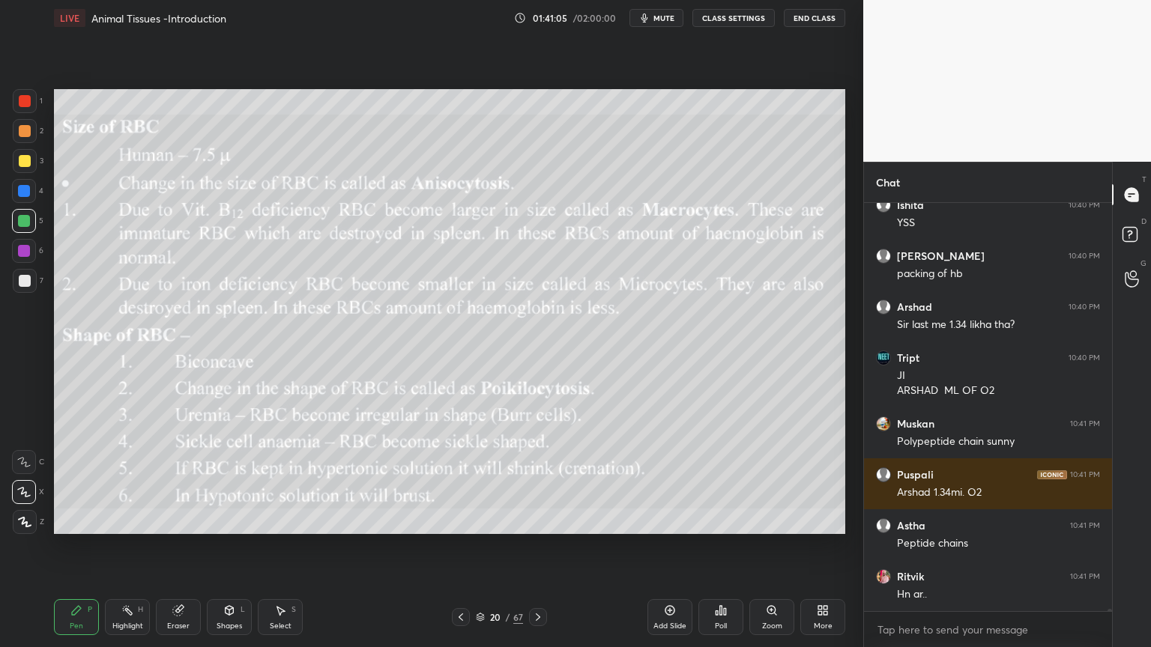
click at [461, 520] on icon at bounding box center [461, 617] width 12 height 12
click at [464, 520] on icon at bounding box center [461, 617] width 12 height 12
click at [463, 520] on icon at bounding box center [461, 617] width 12 height 12
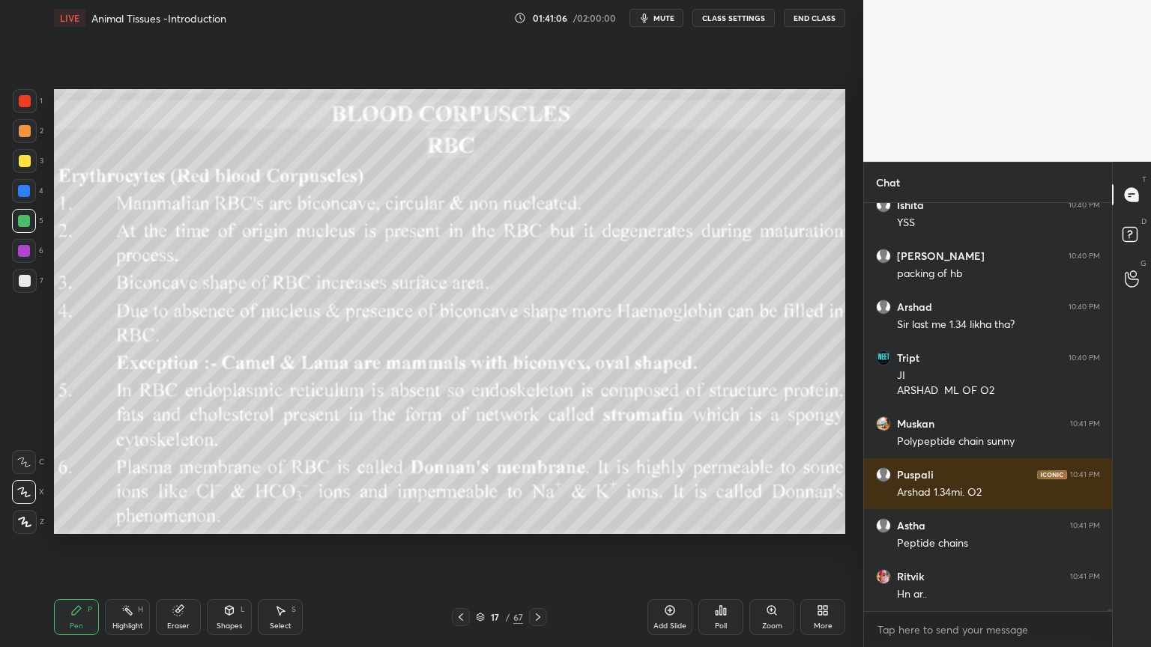
click at [461, 520] on icon at bounding box center [461, 617] width 12 height 12
click at [463, 520] on icon at bounding box center [461, 617] width 12 height 12
click at [462, 520] on icon at bounding box center [461, 617] width 12 height 12
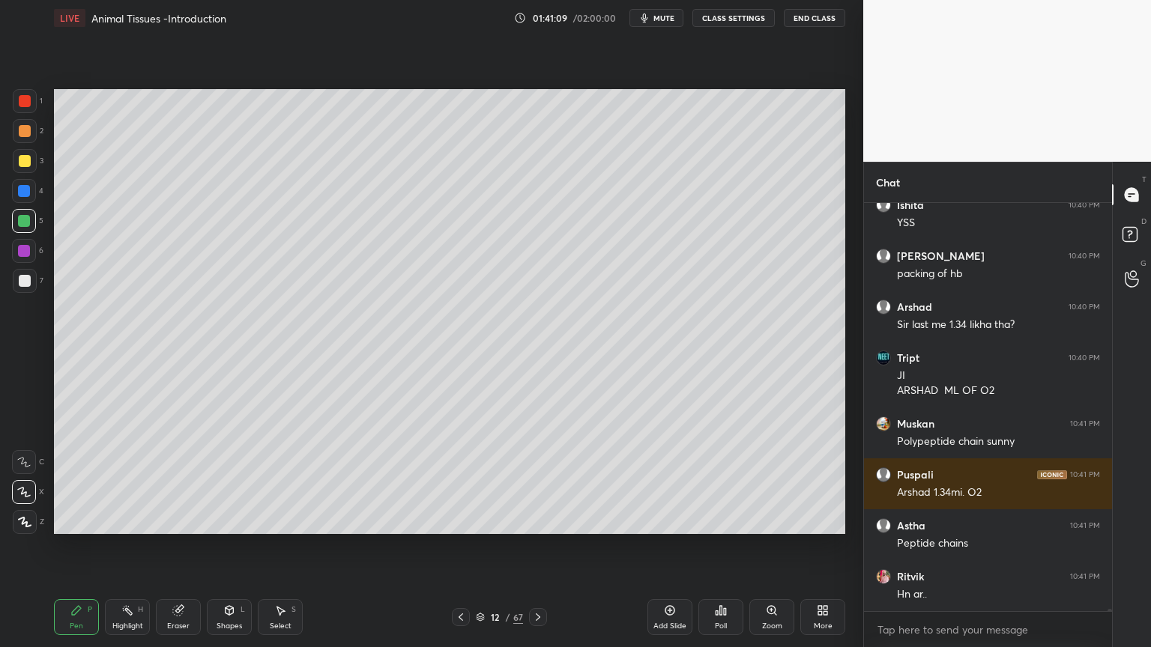
click at [534, 520] on icon at bounding box center [538, 617] width 12 height 12
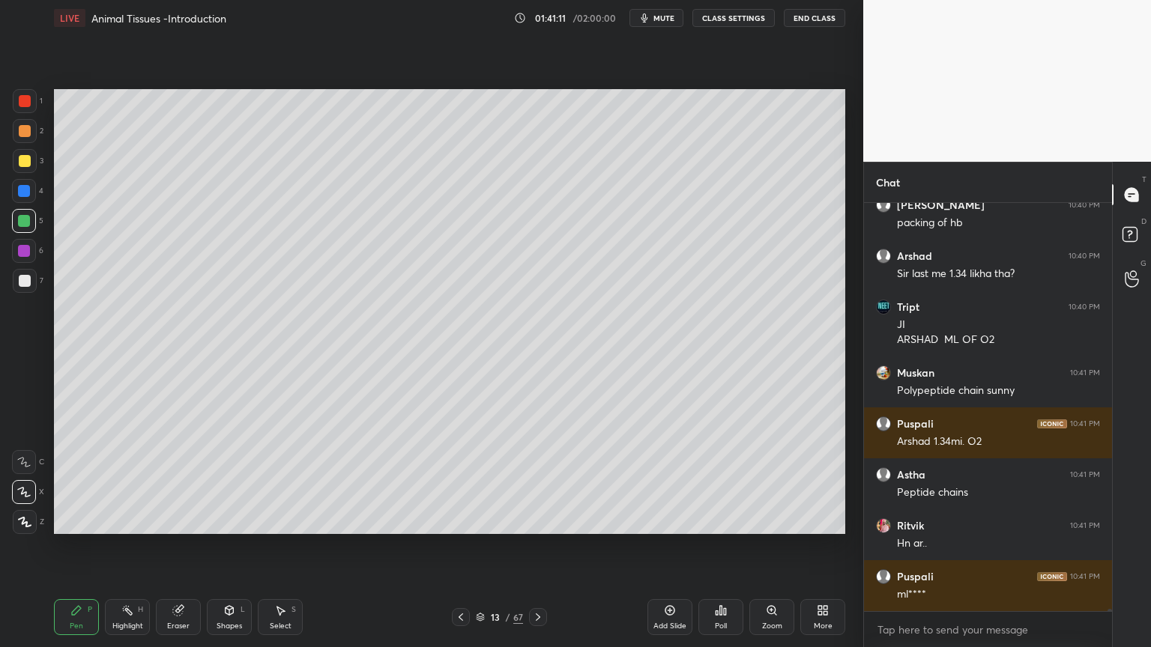
scroll to position [64470, 0]
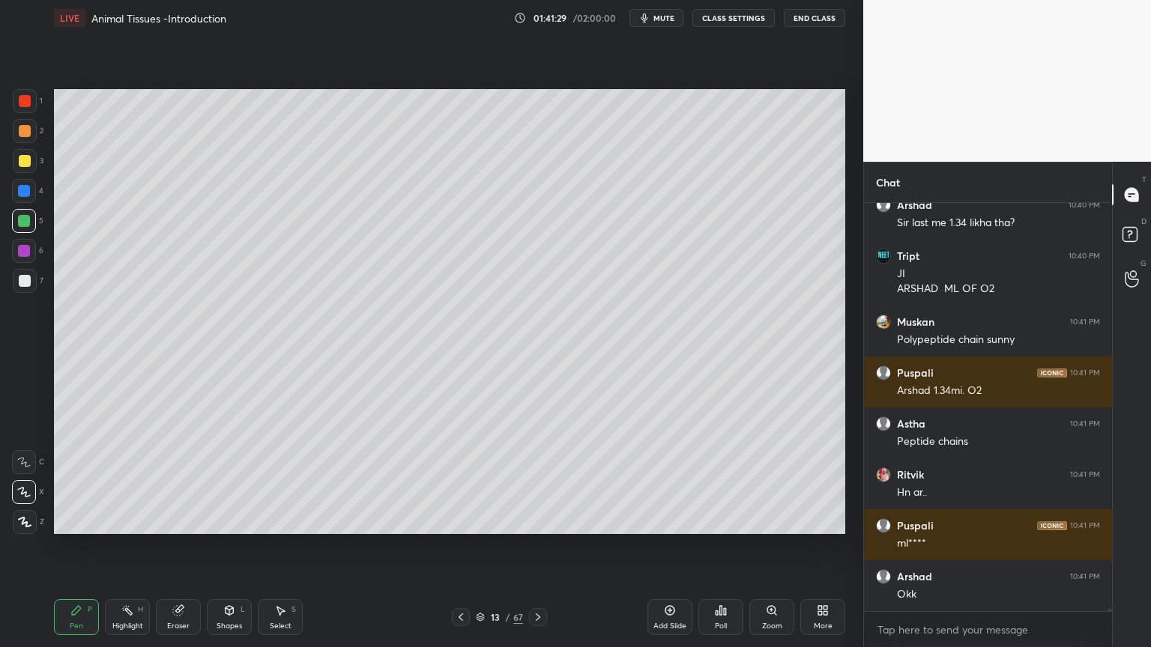
click at [717, 520] on div "Poll" at bounding box center [720, 617] width 45 height 36
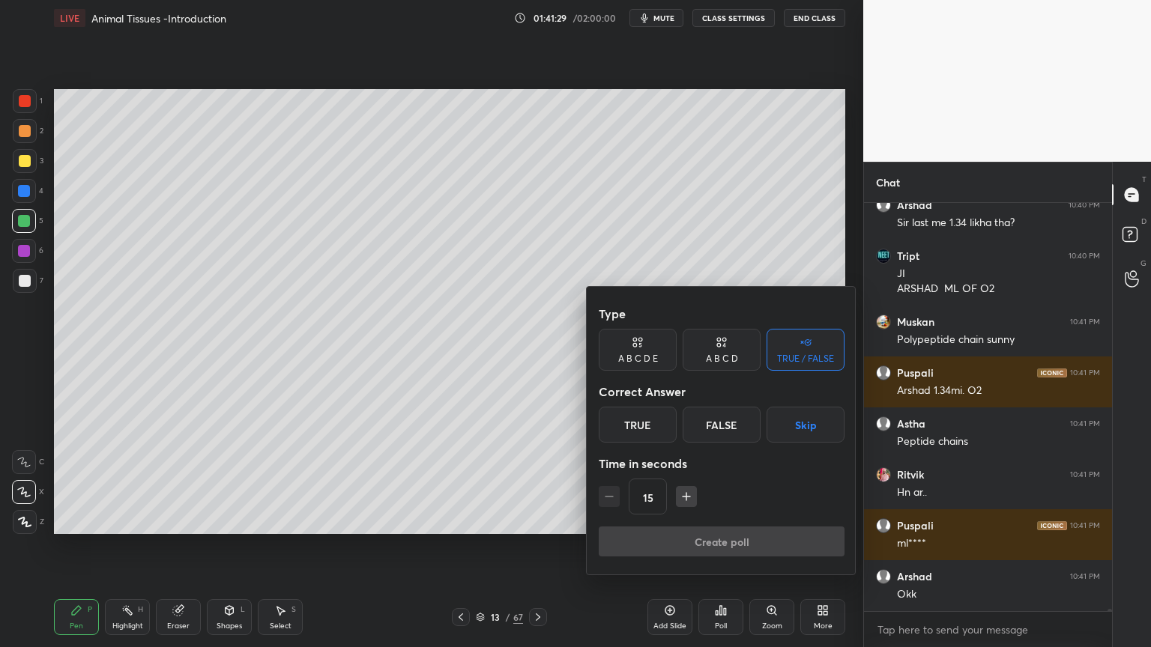
click at [806, 424] on button "Skip" at bounding box center [805, 425] width 78 height 36
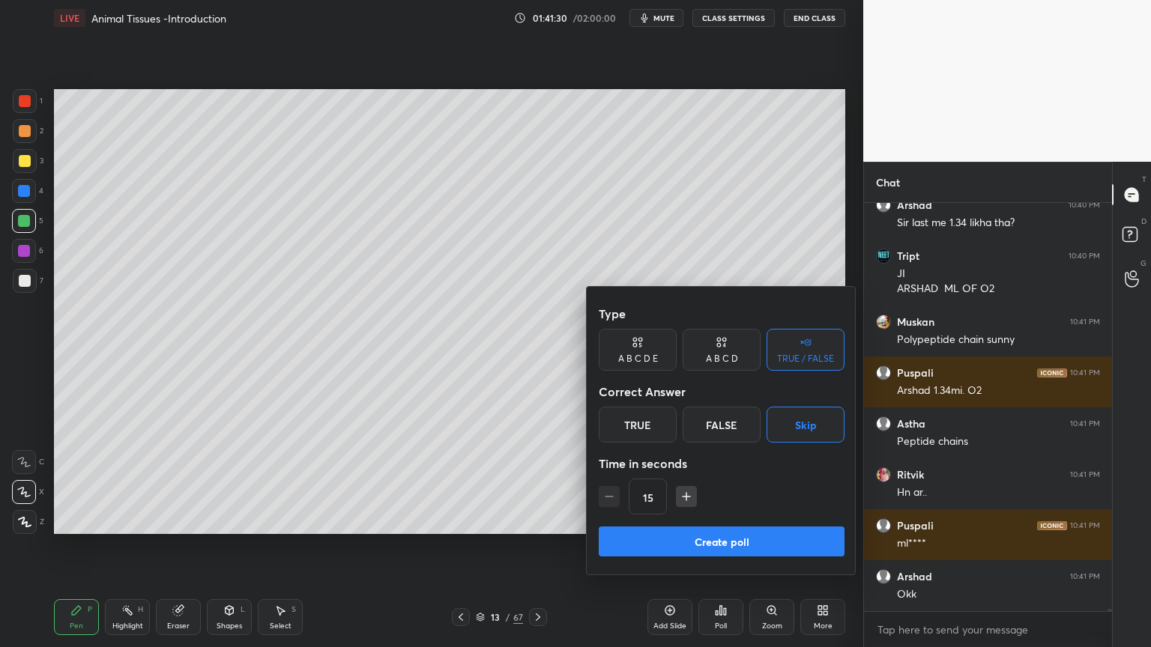
scroll to position [64521, 0]
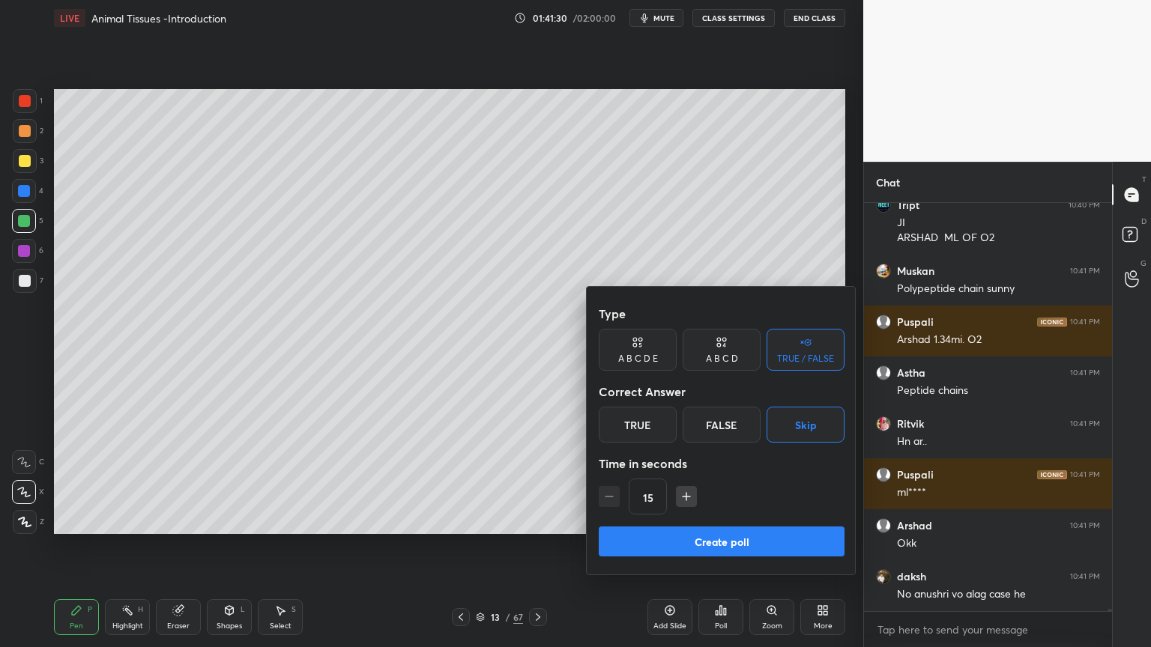
drag, startPoint x: 744, startPoint y: 536, endPoint x: 739, endPoint y: 542, distance: 8.0
click at [743, 520] on button "Create poll" at bounding box center [721, 542] width 246 height 30
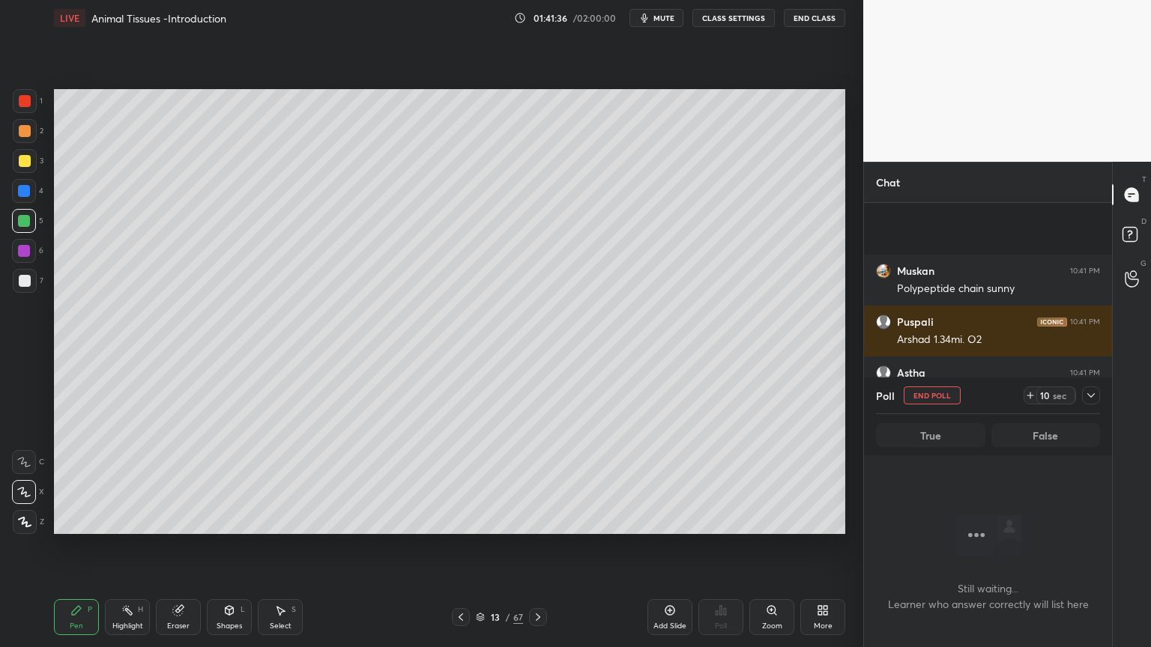
scroll to position [64650, 0]
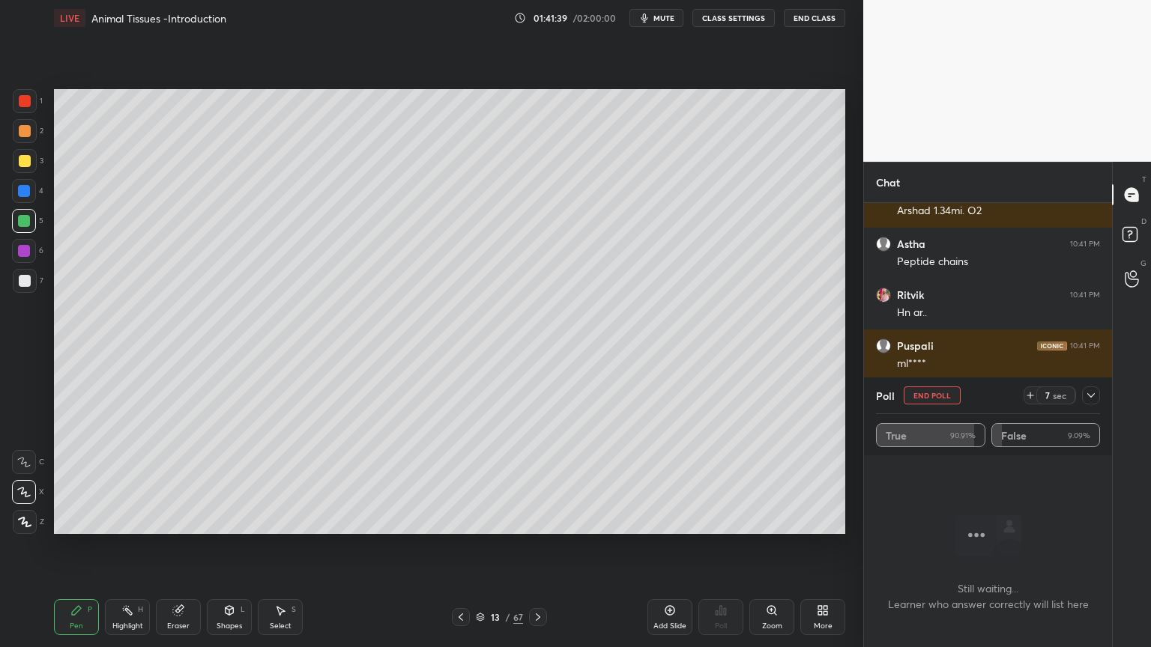
click at [941, 395] on button "End Poll" at bounding box center [931, 396] width 57 height 18
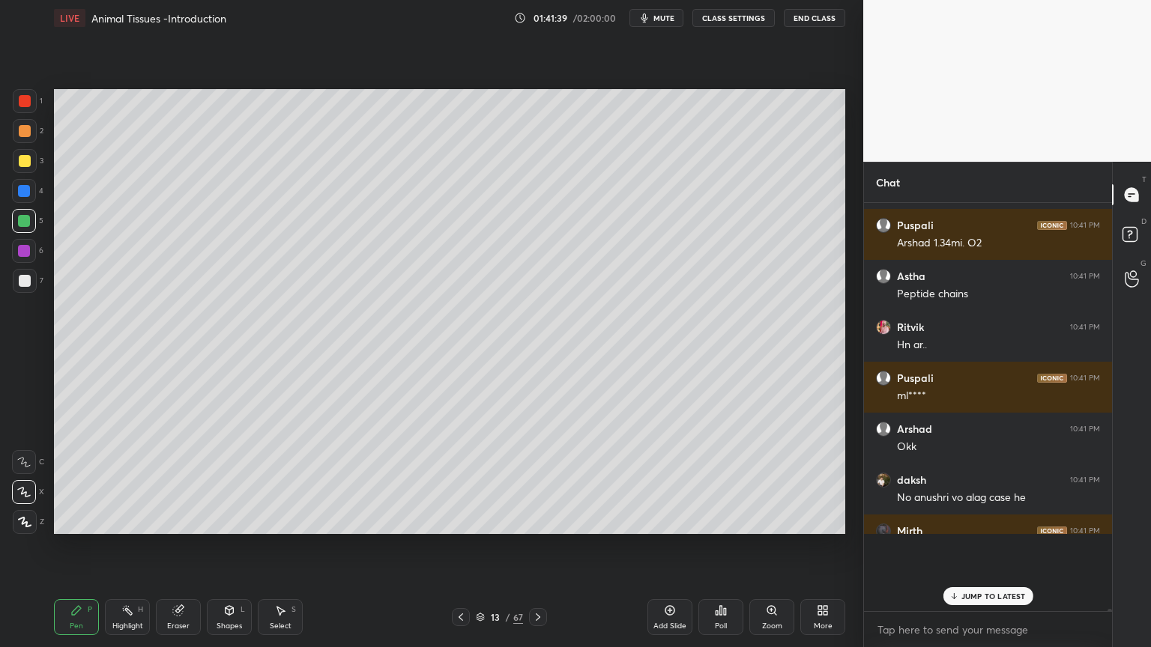
scroll to position [422, 243]
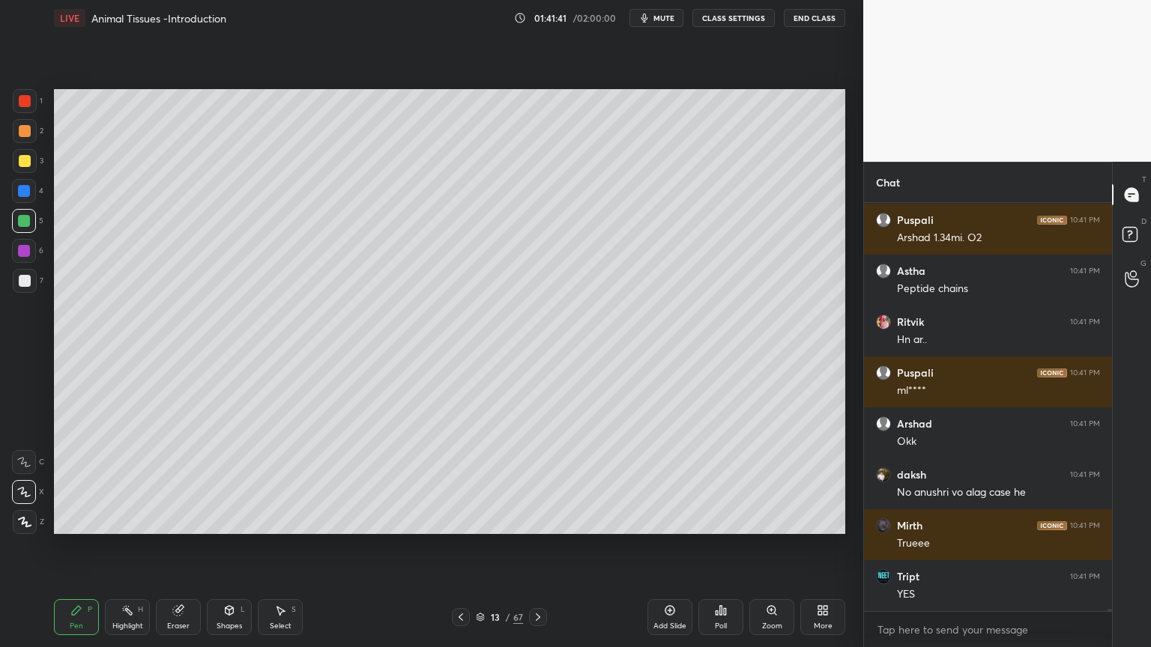
click at [536, 520] on icon at bounding box center [538, 617] width 12 height 12
click at [532, 520] on icon at bounding box center [538, 617] width 12 height 12
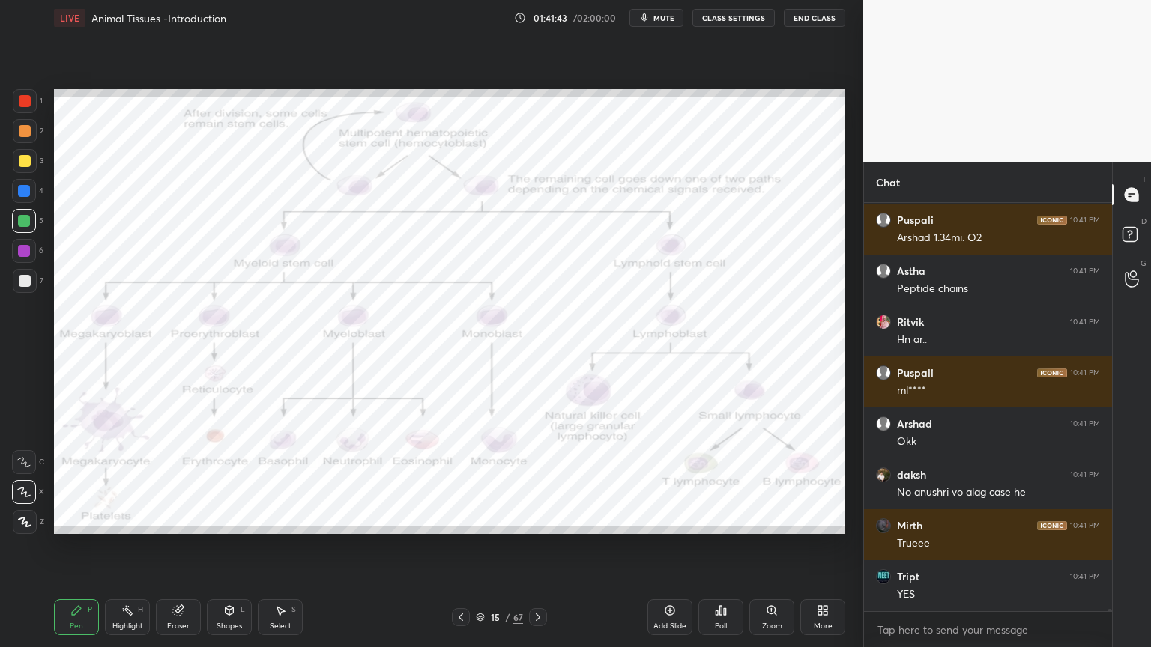
click at [461, 520] on icon at bounding box center [461, 617] width 12 height 12
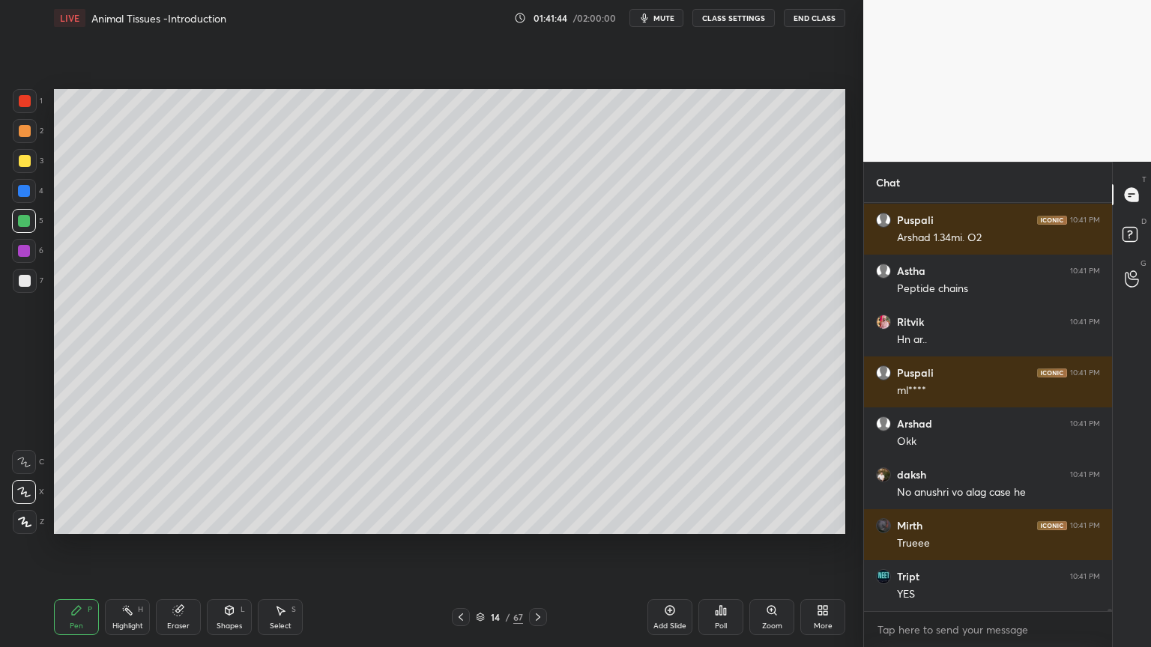
drag, startPoint x: 671, startPoint y: 608, endPoint x: 664, endPoint y: 604, distance: 8.1
click at [668, 520] on icon at bounding box center [670, 610] width 12 height 12
click at [27, 285] on div at bounding box center [25, 281] width 24 height 24
drag, startPoint x: 27, startPoint y: 282, endPoint x: 53, endPoint y: 255, distance: 37.6
click at [27, 282] on div at bounding box center [25, 281] width 24 height 24
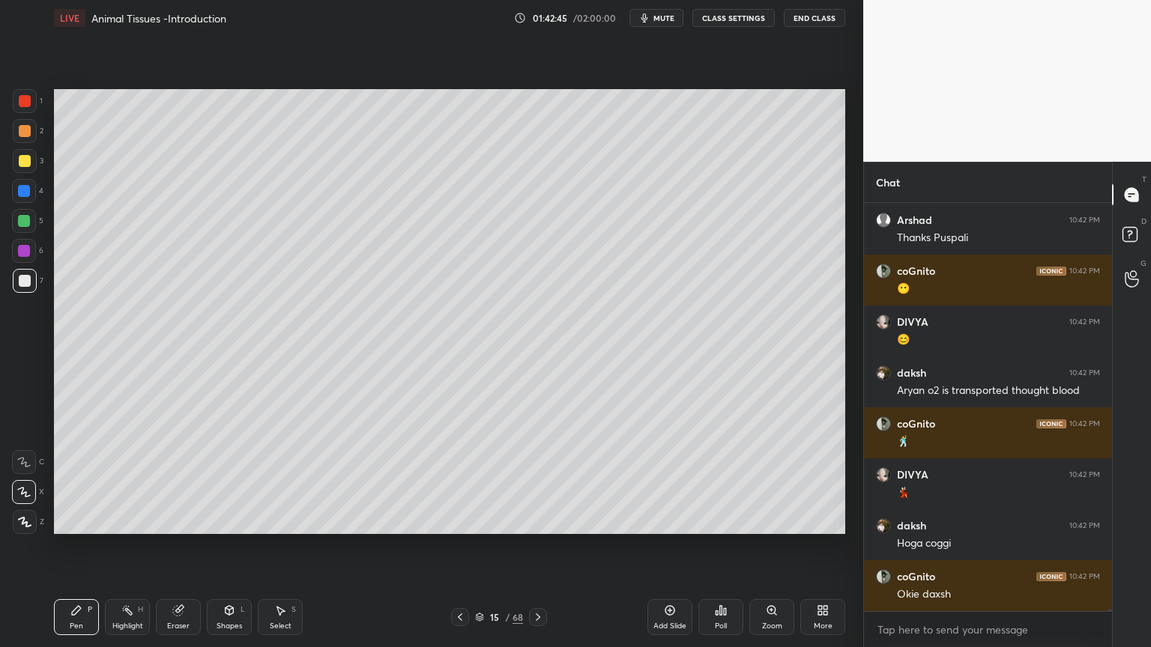
scroll to position [64162, 0]
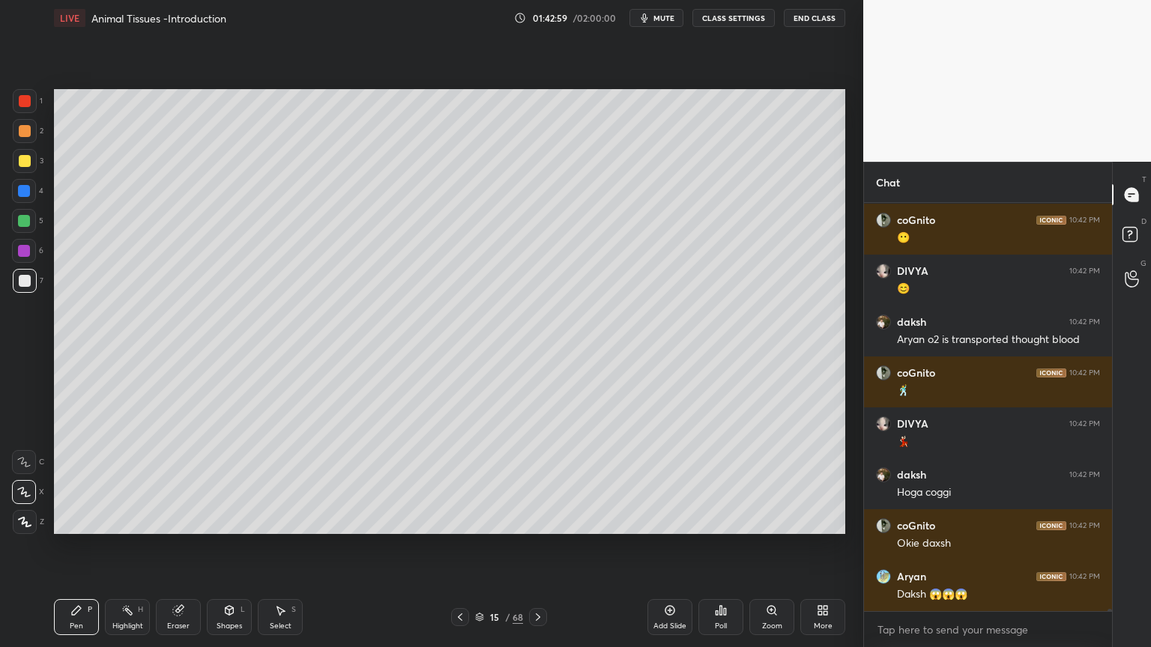
click at [722, 520] on div "Poll" at bounding box center [720, 617] width 45 height 36
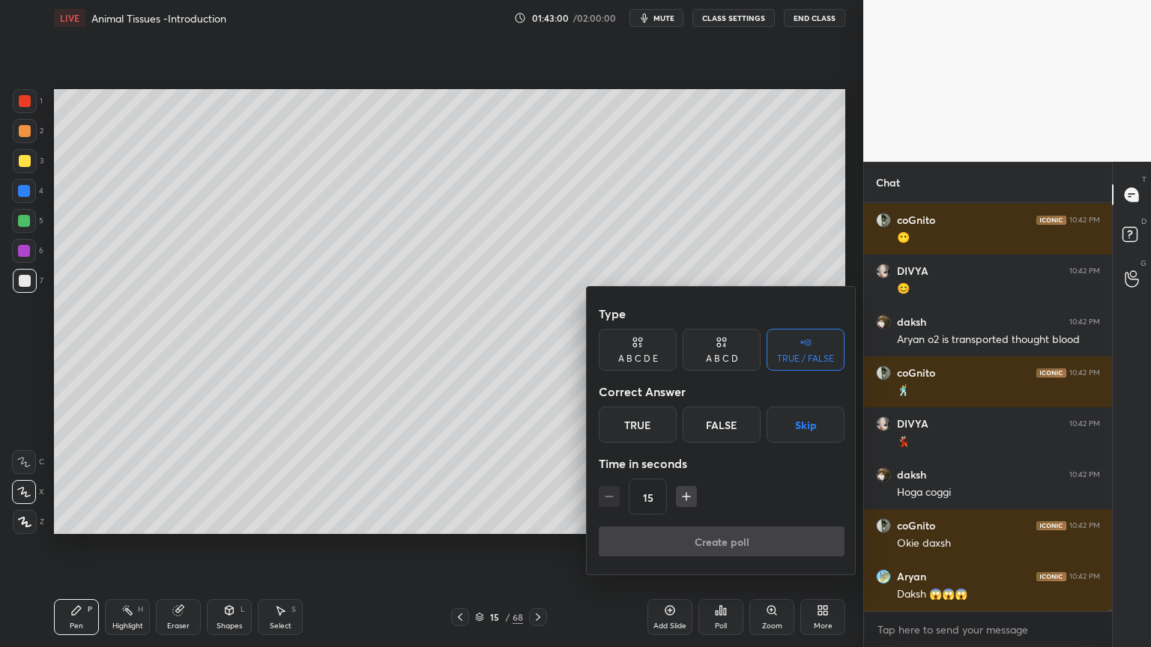
click at [732, 361] on div "A B C D" at bounding box center [722, 358] width 32 height 9
drag, startPoint x: 776, startPoint y: 428, endPoint x: 772, endPoint y: 436, distance: 9.4
click at [776, 428] on div "D" at bounding box center [772, 425] width 44 height 36
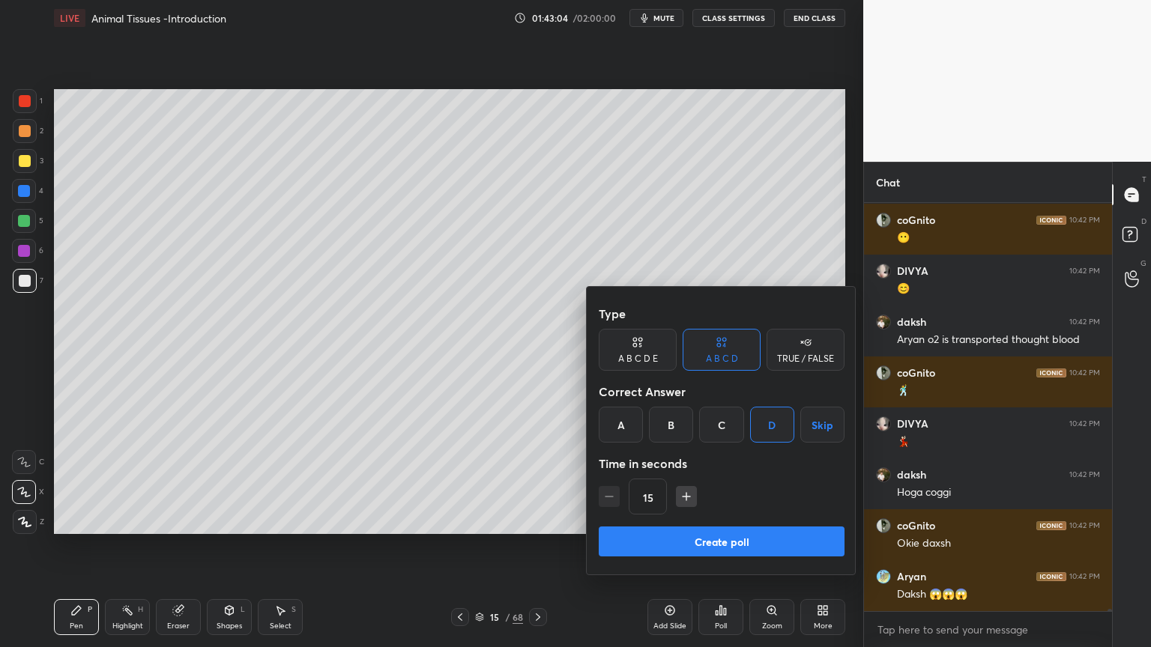
scroll to position [64213, 0]
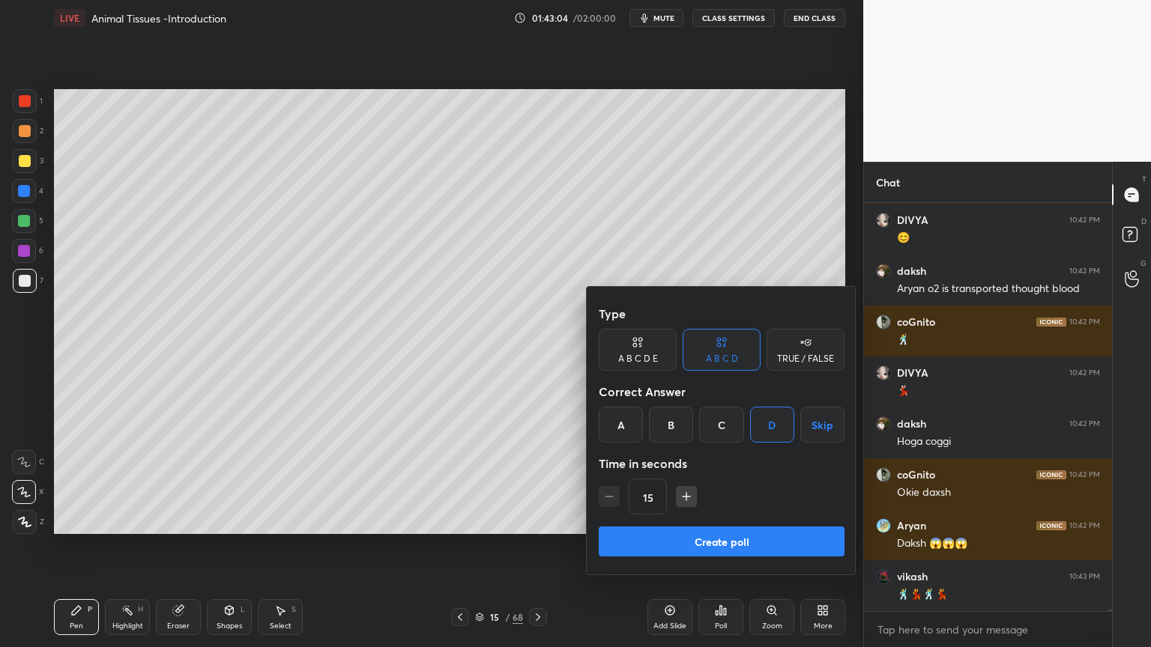
click at [722, 520] on button "Create poll" at bounding box center [721, 542] width 246 height 30
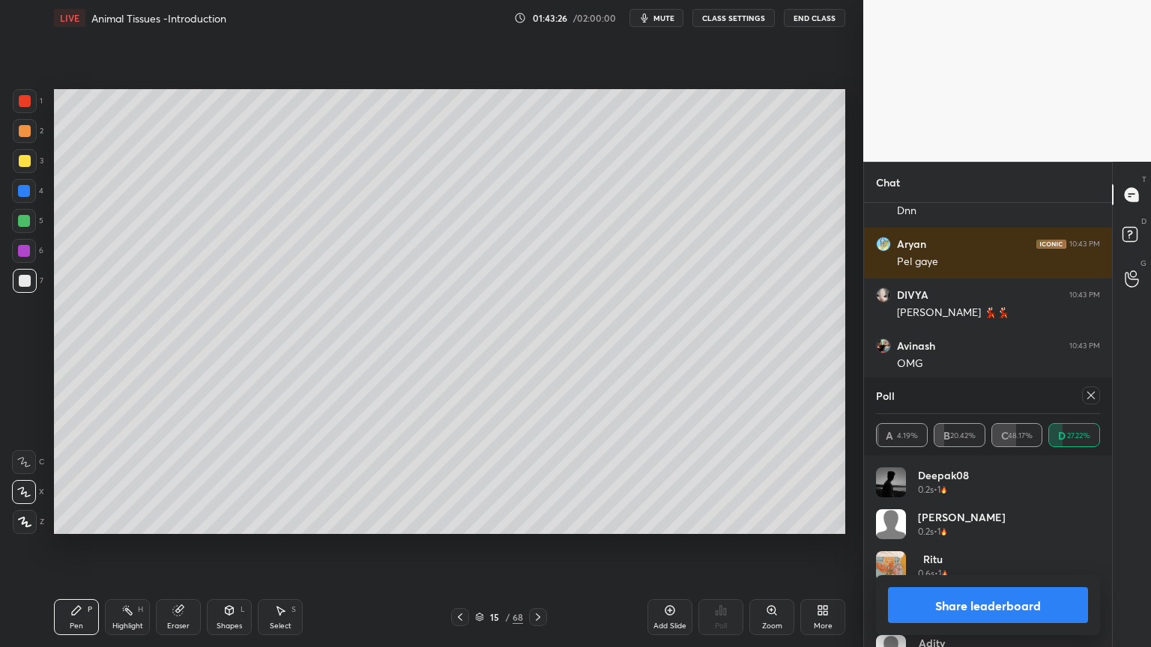
scroll to position [65106, 0]
drag, startPoint x: 969, startPoint y: 608, endPoint x: 957, endPoint y: 608, distance: 12.0
click at [969, 520] on button "Share leaderboard" at bounding box center [988, 605] width 200 height 36
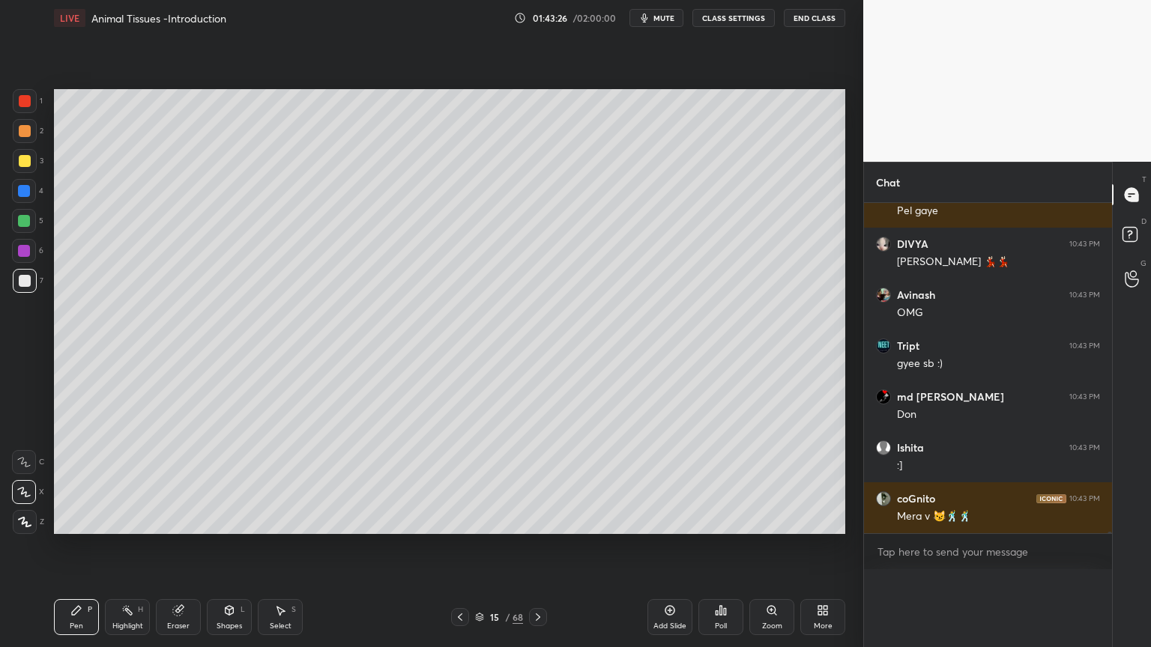
scroll to position [0, 0]
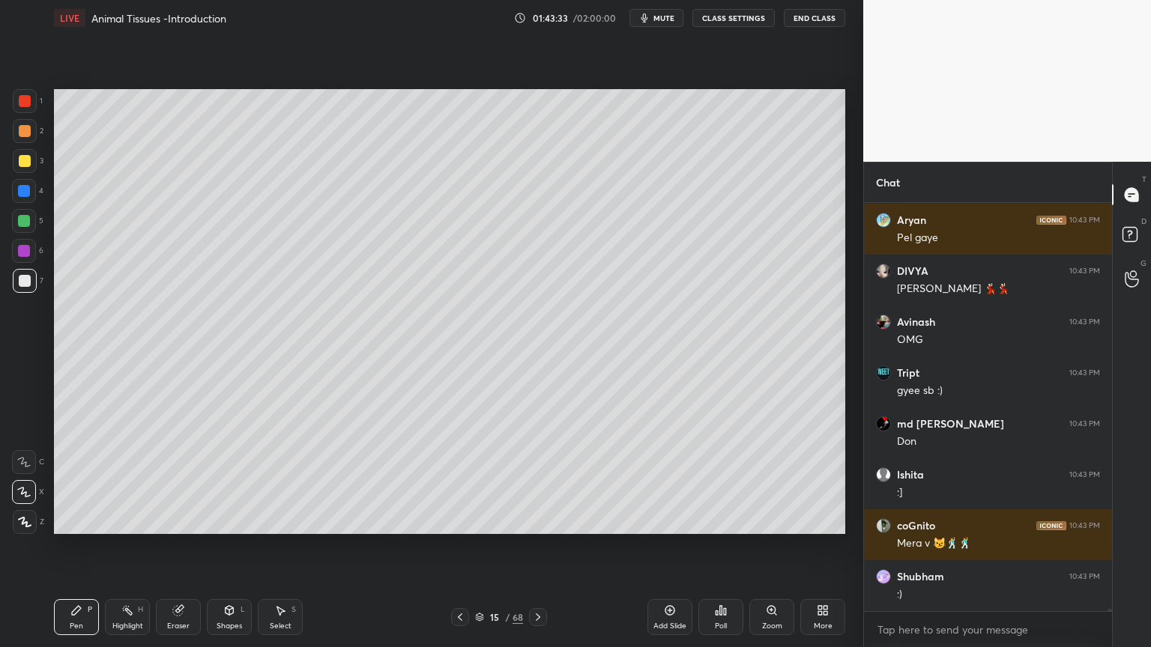
click at [27, 105] on div at bounding box center [25, 101] width 12 height 12
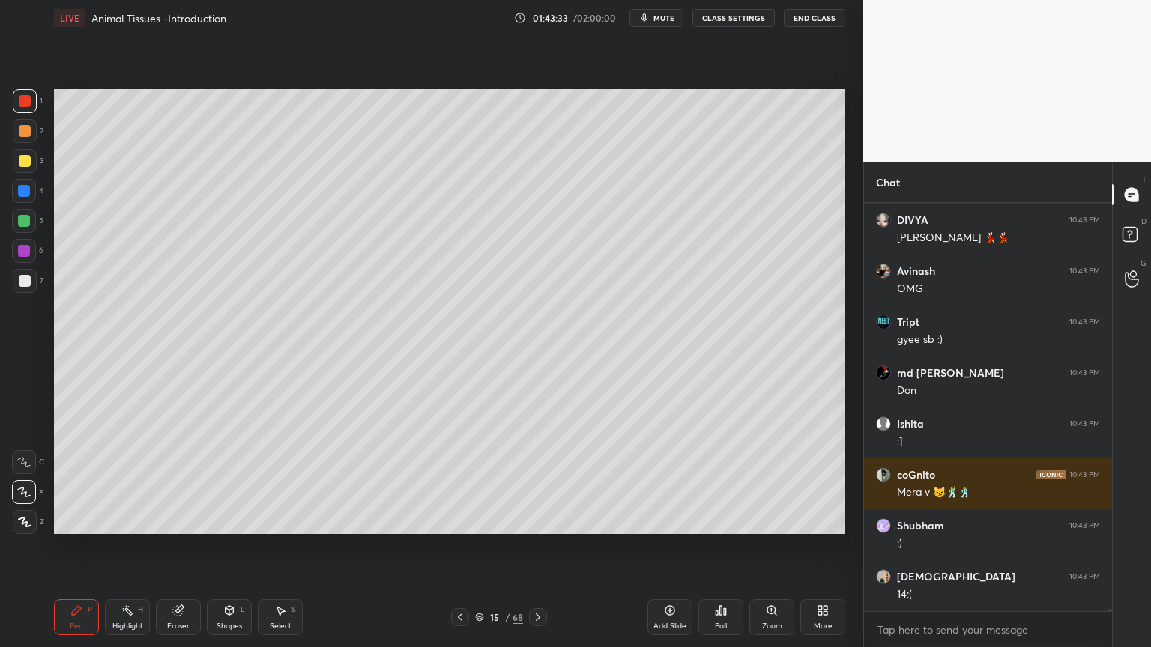
drag, startPoint x: 19, startPoint y: 103, endPoint x: 1, endPoint y: 130, distance: 31.4
click at [19, 104] on div at bounding box center [25, 101] width 12 height 12
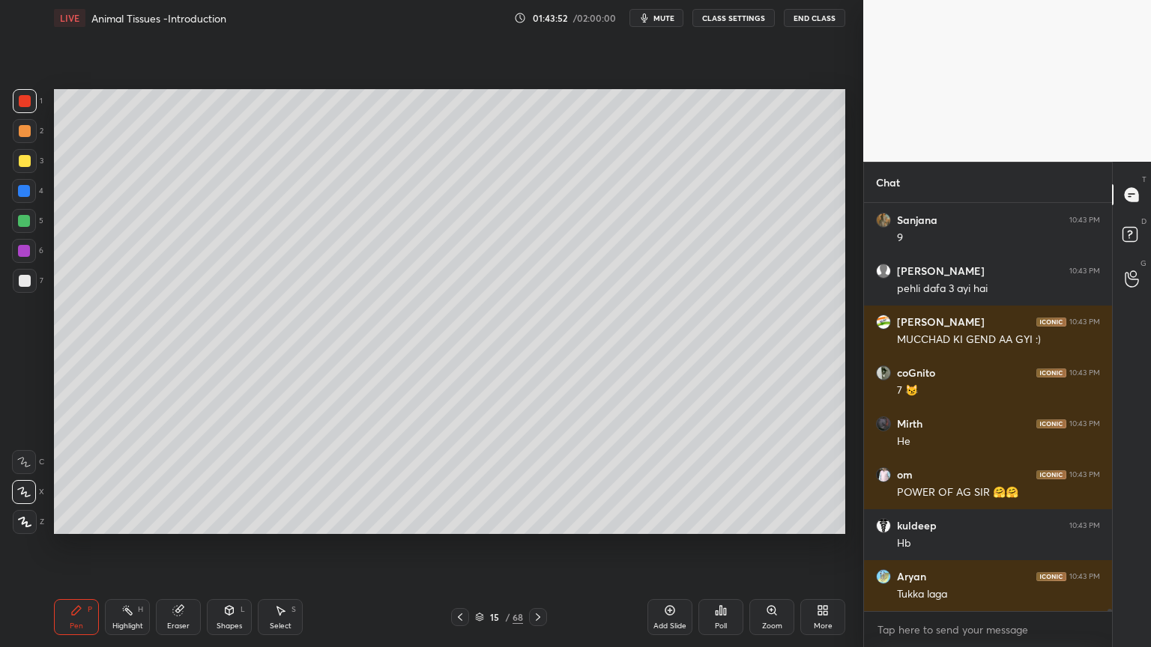
drag, startPoint x: 24, startPoint y: 273, endPoint x: 49, endPoint y: 303, distance: 38.3
click at [24, 276] on div at bounding box center [25, 281] width 24 height 24
click at [228, 520] on div "Shapes" at bounding box center [228, 625] width 25 height 7
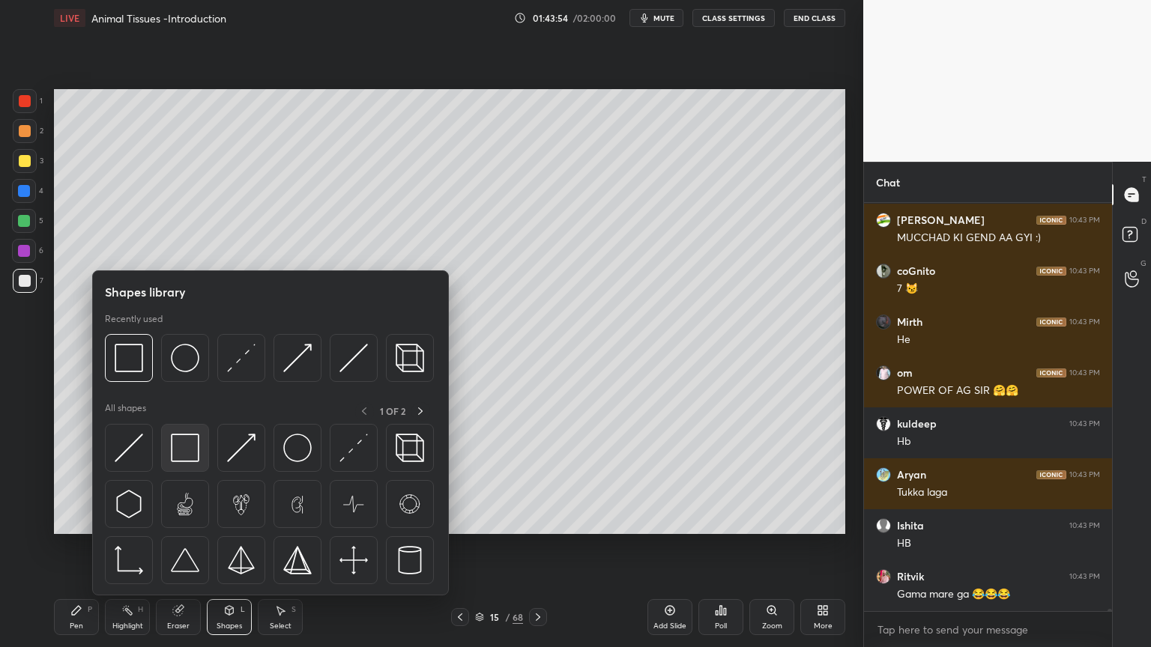
click at [184, 445] on img at bounding box center [185, 448] width 28 height 28
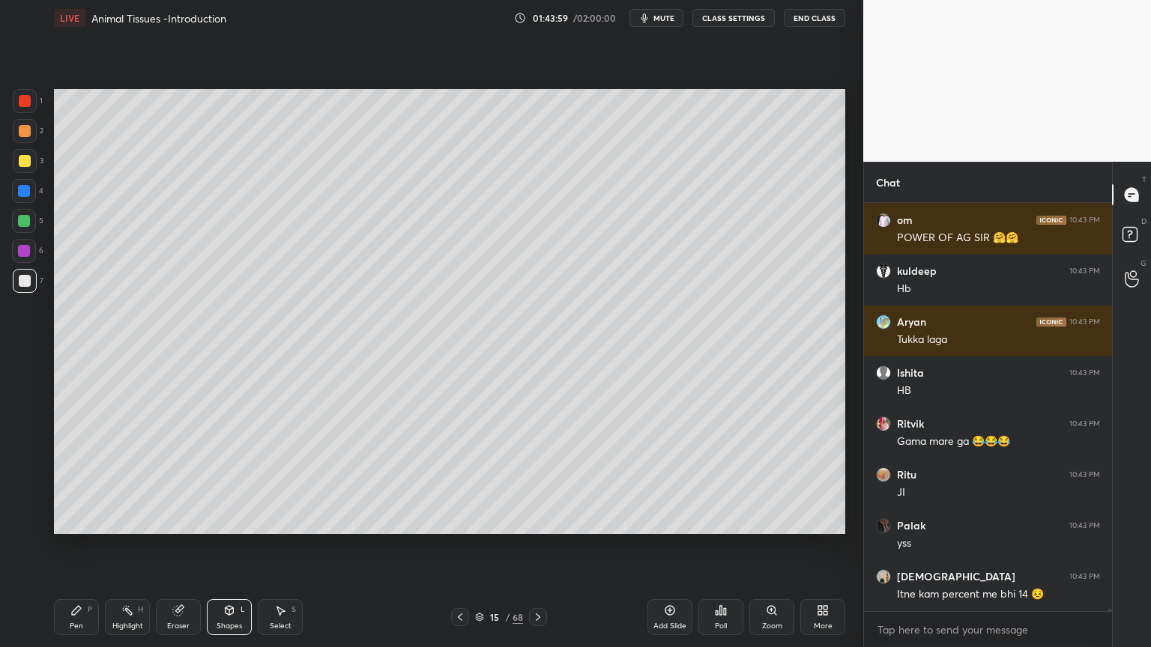
click at [82, 520] on div "Pen P" at bounding box center [76, 617] width 45 height 36
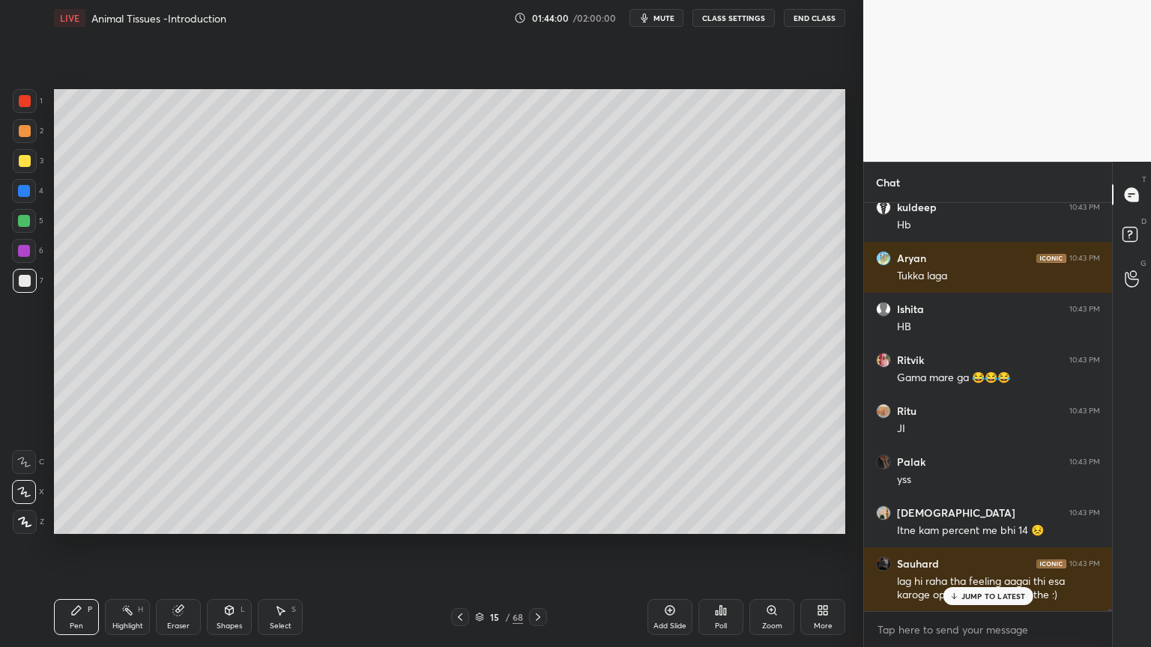
click at [25, 497] on icon at bounding box center [24, 492] width 12 height 9
click at [27, 189] on div at bounding box center [24, 191] width 12 height 12
click at [993, 520] on p "JUMP TO LATEST" at bounding box center [993, 596] width 64 height 9
click at [28, 285] on div at bounding box center [25, 281] width 24 height 24
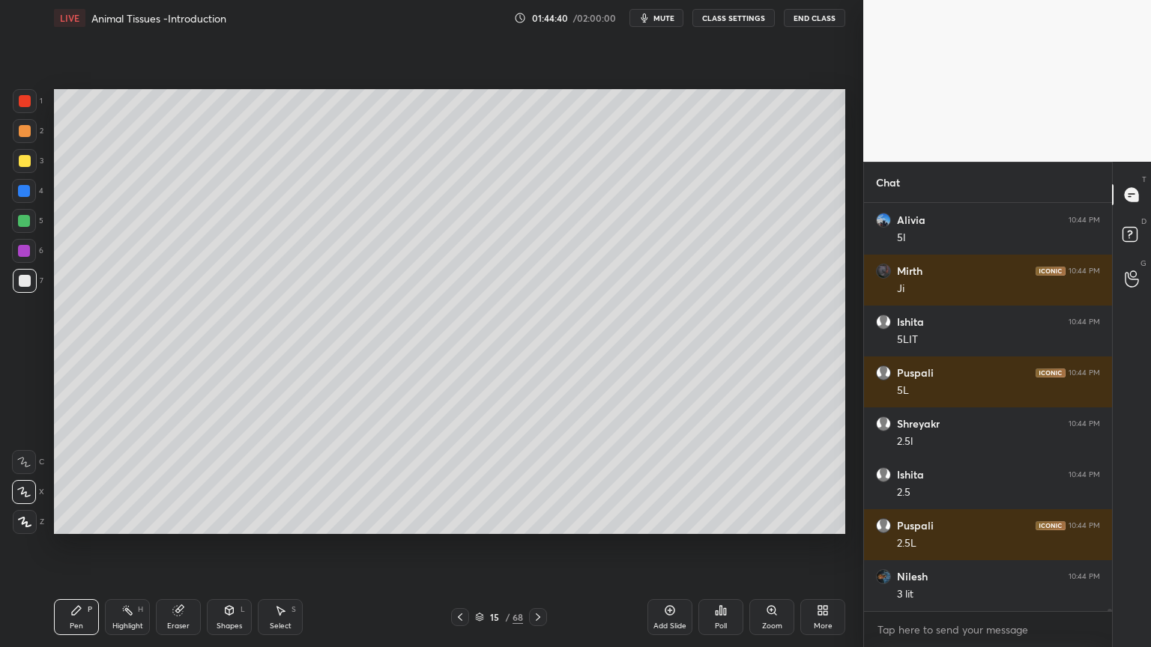
scroll to position [67041, 0]
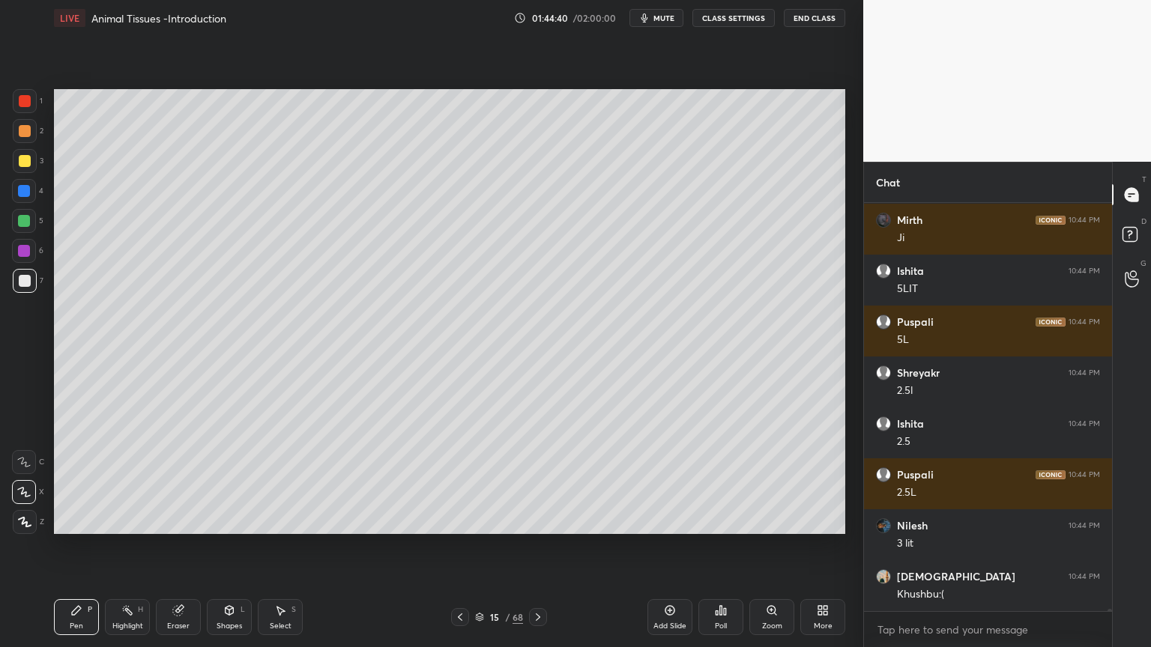
click at [236, 520] on div "Shapes L" at bounding box center [229, 617] width 45 height 36
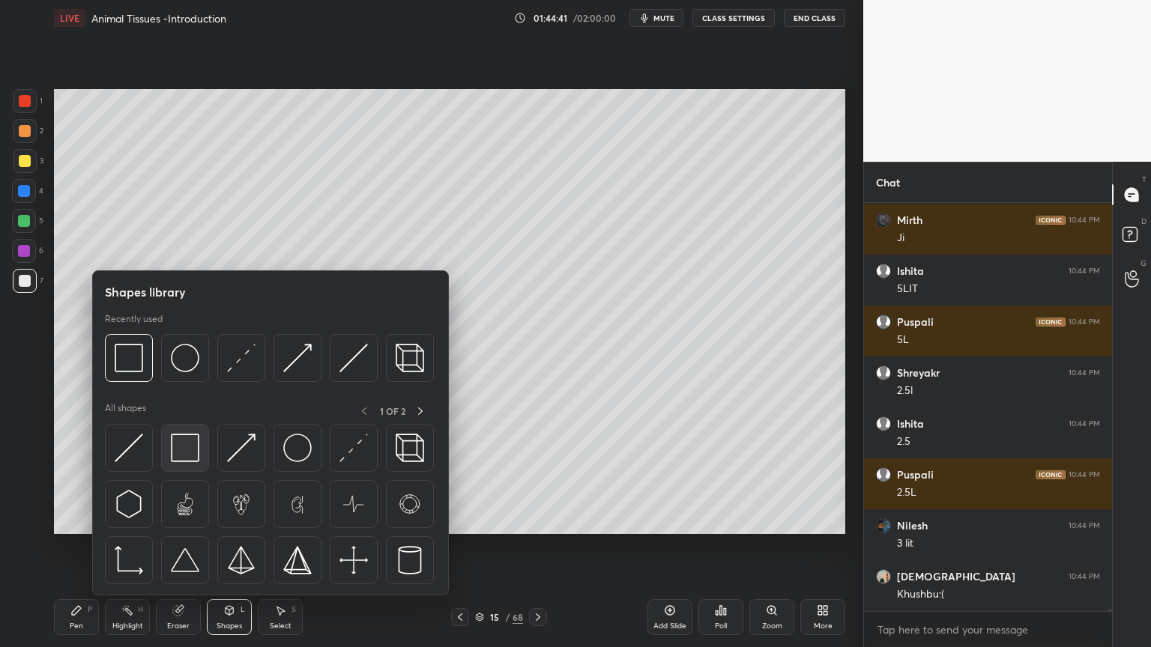
click at [191, 457] on img at bounding box center [185, 448] width 28 height 28
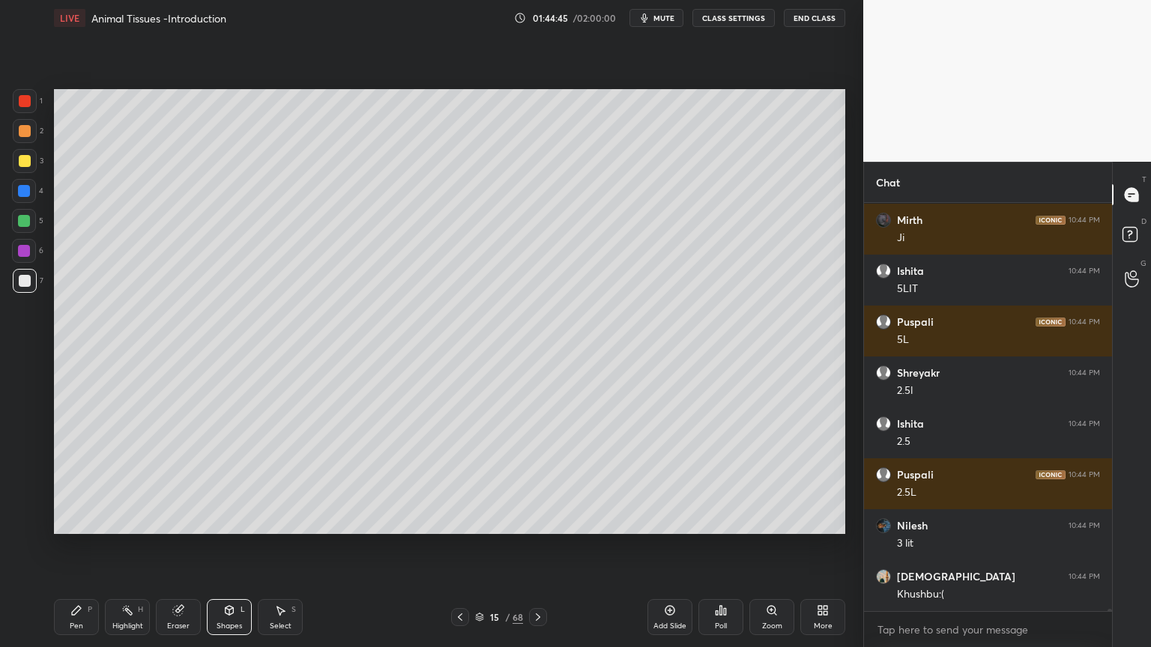
scroll to position [67095, 0]
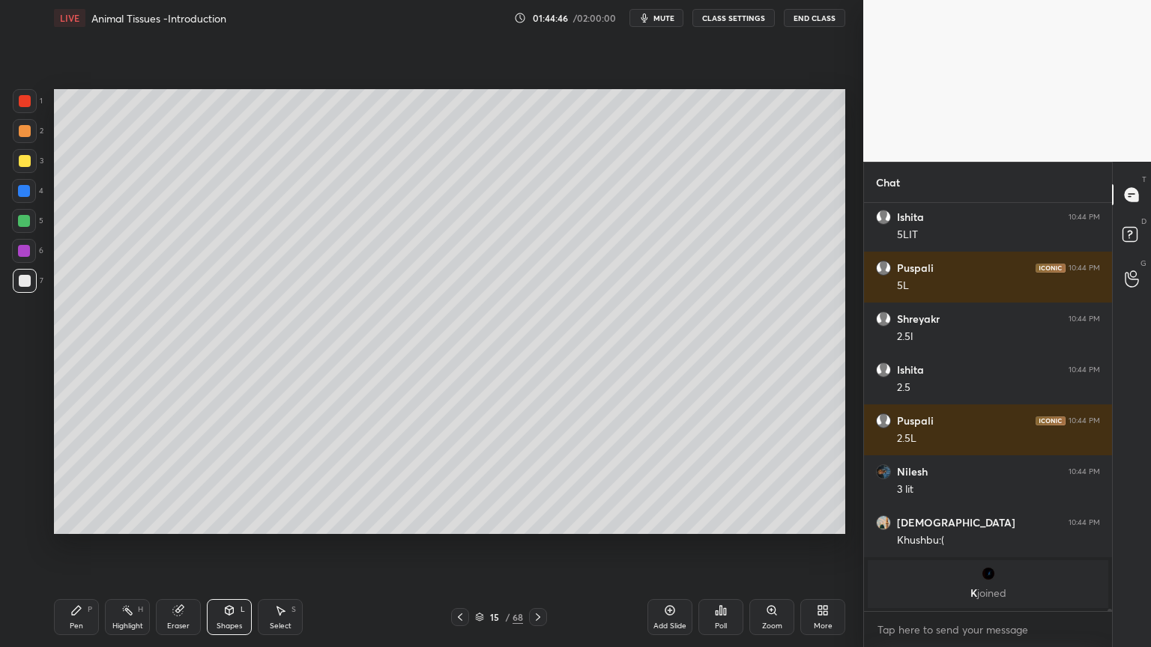
click at [76, 520] on icon at bounding box center [76, 610] width 12 height 12
click at [82, 520] on div "Pen P" at bounding box center [76, 617] width 45 height 36
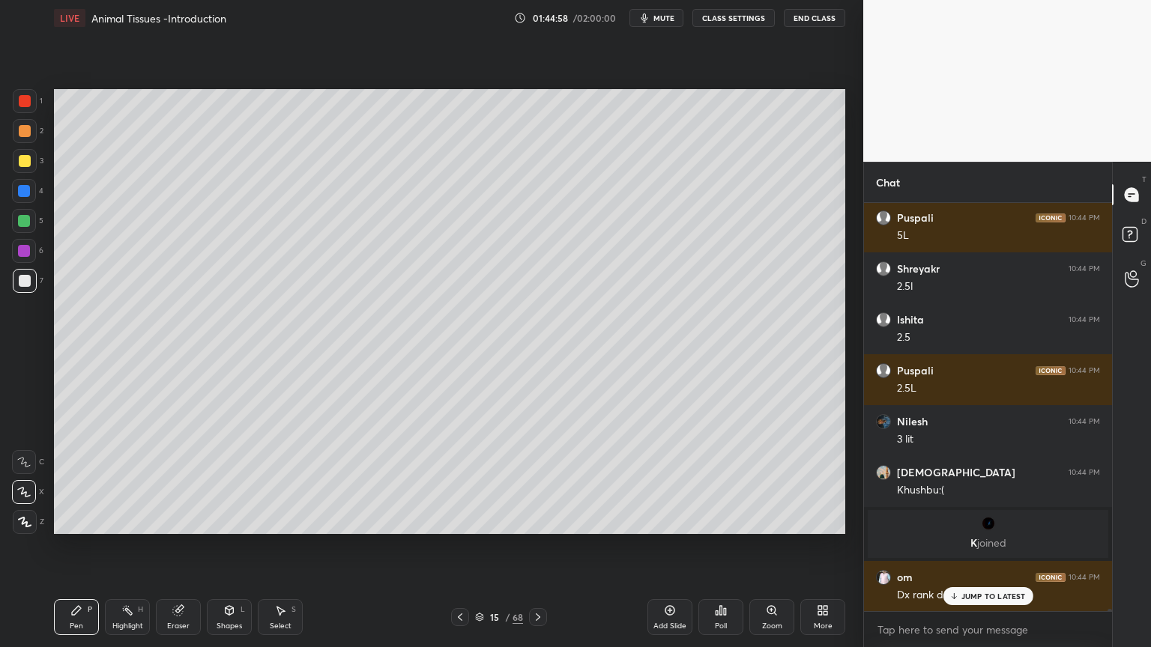
drag, startPoint x: 22, startPoint y: 195, endPoint x: 30, endPoint y: 240, distance: 46.3
click at [22, 195] on div at bounding box center [24, 191] width 12 height 12
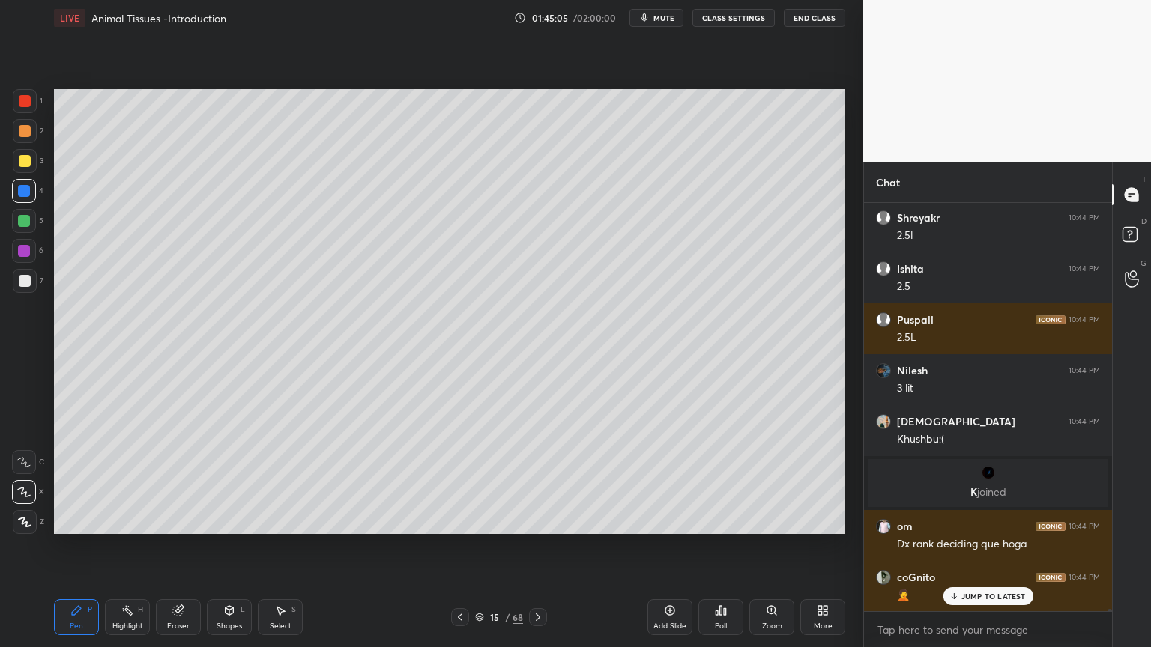
scroll to position [66221, 0]
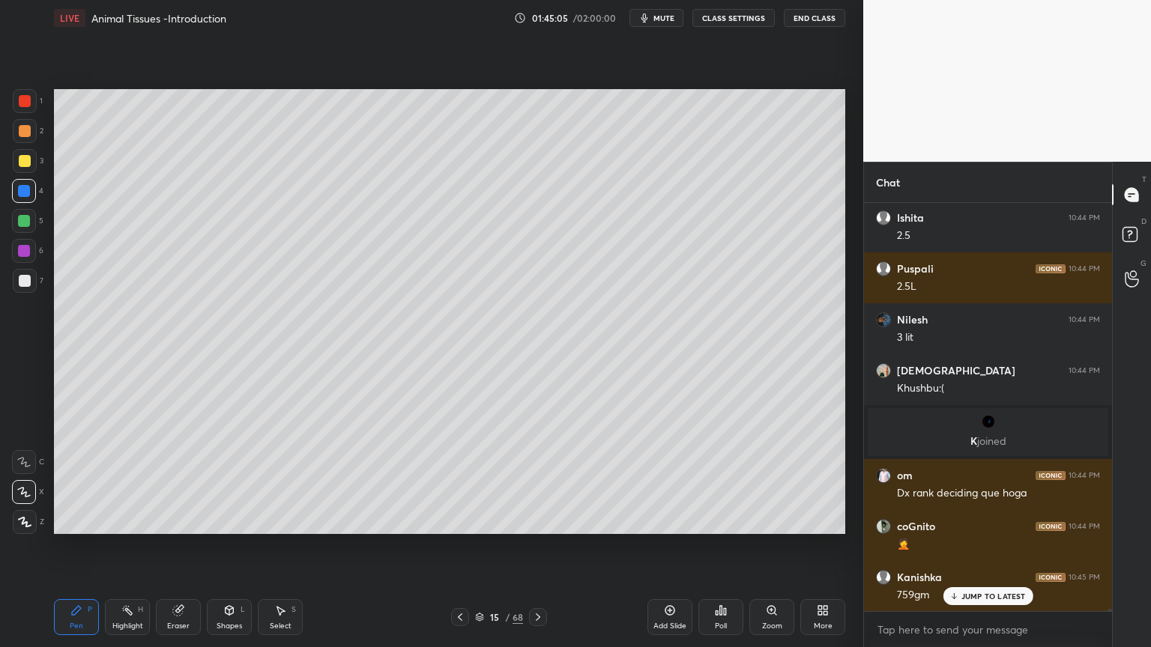
click at [28, 131] on div at bounding box center [25, 131] width 12 height 12
drag, startPoint x: 20, startPoint y: 156, endPoint x: 21, endPoint y: 165, distance: 9.0
click at [21, 157] on div at bounding box center [25, 161] width 12 height 12
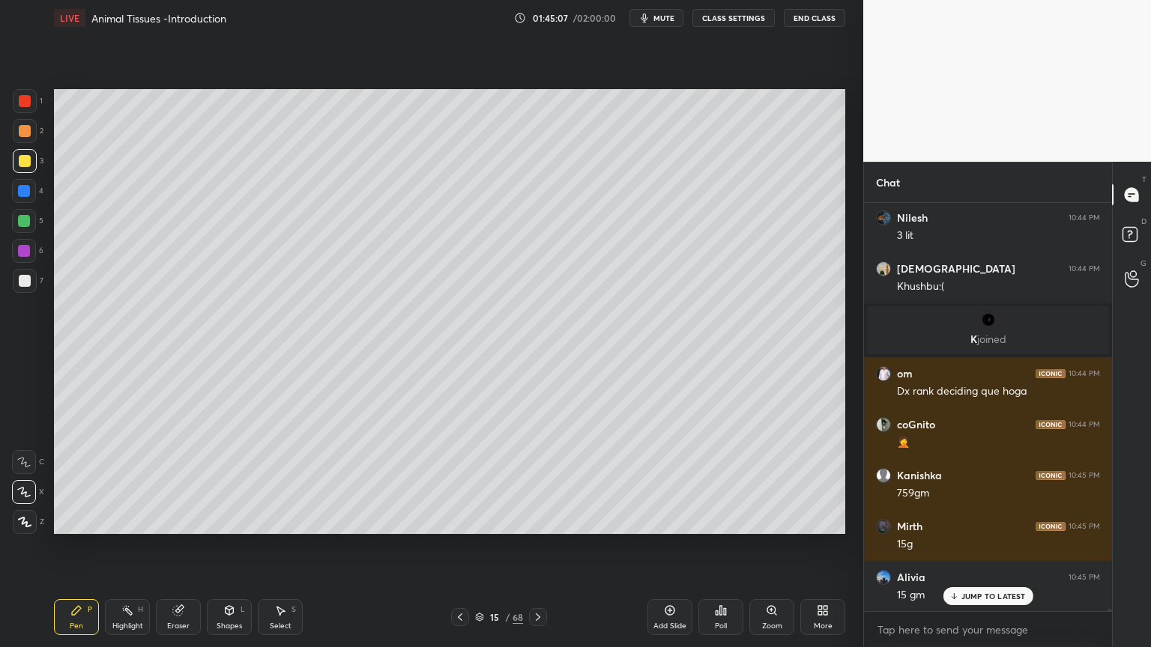
scroll to position [66425, 0]
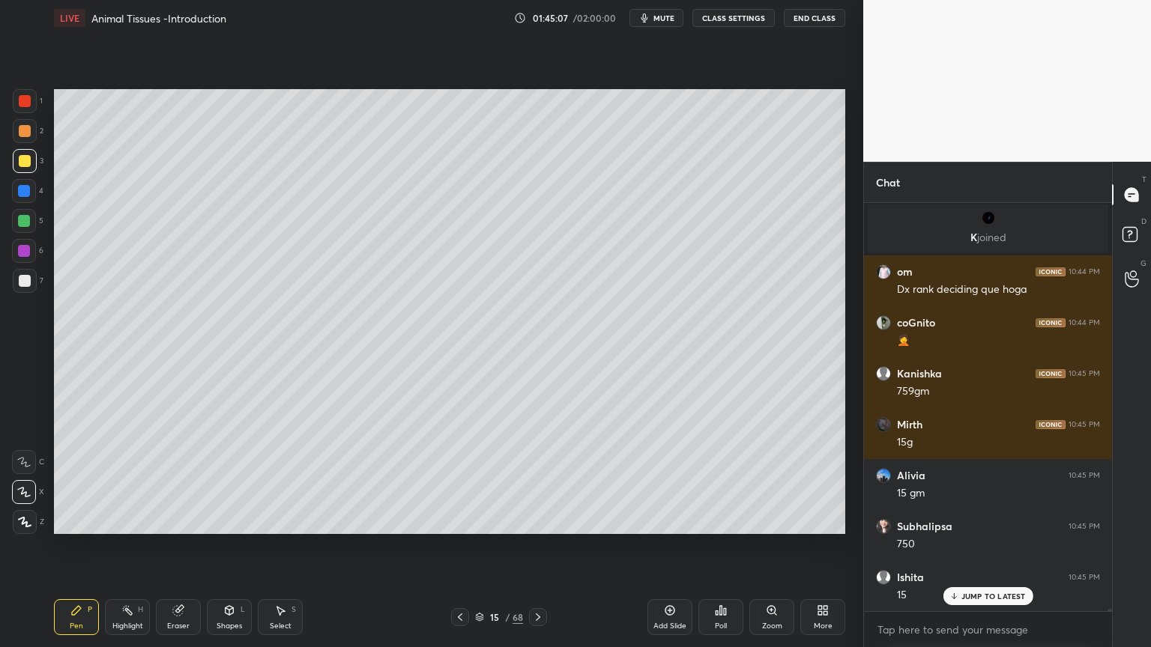
click at [25, 278] on div at bounding box center [25, 281] width 12 height 12
click at [27, 137] on div at bounding box center [25, 131] width 24 height 24
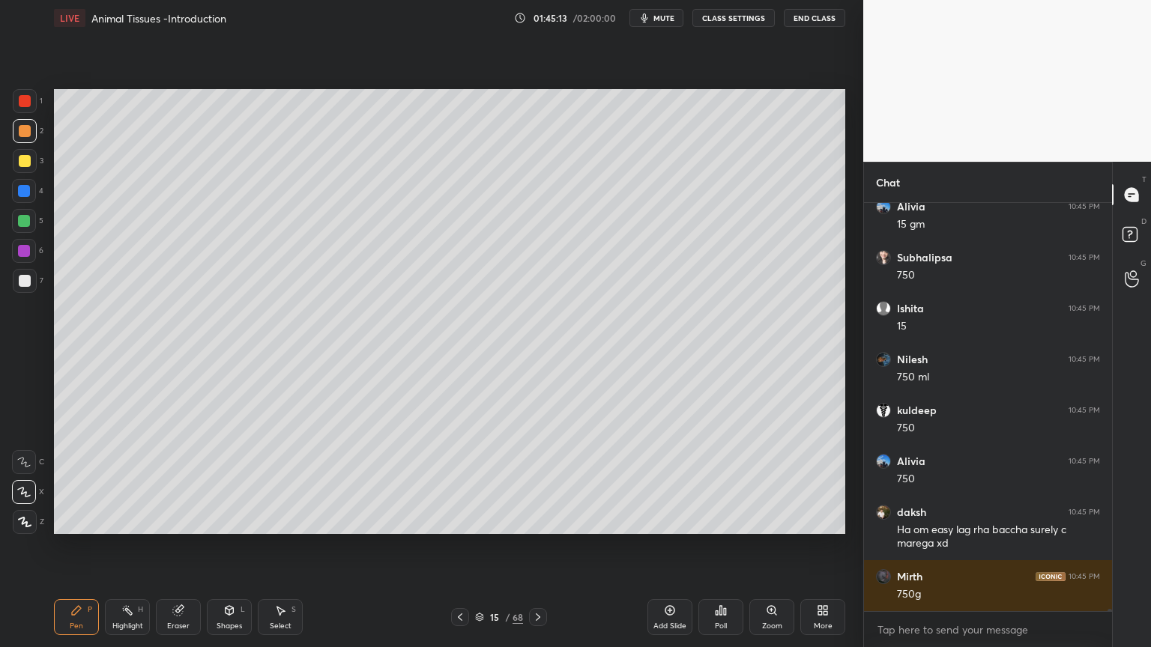
scroll to position [66744, 0]
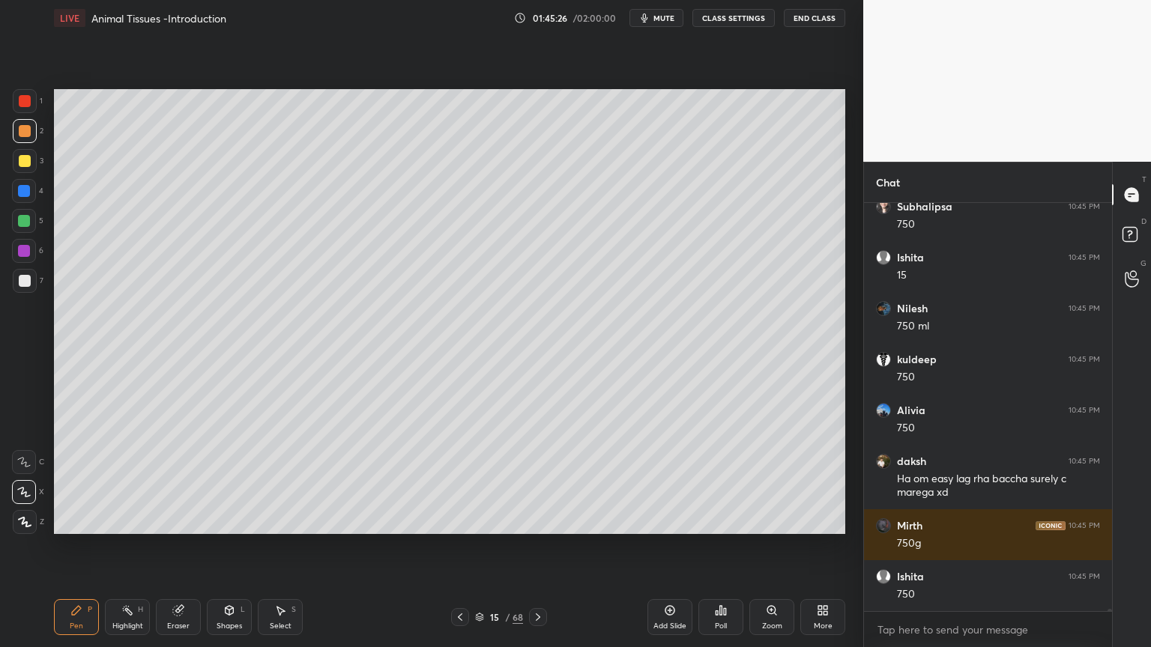
click at [24, 168] on div at bounding box center [25, 161] width 24 height 24
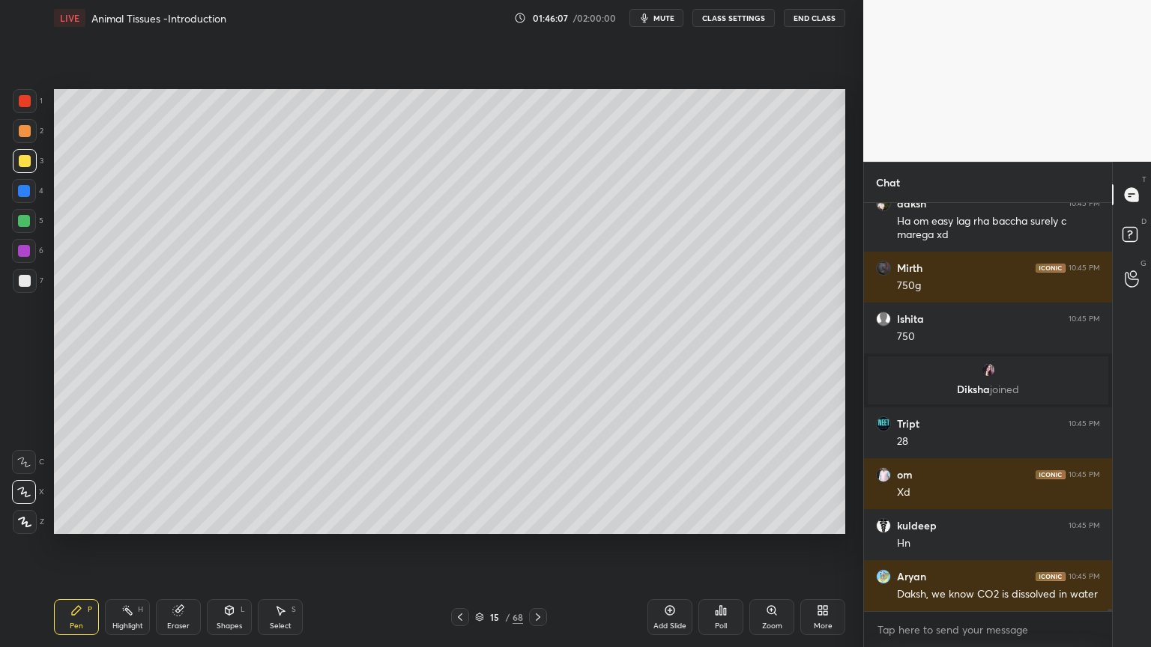
scroll to position [66837, 0]
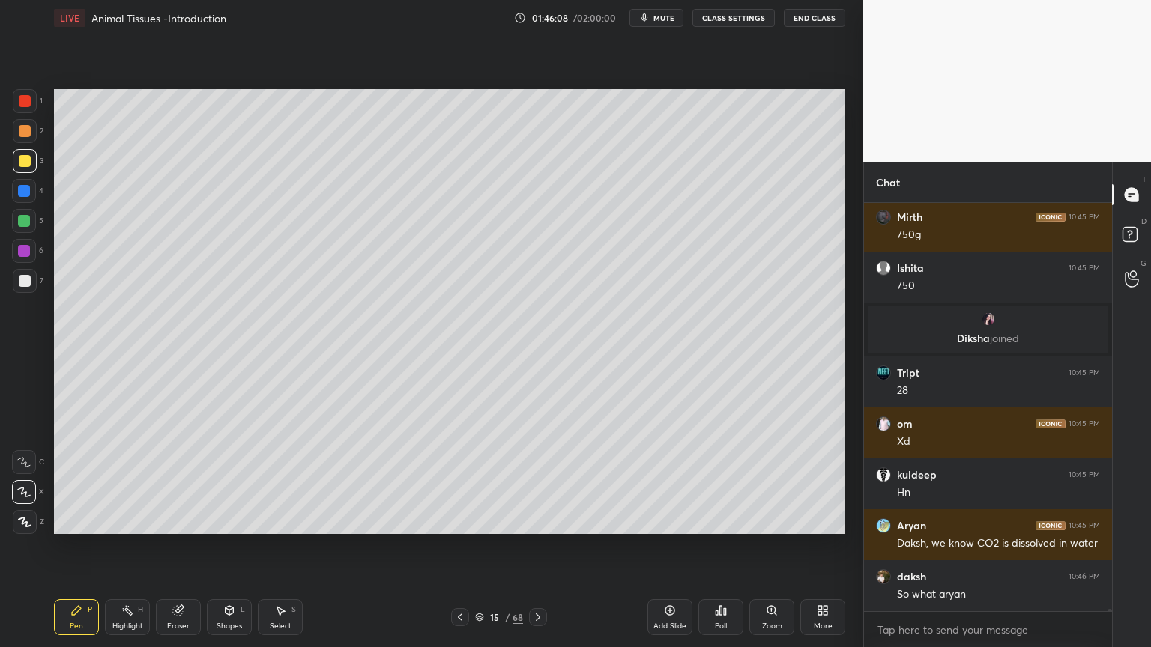
click at [225, 520] on div "Shapes L" at bounding box center [229, 617] width 45 height 36
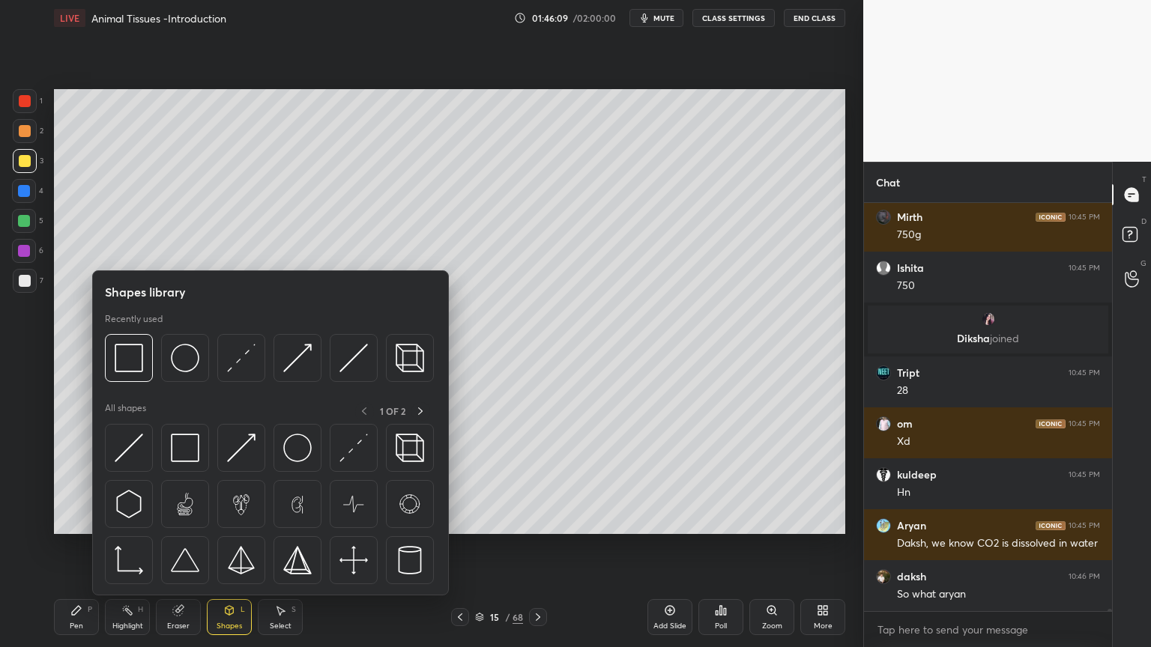
click at [225, 520] on icon at bounding box center [229, 610] width 12 height 12
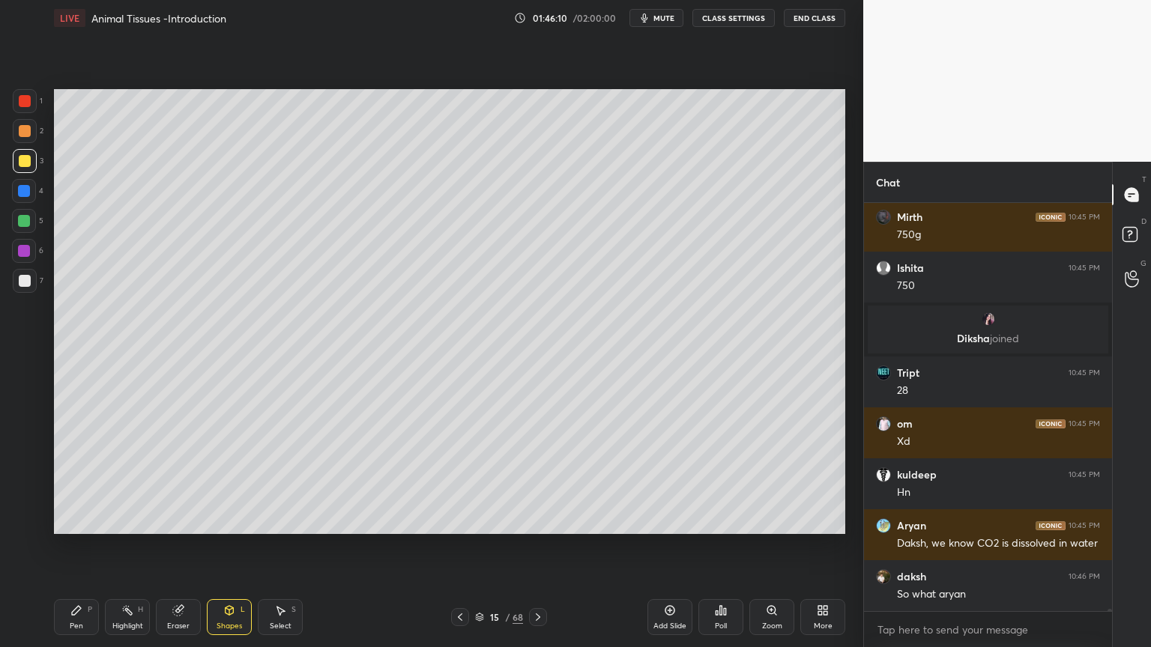
click at [234, 520] on div "Shapes L" at bounding box center [229, 617] width 45 height 36
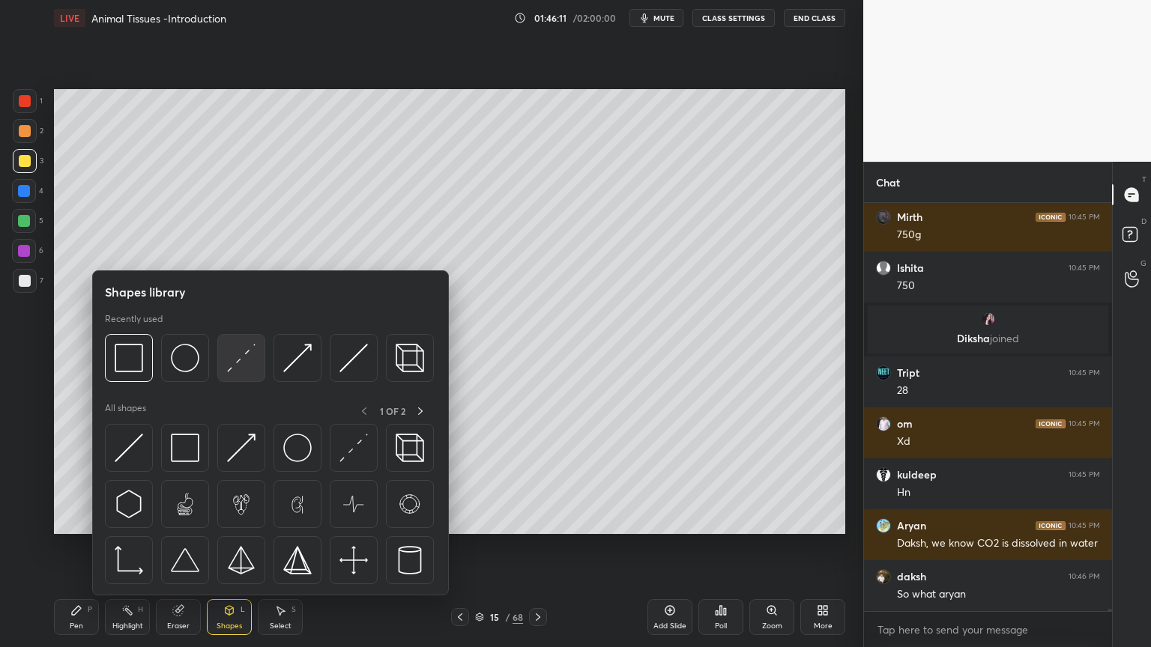
click at [248, 372] on img at bounding box center [241, 358] width 28 height 28
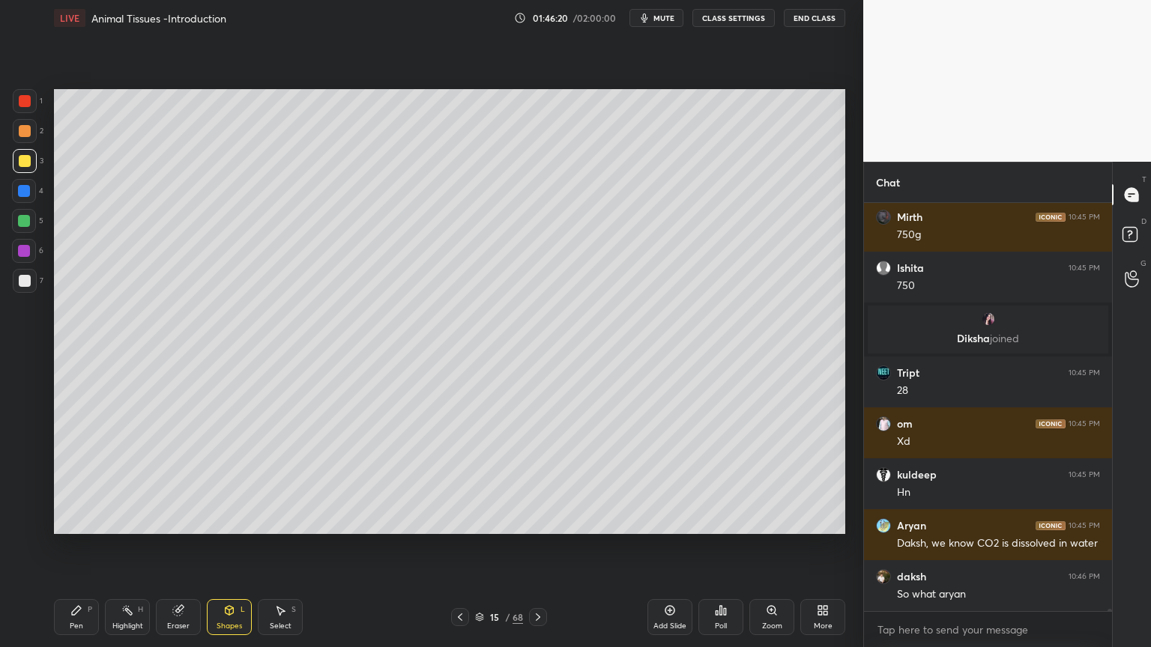
scroll to position [66888, 0]
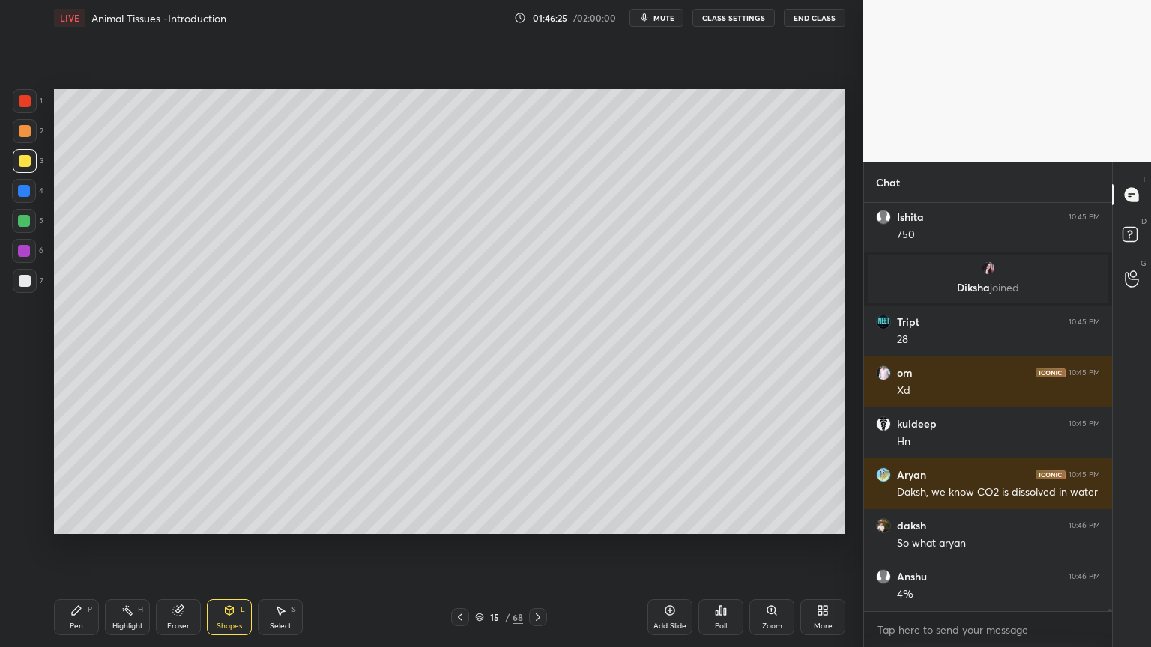
click at [127, 520] on div "Highlight H" at bounding box center [127, 617] width 45 height 36
drag, startPoint x: 127, startPoint y: 620, endPoint x: 143, endPoint y: 592, distance: 32.5
click at [126, 520] on div "Highlight H" at bounding box center [127, 617] width 45 height 36
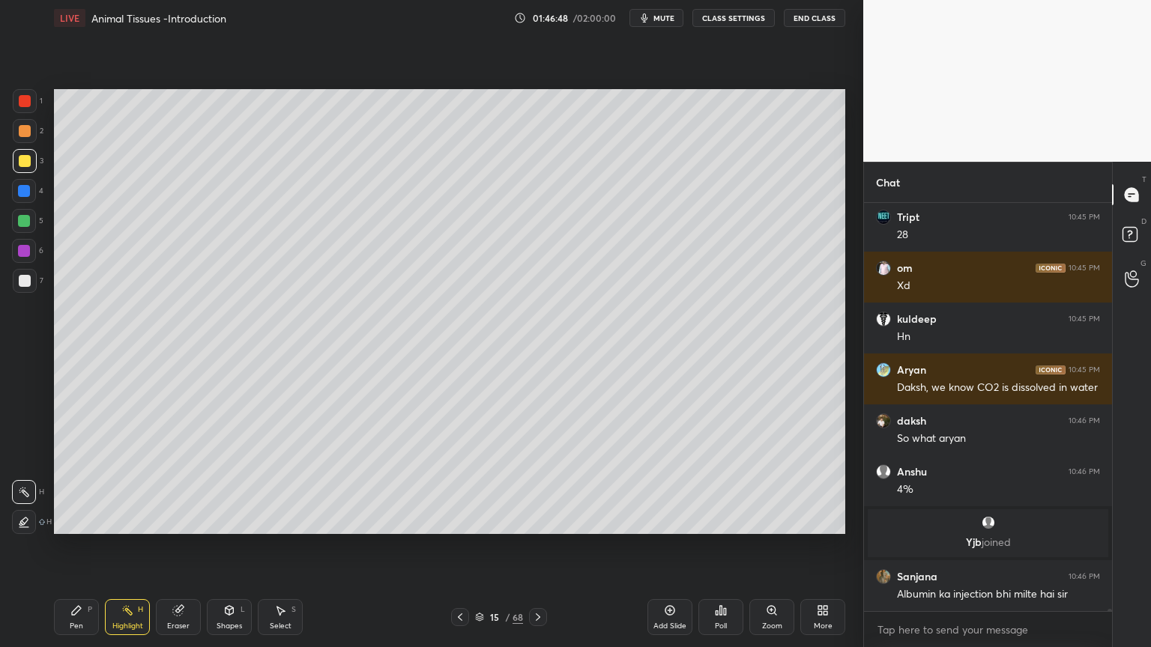
scroll to position [66960, 0]
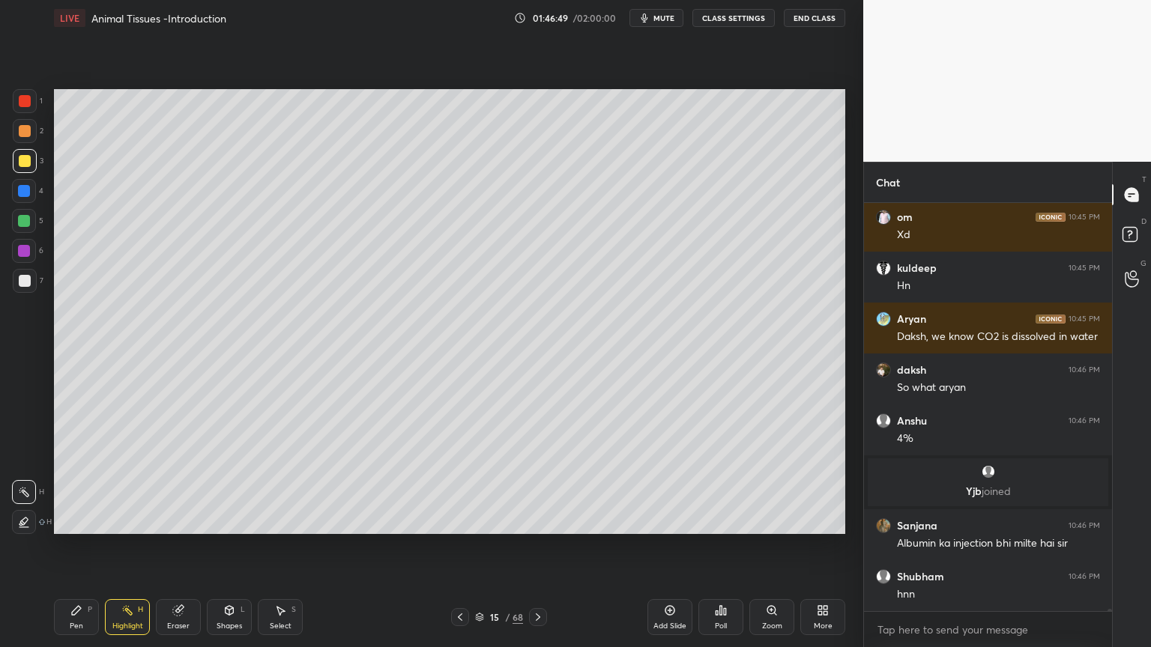
click at [86, 520] on div "Pen P" at bounding box center [76, 617] width 45 height 36
click at [26, 222] on div at bounding box center [24, 221] width 12 height 12
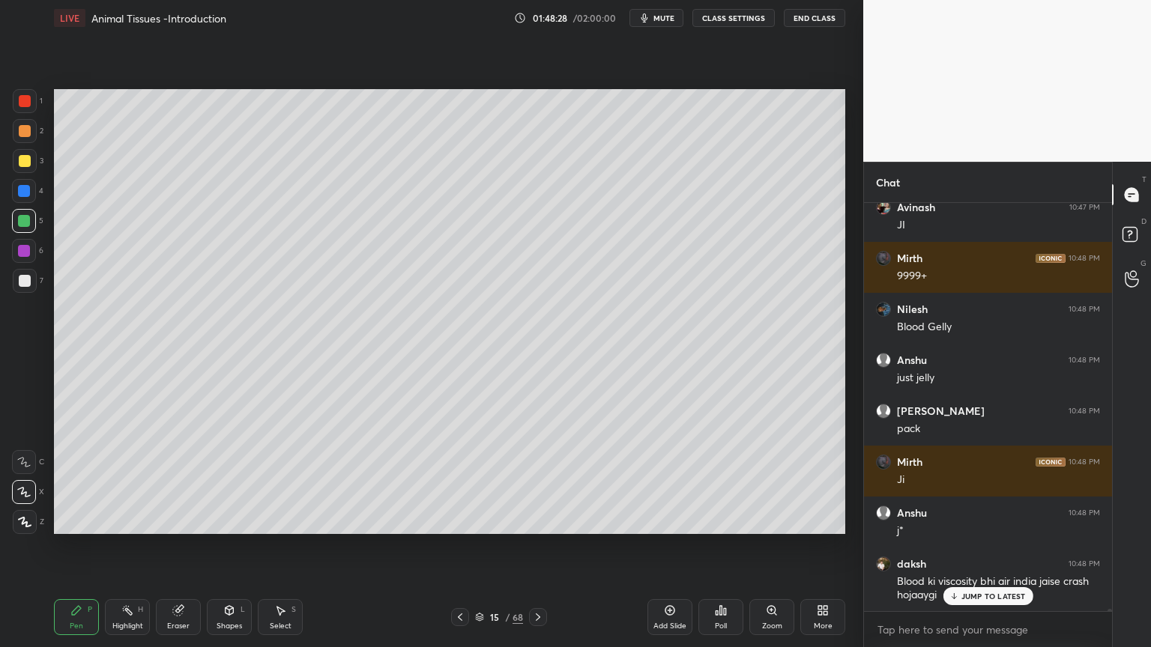
scroll to position [68159, 0]
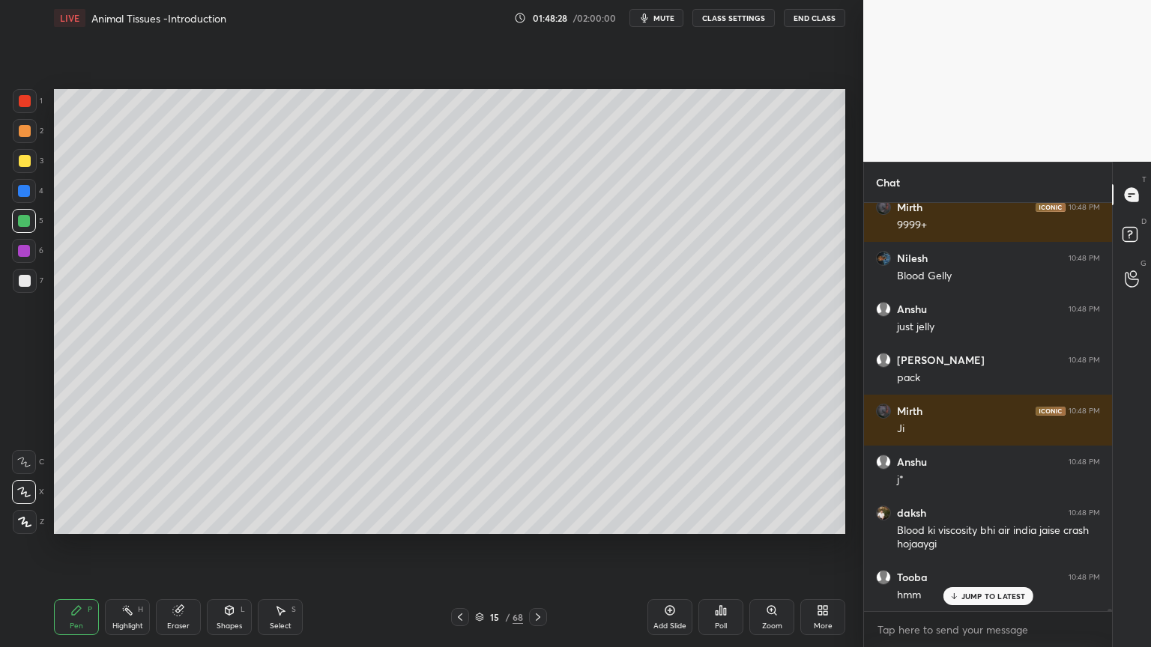
drag, startPoint x: 111, startPoint y: 604, endPoint x: 119, endPoint y: 604, distance: 8.3
click at [118, 520] on div "Highlight H" at bounding box center [127, 617] width 45 height 36
drag, startPoint x: 119, startPoint y: 604, endPoint x: 143, endPoint y: 586, distance: 30.0
click at [123, 520] on div "Highlight H" at bounding box center [127, 617] width 45 height 36
click at [669, 520] on icon at bounding box center [670, 610] width 12 height 12
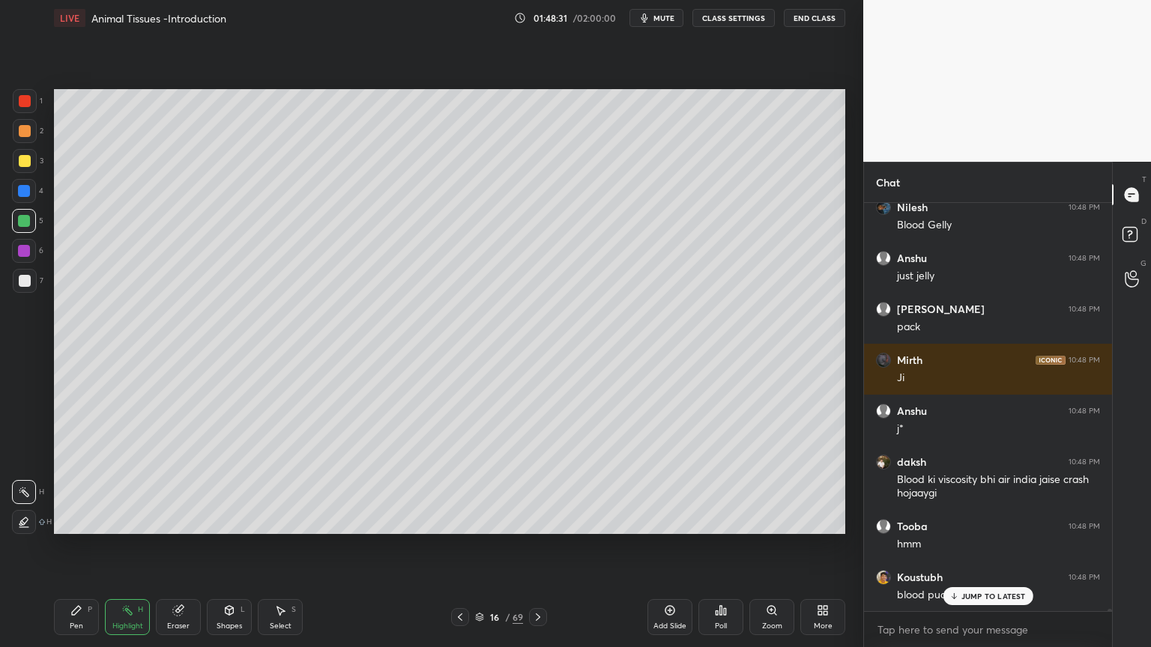
click at [27, 94] on div at bounding box center [25, 101] width 24 height 24
drag, startPoint x: 30, startPoint y: 96, endPoint x: 31, endPoint y: 105, distance: 9.0
click at [29, 102] on div at bounding box center [25, 101] width 24 height 24
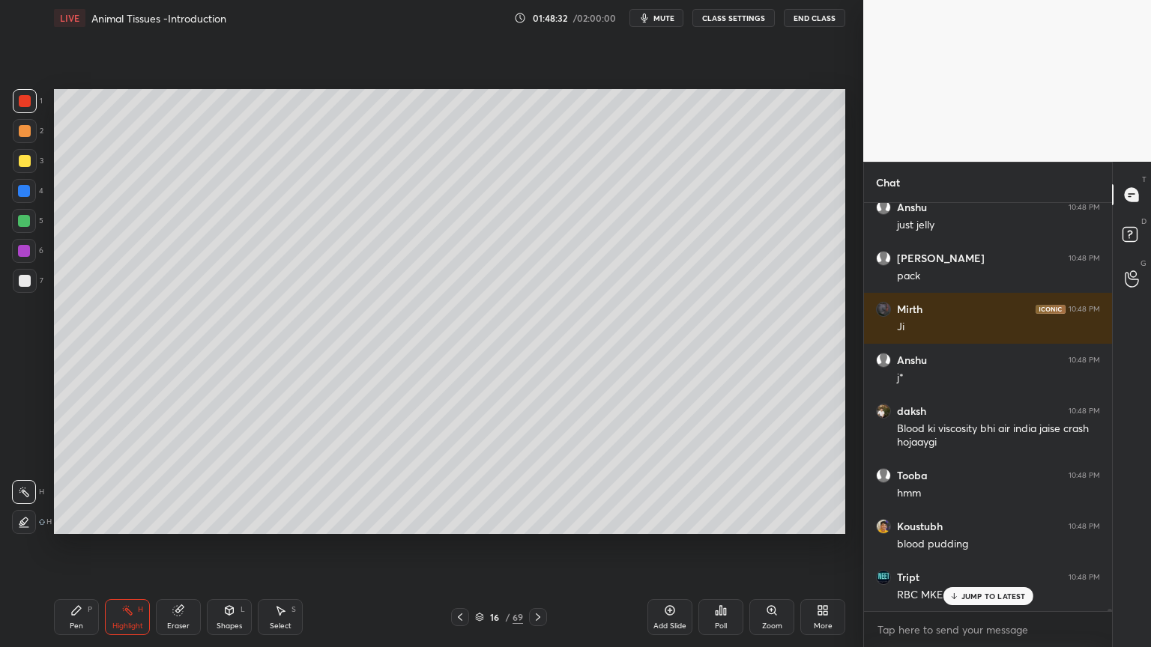
scroll to position [68312, 0]
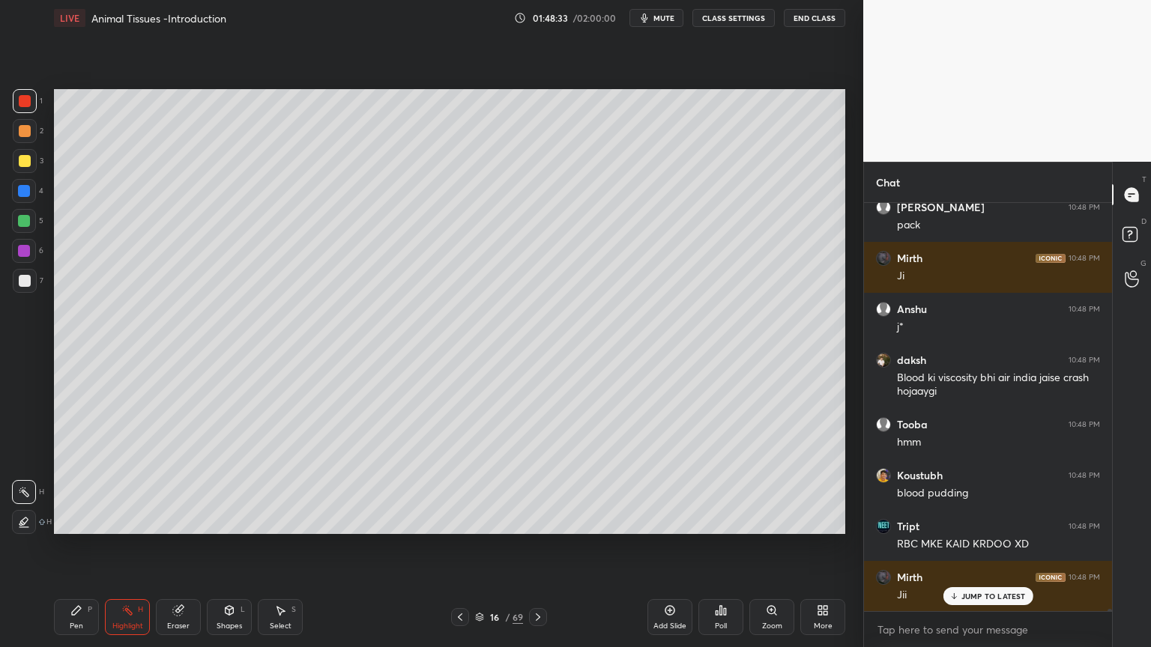
drag, startPoint x: 81, startPoint y: 619, endPoint x: 61, endPoint y: 593, distance: 32.1
click at [79, 520] on div "Pen P" at bounding box center [76, 617] width 45 height 36
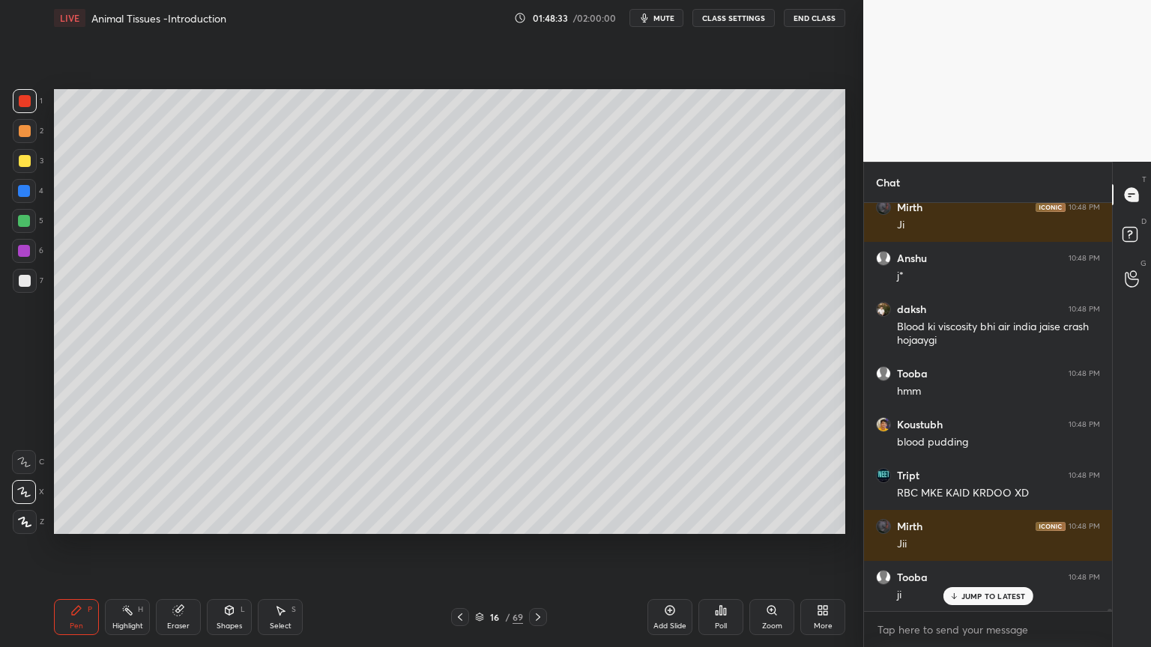
click at [24, 520] on icon at bounding box center [24, 522] width 13 height 10
drag, startPoint x: 234, startPoint y: 615, endPoint x: 213, endPoint y: 599, distance: 26.2
click at [228, 520] on div "Shapes L" at bounding box center [229, 617] width 45 height 36
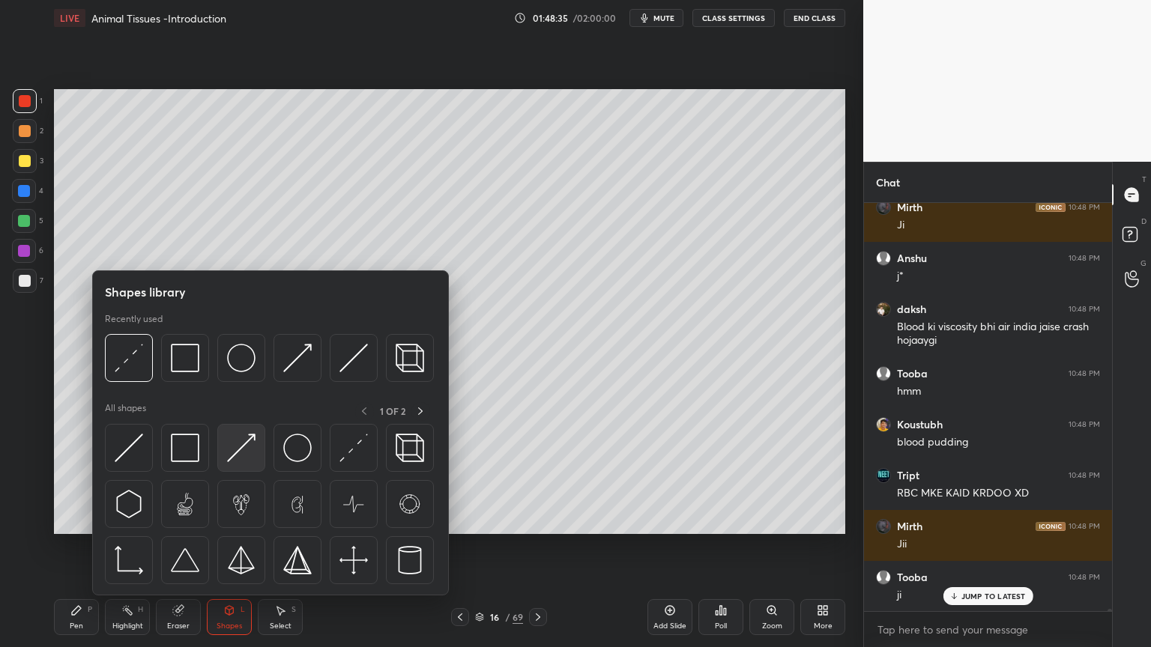
scroll to position [68414, 0]
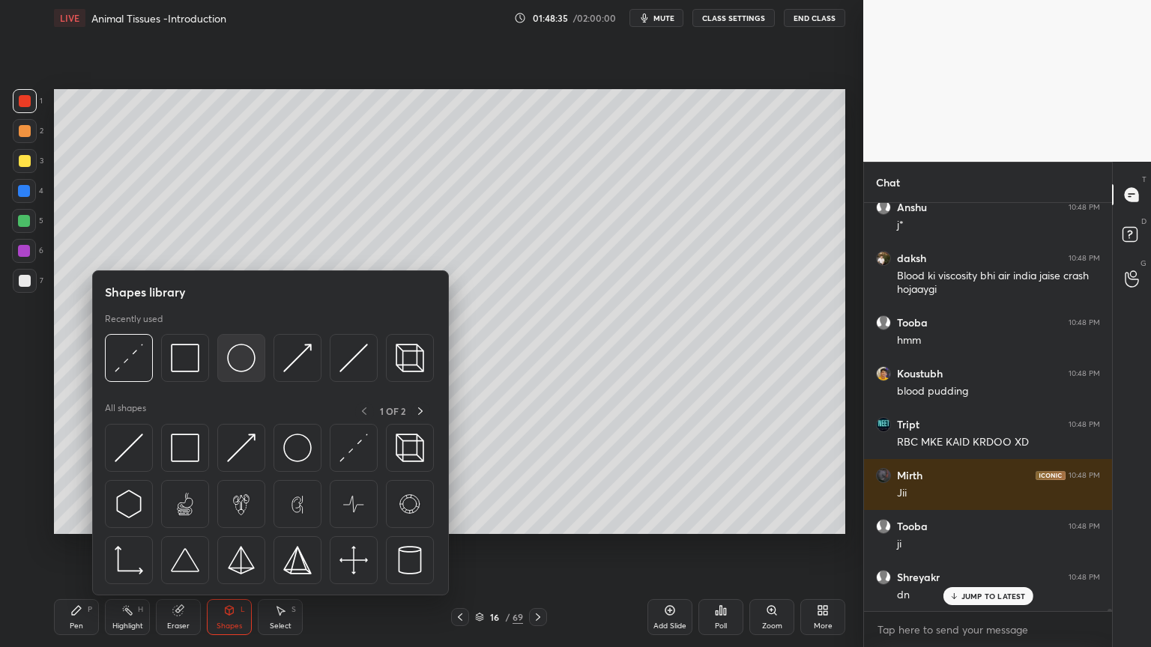
click at [234, 363] on img at bounding box center [241, 358] width 28 height 28
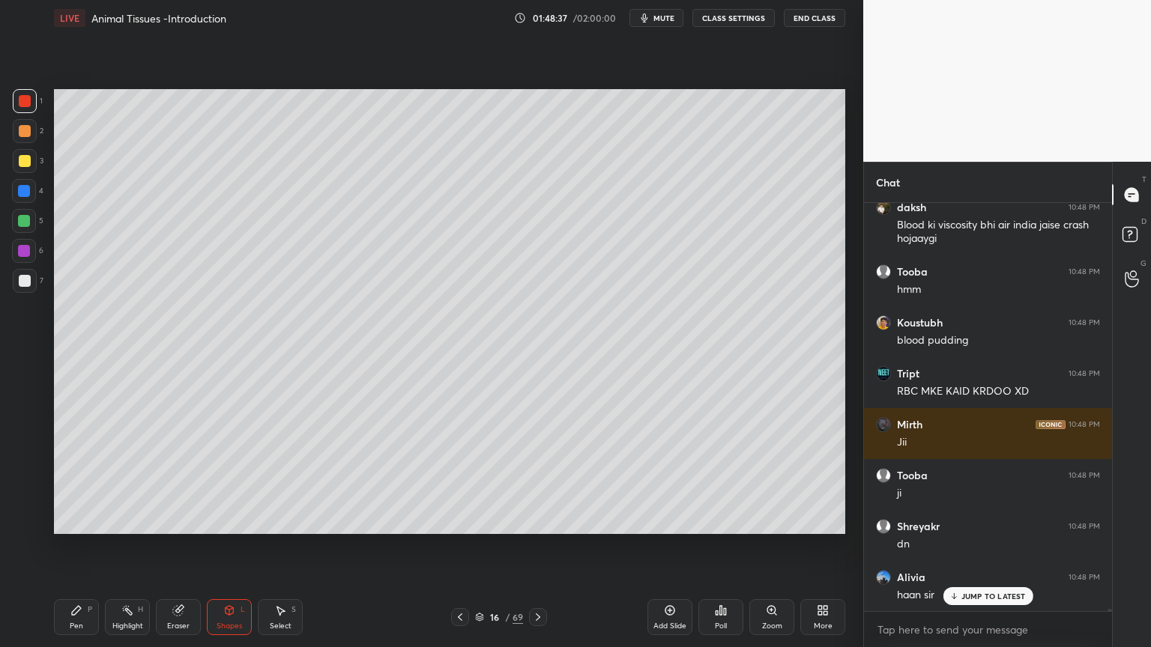
scroll to position [68516, 0]
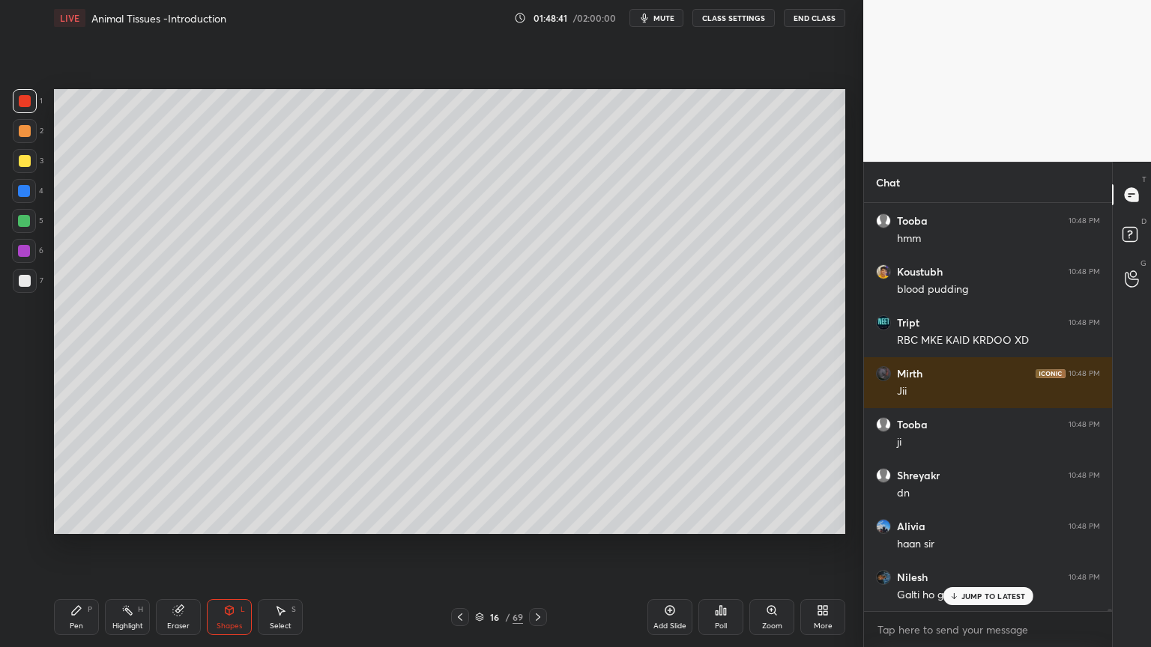
drag, startPoint x: 224, startPoint y: 611, endPoint x: 213, endPoint y: 597, distance: 17.7
click at [223, 520] on icon at bounding box center [229, 610] width 12 height 12
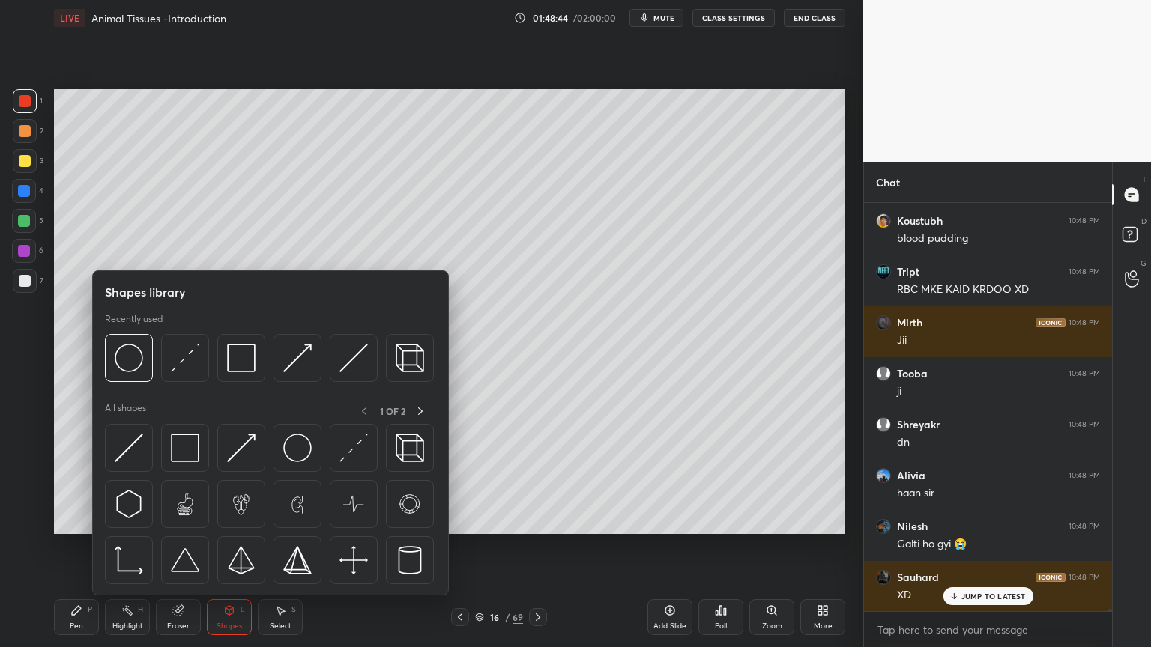
scroll to position [68618, 0]
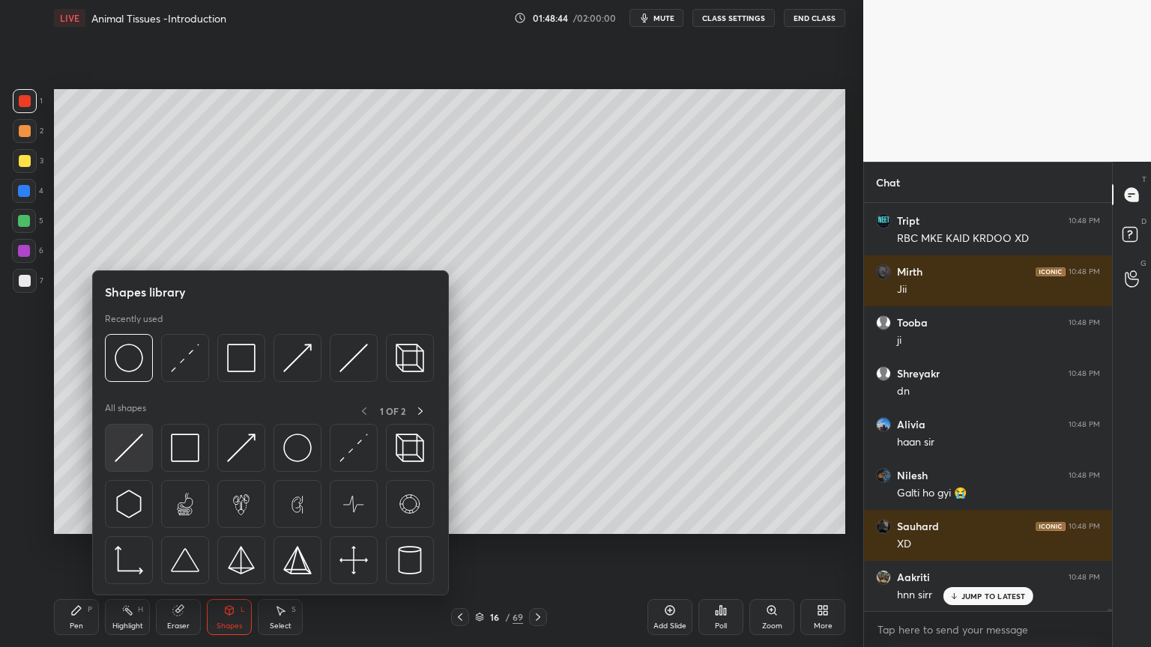
click at [135, 446] on img at bounding box center [129, 448] width 28 height 28
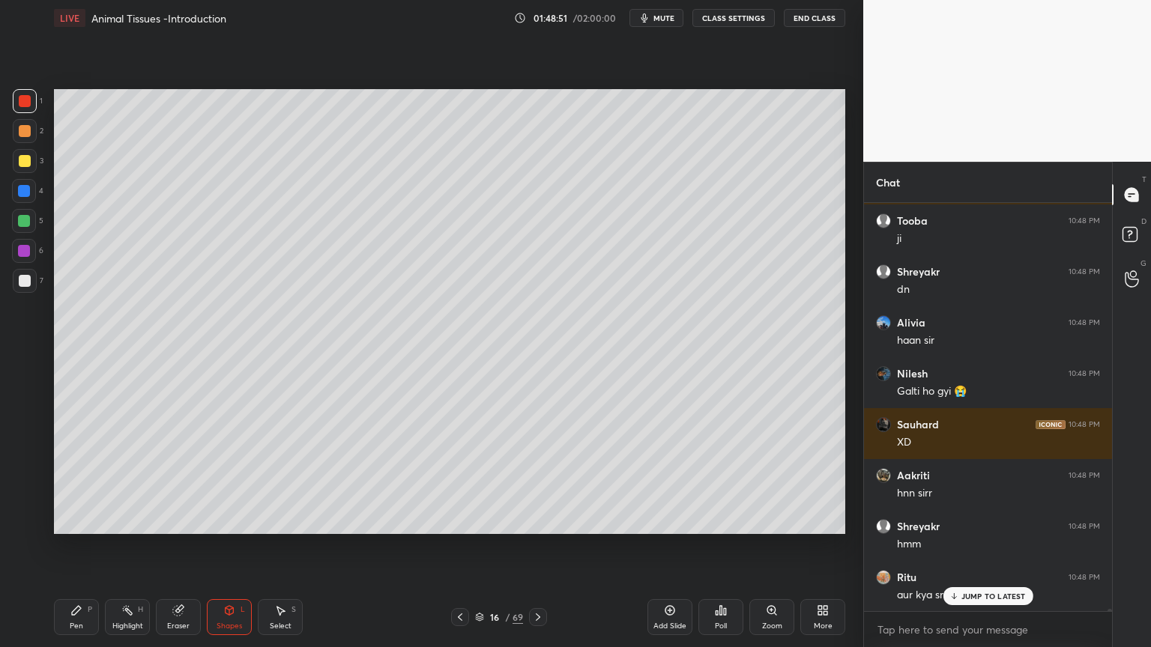
scroll to position [68771, 0]
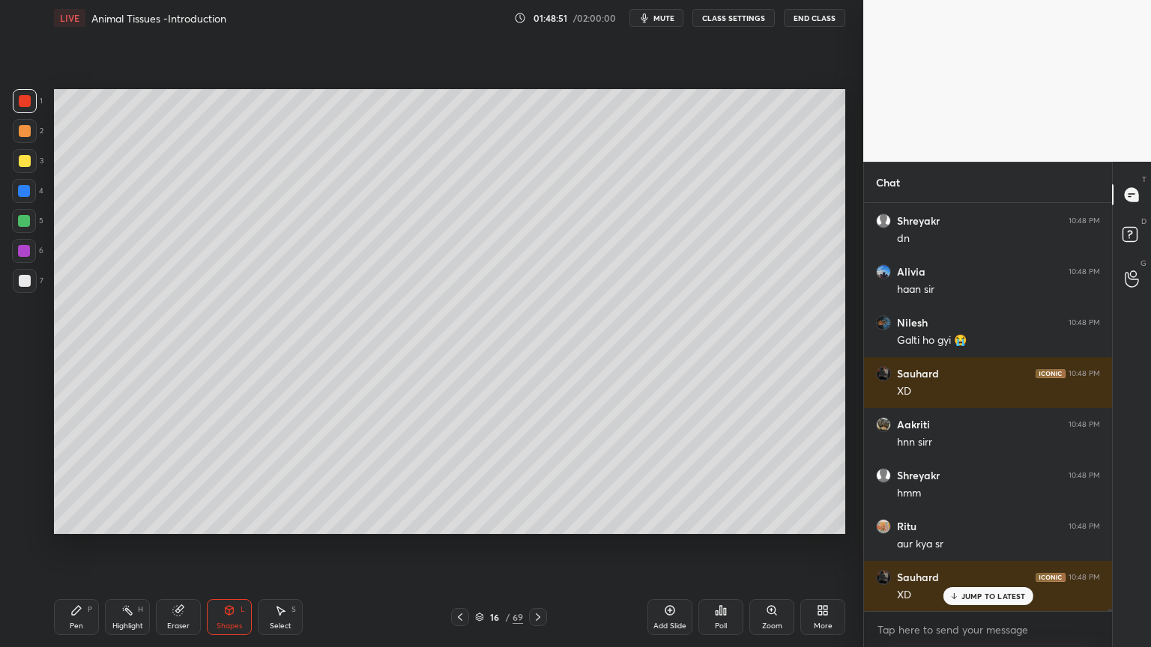
click at [182, 520] on div "Eraser" at bounding box center [178, 617] width 45 height 36
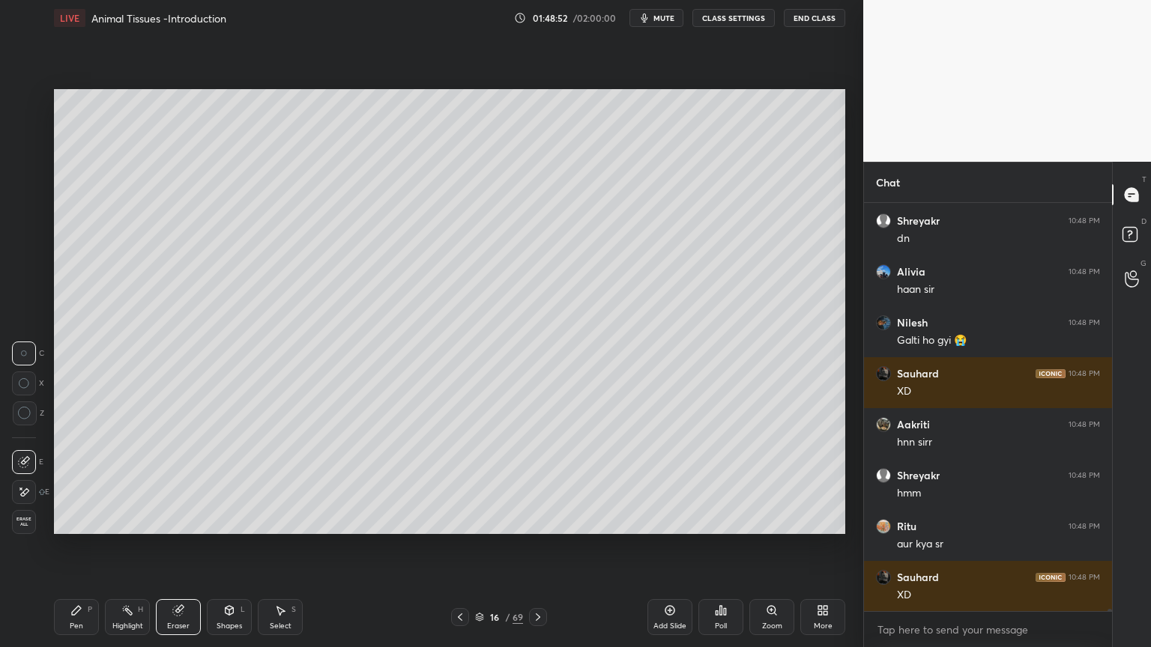
drag, startPoint x: 26, startPoint y: 494, endPoint x: 46, endPoint y: 488, distance: 20.4
click at [26, 495] on icon at bounding box center [24, 492] width 12 height 13
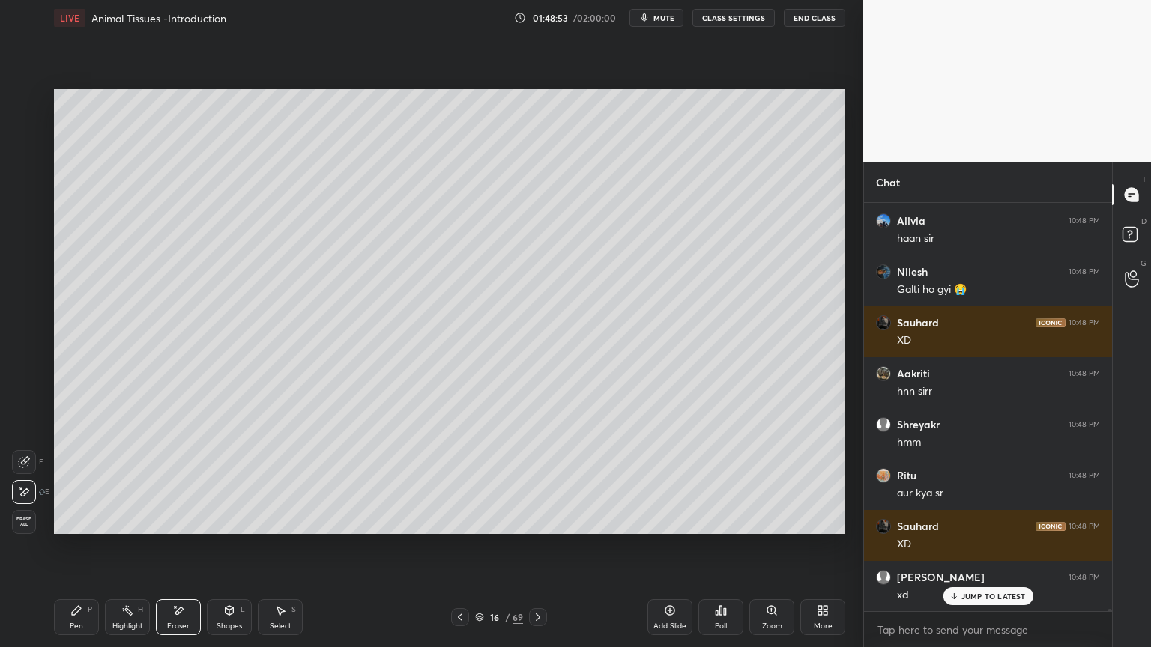
scroll to position [68872, 0]
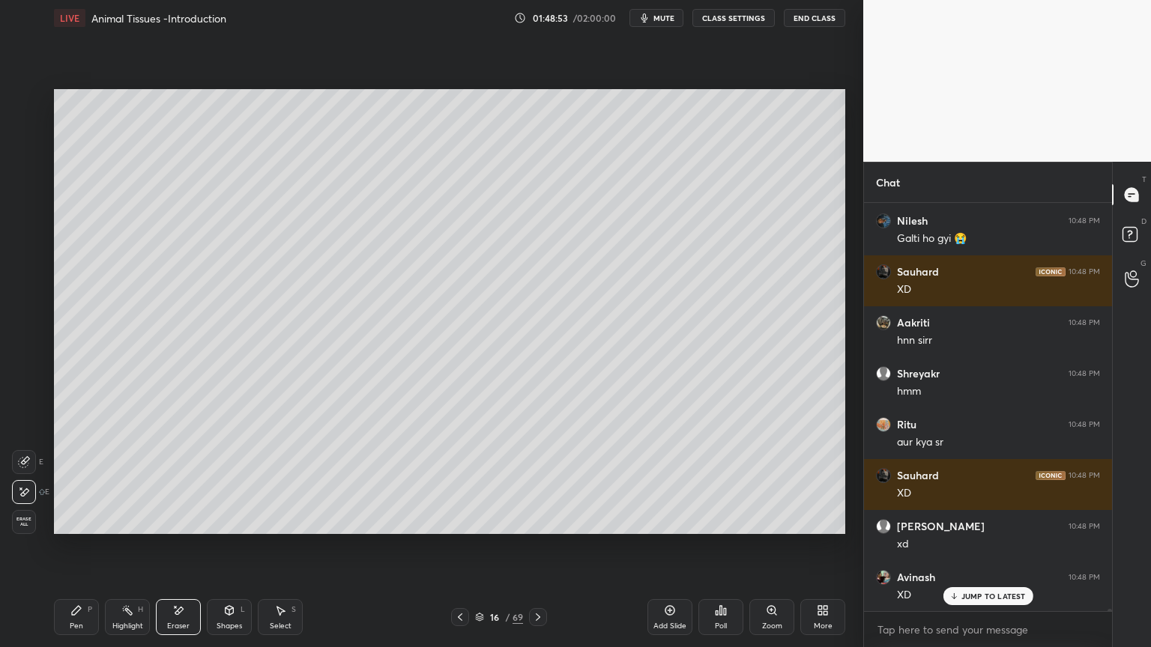
click at [223, 520] on div "Shapes" at bounding box center [228, 625] width 25 height 7
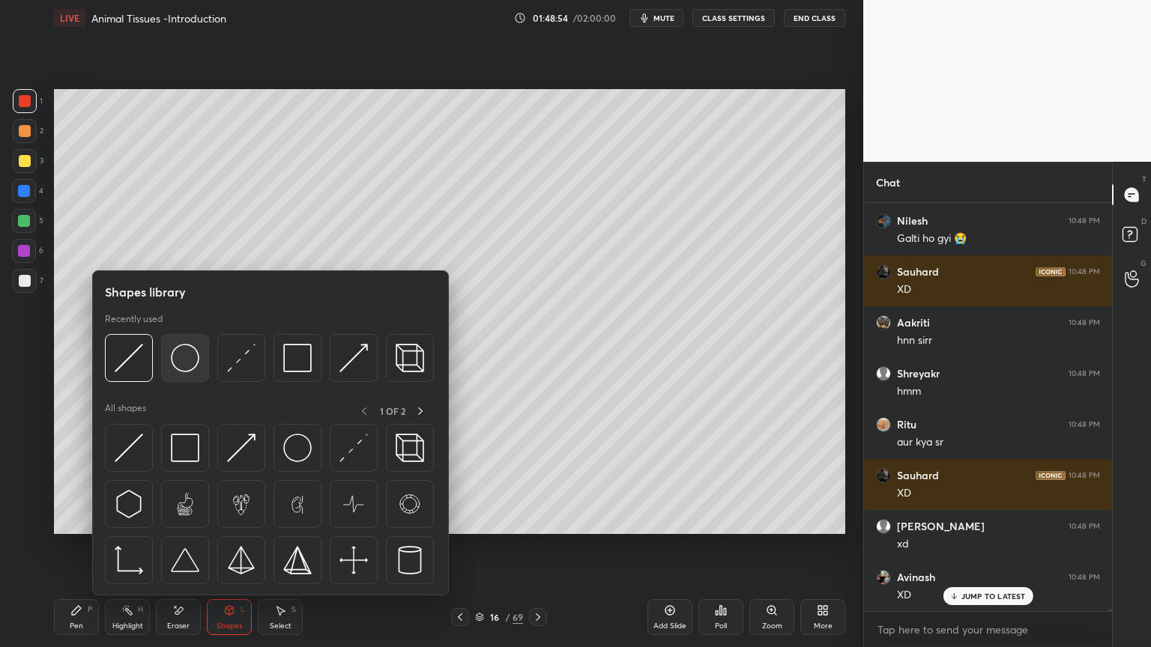
click at [182, 370] on img at bounding box center [185, 358] width 28 height 28
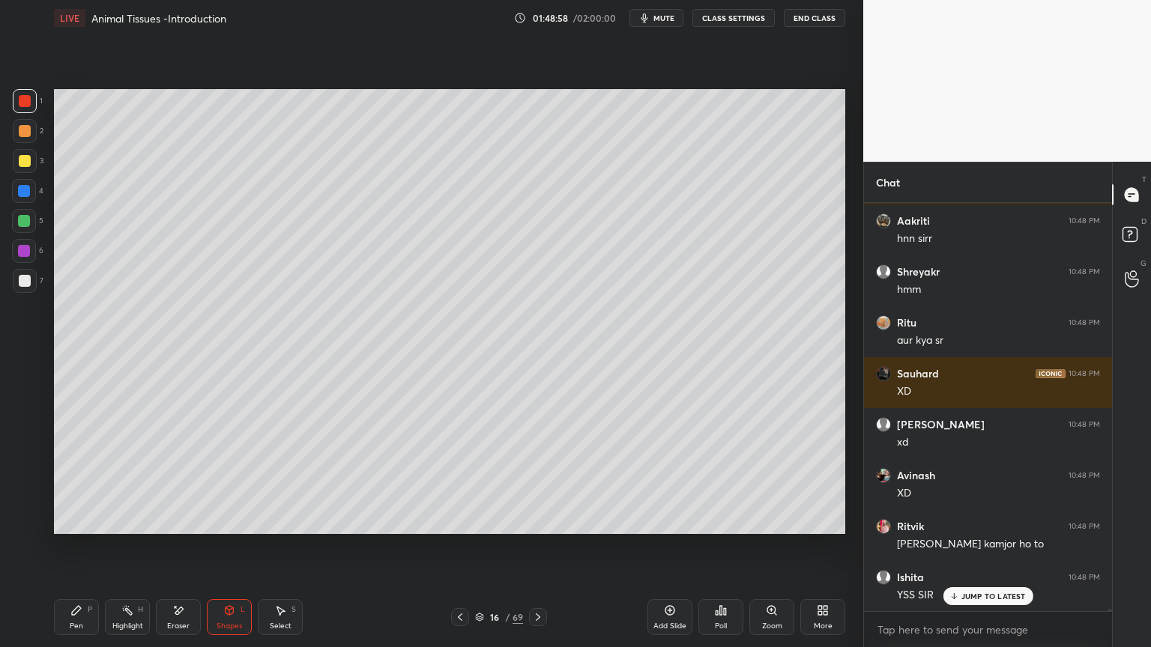
scroll to position [69025, 0]
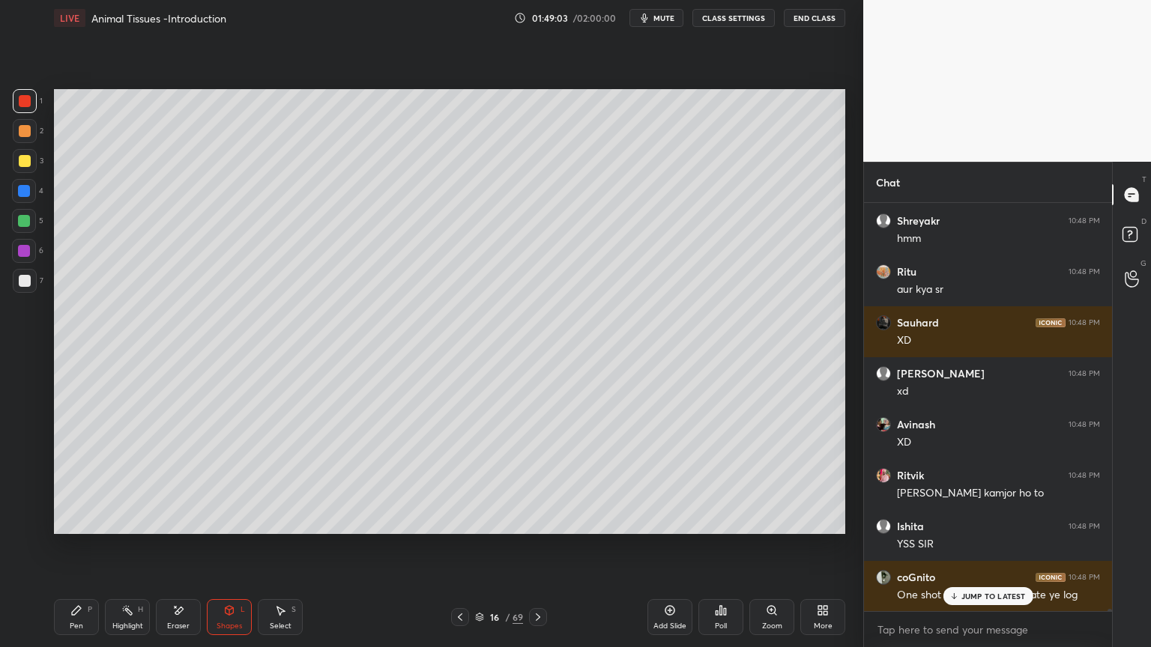
drag, startPoint x: 79, startPoint y: 614, endPoint x: 105, endPoint y: 557, distance: 63.0
click at [78, 520] on div "Pen P" at bounding box center [76, 617] width 45 height 36
drag, startPoint x: 20, startPoint y: 157, endPoint x: 35, endPoint y: 158, distance: 15.1
click at [22, 158] on div at bounding box center [25, 161] width 12 height 12
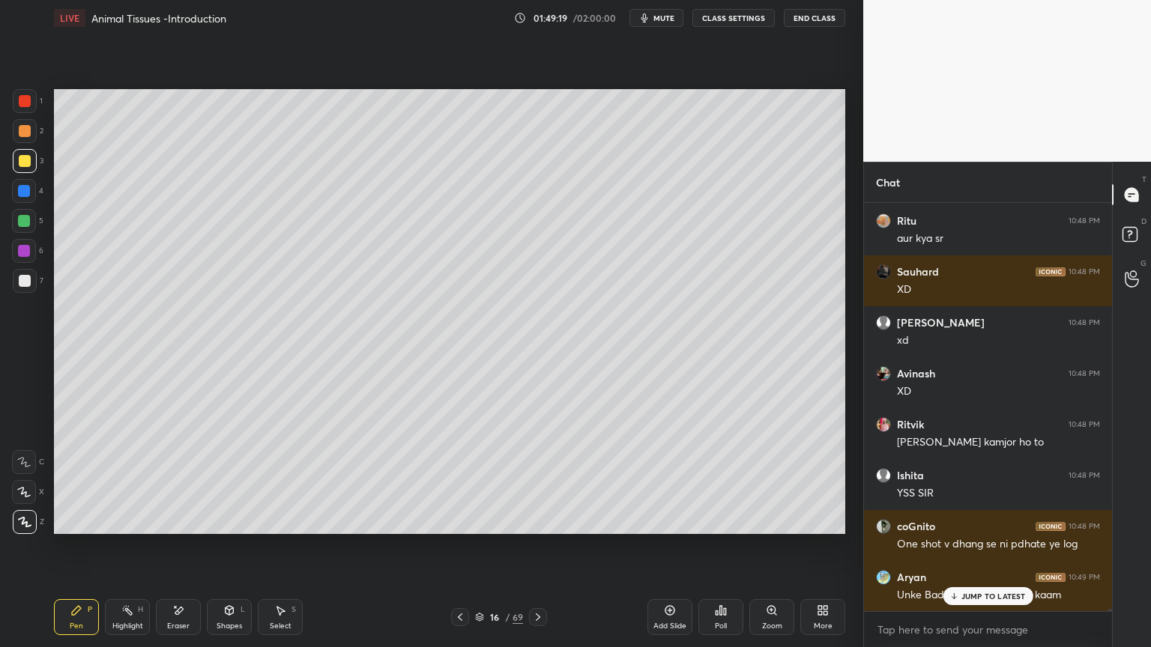
click at [21, 97] on div at bounding box center [25, 101] width 24 height 24
click at [27, 102] on div at bounding box center [25, 101] width 12 height 12
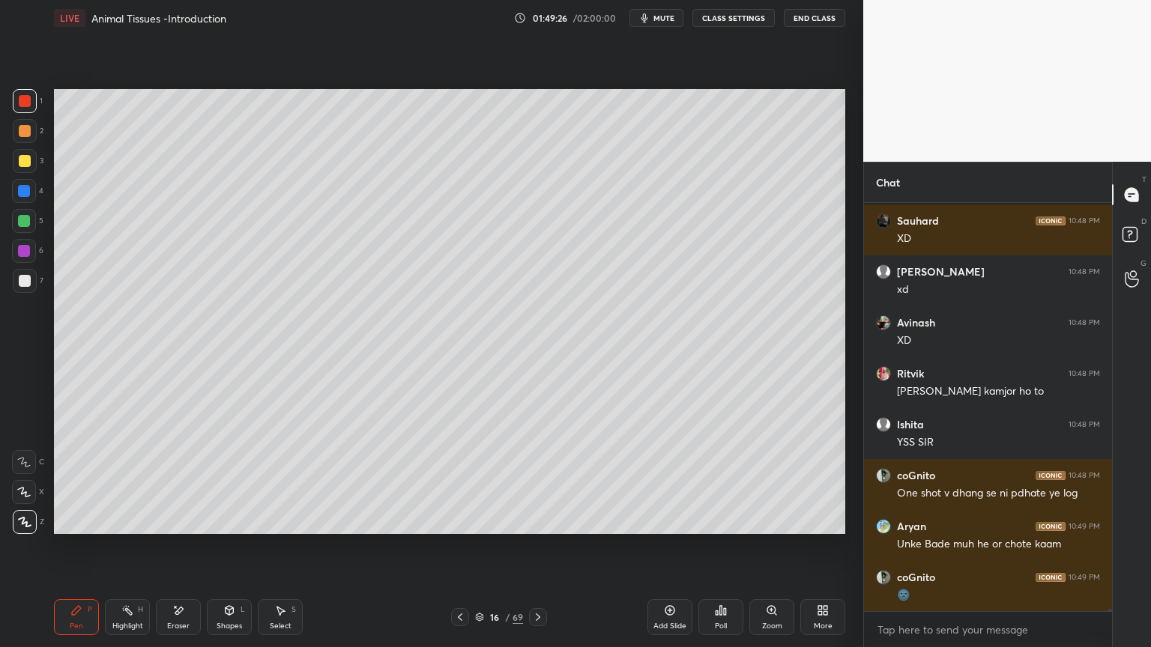
scroll to position [69192, 0]
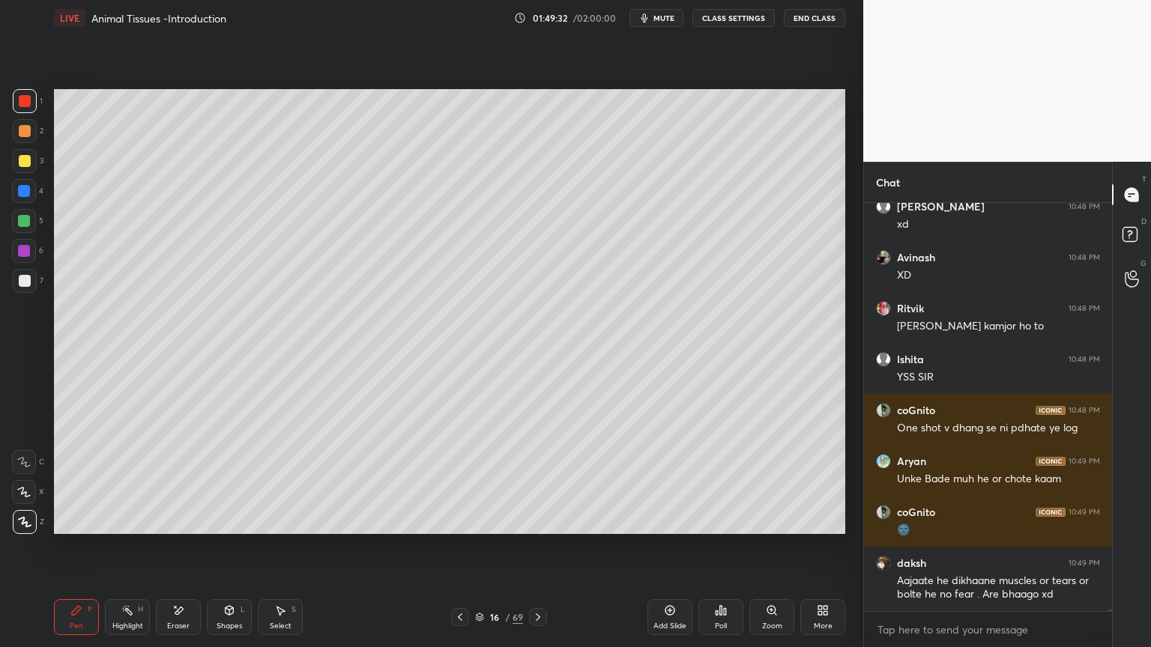
click at [283, 520] on icon at bounding box center [280, 610] width 12 height 12
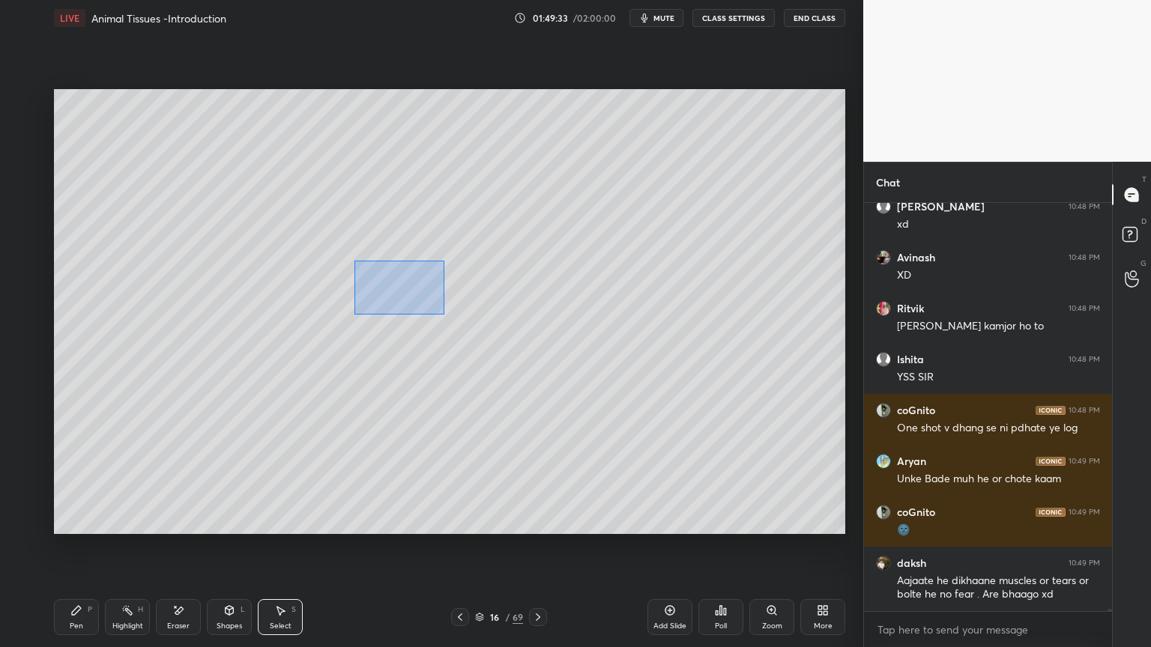
drag, startPoint x: 354, startPoint y: 261, endPoint x: 443, endPoint y: 313, distance: 104.1
click at [444, 313] on div "0 ° Undo Copy Duplicate Duplicate to new slide Delete" at bounding box center [449, 311] width 791 height 445
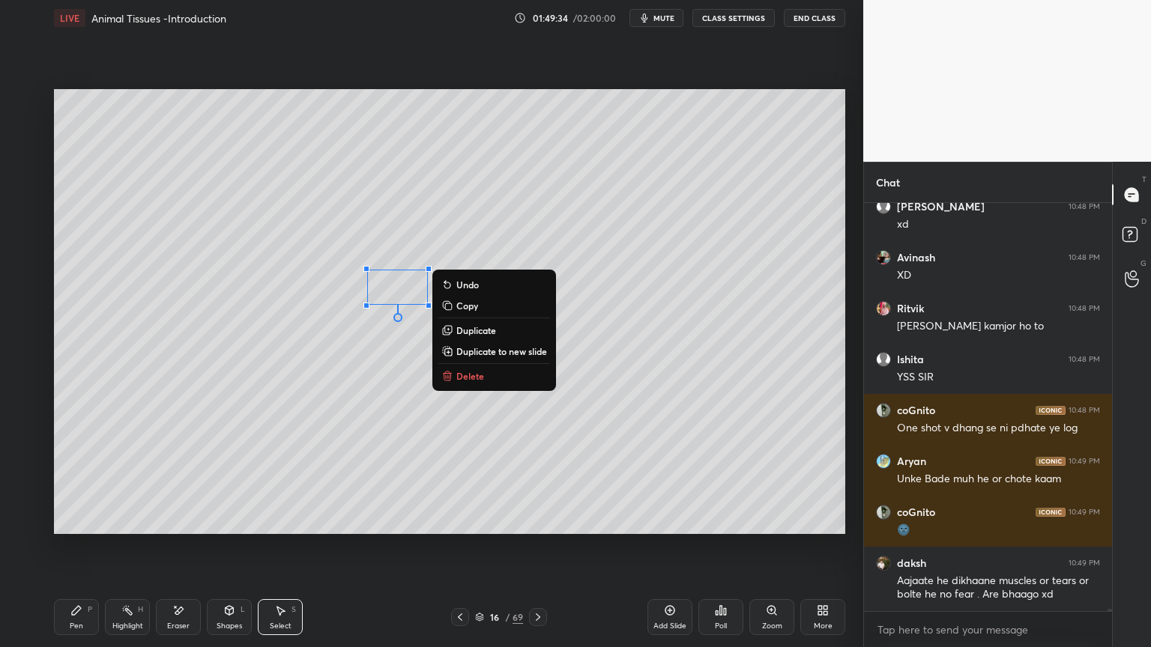
click at [469, 303] on p "Copy" at bounding box center [467, 306] width 22 height 12
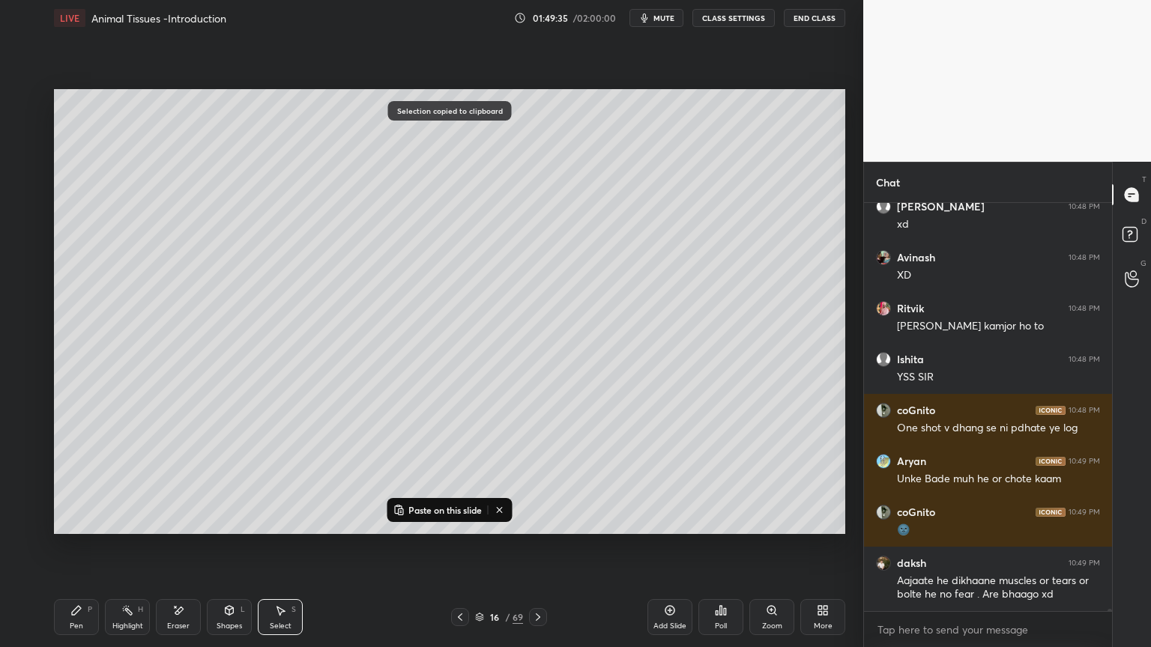
drag, startPoint x: 454, startPoint y: 511, endPoint x: 459, endPoint y: 470, distance: 40.8
click at [455, 510] on p "Paste on this slide" at bounding box center [444, 510] width 73 height 12
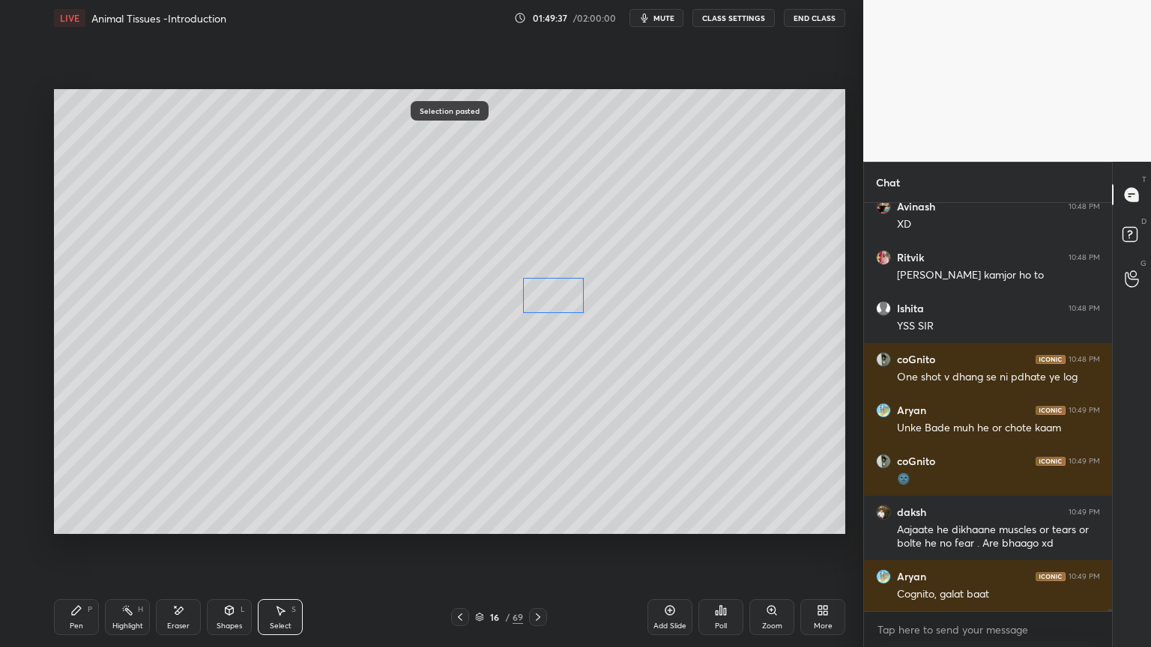
drag, startPoint x: 422, startPoint y: 300, endPoint x: 560, endPoint y: 291, distance: 138.2
click at [560, 291] on div "0 ° Undo Copy Paste here Duplicate Duplicate to new slide Delete" at bounding box center [449, 311] width 791 height 445
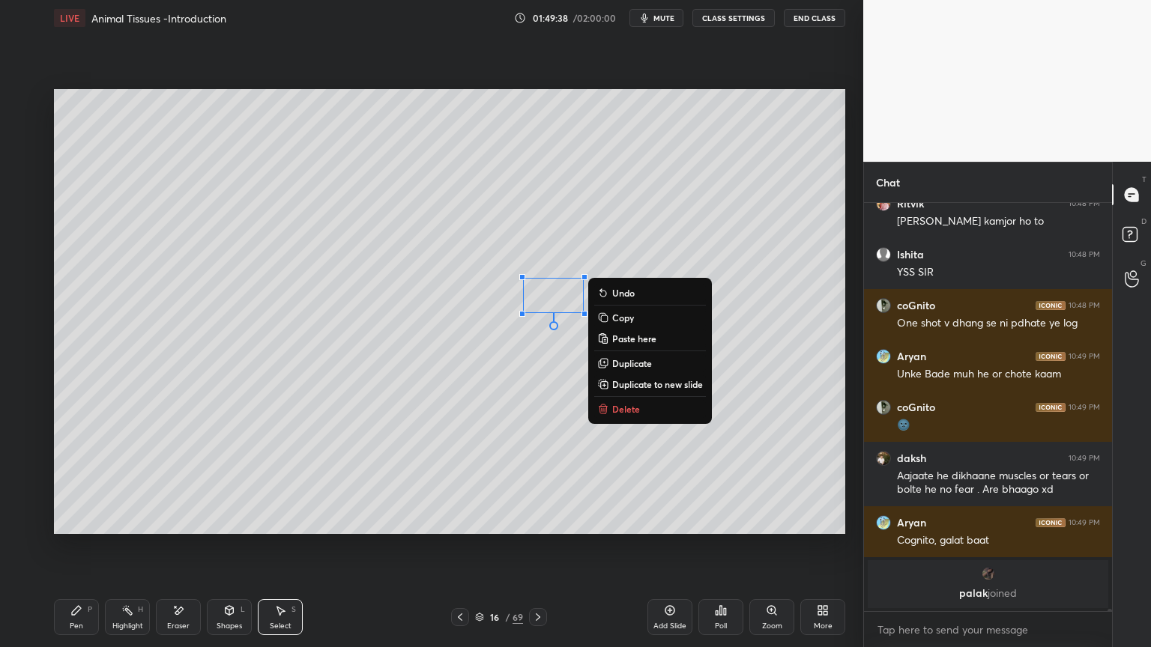
click at [622, 318] on p "Copy" at bounding box center [623, 318] width 22 height 12
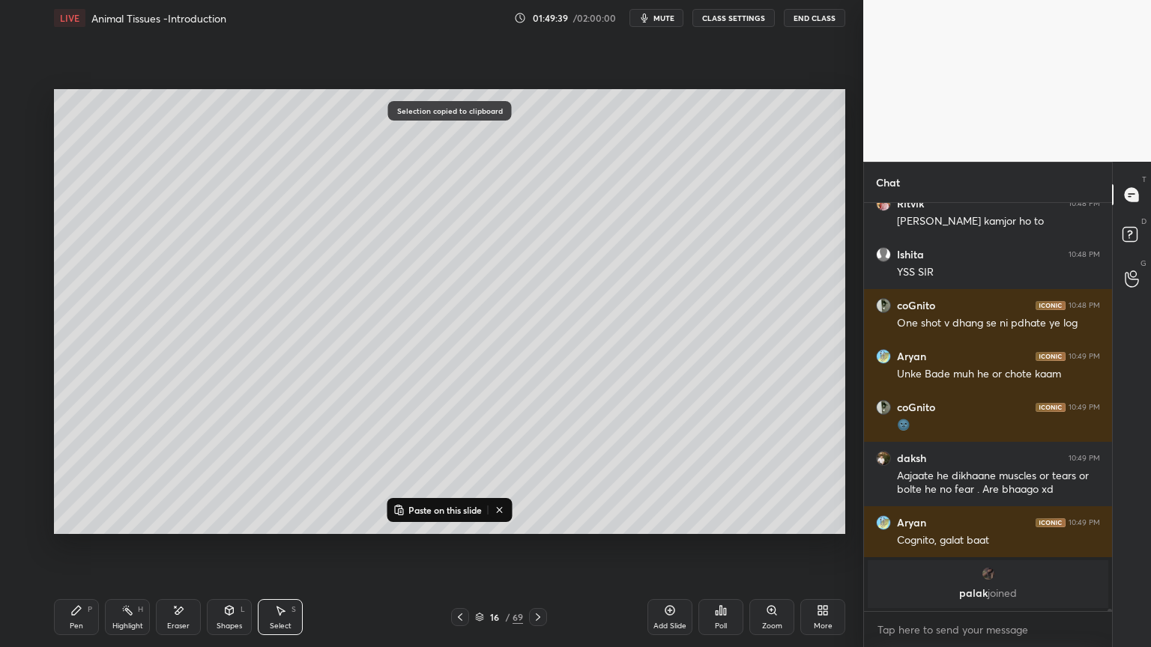
click at [458, 509] on p "Paste on this slide" at bounding box center [444, 510] width 73 height 12
drag, startPoint x: 575, startPoint y: 313, endPoint x: 413, endPoint y: 400, distance: 183.6
click at [412, 398] on div "0 ° Undo Copy Paste here Duplicate Duplicate to new slide Delete" at bounding box center [449, 311] width 791 height 445
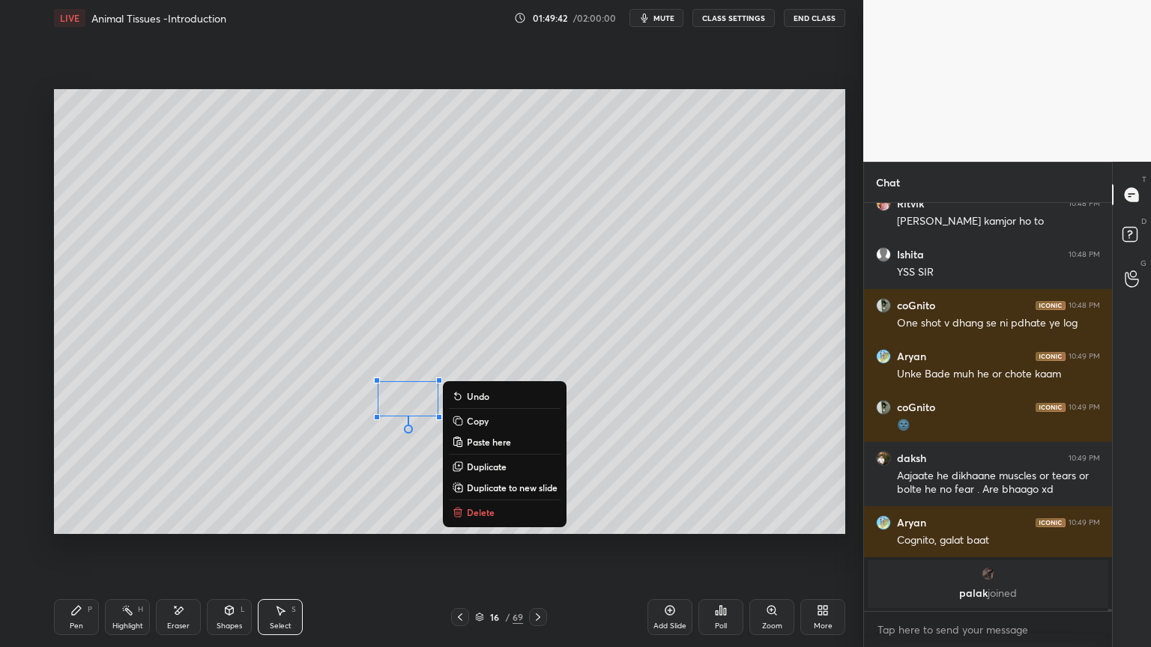
click at [488, 439] on p "Paste here" at bounding box center [489, 442] width 44 height 12
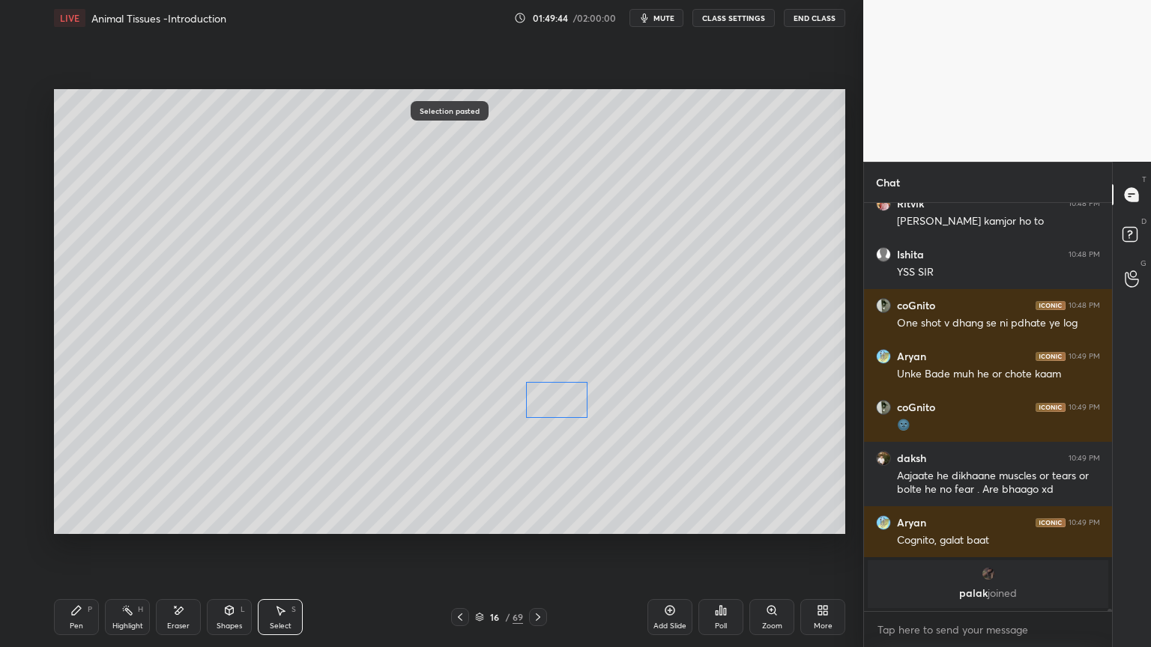
drag, startPoint x: 456, startPoint y: 410, endPoint x: 568, endPoint y: 389, distance: 113.6
click at [569, 392] on div "0 ° Undo Copy Paste here Duplicate Duplicate to new slide Delete" at bounding box center [449, 311] width 791 height 445
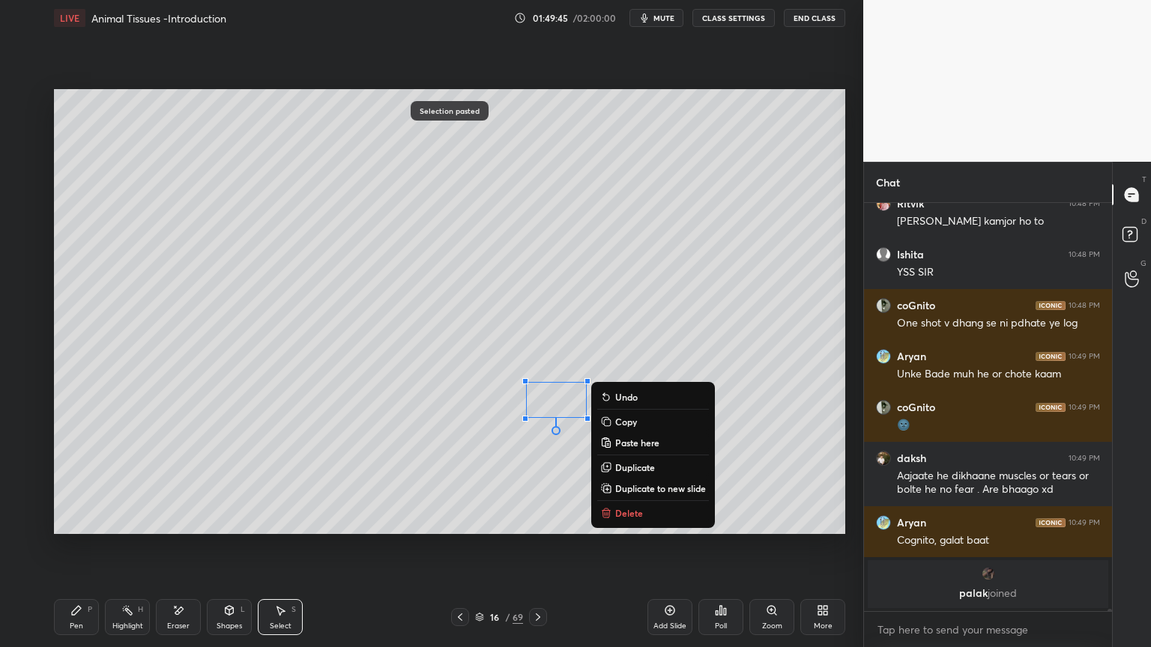
click at [635, 344] on div "0 ° Undo Copy Paste here Duplicate Duplicate to new slide Delete" at bounding box center [449, 311] width 791 height 445
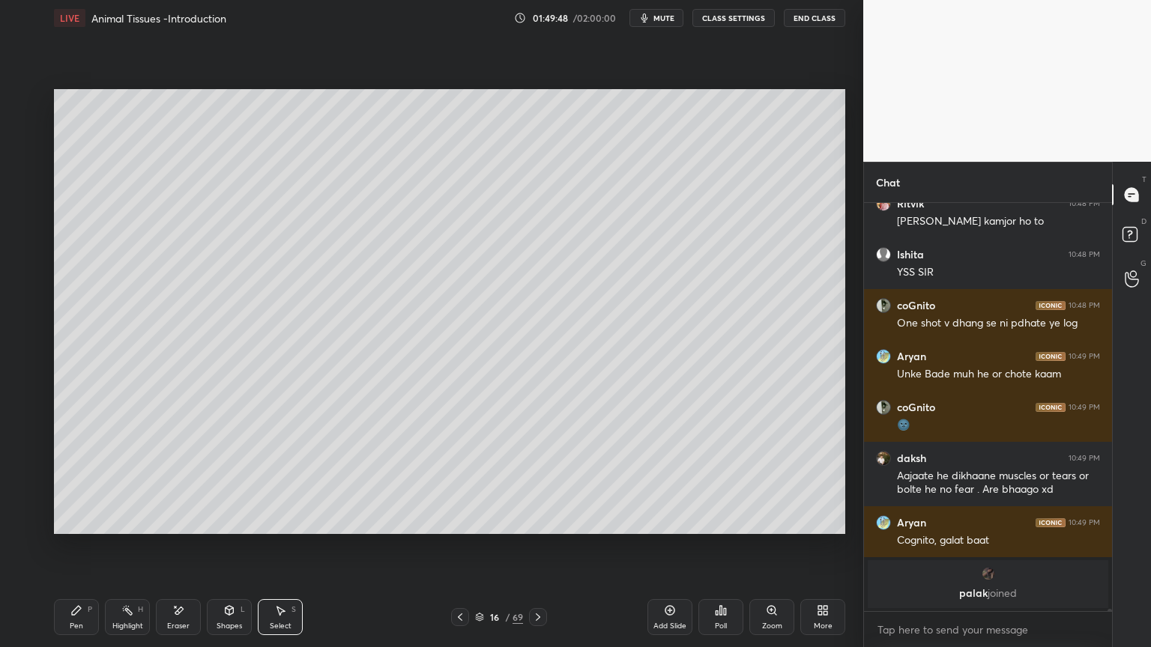
click at [71, 520] on div "Pen P" at bounding box center [76, 617] width 45 height 36
click at [24, 187] on div at bounding box center [24, 191] width 12 height 12
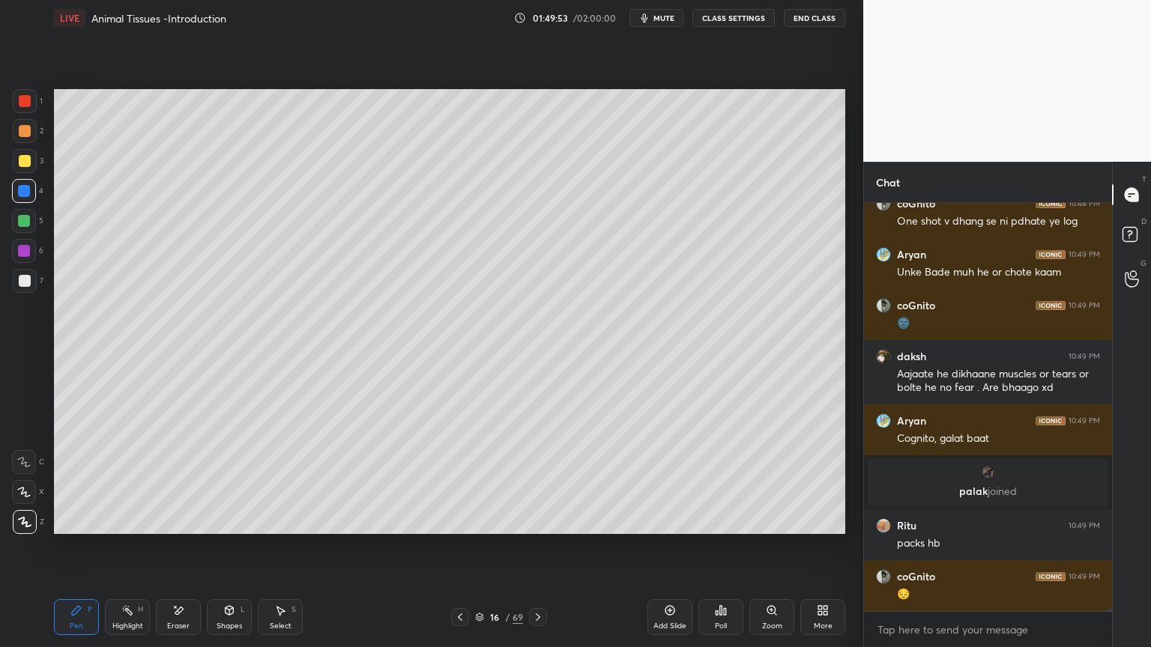
scroll to position [68755, 0]
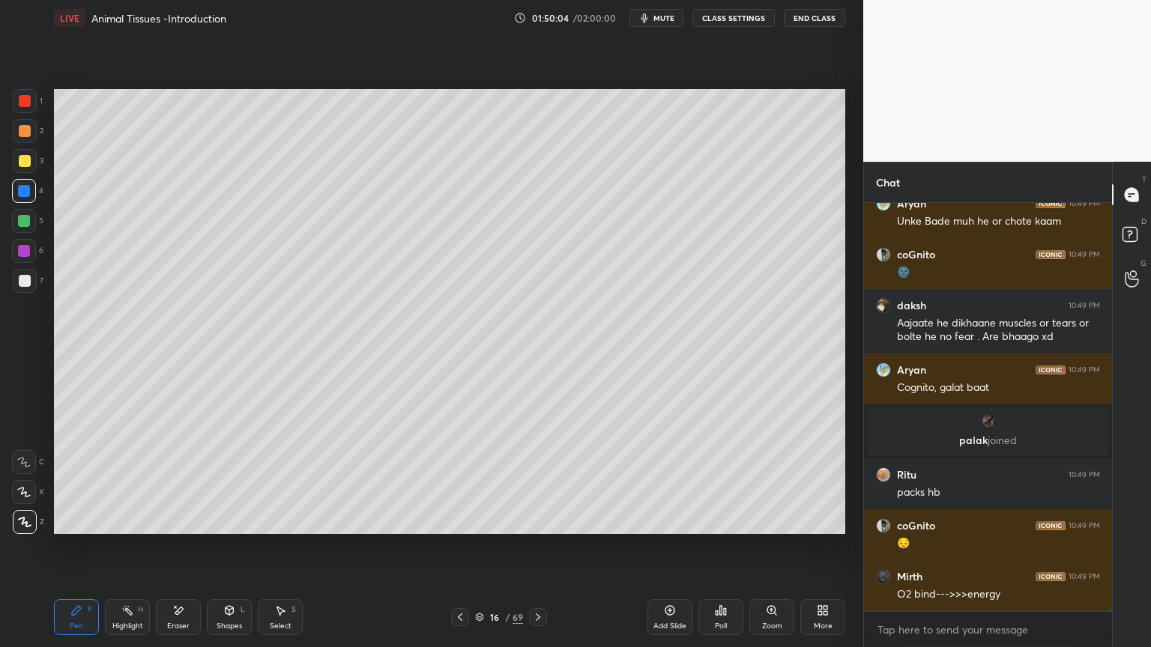
click at [31, 160] on div at bounding box center [25, 161] width 24 height 24
click at [33, 279] on div at bounding box center [25, 281] width 24 height 24
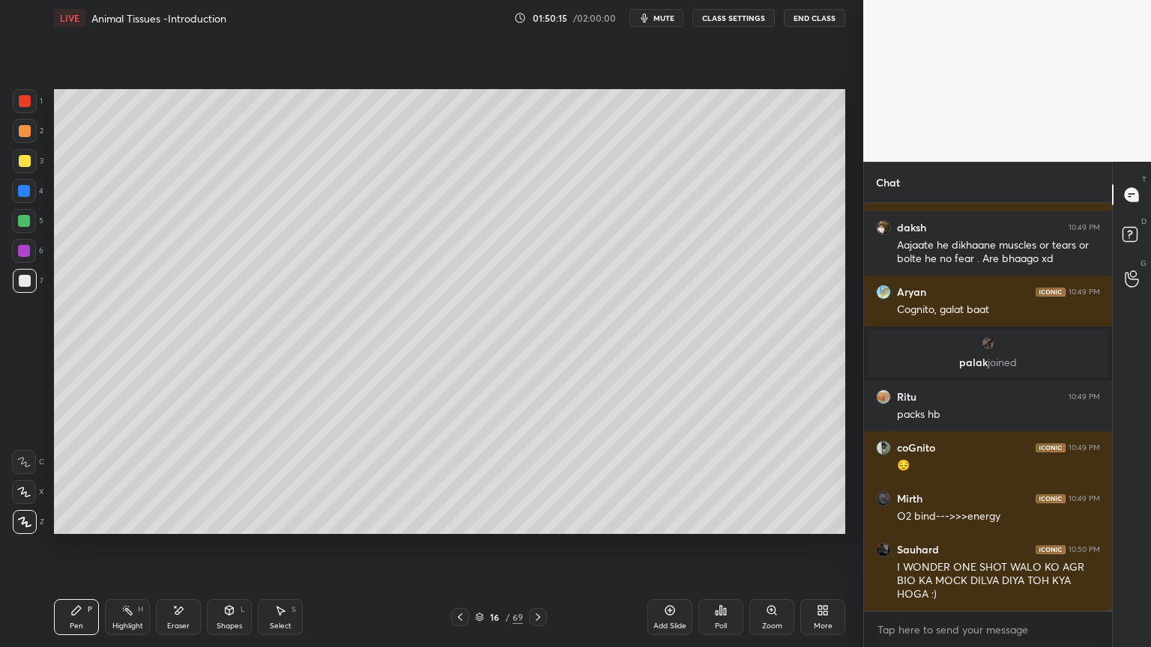
drag, startPoint x: 24, startPoint y: 189, endPoint x: 46, endPoint y: 198, distance: 24.5
click at [24, 189] on div at bounding box center [24, 191] width 12 height 12
click at [26, 494] on icon at bounding box center [23, 492] width 13 height 10
click at [27, 491] on icon at bounding box center [23, 492] width 13 height 10
click at [24, 198] on div at bounding box center [24, 191] width 24 height 24
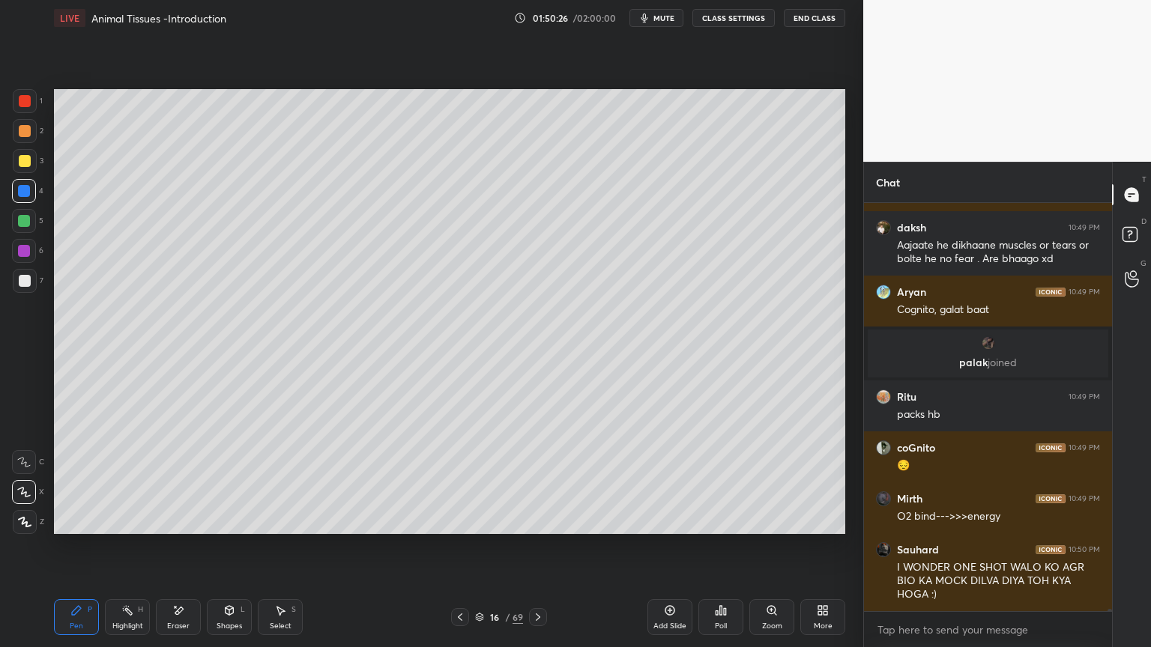
click at [25, 193] on div at bounding box center [24, 191] width 12 height 12
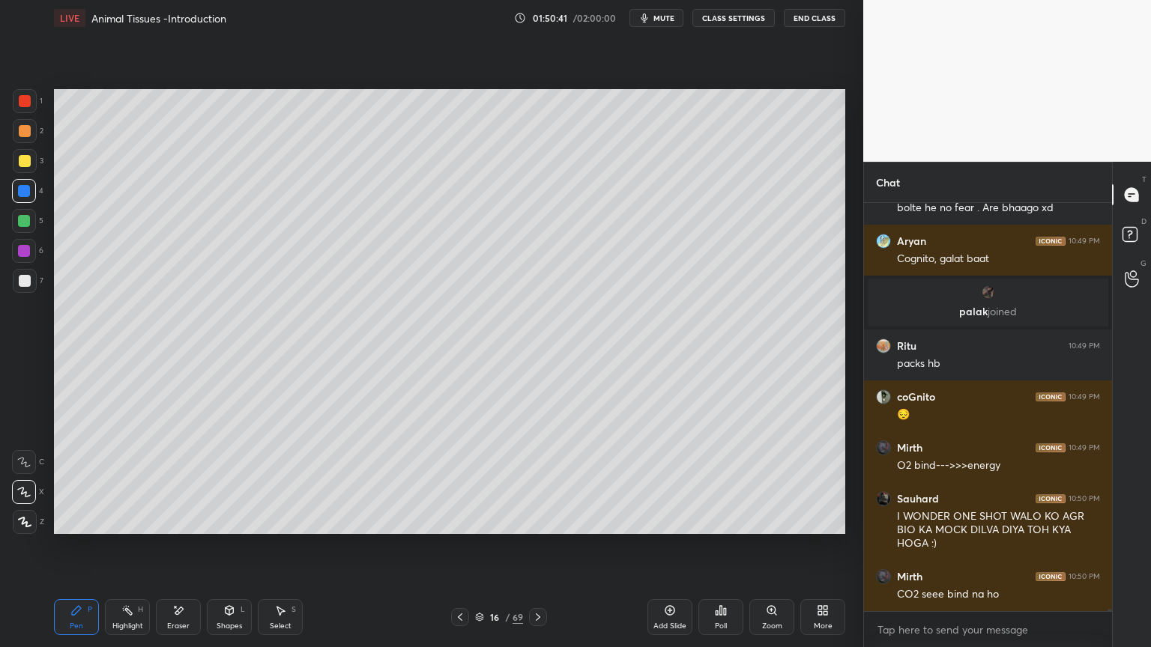
drag, startPoint x: 670, startPoint y: 18, endPoint x: 670, endPoint y: 30, distance: 12.0
click at [670, 19] on span "mute" at bounding box center [663, 18] width 21 height 10
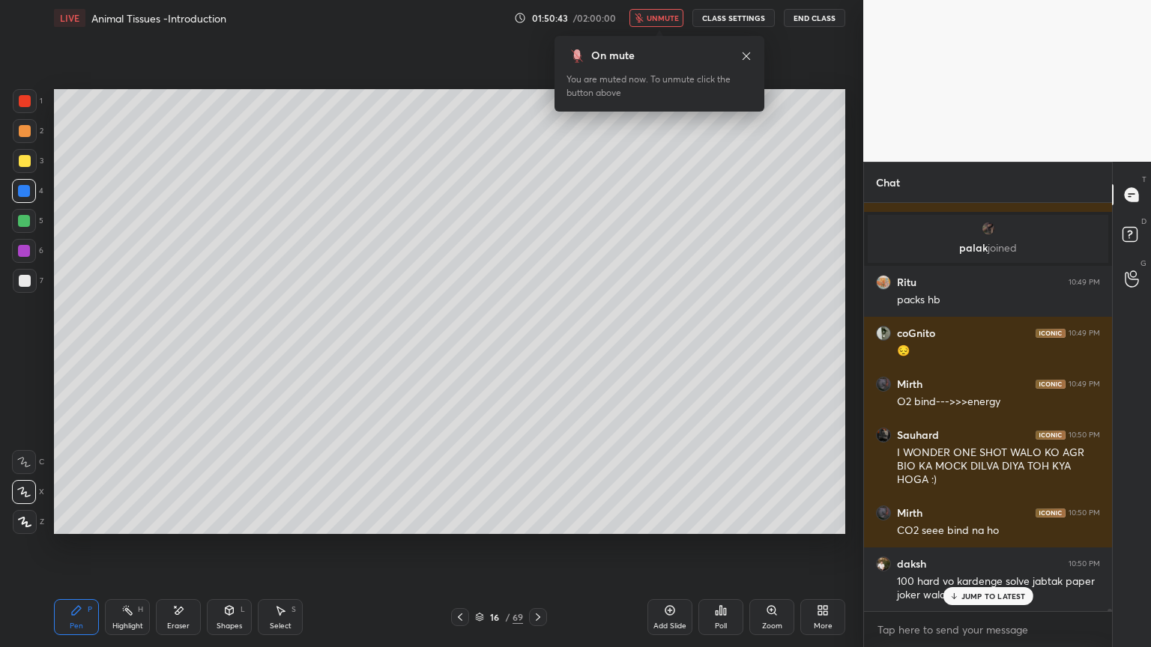
click at [672, 18] on span "unmute" at bounding box center [662, 18] width 32 height 10
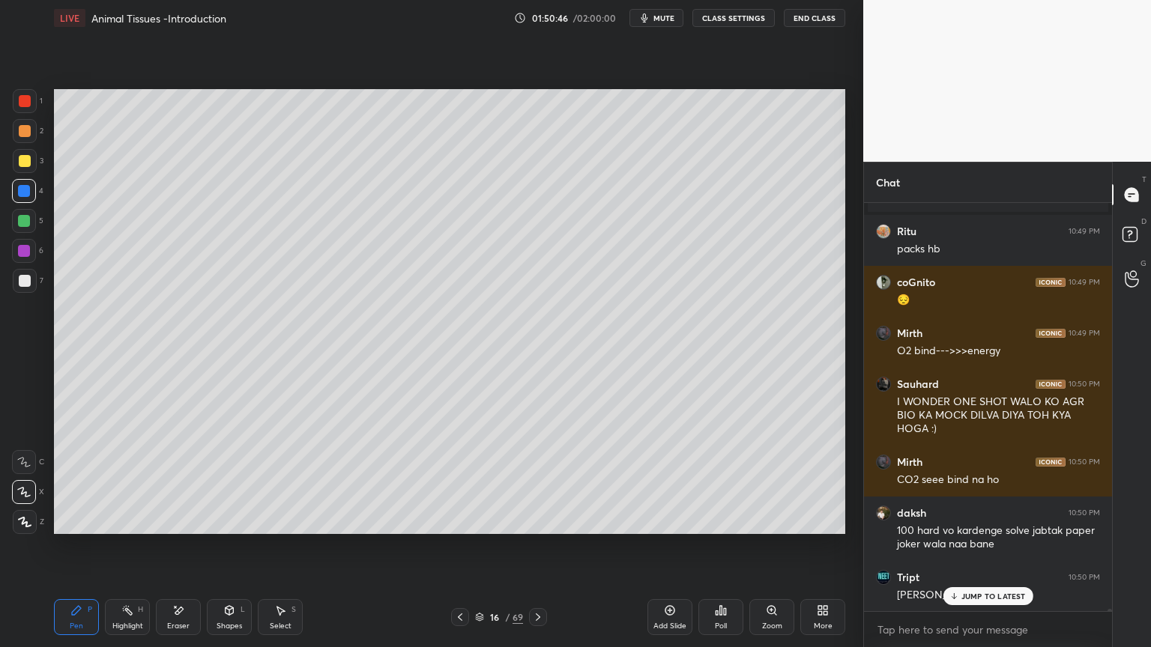
scroll to position [69049, 0]
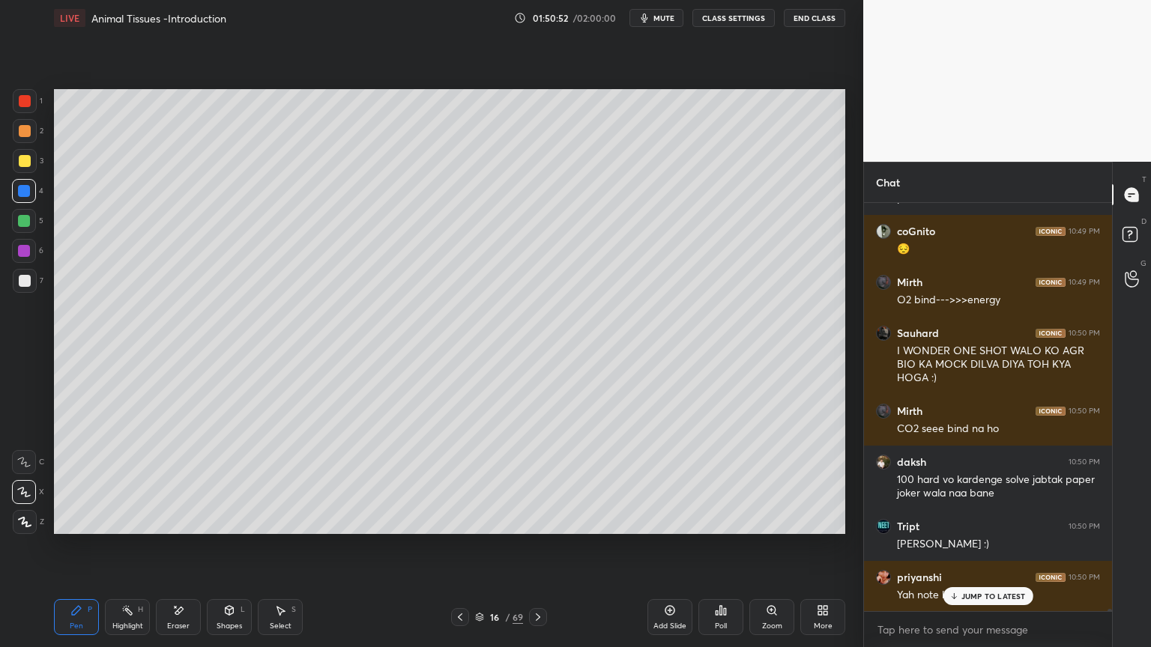
drag, startPoint x: 25, startPoint y: 100, endPoint x: 28, endPoint y: 107, distance: 8.4
click at [25, 101] on div at bounding box center [25, 101] width 12 height 12
drag, startPoint x: 28, startPoint y: 107, endPoint x: 46, endPoint y: 105, distance: 17.4
click at [30, 109] on div at bounding box center [25, 101] width 24 height 24
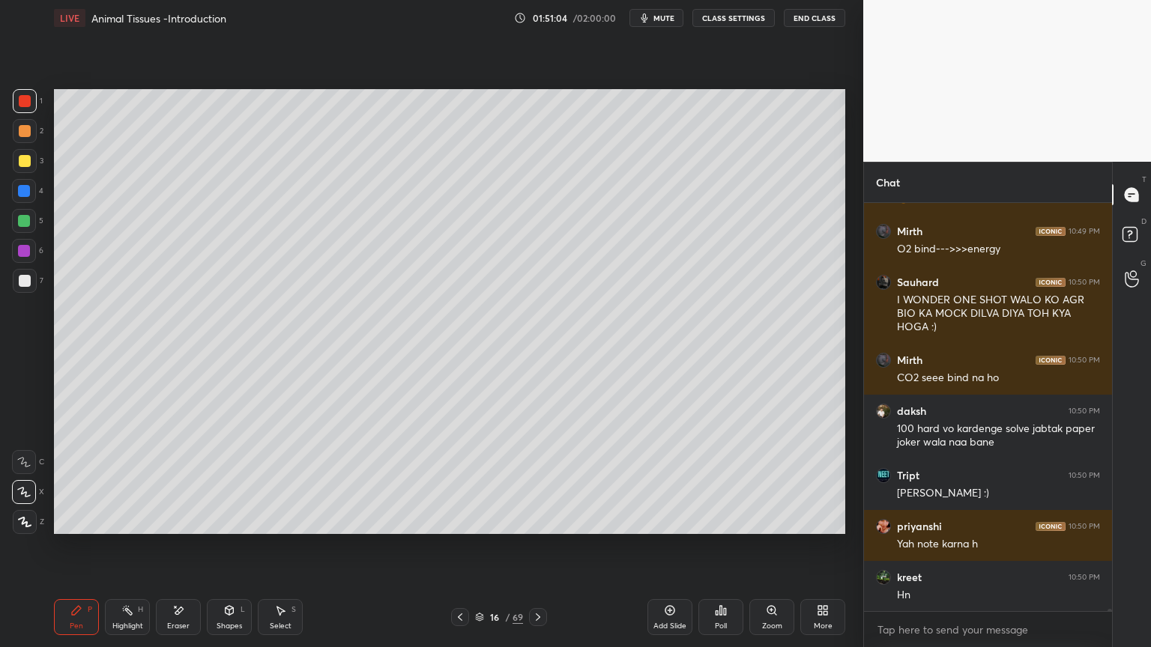
scroll to position [69151, 0]
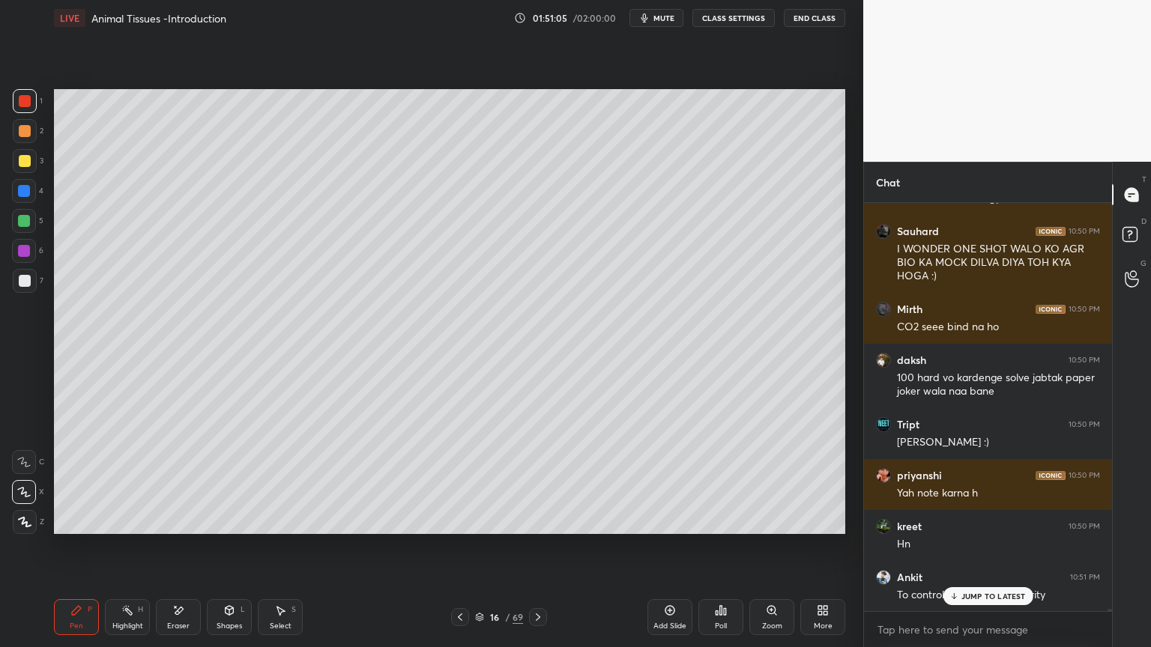
click at [240, 520] on div "Shapes L" at bounding box center [229, 617] width 45 height 36
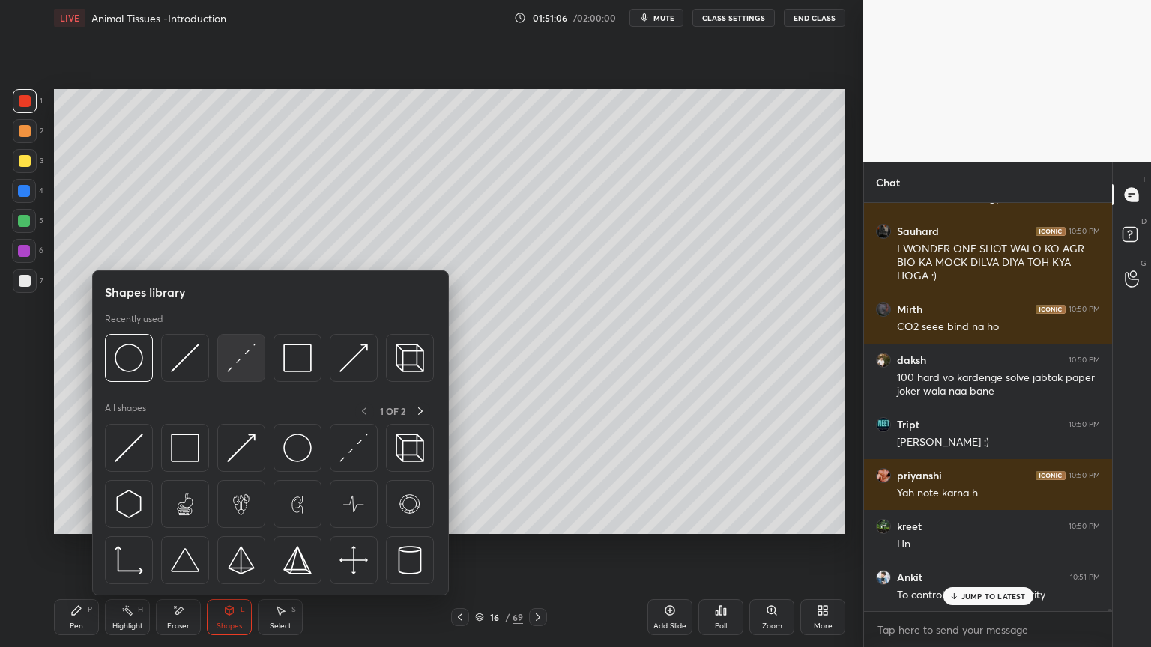
click at [231, 366] on img at bounding box center [241, 358] width 28 height 28
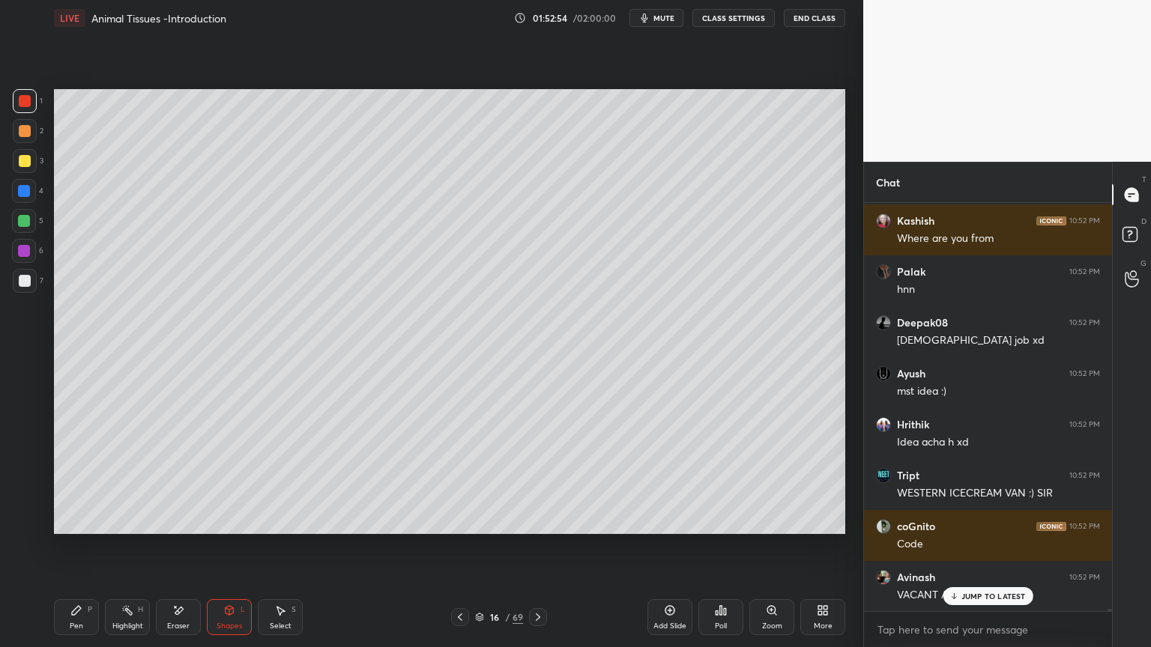
scroll to position [71494, 0]
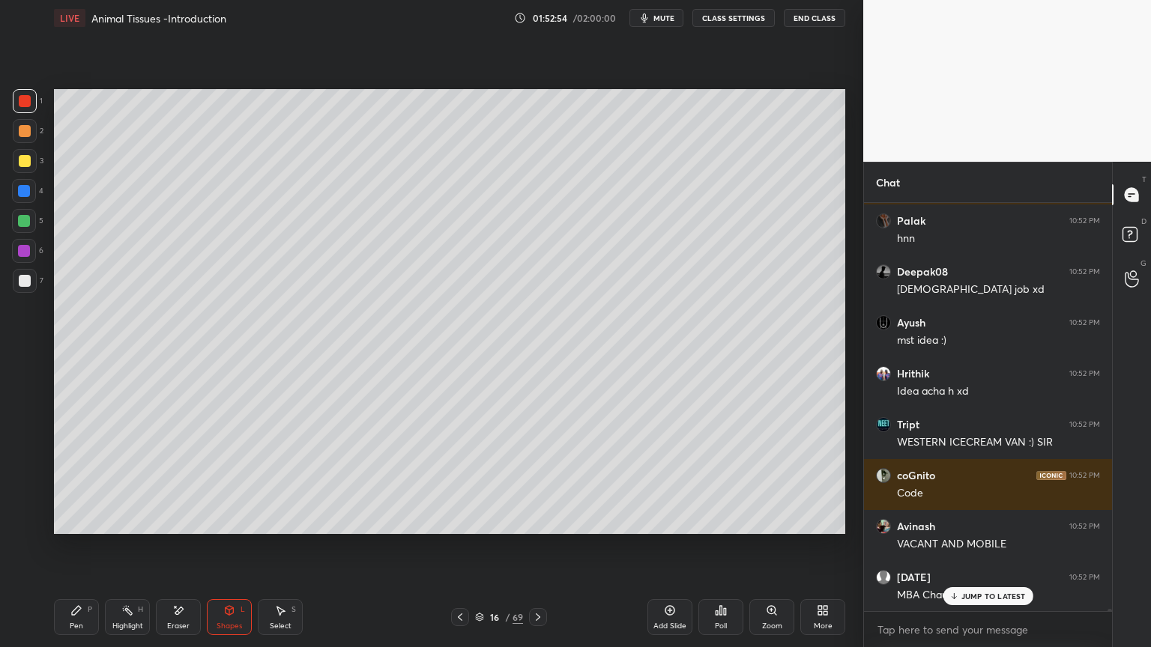
drag, startPoint x: 67, startPoint y: 623, endPoint x: 78, endPoint y: 616, distance: 12.5
click at [69, 520] on div "Pen P" at bounding box center [76, 617] width 45 height 36
drag, startPoint x: 78, startPoint y: 616, endPoint x: 55, endPoint y: 561, distance: 59.8
click at [79, 520] on div "Pen P" at bounding box center [76, 617] width 45 height 36
click at [30, 520] on icon at bounding box center [24, 522] width 13 height 10
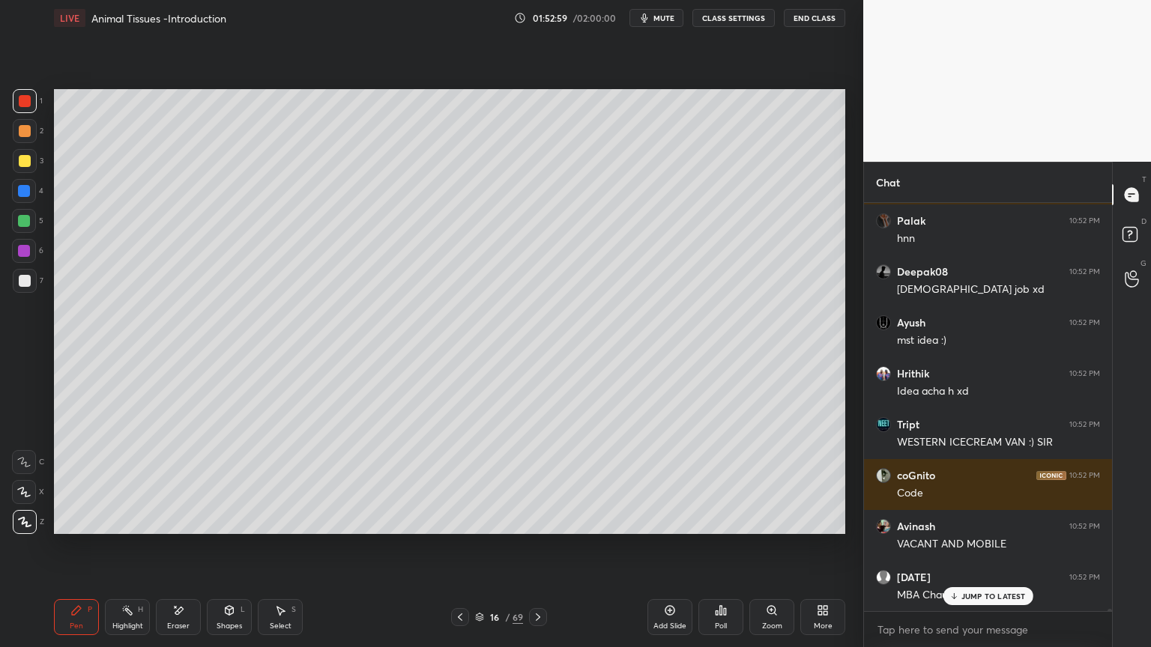
click at [22, 192] on div at bounding box center [24, 191] width 12 height 12
drag, startPoint x: 21, startPoint y: 132, endPoint x: 47, endPoint y: 131, distance: 26.2
click at [22, 132] on div at bounding box center [25, 131] width 12 height 12
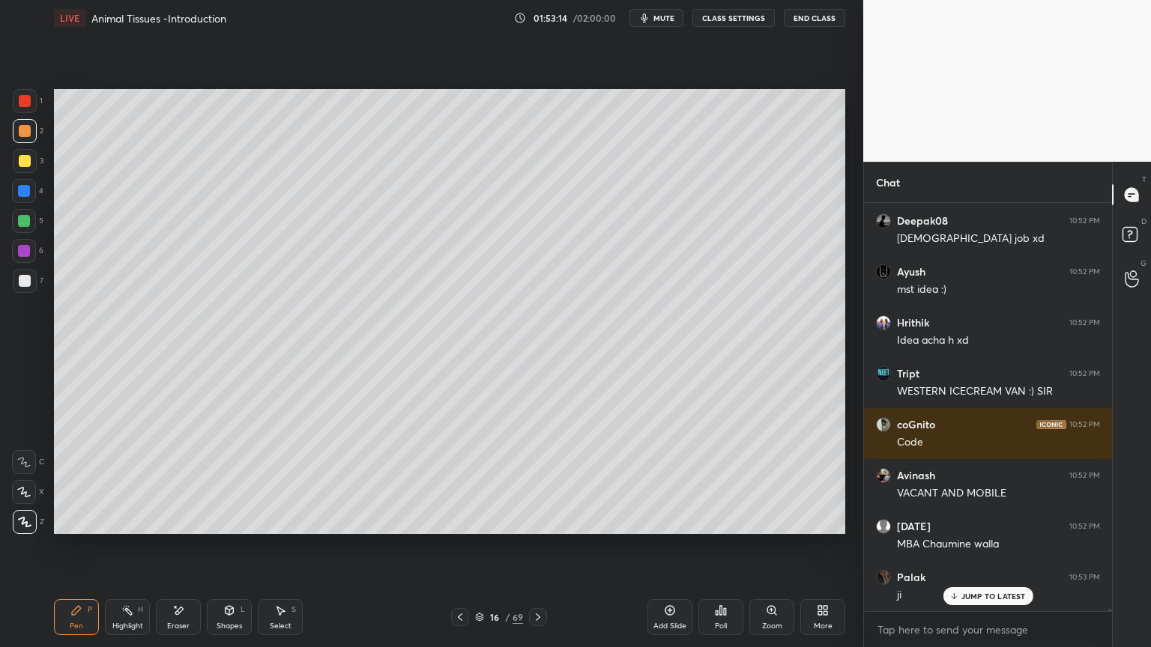
scroll to position [71599, 0]
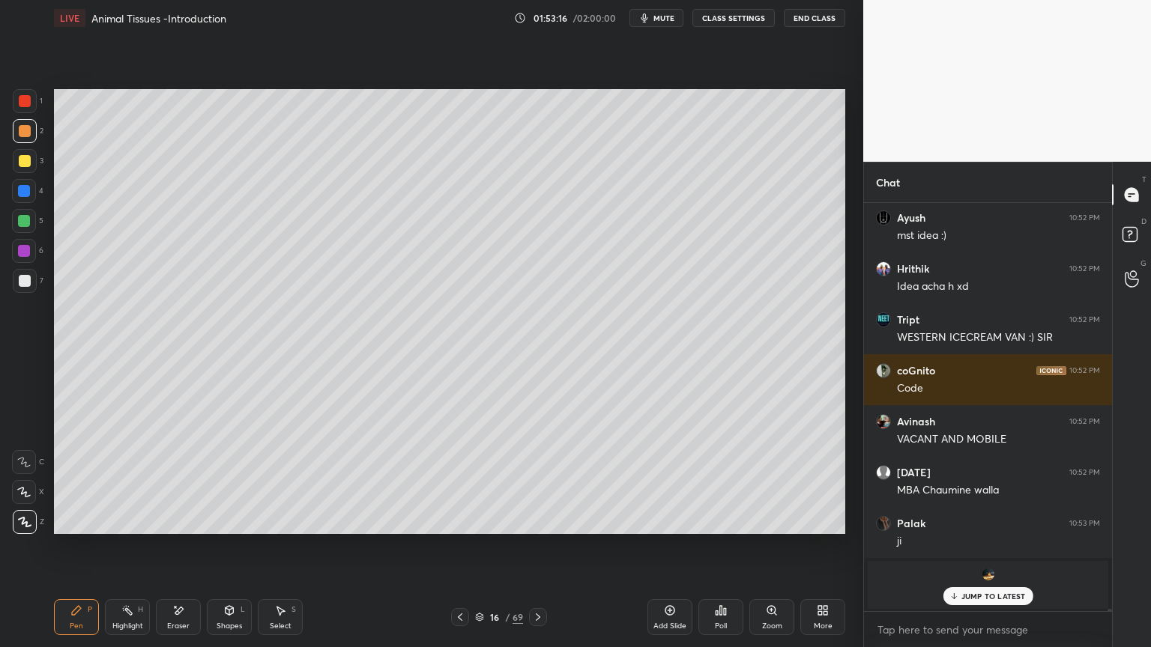
drag, startPoint x: 27, startPoint y: 276, endPoint x: 43, endPoint y: 267, distance: 18.5
click at [25, 279] on div at bounding box center [25, 281] width 12 height 12
click at [26, 102] on div at bounding box center [25, 101] width 12 height 12
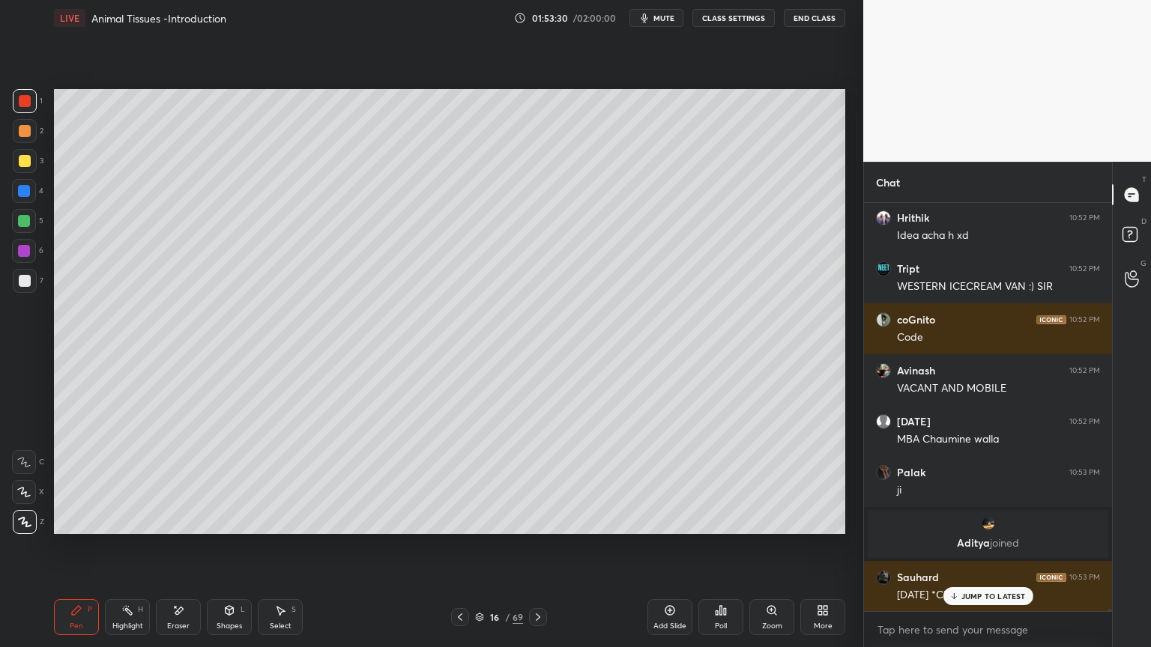
click at [178, 520] on div "Eraser" at bounding box center [178, 617] width 45 height 36
click at [27, 458] on icon at bounding box center [24, 462] width 12 height 12
click at [25, 461] on icon at bounding box center [24, 462] width 12 height 12
click at [29, 459] on icon at bounding box center [25, 460] width 8 height 7
click at [77, 520] on div "Pen P" at bounding box center [76, 617] width 45 height 36
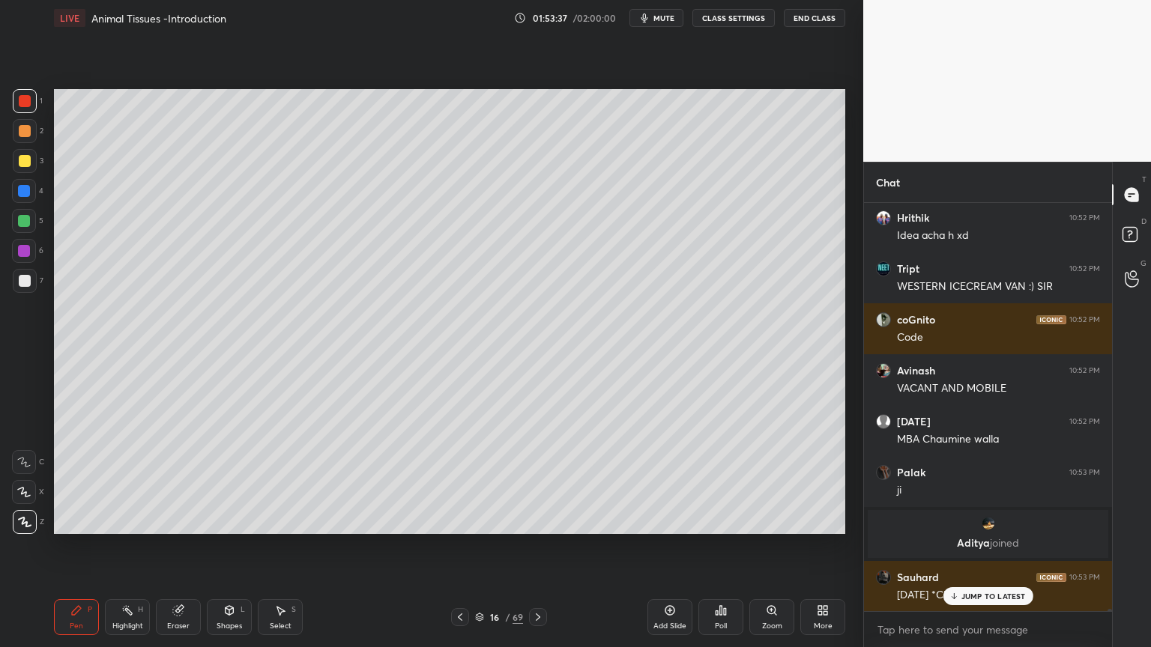
scroll to position [71701, 0]
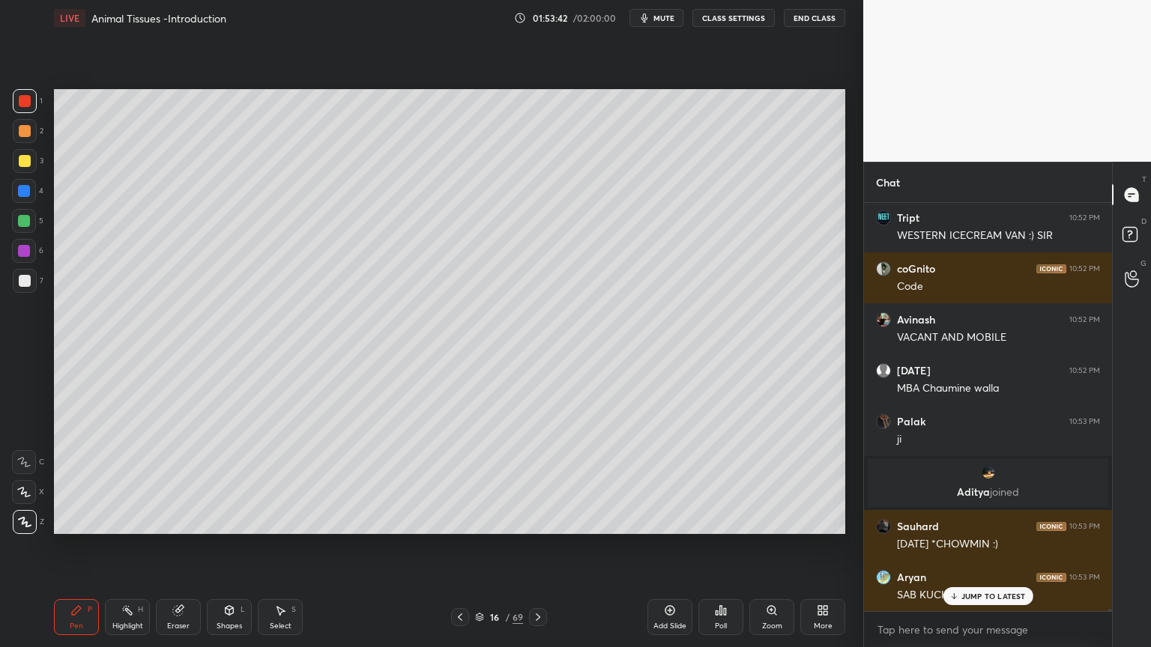
click at [27, 247] on div at bounding box center [24, 251] width 12 height 12
click at [24, 250] on div at bounding box center [24, 251] width 12 height 12
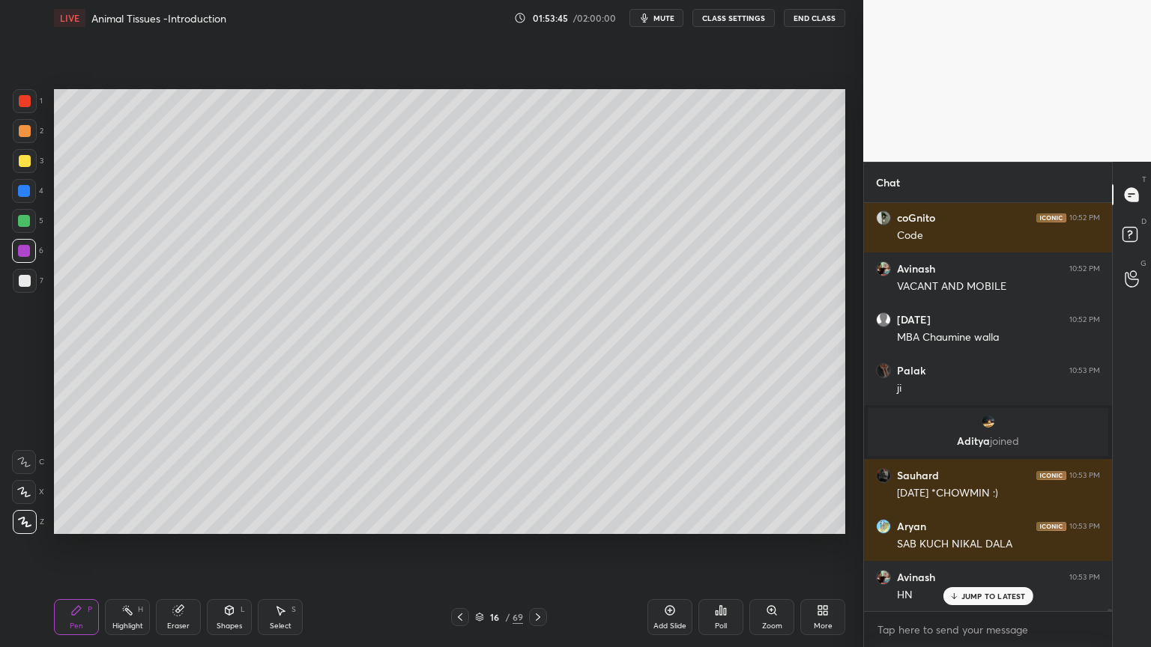
click at [29, 244] on div at bounding box center [24, 251] width 24 height 24
click at [25, 248] on div at bounding box center [24, 251] width 12 height 12
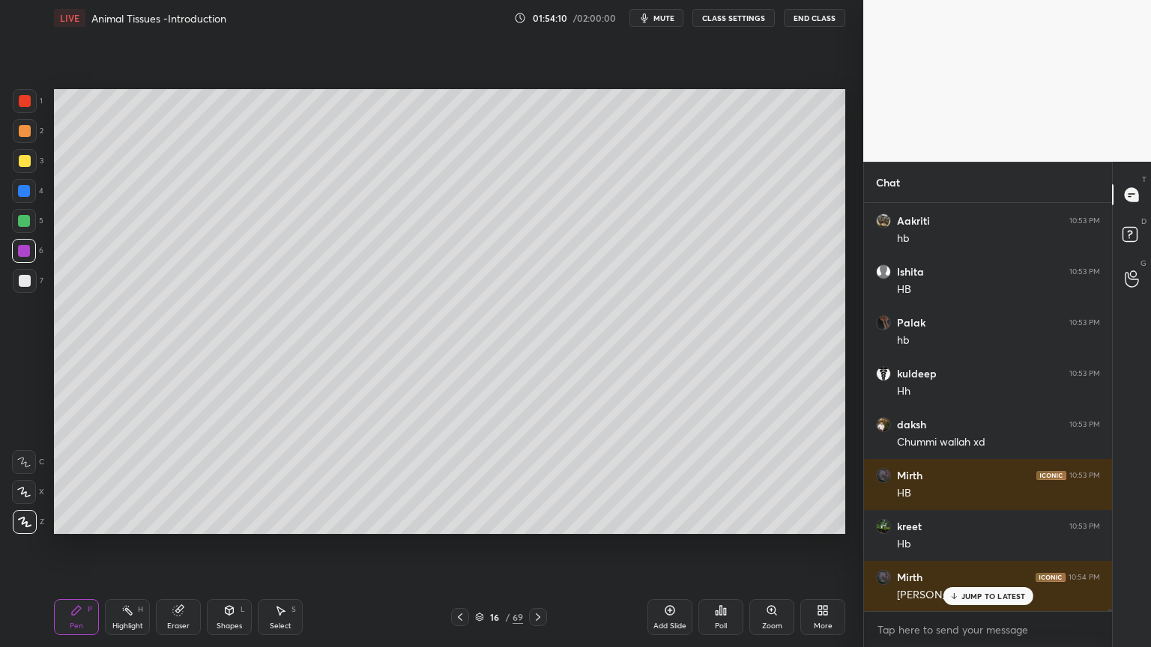
scroll to position [72210, 0]
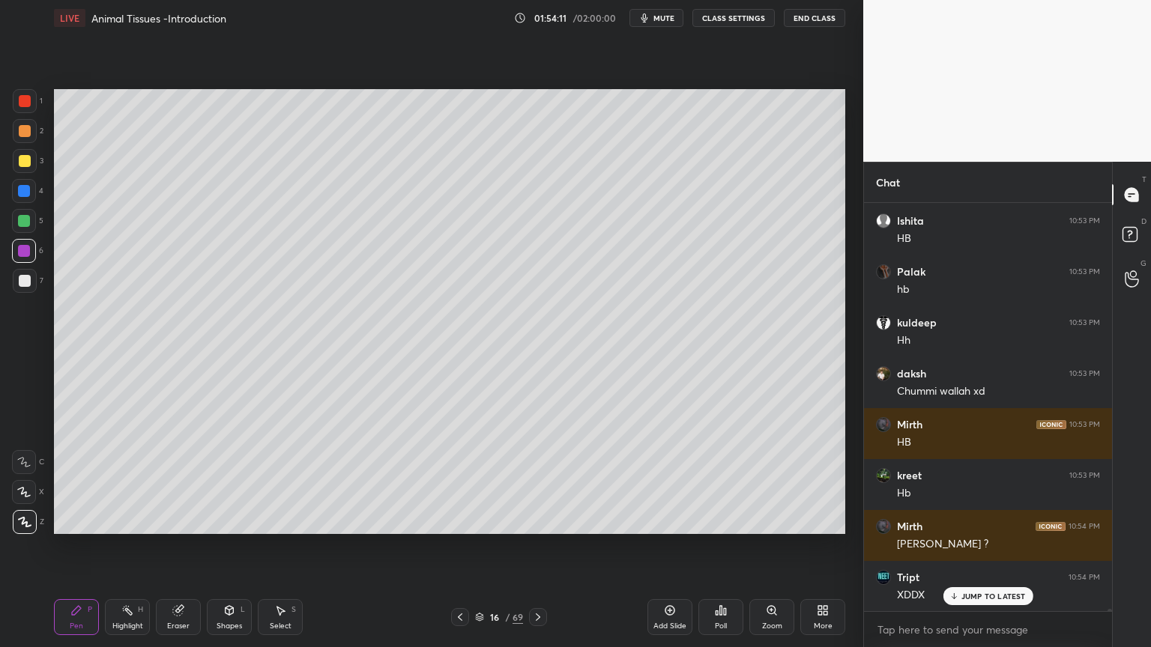
click at [26, 108] on div at bounding box center [25, 101] width 24 height 24
click at [25, 111] on div at bounding box center [25, 101] width 24 height 24
click at [30, 496] on icon at bounding box center [23, 492] width 13 height 10
click at [31, 497] on div at bounding box center [24, 492] width 24 height 24
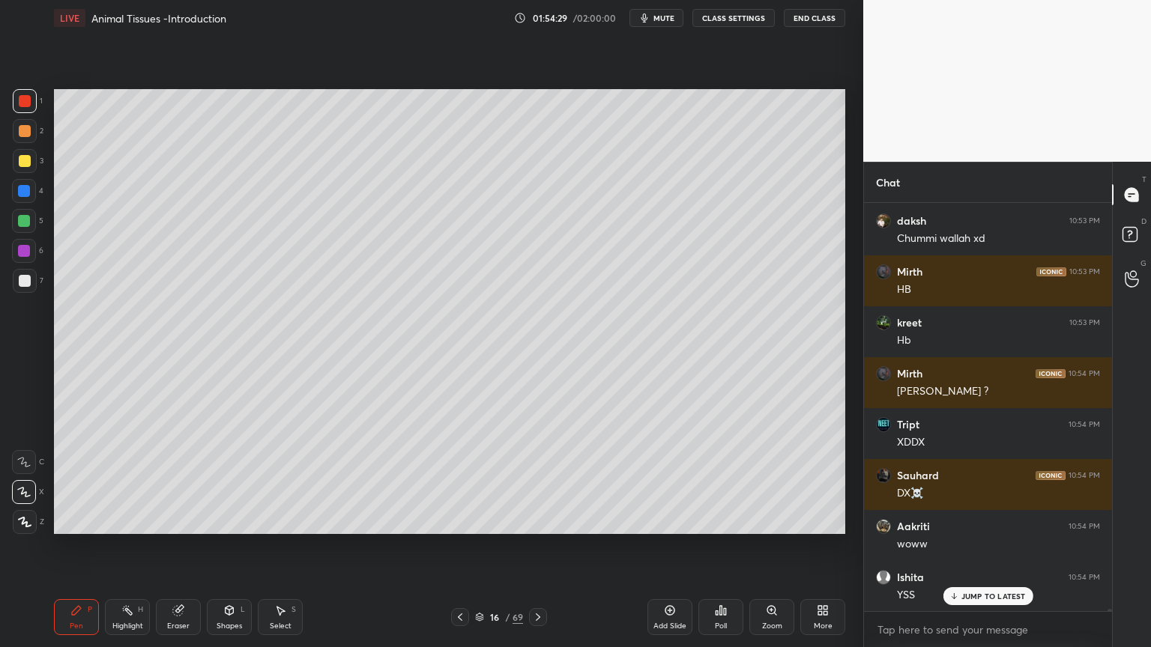
scroll to position [72414, 0]
click at [24, 199] on div at bounding box center [24, 191] width 24 height 24
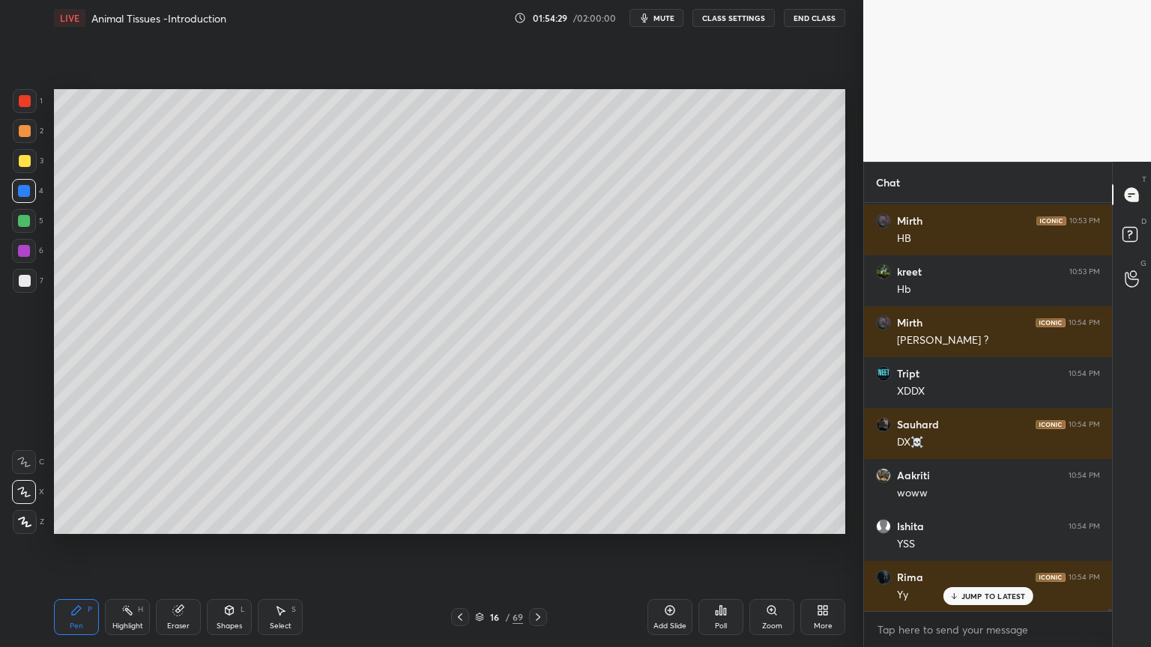
click at [29, 192] on div at bounding box center [24, 191] width 12 height 12
click at [33, 520] on div at bounding box center [25, 522] width 24 height 24
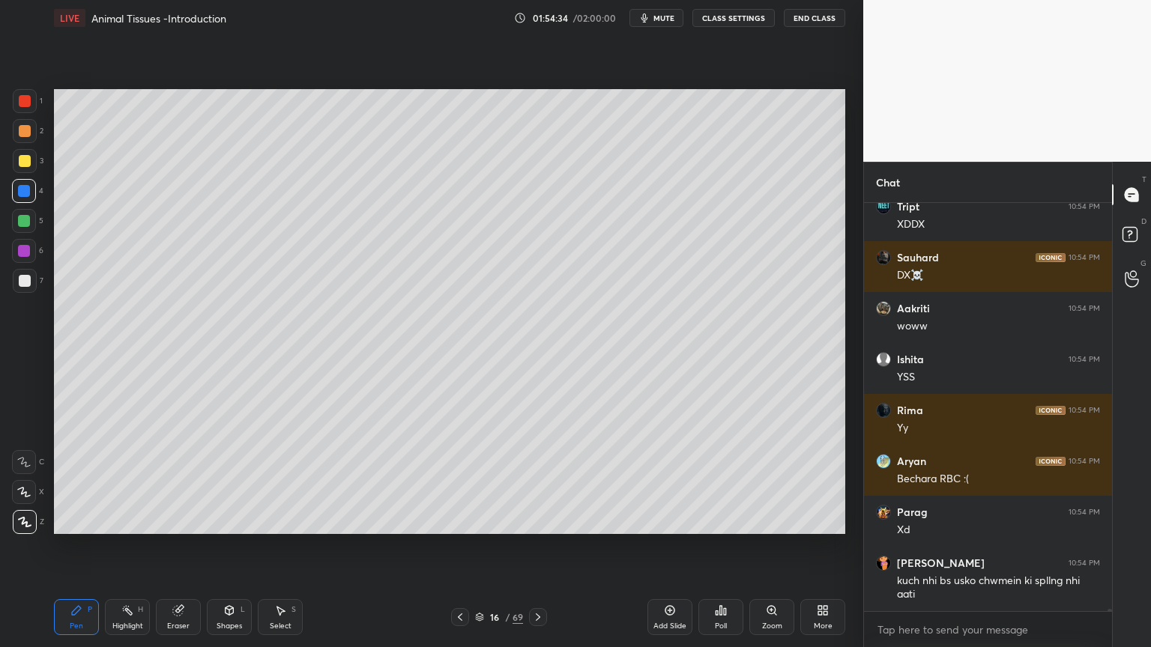
scroll to position [72632, 0]
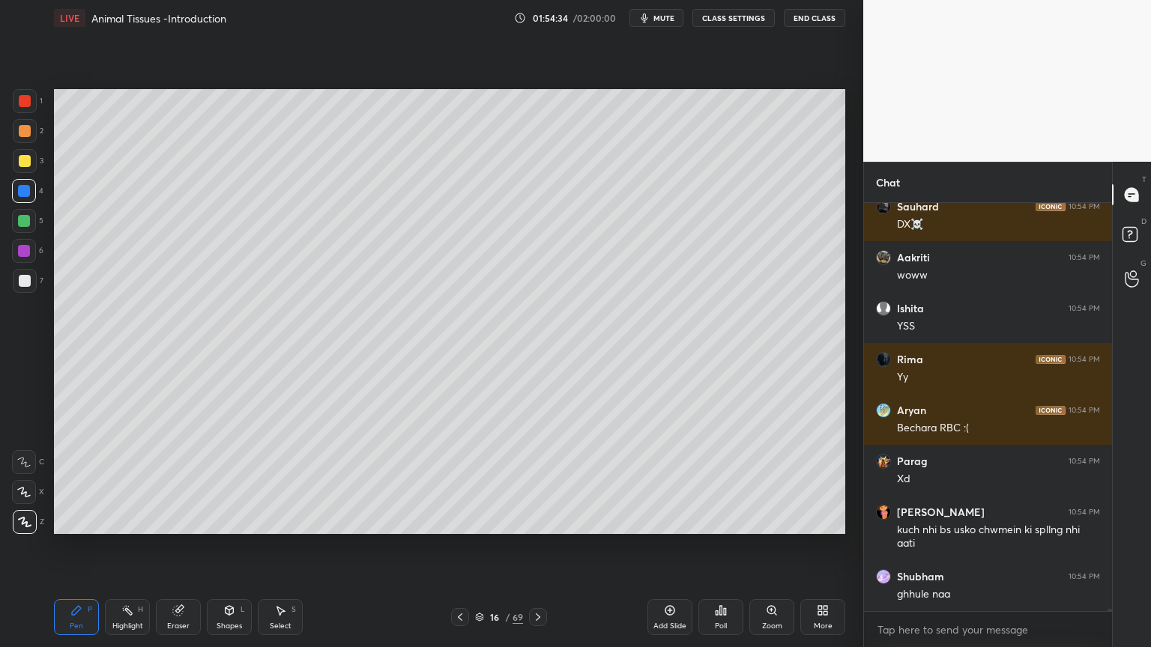
click at [22, 249] on div at bounding box center [24, 251] width 12 height 12
drag, startPoint x: 18, startPoint y: 156, endPoint x: 49, endPoint y: 174, distance: 35.6
click at [19, 166] on div at bounding box center [25, 161] width 12 height 12
click at [23, 286] on div at bounding box center [25, 281] width 12 height 12
click at [111, 520] on div "Highlight H" at bounding box center [127, 617] width 45 height 36
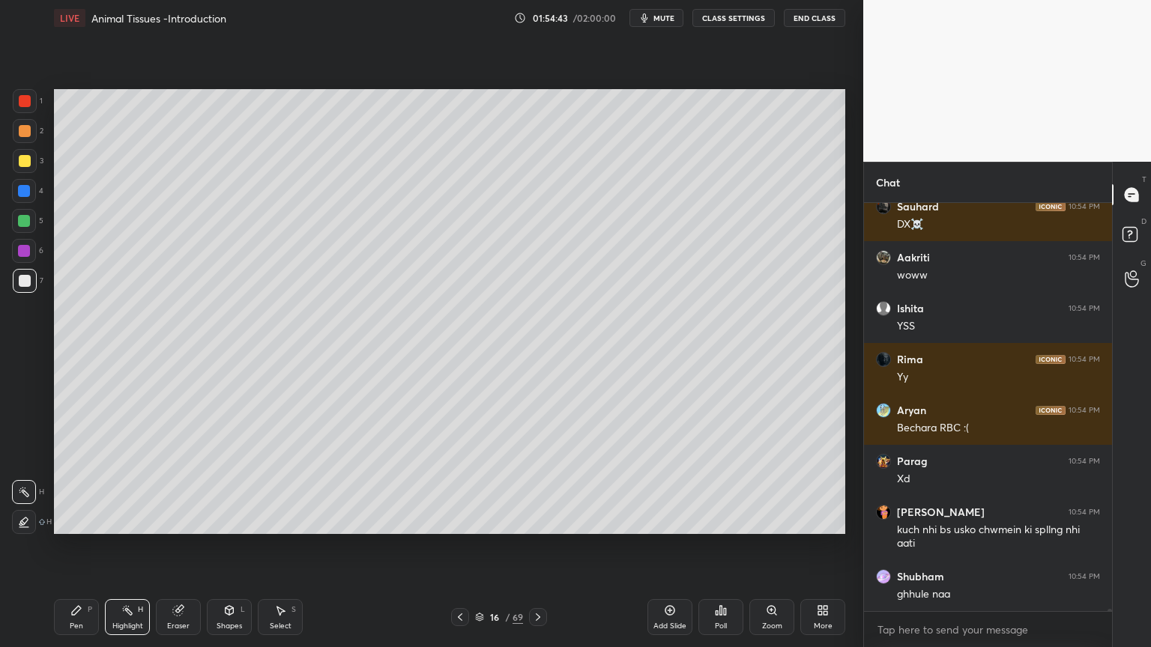
click at [121, 520] on div "Highlight H" at bounding box center [127, 617] width 45 height 36
click at [141, 520] on div "Highlight H" at bounding box center [127, 617] width 45 height 36
click at [25, 518] on icon at bounding box center [24, 522] width 12 height 12
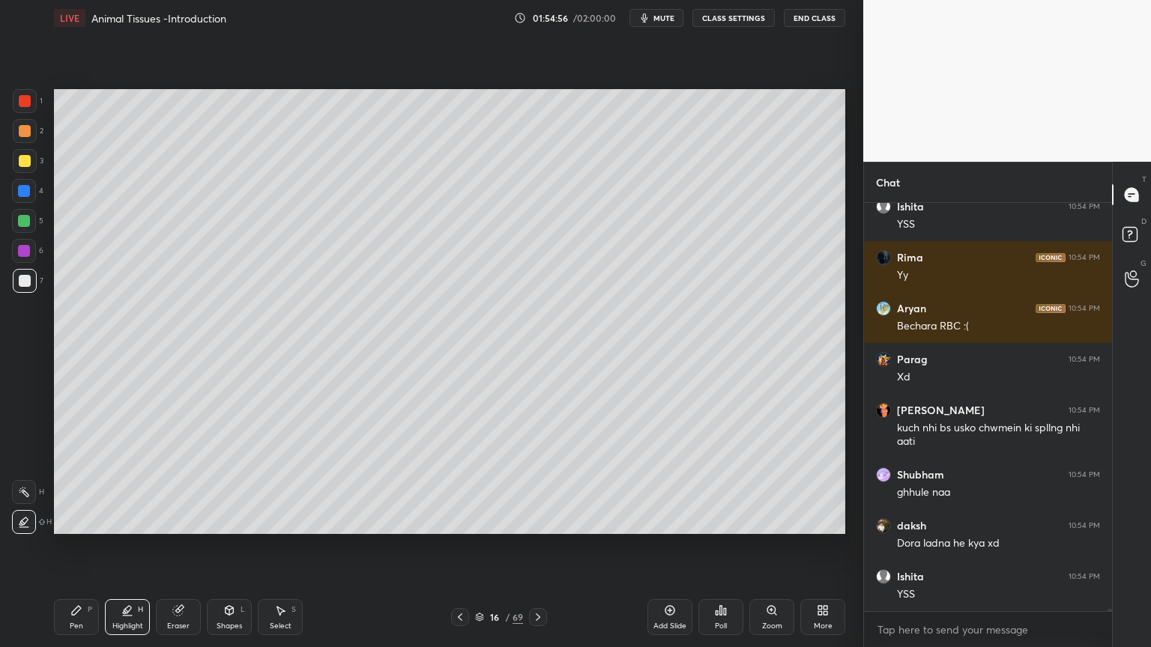
scroll to position [72785, 0]
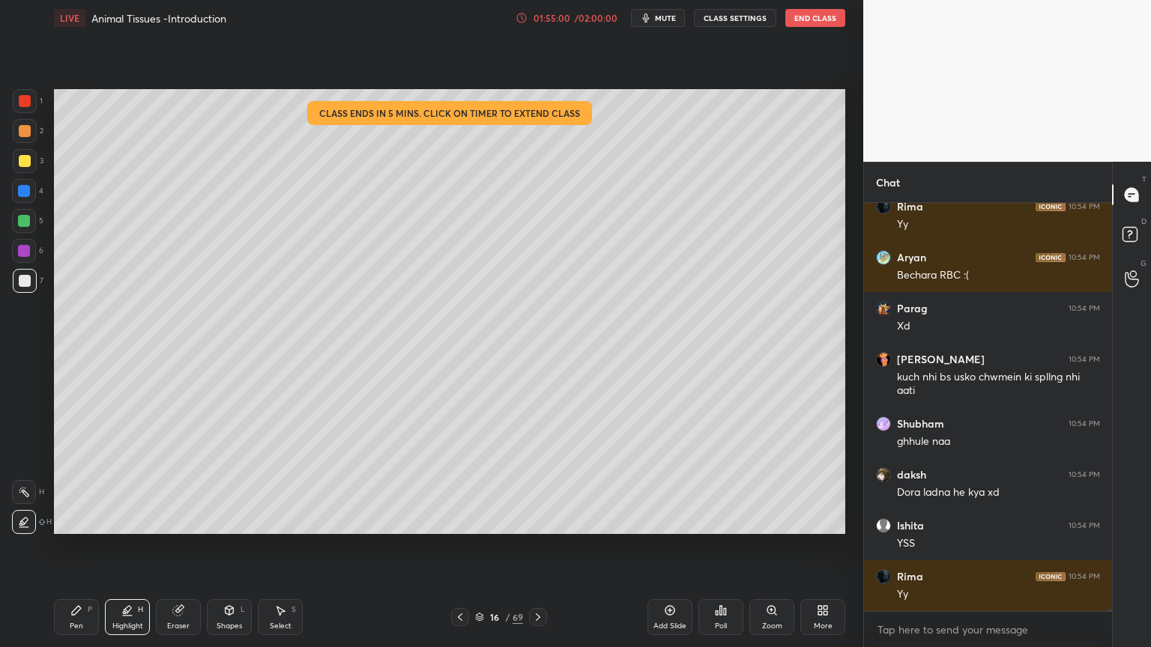
click at [79, 520] on div "Pen P" at bounding box center [76, 617] width 45 height 36
click at [578, 18] on div "/ 02:00:00" at bounding box center [595, 17] width 46 height 9
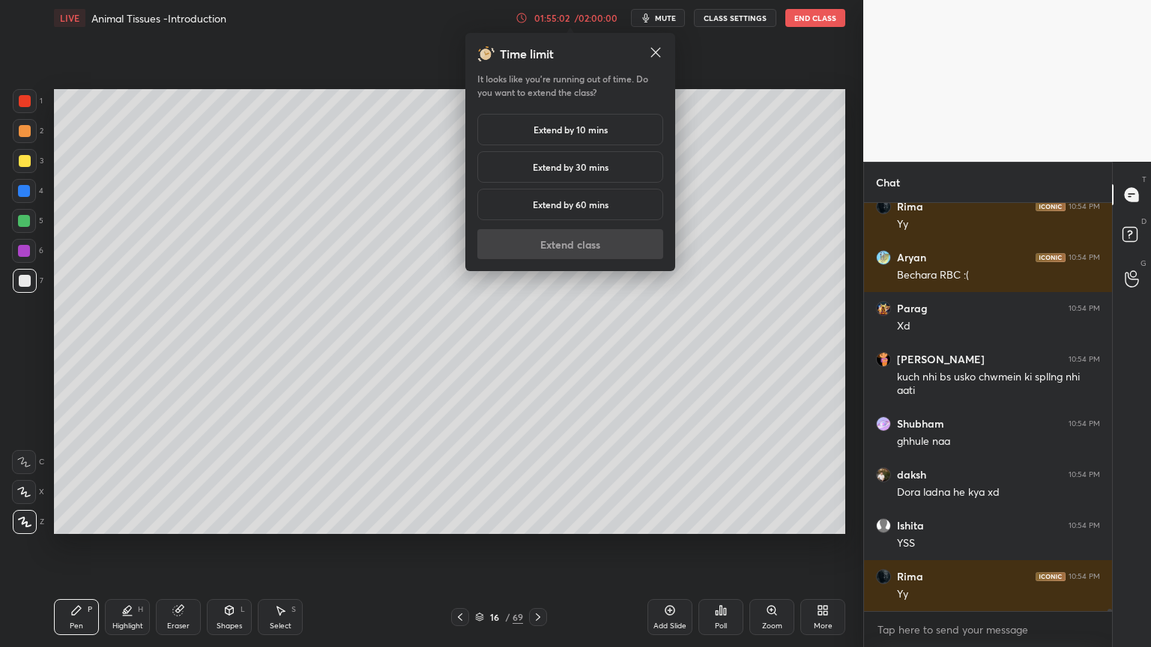
click at [569, 129] on h5 "Extend by 10 mins" at bounding box center [570, 129] width 74 height 13
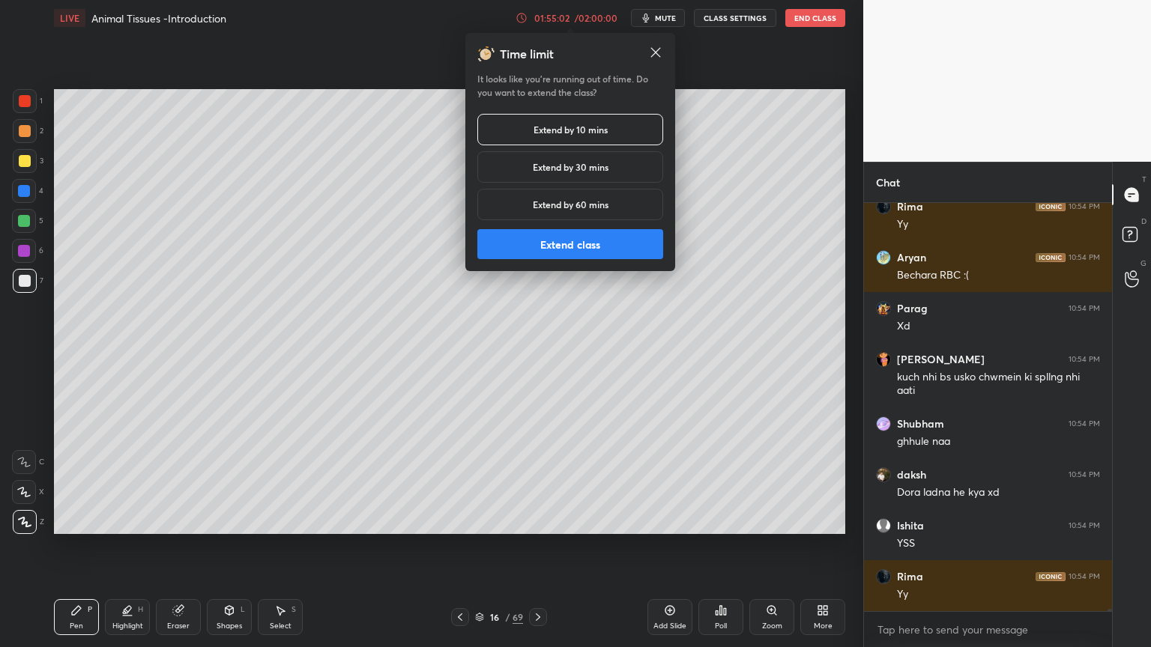
click at [554, 237] on button "Extend class" at bounding box center [570, 244] width 186 height 30
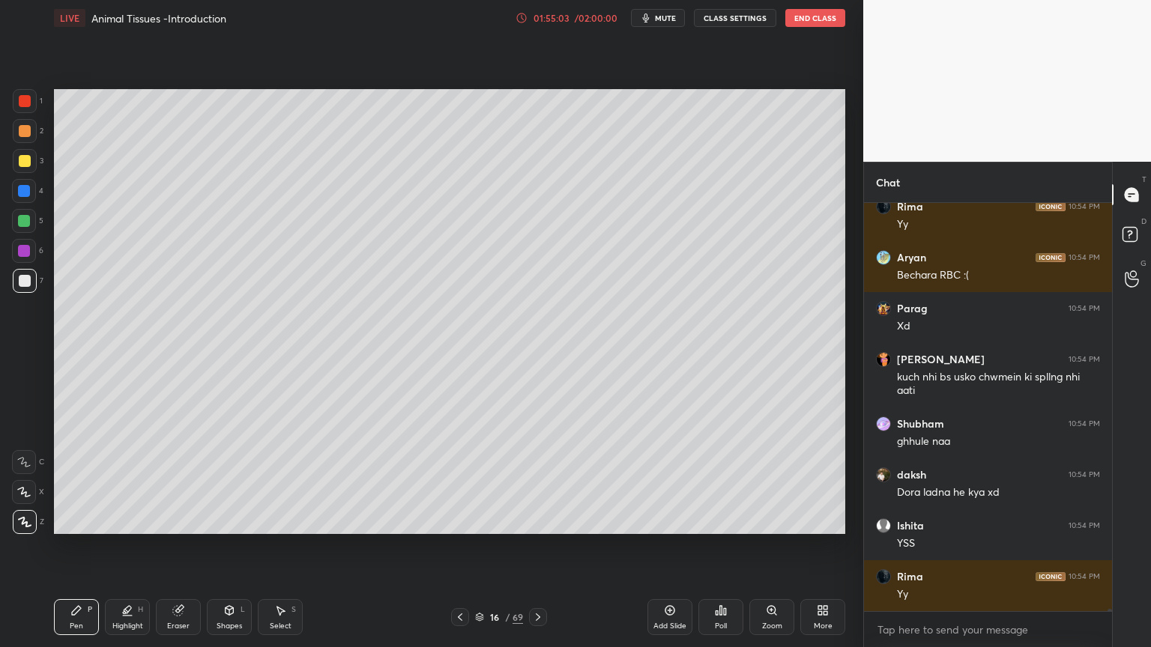
scroll to position [72836, 0]
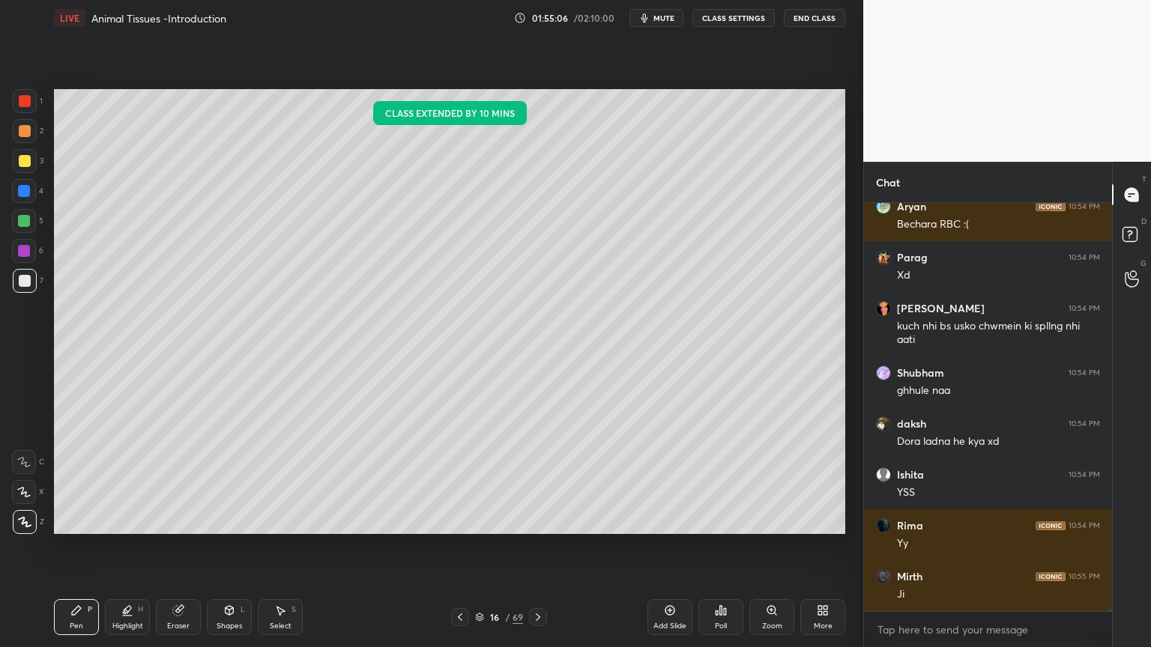
click at [28, 217] on div at bounding box center [24, 221] width 12 height 12
click at [30, 464] on icon at bounding box center [23, 462] width 13 height 10
click at [769, 520] on div "Zoom" at bounding box center [771, 617] width 45 height 36
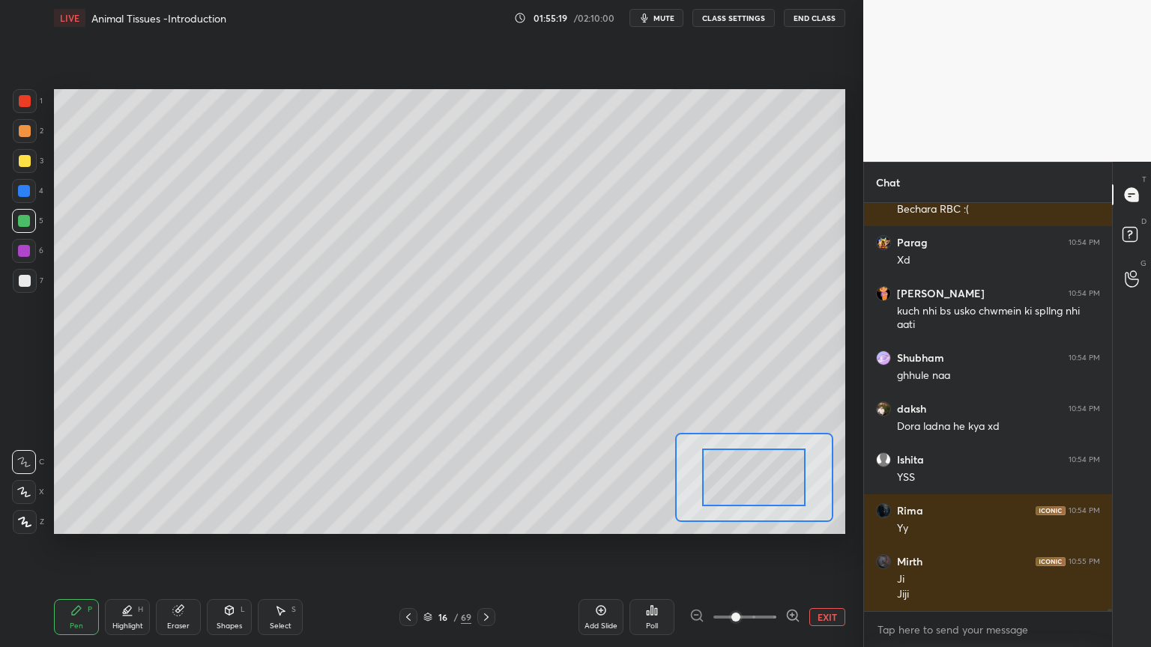
scroll to position [72902, 0]
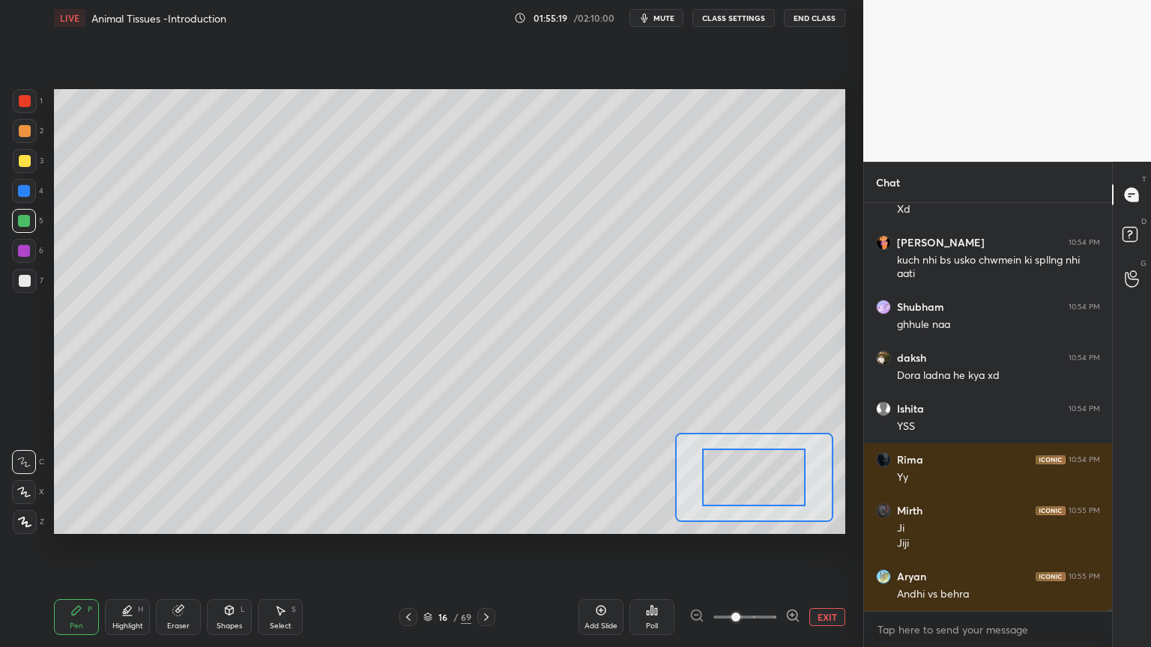
click at [827, 520] on button "EXIT" at bounding box center [827, 617] width 36 height 18
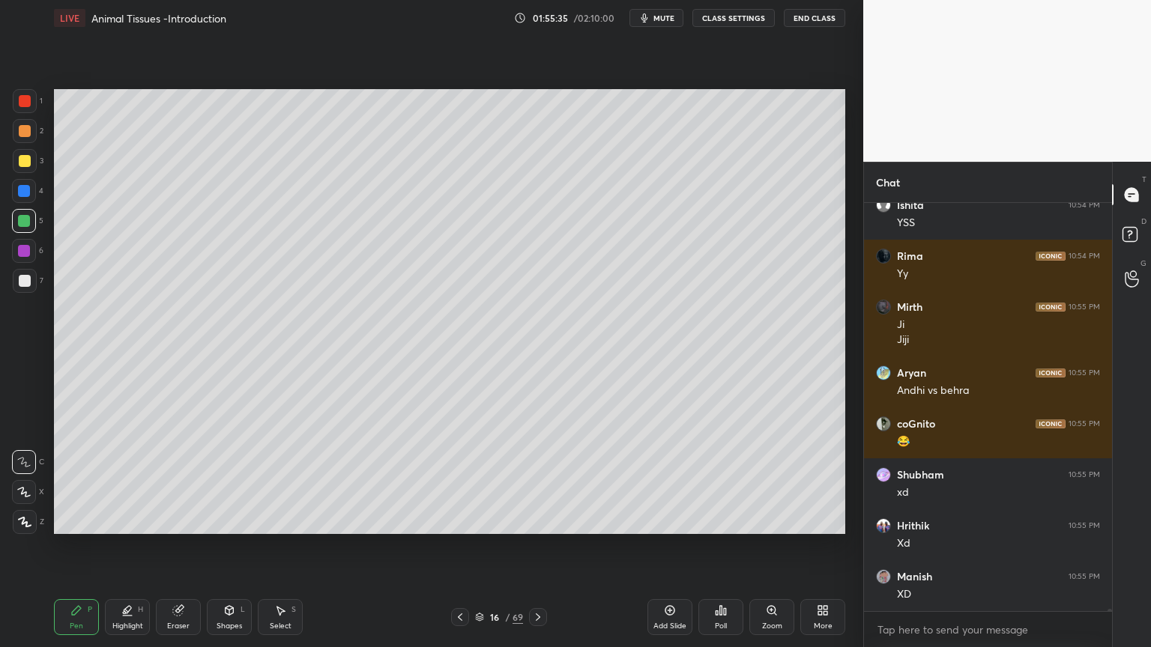
scroll to position [71937, 0]
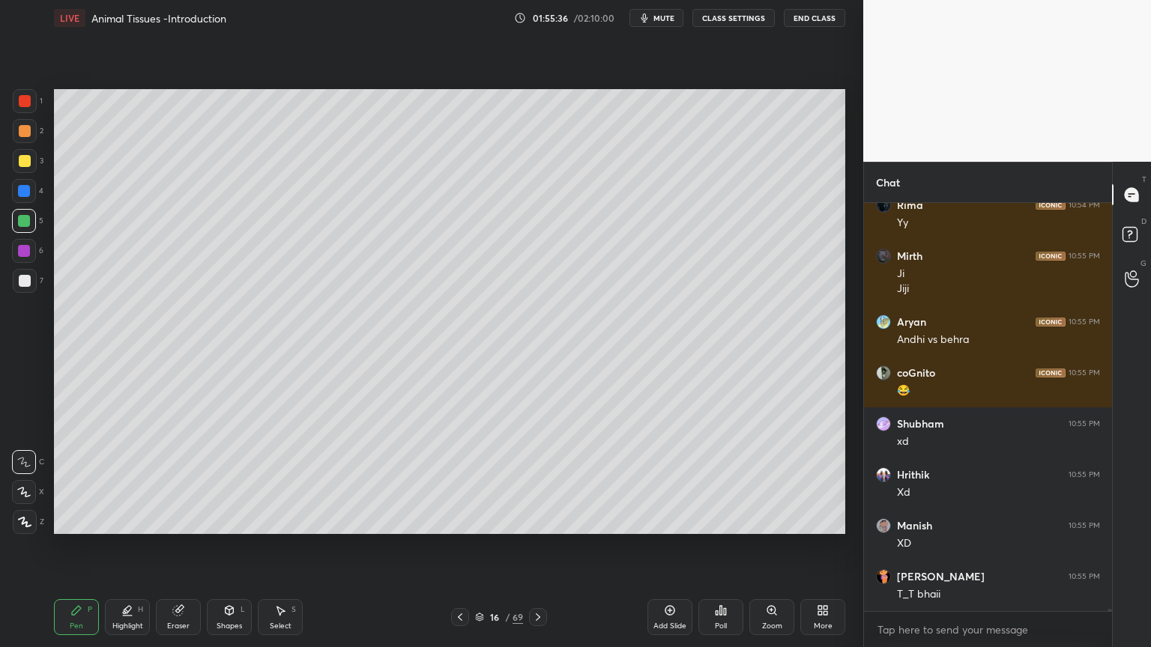
click at [23, 281] on div at bounding box center [25, 281] width 12 height 12
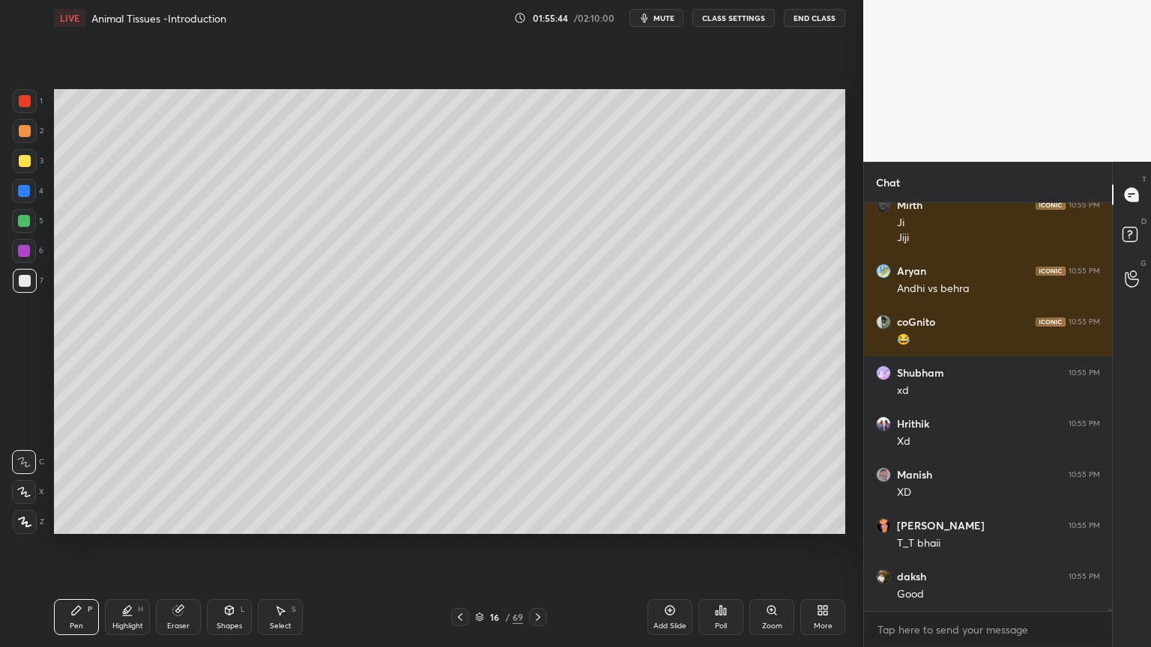
click at [122, 520] on div "Highlight H" at bounding box center [127, 617] width 45 height 36
click at [127, 520] on icon at bounding box center [127, 609] width 7 height 7
click at [21, 163] on div at bounding box center [25, 161] width 12 height 12
click at [31, 491] on div at bounding box center [24, 492] width 24 height 24
drag, startPoint x: 85, startPoint y: 620, endPoint x: 96, endPoint y: 617, distance: 10.9
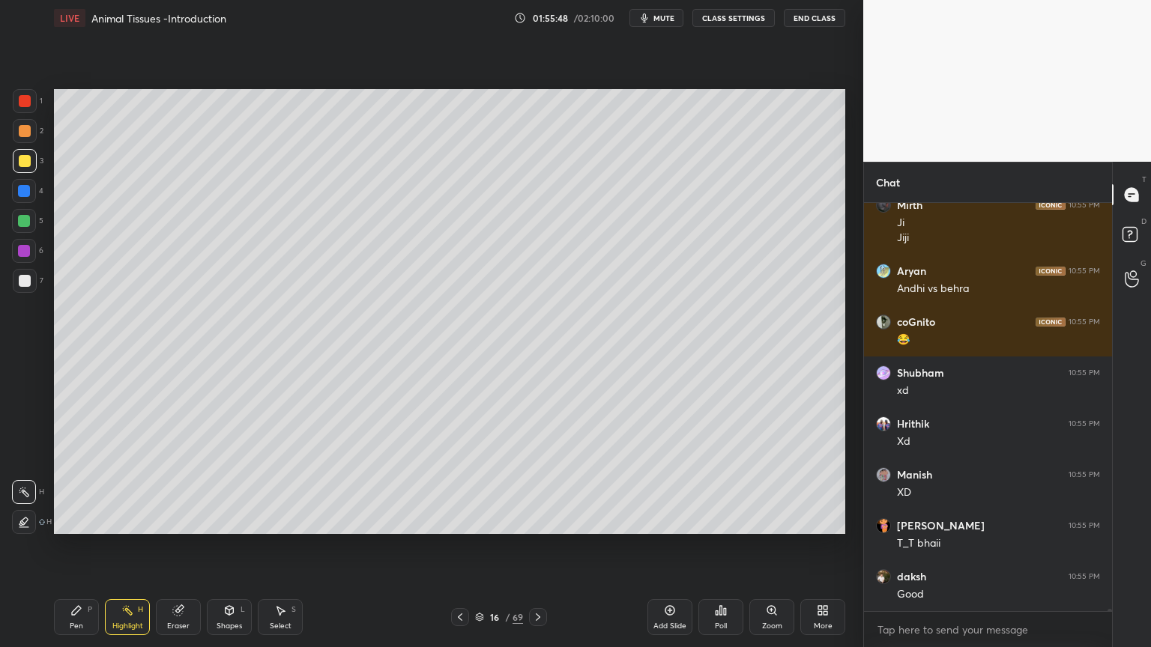
click at [85, 520] on div "Pen P" at bounding box center [76, 617] width 45 height 36
click at [124, 520] on div "Highlight H" at bounding box center [127, 617] width 45 height 36
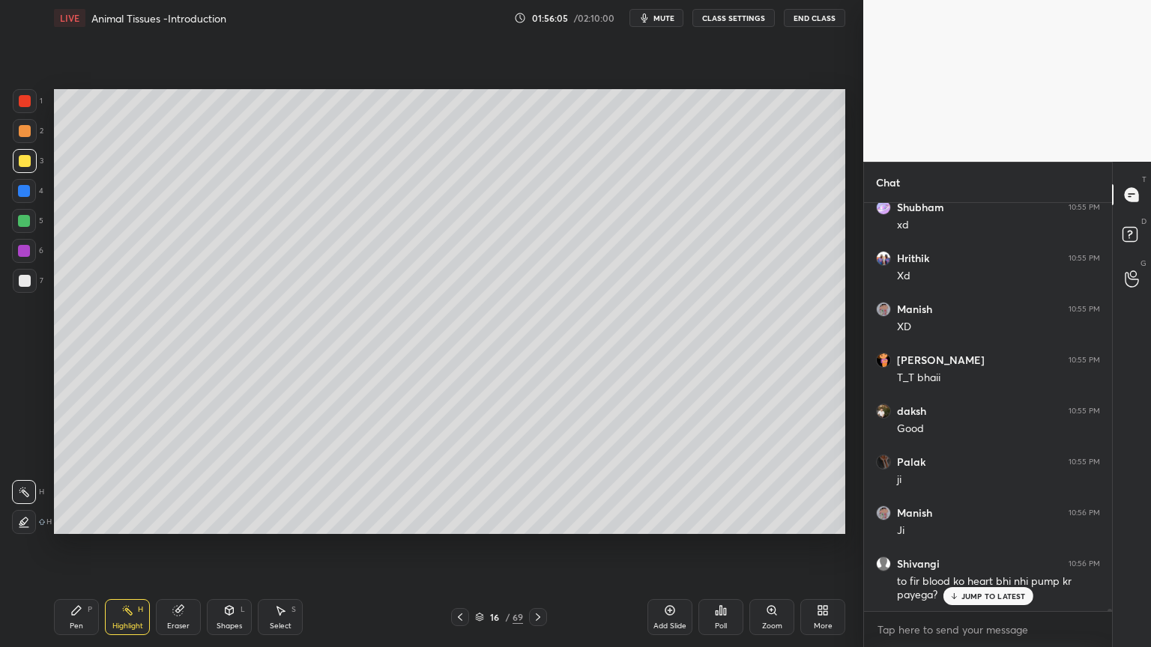
scroll to position [72204, 0]
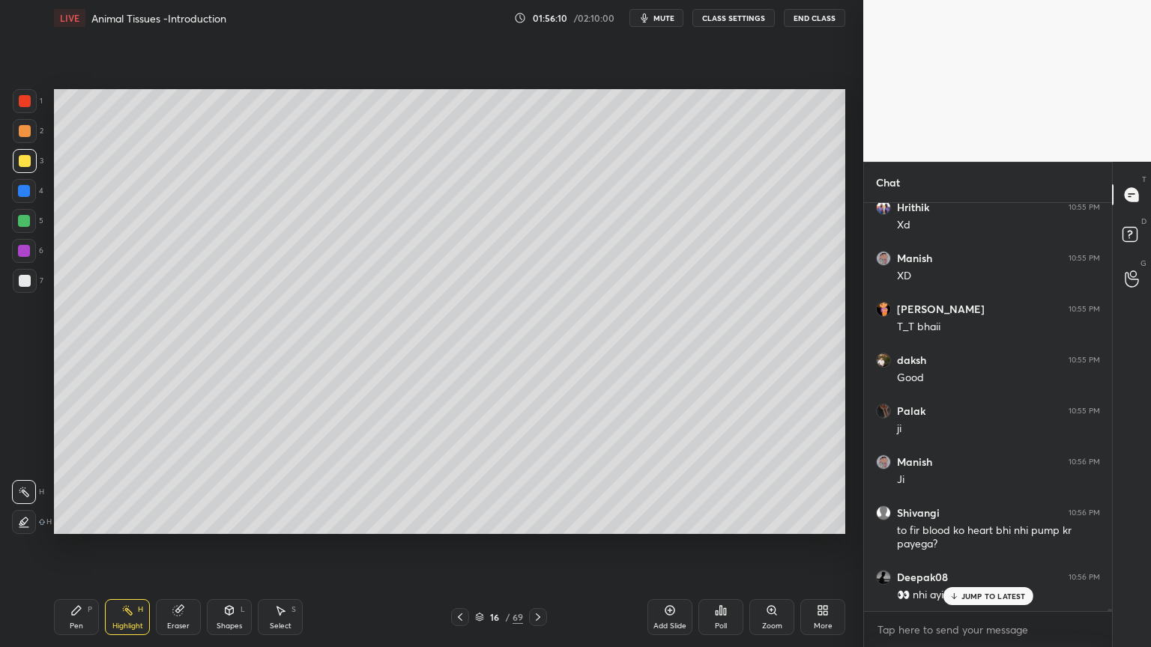
drag, startPoint x: 184, startPoint y: 613, endPoint x: 192, endPoint y: 591, distance: 23.9
click at [186, 520] on div "Eraser" at bounding box center [178, 617] width 45 height 36
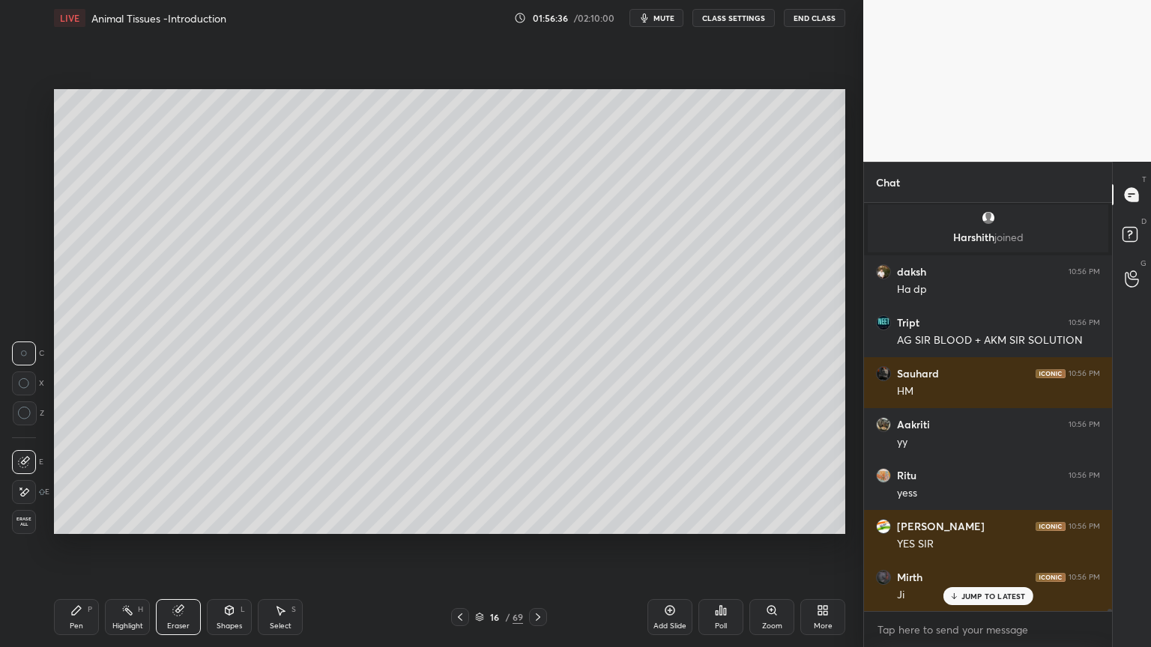
scroll to position [72717, 0]
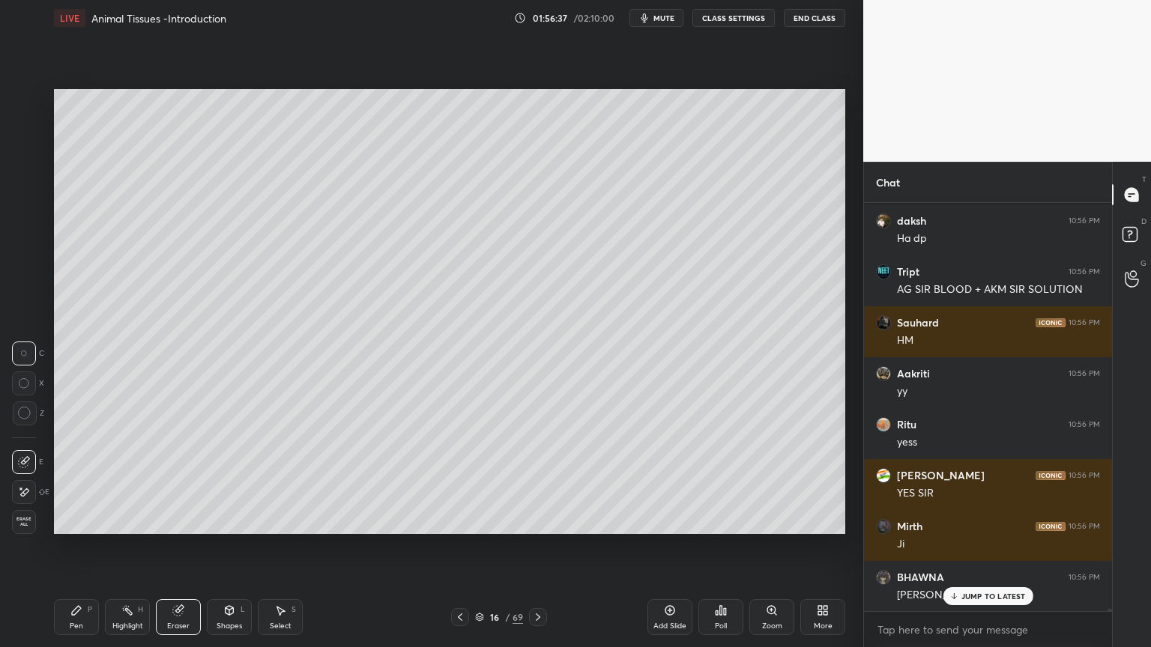
drag, startPoint x: 106, startPoint y: 591, endPoint x: 105, endPoint y: 608, distance: 17.2
click at [108, 520] on div "Pen P Highlight H Eraser Shapes L Select S 16 / 69 Add Slide Poll Zoom More" at bounding box center [449, 617] width 791 height 60
click at [120, 520] on div "Highlight H" at bounding box center [127, 617] width 45 height 36
click at [127, 520] on icon at bounding box center [127, 610] width 12 height 12
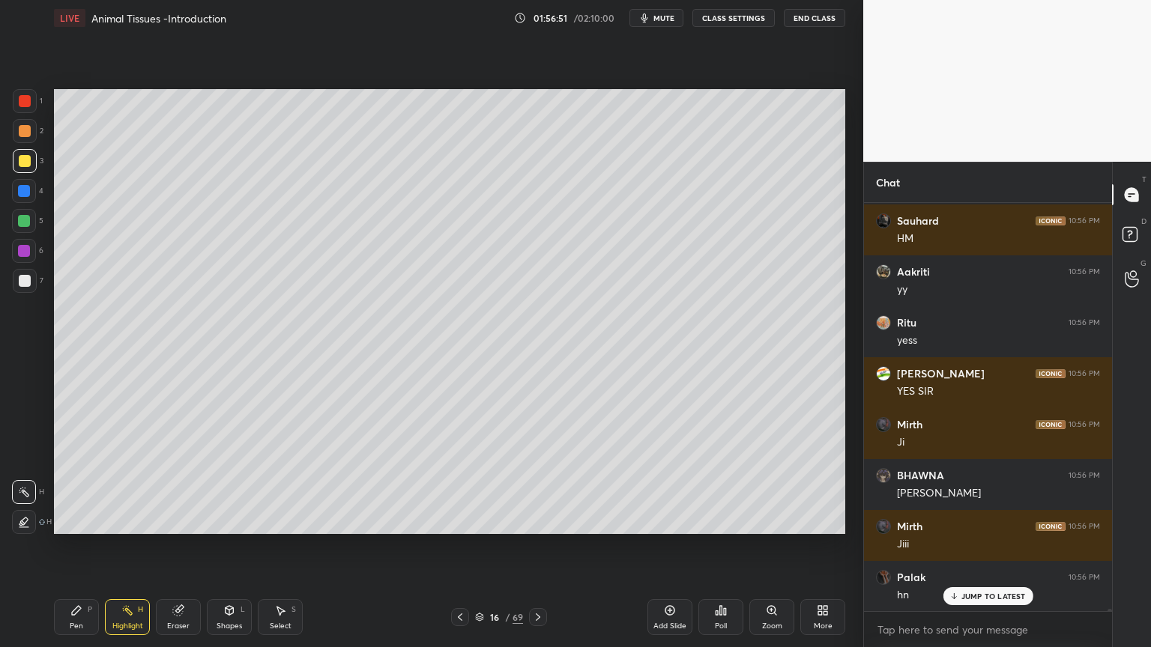
scroll to position [72869, 0]
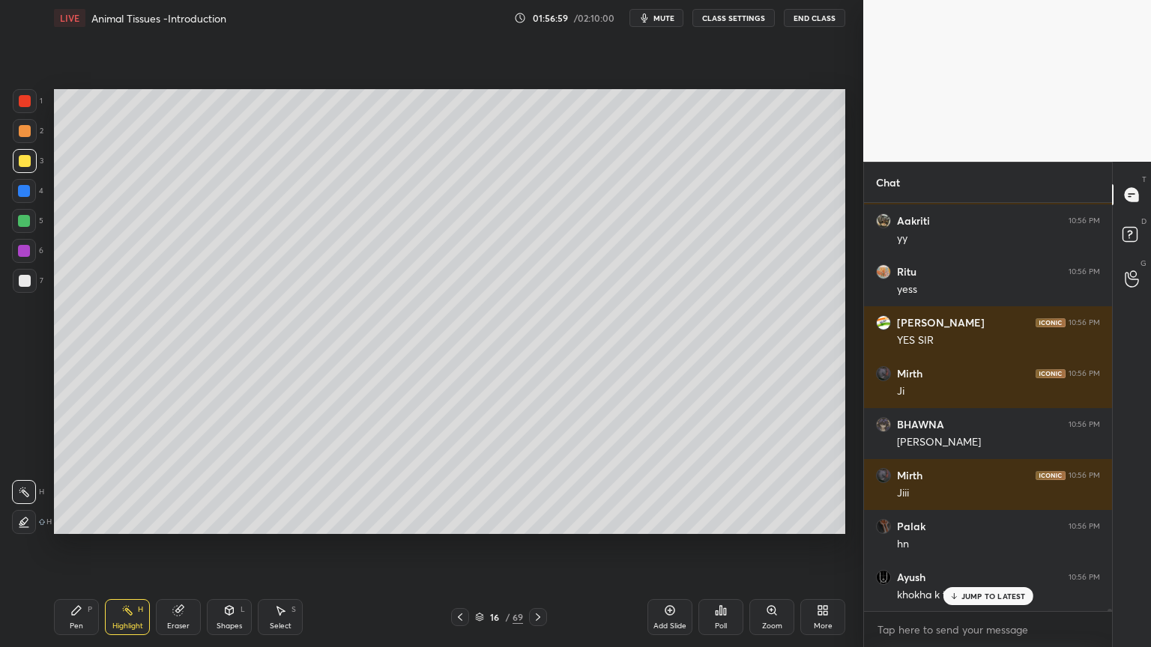
click at [22, 102] on div at bounding box center [25, 101] width 12 height 12
click at [25, 105] on div at bounding box center [25, 101] width 12 height 12
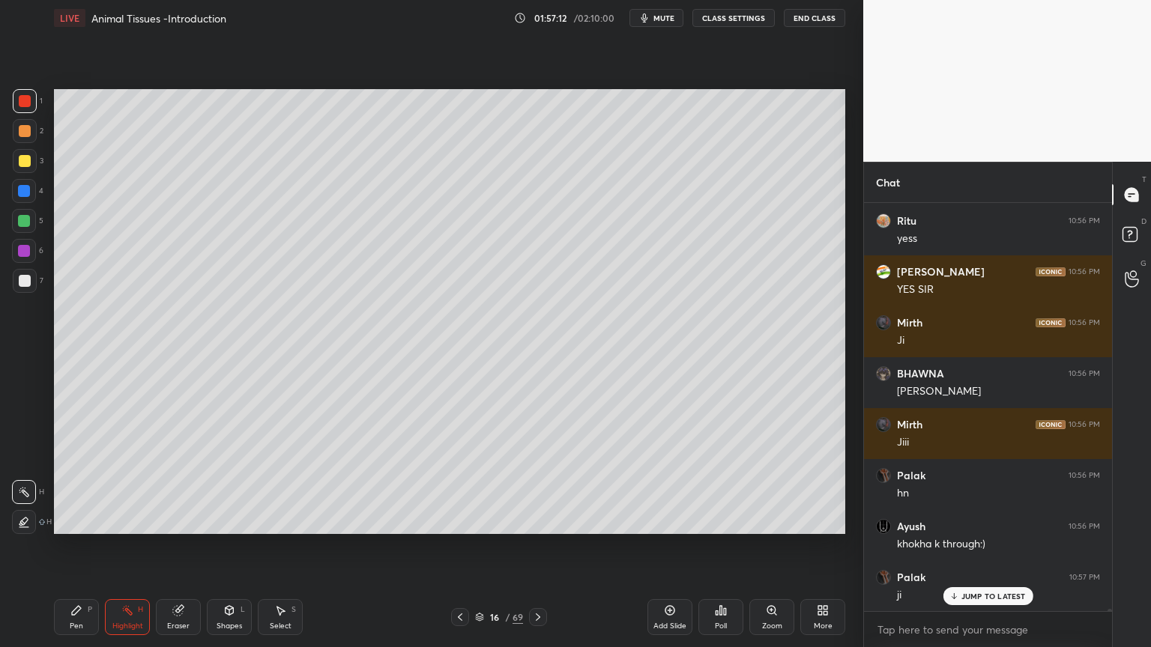
click at [463, 520] on icon at bounding box center [460, 617] width 12 height 12
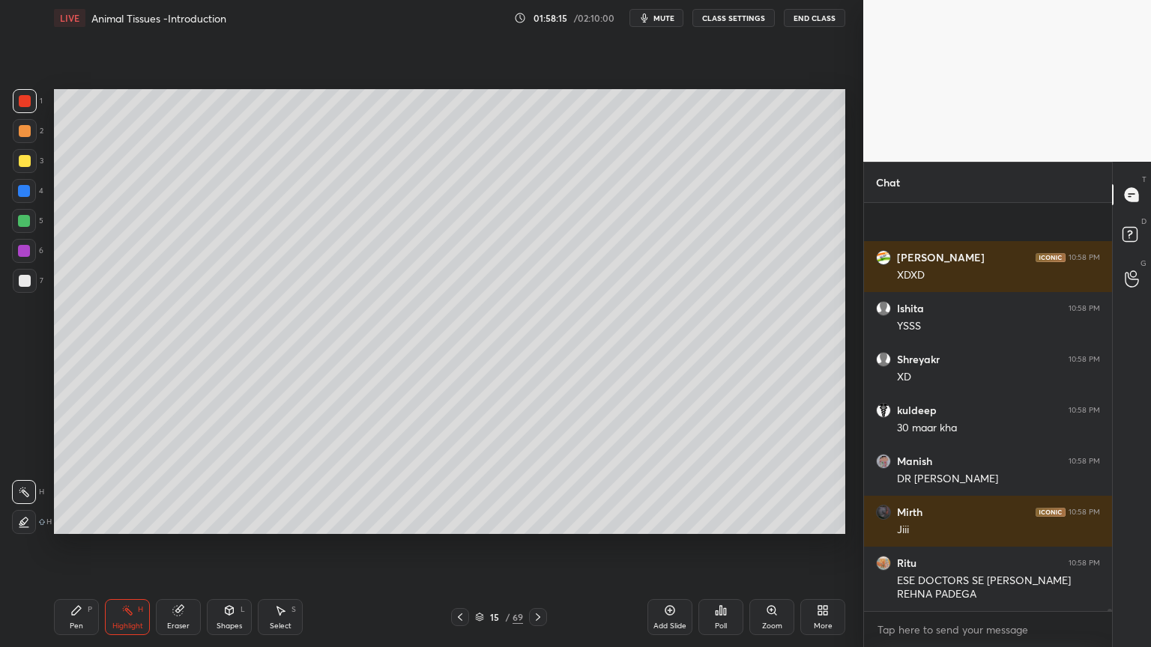
scroll to position [75712, 0]
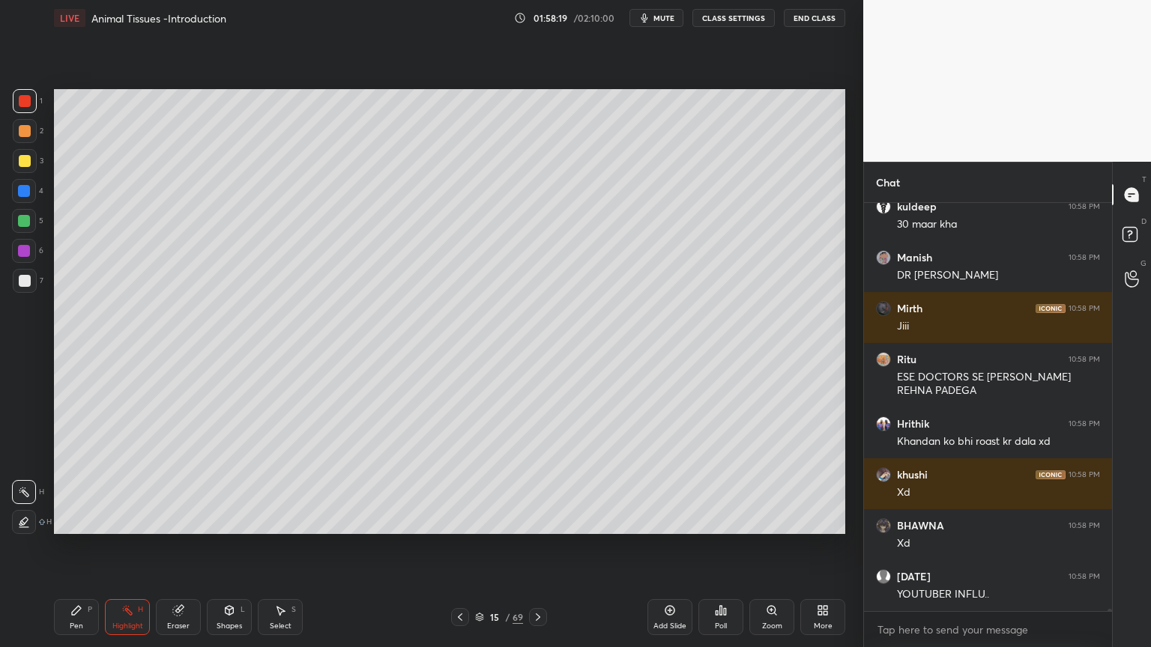
click at [537, 520] on icon at bounding box center [538, 617] width 12 height 12
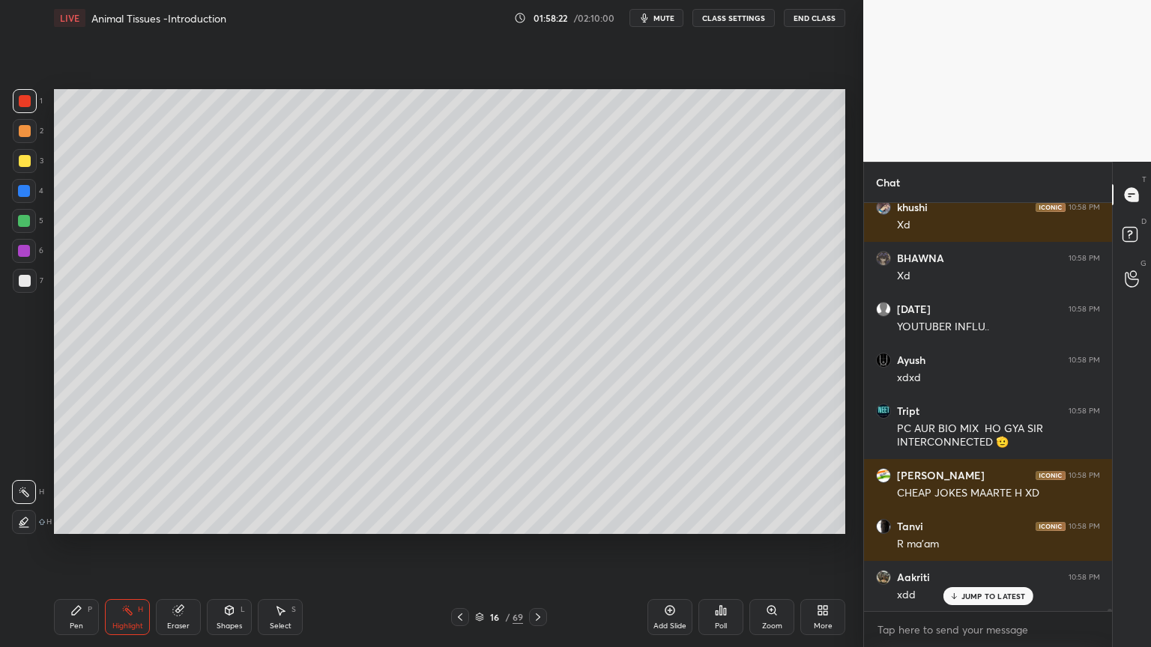
click at [459, 520] on icon at bounding box center [460, 617] width 12 height 12
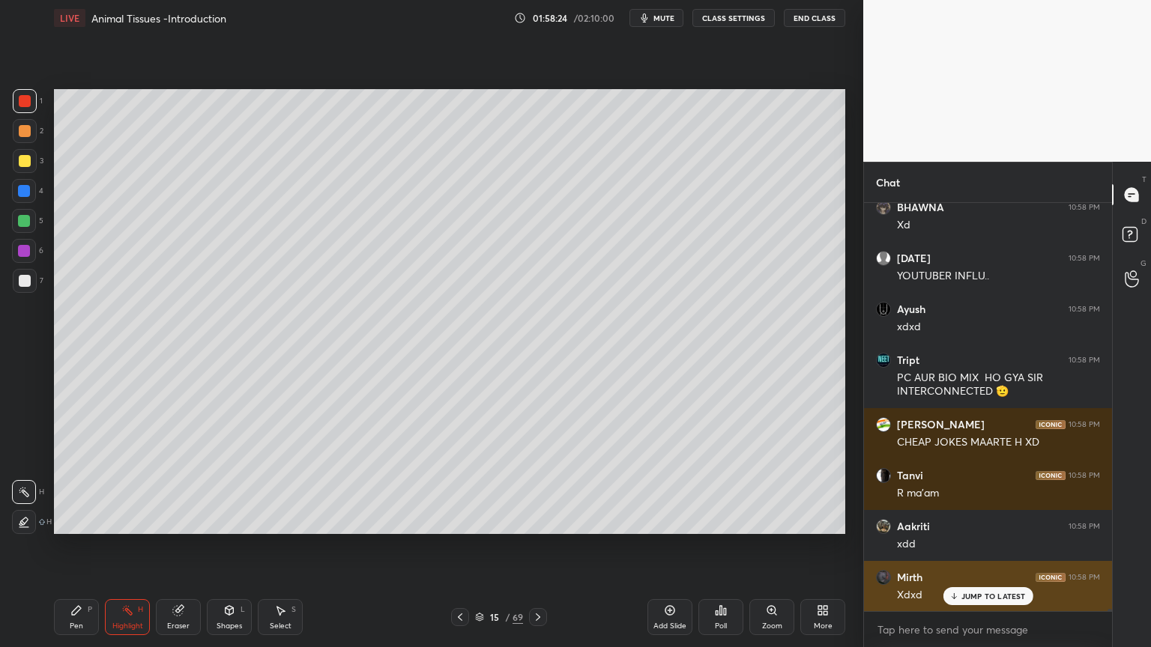
click at [1007, 520] on p "JUMP TO LATEST" at bounding box center [993, 596] width 64 height 9
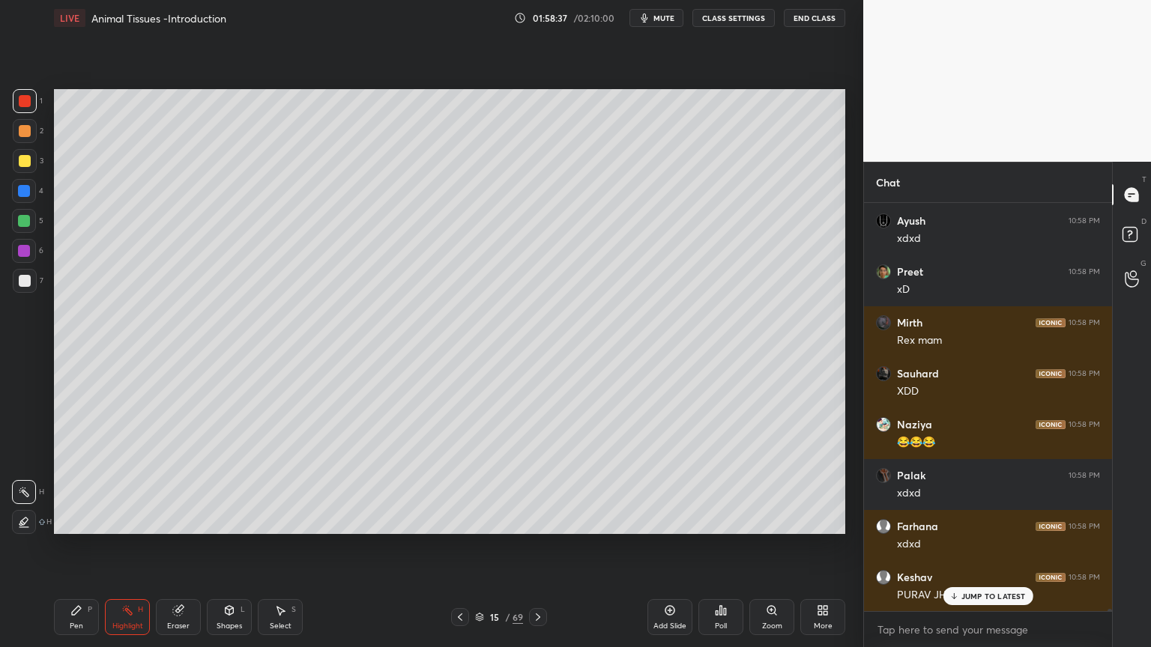
click at [28, 223] on div at bounding box center [24, 221] width 12 height 12
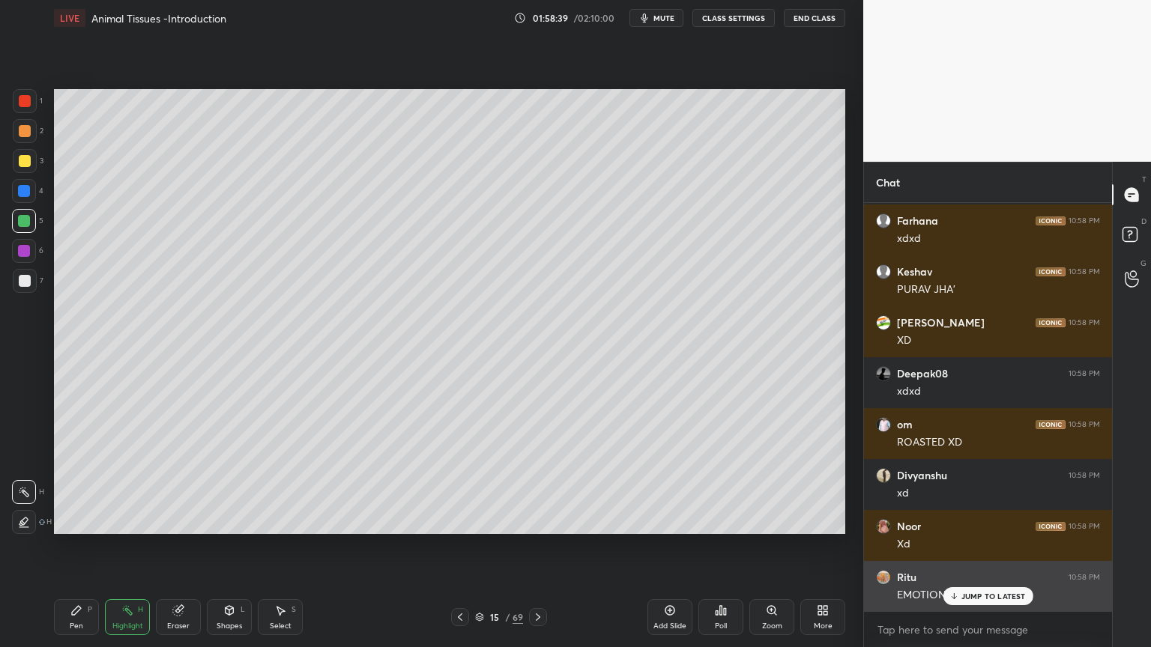
click at [995, 520] on p "JUMP TO LATEST" at bounding box center [993, 596] width 64 height 9
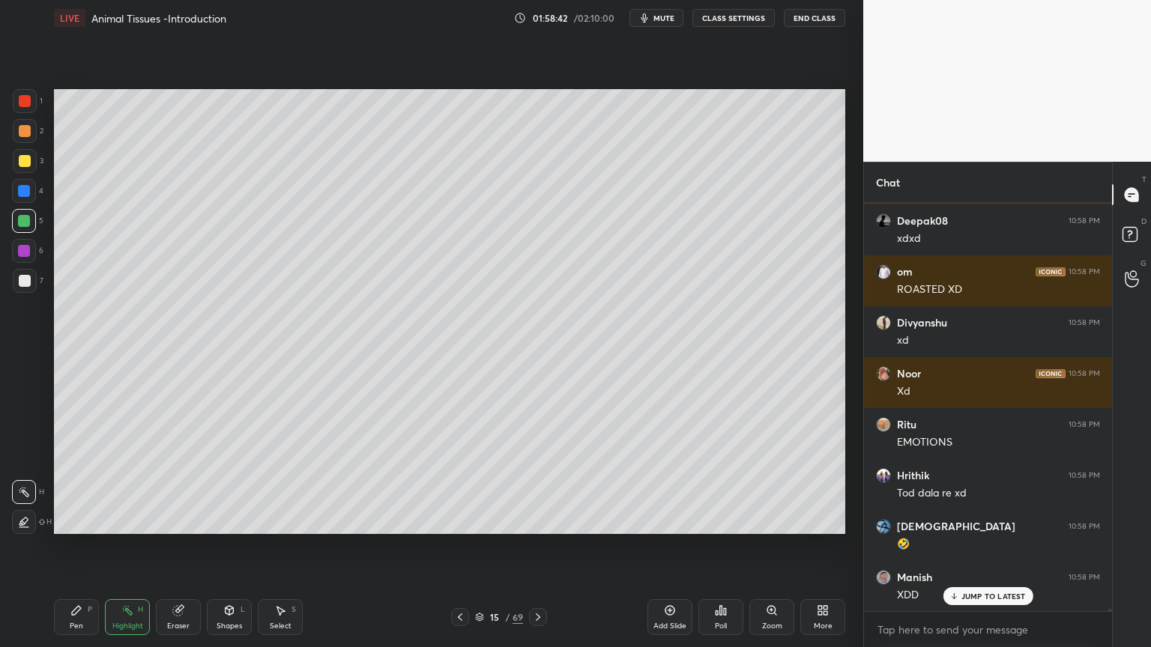
drag, startPoint x: 538, startPoint y: 617, endPoint x: 522, endPoint y: 625, distance: 17.4
click at [536, 520] on icon at bounding box center [538, 617] width 12 height 12
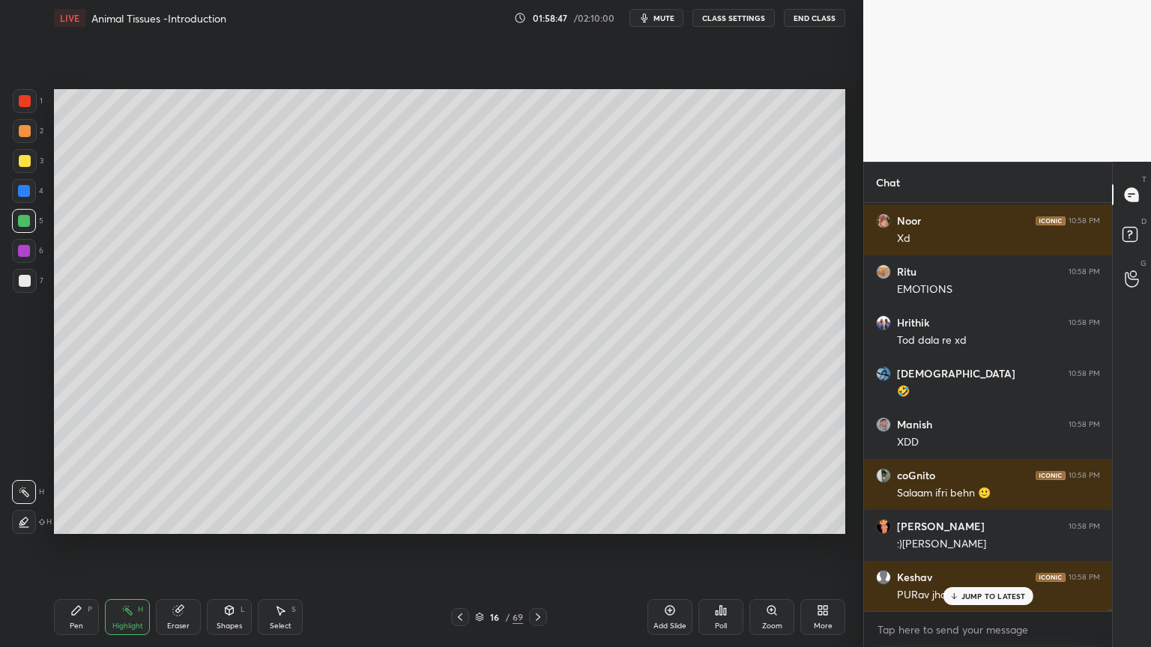
drag, startPoint x: 1000, startPoint y: 586, endPoint x: 966, endPoint y: 589, distance: 33.8
click at [1000, 520] on div "Preet 10:58 PM xD Mirth 10:58 PM Rex mam Sauhard 10:58 PM XDD Naziya 10:58 PM 😂…" at bounding box center [988, 407] width 248 height 408
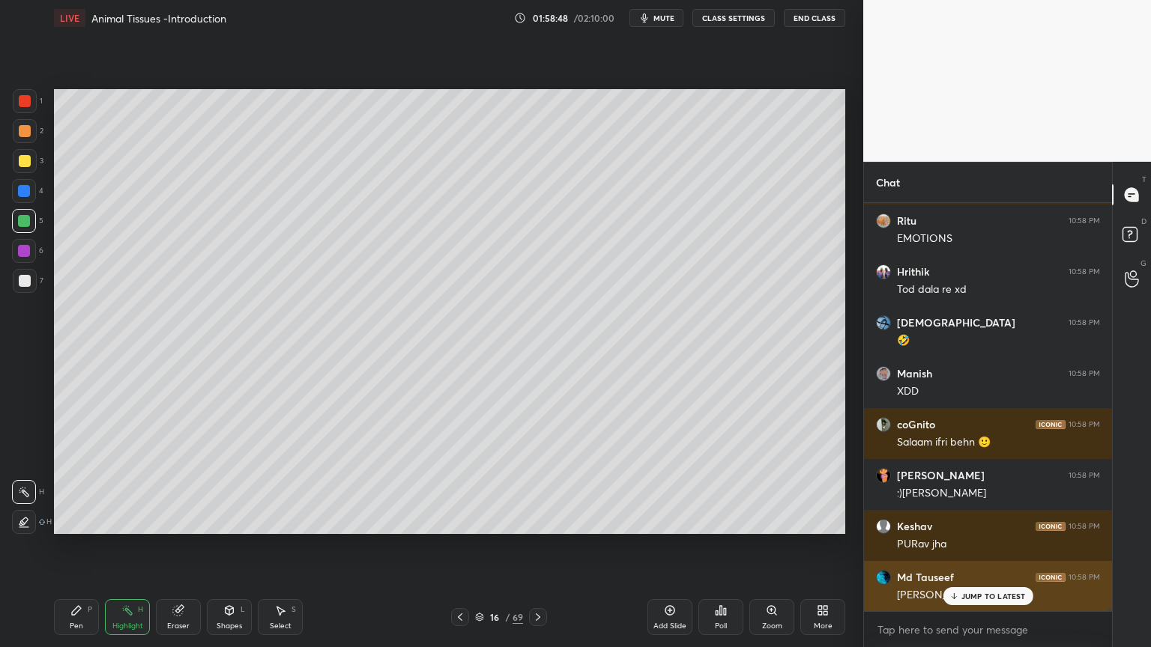
click at [968, 520] on p "JUMP TO LATEST" at bounding box center [993, 596] width 64 height 9
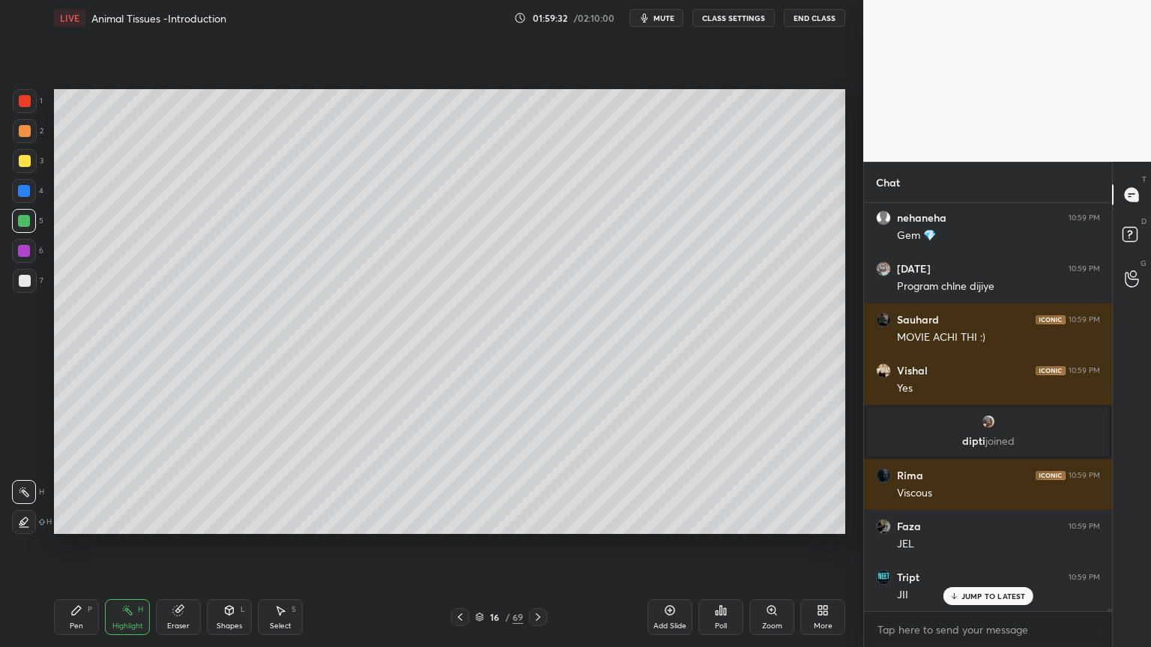
click at [458, 520] on icon at bounding box center [460, 617] width 12 height 12
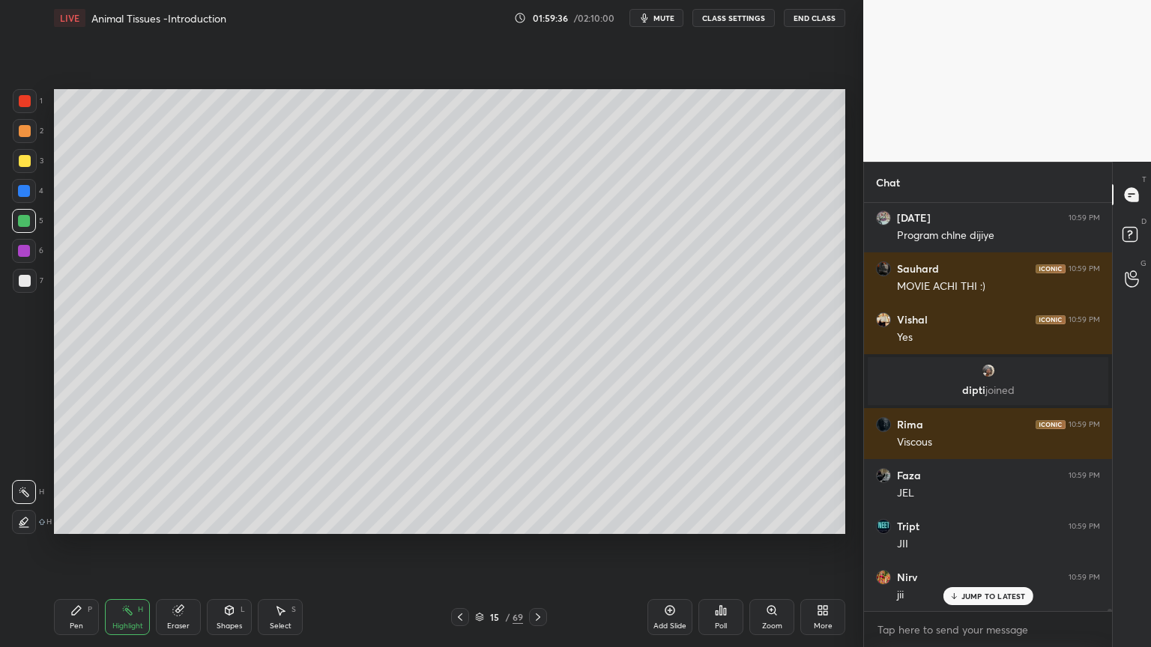
click at [538, 520] on icon at bounding box center [538, 616] width 4 height 7
click at [537, 520] on icon at bounding box center [538, 617] width 12 height 12
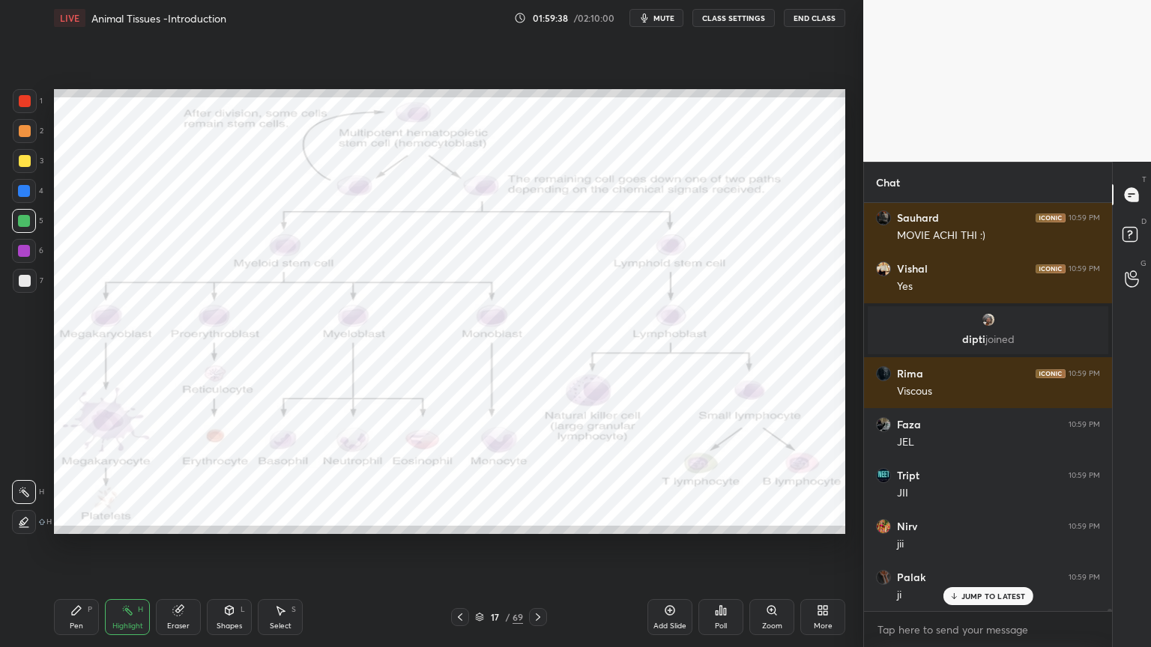
click at [462, 520] on icon at bounding box center [460, 617] width 12 height 12
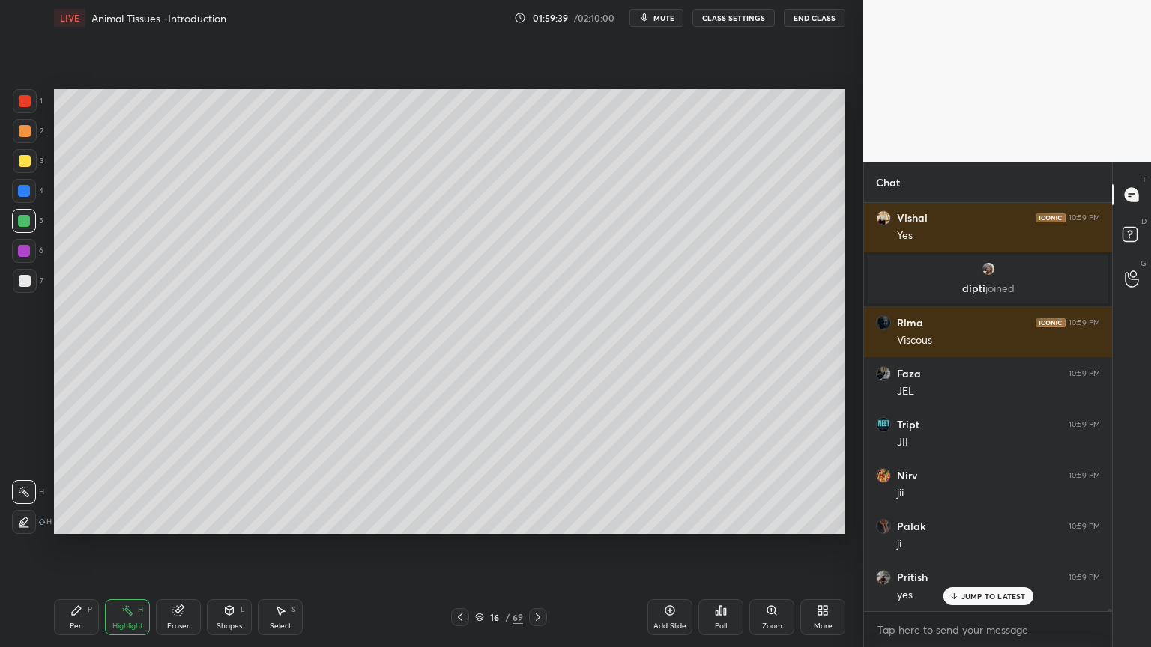
click at [539, 520] on icon at bounding box center [538, 617] width 12 height 12
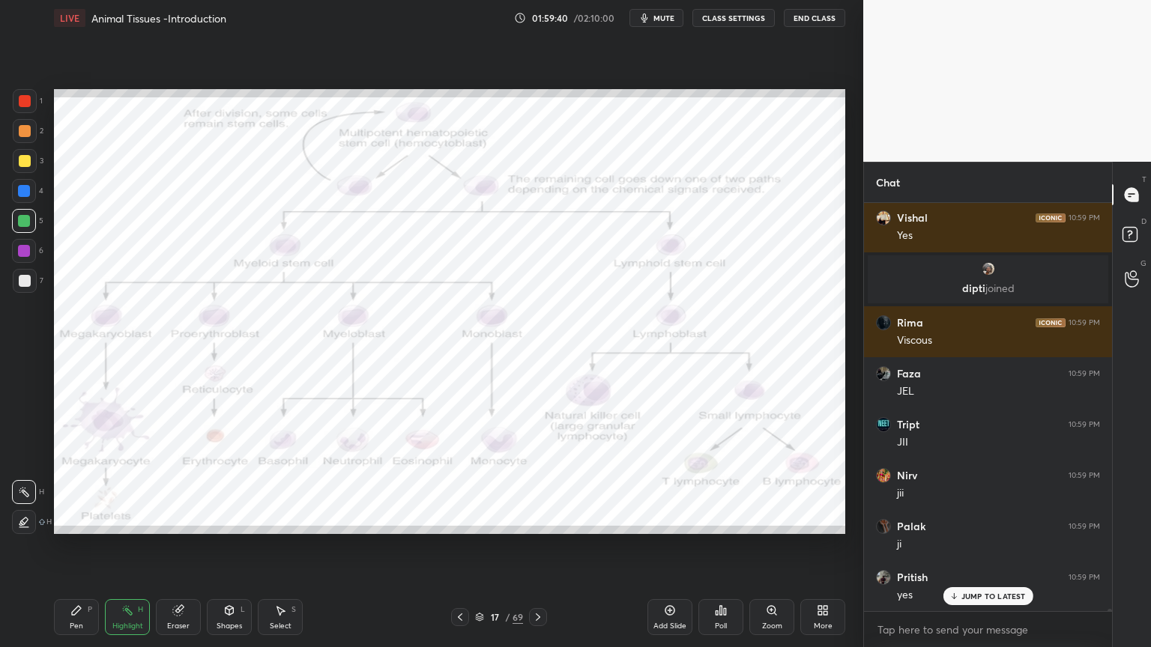
scroll to position [77184, 0]
click at [537, 520] on icon at bounding box center [538, 617] width 12 height 12
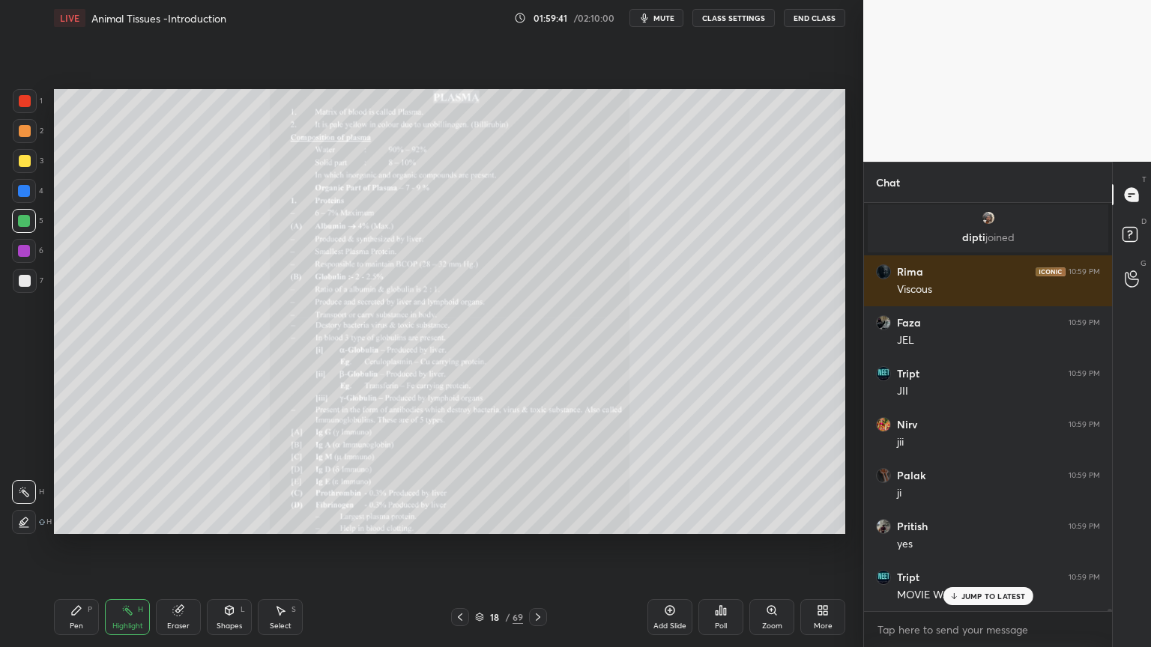
scroll to position [77235, 0]
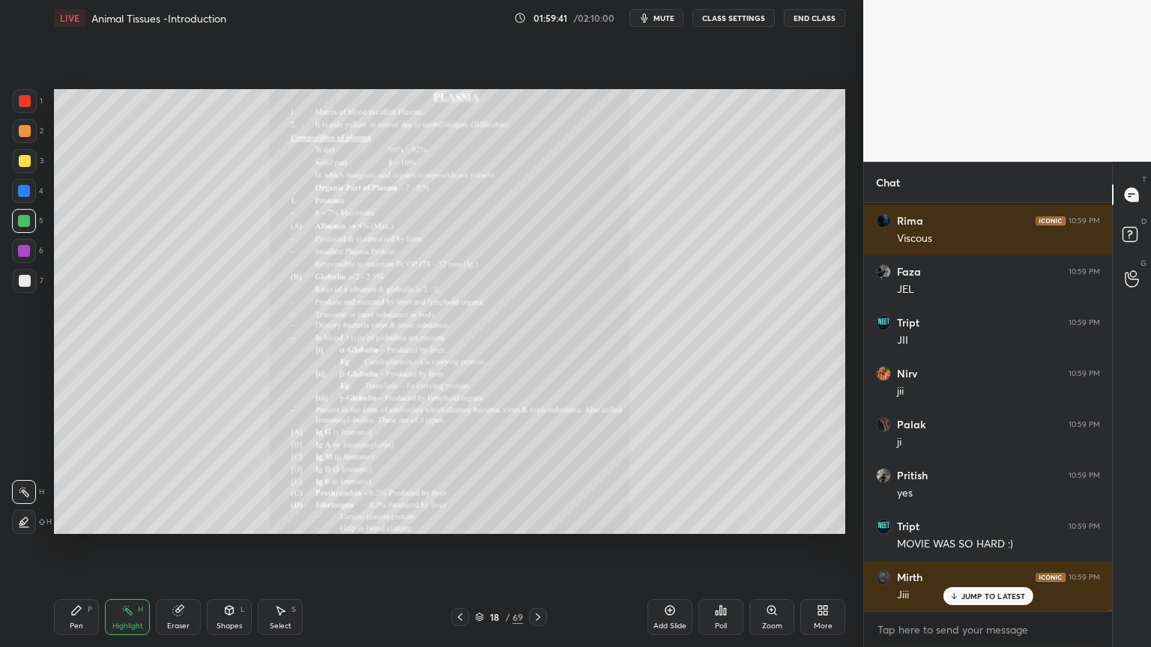
click at [539, 520] on icon at bounding box center [538, 617] width 12 height 12
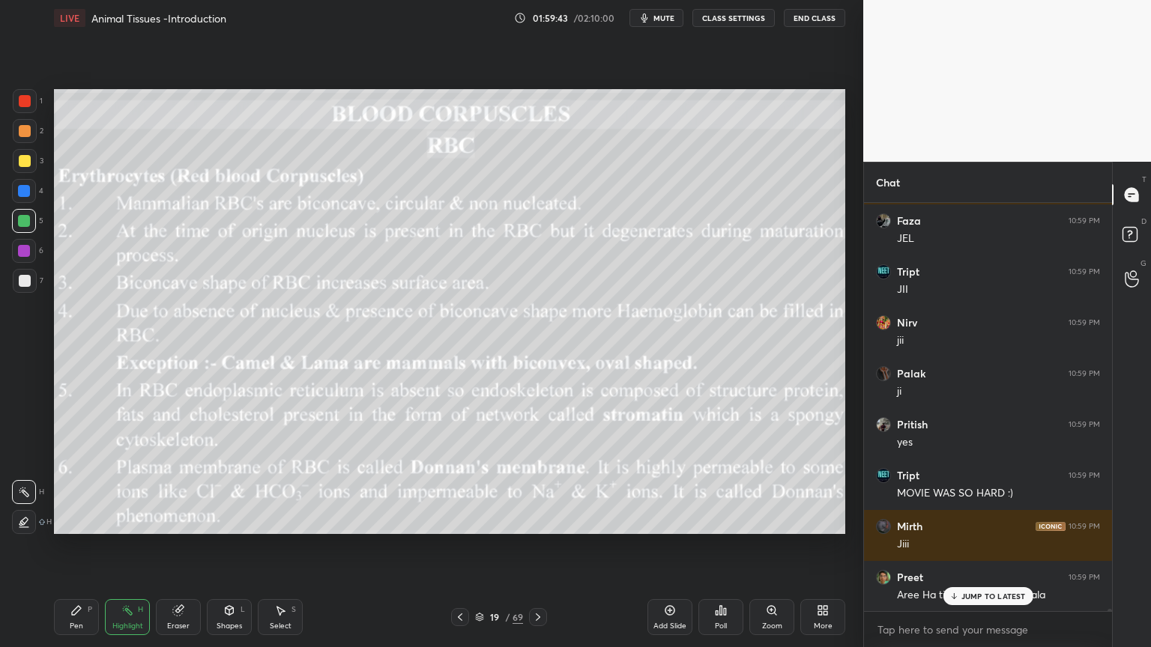
scroll to position [77337, 0]
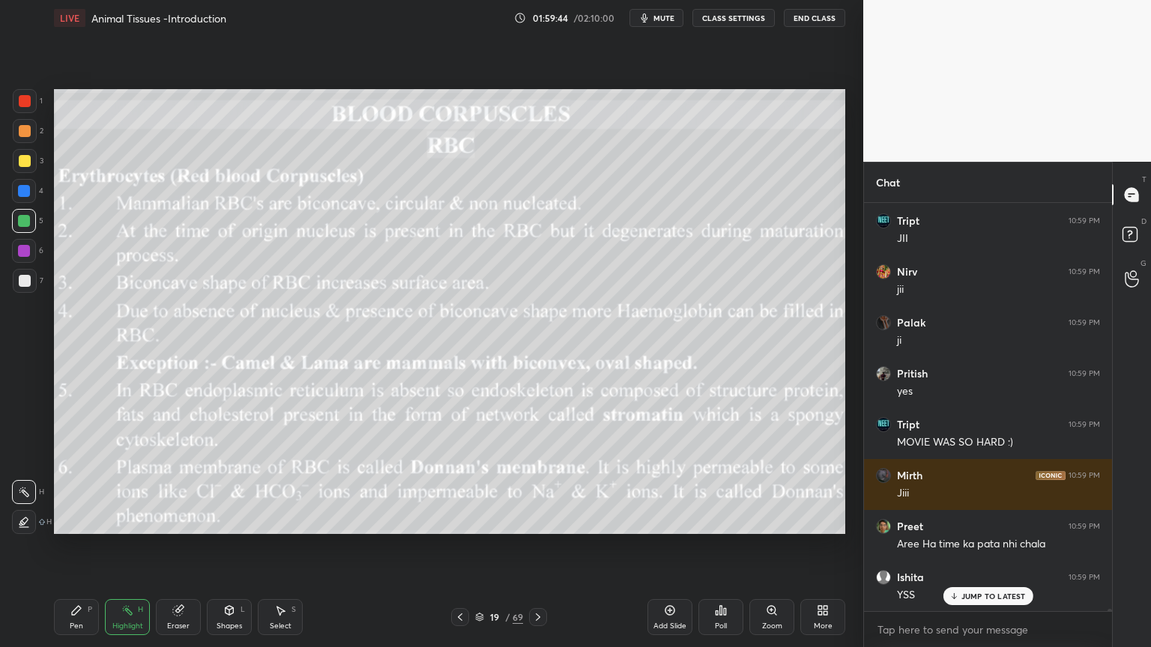
click at [530, 520] on div at bounding box center [538, 617] width 18 height 18
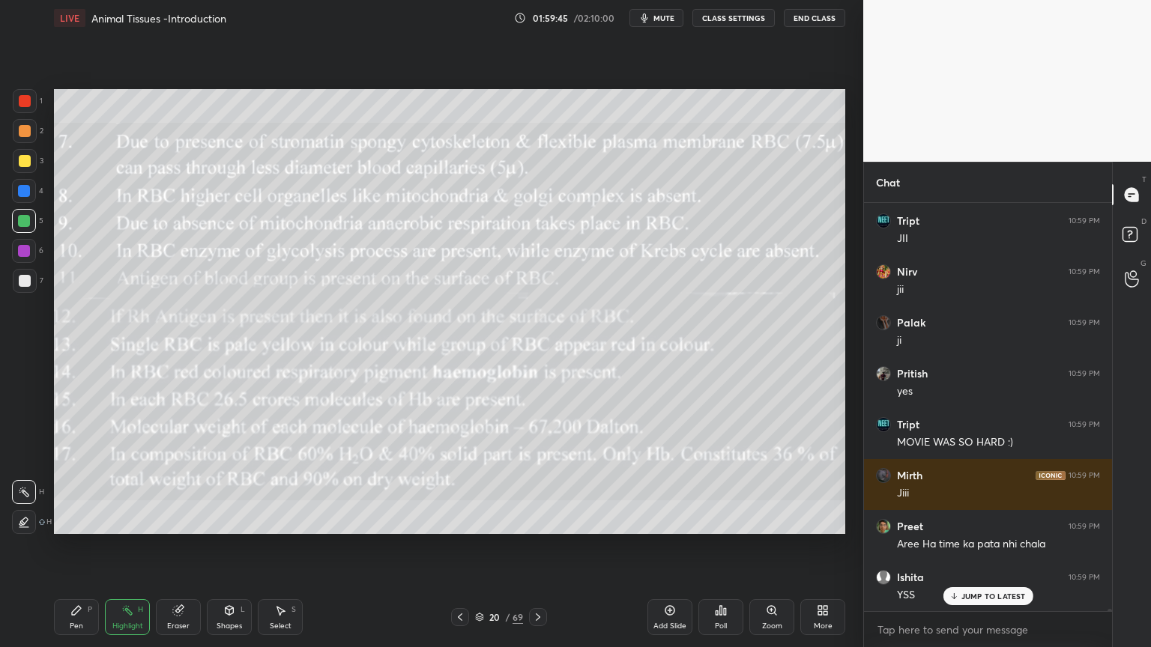
click at [463, 520] on icon at bounding box center [460, 617] width 12 height 12
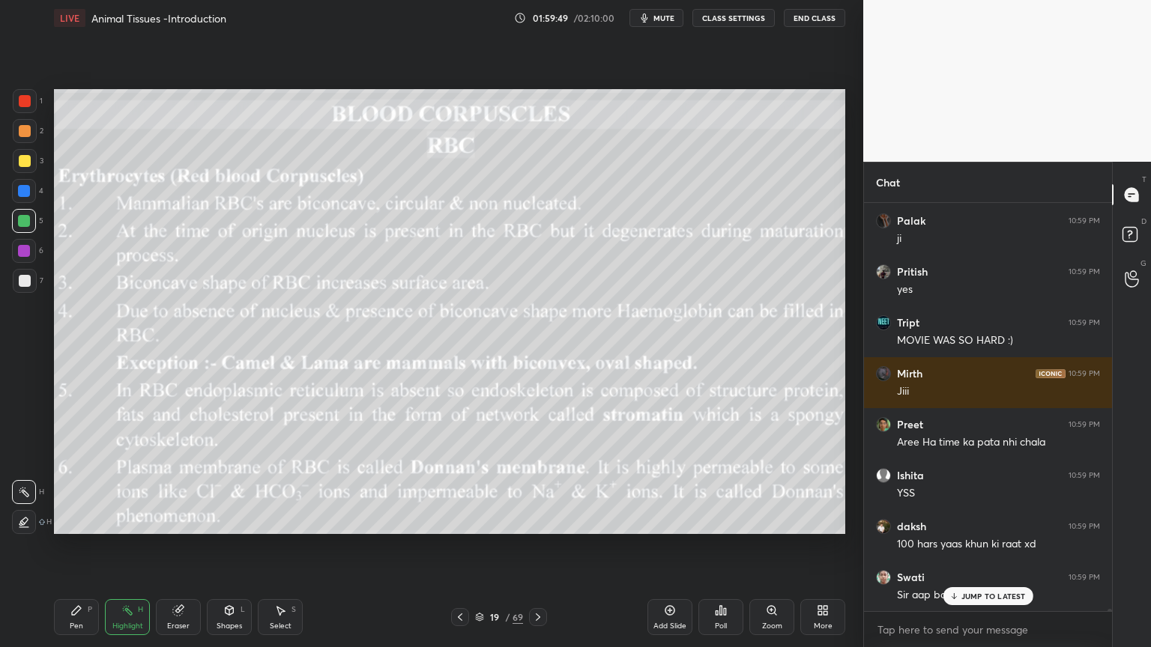
scroll to position [77489, 0]
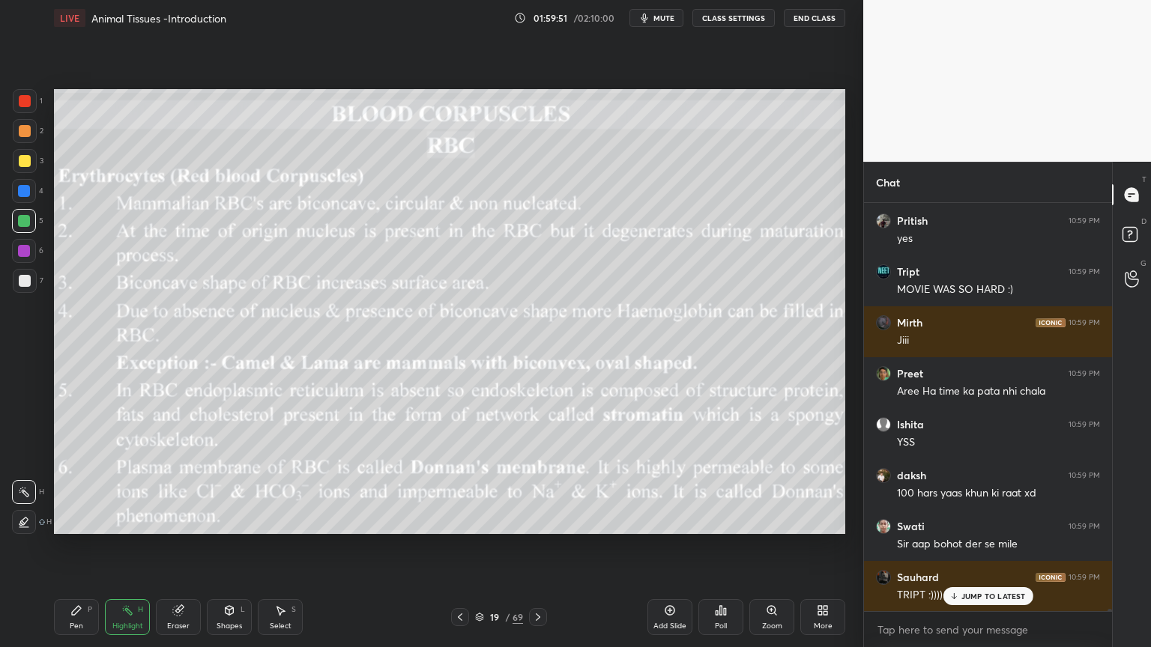
click at [233, 520] on icon at bounding box center [229, 610] width 8 height 9
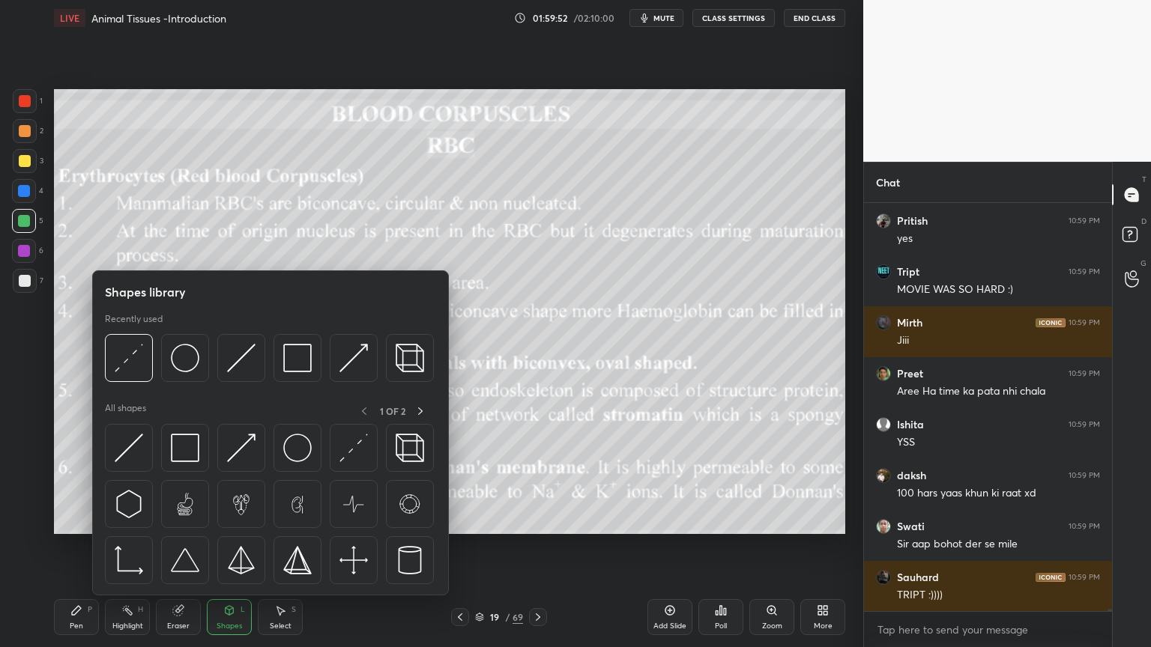
scroll to position [77540, 0]
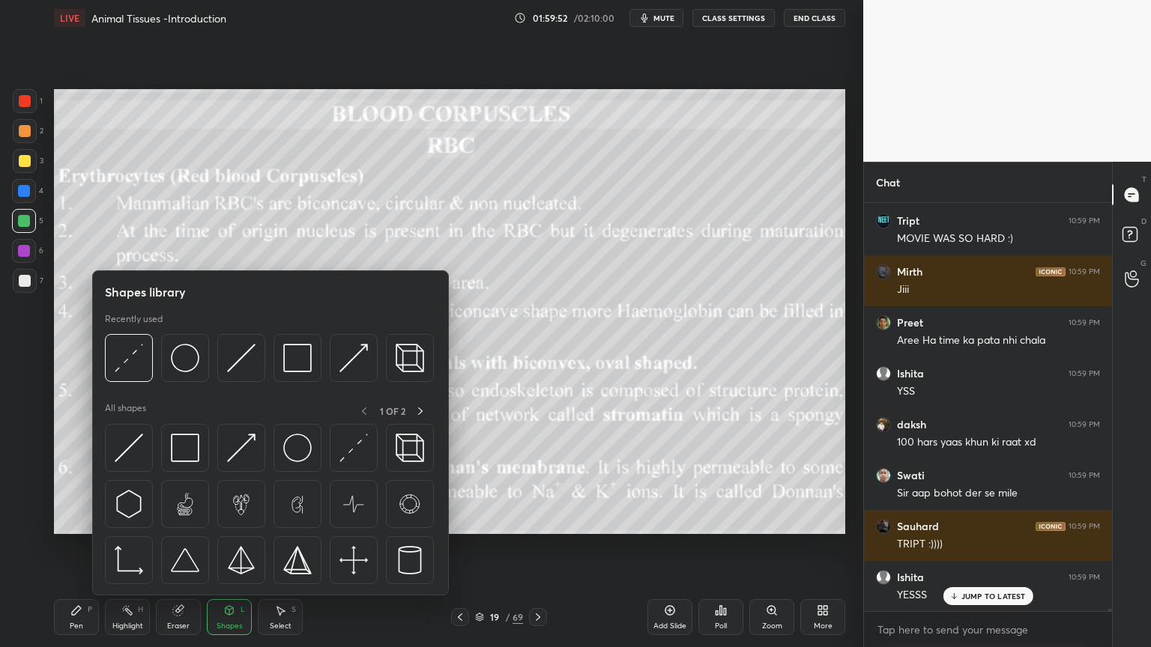
click at [34, 100] on div at bounding box center [25, 101] width 24 height 24
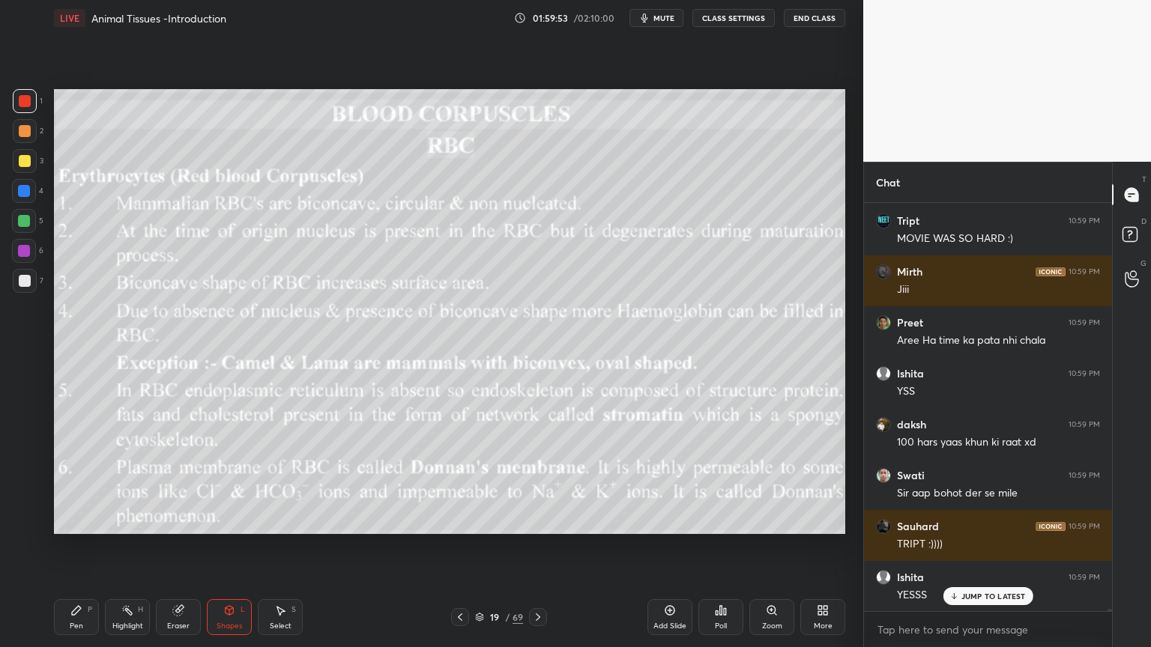
click at [29, 106] on div at bounding box center [25, 101] width 12 height 12
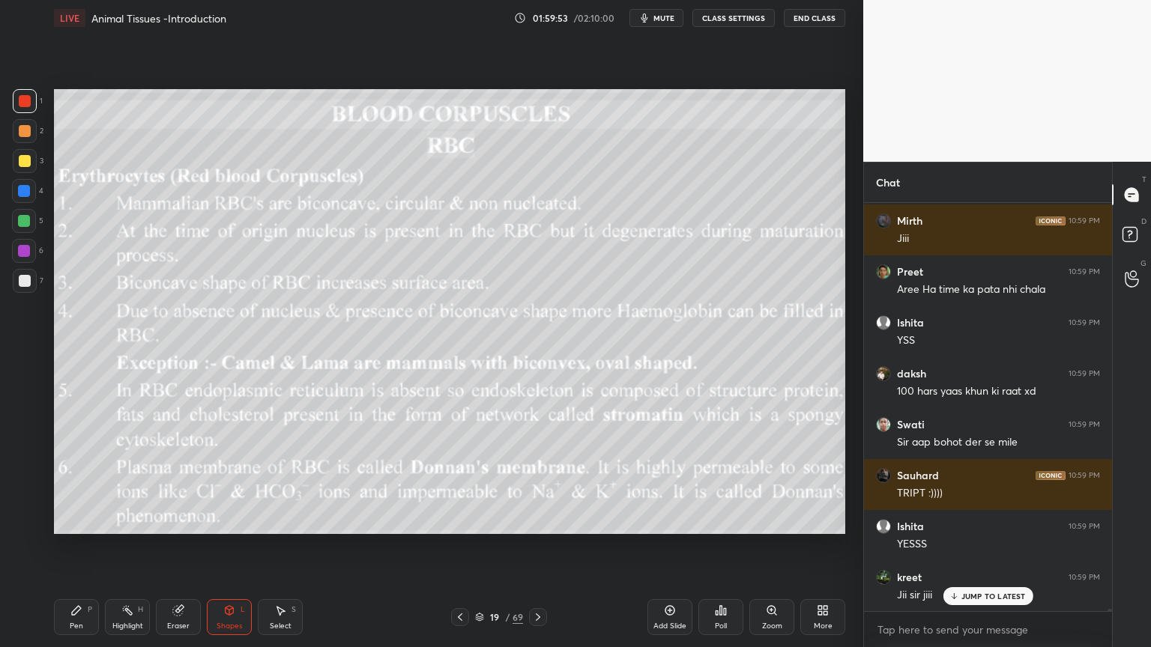
drag, startPoint x: 234, startPoint y: 610, endPoint x: 224, endPoint y: 600, distance: 14.3
click at [229, 520] on icon at bounding box center [229, 610] width 12 height 12
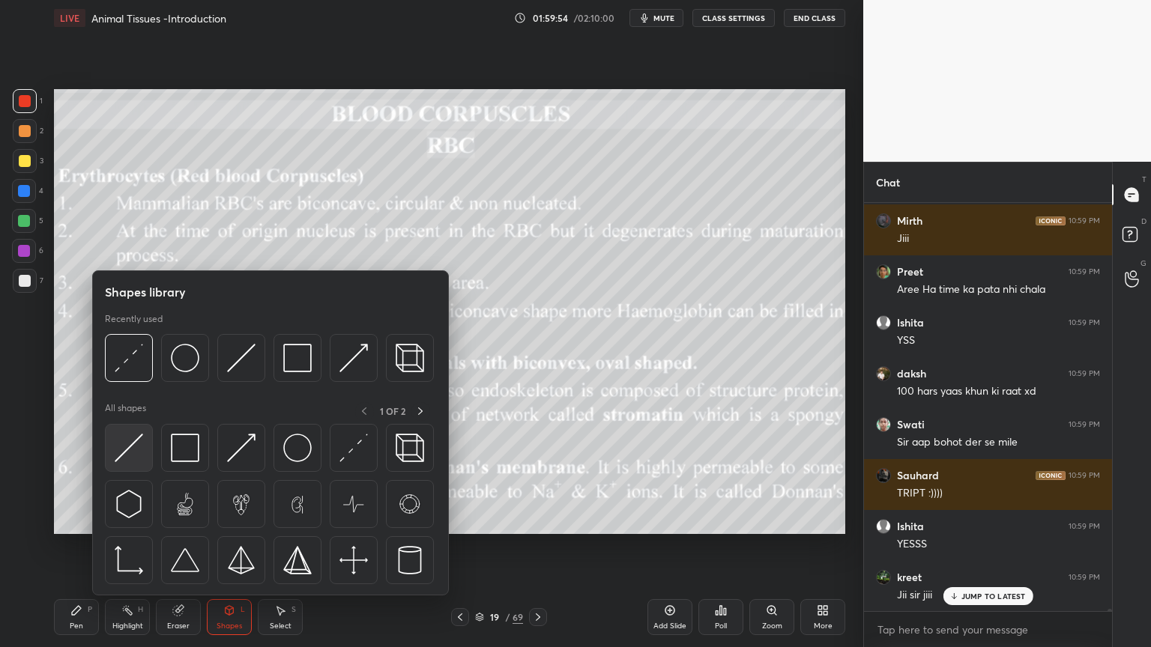
click at [127, 450] on img at bounding box center [129, 448] width 28 height 28
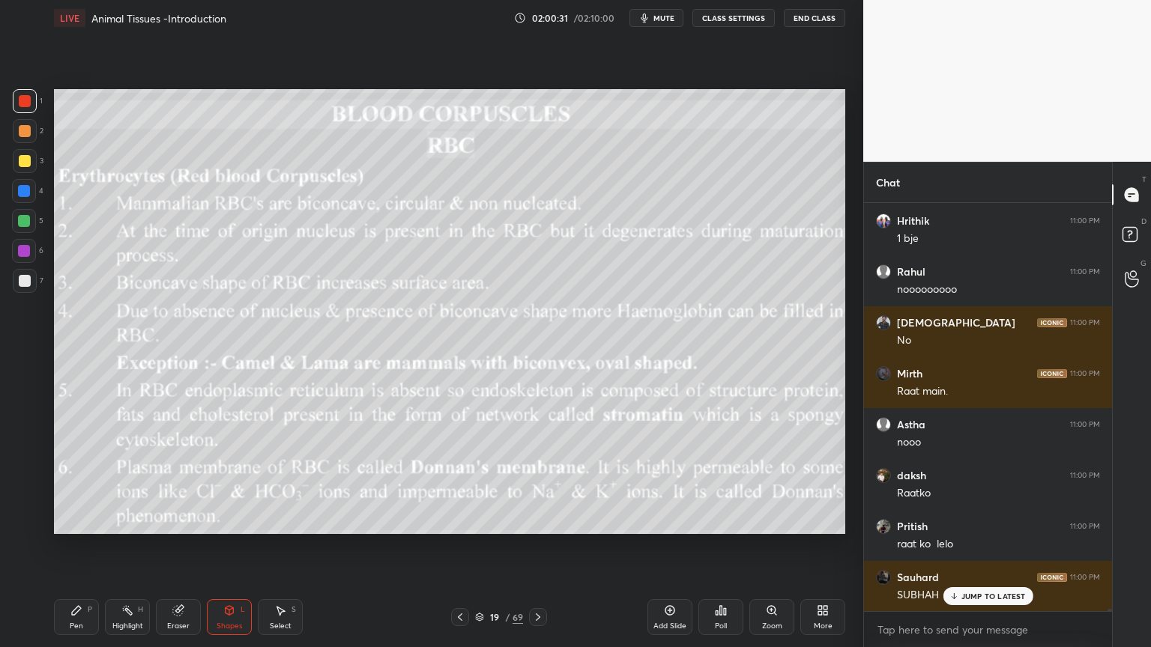
scroll to position [79835, 0]
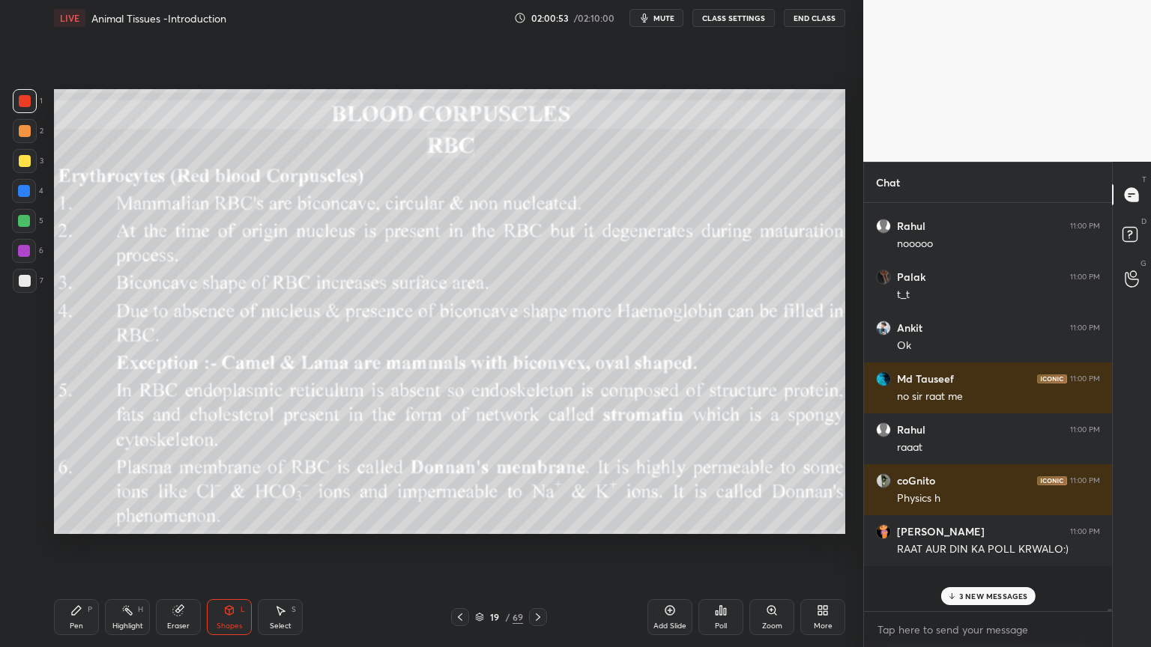
click at [457, 520] on icon at bounding box center [460, 617] width 12 height 12
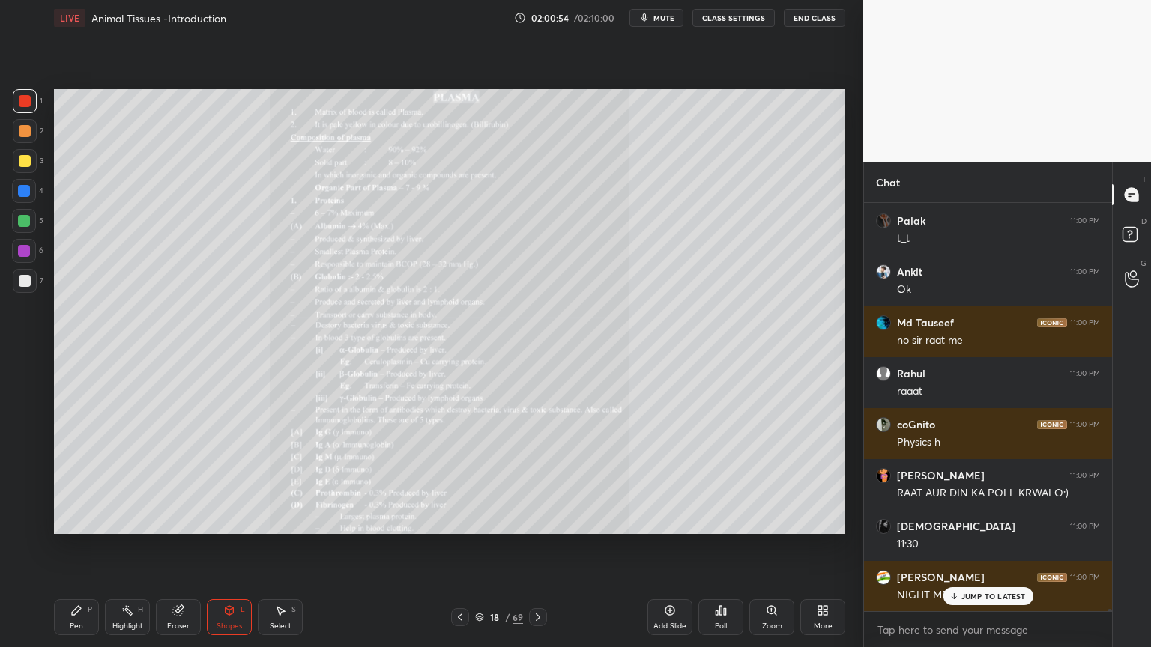
click at [539, 520] on icon at bounding box center [538, 617] width 12 height 12
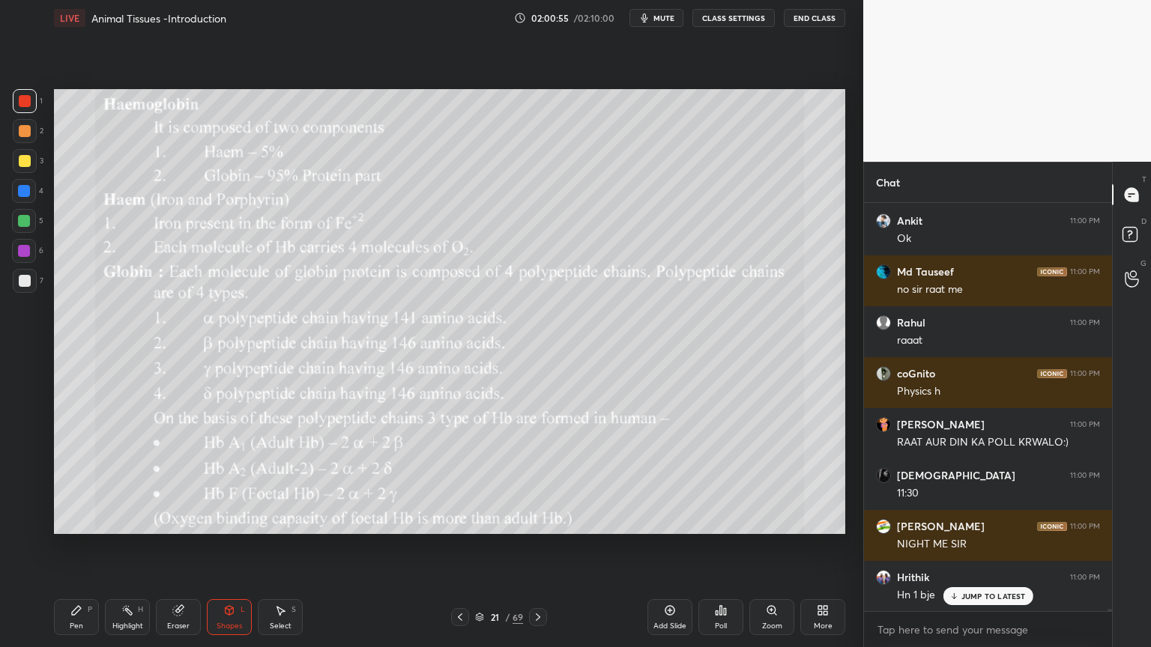
click at [455, 520] on icon at bounding box center [460, 617] width 12 height 12
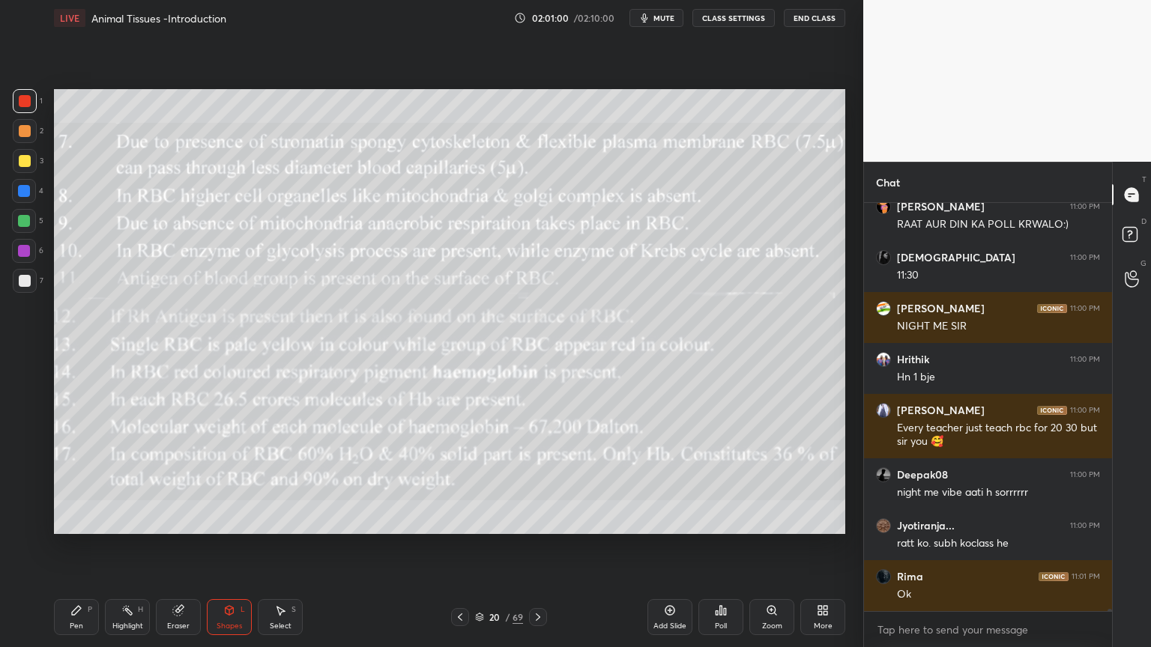
click at [537, 520] on icon at bounding box center [538, 617] width 12 height 12
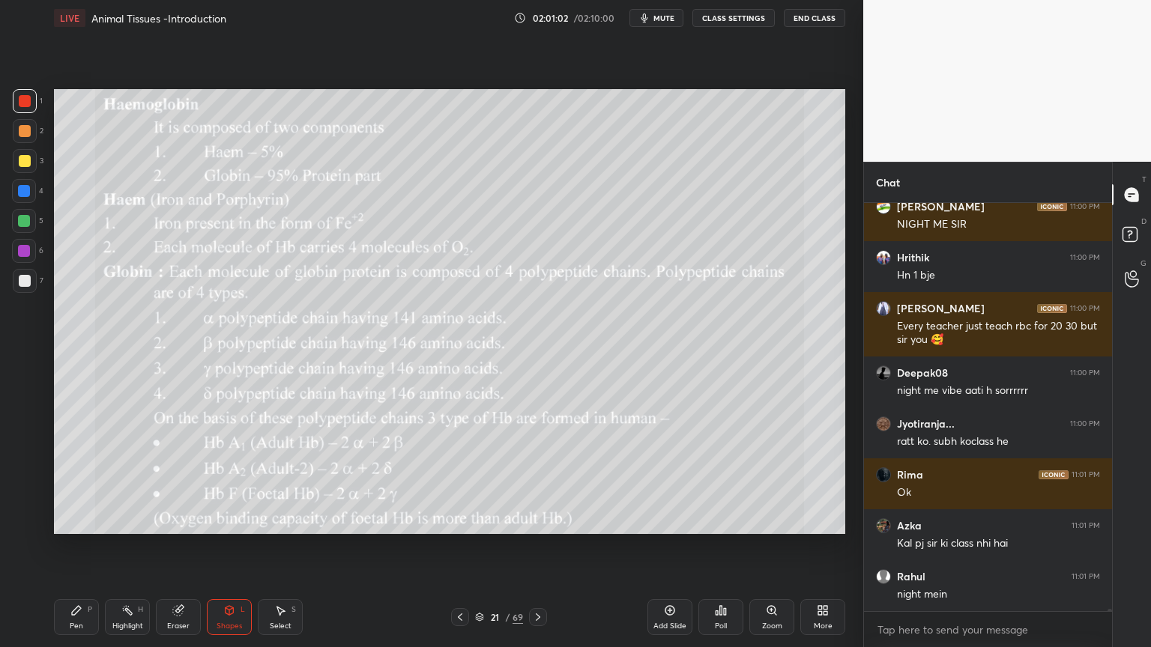
click at [539, 520] on icon at bounding box center [538, 617] width 12 height 12
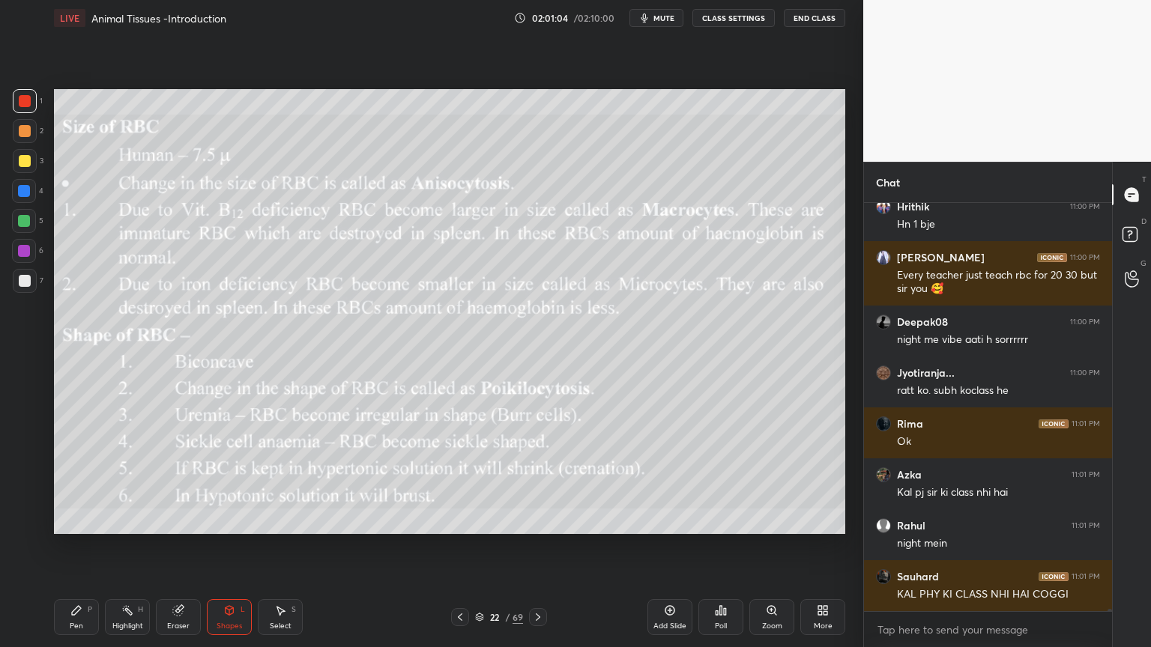
click at [538, 520] on icon at bounding box center [538, 617] width 12 height 12
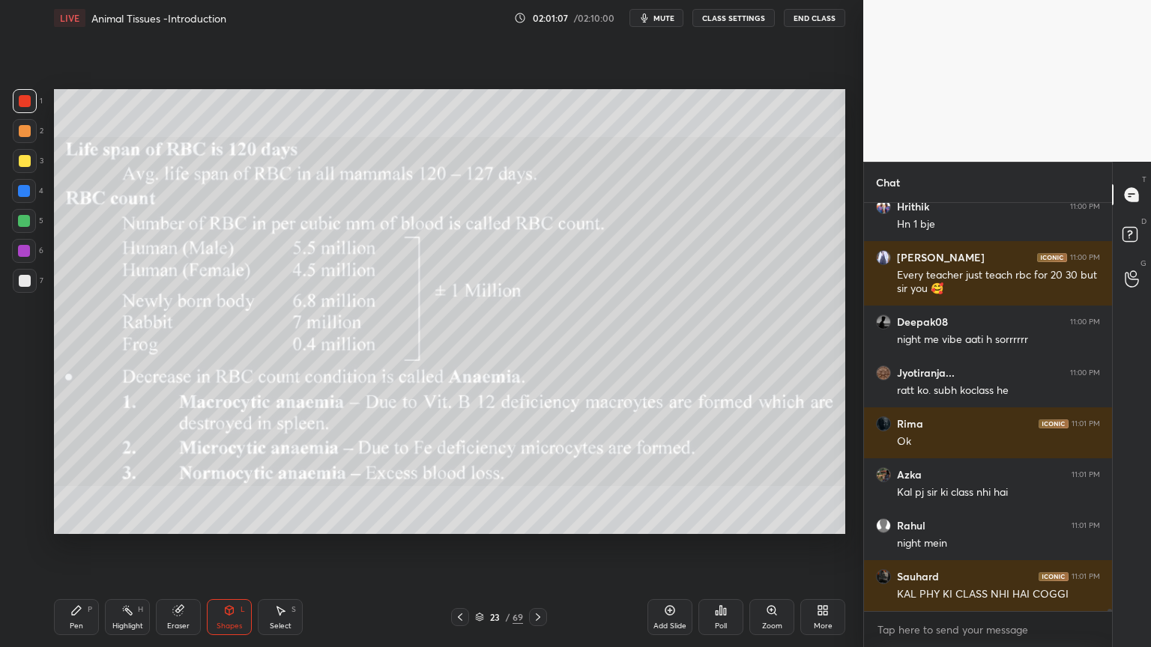
click at [538, 520] on icon at bounding box center [538, 617] width 12 height 12
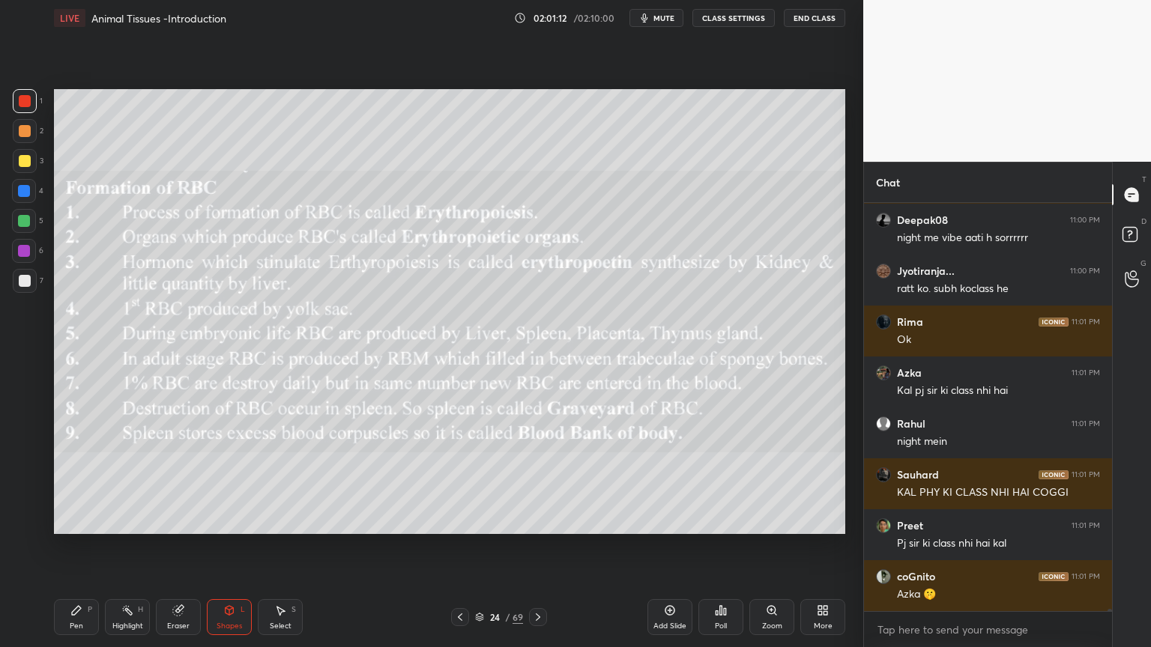
click at [537, 520] on icon at bounding box center [538, 617] width 12 height 12
click at [461, 520] on icon at bounding box center [460, 617] width 12 height 12
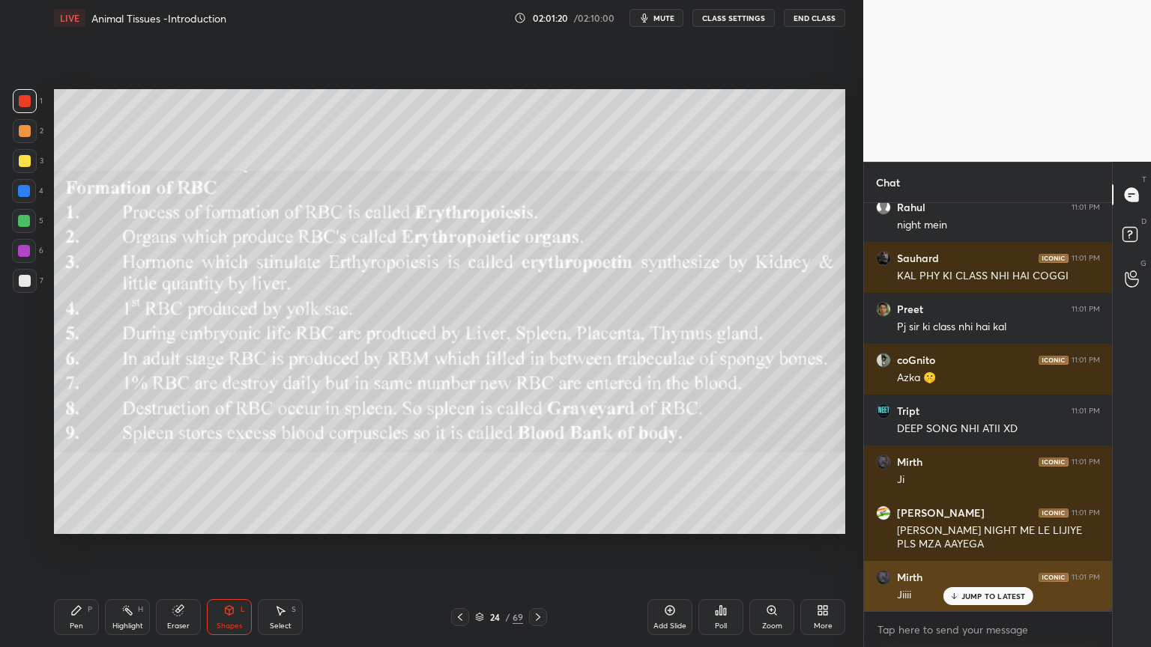
click at [962, 520] on p "JUMP TO LATEST" at bounding box center [993, 596] width 64 height 9
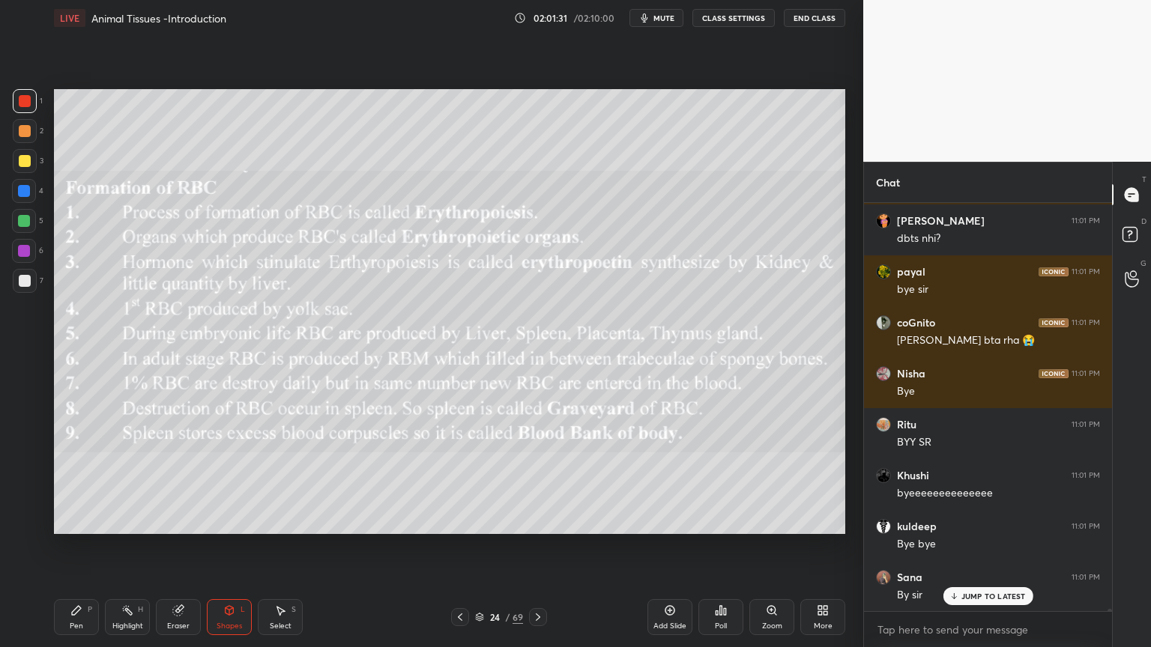
drag, startPoint x: 457, startPoint y: 617, endPoint x: 455, endPoint y: 626, distance: 9.1
click at [457, 520] on div at bounding box center [460, 617] width 18 height 18
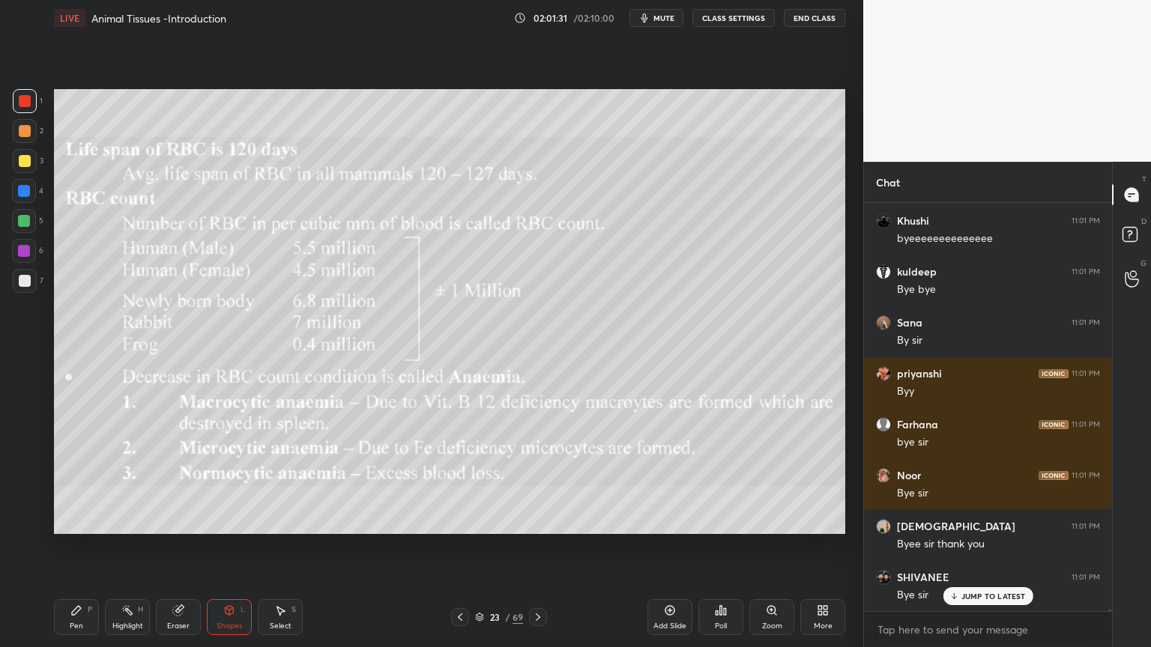
click at [455, 520] on icon at bounding box center [460, 617] width 12 height 12
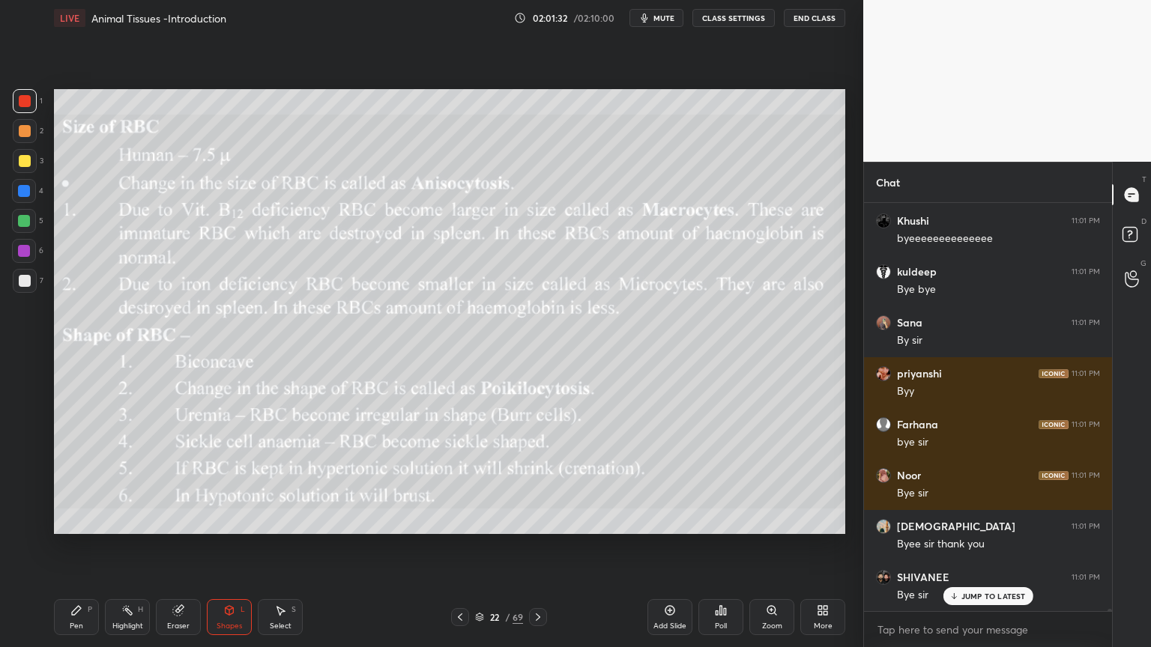
click at [453, 520] on div at bounding box center [460, 617] width 18 height 18
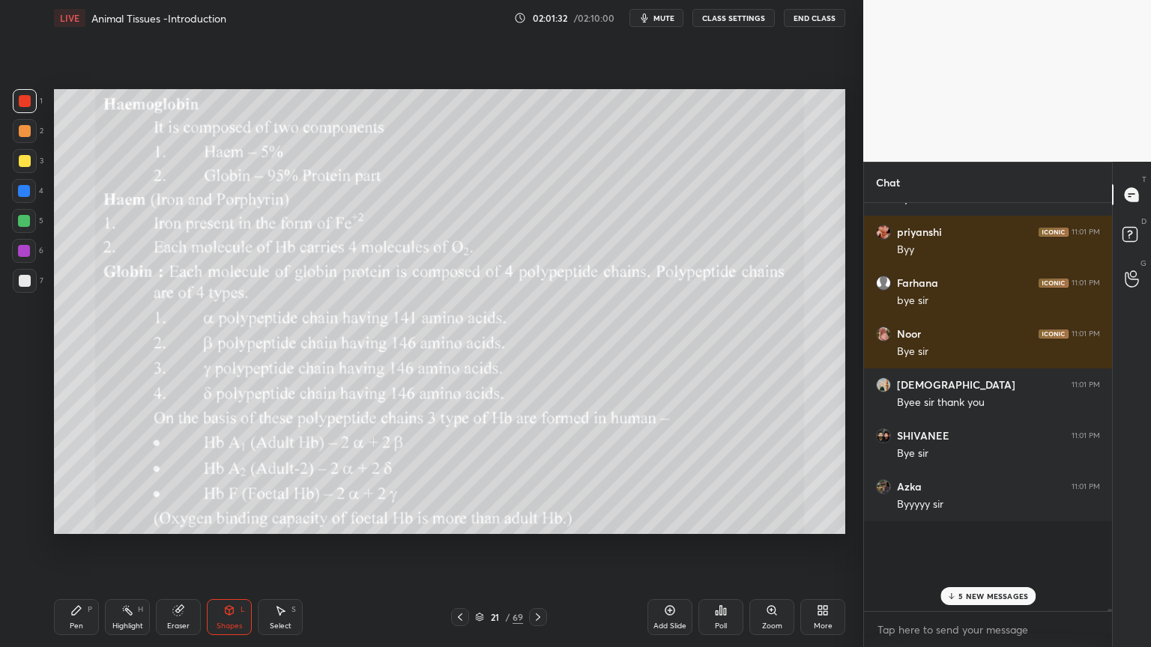
click at [453, 520] on div at bounding box center [460, 617] width 18 height 18
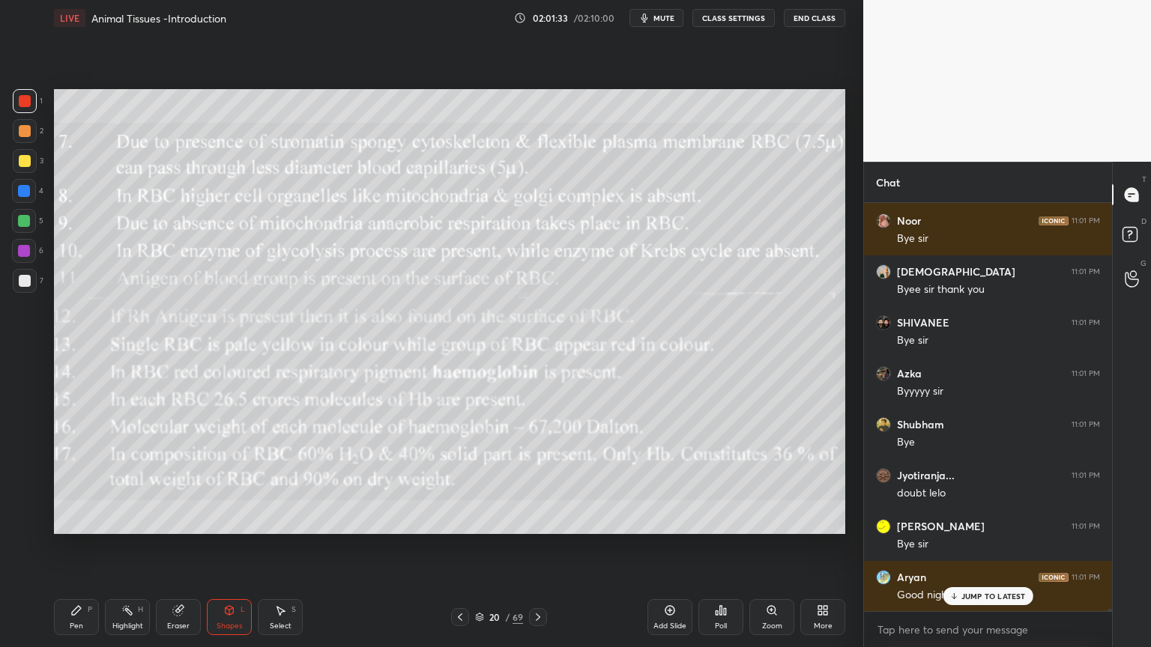
click at [453, 520] on div at bounding box center [460, 617] width 18 height 18
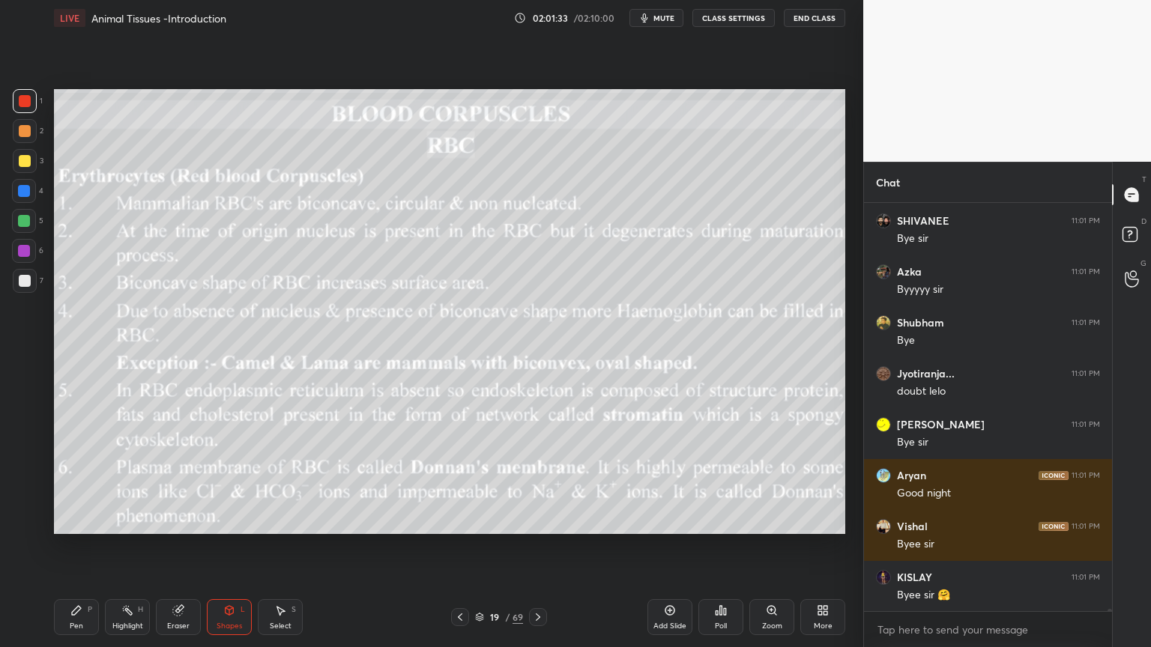
click at [455, 520] on icon at bounding box center [460, 617] width 12 height 12
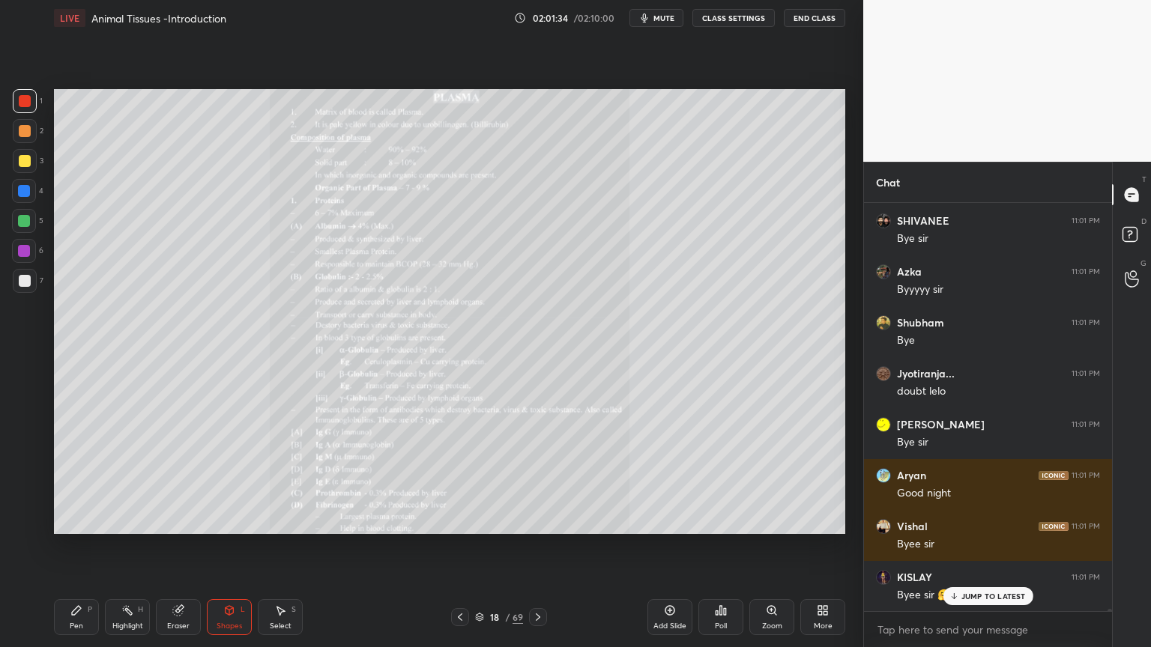
click at [453, 520] on div at bounding box center [460, 617] width 18 height 18
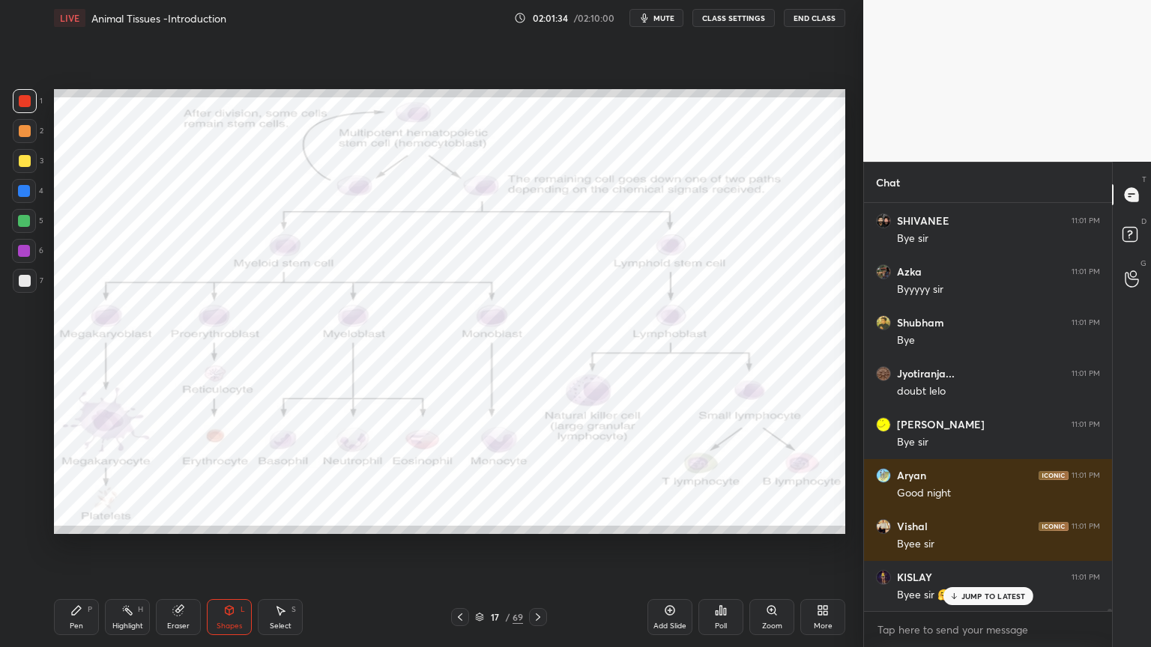
click at [453, 520] on div at bounding box center [460, 617] width 18 height 18
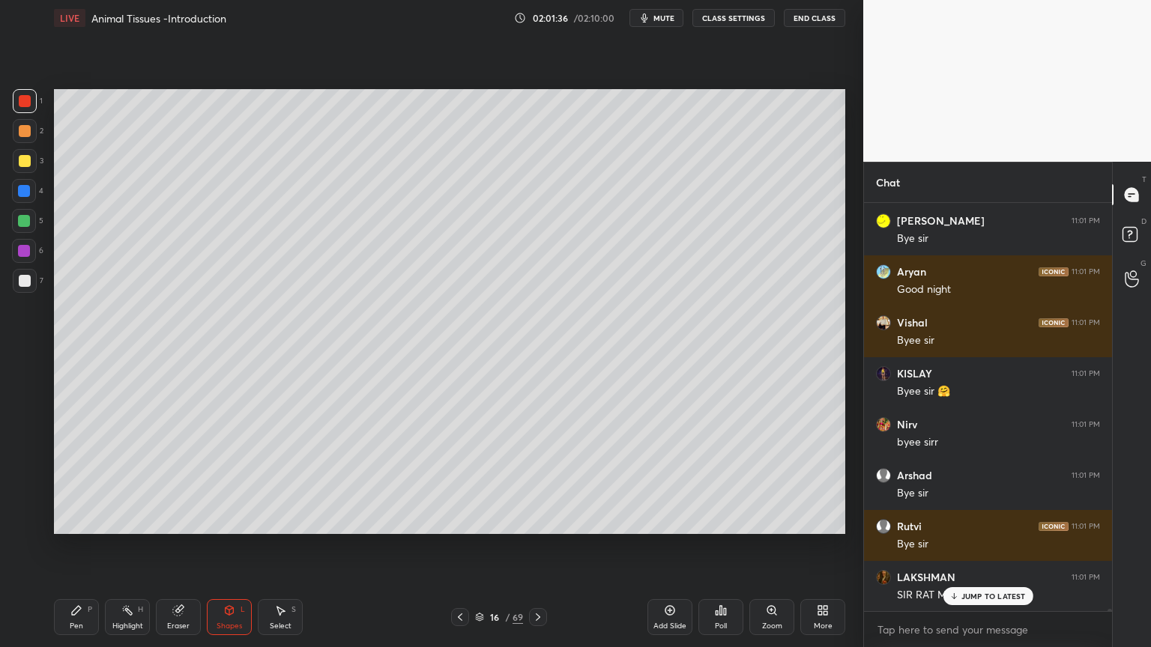
click at [451, 520] on div at bounding box center [460, 617] width 18 height 18
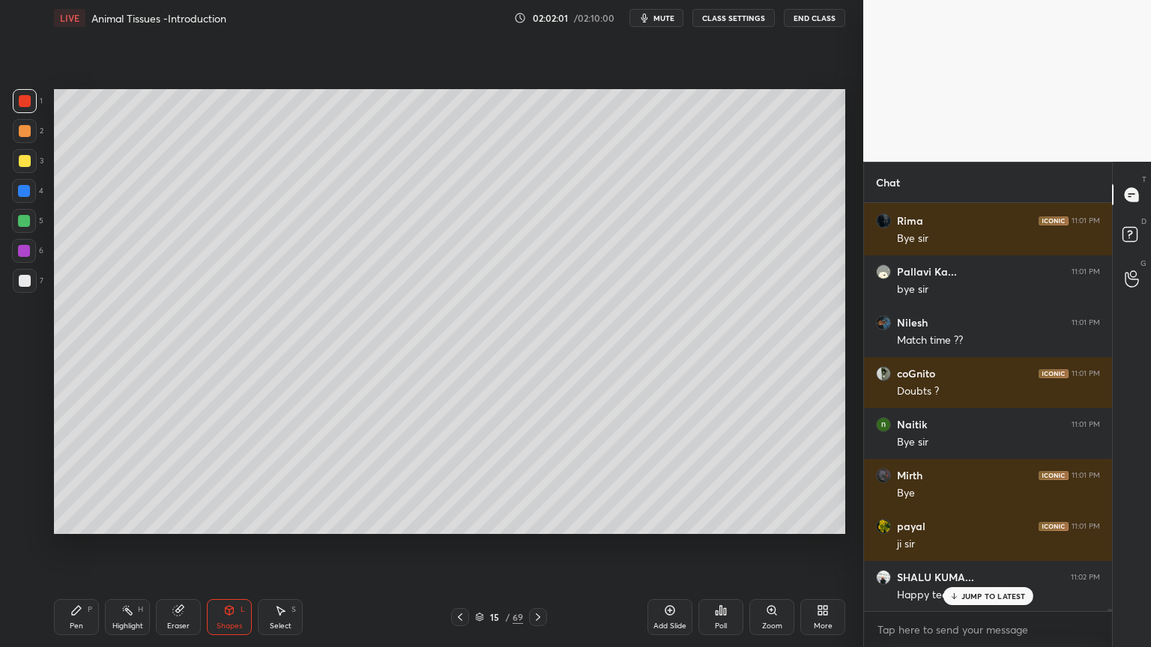
click at [542, 520] on div at bounding box center [538, 617] width 18 height 18
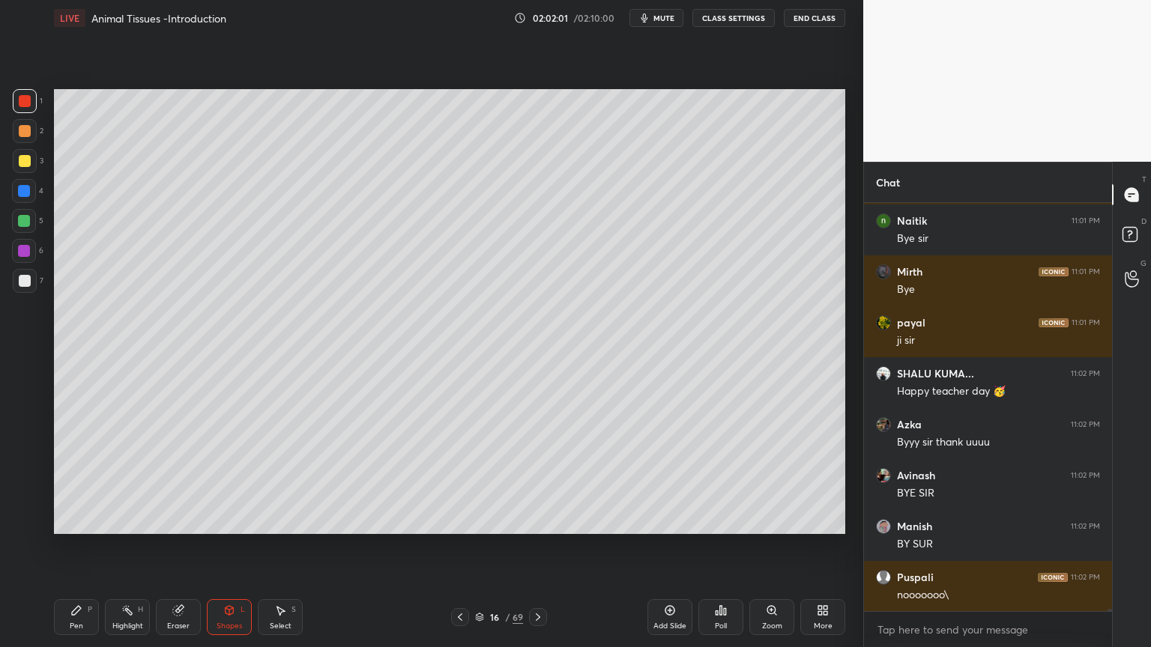
click at [539, 520] on icon at bounding box center [538, 617] width 12 height 12
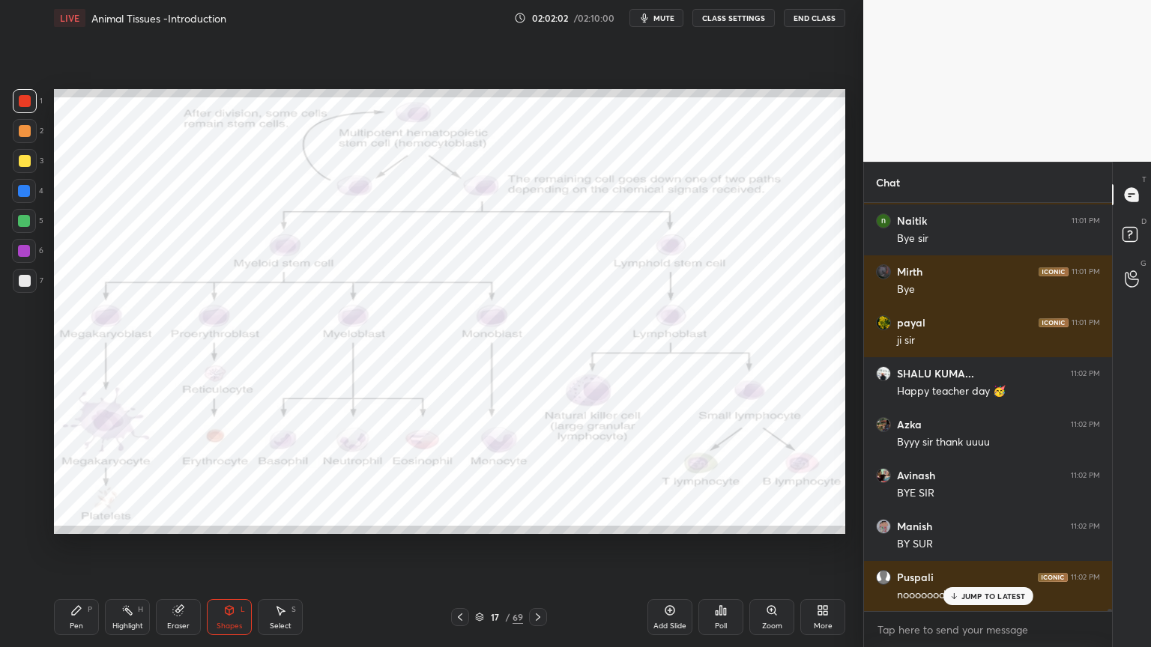
click at [539, 520] on icon at bounding box center [538, 617] width 12 height 12
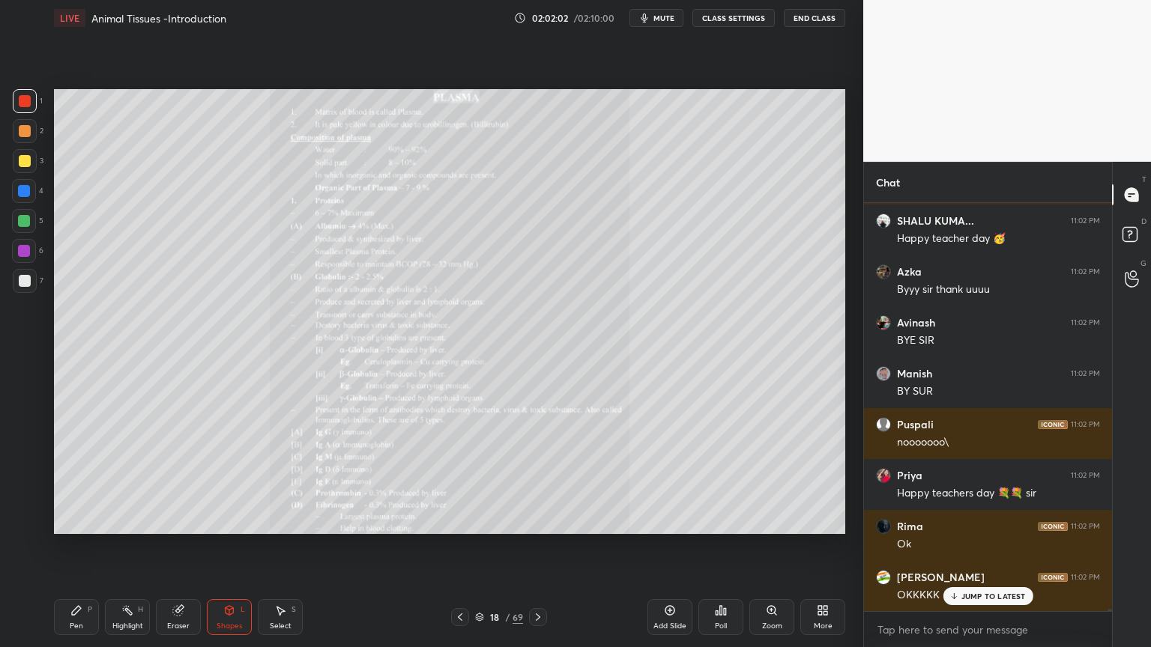
click at [537, 520] on icon at bounding box center [538, 616] width 4 height 7
click at [460, 520] on icon at bounding box center [460, 617] width 12 height 12
click at [461, 520] on icon at bounding box center [460, 617] width 12 height 12
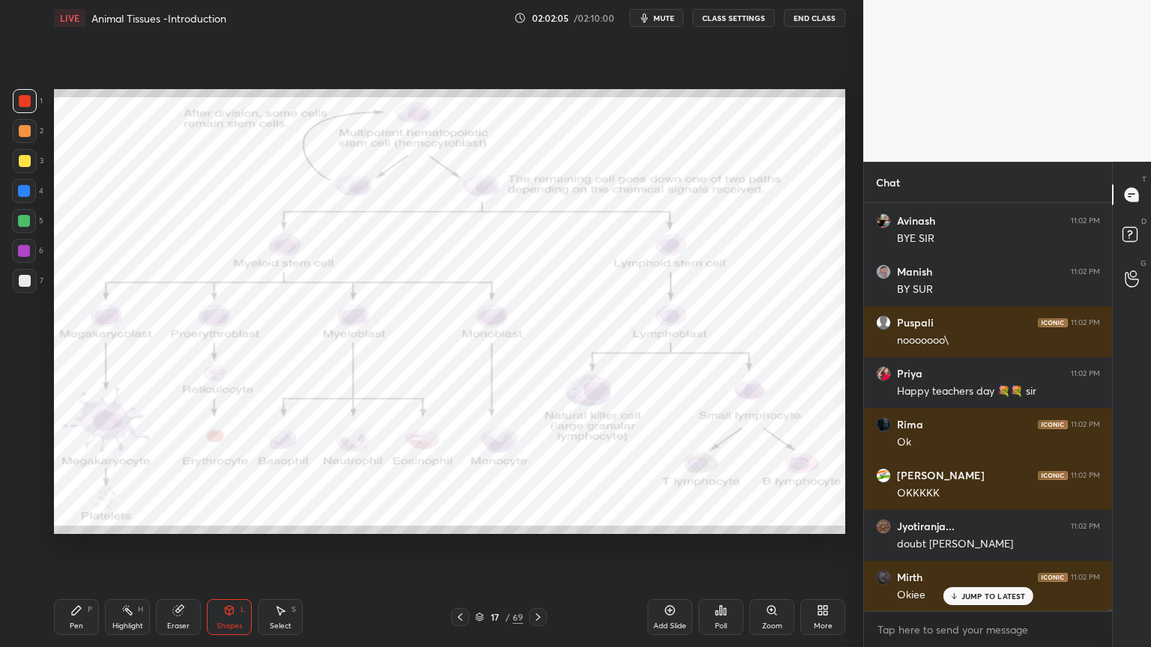
click at [457, 520] on icon at bounding box center [460, 617] width 12 height 12
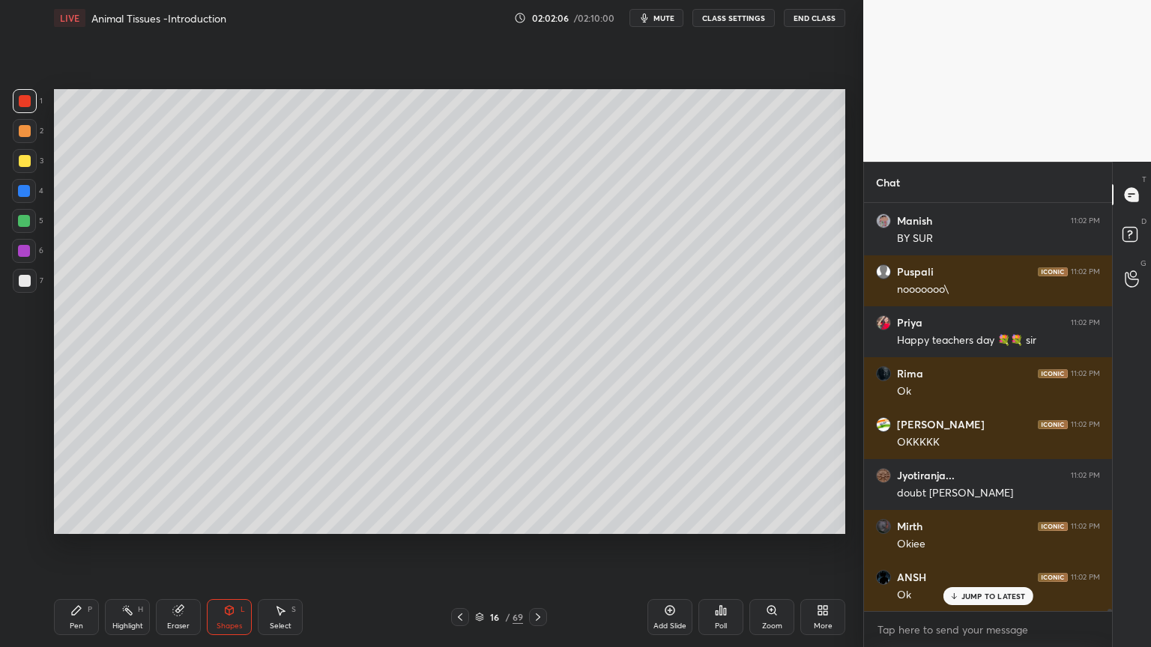
click at [670, 520] on icon at bounding box center [670, 610] width 12 height 12
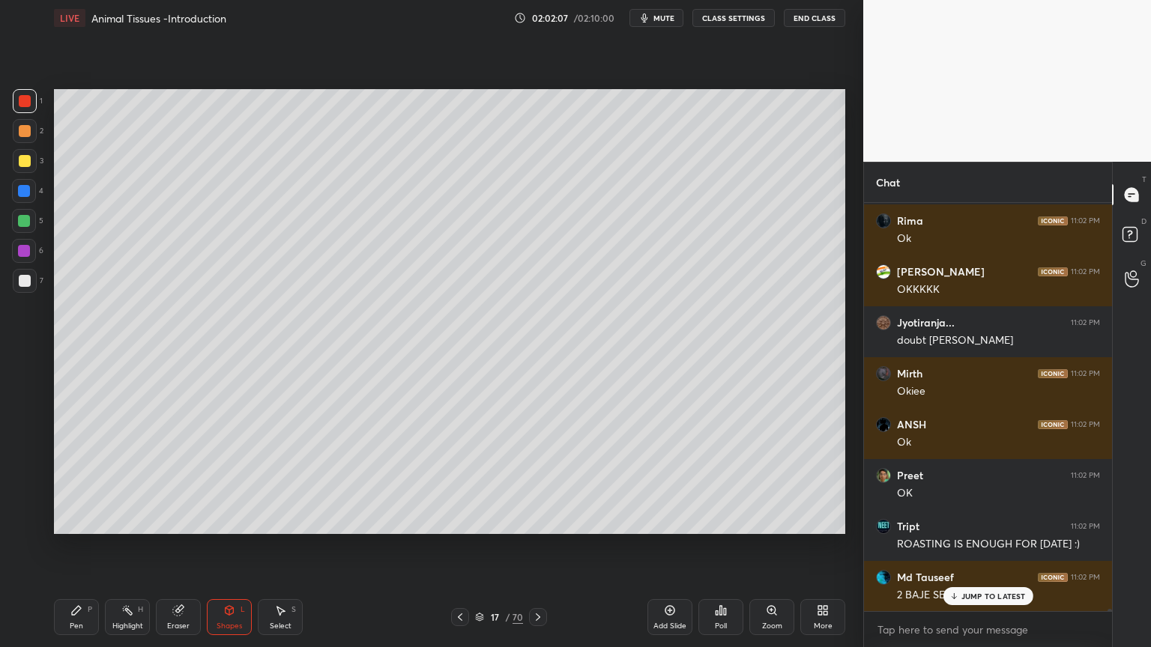
click at [21, 279] on div at bounding box center [25, 281] width 12 height 12
drag, startPoint x: 24, startPoint y: 283, endPoint x: 23, endPoint y: 299, distance: 15.7
click at [23, 285] on div at bounding box center [25, 281] width 12 height 12
drag, startPoint x: 67, startPoint y: 614, endPoint x: 75, endPoint y: 557, distance: 57.4
click at [69, 520] on div "Pen P" at bounding box center [76, 617] width 45 height 36
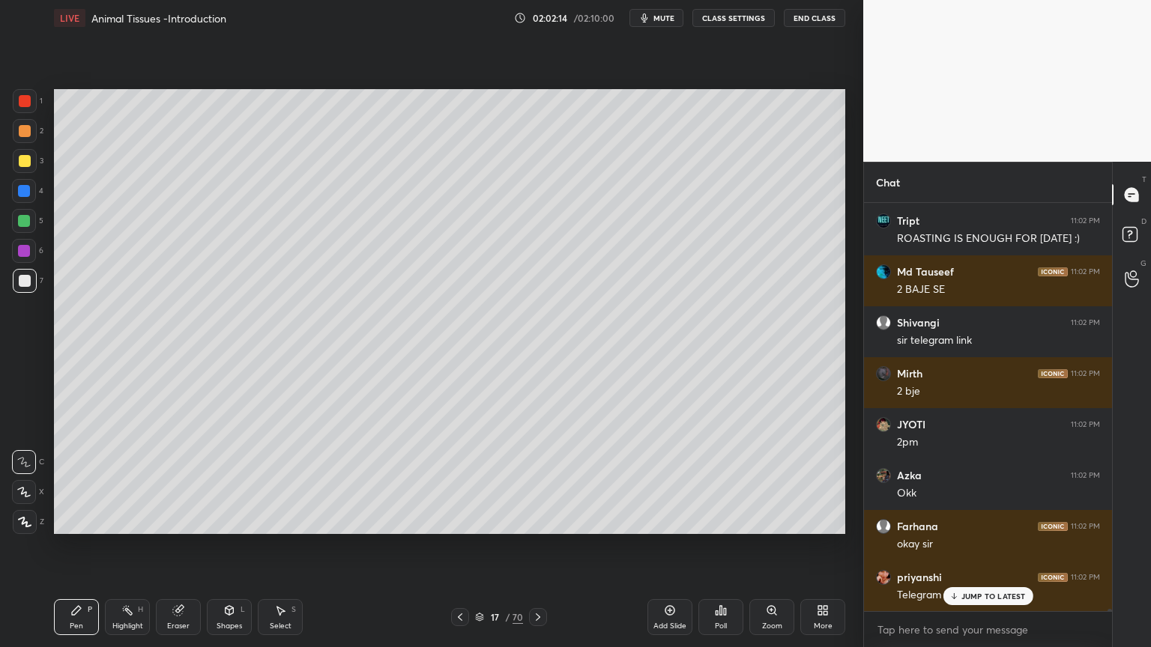
click at [24, 518] on icon at bounding box center [24, 522] width 13 height 10
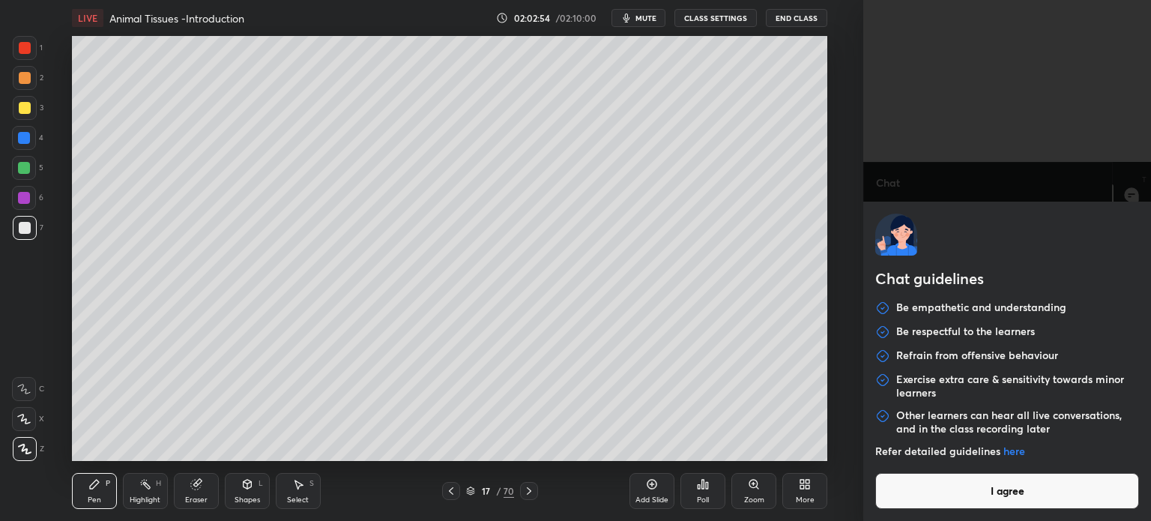
click at [967, 508] on body "1 2 3 4 5 6 7 C X Z C X Z E E Erase all H H LIVE Animal Tissues -Introduction 0…" at bounding box center [575, 260] width 1151 height 521
click at [968, 500] on button "I agree" at bounding box center [1007, 491] width 264 height 36
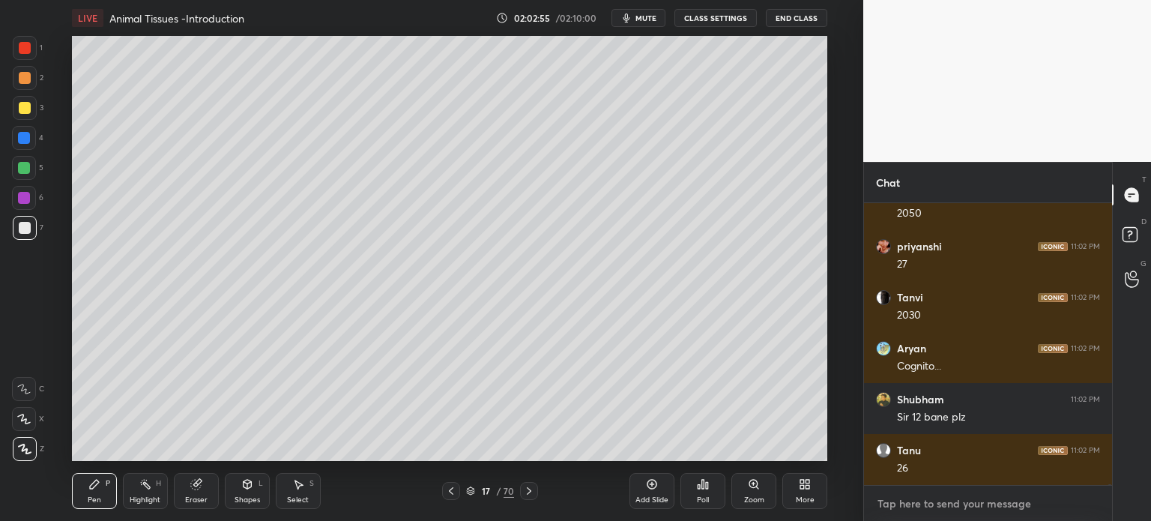
type textarea "x"
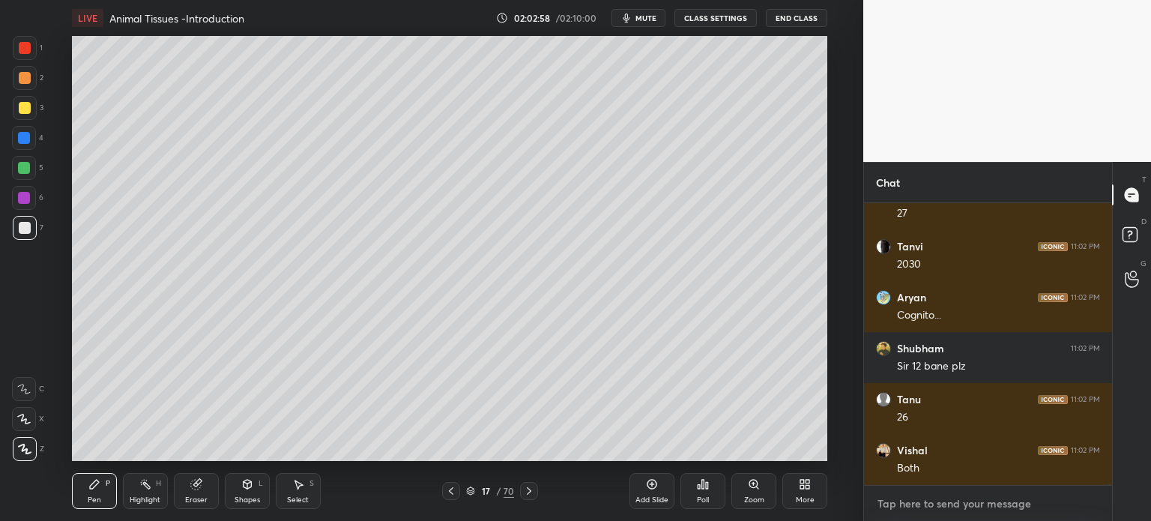
paste textarea "[URL][DOMAIN_NAME]"
type textarea "[URL][DOMAIN_NAME]"
type textarea "x"
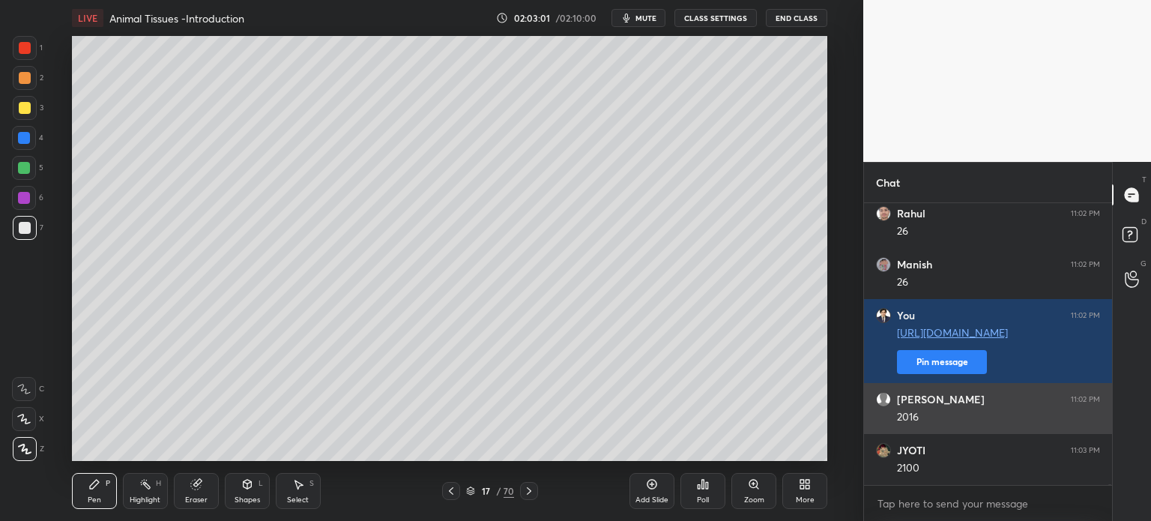
click at [956, 410] on div "2016" at bounding box center [998, 417] width 203 height 15
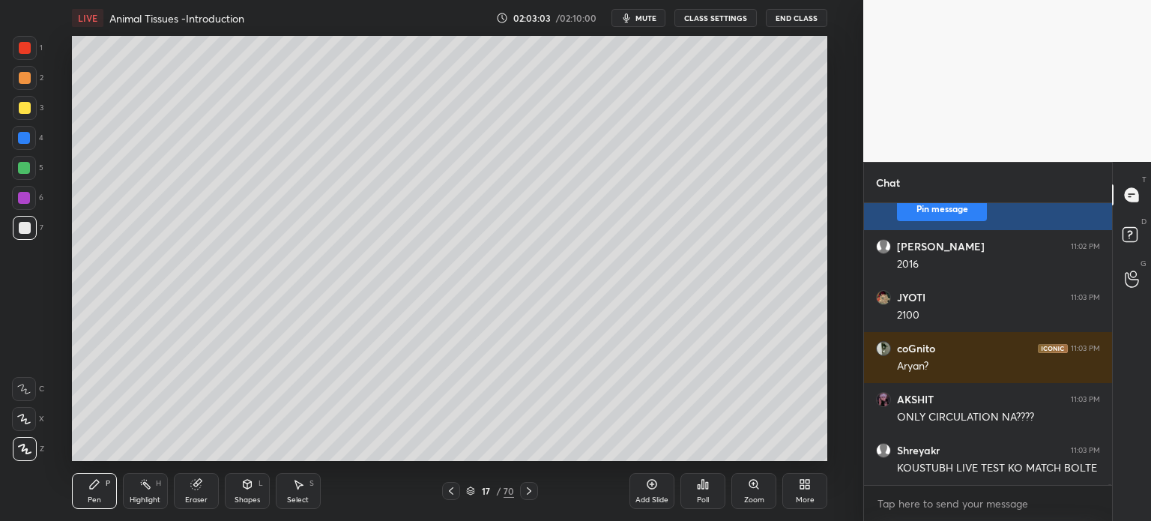
click at [946, 212] on button "Pin message" at bounding box center [942, 209] width 90 height 24
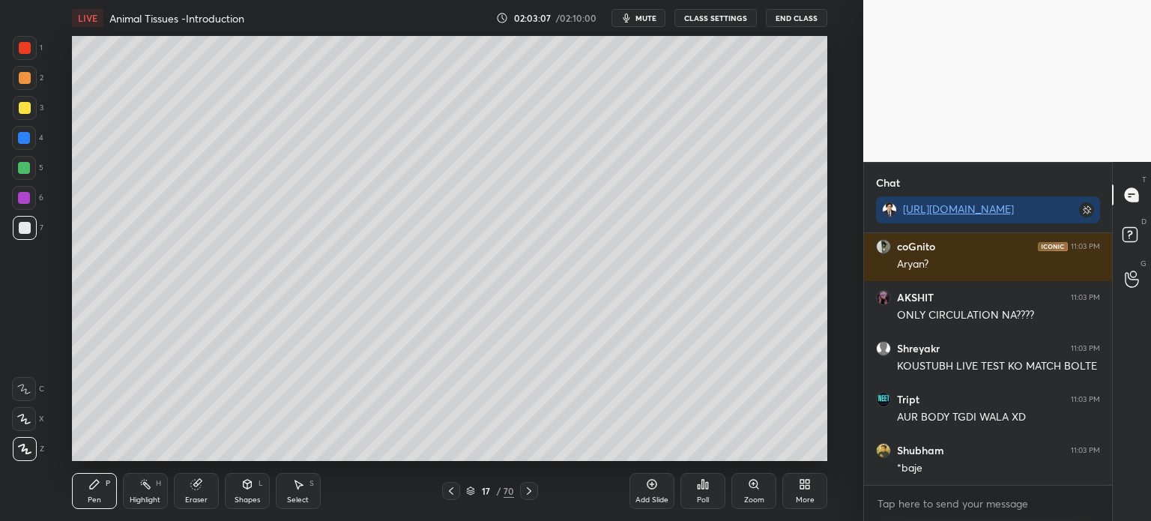
click at [25, 140] on div at bounding box center [24, 138] width 12 height 12
drag, startPoint x: 27, startPoint y: 139, endPoint x: 45, endPoint y: 125, distance: 22.5
click at [25, 139] on div at bounding box center [24, 138] width 12 height 12
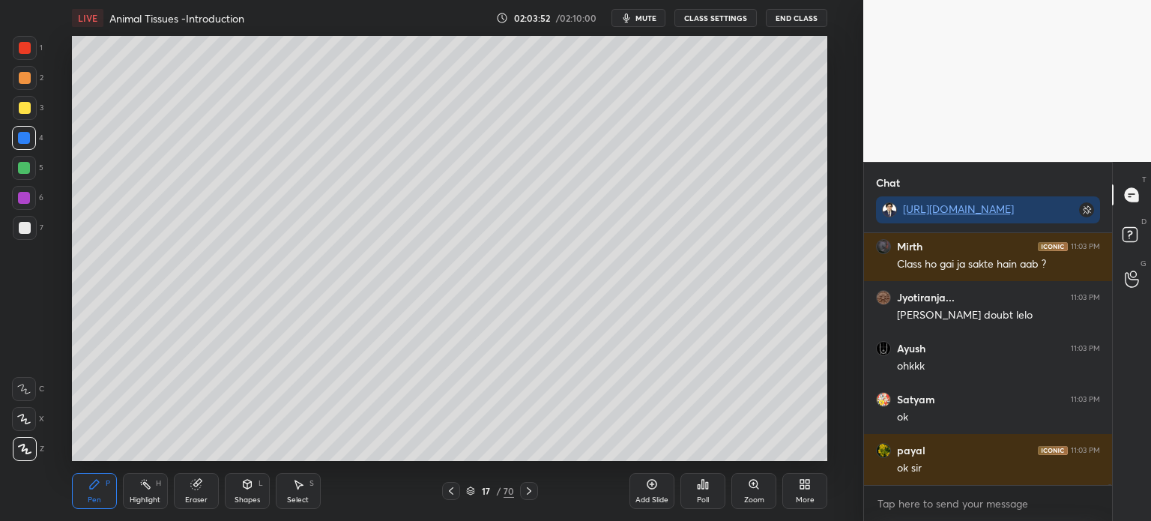
drag, startPoint x: 198, startPoint y: 491, endPoint x: 218, endPoint y: 469, distance: 29.7
click at [200, 492] on div "Eraser" at bounding box center [196, 491] width 45 height 36
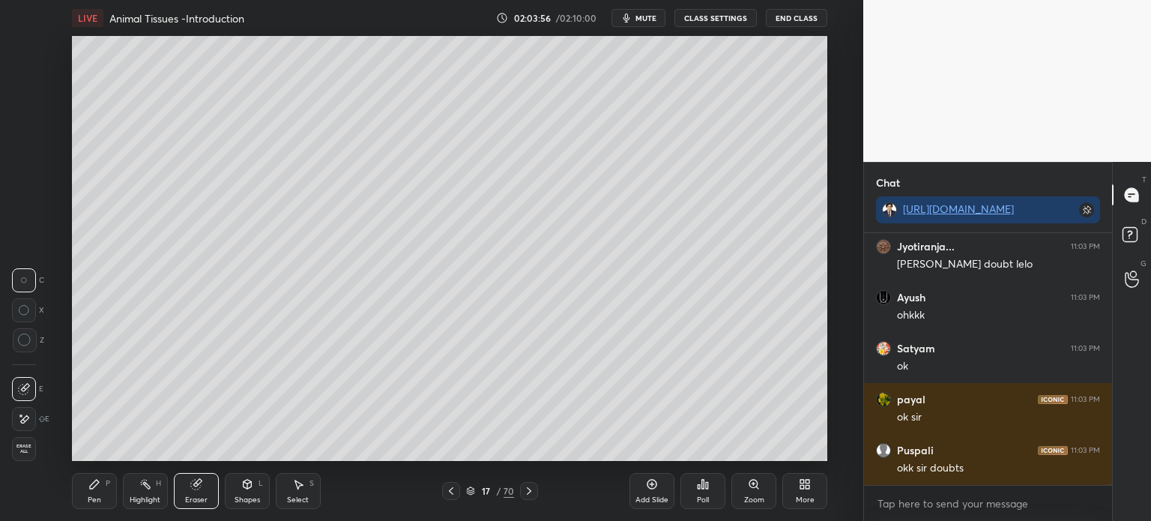
click at [88, 497] on div "Pen" at bounding box center [94, 499] width 13 height 7
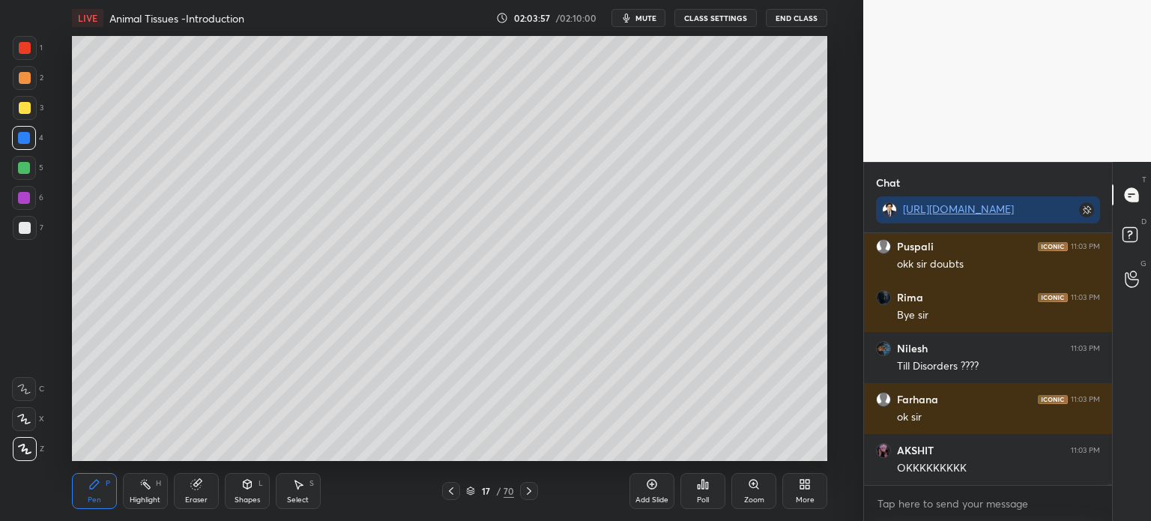
click at [27, 225] on div at bounding box center [25, 228] width 12 height 12
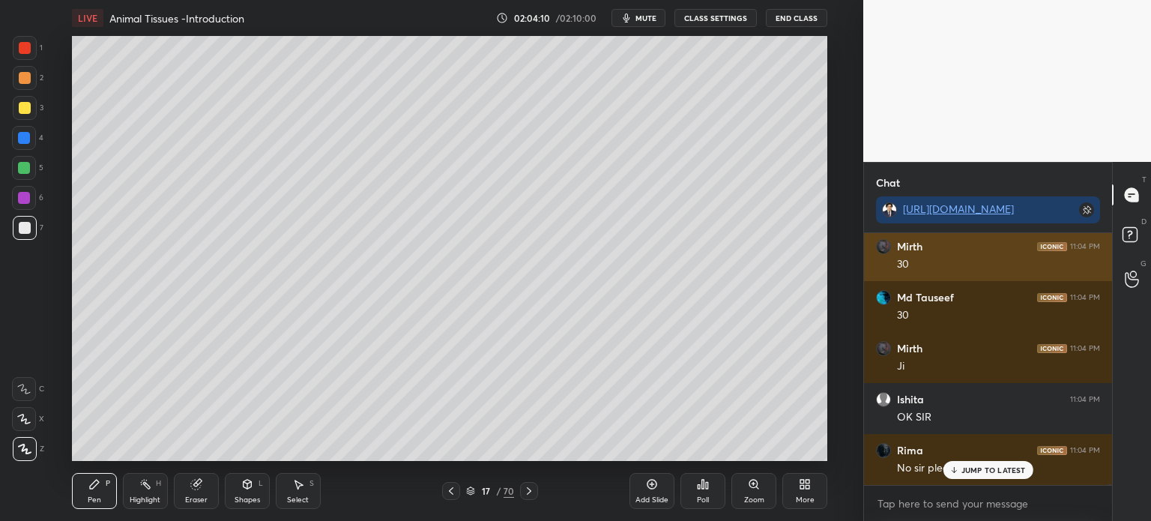
scroll to position [92476, 0]
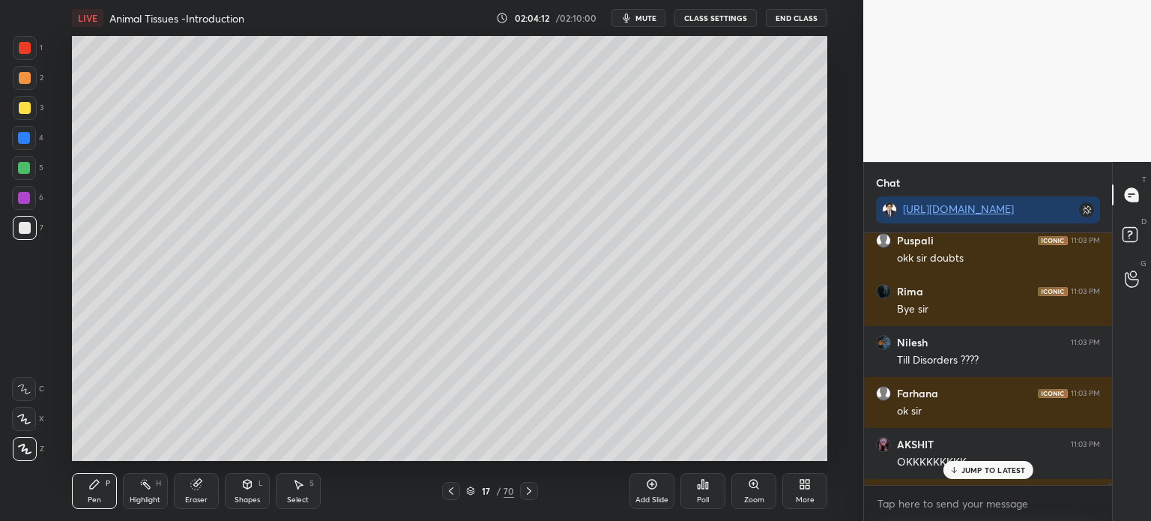
click at [715, 15] on button "CLASS SETTINGS" at bounding box center [715, 18] width 82 height 18
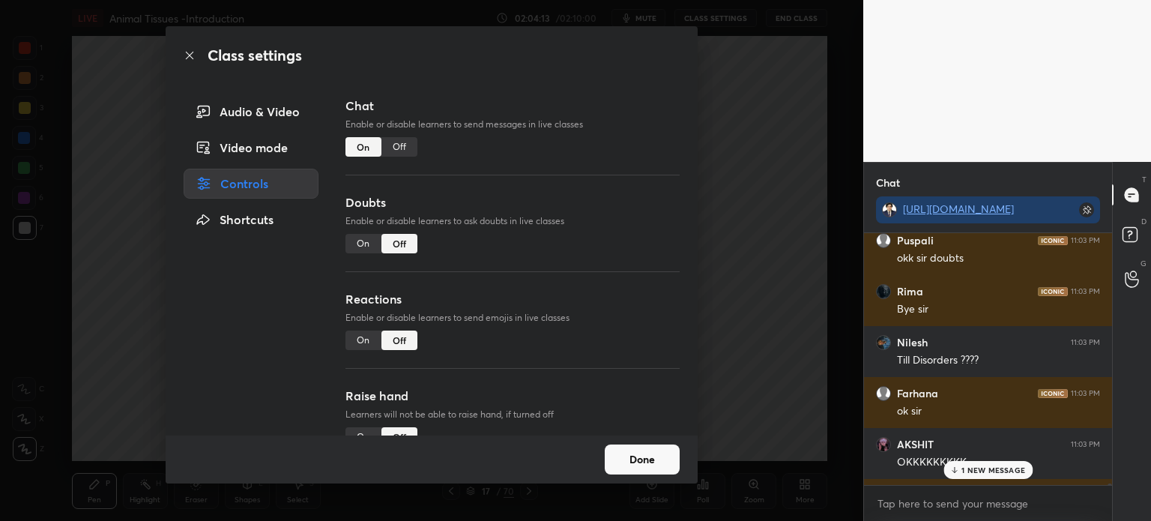
click at [372, 245] on div "On" at bounding box center [363, 243] width 36 height 19
click at [367, 345] on div "On" at bounding box center [363, 339] width 36 height 19
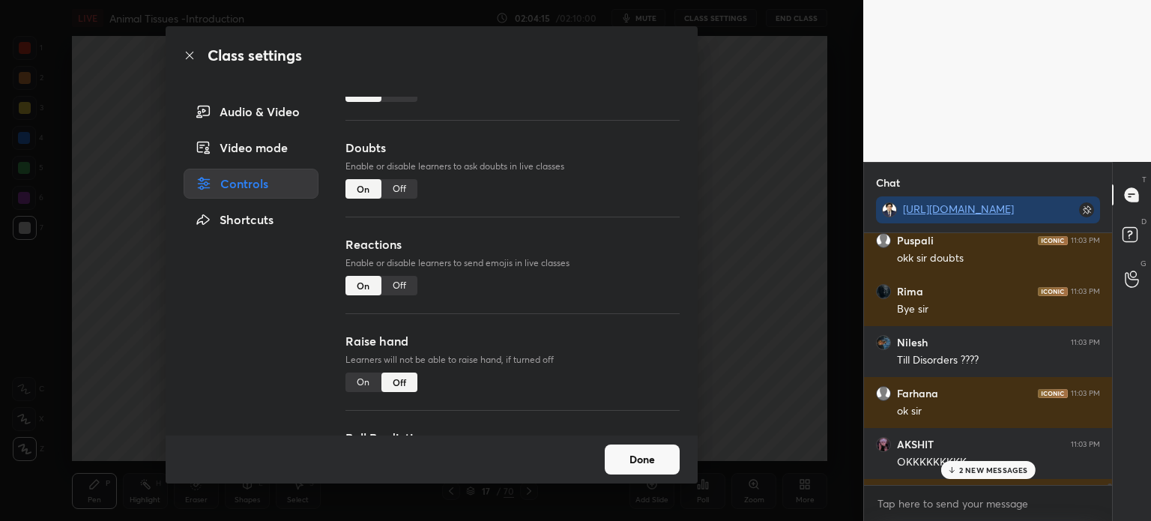
scroll to position [130, 0]
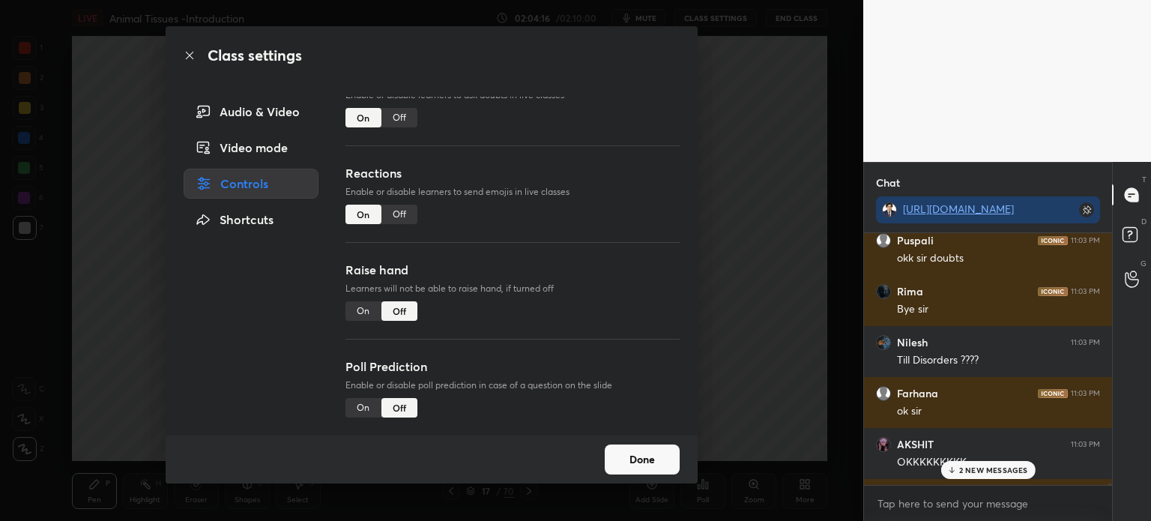
click at [368, 303] on div "On" at bounding box center [363, 310] width 36 height 19
click at [359, 398] on div "On" at bounding box center [363, 407] width 36 height 19
click at [646, 458] on button "Done" at bounding box center [641, 459] width 75 height 30
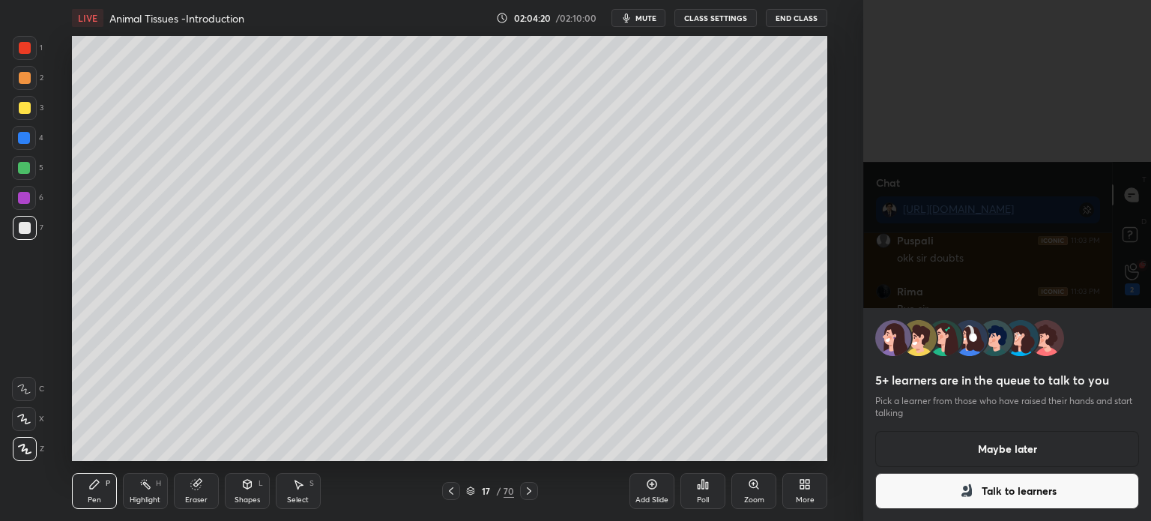
click at [960, 473] on div "5+ learners are in the queue to talk to you Pick a learner from those who have …" at bounding box center [1007, 260] width 288 height 521
click at [983, 500] on button "Talk to learners" at bounding box center [1007, 491] width 264 height 36
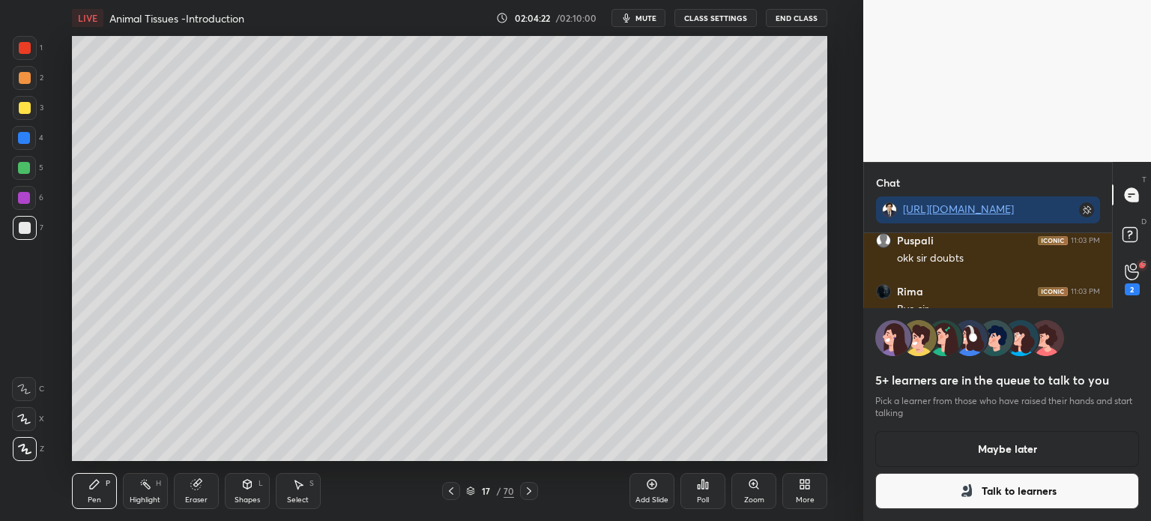
scroll to position [4, 4]
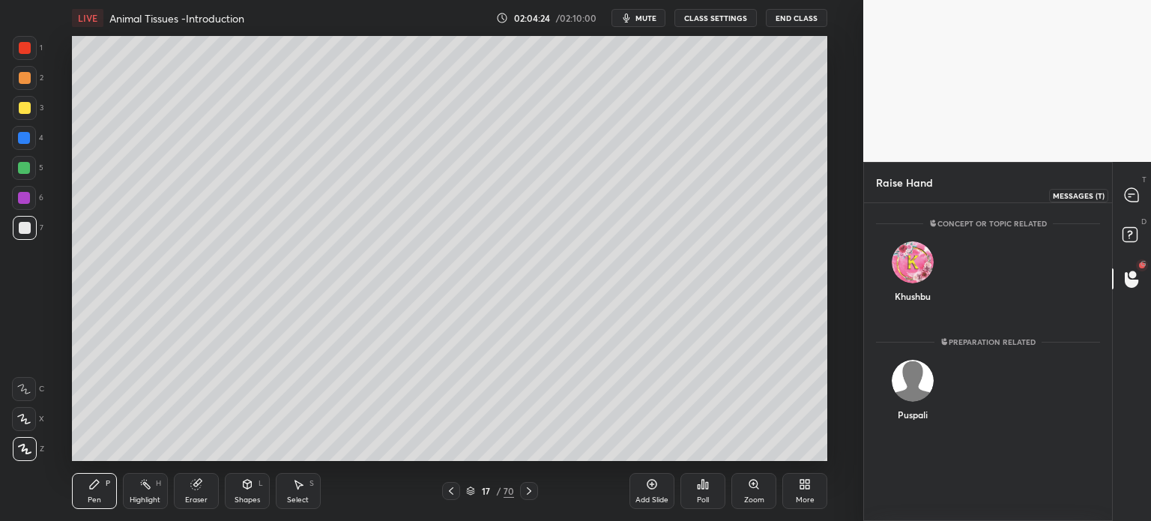
click at [1133, 191] on icon at bounding box center [1130, 194] width 13 height 13
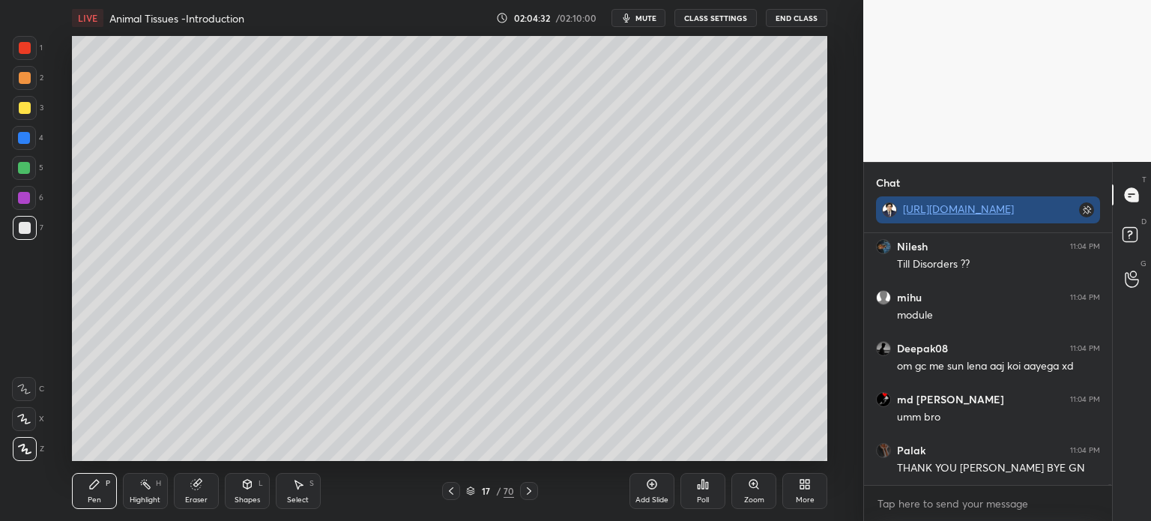
scroll to position [93781, 0]
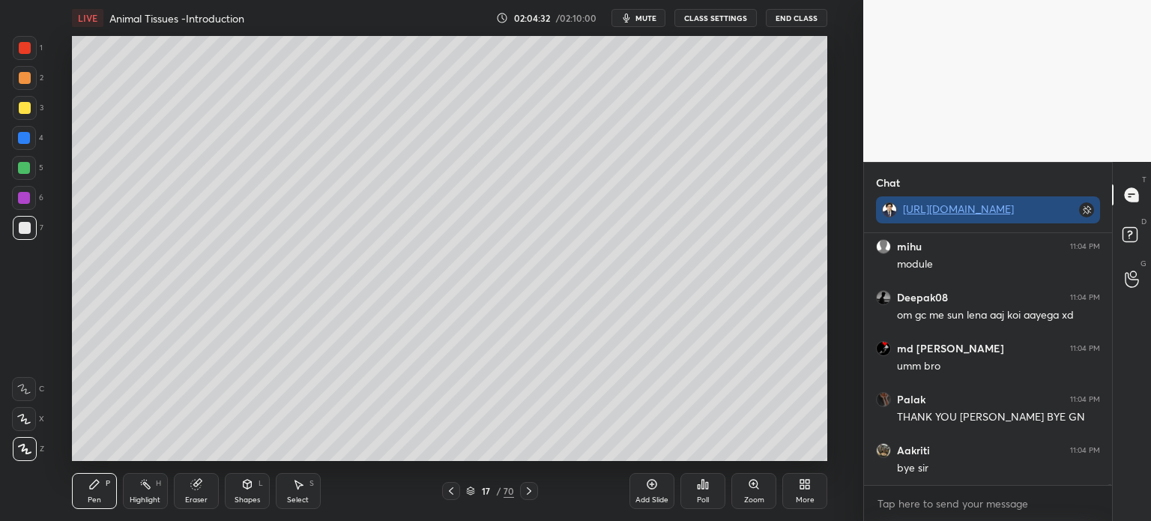
click at [1091, 218] on div "[URL][DOMAIN_NAME]" at bounding box center [988, 209] width 224 height 27
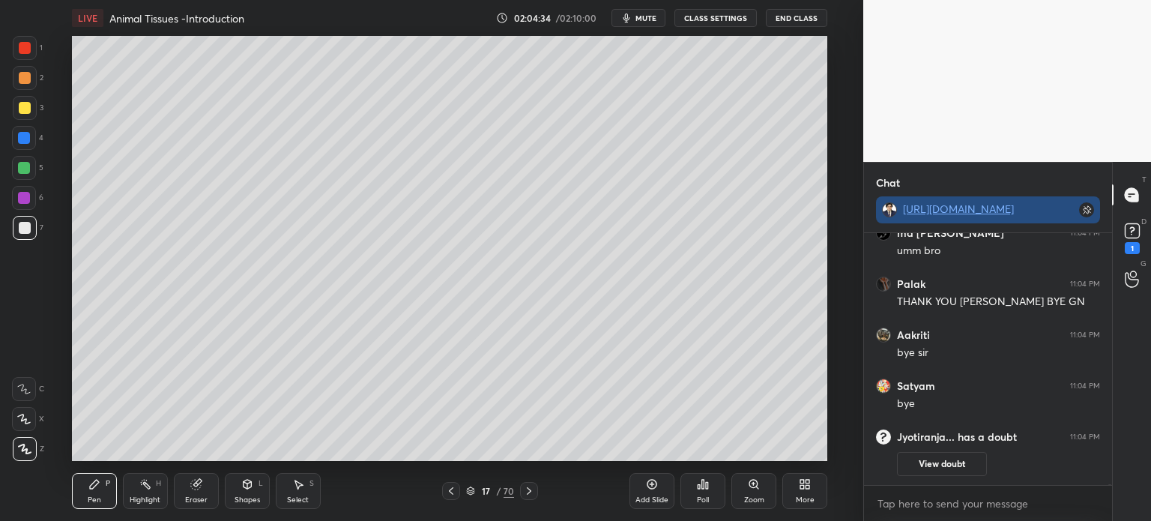
click at [1091, 208] on div "[URL][DOMAIN_NAME]" at bounding box center [988, 209] width 224 height 27
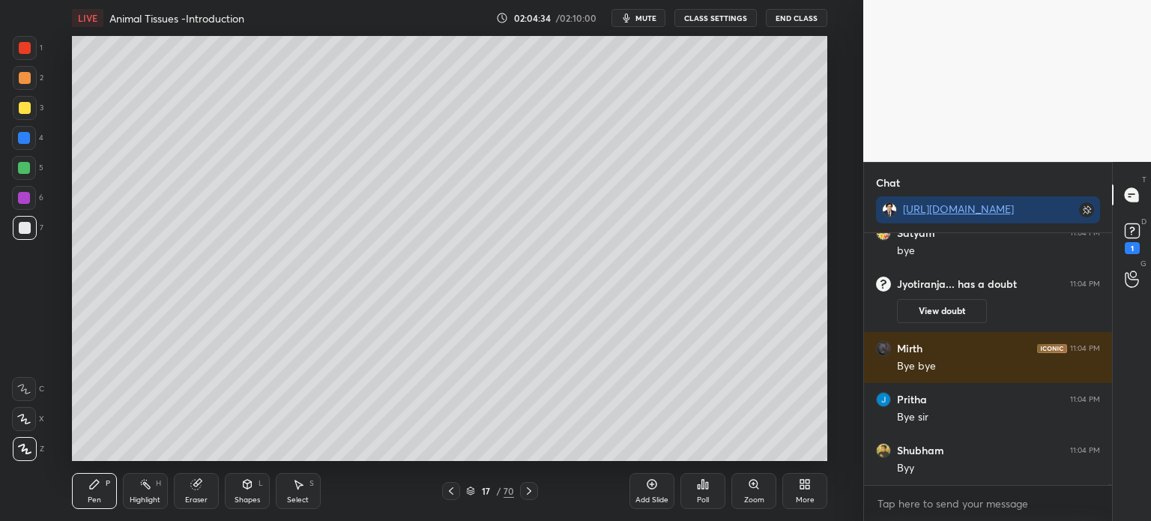
scroll to position [89201, 0]
click at [1091, 213] on rect at bounding box center [1086, 209] width 15 height 15
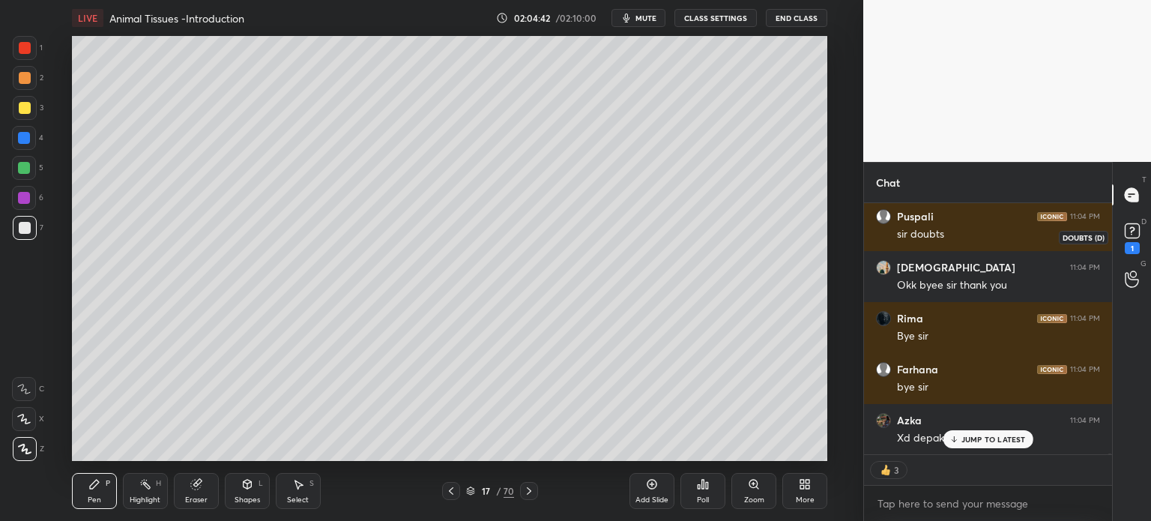
click at [1134, 233] on rect at bounding box center [1131, 231] width 14 height 14
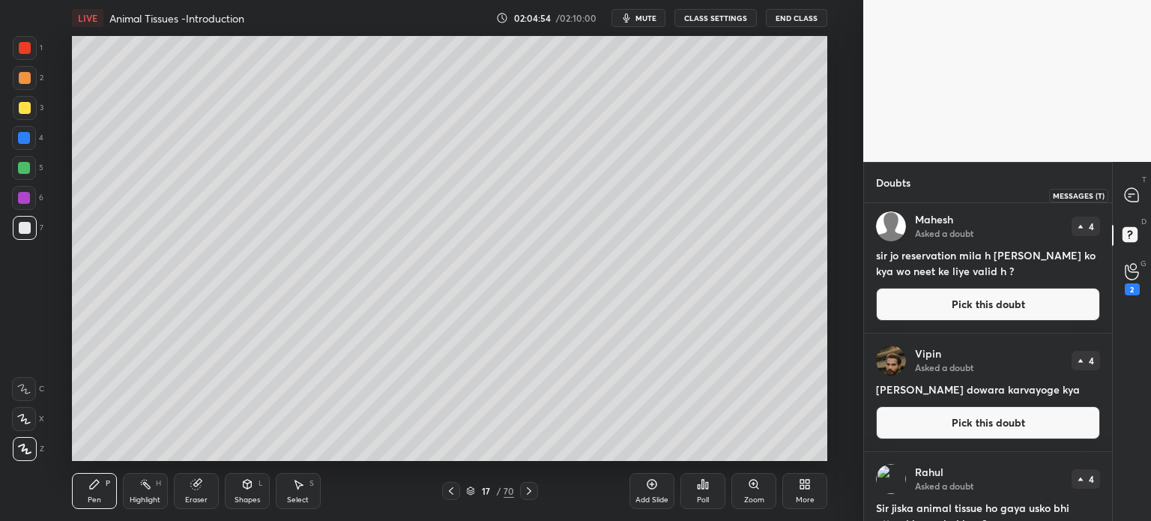
click at [1129, 206] on div at bounding box center [1132, 194] width 30 height 27
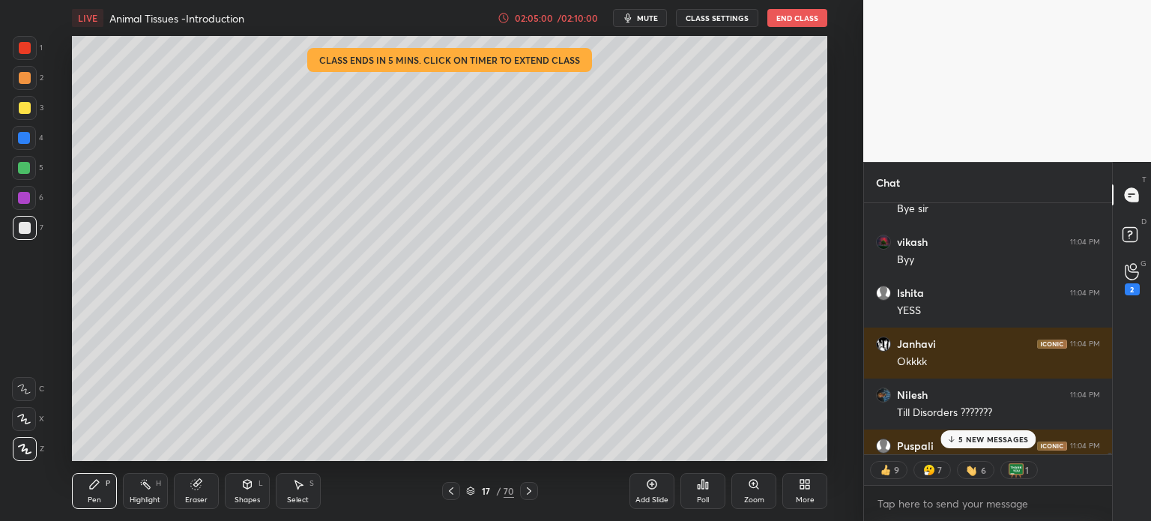
click at [812, 20] on button "End Class" at bounding box center [797, 18] width 60 height 18
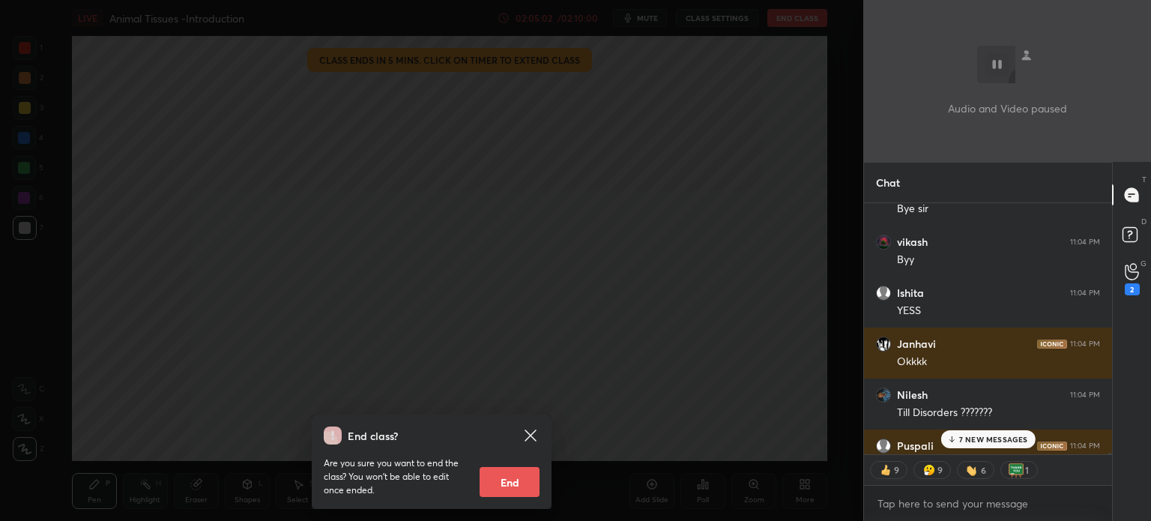
click at [521, 477] on button "End" at bounding box center [509, 482] width 60 height 30
type textarea "x"
